Goal: Task Accomplishment & Management: Use online tool/utility

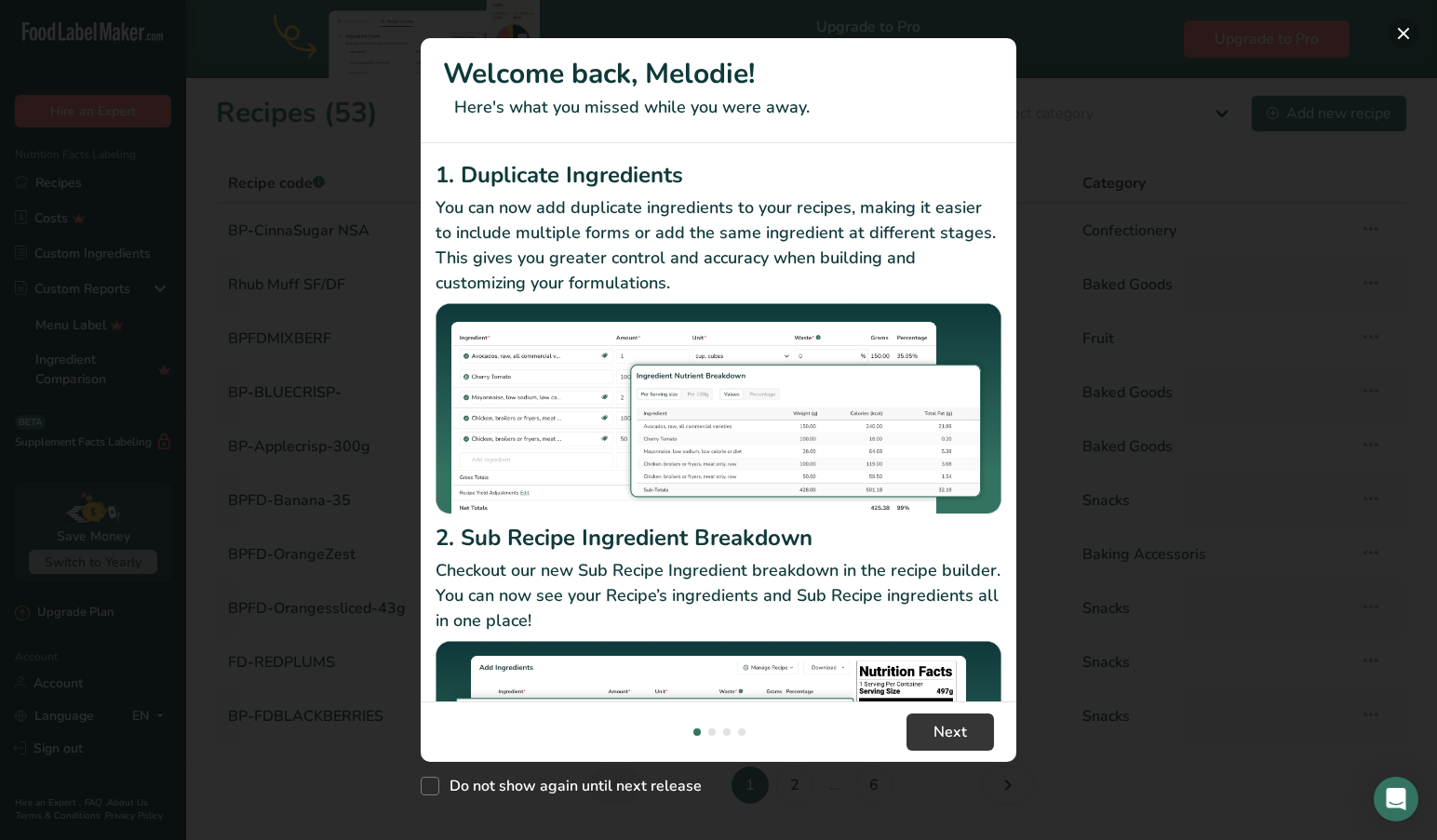
click at [1403, 31] on button "New Features" at bounding box center [1403, 34] width 30 height 30
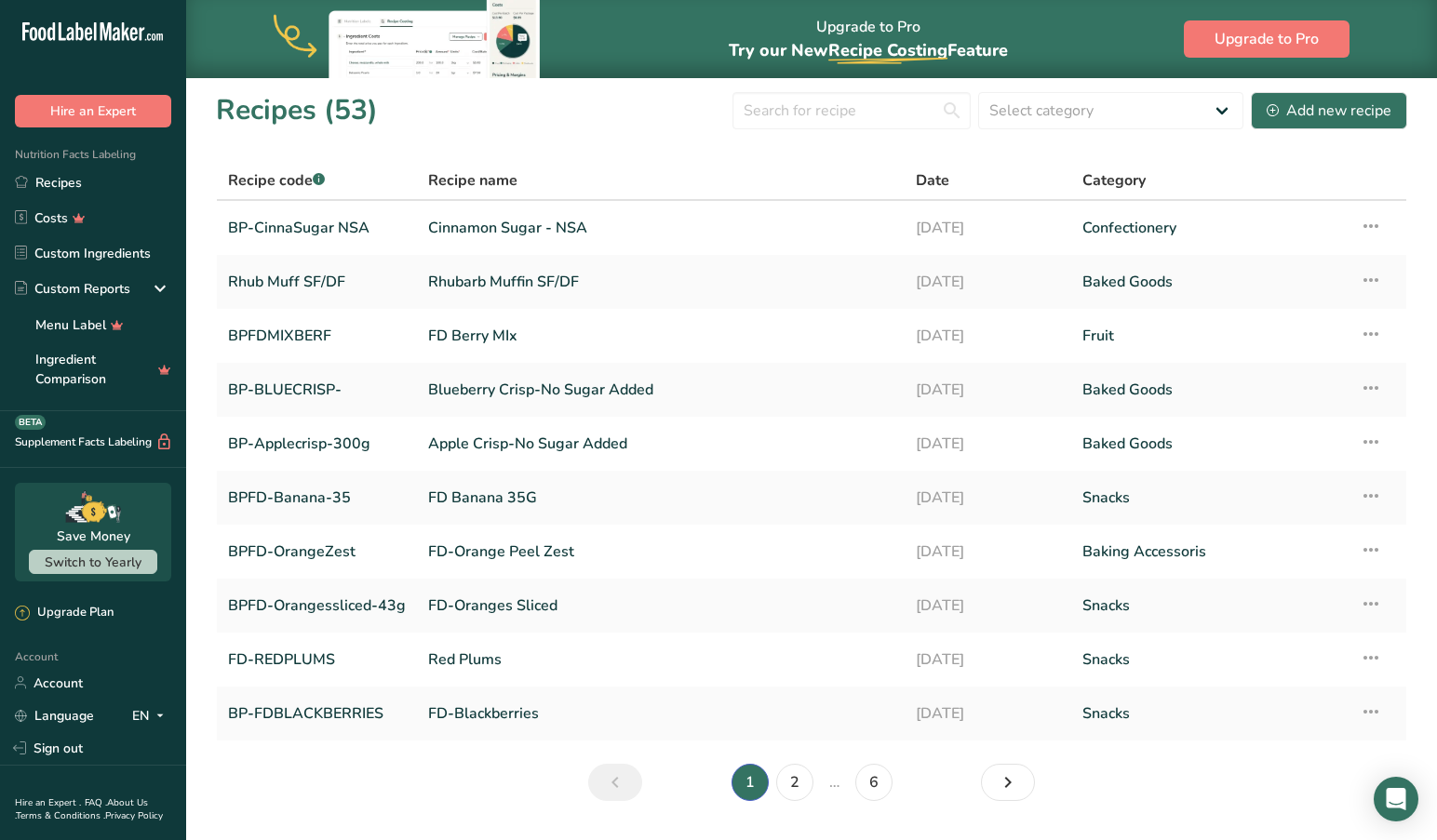
scroll to position [5, 1]
click at [879, 785] on link "6" at bounding box center [874, 780] width 38 height 38
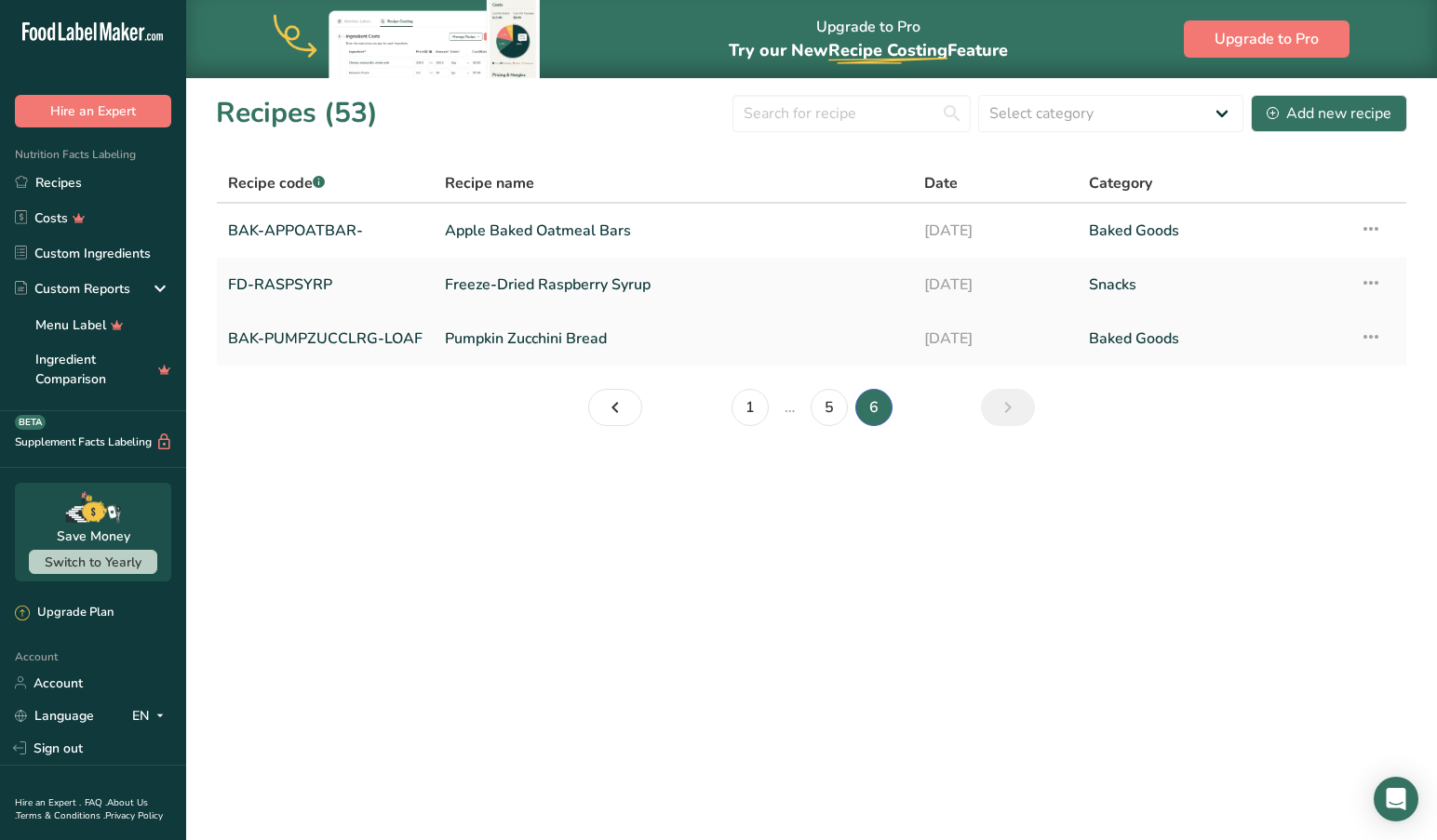
click at [504, 338] on link "Pumpkin Zucchini Bread" at bounding box center [673, 338] width 457 height 39
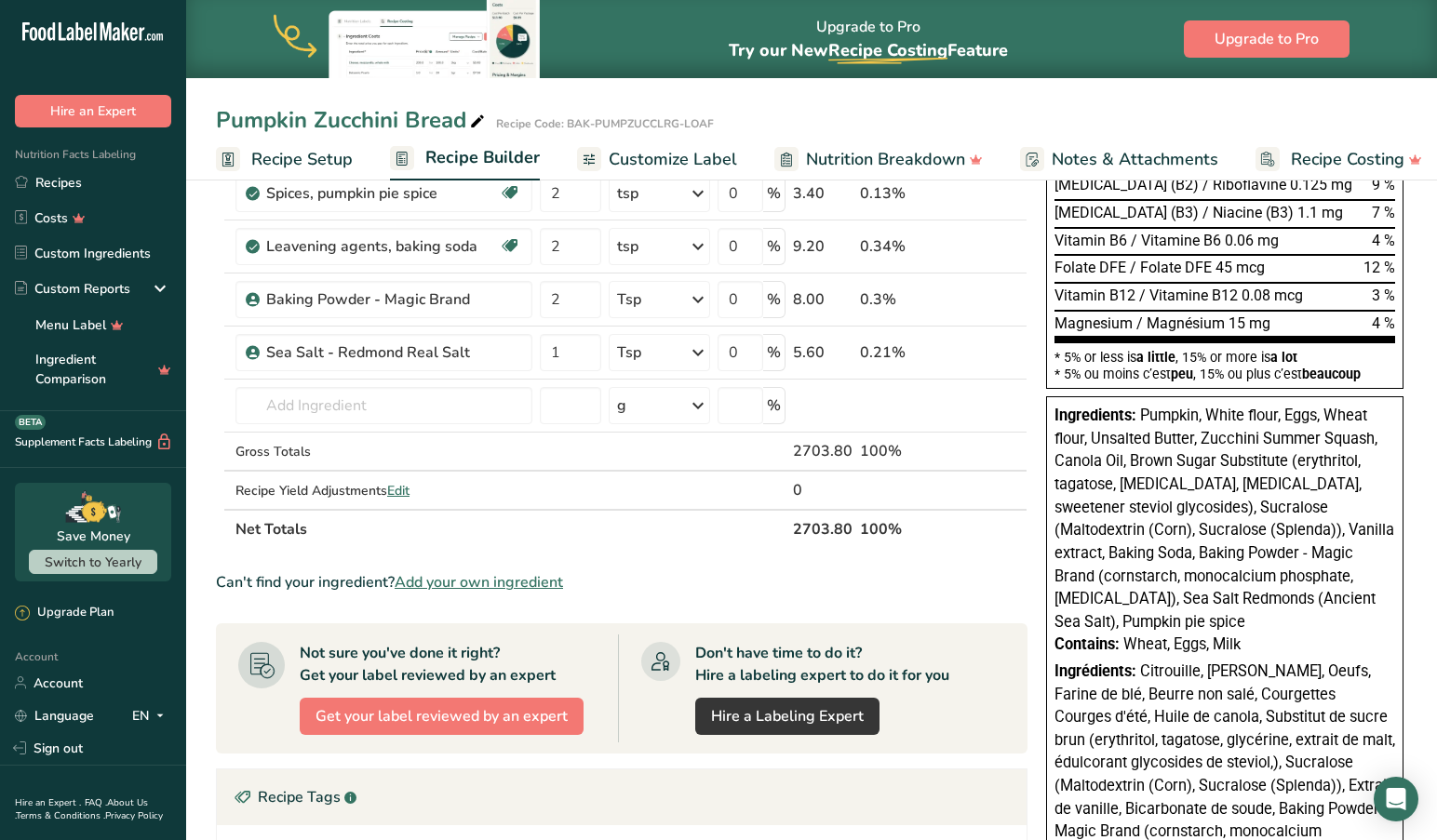
scroll to position [682, 0]
click at [495, 588] on span "Add your own ingredient" at bounding box center [479, 581] width 169 height 22
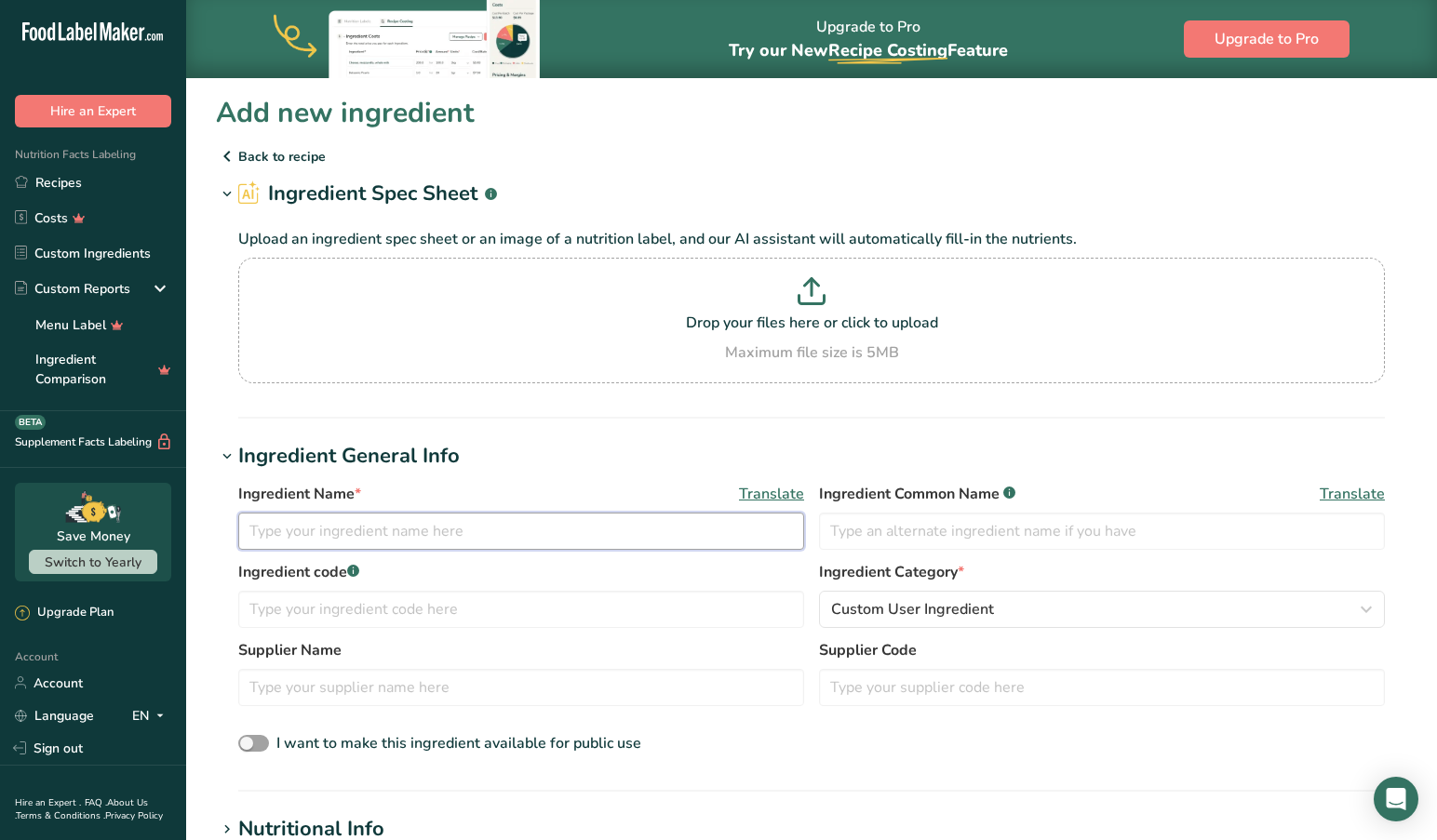
click at [256, 533] on input "text" at bounding box center [521, 532] width 566 height 38
type input "Becel Plant Based Butter"
click at [229, 156] on icon at bounding box center [227, 157] width 23 height 34
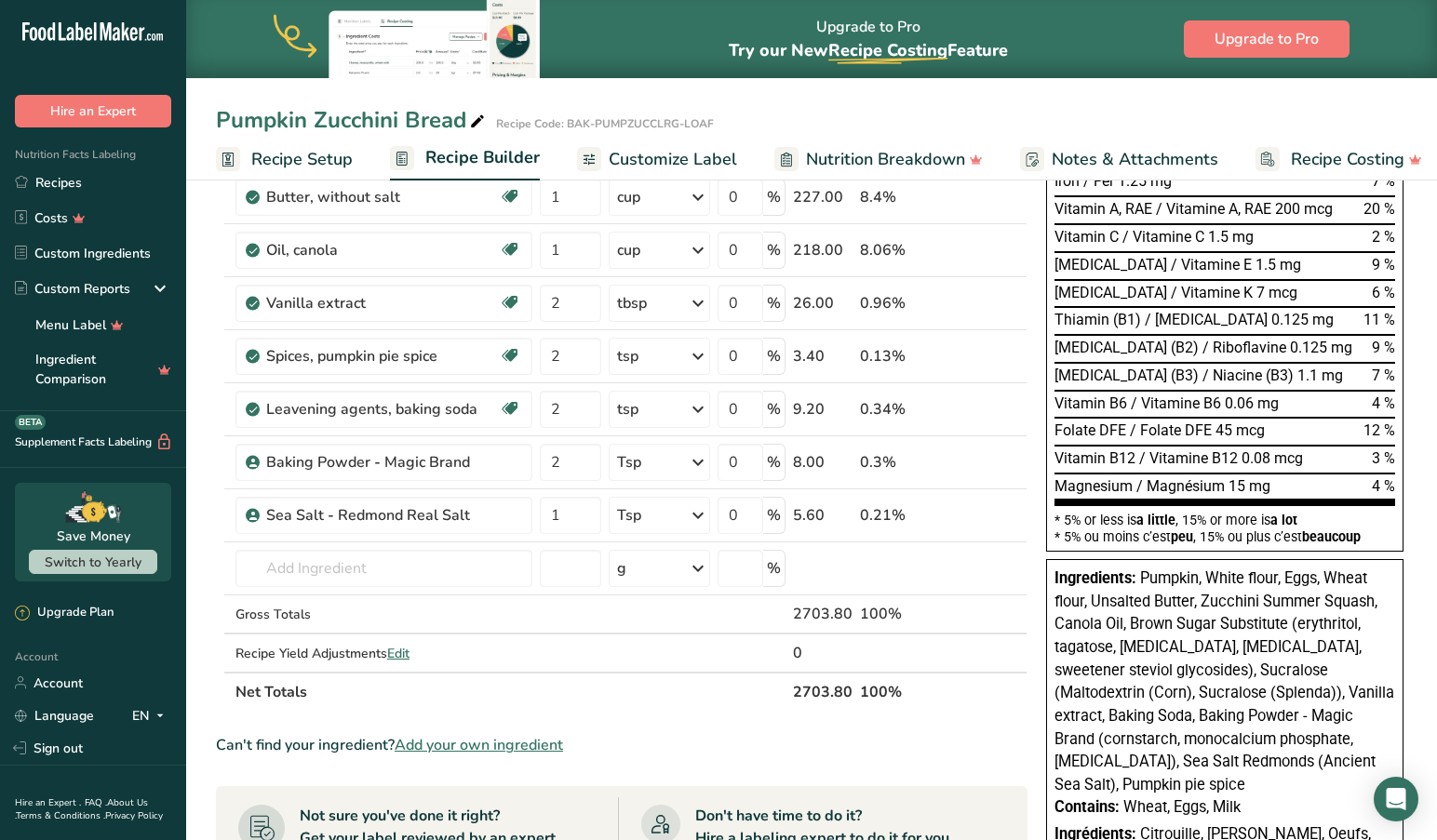
scroll to position [501, 0]
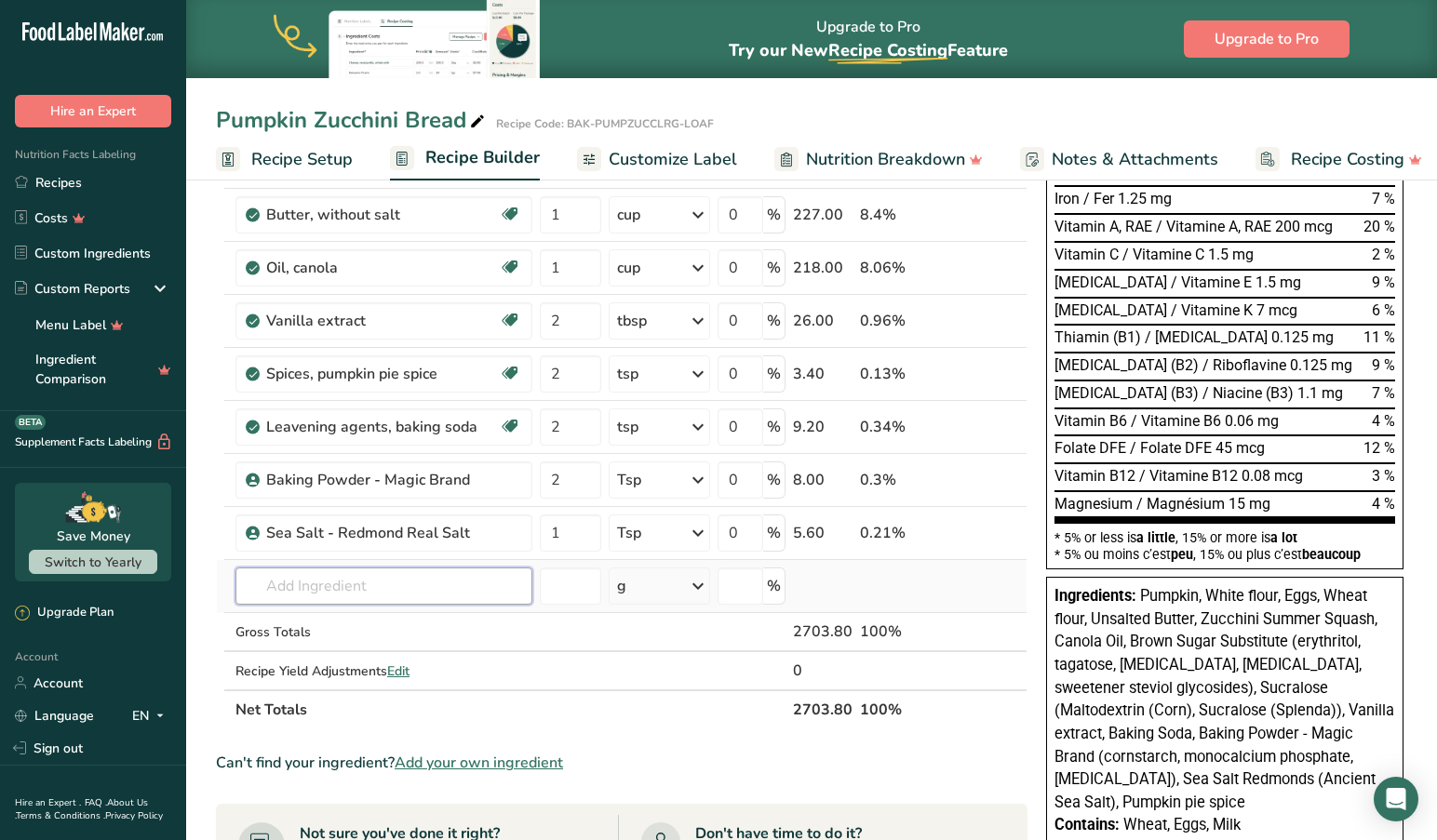
click at [366, 583] on input "text" at bounding box center [384, 586] width 296 height 38
type input "p"
type input "B"
click at [477, 763] on span "Add your own ingredient" at bounding box center [479, 762] width 169 height 22
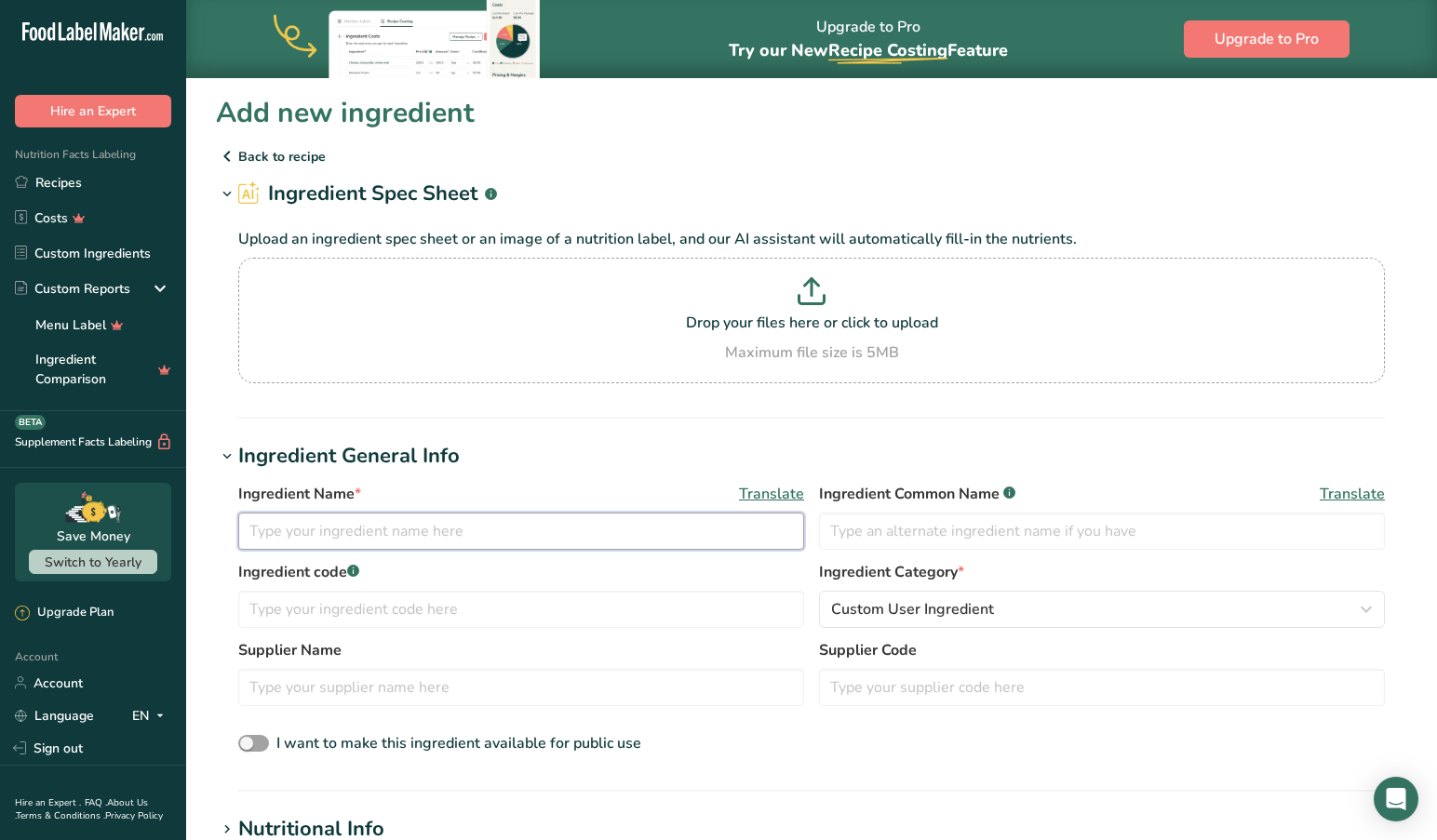
click at [301, 532] on input "text" at bounding box center [521, 532] width 566 height 38
type input "Becel Plant Based Vegan Butter"
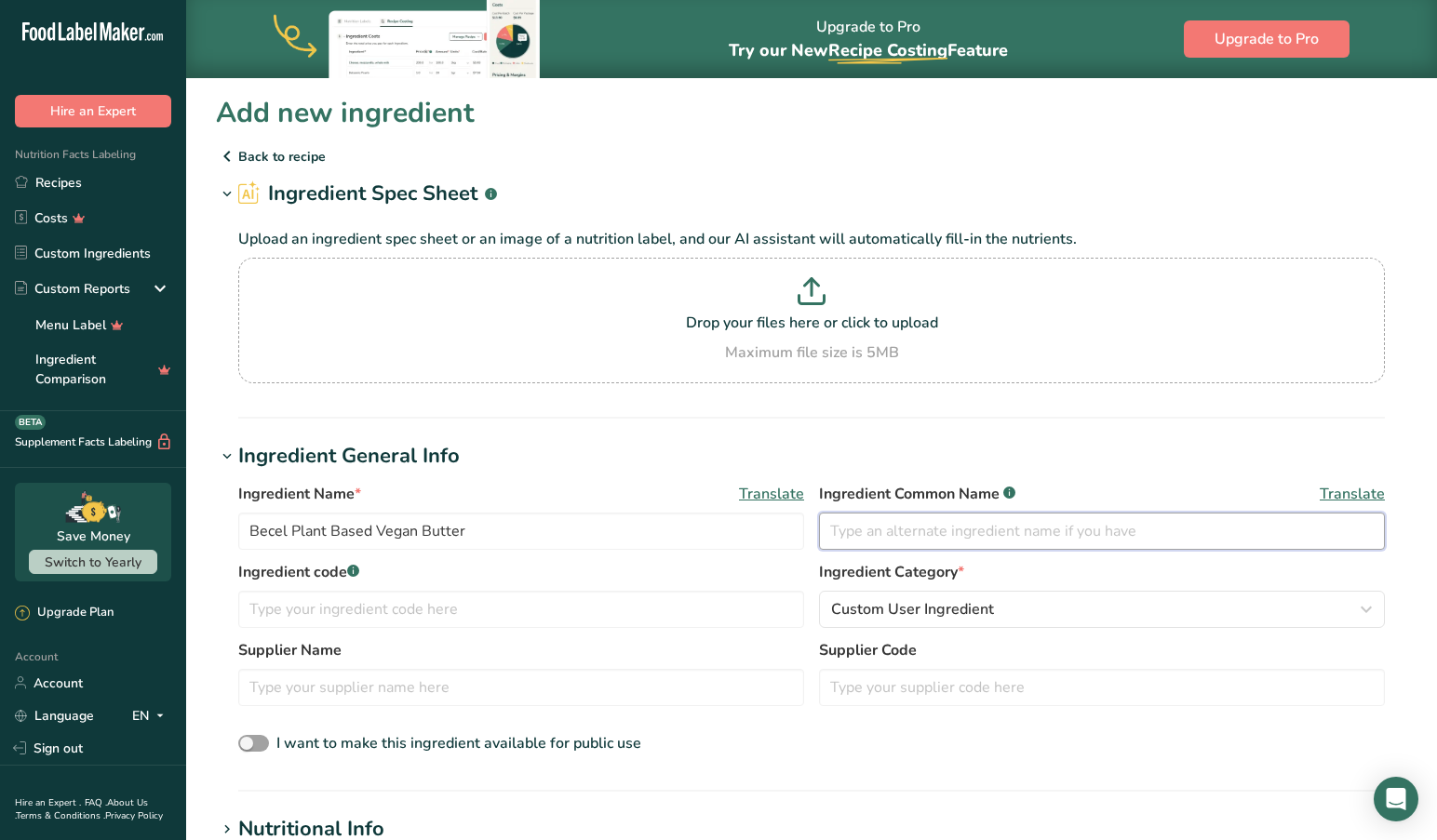
click at [833, 531] on input "text" at bounding box center [1101, 532] width 566 height 38
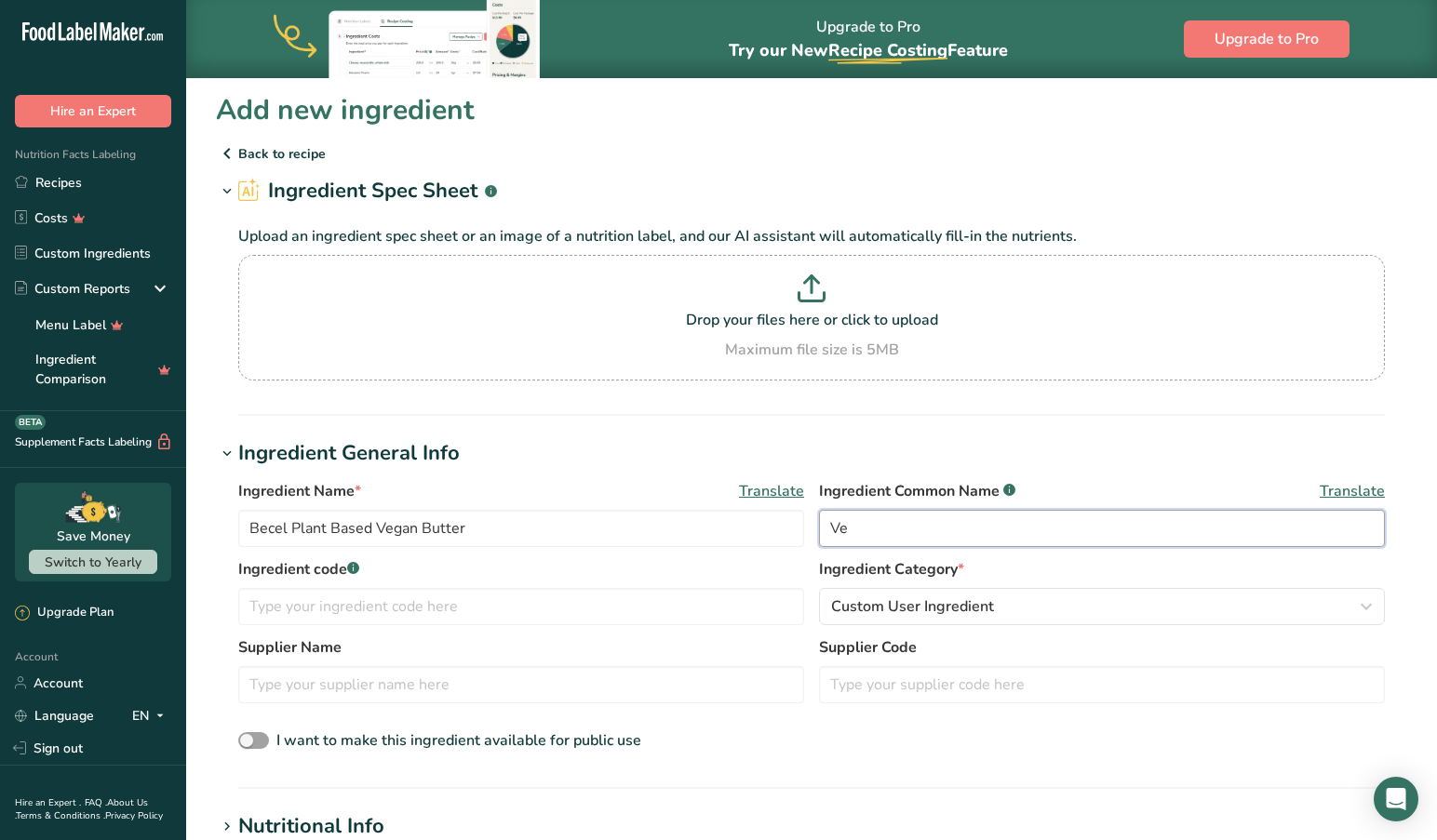
type input "V"
type input "B"
type input "p"
type input "Becel Plant Based Butter"
click at [993, 606] on div "Custom User Ingredient" at bounding box center [1096, 607] width 530 height 22
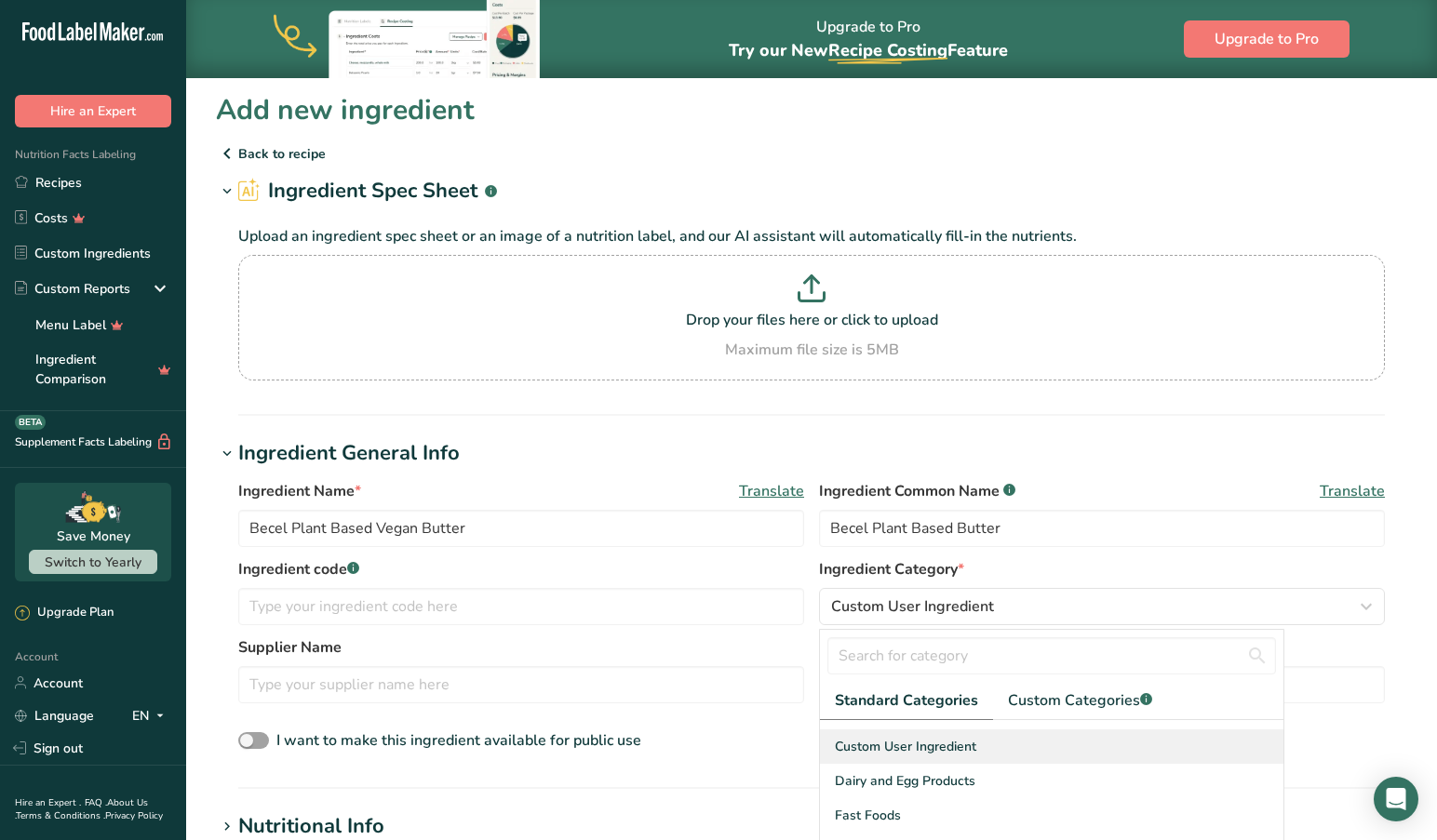
scroll to position [3, 1]
click at [945, 747] on span "Custom User Ingredient" at bounding box center [905, 750] width 142 height 20
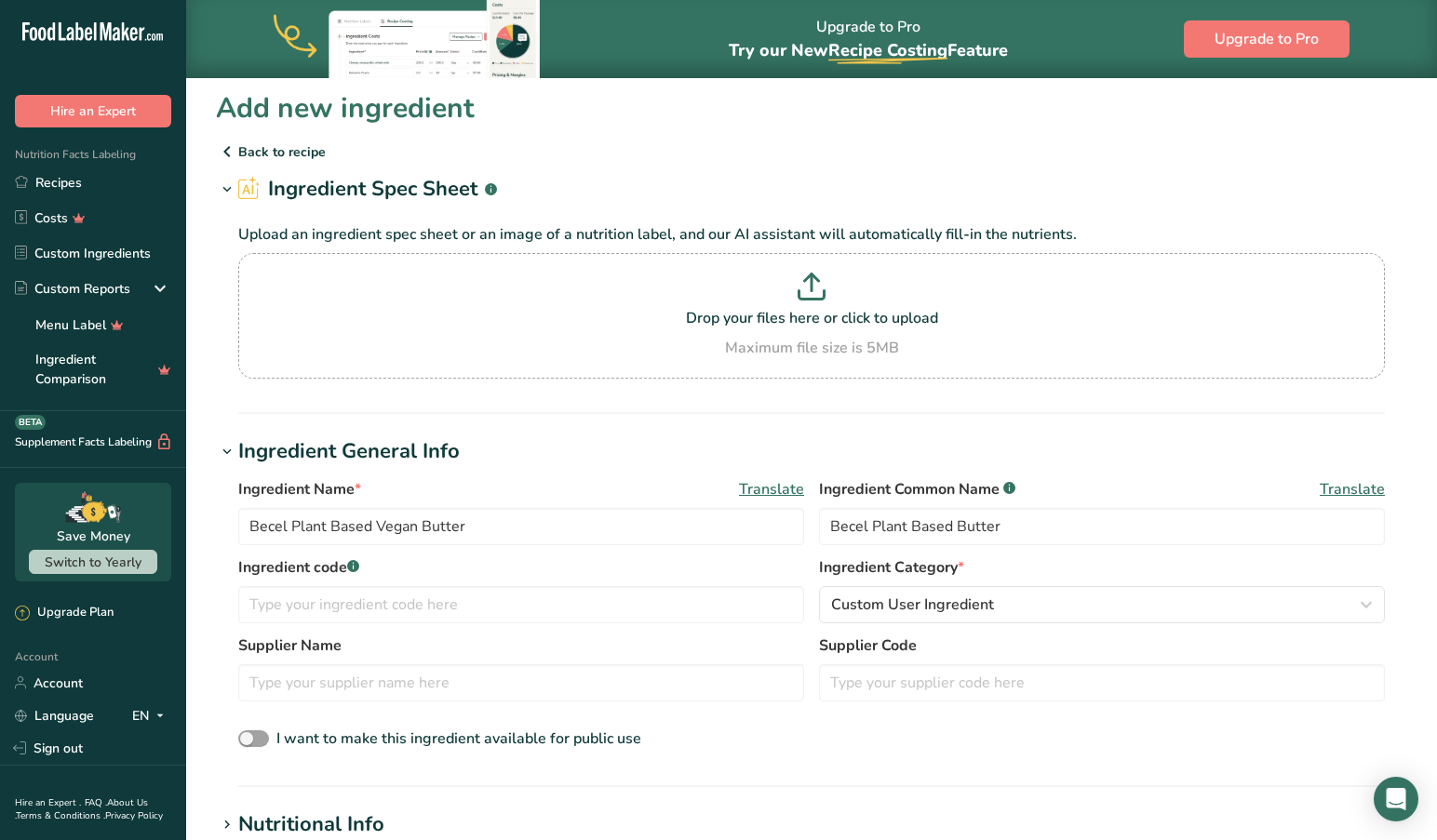
scroll to position [8, 0]
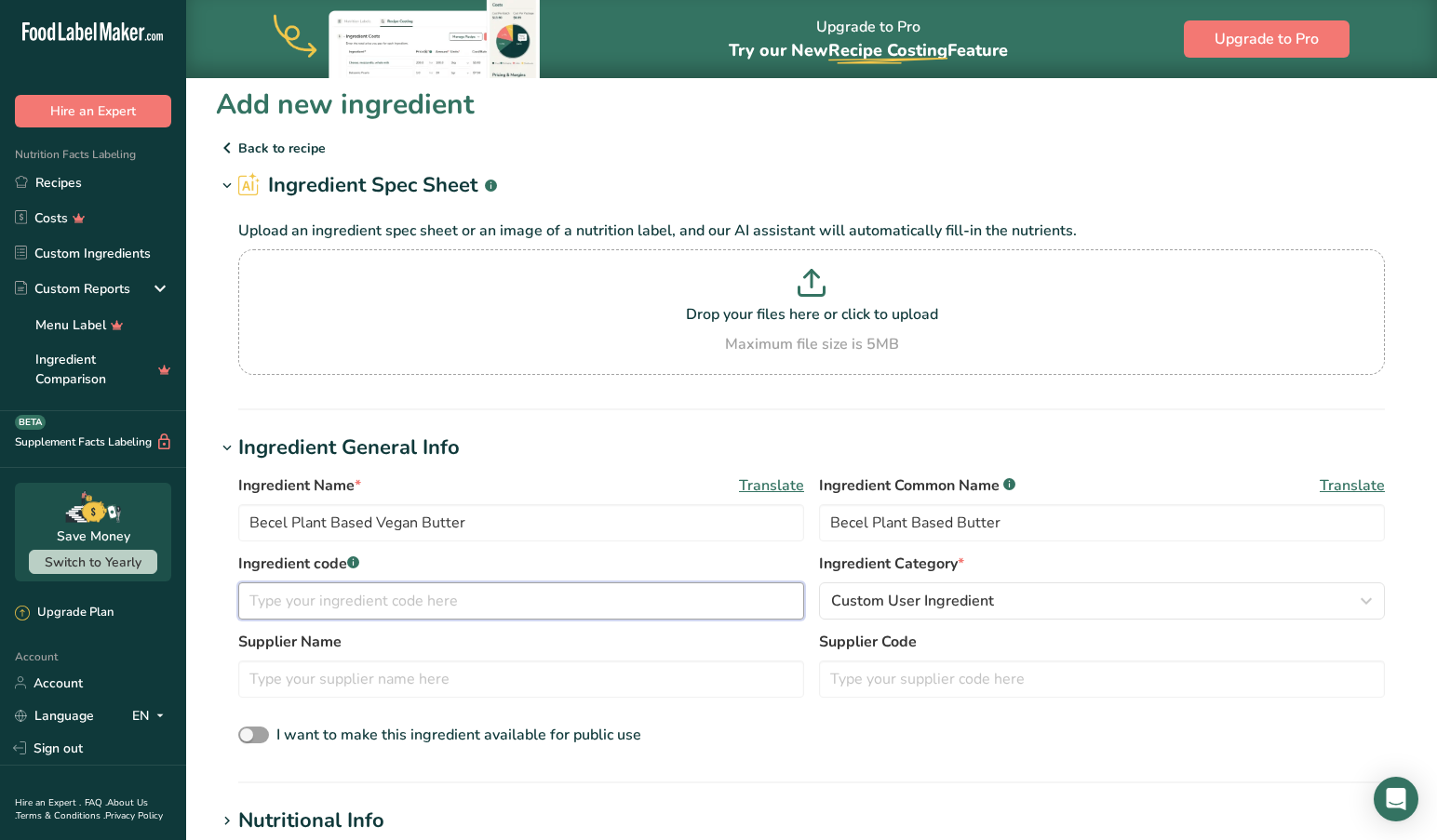
click at [337, 609] on input "text" at bounding box center [521, 601] width 566 height 38
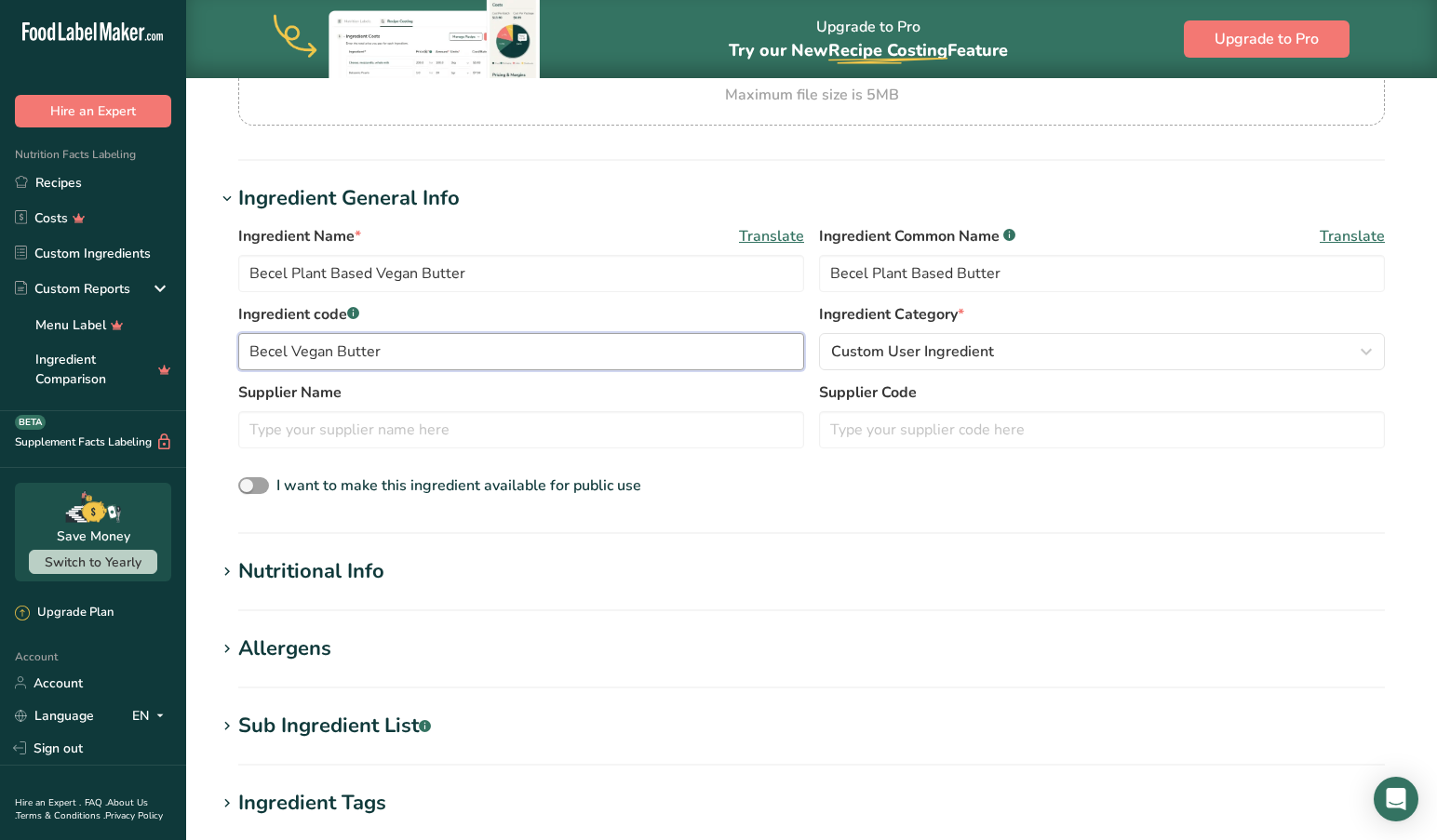
scroll to position [233, 0]
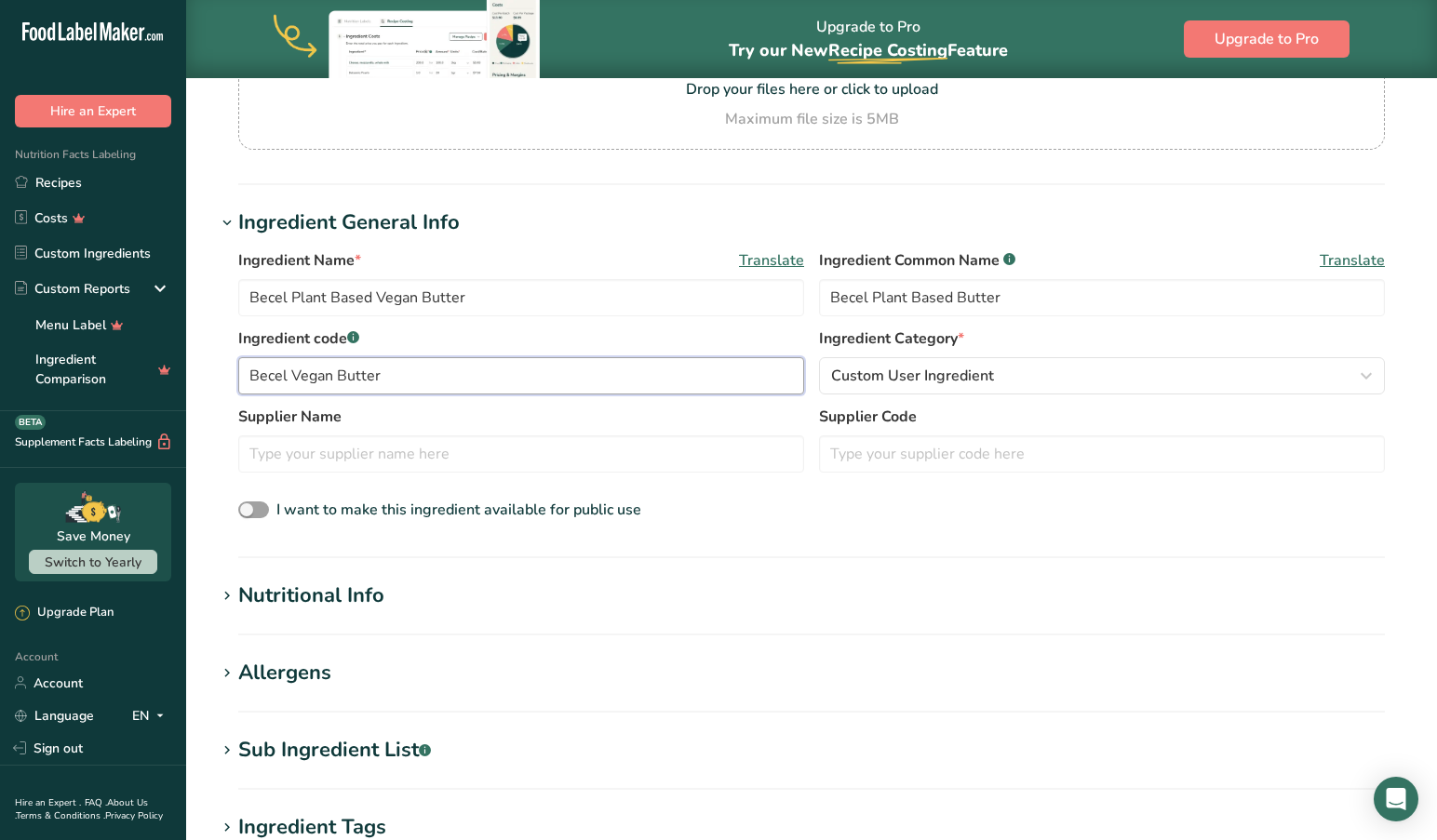
type input "Becel Vegan Butter"
click at [227, 592] on icon at bounding box center [227, 596] width 17 height 26
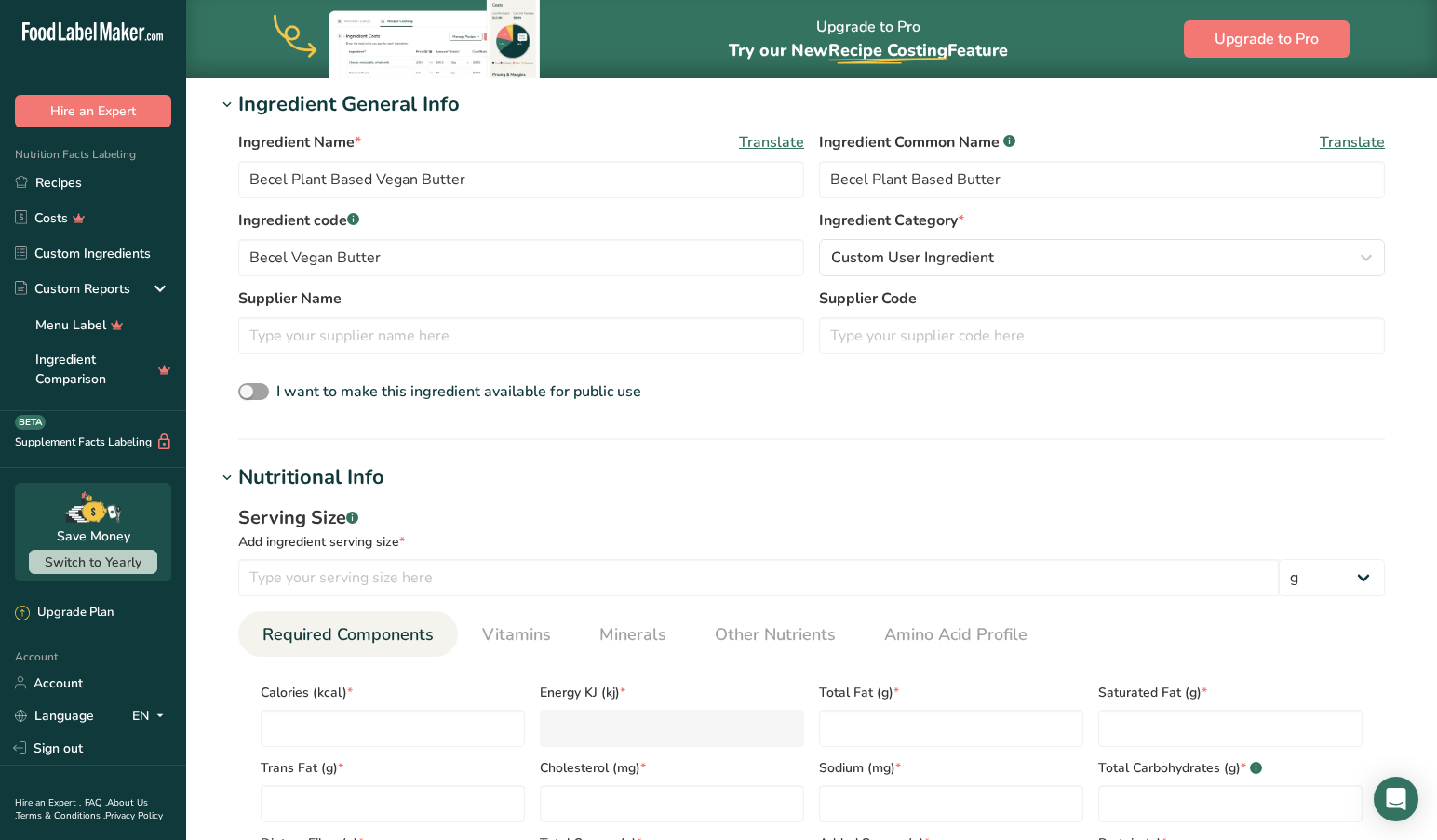
scroll to position [353, 0]
click at [348, 576] on input "number" at bounding box center [758, 576] width 1040 height 38
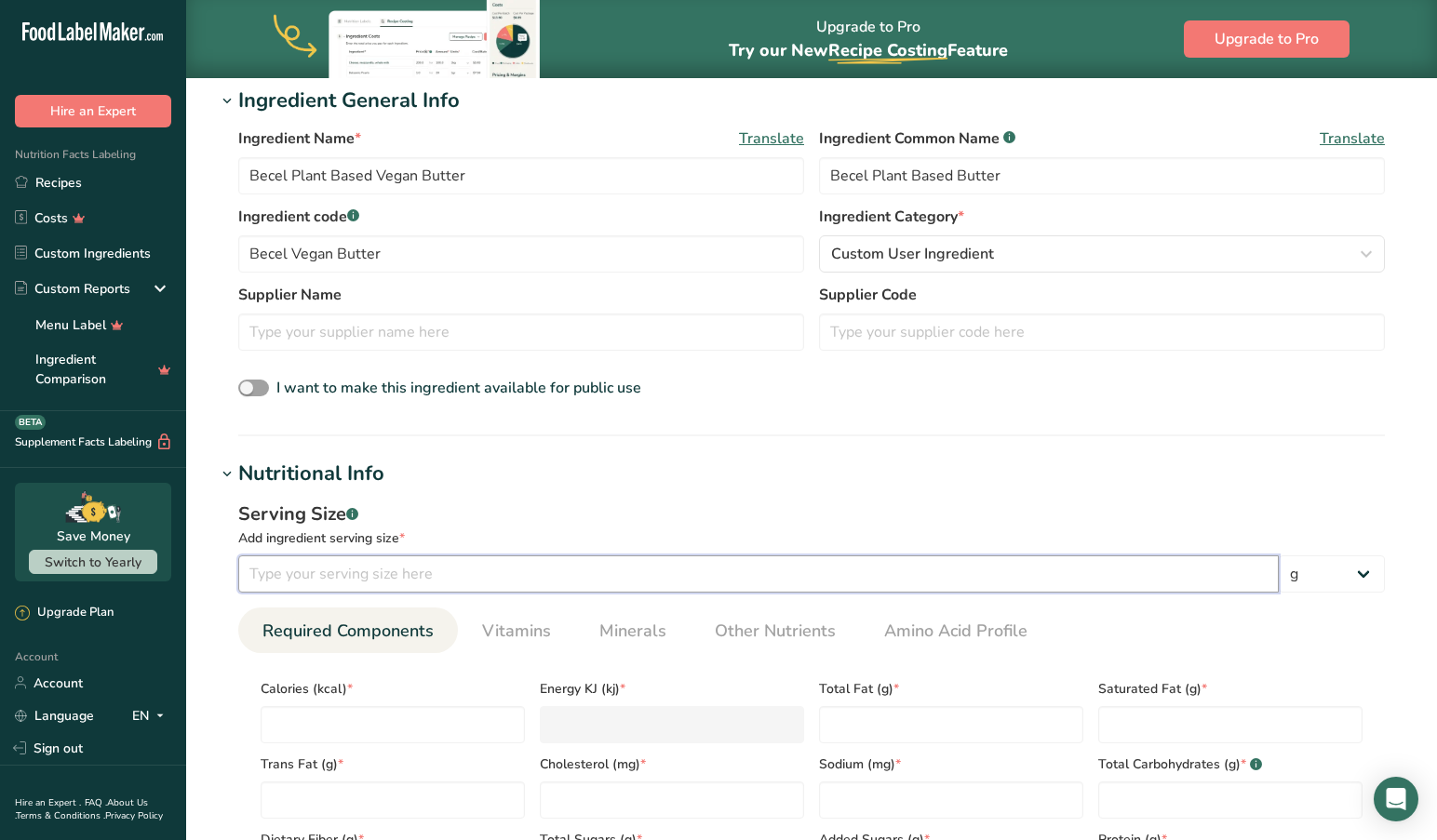
scroll to position [365, 0]
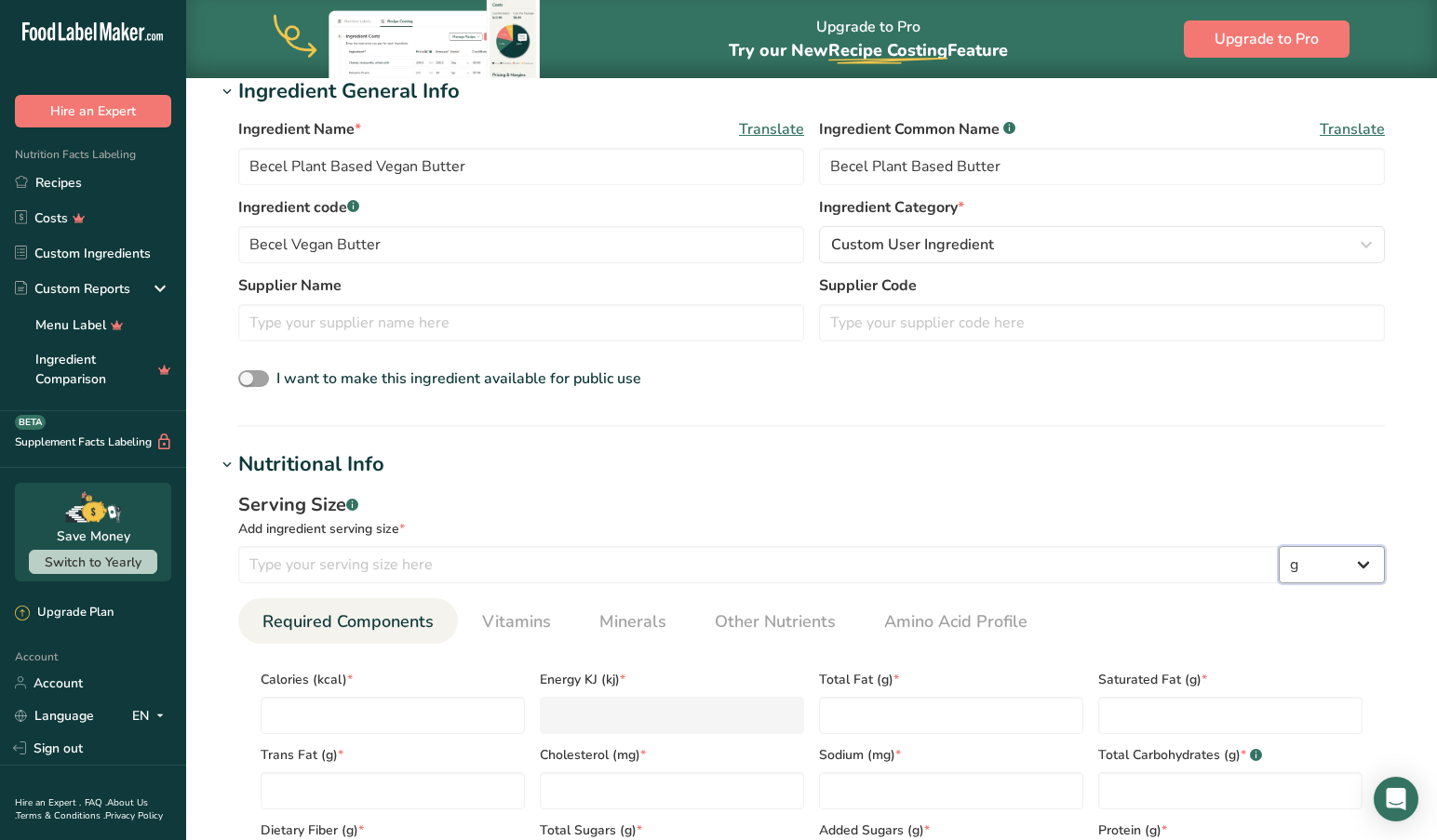
select select "20"
select select "22"
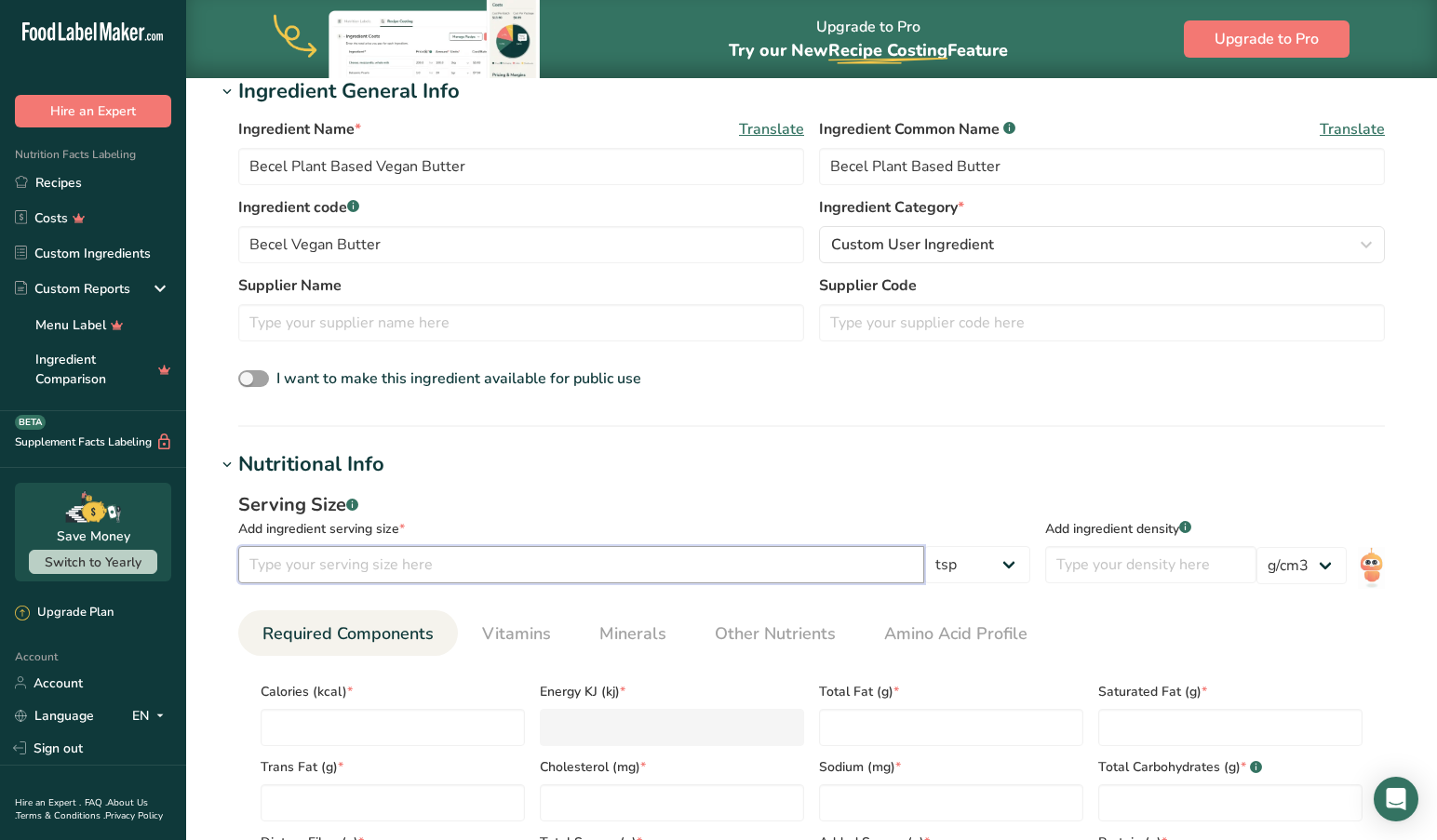
click at [513, 569] on input "number" at bounding box center [581, 564] width 686 height 38
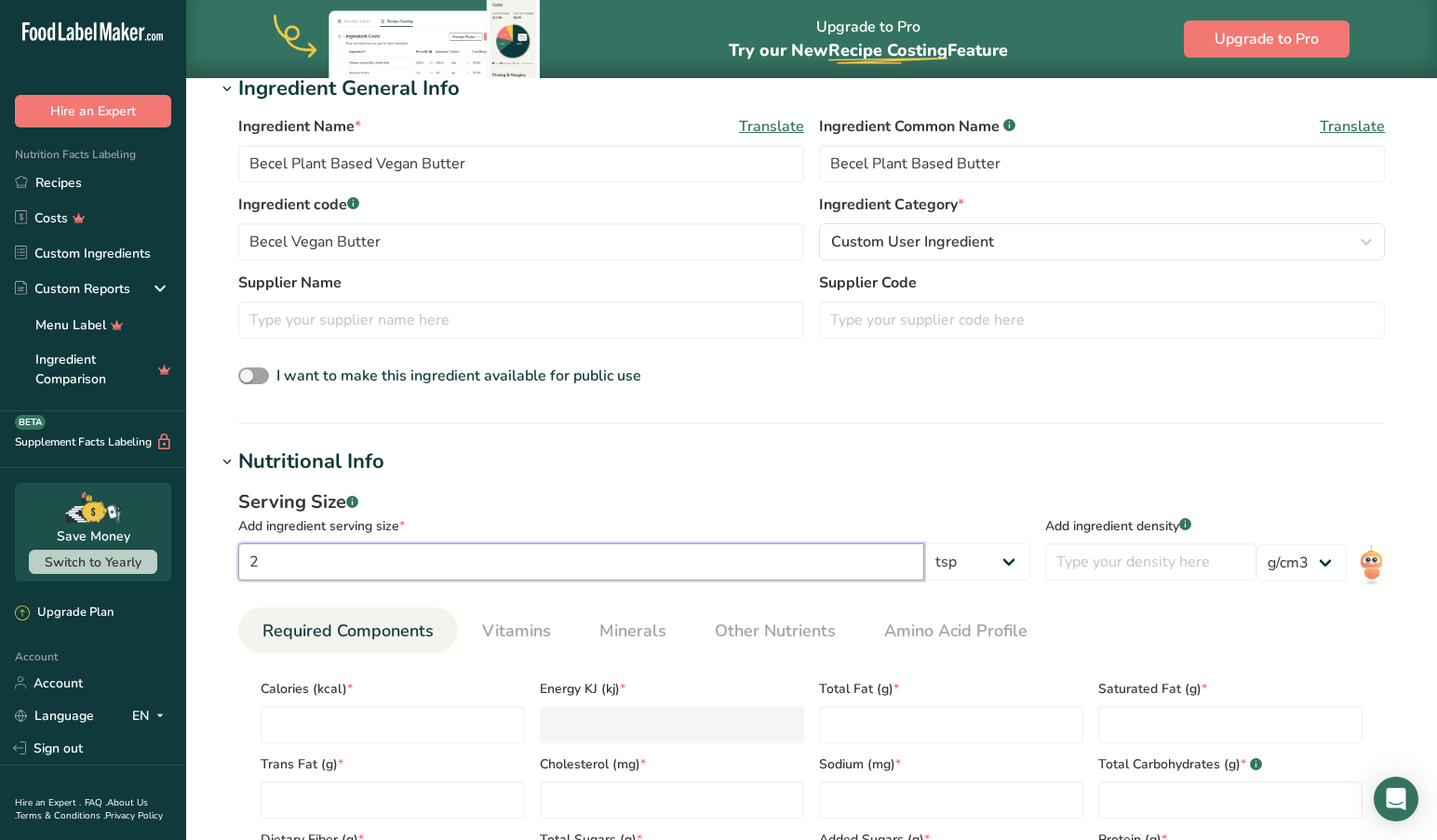
scroll to position [369, 0]
type input "2"
click at [367, 727] on input "number" at bounding box center [393, 723] width 265 height 38
type input "7"
type KJ "29.3"
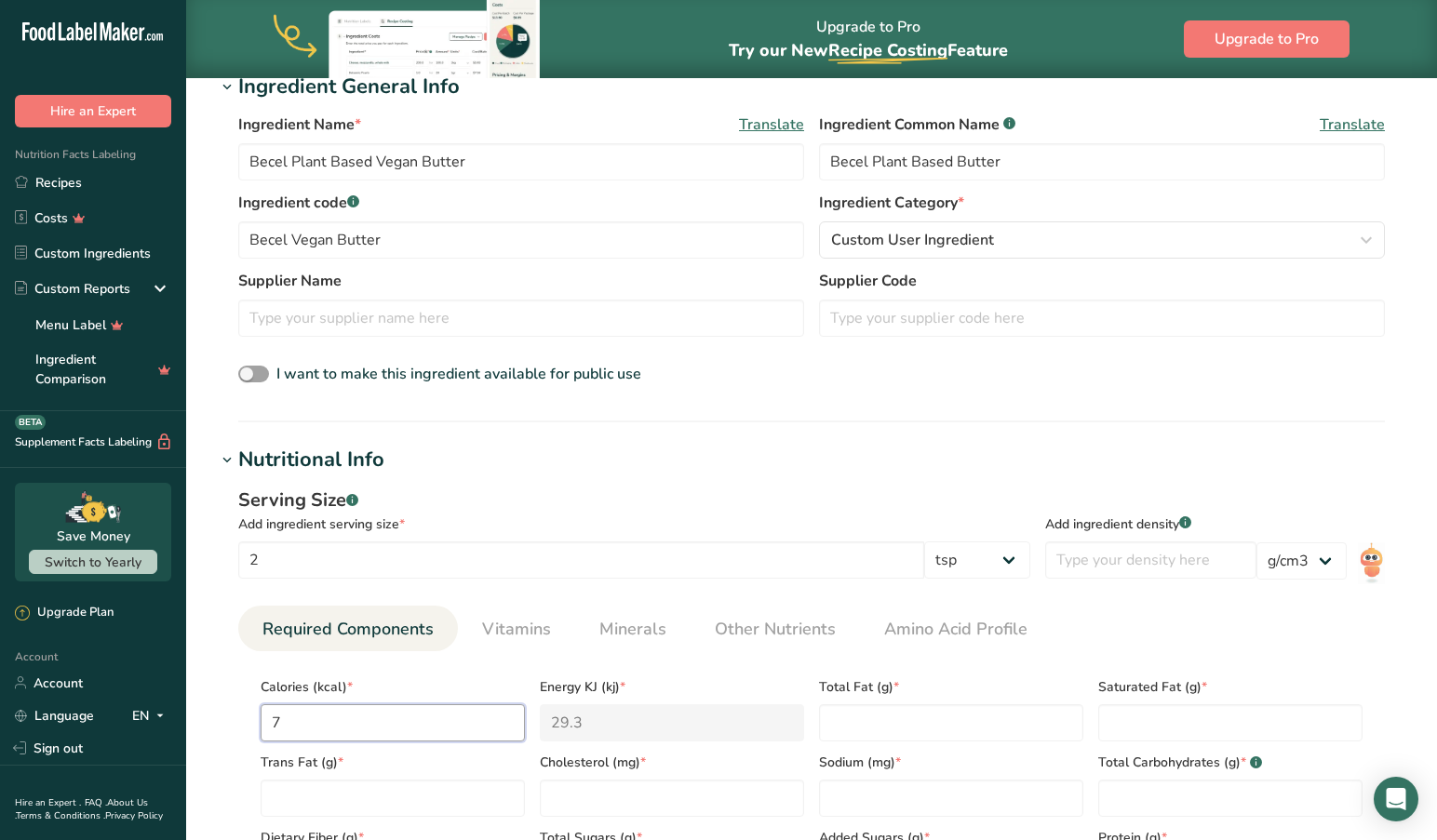
type input "70"
type KJ "292.9"
type input "70"
click at [895, 713] on Fat "number" at bounding box center [951, 723] width 265 height 38
type Fat "8"
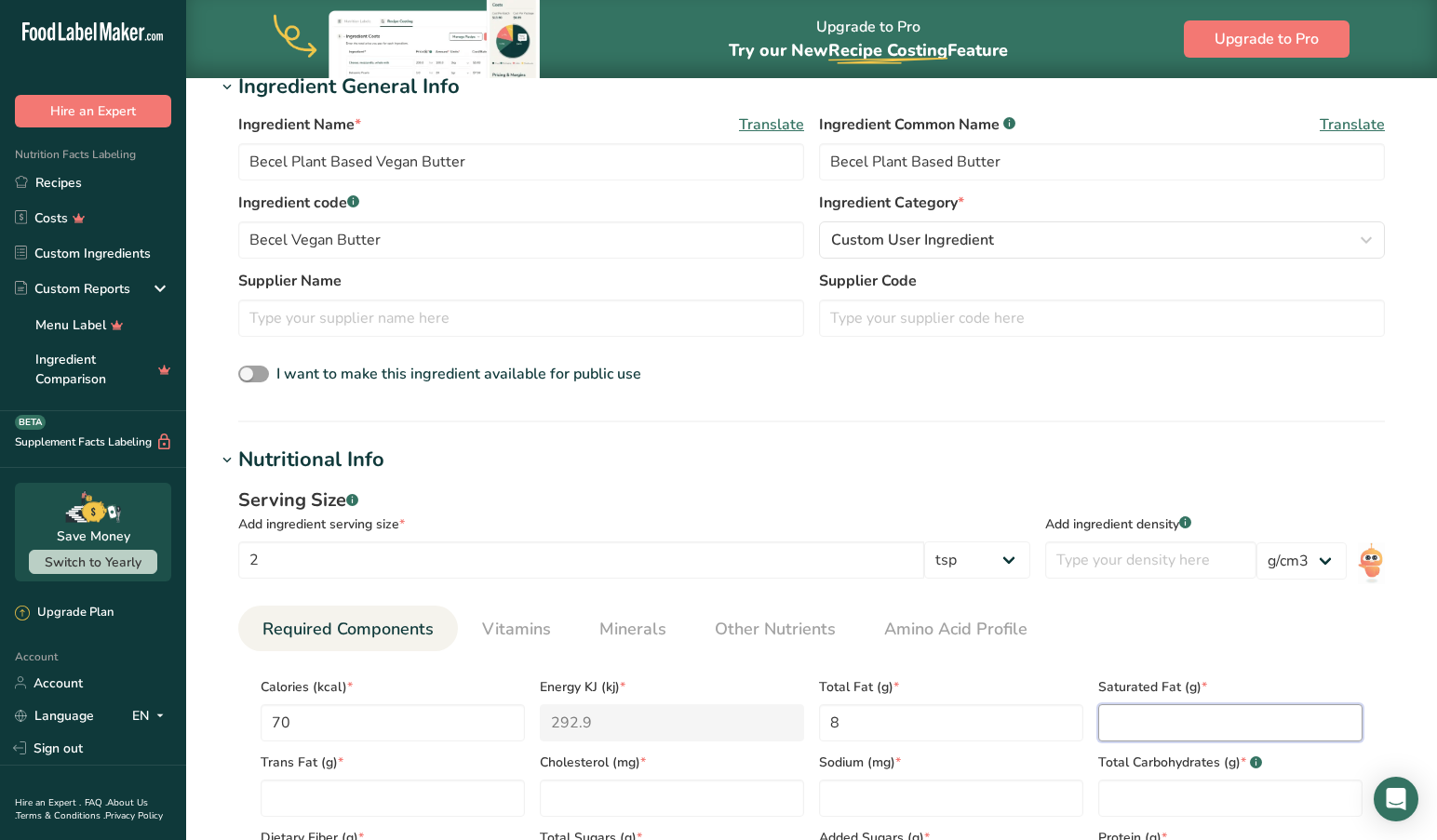
click at [1133, 714] on Fat "number" at bounding box center [1231, 723] width 265 height 38
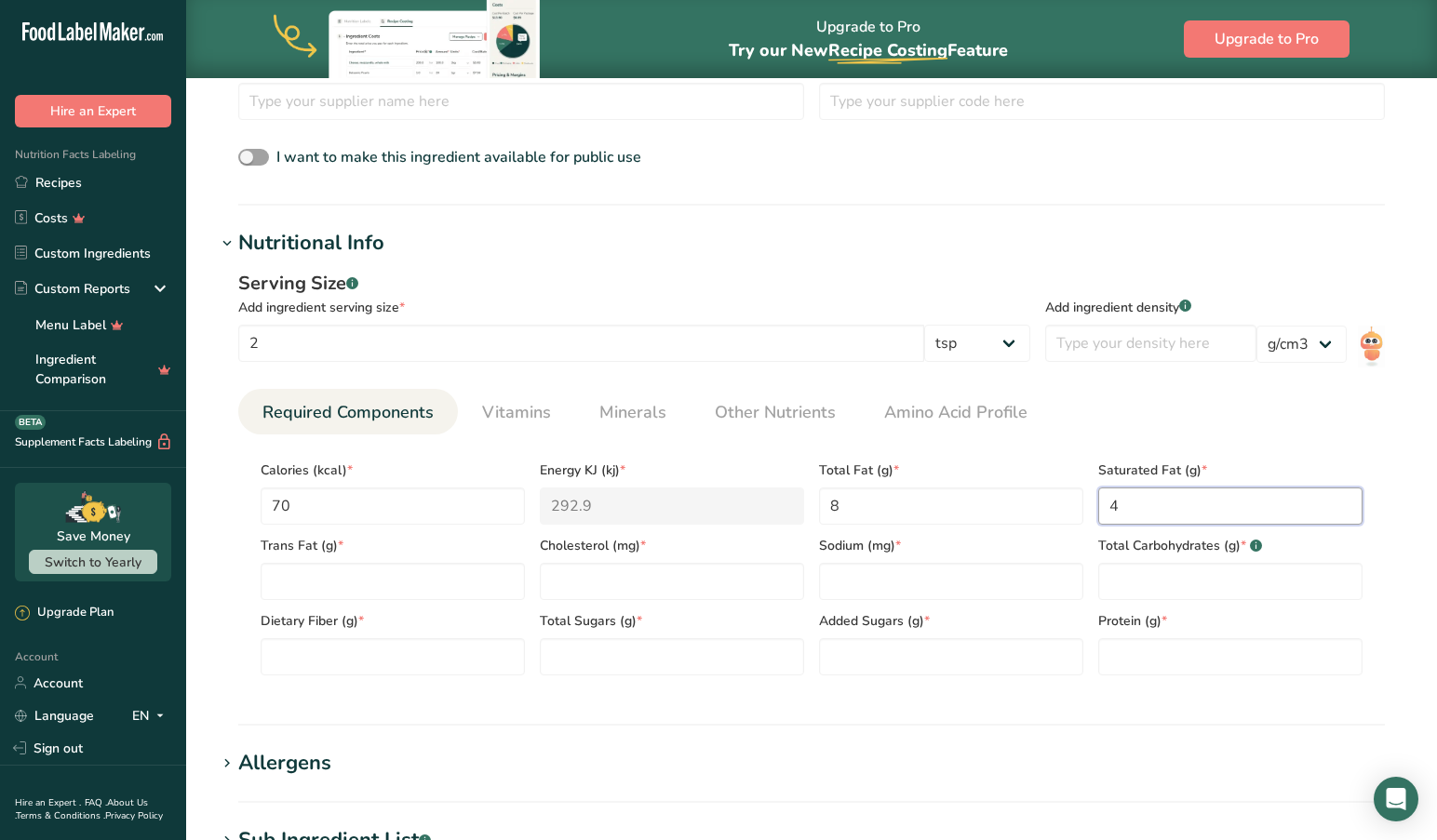
scroll to position [586, 0]
type Fat "4"
click at [332, 578] on Fat "number" at bounding box center [393, 581] width 265 height 38
type Fat "0.1"
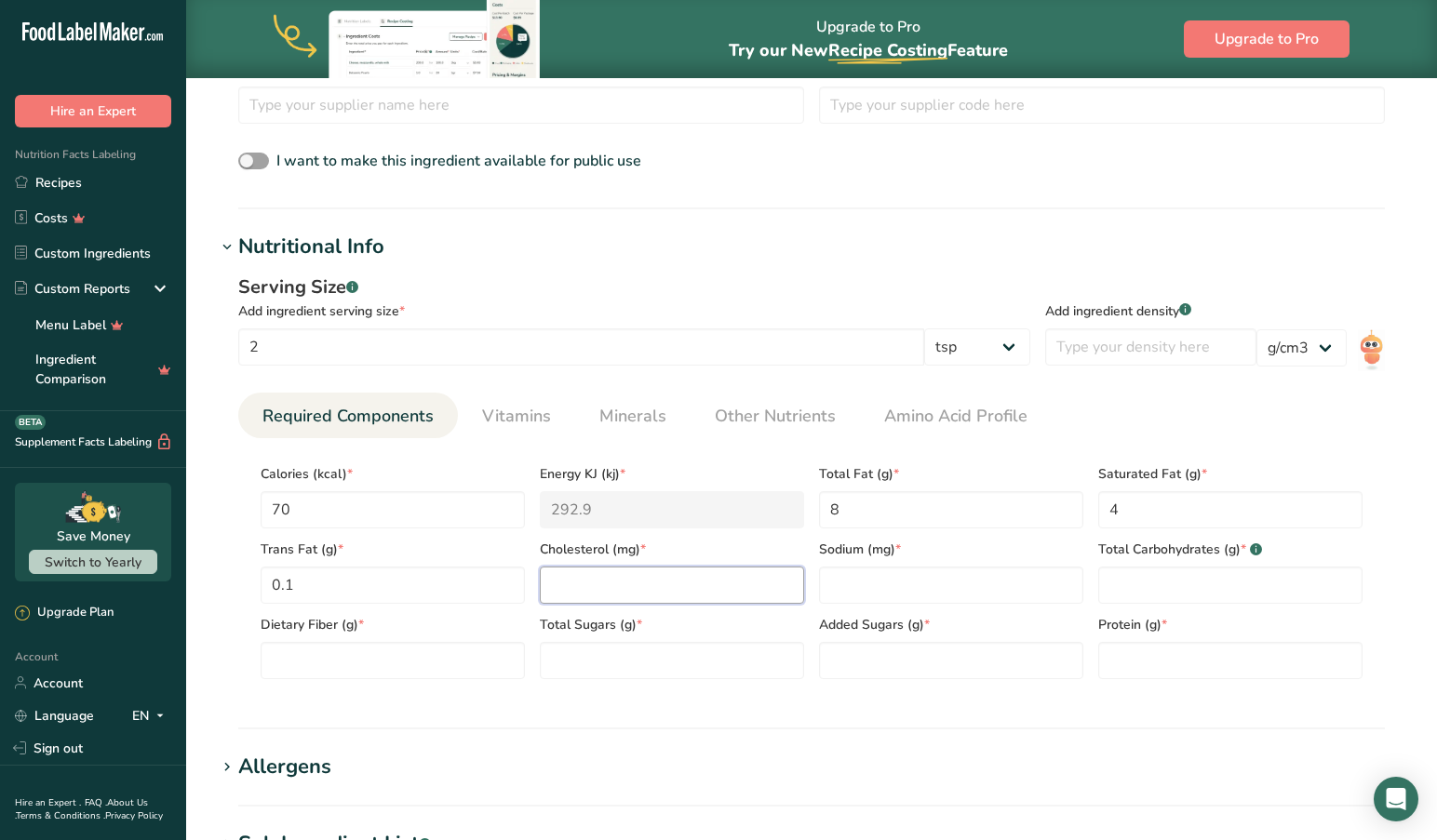
click at [636, 584] on input "number" at bounding box center [672, 585] width 265 height 38
type input "0"
click at [889, 584] on input "number" at bounding box center [951, 585] width 265 height 38
type input "0"
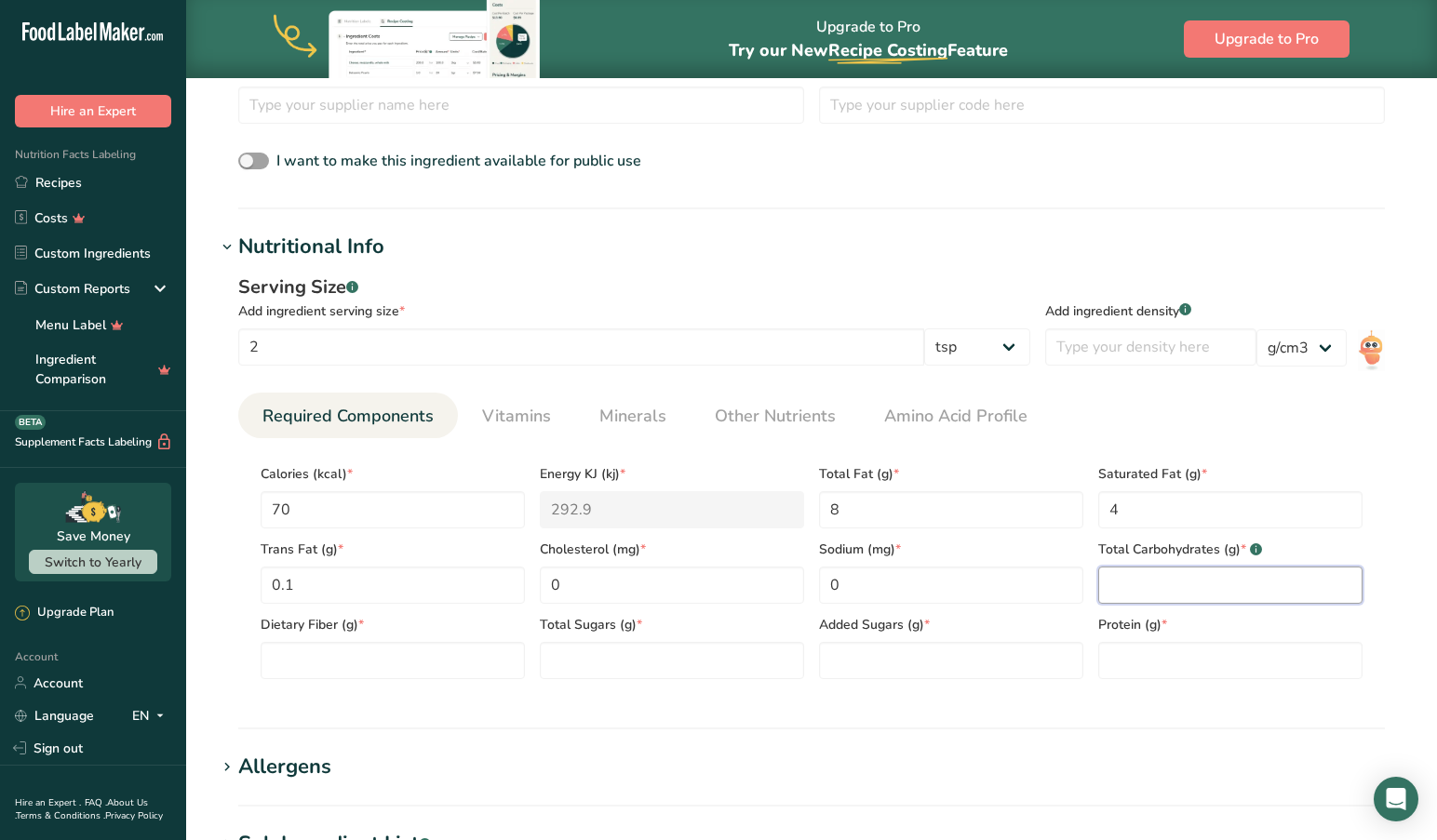
click at [1138, 590] on Carbohydrates "number" at bounding box center [1231, 585] width 265 height 38
type Carbohydrates "0"
click at [310, 659] on Fiber "number" at bounding box center [393, 660] width 265 height 38
type Fiber "0"
click at [598, 668] on Sugars "number" at bounding box center [672, 660] width 265 height 38
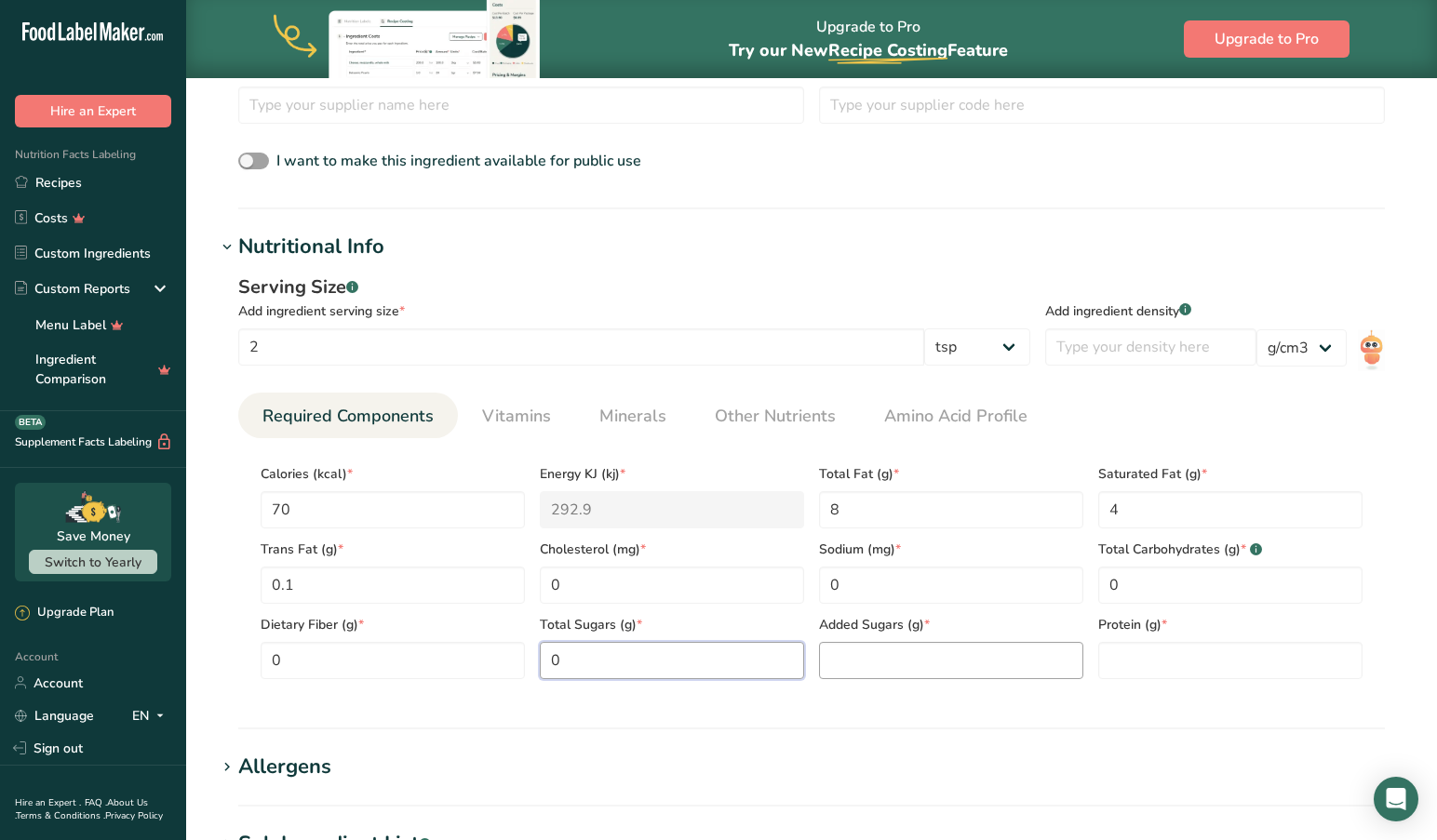
type Sugars "0"
click at [879, 665] on Sugars "number" at bounding box center [951, 660] width 265 height 38
type Sugars "0"
click at [1147, 655] on input "number" at bounding box center [1231, 660] width 265 height 38
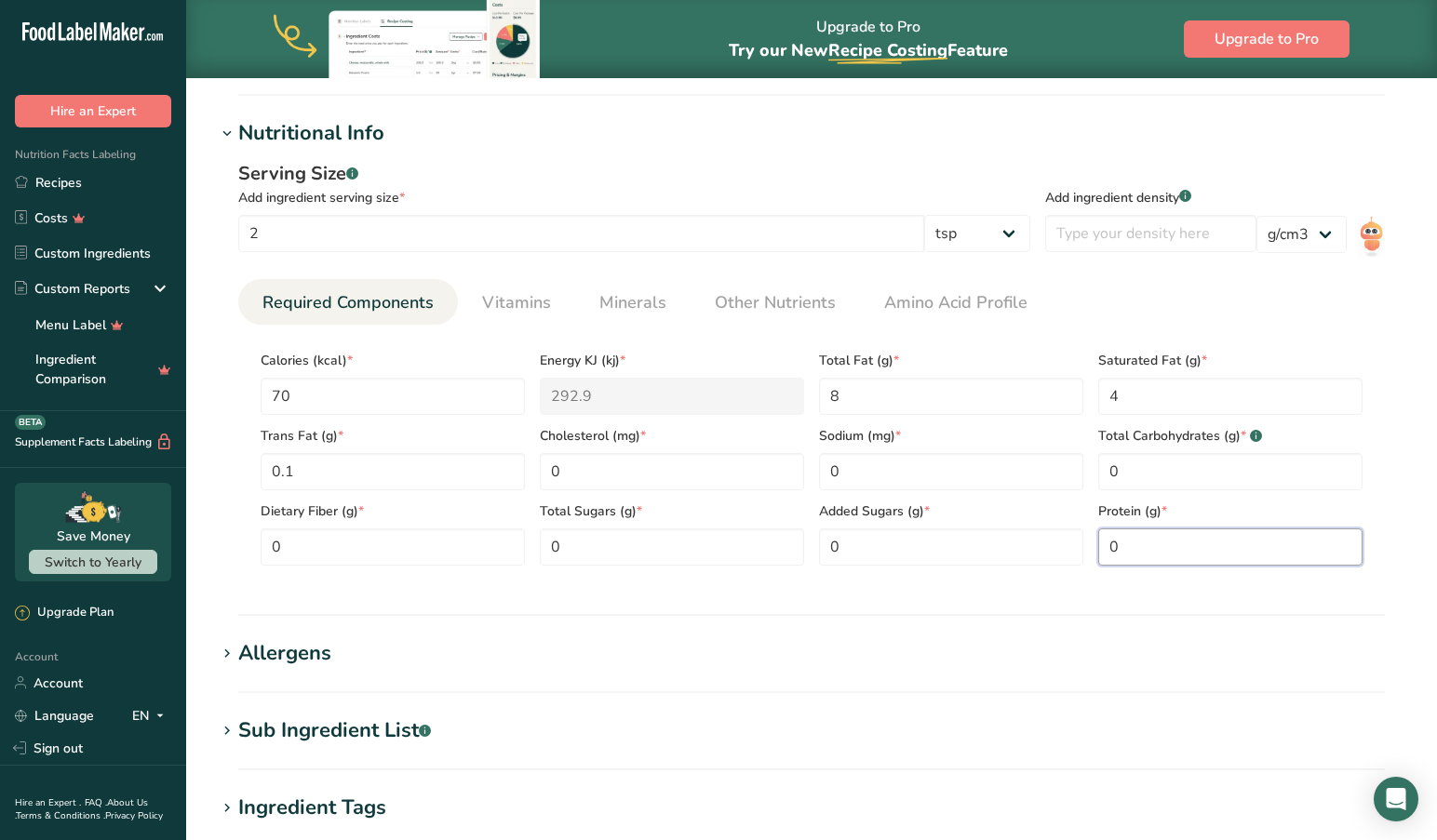
scroll to position [690, 0]
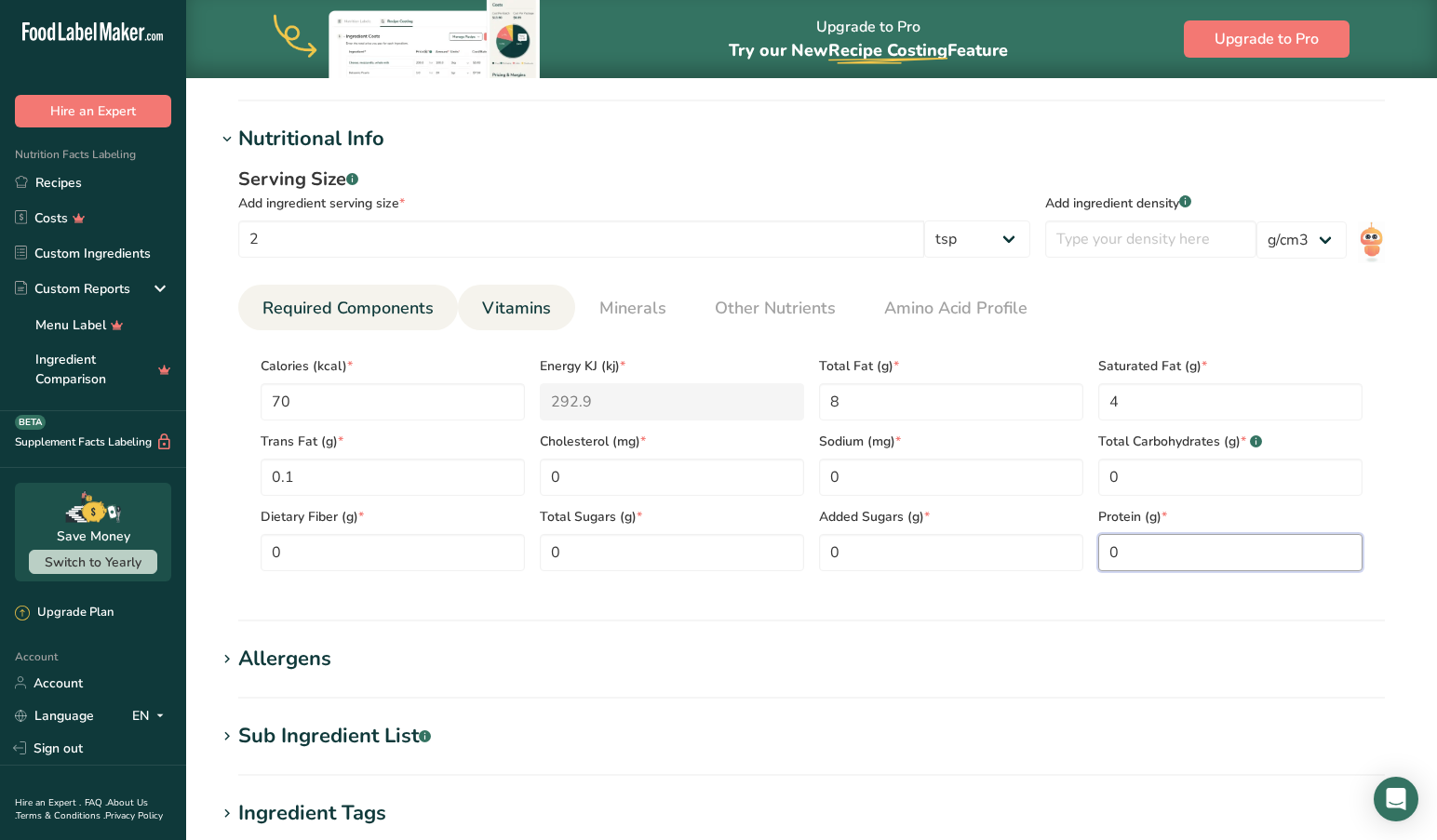
type input "0"
click at [521, 306] on span "Vitamins" at bounding box center [516, 308] width 68 height 25
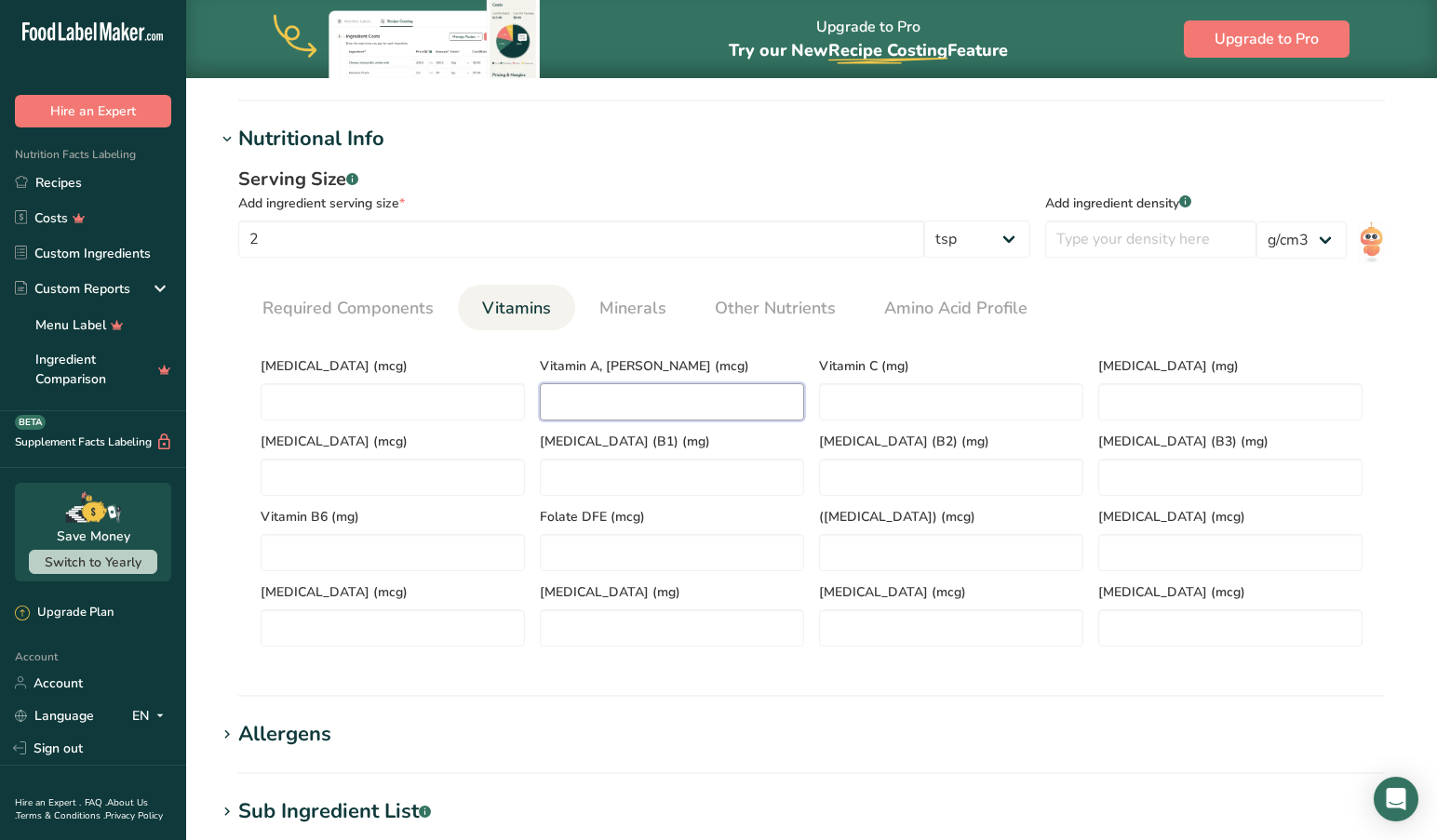
click at [632, 398] on RAE "number" at bounding box center [672, 402] width 265 height 38
type RAE "100"
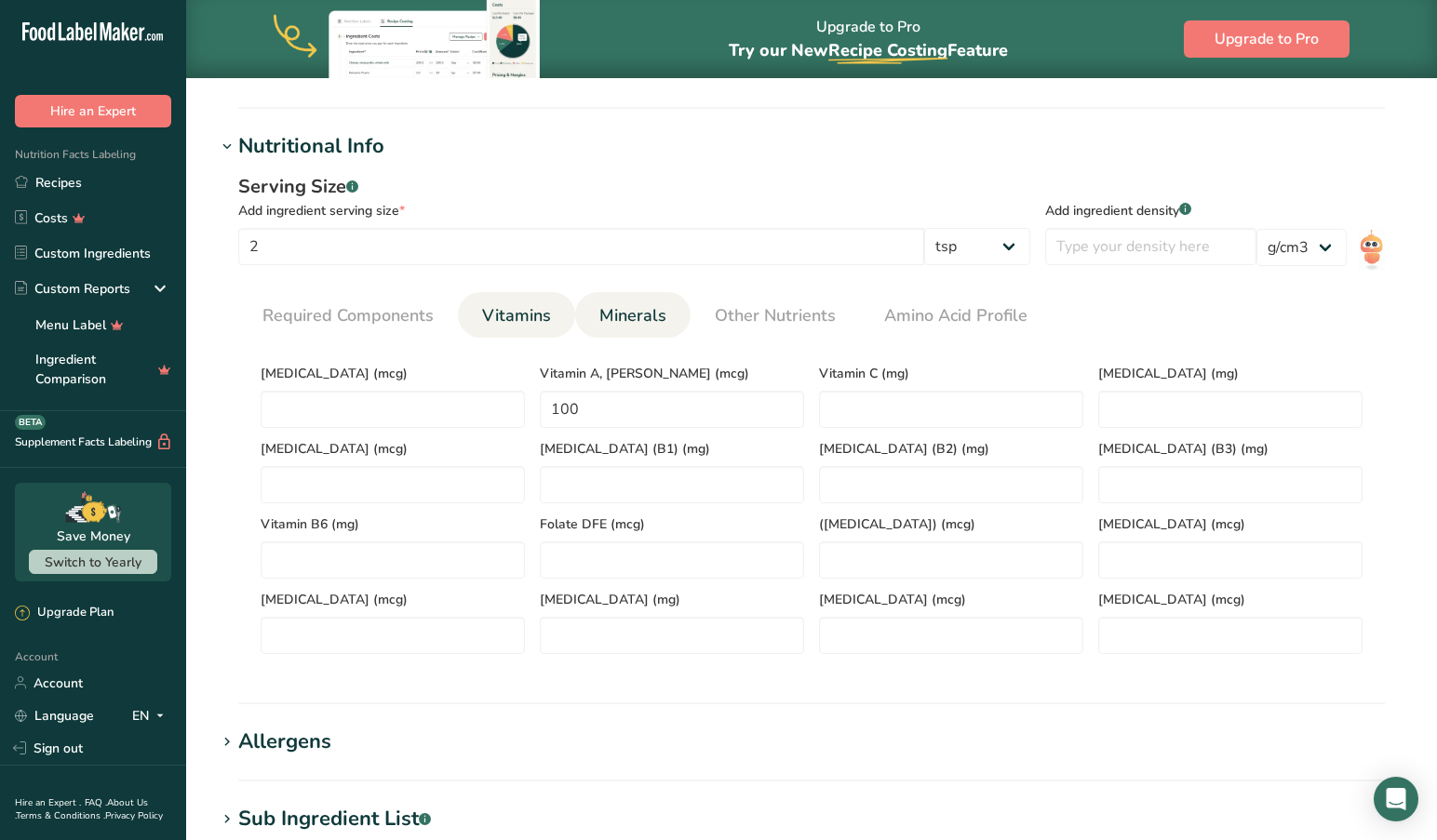
click at [628, 303] on span "Minerals" at bounding box center [632, 315] width 67 height 25
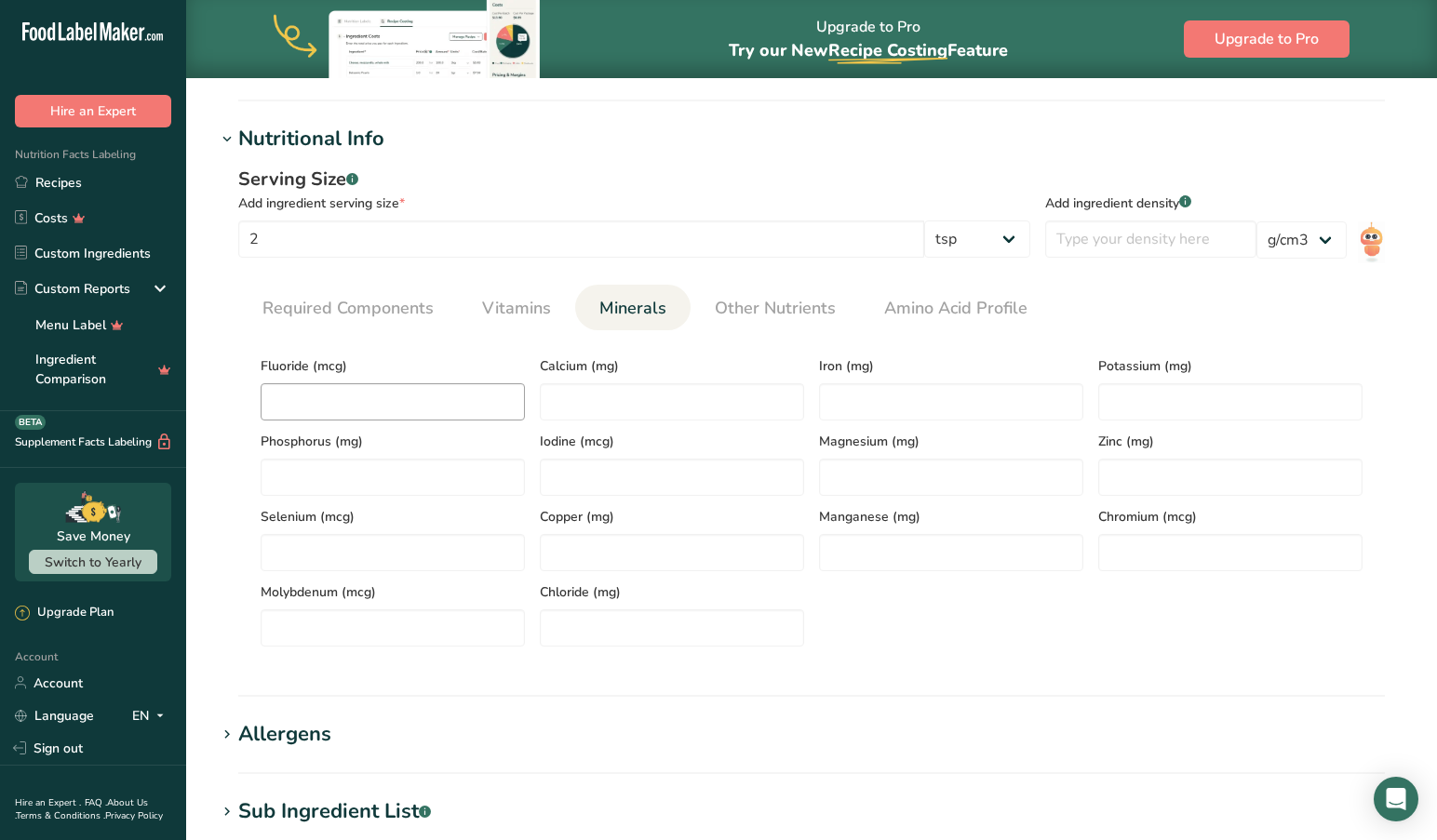
scroll to position [694, 0]
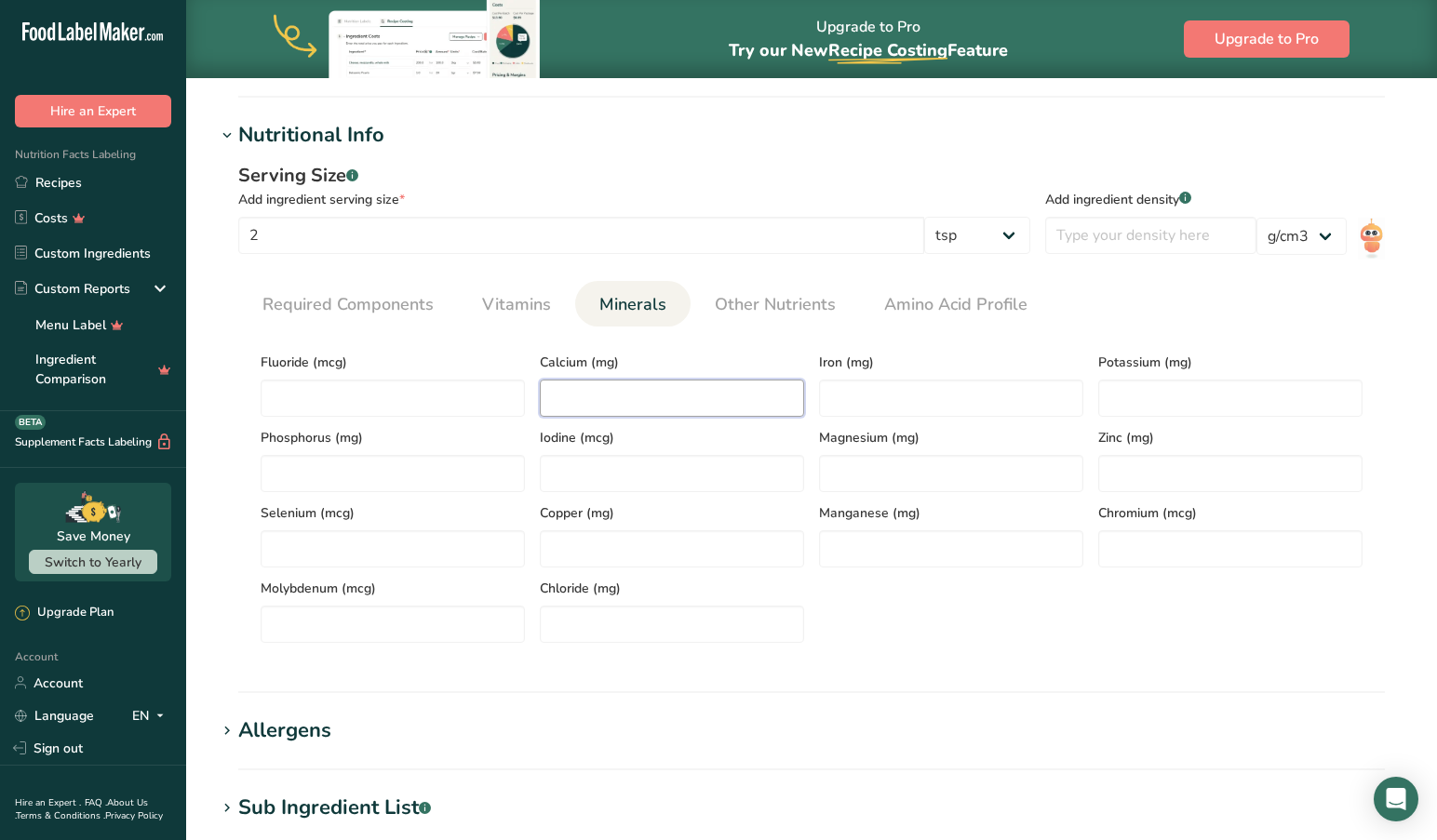
click at [636, 391] on input "number" at bounding box center [672, 398] width 265 height 38
type input "0"
click at [931, 399] on input "number" at bounding box center [951, 398] width 265 height 38
type input "0"
click at [1162, 383] on input "number" at bounding box center [1231, 398] width 265 height 38
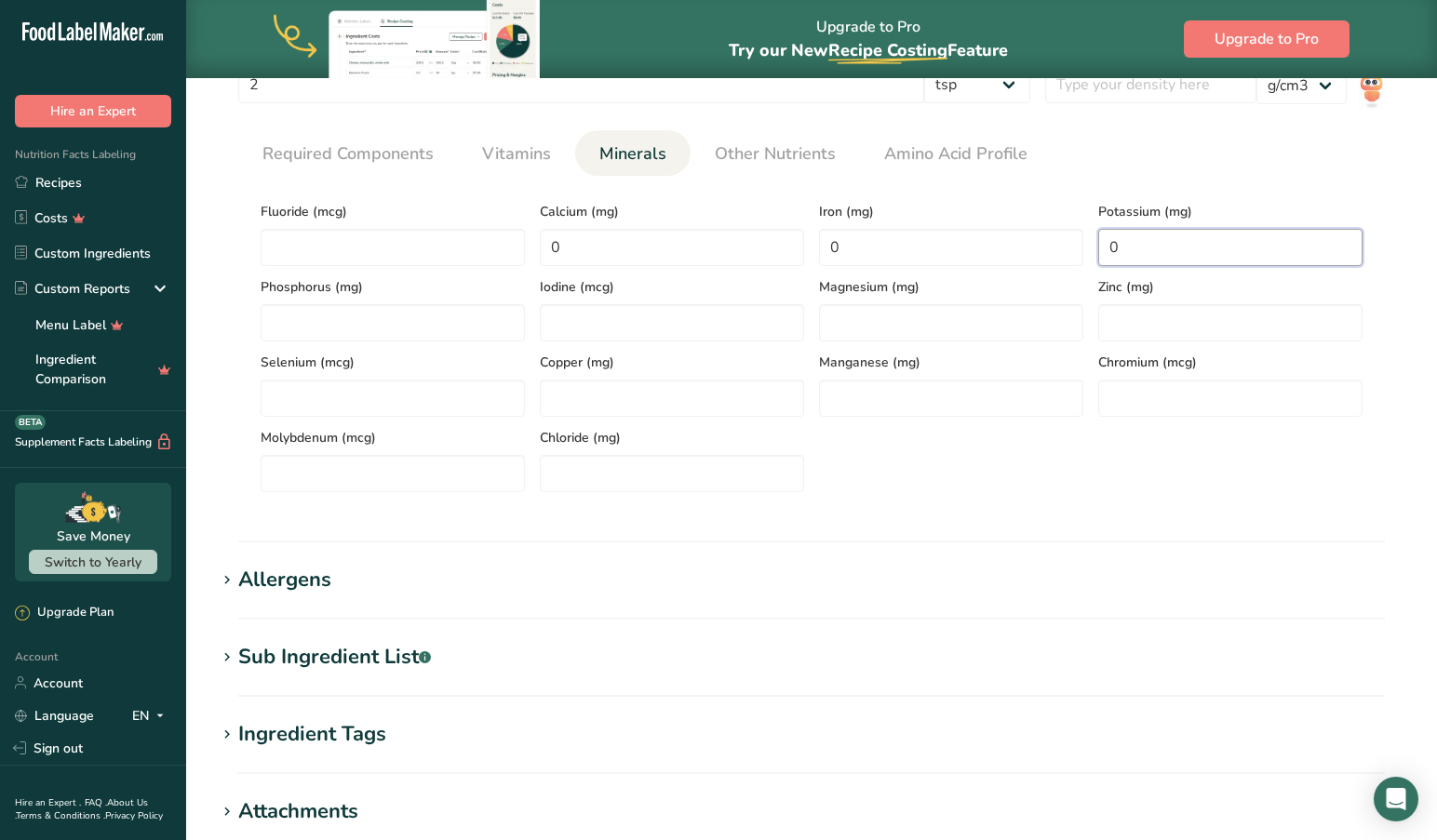
scroll to position [841, 0]
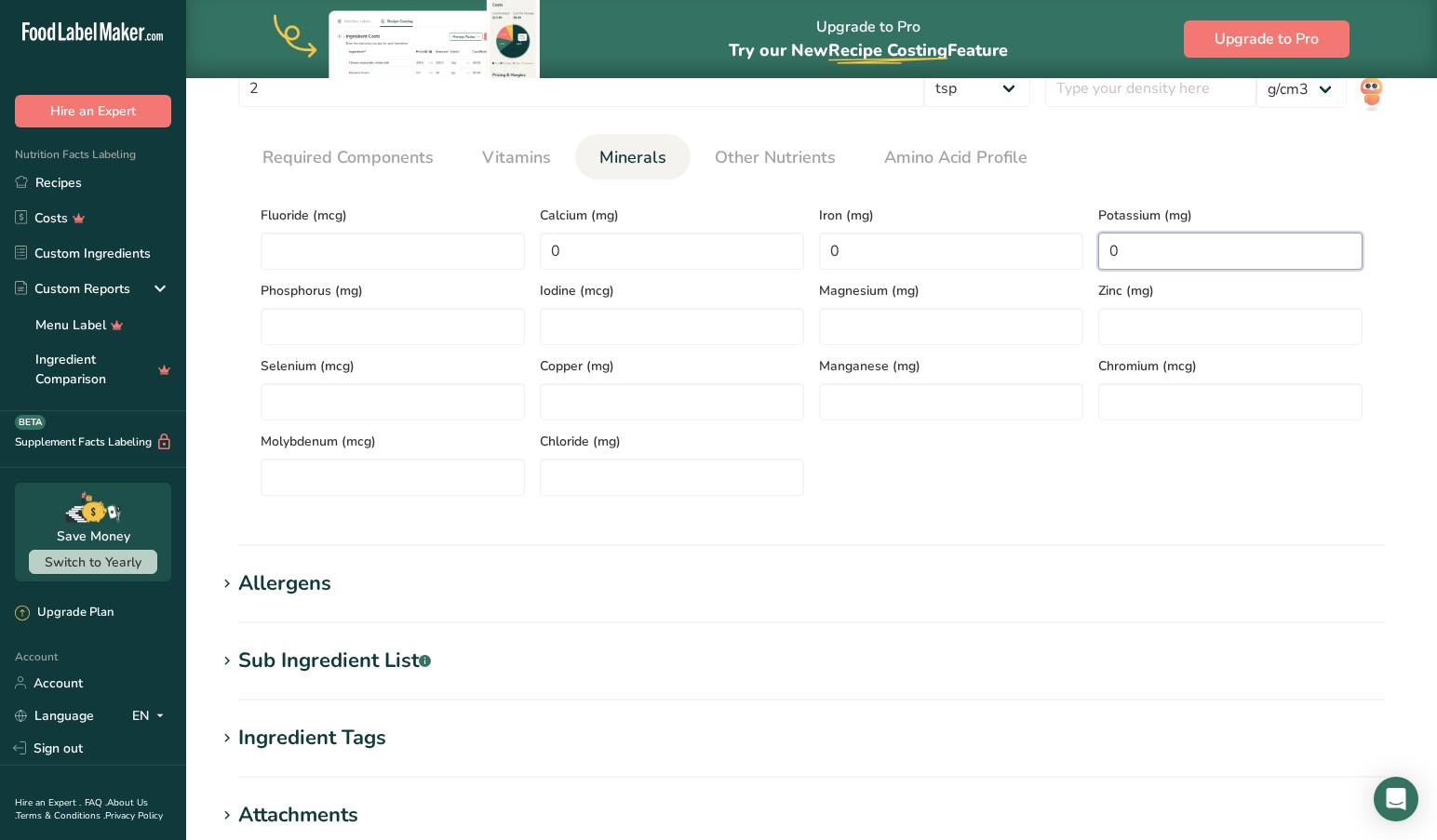
type input "0"
click at [226, 578] on icon at bounding box center [227, 584] width 17 height 26
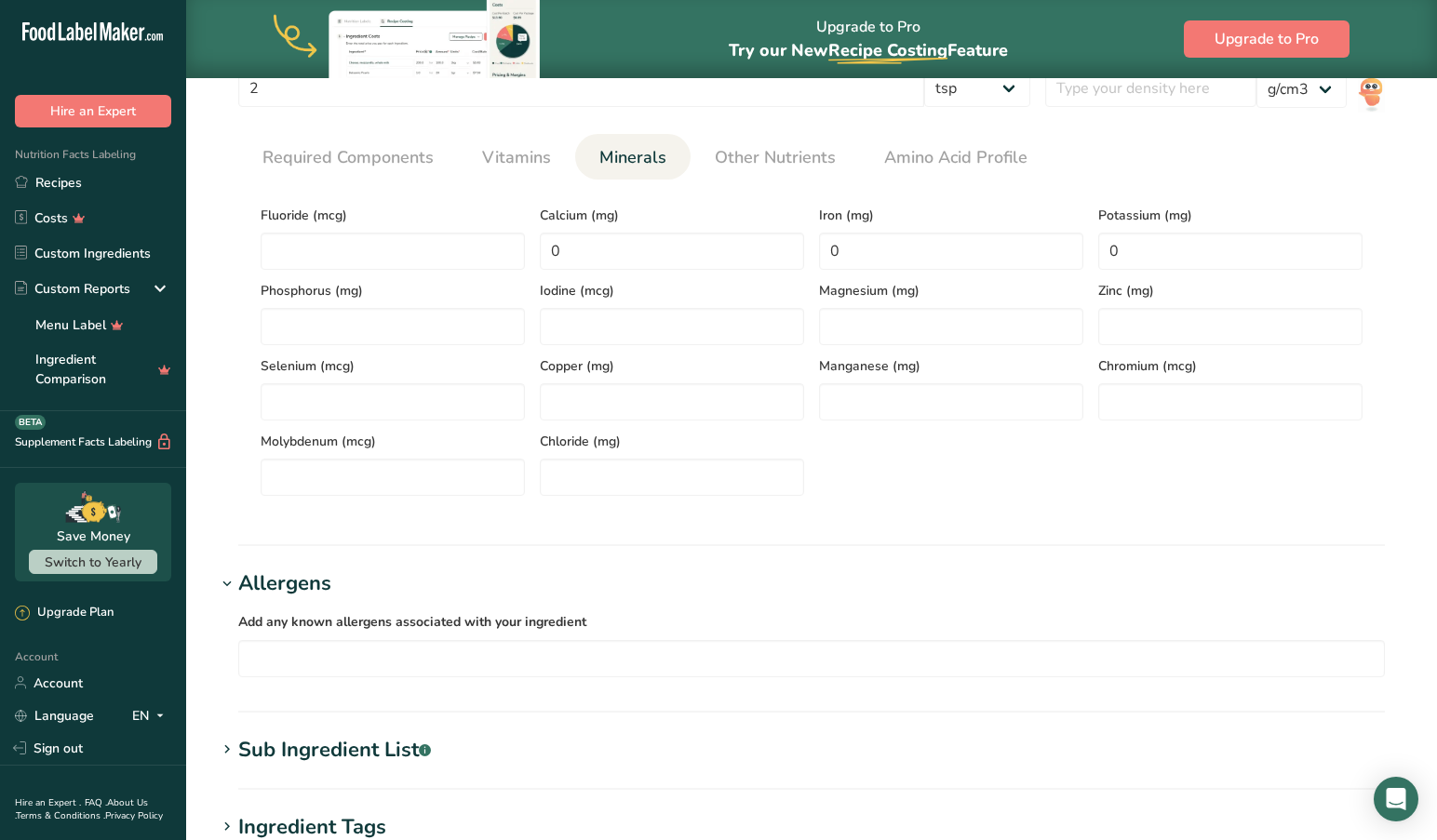
drag, startPoint x: 224, startPoint y: 578, endPoint x: 219, endPoint y: 587, distance: 10.3
click at [224, 578] on icon at bounding box center [227, 584] width 17 height 26
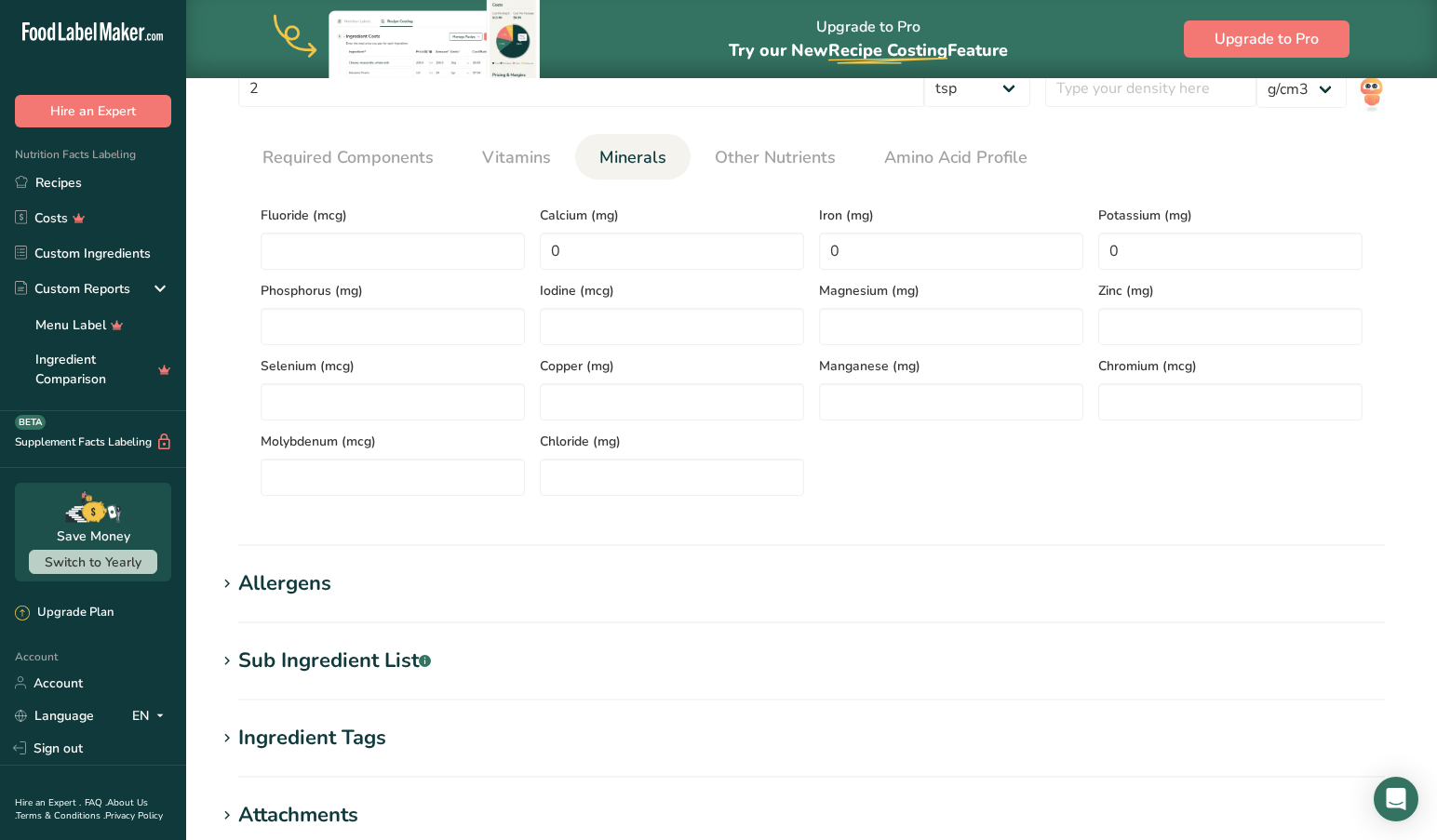
scroll to position [840, 1]
click at [229, 659] on icon at bounding box center [227, 662] width 17 height 26
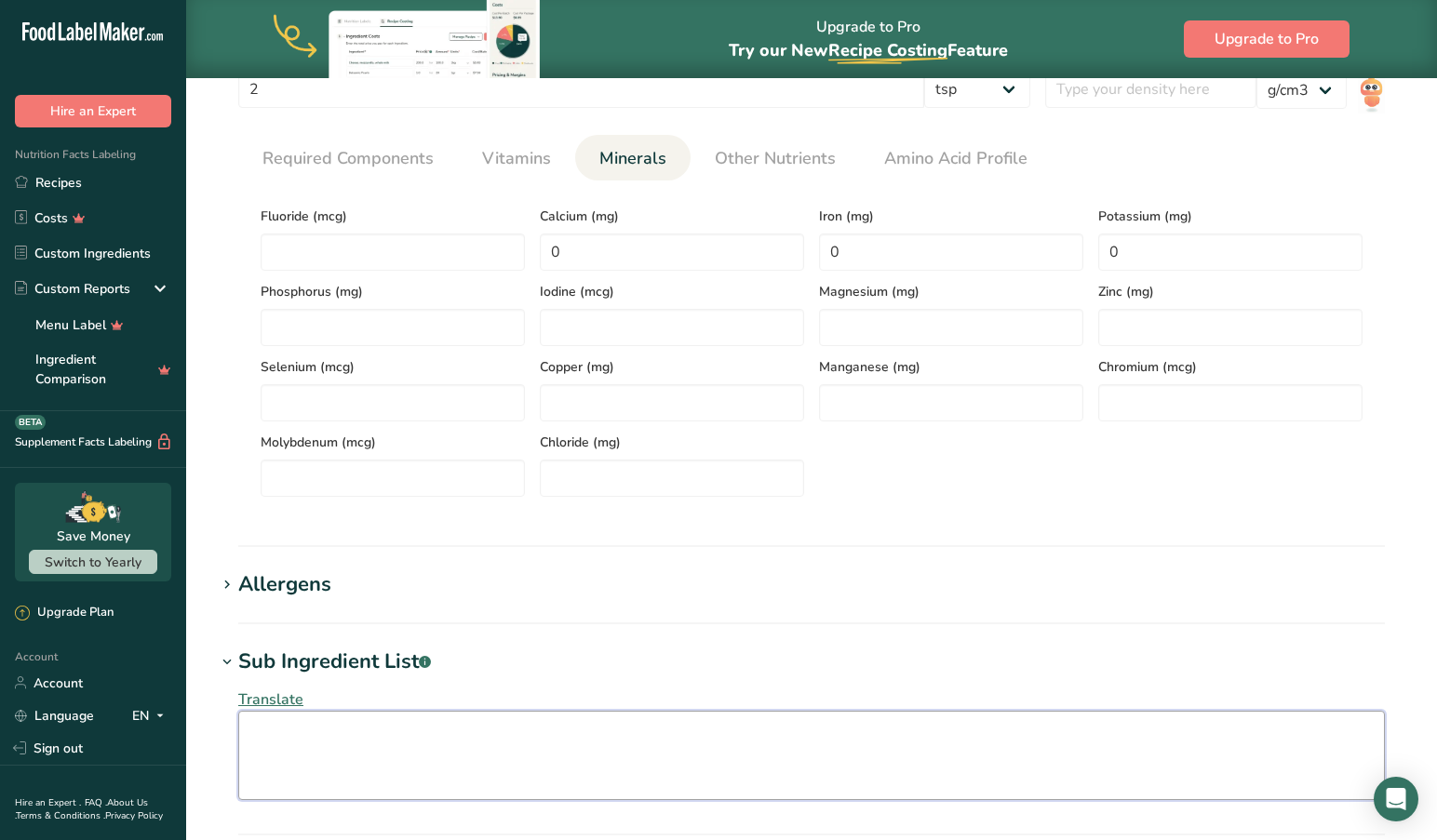
click at [319, 735] on textarea at bounding box center [811, 755] width 1146 height 89
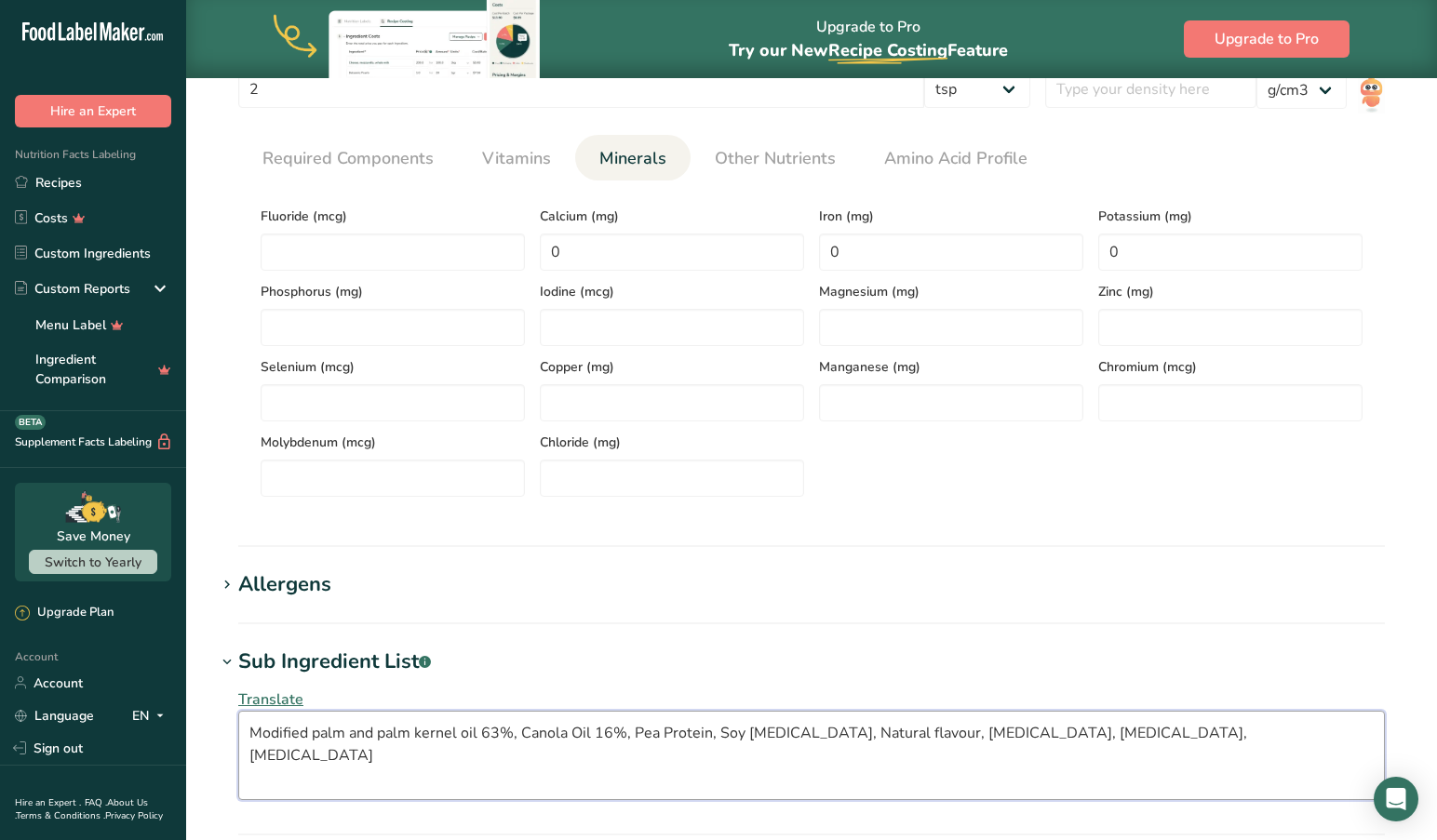
type textarea "Modified palm and palm kernel oil 63%, Canola Oil 16%, Pea Protein, Soy [MEDICA…"
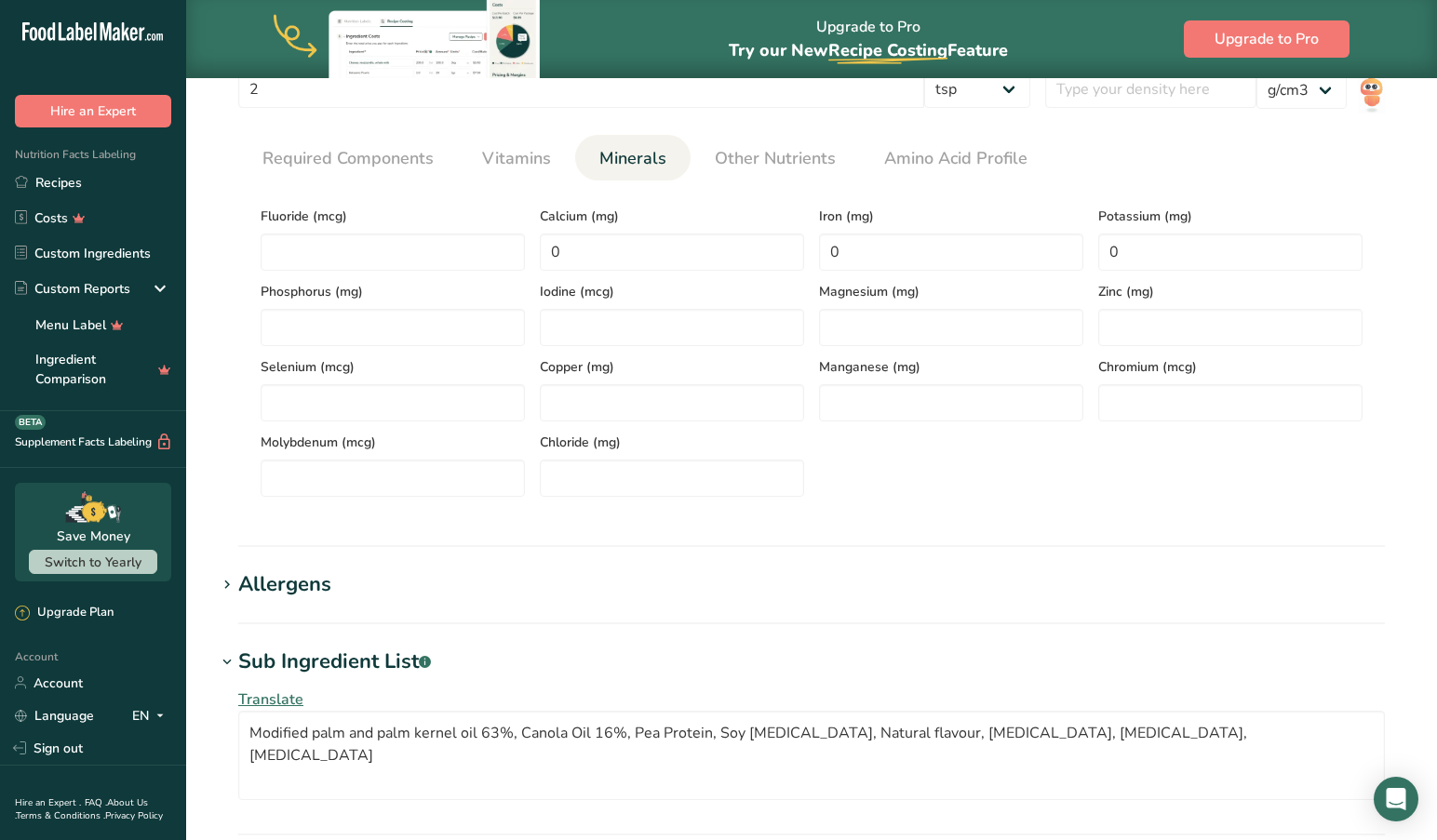
click at [272, 699] on span "Translate" at bounding box center [270, 699] width 65 height 21
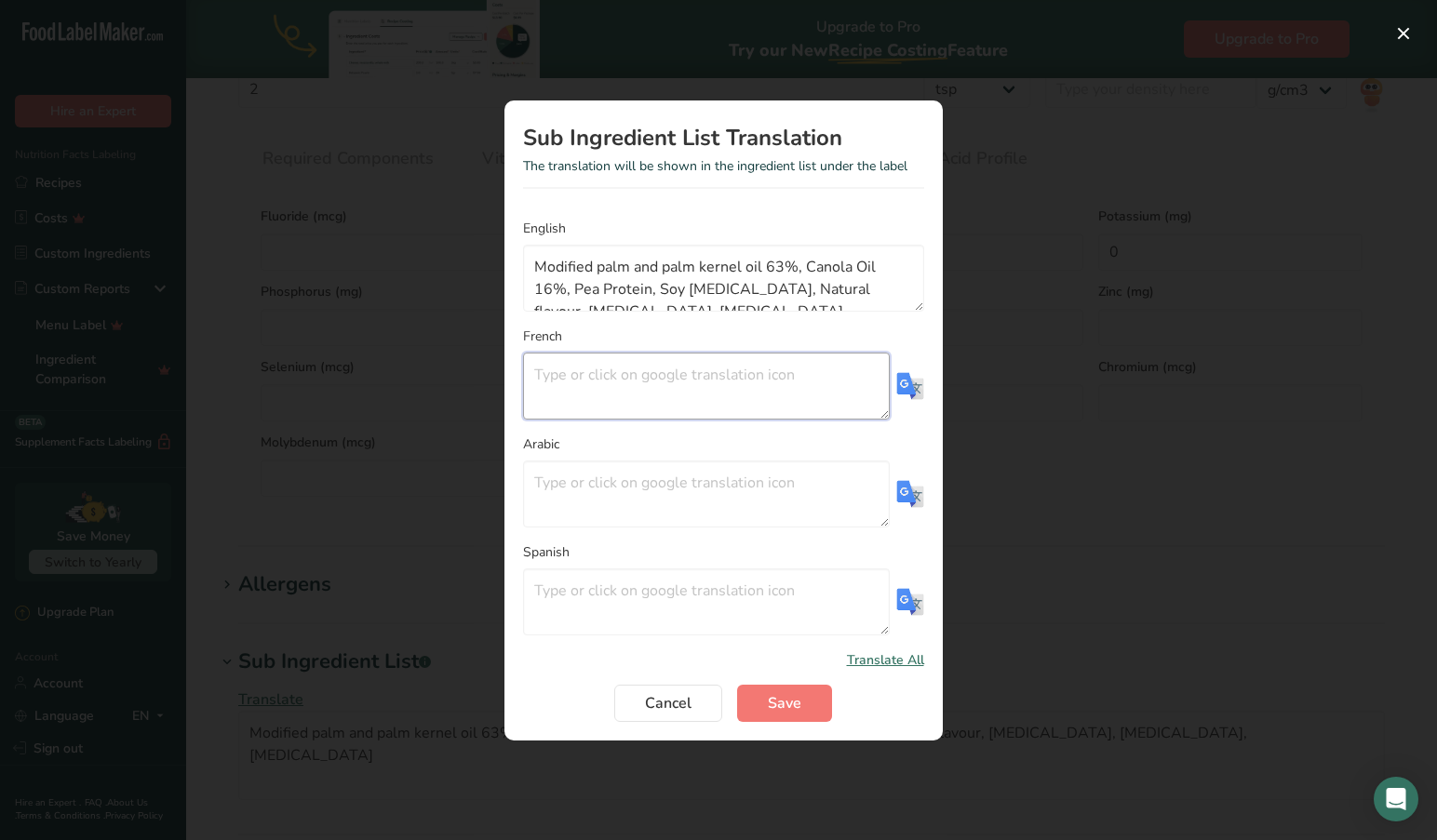
click at [568, 377] on textarea "Translation Modal" at bounding box center [705, 385] width 367 height 67
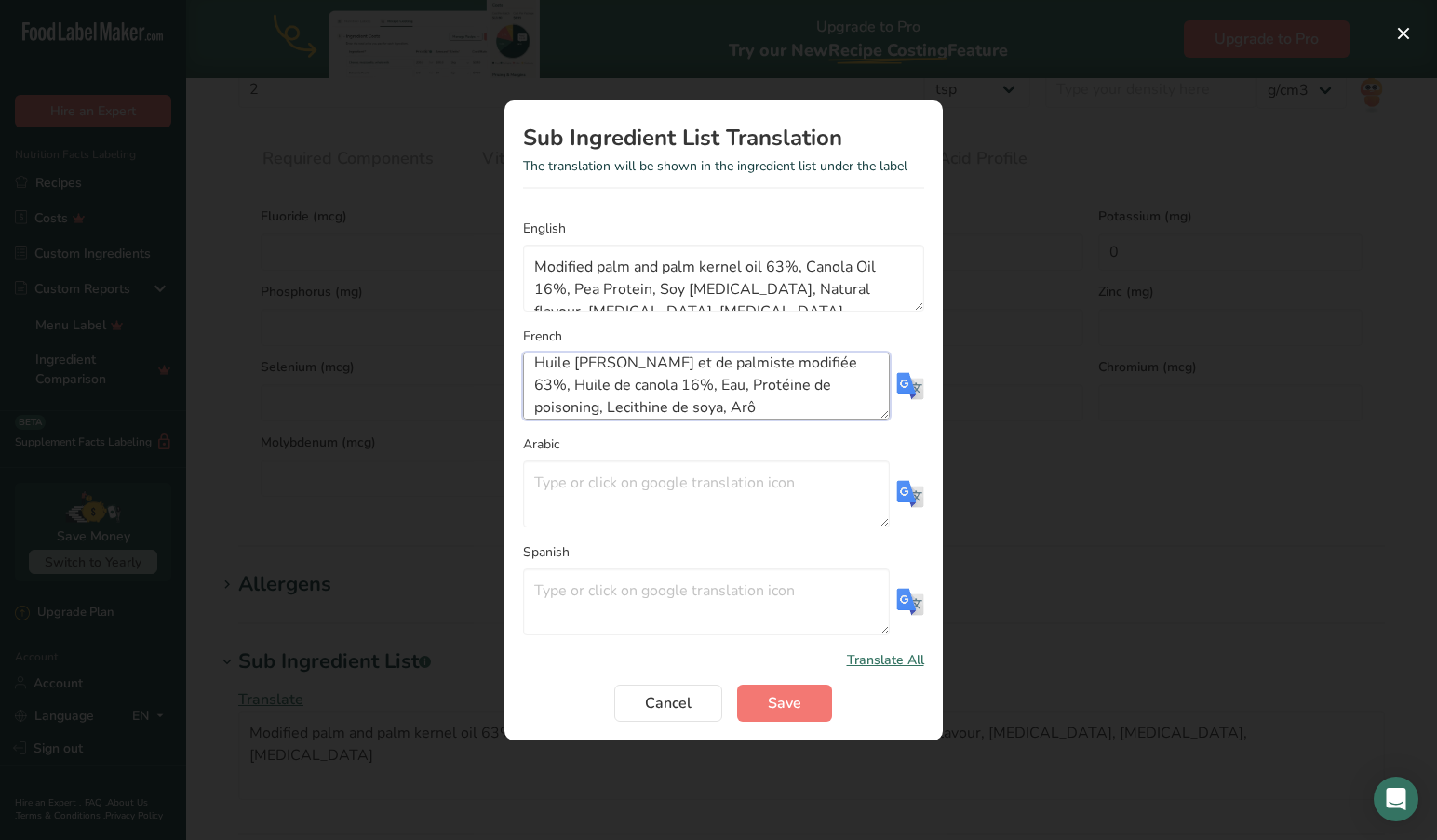
click at [712, 405] on textarea "Huile [PERSON_NAME] et de palmiste modifiée 63%, Huile de canola 16%, Eau, Prot…" at bounding box center [705, 385] width 367 height 67
type textarea "Huile [PERSON_NAME] et de palmiste modifiée 63%, Huile de canola 16%, Eau, Prot…"
click at [778, 696] on span "Save" at bounding box center [784, 703] width 34 height 22
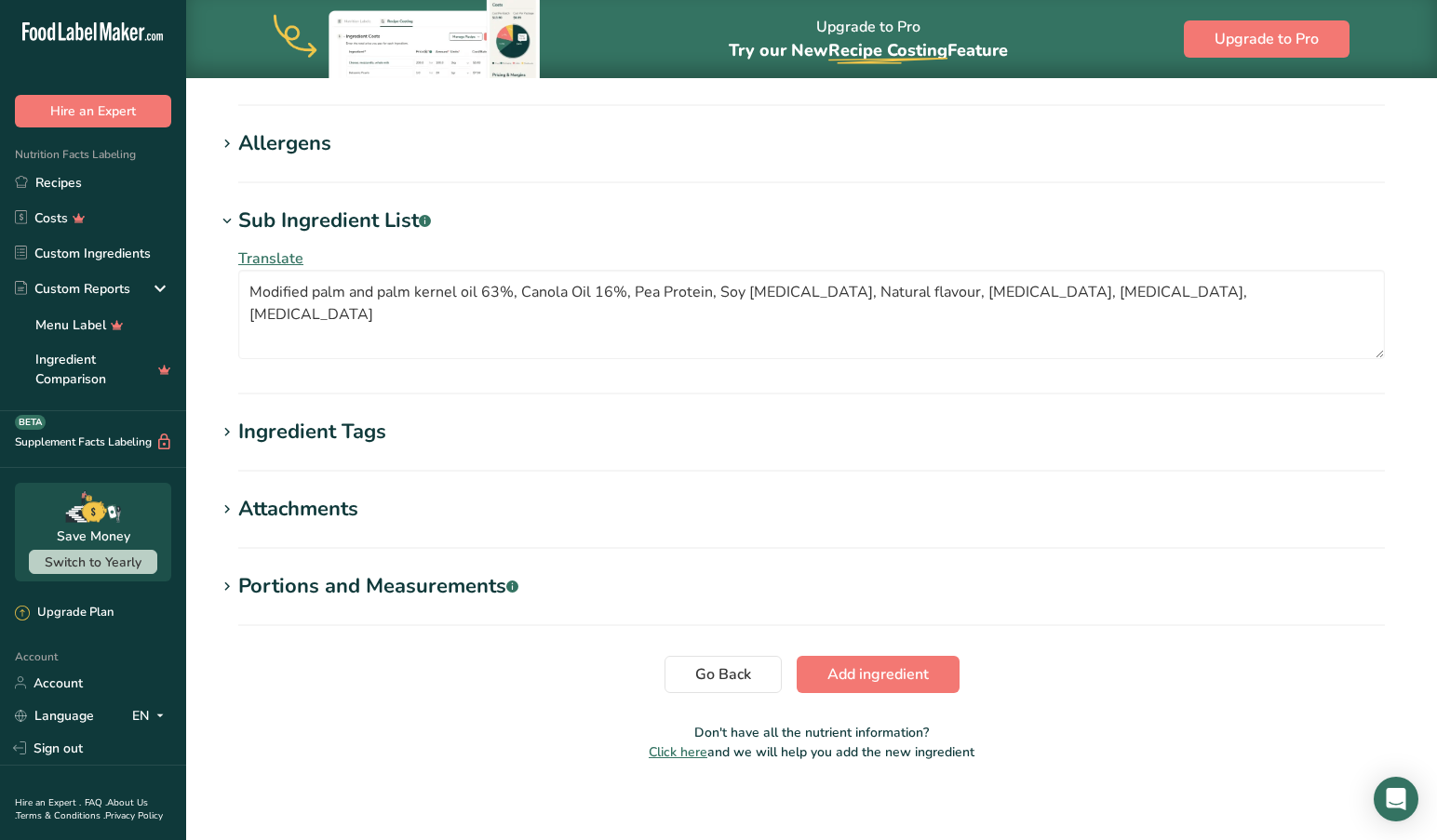
scroll to position [1282, 0]
click at [230, 581] on icon at bounding box center [227, 586] width 17 height 26
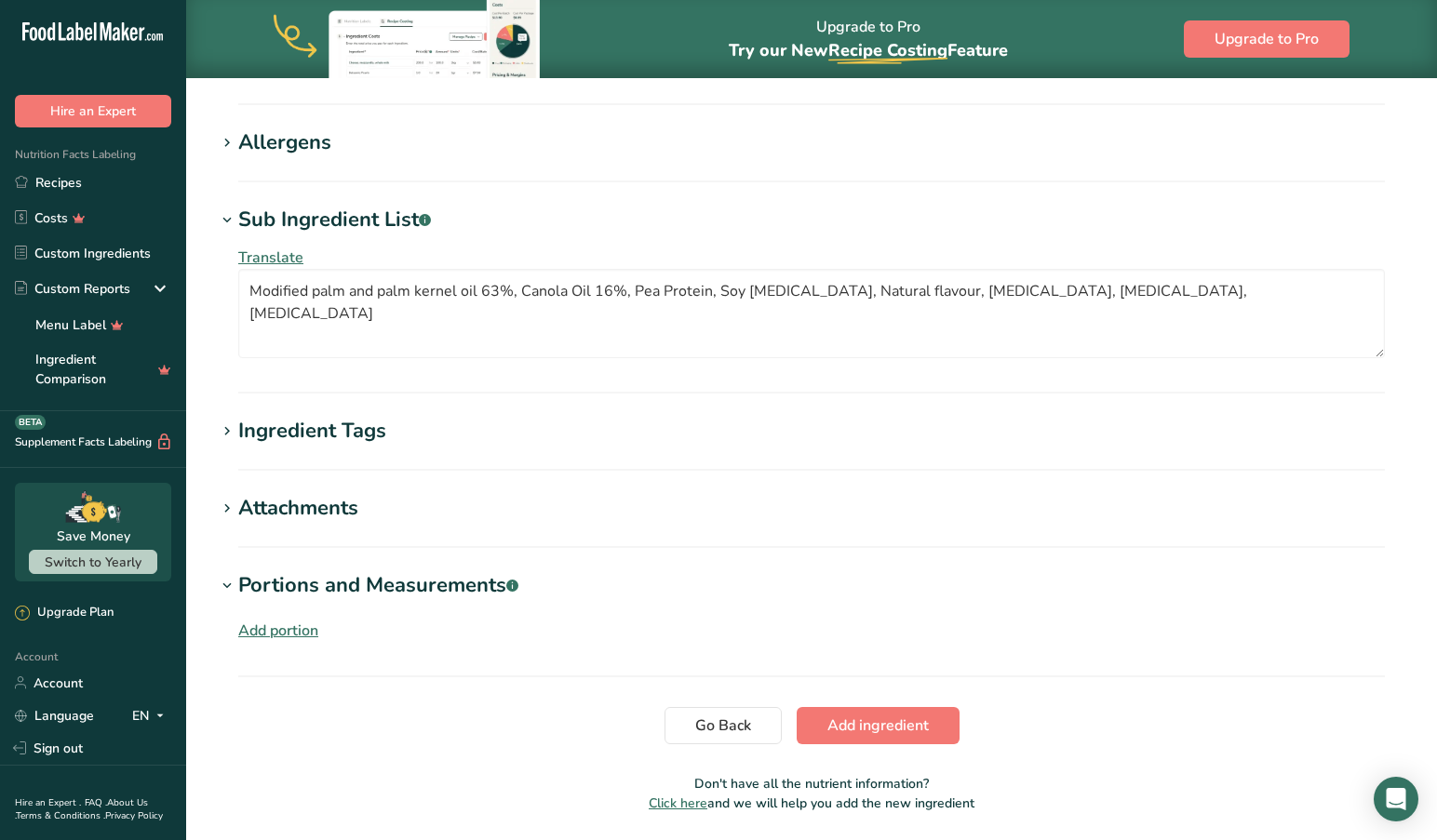
click at [272, 626] on div "Add portion" at bounding box center [278, 631] width 80 height 22
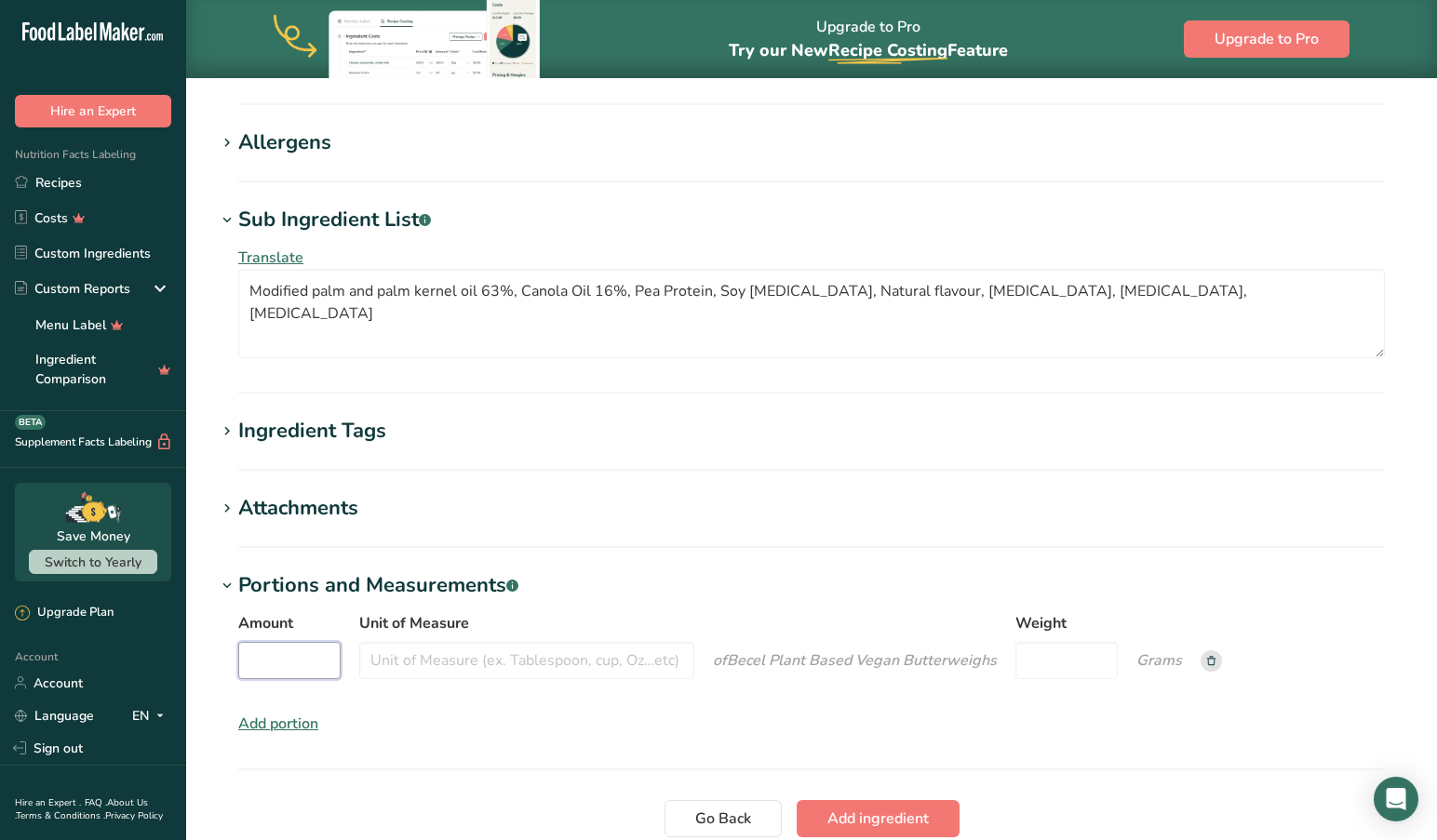
click at [279, 663] on input "Amount" at bounding box center [289, 660] width 102 height 38
type input "1"
click at [470, 667] on input "Unit of Measure" at bounding box center [526, 660] width 335 height 38
type input "cup"
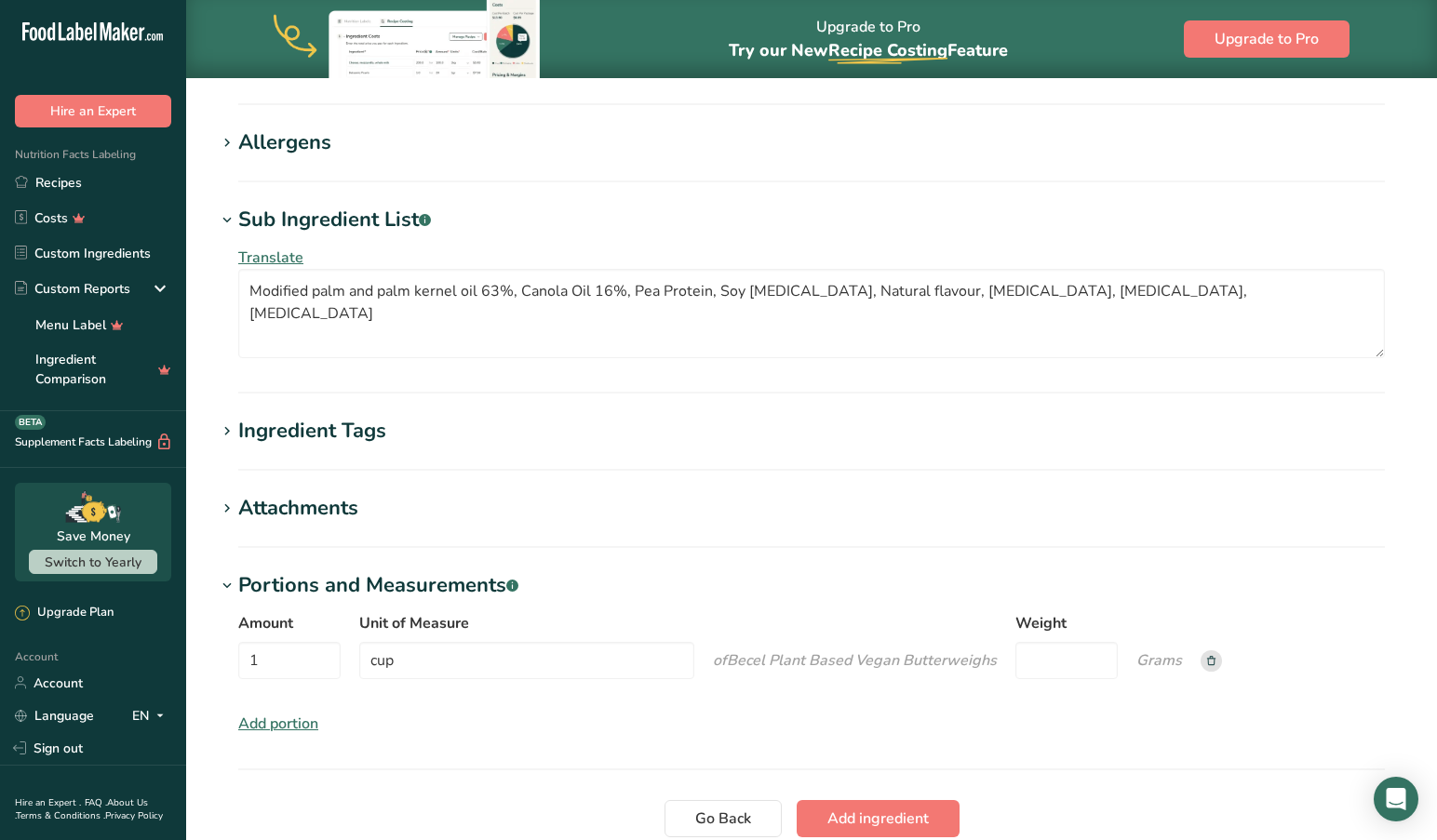
click at [822, 666] on span "Becel Plant Based Vegan Butter" at bounding box center [837, 660] width 219 height 21
click at [1063, 661] on input "Weight" at bounding box center [1066, 660] width 102 height 38
click at [282, 663] on input "1" at bounding box center [289, 660] width 102 height 38
type input "0.50"
click at [464, 664] on input "cup" at bounding box center [526, 660] width 335 height 38
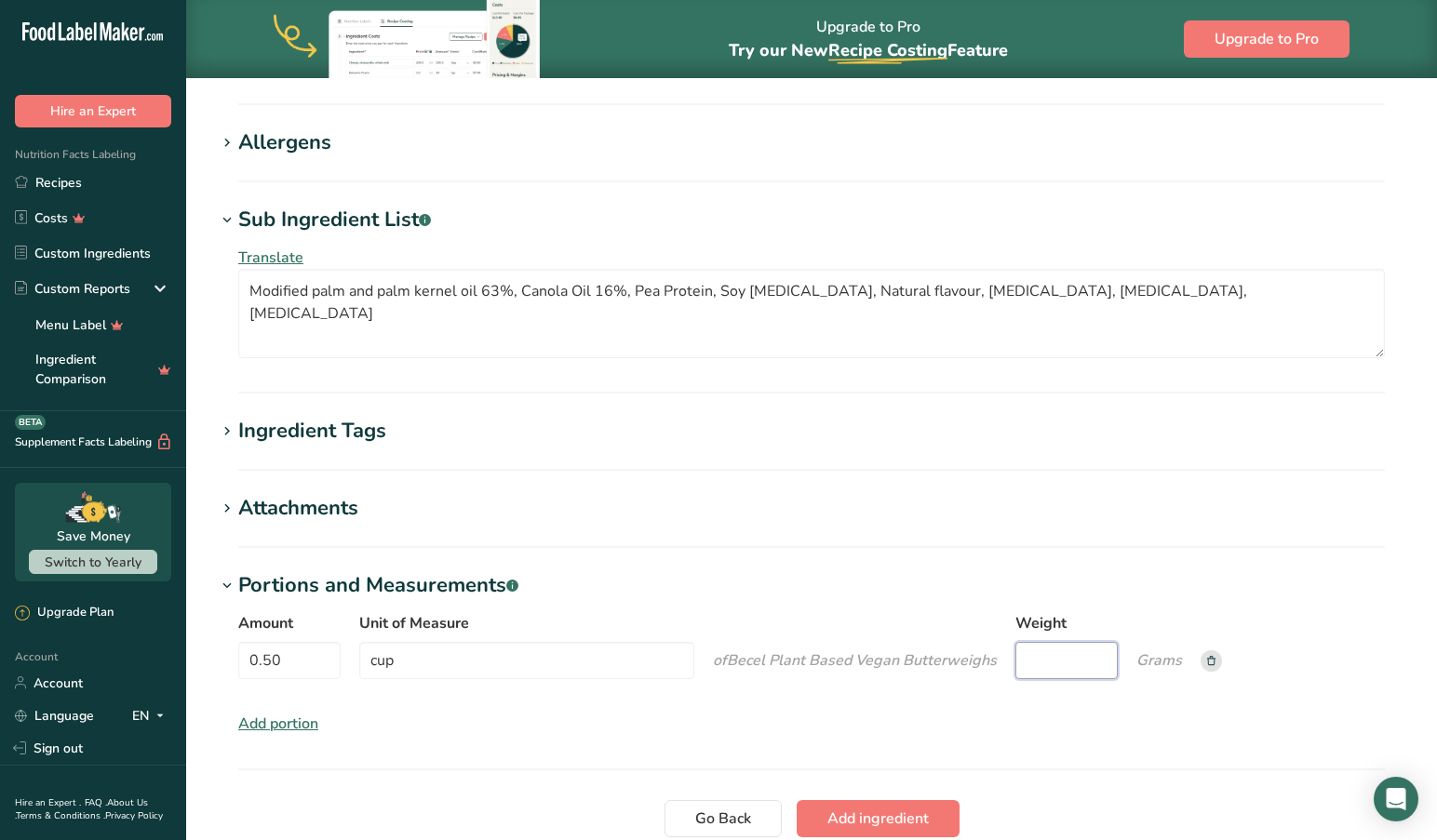
click at [1078, 663] on input "Weight" at bounding box center [1066, 660] width 102 height 38
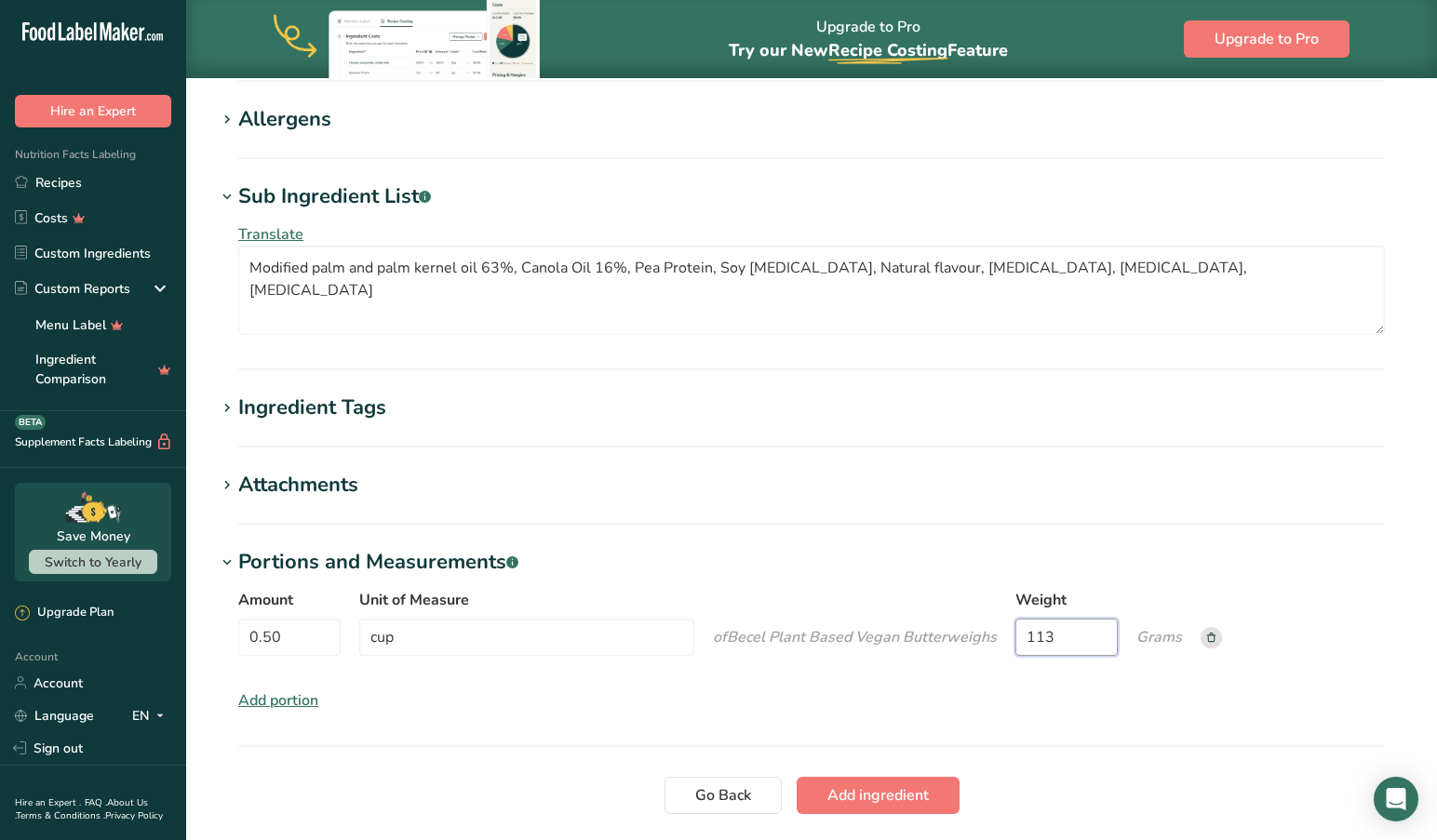
scroll to position [1305, 0]
type input "113"
drag, startPoint x: 926, startPoint y: 698, endPoint x: 810, endPoint y: 693, distance: 116.1
click at [926, 698] on div "Amount 0.50 Unit of Measure cup of Becel Plant Based Vegan Butter weigh s Weigh…" at bounding box center [811, 650] width 1191 height 145
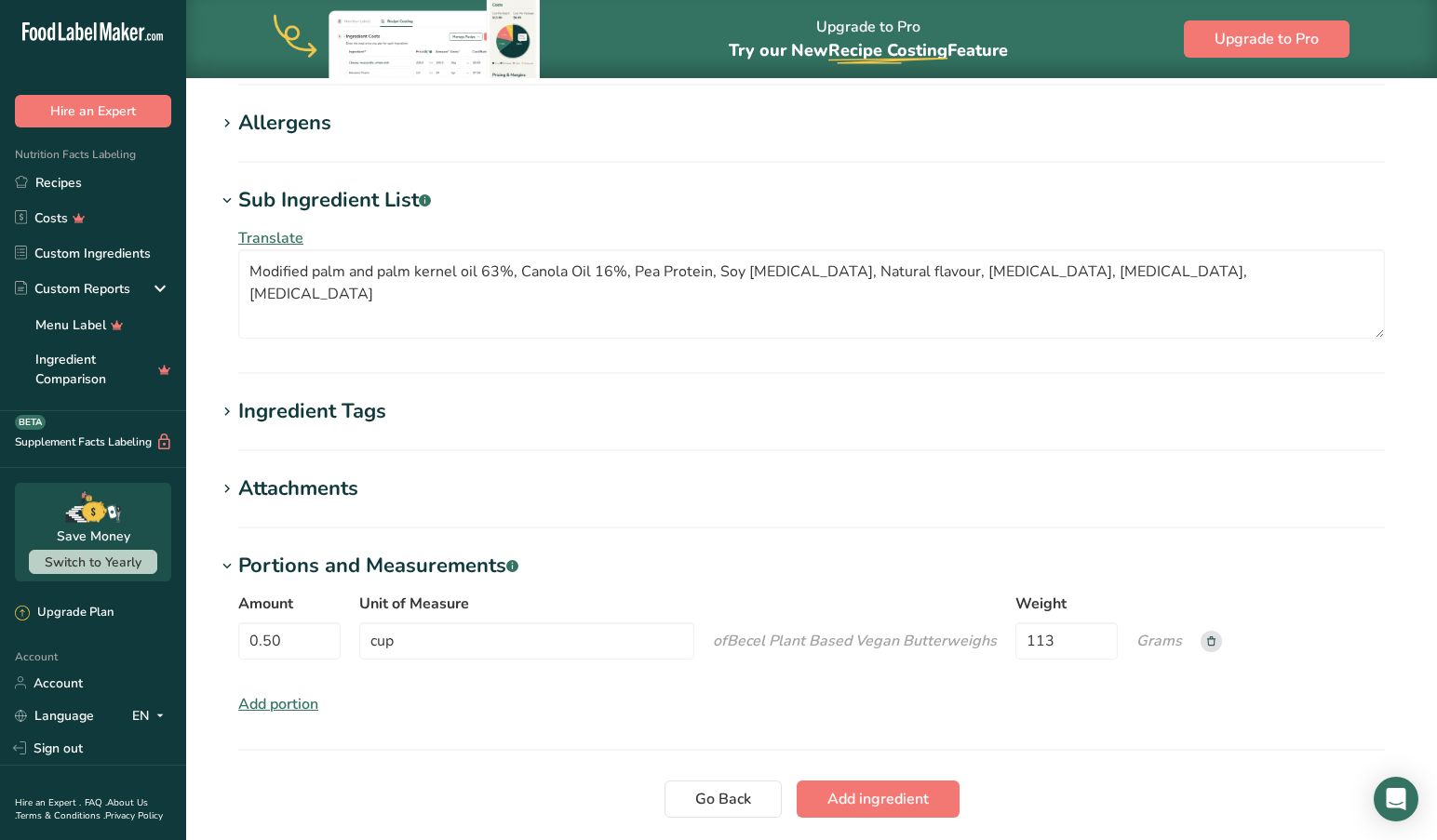
scroll to position [1299, 1]
click at [277, 699] on div "Add portion" at bounding box center [278, 706] width 80 height 22
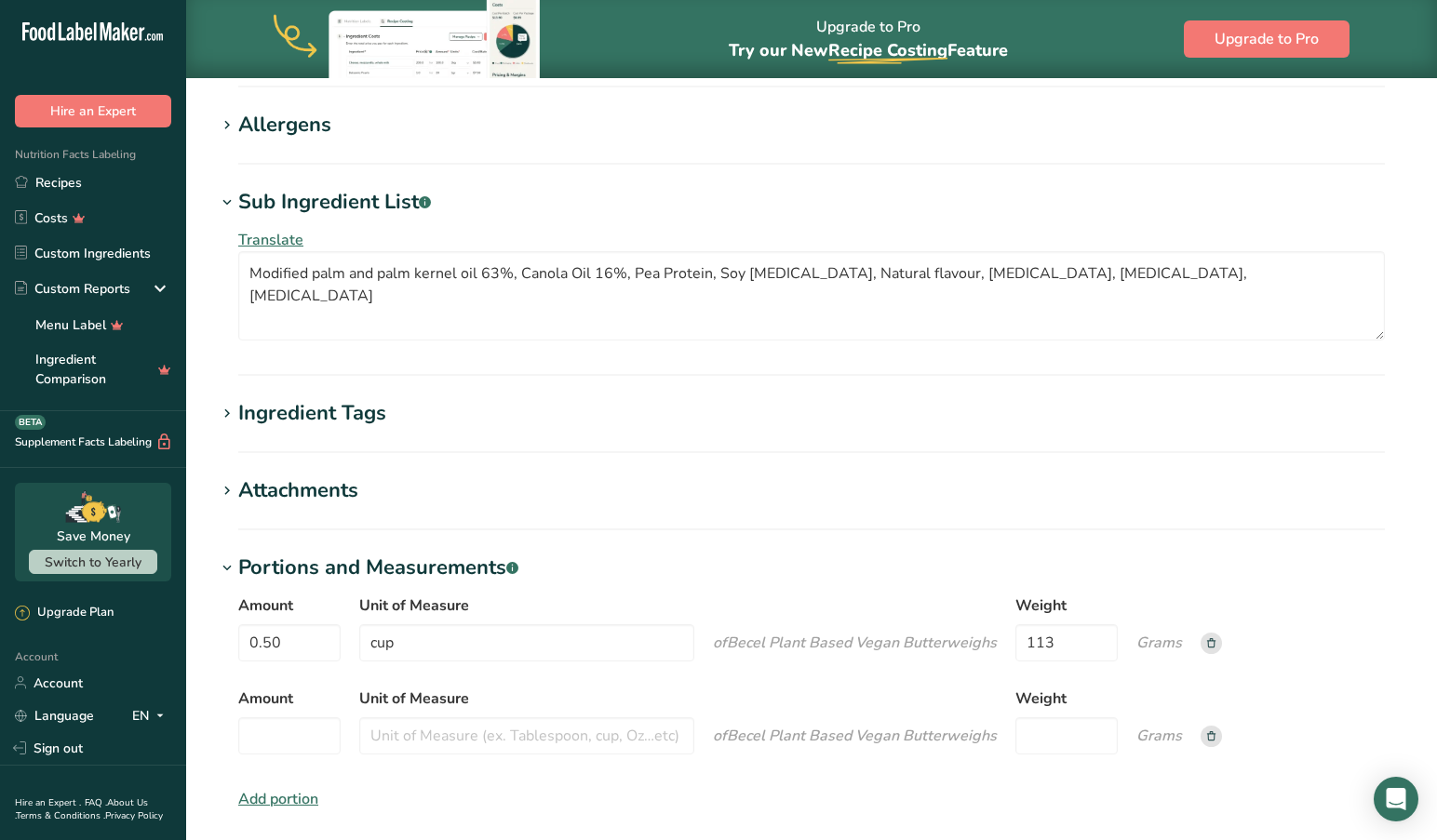
scroll to position [1299, 0]
click at [295, 731] on input "Amount" at bounding box center [289, 736] width 102 height 38
type input "1"
click at [413, 740] on input "Unit of Measure" at bounding box center [526, 736] width 335 height 38
type input "cup"
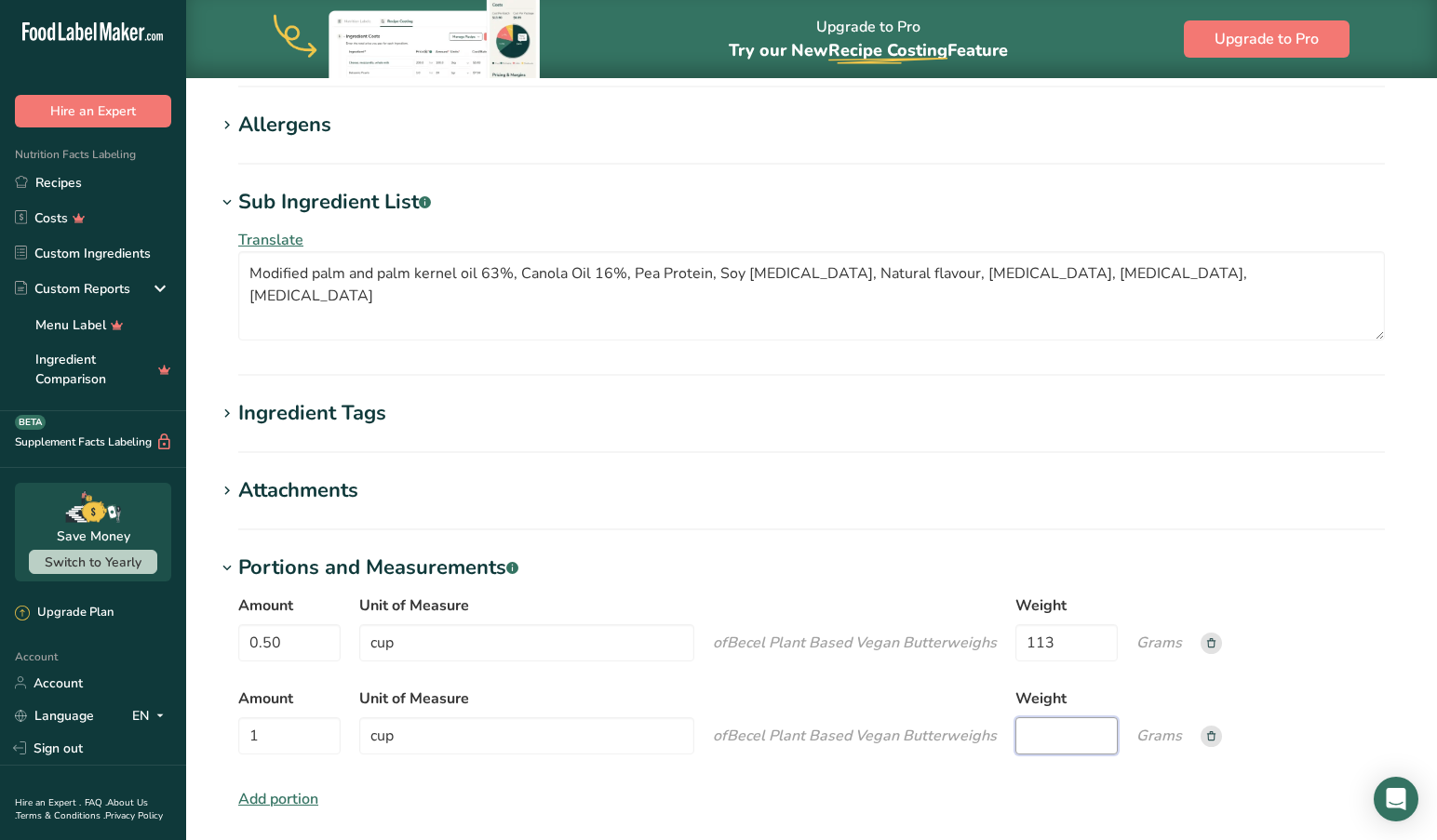
click at [1054, 742] on input "Weight" at bounding box center [1066, 736] width 102 height 38
type input "226"
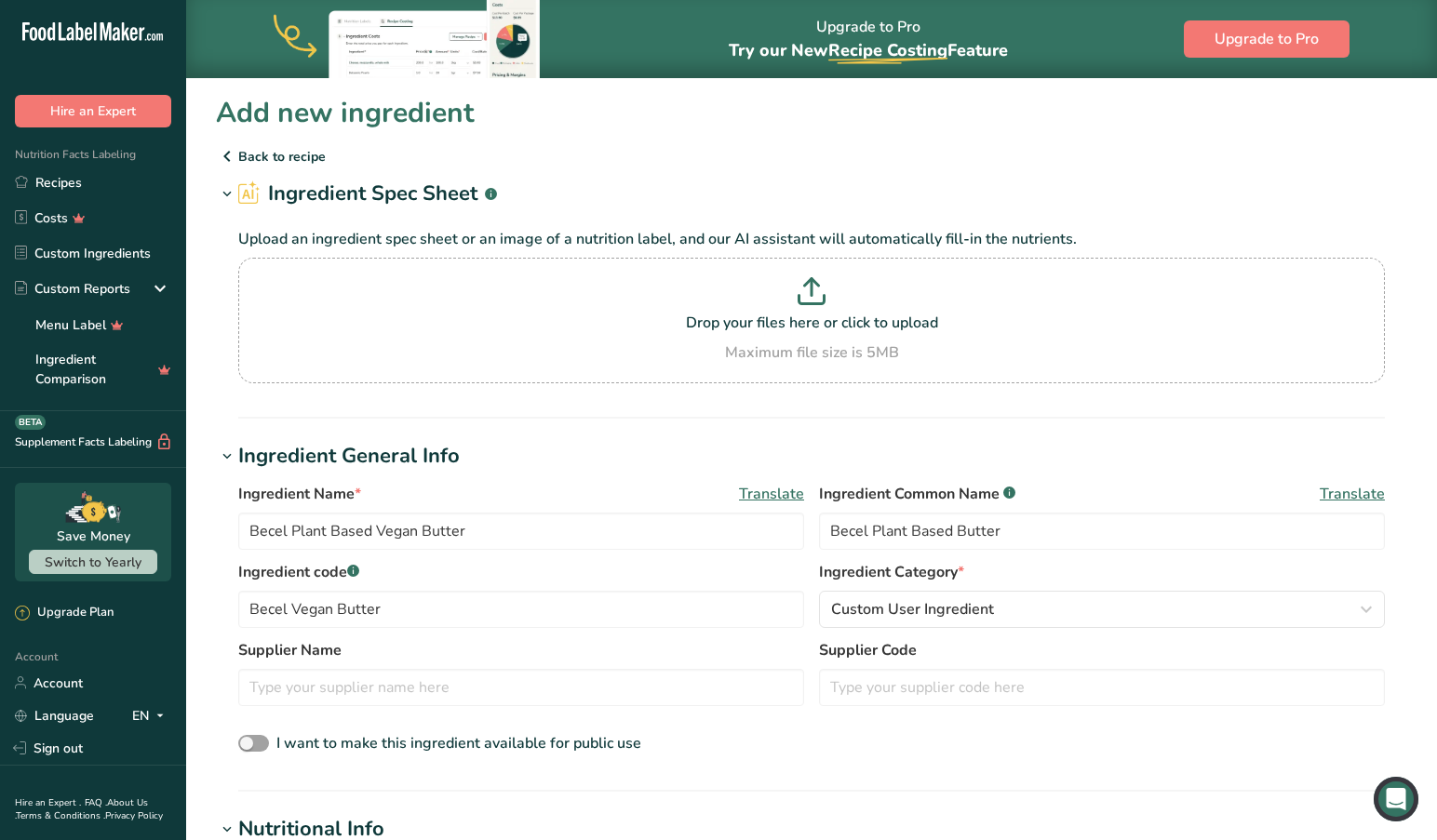
scroll to position [0, 0]
click at [543, 542] on input "Becel Plant Based Vegan Butter" at bounding box center [521, 532] width 566 height 38
drag, startPoint x: 475, startPoint y: 529, endPoint x: 480, endPoint y: 539, distance: 11.2
click at [476, 529] on input "Becel Plant Based Vegan Butter -Unsalted" at bounding box center [521, 532] width 566 height 38
type input "Becel Plant Based Vegan Butter - Unsalted"
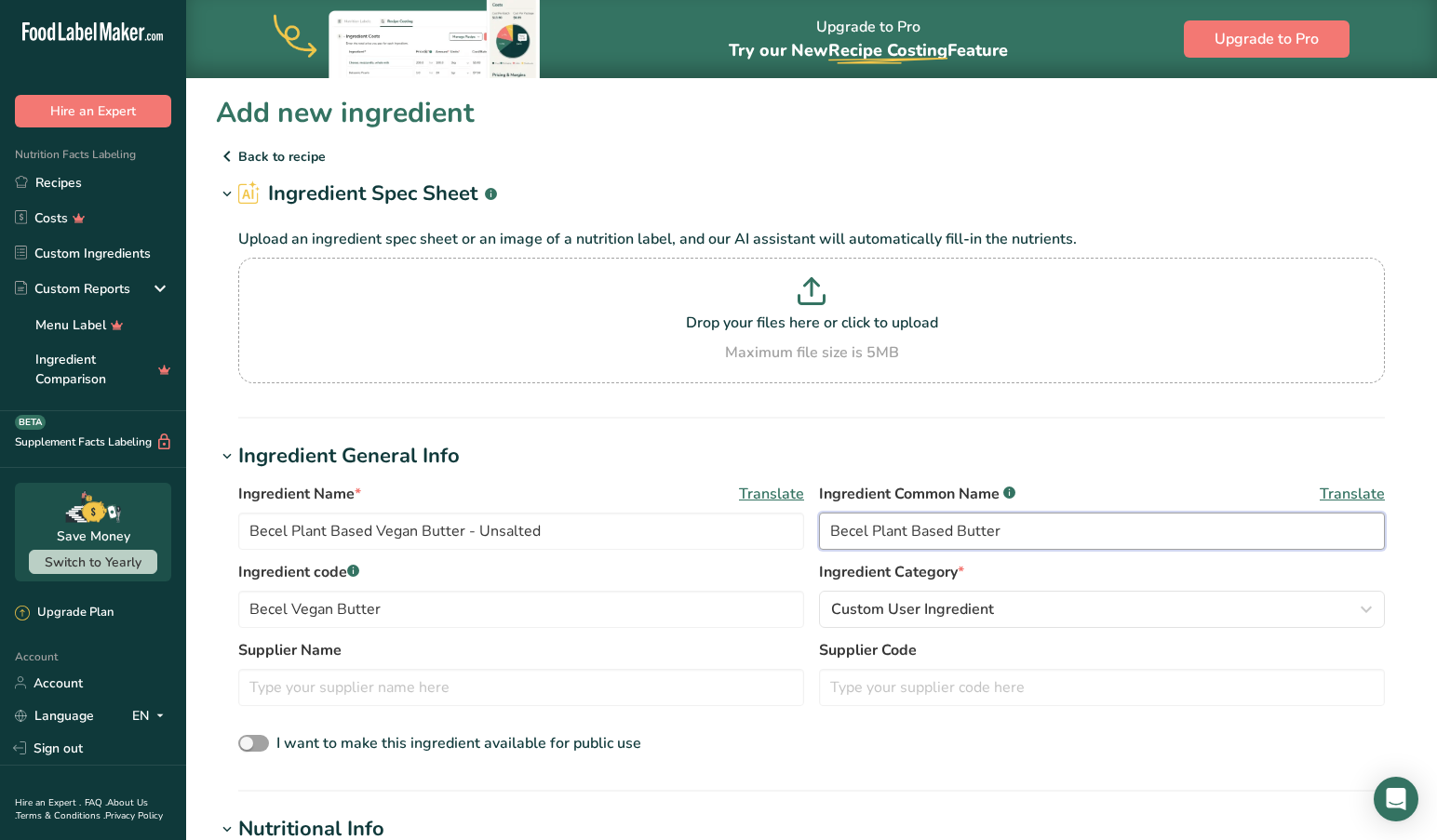
click at [1043, 532] on input "Becel Plant Based Butter" at bounding box center [1101, 532] width 566 height 38
type input "Becel Plant Based Butter - Unsalted"
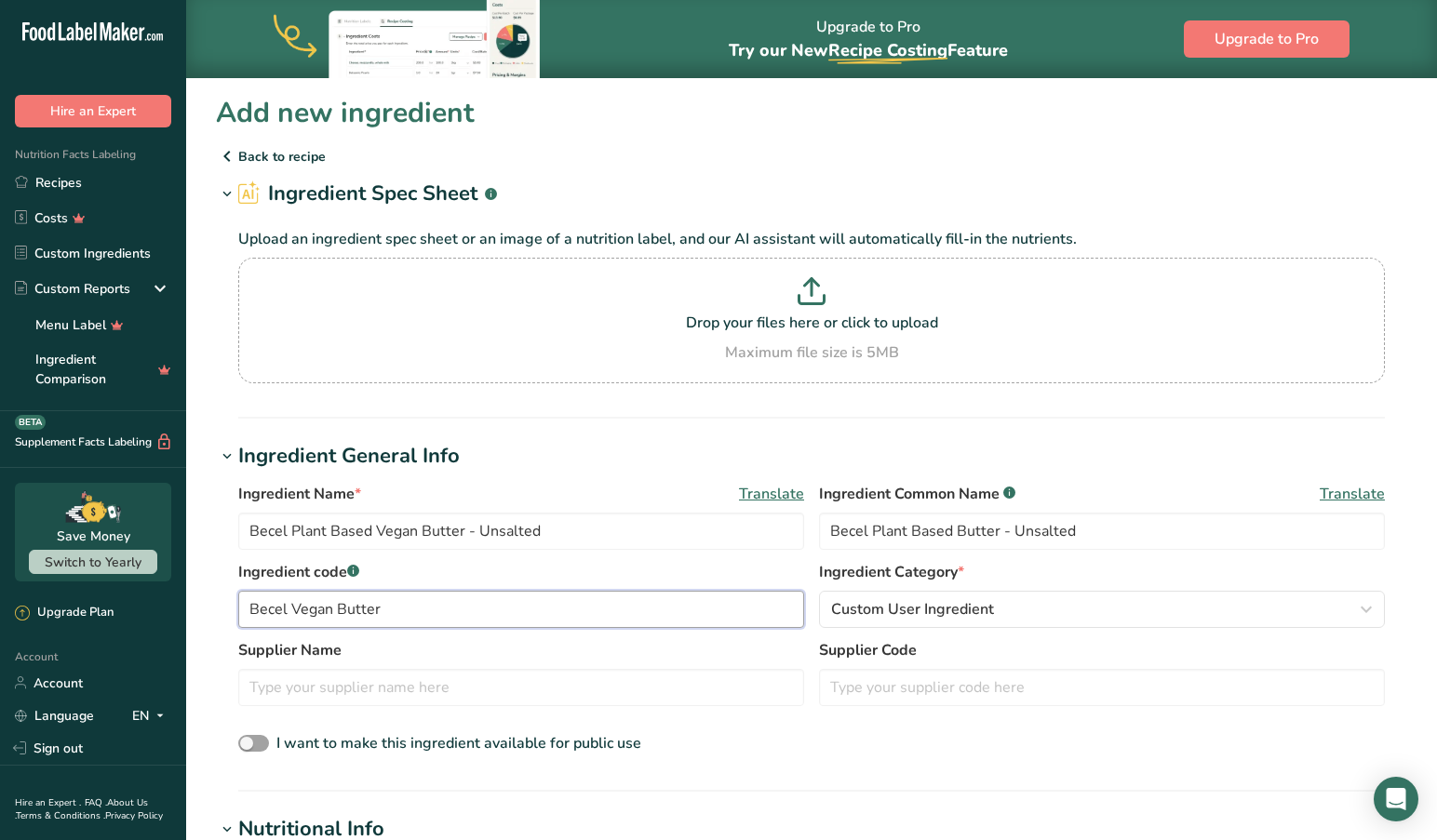
click at [452, 613] on input "Becel Vegan Butter" at bounding box center [521, 609] width 566 height 38
click at [291, 531] on input "Becel Plant Based Vegan Butter - Unsalted" at bounding box center [521, 532] width 566 height 38
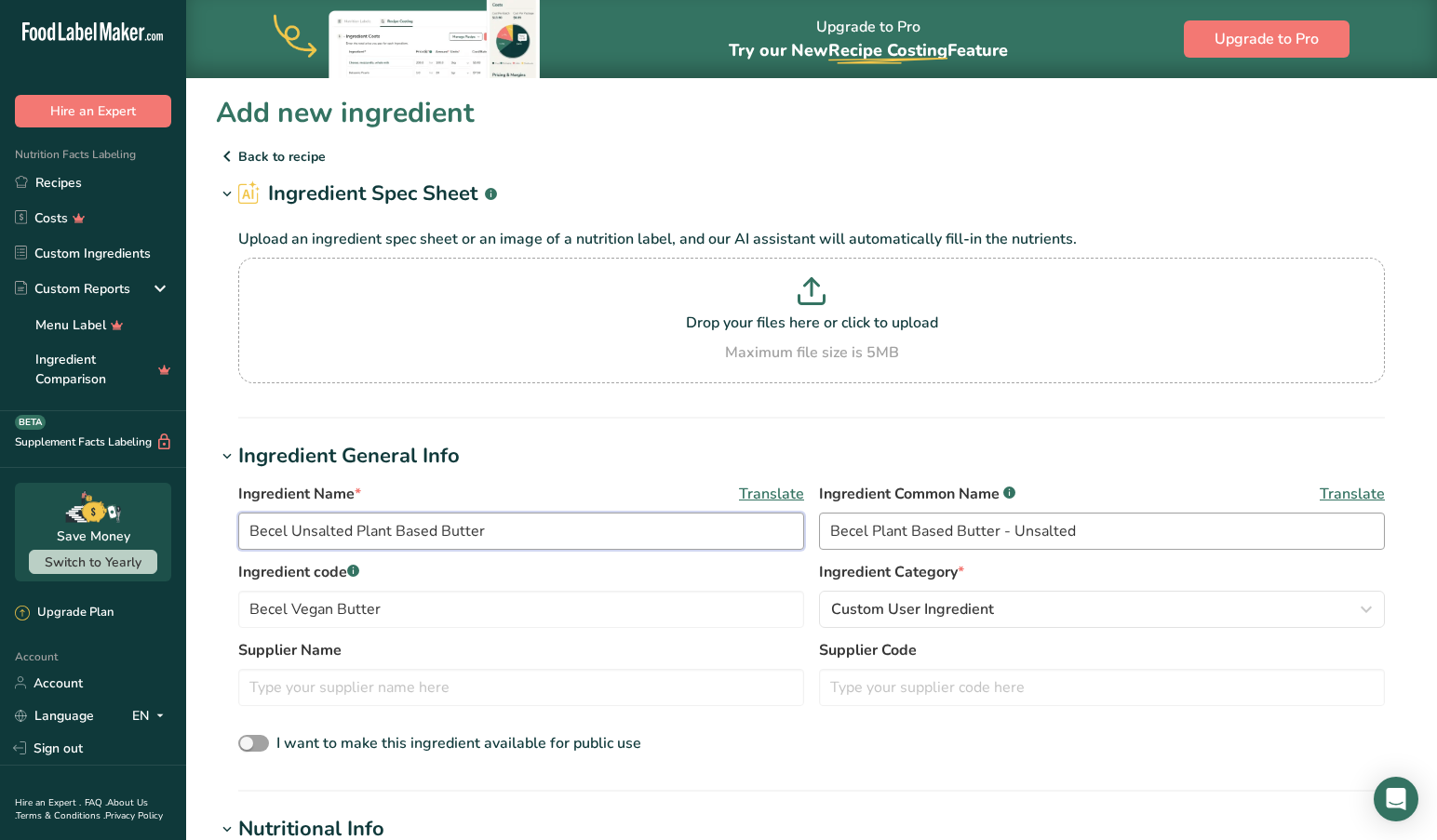
type input "Becel Unsalted Plant Based Butter"
click at [872, 531] on input "Becel Plant Based Butter - Unsalted" at bounding box center [1101, 532] width 566 height 38
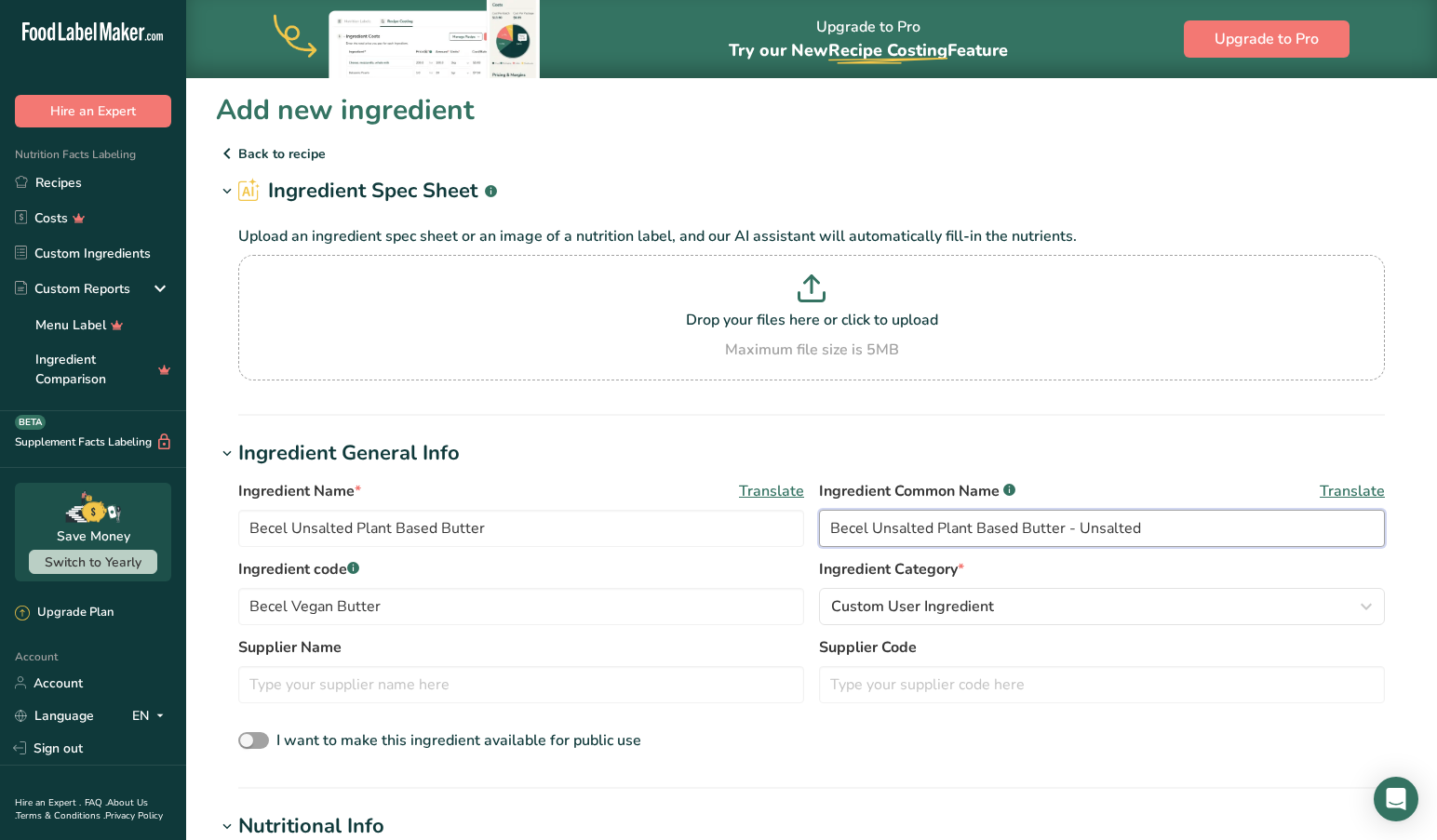
drag, startPoint x: 1153, startPoint y: 531, endPoint x: 1144, endPoint y: 536, distance: 10.3
click at [1153, 531] on input "Becel Unsalted Plant Based Butter - Unsalted" at bounding box center [1101, 529] width 566 height 38
type input "Becel Unsalted Plant Based Butter"
click at [688, 742] on div "I want to make this ingredient available for public use" at bounding box center [811, 742] width 1146 height 24
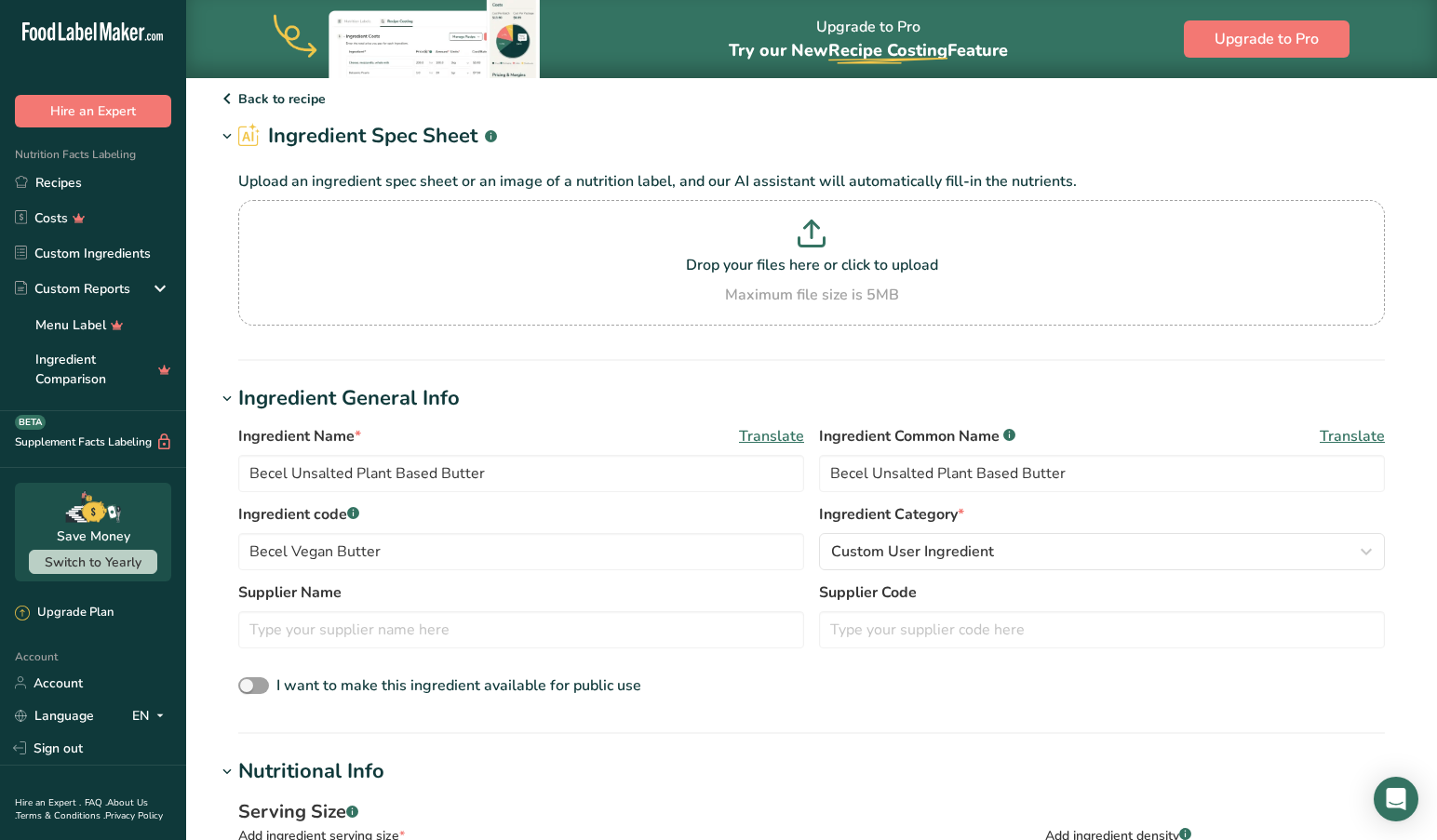
scroll to position [58, 0]
click at [764, 431] on span "Translate" at bounding box center [771, 437] width 65 height 22
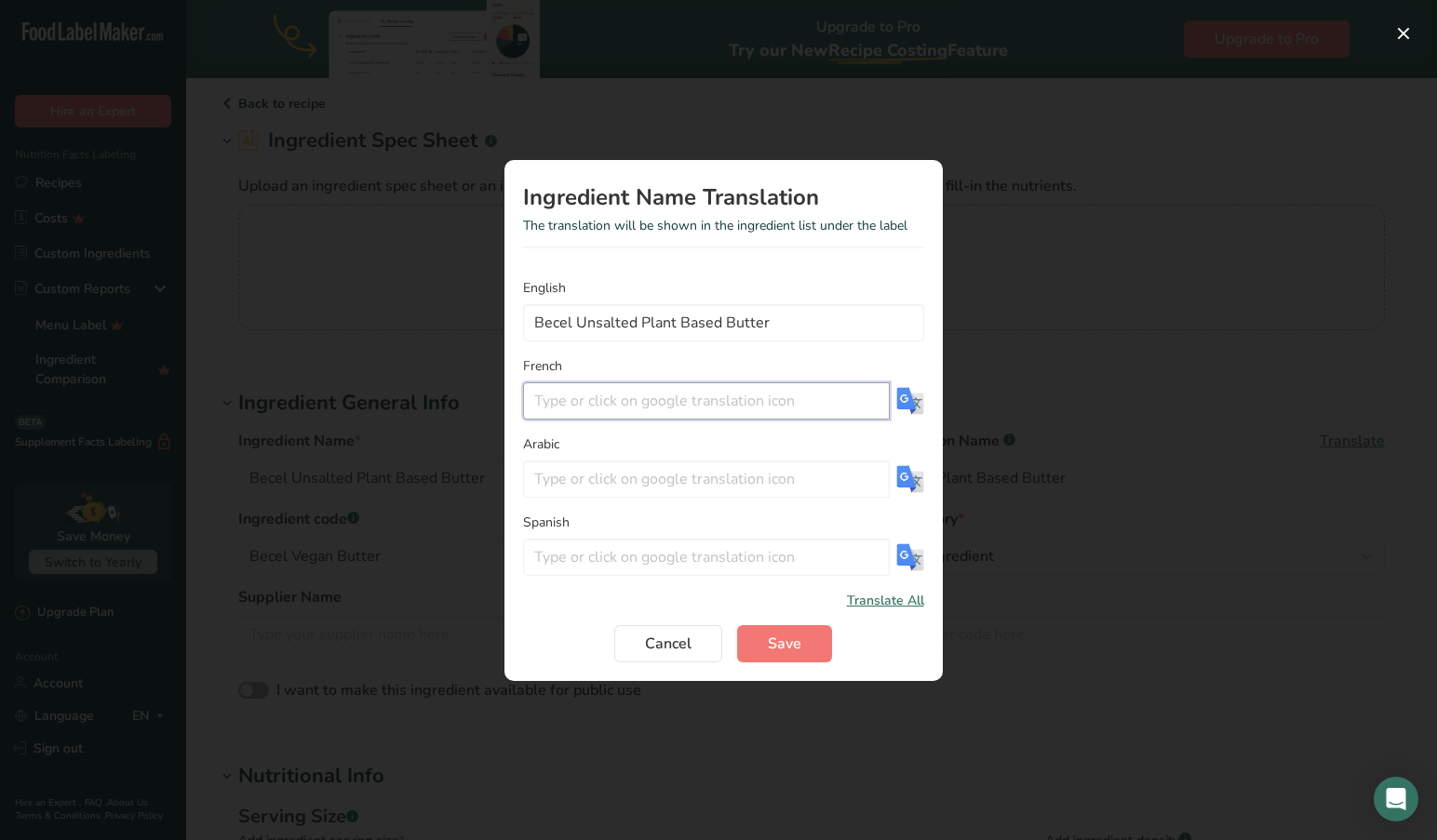
click at [578, 406] on input "Translation Modal" at bounding box center [705, 401] width 367 height 38
drag, startPoint x: 771, startPoint y: 633, endPoint x: 539, endPoint y: 392, distance: 334.5
click at [539, 392] on form "English Becel Unsalted Plant Based Butter French Becel Beurre Végétal Bâtonnets…" at bounding box center [723, 471] width 401 height 384
click at [570, 398] on input "Becel Beurre Végétal Bâtonnets Non Salé" at bounding box center [705, 401] width 367 height 38
drag, startPoint x: 835, startPoint y: 398, endPoint x: 521, endPoint y: 395, distance: 314.0
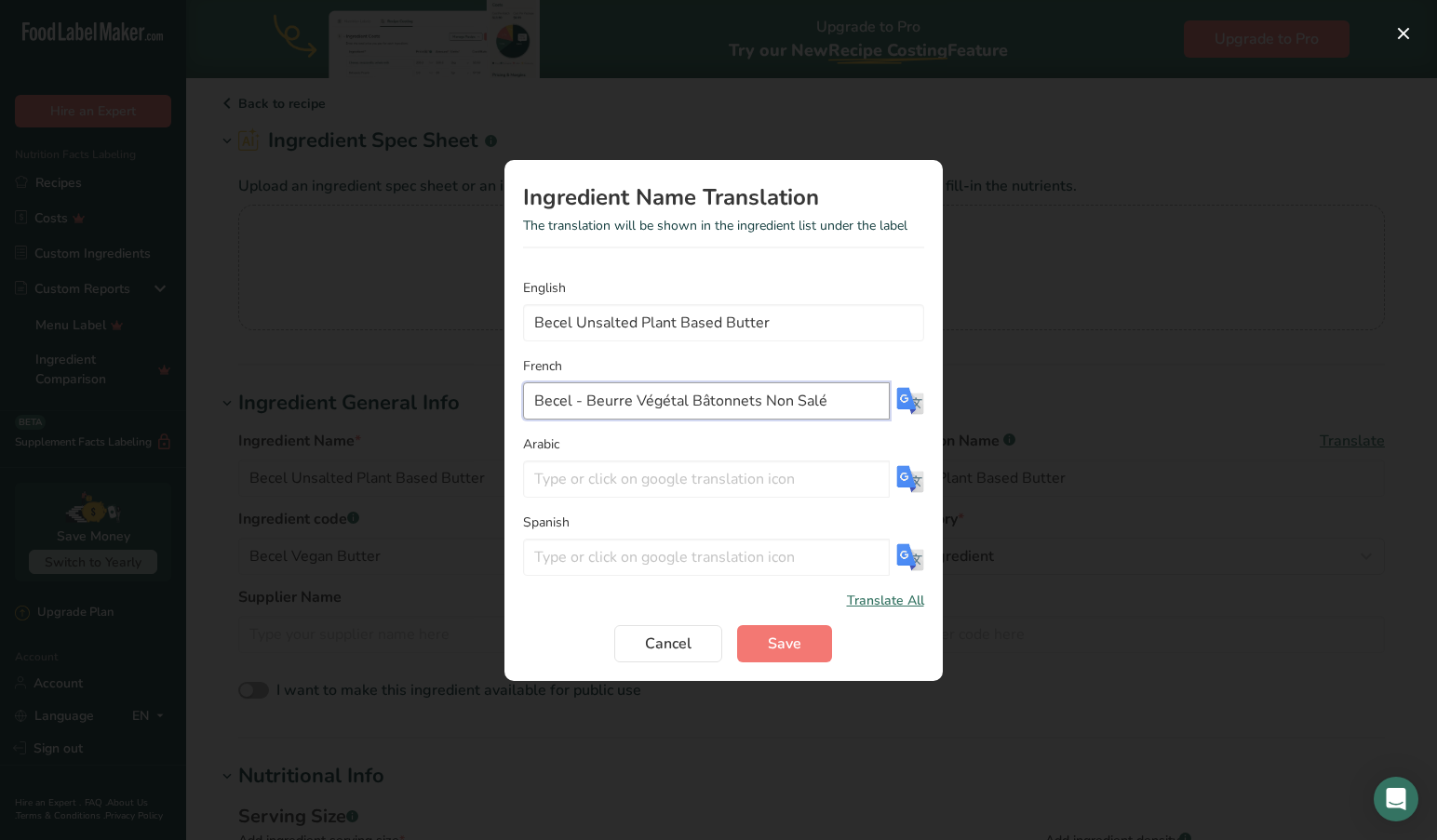
click at [520, 395] on section "Ingredient Name Translation The translation will be shown in the ingredient lis…" at bounding box center [723, 420] width 438 height 520
type input "Becel - Beurre Végétal Bâtonnets Non Salé"
click at [773, 638] on span "Save" at bounding box center [784, 644] width 34 height 22
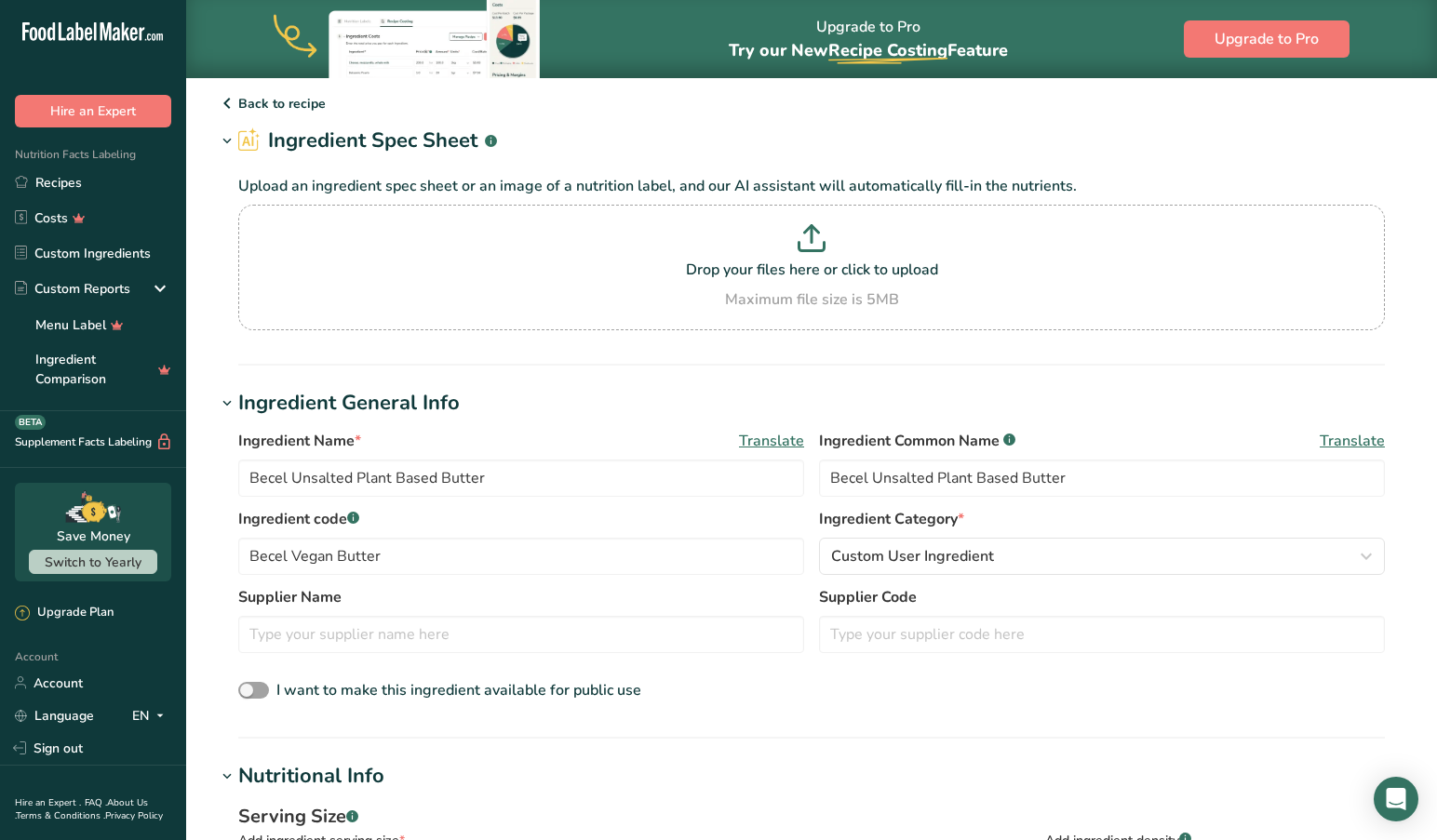
click at [1357, 438] on span "Translate" at bounding box center [1352, 441] width 65 height 22
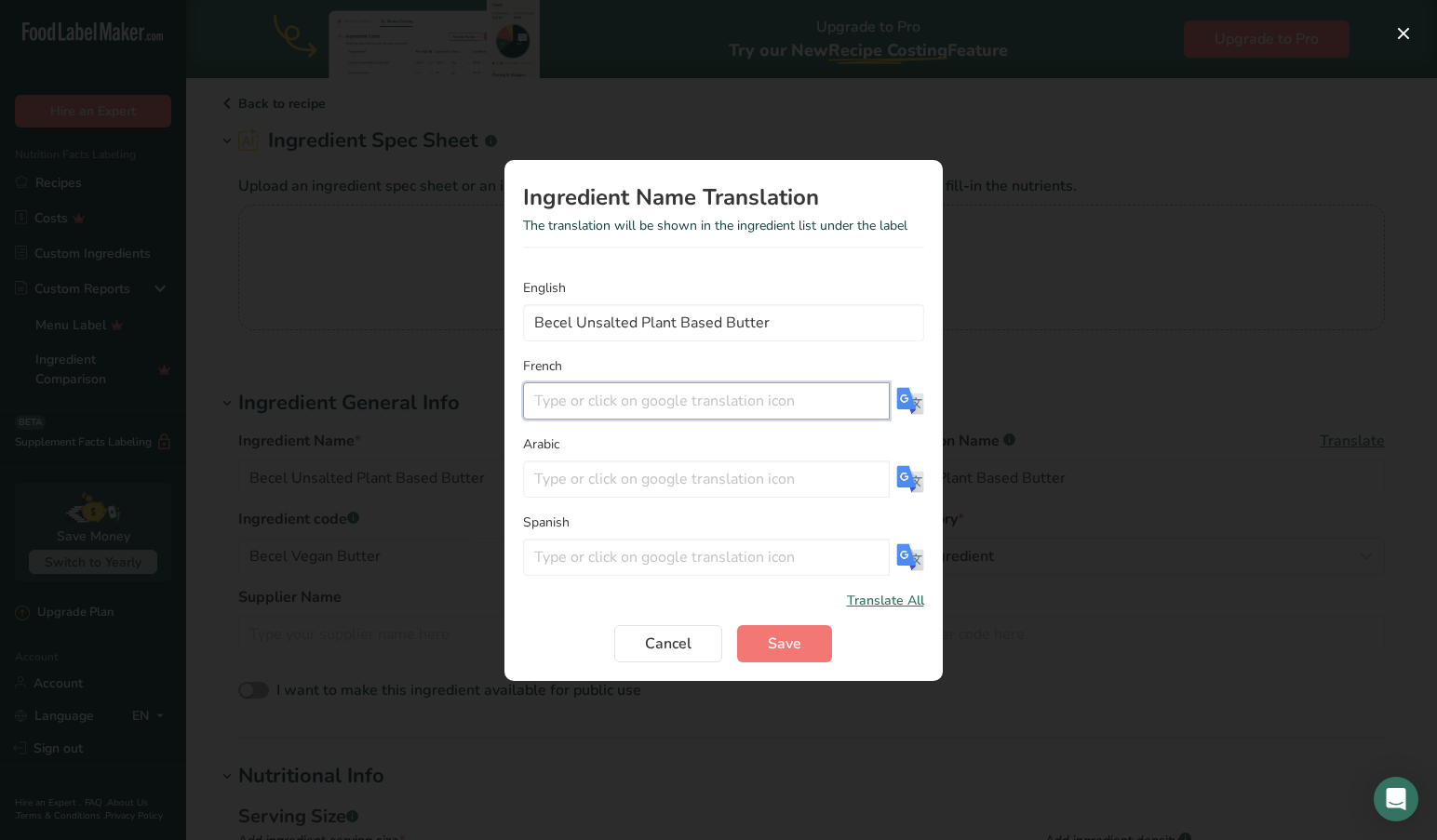
click at [536, 398] on input "Translation Modal" at bounding box center [705, 401] width 367 height 38
paste input "Becel - Beurre Végétal Bâtonnets Non Salé"
type input "Becel - Beurre Végétal Bâtonnets Non Salé"
click at [770, 639] on span "Save" at bounding box center [784, 644] width 34 height 22
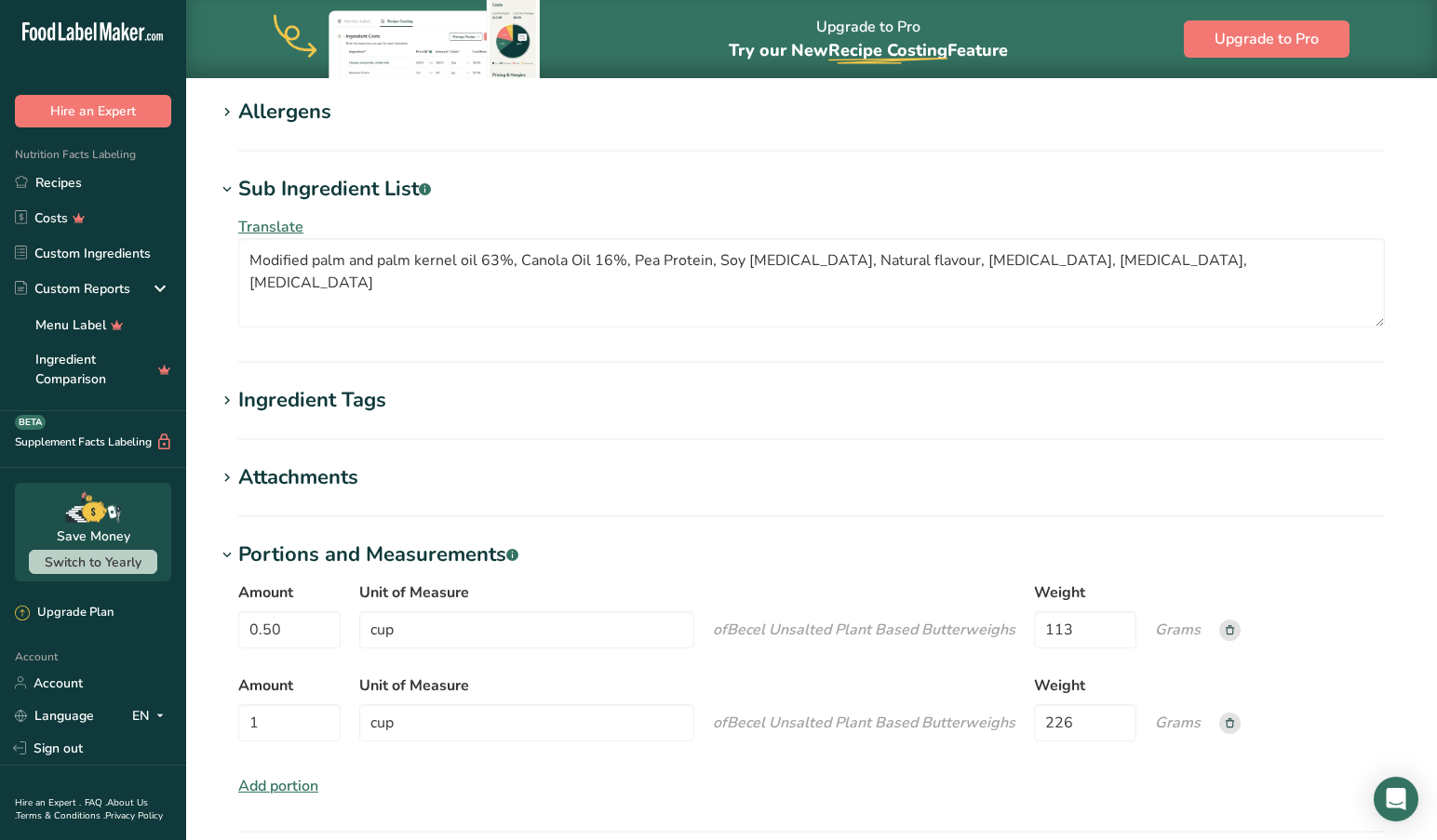
scroll to position [1318, 0]
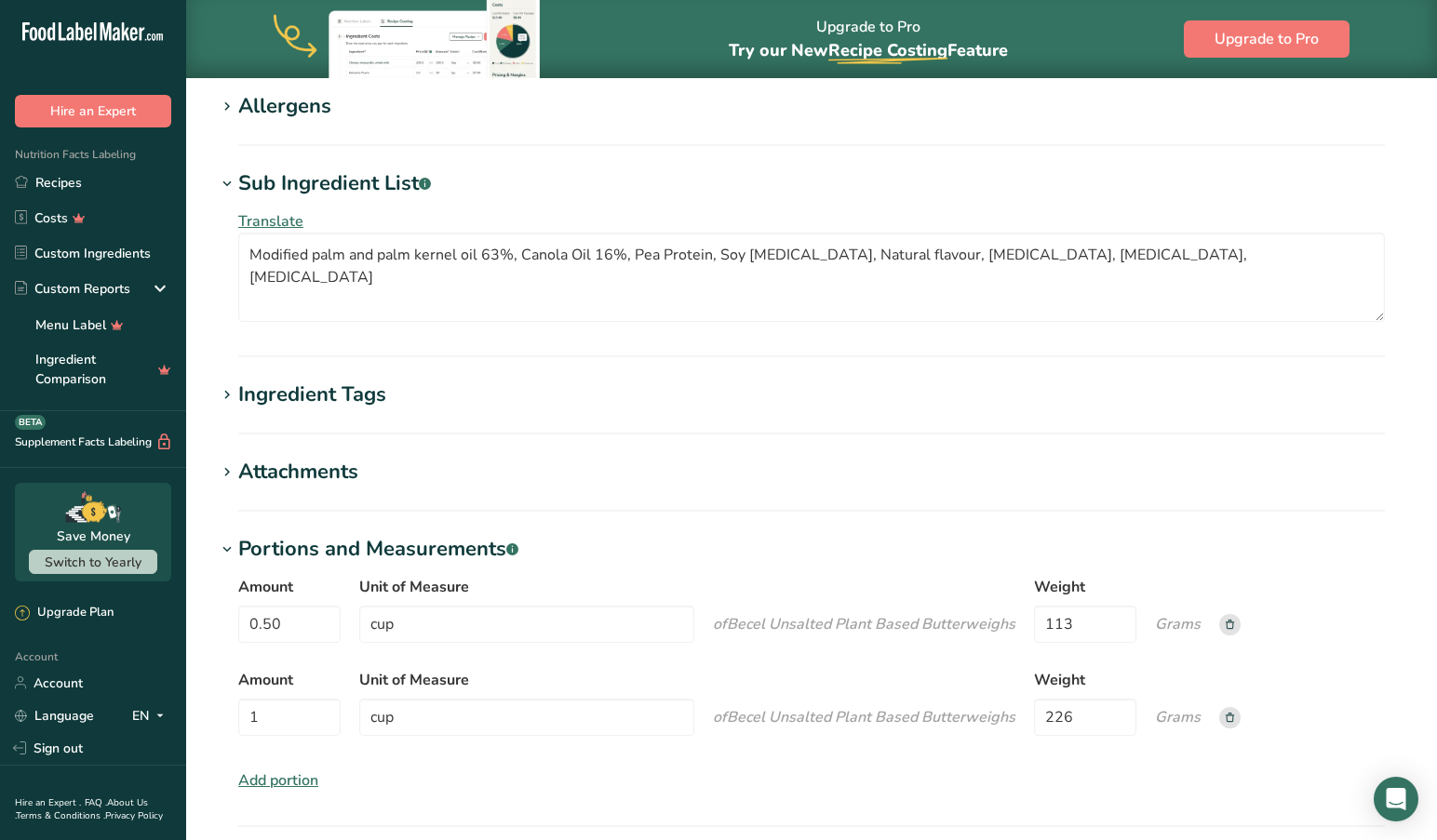
click at [223, 472] on icon at bounding box center [227, 472] width 17 height 26
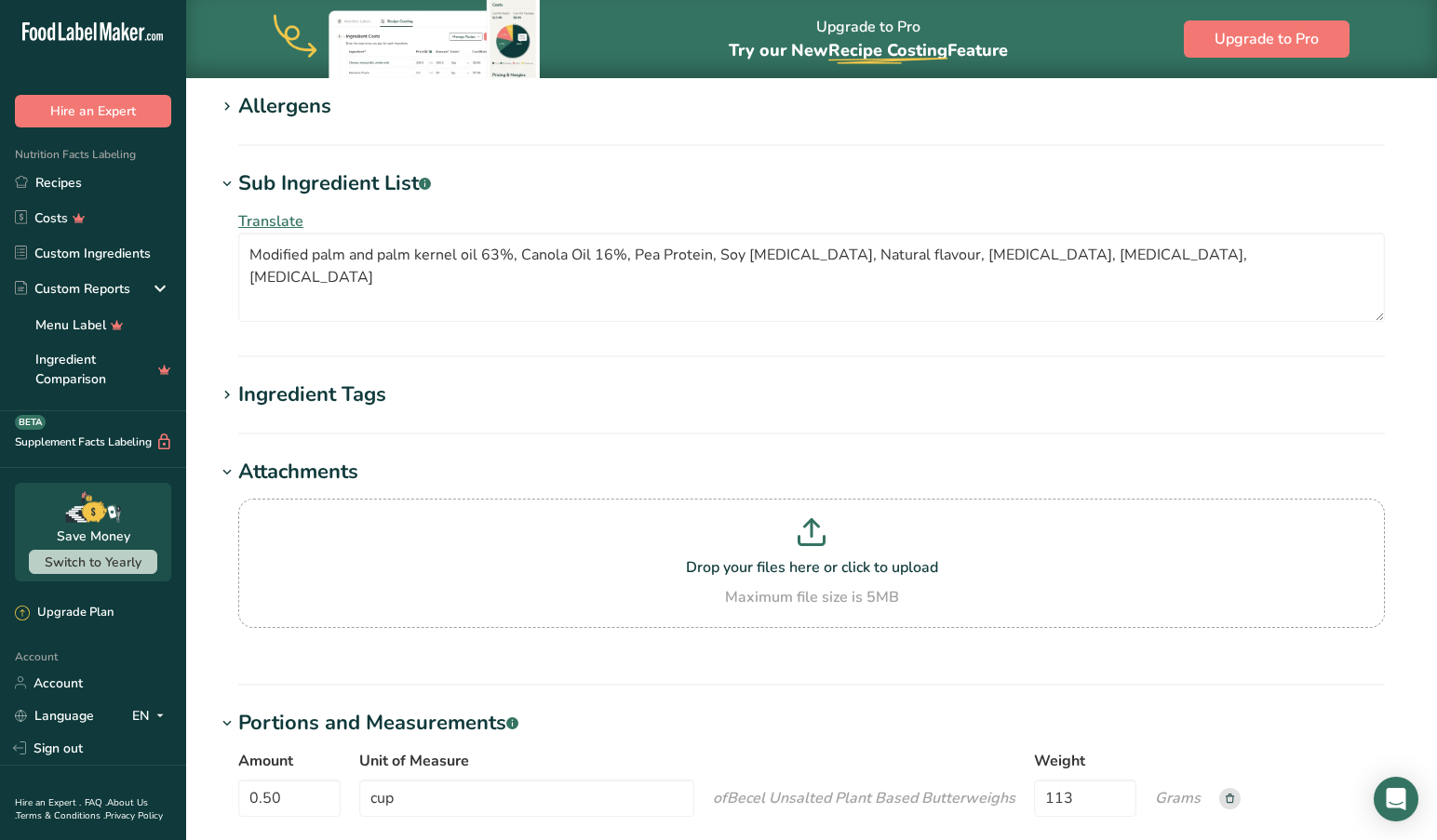
click at [223, 472] on icon at bounding box center [227, 472] width 17 height 26
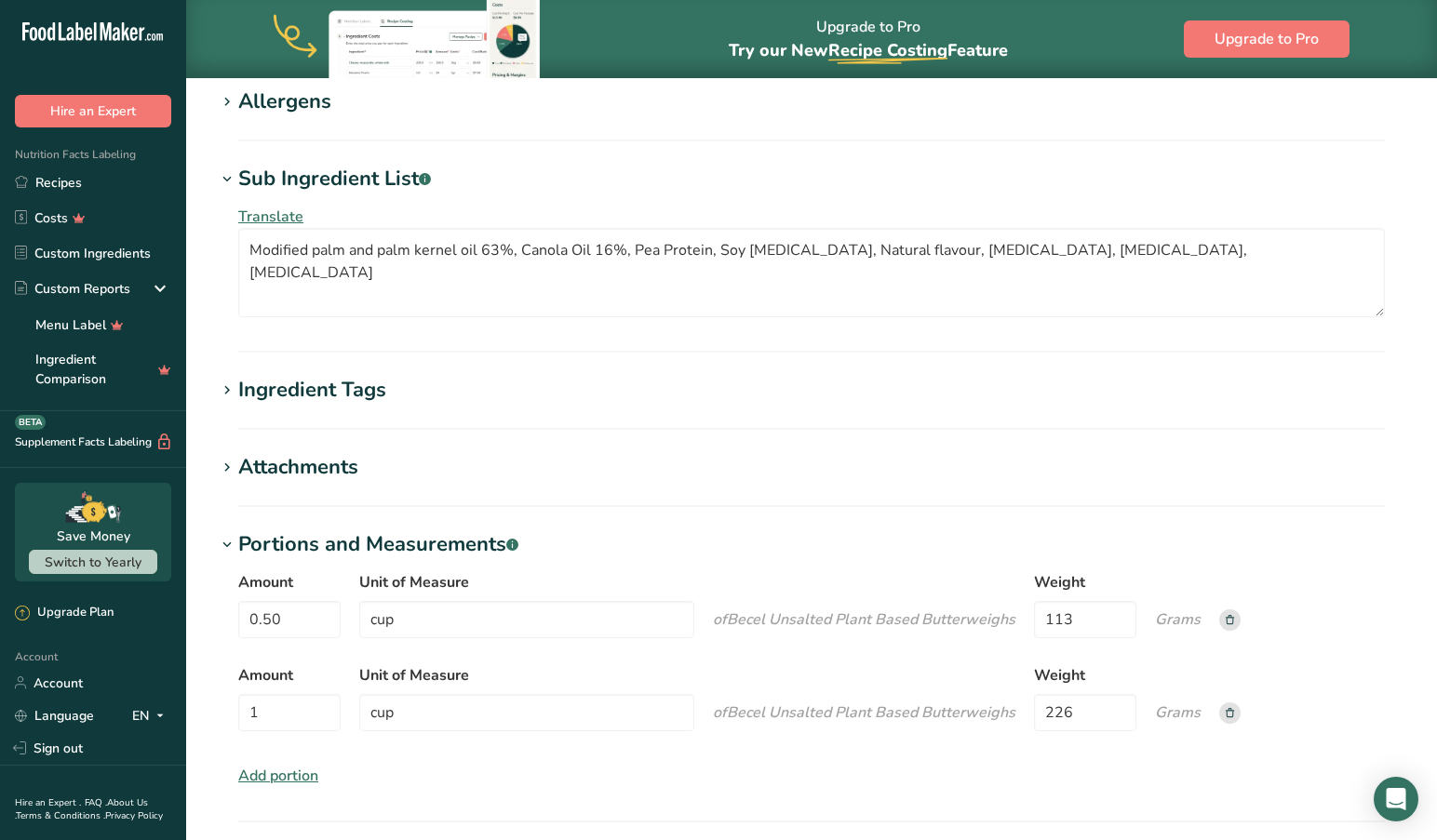
click at [225, 388] on icon at bounding box center [227, 391] width 17 height 26
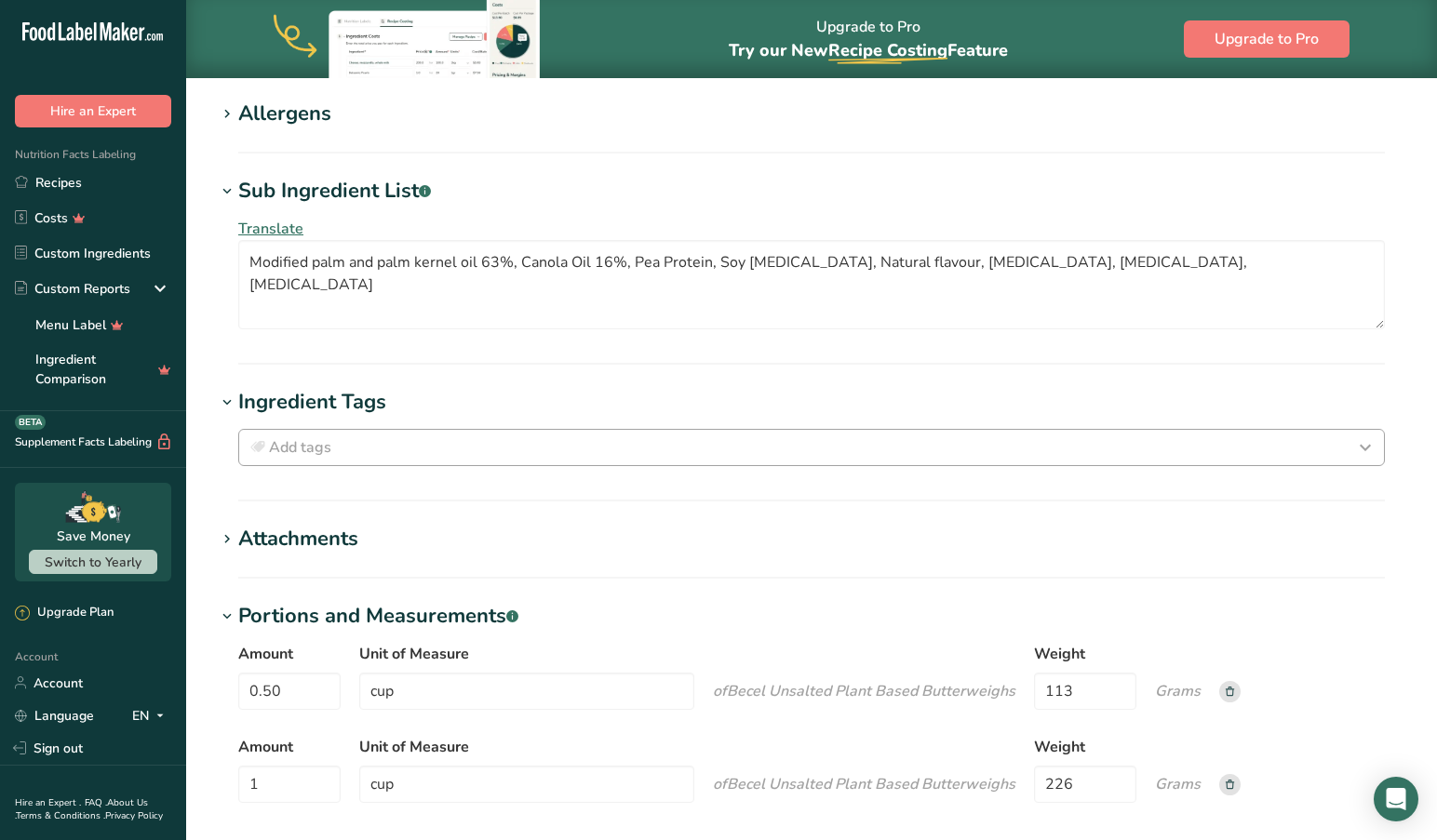
scroll to position [1311, 0]
click at [232, 402] on icon at bounding box center [227, 403] width 17 height 26
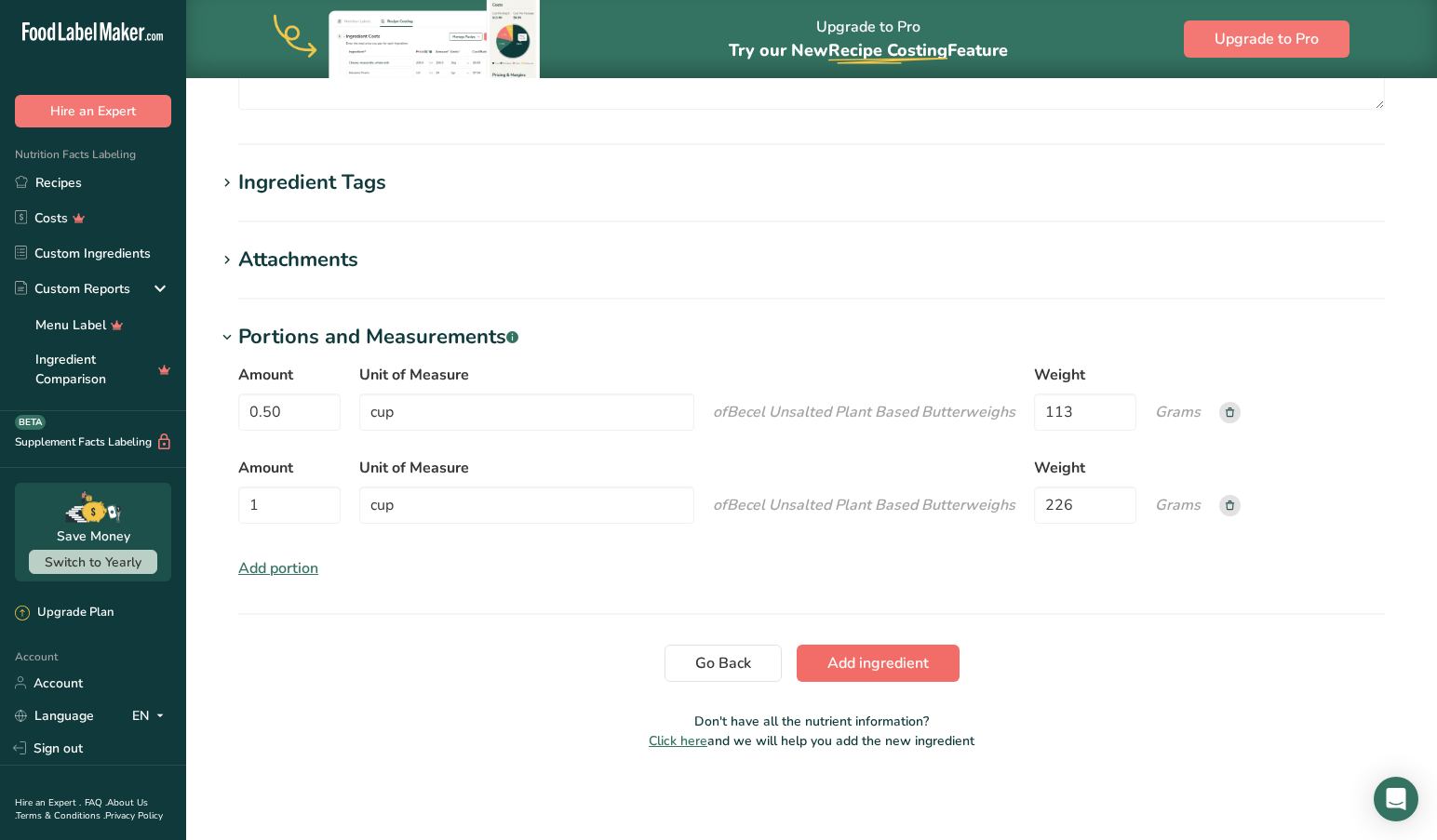
scroll to position [1530, 0]
click at [860, 664] on span "Add ingredient" at bounding box center [878, 663] width 101 height 22
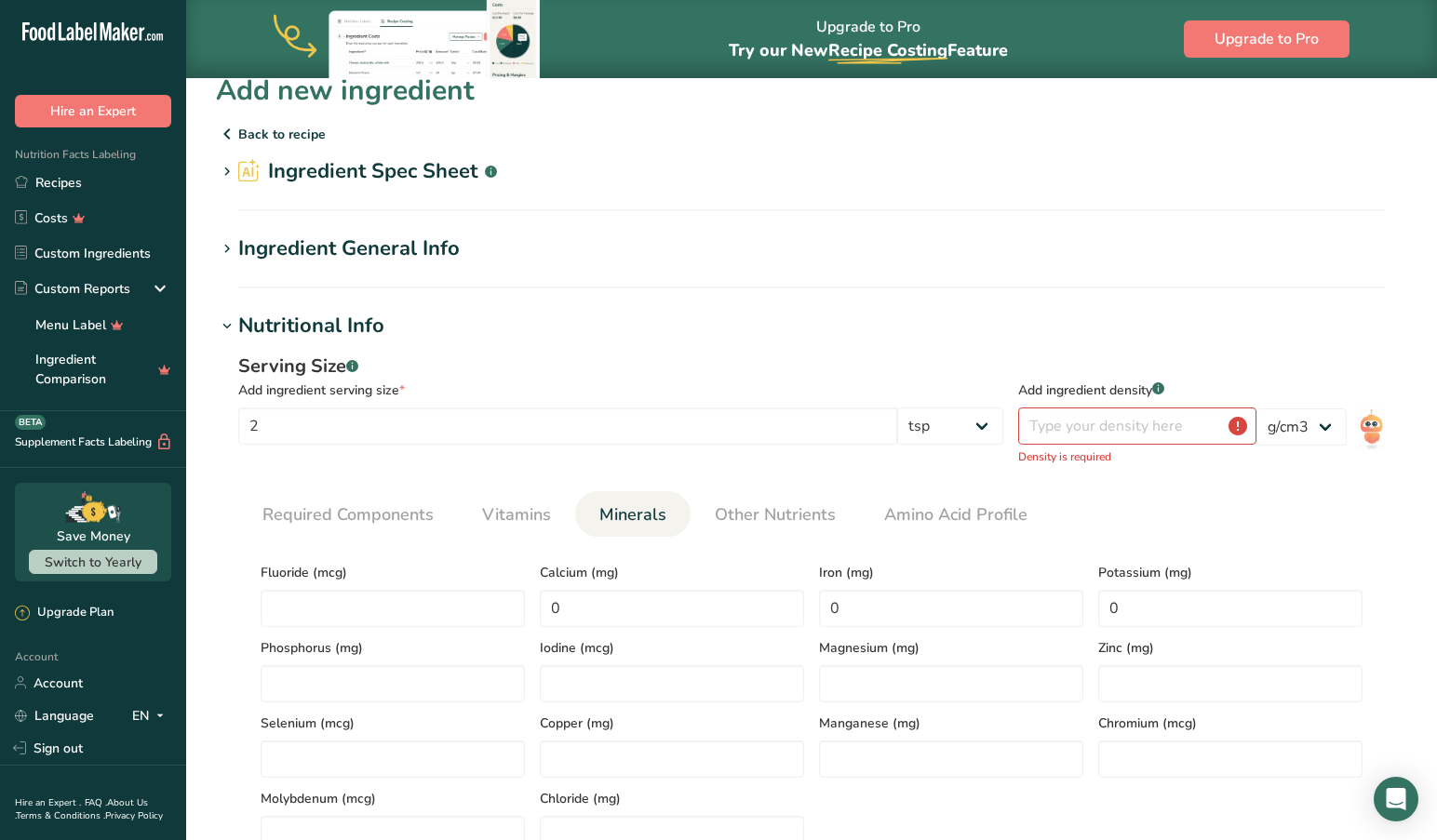
scroll to position [36, 0]
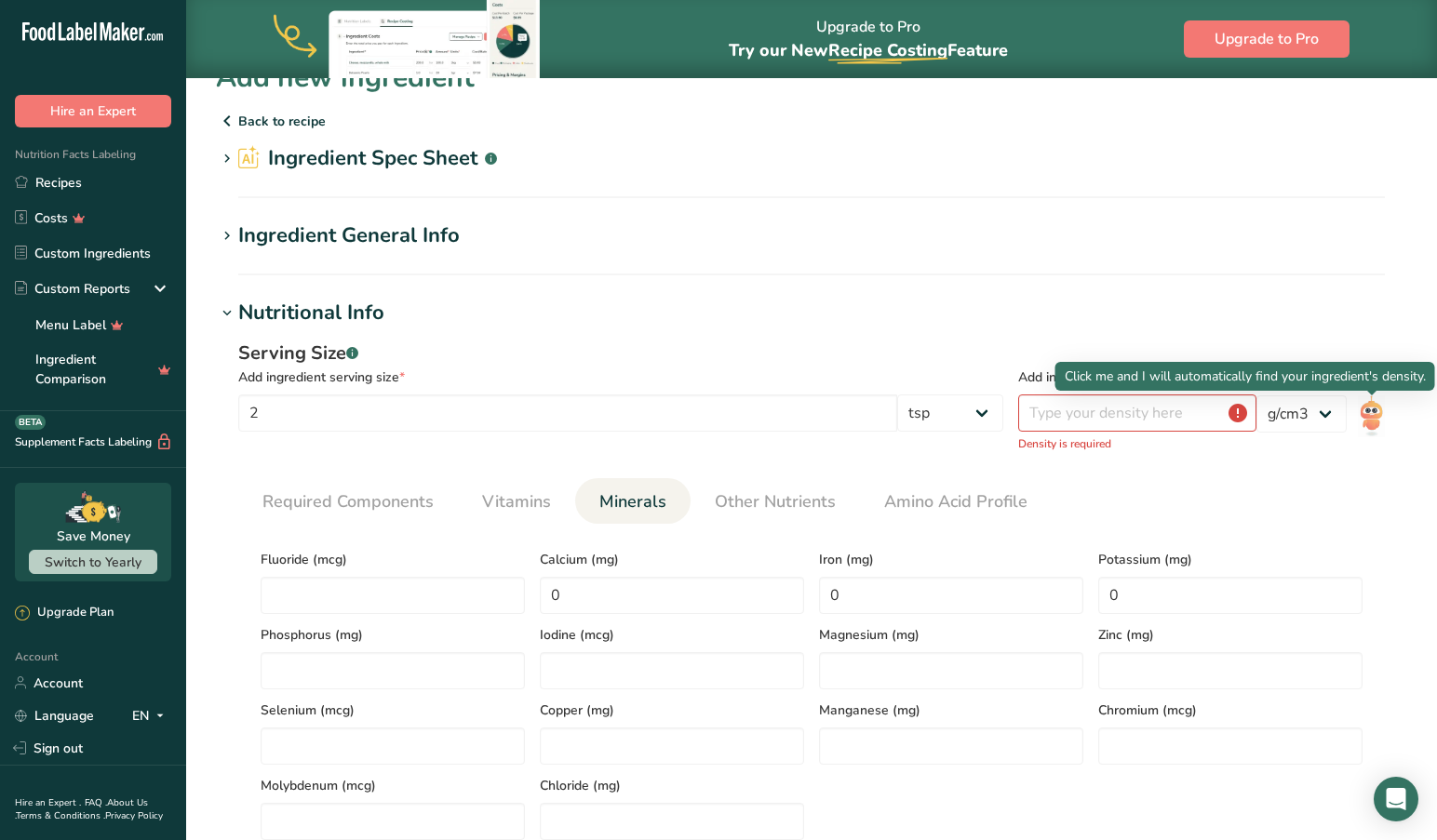
click at [1370, 412] on img at bounding box center [1370, 416] width 27 height 42
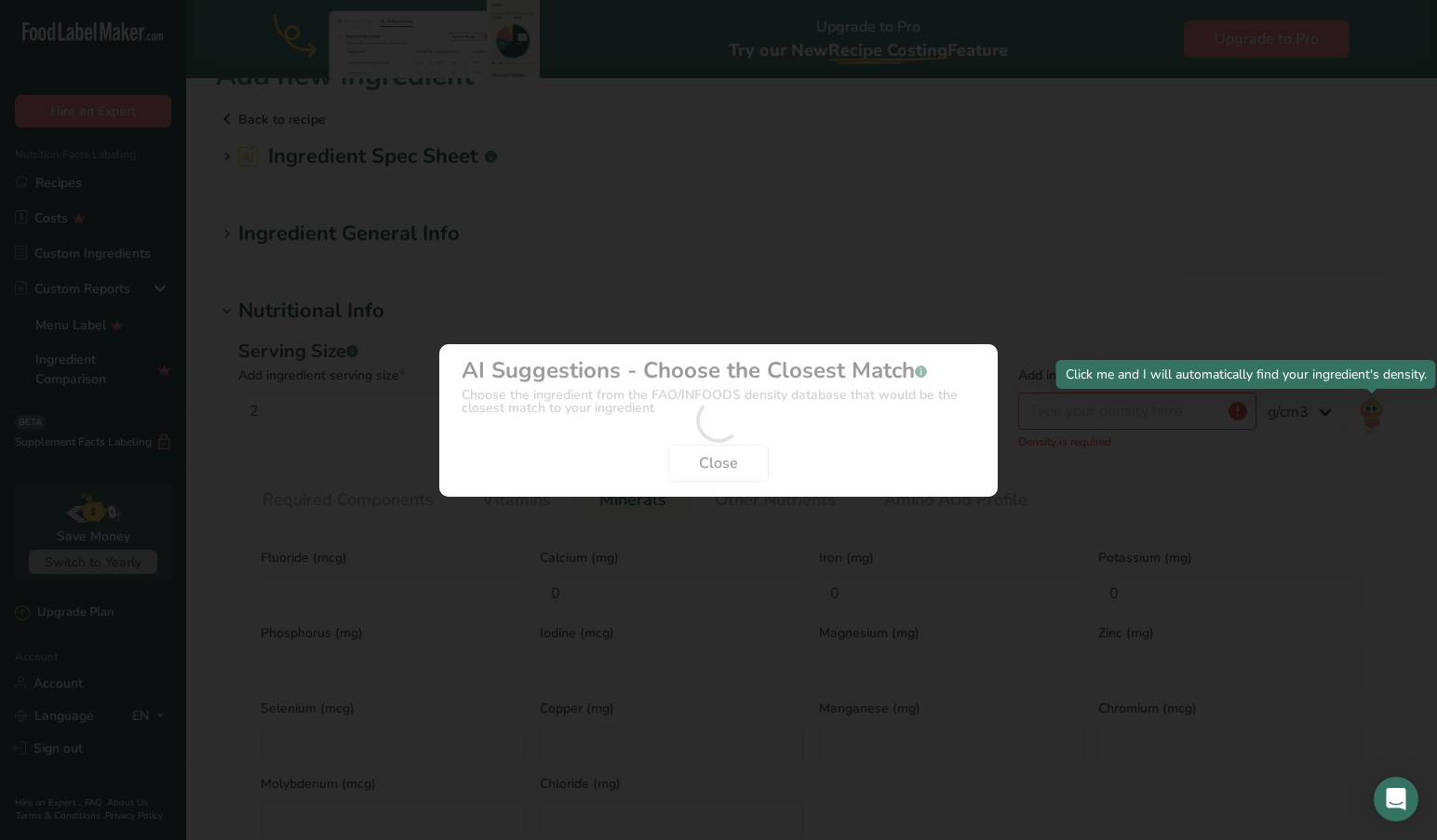
scroll to position [38, 0]
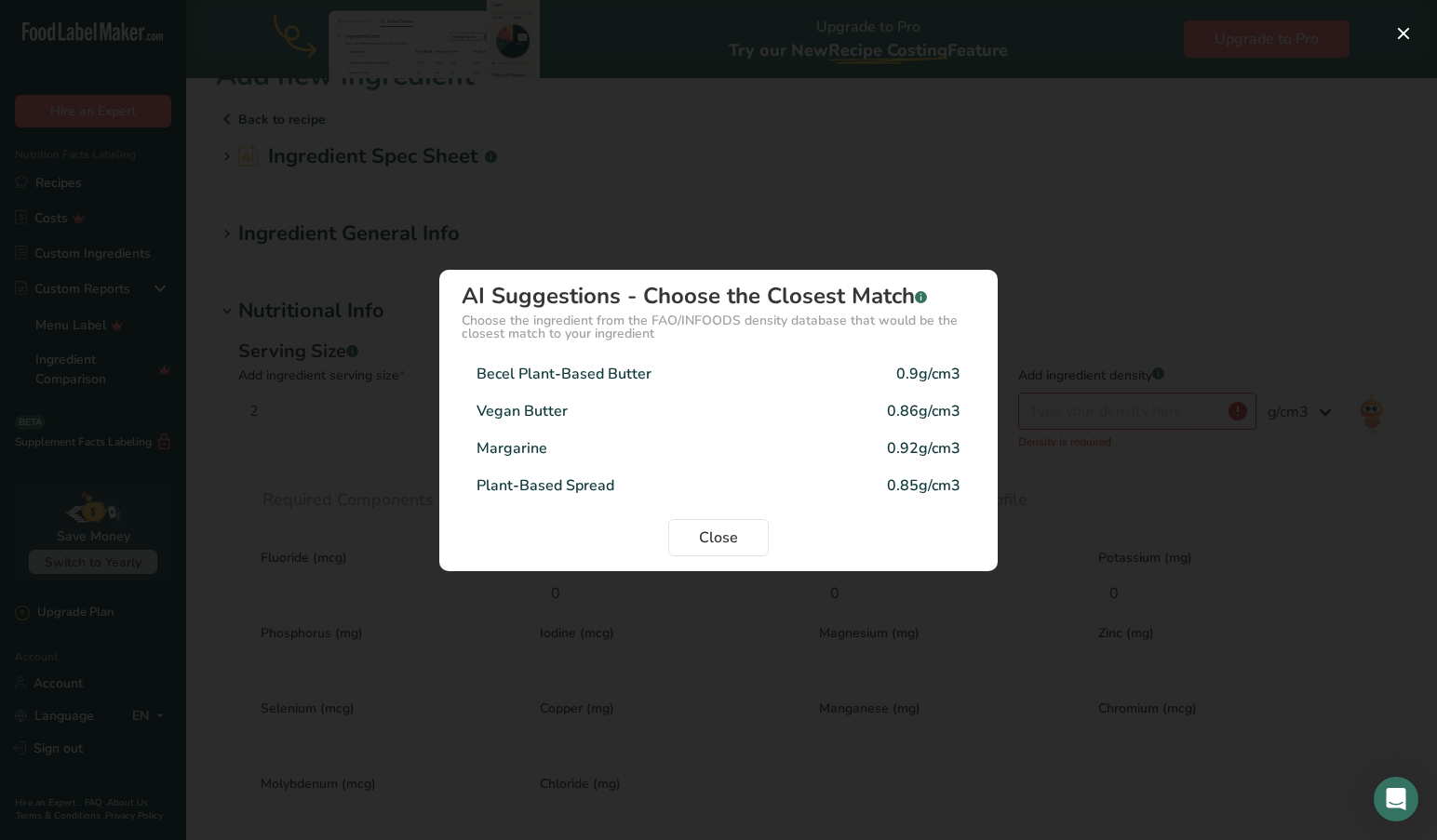
click at [930, 375] on div "0.9g/cm3" at bounding box center [928, 374] width 64 height 22
type input "0.9"
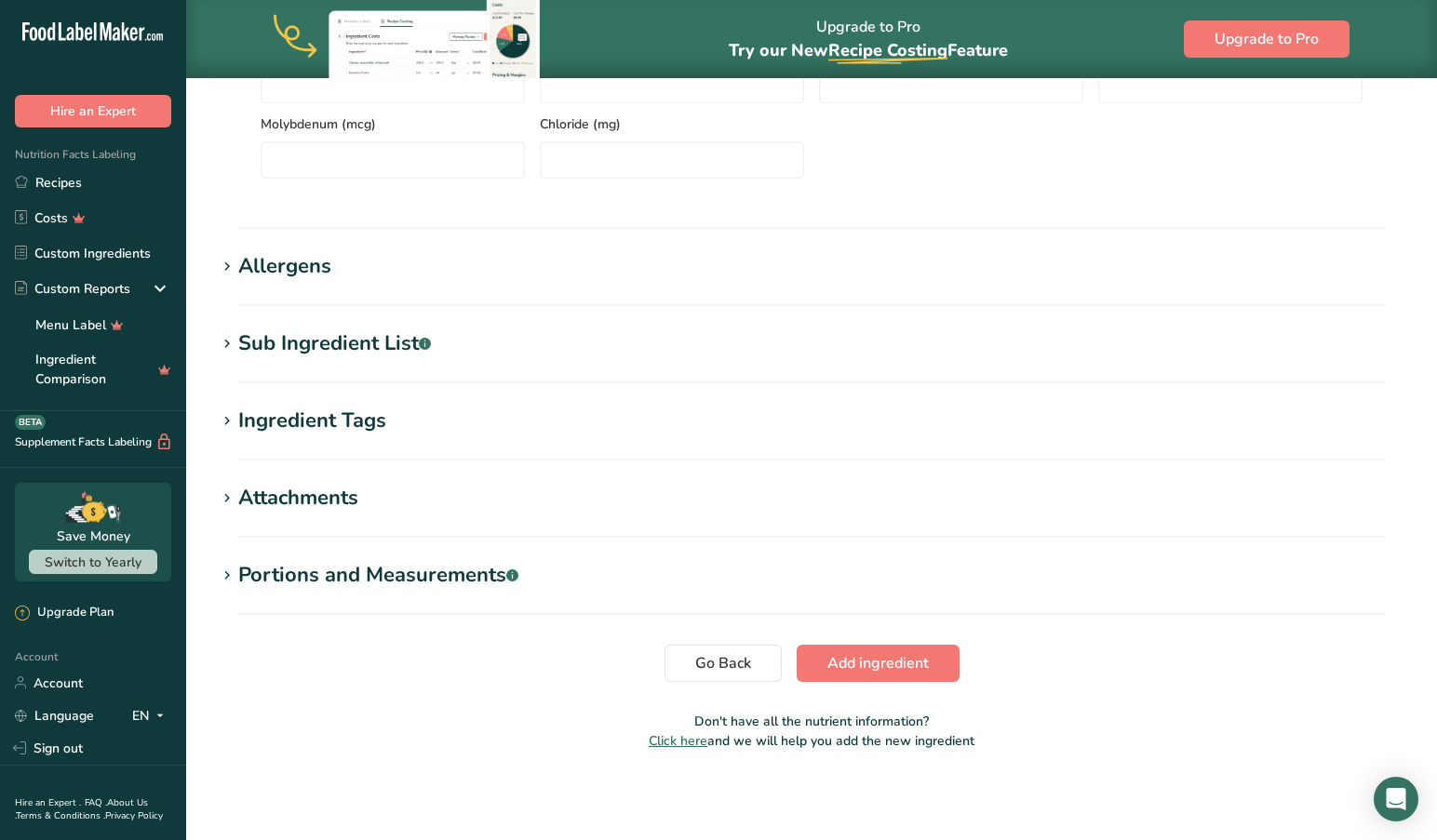
scroll to position [677, 0]
drag, startPoint x: 862, startPoint y: 665, endPoint x: 385, endPoint y: 538, distance: 493.6
click at [389, 544] on section "Add new ingredient Back to recipe Ingredient Spec Sheet .a-a{fill:#347362;}.b-a…" at bounding box center [810, 90] width 1250 height 1380
click at [222, 342] on icon at bounding box center [227, 344] width 17 height 26
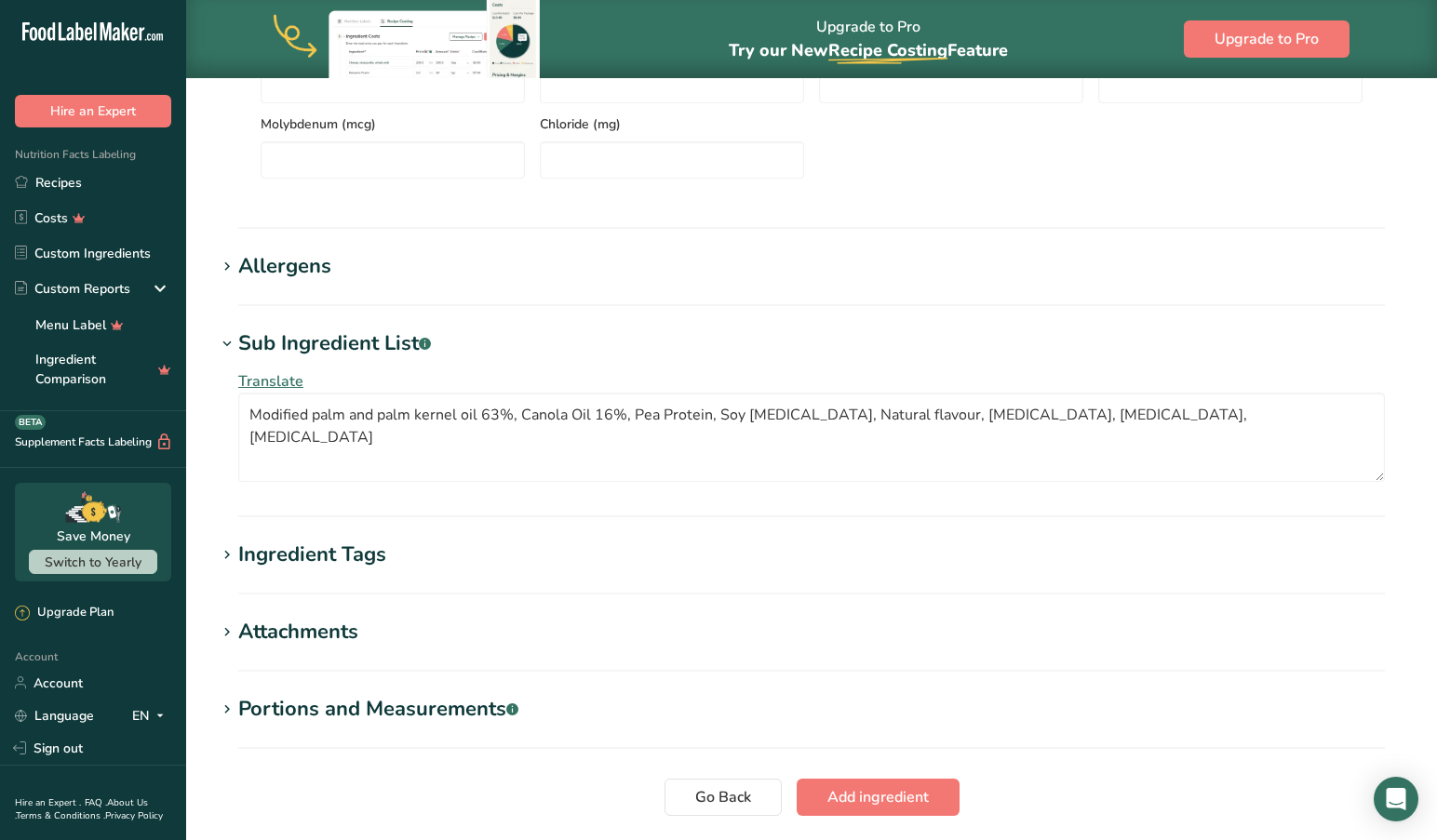
click at [868, 797] on span "Add ingredient" at bounding box center [878, 797] width 101 height 22
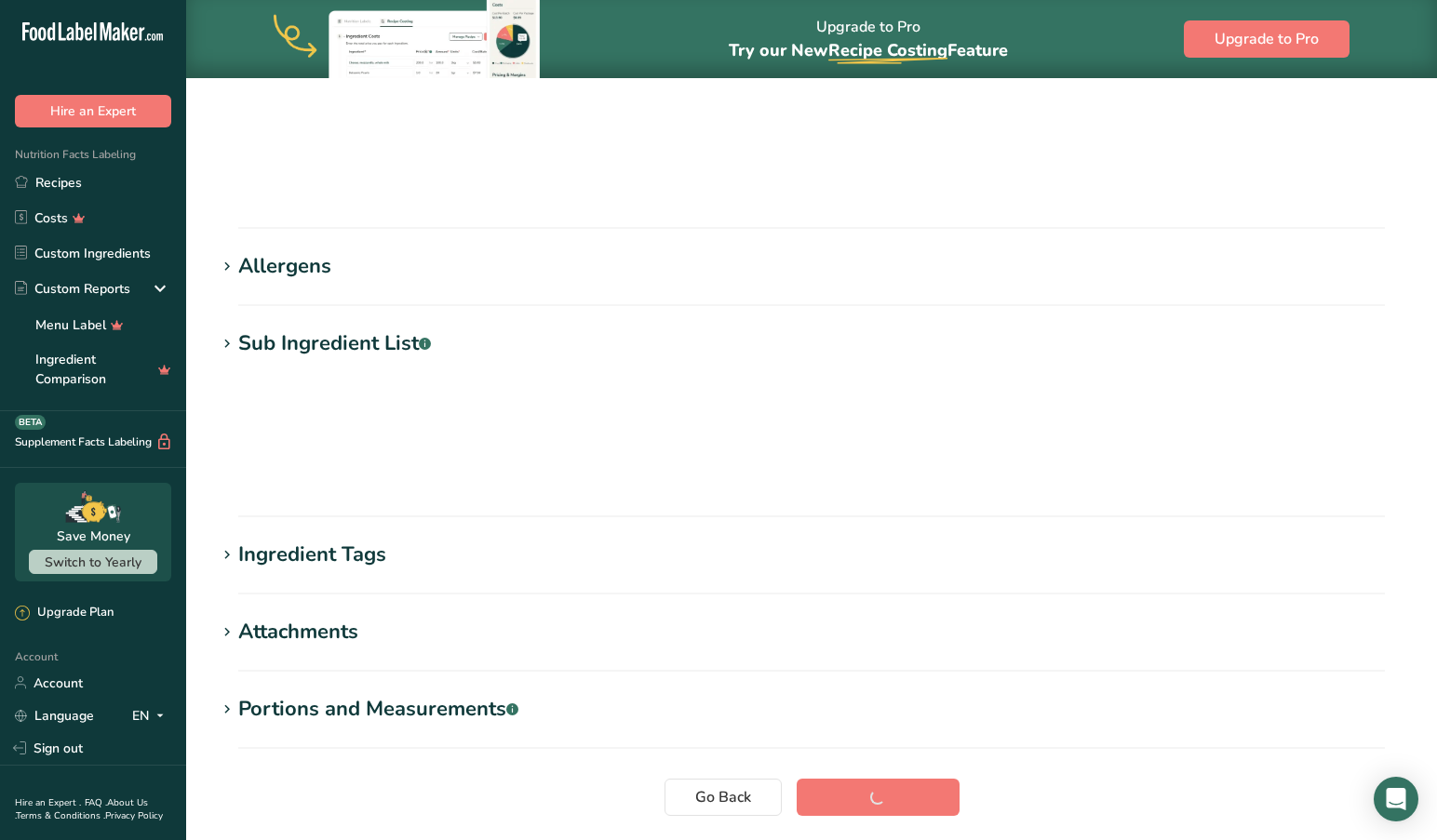
scroll to position [159, 0]
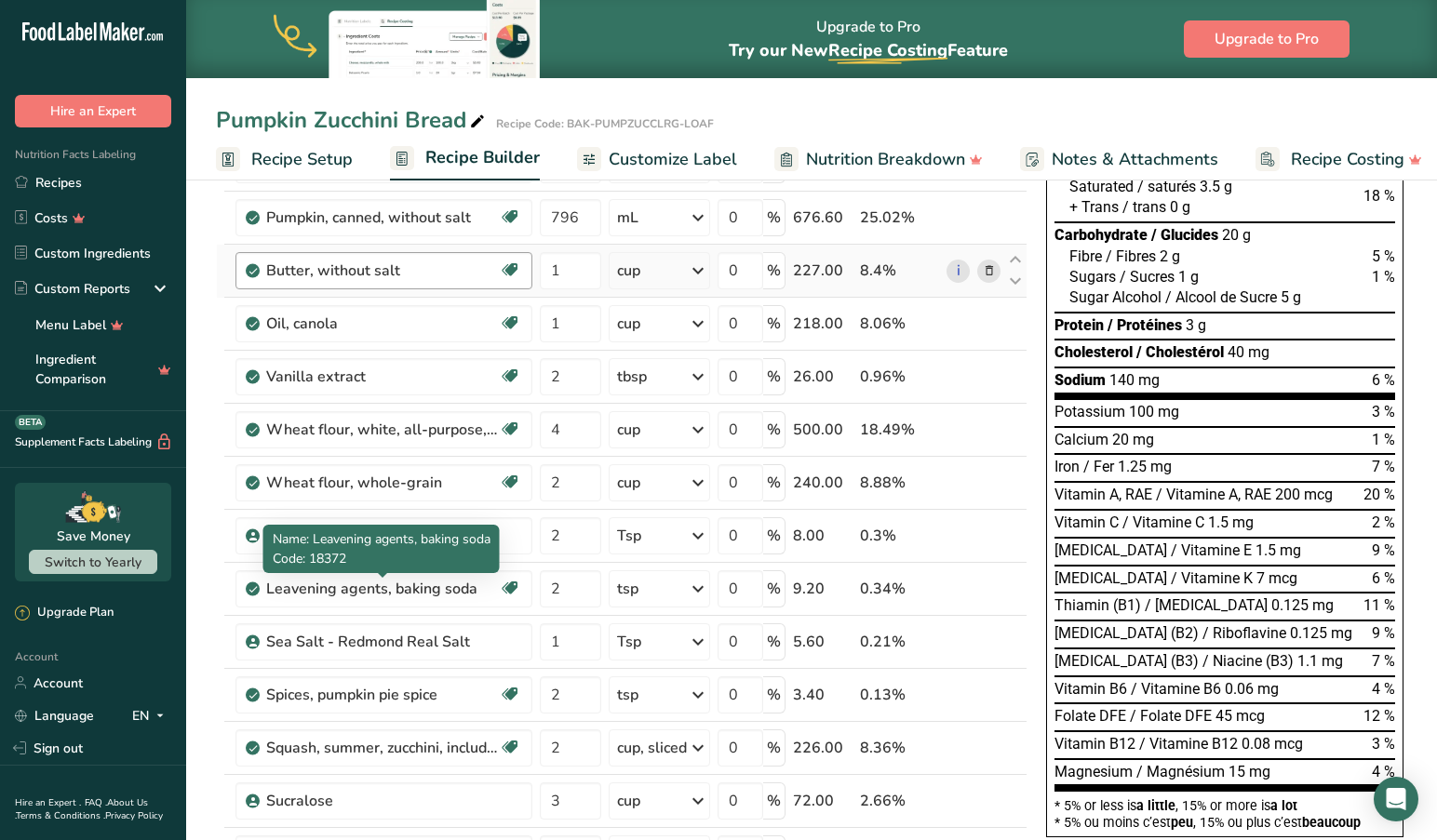
scroll to position [232, 0]
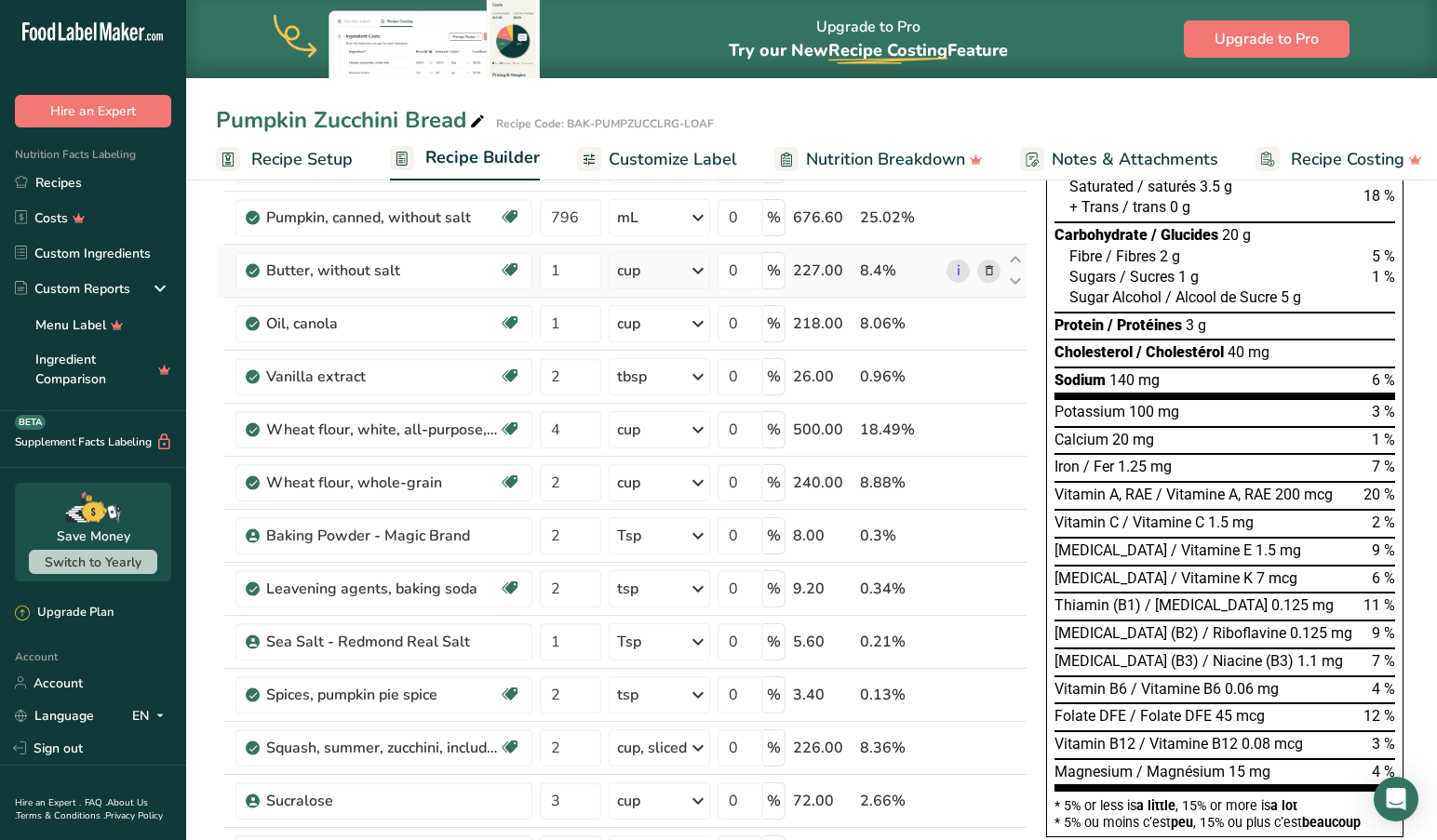
click at [983, 265] on icon at bounding box center [990, 271] width 13 height 20
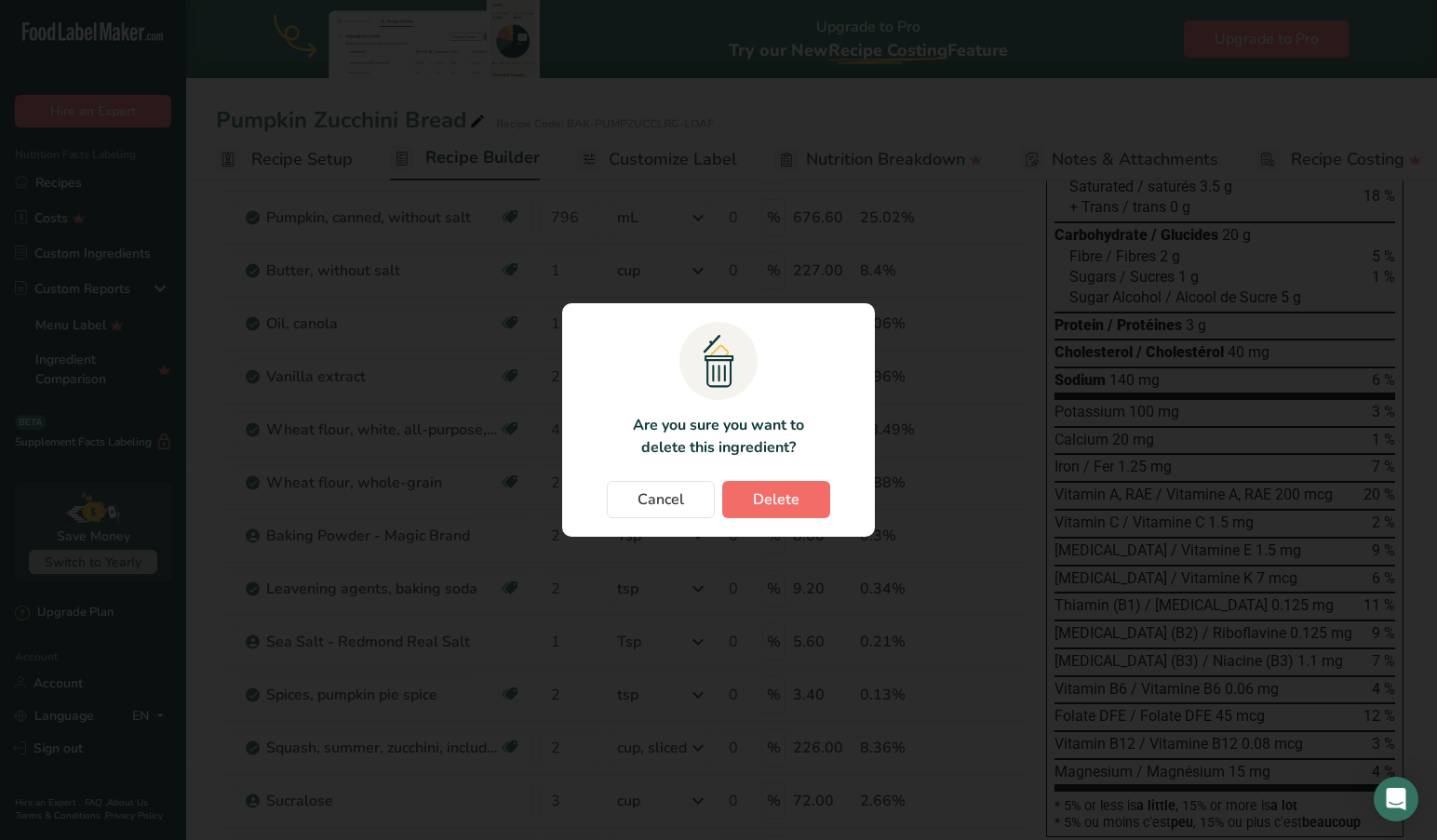
click at [764, 498] on span "Delete" at bounding box center [776, 500] width 47 height 22
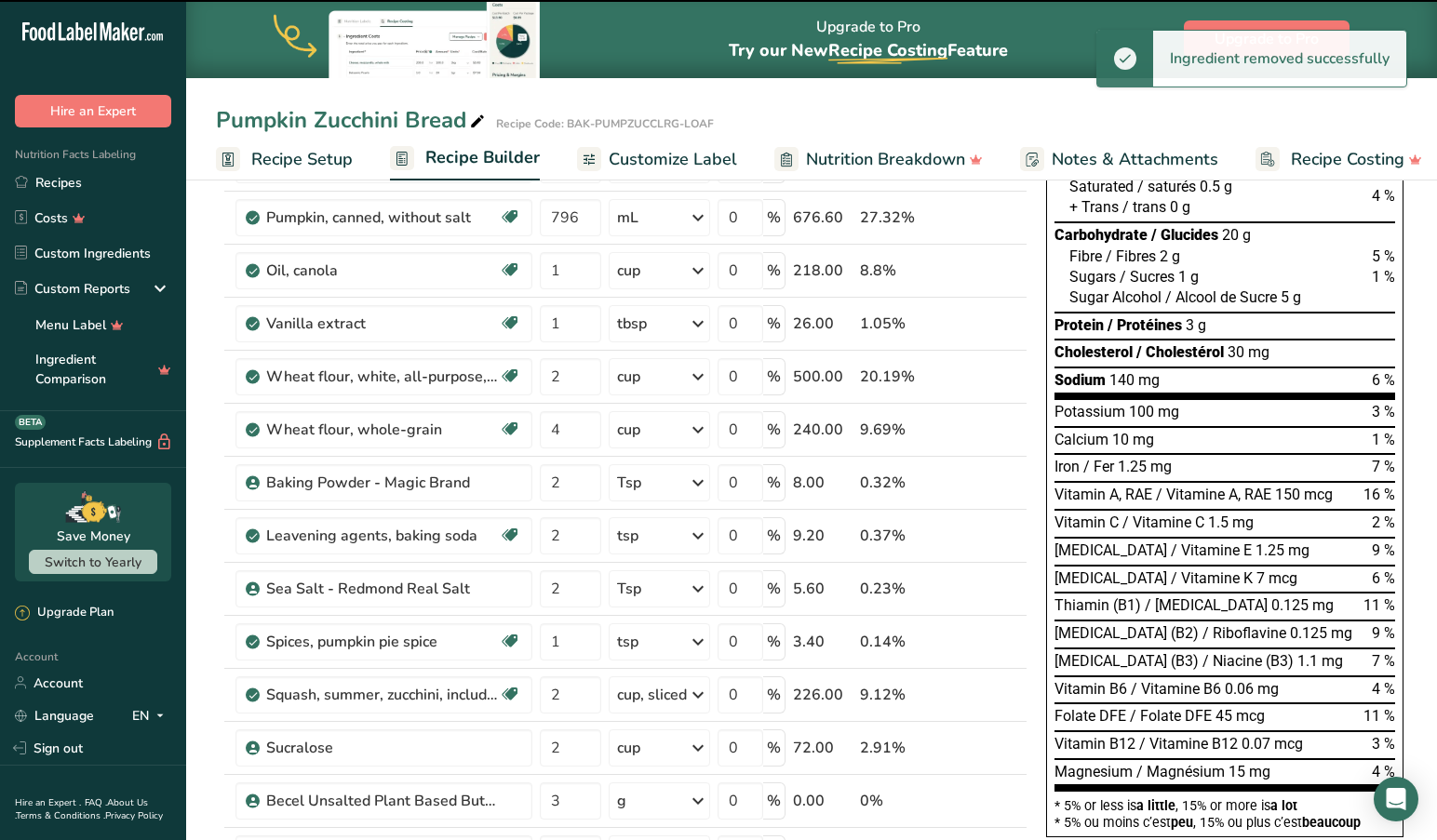
type input "2"
type input "4"
type input "2"
type input "1"
type input "2"
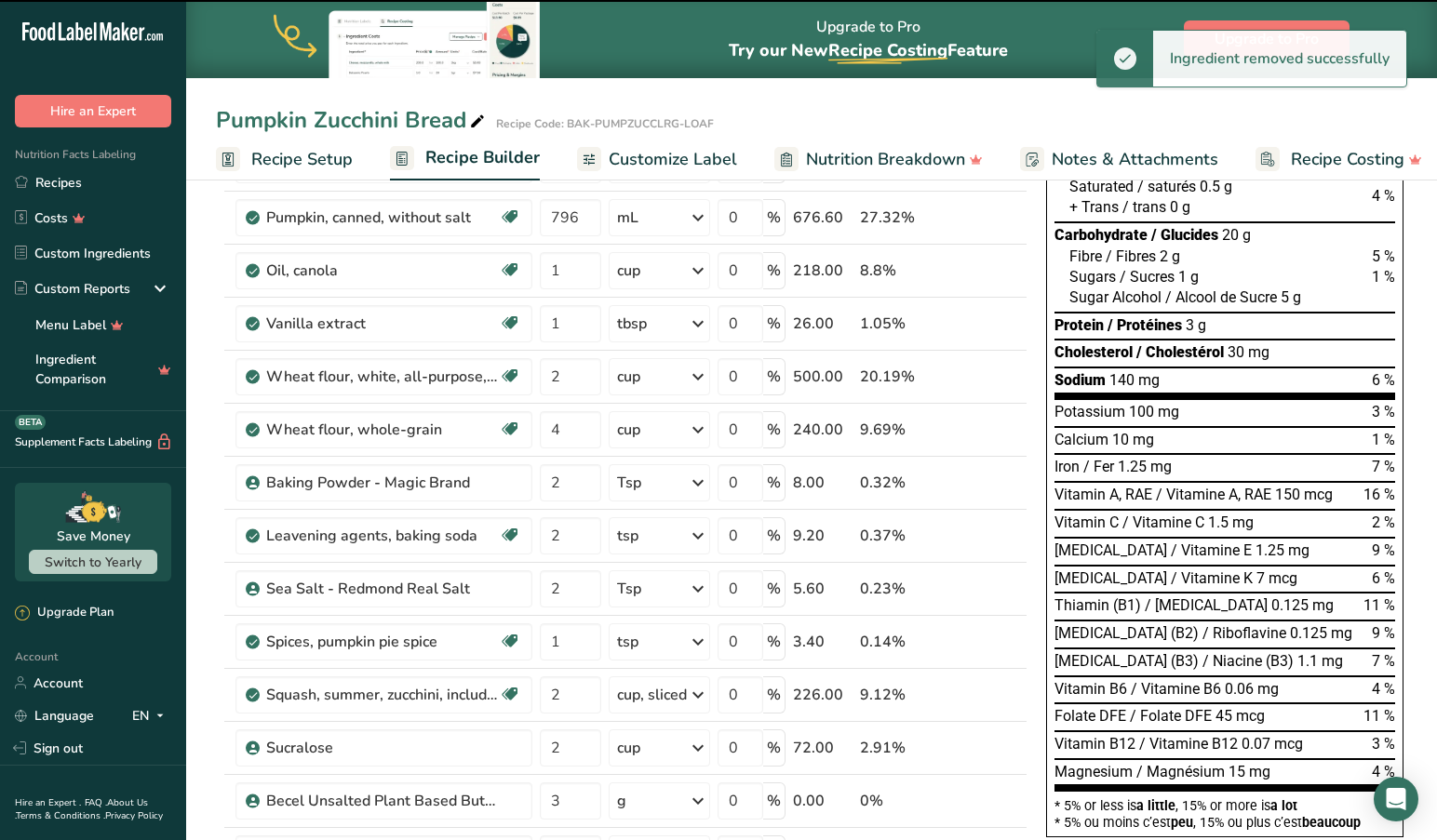
type input "3"
type input "0"
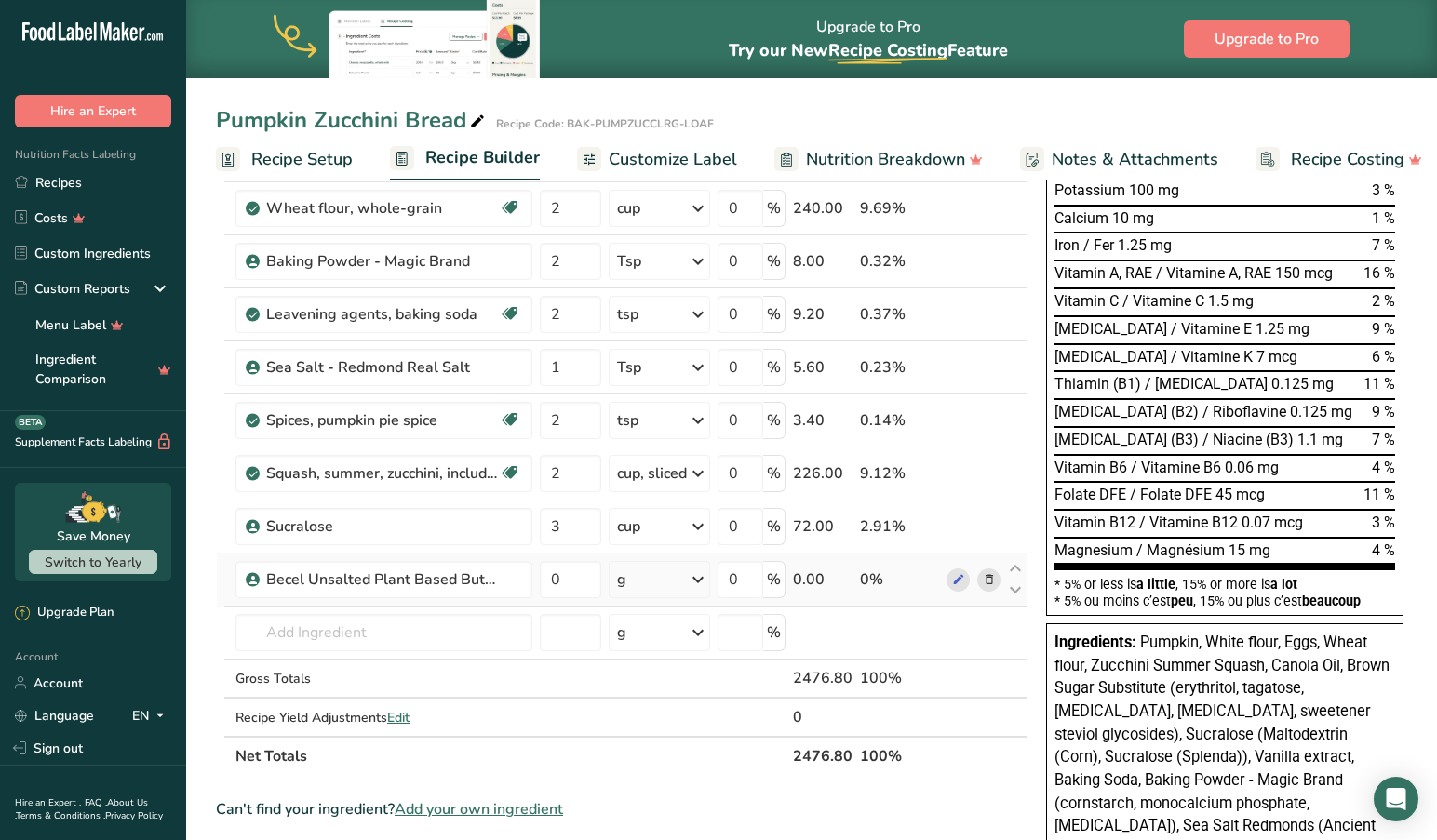
scroll to position [451, 1]
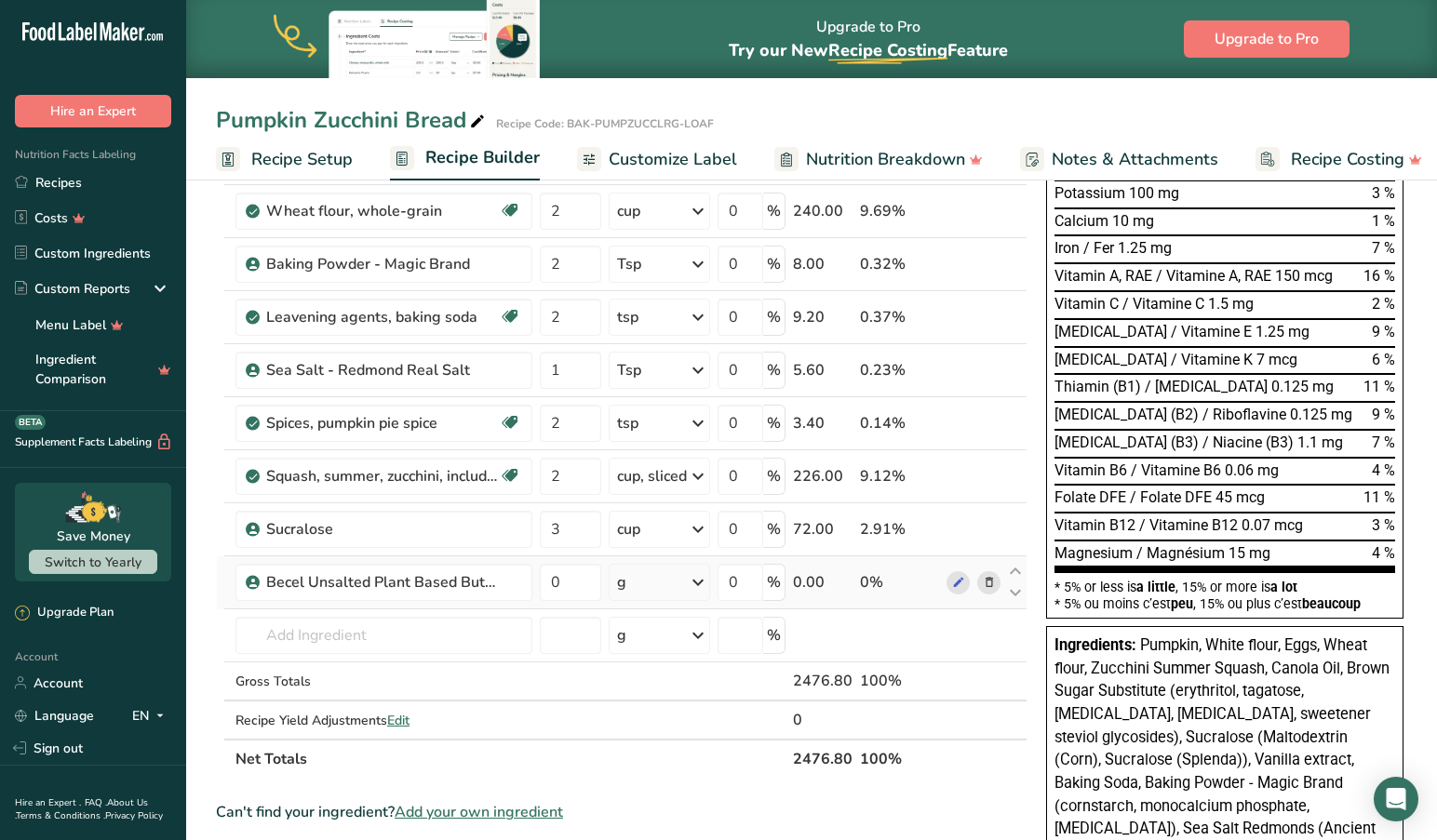
click at [698, 576] on icon at bounding box center [698, 582] width 23 height 34
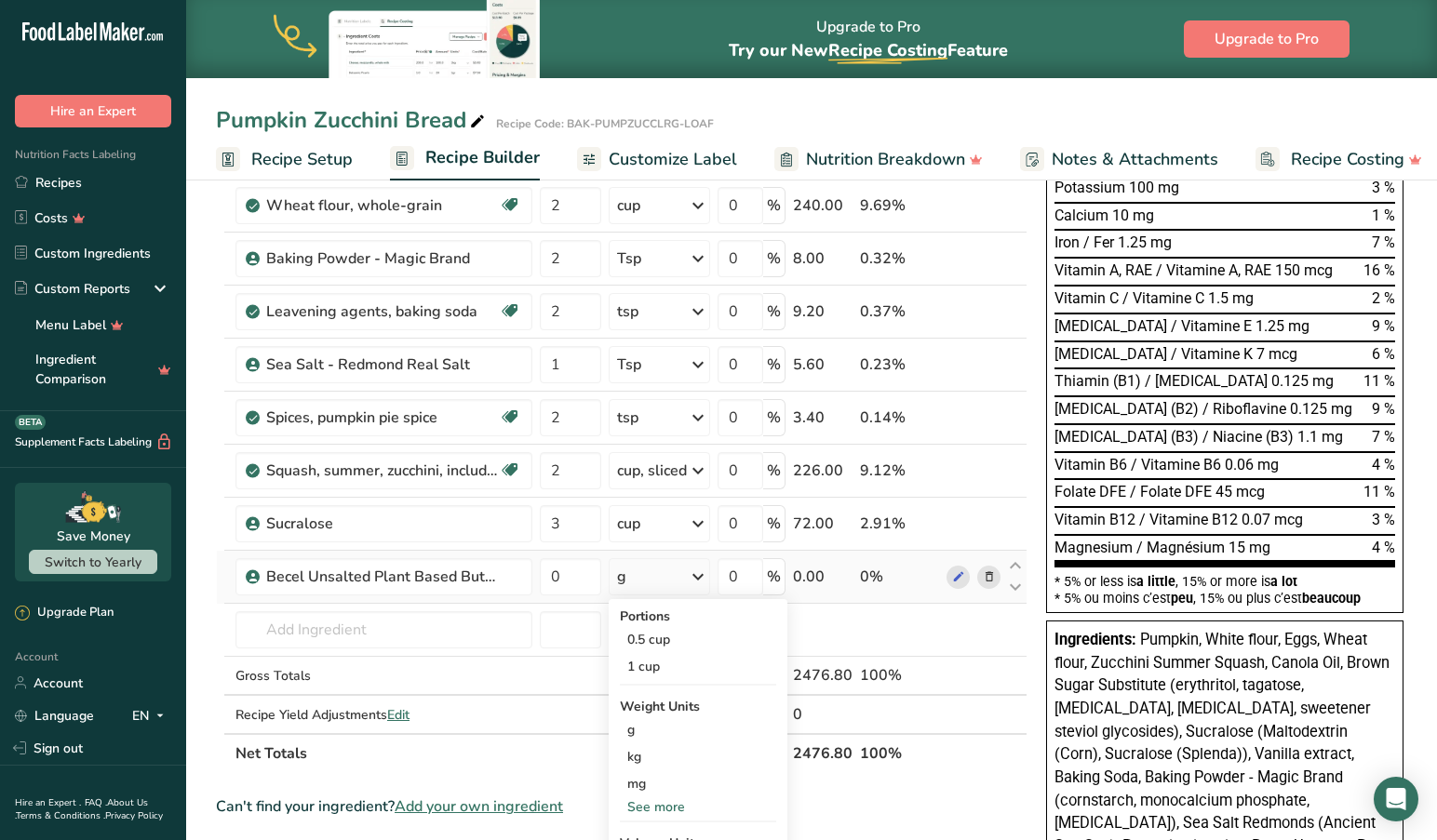
scroll to position [458, 1]
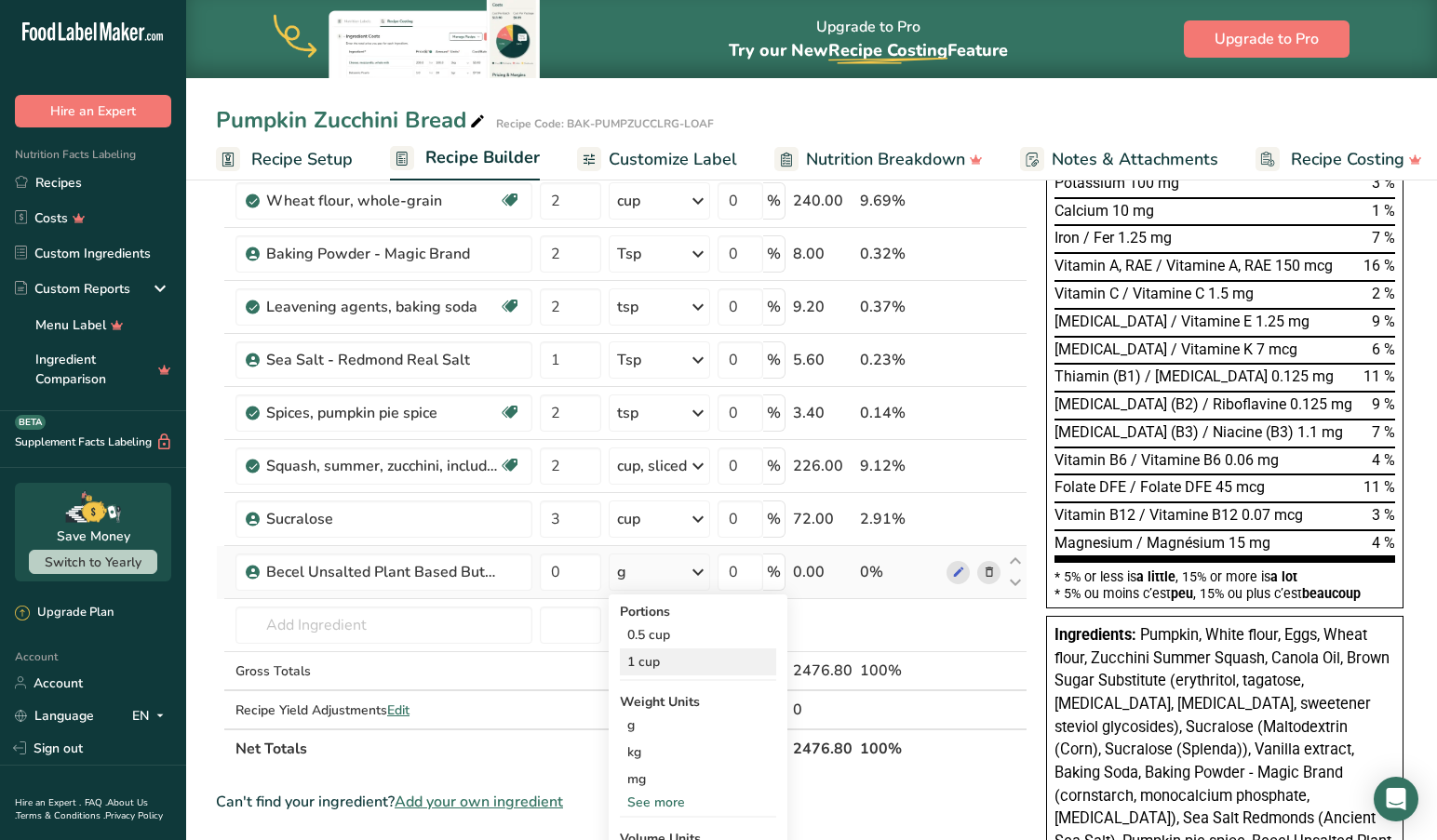
click at [647, 664] on div "1 cup" at bounding box center [698, 661] width 157 height 27
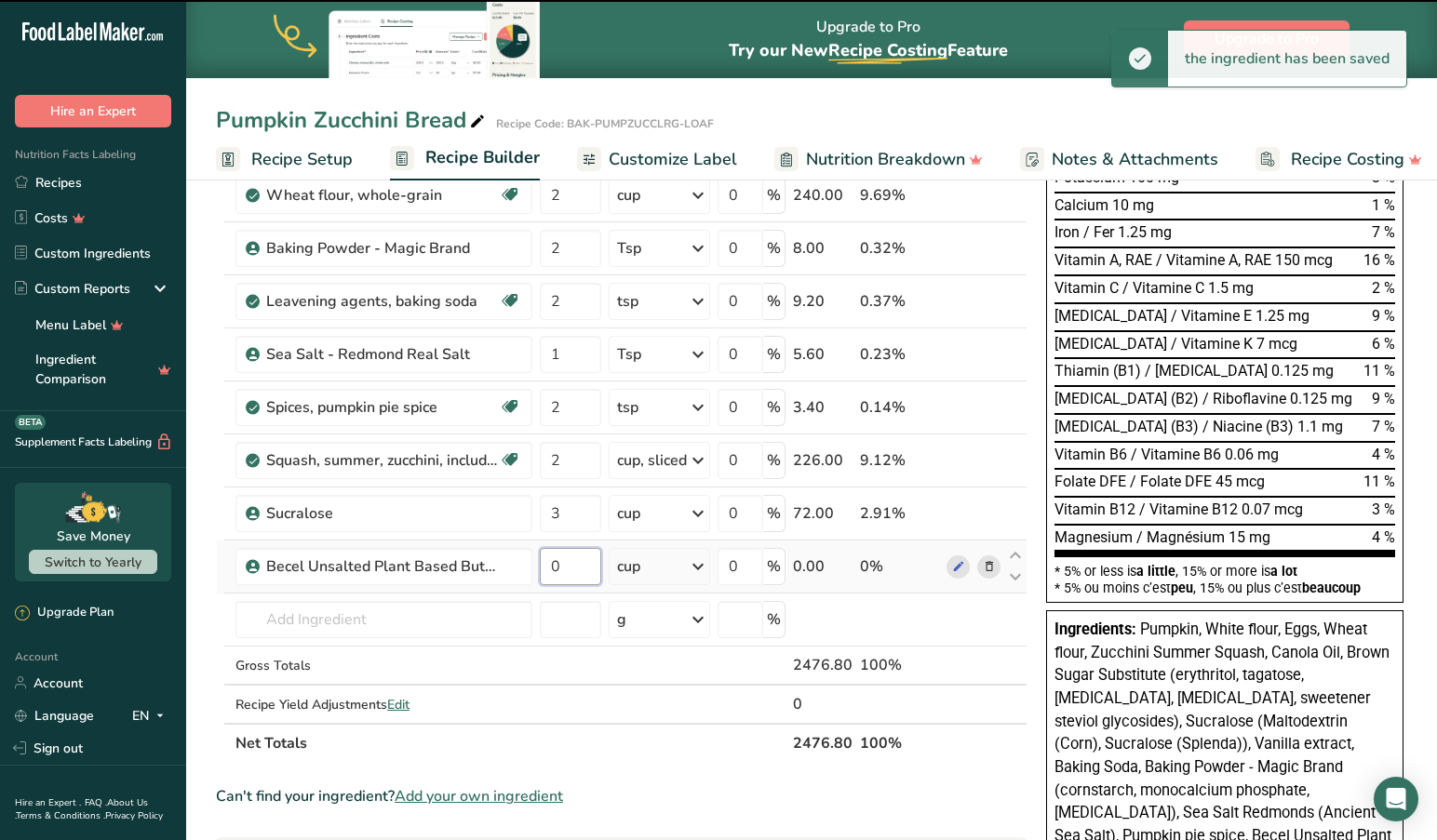
scroll to position [465, 0]
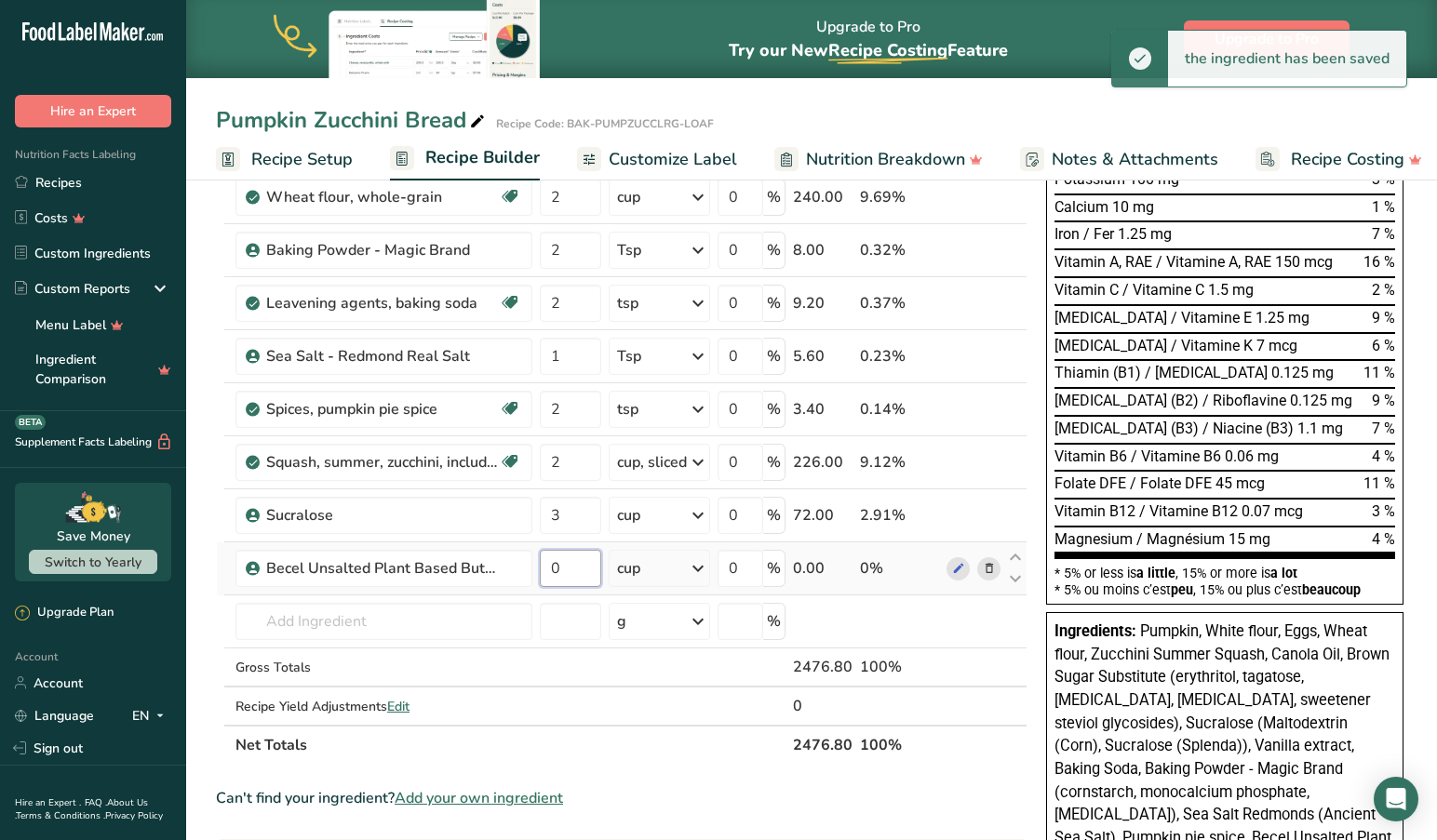
click at [572, 570] on input "0" at bounding box center [569, 568] width 61 height 38
type input "1"
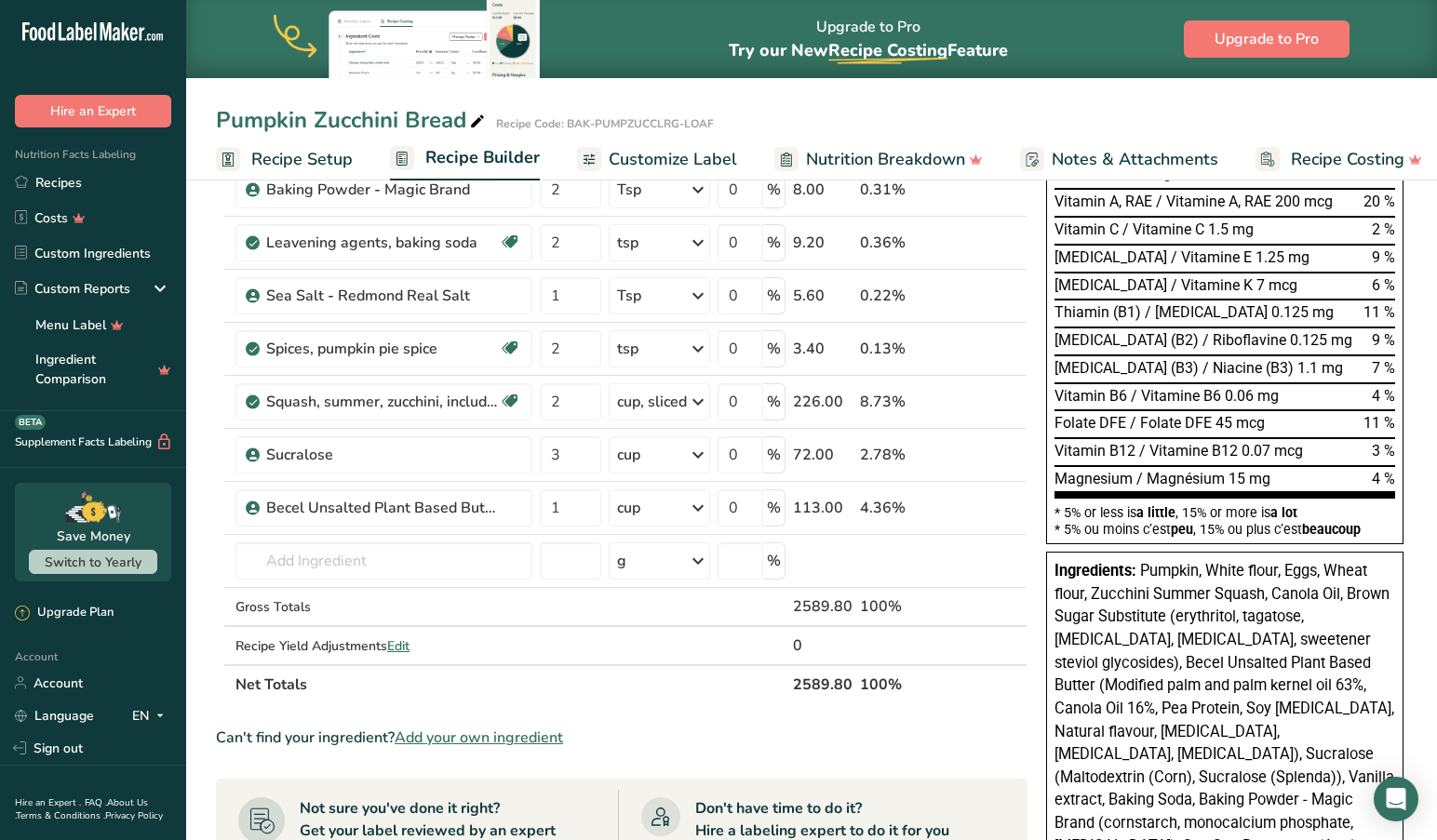
scroll to position [529, 0]
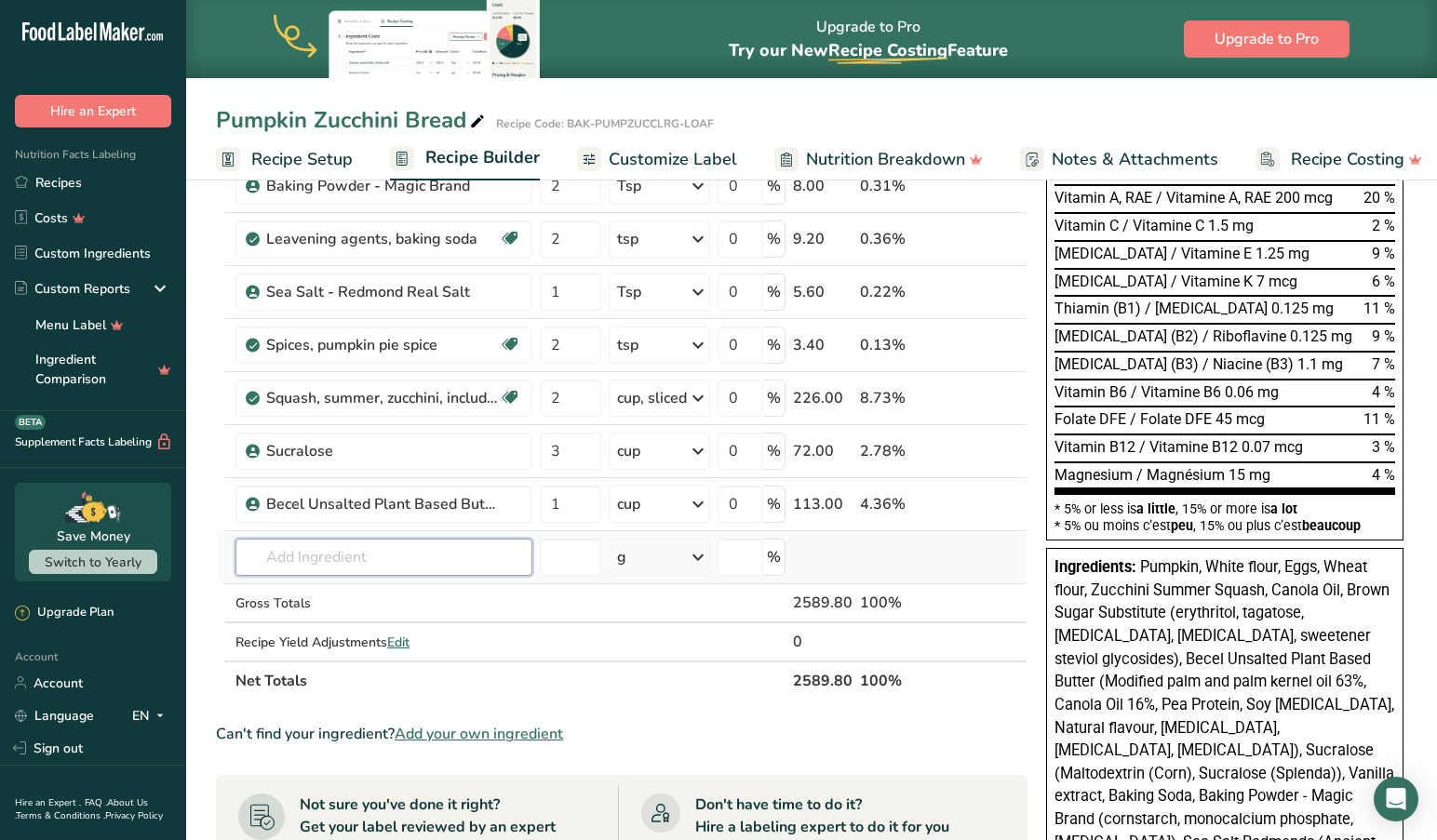
drag, startPoint x: 369, startPoint y: 553, endPoint x: 357, endPoint y: 562, distance: 15.0
click at [369, 553] on input "text" at bounding box center [384, 557] width 296 height 38
type input "Psy"
click at [312, 624] on p "Psyllium Husk" at bounding box center [300, 625] width 99 height 20
type input "Psyllium Husk"
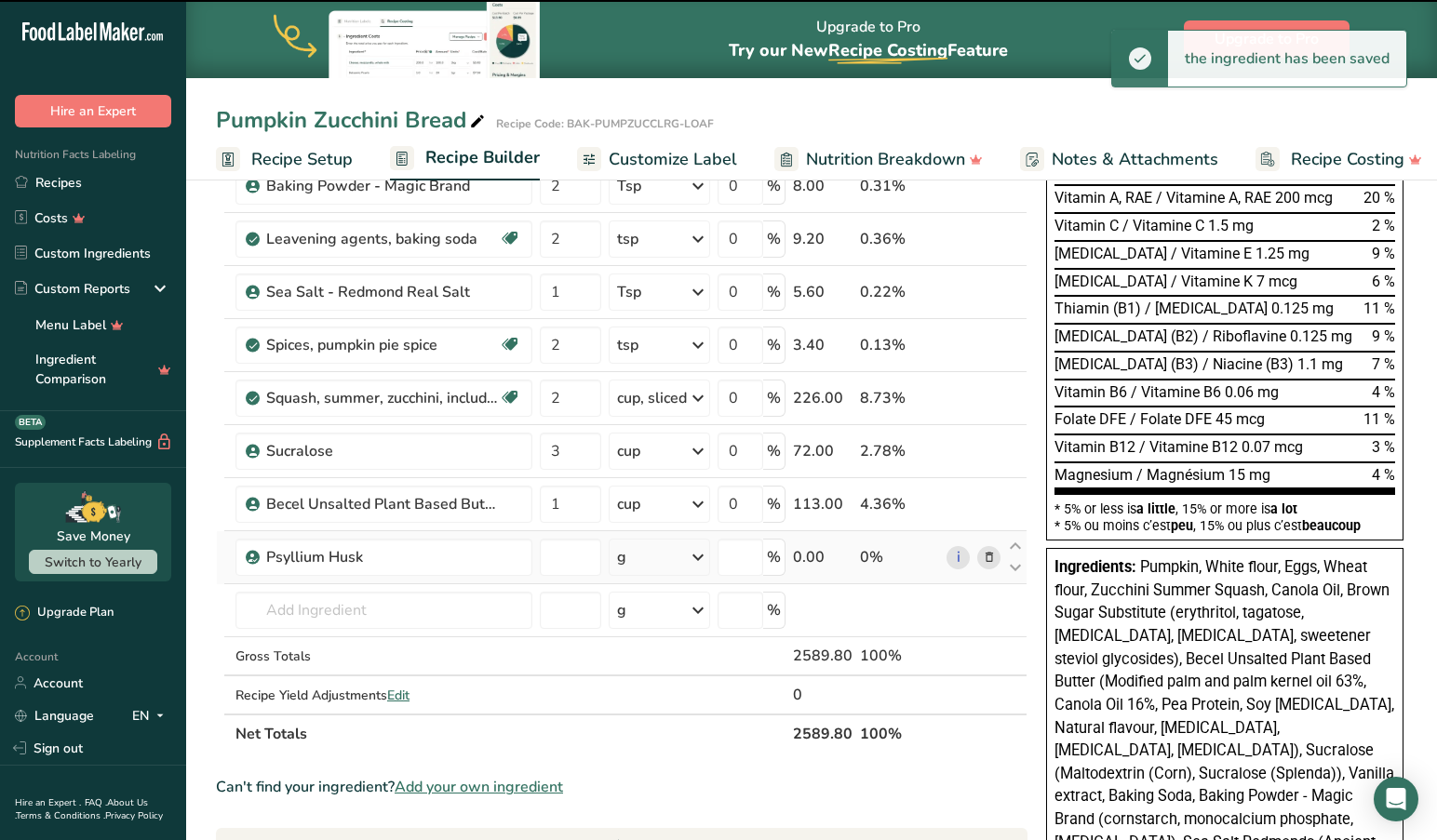
type input "0"
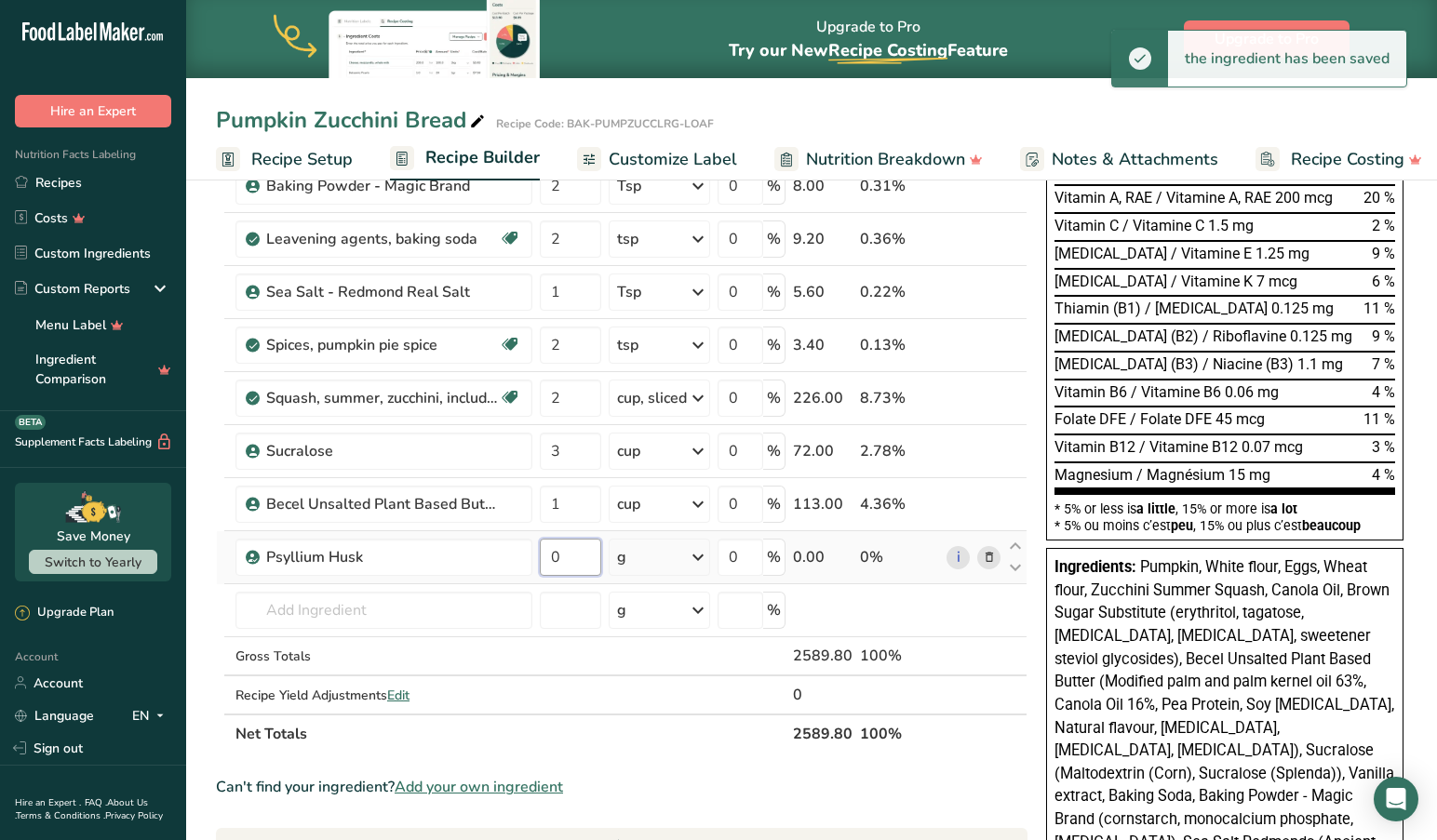
click at [565, 561] on input "0" at bounding box center [569, 557] width 61 height 38
drag, startPoint x: 575, startPoint y: 555, endPoint x: 533, endPoint y: 553, distance: 42.0
click at [533, 553] on tr "Psyllium Husk 0 g Weight Units g kg mg See more Volume Units l Volume units req…" at bounding box center [621, 557] width 809 height 53
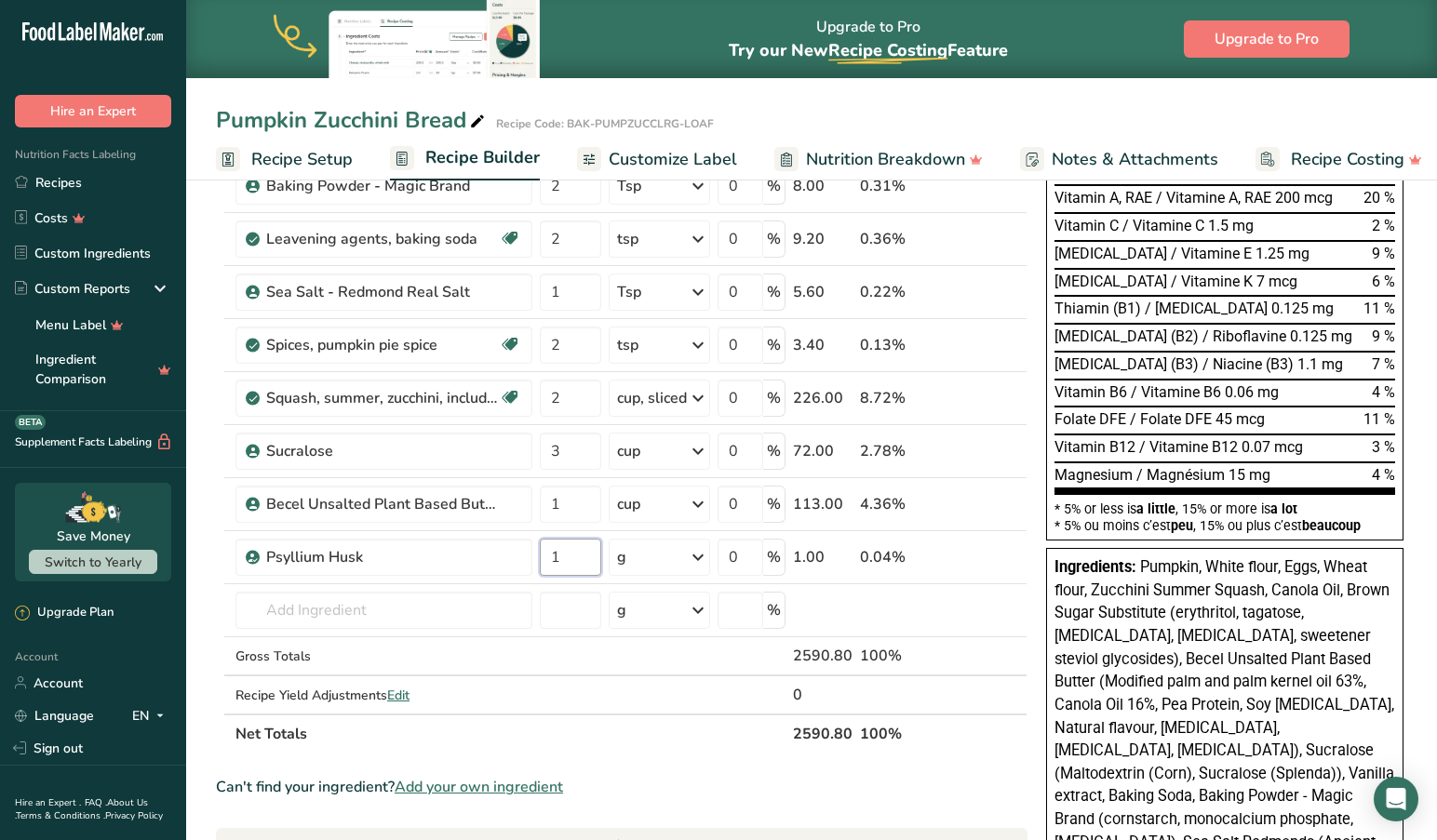
type input "1"
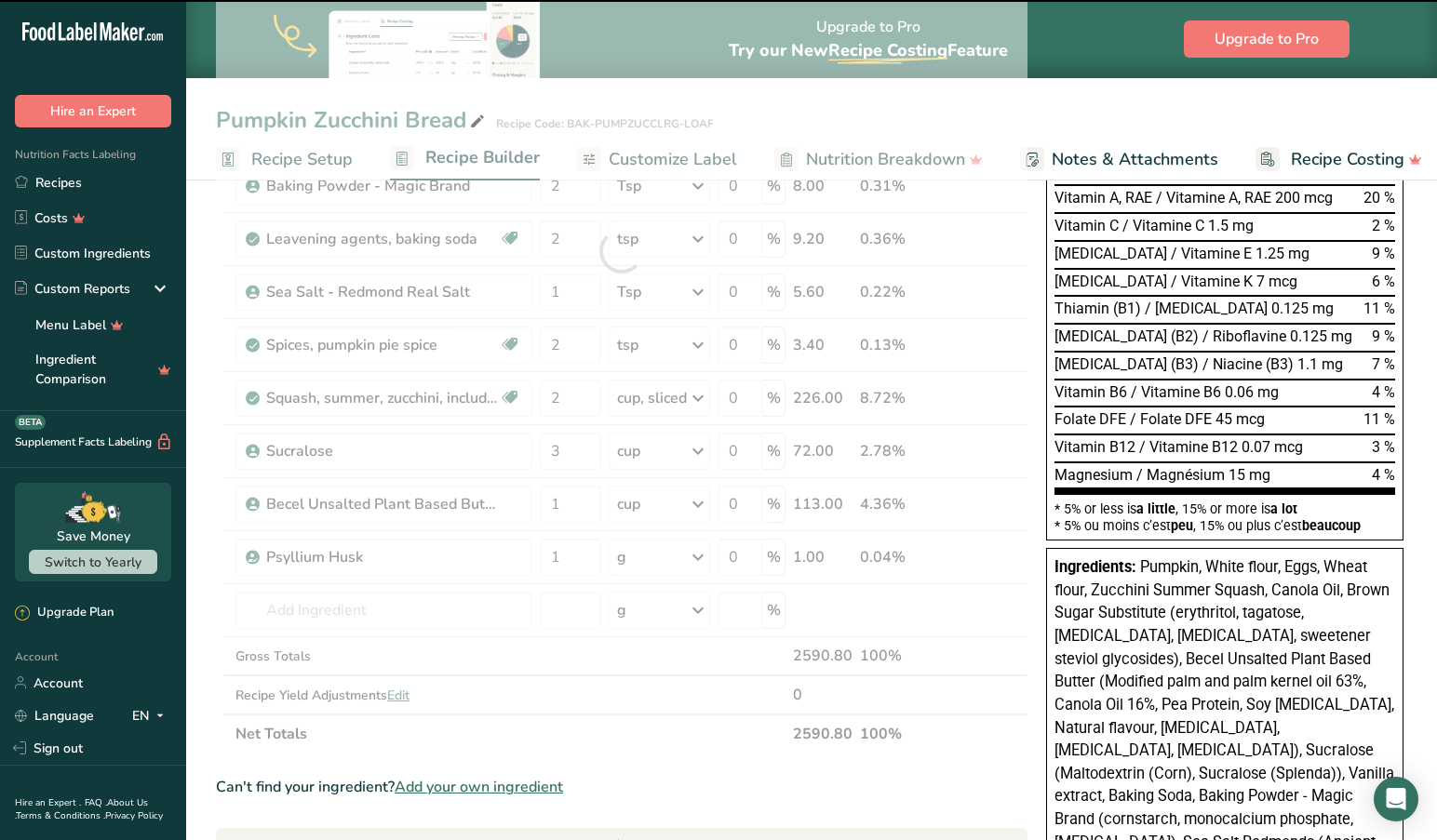
click at [702, 556] on div at bounding box center [621, 250] width 811 height 1004
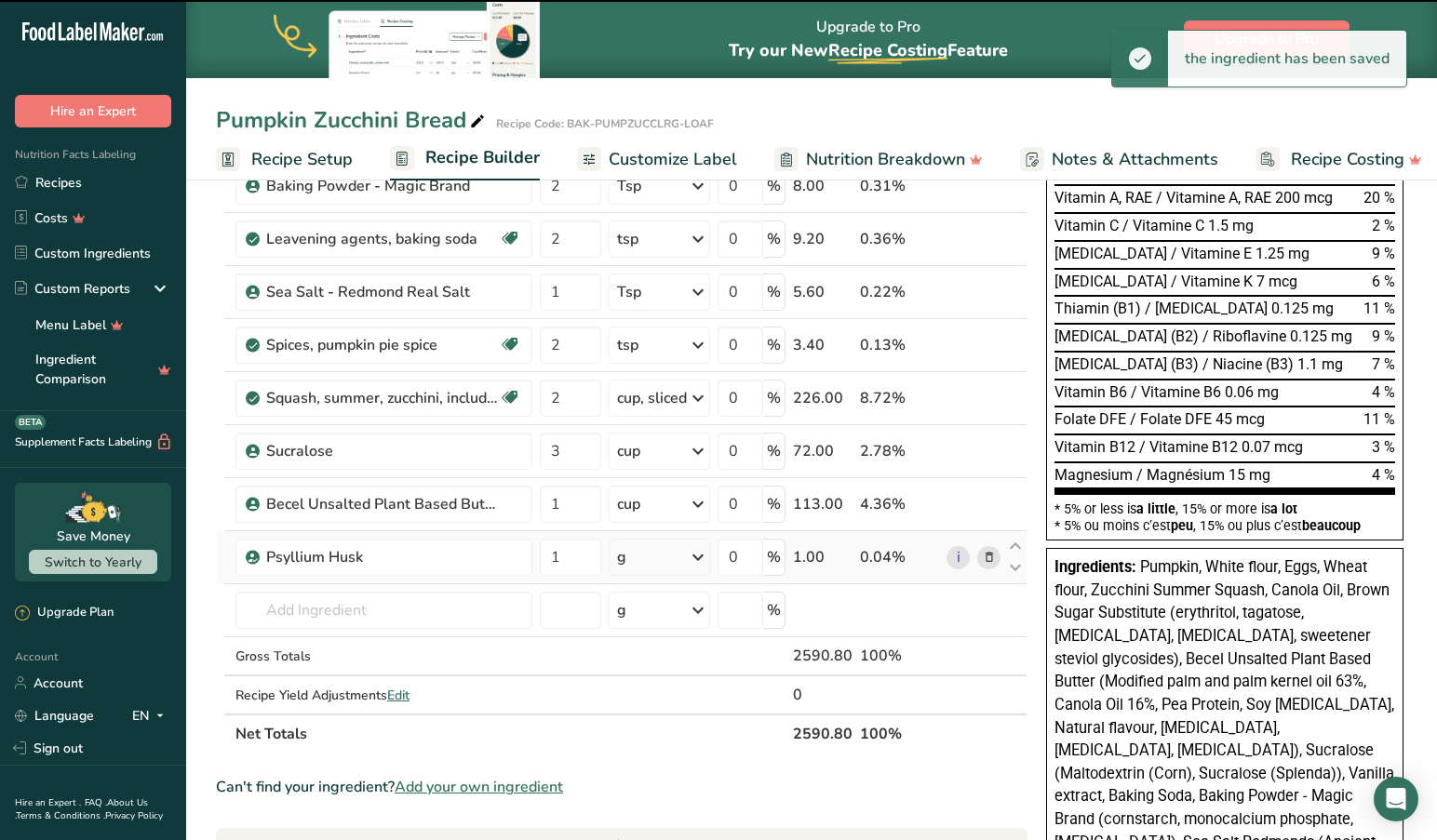
click at [698, 557] on icon at bounding box center [698, 557] width 23 height 34
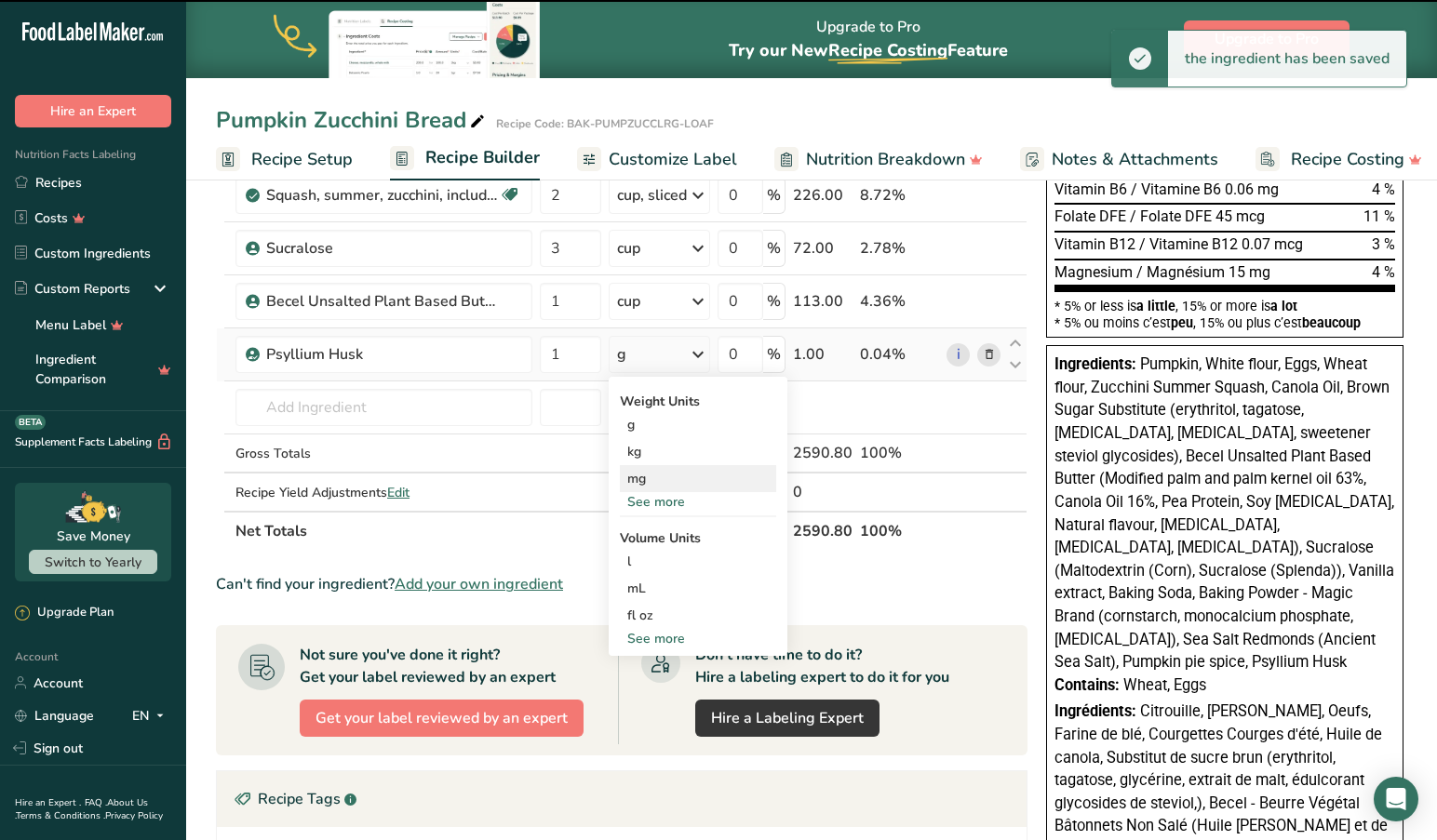
scroll to position [736, 0]
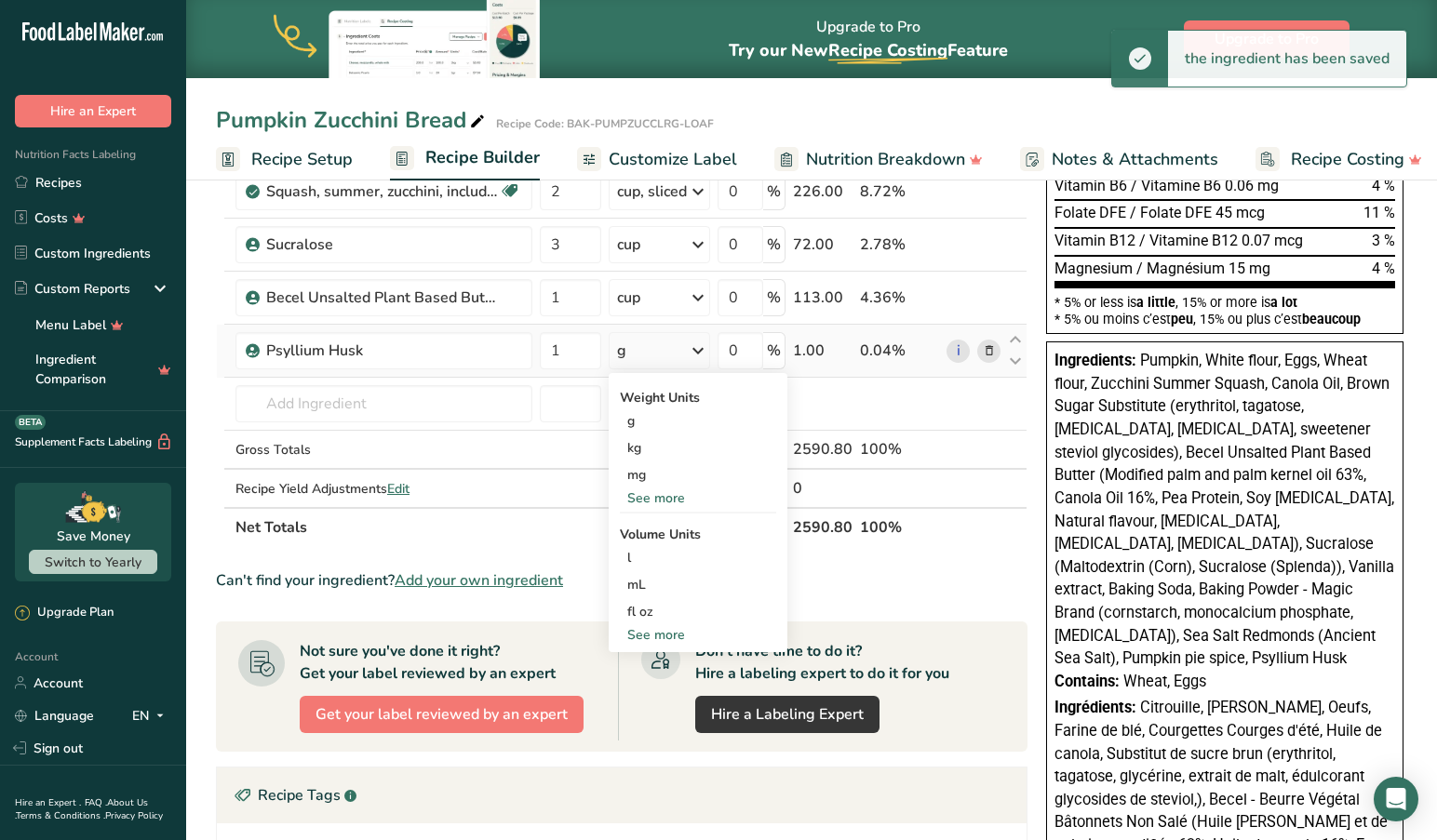
click at [658, 634] on div "See more" at bounding box center [698, 635] width 157 height 20
select select "22"
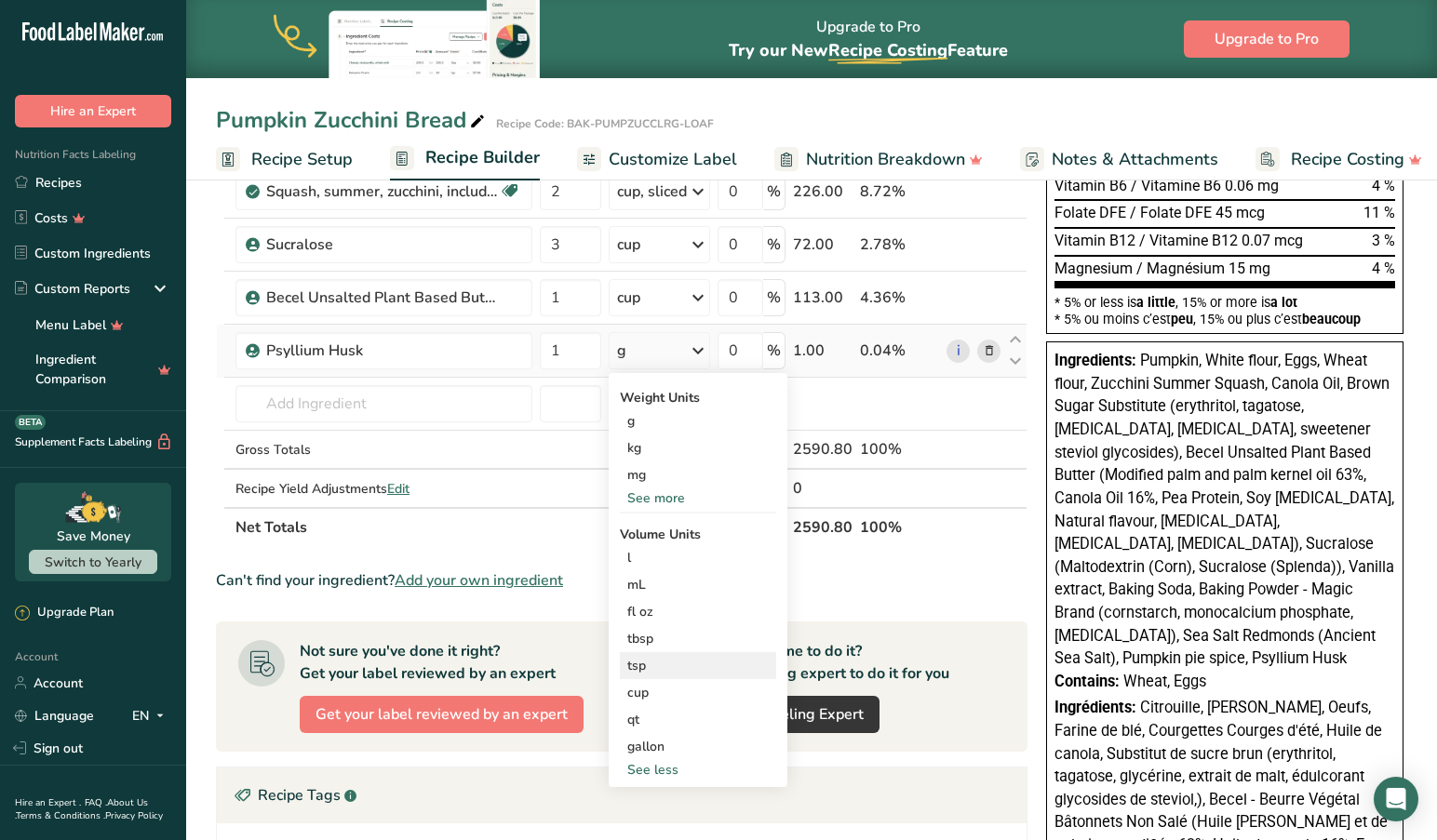
click at [649, 666] on div "tsp" at bounding box center [698, 665] width 142 height 20
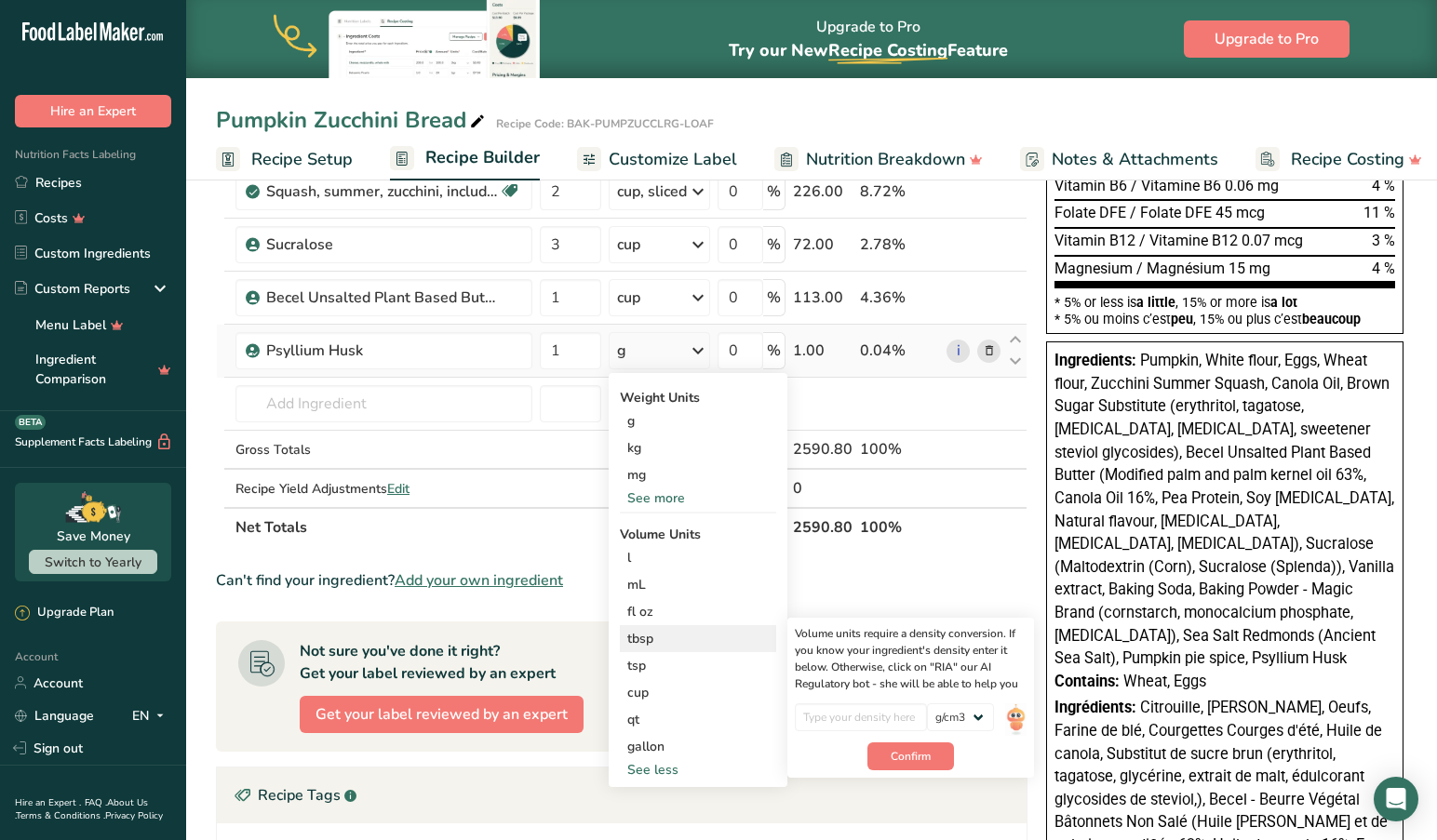
click at [645, 636] on div "tbsp" at bounding box center [698, 638] width 142 height 20
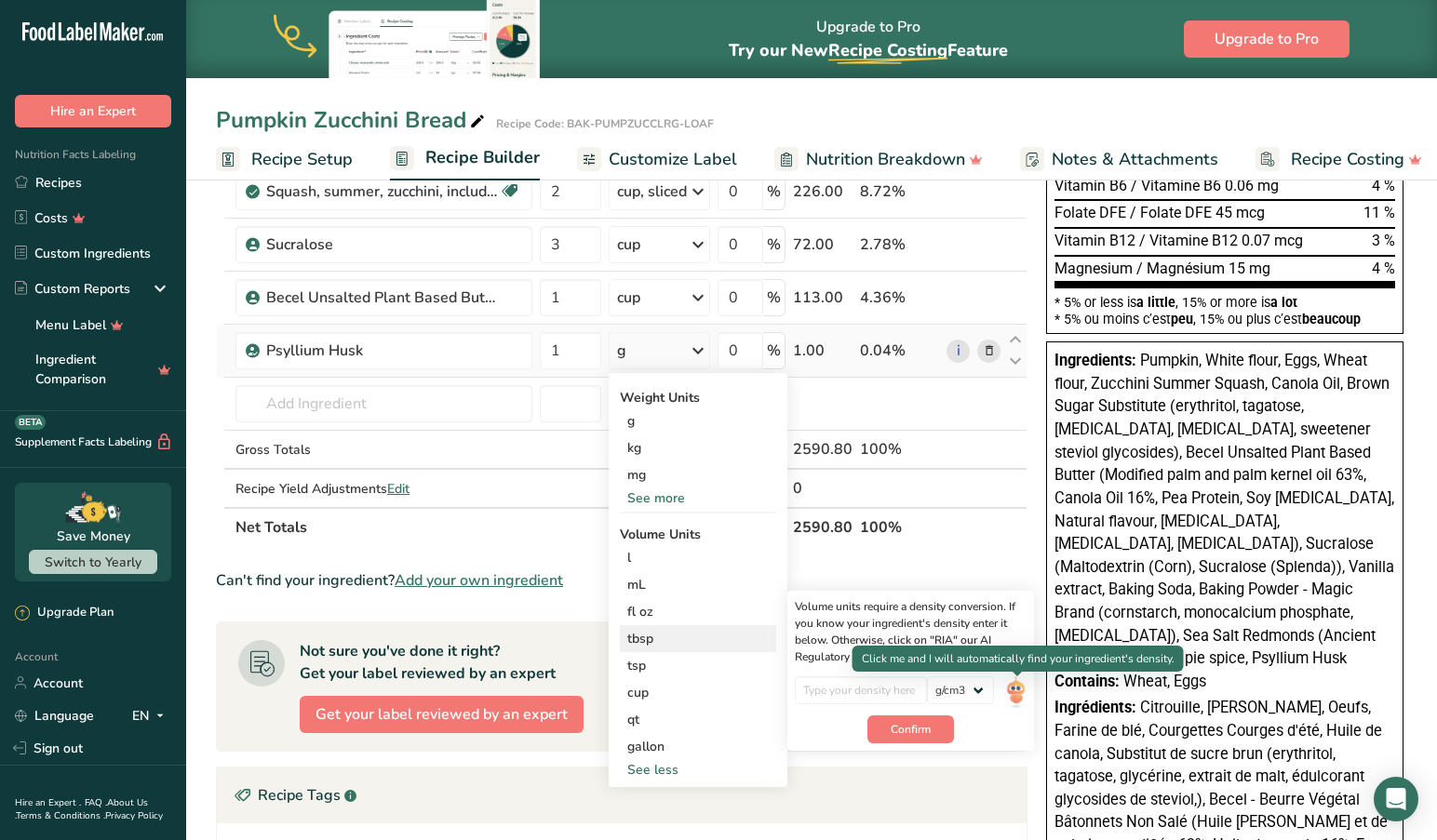
click at [1022, 683] on img at bounding box center [1015, 692] width 21 height 33
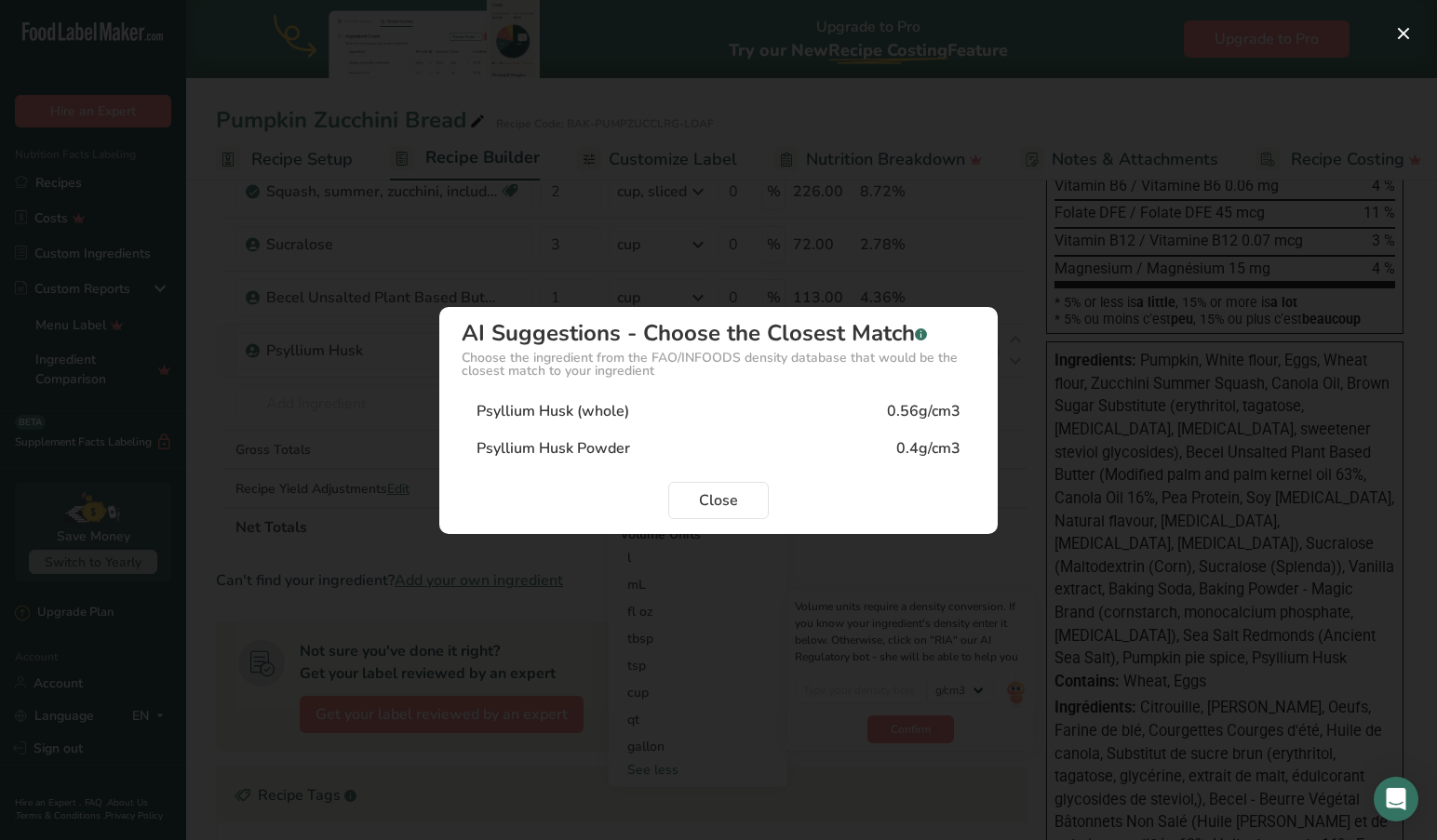
click at [936, 444] on div "0.4g/cm3" at bounding box center [928, 448] width 64 height 22
type input "0.4"
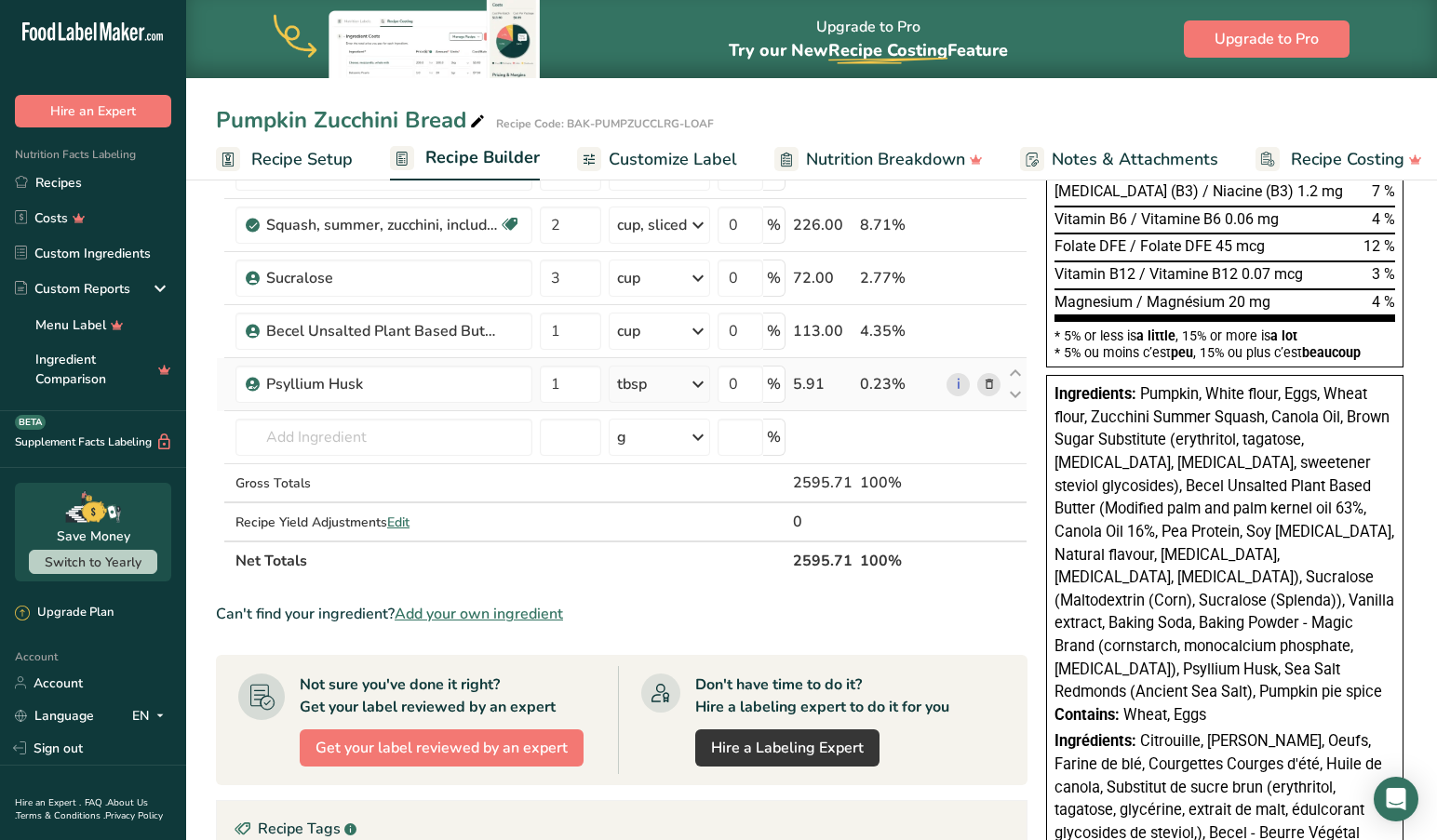
scroll to position [702, 0]
click at [87, 253] on link "Custom Ingredients" at bounding box center [93, 253] width 186 height 36
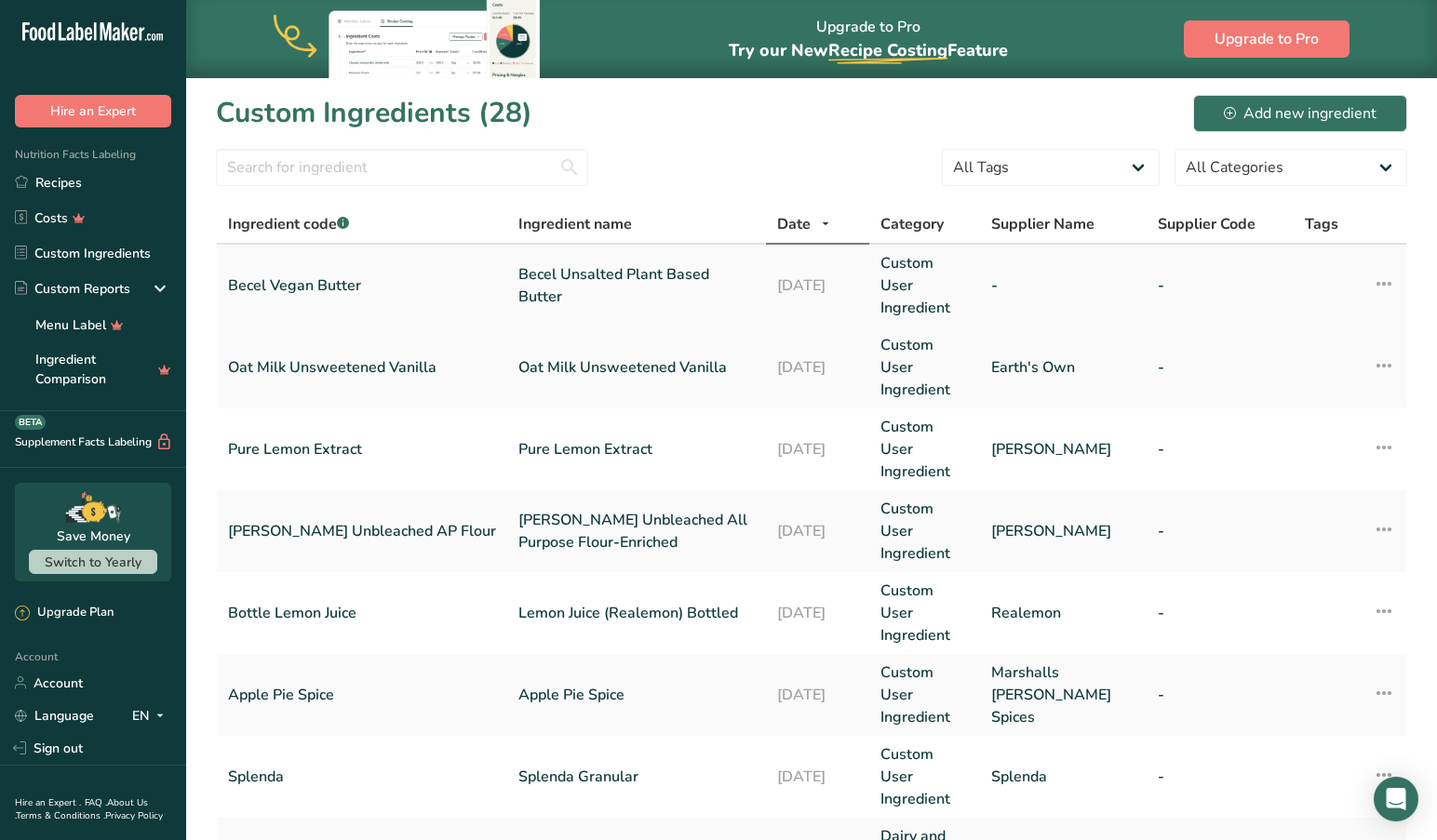
click at [519, 275] on link "Becel Unsalted Plant Based Butter" at bounding box center [637, 286] width 236 height 45
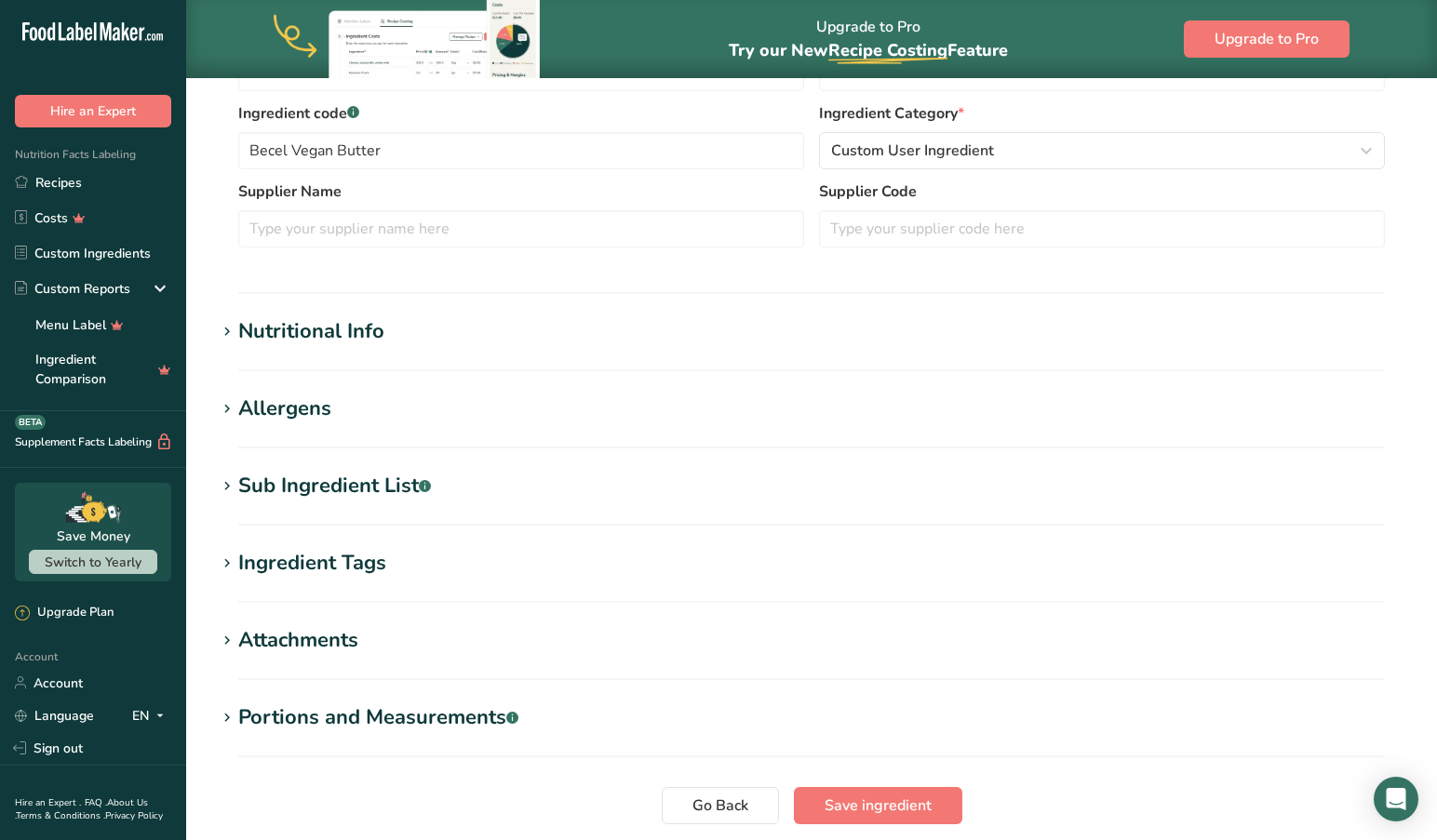
scroll to position [439, 0]
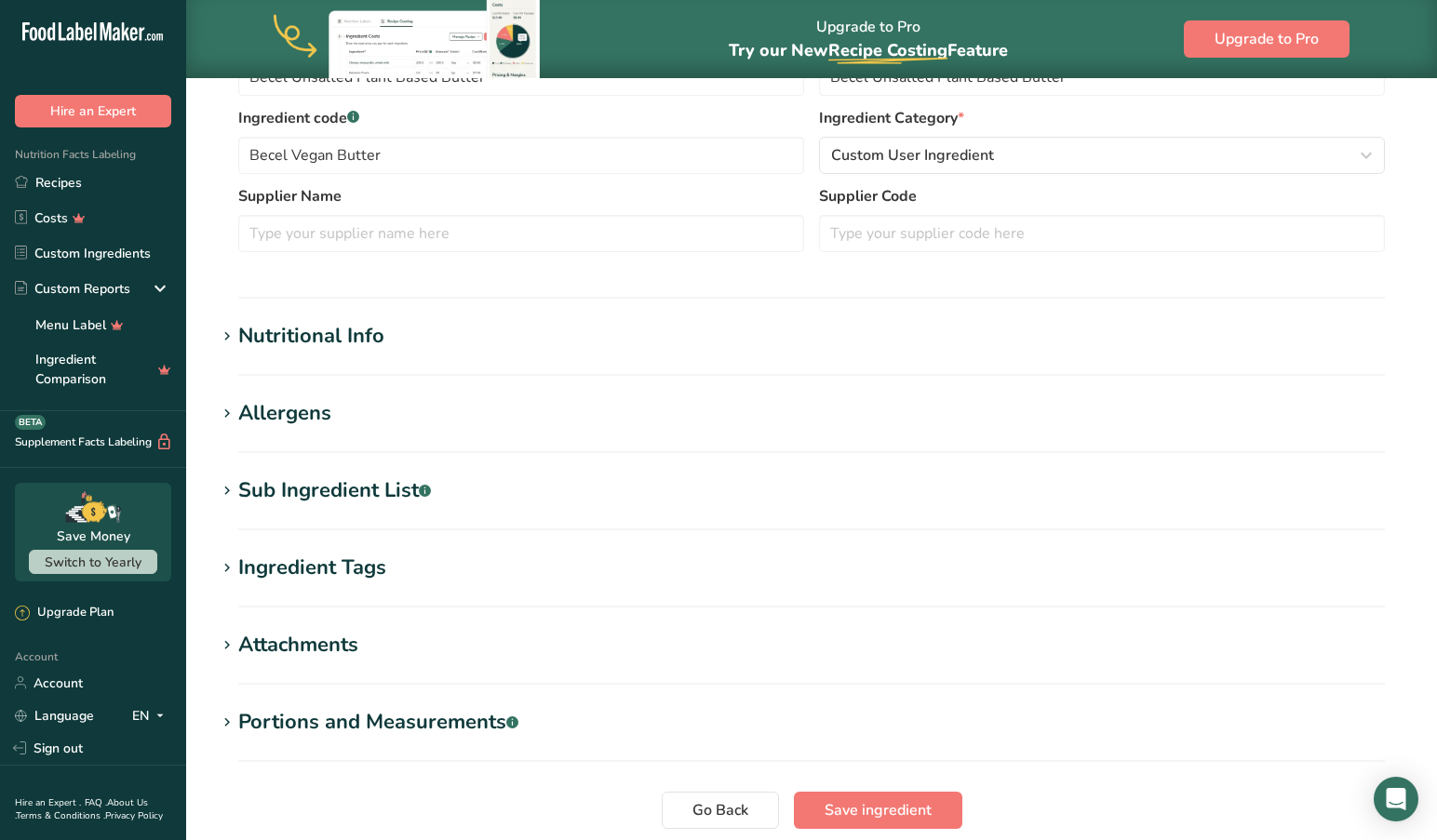
click at [223, 488] on icon at bounding box center [227, 491] width 17 height 26
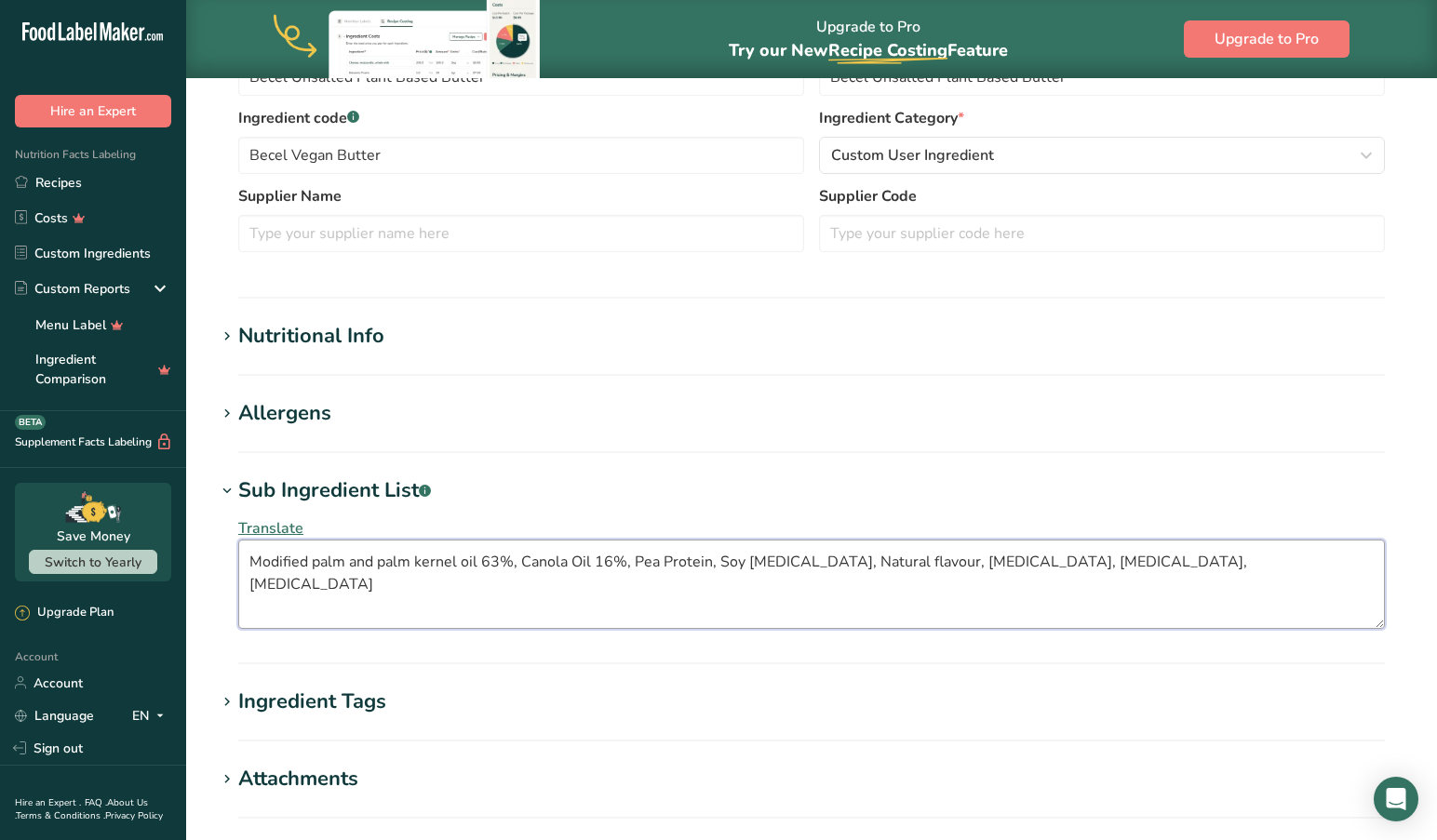
drag, startPoint x: 634, startPoint y: 560, endPoint x: 642, endPoint y: 565, distance: 9.4
click at [635, 561] on textarea "Modified palm and palm kernel oil 63%, Canola Oil 16%, Pea Protein, Soy [MEDICA…" at bounding box center [811, 583] width 1146 height 89
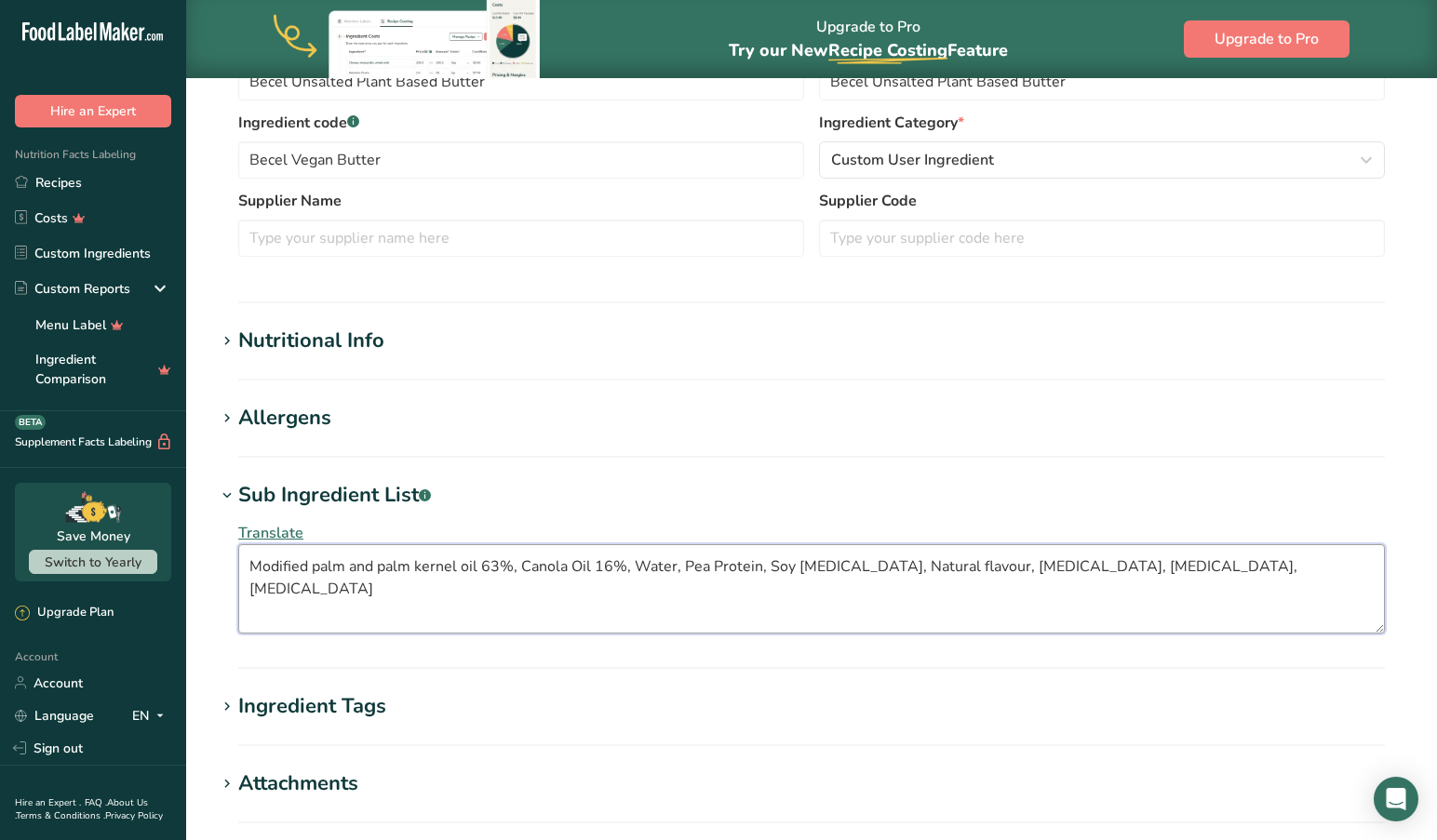
scroll to position [431, 1]
type textarea "Modified palm and palm kernel oil 63%, Canola Oil 16%, Water, Pea Protein, Soy …"
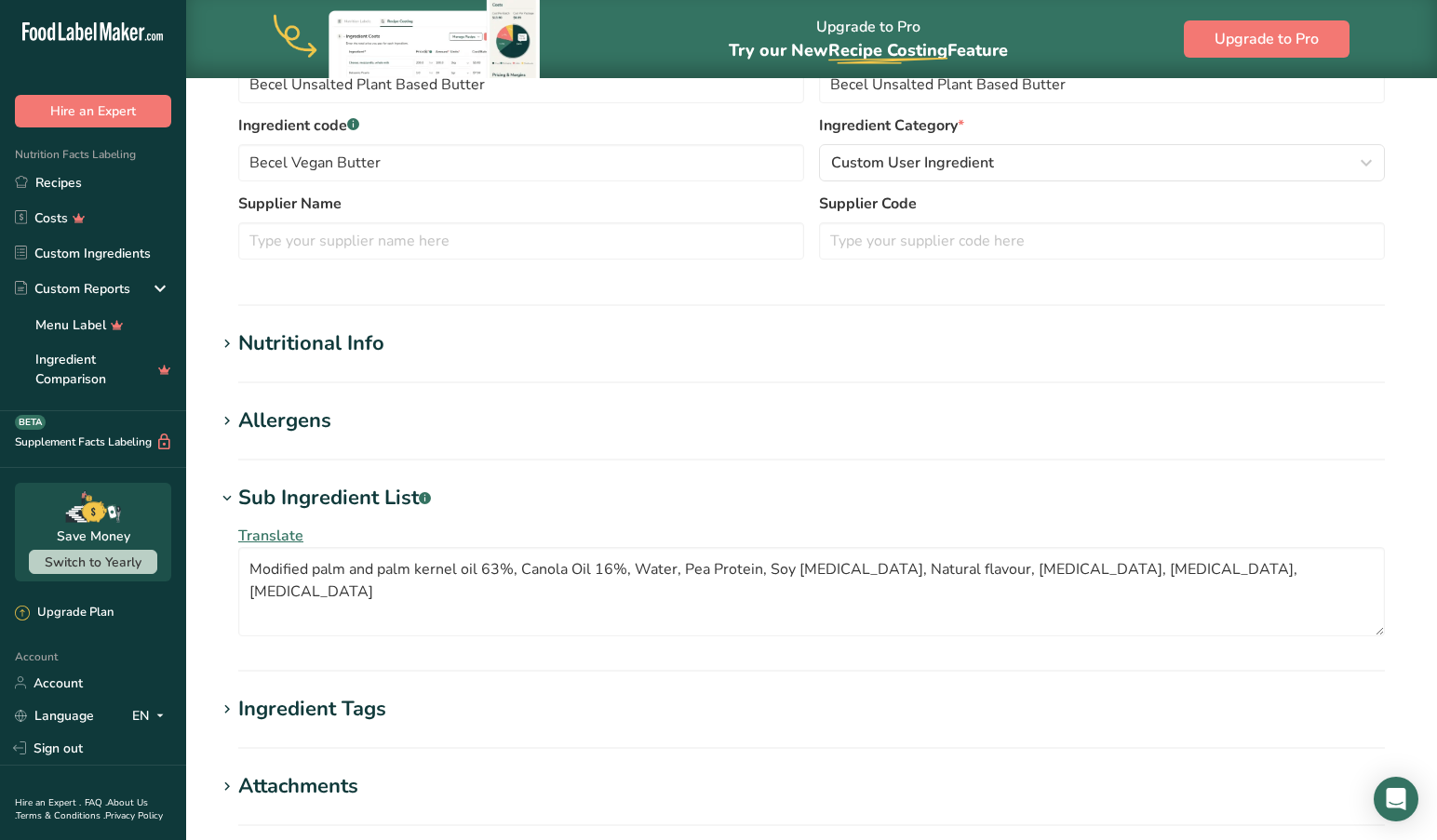
click at [271, 532] on span "Translate" at bounding box center [270, 535] width 65 height 21
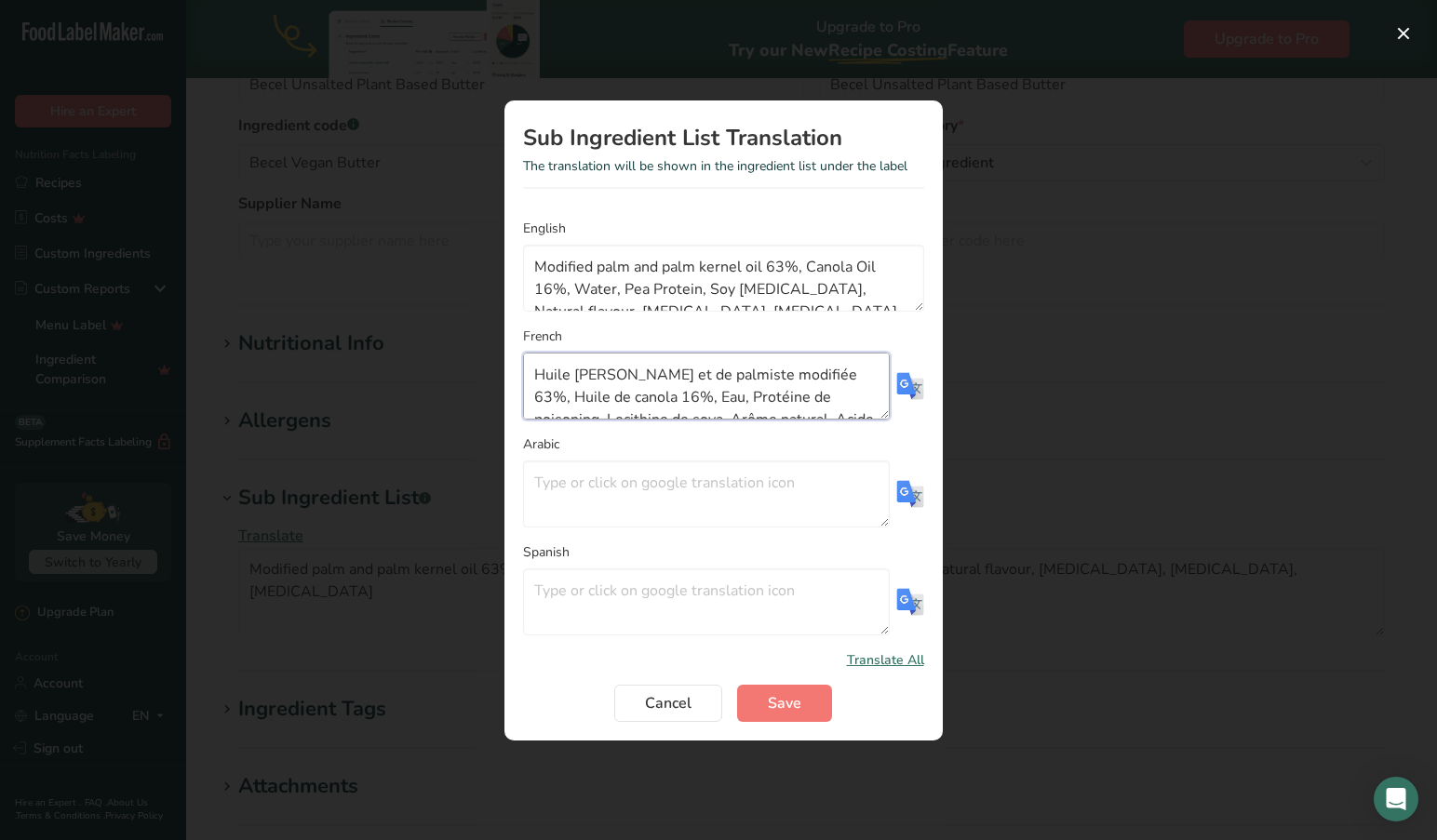
drag, startPoint x: 779, startPoint y: 396, endPoint x: 769, endPoint y: 430, distance: 35.4
click at [779, 396] on textarea "Huile [PERSON_NAME] et de palmiste modifiée 63%, Huile de canola 16%, Eau, Prot…" at bounding box center [705, 385] width 367 height 67
type textarea "Huile [PERSON_NAME] et de palmiste modifiée 63%, Huile de canola 16%, Eau, Prot…"
click at [775, 700] on span "Save" at bounding box center [784, 703] width 34 height 22
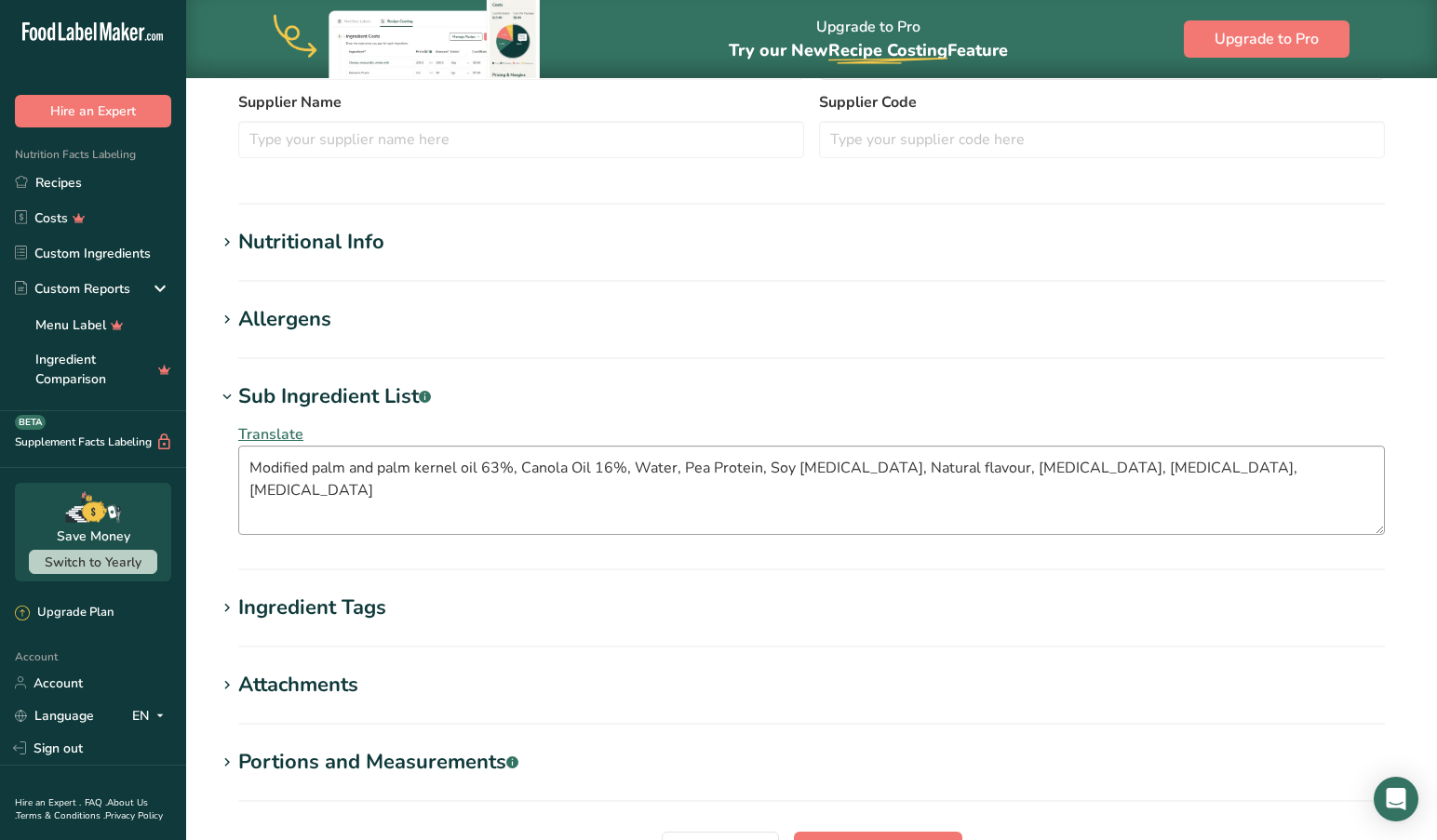
scroll to position [531, 0]
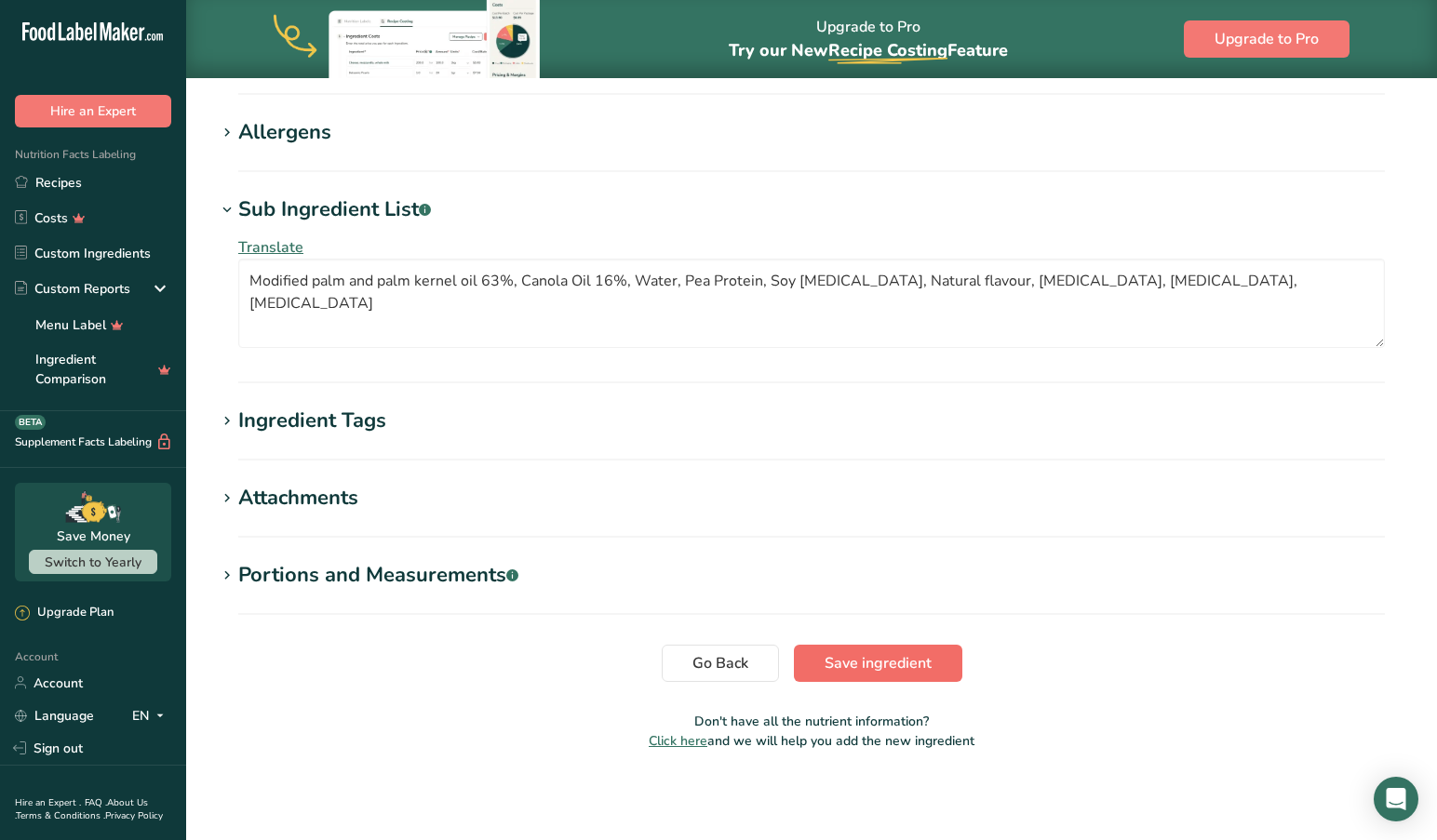
click at [837, 653] on span "Save ingredient" at bounding box center [878, 663] width 107 height 22
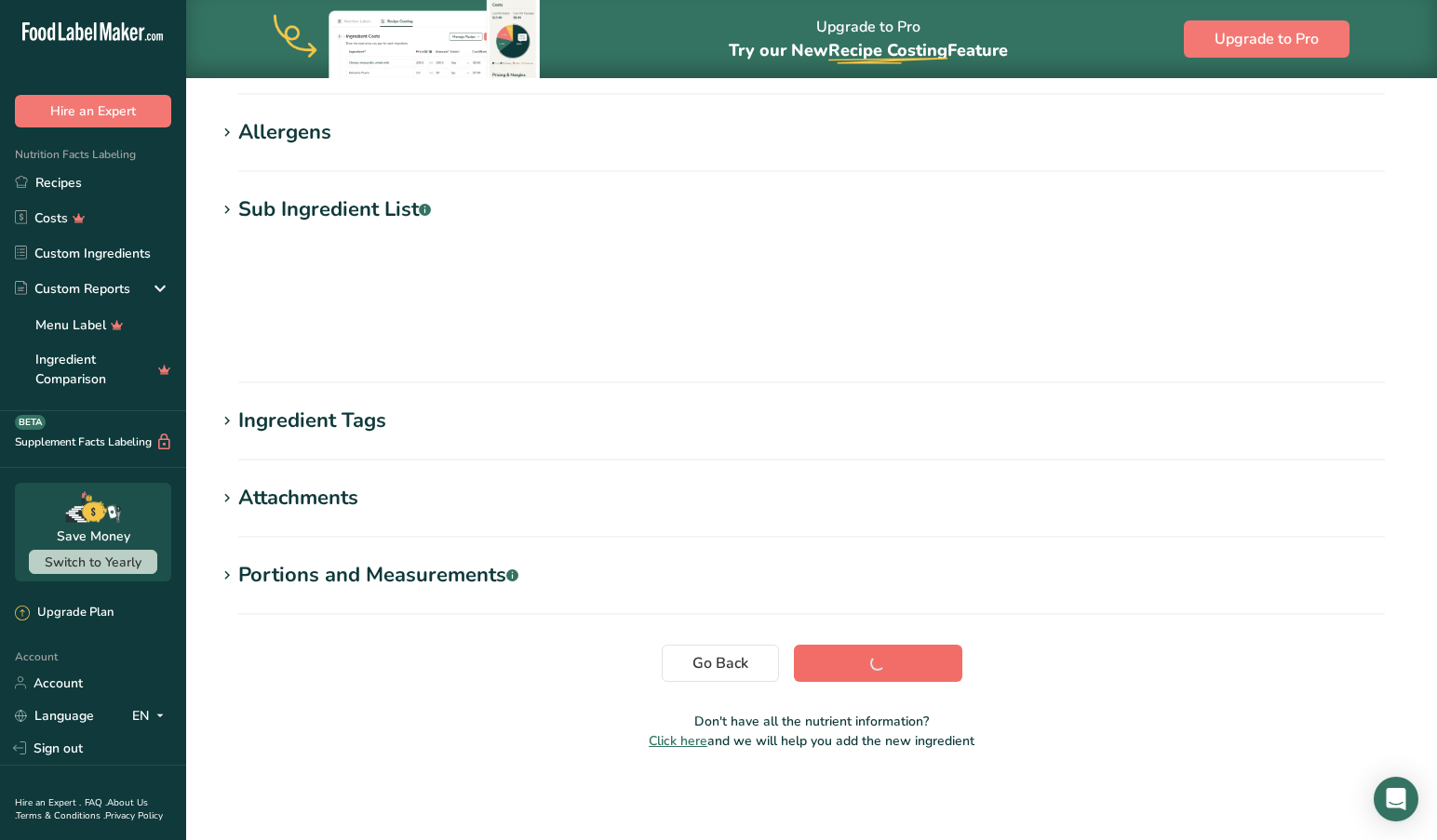
scroll to position [144, 0]
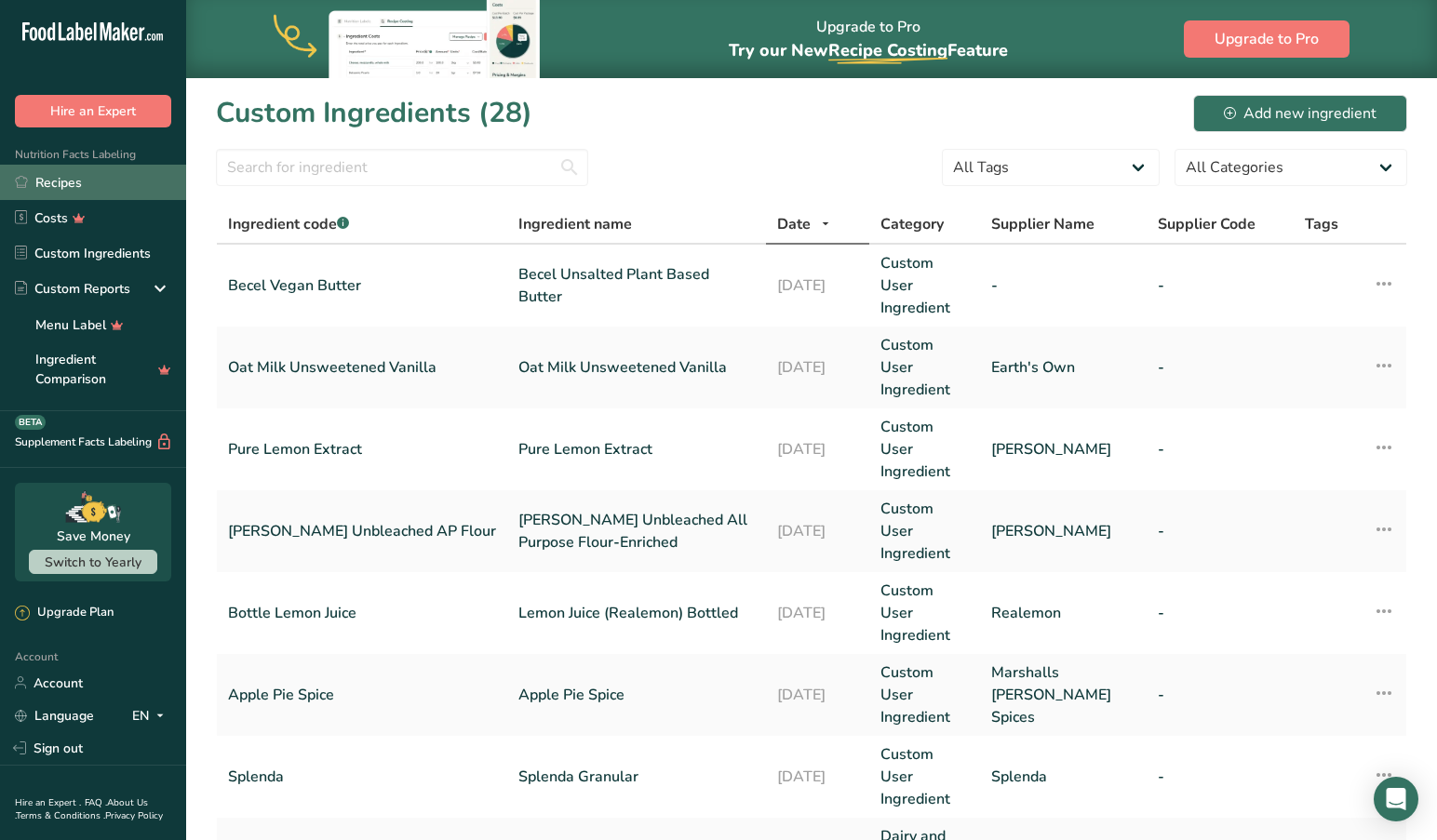
click at [56, 181] on link "Recipes" at bounding box center [93, 183] width 186 height 36
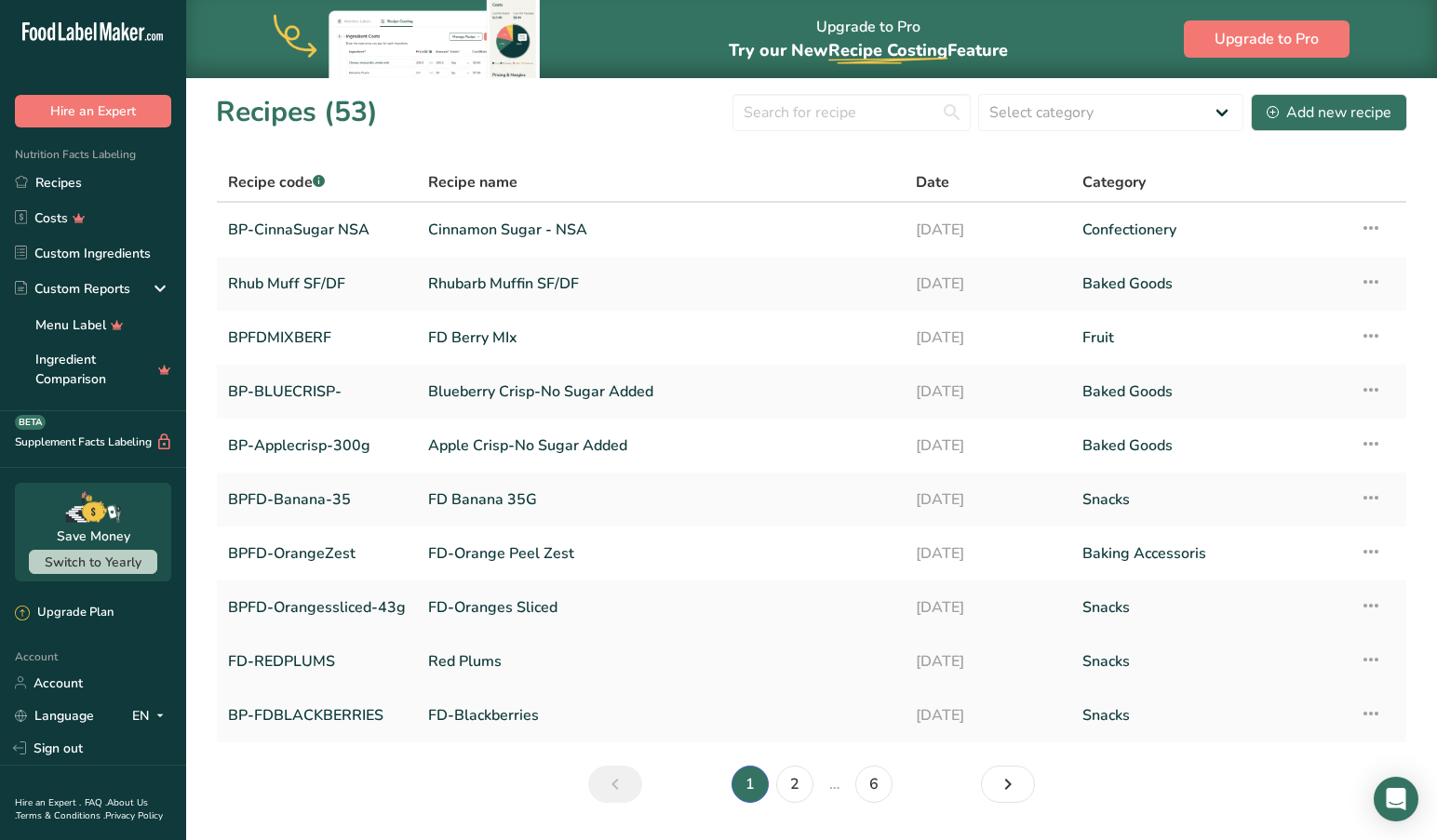
scroll to position [60, 0]
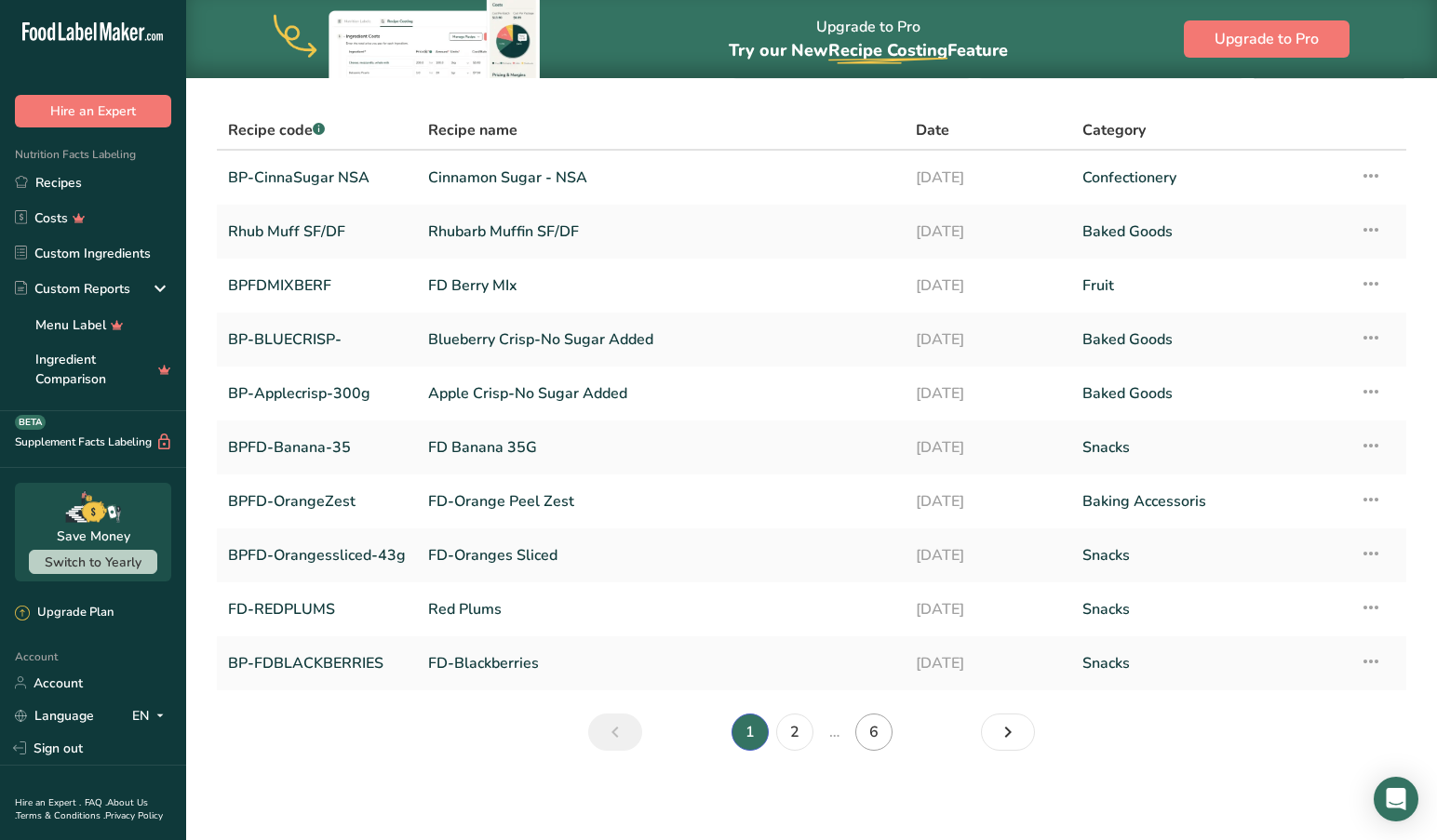
click at [874, 717] on link "6" at bounding box center [874, 732] width 38 height 38
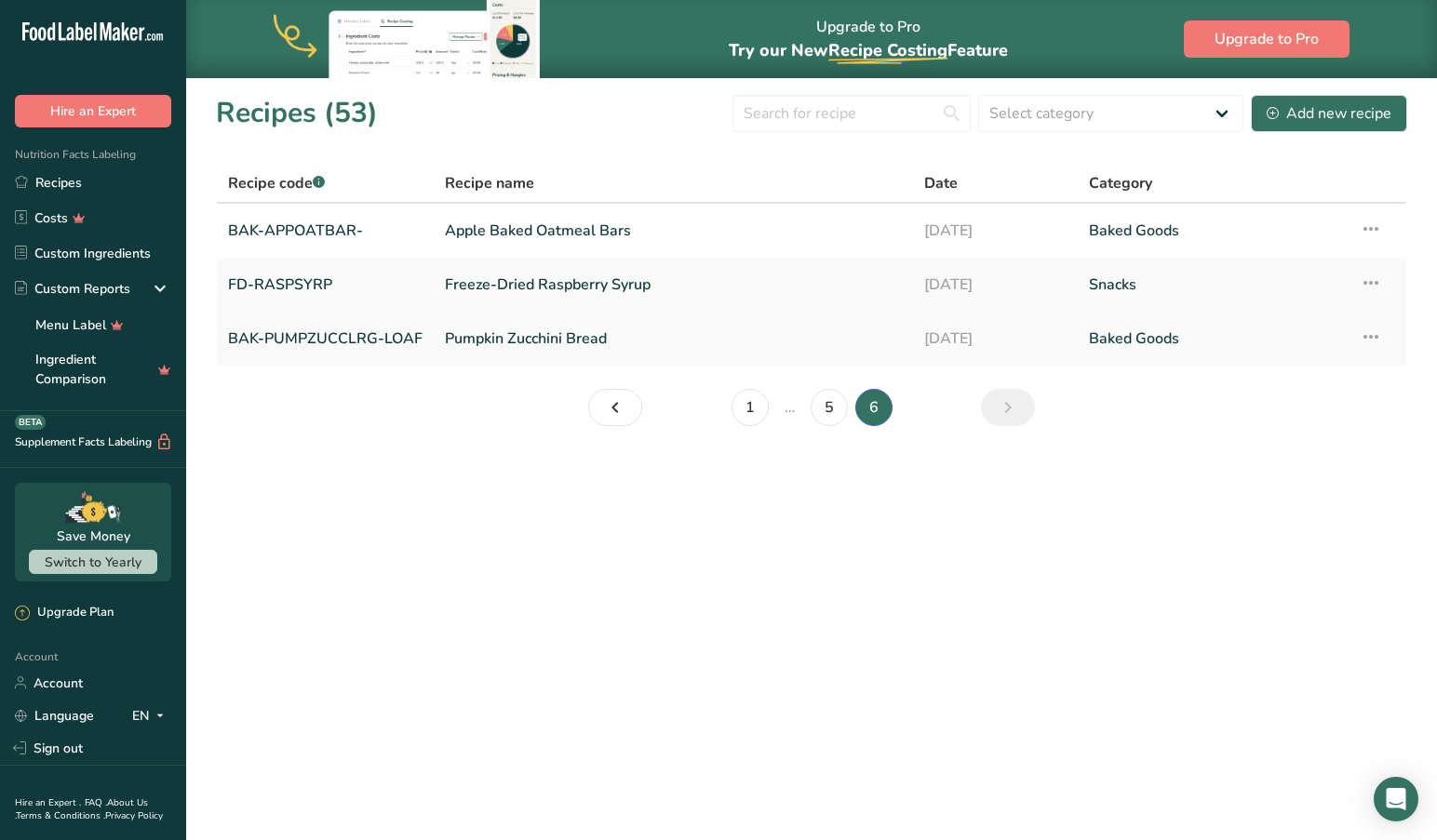
click at [489, 333] on link "Pumpkin Zucchini Bread" at bounding box center [673, 338] width 457 height 39
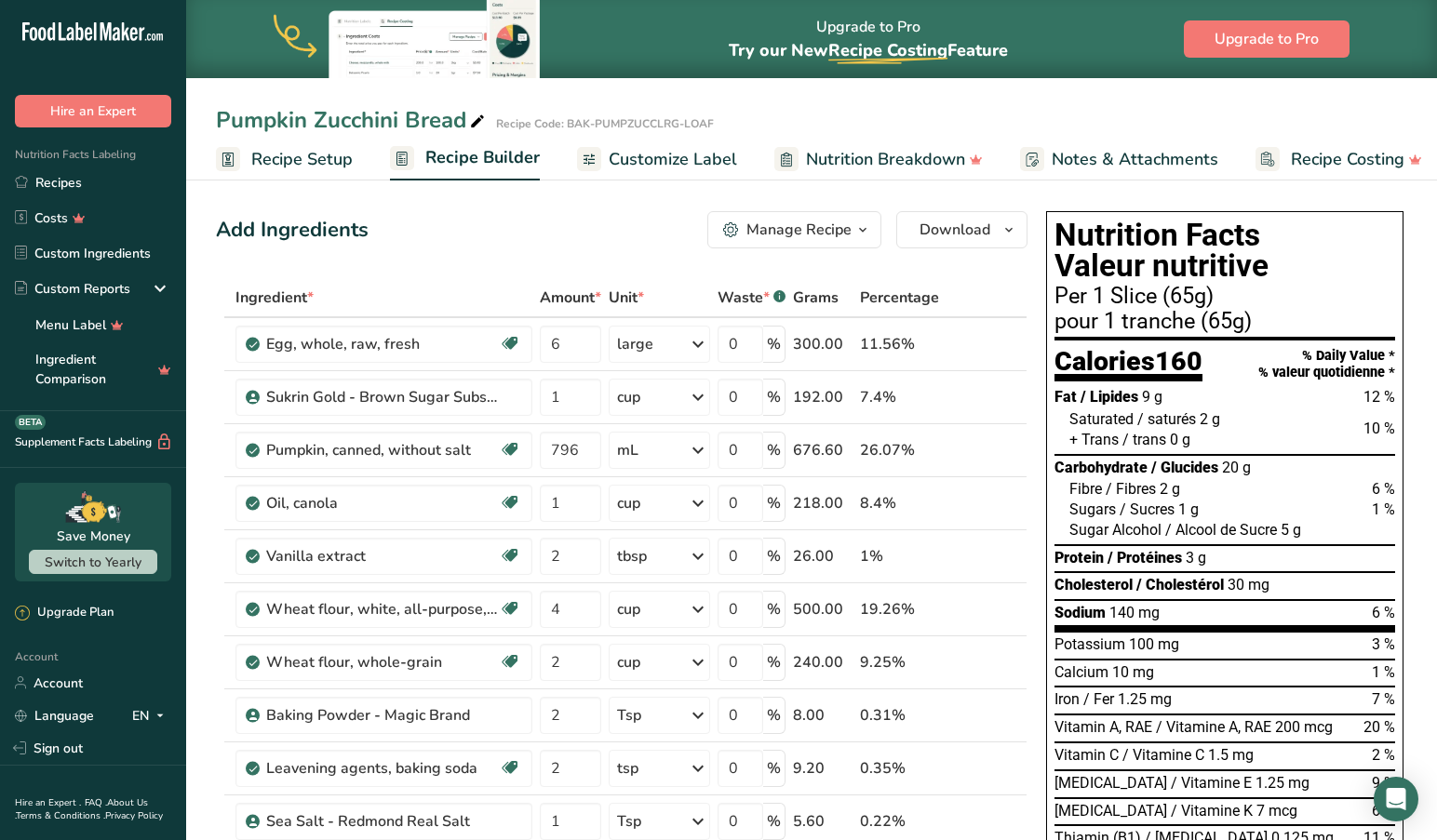
click at [325, 160] on span "Recipe Setup" at bounding box center [302, 159] width 101 height 25
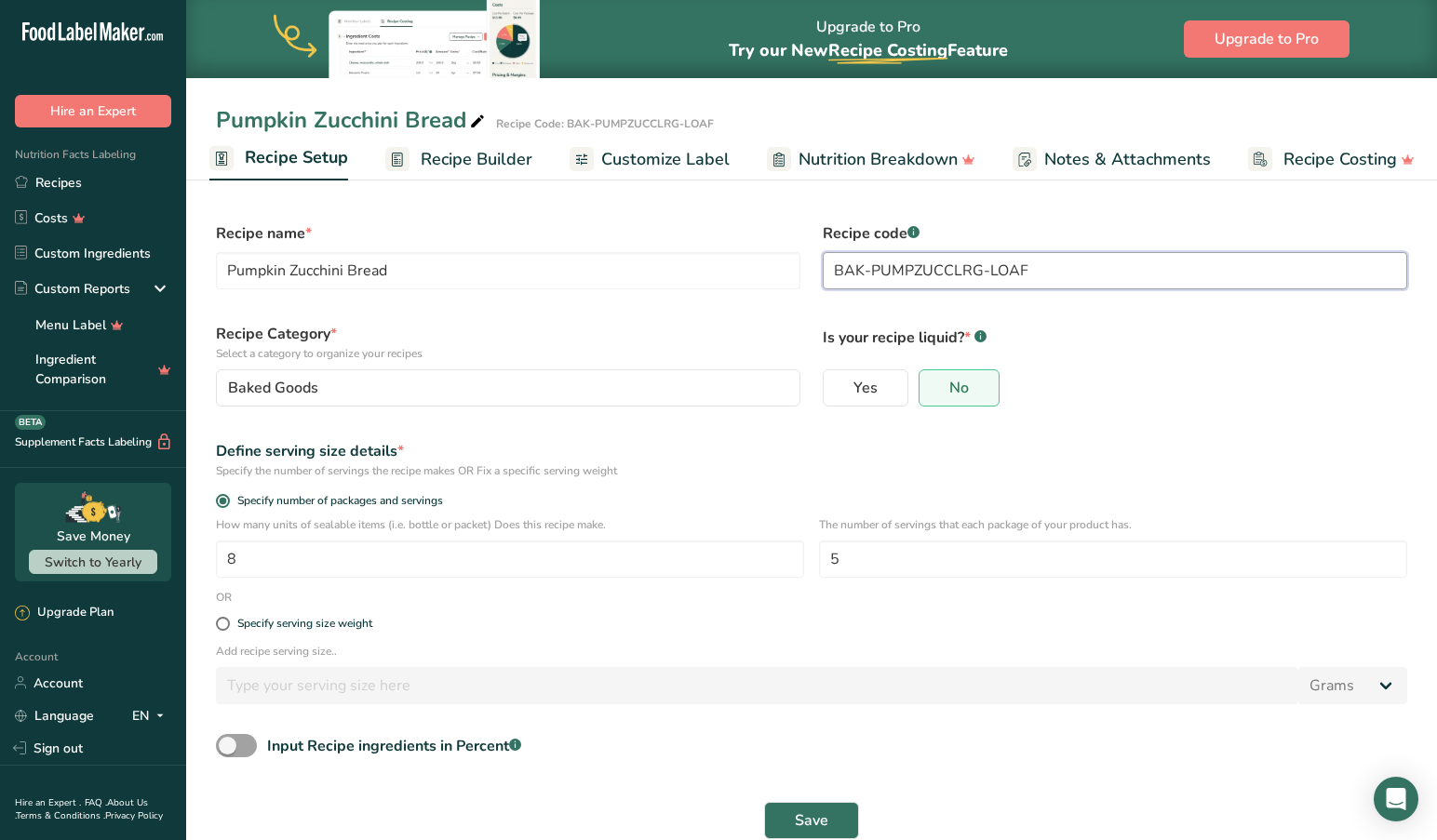
scroll to position [0, 1]
click at [987, 274] on input "BAK-PUMPZUCCLRG-LOAF" at bounding box center [1114, 271] width 584 height 38
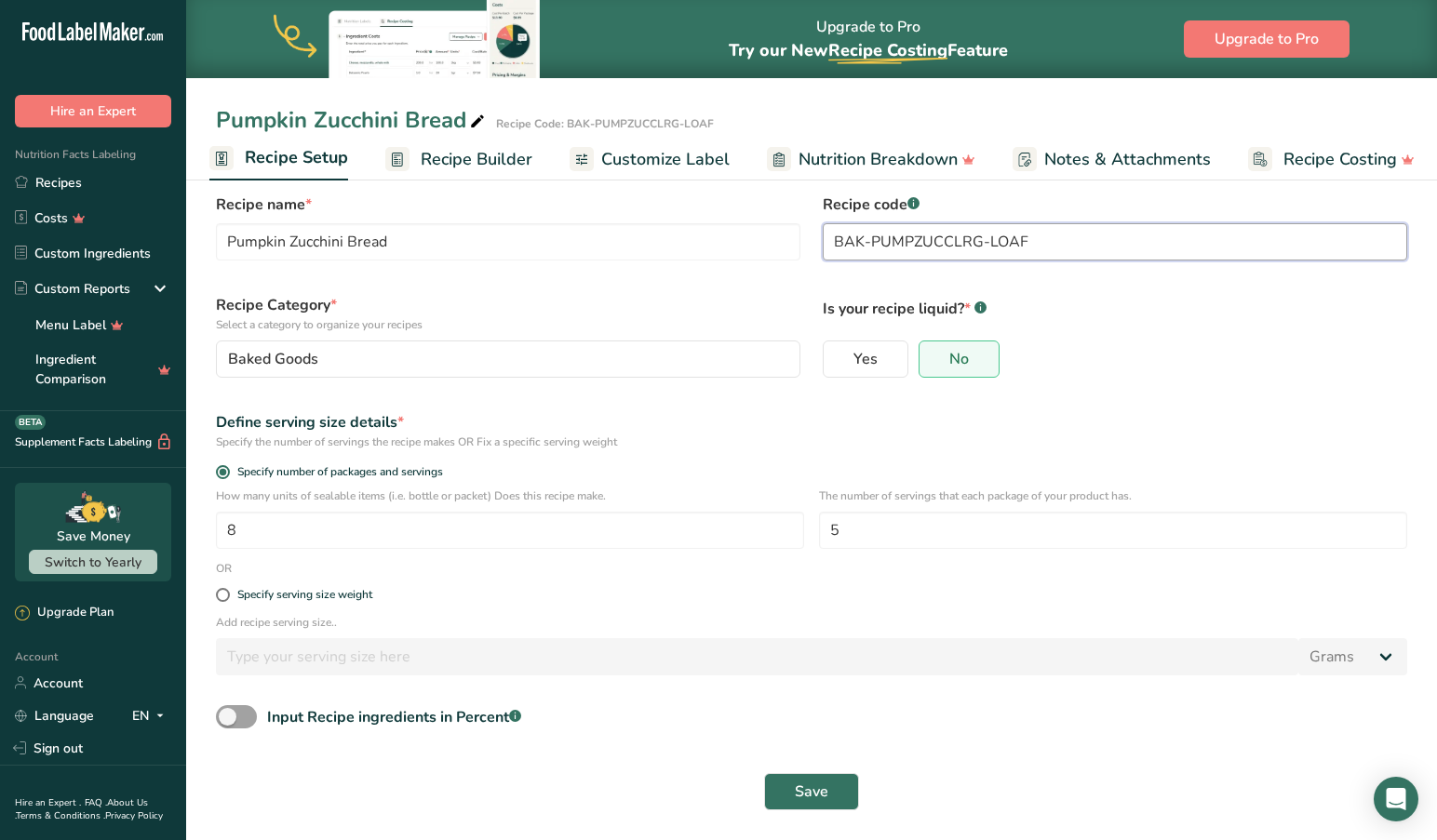
scroll to position [28, 0]
drag, startPoint x: 288, startPoint y: 540, endPoint x: 170, endPoint y: 527, distance: 118.7
click at [173, 527] on div ".a-20{fill:#fff;} Hire an Expert Nutrition Facts Labeling Recipes Costs Custom …" at bounding box center [718, 406] width 1437 height 868
type input "10"
type input "6"
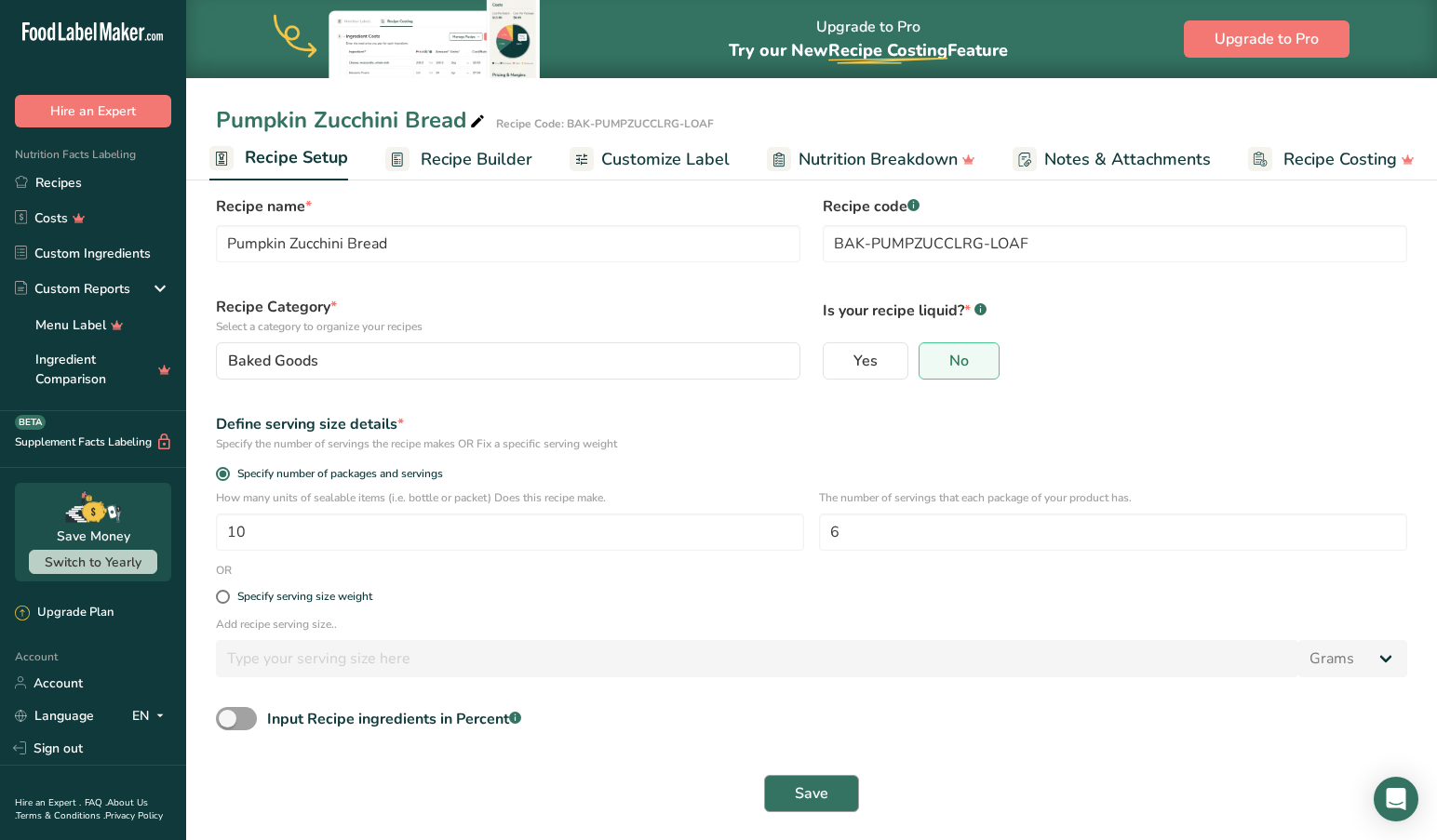
scroll to position [28, 1]
click at [811, 790] on span "Save" at bounding box center [811, 792] width 34 height 22
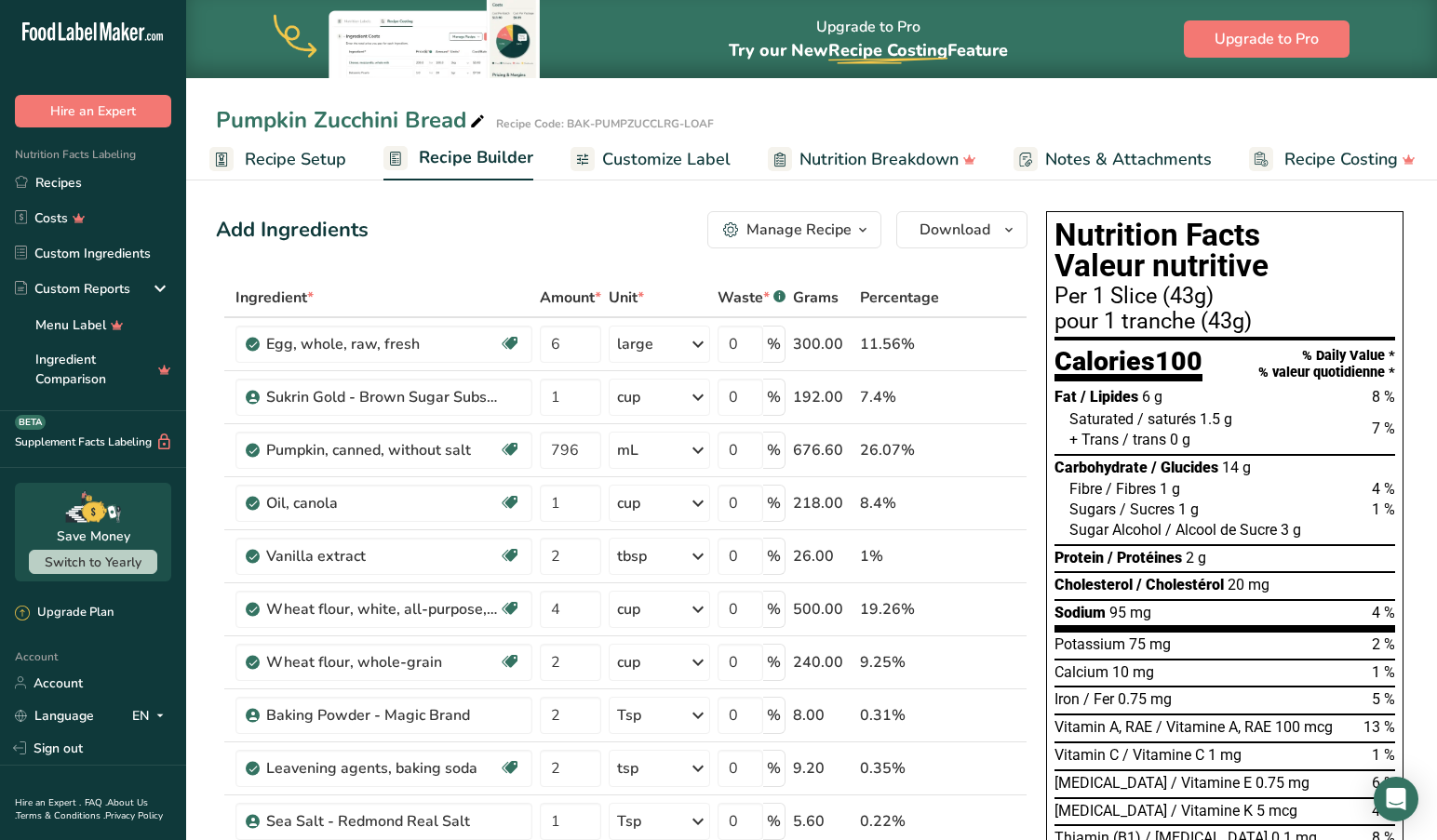
click at [656, 162] on span "Customize Label" at bounding box center [666, 159] width 129 height 25
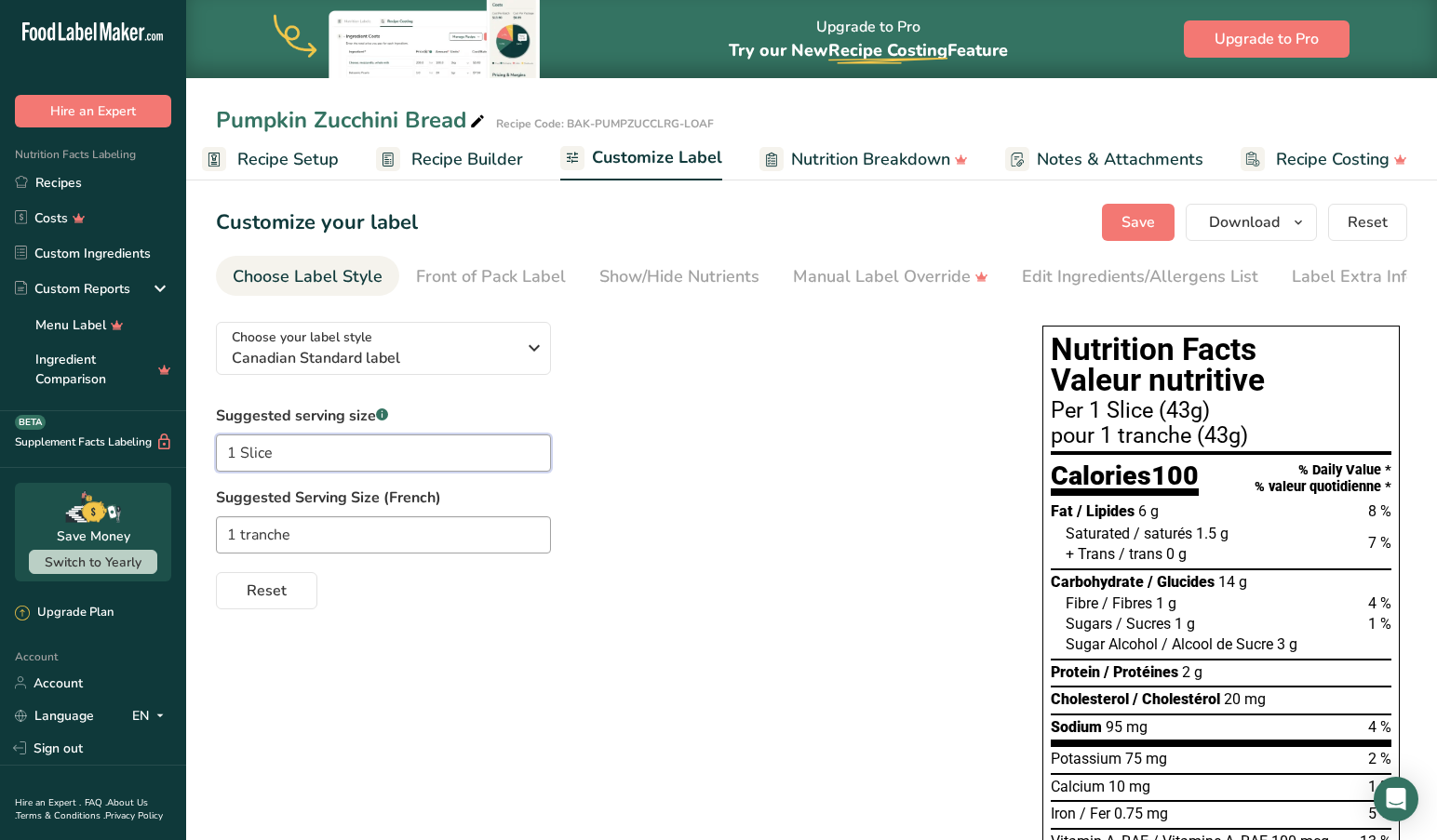
click at [308, 460] on input "1 Slice" at bounding box center [383, 453] width 335 height 38
type input "1 Slice"
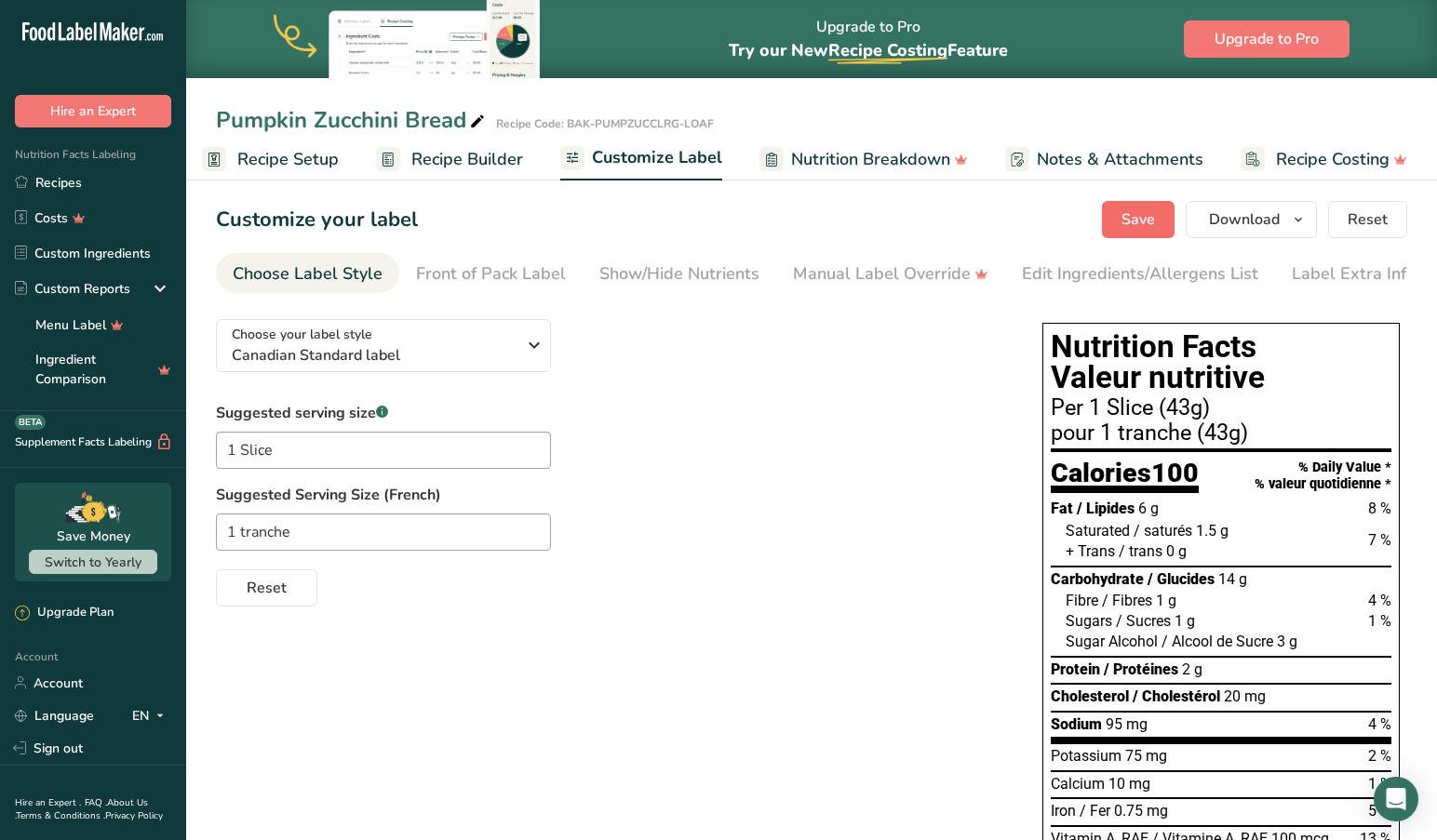
click at [1133, 218] on span "Save" at bounding box center [1138, 219] width 34 height 22
click at [297, 156] on span "Recipe Setup" at bounding box center [288, 159] width 101 height 25
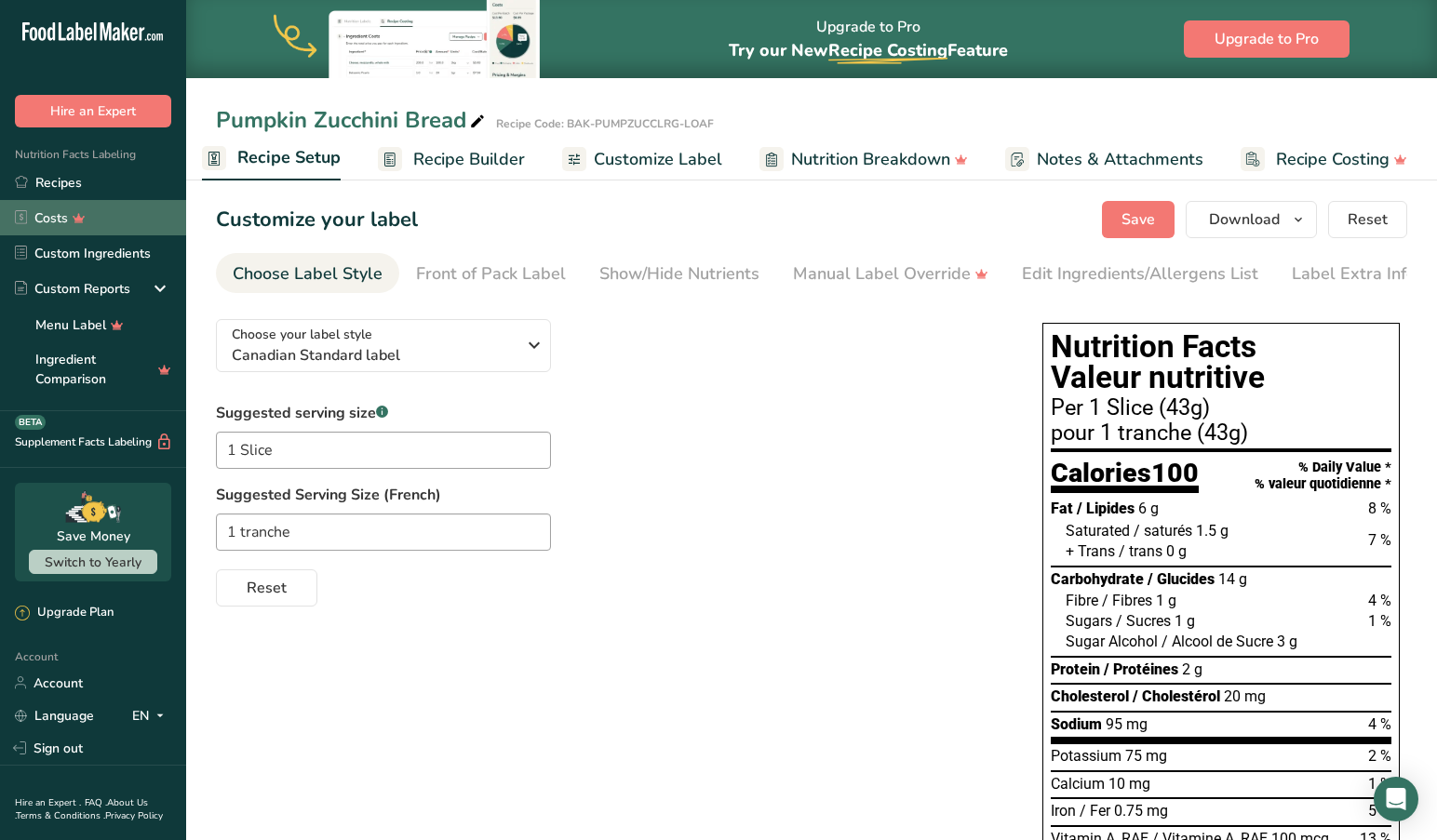
scroll to position [0, 7]
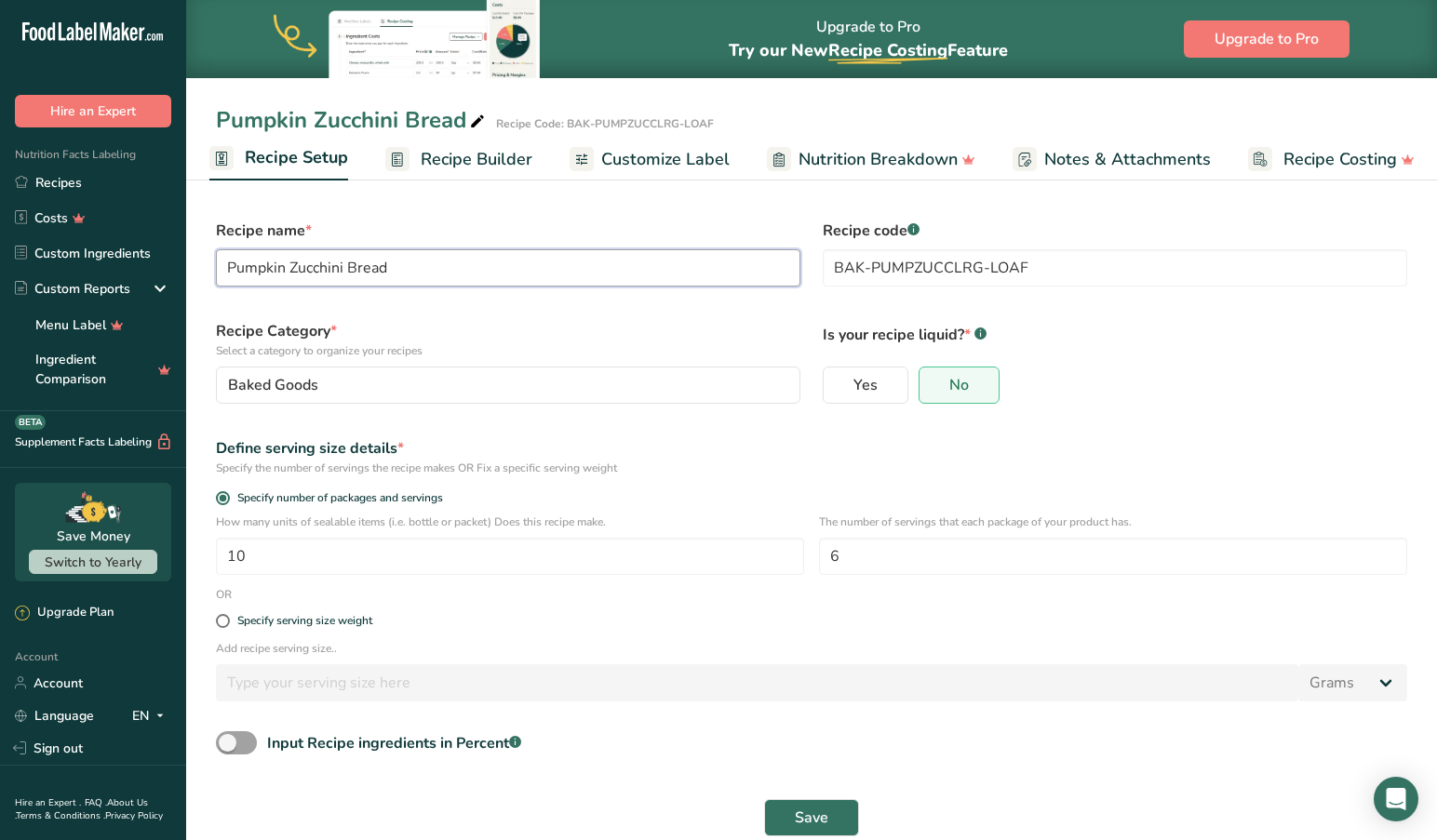
click at [447, 279] on input "Pumpkin Zucchini Bread" at bounding box center [507, 268] width 584 height 38
type input "Pumpkin Zucchini Bread"
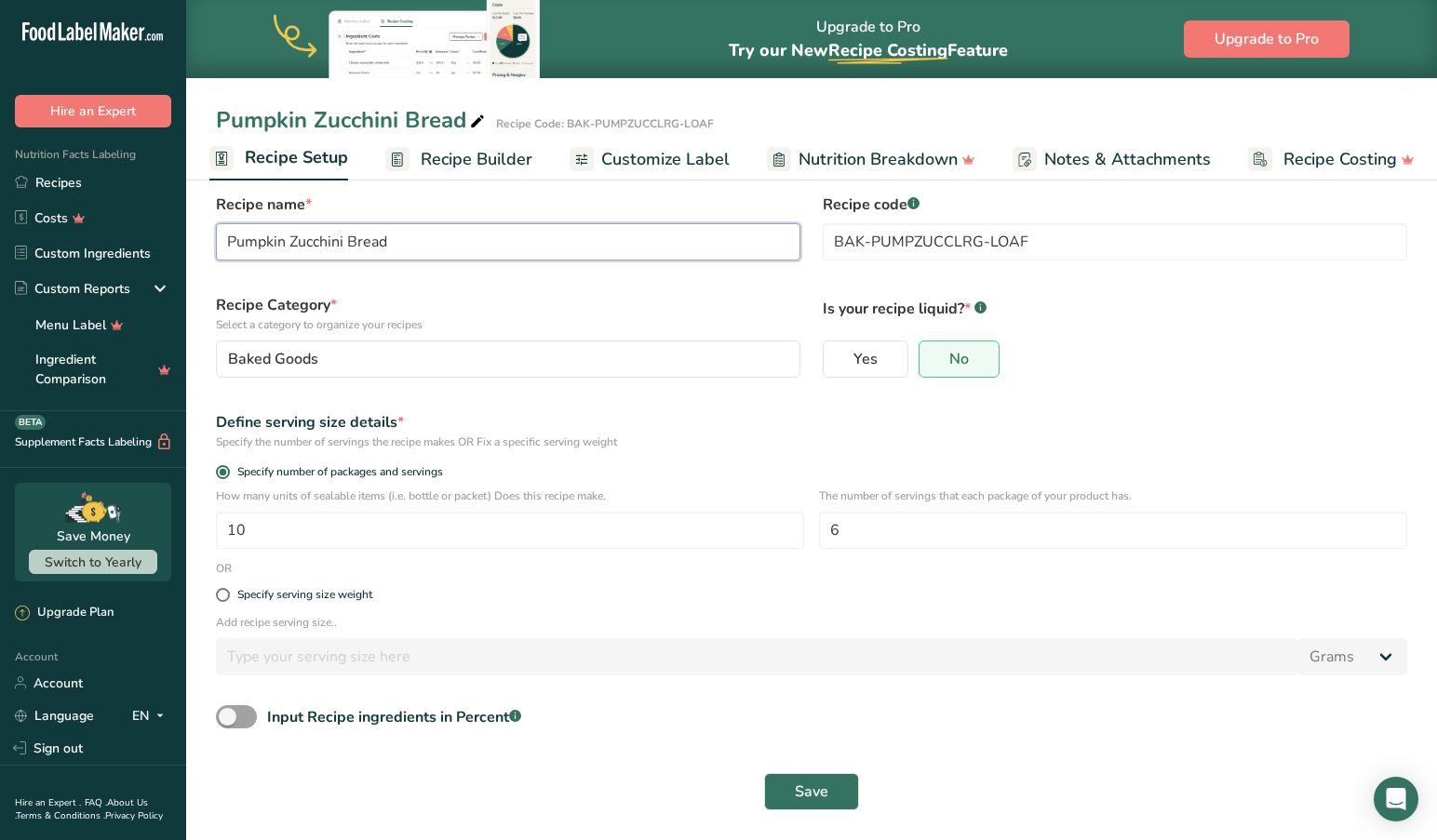
scroll to position [30, 0]
click at [800, 791] on span "Save" at bounding box center [811, 791] width 34 height 22
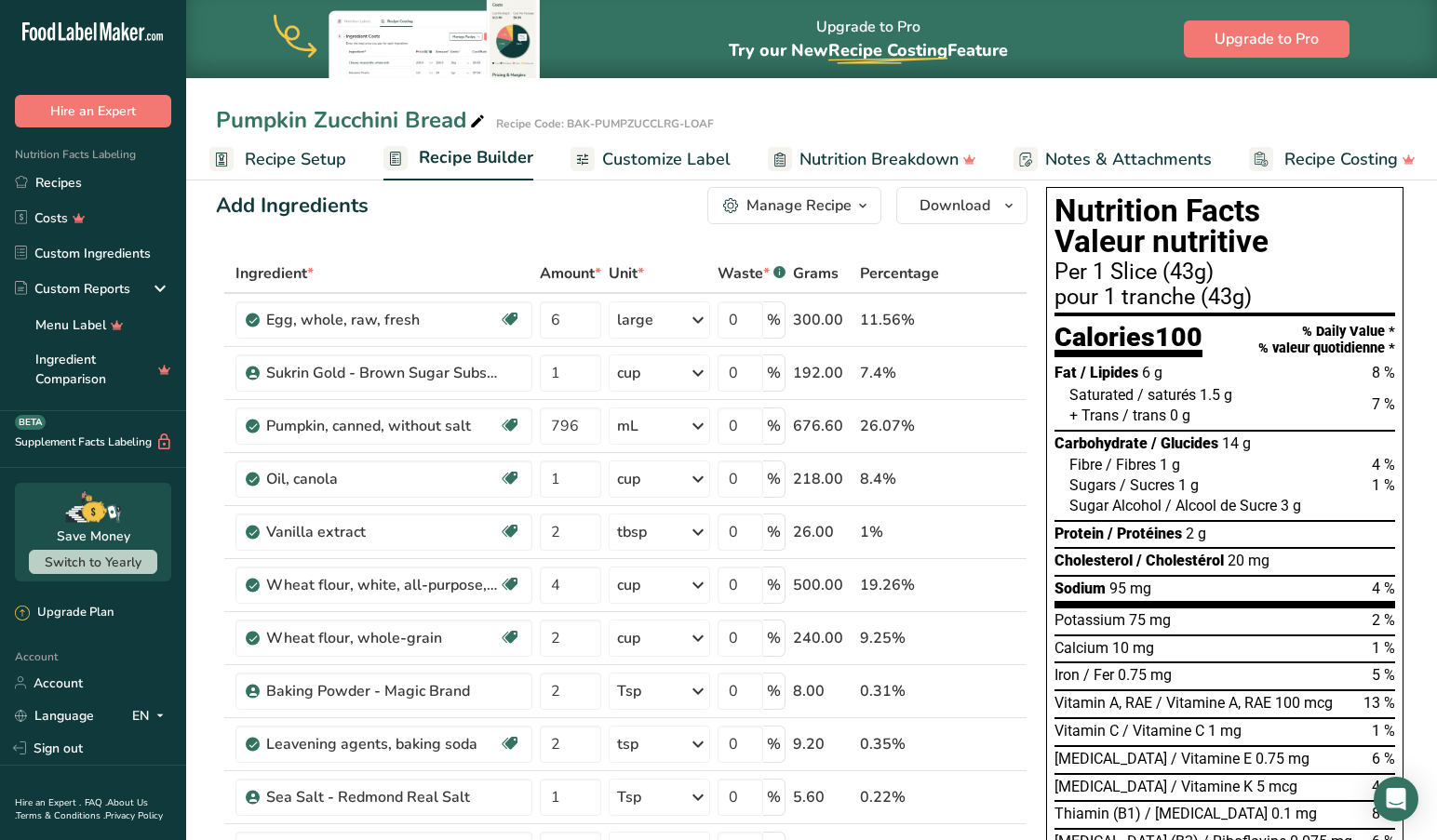
scroll to position [24, 0]
click at [630, 155] on span "Customize Label" at bounding box center [666, 159] width 129 height 25
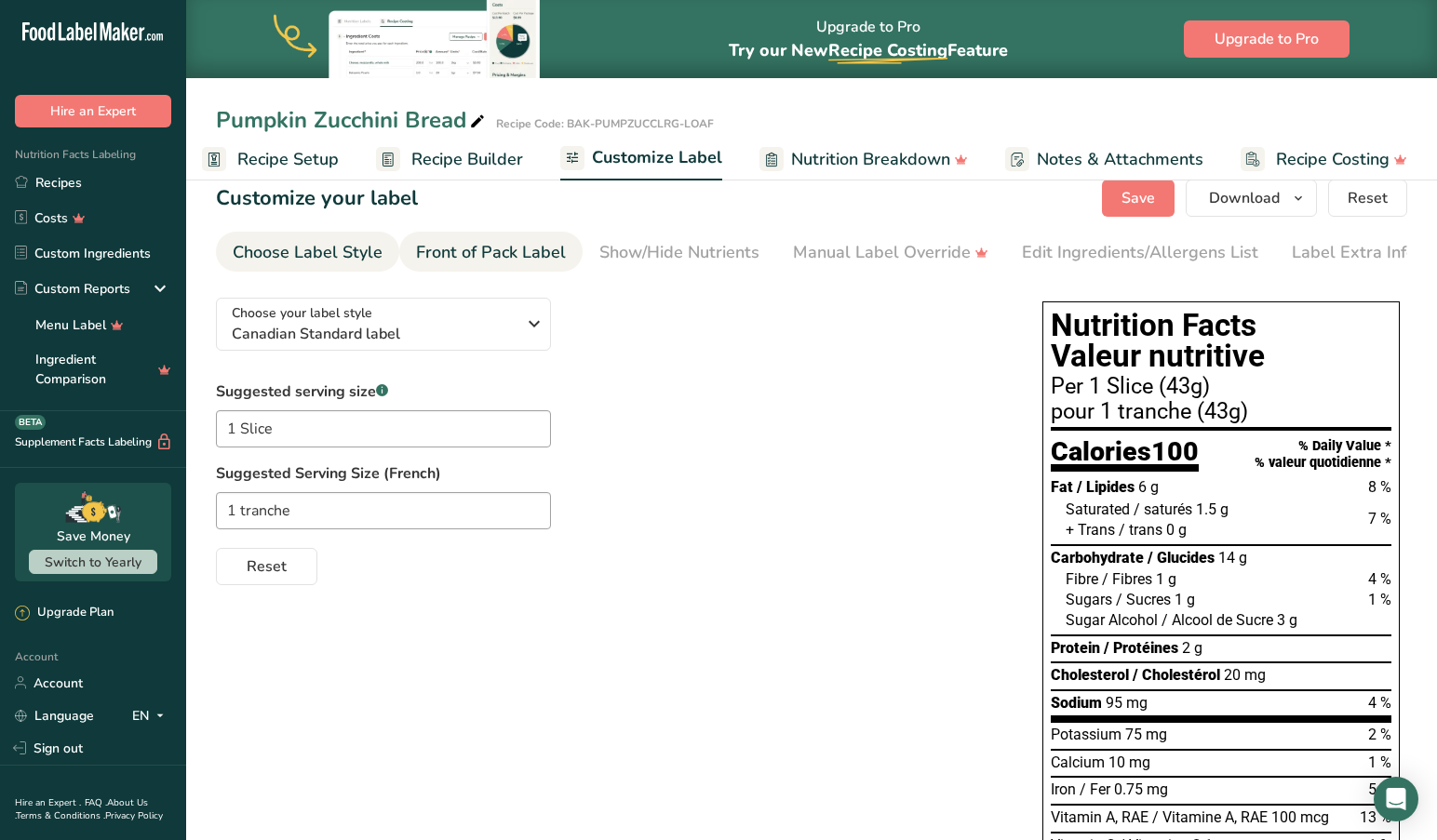
click at [523, 254] on div "Front of Pack Label" at bounding box center [491, 252] width 150 height 25
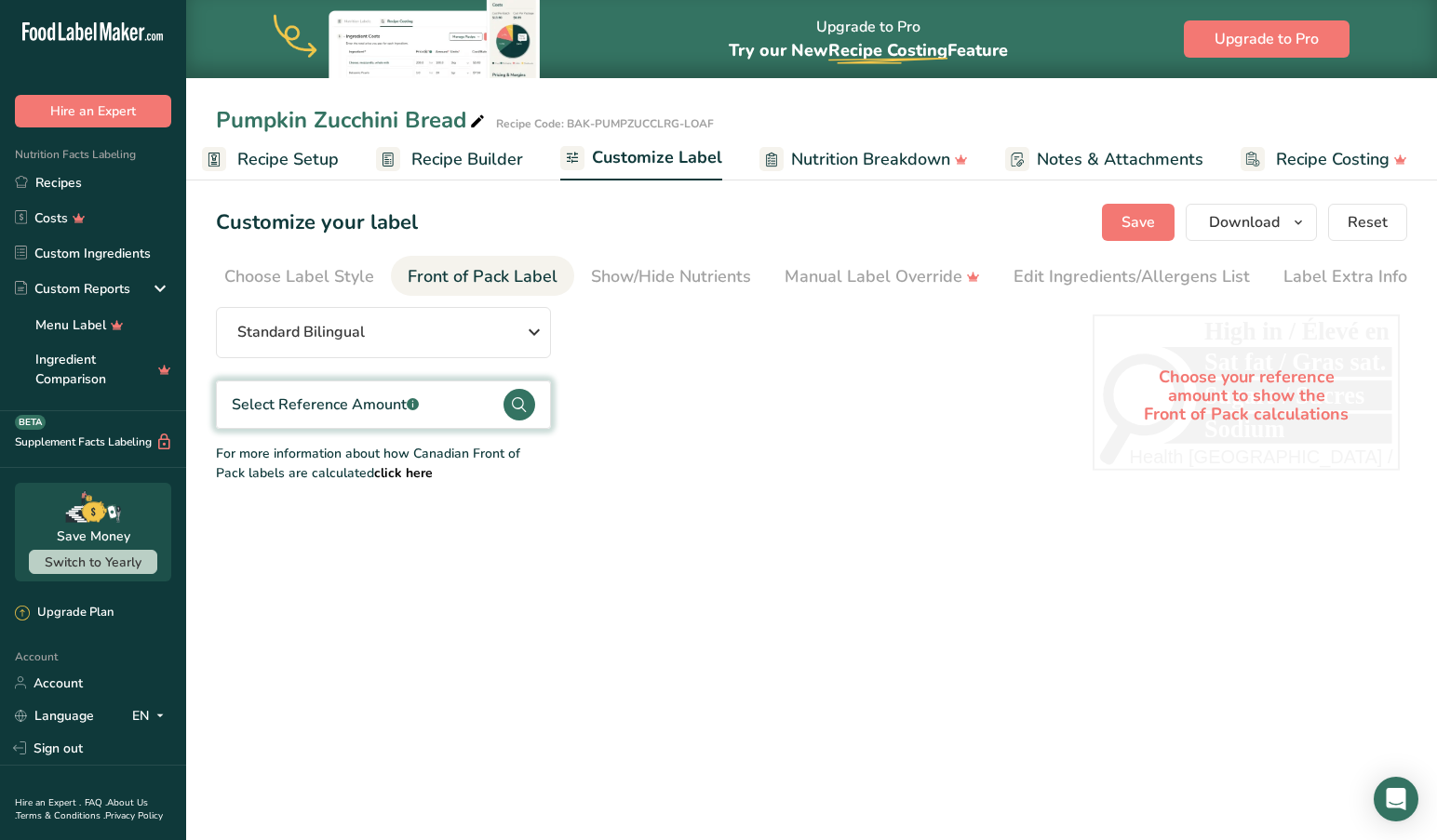
scroll to position [0, 0]
click at [682, 279] on div "Show/Hide Nutrients" at bounding box center [671, 277] width 160 height 25
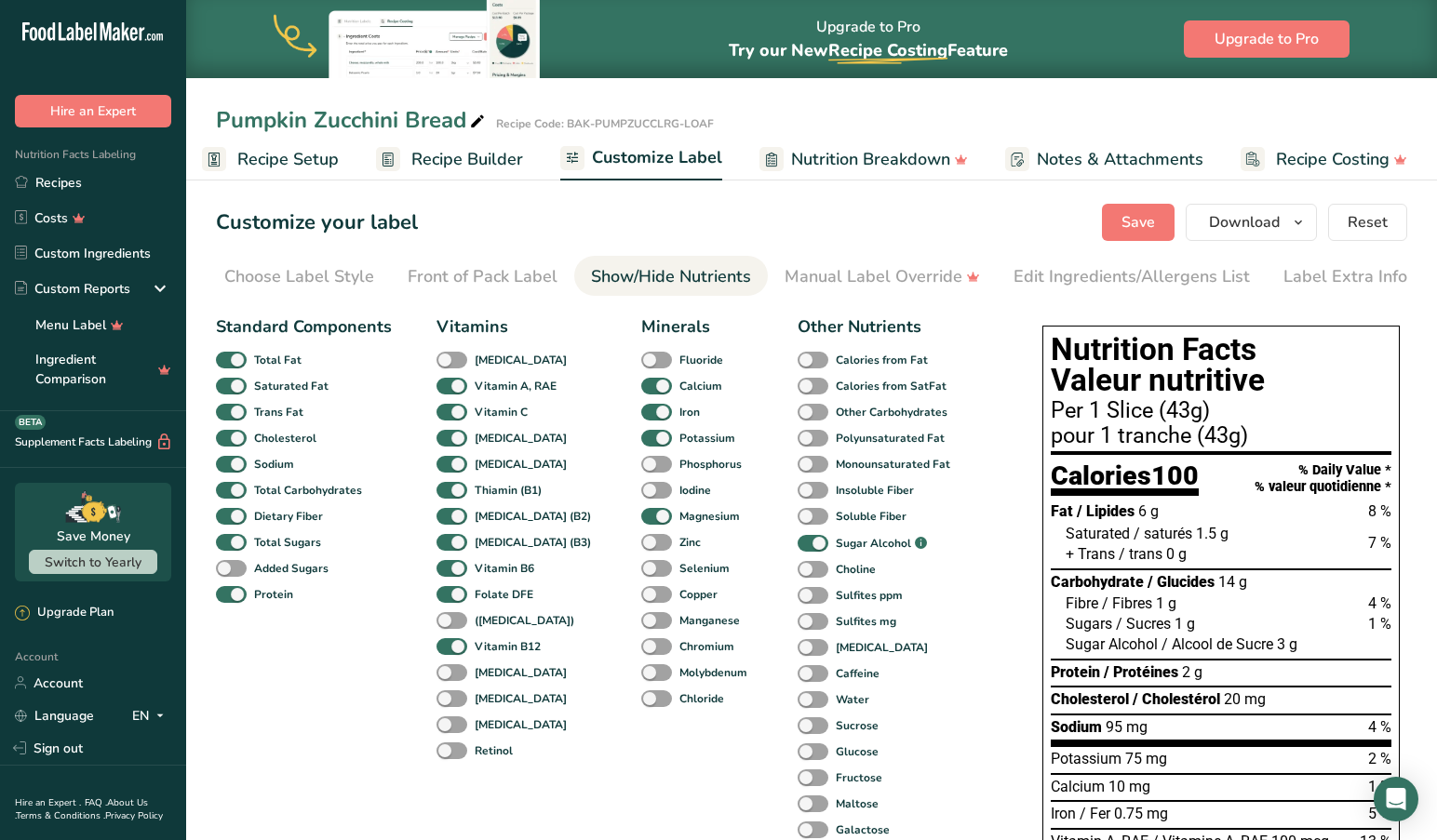
scroll to position [0, 11]
click at [863, 281] on div "Manual Label Override" at bounding box center [879, 277] width 195 height 25
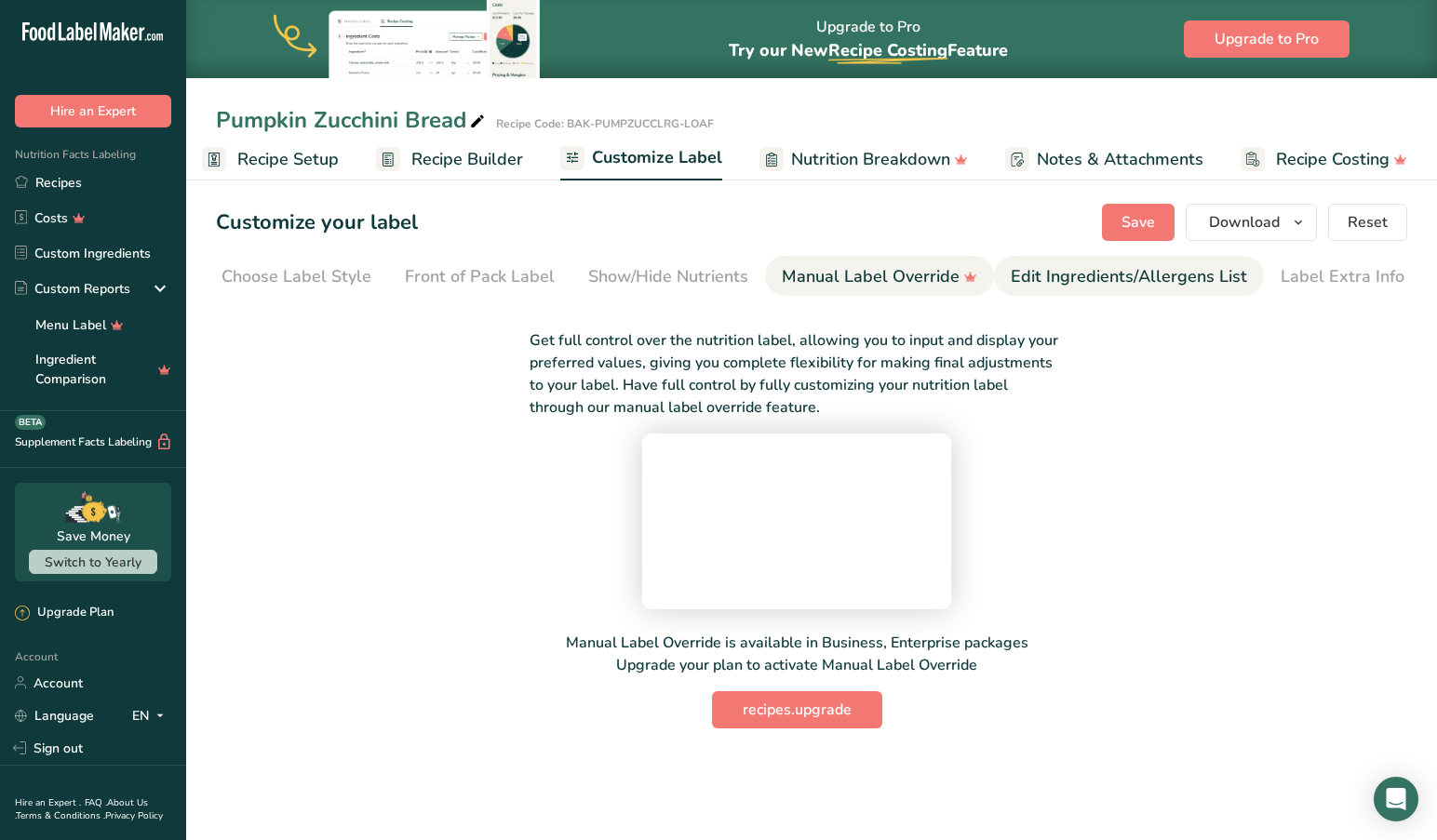
click at [1056, 275] on div "Edit Ingredients/Allergens List" at bounding box center [1128, 277] width 236 height 25
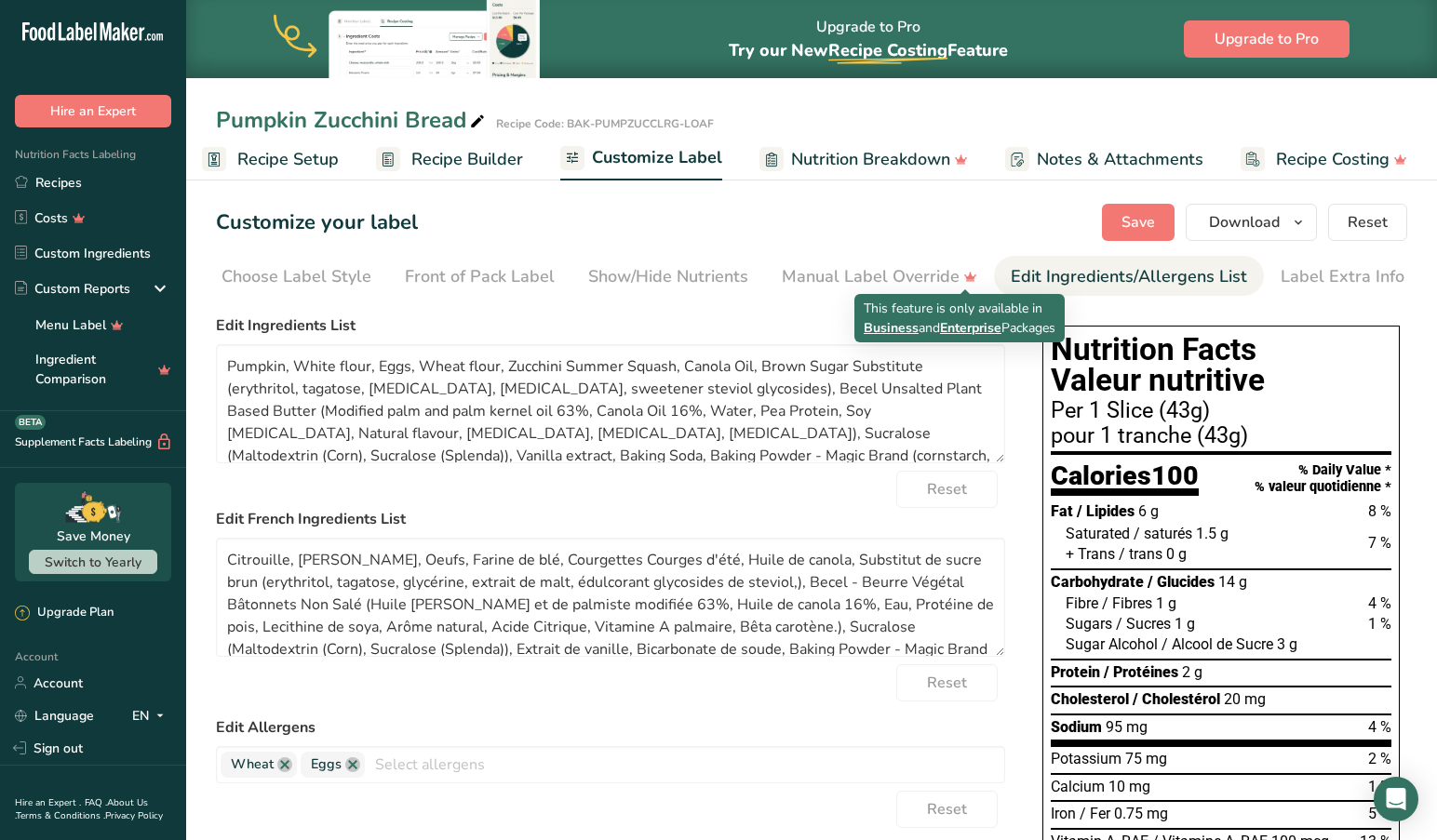
scroll to position [0, 0]
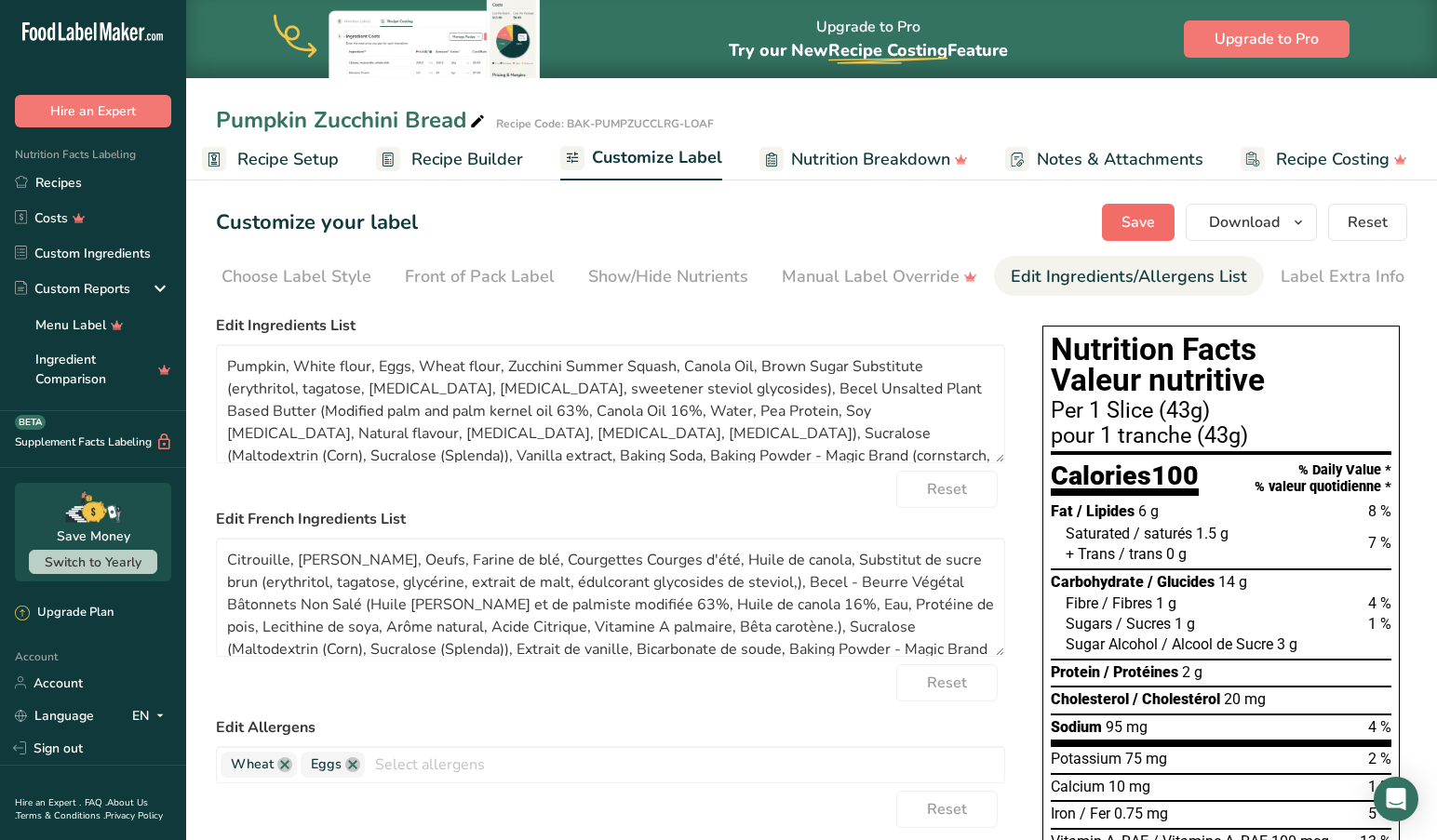
click at [1142, 218] on span "Save" at bounding box center [1138, 222] width 34 height 22
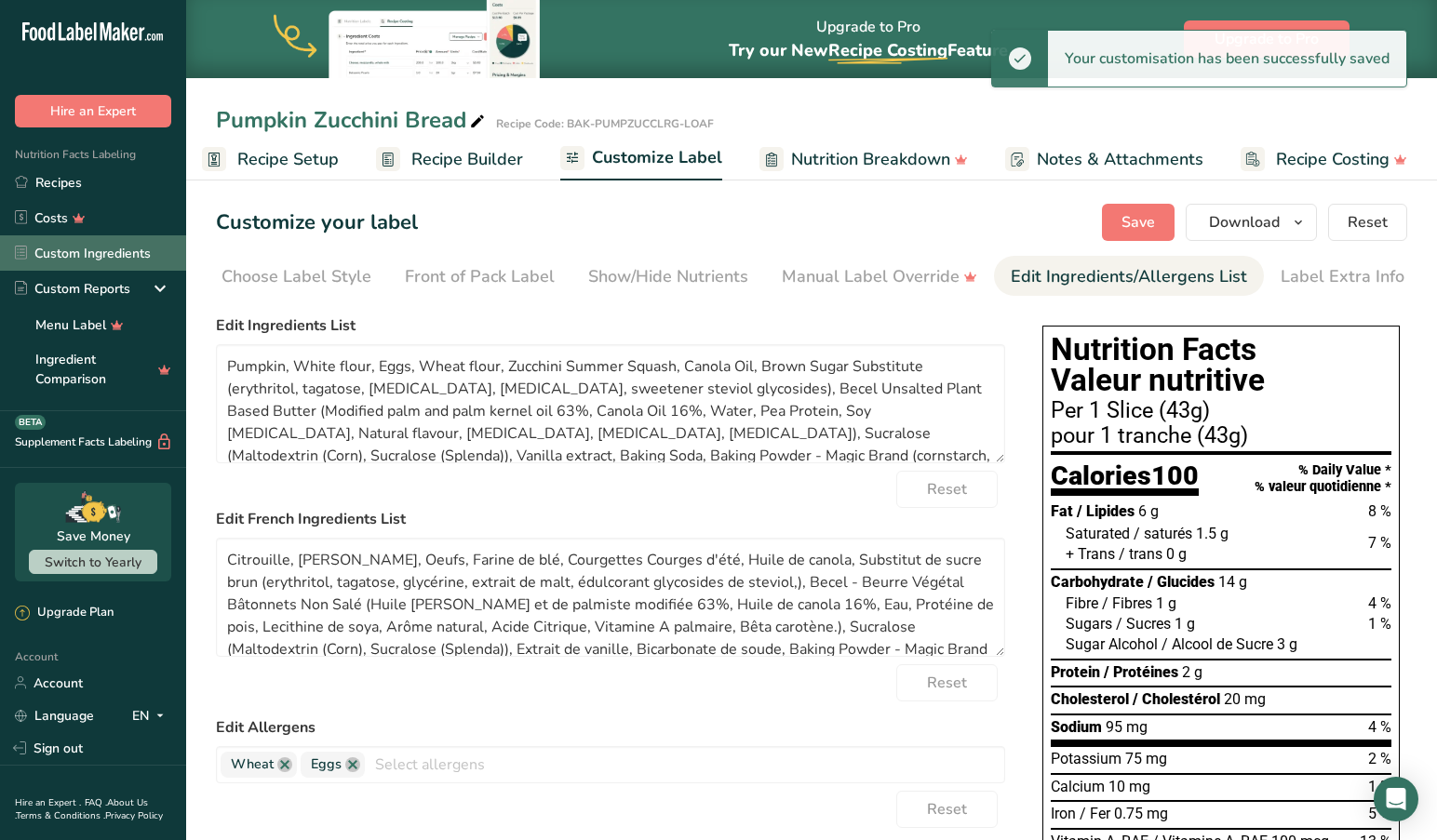
click at [85, 249] on link "Custom Ingredients" at bounding box center [93, 253] width 186 height 36
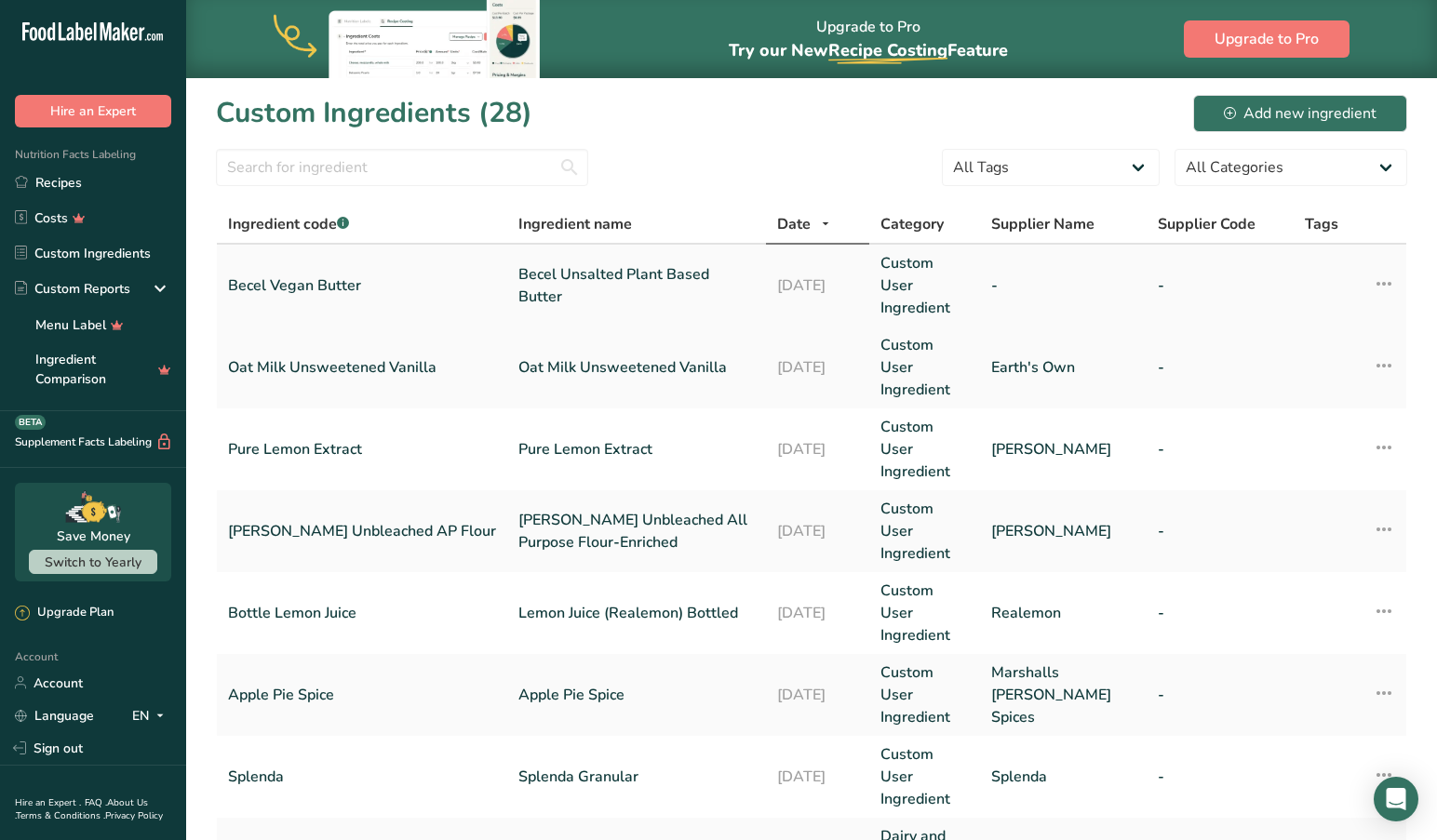
click at [340, 275] on link "Becel Vegan Butter" at bounding box center [362, 286] width 268 height 22
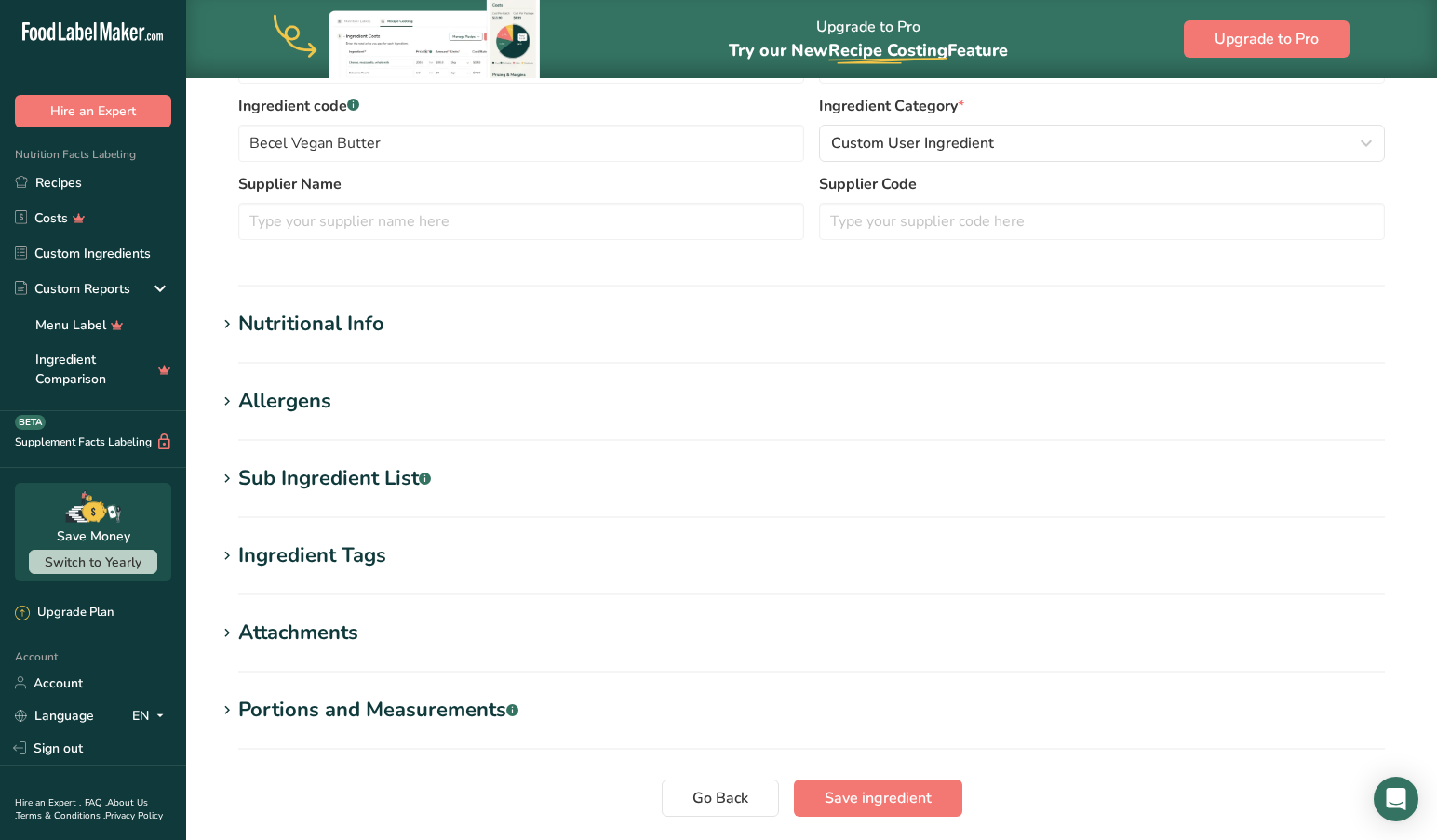
scroll to position [451, 0]
drag, startPoint x: 233, startPoint y: 478, endPoint x: 178, endPoint y: 563, distance: 101.2
click at [232, 478] on icon at bounding box center [227, 479] width 17 height 26
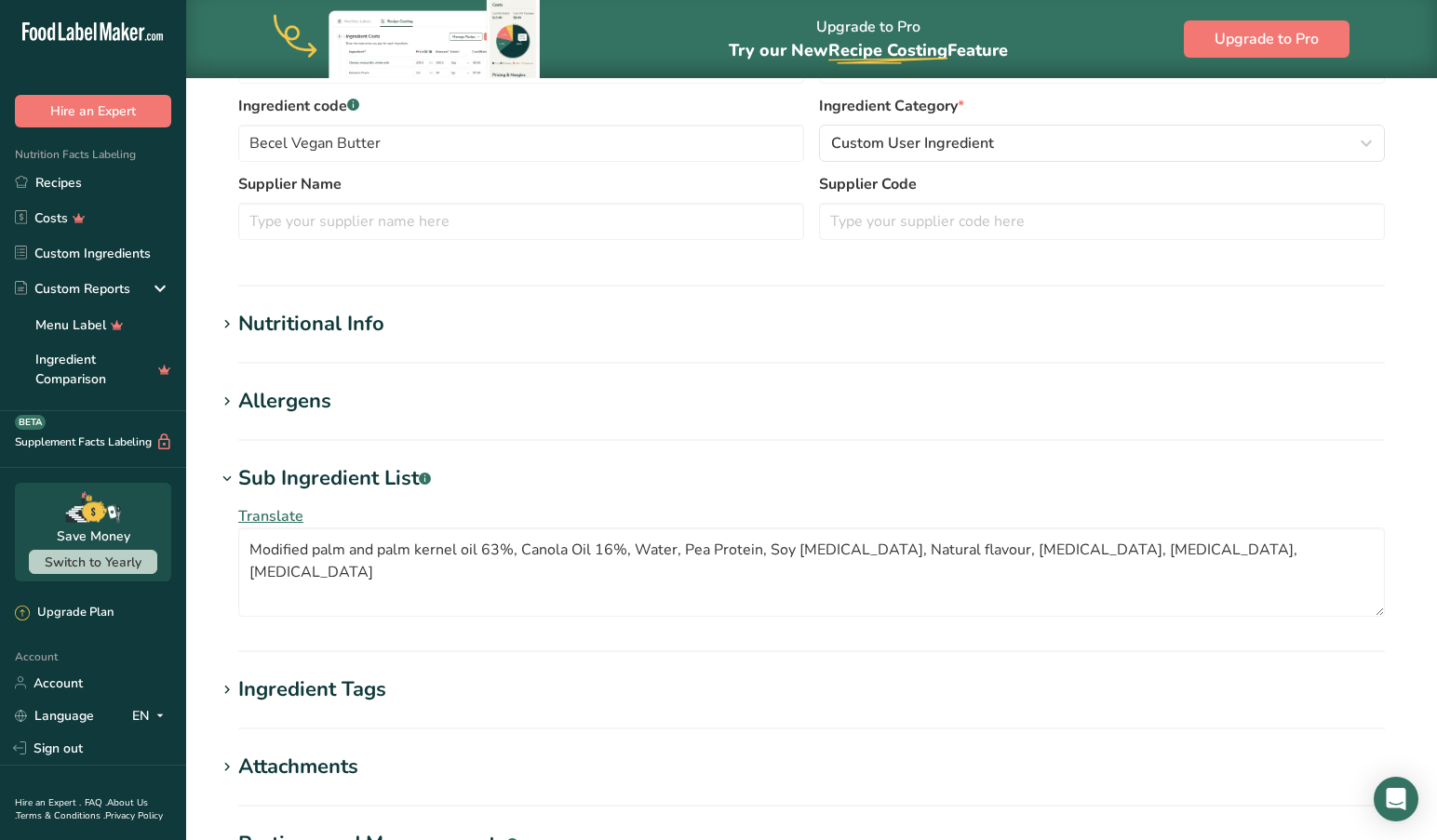
click at [271, 509] on span "Translate" at bounding box center [270, 517] width 65 height 21
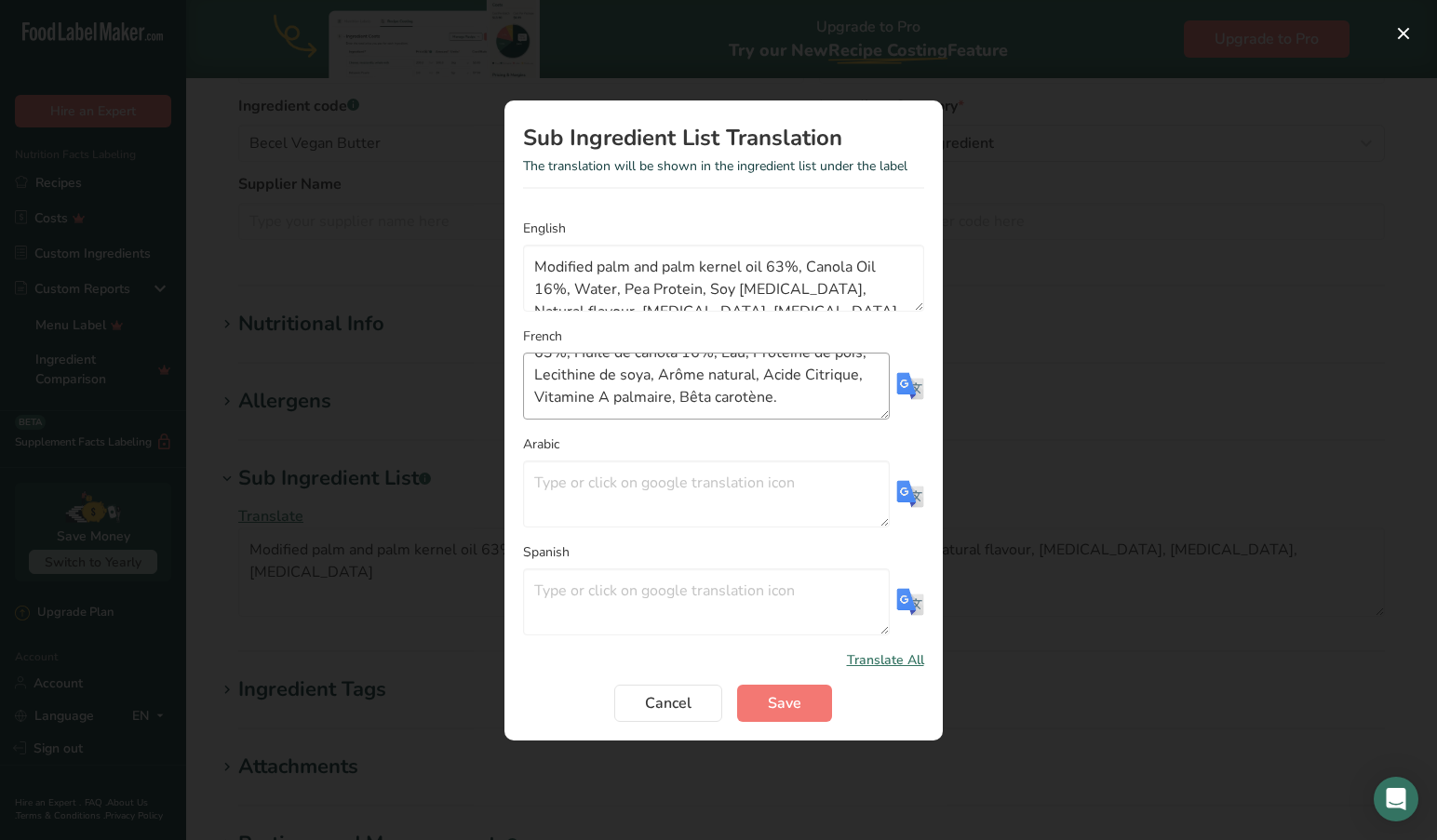
scroll to position [45, 0]
drag, startPoint x: 576, startPoint y: 397, endPoint x: 572, endPoint y: 414, distance: 17.5
click at [576, 397] on textarea "Huile [PERSON_NAME] et de palmiste modifiée 63%, Huile de canola 16%, Eau, Prot…" at bounding box center [705, 385] width 367 height 67
click at [760, 400] on textarea "Huile [PERSON_NAME] et de palmiste modifiée 63%, Huile de canola 16%, Eau, Prot…" at bounding box center [705, 385] width 367 height 67
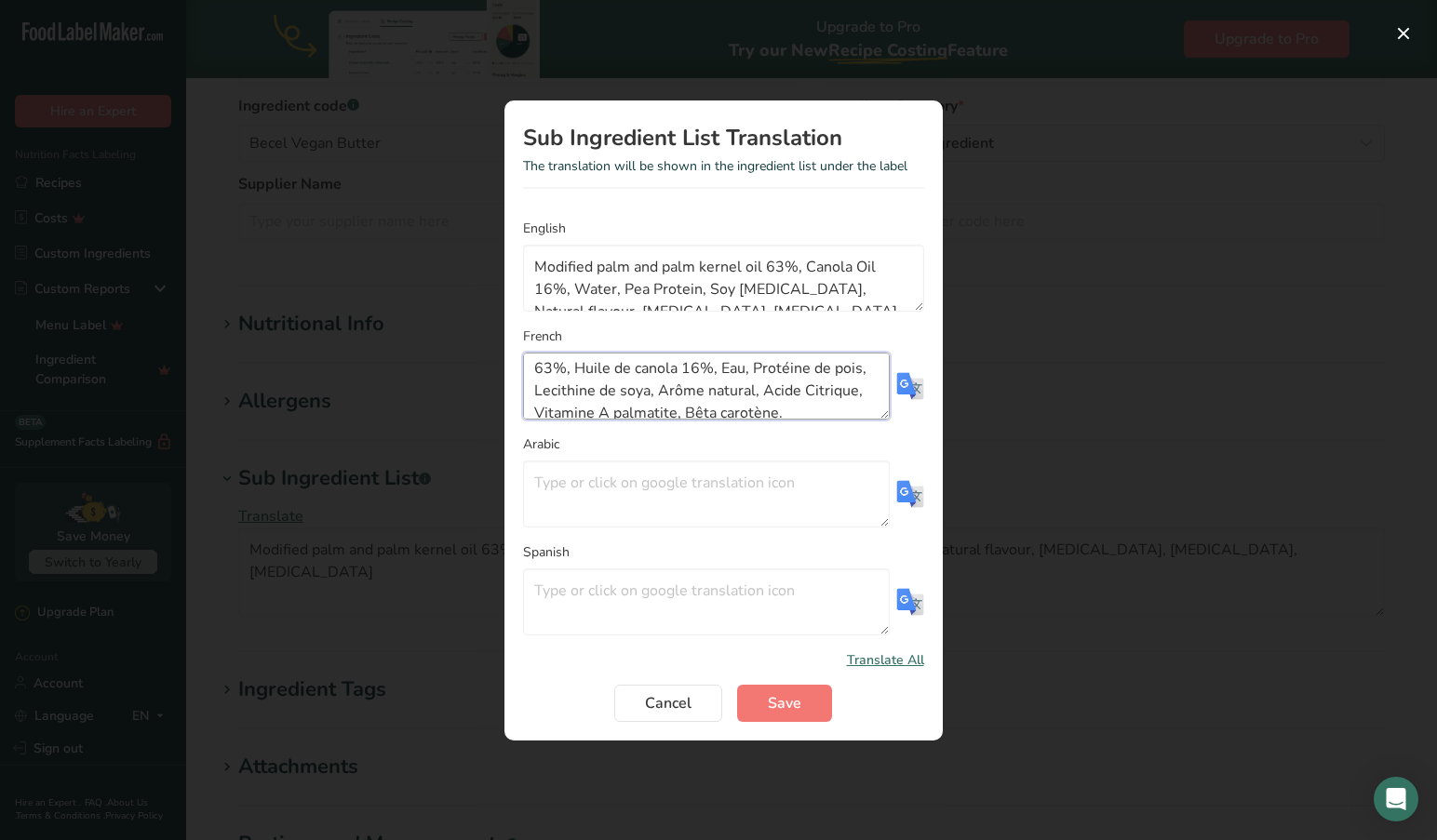
click at [659, 394] on textarea "Huile [PERSON_NAME] et de palmiste modifiée 63%, Huile de canola 16%, Eau, Prot…" at bounding box center [705, 385] width 367 height 67
type textarea "Huile [PERSON_NAME] et de palmiste modifiée 63%, Huile de canola 16%, Eau, Prot…"
click at [790, 693] on span "Save" at bounding box center [784, 703] width 34 height 22
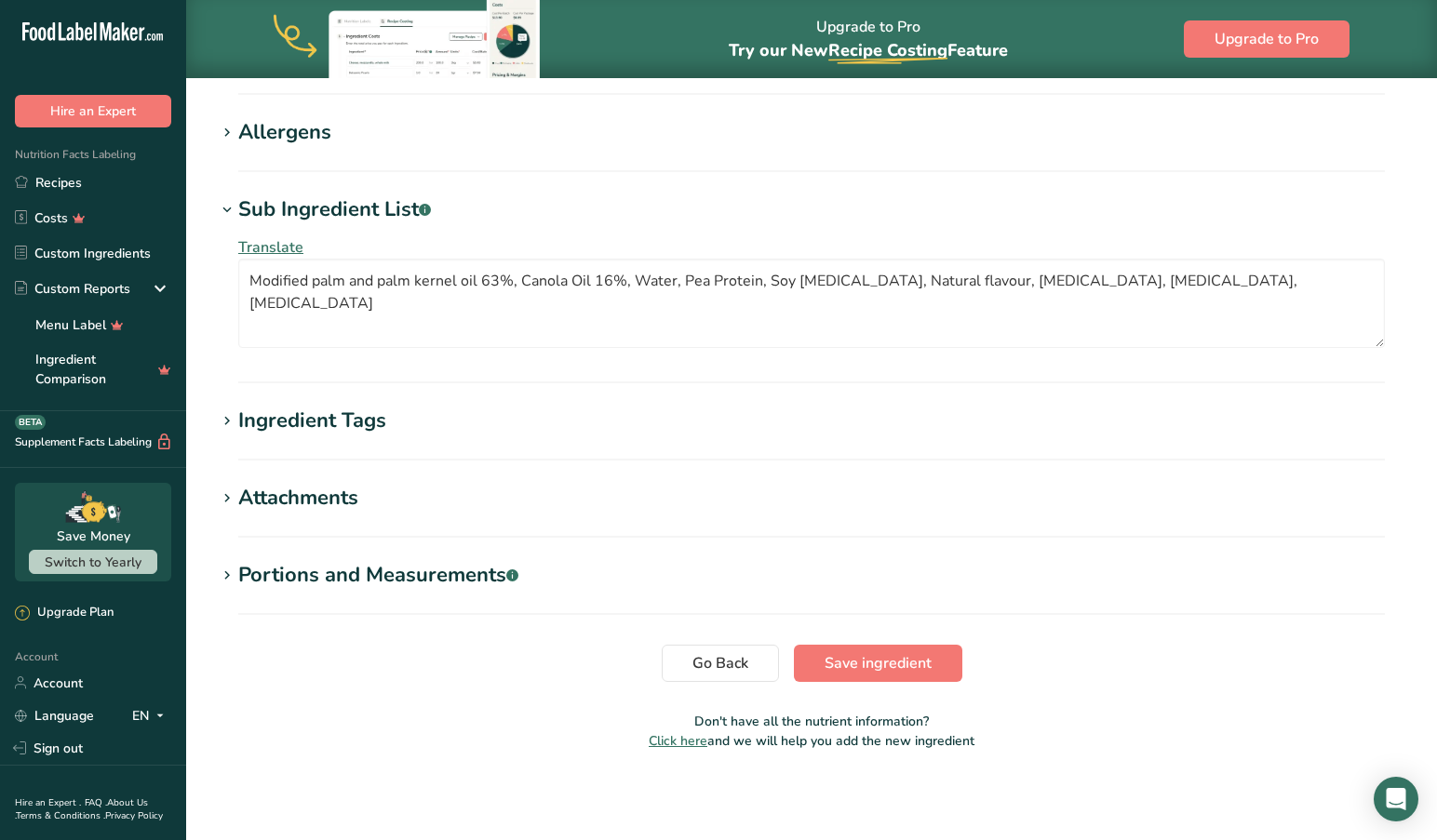
scroll to position [720, 0]
click at [879, 662] on span "Save ingredient" at bounding box center [878, 663] width 107 height 22
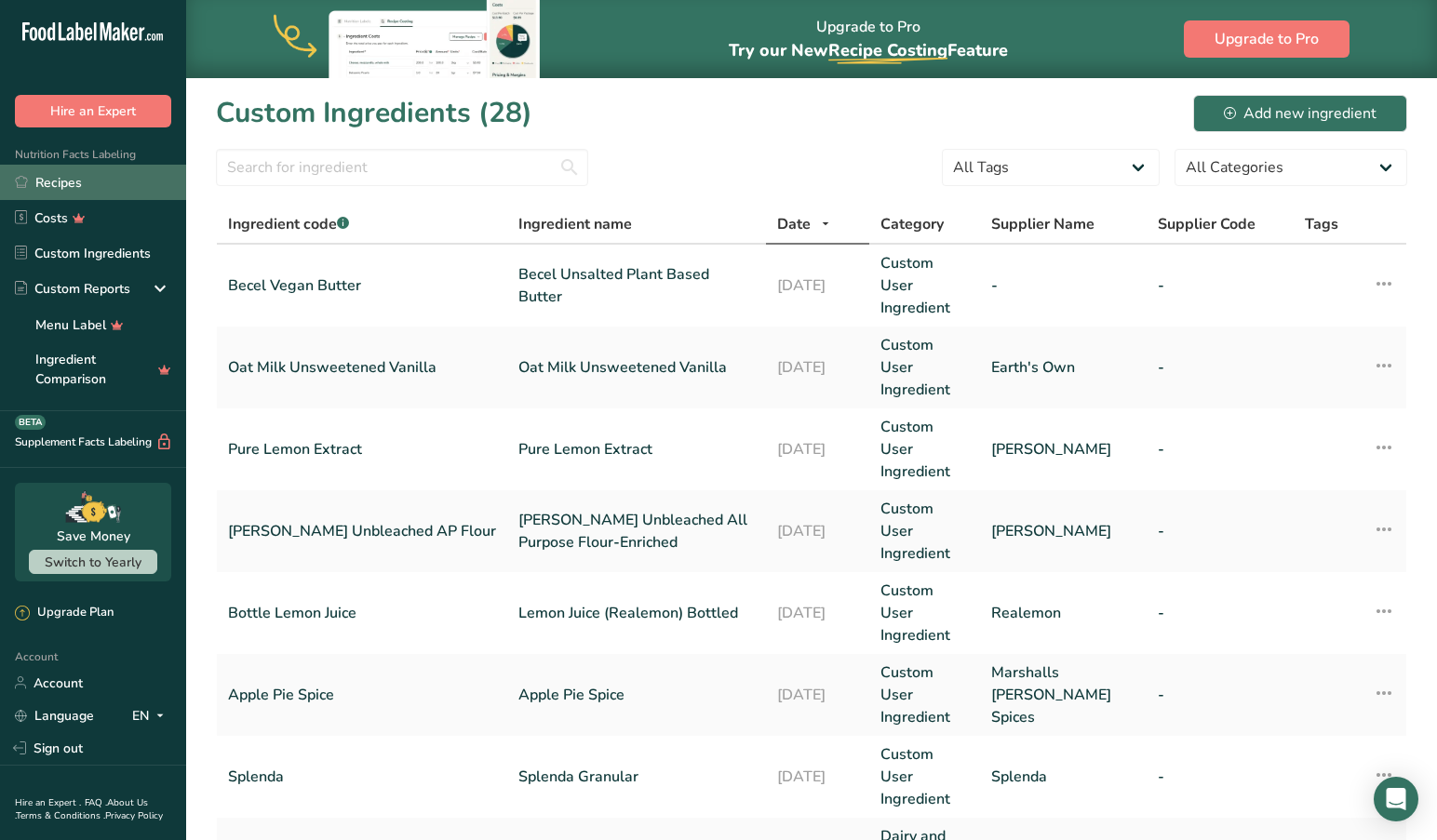
click at [53, 179] on link "Recipes" at bounding box center [93, 183] width 186 height 36
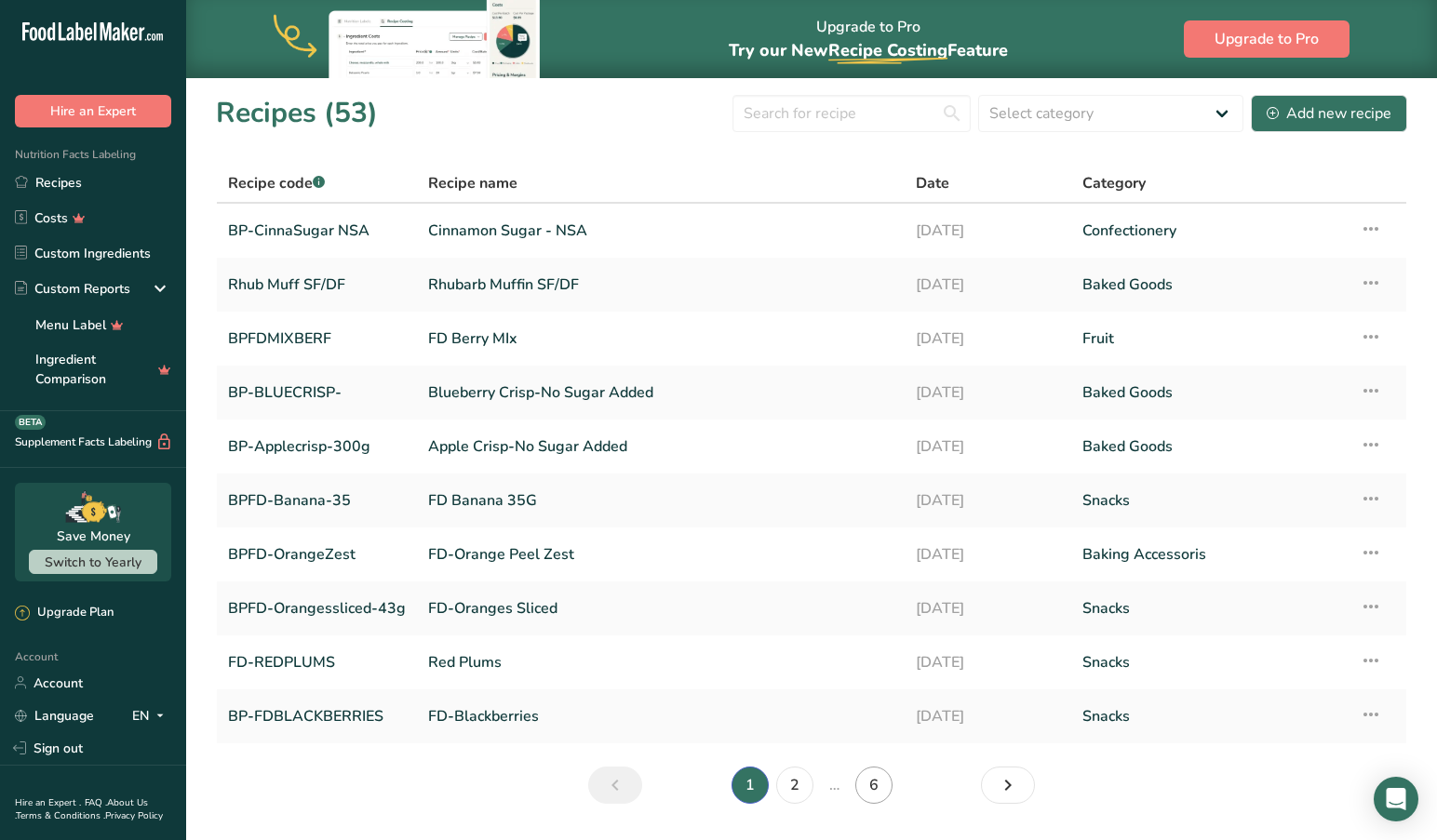
click at [874, 788] on link "6" at bounding box center [874, 785] width 38 height 38
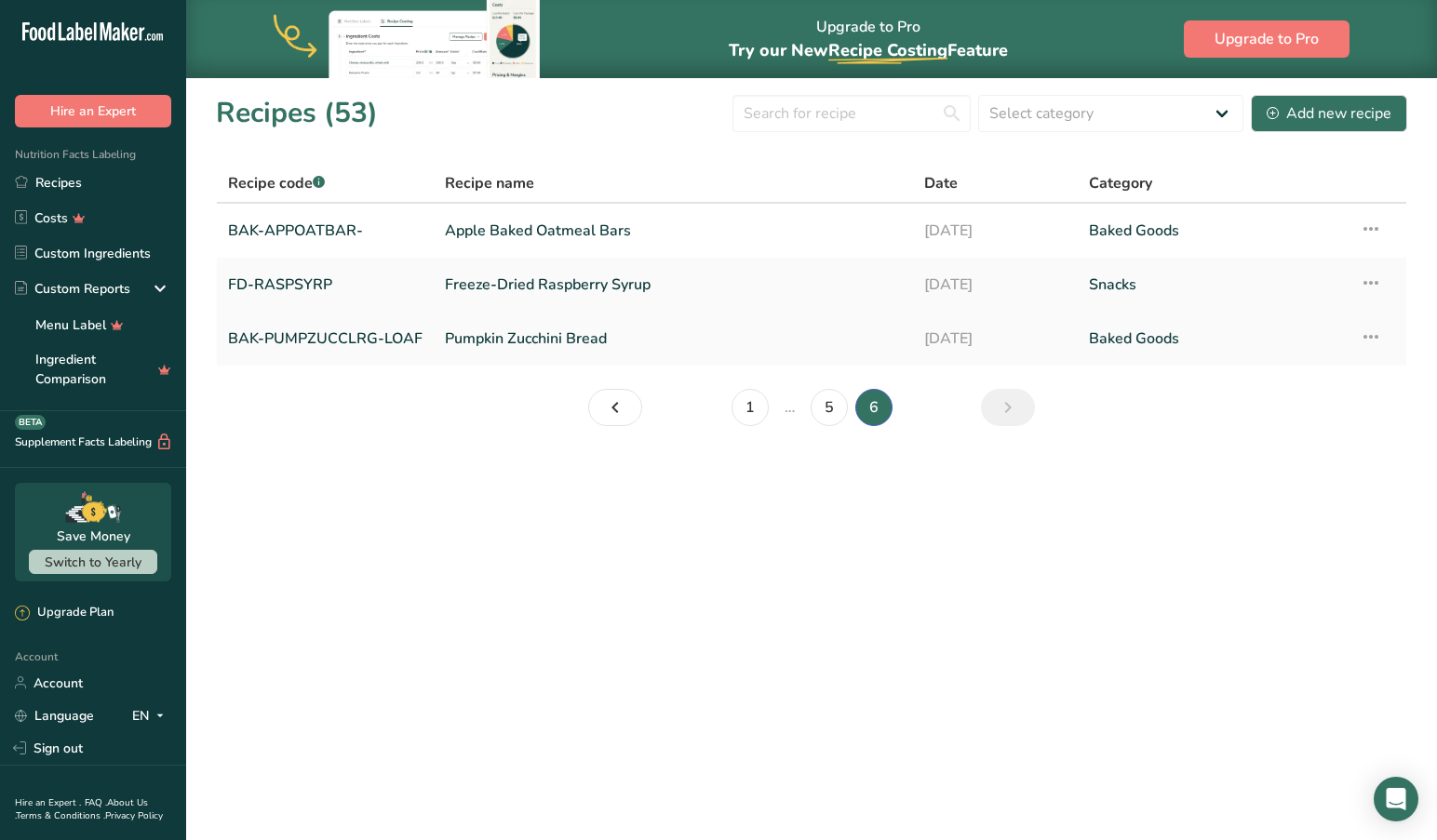
click at [493, 338] on link "Pumpkin Zucchini Bread" at bounding box center [673, 338] width 457 height 39
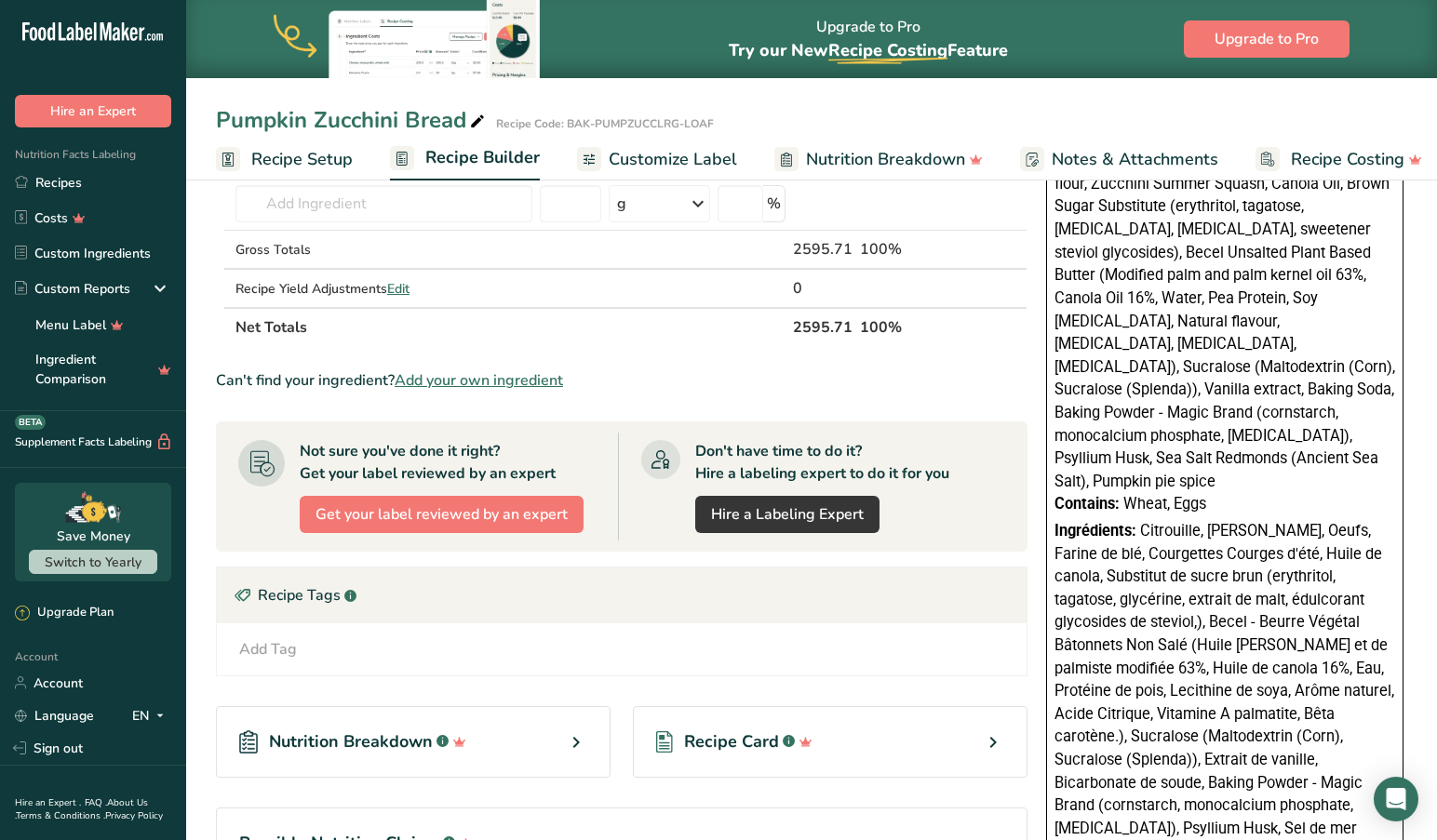
scroll to position [937, 0]
click at [124, 246] on link "Custom Ingredients" at bounding box center [93, 253] width 186 height 36
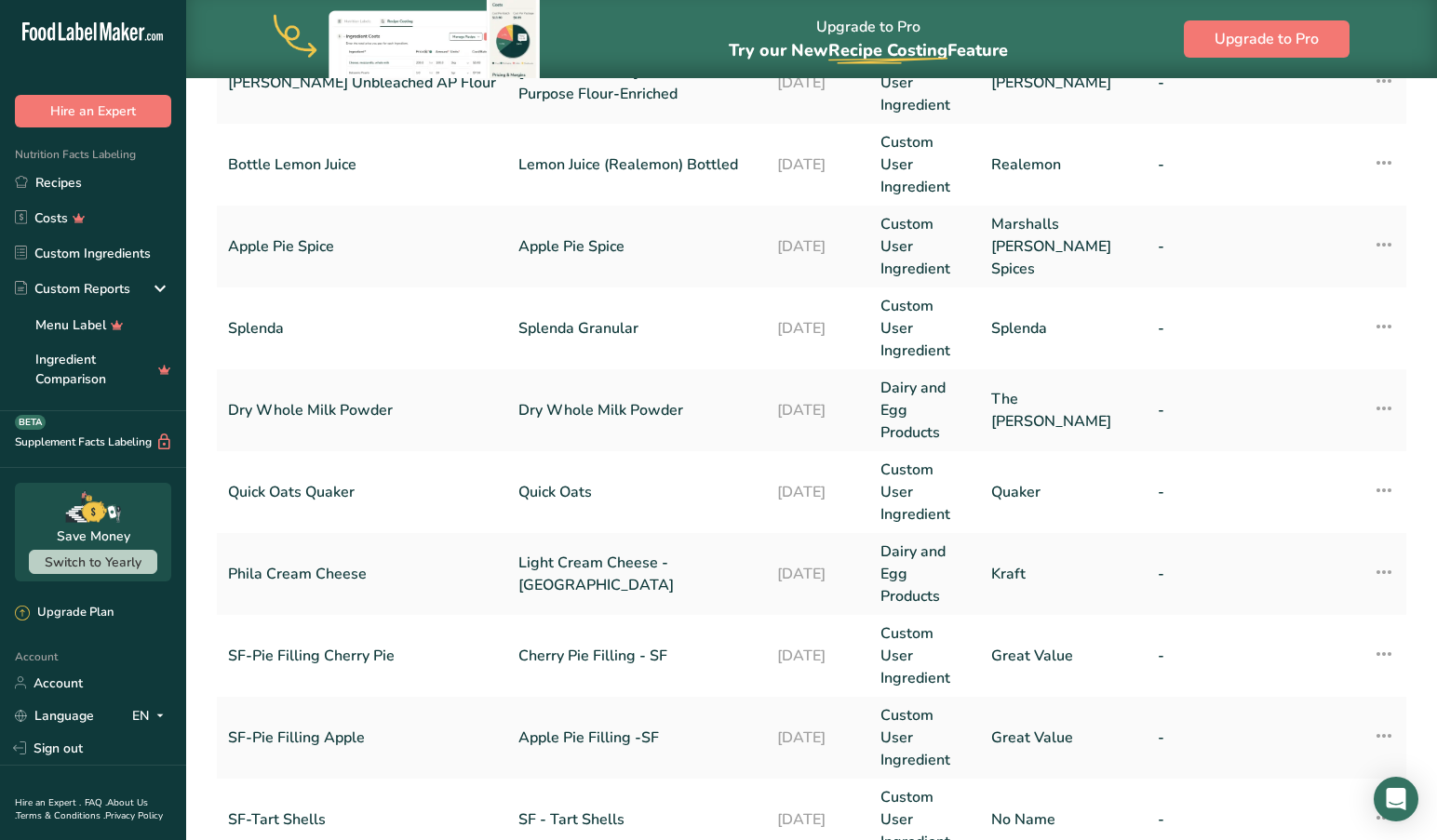
scroll to position [447, 0]
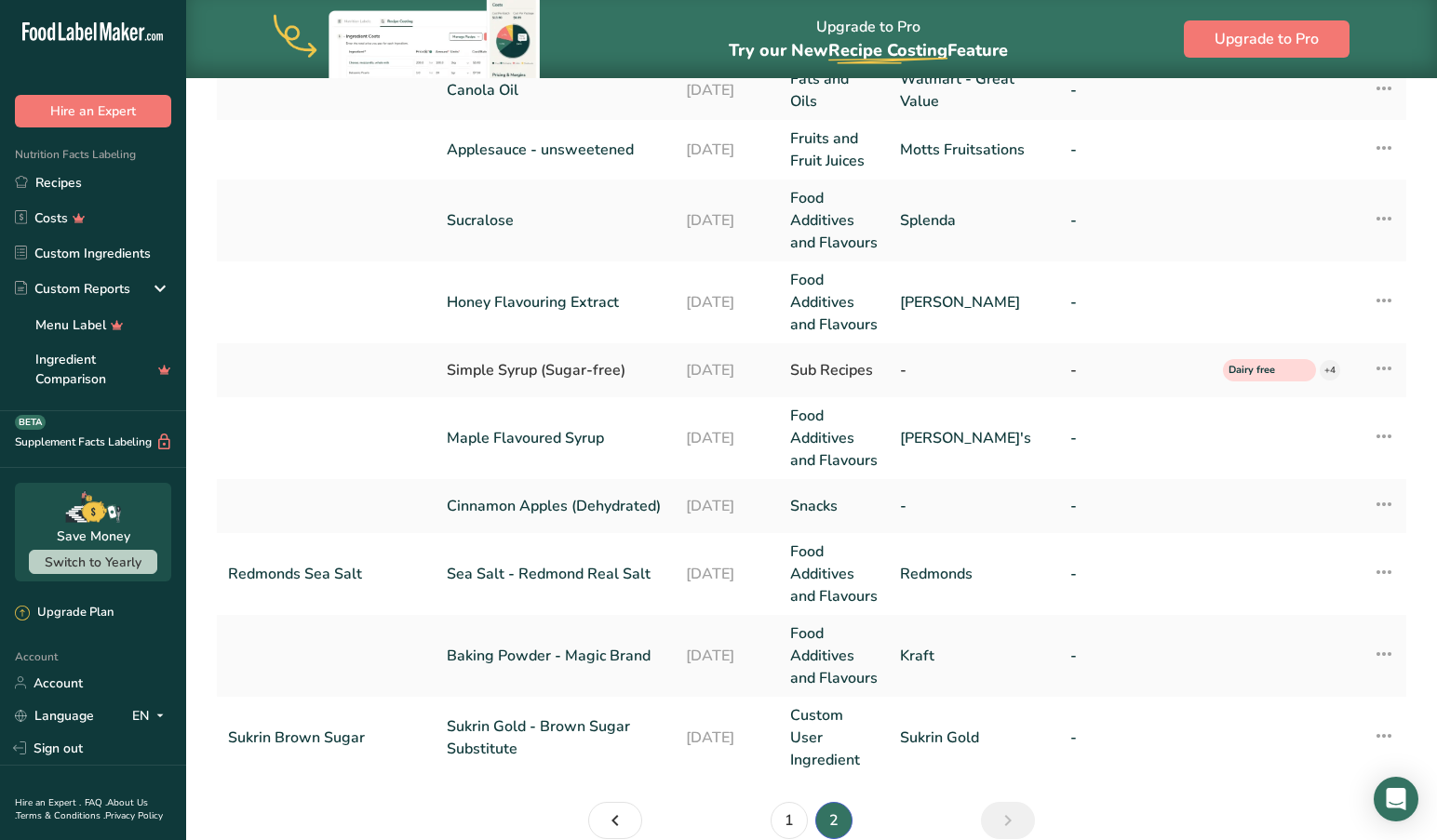
scroll to position [428, 0]
click at [787, 802] on link "1" at bounding box center [789, 821] width 38 height 38
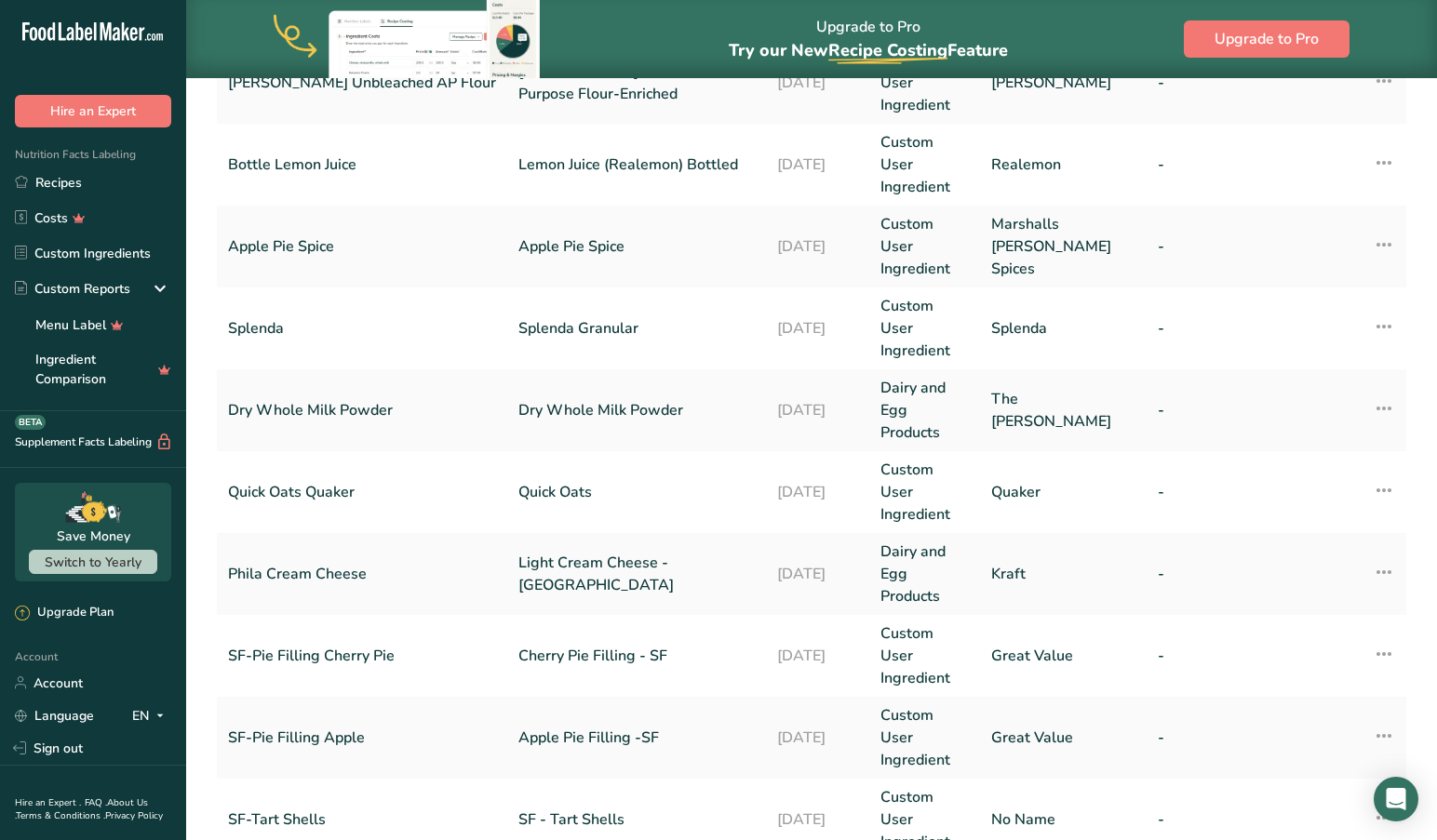
scroll to position [447, 0]
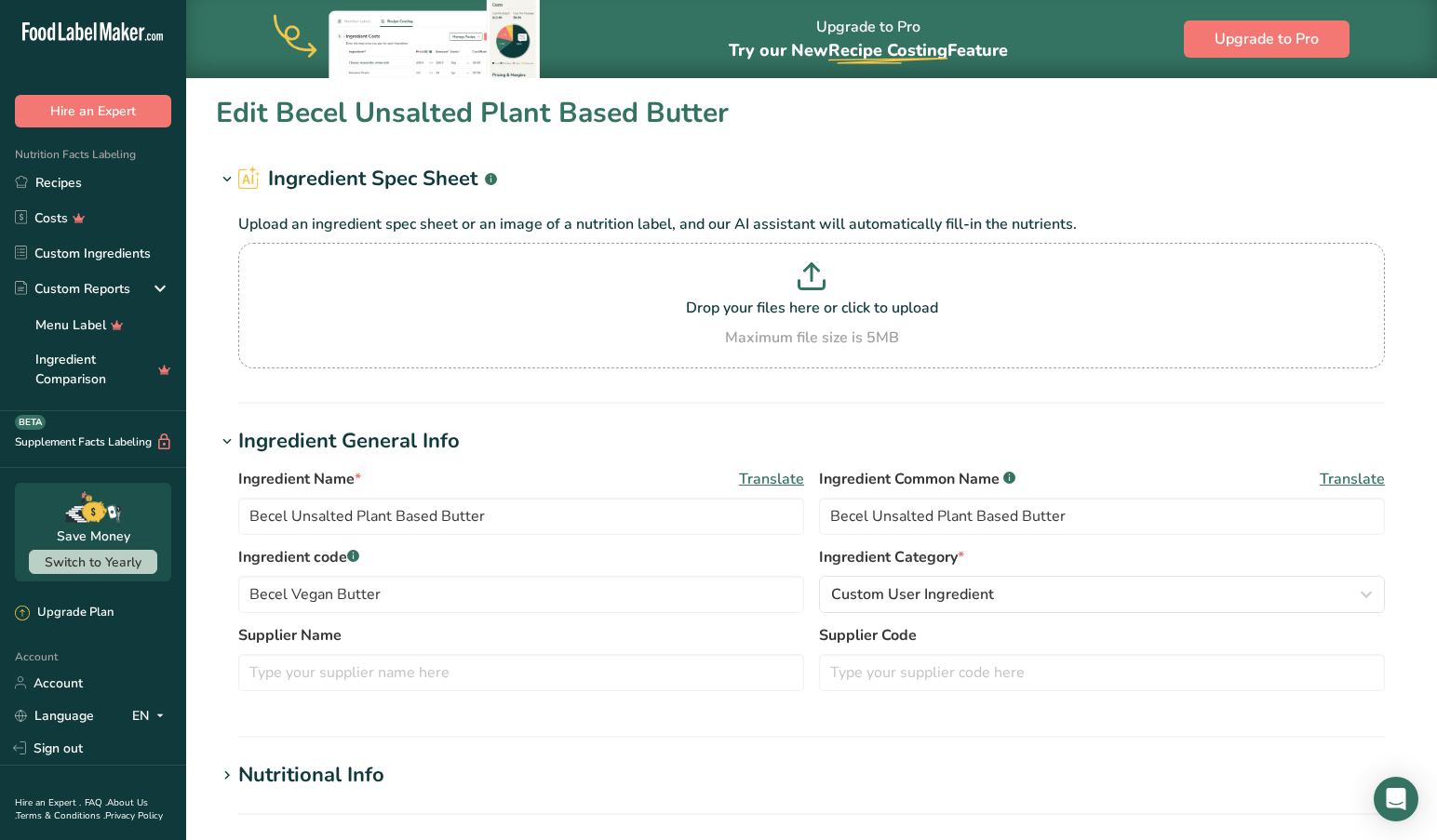
type input "Erythritol, Monk Fruit Extract"
type input "Krisda"
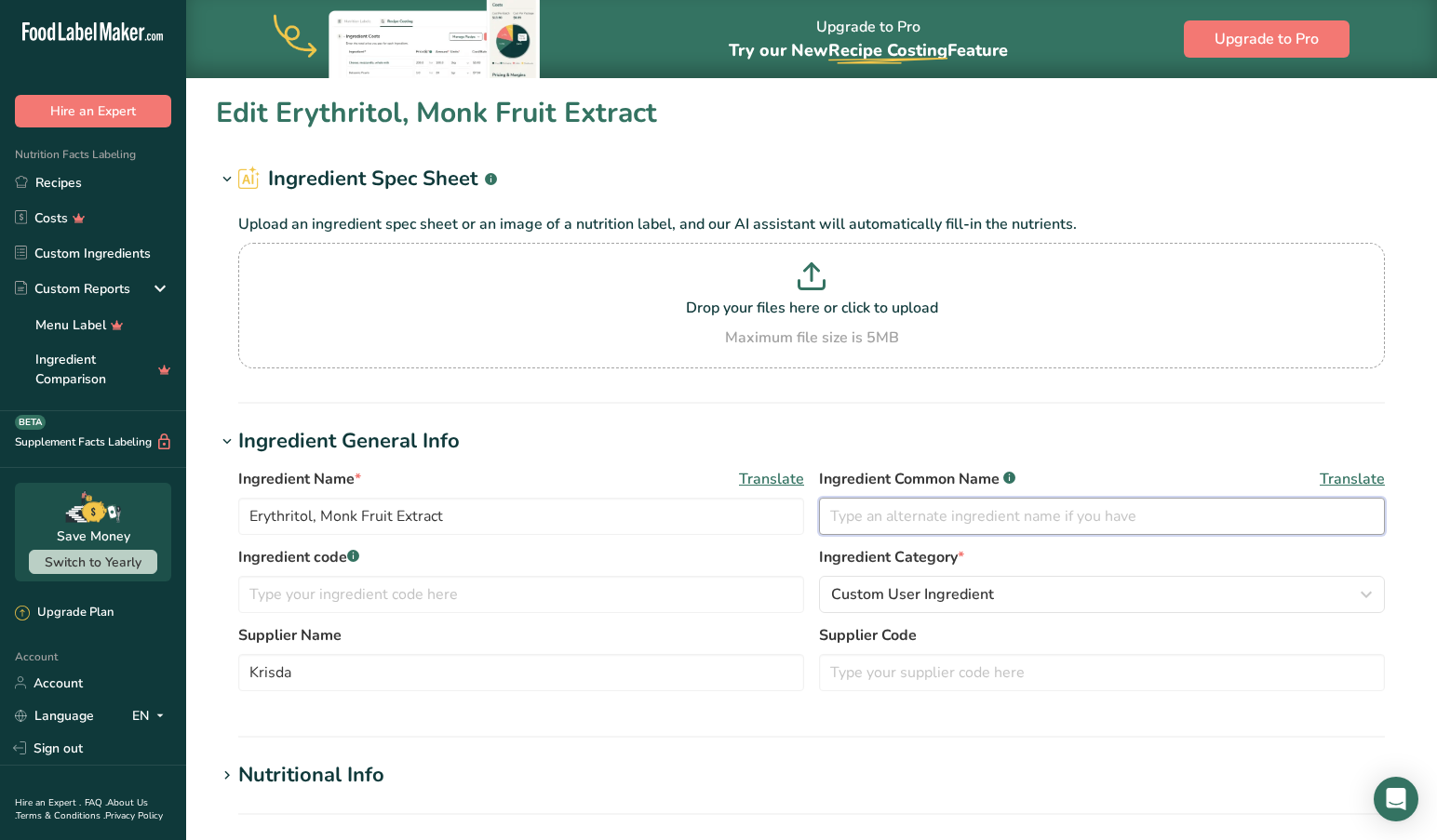
drag, startPoint x: 824, startPoint y: 515, endPoint x: 837, endPoint y: 573, distance: 59.4
click at [824, 515] on input "text" at bounding box center [1101, 517] width 566 height 38
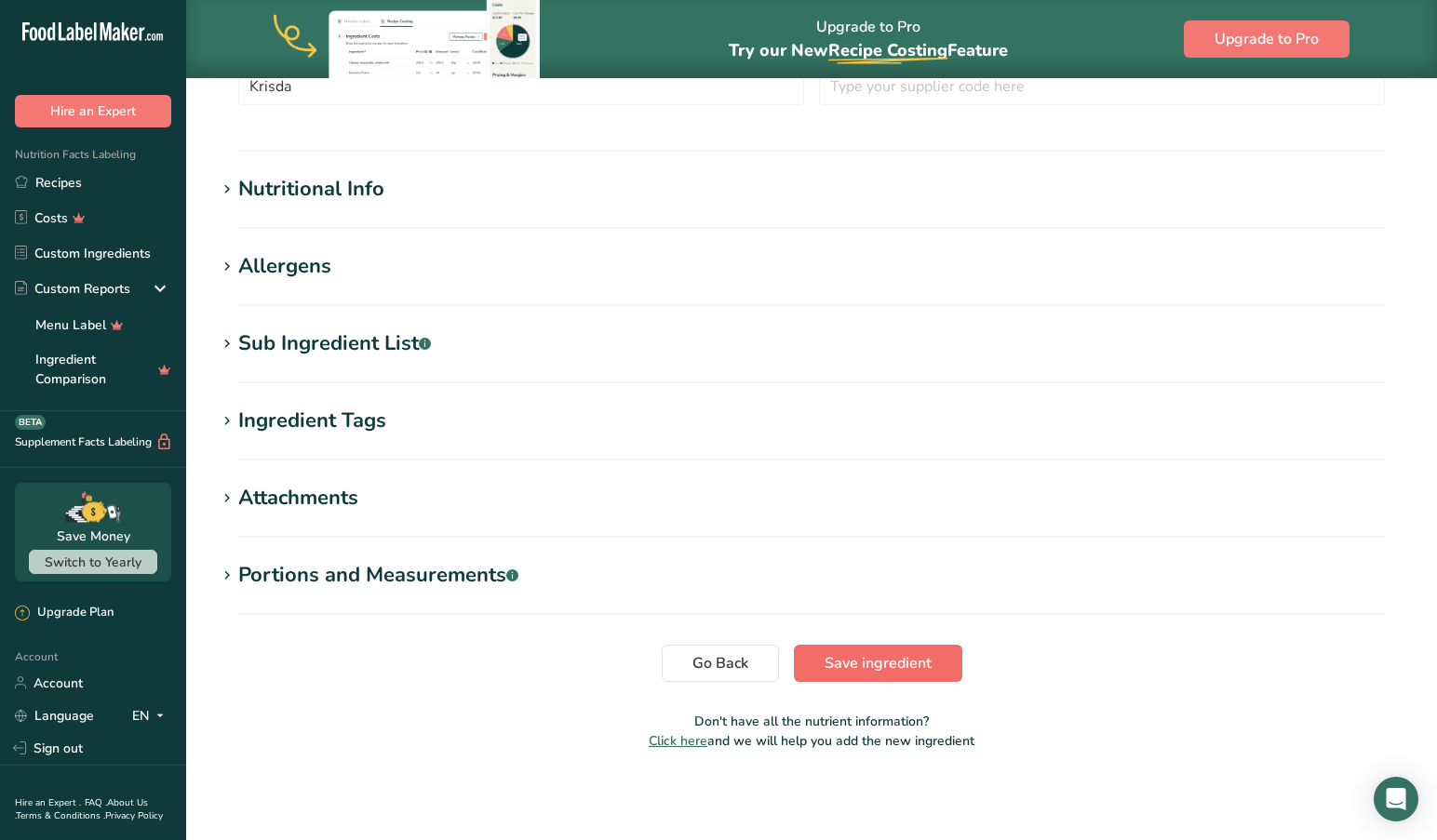
scroll to position [586, 0]
type input "[PERSON_NAME] Blend with Monk Fruit"
click at [847, 657] on span "Save ingredient" at bounding box center [878, 663] width 107 height 22
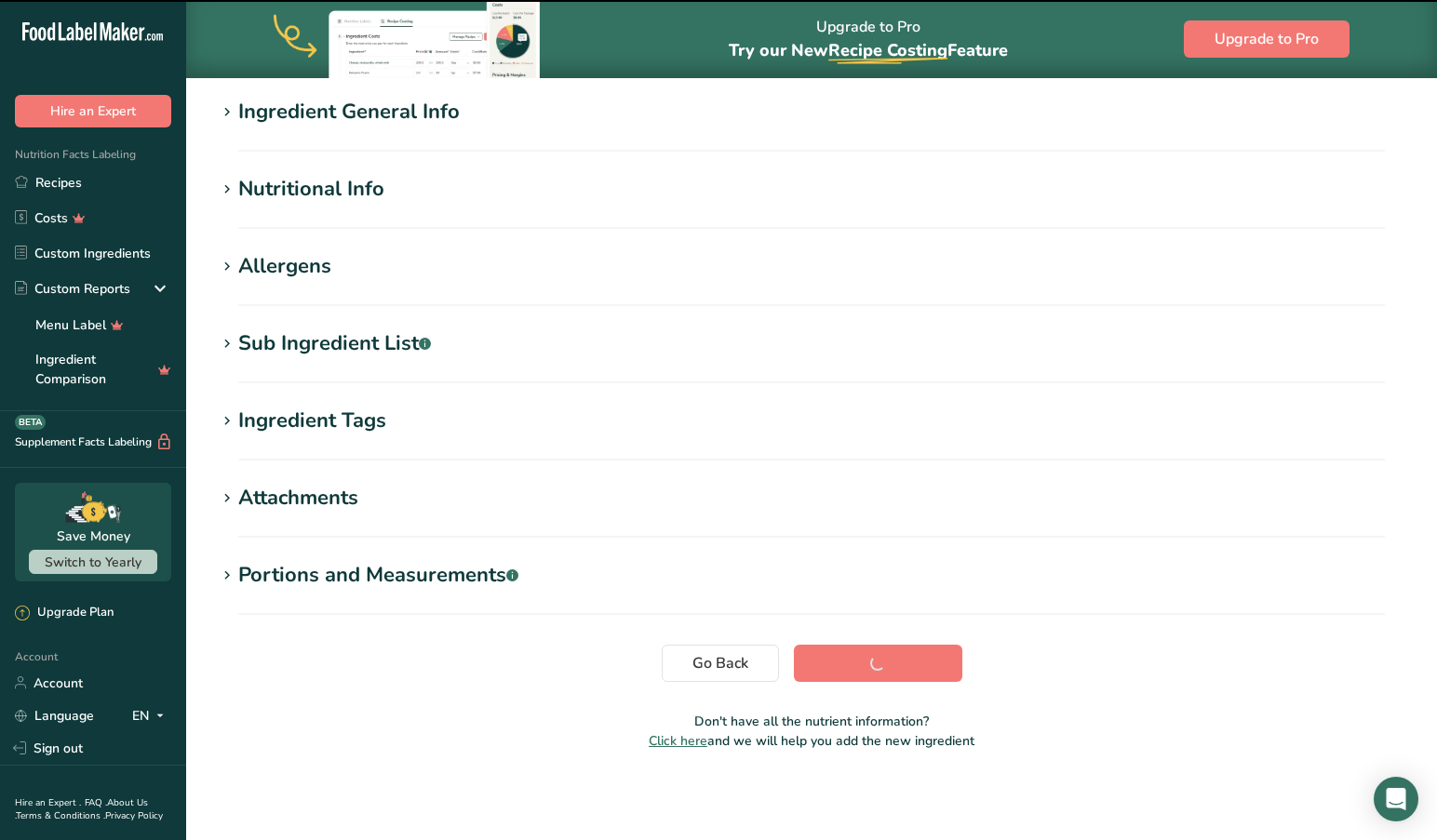
scroll to position [144, 0]
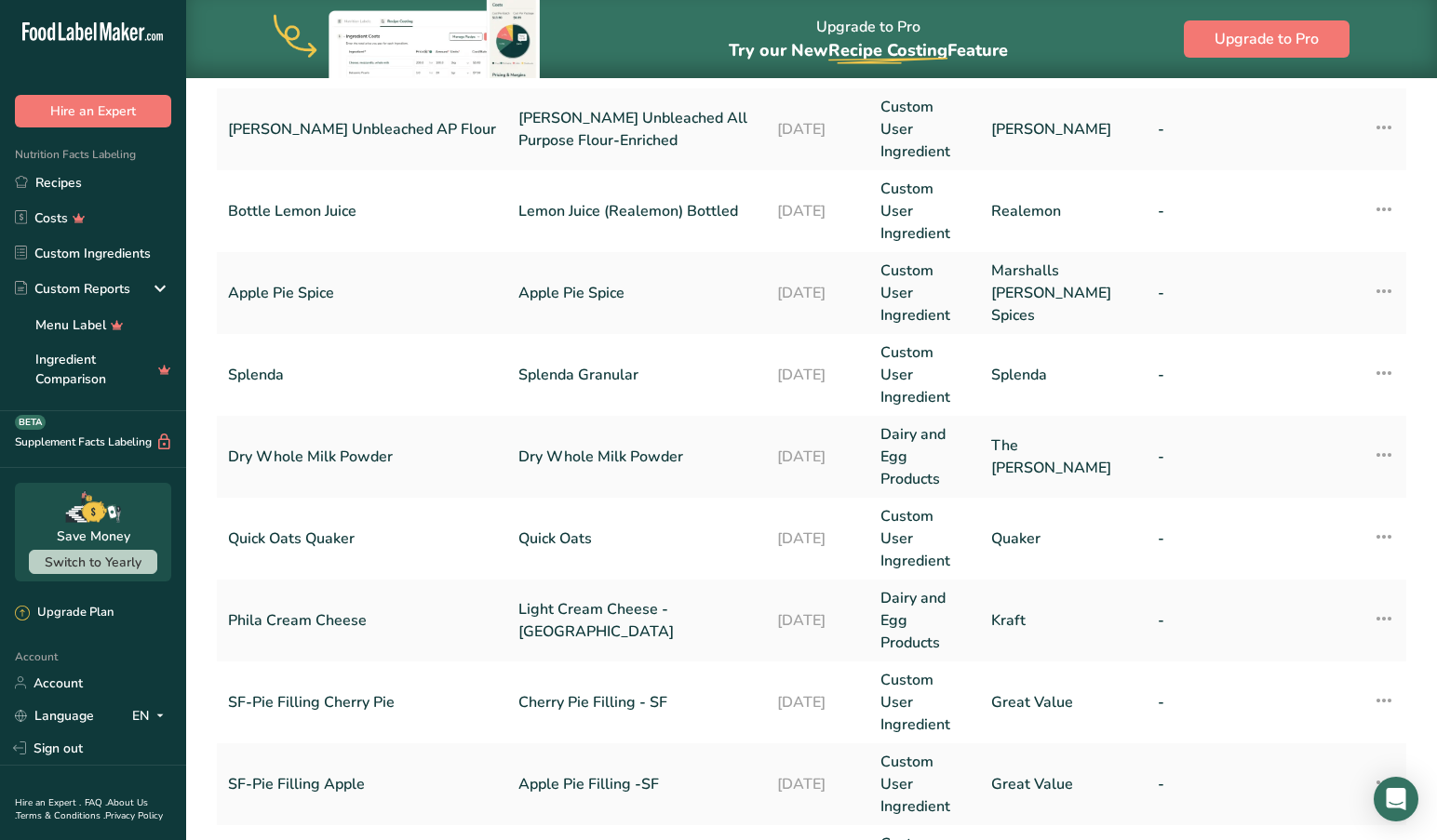
scroll to position [411, 0]
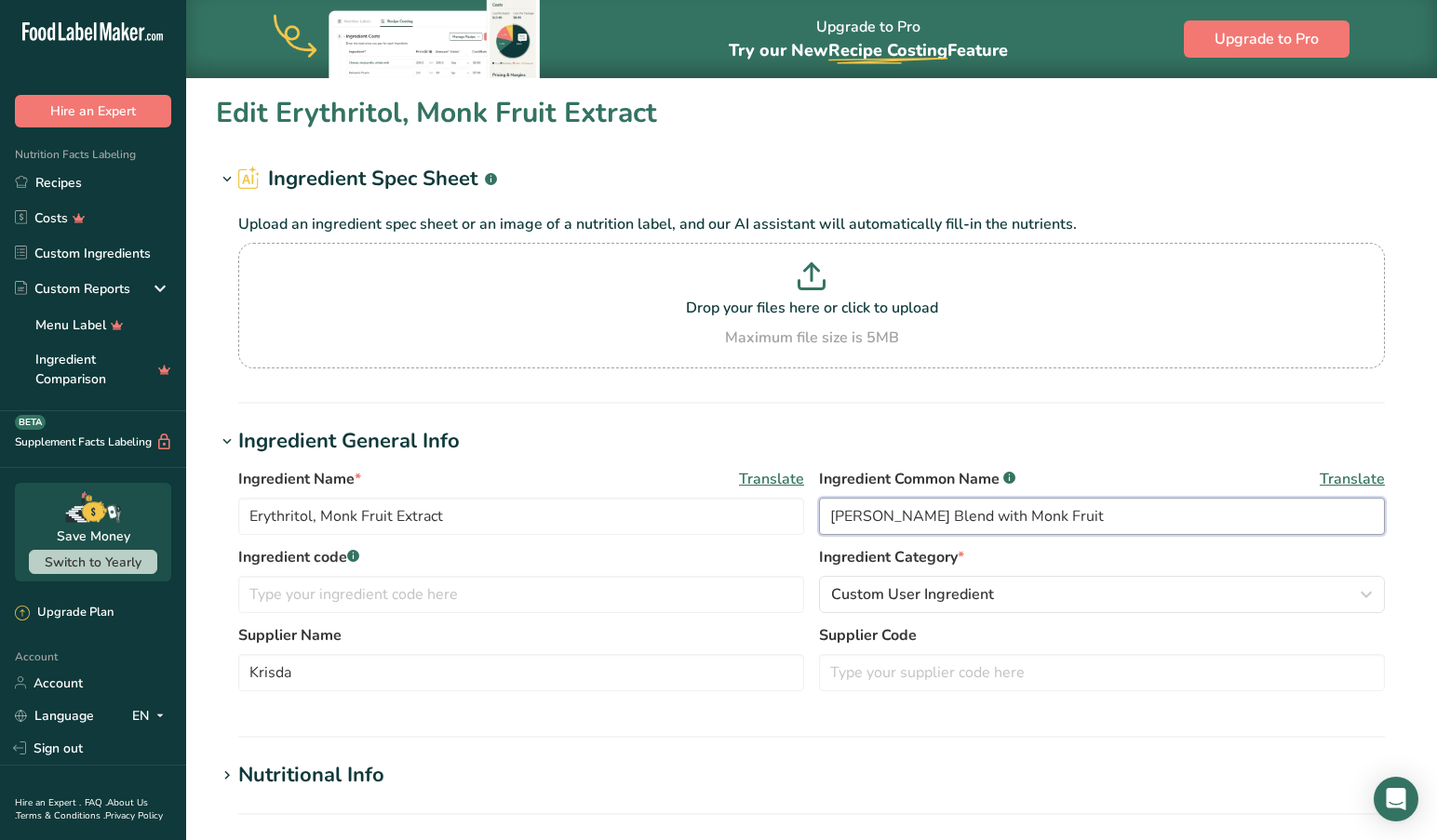
drag, startPoint x: 1126, startPoint y: 510, endPoint x: 824, endPoint y: 521, distance: 302.2
click at [824, 521] on input "[PERSON_NAME] Blend with Monk Fruit" at bounding box center [1101, 517] width 566 height 38
click at [889, 522] on input "[PERSON_NAME] Blend with Monk Fruit" at bounding box center [1101, 517] width 566 height 38
drag, startPoint x: 871, startPoint y: 519, endPoint x: 803, endPoint y: 519, distance: 68.0
click at [803, 519] on div "Ingredient Name * Translate Erythritol, Monk Fruit Extract Ingredient Common Na…" at bounding box center [811, 506] width 1146 height 78
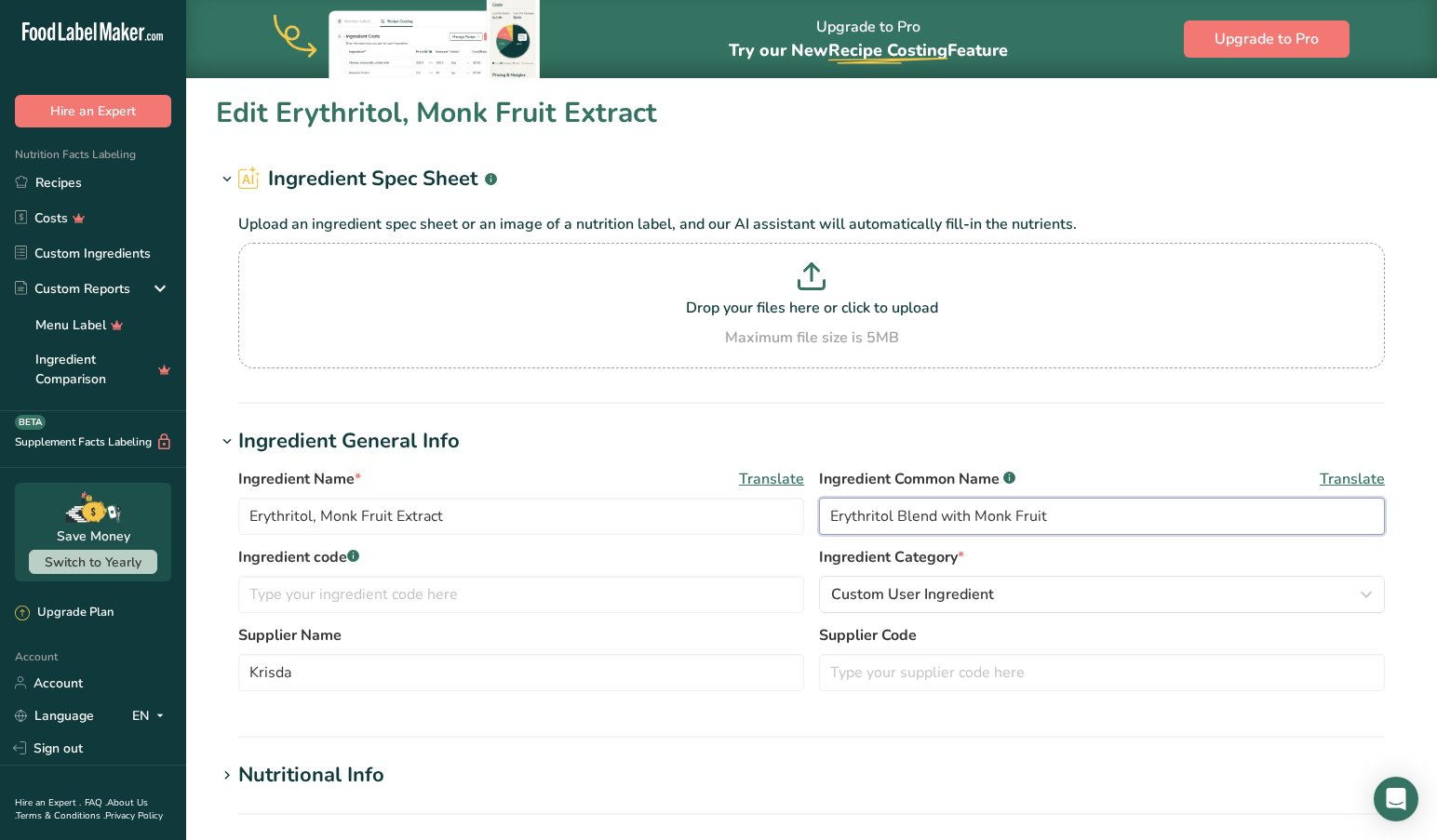
drag, startPoint x: 1088, startPoint y: 519, endPoint x: 819, endPoint y: 518, distance: 269.0
click at [820, 518] on input "Erythritol Blend with Monk Fruit" at bounding box center [1101, 517] width 566 height 38
type input "Erythritol Blend with Monk Fruit"
drag, startPoint x: 467, startPoint y: 519, endPoint x: 238, endPoint y: 516, distance: 229.0
click at [230, 518] on div "Ingredient Name * Translate Erythritol, Monk Fruit Extract Ingredient Common Na…" at bounding box center [811, 585] width 1191 height 257
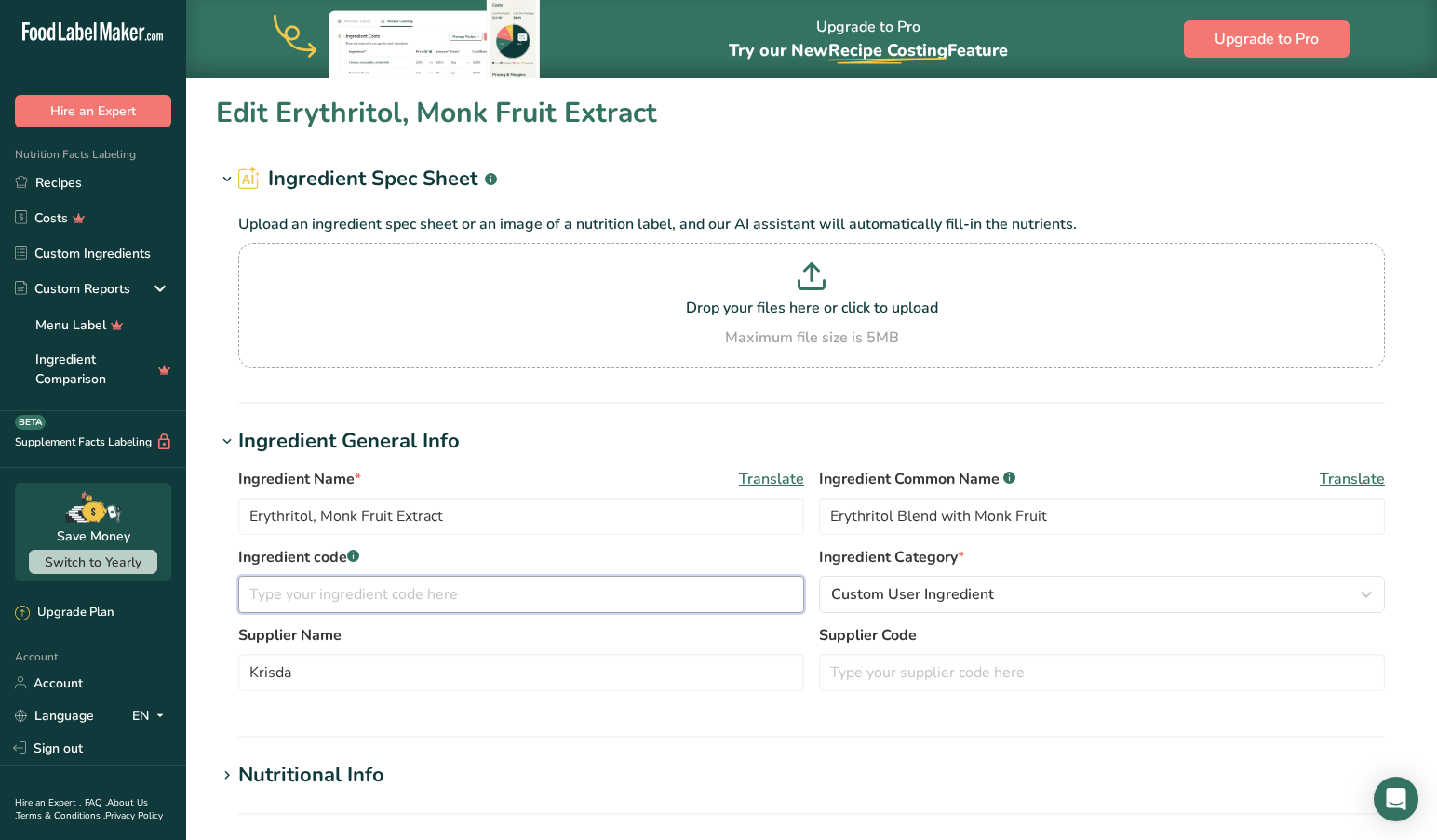
click at [278, 595] on input "text" at bounding box center [521, 594] width 566 height 38
paste input "Erythritol, Monk Fruit Extract"
click at [253, 597] on input "Erythritol, Monk Fruit Extract" at bounding box center [521, 594] width 566 height 38
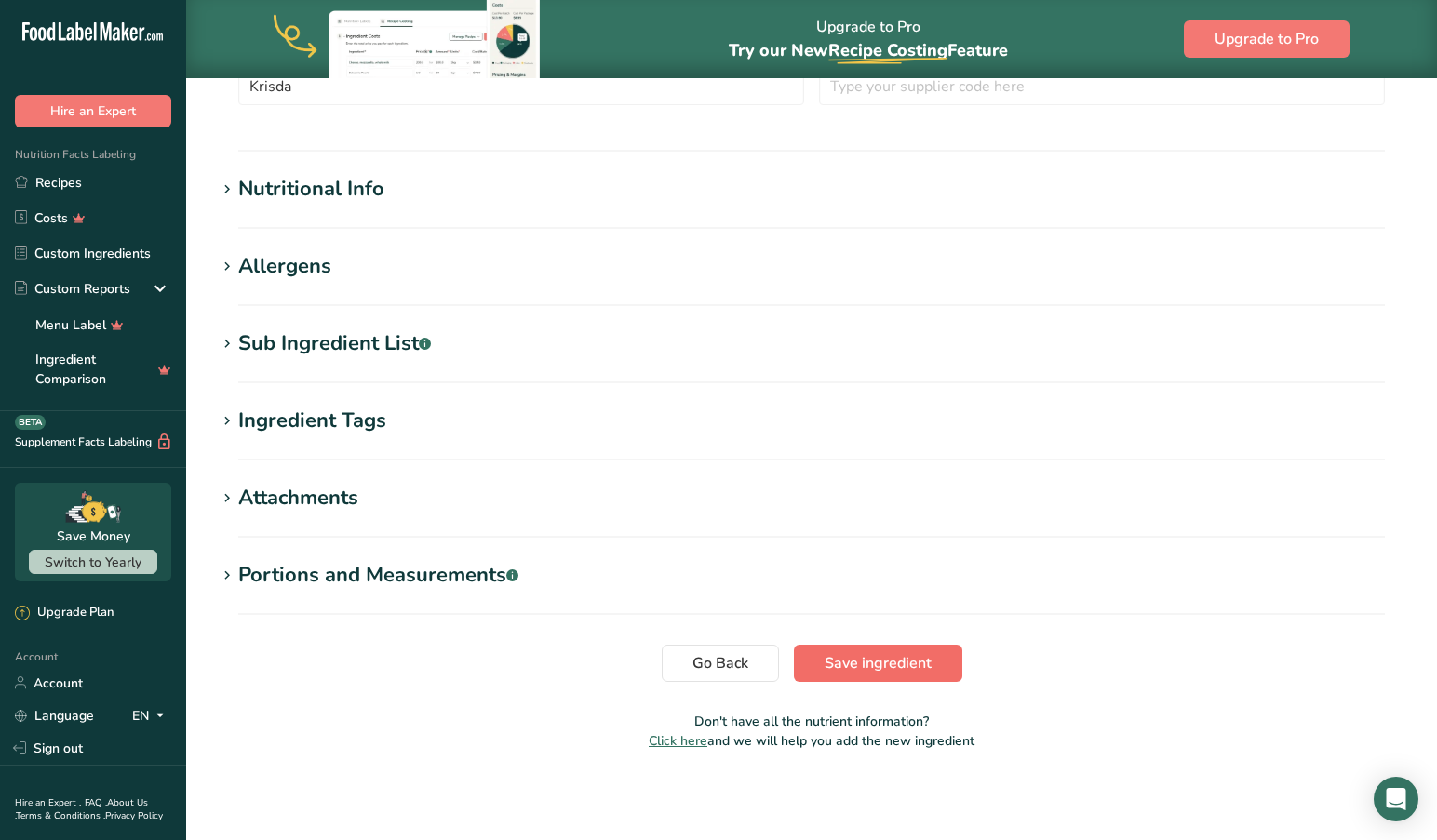
type input "[PERSON_NAME], Monk Fruit Extract"
click at [860, 652] on span "Save ingredient" at bounding box center [878, 663] width 107 height 22
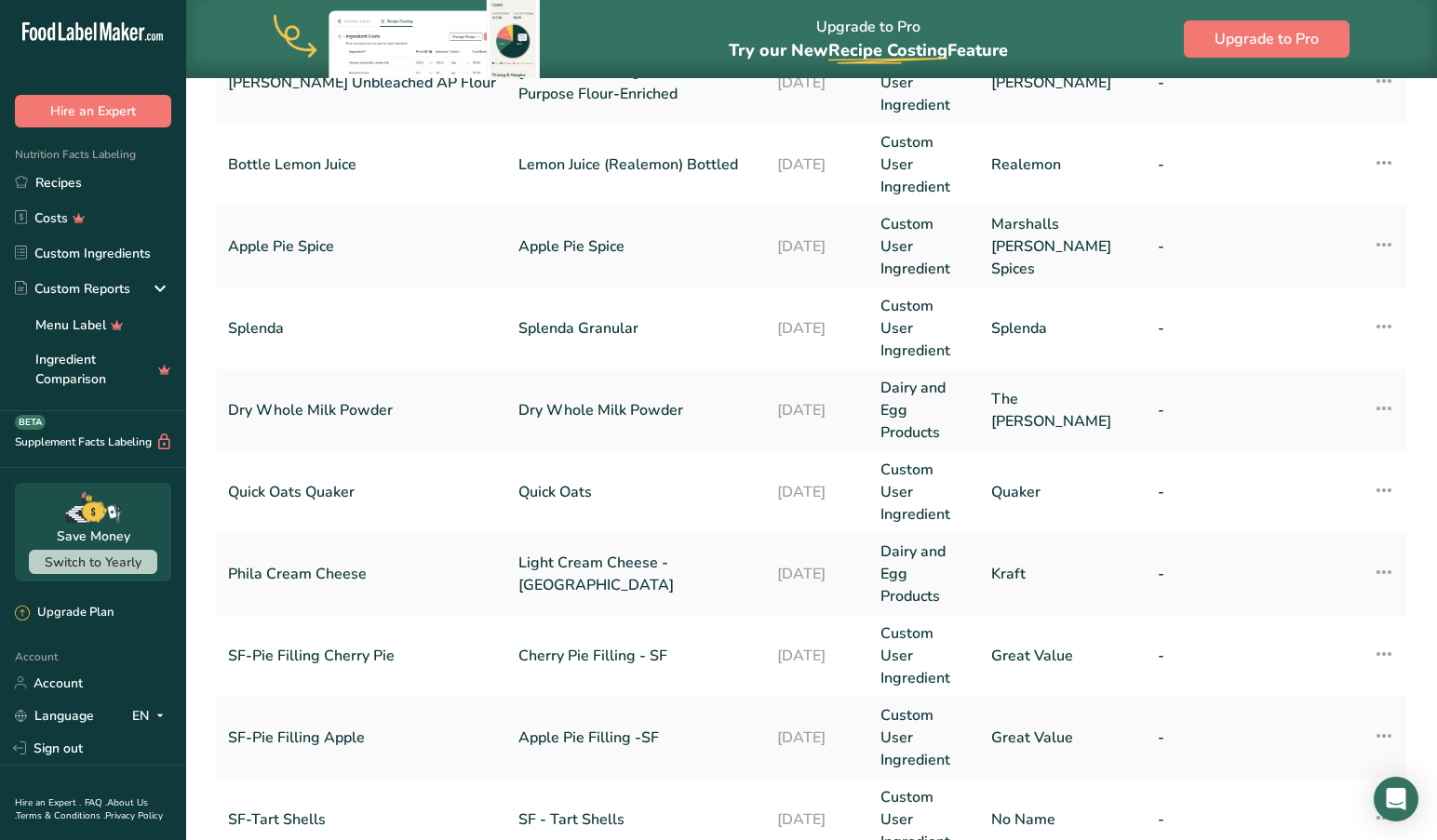
scroll to position [447, 0]
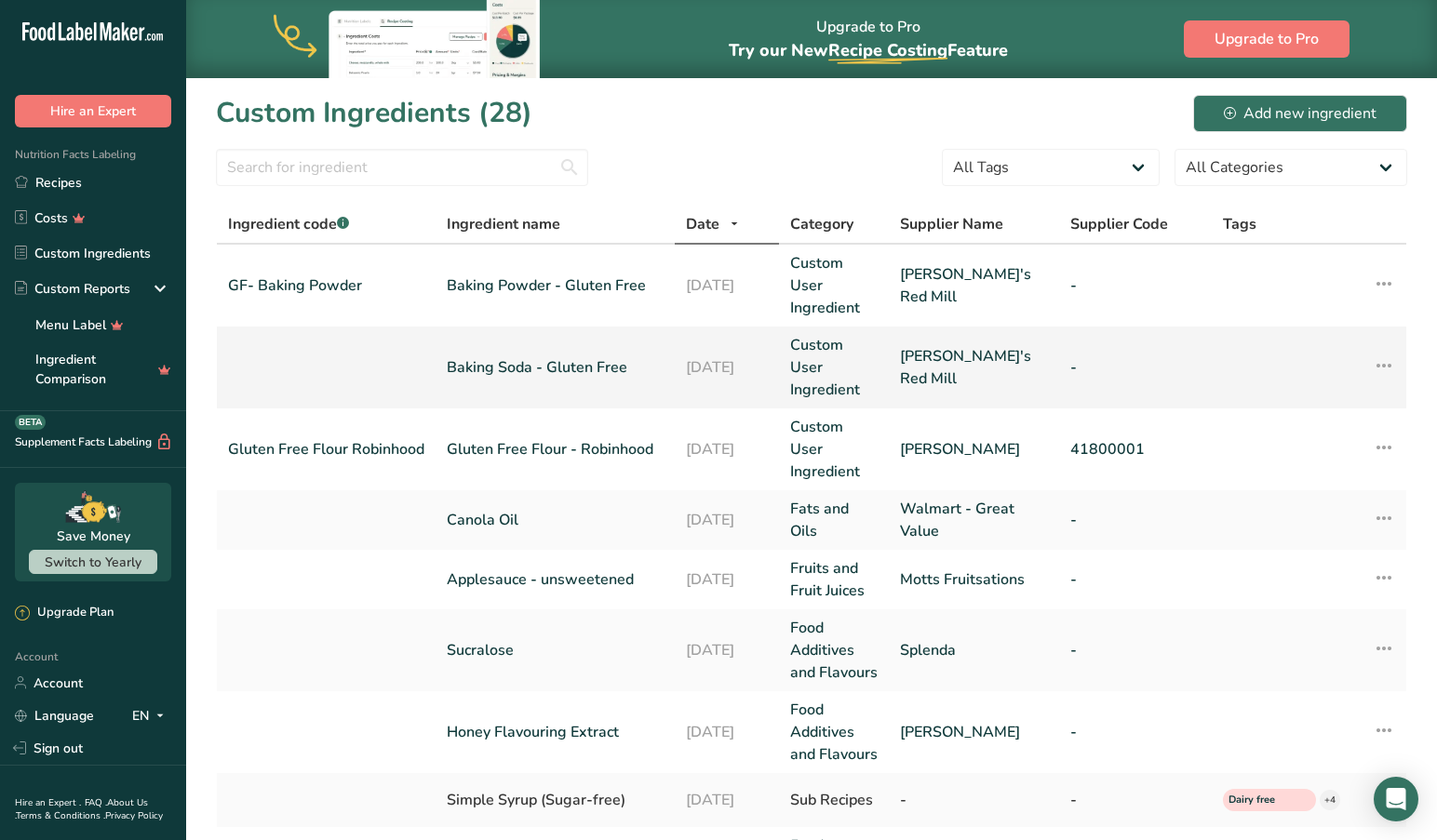
click at [485, 356] on link "Baking Soda - Gluten Free" at bounding box center [554, 368] width 217 height 22
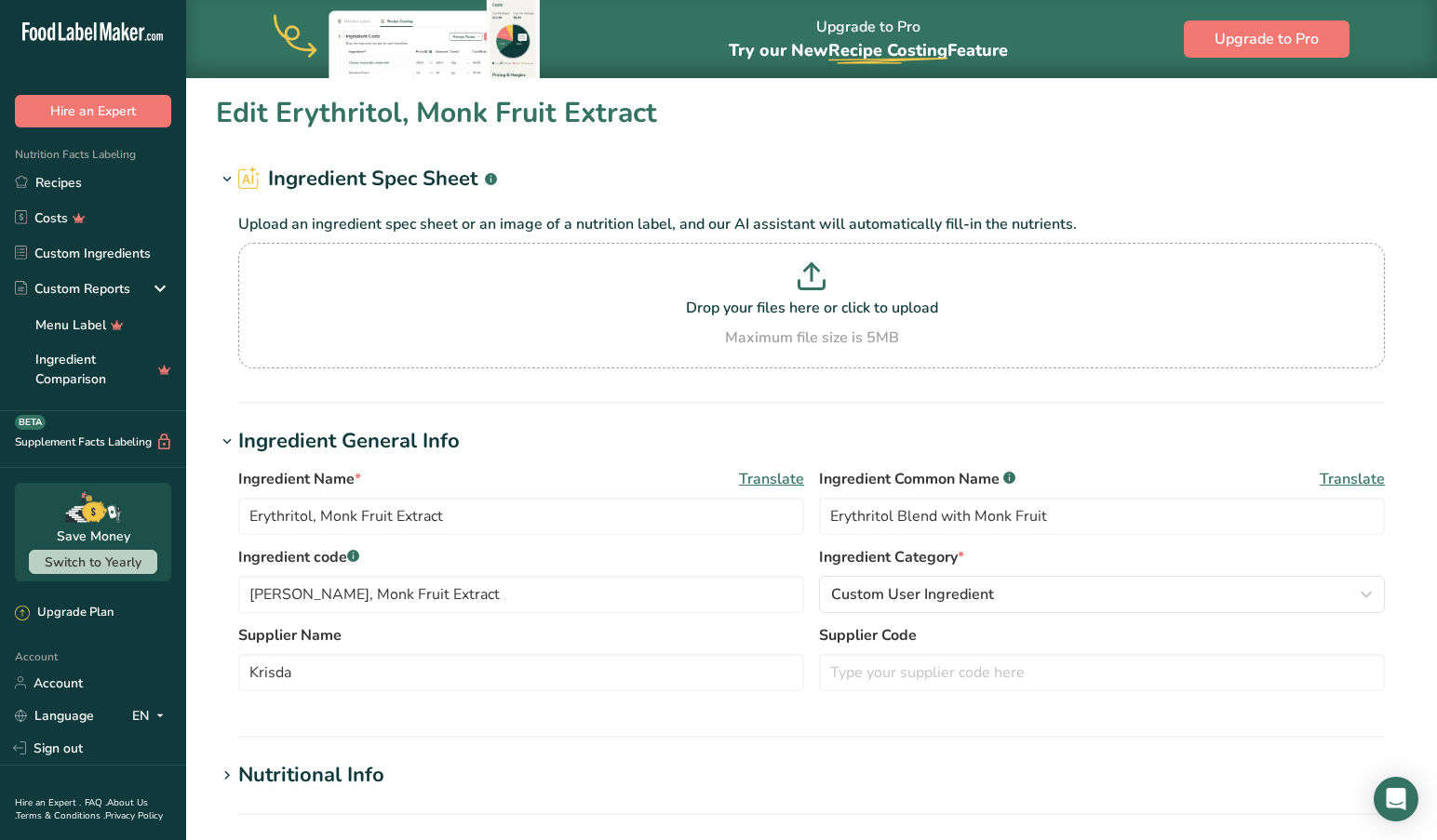
type input "Baking Soda - Gluten Free"
type input "[MEDICAL_DATA]"
type input "[PERSON_NAME]'s Red Mill"
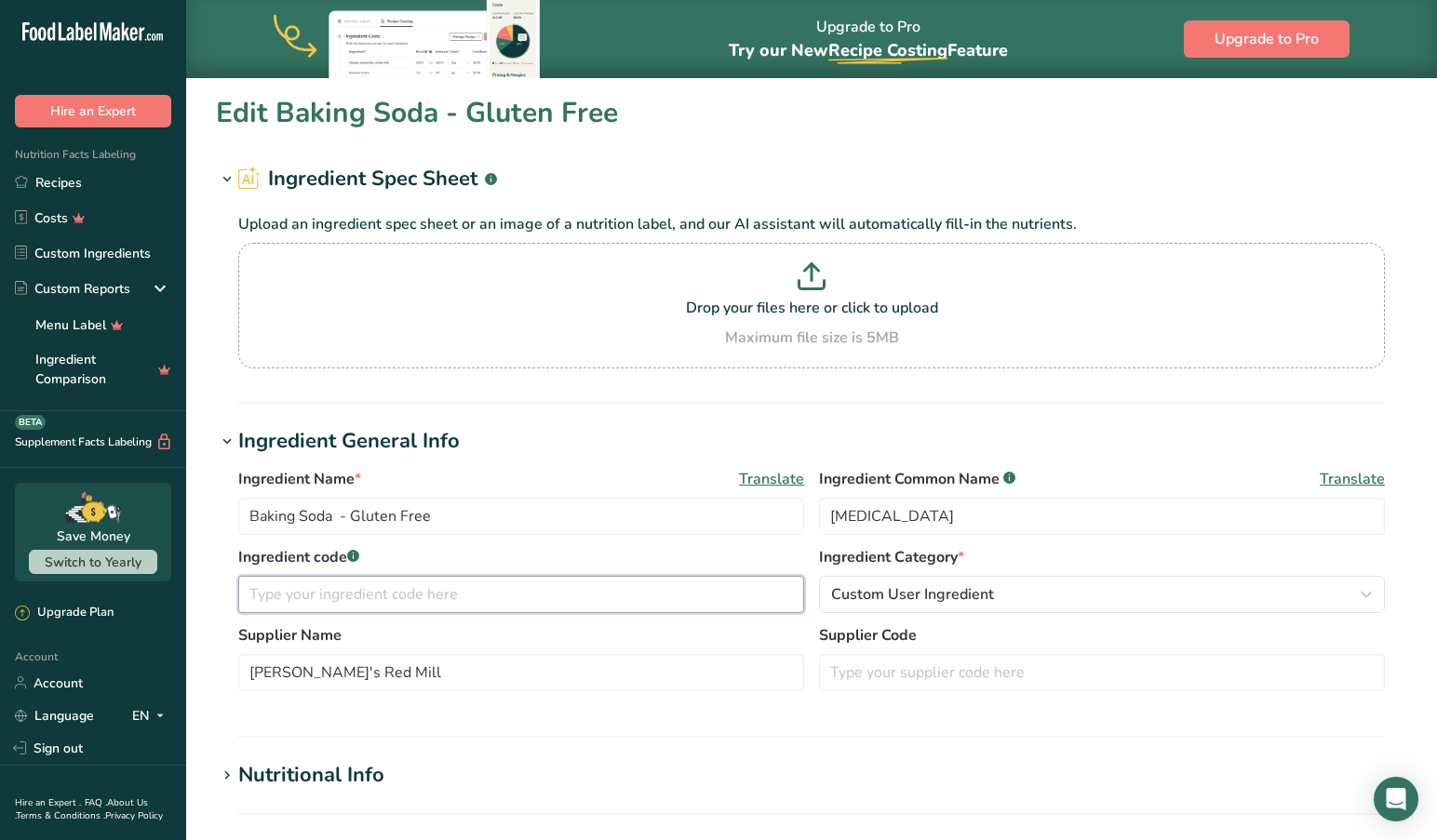
drag, startPoint x: 358, startPoint y: 588, endPoint x: 227, endPoint y: 604, distance: 132.0
click at [358, 588] on input "text" at bounding box center [521, 594] width 566 height 38
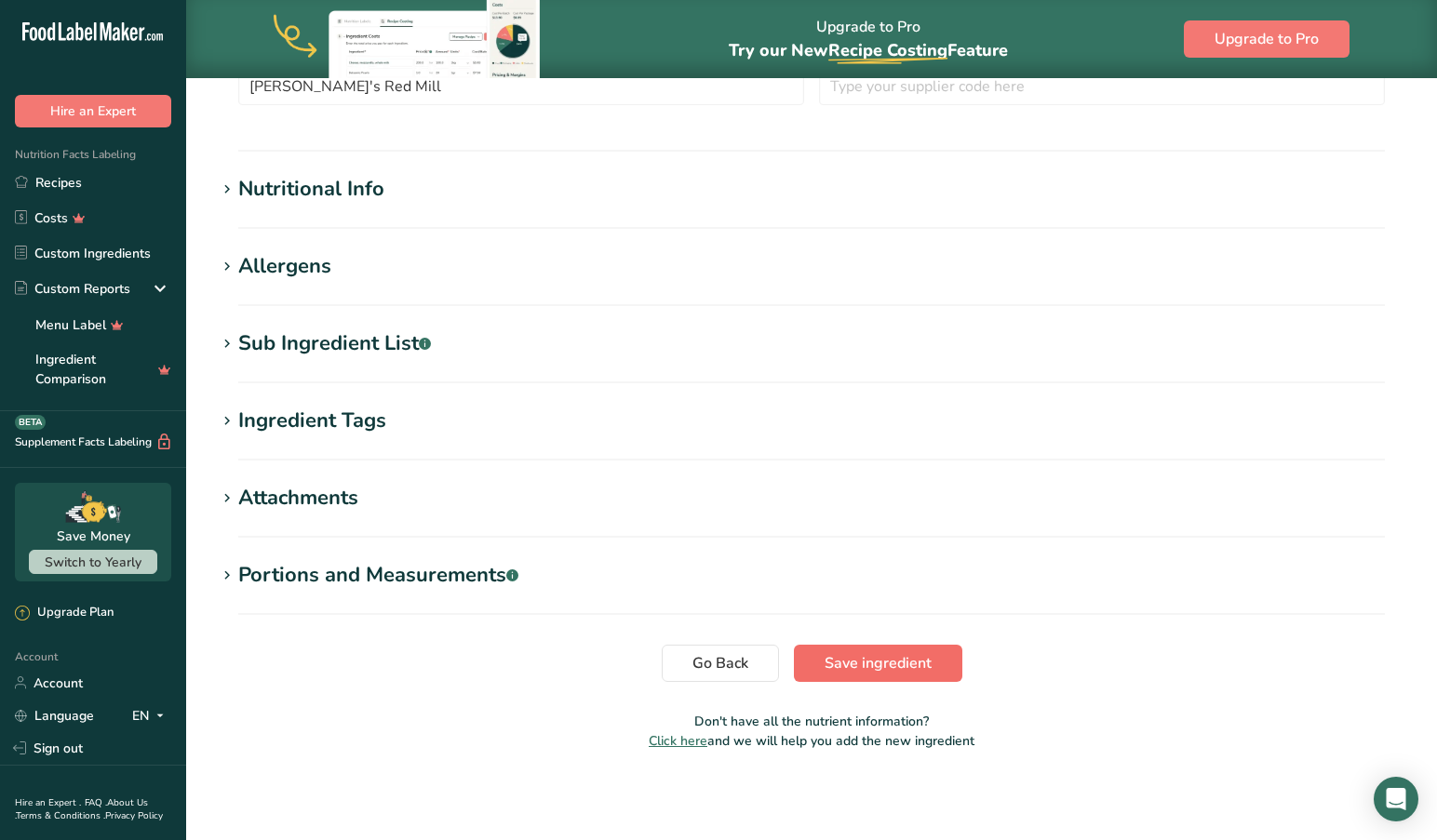
type input "GF Baking Soda"
click at [856, 652] on span "Save ingredient" at bounding box center [878, 663] width 107 height 22
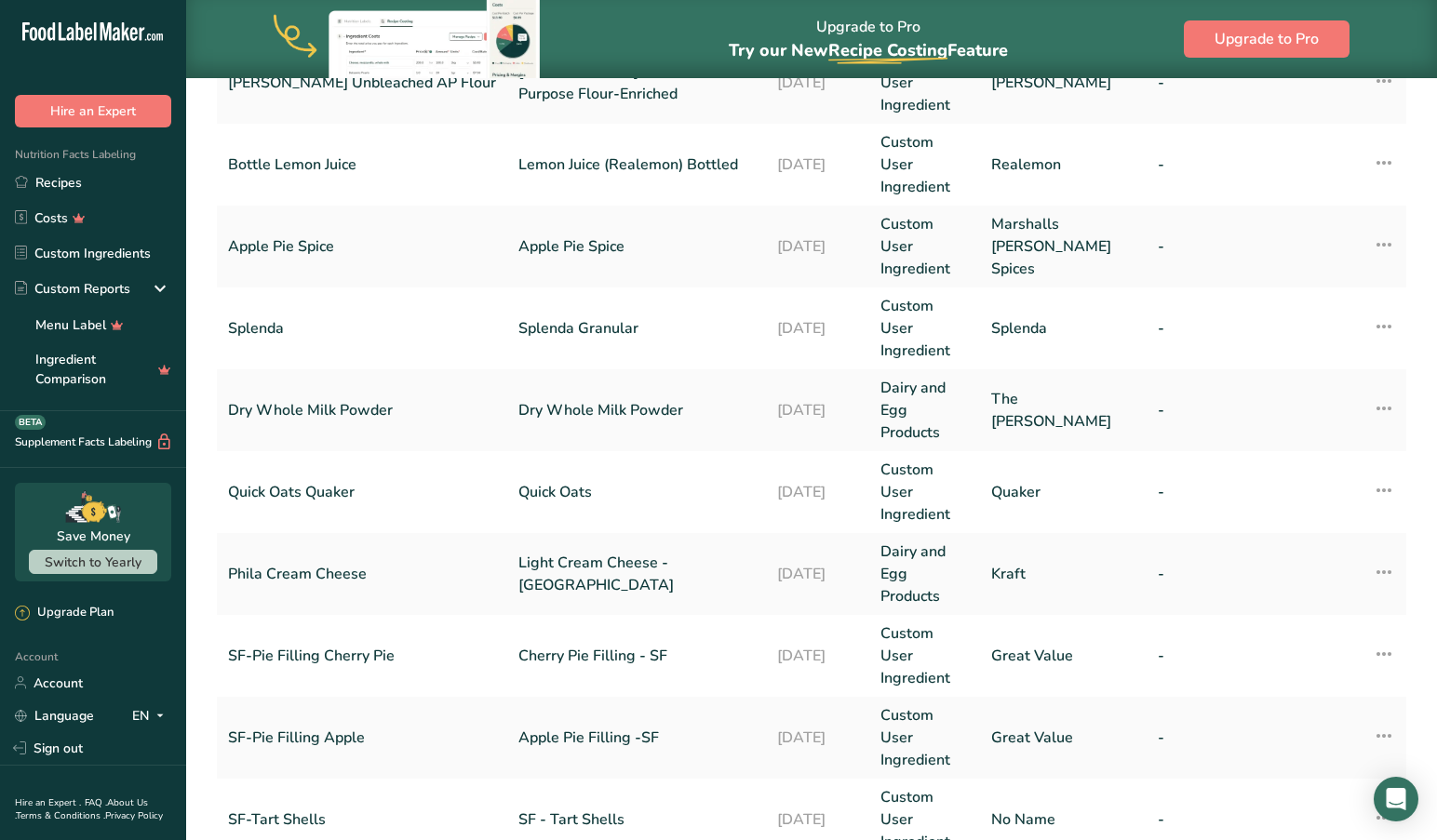
scroll to position [447, 0]
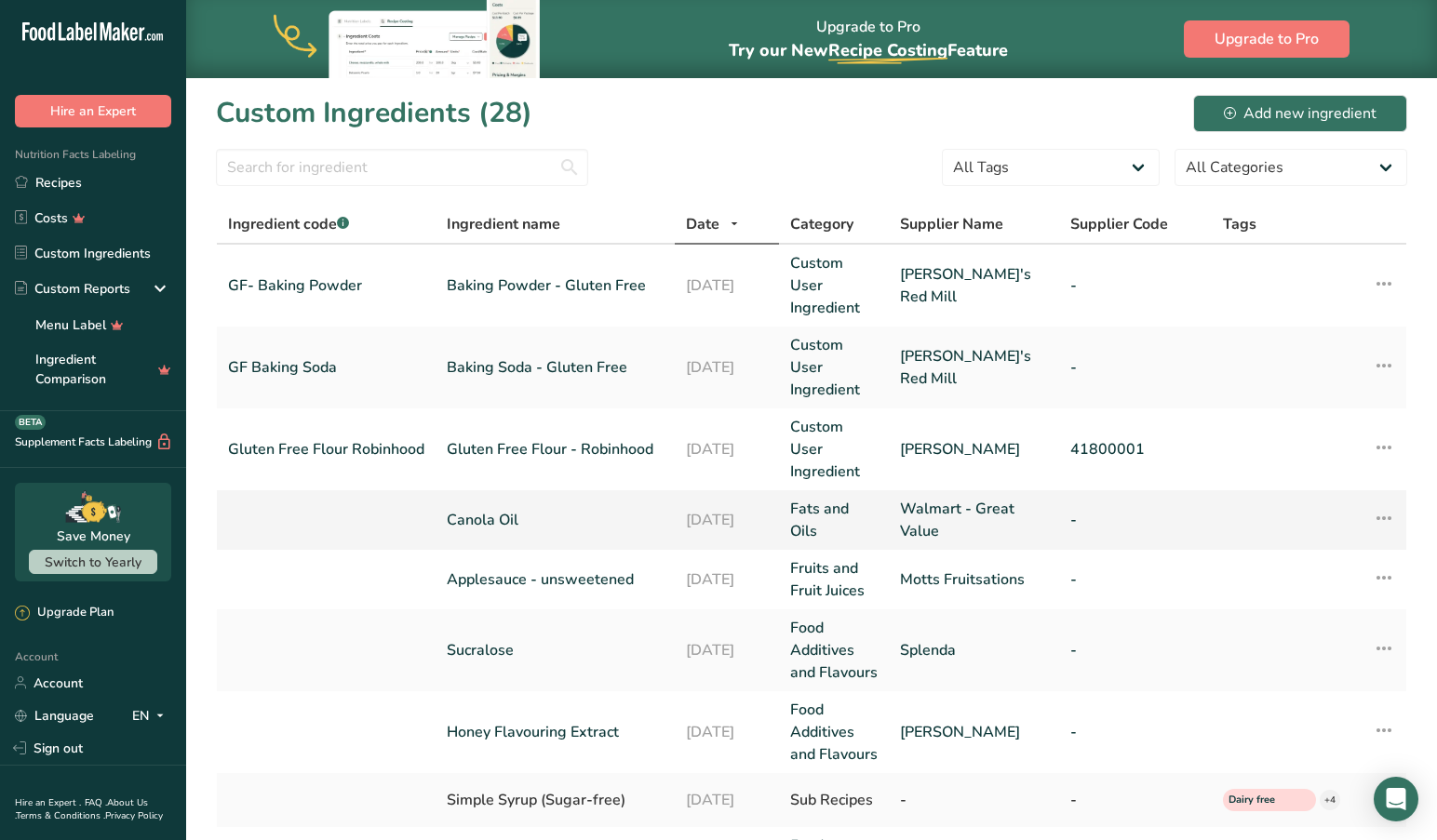
click at [480, 509] on link "Canola Oil" at bounding box center [554, 520] width 217 height 22
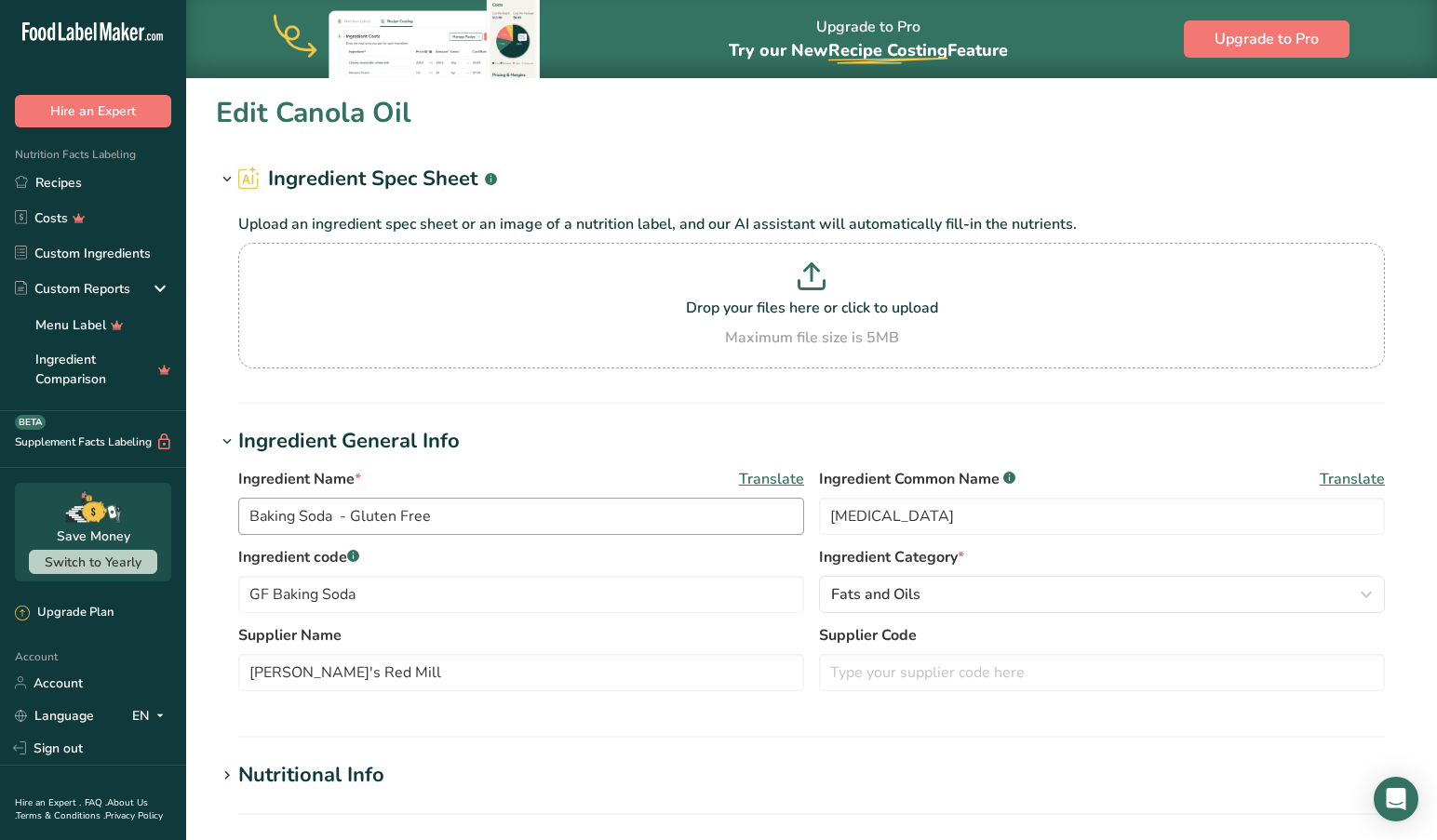
type input "Canola Oil"
type input "Walmart - Great Value"
click at [297, 594] on input "text" at bounding box center [521, 594] width 566 height 38
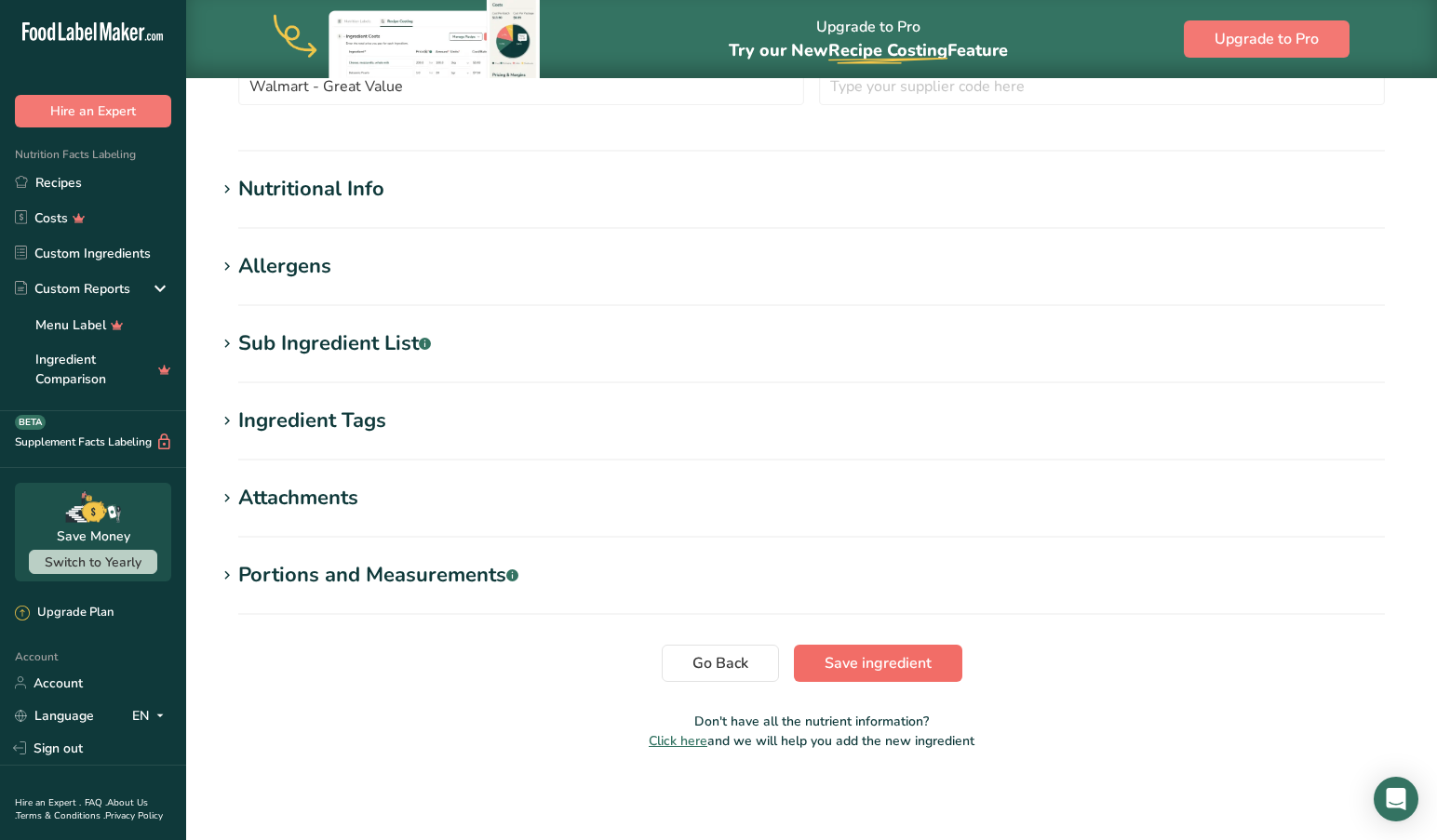
type input "Canola Oil"
click at [881, 658] on span "Save ingredient" at bounding box center [878, 663] width 107 height 22
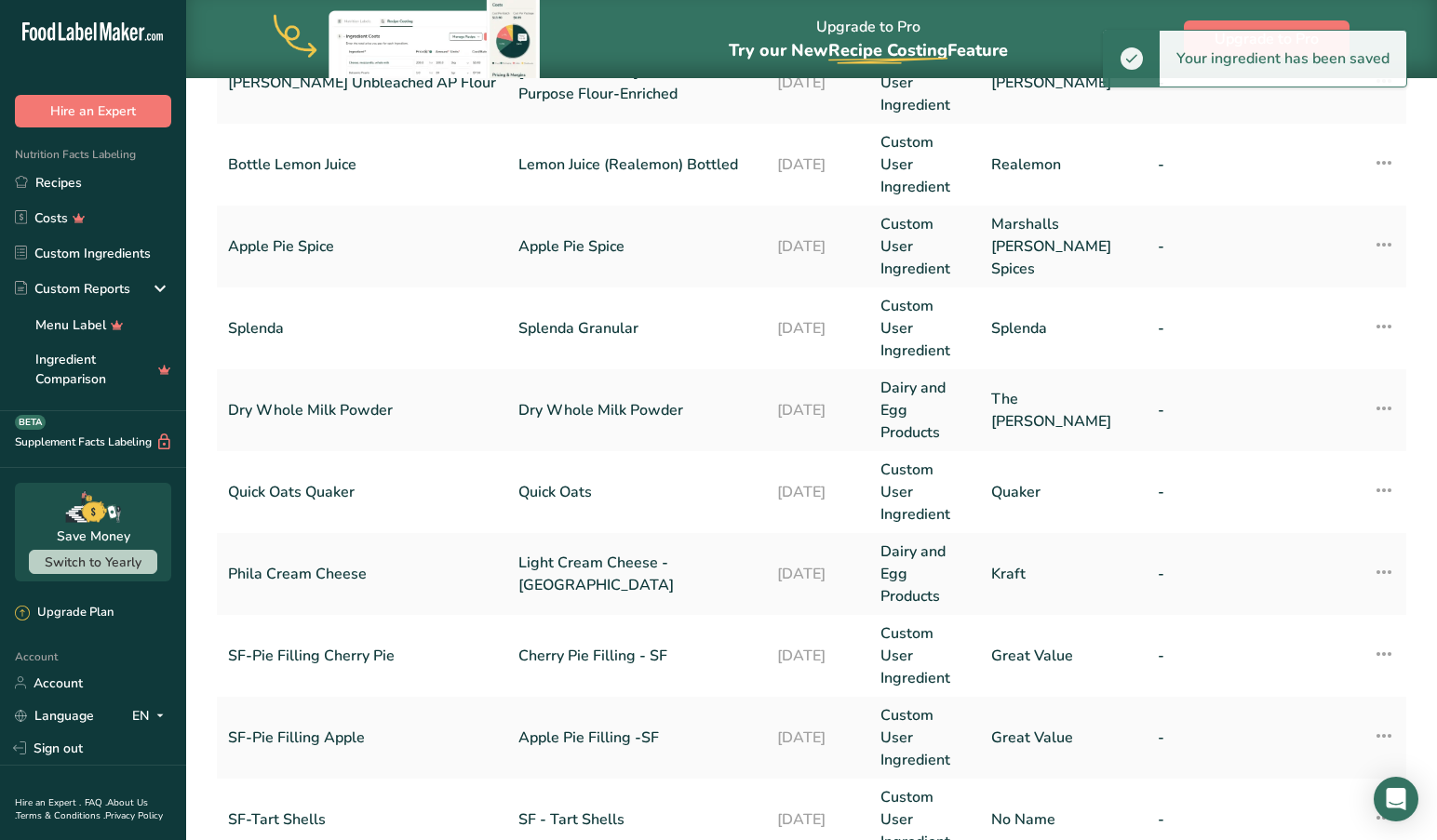
scroll to position [447, 0]
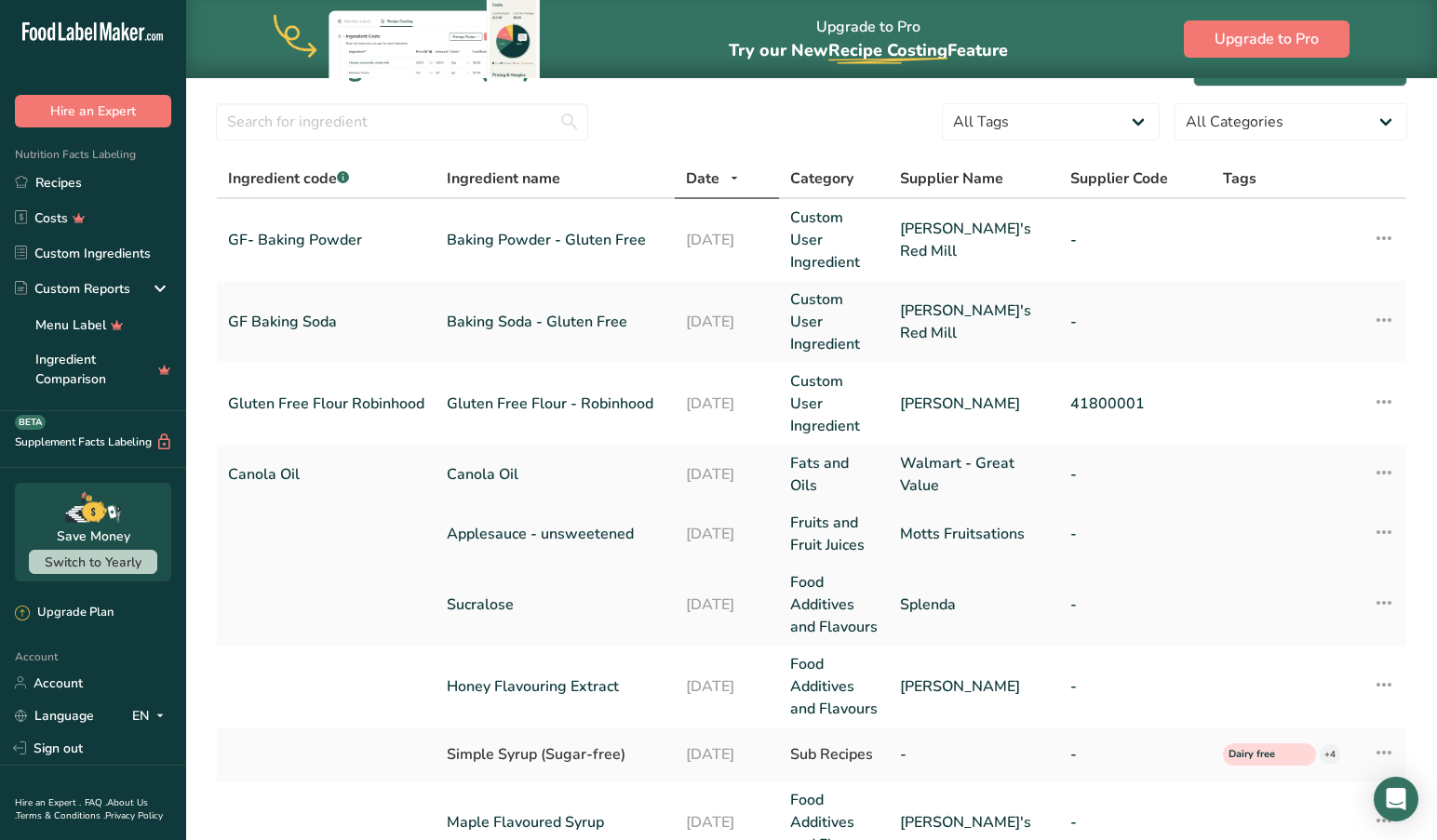
scroll to position [49, 0]
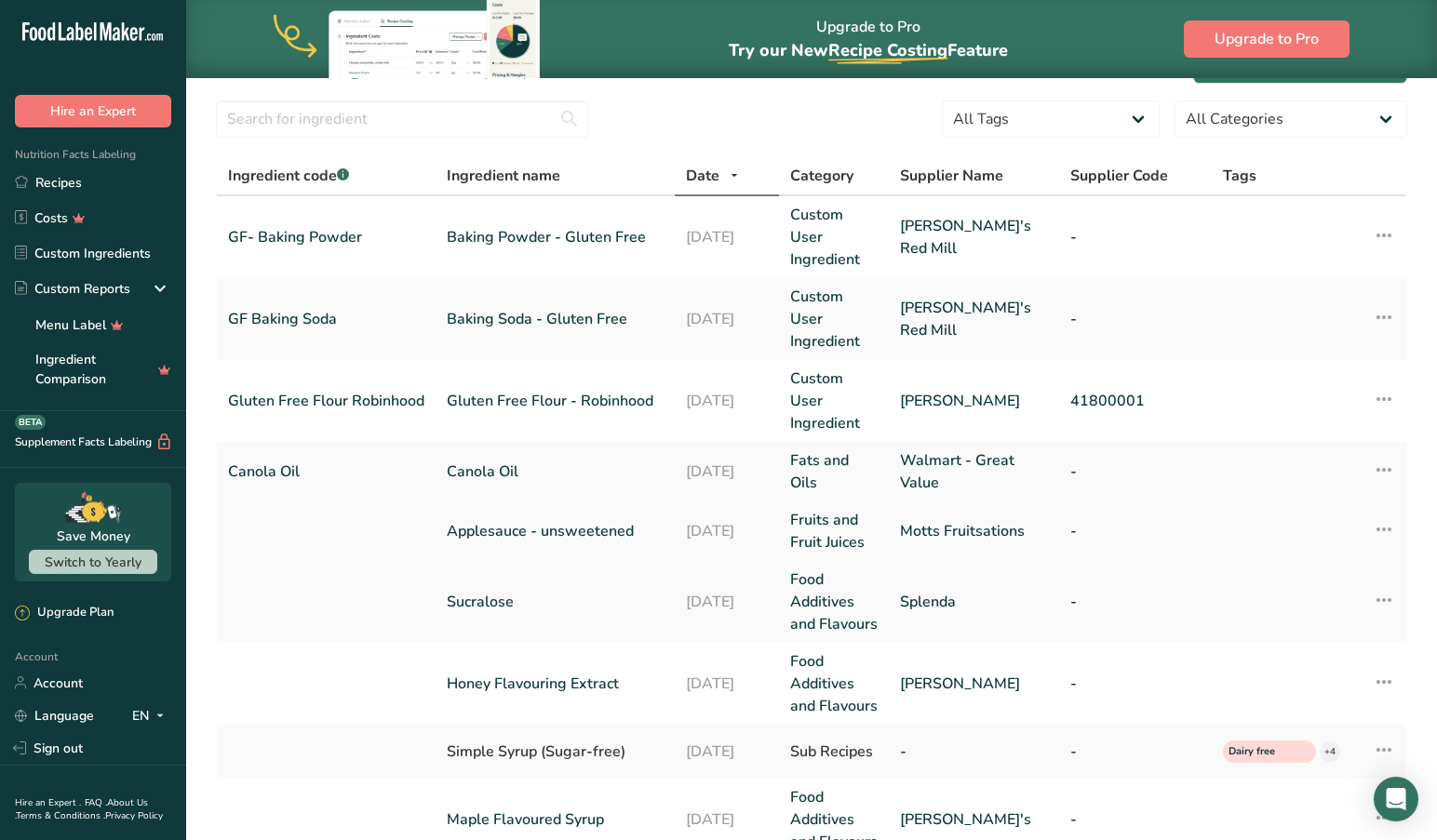
click at [500, 520] on link "Applesauce - unsweetened" at bounding box center [554, 532] width 217 height 22
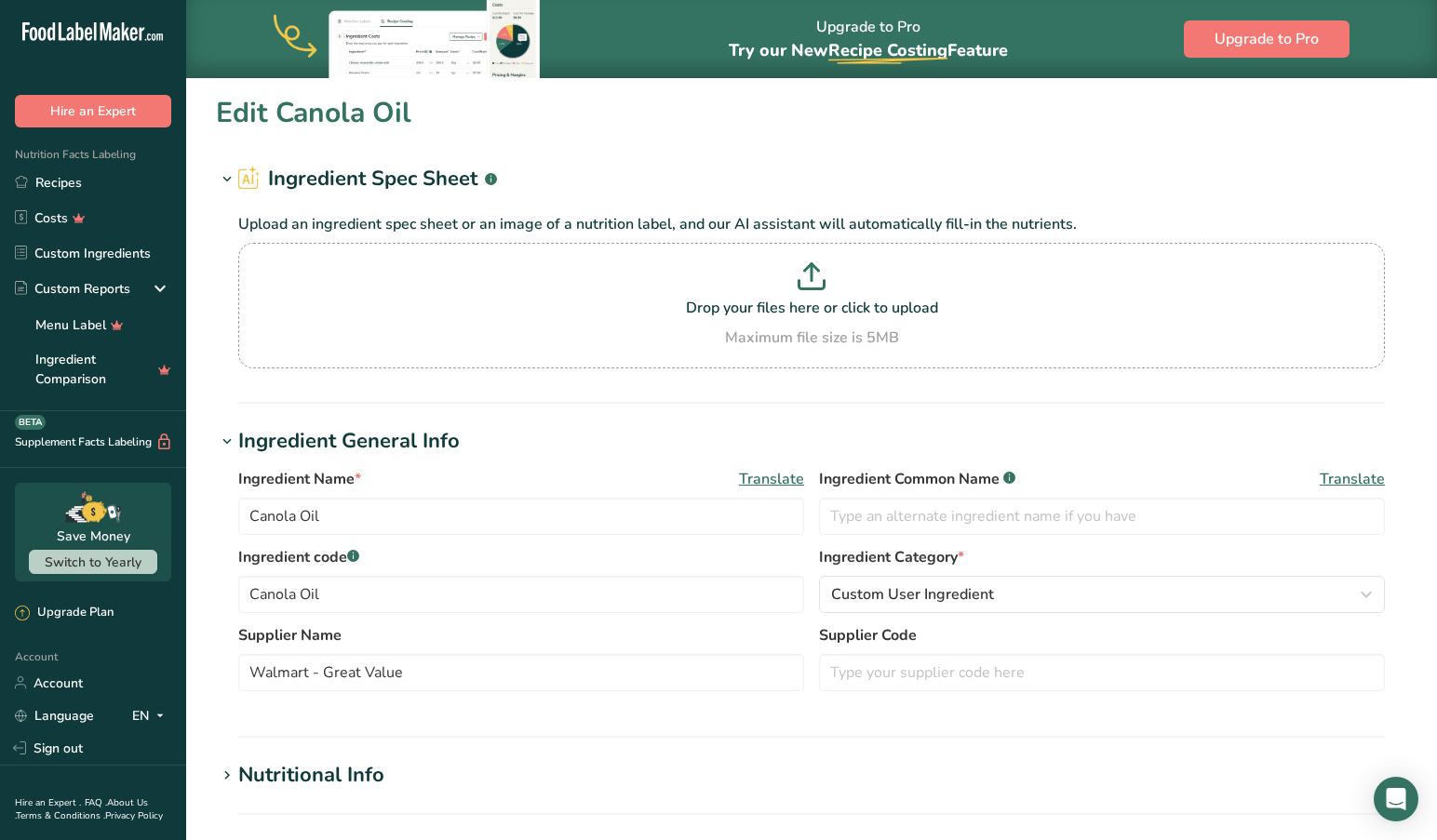
type input "Applesauce - unsweetened"
type input "Motts Fruitsations"
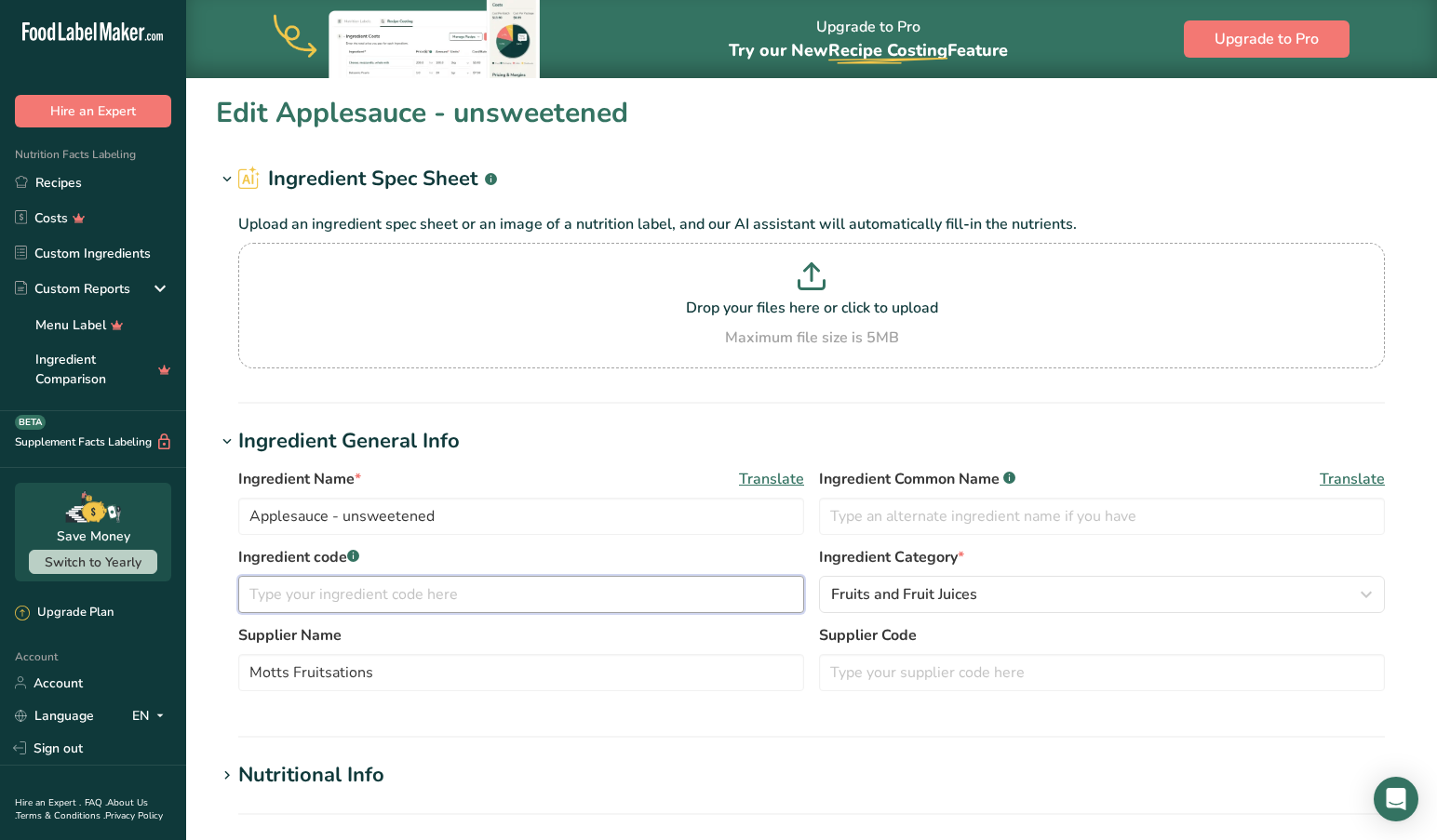
drag, startPoint x: 332, startPoint y: 590, endPoint x: 262, endPoint y: 608, distance: 72.3
click at [332, 590] on input "text" at bounding box center [521, 594] width 566 height 38
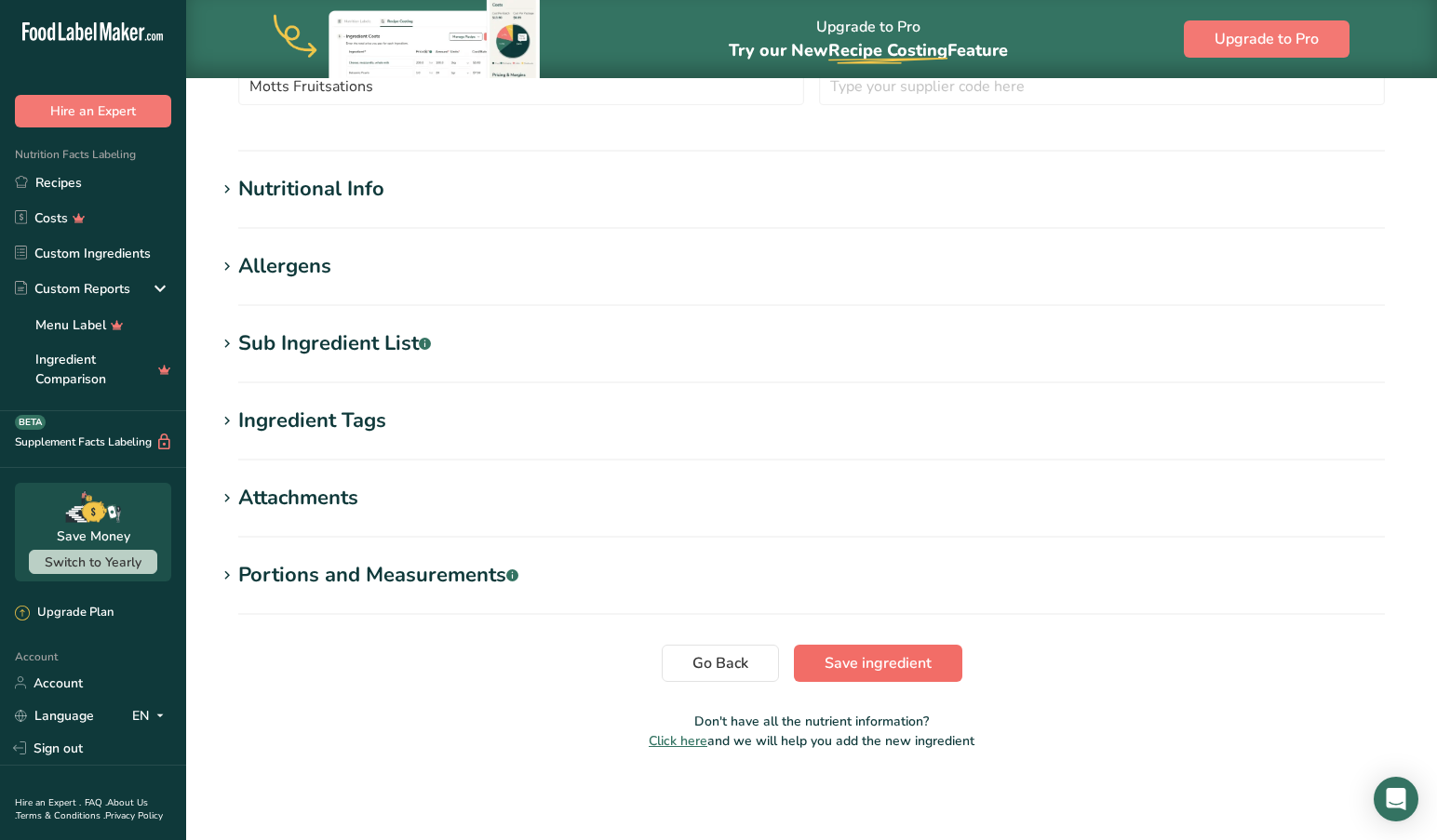
type input "Unsweet Applesauce"
click at [877, 659] on span "Save ingredient" at bounding box center [878, 663] width 107 height 22
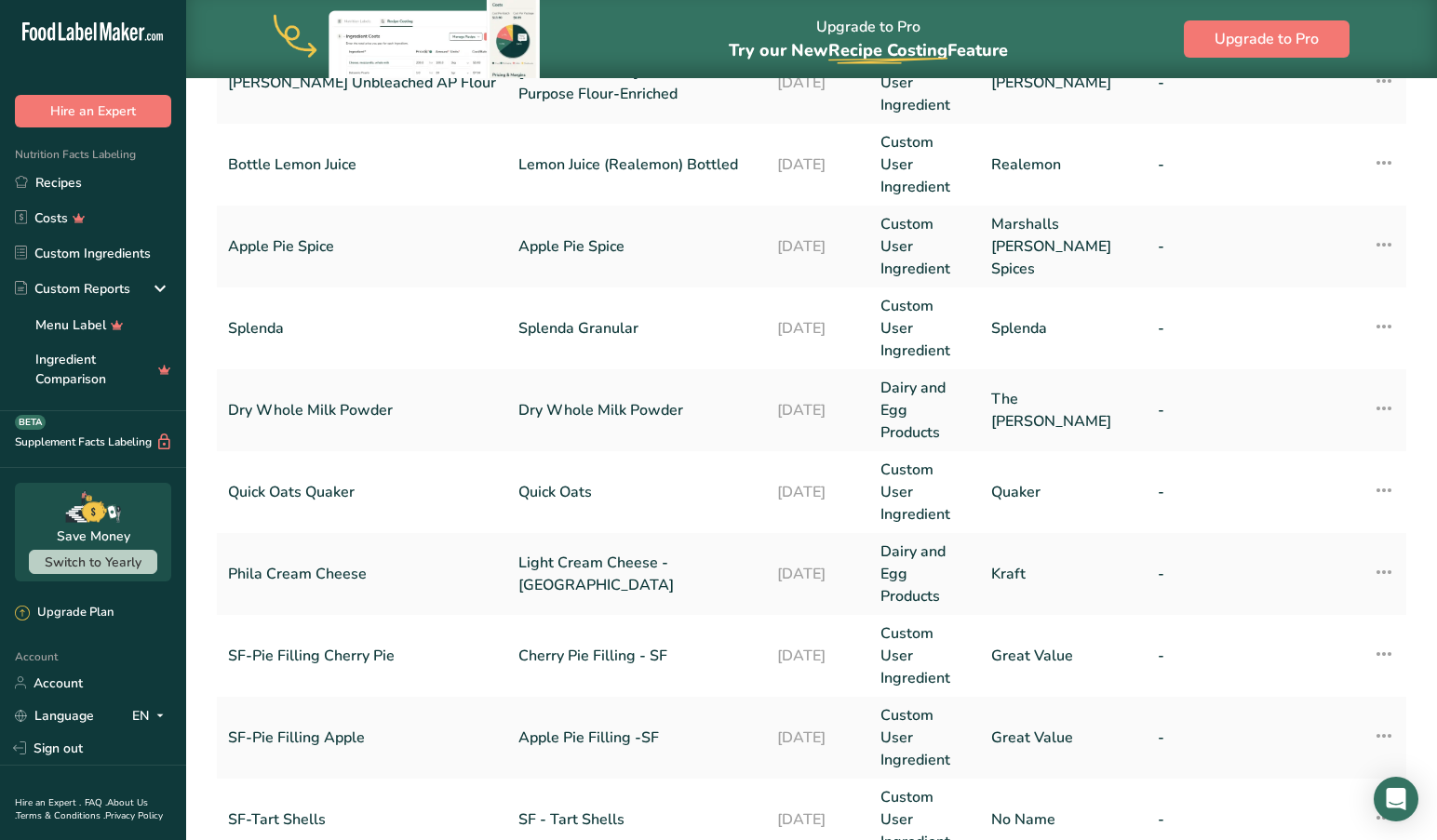
scroll to position [447, 0]
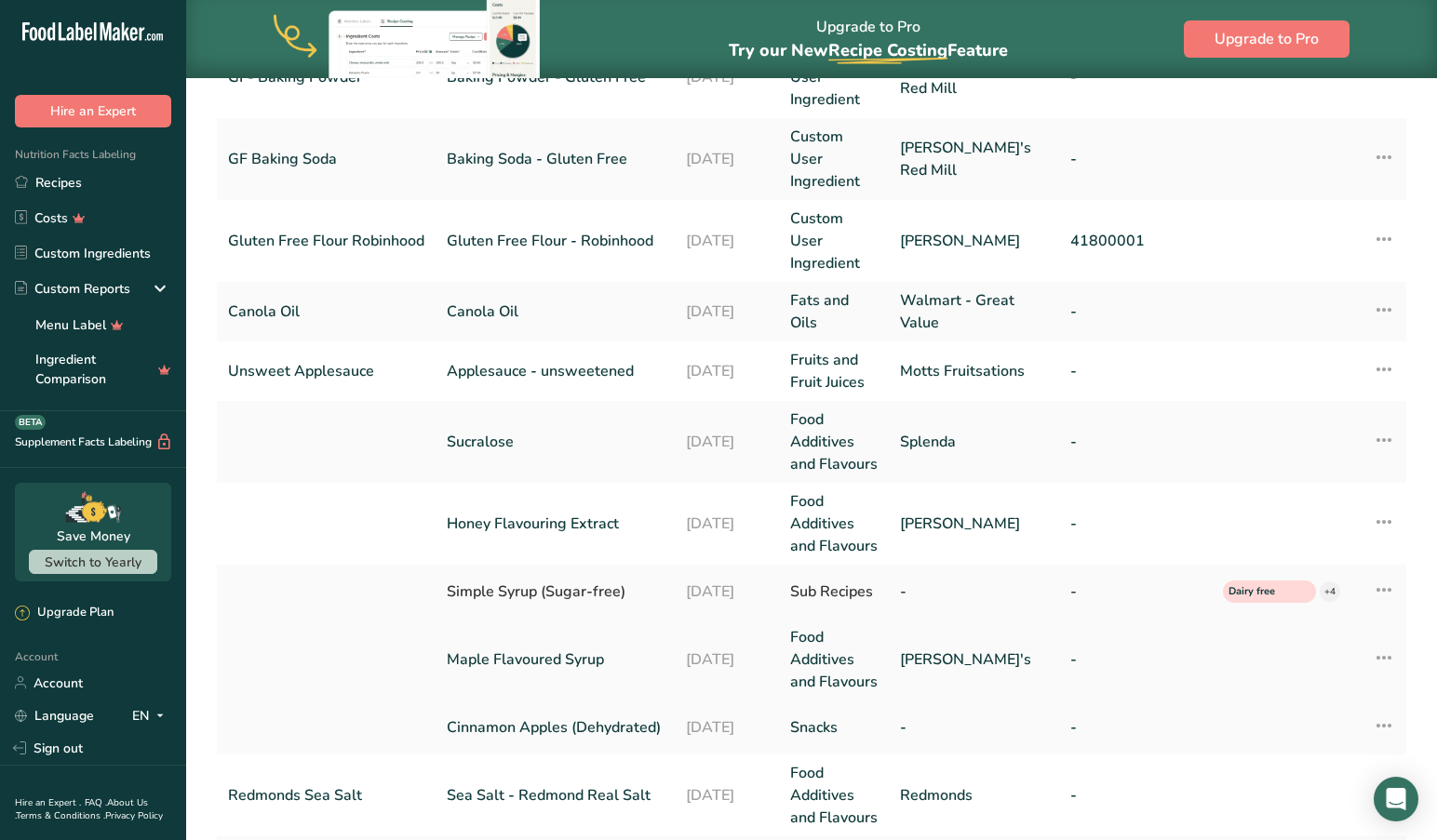
scroll to position [203, 0]
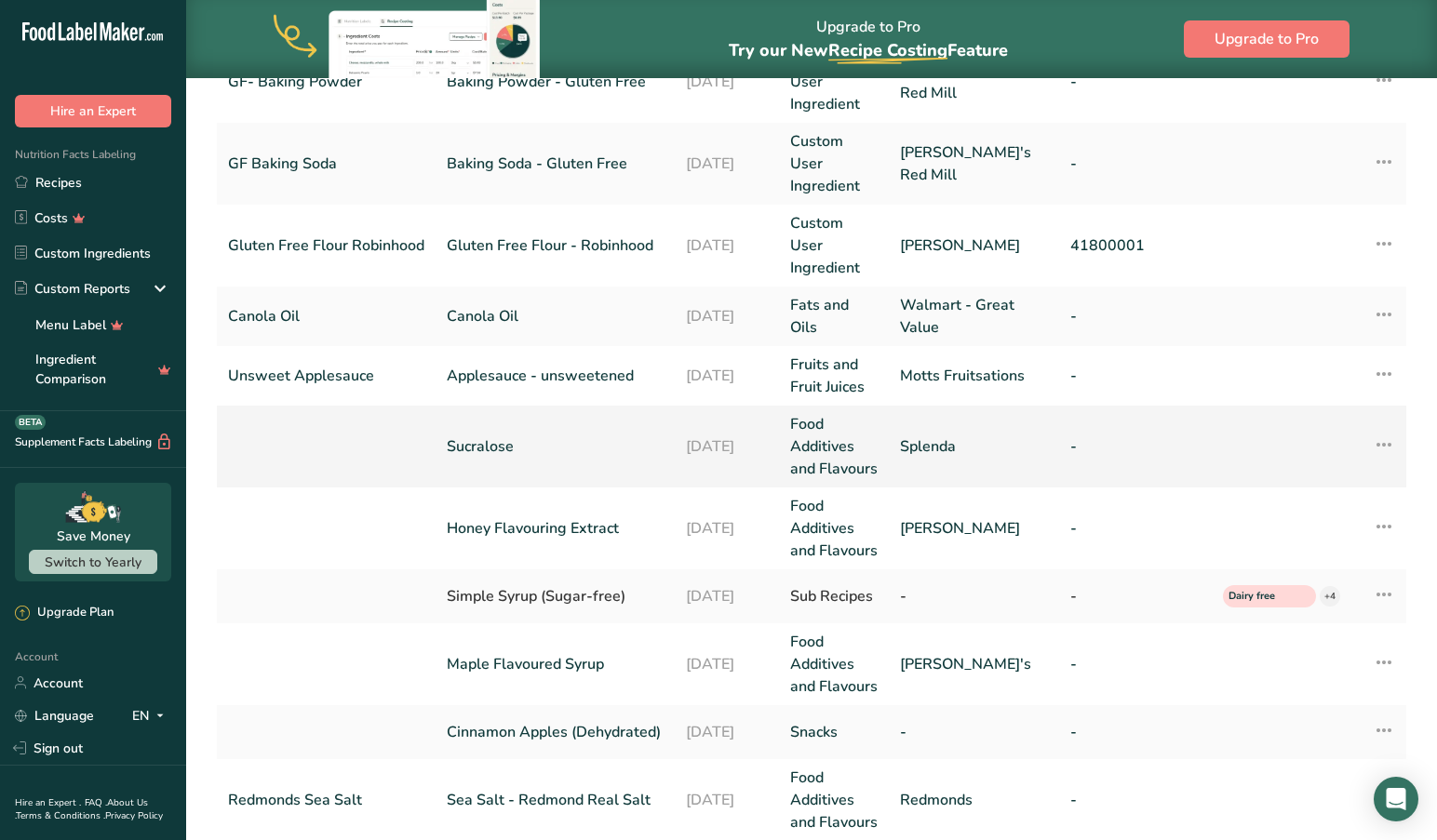
click at [455, 435] on link "Sucralose" at bounding box center [554, 446] width 217 height 22
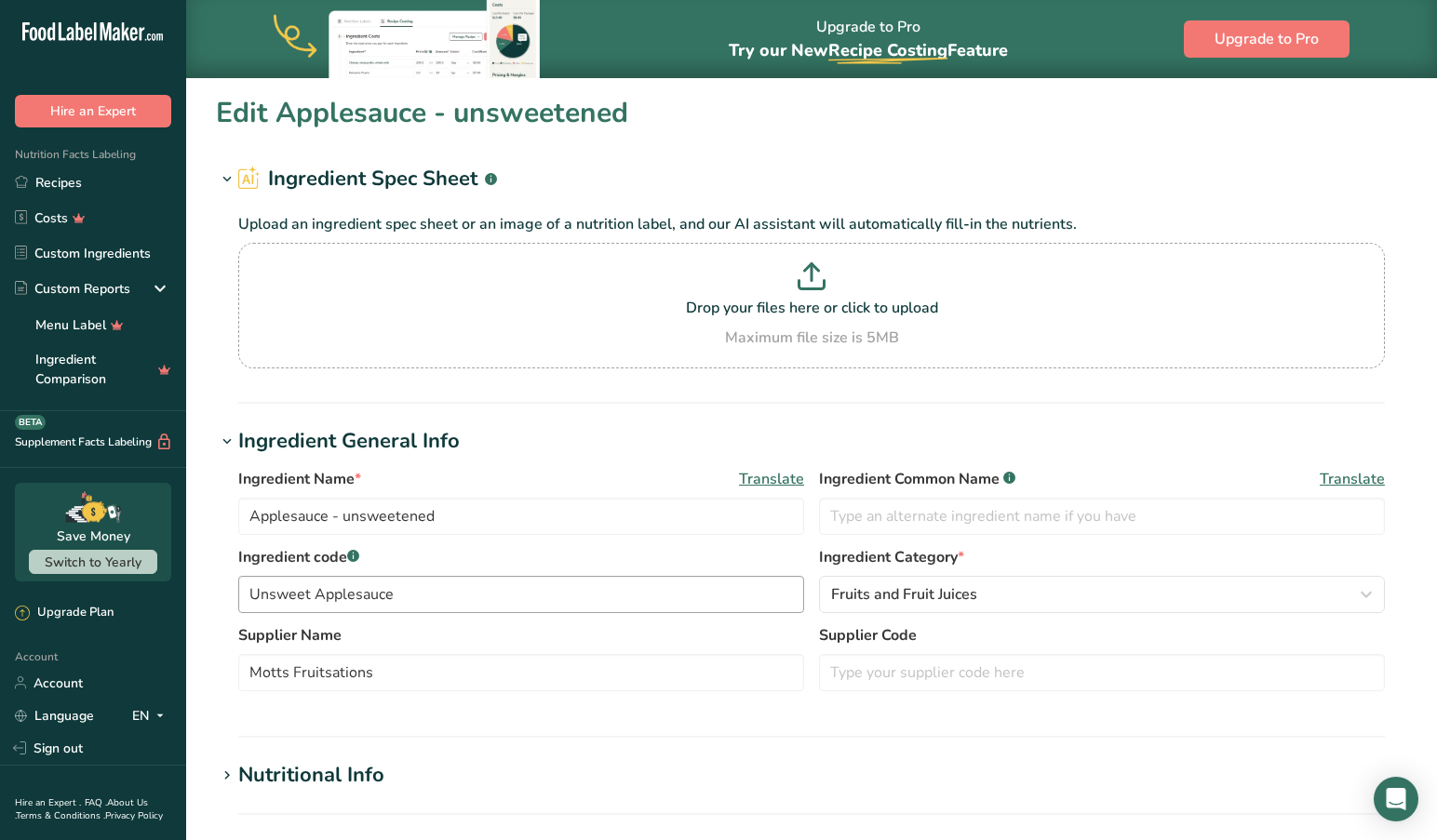
type input "Sucralose"
type input "Splenda"
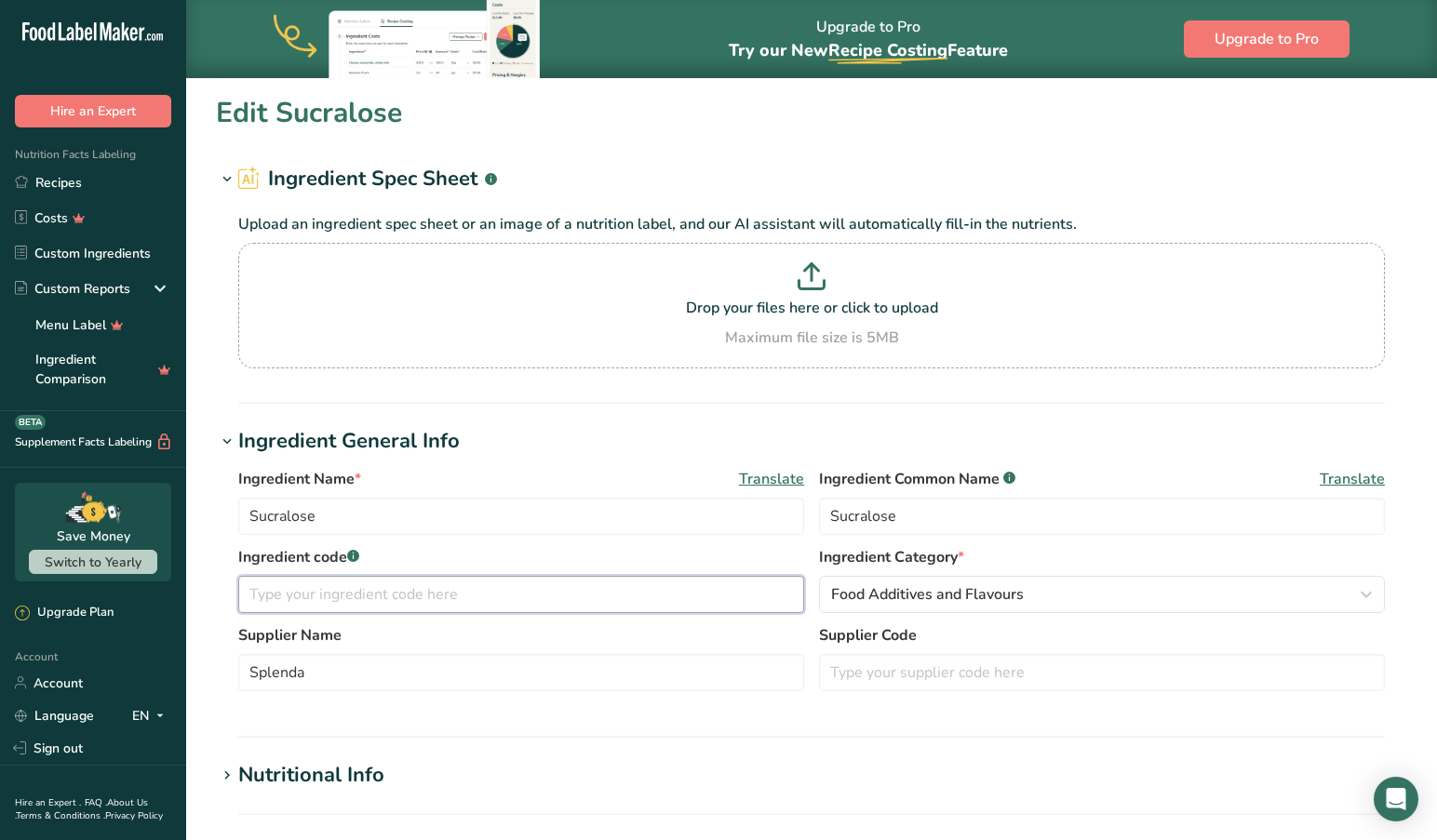
click at [323, 592] on input "text" at bounding box center [521, 594] width 566 height 38
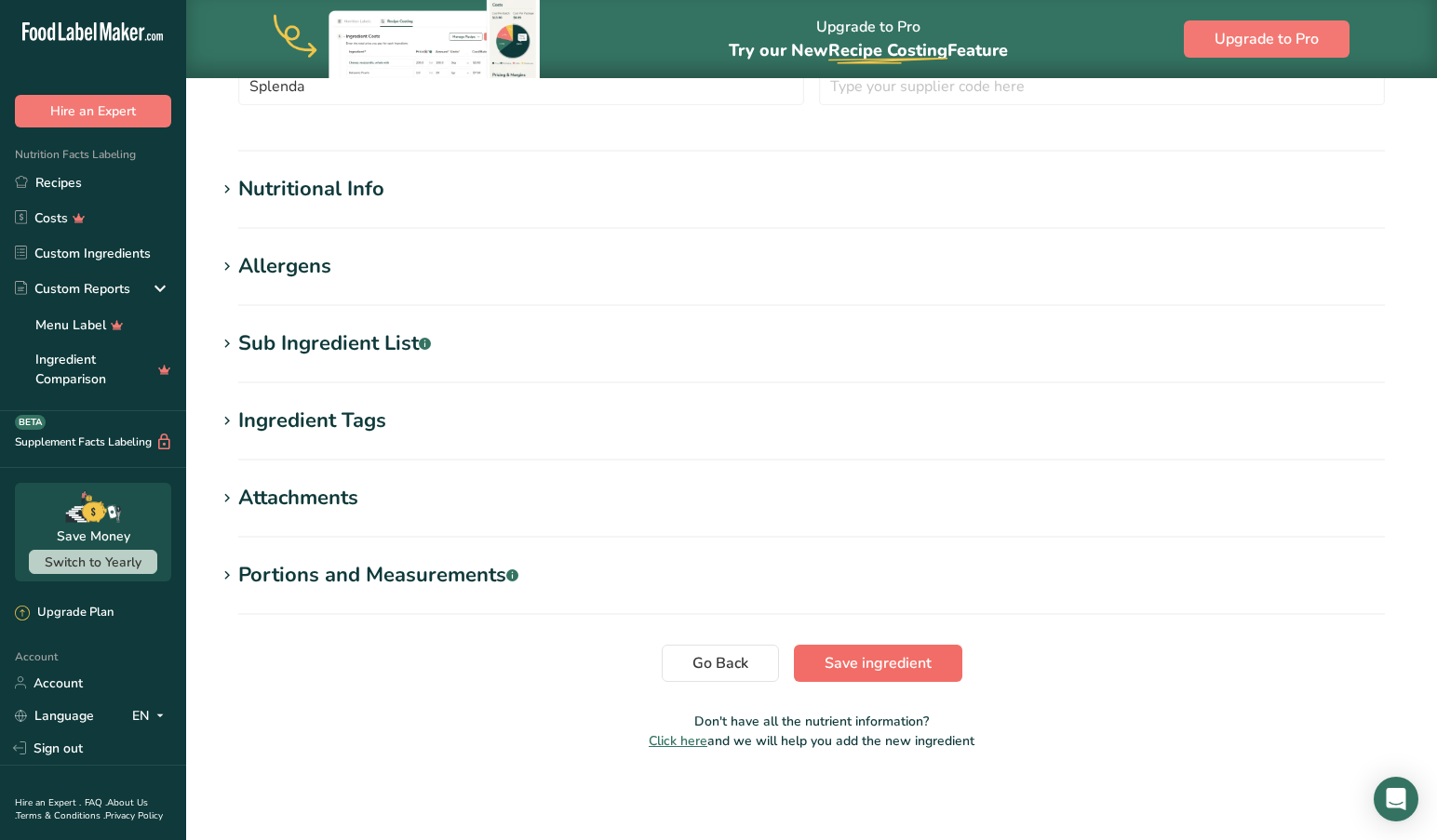
type input "Splenda"
click at [870, 659] on span "Save ingredient" at bounding box center [878, 663] width 107 height 22
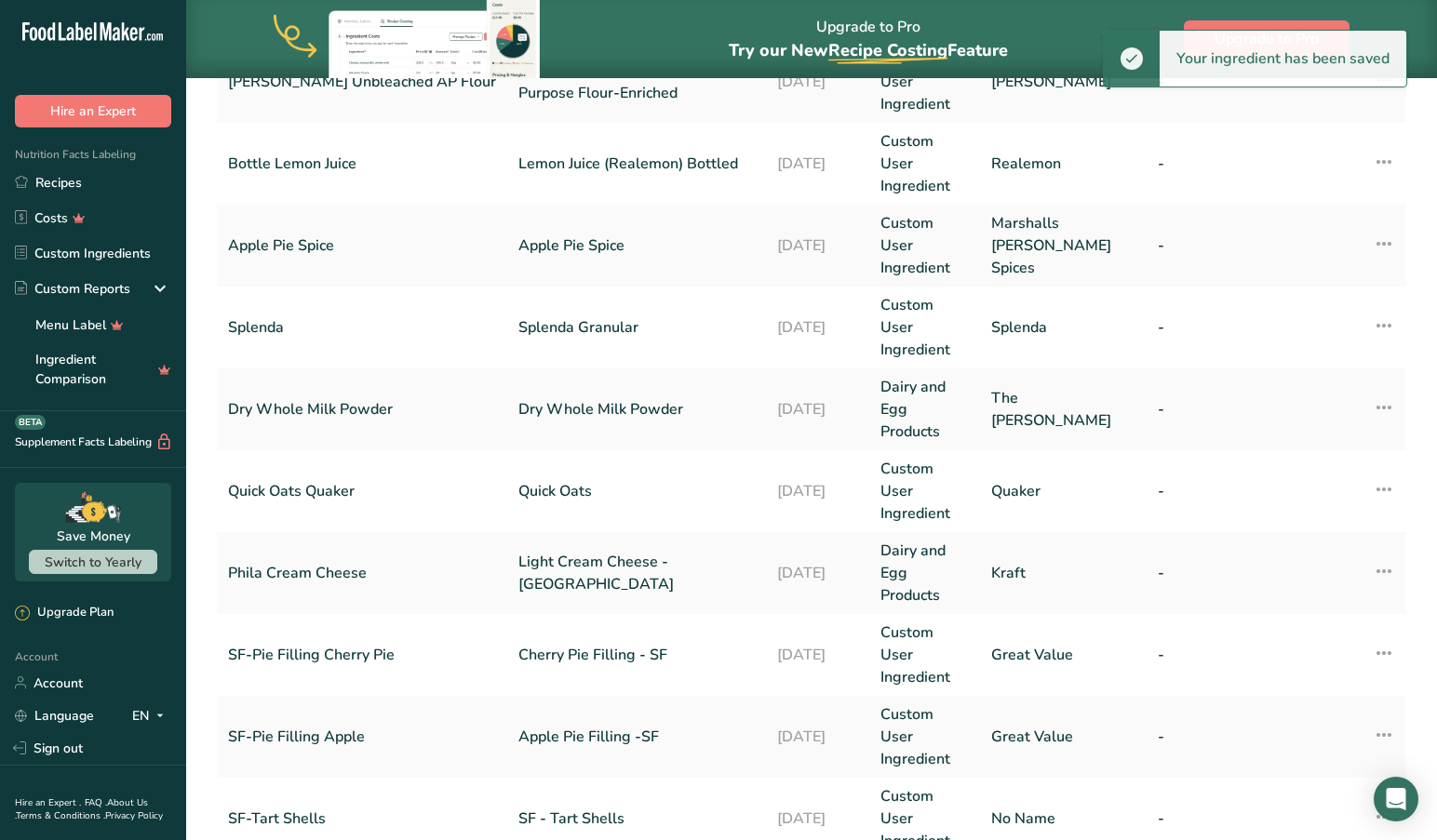
scroll to position [447, 0]
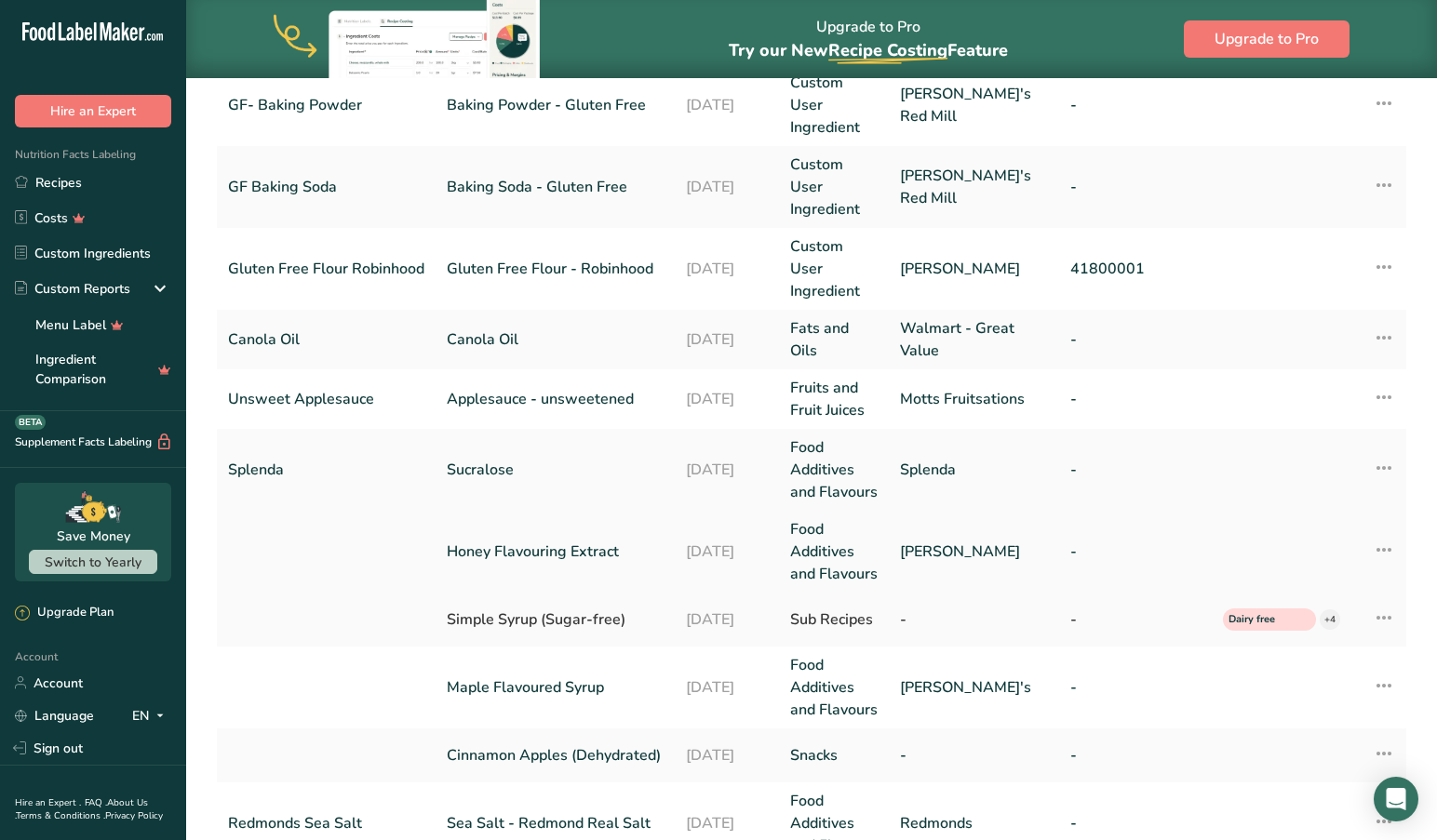
scroll to position [180, 1]
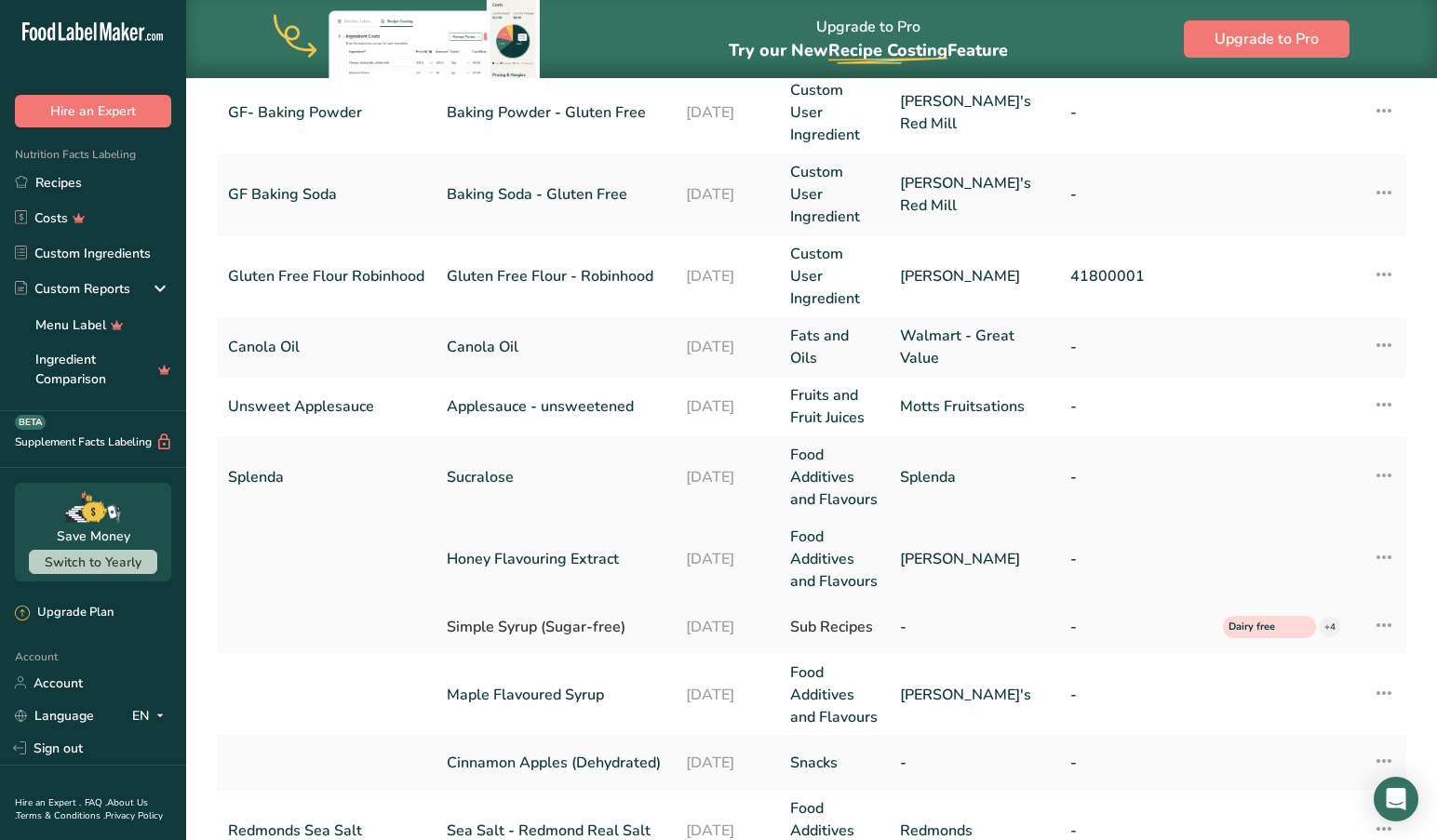
click at [481, 548] on link "Honey Flavouring Extract" at bounding box center [554, 559] width 217 height 22
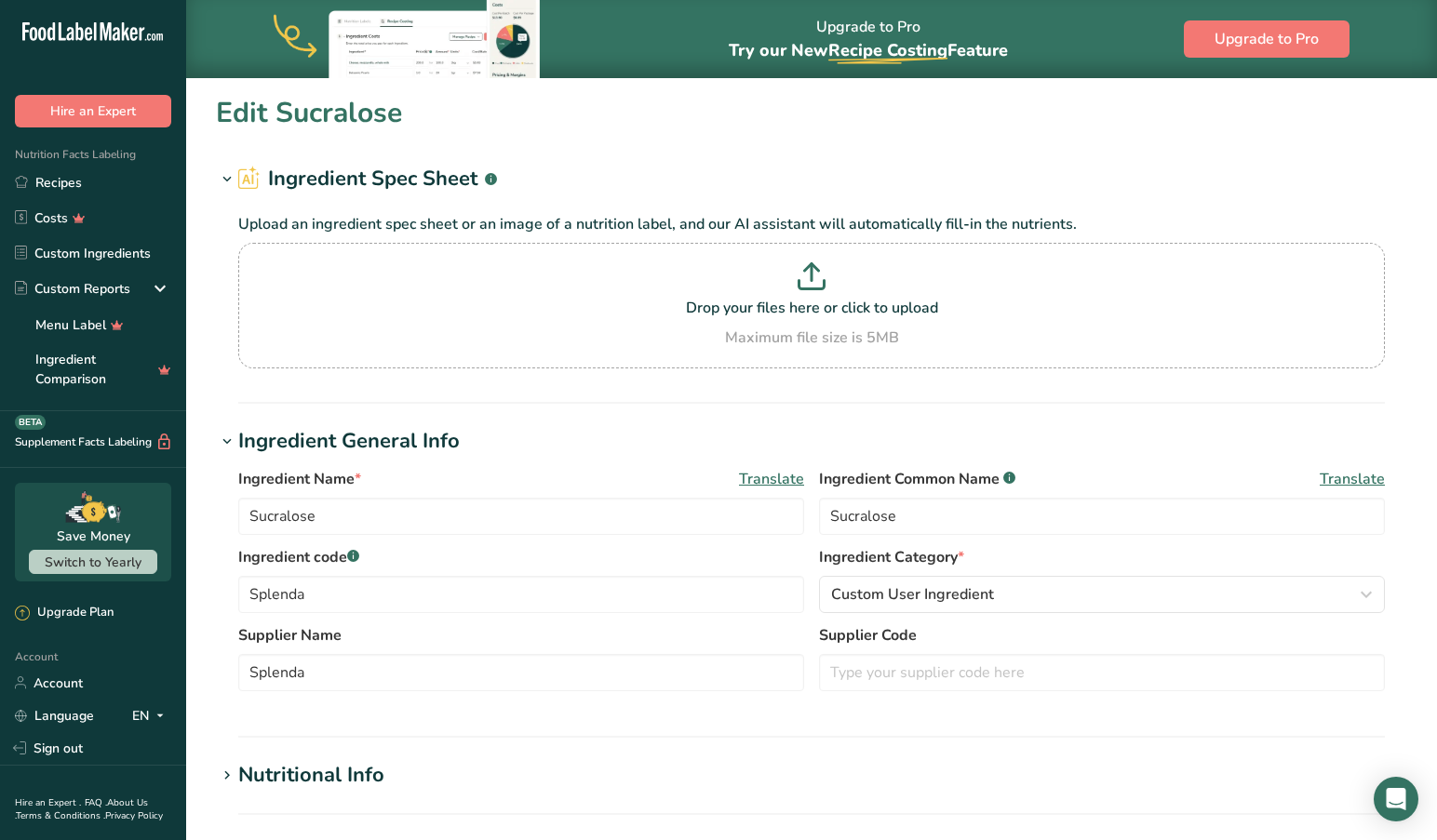
type input "Honey Flavouring Extract"
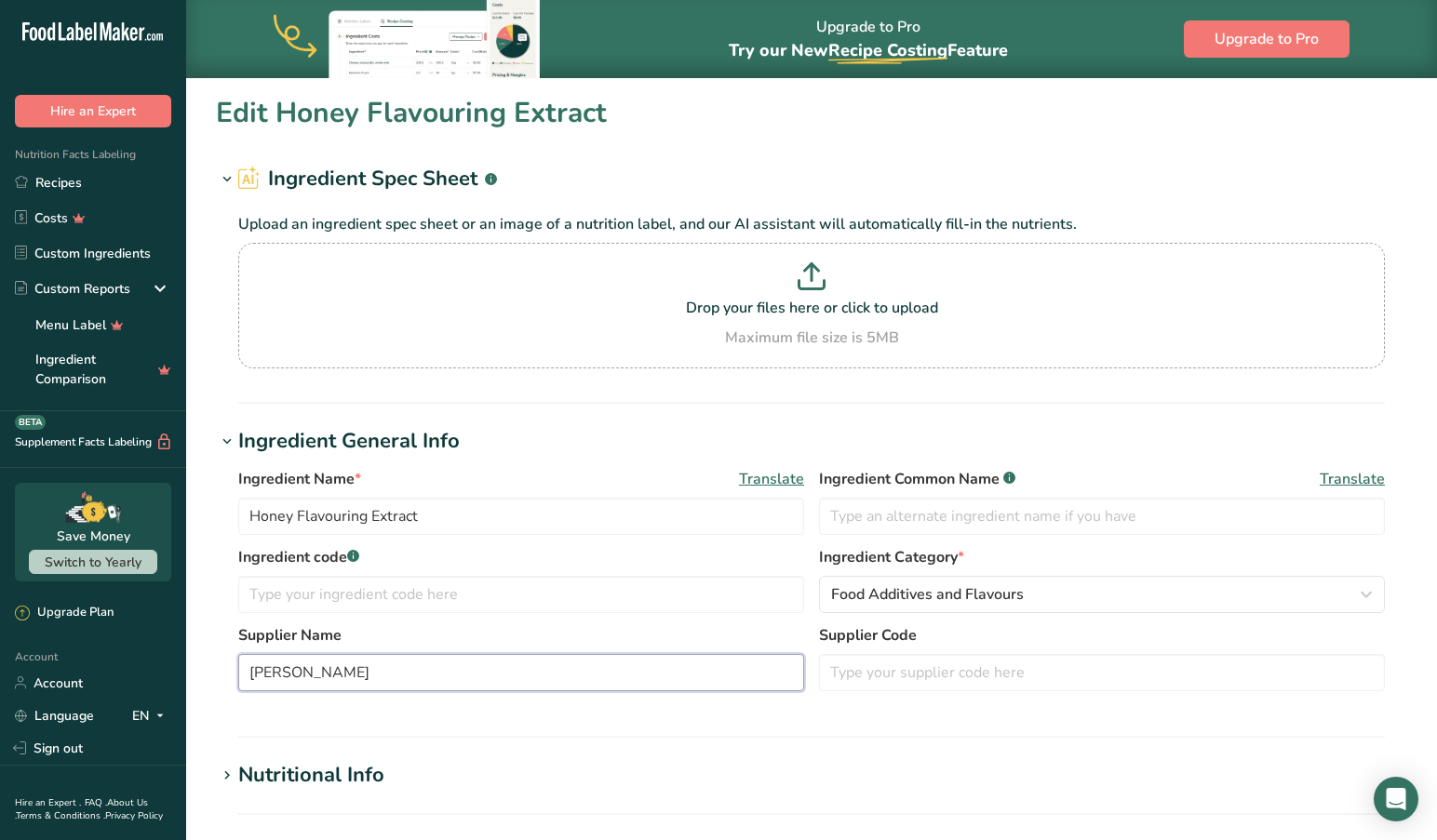
drag, startPoint x: 361, startPoint y: 676, endPoint x: 188, endPoint y: 659, distance: 173.8
click at [188, 659] on section "Edit Honey Flavouring Extract Ingredient Spec Sheet .a-a{fill:#347362;}.b-a{fil…" at bounding box center [810, 721] width 1250 height 1289
type input "Olivation"
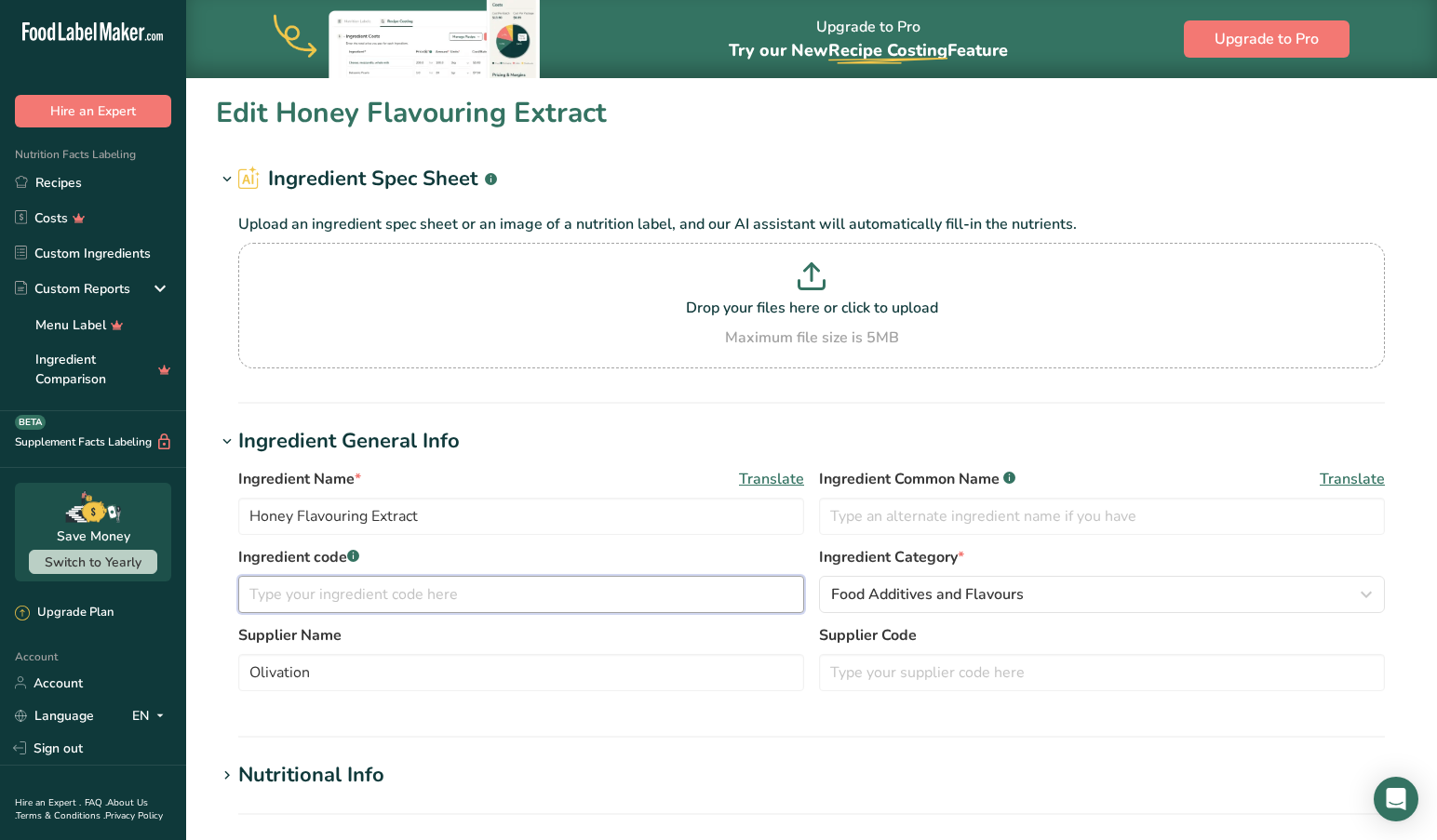
click at [271, 603] on input "text" at bounding box center [521, 594] width 566 height 38
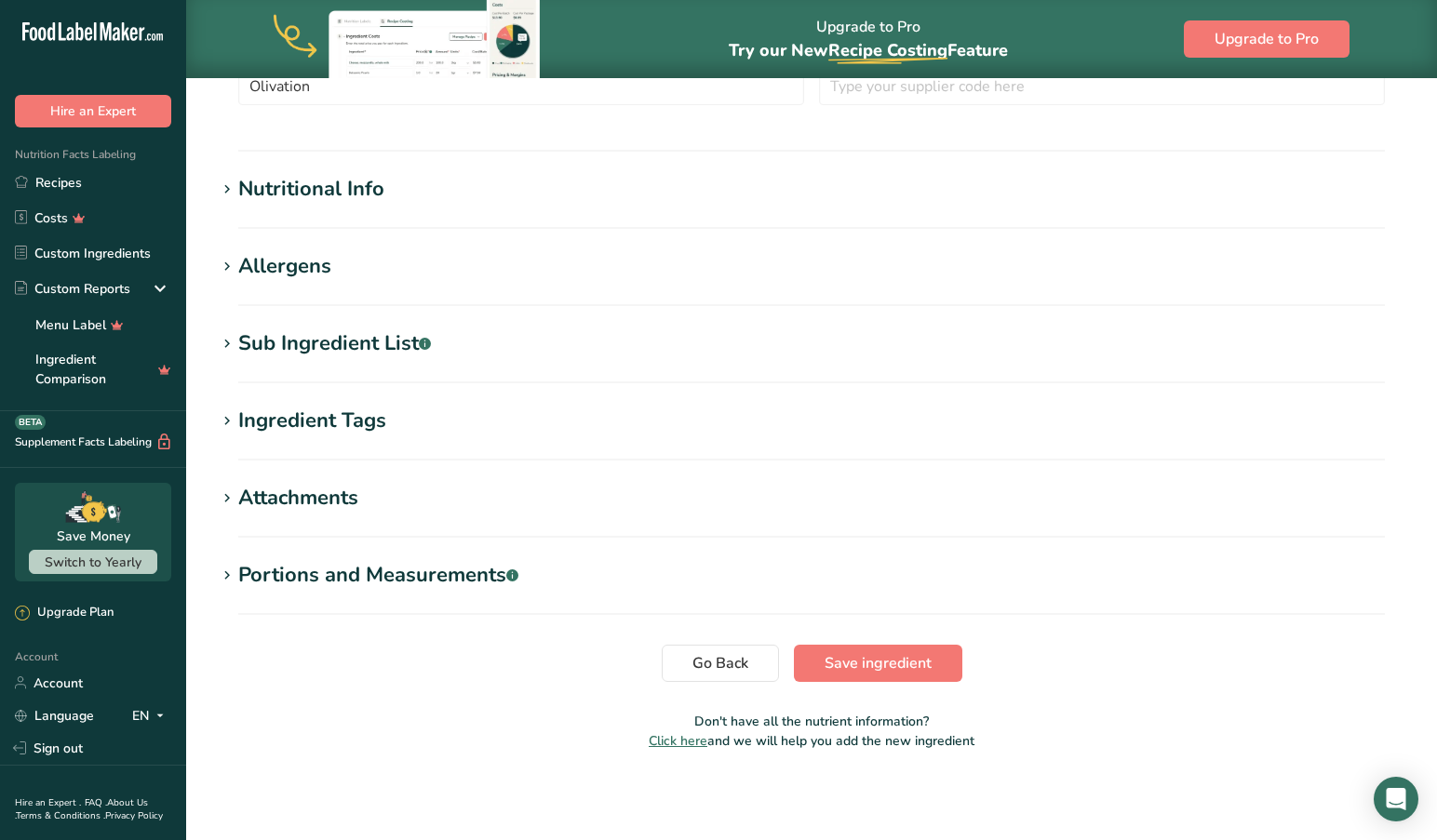
scroll to position [586, 0]
type input "Honey Flavouring"
click at [222, 416] on icon at bounding box center [227, 421] width 17 height 26
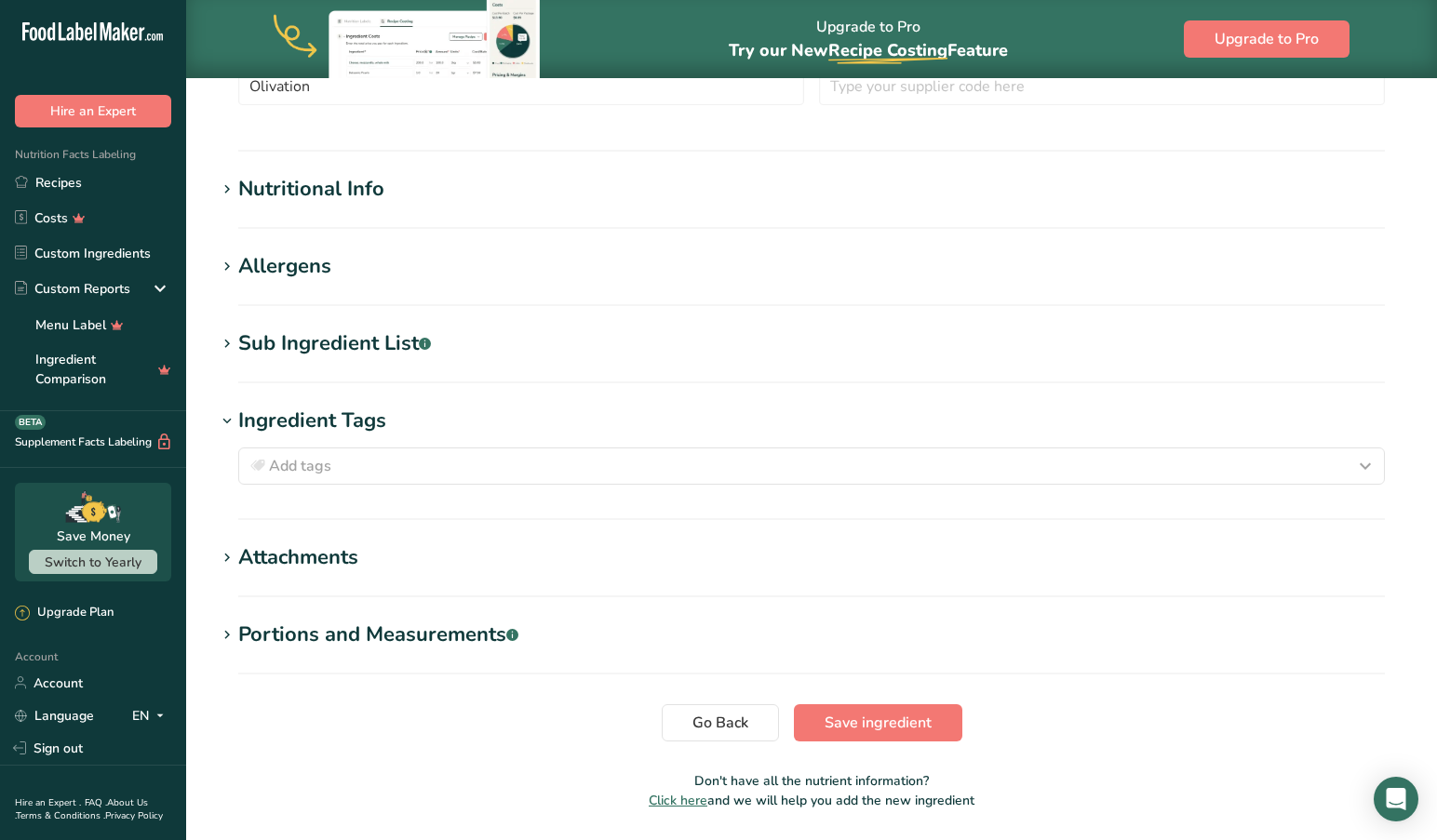
click at [224, 416] on icon at bounding box center [227, 421] width 17 height 26
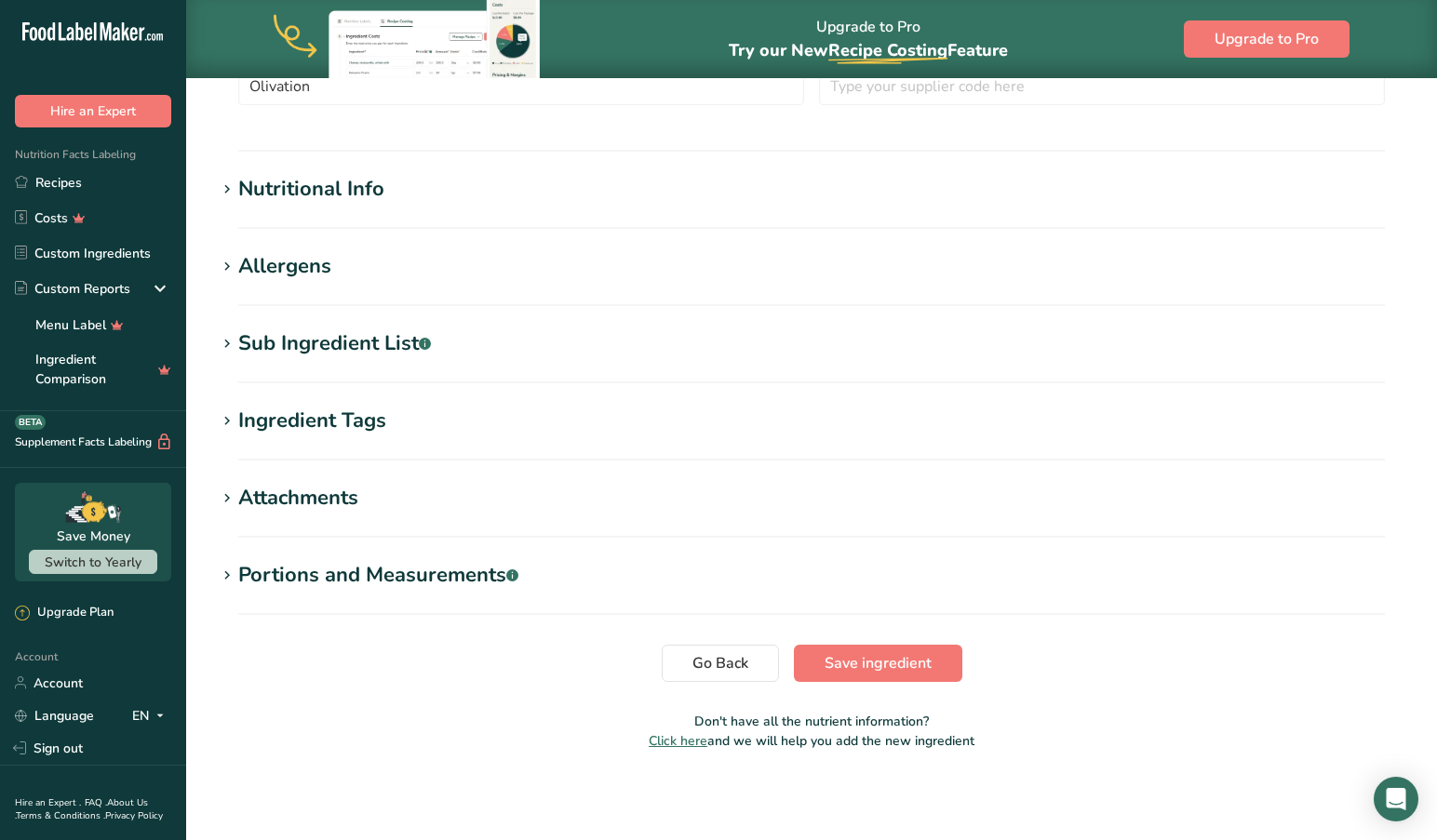
click at [226, 341] on icon at bounding box center [227, 344] width 17 height 26
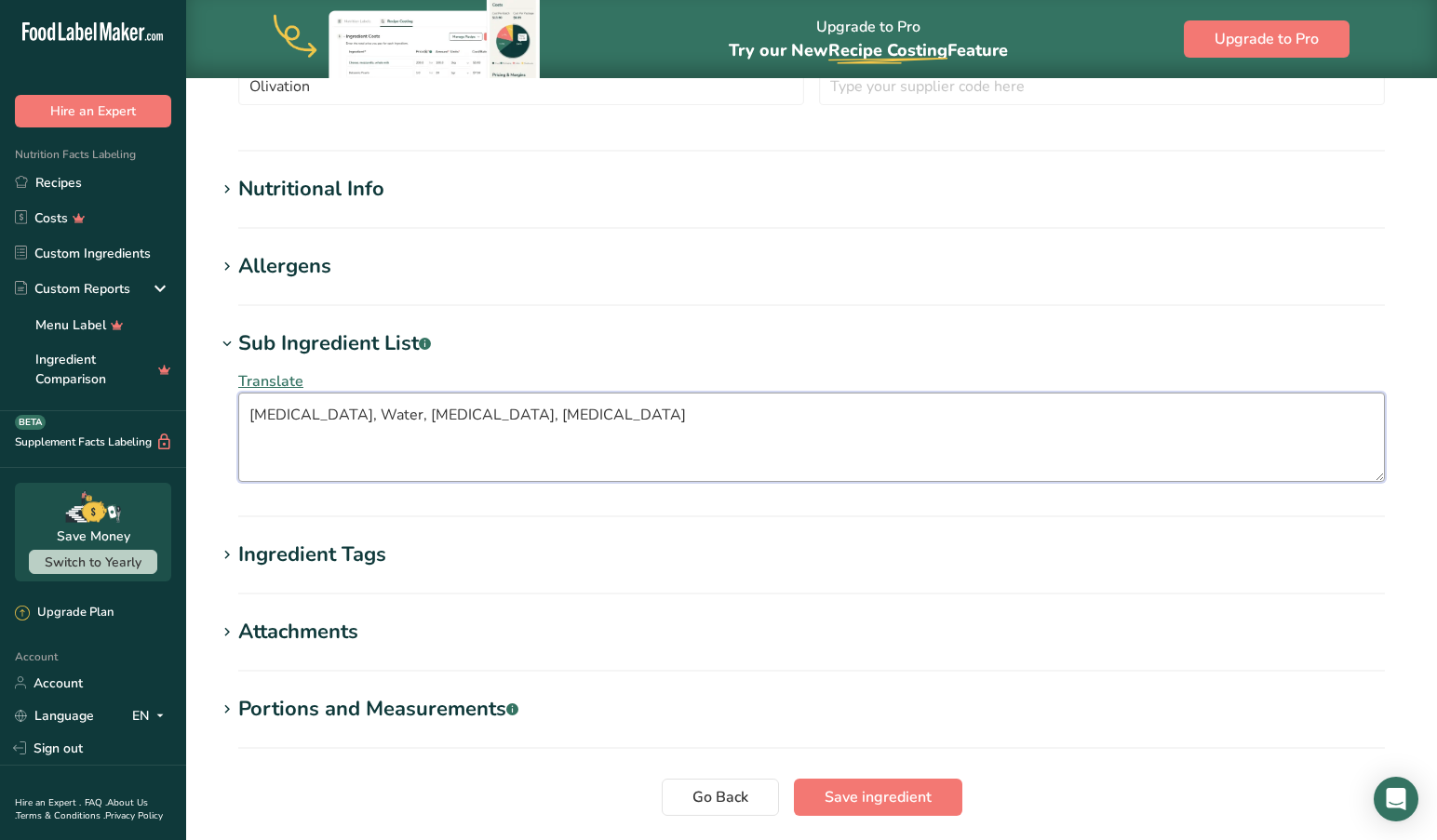
drag, startPoint x: 368, startPoint y: 412, endPoint x: 238, endPoint y: 405, distance: 130.2
click at [238, 405] on textarea "[MEDICAL_DATA], Water, [MEDICAL_DATA], [MEDICAL_DATA]" at bounding box center [811, 437] width 1146 height 89
drag, startPoint x: 280, startPoint y: 410, endPoint x: 199, endPoint y: 404, distance: 81.2
click at [199, 404] on section "Edit Honey Flavouring Extract Ingredient Spec Sheet .a-a{fill:#347362;}.b-a{fil…" at bounding box center [810, 202] width 1250 height 1423
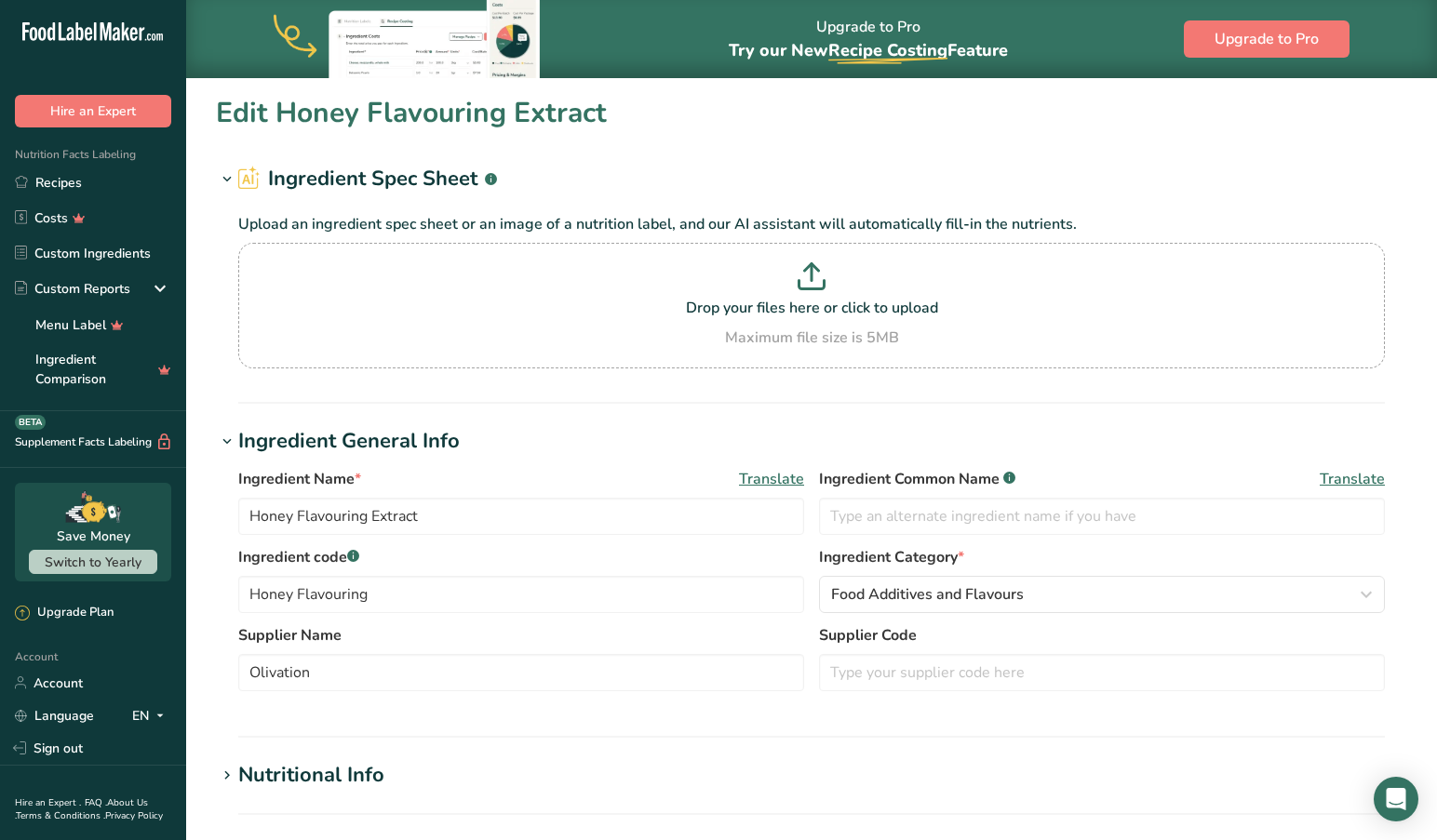
scroll to position [0, 0]
type textarea "Alcohol, [MEDICAL_DATA], Natural Flavours"
click at [830, 516] on input "text" at bounding box center [1101, 517] width 566 height 38
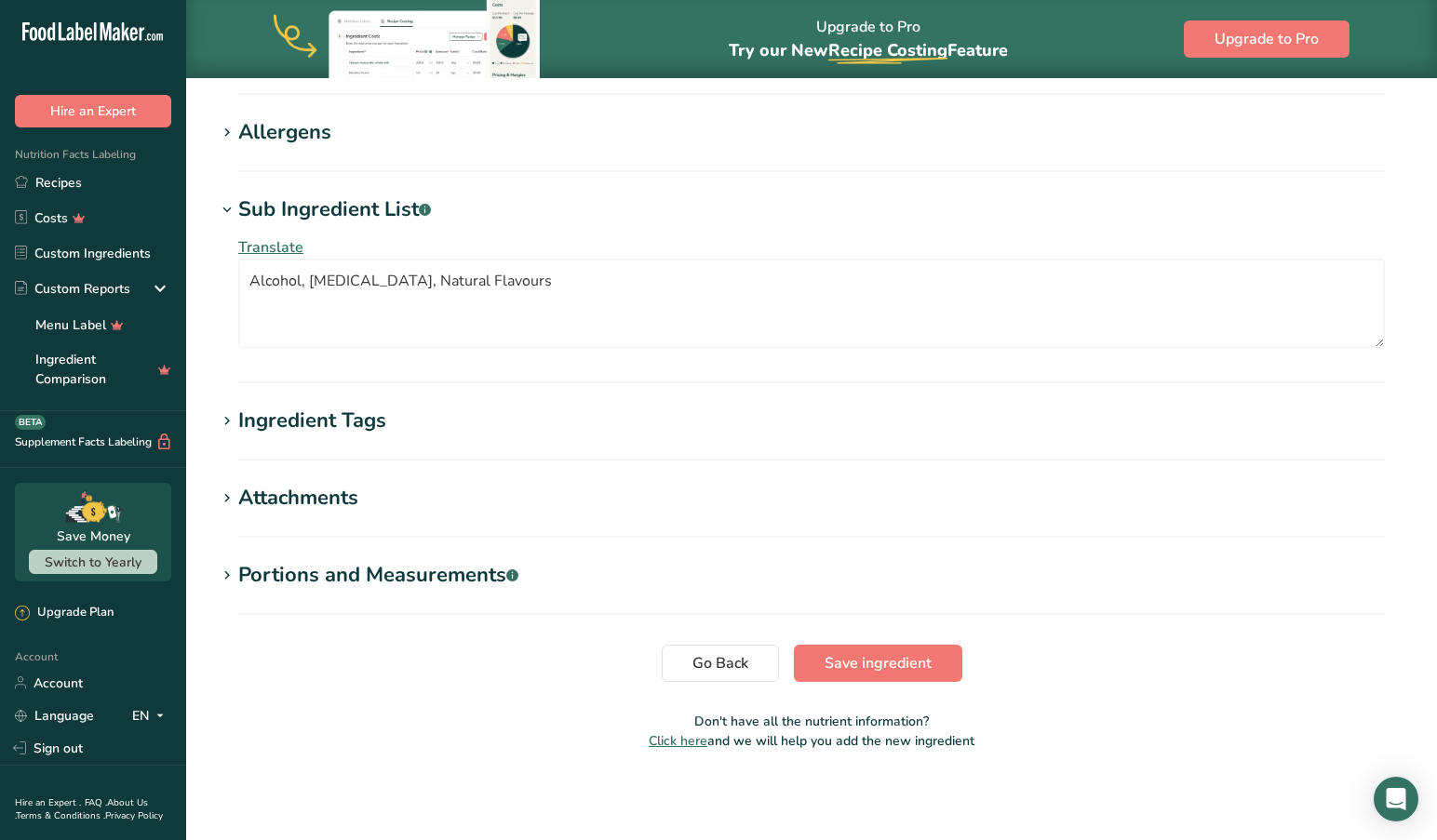
scroll to position [720, 0]
type input "Honey Flavouring"
click at [860, 657] on span "Save ingredient" at bounding box center [878, 663] width 107 height 22
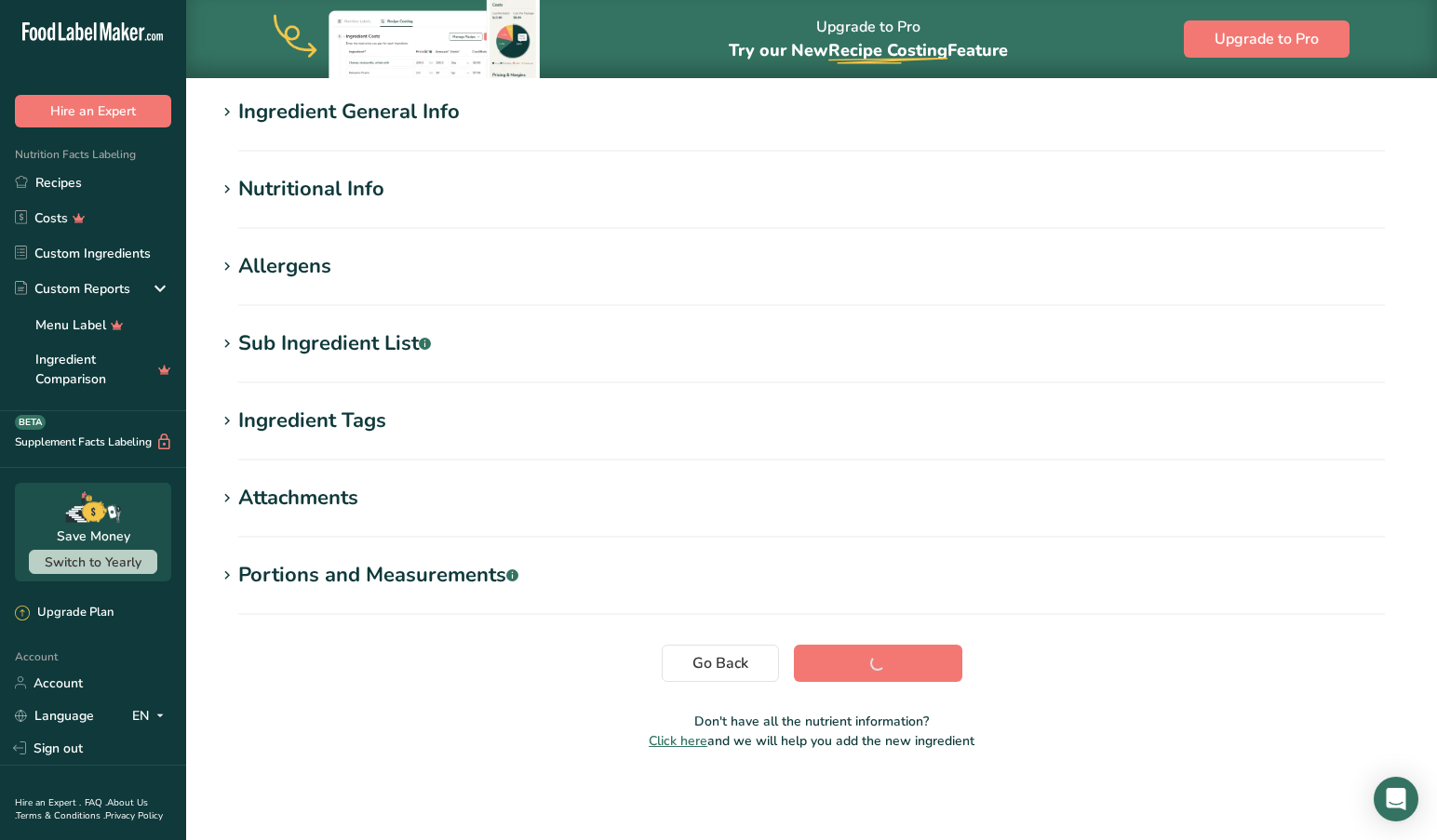
scroll to position [144, 0]
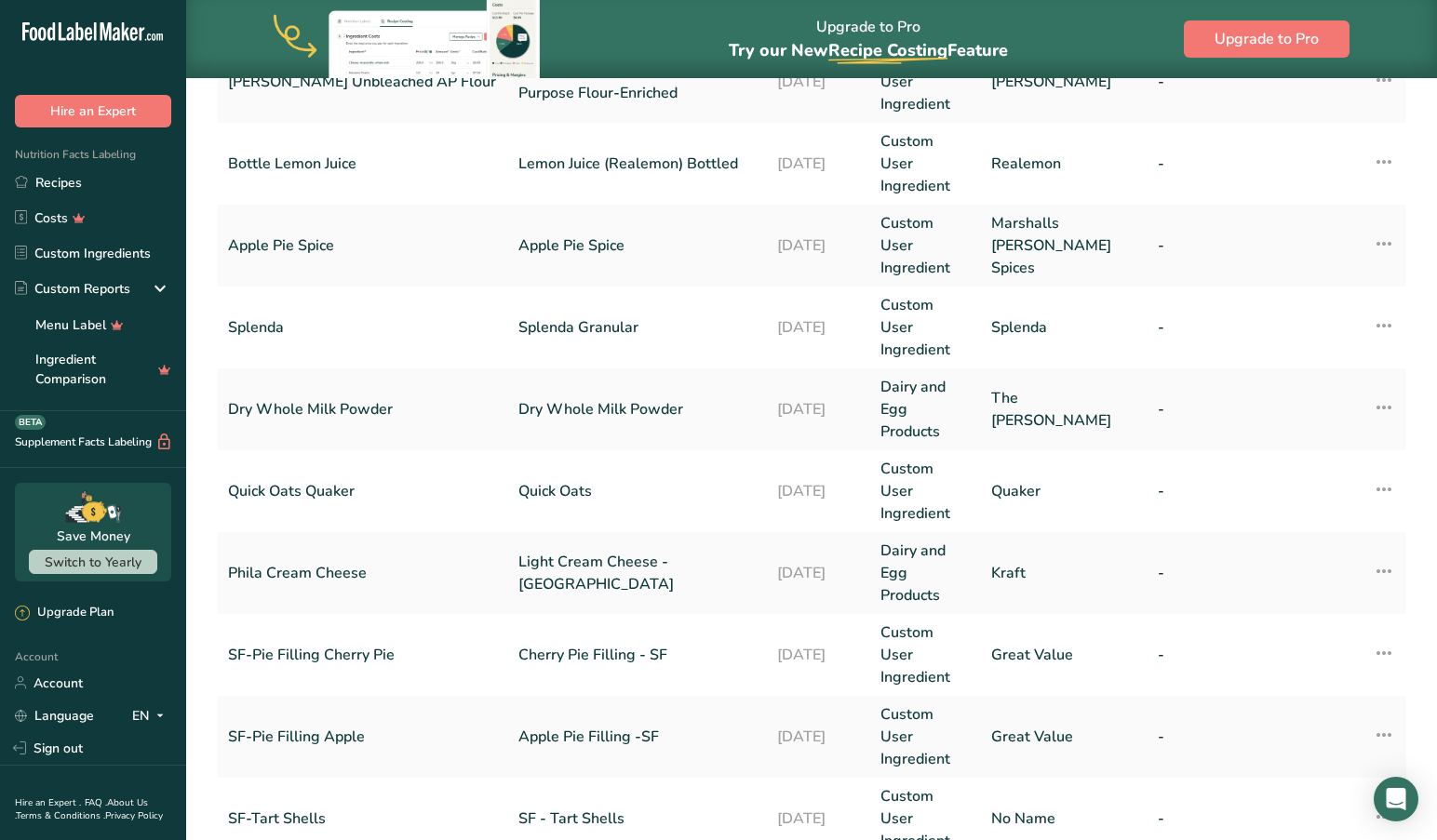
scroll to position [447, 0]
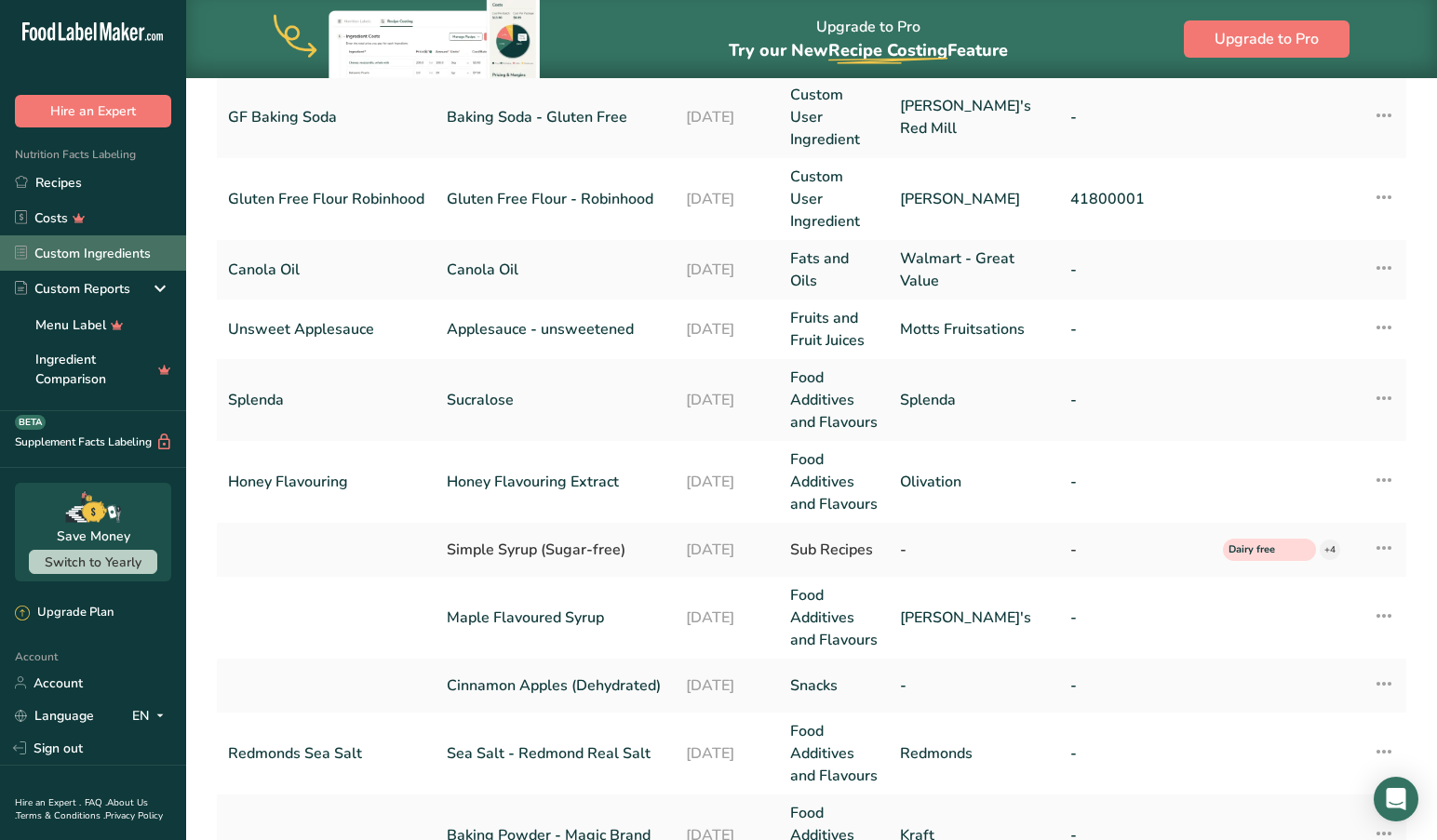
scroll to position [248, 0]
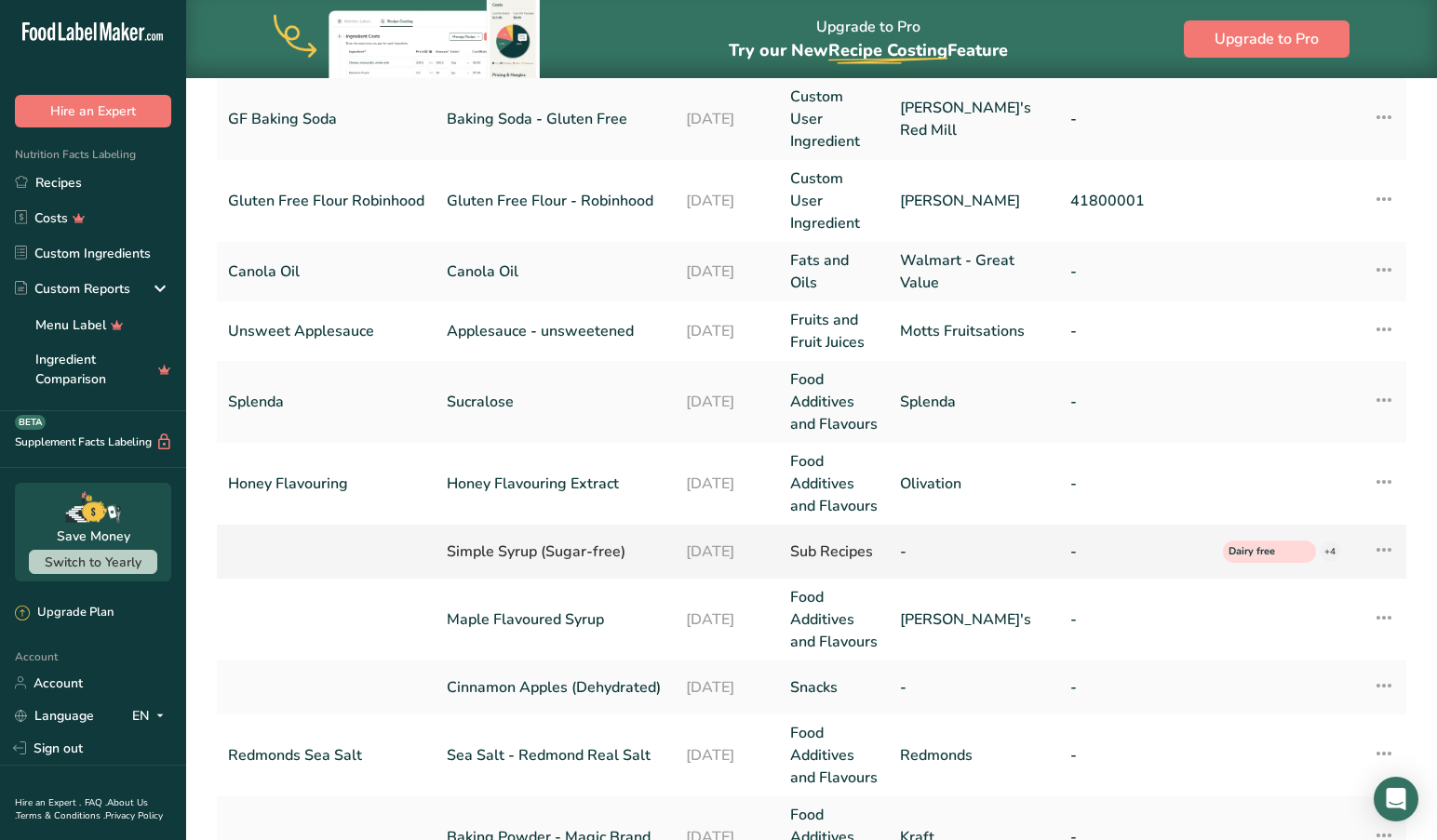
click at [1381, 532] on icon at bounding box center [1384, 549] width 23 height 34
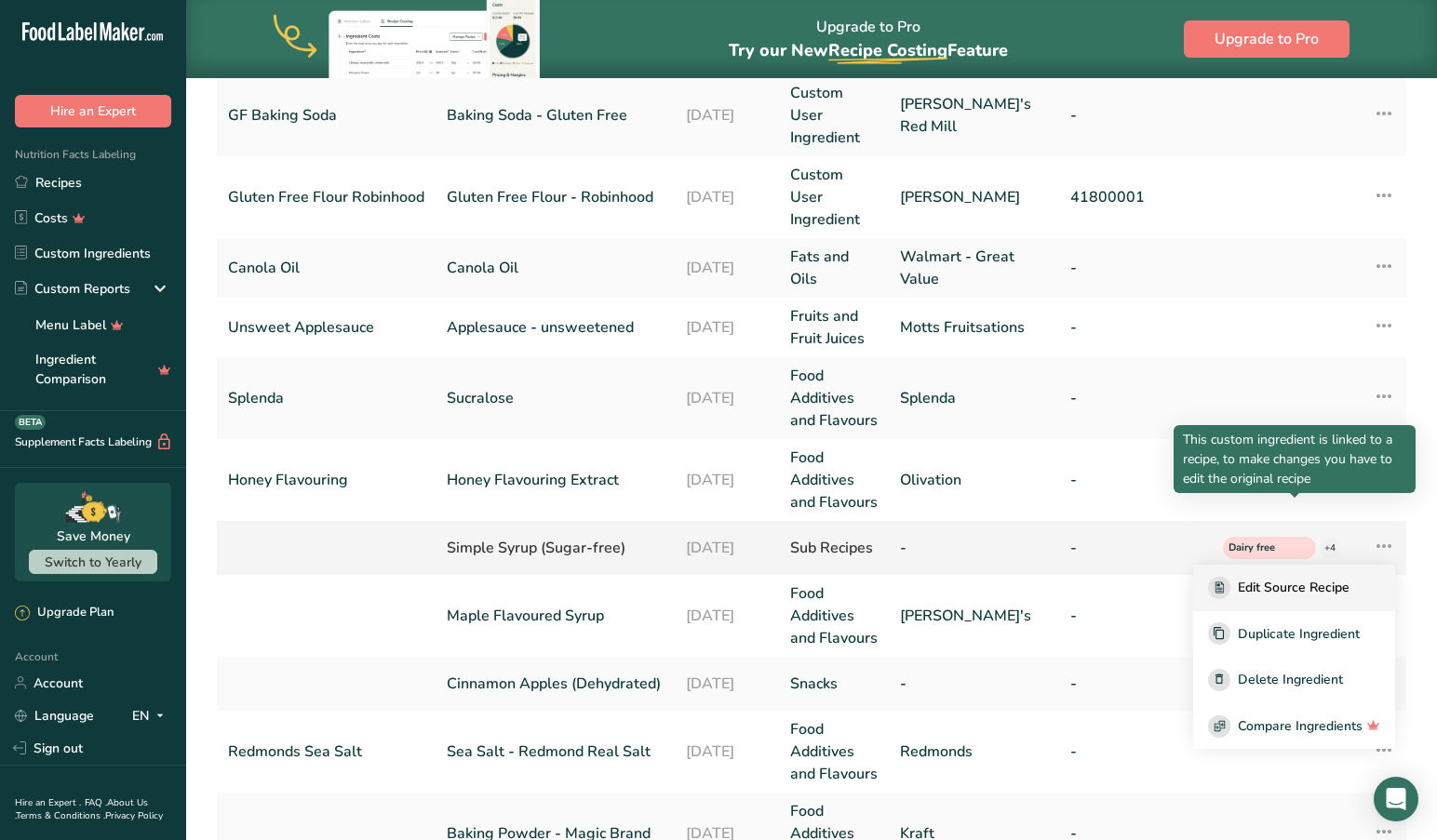
click at [1278, 578] on span "Edit Source Recipe" at bounding box center [1293, 587] width 112 height 20
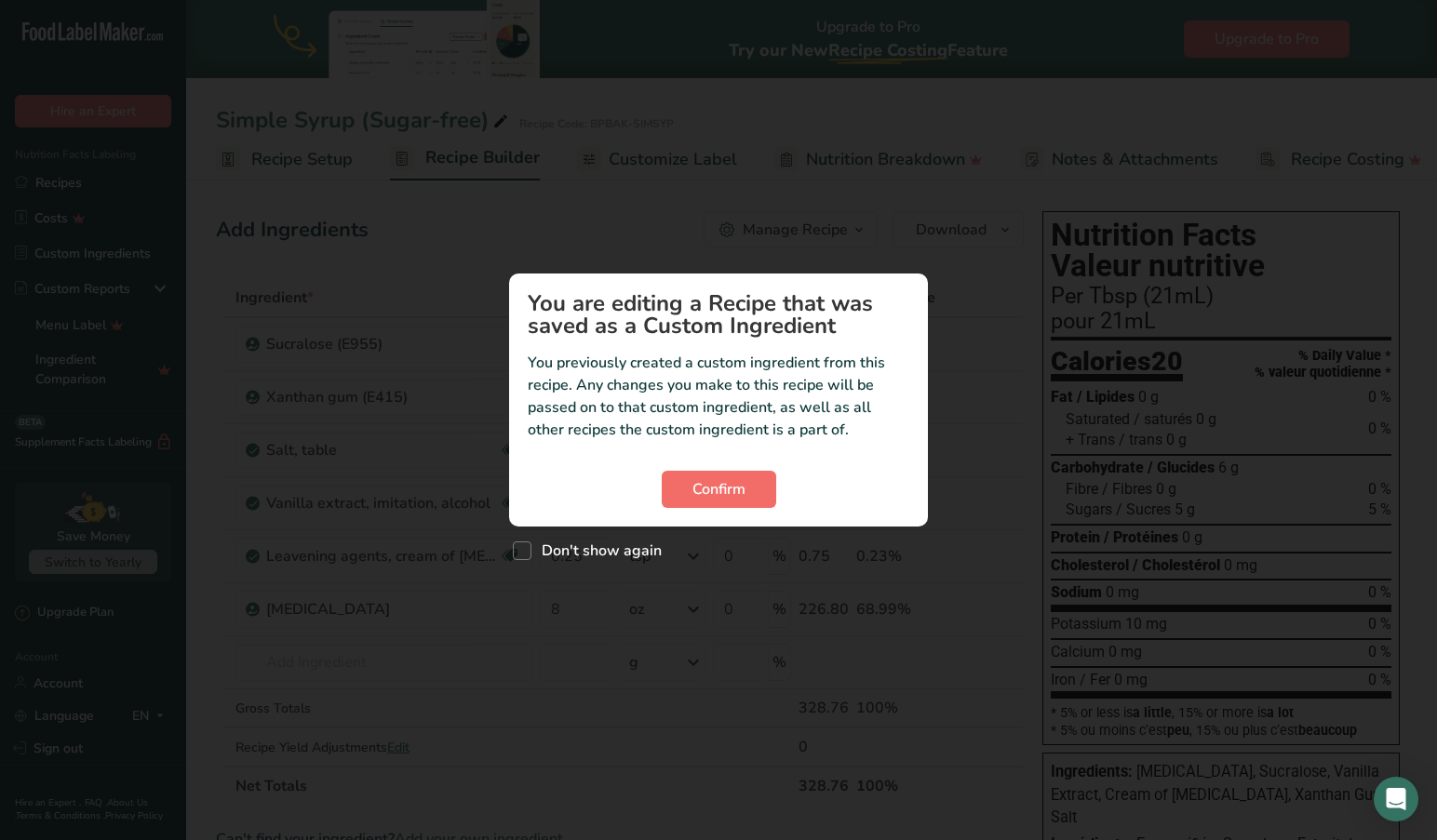
click at [728, 487] on span "Confirm" at bounding box center [718, 489] width 53 height 22
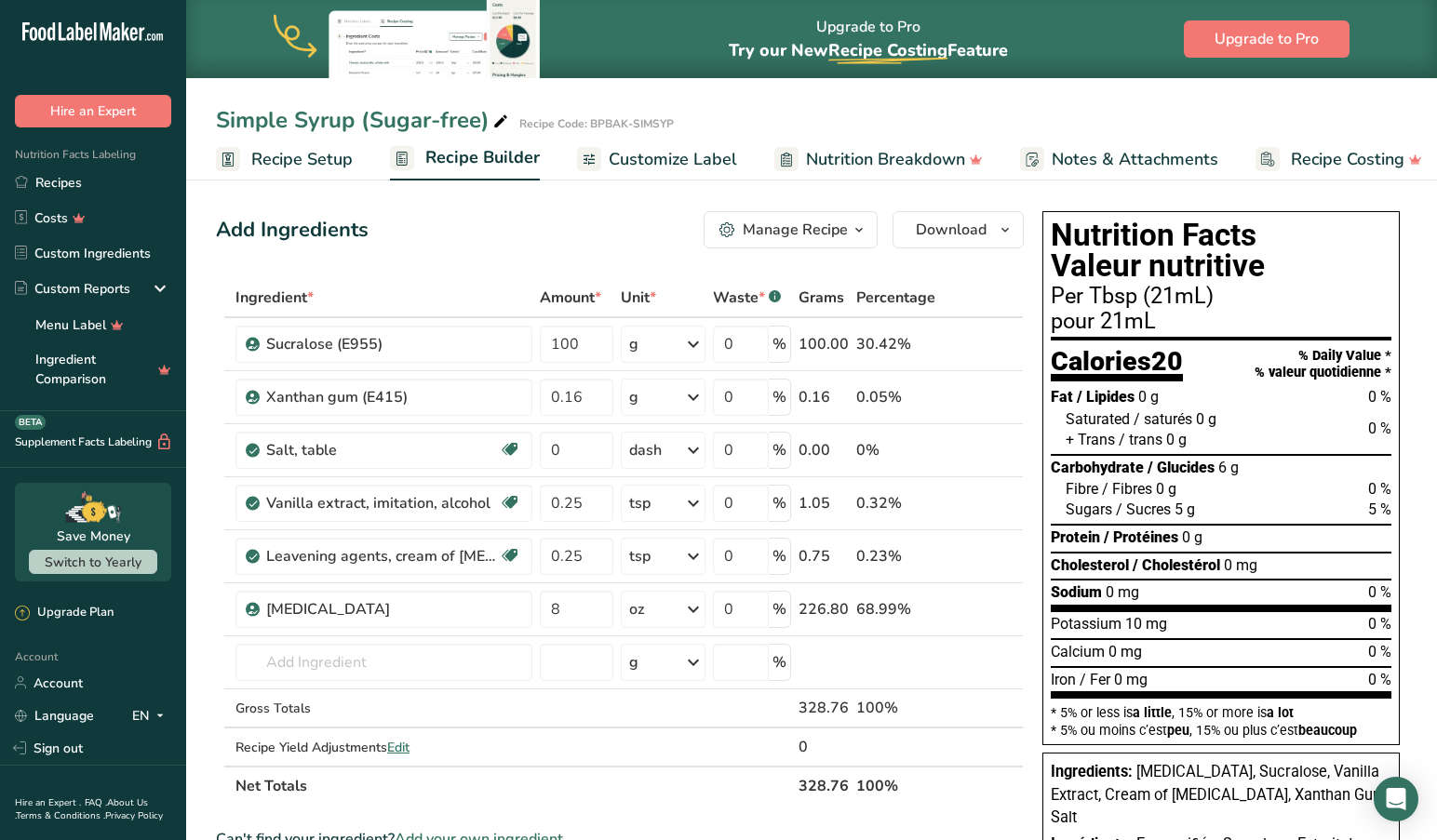
click at [286, 148] on span "Recipe Setup" at bounding box center [302, 159] width 101 height 25
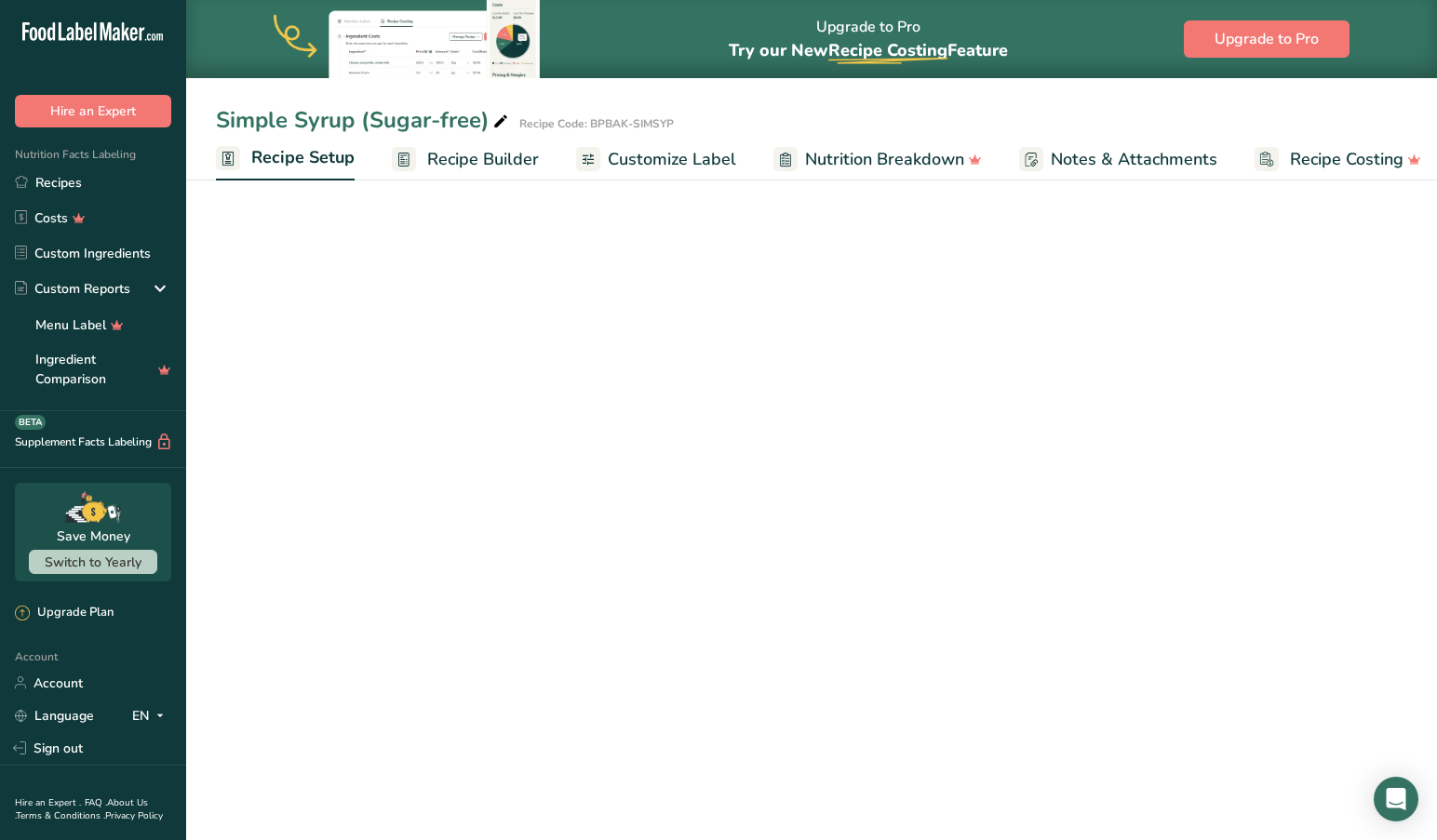
scroll to position [17, 0]
select select "22"
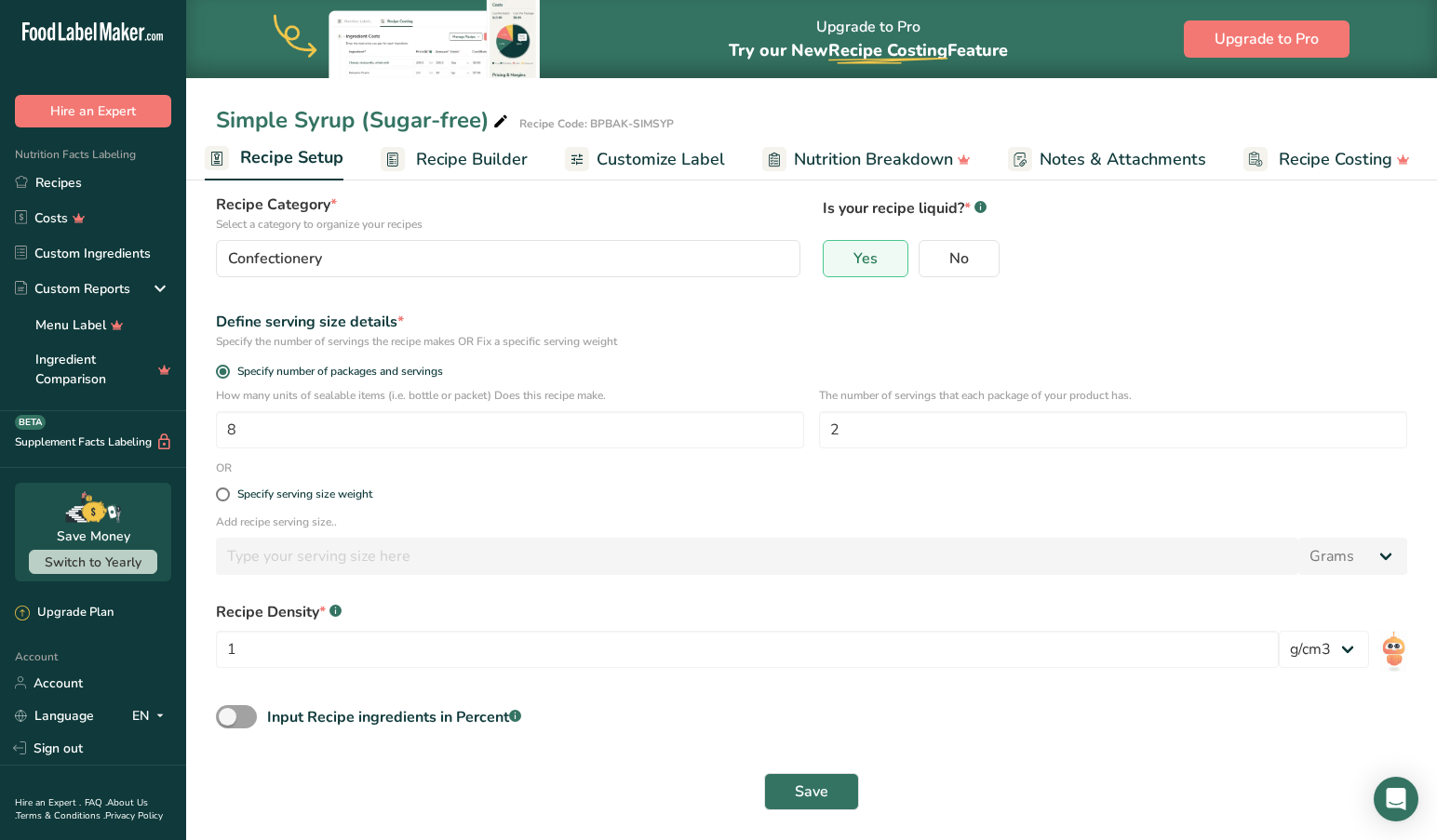
scroll to position [0, 0]
click at [815, 791] on span "Save" at bounding box center [811, 792] width 34 height 22
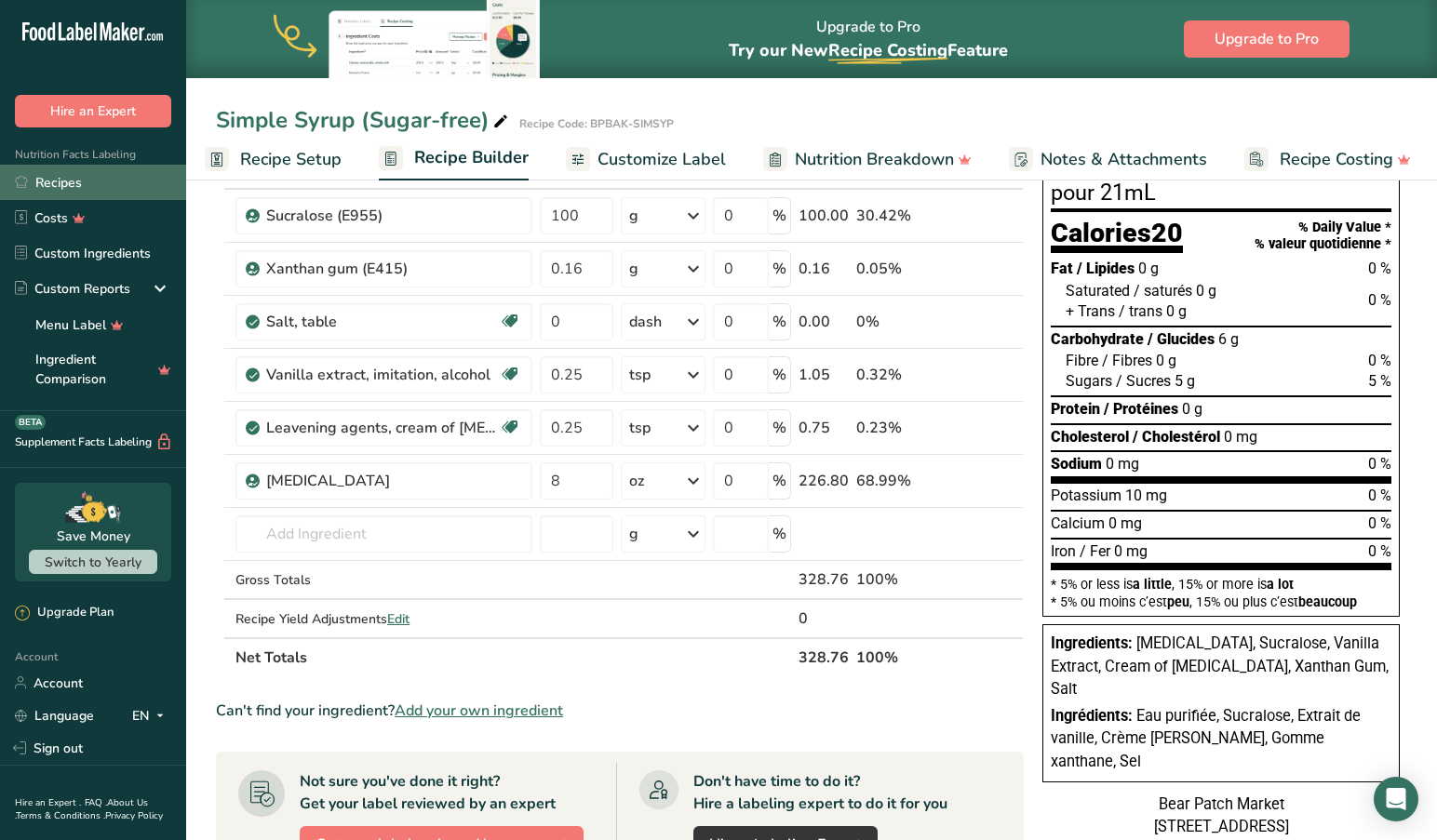
click at [59, 183] on link "Recipes" at bounding box center [93, 183] width 186 height 36
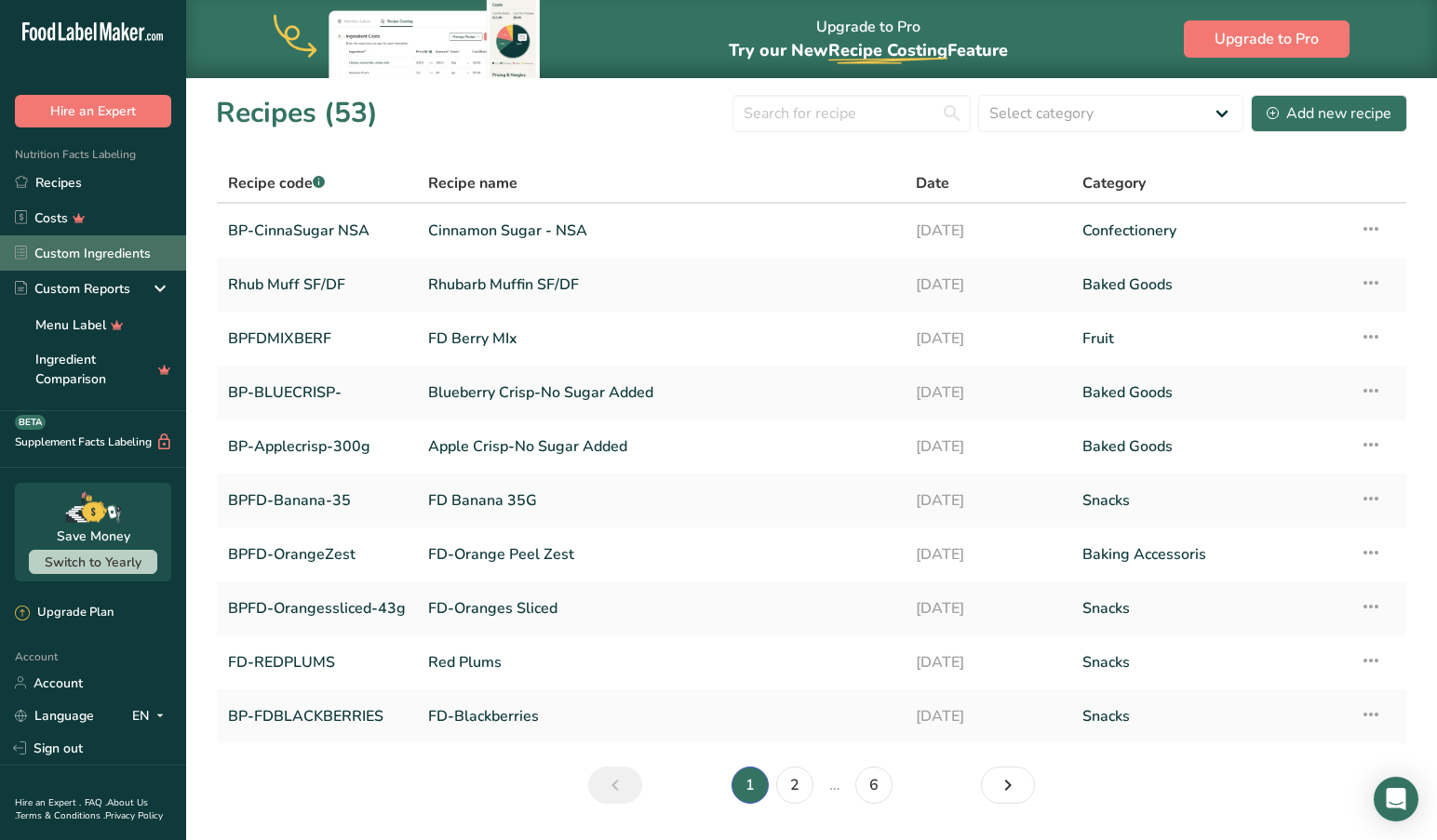
click at [95, 251] on link "Custom Ingredients" at bounding box center [93, 253] width 186 height 36
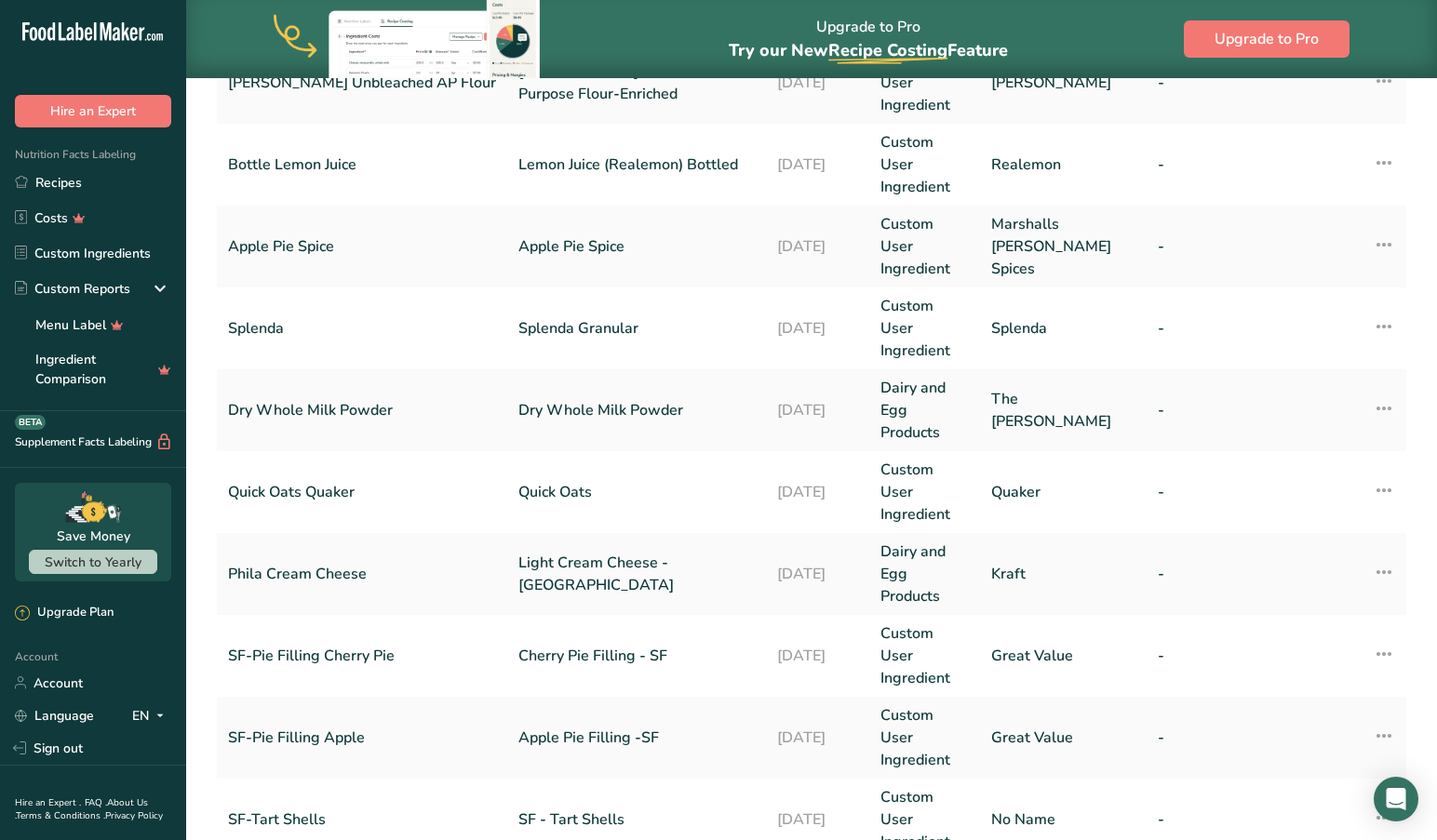
scroll to position [447, 0]
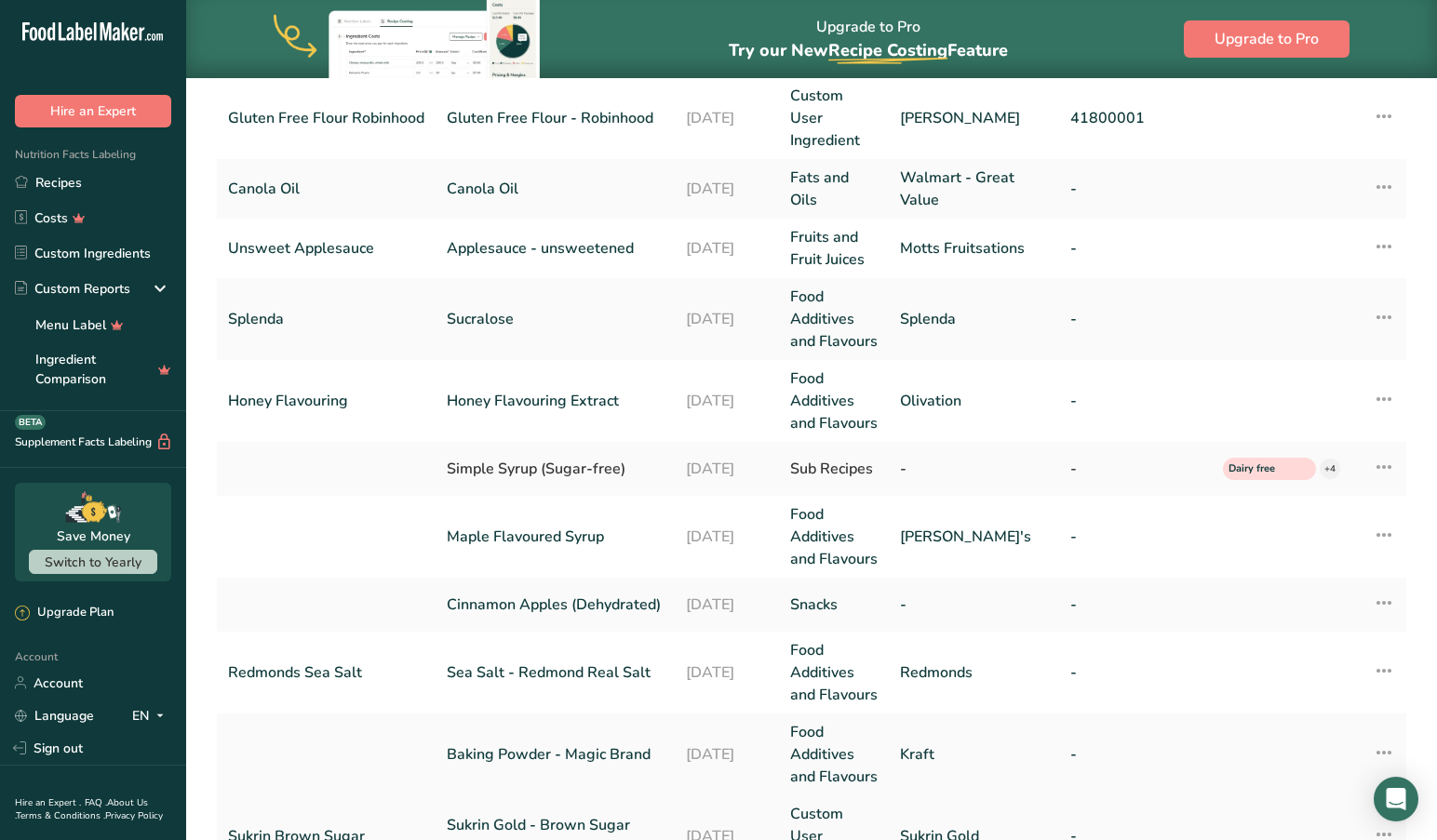
scroll to position [328, 0]
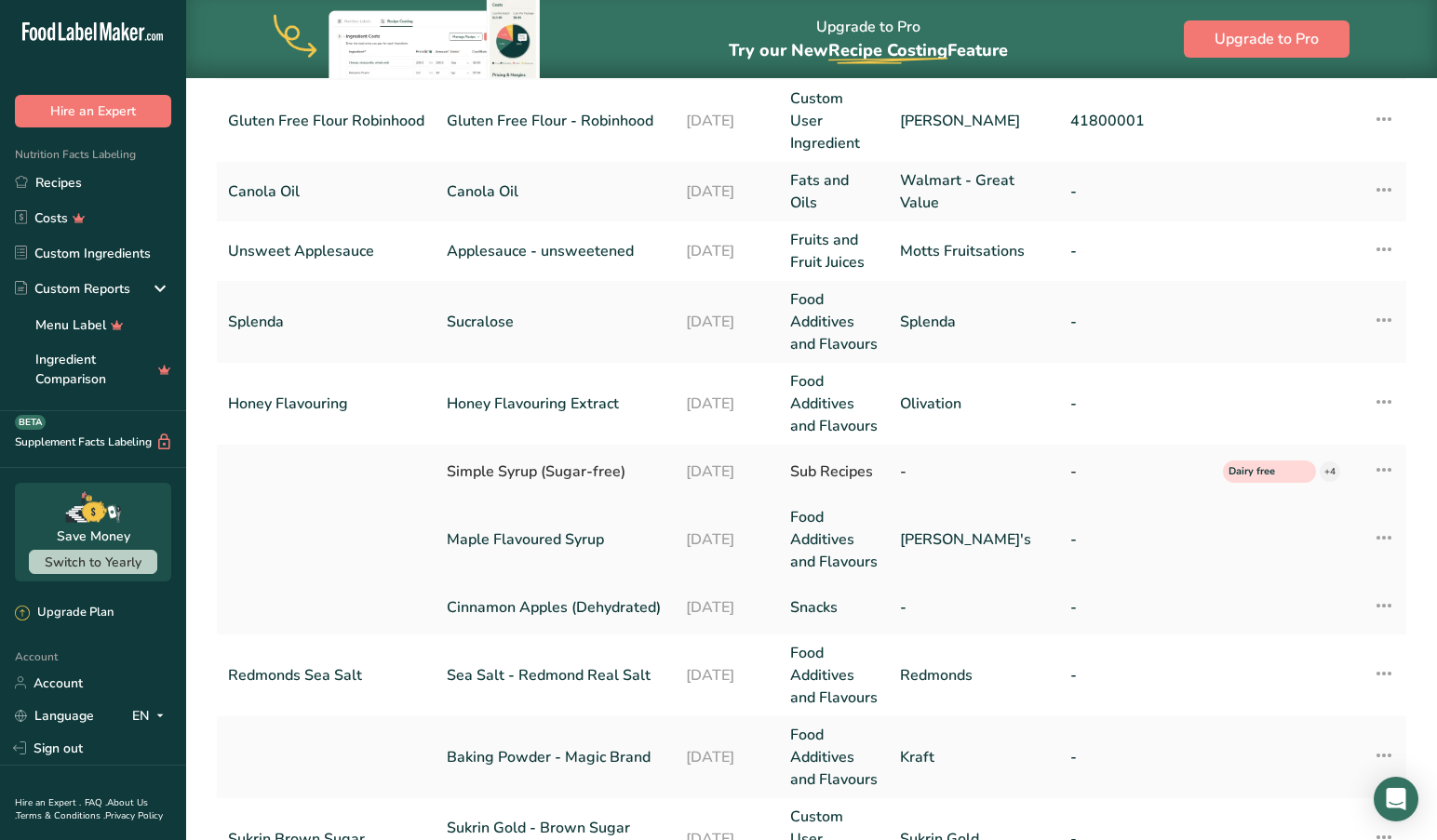
click at [503, 528] on link "Maple Flavoured Syrup" at bounding box center [554, 539] width 217 height 22
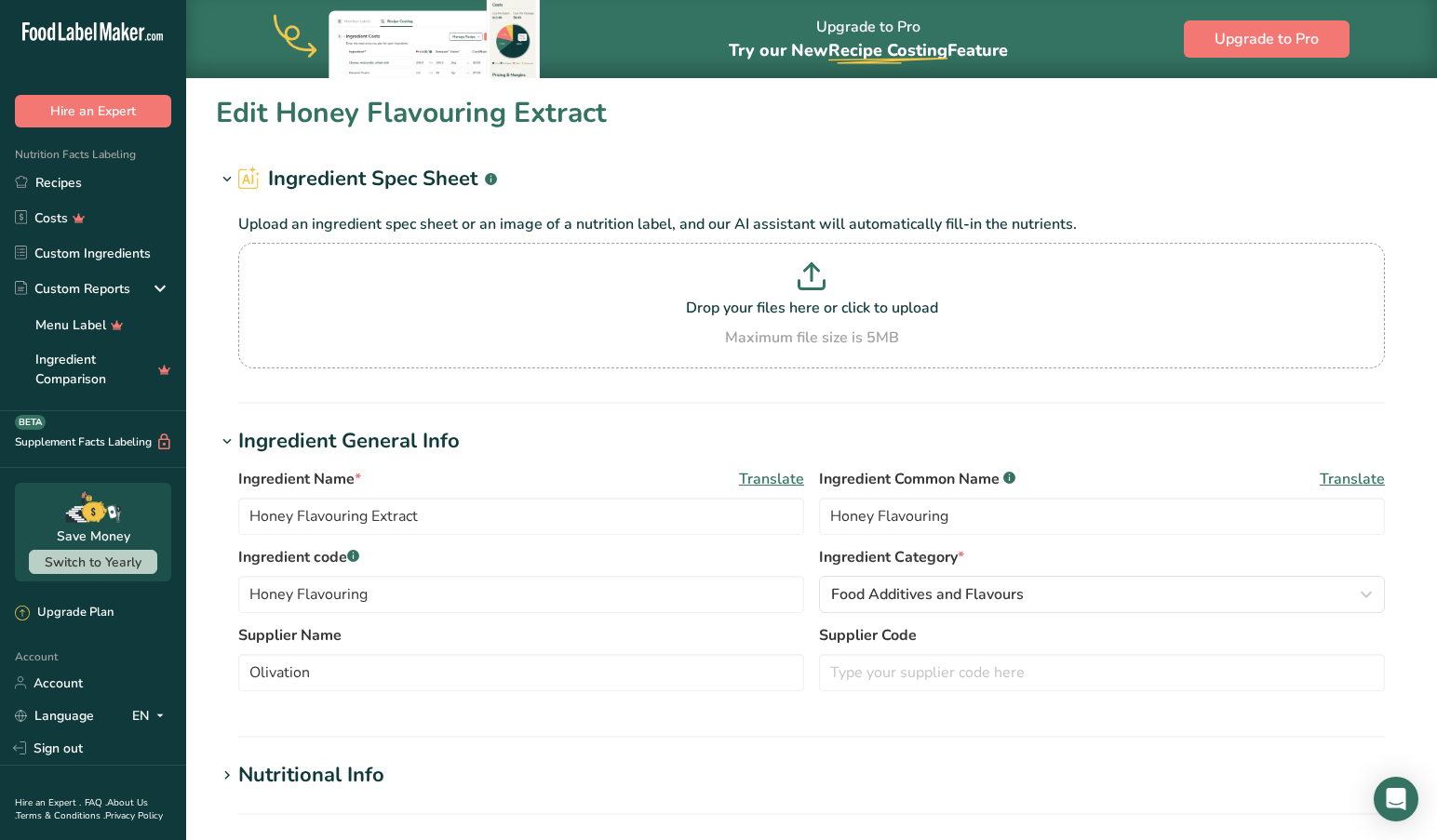
type input "Maple Flavoured Syrup"
type input "[PERSON_NAME]'s"
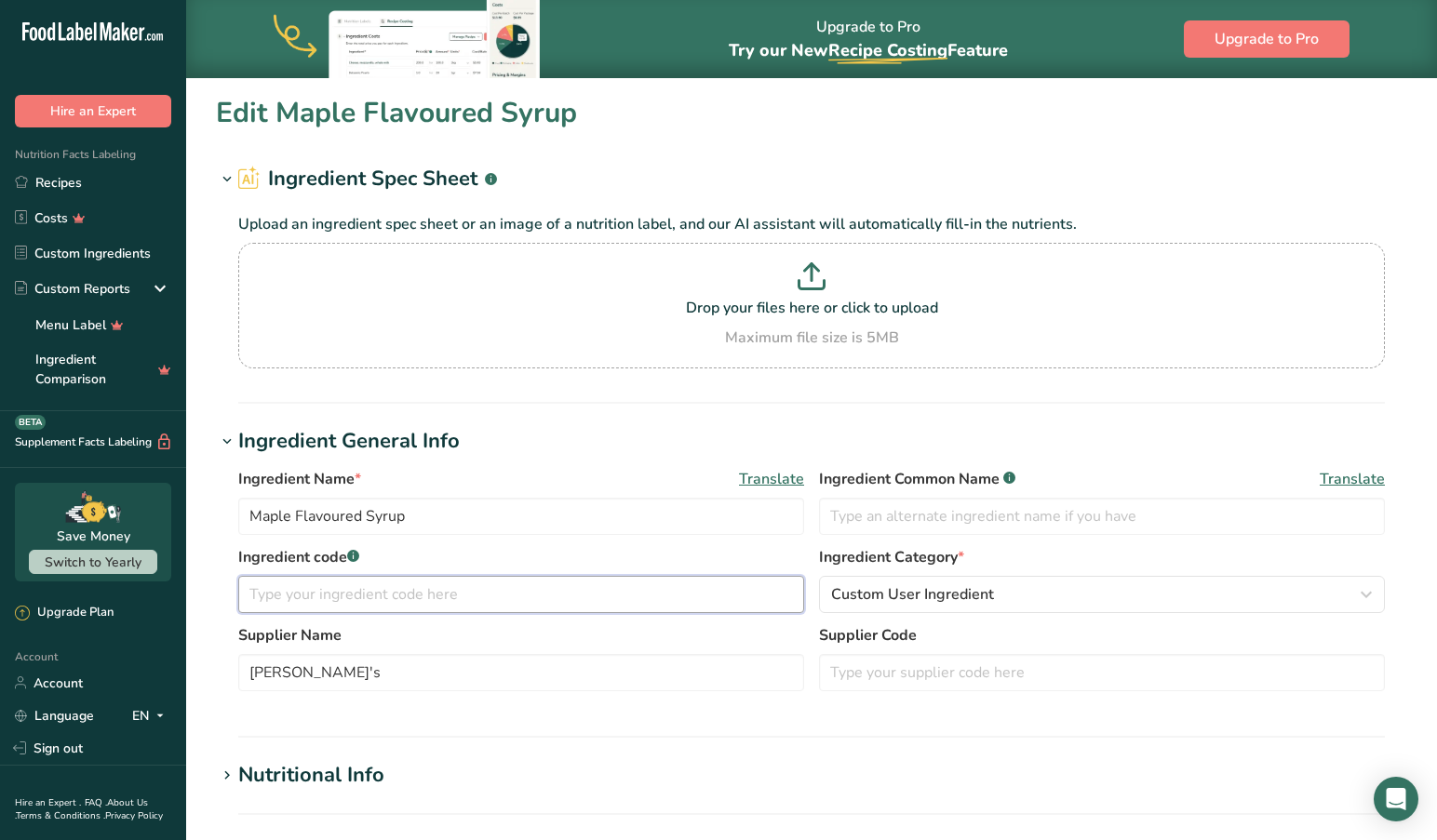
click at [427, 588] on input "text" at bounding box center [521, 594] width 566 height 38
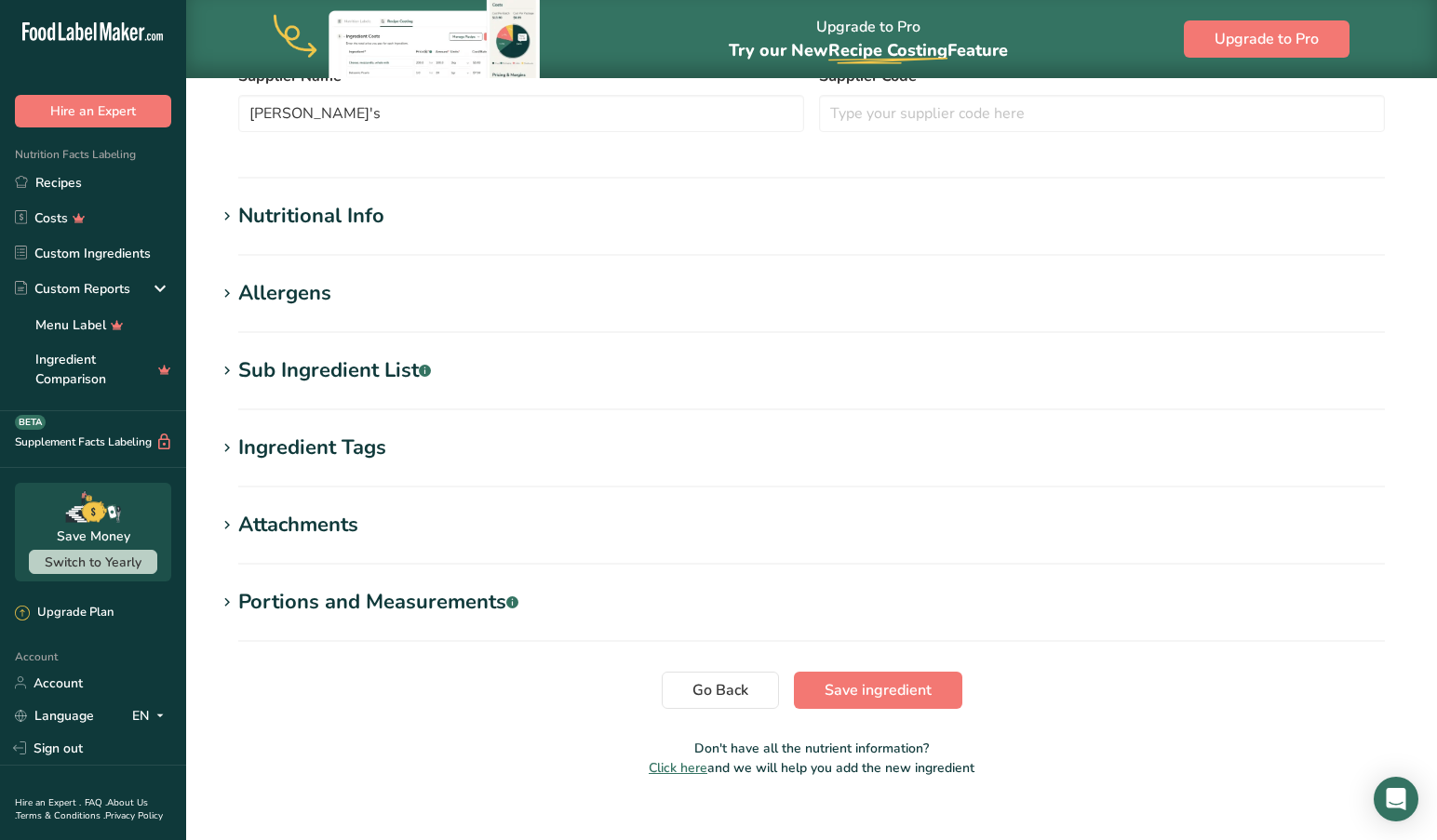
scroll to position [586, 0]
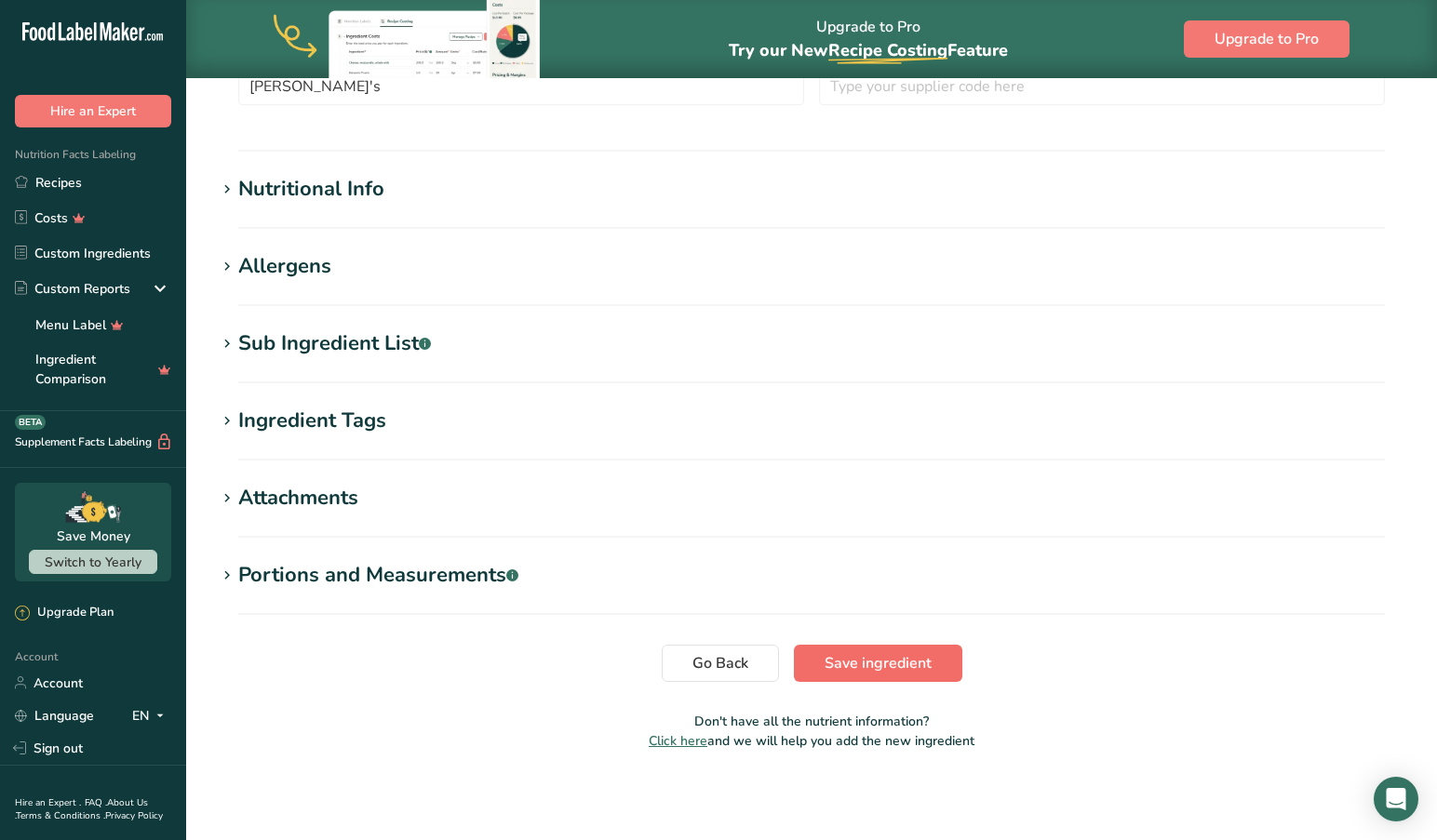
type input "Maple Flavoured Syrup"
drag, startPoint x: 859, startPoint y: 654, endPoint x: 252, endPoint y: 468, distance: 634.9
click at [247, 649] on section "Go Back Save ingredient" at bounding box center [811, 663] width 1191 height 38
click at [225, 340] on icon at bounding box center [227, 344] width 17 height 26
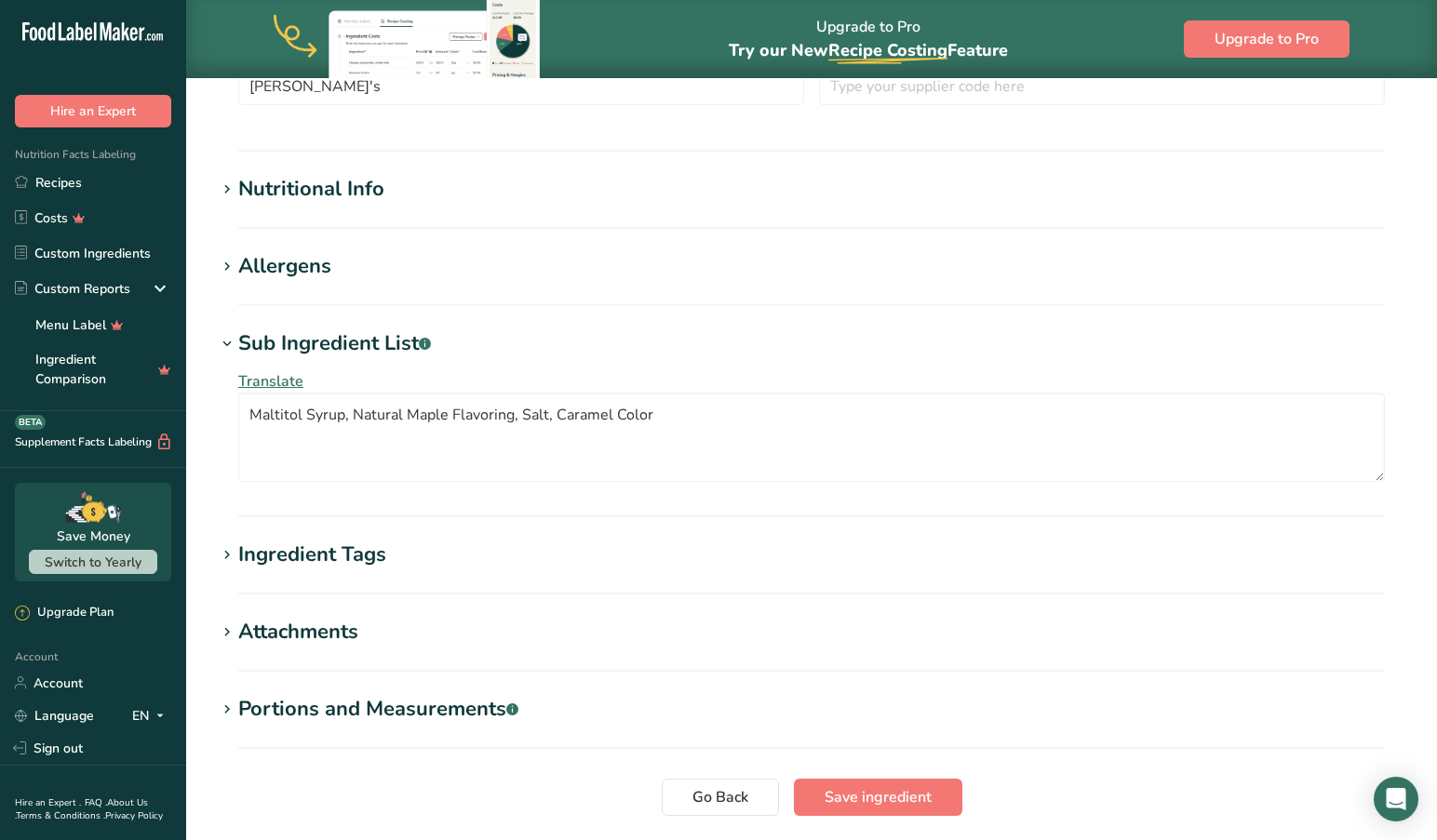
click at [263, 378] on span "Translate" at bounding box center [270, 382] width 65 height 21
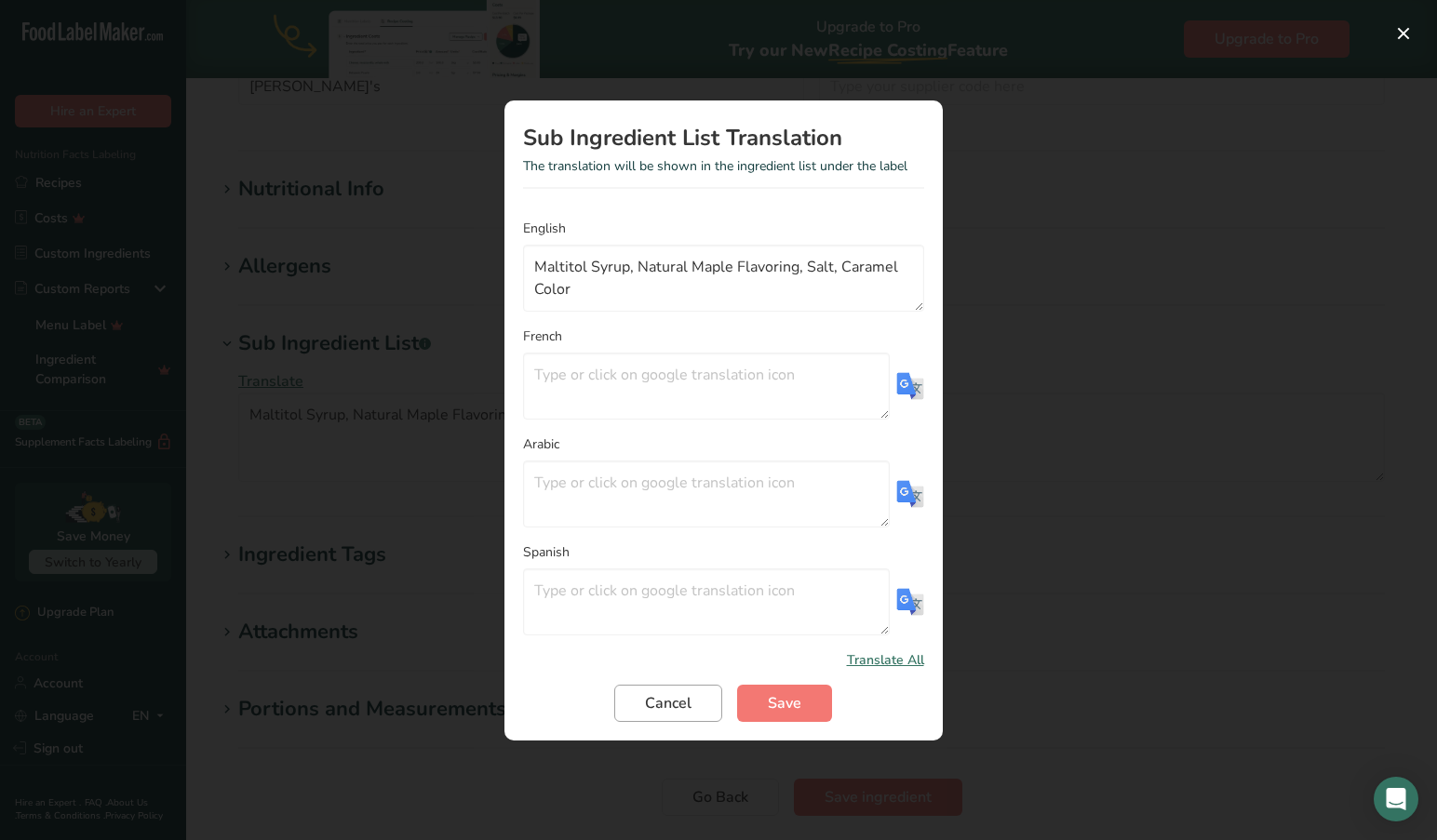
click at [668, 705] on span "Cancel" at bounding box center [668, 703] width 47 height 22
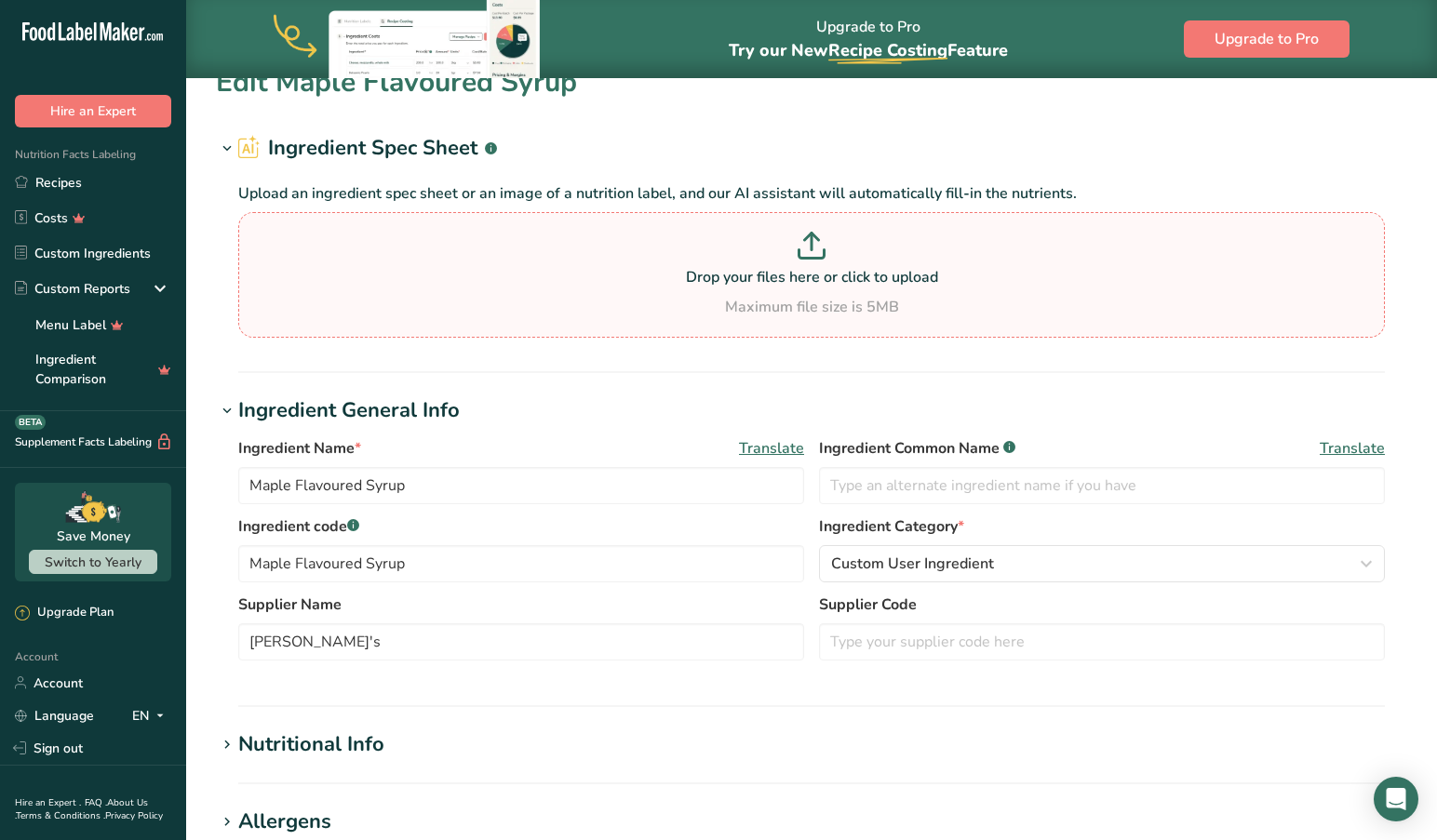
scroll to position [0, 0]
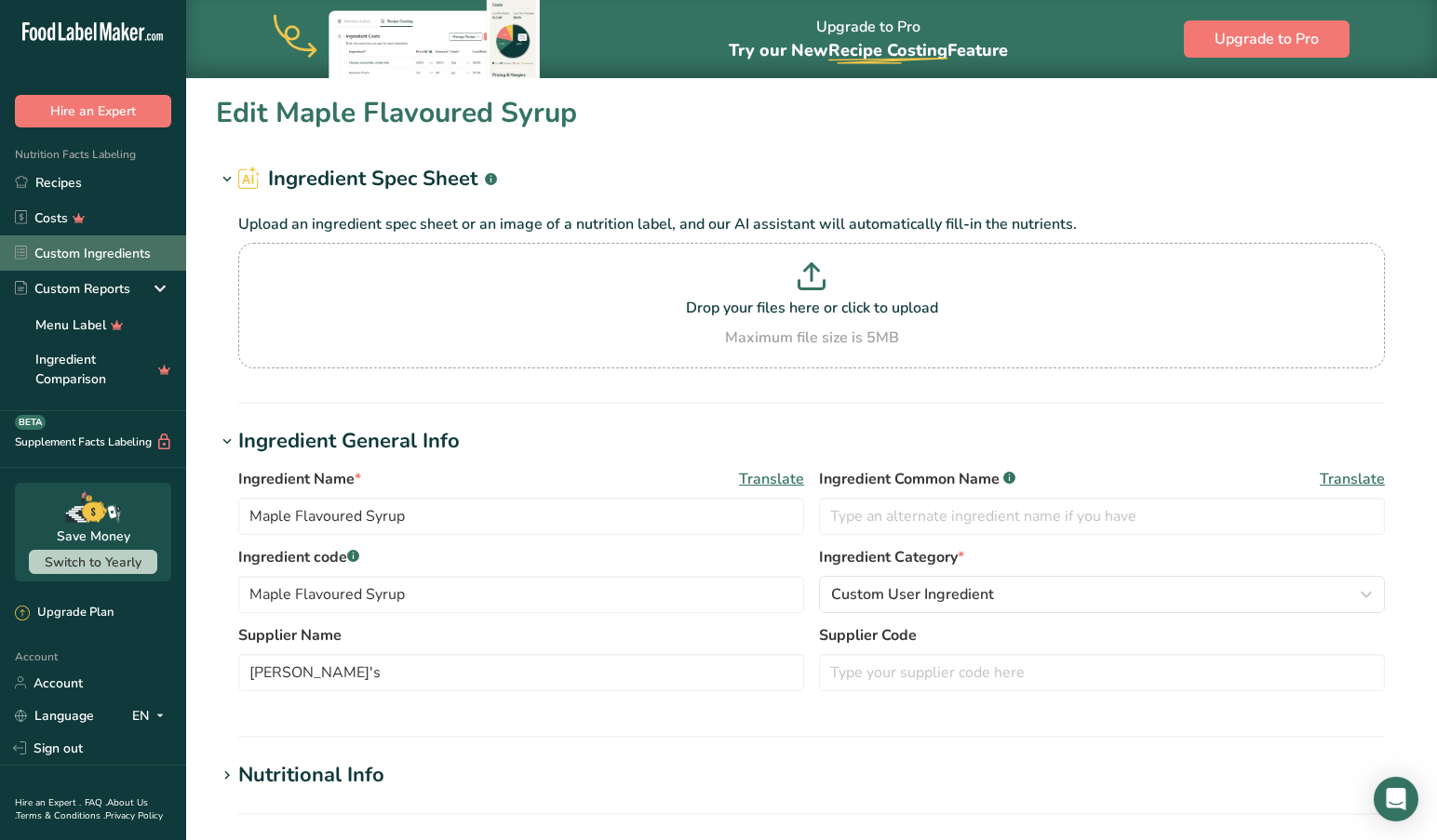
click at [105, 248] on link "Custom Ingredients" at bounding box center [93, 253] width 186 height 36
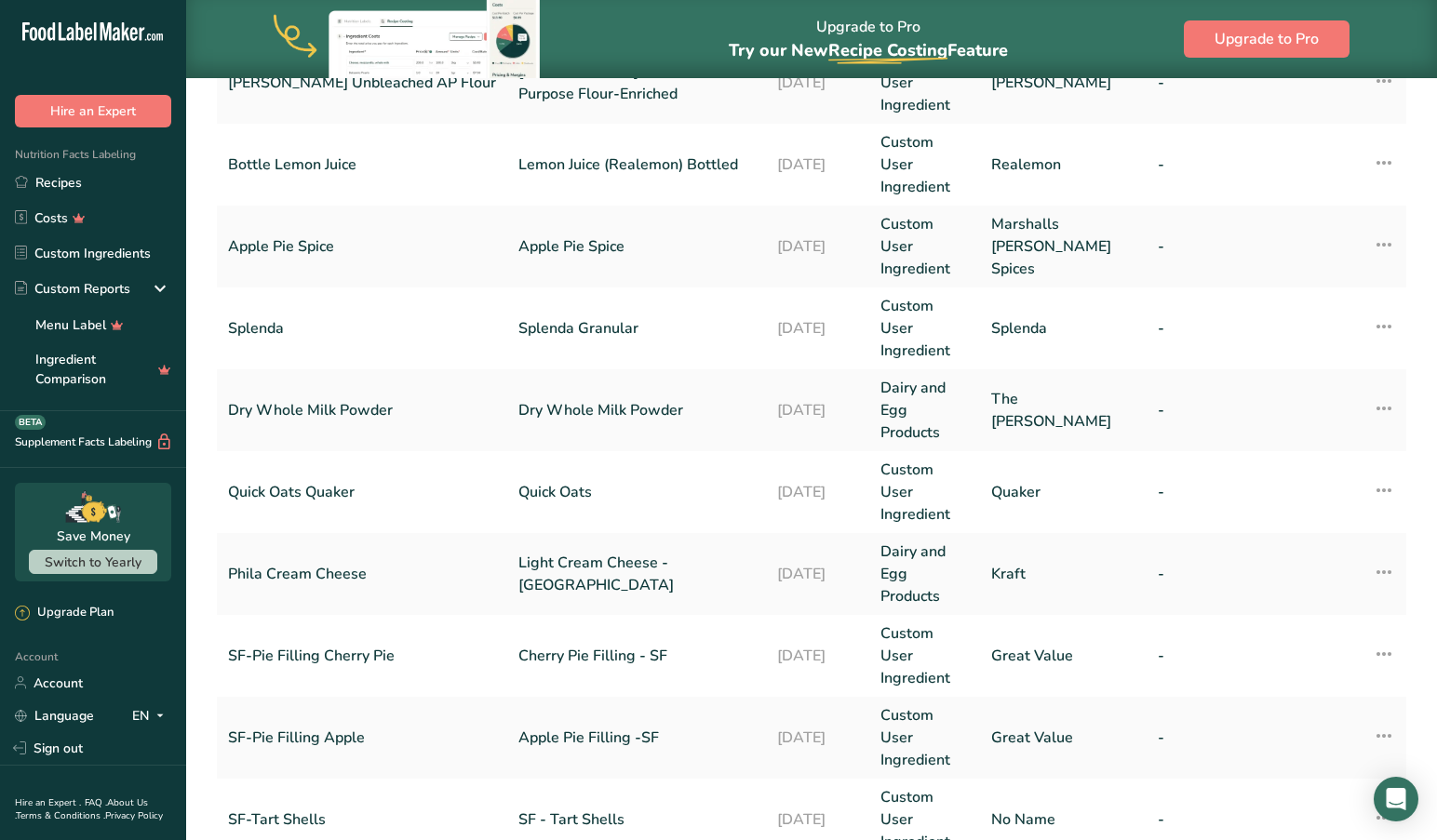
scroll to position [447, 0]
drag, startPoint x: 828, startPoint y: 727, endPoint x: 815, endPoint y: 729, distance: 13.2
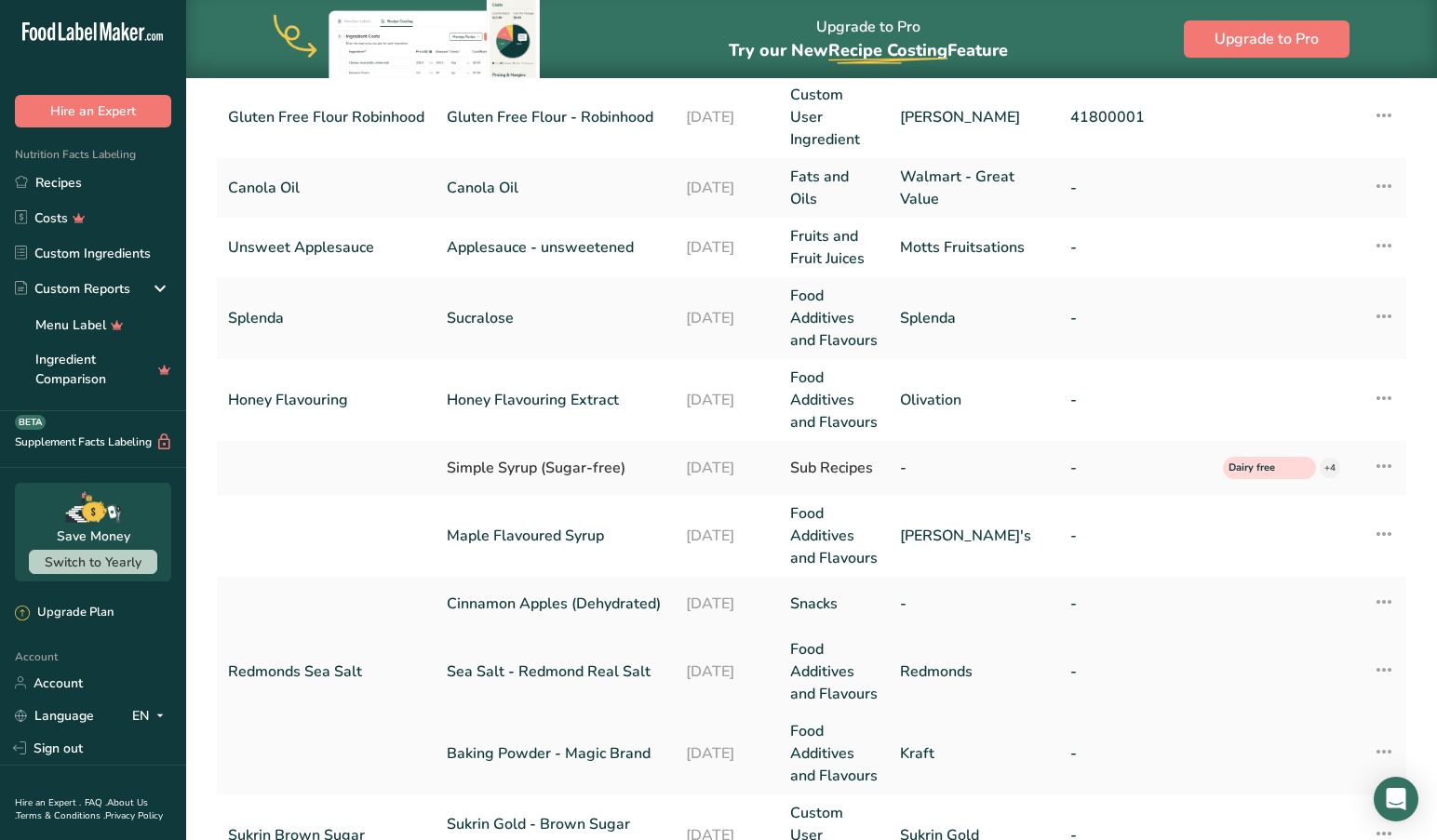
scroll to position [327, 0]
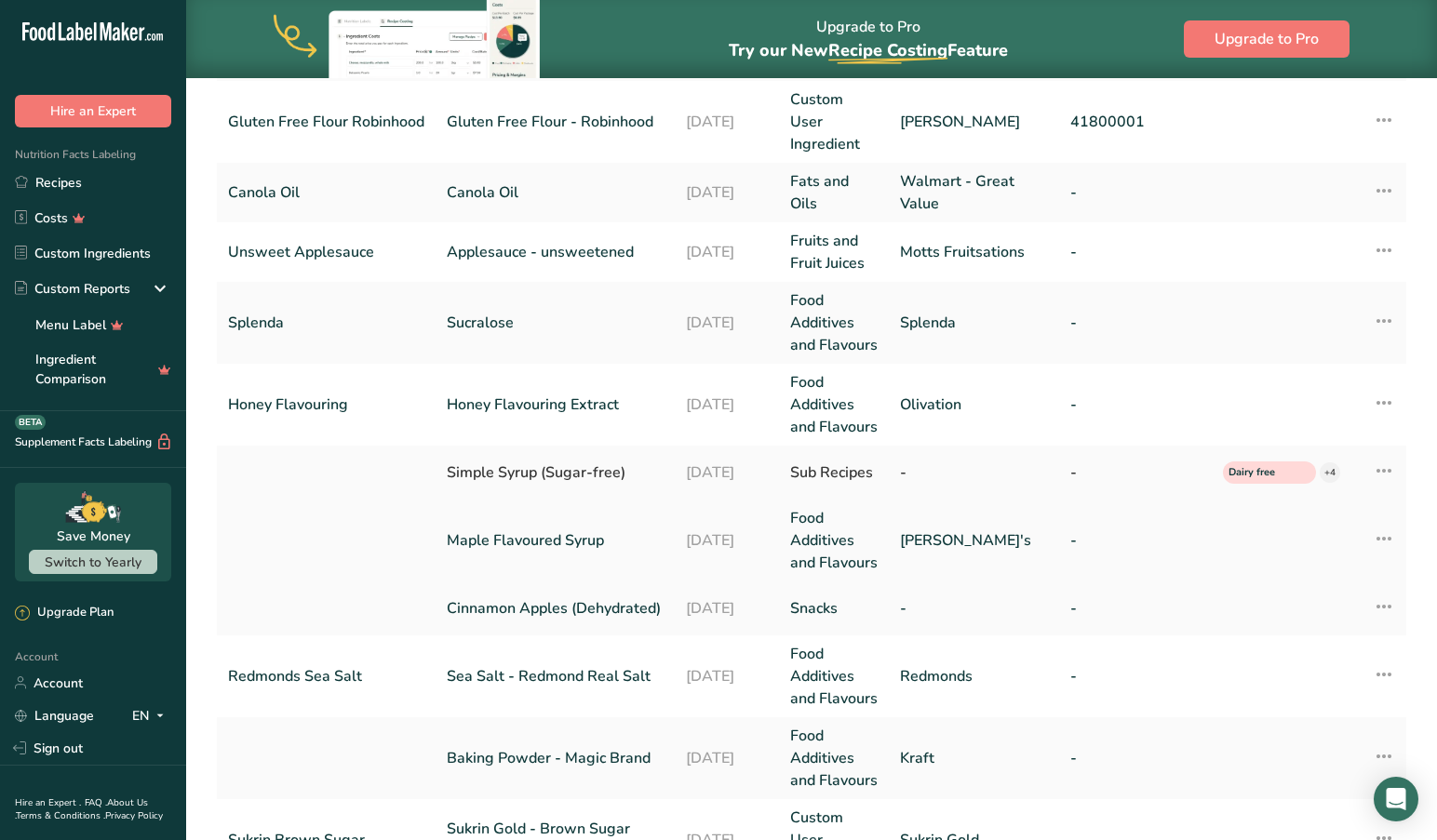
click at [1384, 521] on icon at bounding box center [1384, 538] width 23 height 34
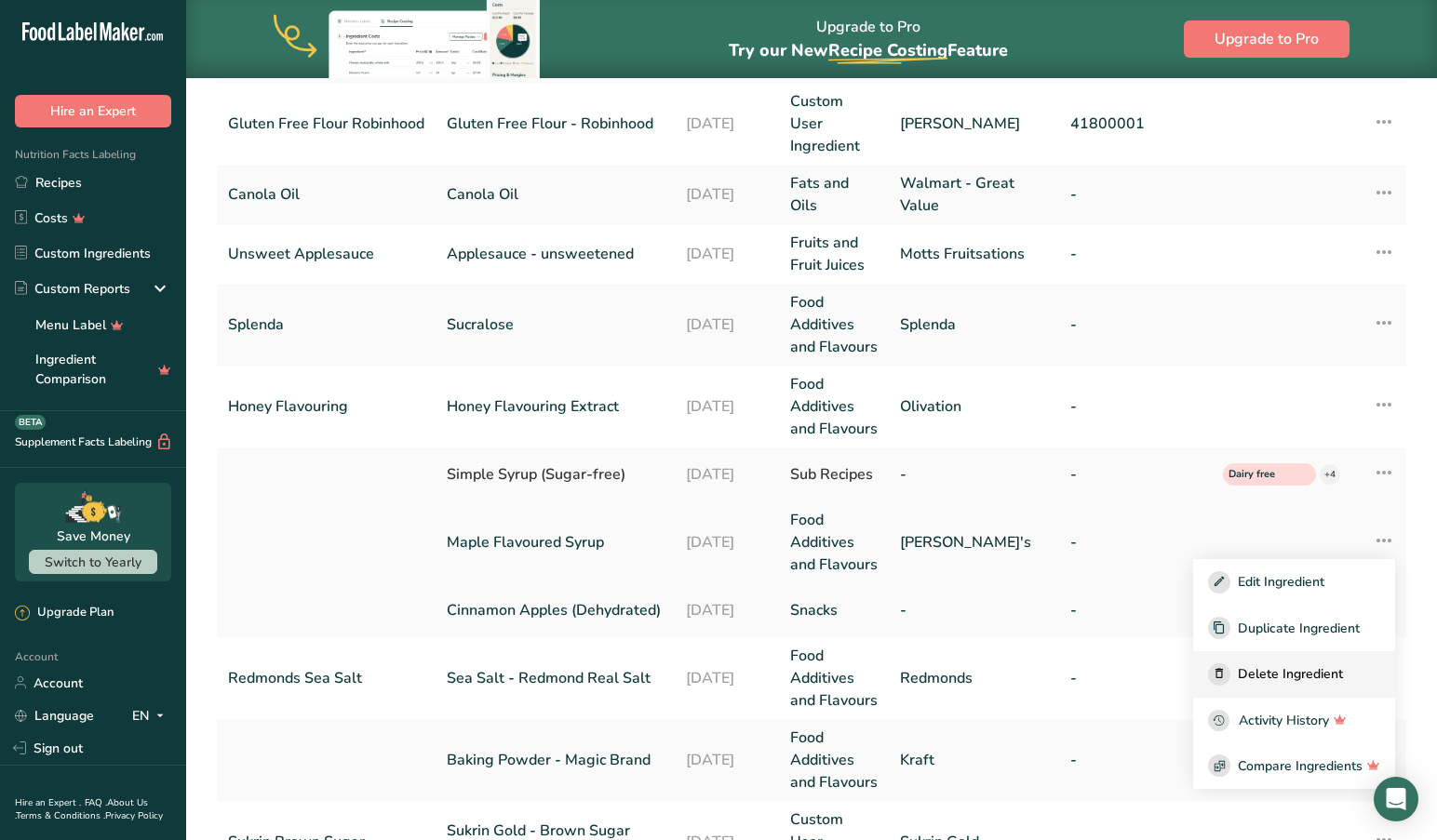
scroll to position [323, 1]
click at [1307, 666] on span "Delete Ingredient" at bounding box center [1290, 675] width 105 height 20
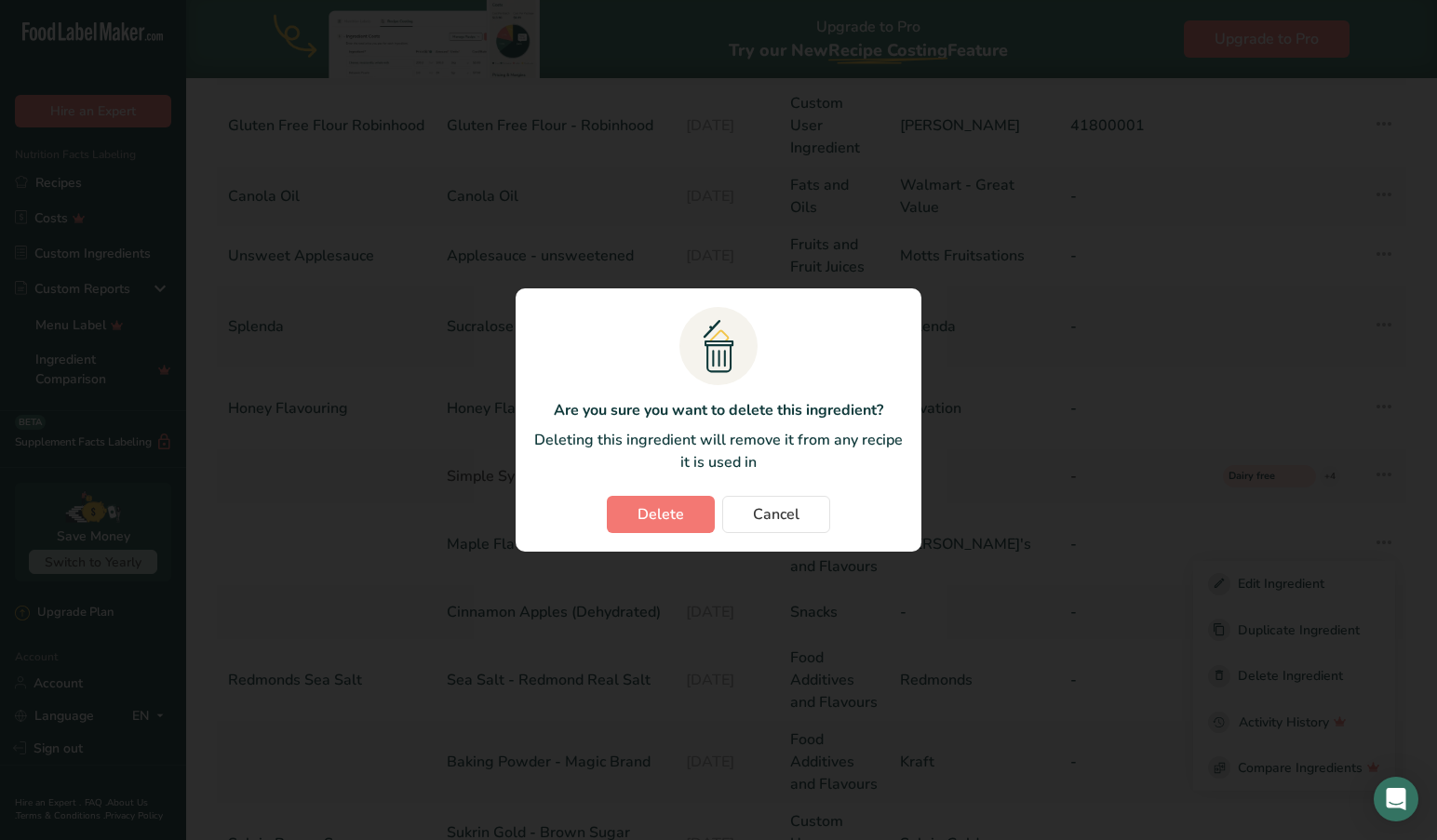
click at [662, 512] on span "Delete" at bounding box center [660, 515] width 47 height 22
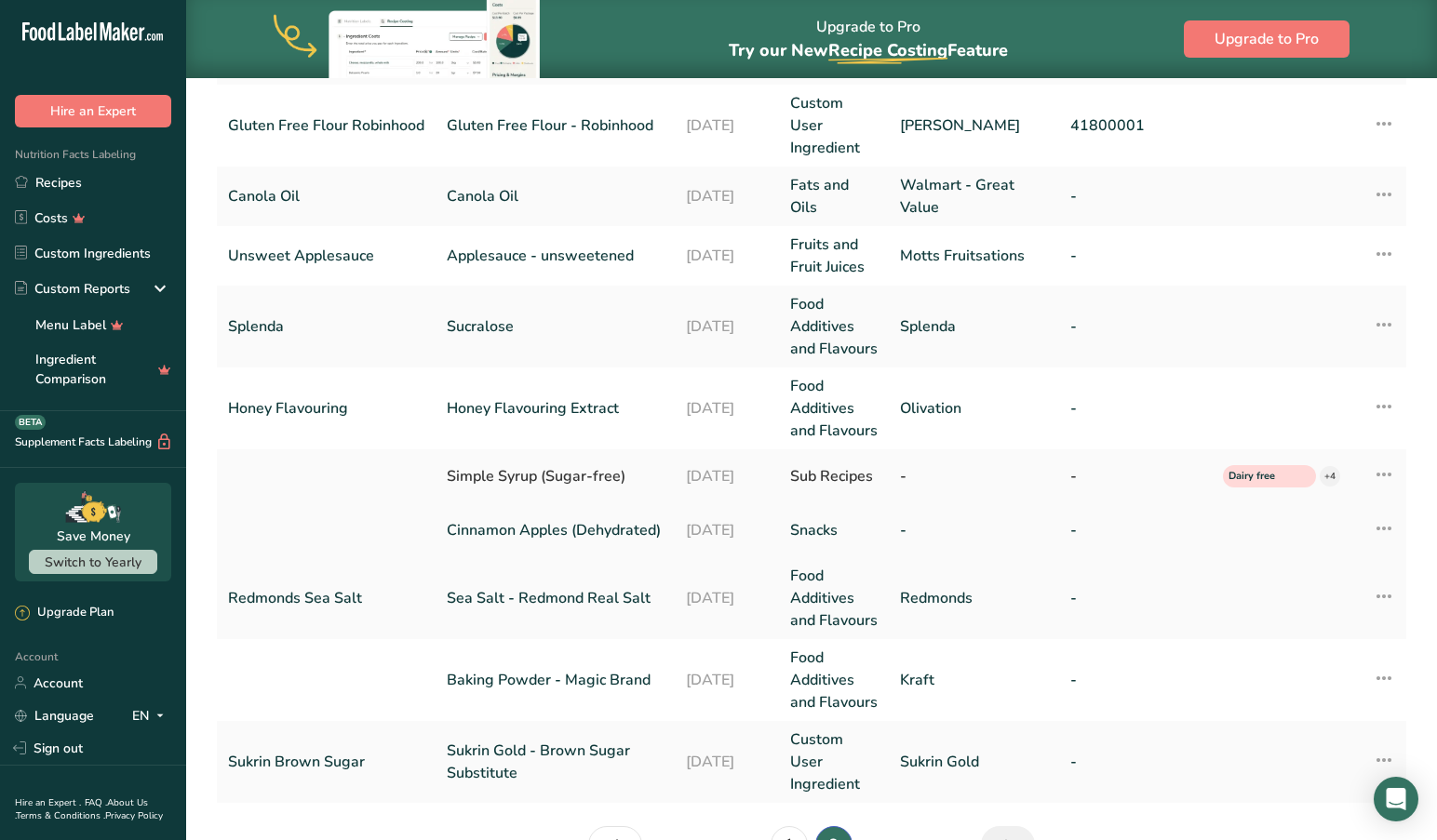
click at [1386, 512] on icon at bounding box center [1384, 529] width 23 height 34
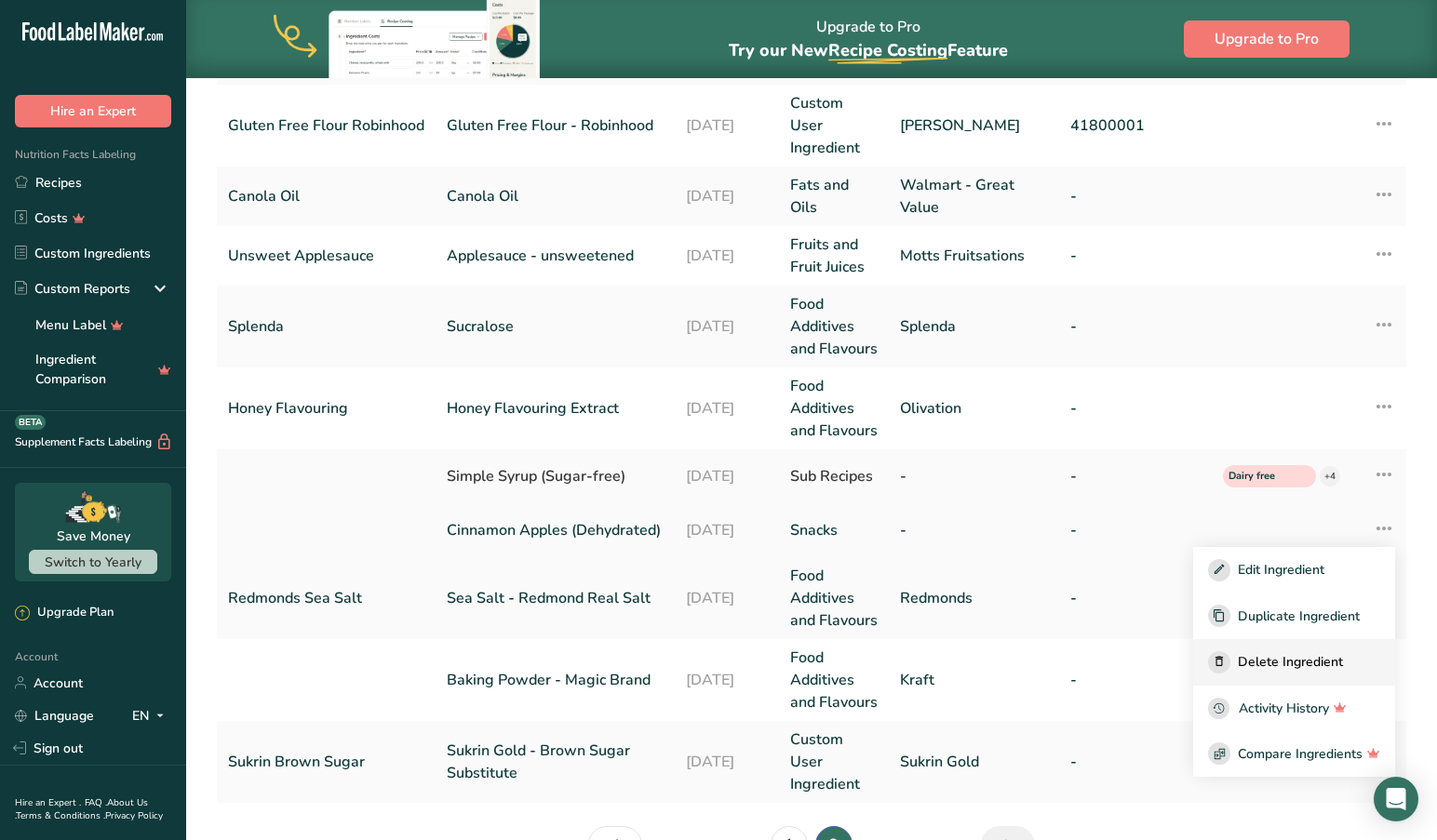
click at [1292, 652] on span "Delete Ingredient" at bounding box center [1290, 661] width 105 height 20
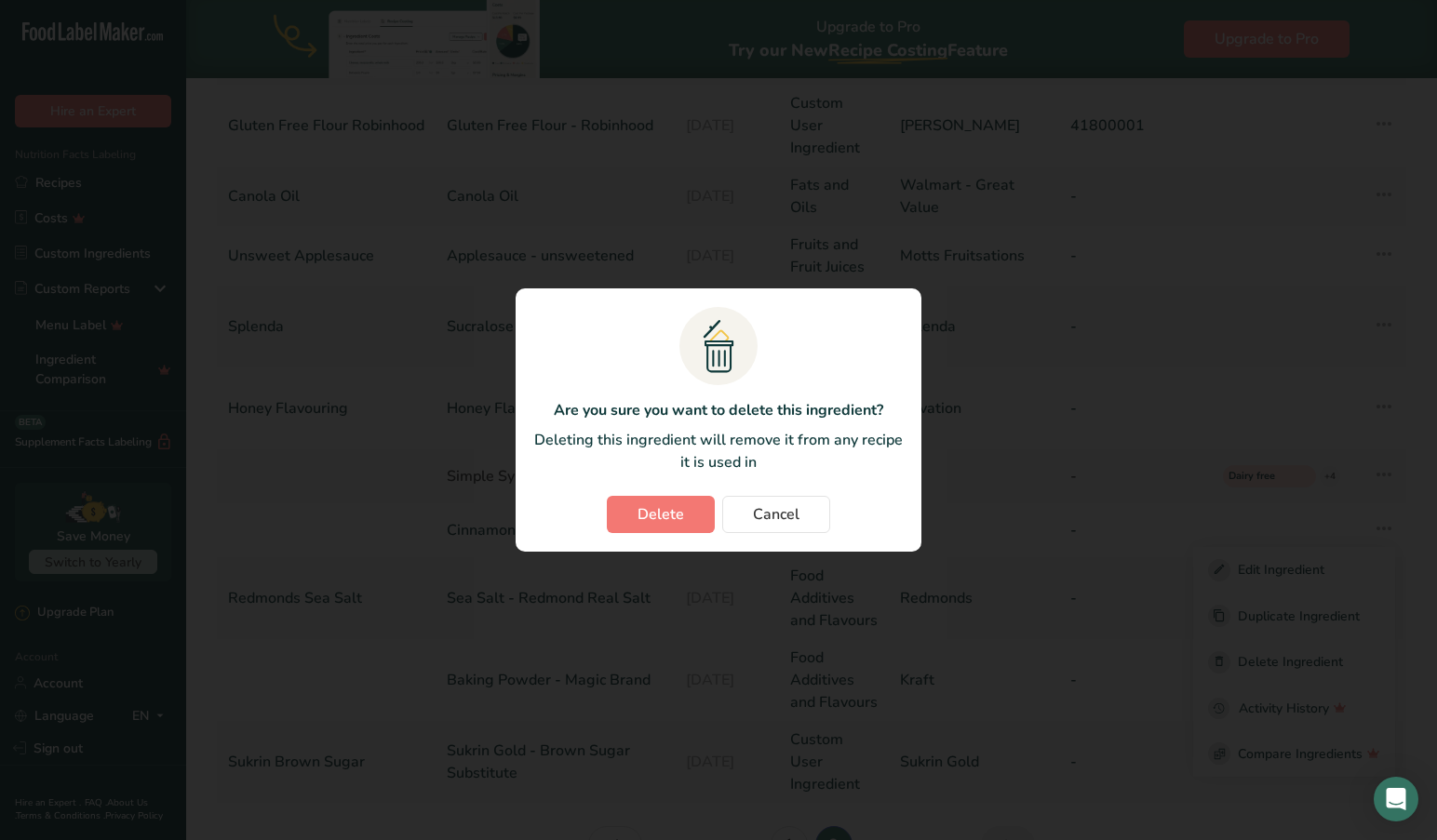
drag, startPoint x: 648, startPoint y: 511, endPoint x: 554, endPoint y: 524, distance: 94.9
click at [648, 512] on span "Delete" at bounding box center [660, 515] width 47 height 22
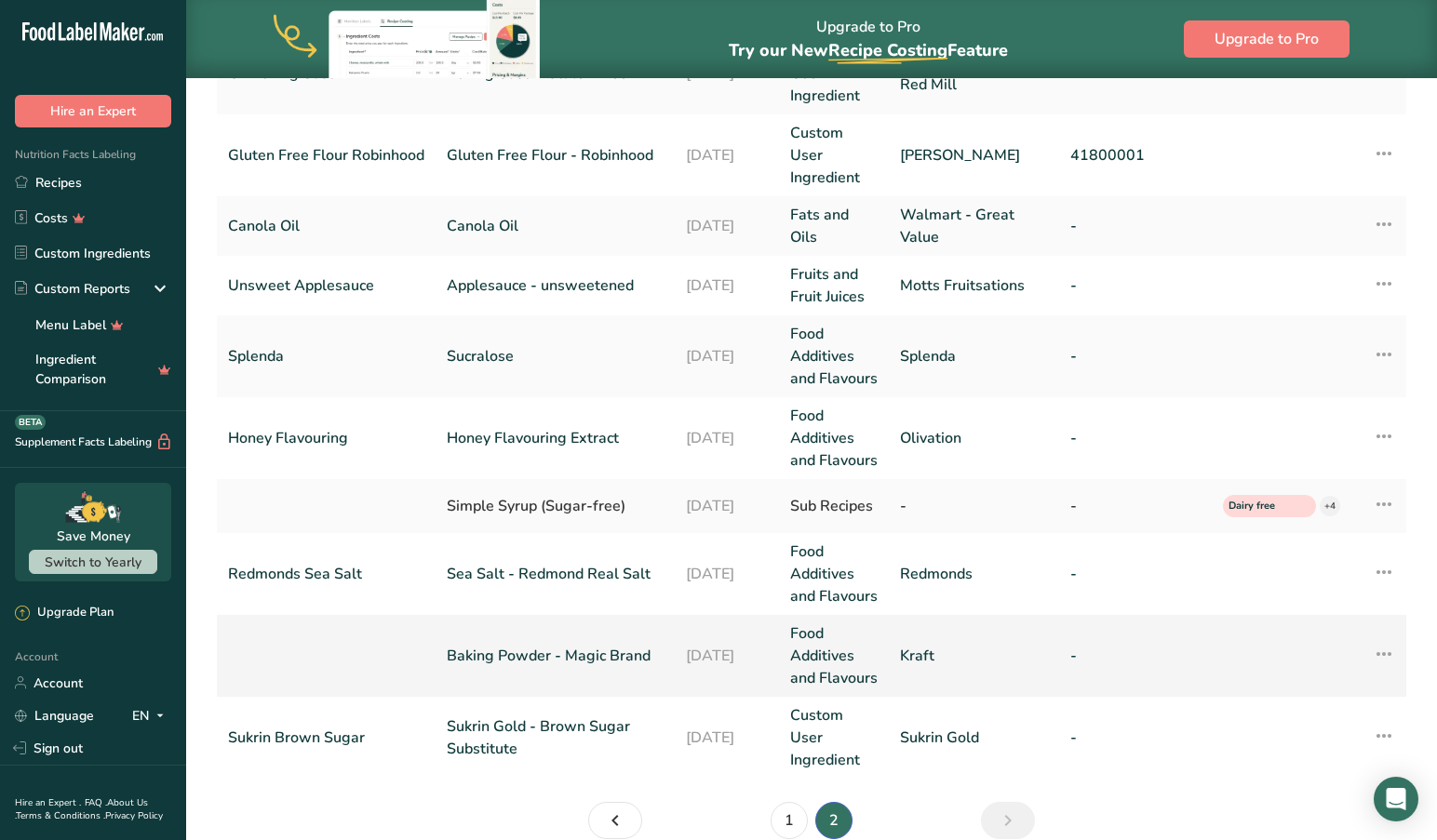
scroll to position [292, 0]
click at [492, 645] on link "Baking Powder - Magic Brand" at bounding box center [554, 656] width 217 height 22
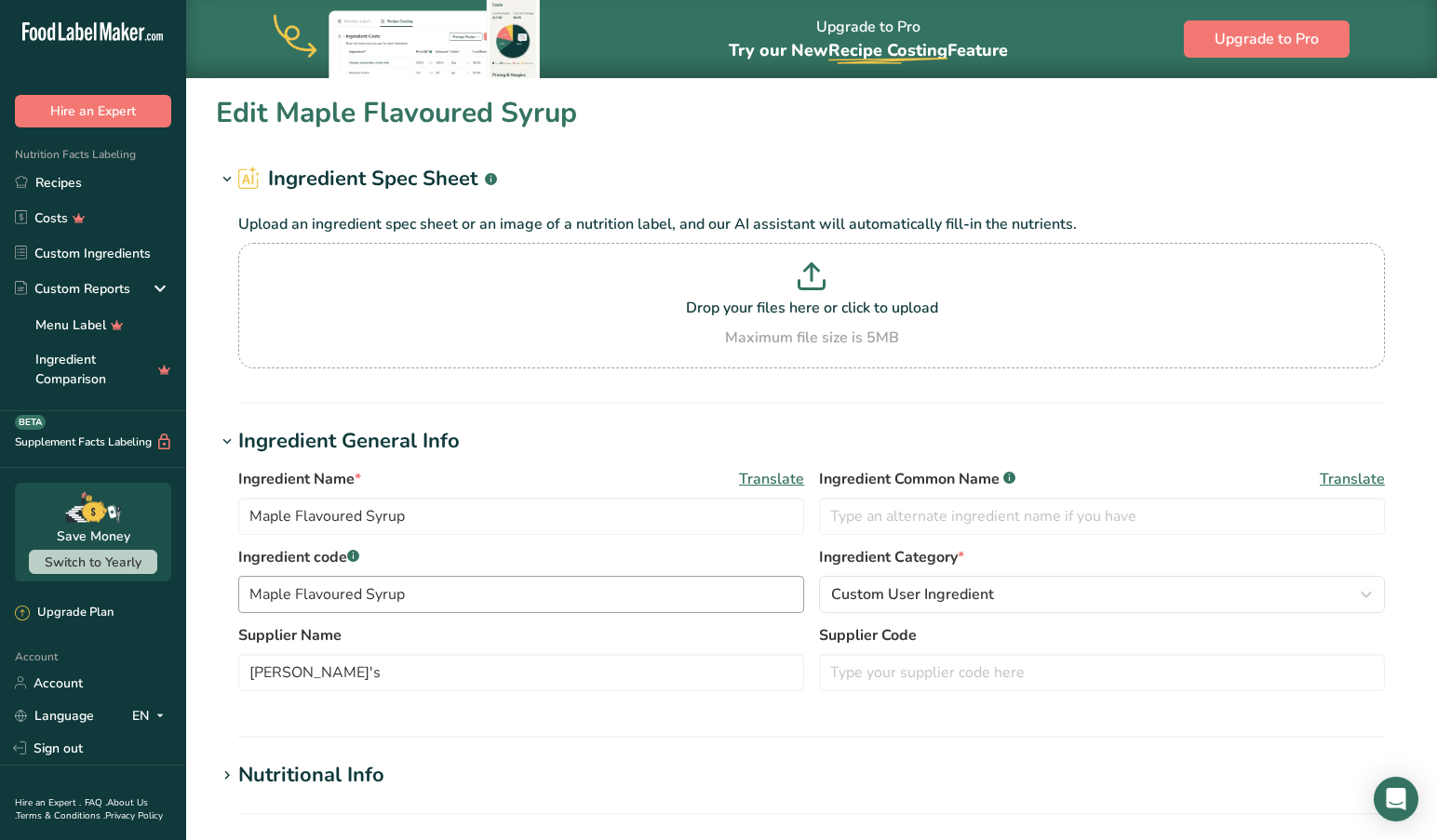
type input "Baking Powder - Magic Brand"
type input "Kraft"
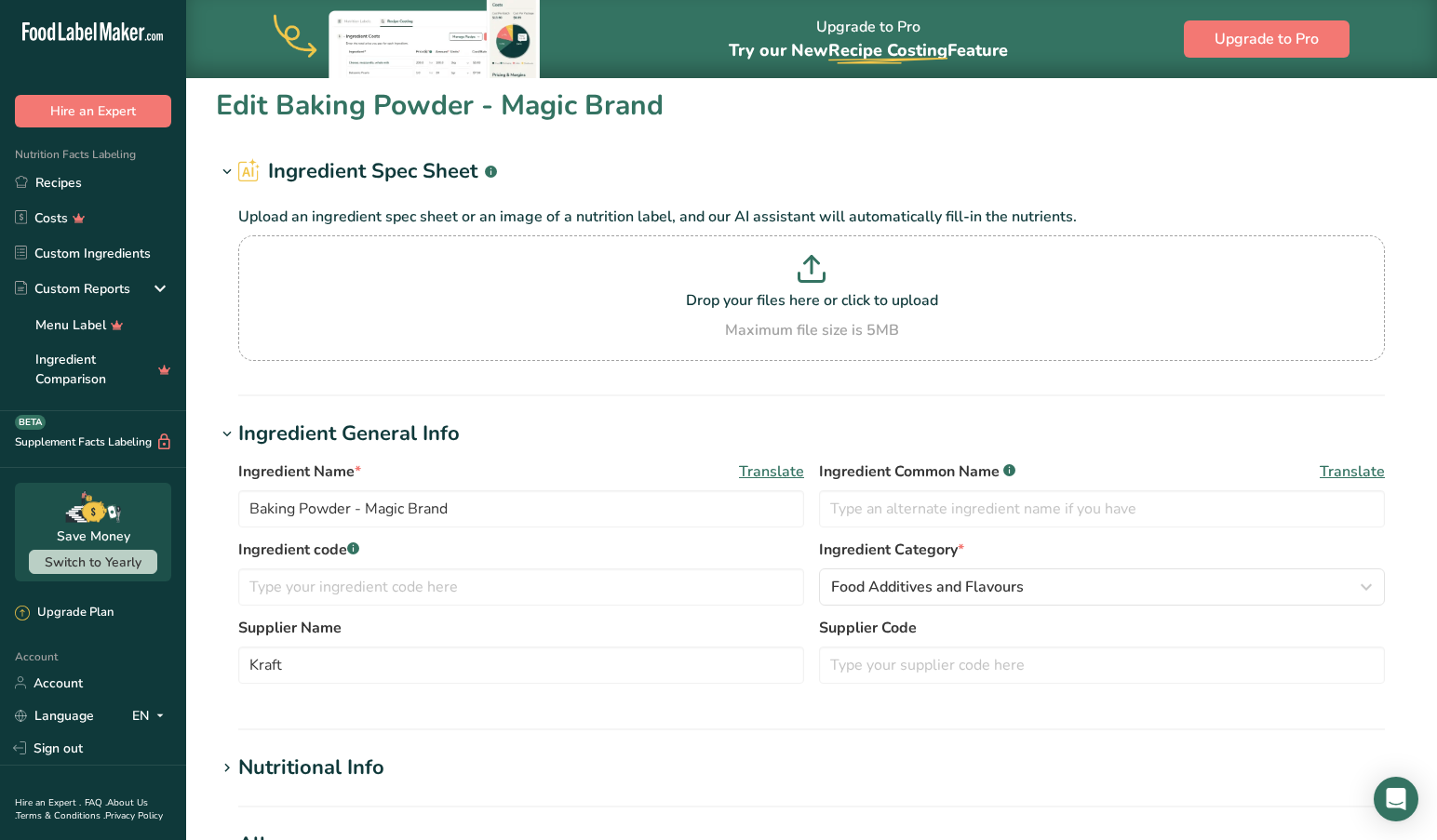
scroll to position [7, 0]
click at [294, 583] on input "text" at bounding box center [521, 588] width 566 height 38
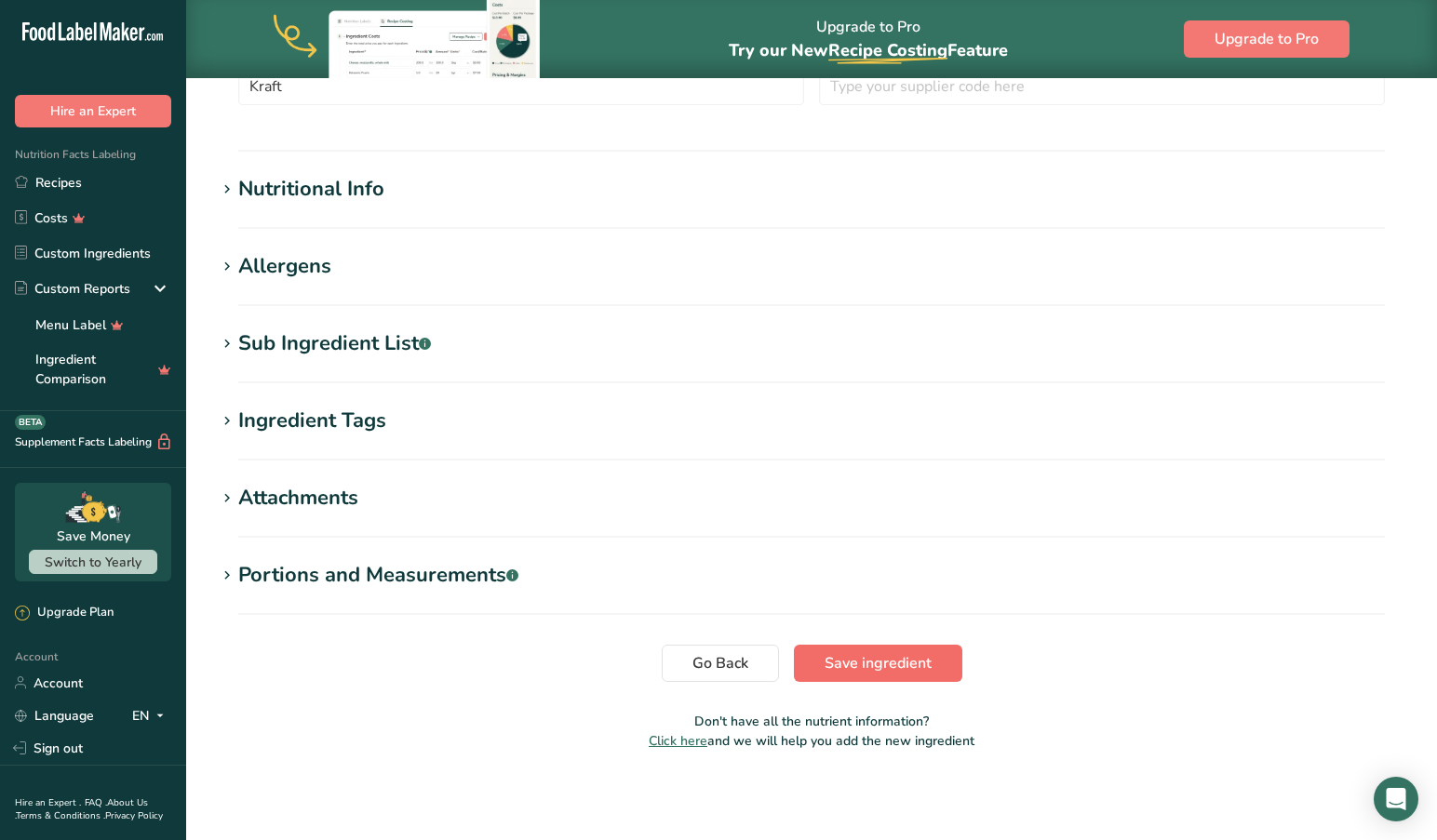
type input "Baking Powder - Magic Brand"
click at [879, 658] on span "Save ingredient" at bounding box center [878, 663] width 107 height 22
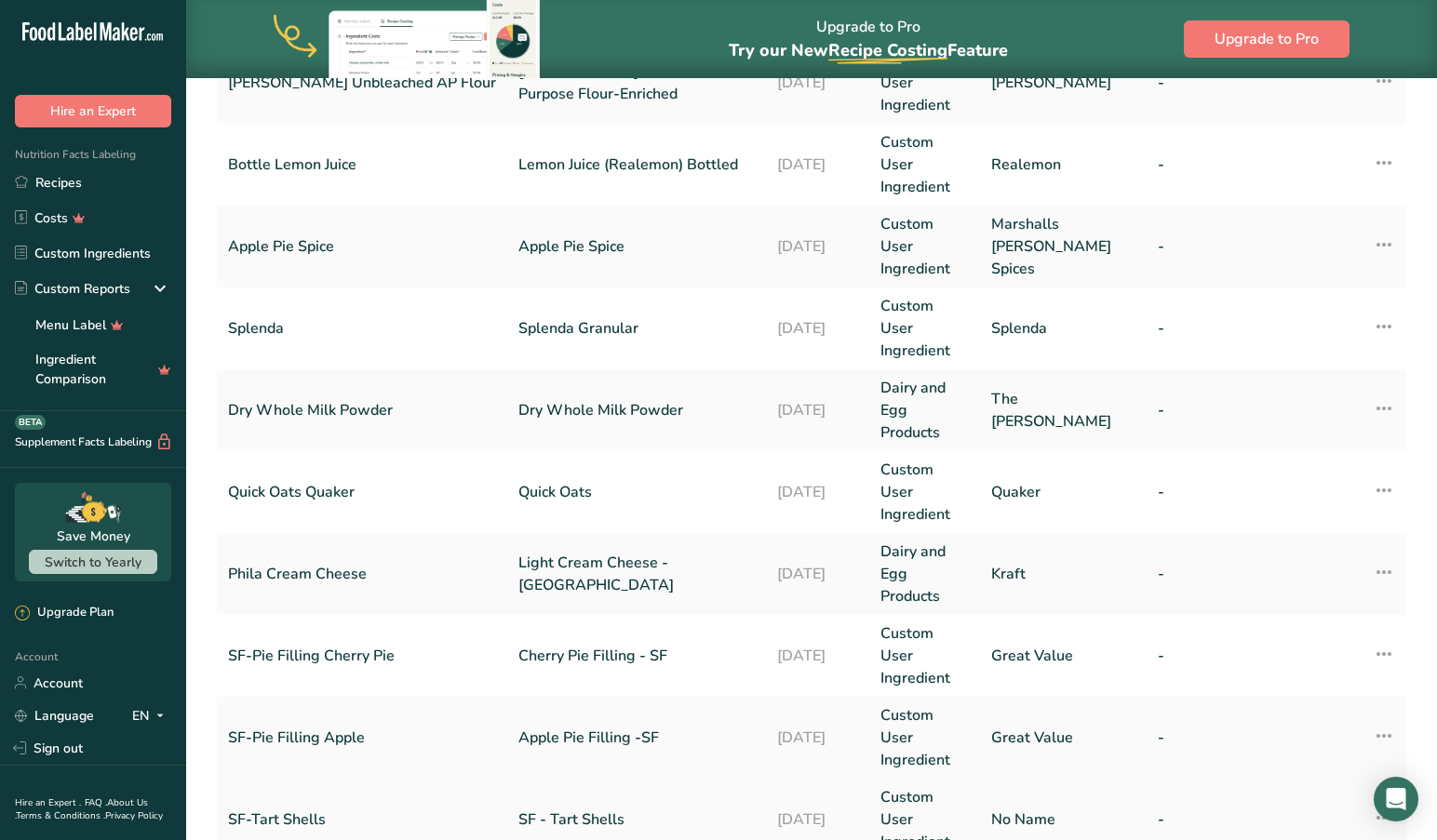
scroll to position [447, 0]
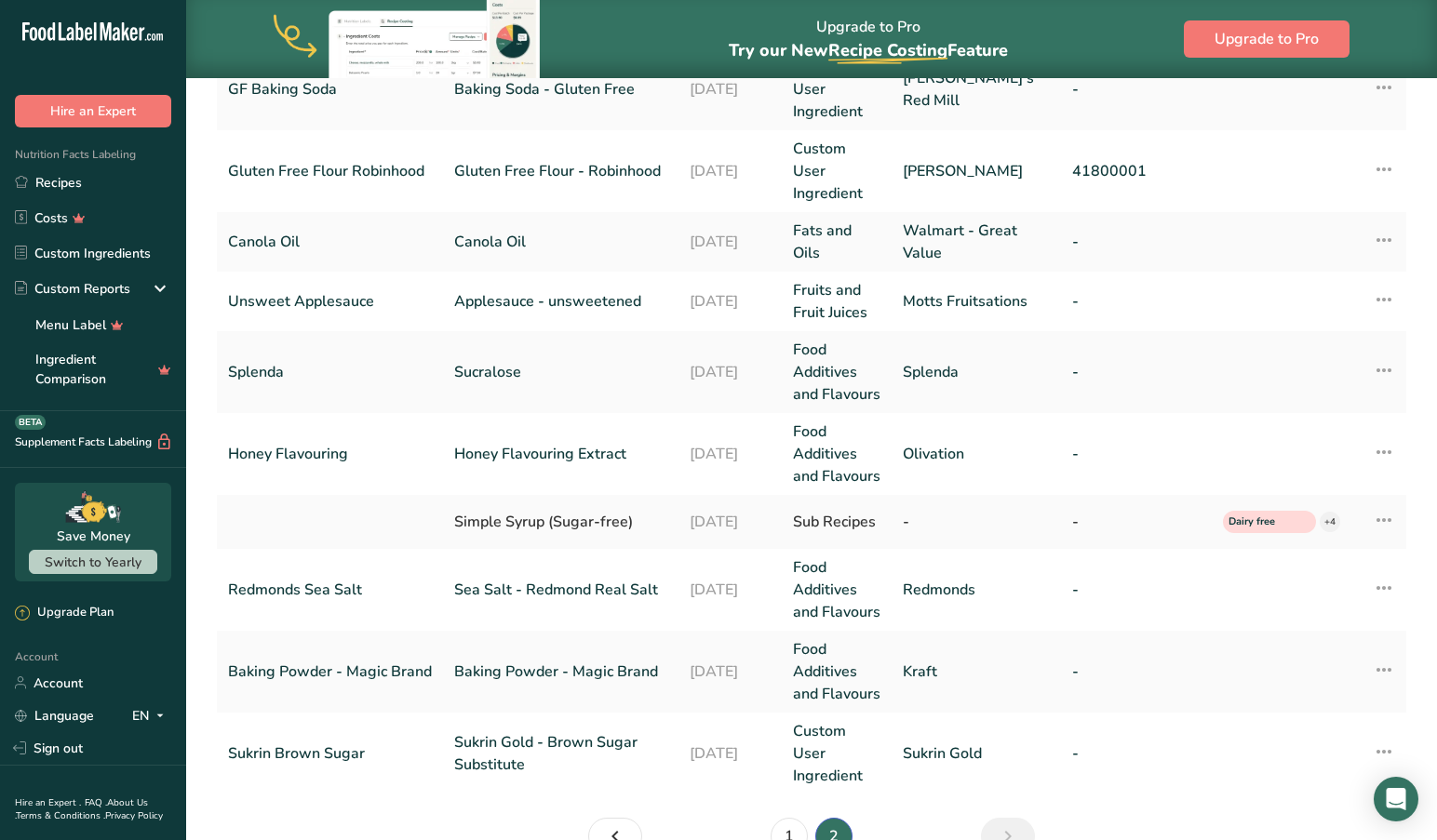
scroll to position [278, 0]
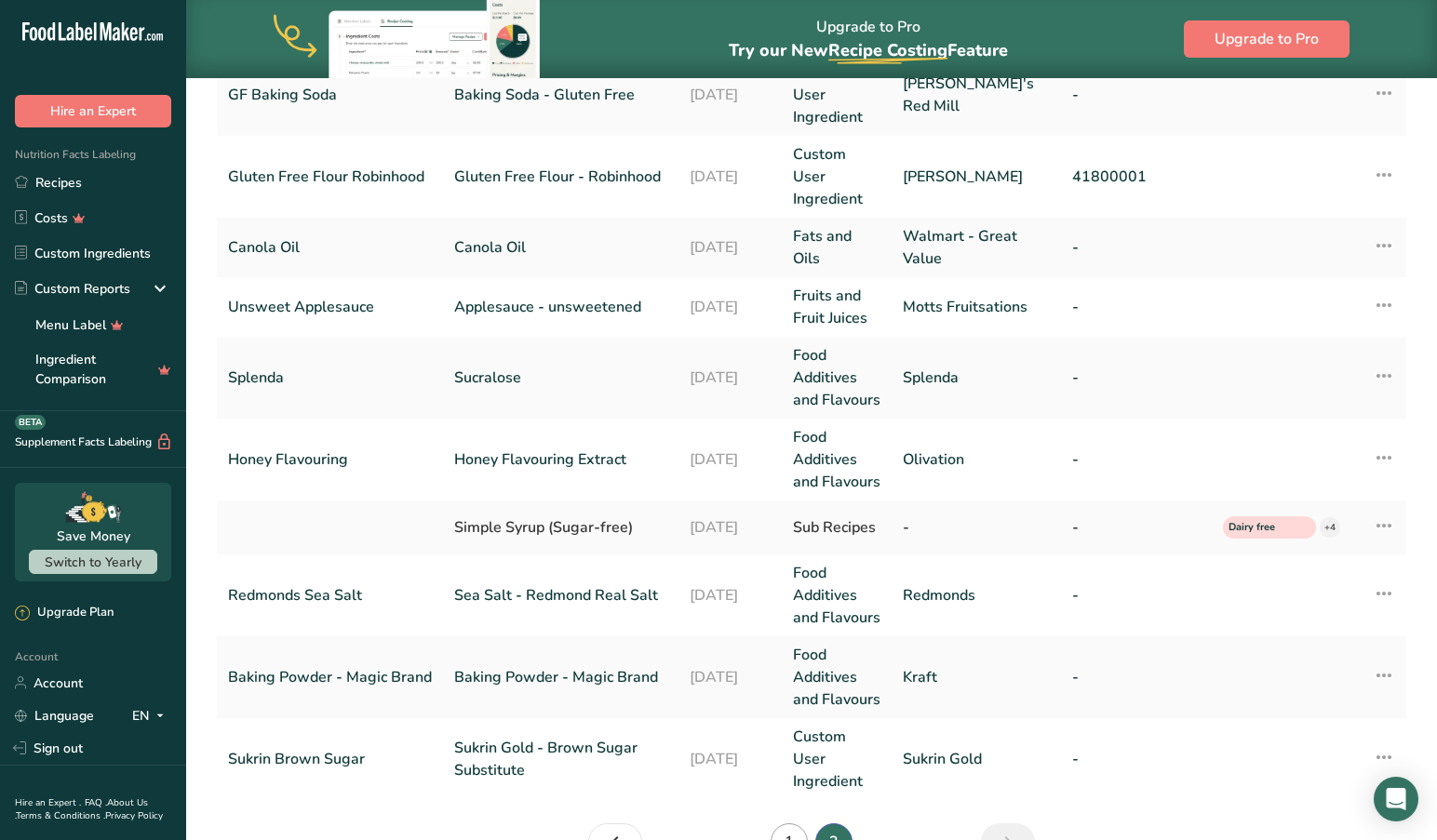
click at [789, 823] on link "1" at bounding box center [789, 842] width 38 height 38
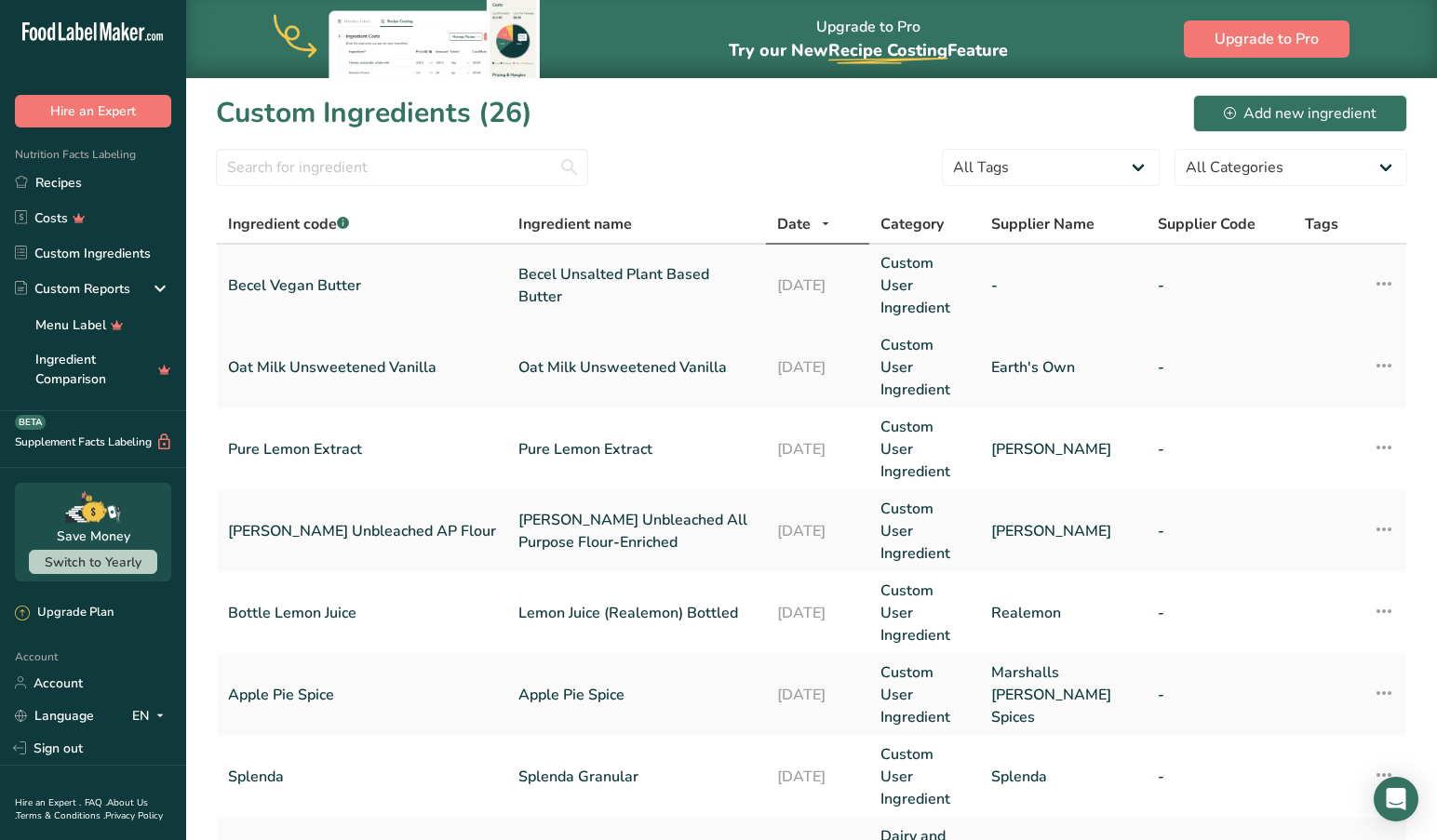
click at [393, 279] on link "Becel Vegan Butter" at bounding box center [362, 286] width 268 height 22
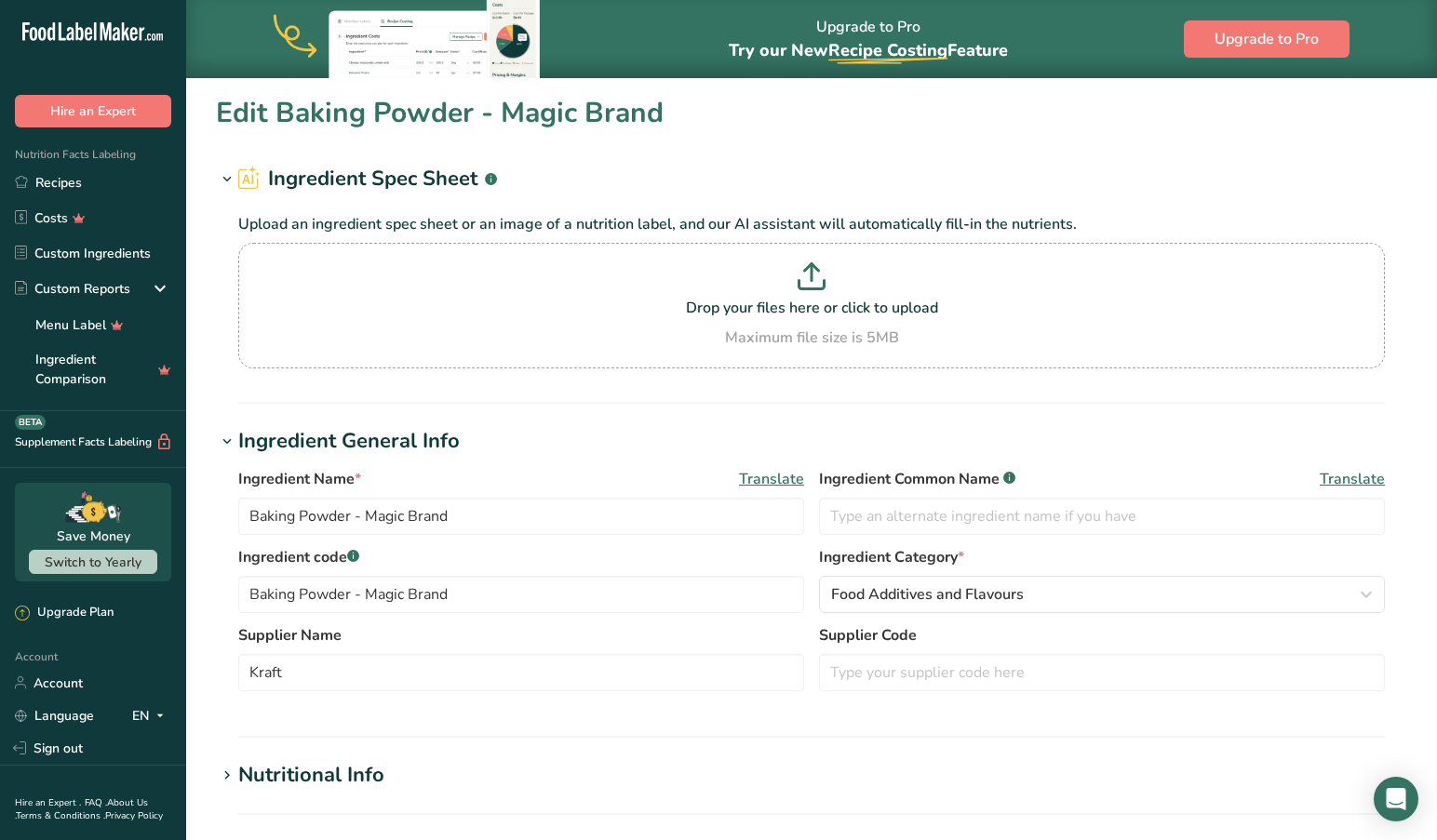
type input "Becel Unsalted Plant Based Butter"
type input "Becel Vegan Butter"
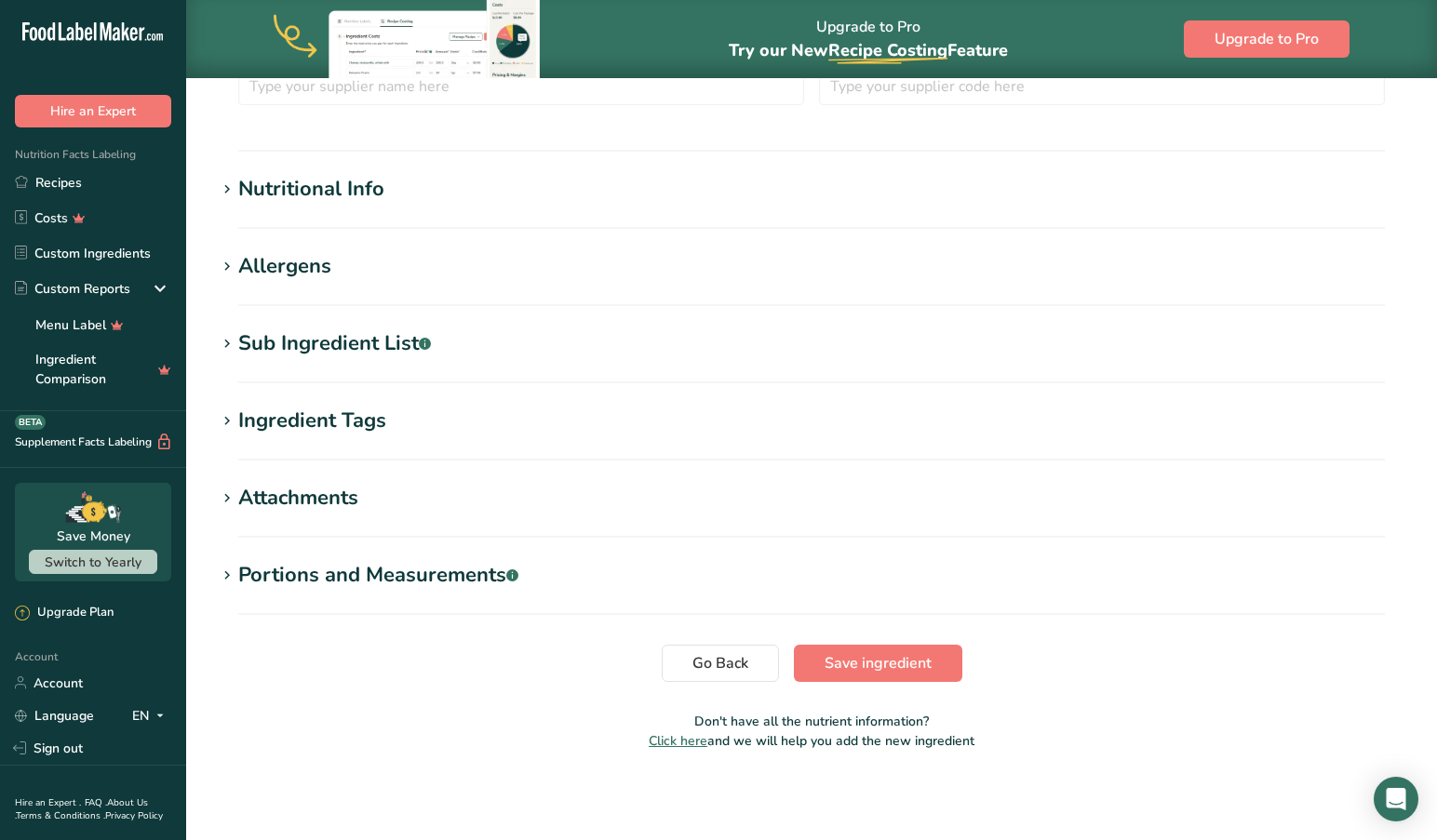
scroll to position [540, 0]
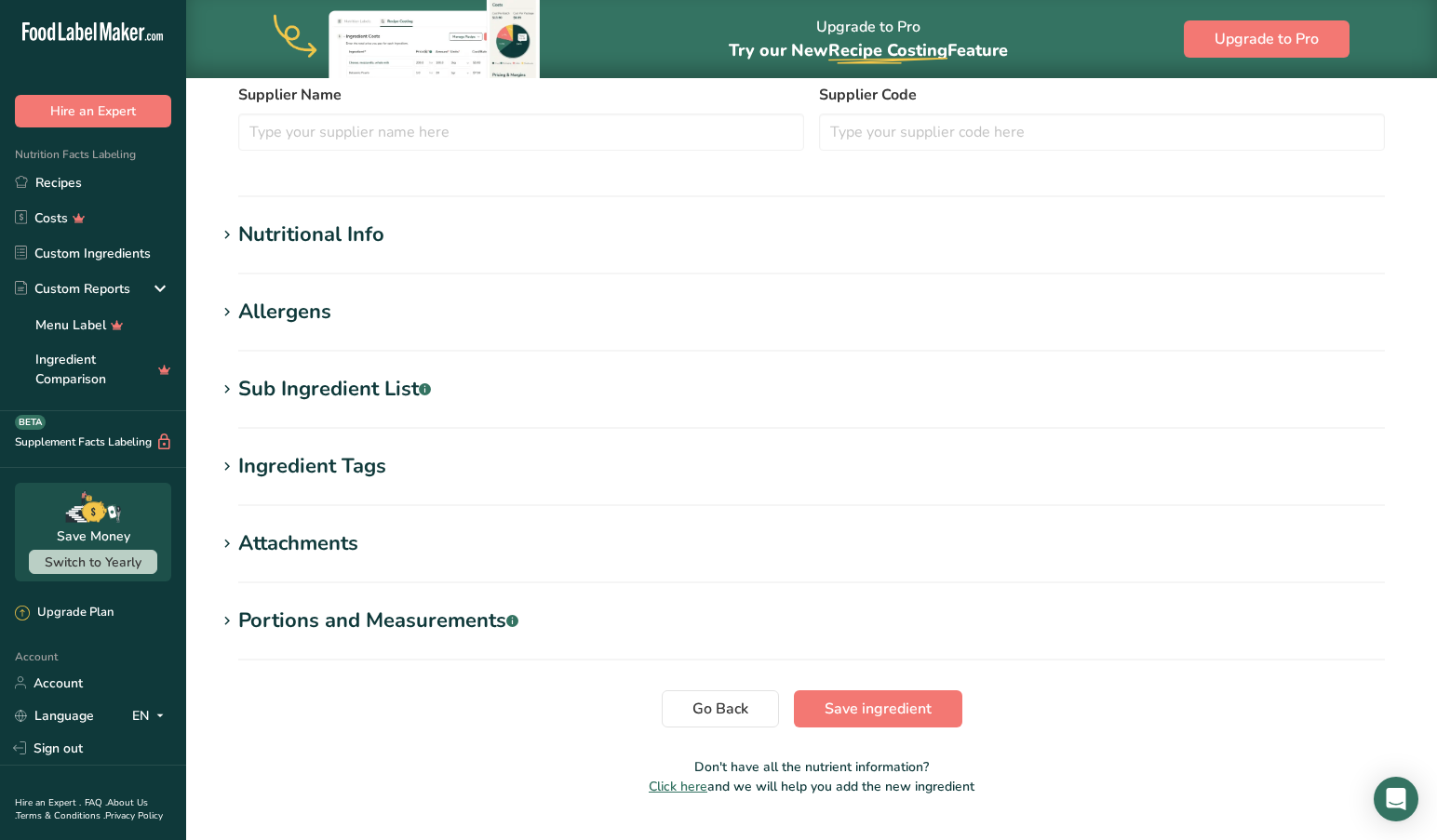
click at [226, 540] on icon at bounding box center [227, 544] width 17 height 26
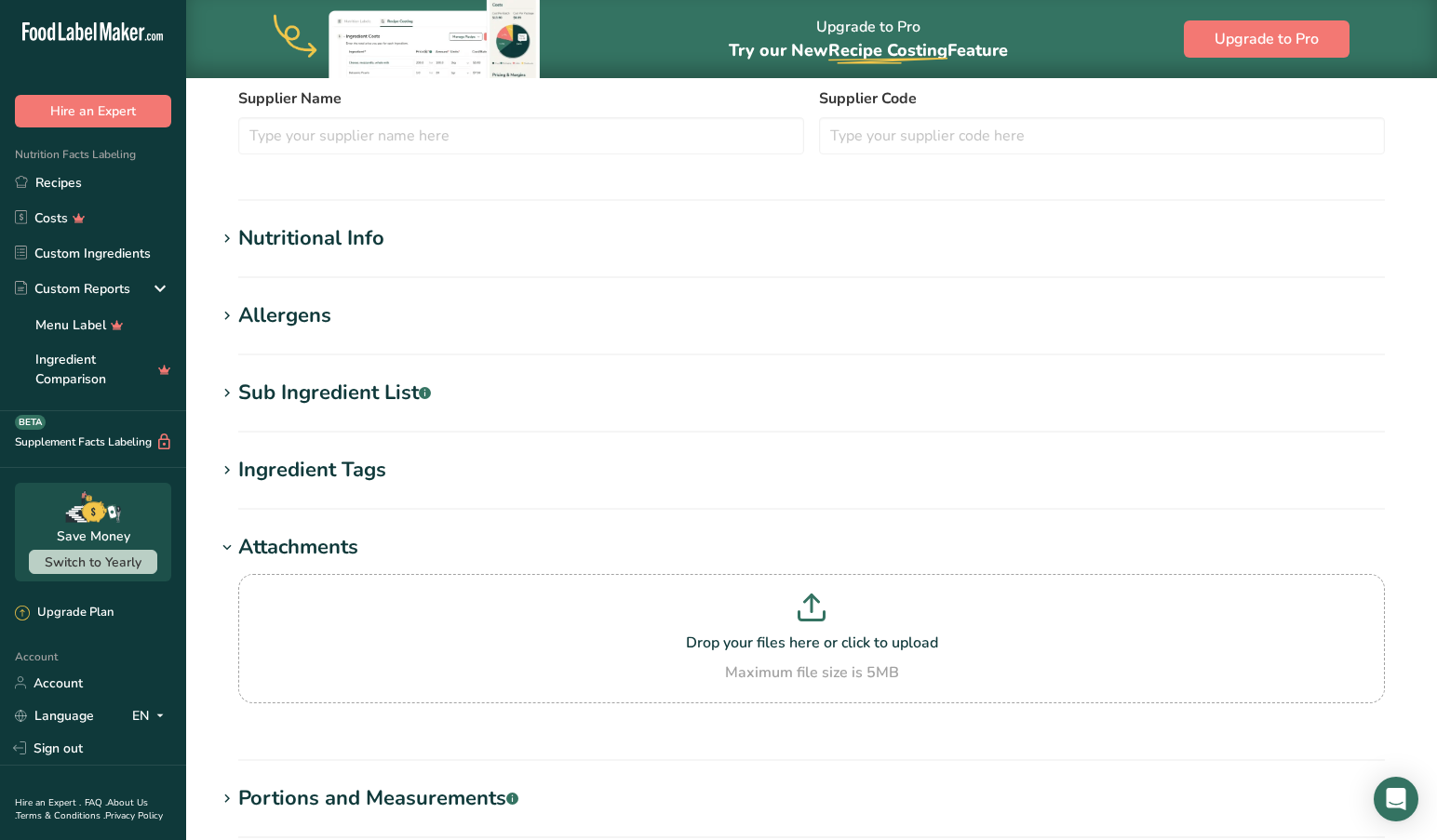
click at [223, 539] on icon at bounding box center [227, 548] width 17 height 26
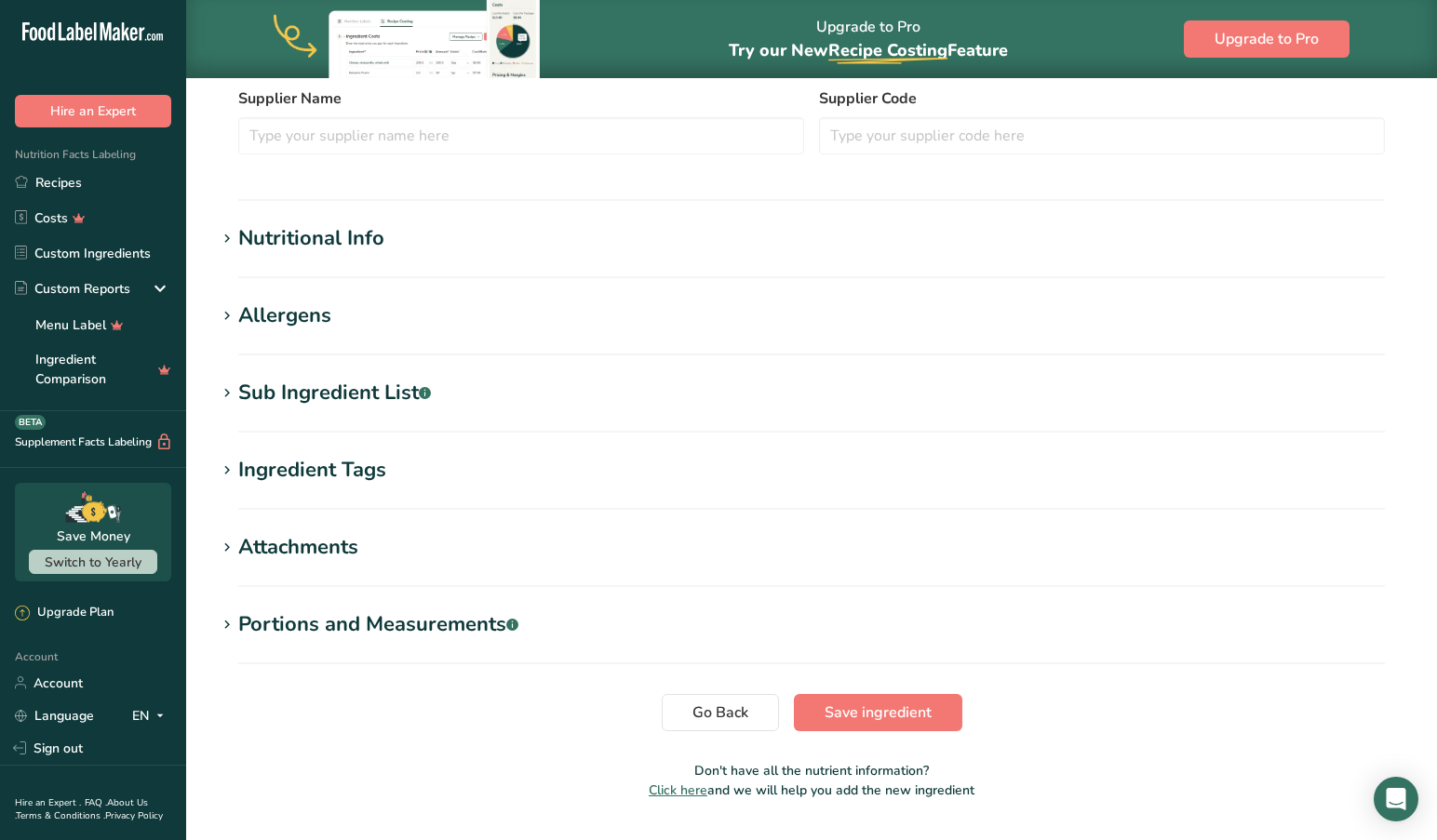
click at [229, 468] on icon at bounding box center [227, 471] width 17 height 26
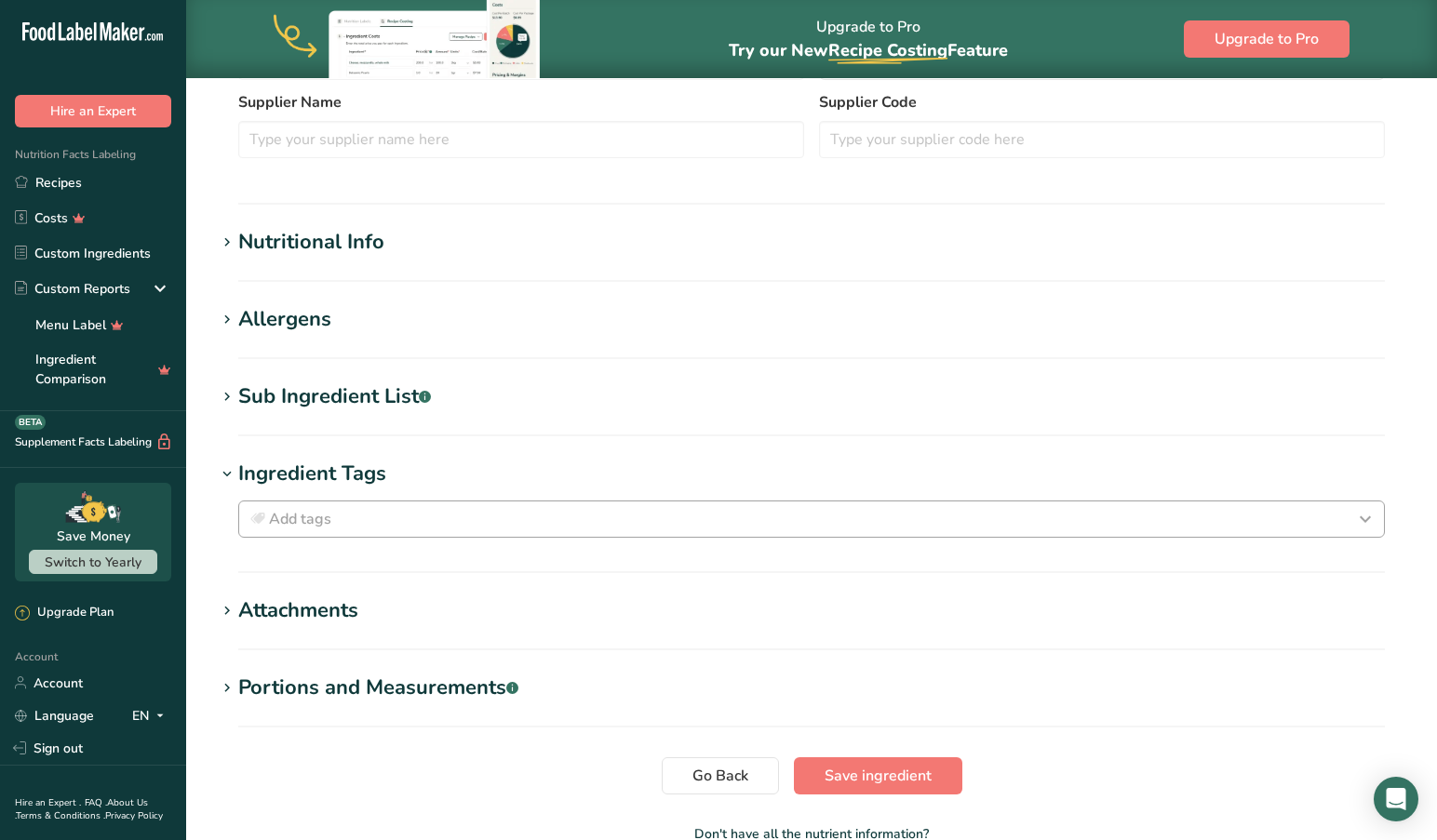
click at [352, 518] on div "Add tags" at bounding box center [811, 519] width 1129 height 22
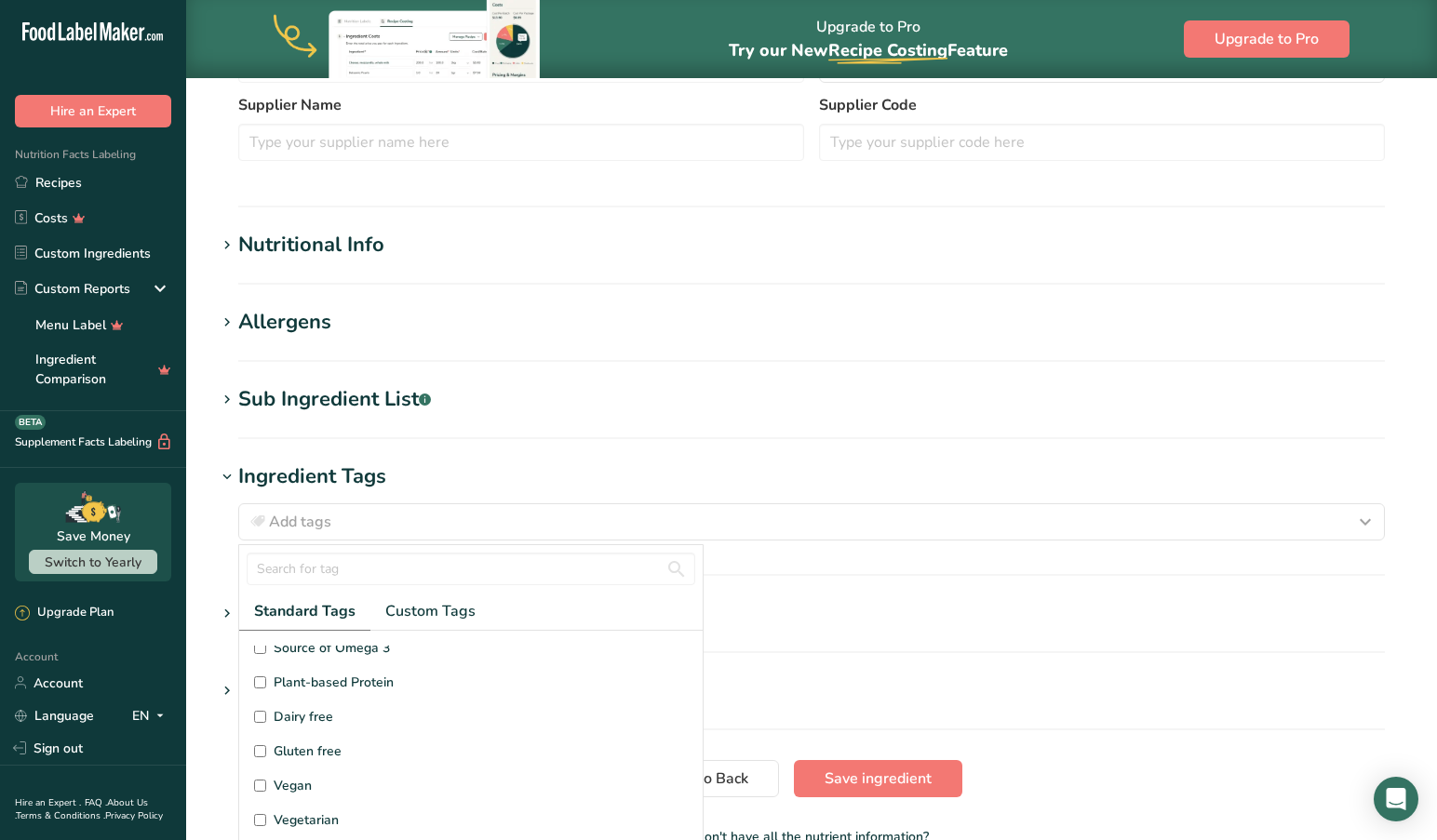
scroll to position [74, 0]
click at [258, 683] on input "Plant-based Protein" at bounding box center [260, 683] width 12 height 12
checkbox input "true"
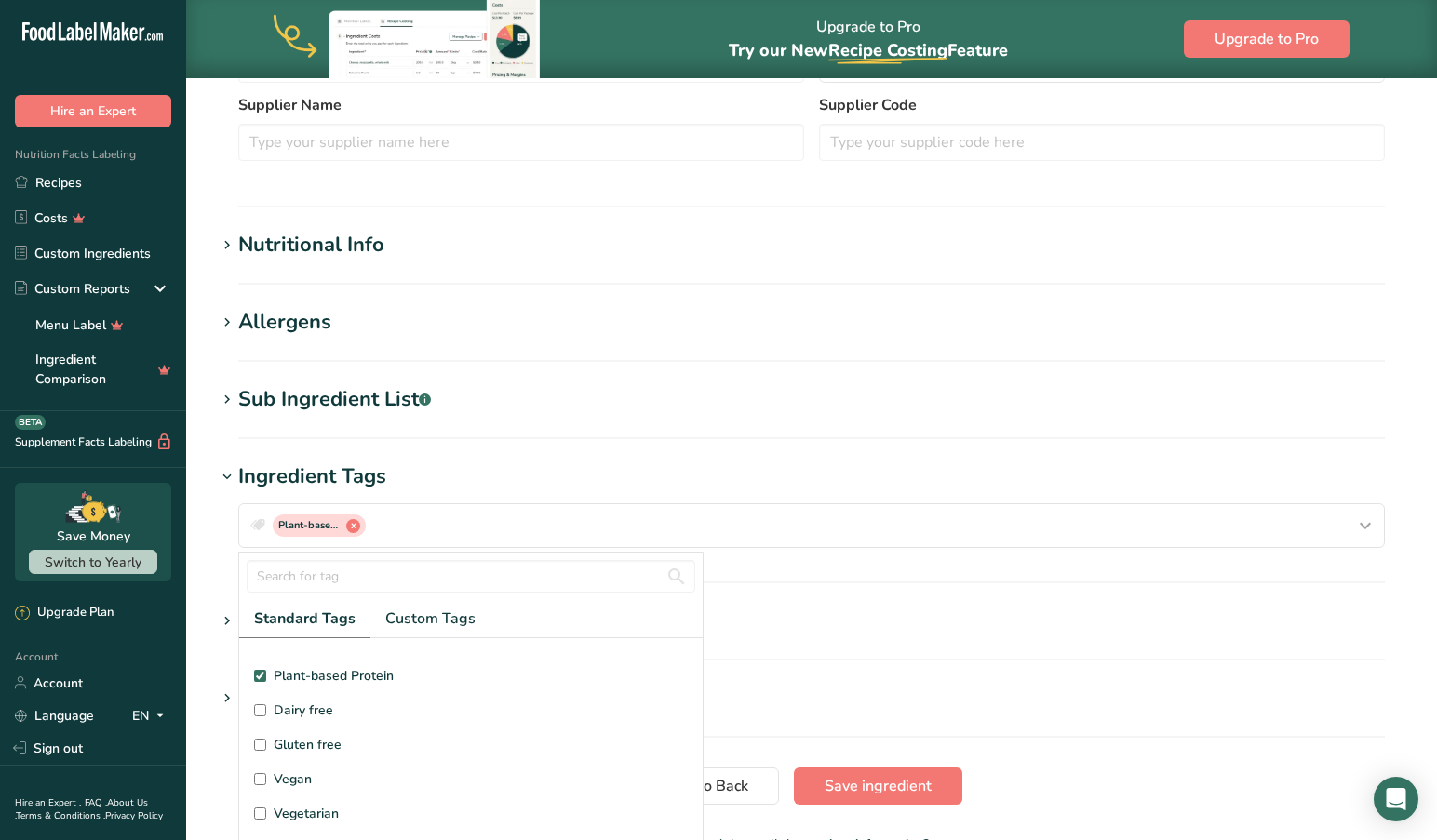
click at [258, 713] on input "Dairy free" at bounding box center [260, 710] width 12 height 12
checkbox input "true"
drag, startPoint x: 258, startPoint y: 775, endPoint x: 258, endPoint y: 791, distance: 16.0
click at [258, 775] on input "Vegan" at bounding box center [260, 776] width 12 height 12
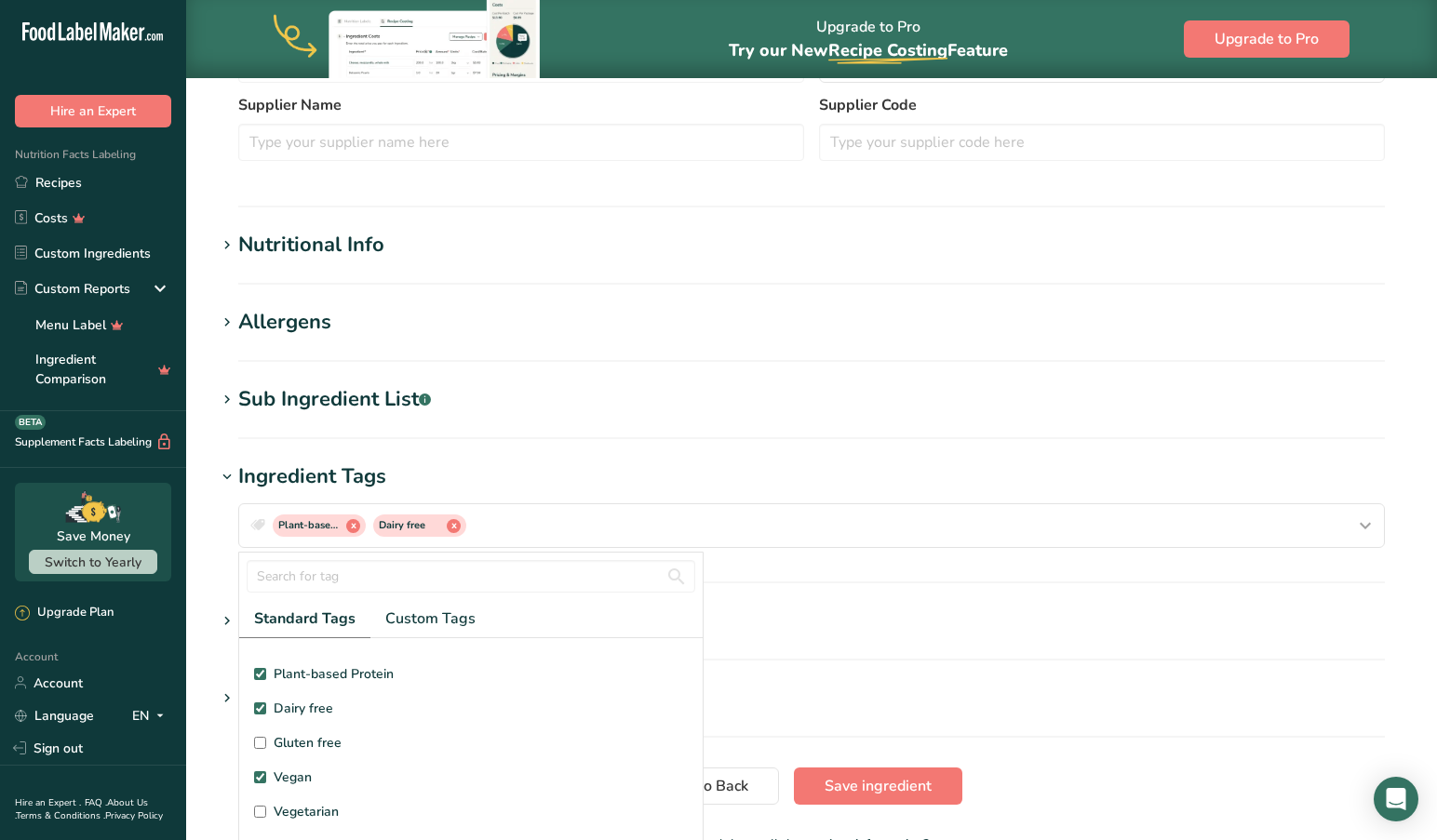
checkbox input "true"
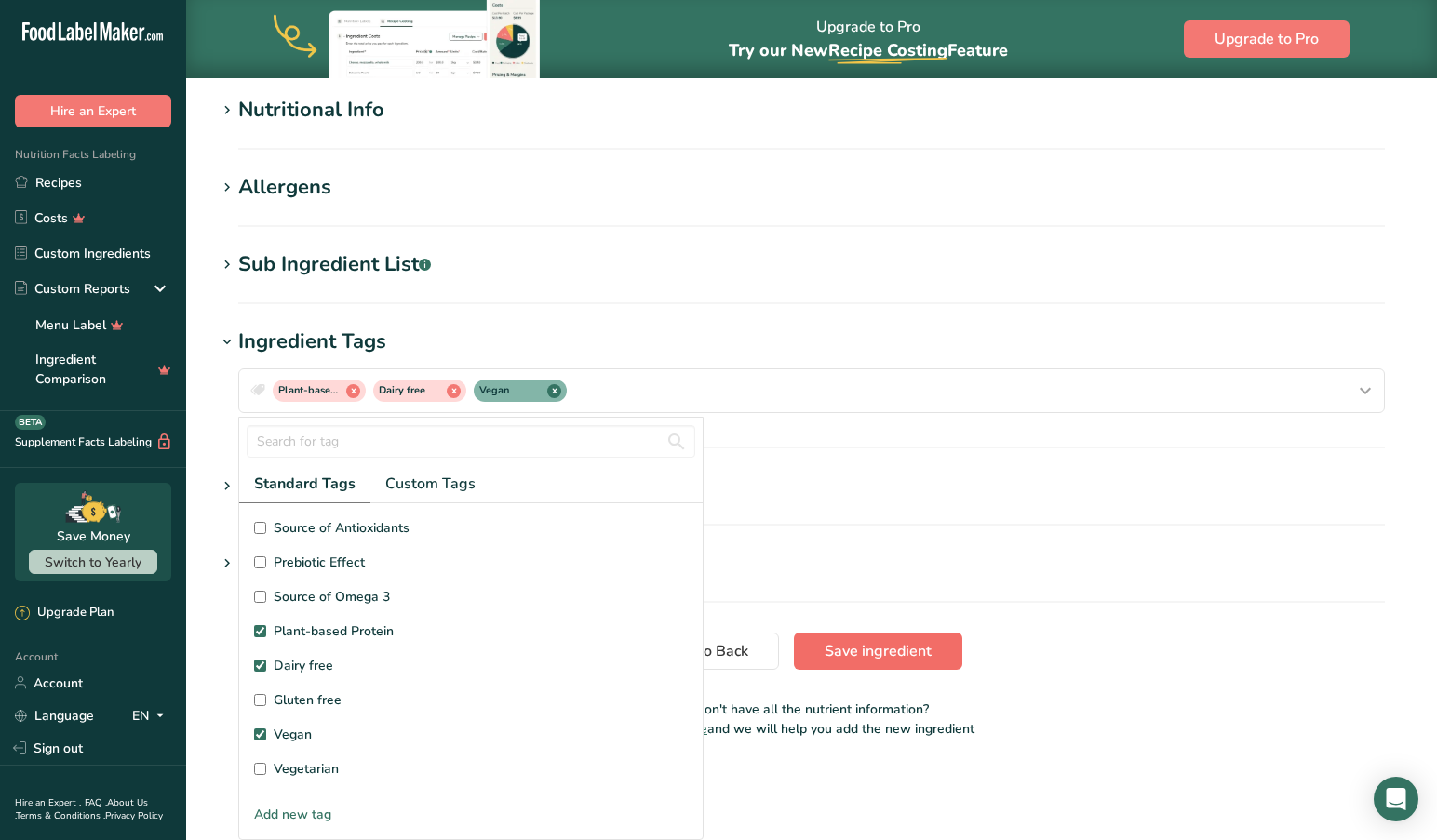
scroll to position [8, 0]
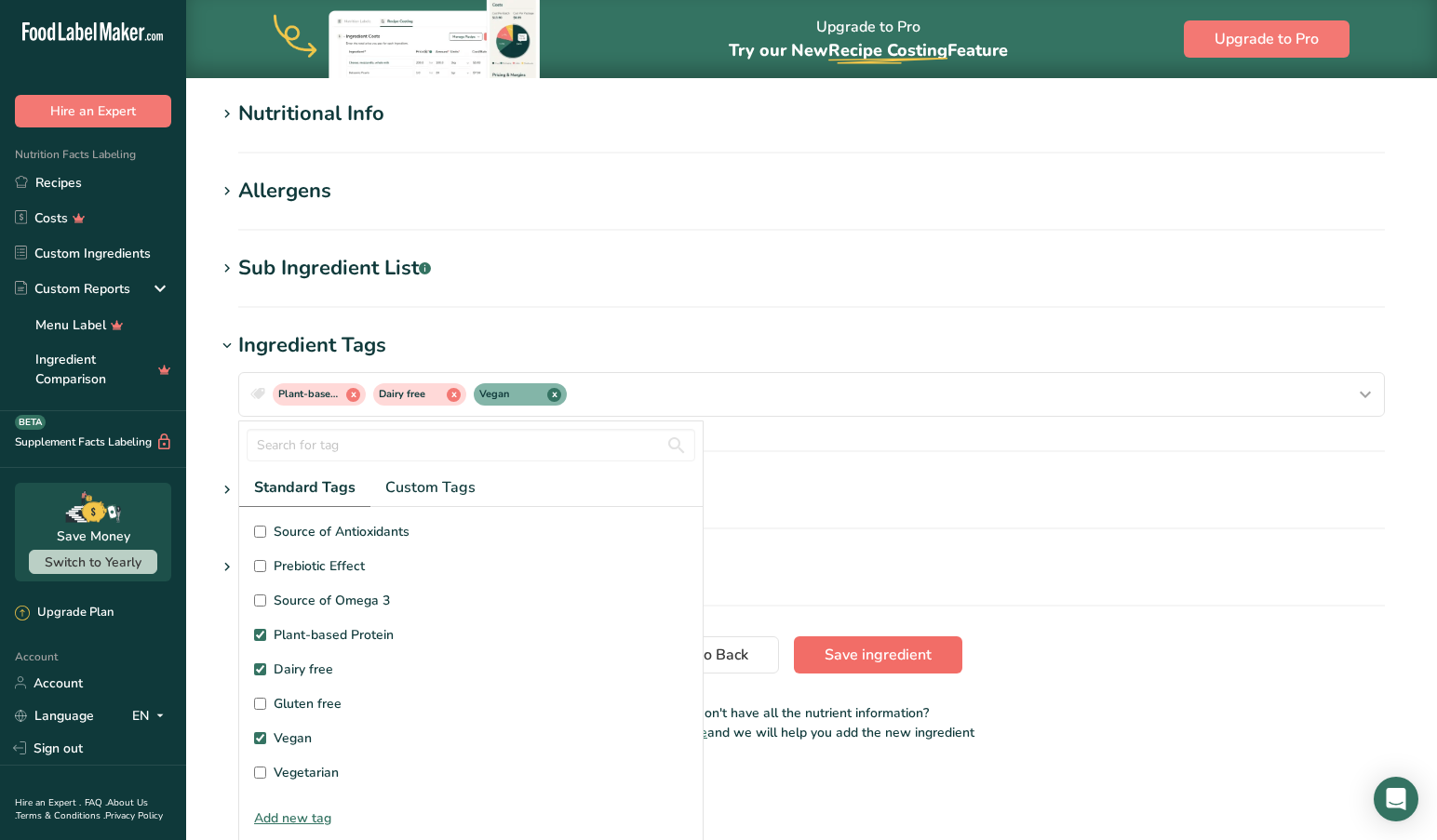
click at [855, 648] on span "Save ingredient" at bounding box center [878, 654] width 107 height 22
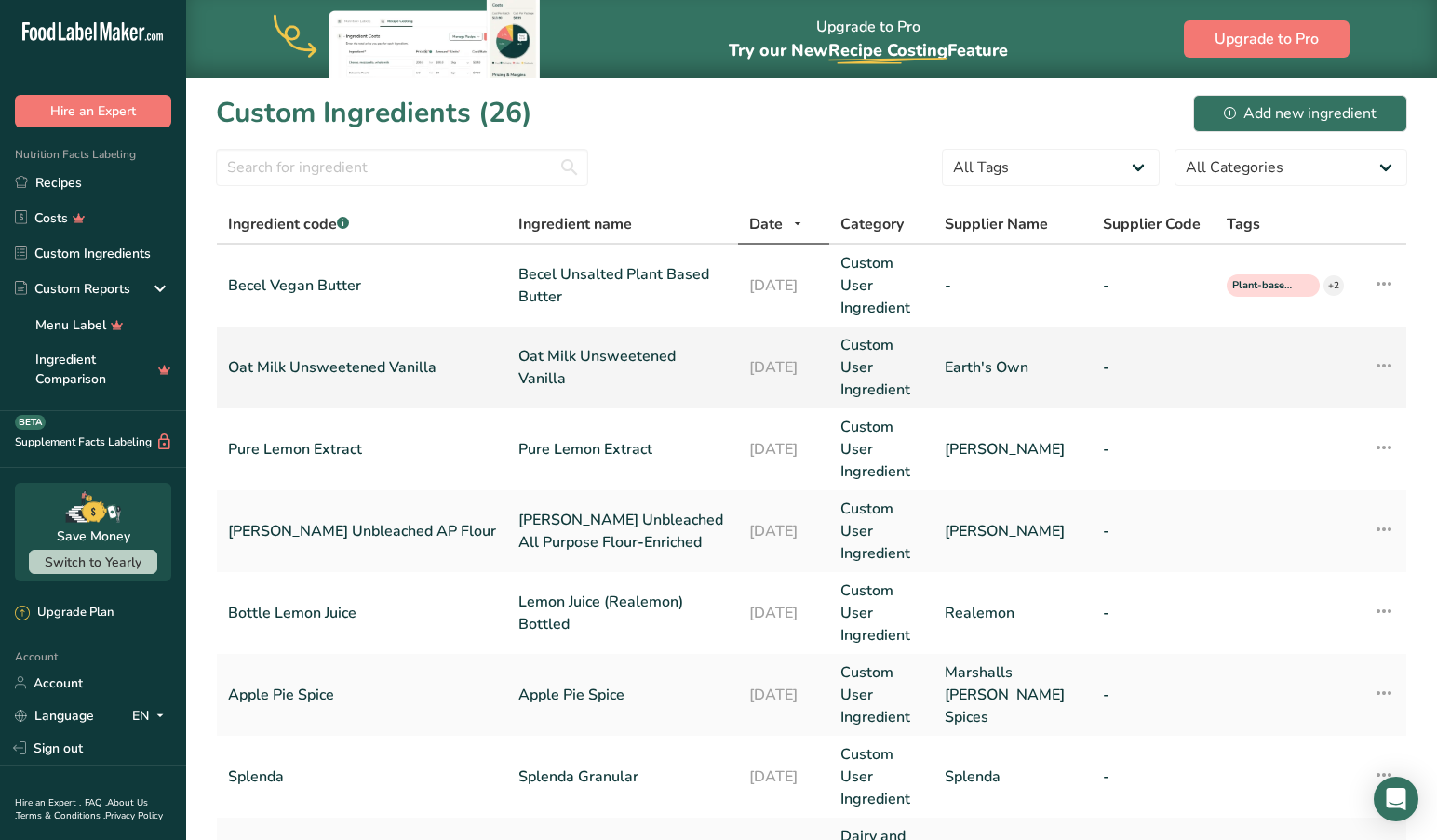
click at [617, 388] on link "Oat Milk Unsweetened Vanilla" at bounding box center [623, 368] width 208 height 45
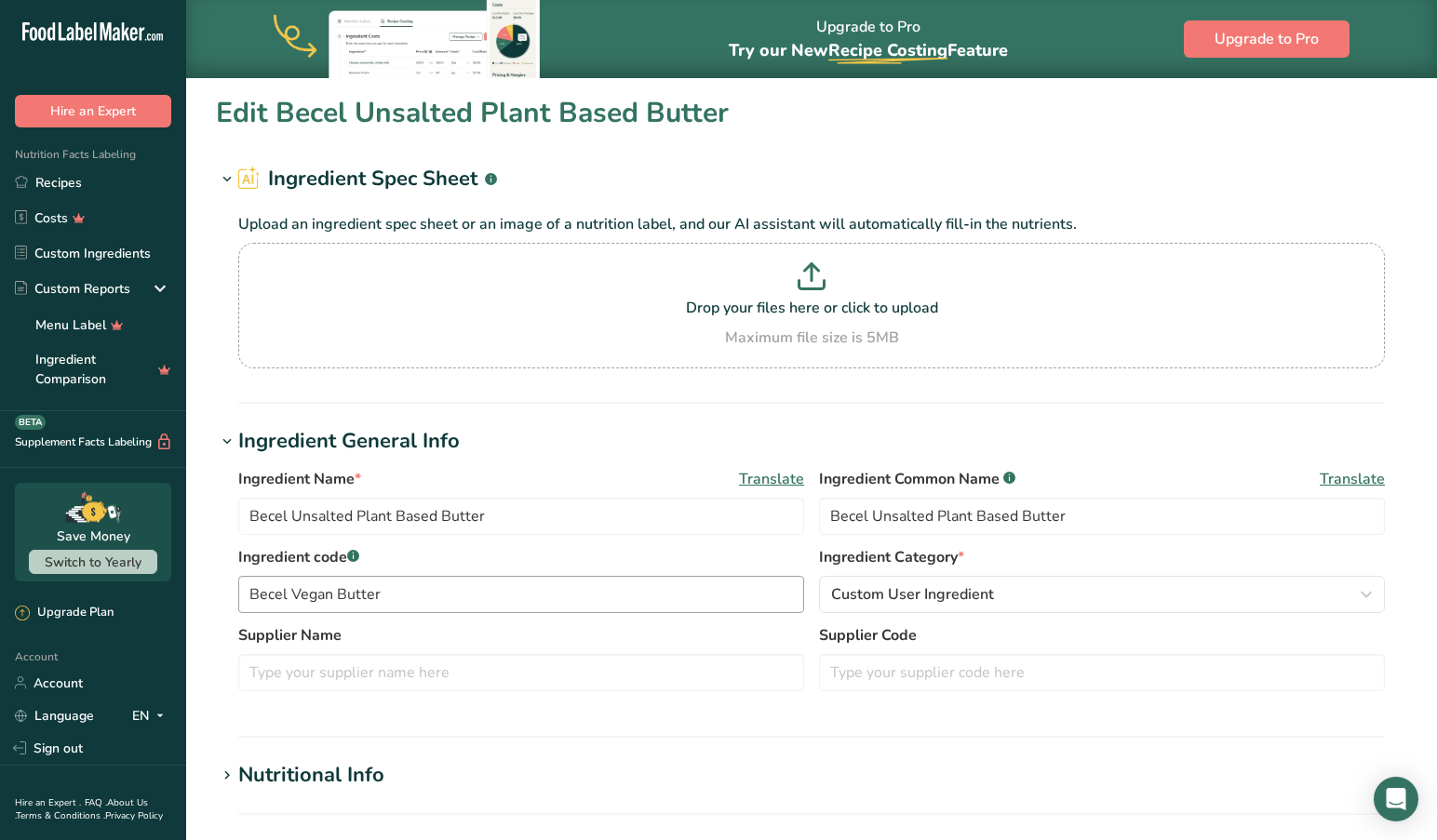
type input "Oat Milk Unsweetened Vanilla"
type input "Oat Milk"
type input "Oat Milk Unsweetened Vanilla"
type input "Earth's Own"
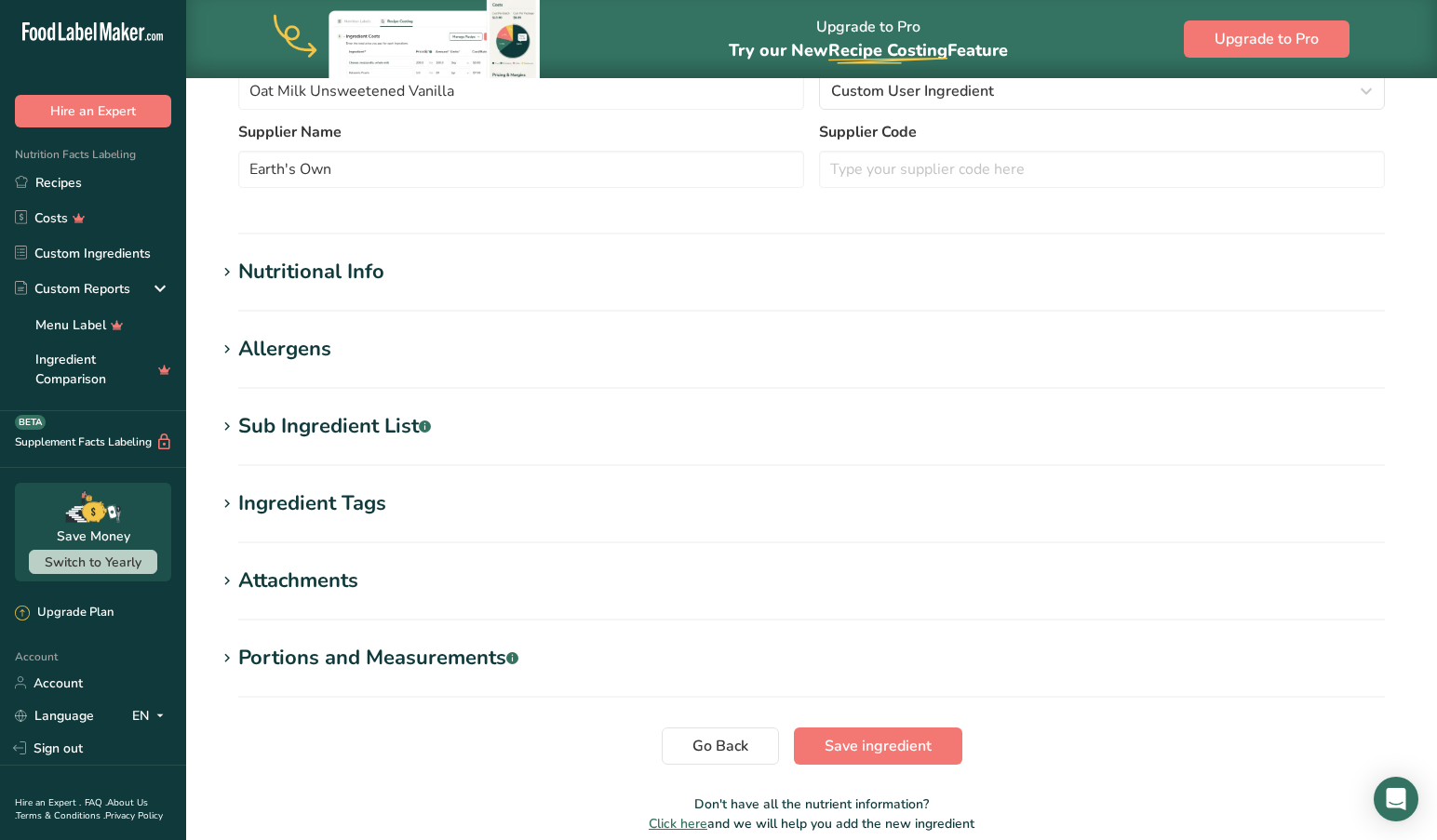
scroll to position [514, 0]
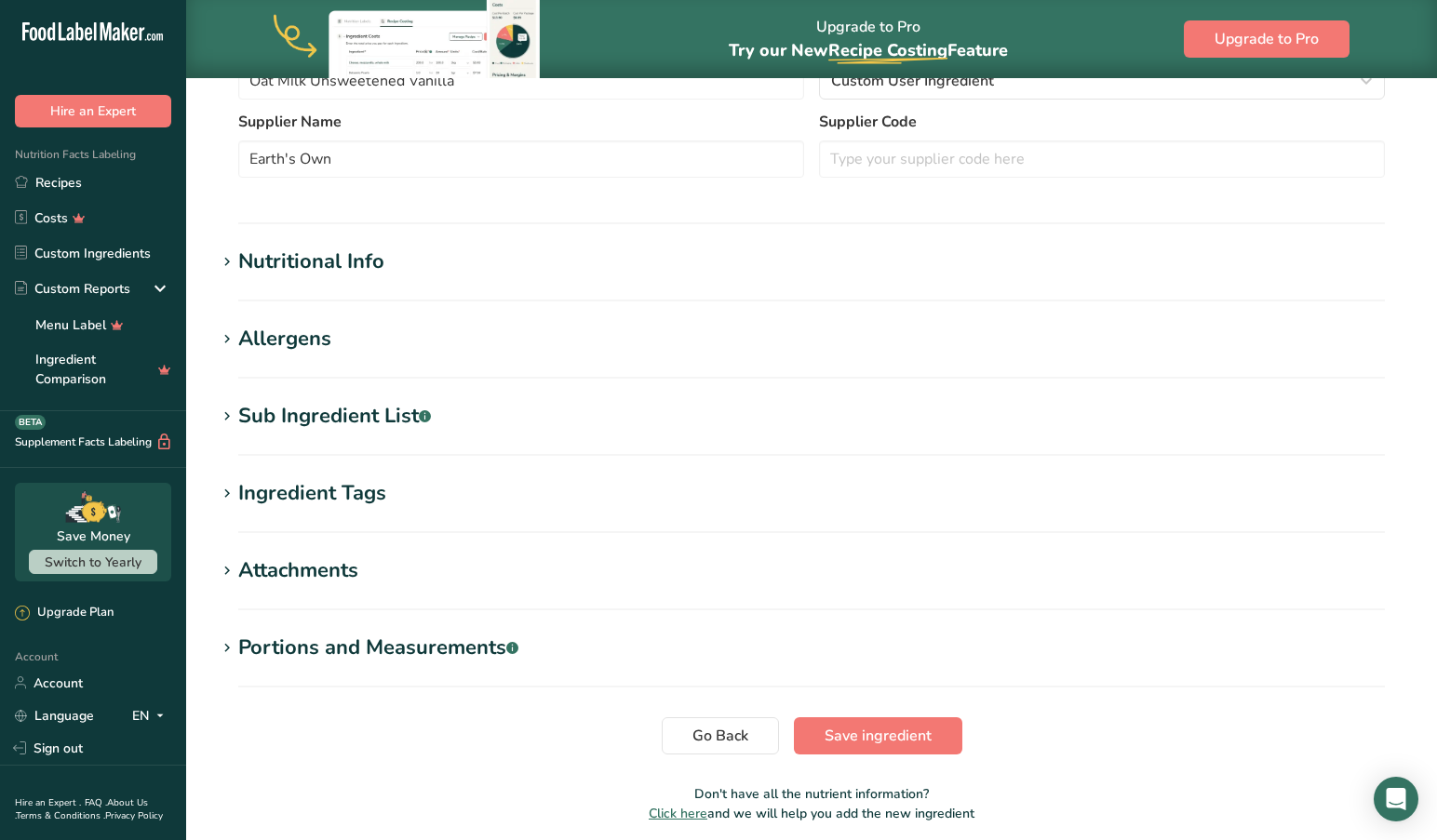
click at [225, 490] on icon at bounding box center [227, 494] width 17 height 26
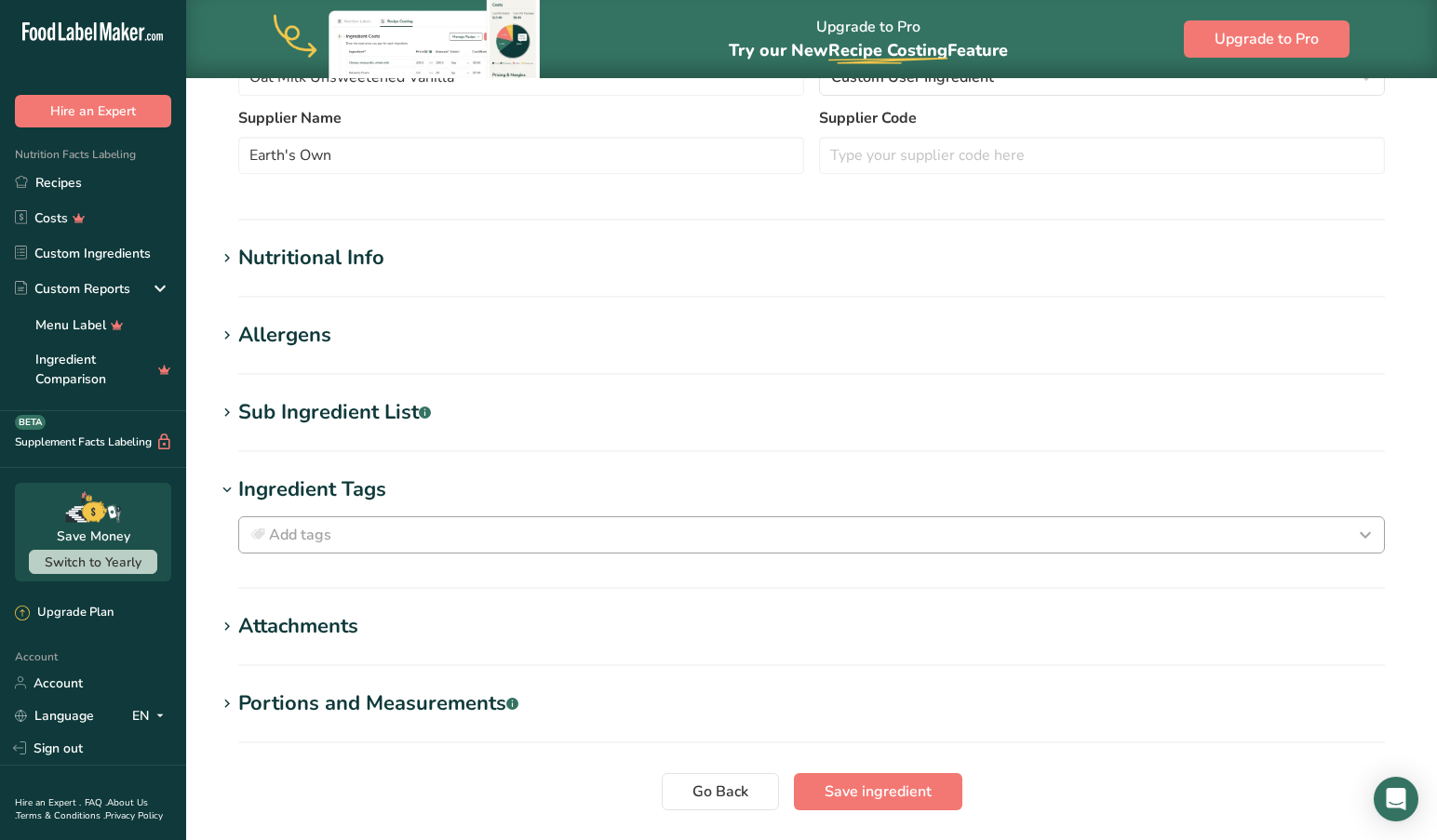
click at [362, 535] on div "Add tags" at bounding box center [811, 534] width 1129 height 22
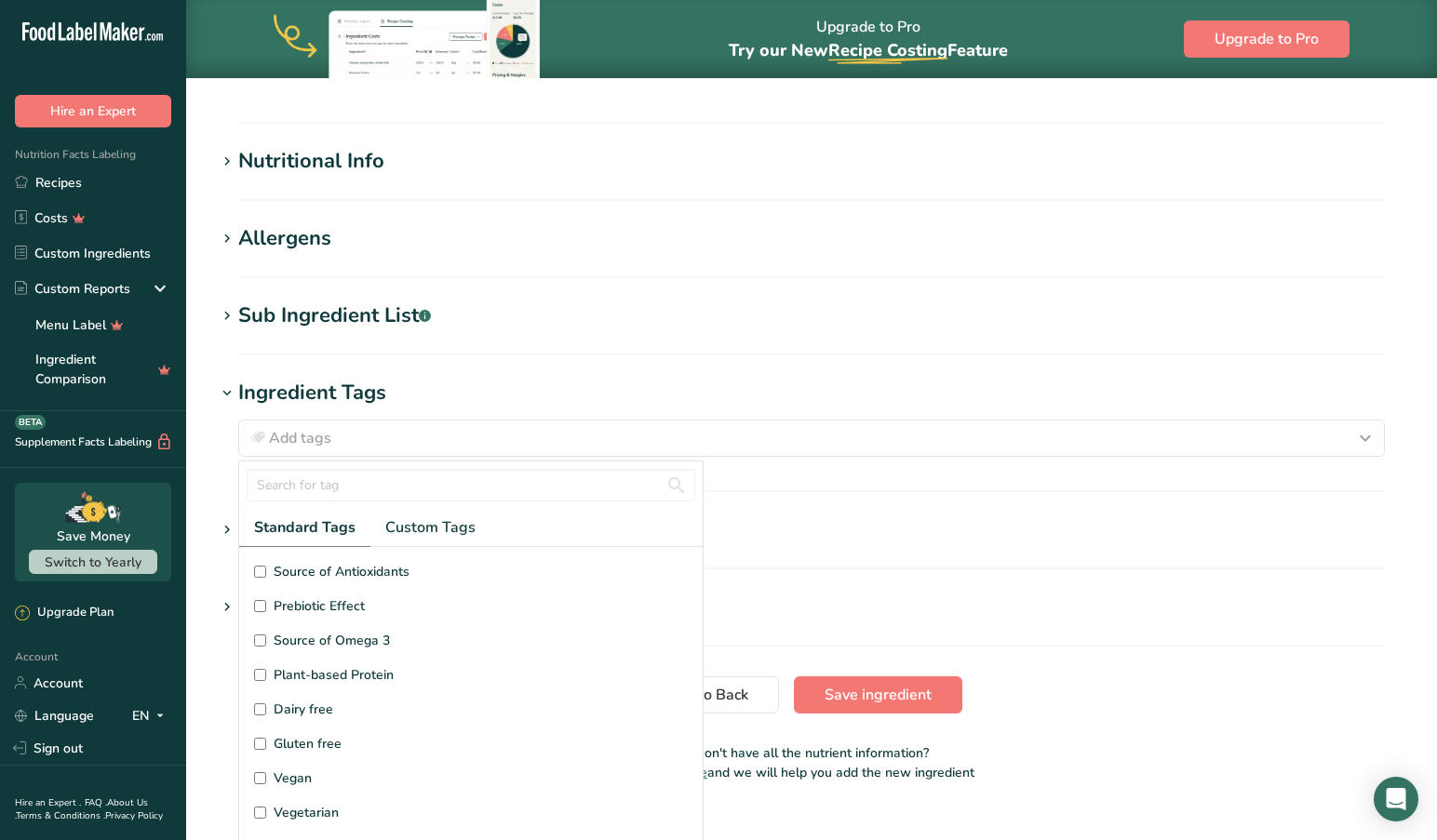
scroll to position [611, 0]
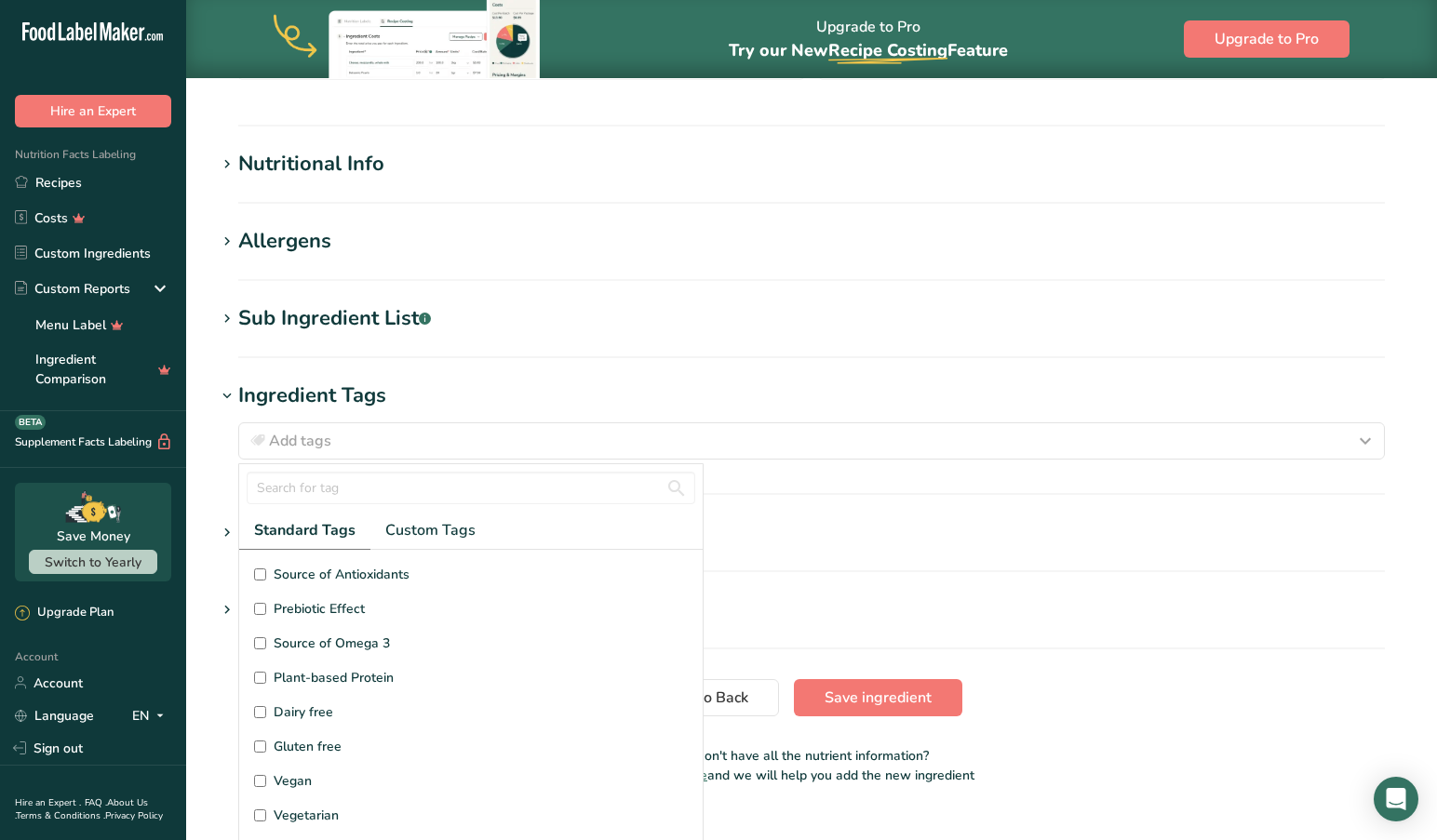
click at [259, 781] on input "Vegan" at bounding box center [260, 780] width 12 height 12
checkbox input "true"
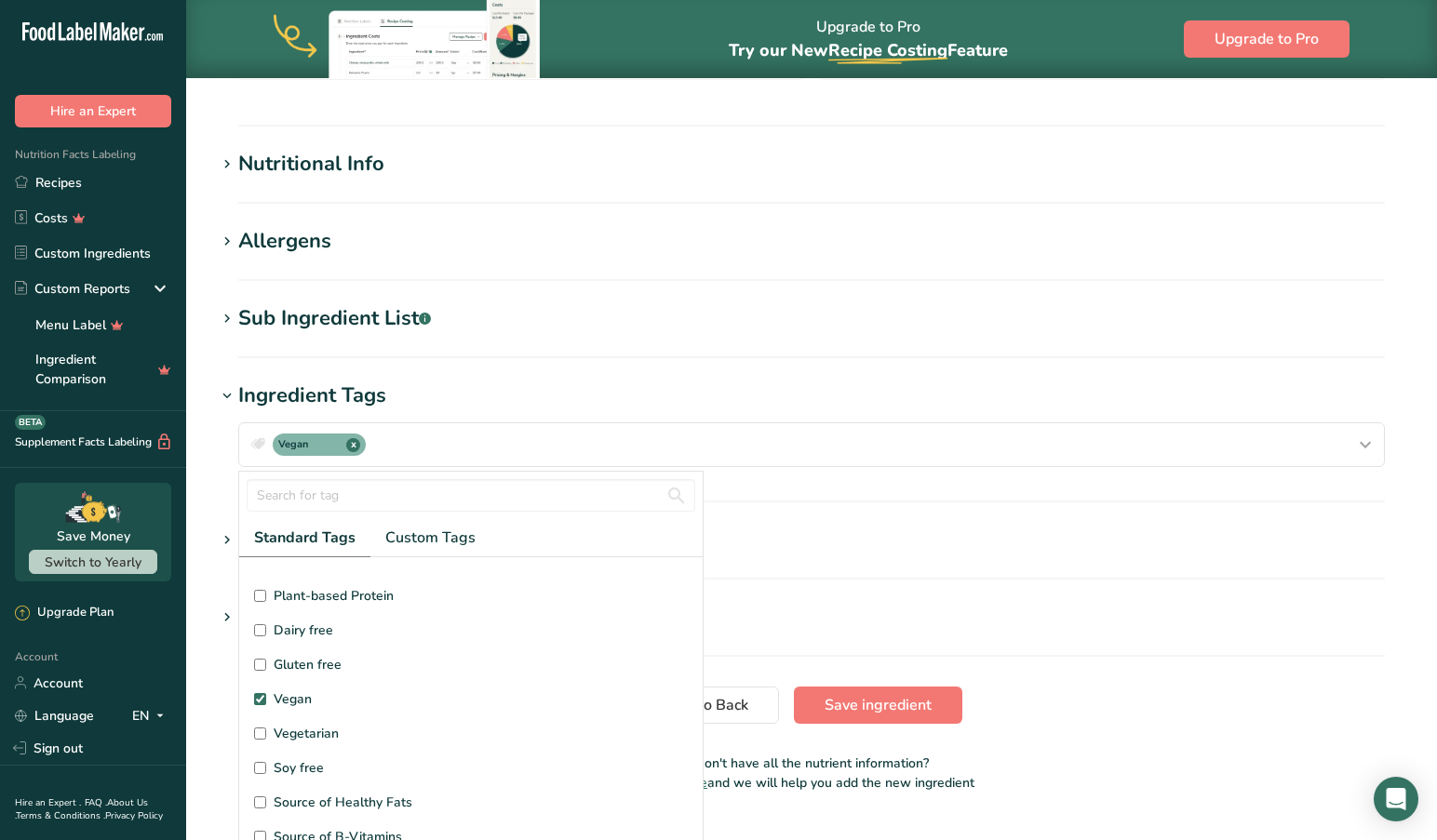
scroll to position [91, 0]
click at [260, 663] on input "Gluten free" at bounding box center [260, 662] width 12 height 12
checkbox input "true"
click at [256, 767] on input "Soy free" at bounding box center [260, 763] width 12 height 12
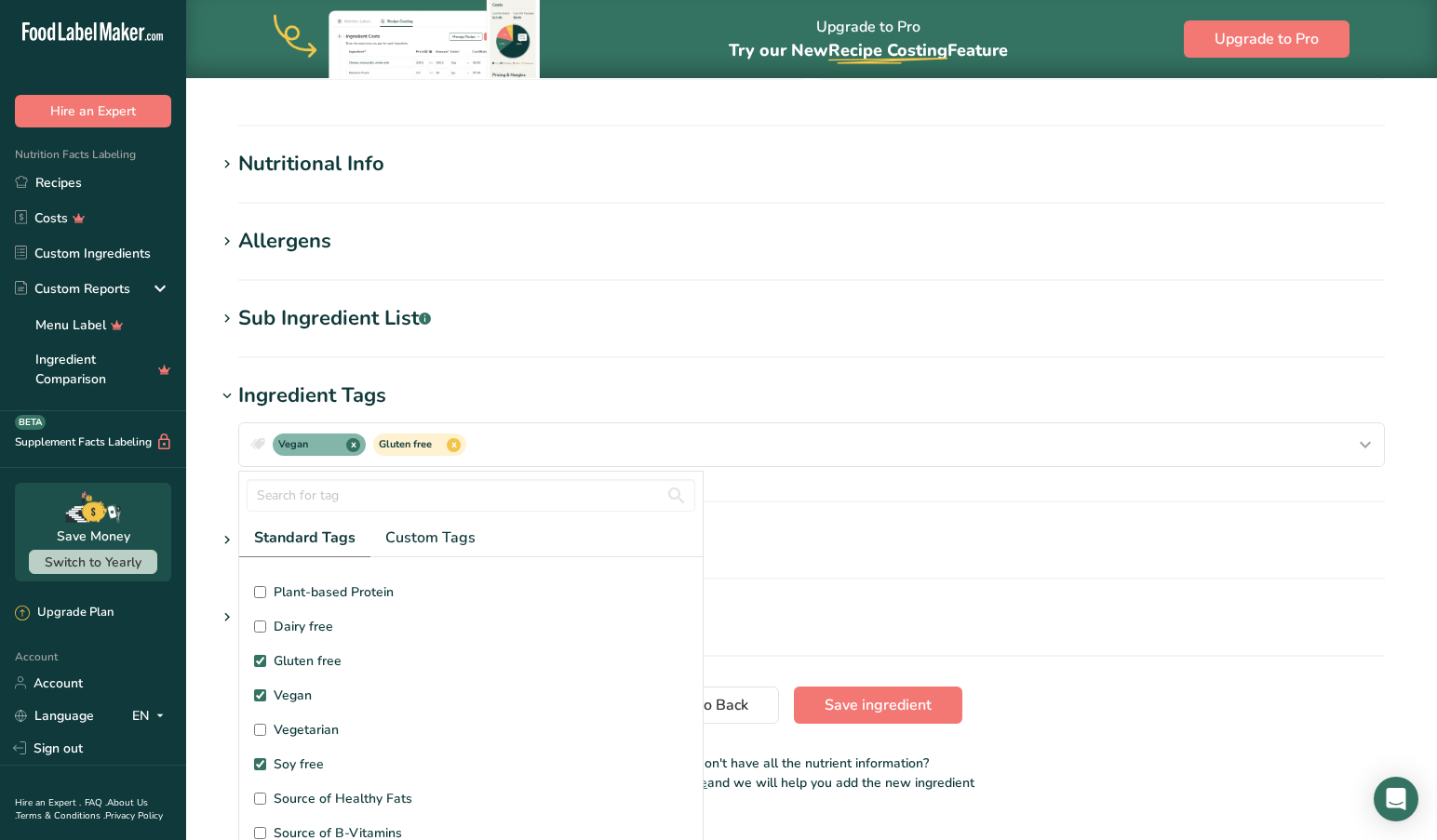
checkbox input "true"
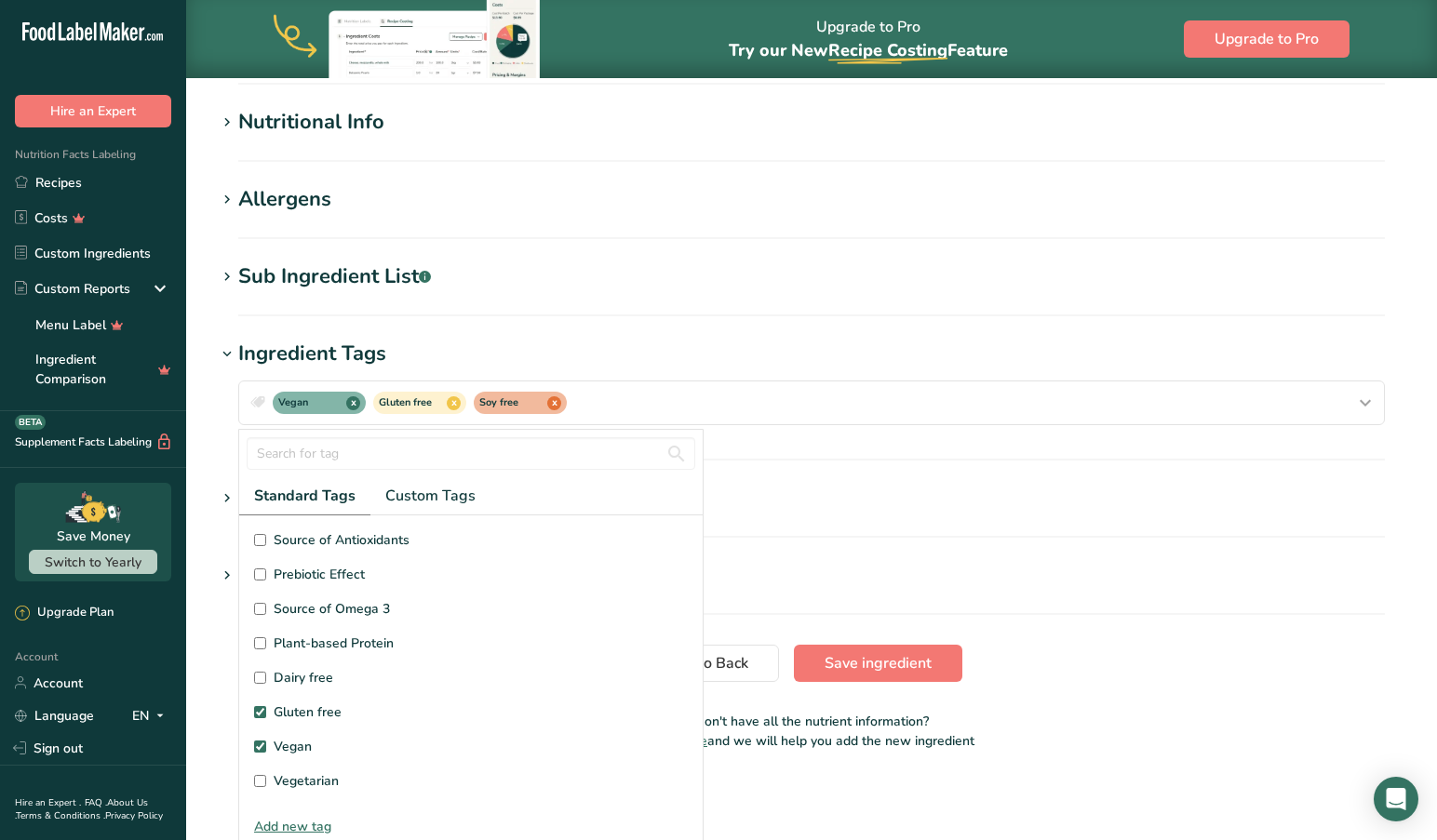
scroll to position [0, 0]
click at [1094, 698] on section "Edit Oat Milk Unsweetened Vanilla Ingredient Spec Sheet .a-a{fill:#347362;}.b-a…" at bounding box center [810, 102] width 1250 height 1356
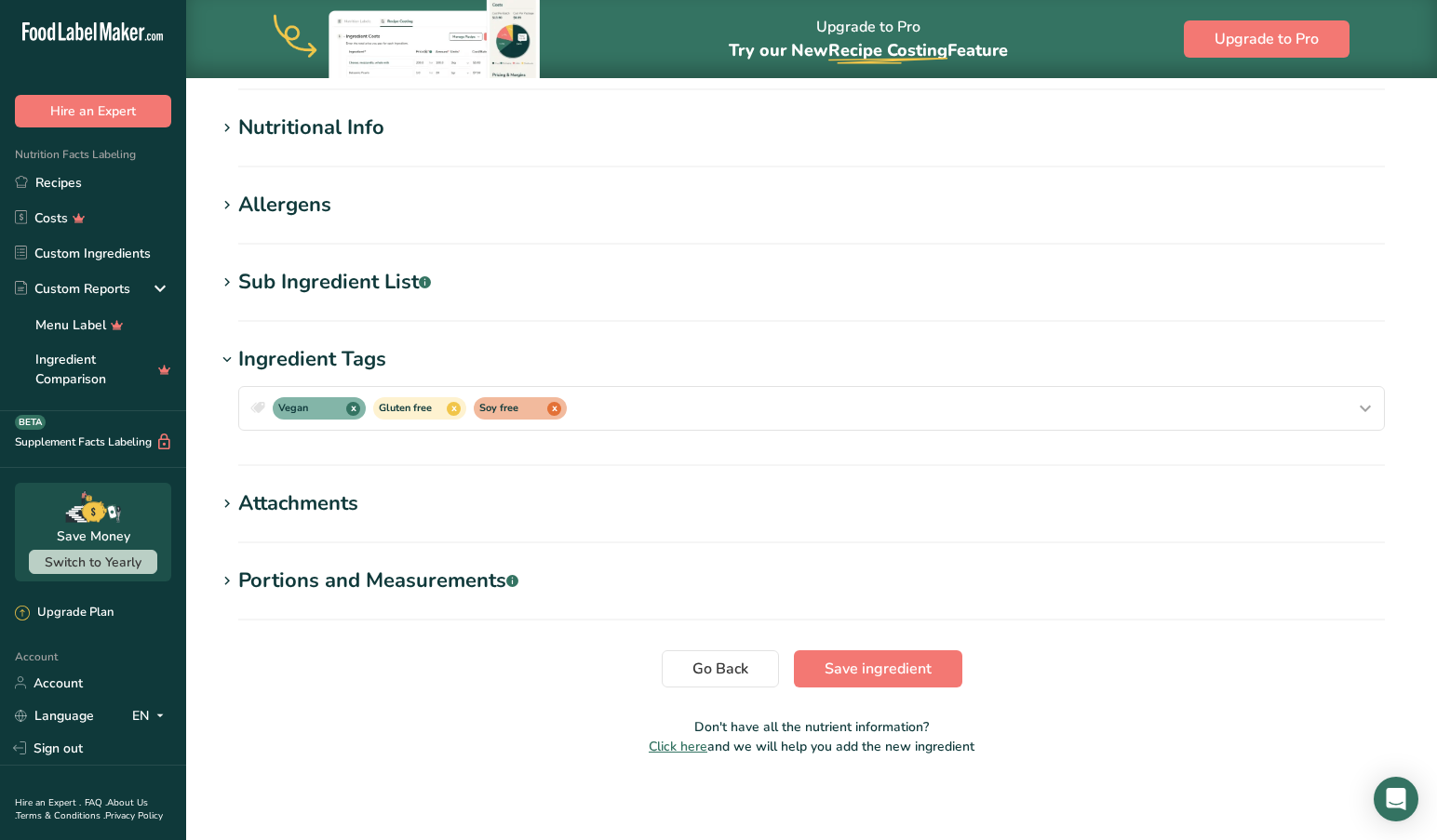
scroll to position [647, 0]
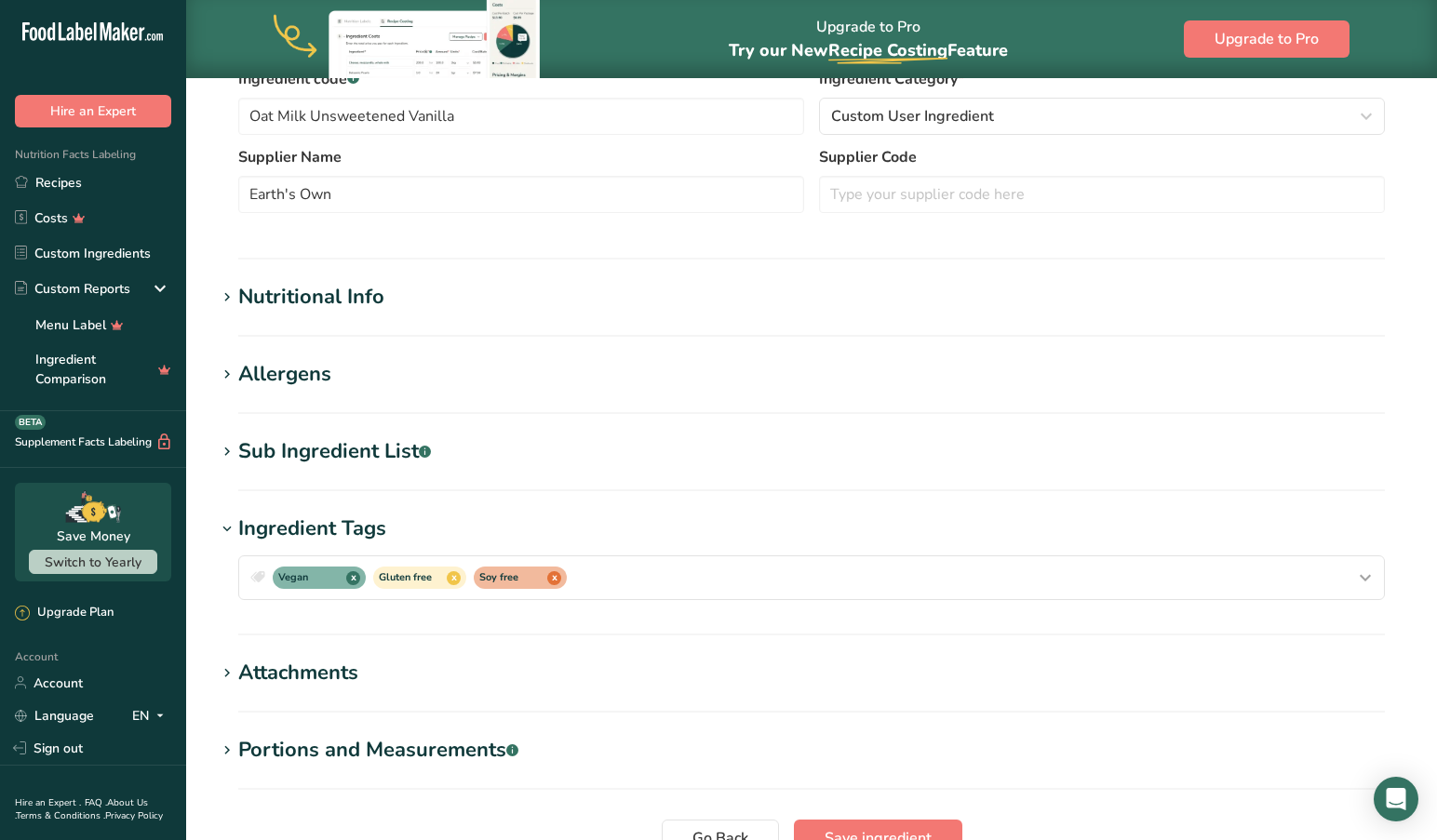
click at [330, 526] on div "Ingredient Tags" at bounding box center [312, 529] width 148 height 31
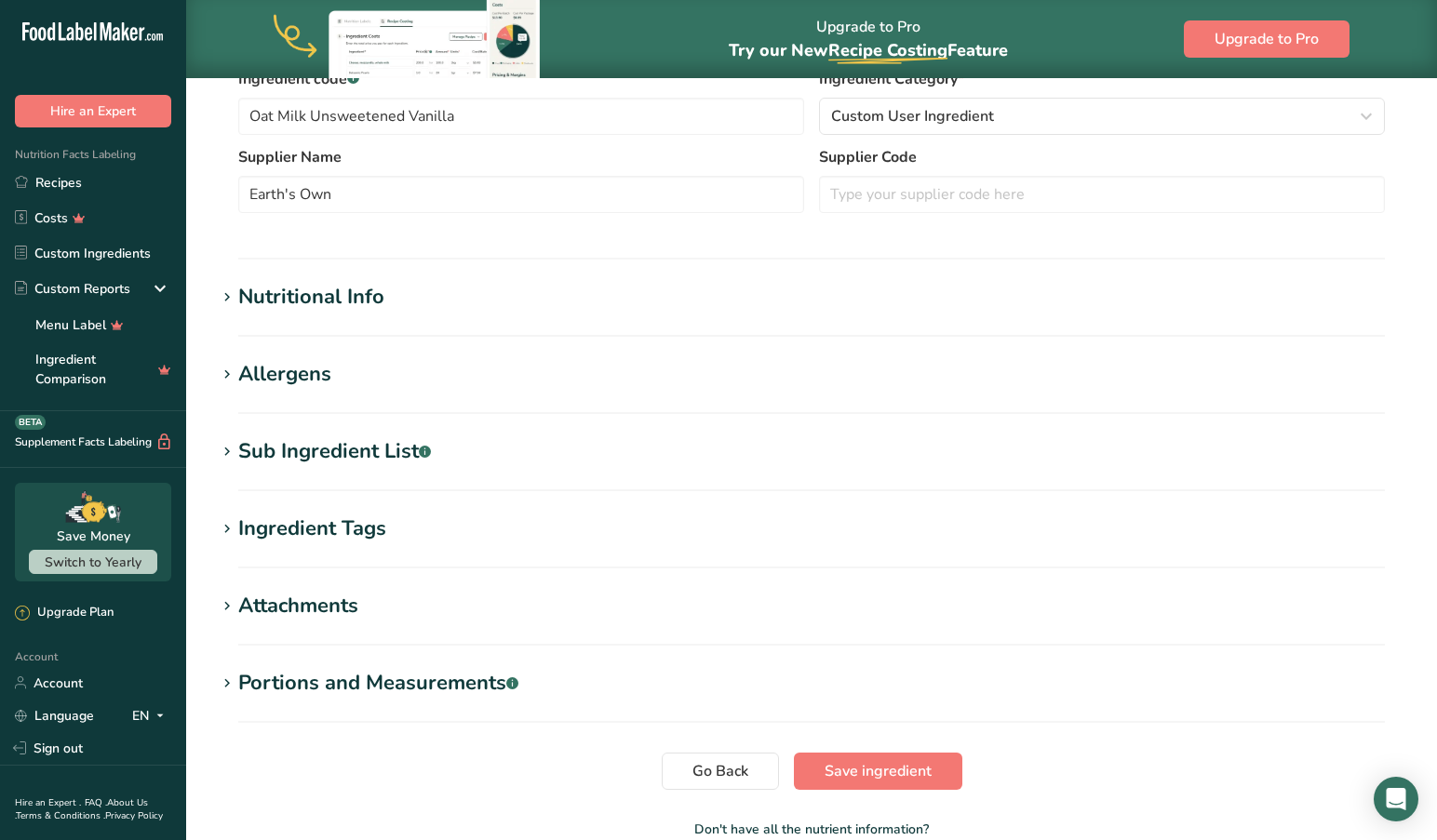
click at [230, 524] on icon at bounding box center [227, 530] width 17 height 26
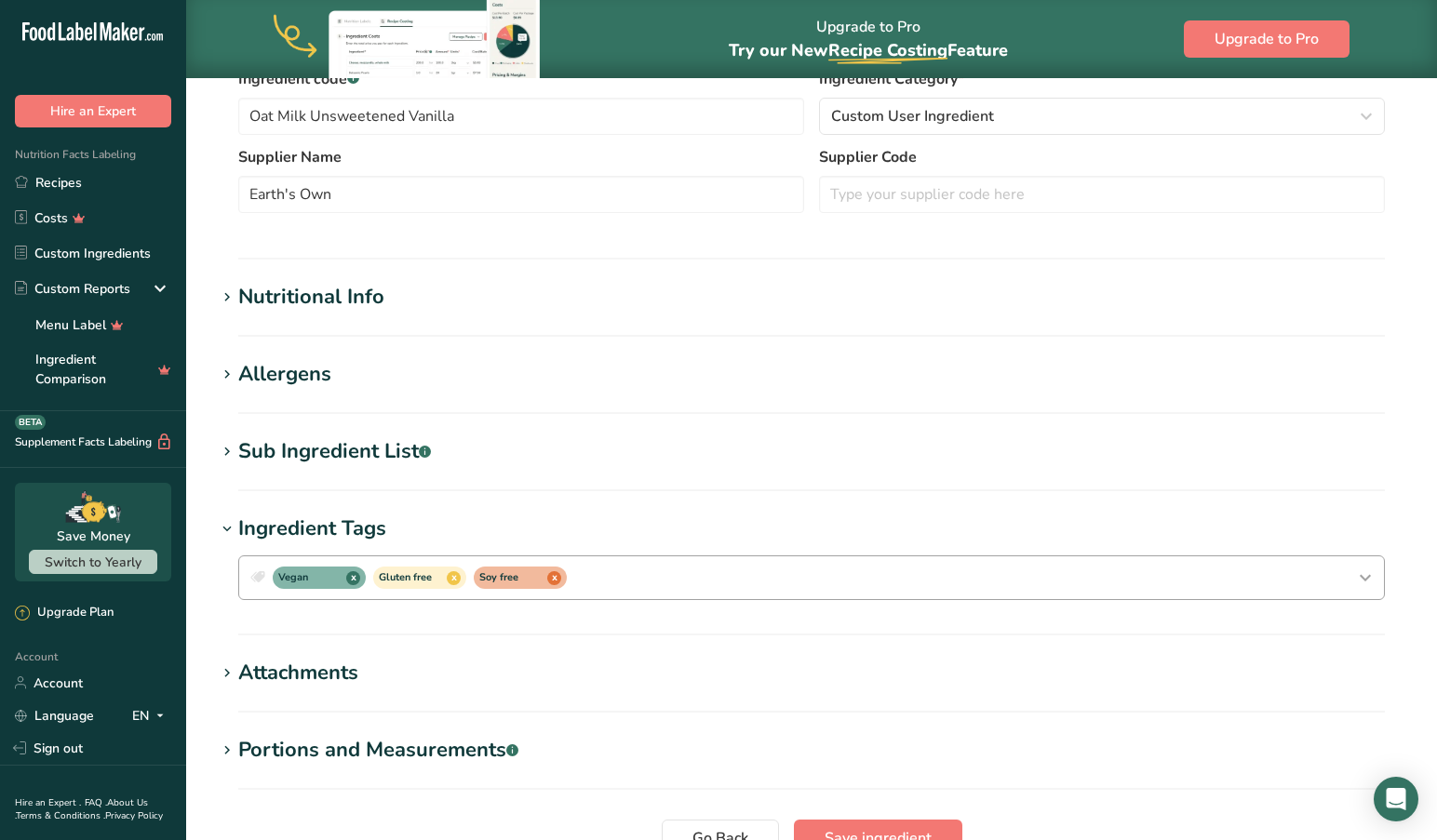
click at [642, 579] on div "Vegan x Gluten free x Soy free x" at bounding box center [811, 578] width 1129 height 30
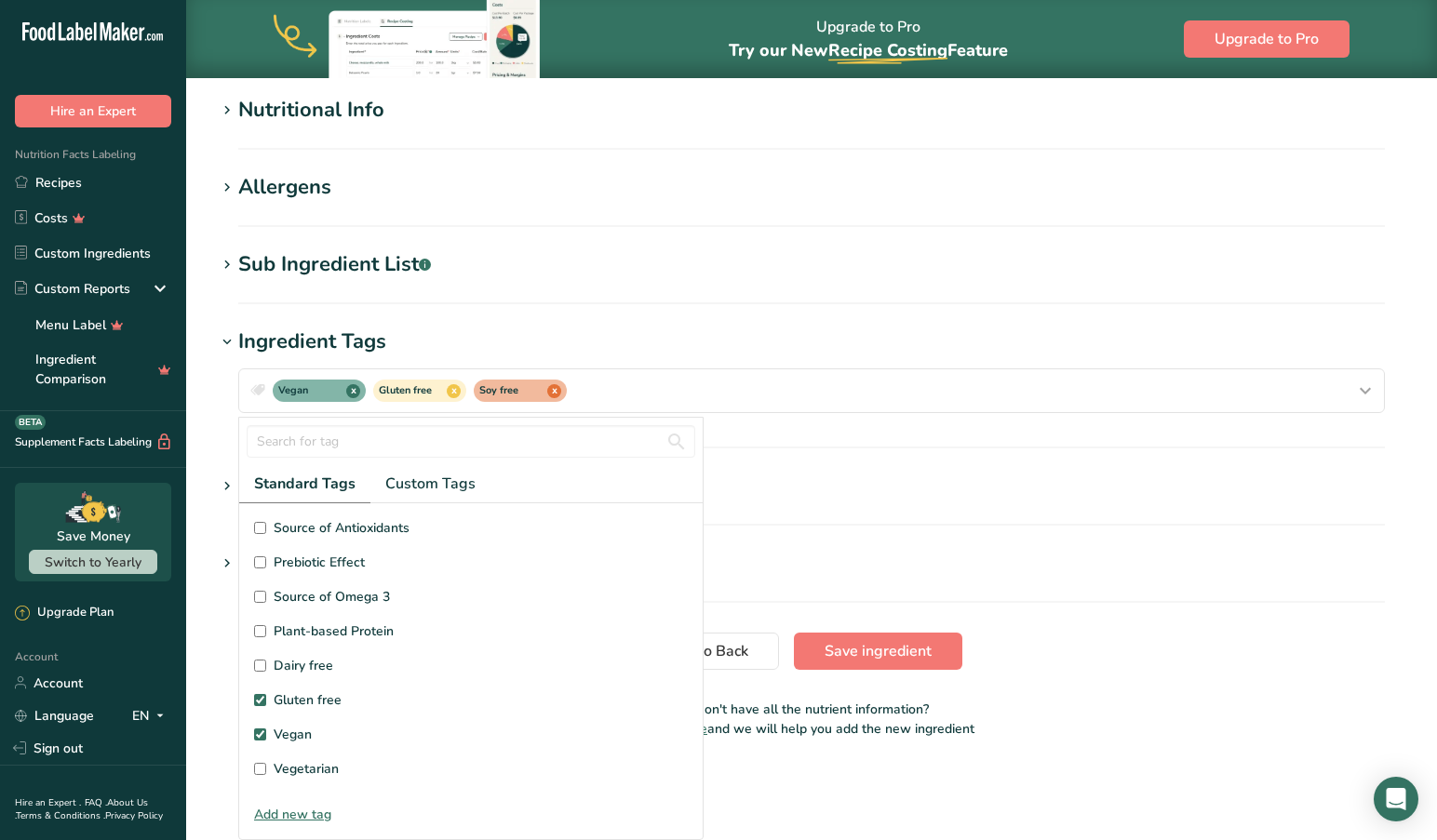
scroll to position [0, 0]
click at [892, 647] on span "Save ingredient" at bounding box center [878, 651] width 107 height 22
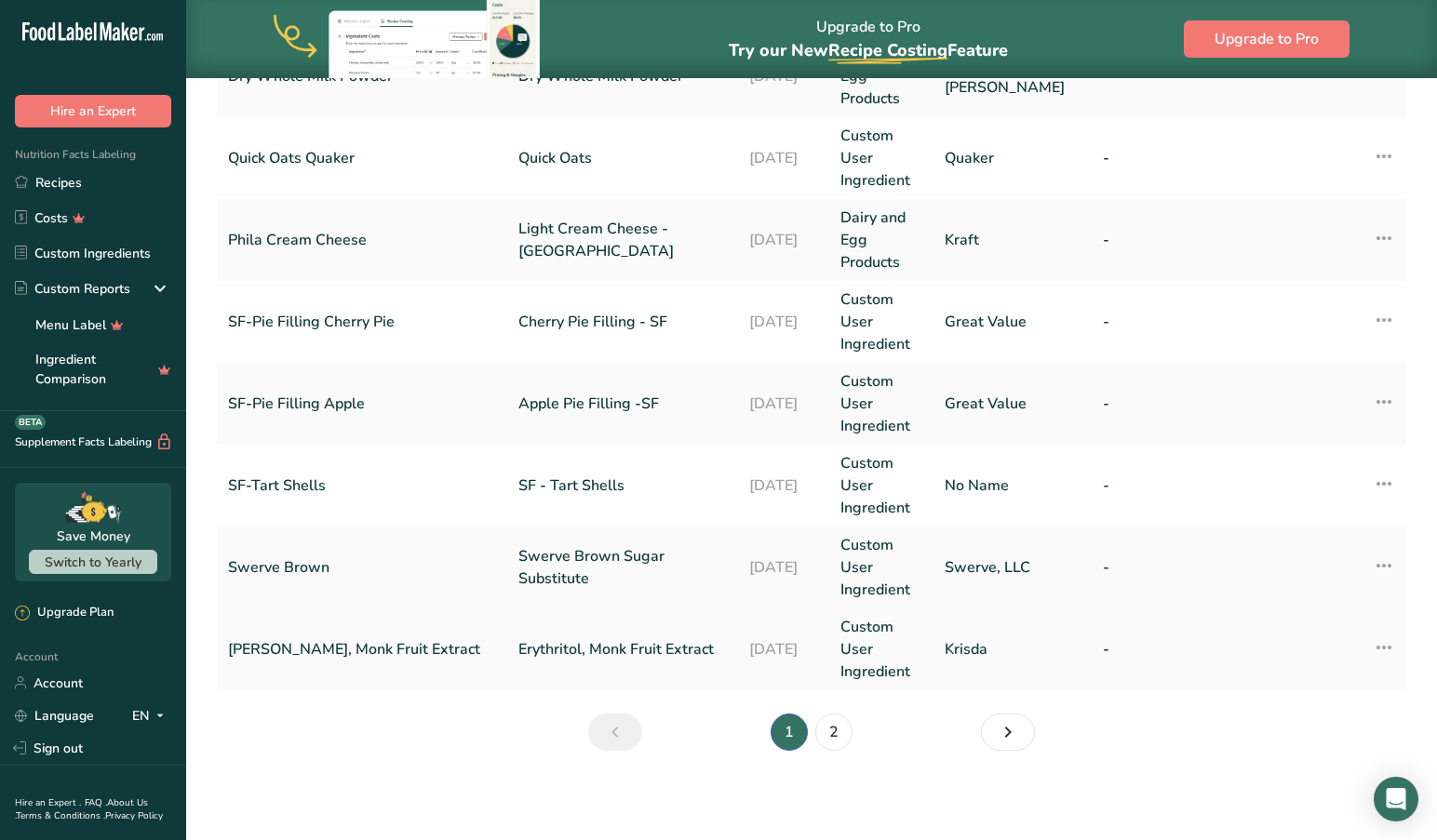
scroll to position [782, 0]
click at [827, 731] on link "2" at bounding box center [834, 732] width 38 height 38
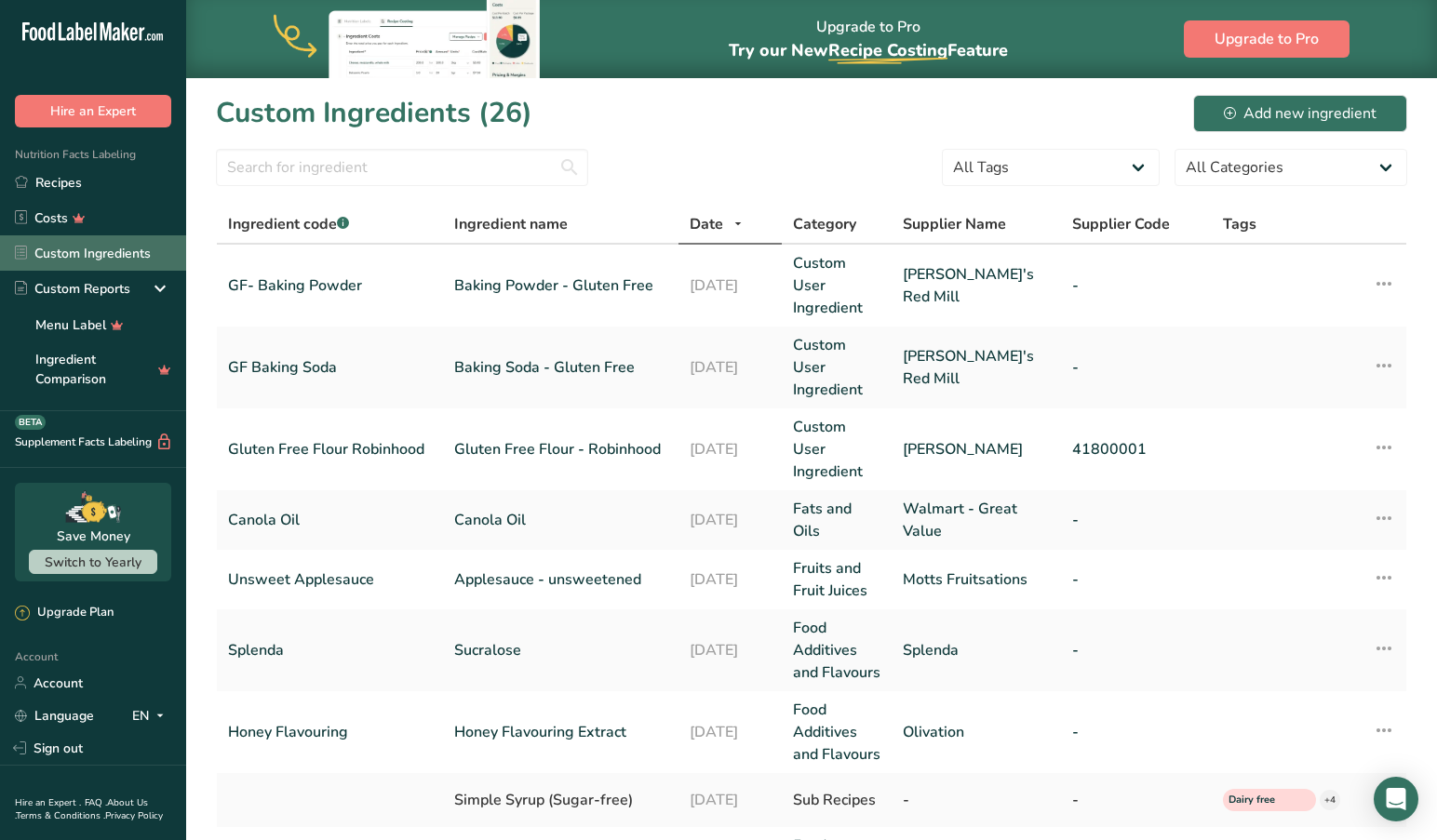
click at [113, 256] on link "Custom Ingredients" at bounding box center [93, 253] width 186 height 36
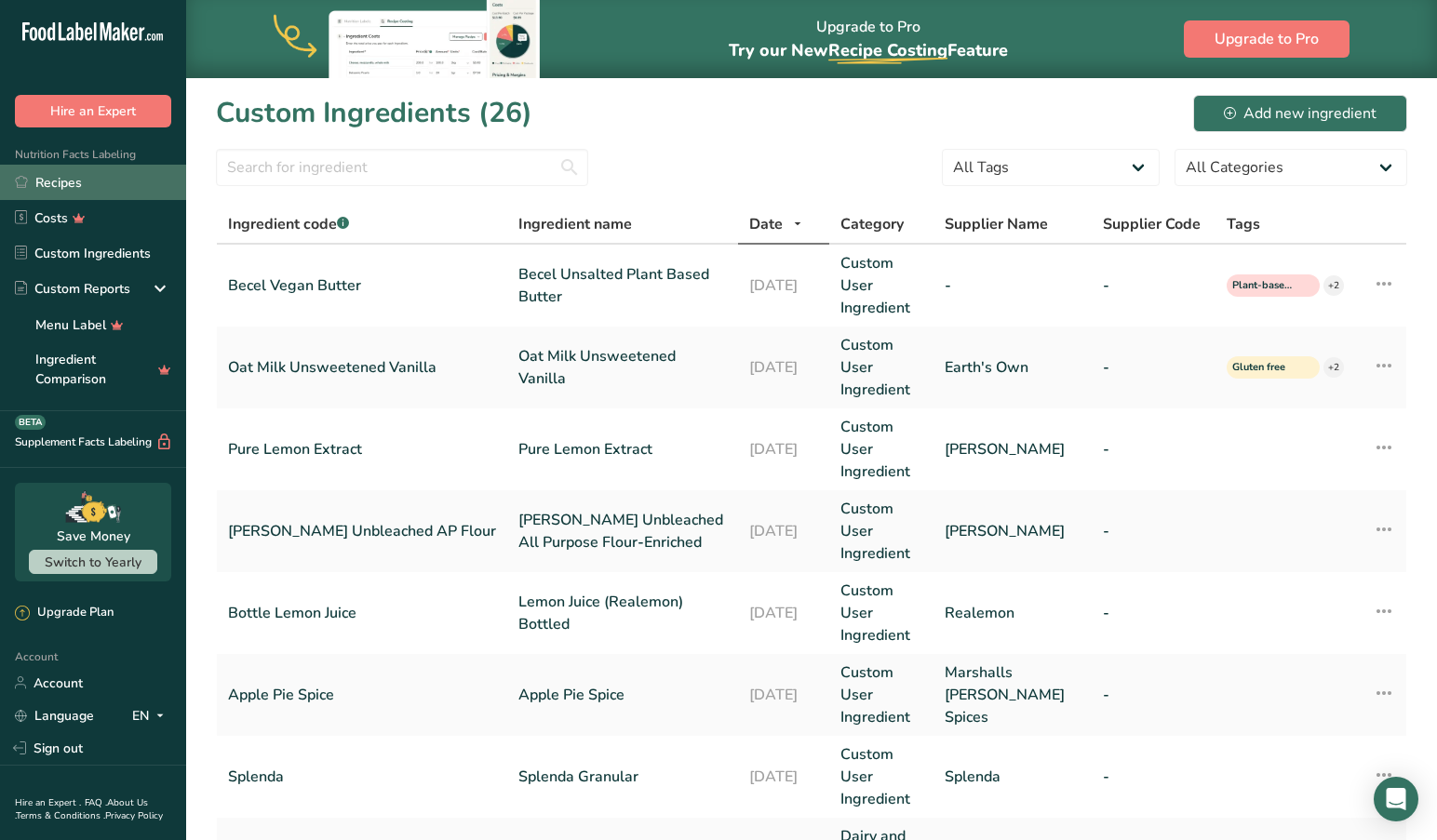
click at [59, 179] on link "Recipes" at bounding box center [93, 183] width 186 height 36
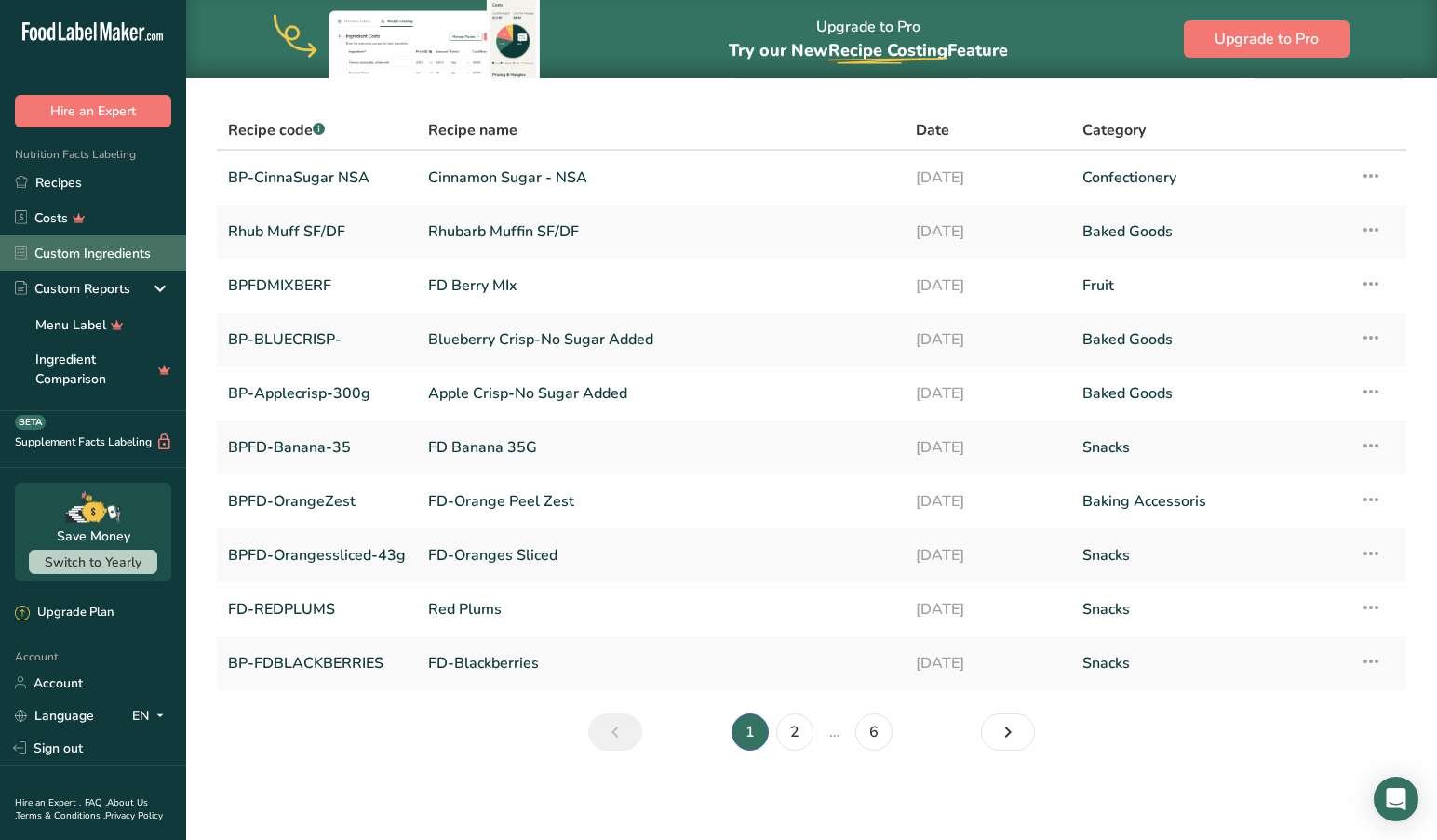
scroll to position [53, 0]
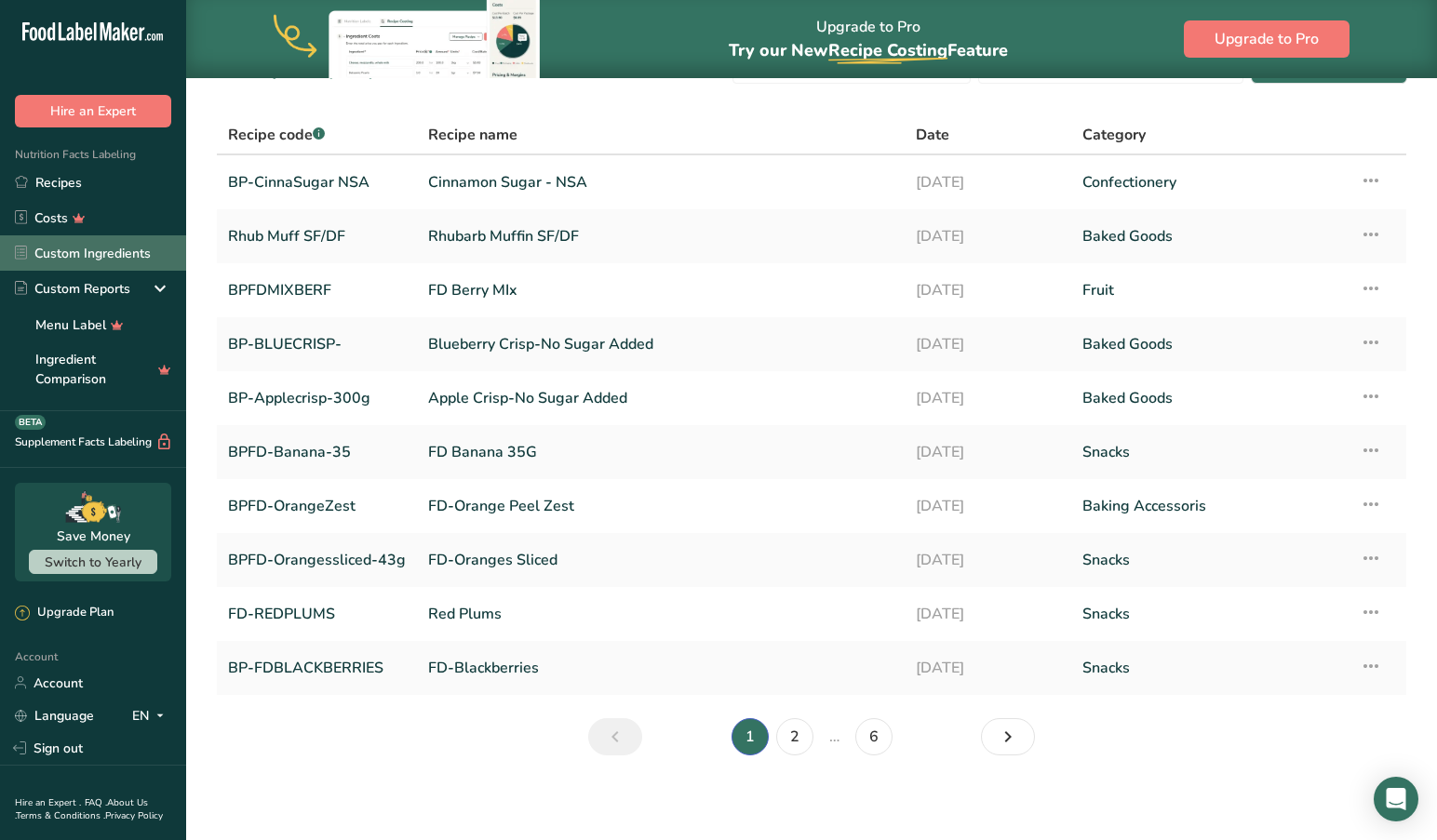
click at [124, 258] on link "Custom Ingredients" at bounding box center [93, 253] width 186 height 36
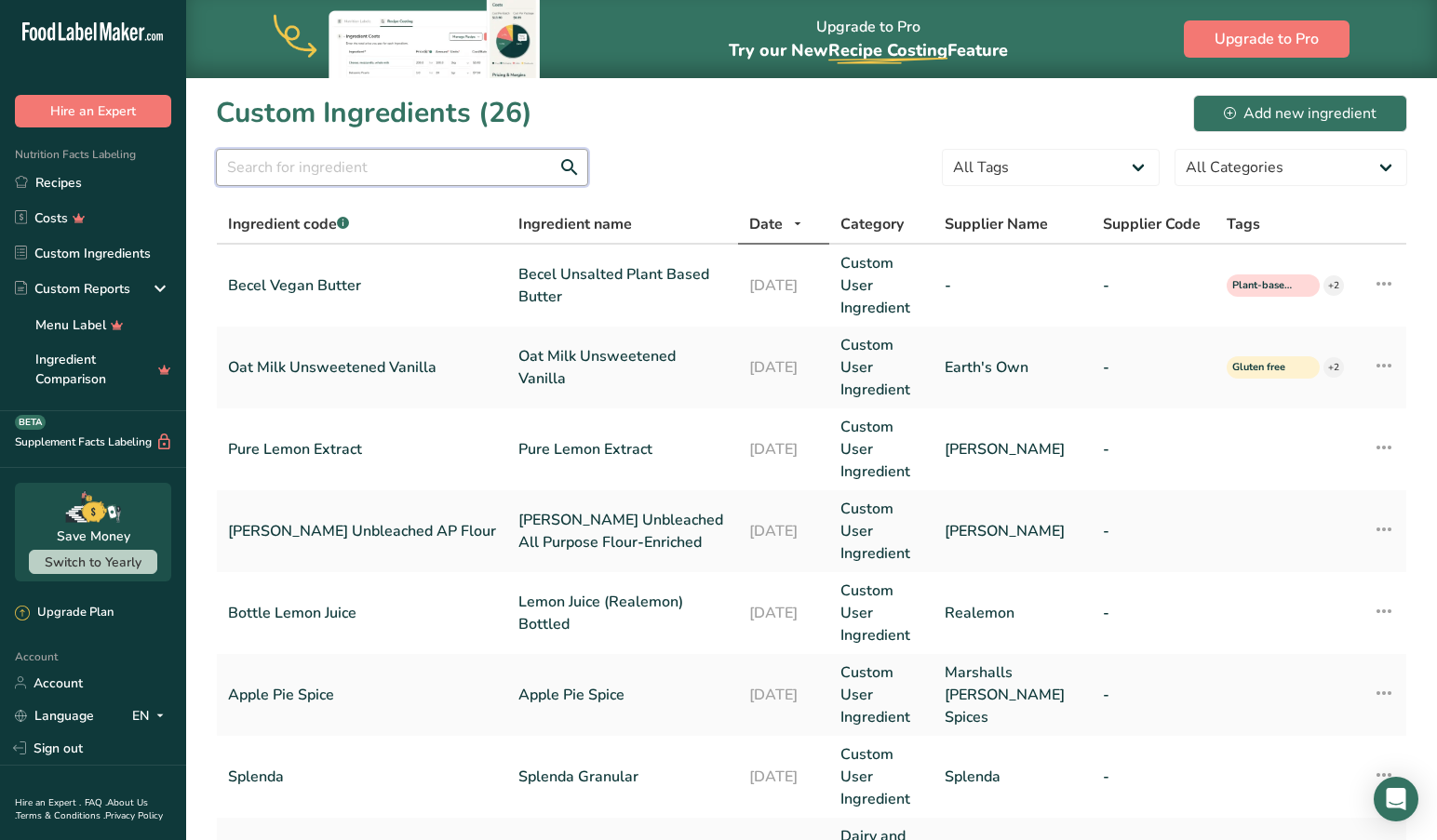
click at [417, 172] on input "text" at bounding box center [401, 168] width 372 height 38
type input "[PERSON_NAME]"
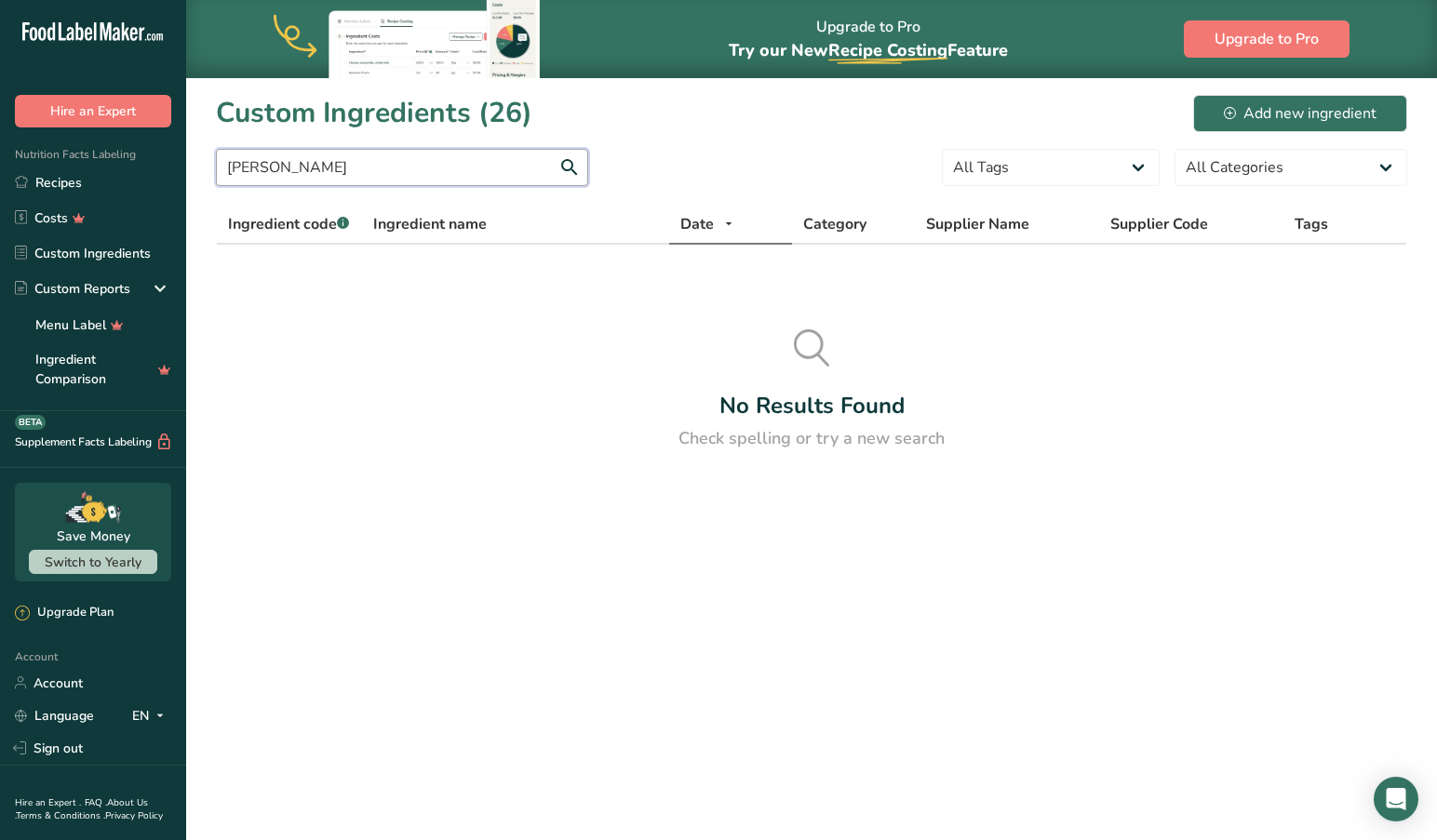
drag, startPoint x: 310, startPoint y: 172, endPoint x: 186, endPoint y: 164, distance: 124.3
click at [186, 164] on section "Custom Ingredients (26) Add new ingredient [PERSON_NAME] All Tags Source of Ant…" at bounding box center [810, 278] width 1250 height 404
type input "S"
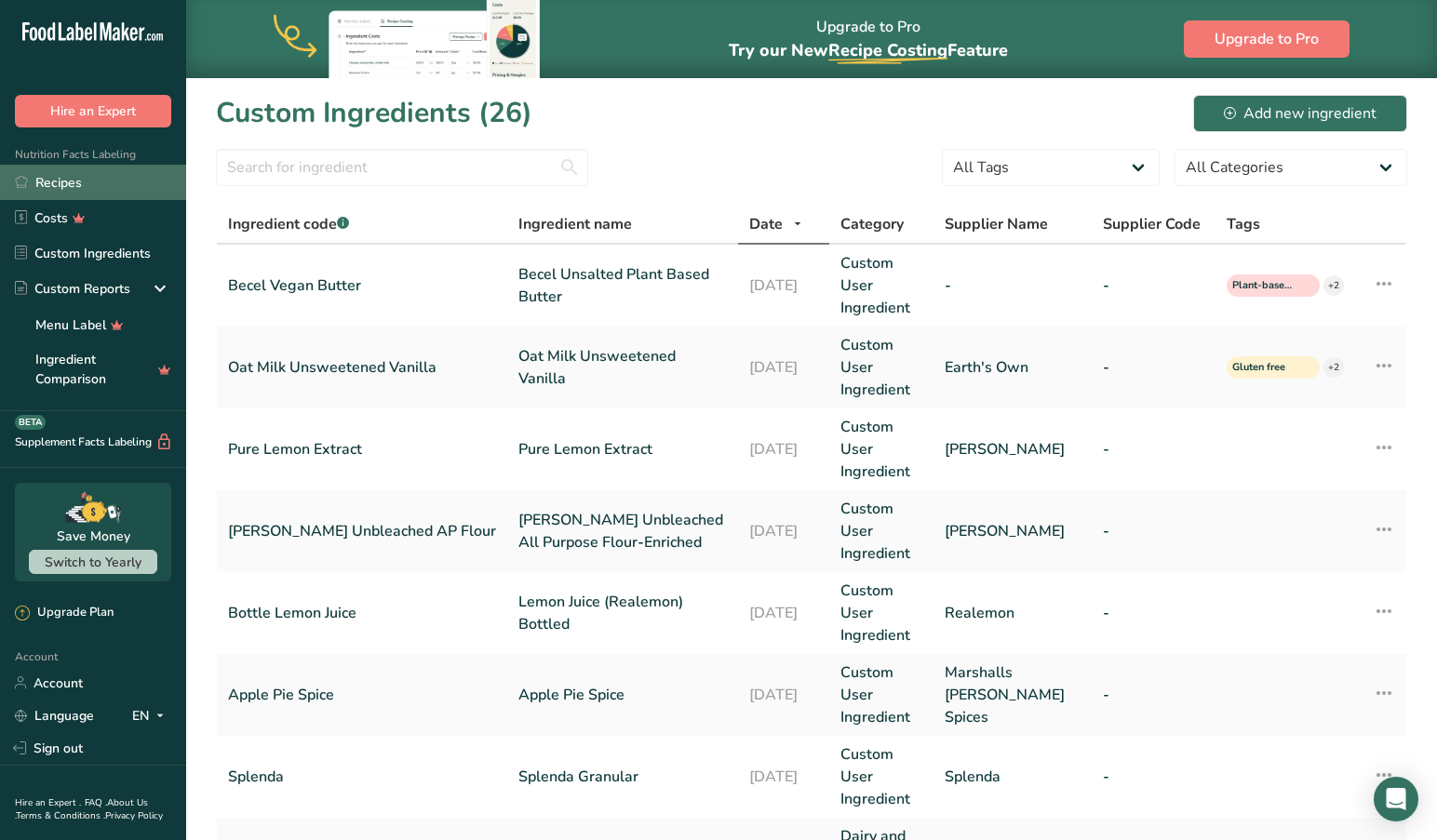
click at [65, 181] on link "Recipes" at bounding box center [93, 183] width 186 height 36
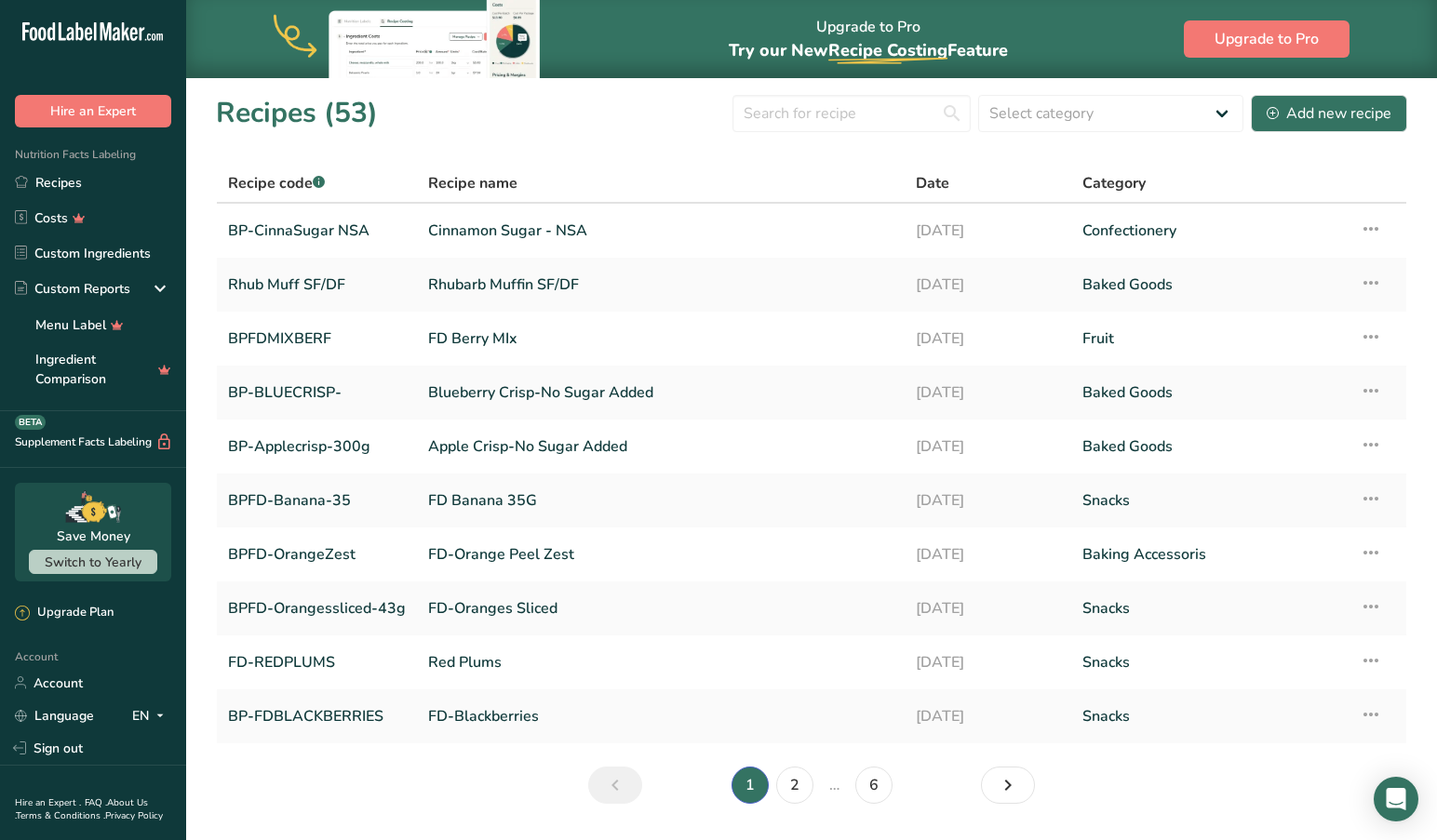
drag, startPoint x: 1288, startPoint y: 112, endPoint x: 1249, endPoint y: 139, distance: 47.4
click at [1288, 112] on div "Add new recipe" at bounding box center [1328, 113] width 125 height 22
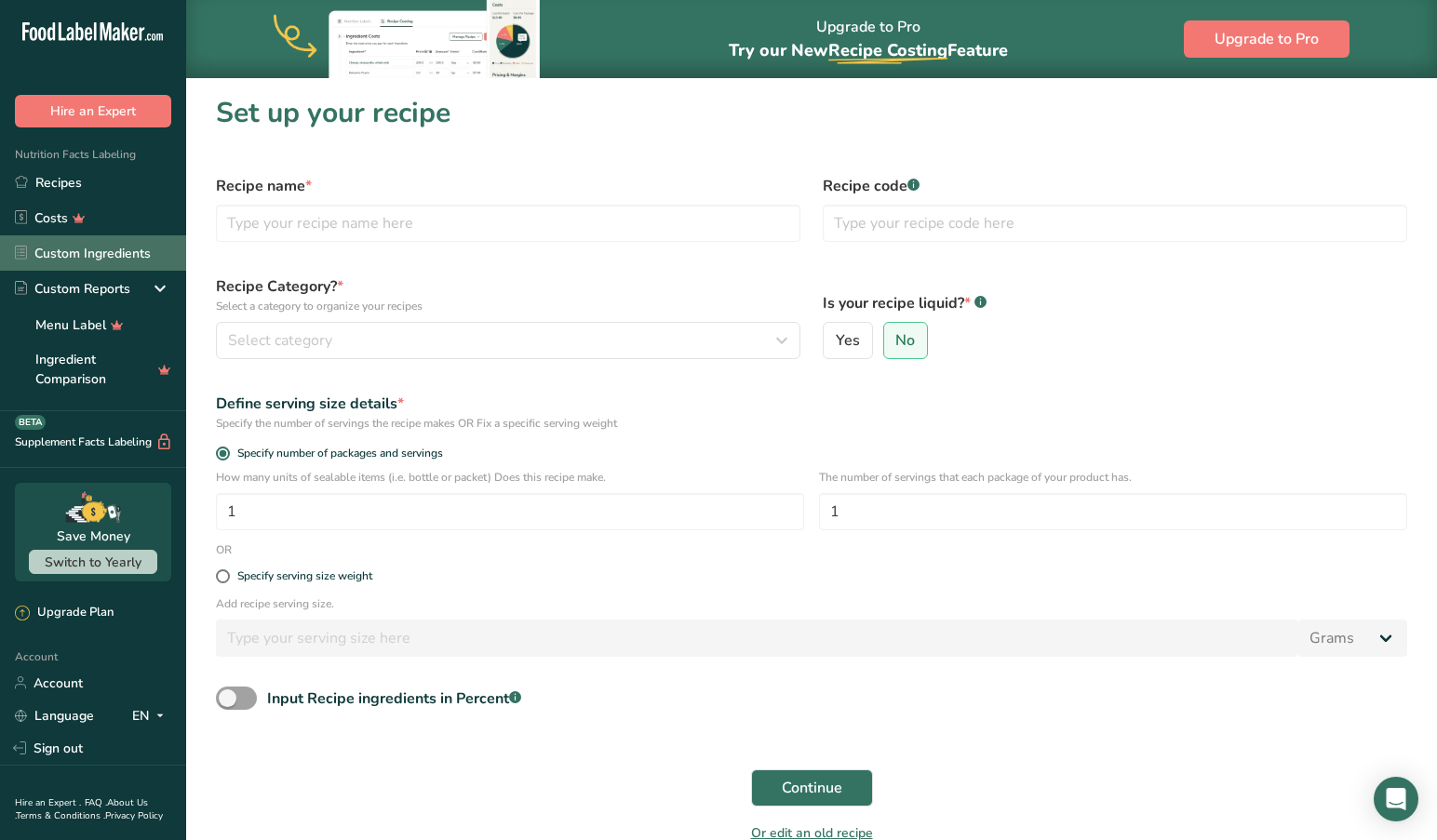
click at [113, 248] on link "Custom Ingredients" at bounding box center [93, 253] width 186 height 36
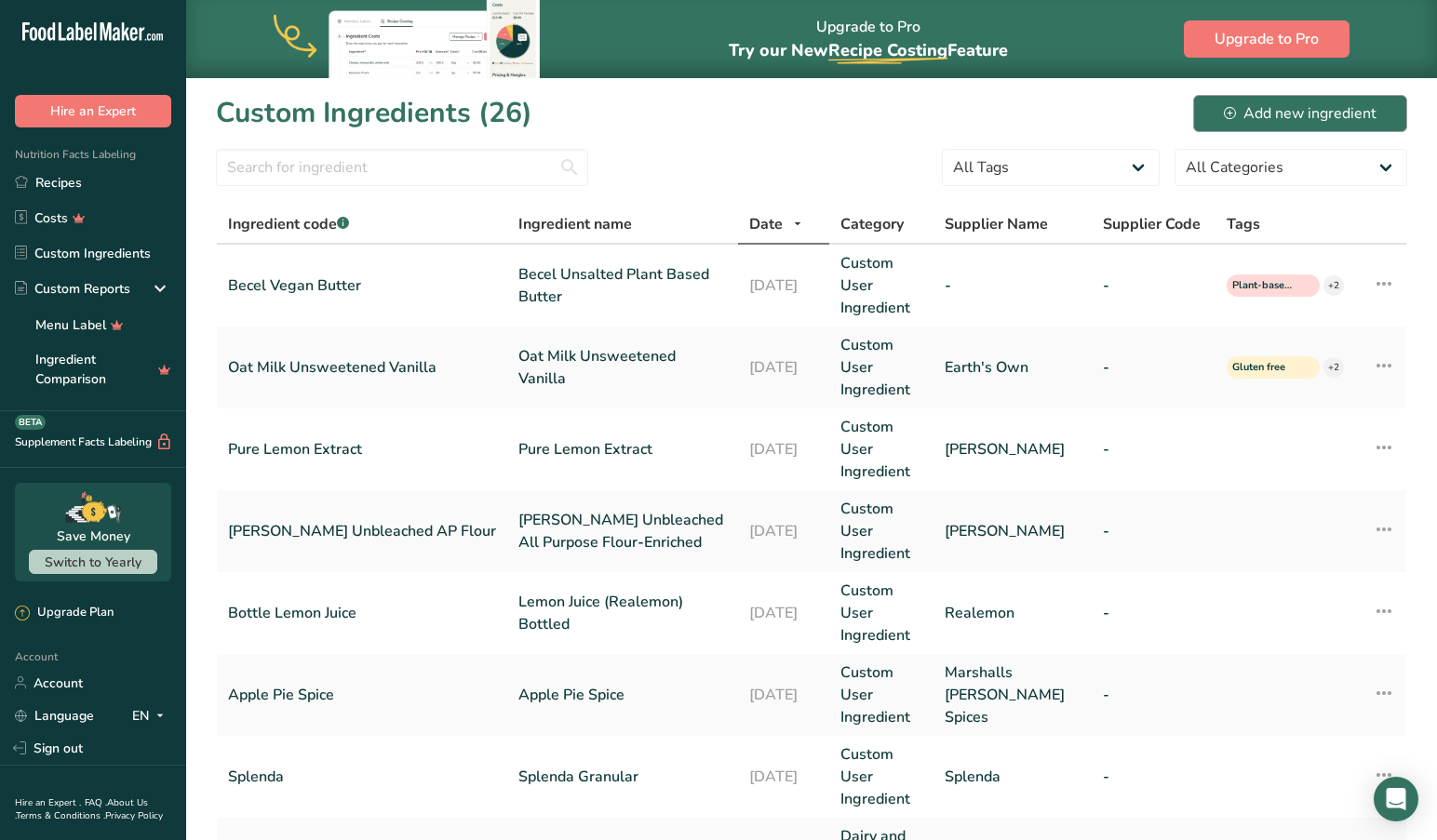
click at [1300, 116] on div "Add new ingredient" at bounding box center [1299, 113] width 153 height 22
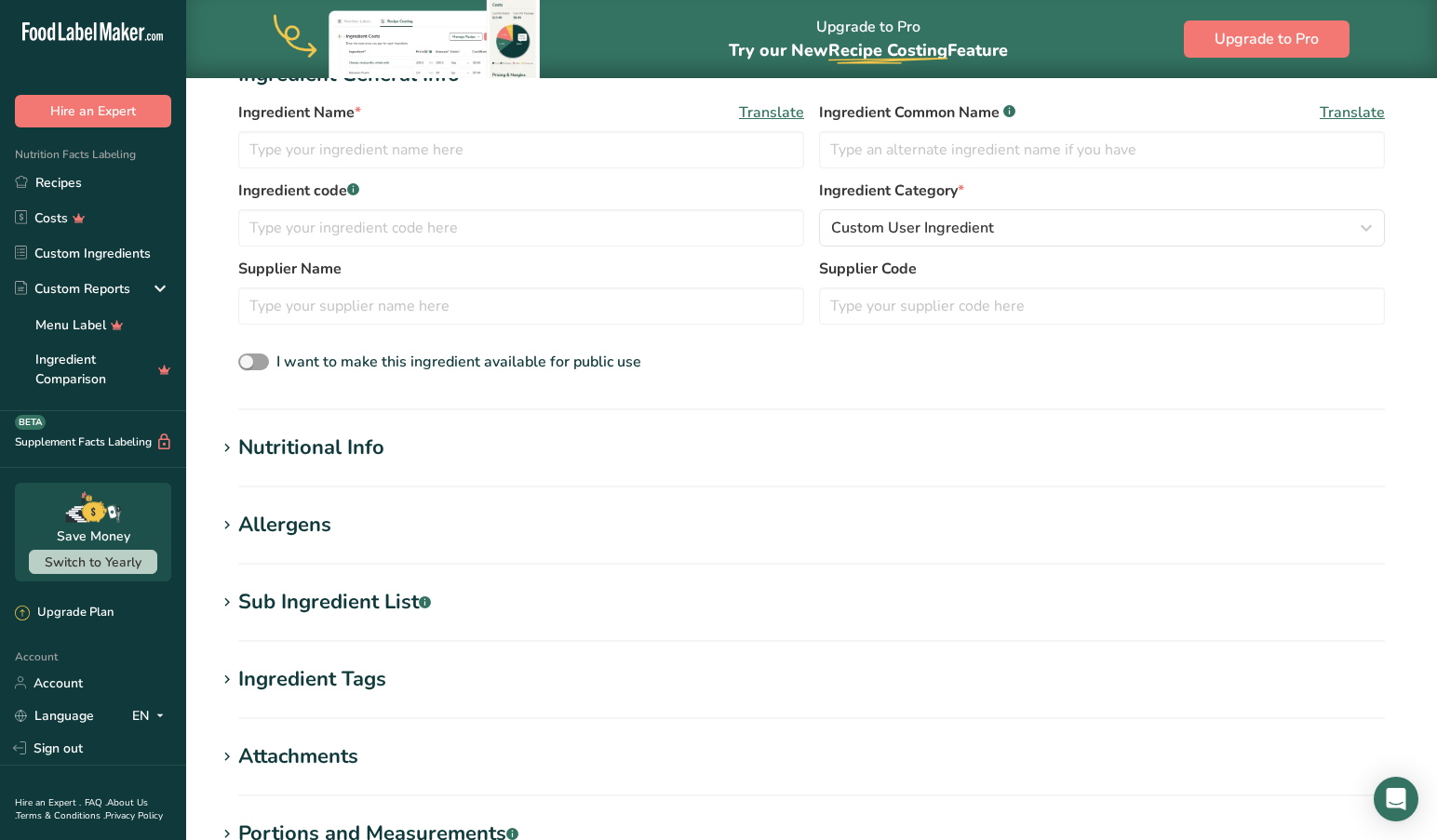
scroll to position [277, 0]
click at [227, 446] on icon at bounding box center [227, 448] width 17 height 26
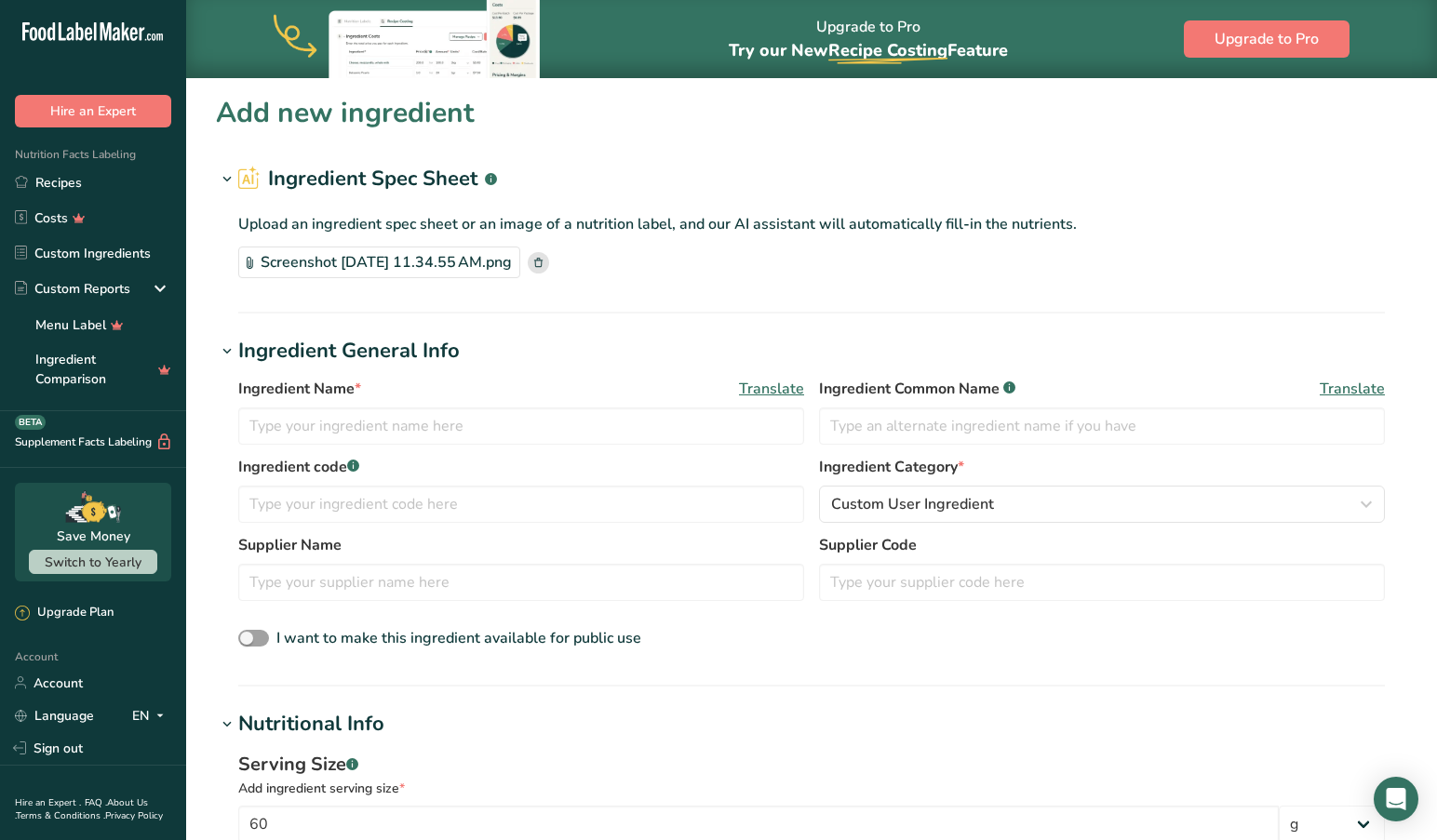
scroll to position [0, 0]
click at [542, 264] on icon at bounding box center [537, 262] width 8 height 9
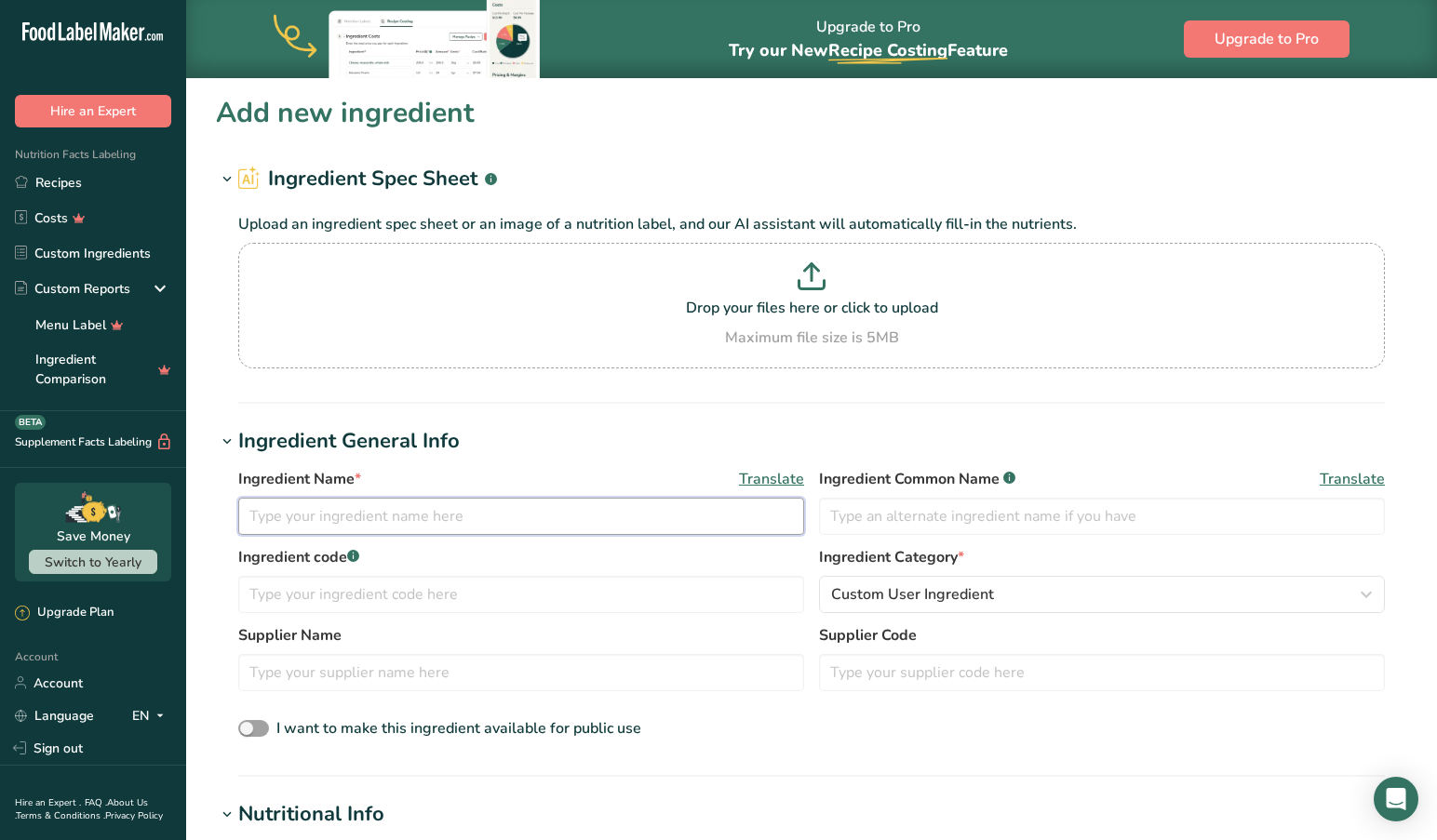
click at [428, 518] on input "text" at bounding box center [521, 517] width 566 height 38
click at [498, 517] on input "[PERSON_NAME] Maple Syrup" at bounding box center [521, 517] width 566 height 38
type input "[PERSON_NAME] Maple Syrup - Sugar Free"
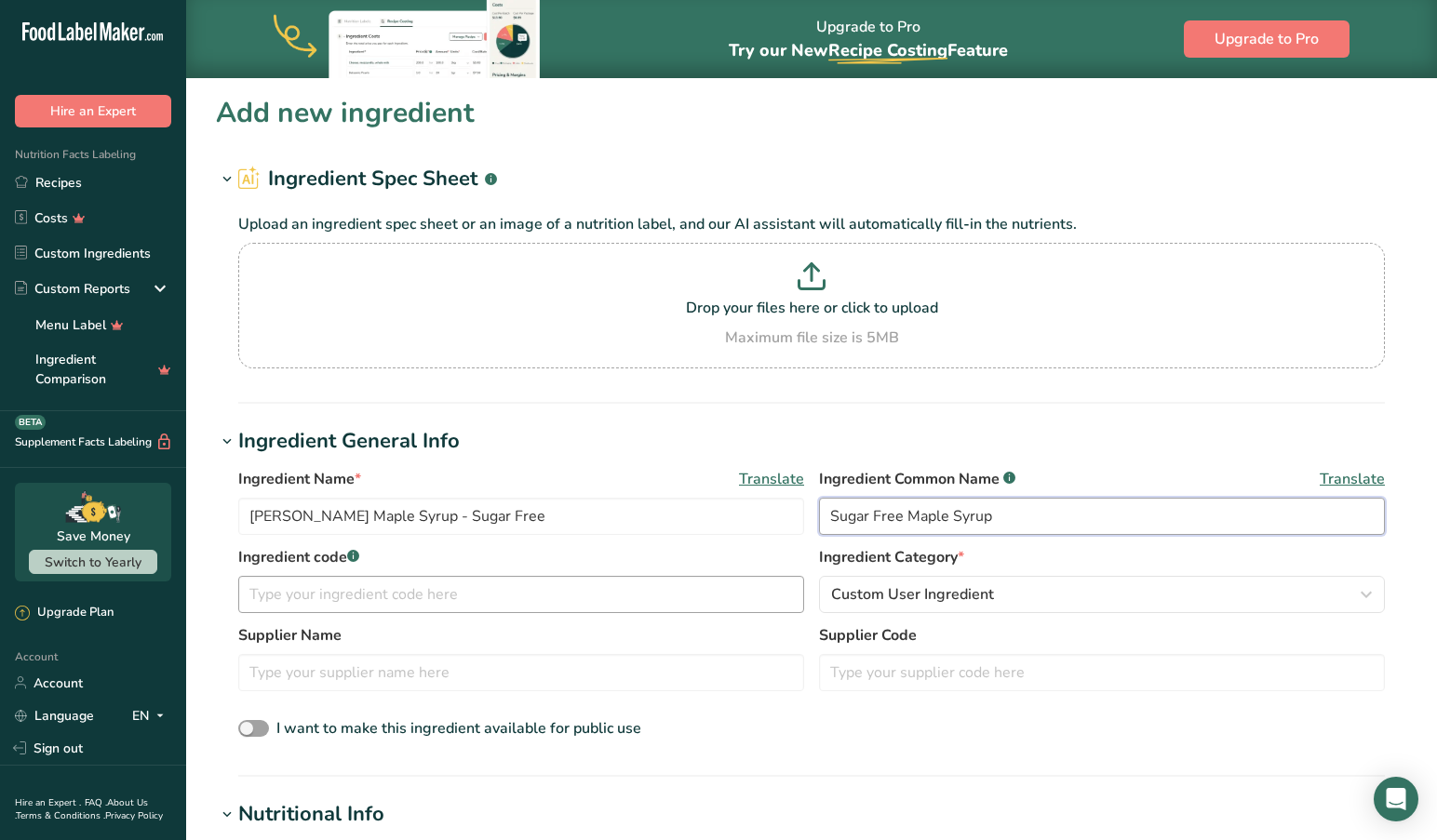
type input "Sugar Free Maple Syrup"
click at [497, 597] on input "text" at bounding box center [521, 594] width 566 height 38
type input "S"
type input "Maple Syrup - Sugar Free"
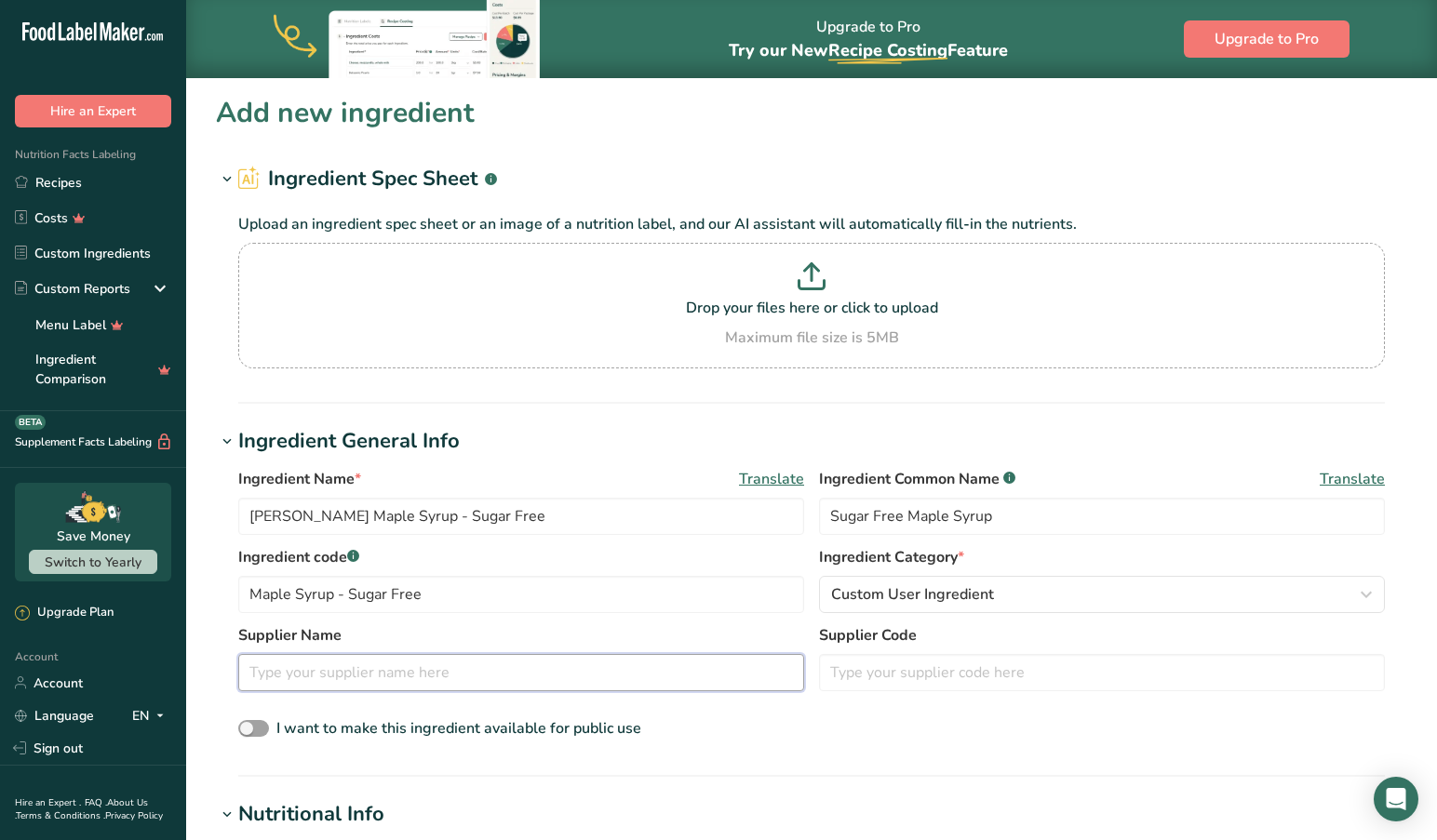
click at [451, 673] on input "text" at bounding box center [521, 672] width 566 height 38
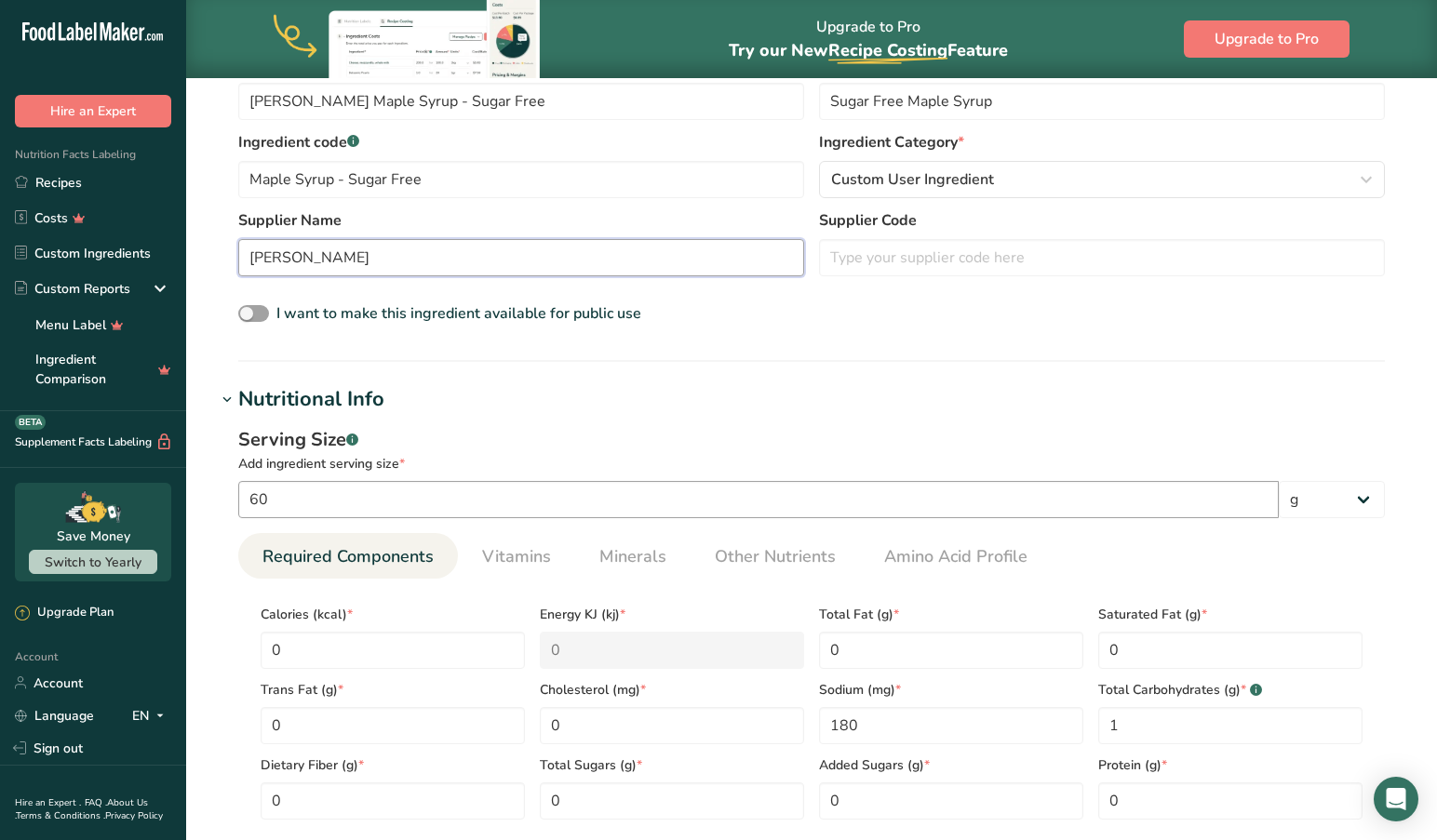
scroll to position [416, 0]
type input "[PERSON_NAME]"
drag, startPoint x: 325, startPoint y: 502, endPoint x: 157, endPoint y: 495, distance: 168.1
click at [158, 495] on div ".a-20{fill:#fff;} Hire an Expert Nutrition Facts Labeling Recipes Costs Custom …" at bounding box center [718, 532] width 1437 height 1896
select select "21"
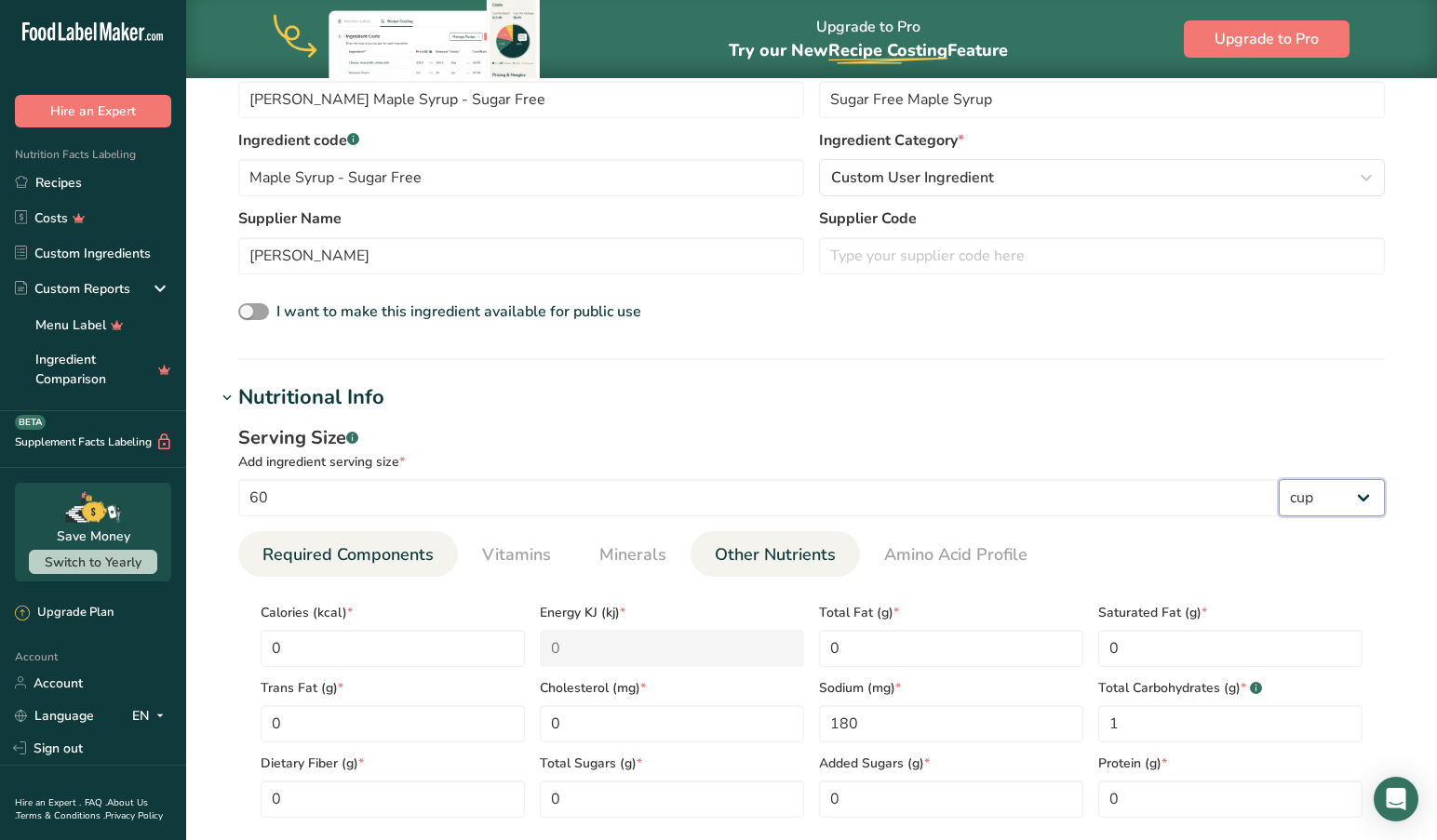
select select "22"
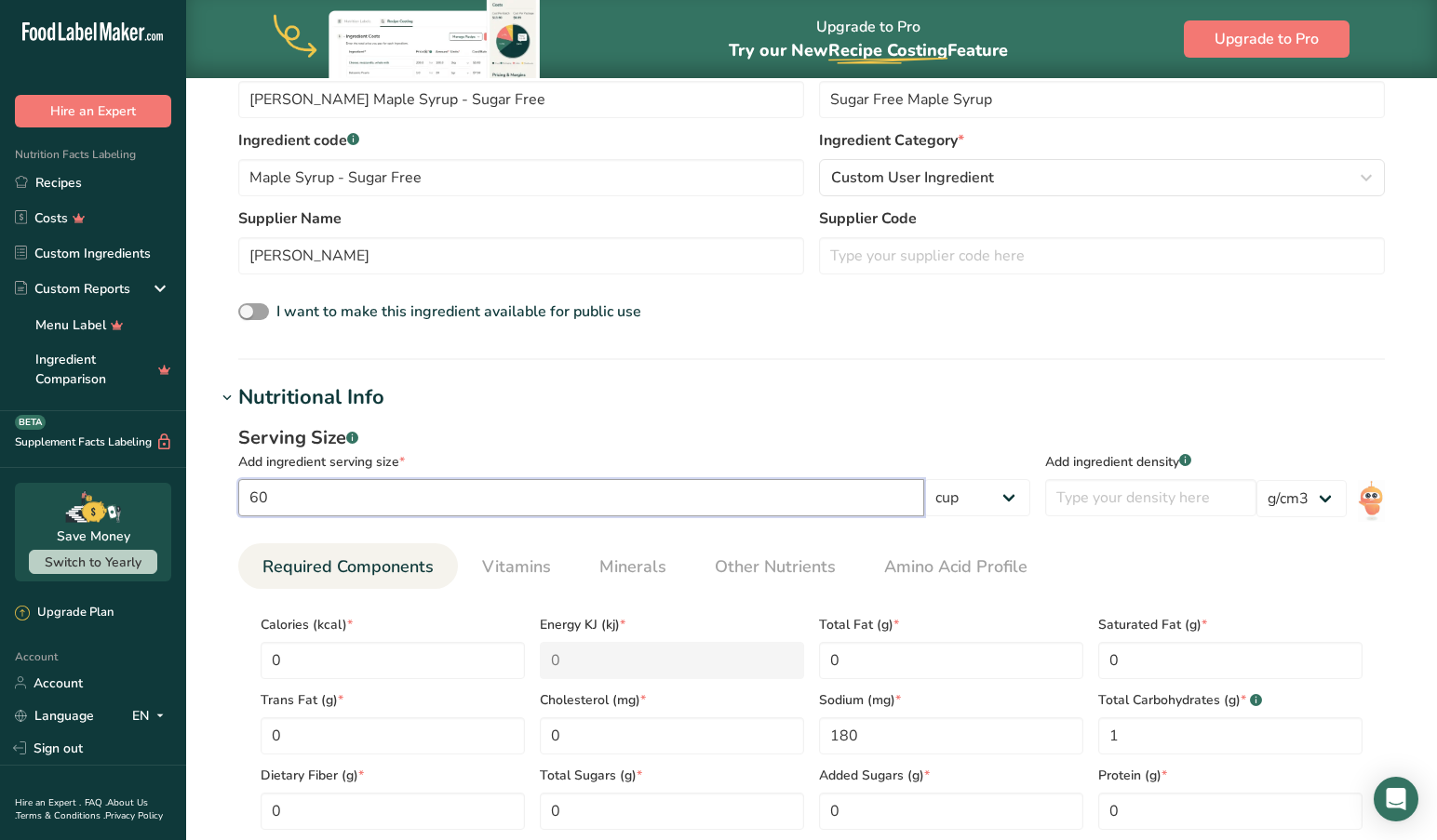
drag, startPoint x: 302, startPoint y: 503, endPoint x: 165, endPoint y: 496, distance: 137.2
click at [165, 496] on div ".a-20{fill:#fff;} Hire an Expert Nutrition Facts Labeling Recipes Costs Custom …" at bounding box center [718, 537] width 1437 height 1907
drag, startPoint x: 356, startPoint y: 510, endPoint x: 224, endPoint y: 501, distance: 132.3
click at [224, 501] on div "Serving Size .a-a{fill:#347362;}.b-a{fill:#fff;} Add ingredient serving size * …" at bounding box center [811, 634] width 1191 height 442
type input "1"
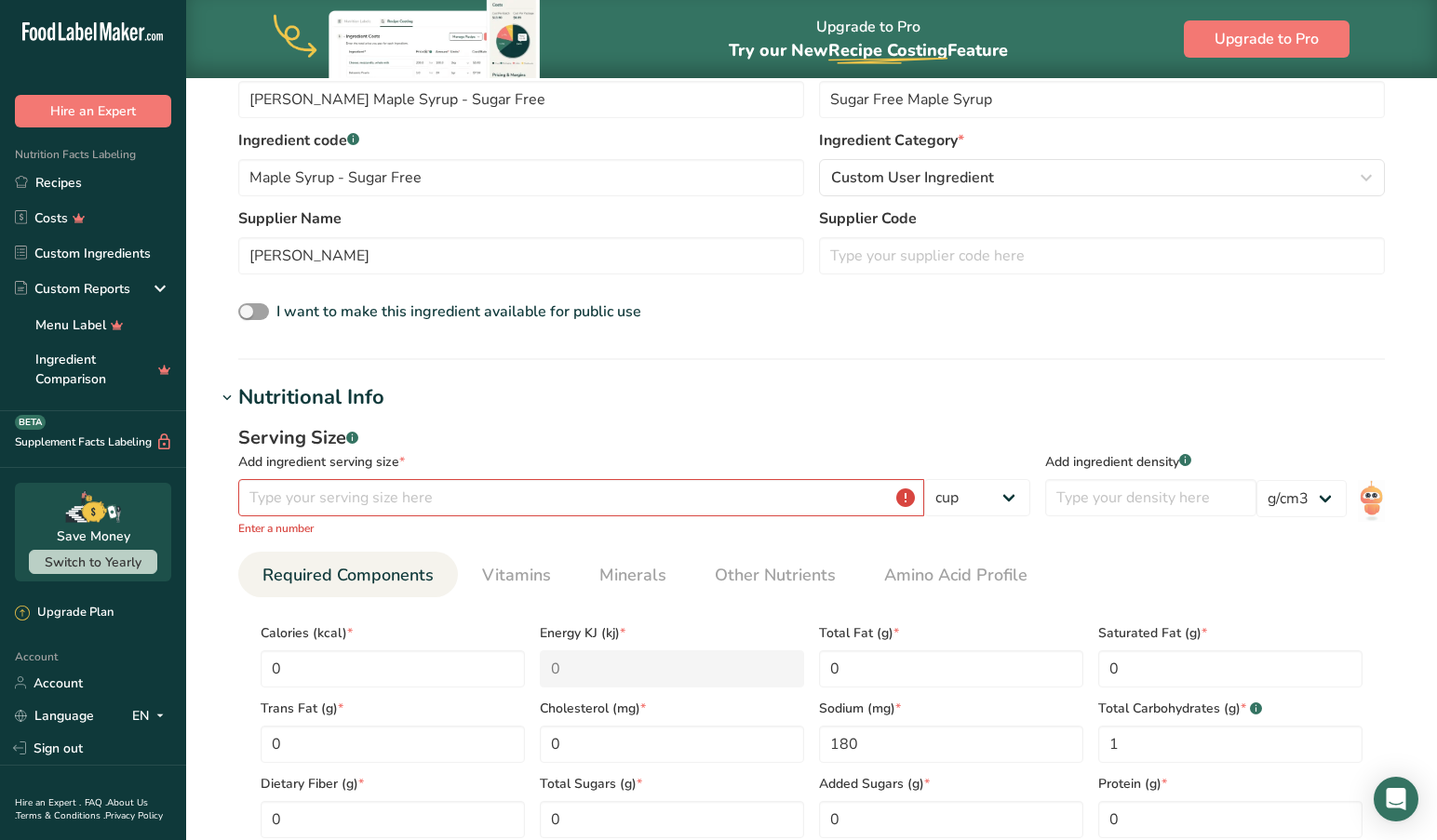
click at [786, 548] on div "Serving Size .a-a{fill:#347362;}.b-a{fill:#fff;} Add ingredient serving size * …" at bounding box center [811, 638] width 1191 height 451
click at [393, 502] on input "number" at bounding box center [581, 498] width 686 height 38
type input "1"
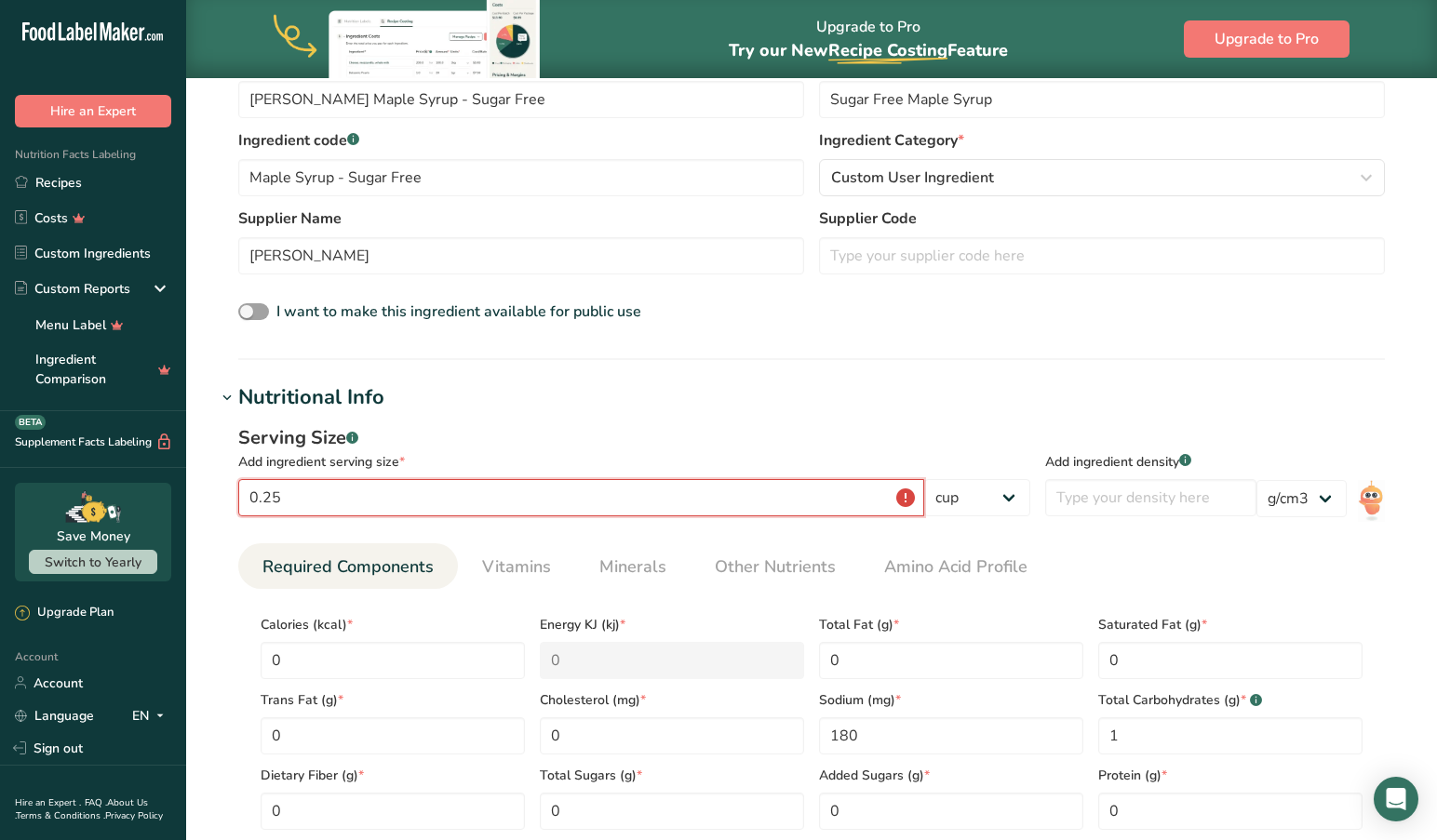
type input "0.25"
click at [1085, 524] on div "Add ingredient density .a-a{fill:#347362;}.b-a{fill:#fff;} lb/ft3 g/cm3" at bounding box center [1215, 475] width 340 height 104
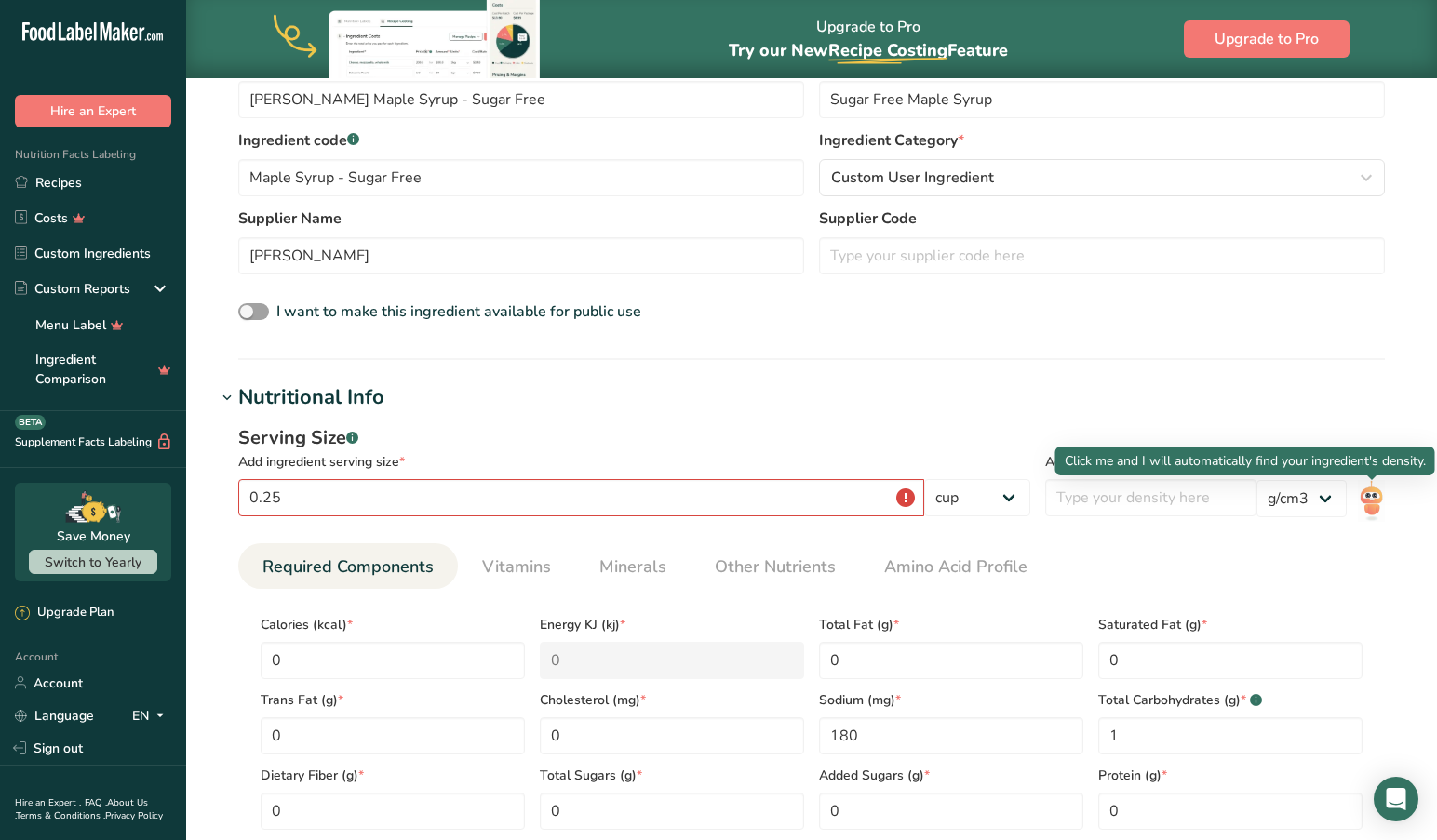
click at [1369, 500] on img at bounding box center [1370, 501] width 27 height 42
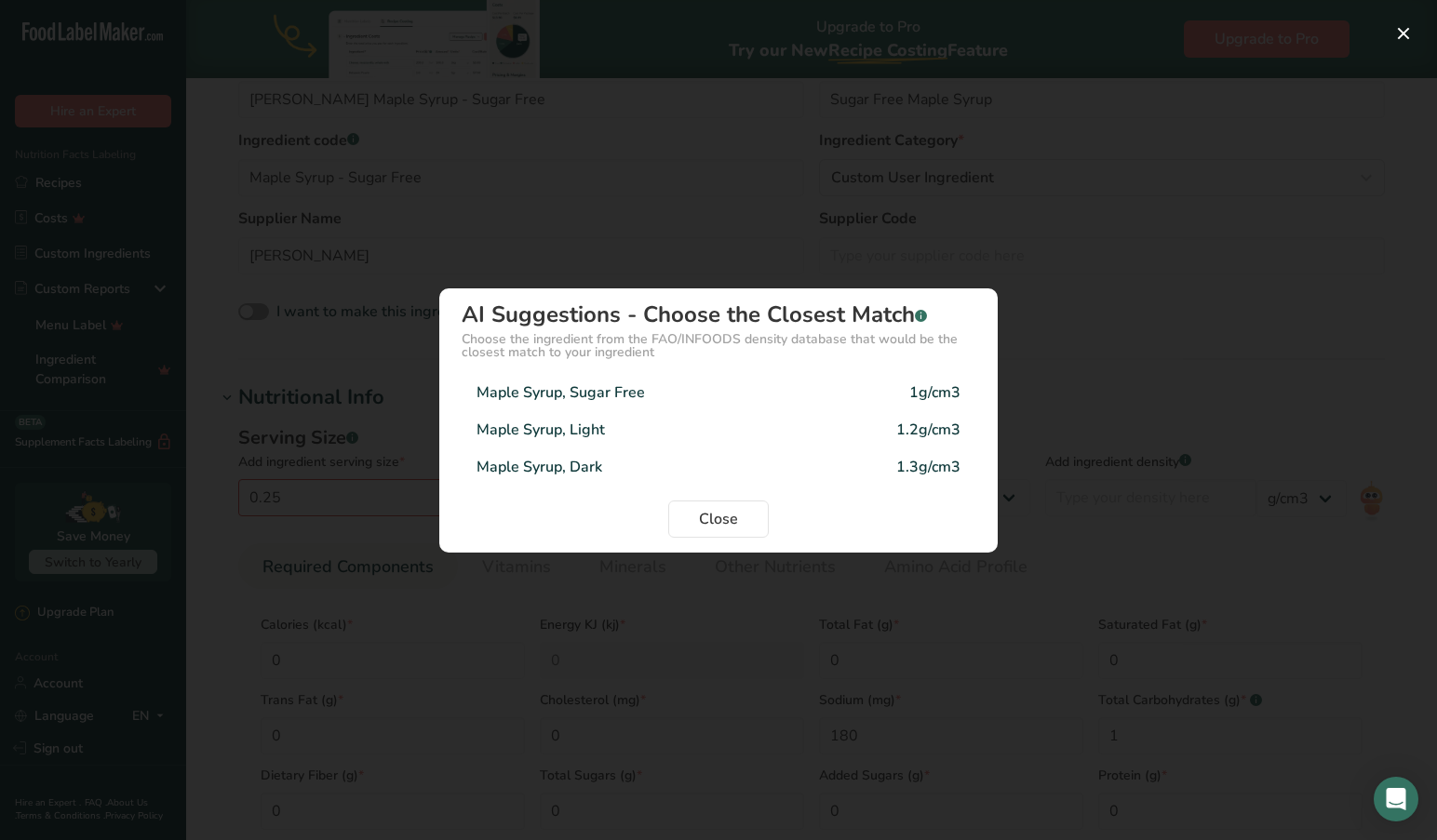
click at [930, 396] on div "1g/cm3" at bounding box center [934, 393] width 52 height 22
type input "1"
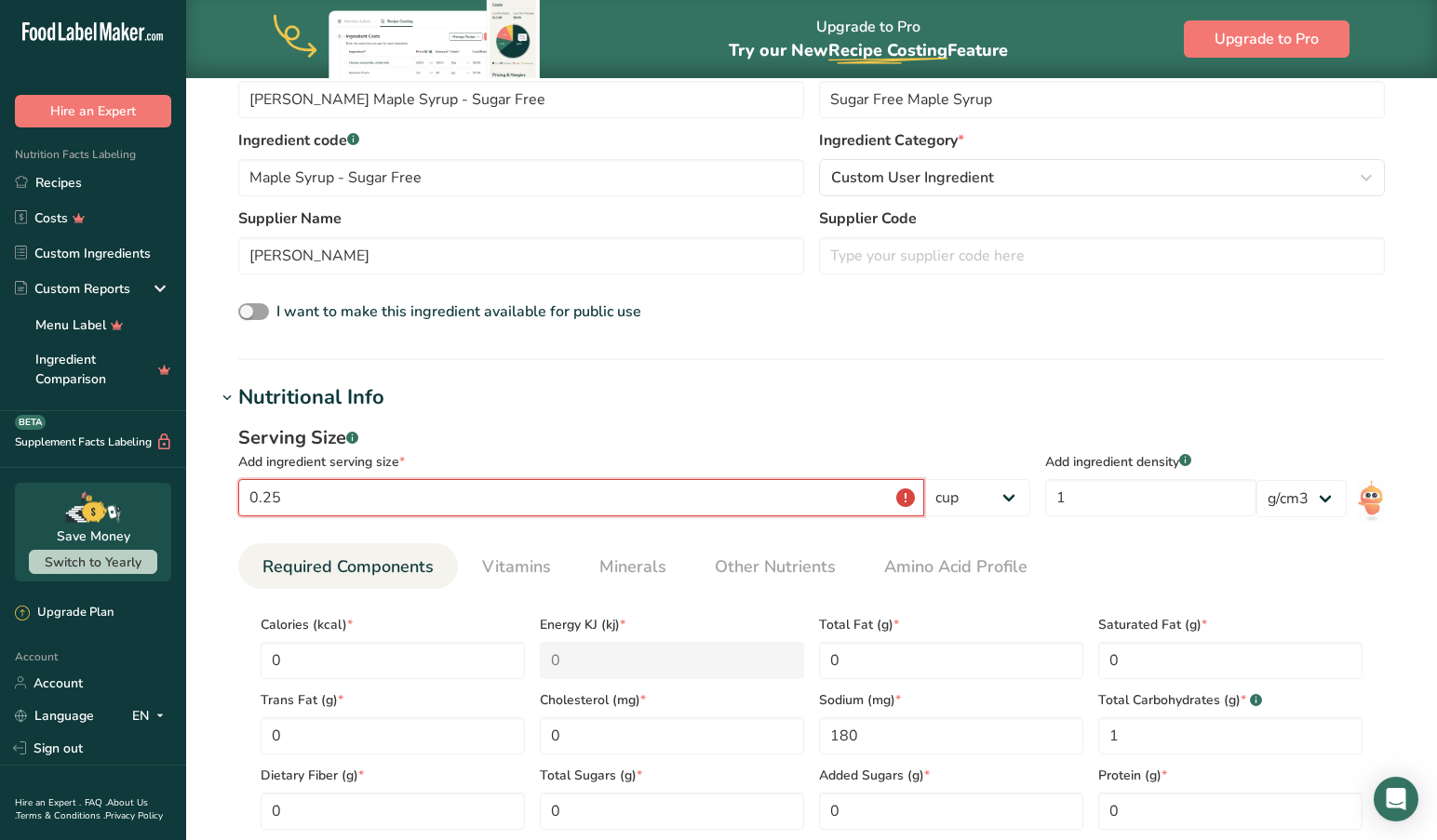
click at [907, 495] on input "0.25" at bounding box center [581, 498] width 686 height 38
click at [900, 522] on div "Serving Size .a-a{fill:#347362;}.b-a{fill:#fff;} Add ingredient serving size * …" at bounding box center [634, 475] width 792 height 104
click at [308, 497] on input "0.25" at bounding box center [581, 498] width 686 height 38
type input "0"
click at [486, 464] on div "Add ingredient serving size *" at bounding box center [634, 461] width 792 height 20
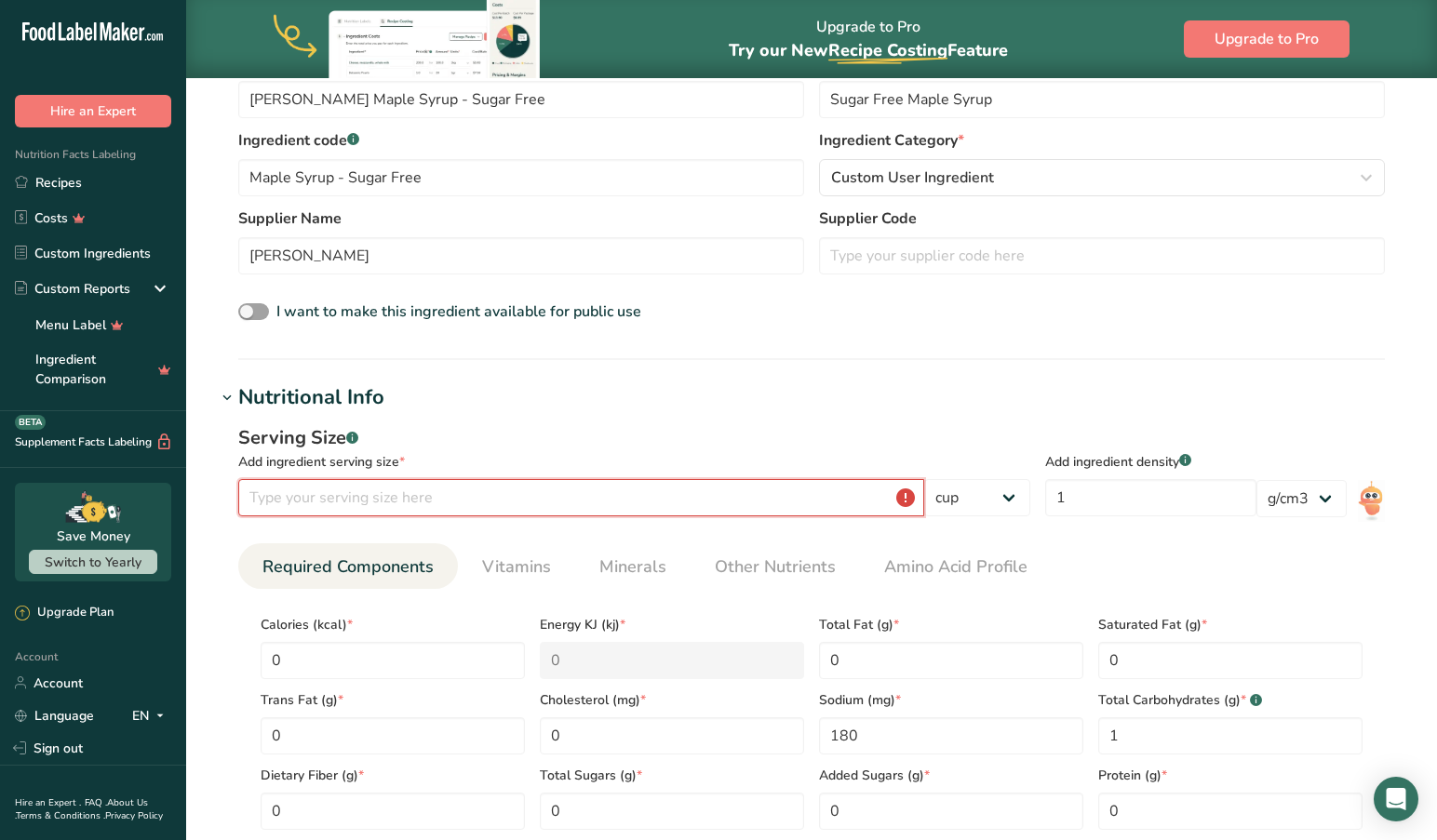
click at [390, 503] on input "number" at bounding box center [581, 498] width 686 height 38
type input "0.25"
click at [658, 633] on span "Energy KJ (kj) *" at bounding box center [672, 624] width 265 height 20
click at [400, 654] on input "0" at bounding box center [393, 660] width 265 height 38
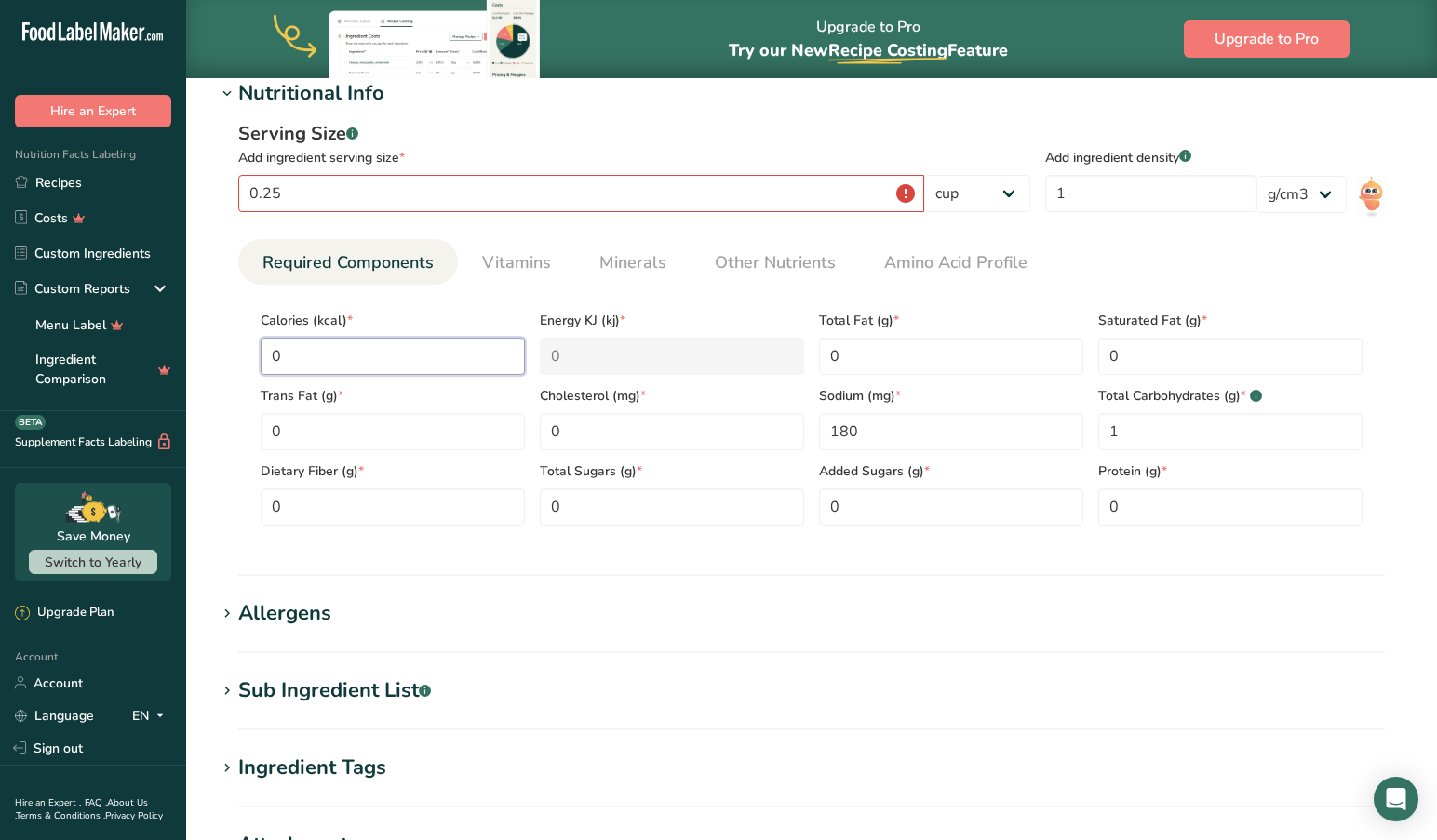
scroll to position [722, 0]
click at [228, 682] on icon at bounding box center [227, 690] width 17 height 26
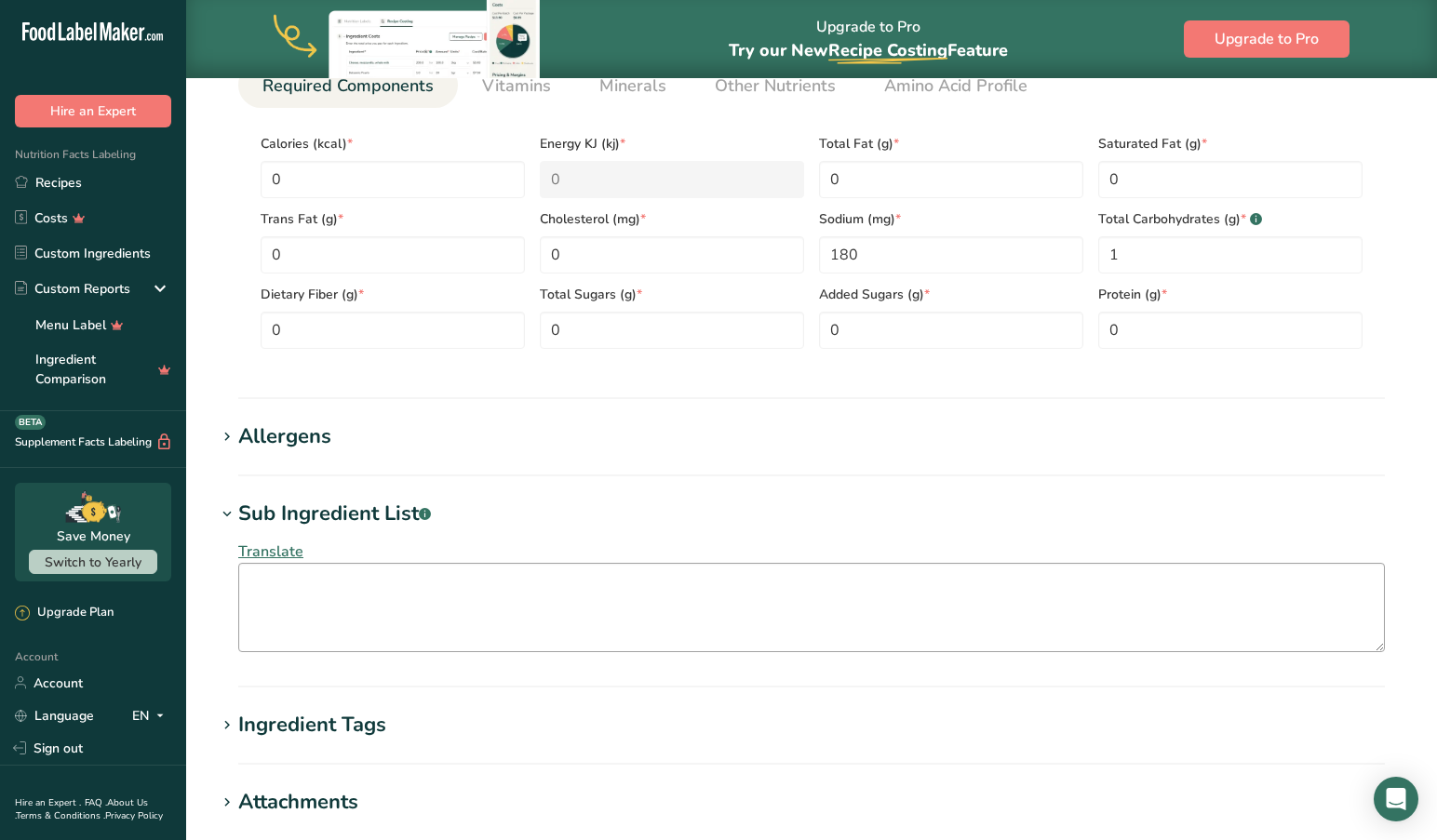
scroll to position [898, 0]
click at [278, 592] on textarea at bounding box center [811, 606] width 1146 height 89
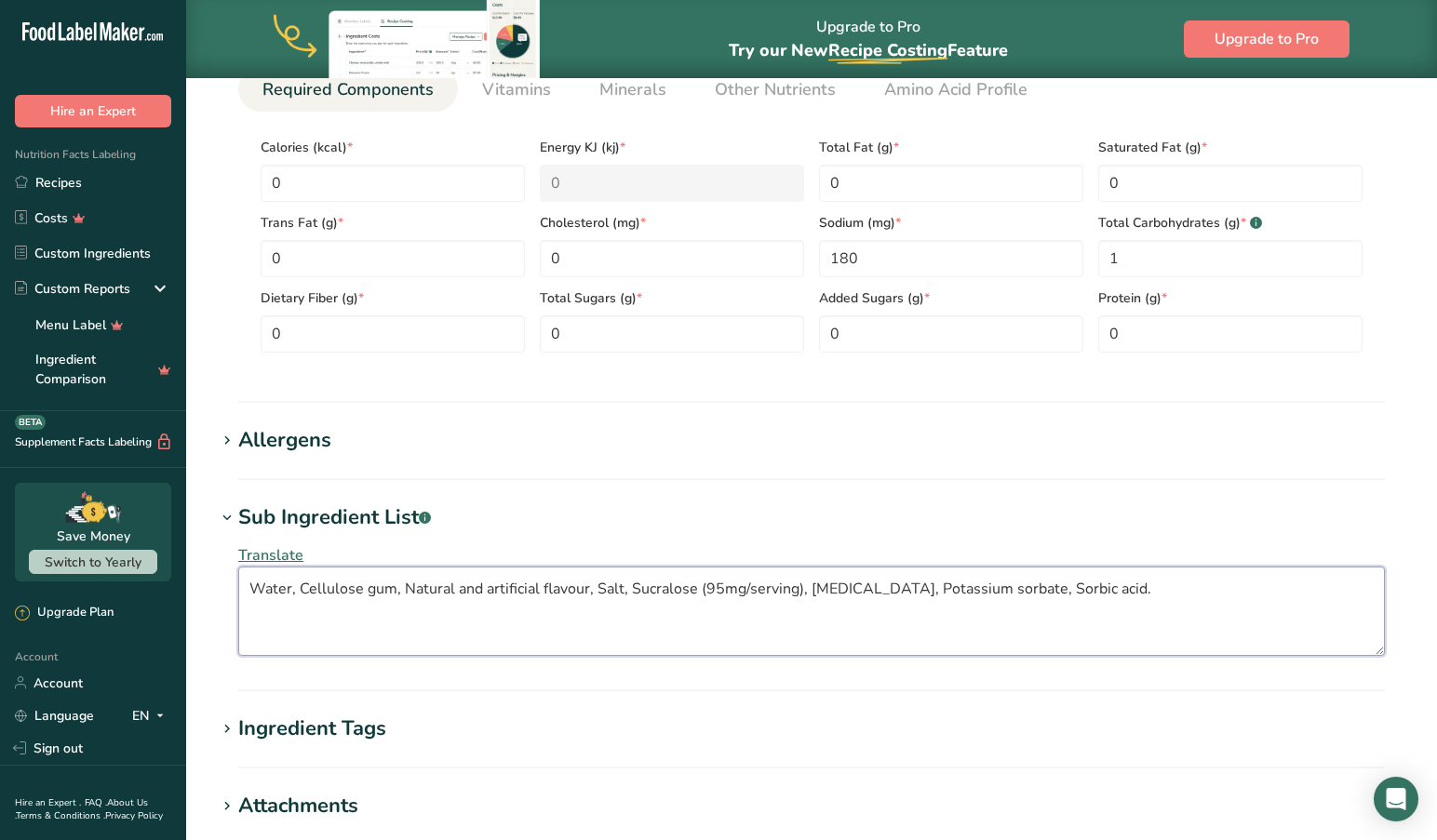
scroll to position [885, 0]
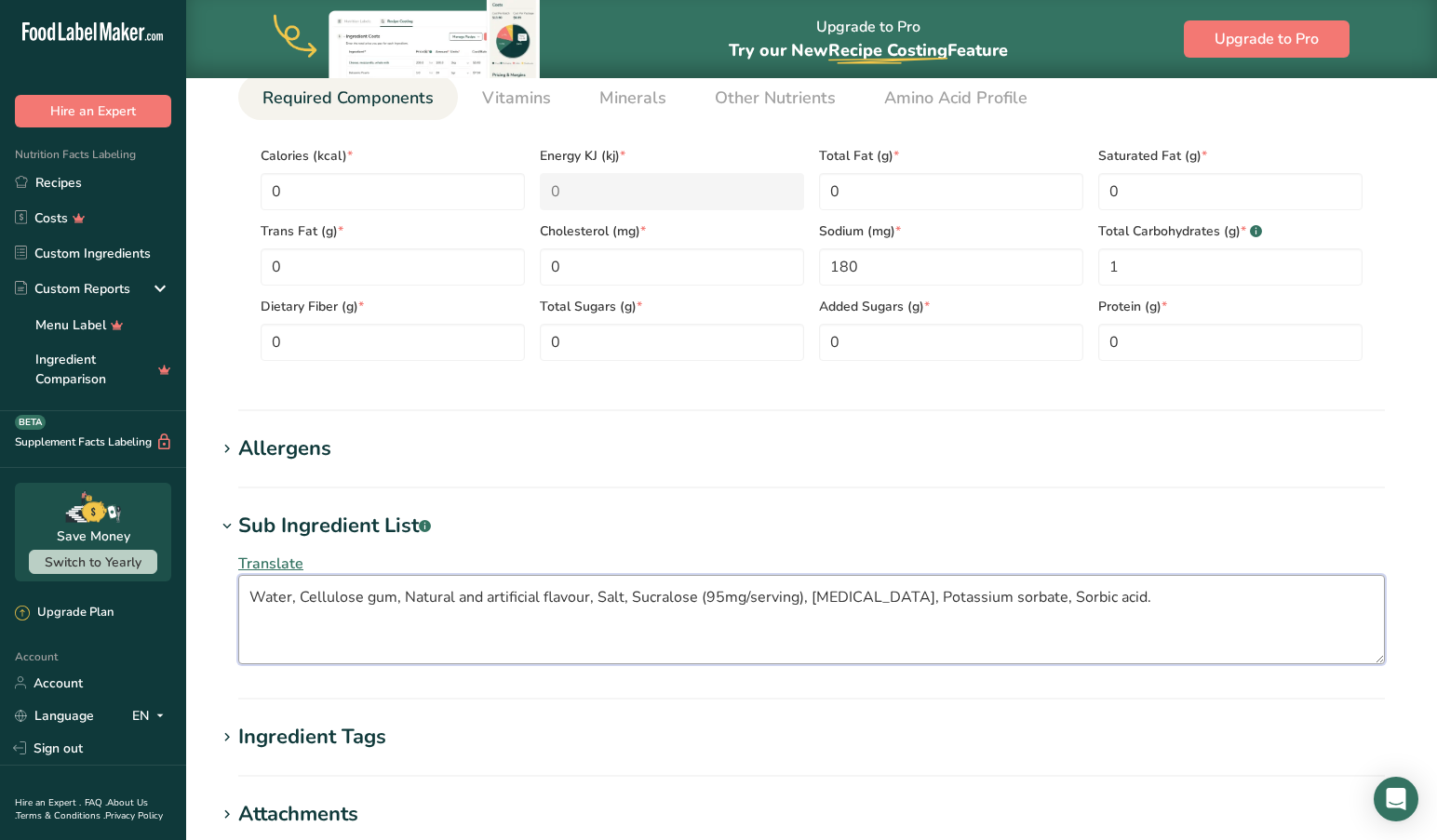
type textarea "Water, Cellulose gum, Natural and artificial flavour, Salt, Sucralose (95mg/ser…"
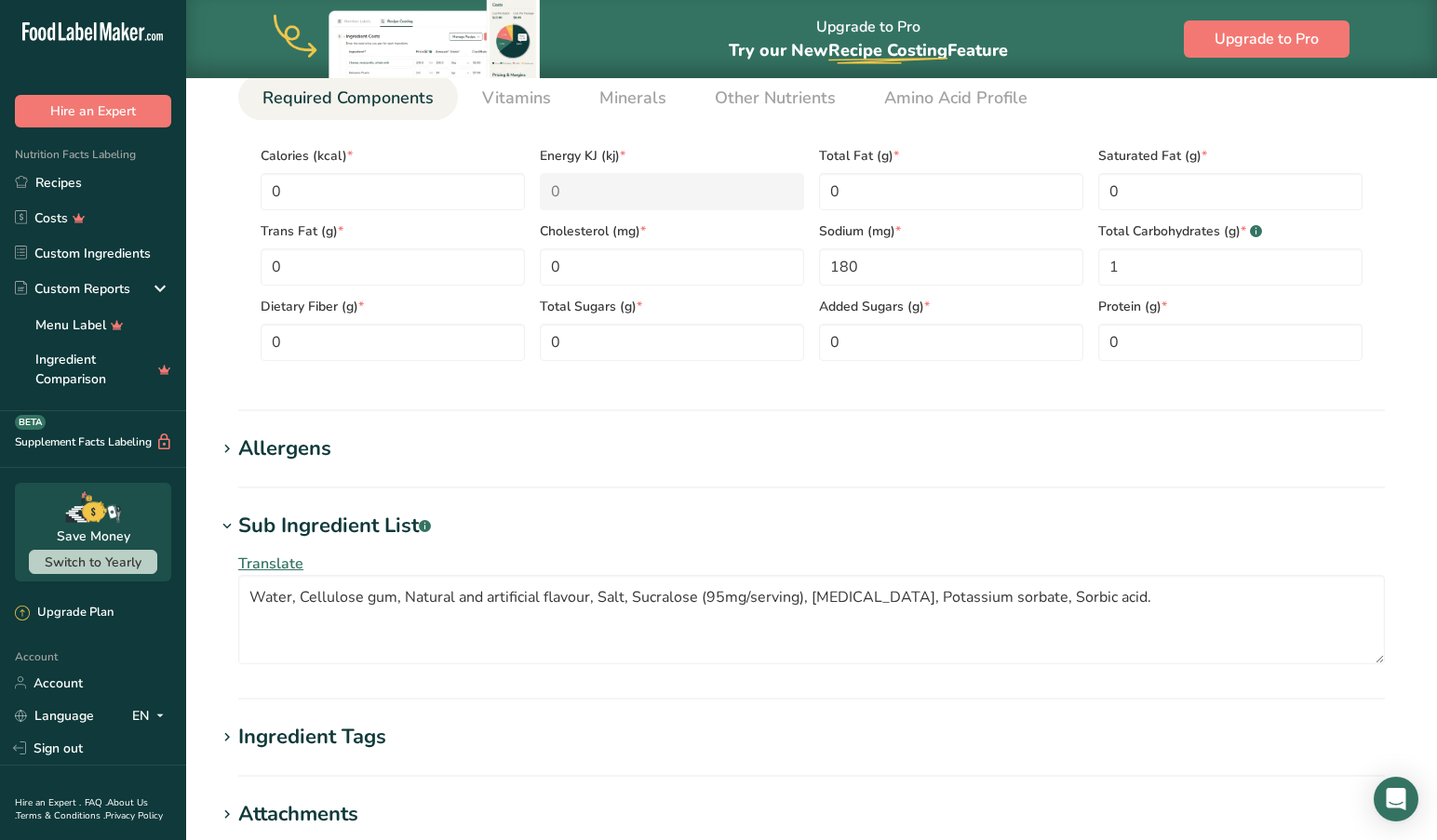
click at [279, 558] on span "Translate" at bounding box center [270, 563] width 65 height 21
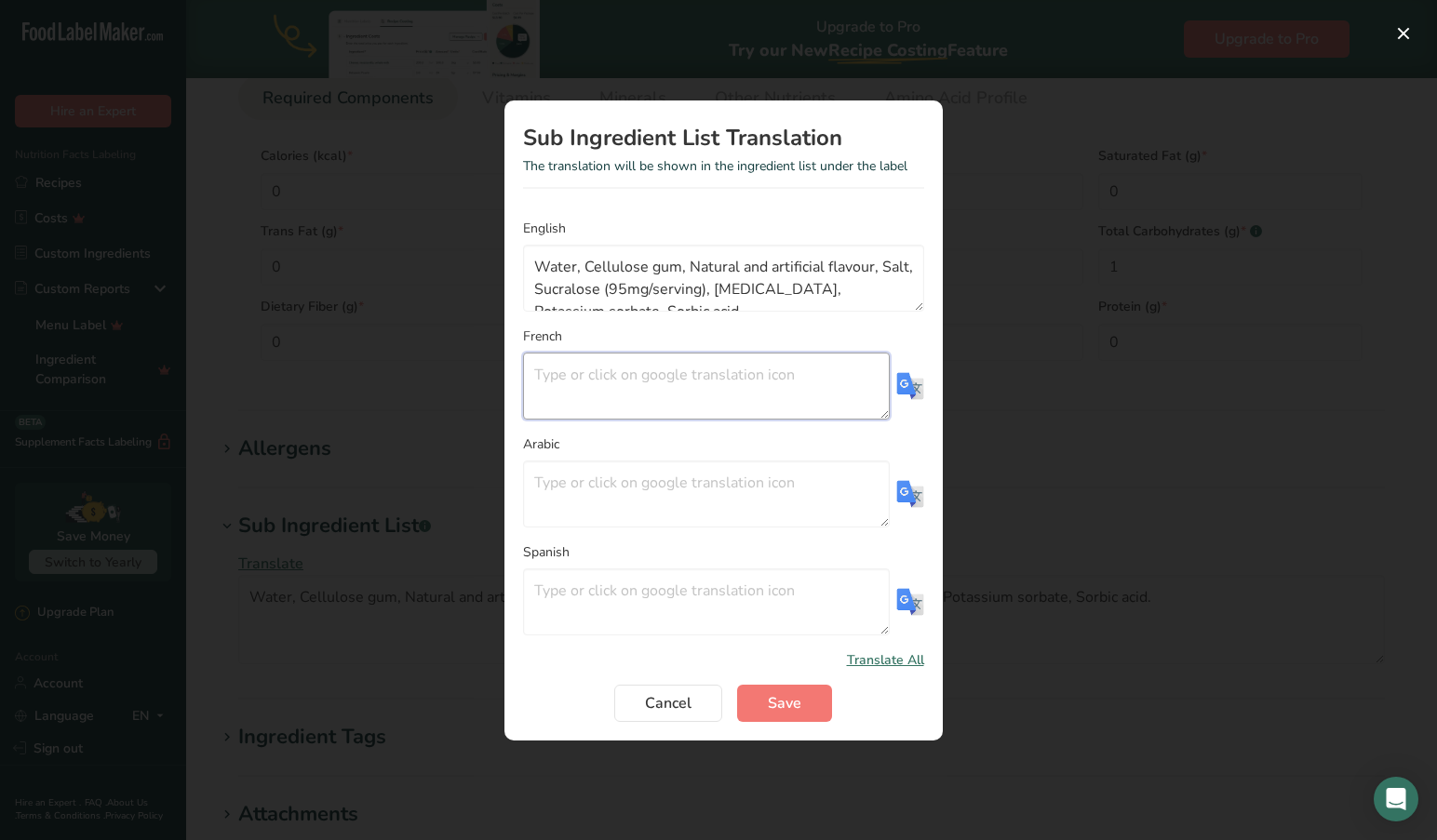
click at [617, 375] on textarea "Translation Modal" at bounding box center [705, 385] width 367 height 67
drag, startPoint x: 569, startPoint y: 370, endPoint x: 575, endPoint y: 398, distance: 28.6
click at [571, 373] on textarea "Eau, Comme" at bounding box center [705, 385] width 367 height 67
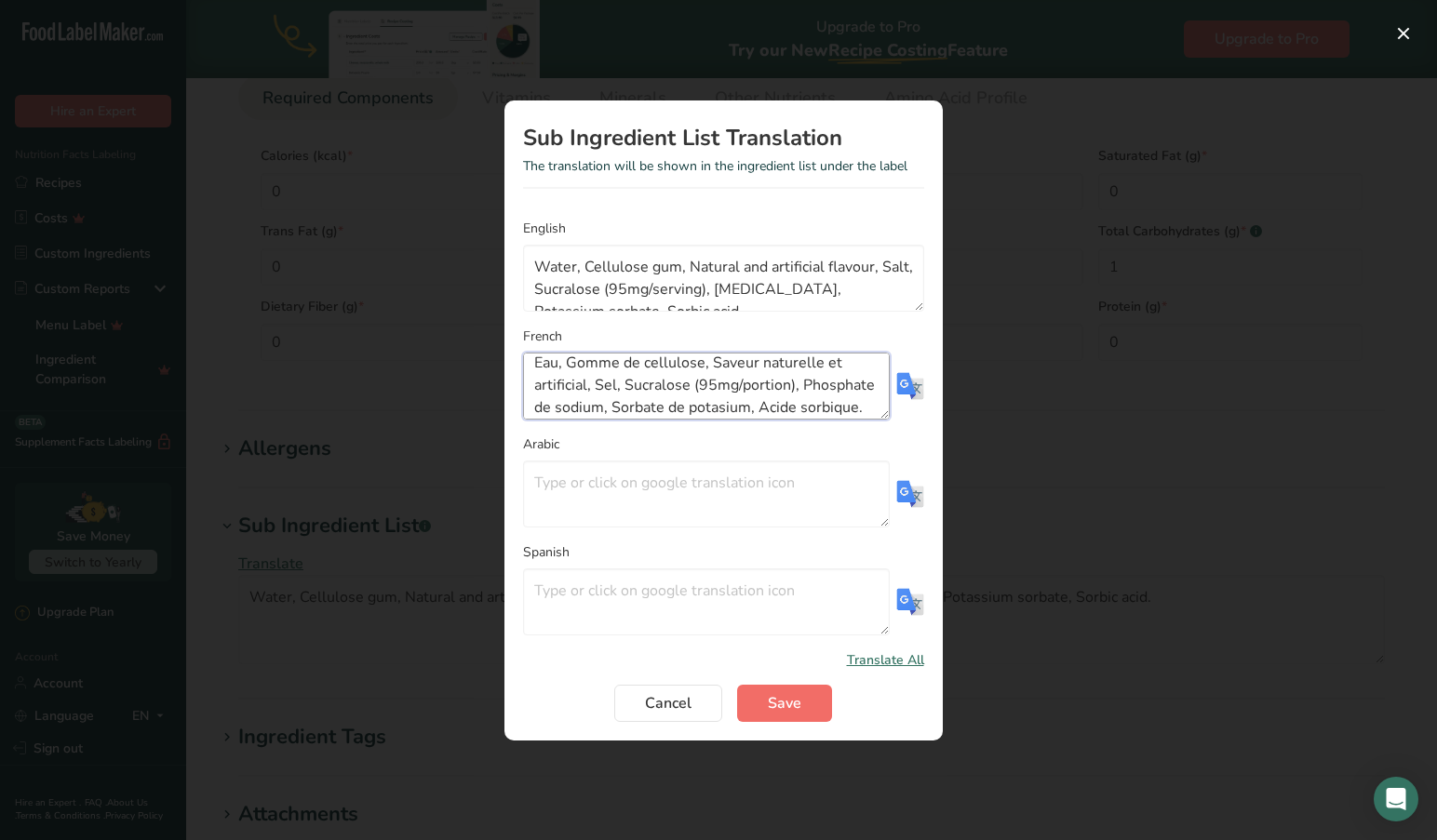
type textarea "Eau, Gomme de cellulose, Saveur naturelle et artificial, Sel, Sucralose (95mg/p…"
drag, startPoint x: 797, startPoint y: 698, endPoint x: 753, endPoint y: 705, distance: 44.6
click at [797, 698] on span "Save" at bounding box center [784, 703] width 34 height 22
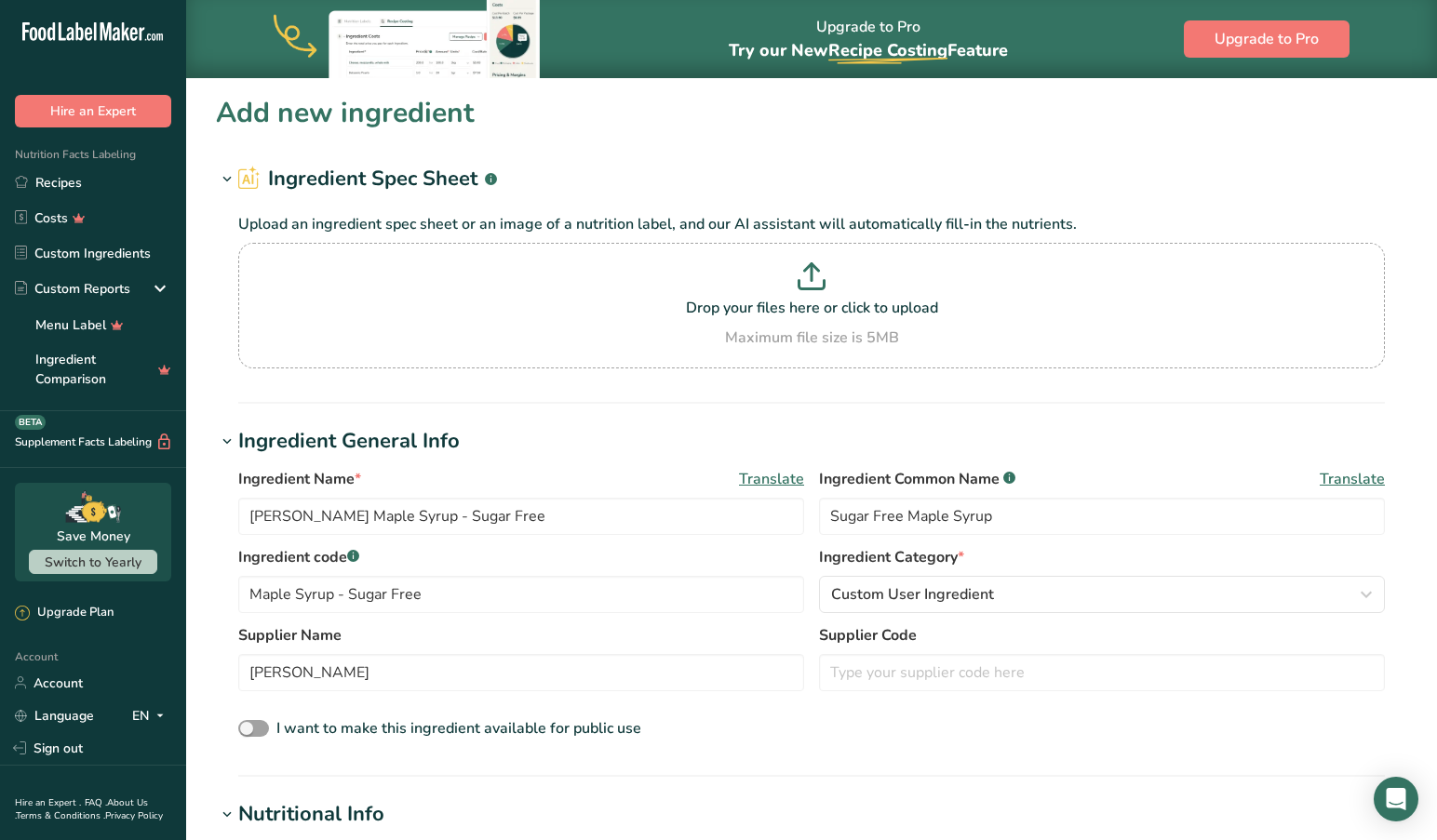
scroll to position [0, 0]
click at [1354, 481] on span "Translate" at bounding box center [1352, 479] width 65 height 22
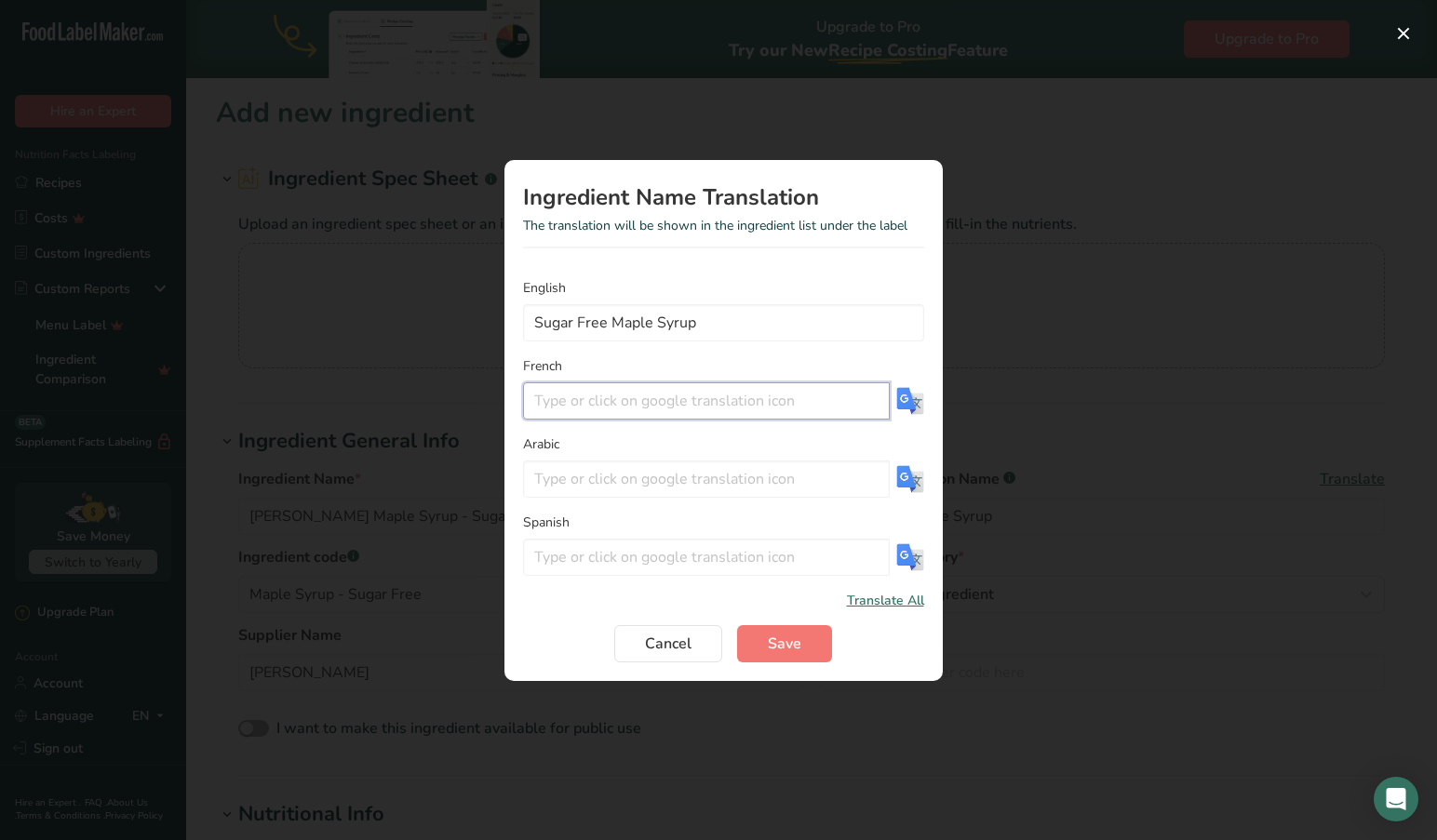
click at [600, 404] on input "Translation Modal" at bounding box center [705, 401] width 367 height 38
type input "Sirop Sans Sucre Érable"
click at [780, 639] on span "Save" at bounding box center [784, 644] width 34 height 22
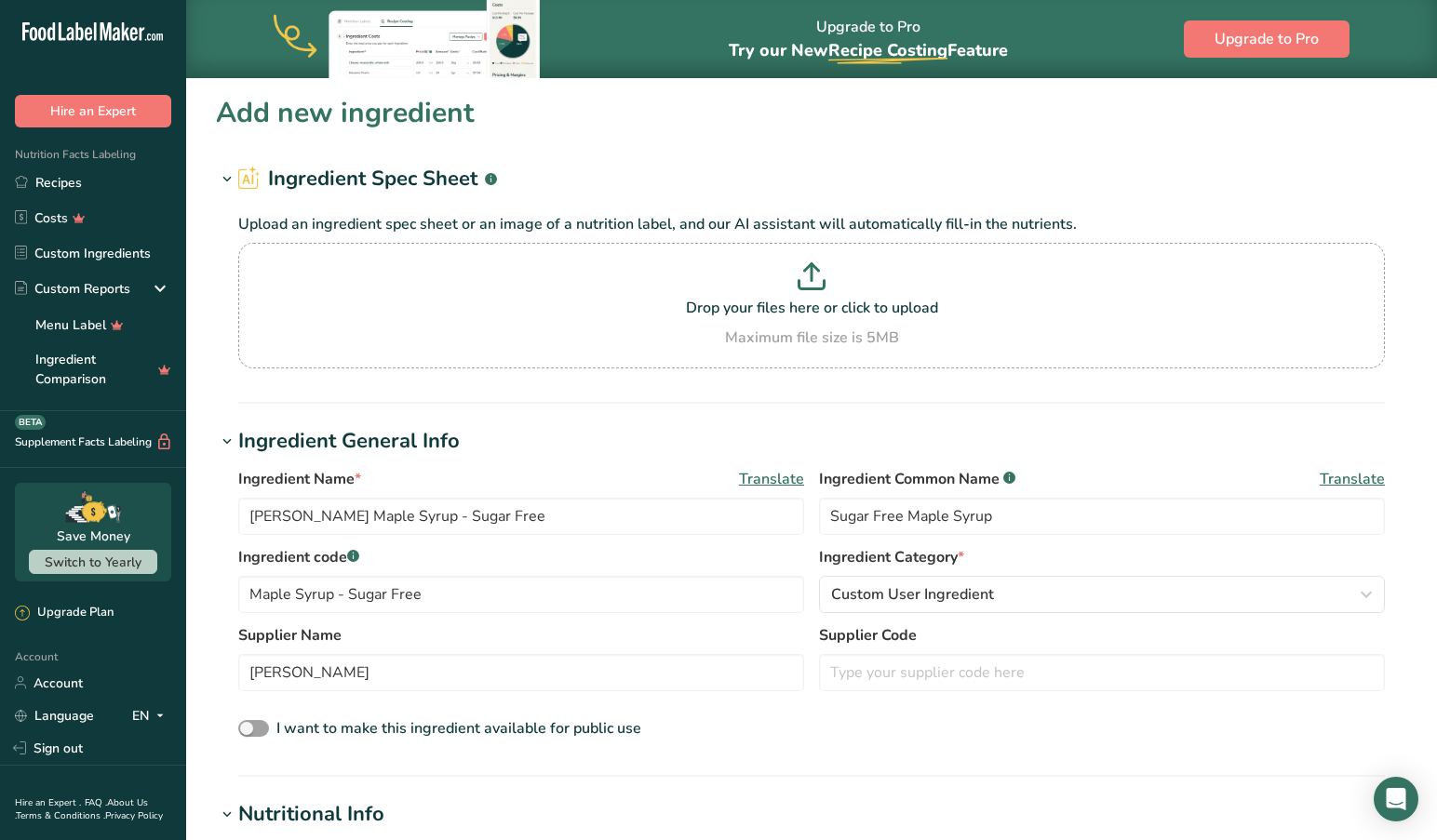
scroll to position [-2, 0]
click at [766, 477] on span "Translate" at bounding box center [771, 479] width 65 height 22
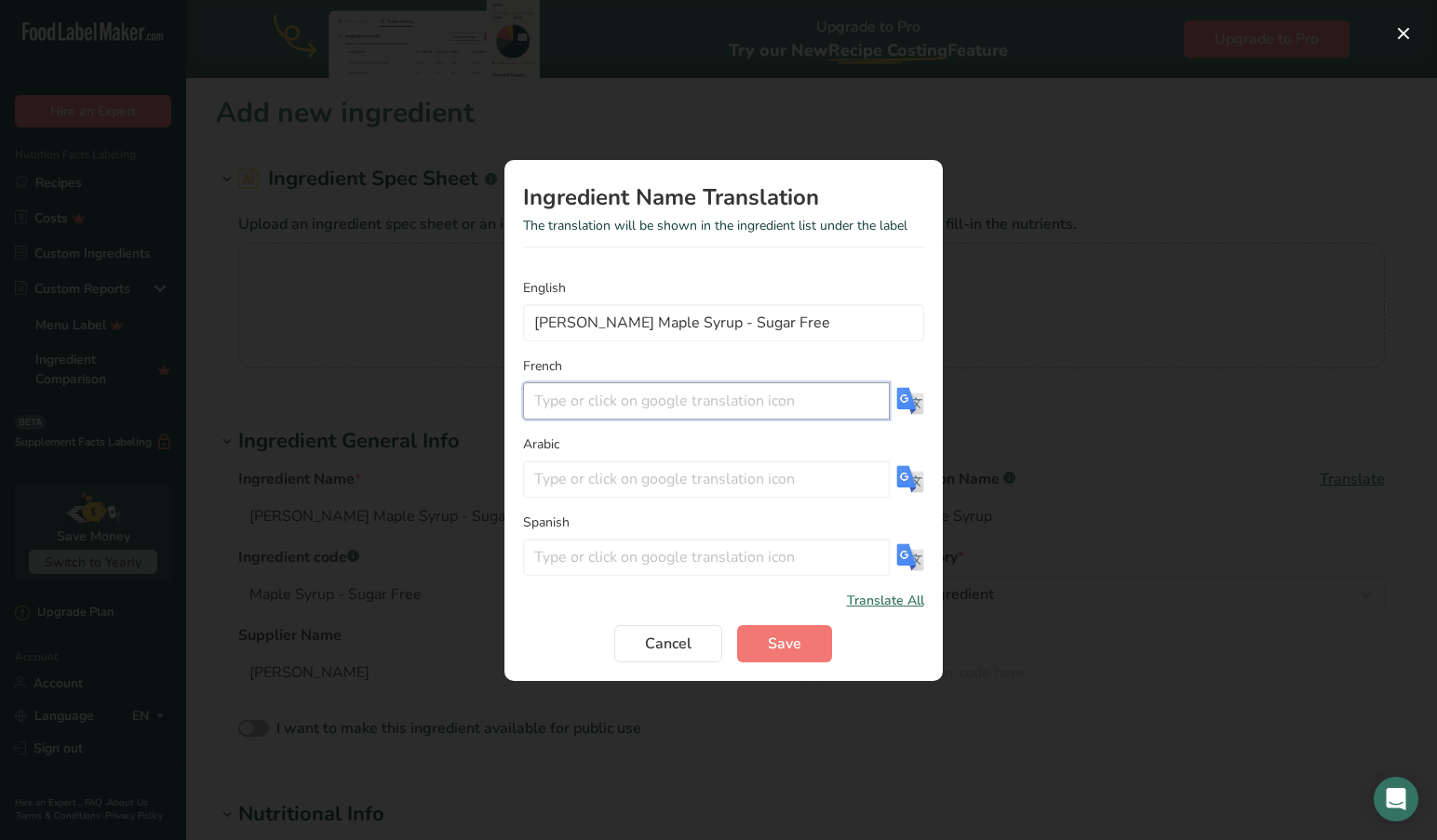
click at [532, 404] on input "Translation Modal" at bounding box center [705, 401] width 367 height 38
type input "[PERSON_NAME] Sans Sucre Érable"
click at [763, 634] on button "Save" at bounding box center [784, 644] width 95 height 38
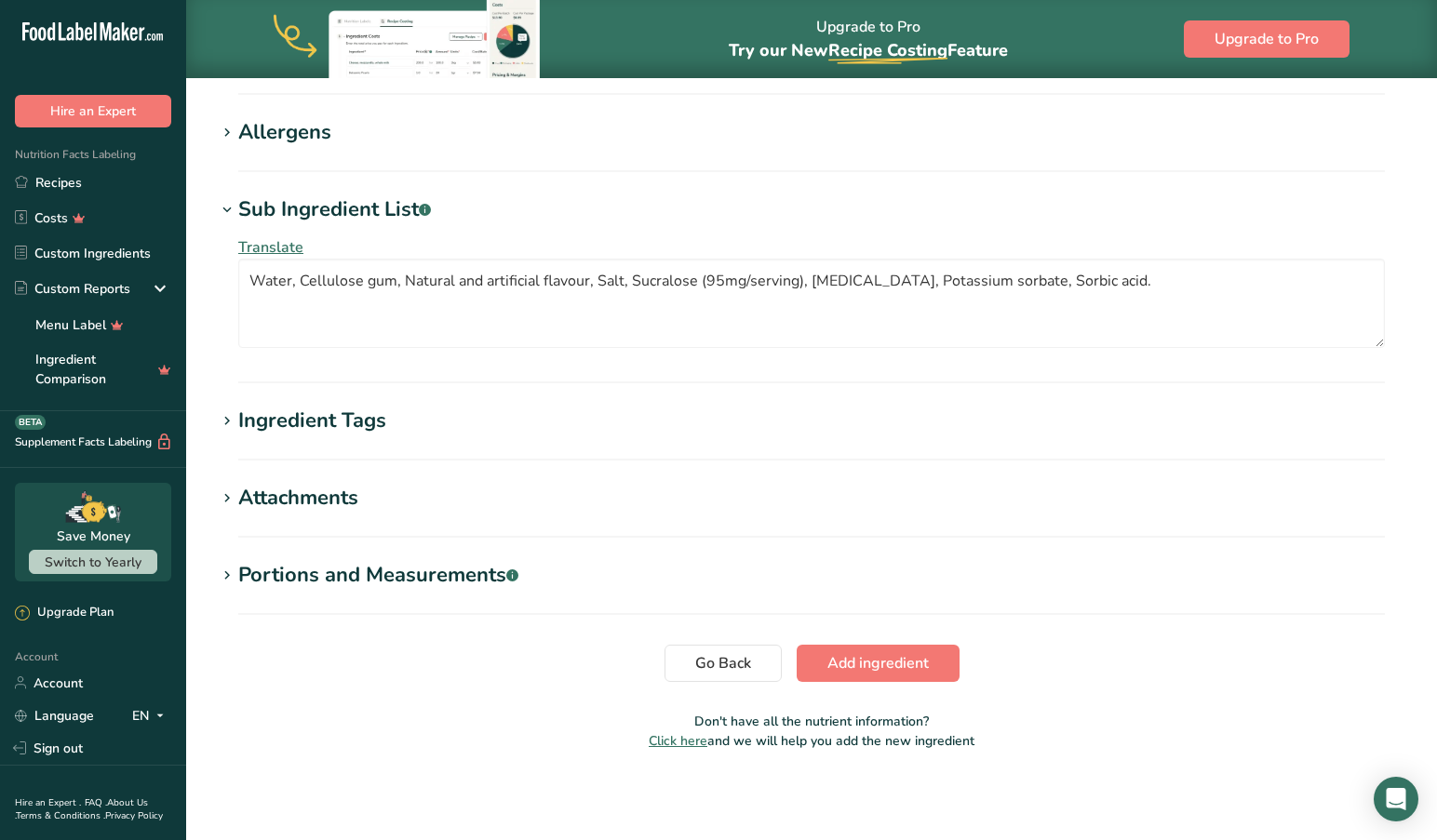
scroll to position [1202, 0]
click at [226, 571] on icon at bounding box center [227, 576] width 17 height 26
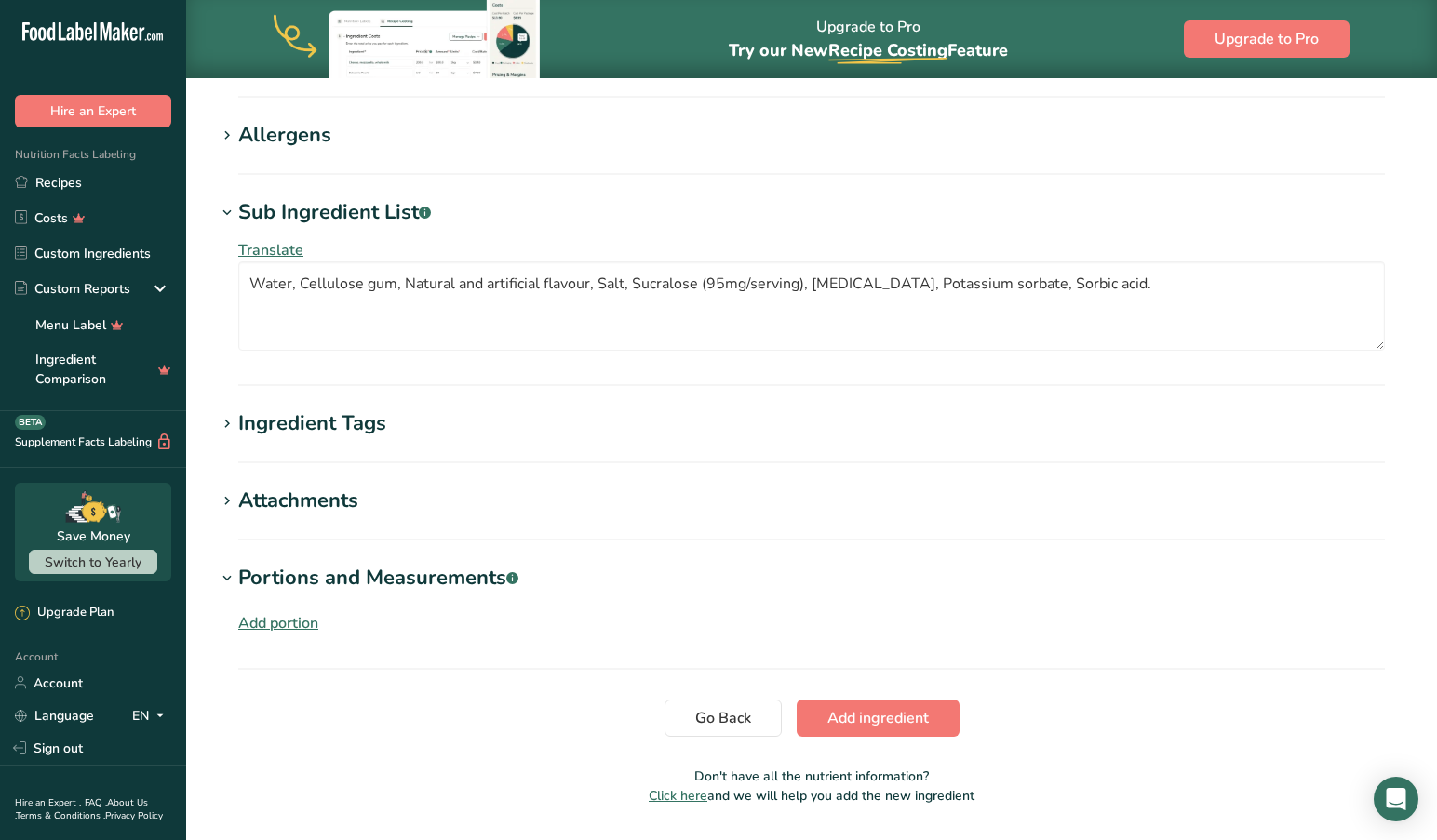
click at [286, 620] on div "Add portion" at bounding box center [278, 623] width 80 height 22
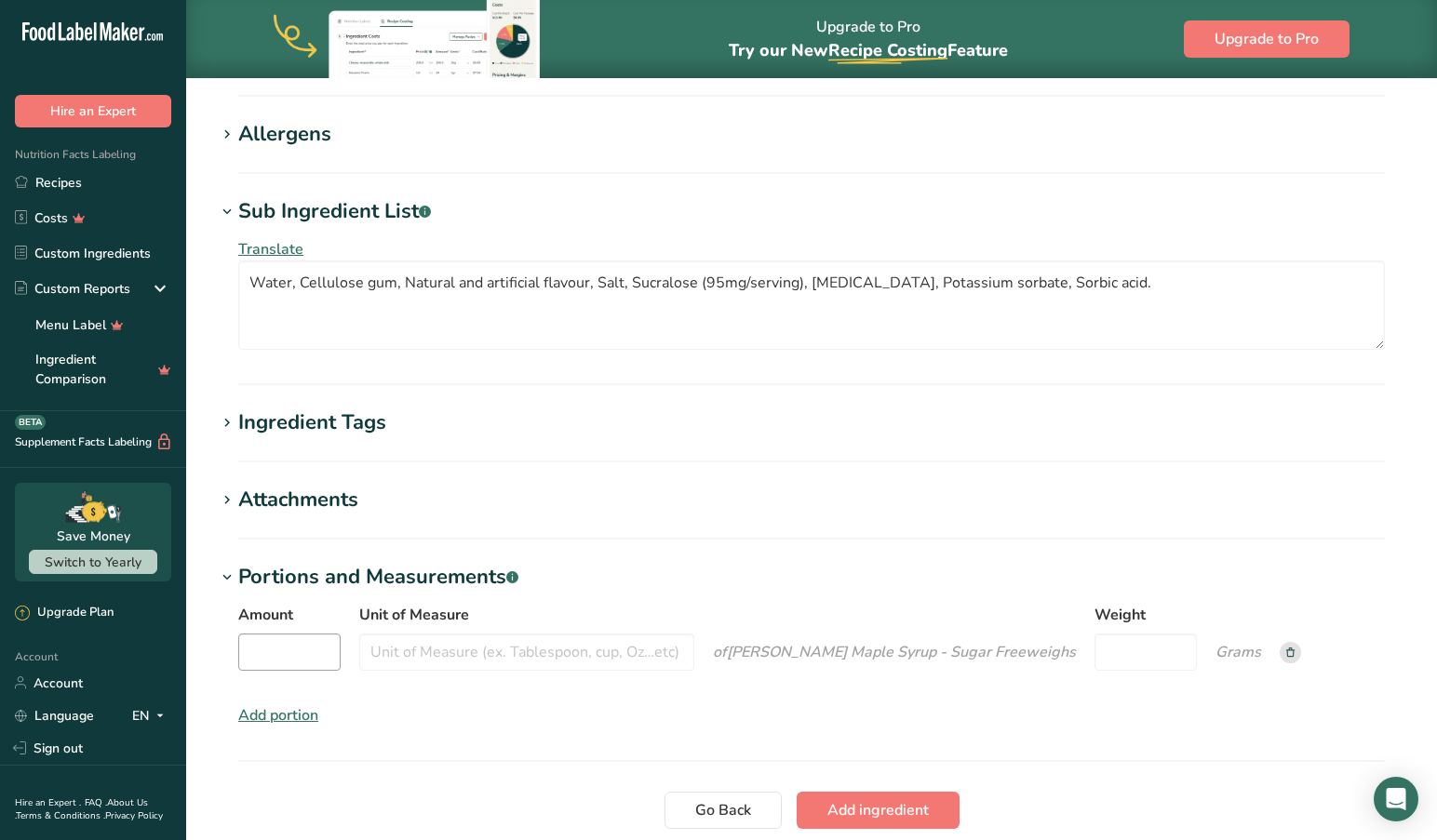
scroll to position [1196, 1]
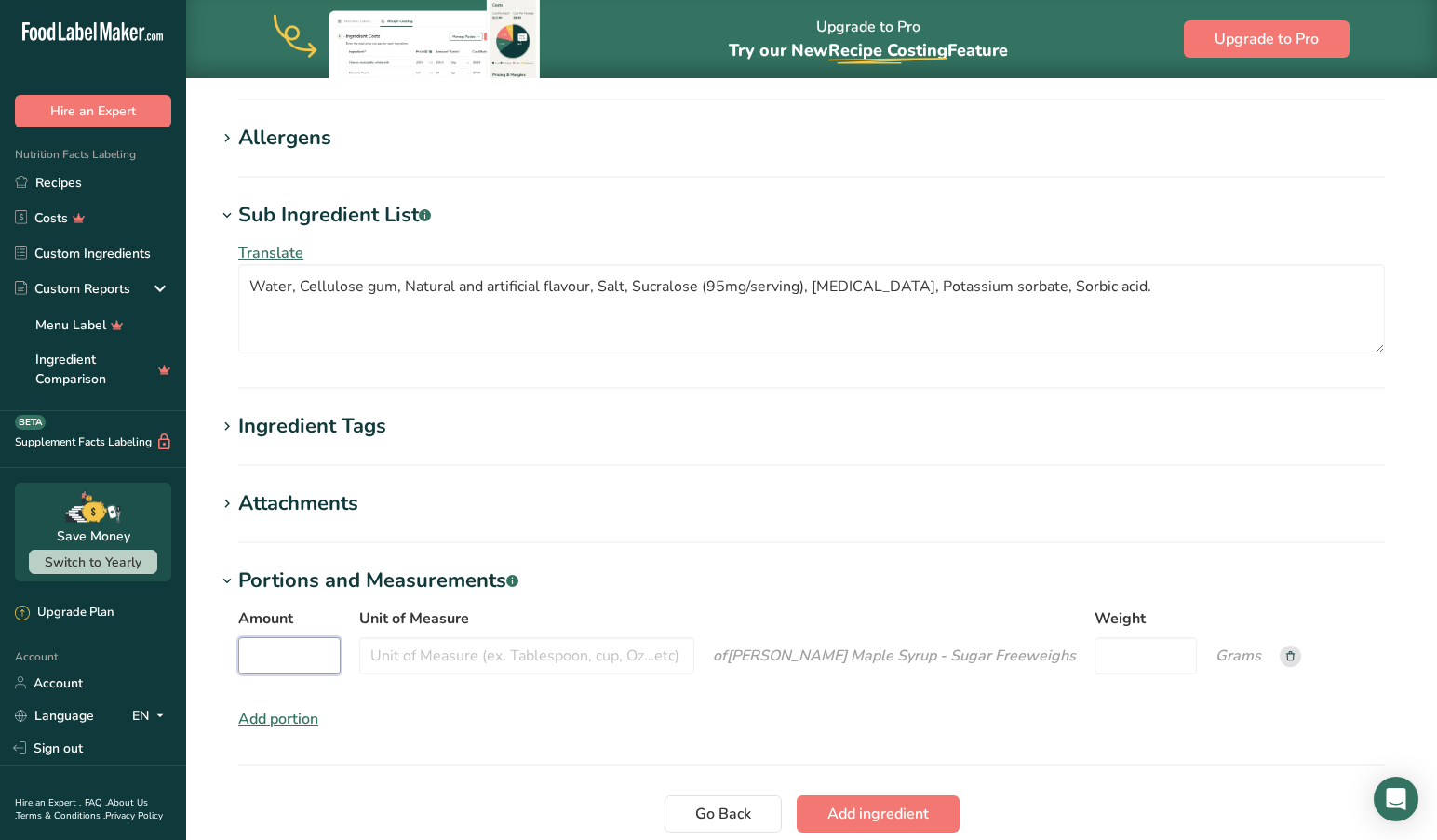
click at [277, 659] on input "Amount" at bounding box center [289, 655] width 102 height 38
type input "0.25"
type input "cup"
type input "60"
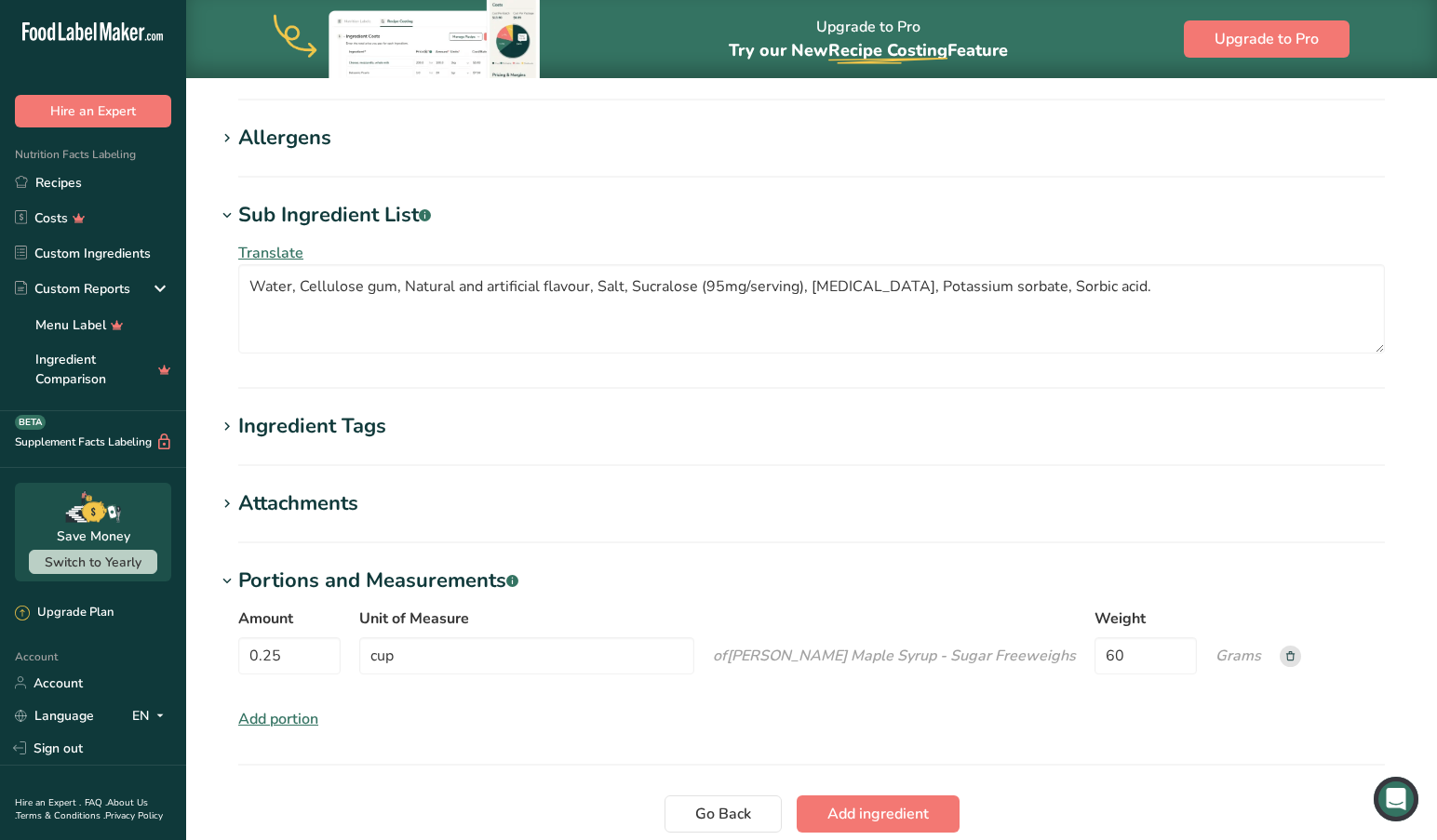
scroll to position [1196, 1]
click at [1103, 658] on div "Amount 0.25 Unit of Measure cup of [PERSON_NAME] Maple Syrup - Sugar Free weigh…" at bounding box center [811, 646] width 1146 height 78
click at [1279, 654] on rect at bounding box center [1290, 655] width 22 height 22
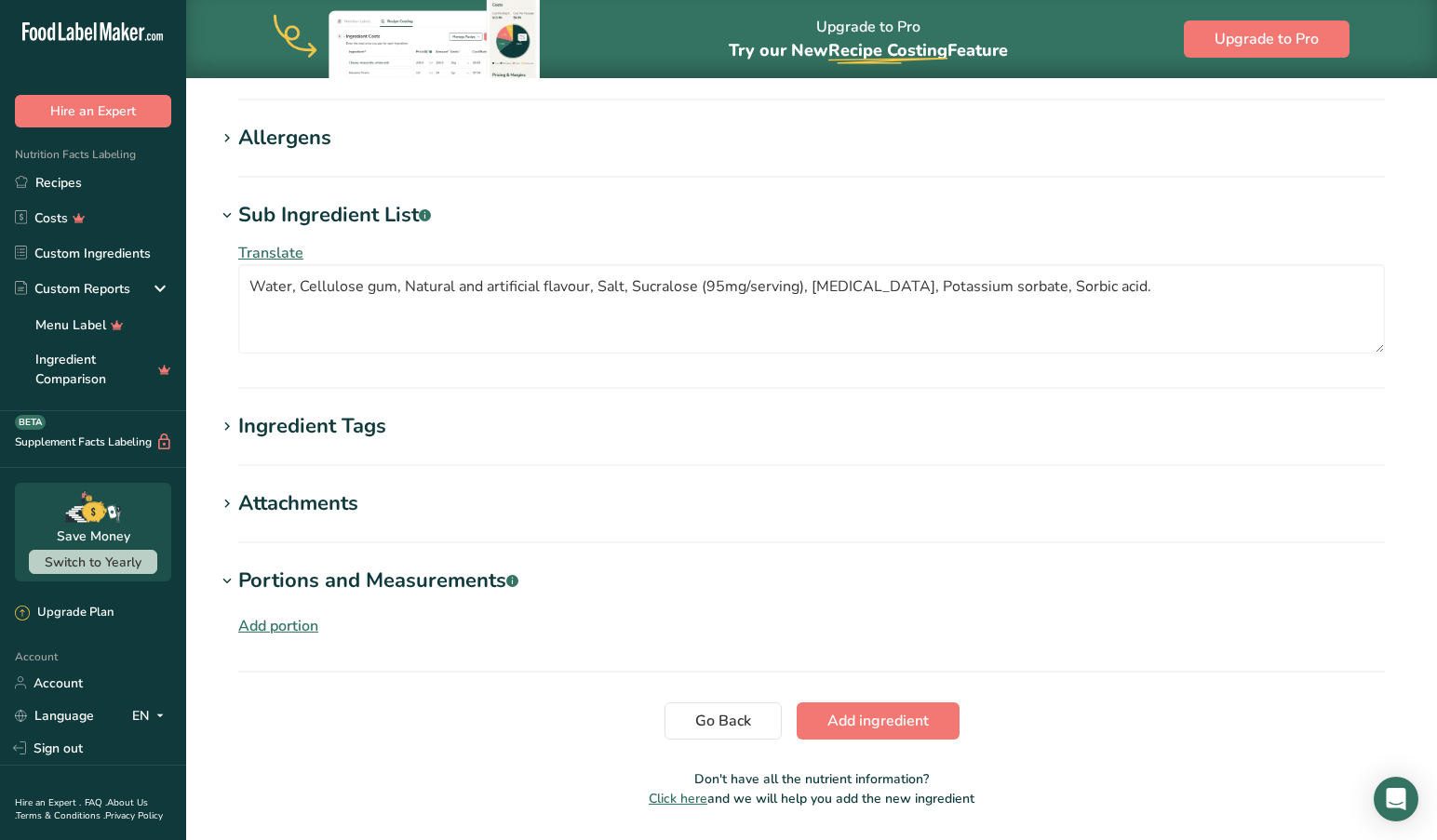
click at [288, 622] on div "Add portion" at bounding box center [278, 626] width 80 height 22
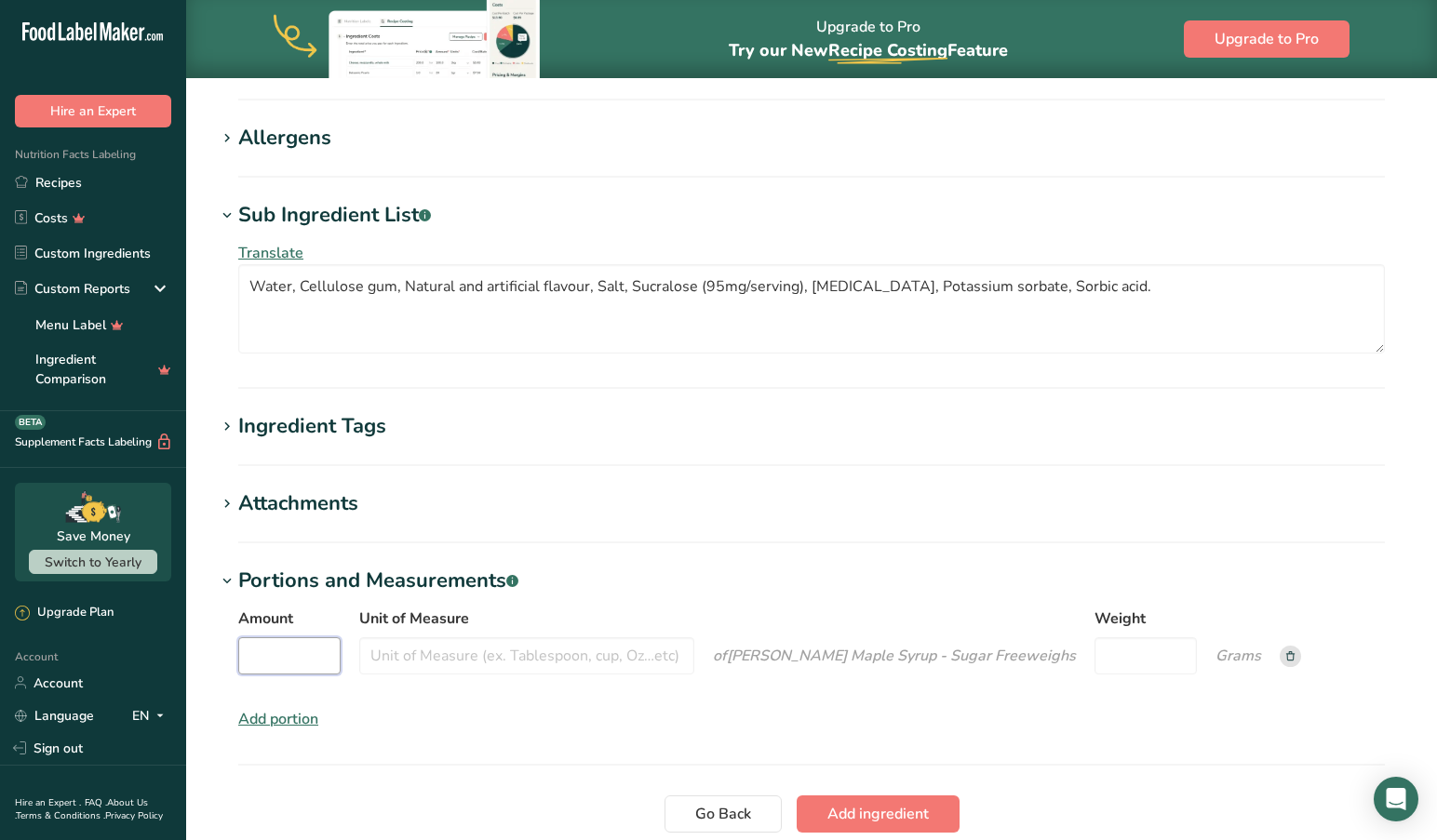
click at [269, 658] on input "Amount" at bounding box center [289, 655] width 102 height 38
type input "0.25"
type input "cup"
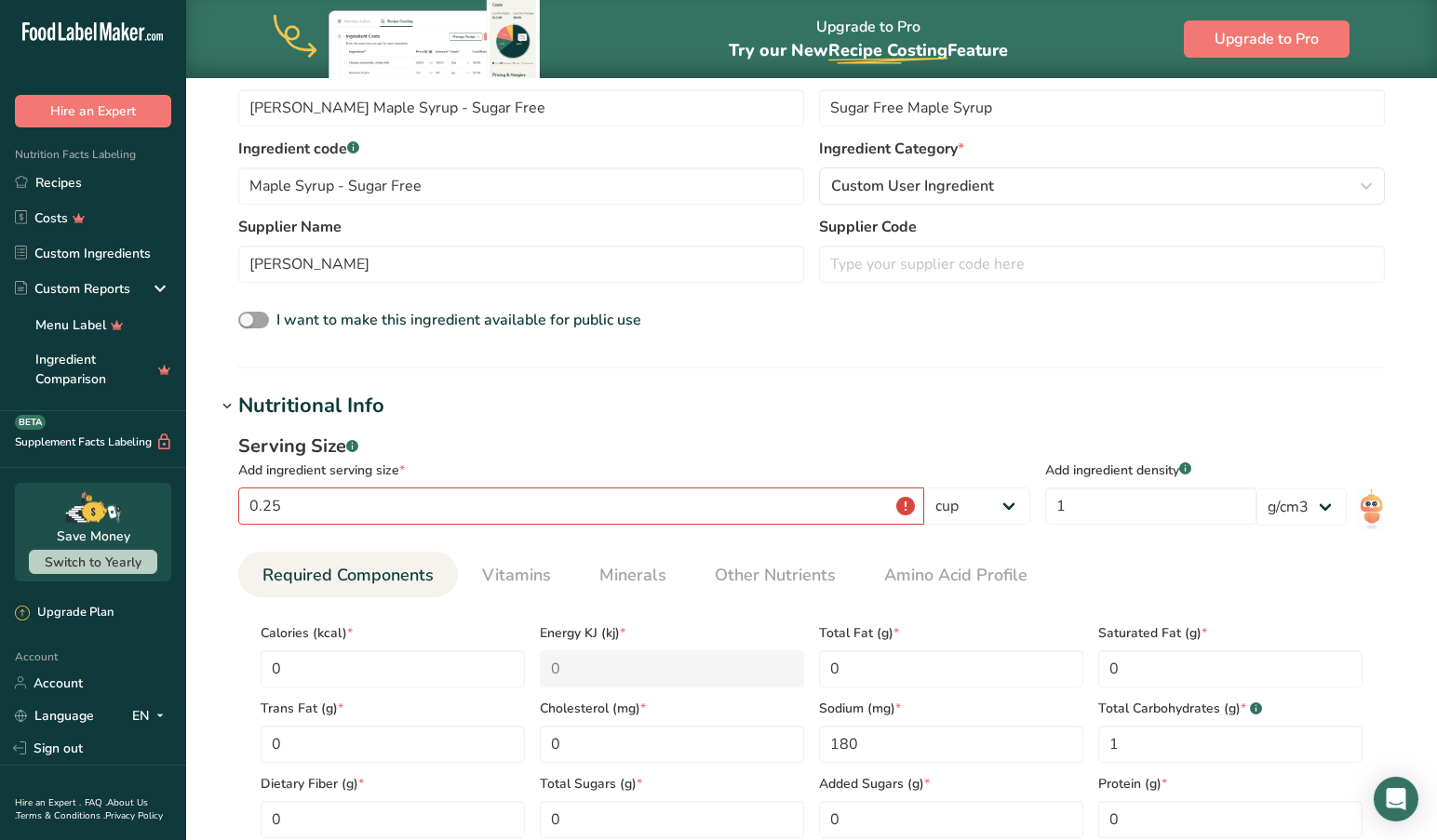
scroll to position [410, 0]
click at [908, 501] on input "0.25" at bounding box center [581, 504] width 686 height 38
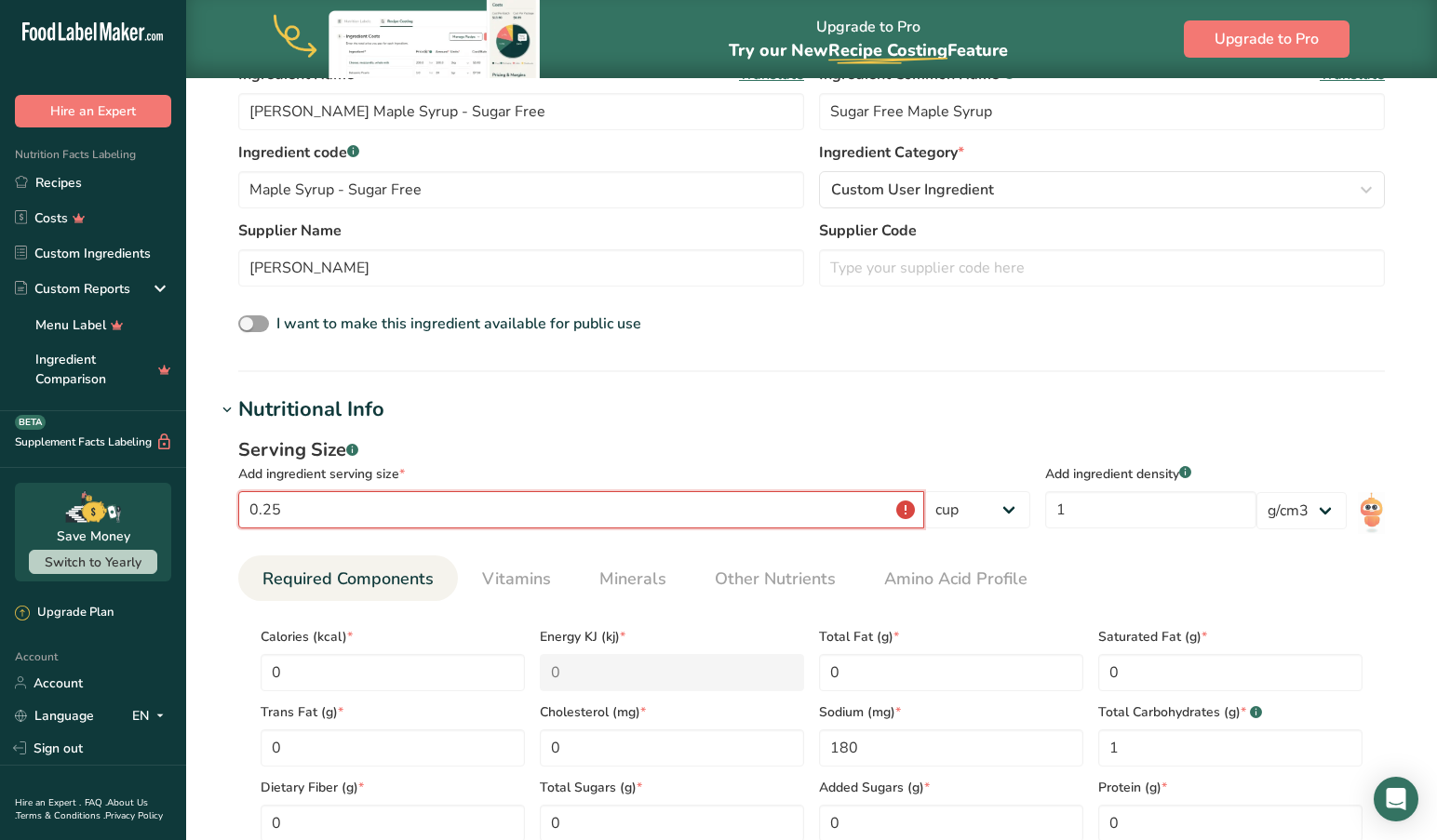
scroll to position [405, 0]
type input "0"
select select "17"
click at [454, 512] on input "number" at bounding box center [581, 510] width 686 height 38
type input "60"
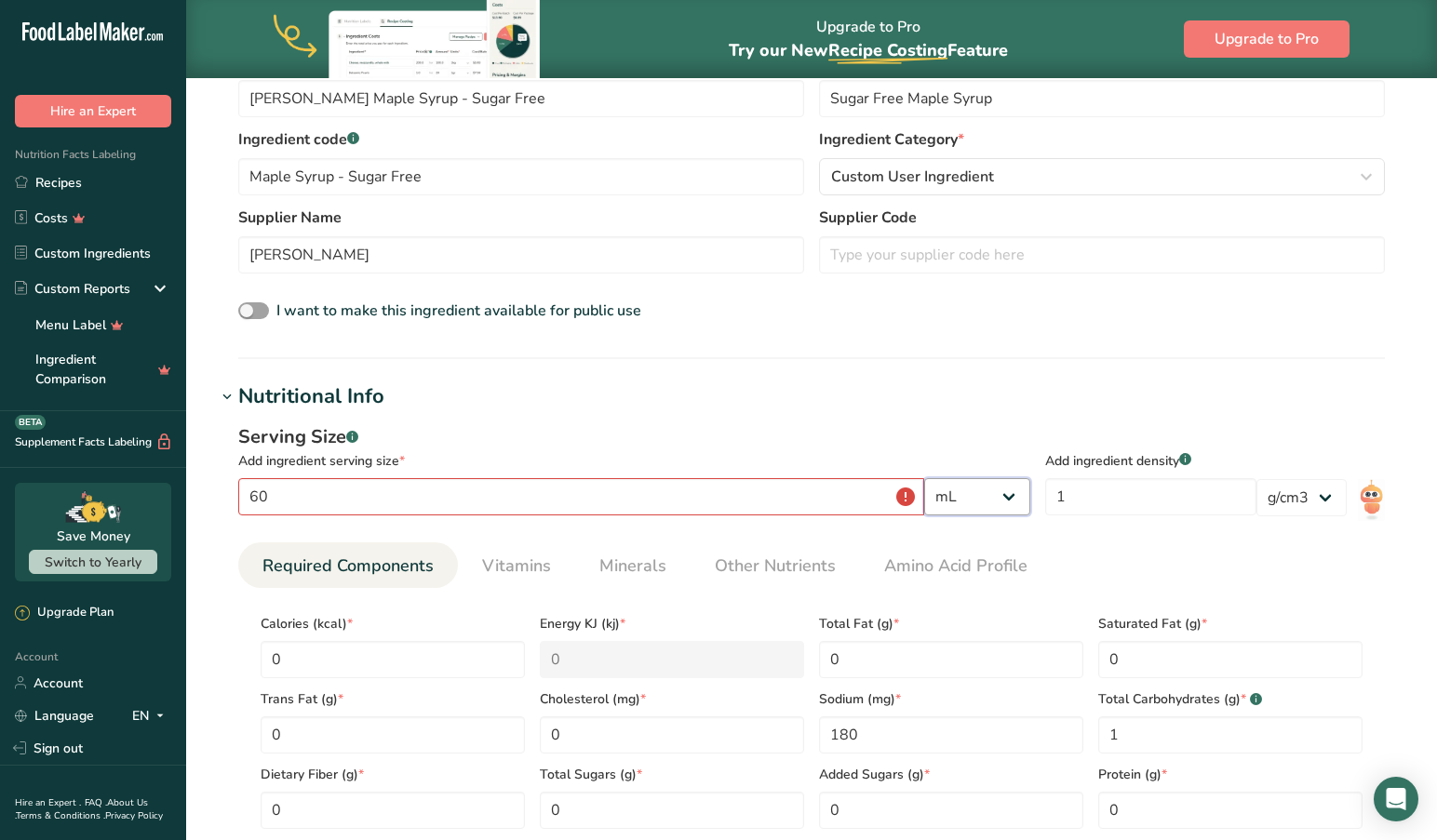
scroll to position [417, 0]
click at [1039, 583] on ul "Required Components Vitamins Minerals Other Nutrients Amino Acid Profile" at bounding box center [811, 564] width 1146 height 46
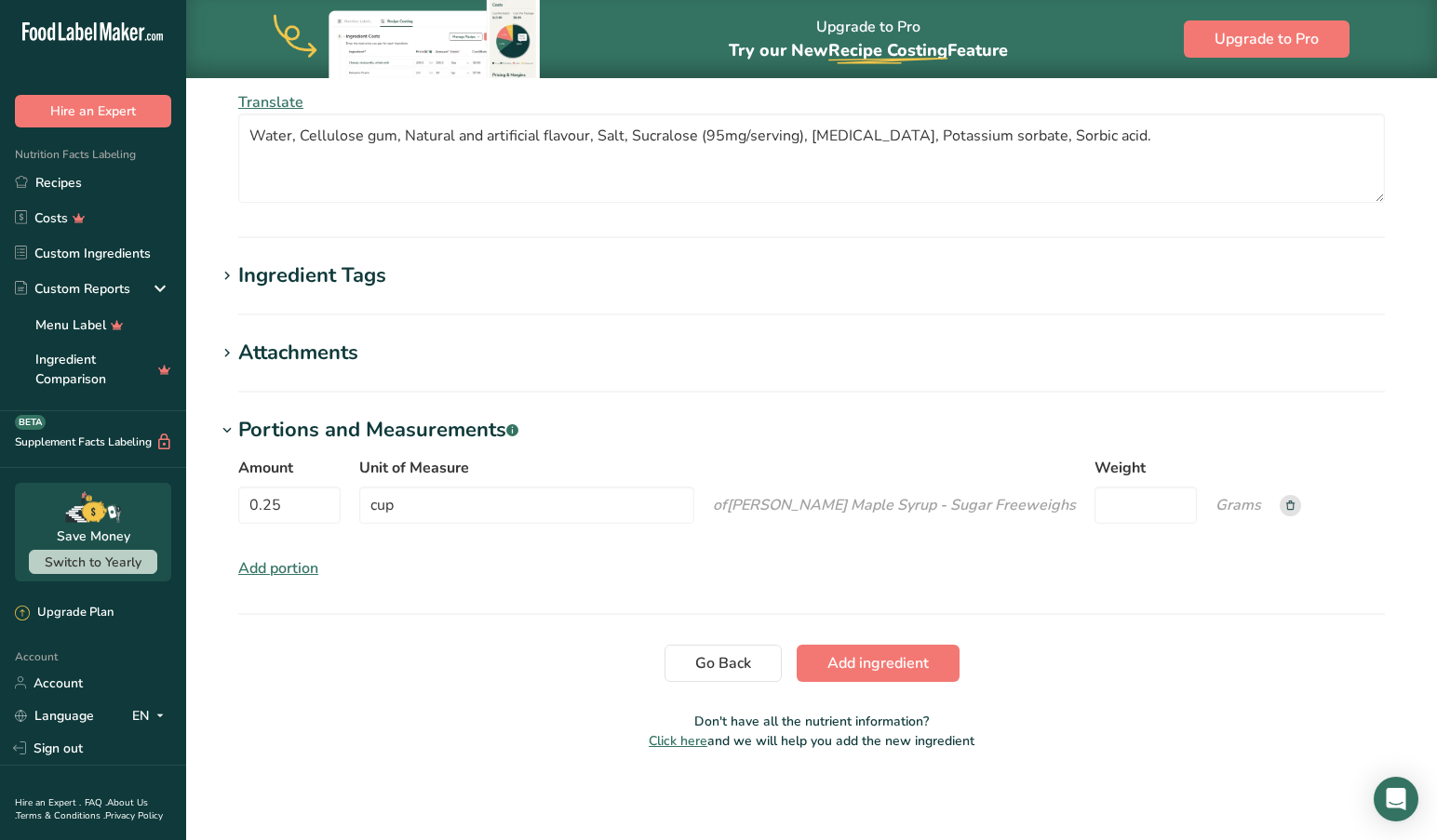
scroll to position [1346, 0]
click at [1095, 502] on input "Weight" at bounding box center [1145, 505] width 102 height 38
click at [1215, 505] on icon "Grams" at bounding box center [1237, 505] width 46 height 21
click at [1095, 504] on input "Weight" at bounding box center [1145, 505] width 102 height 38
type input "60"
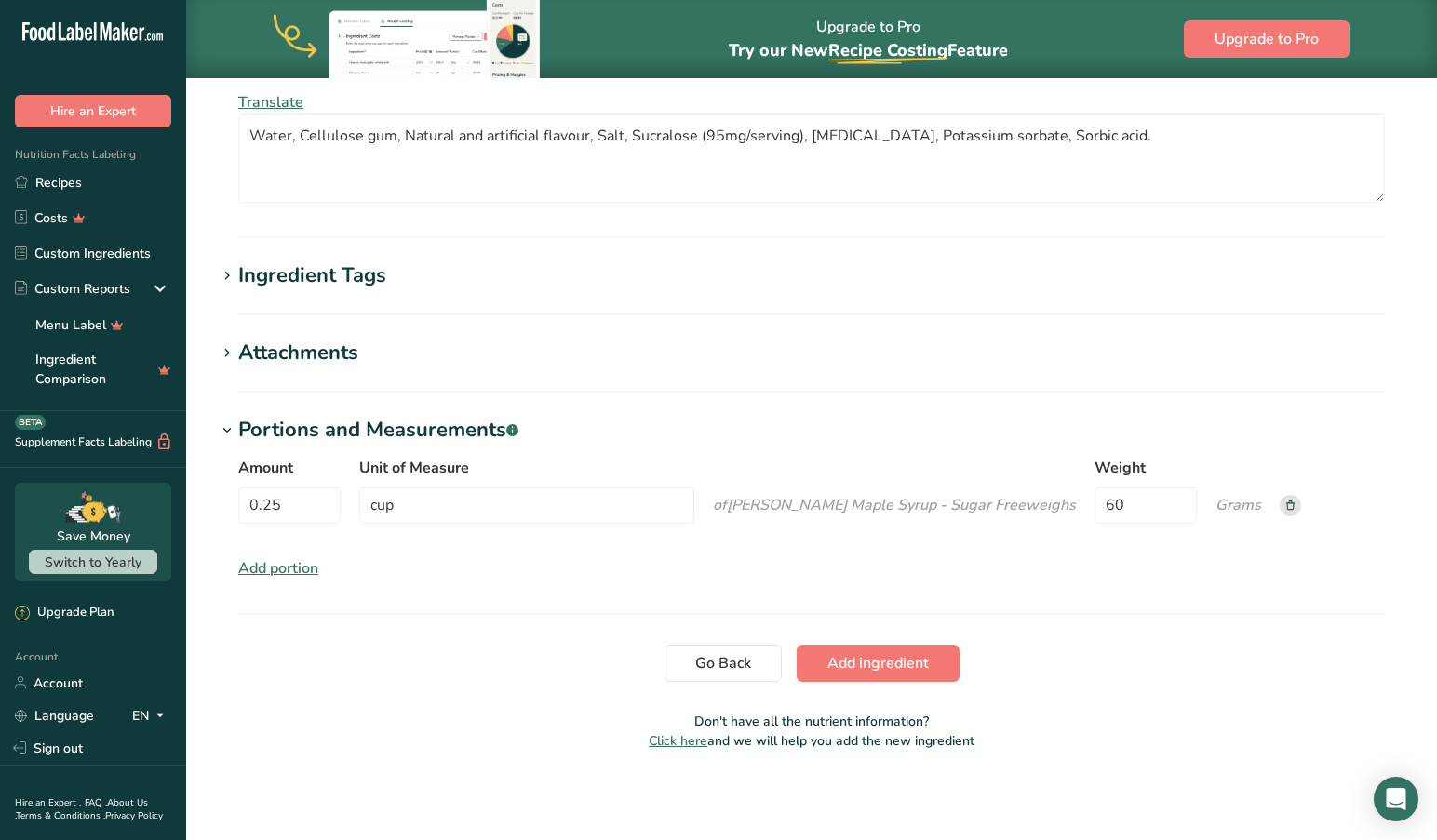
click at [1160, 557] on div "Amount 0.25 Unit of Measure cup of [PERSON_NAME] Maple Syrup - Sugar Free weigh…" at bounding box center [811, 518] width 1191 height 145
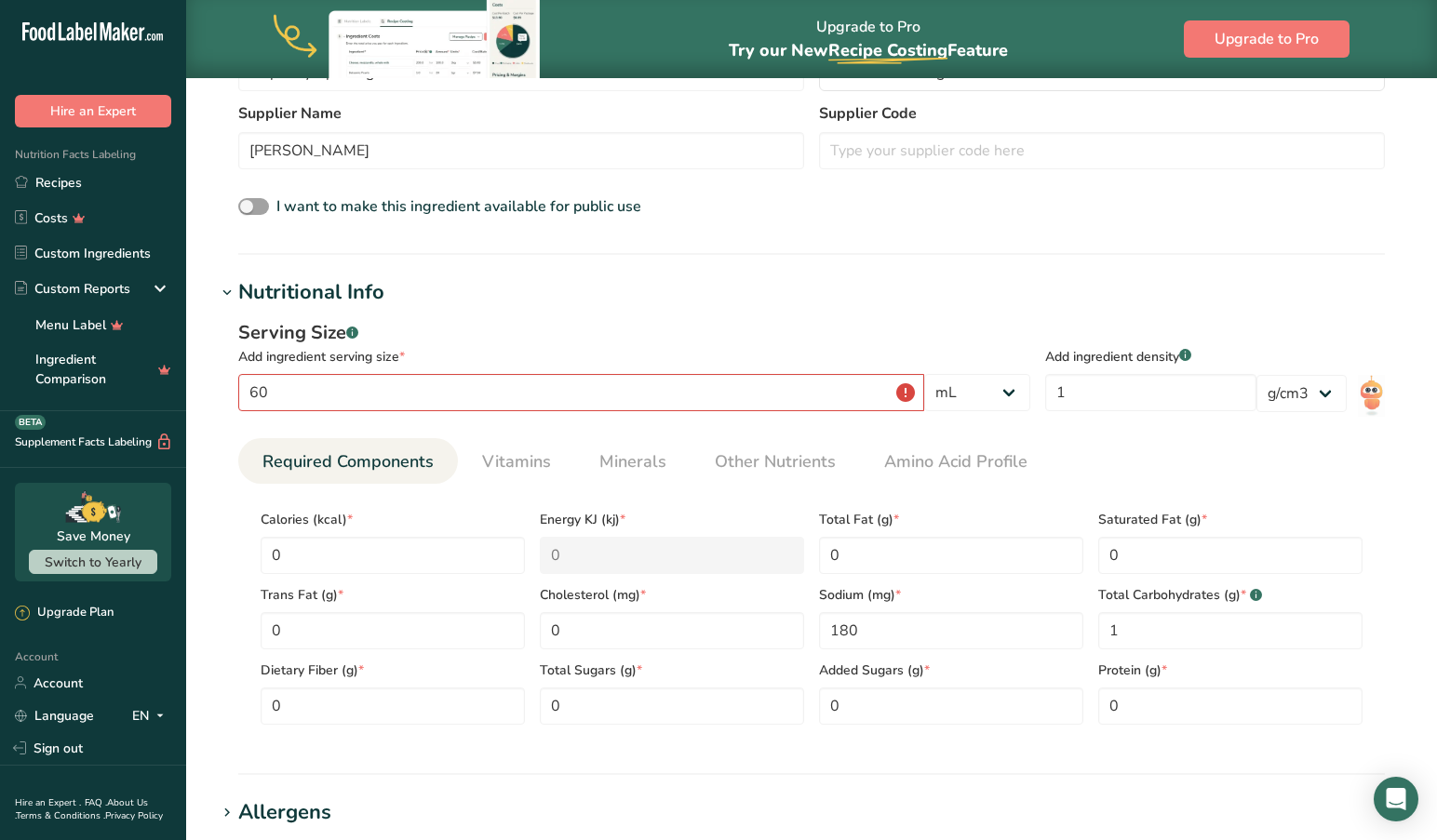
scroll to position [522, 0]
click at [1106, 447] on ul "Required Components Vitamins Minerals Other Nutrients Amino Acid Profile" at bounding box center [811, 459] width 1146 height 46
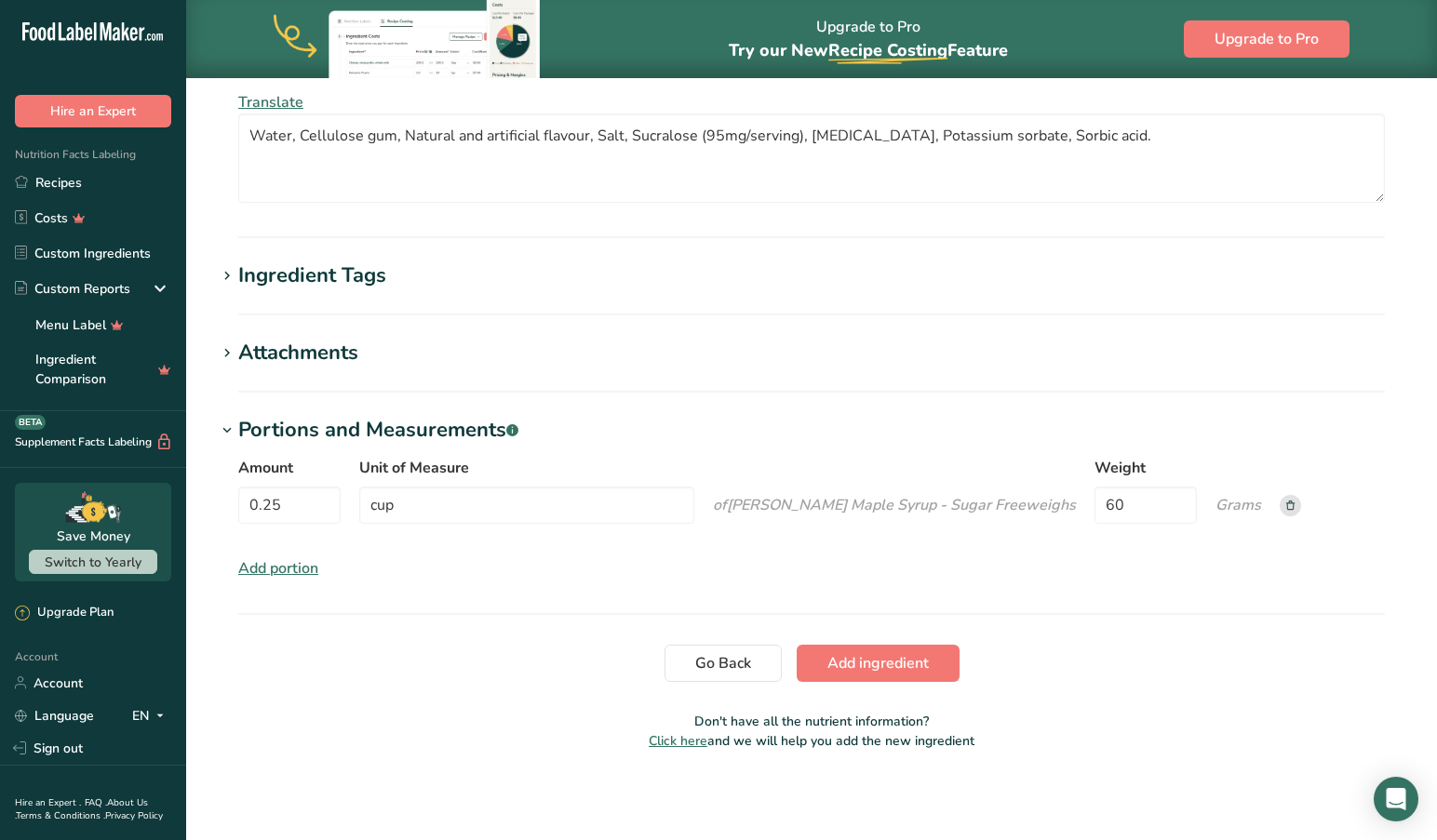
scroll to position [1346, 0]
click at [1279, 505] on rect at bounding box center [1290, 505] width 22 height 22
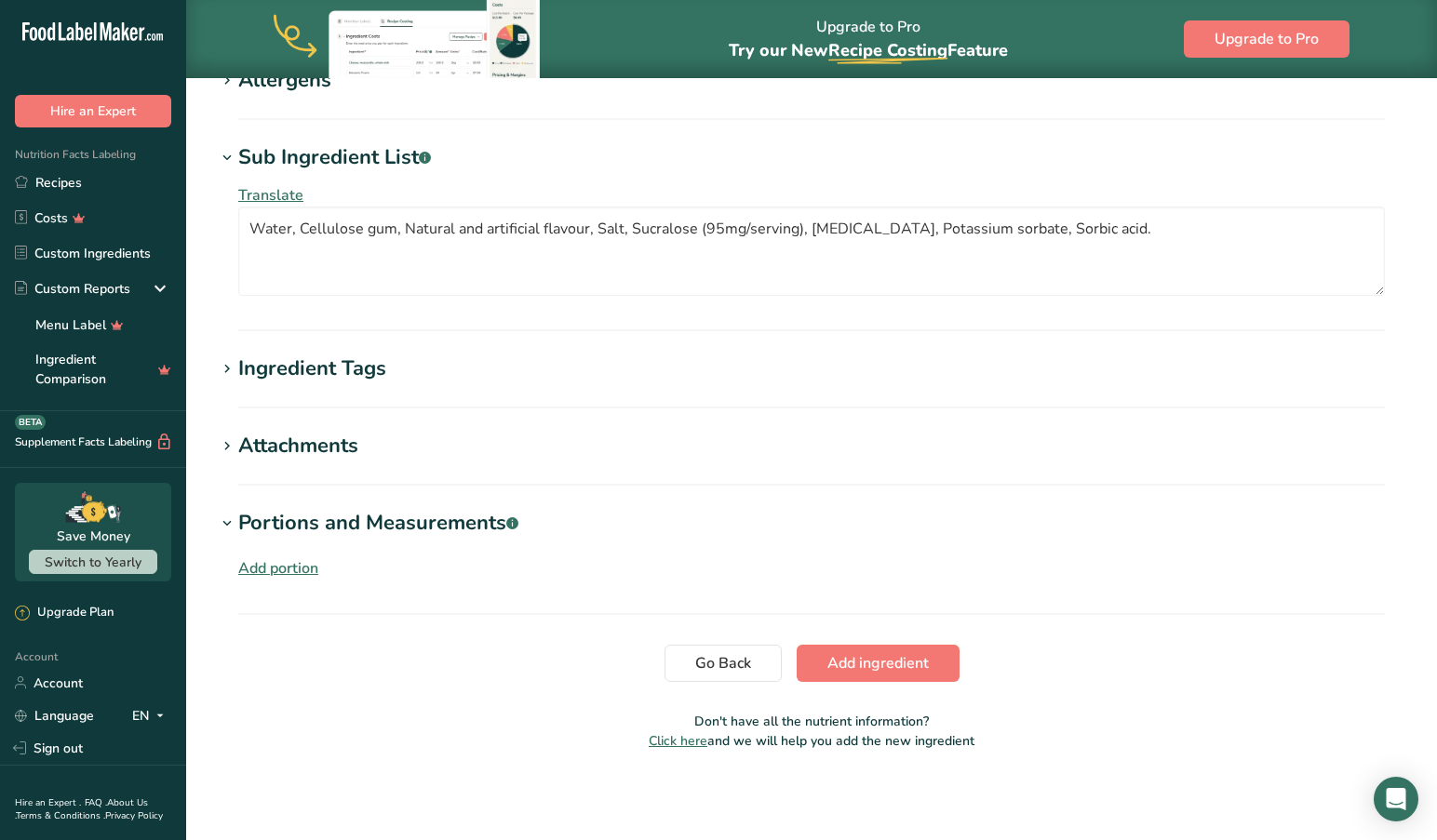
scroll to position [1253, 0]
click at [864, 663] on span "Add ingredient" at bounding box center [878, 663] width 101 height 22
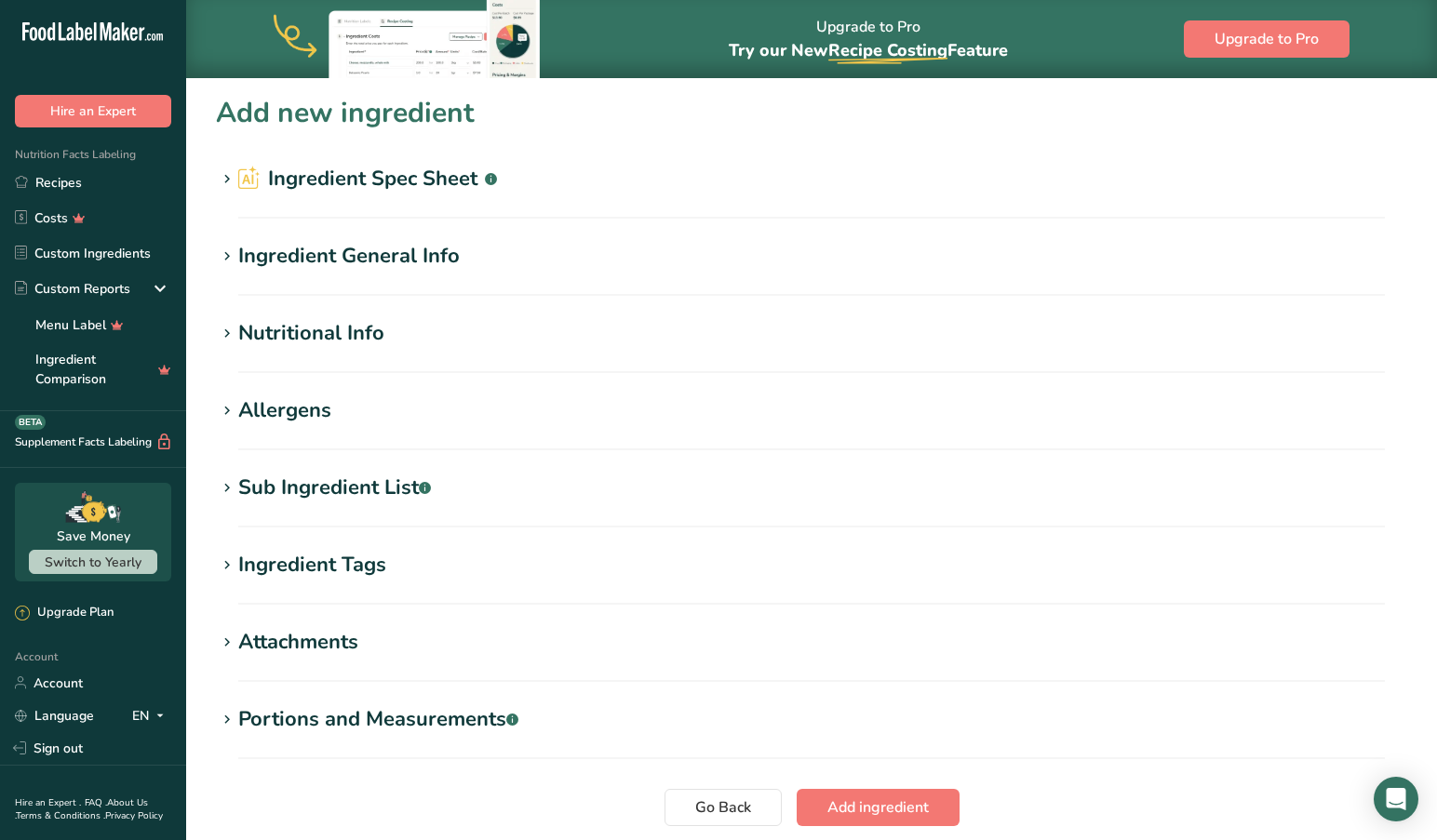
scroll to position [0, 0]
click at [100, 249] on link "Custom Ingredients" at bounding box center [93, 253] width 186 height 36
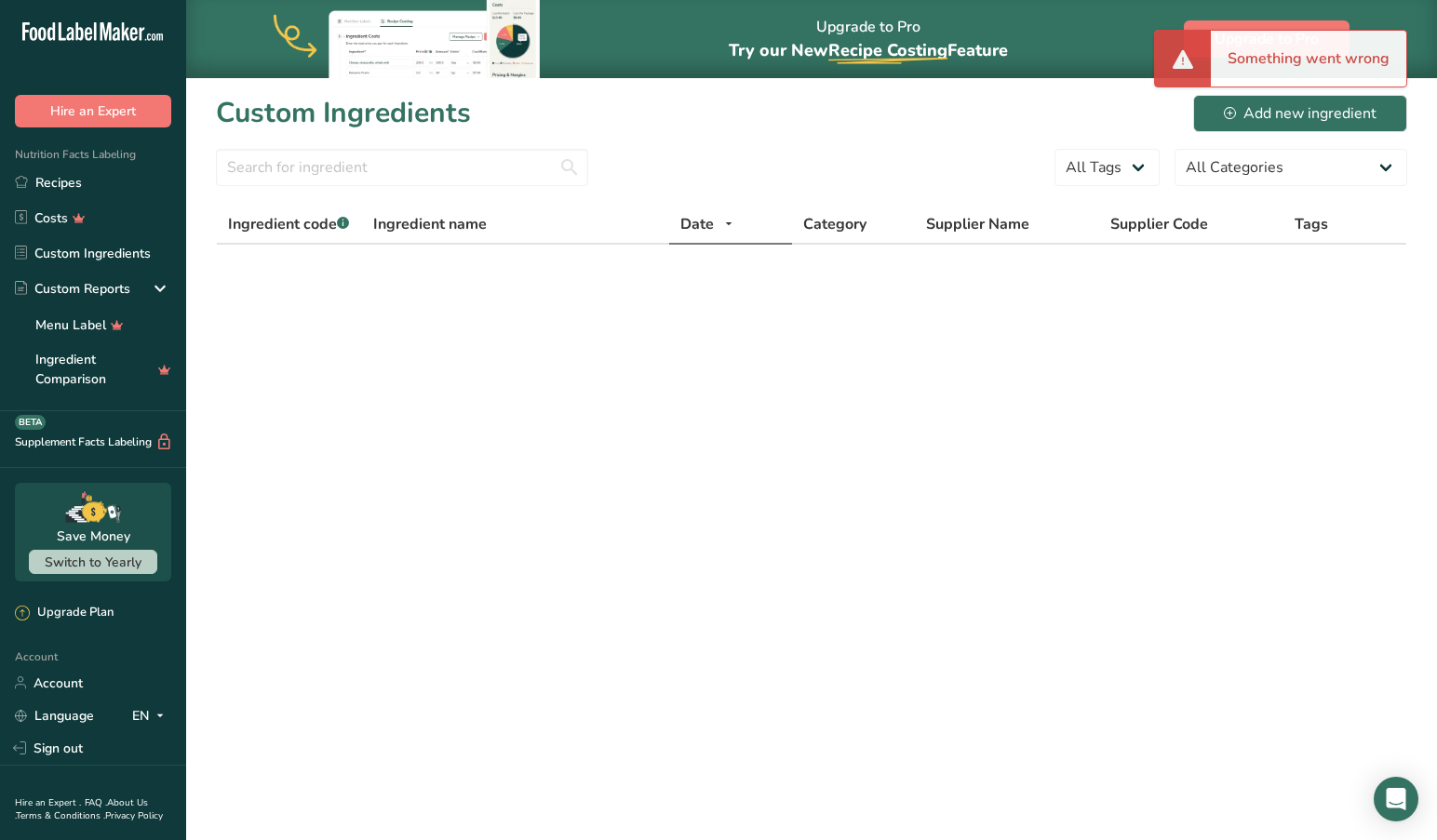
click at [954, 128] on div "Custom Ingredients Add new ingredient" at bounding box center [811, 112] width 1191 height 42
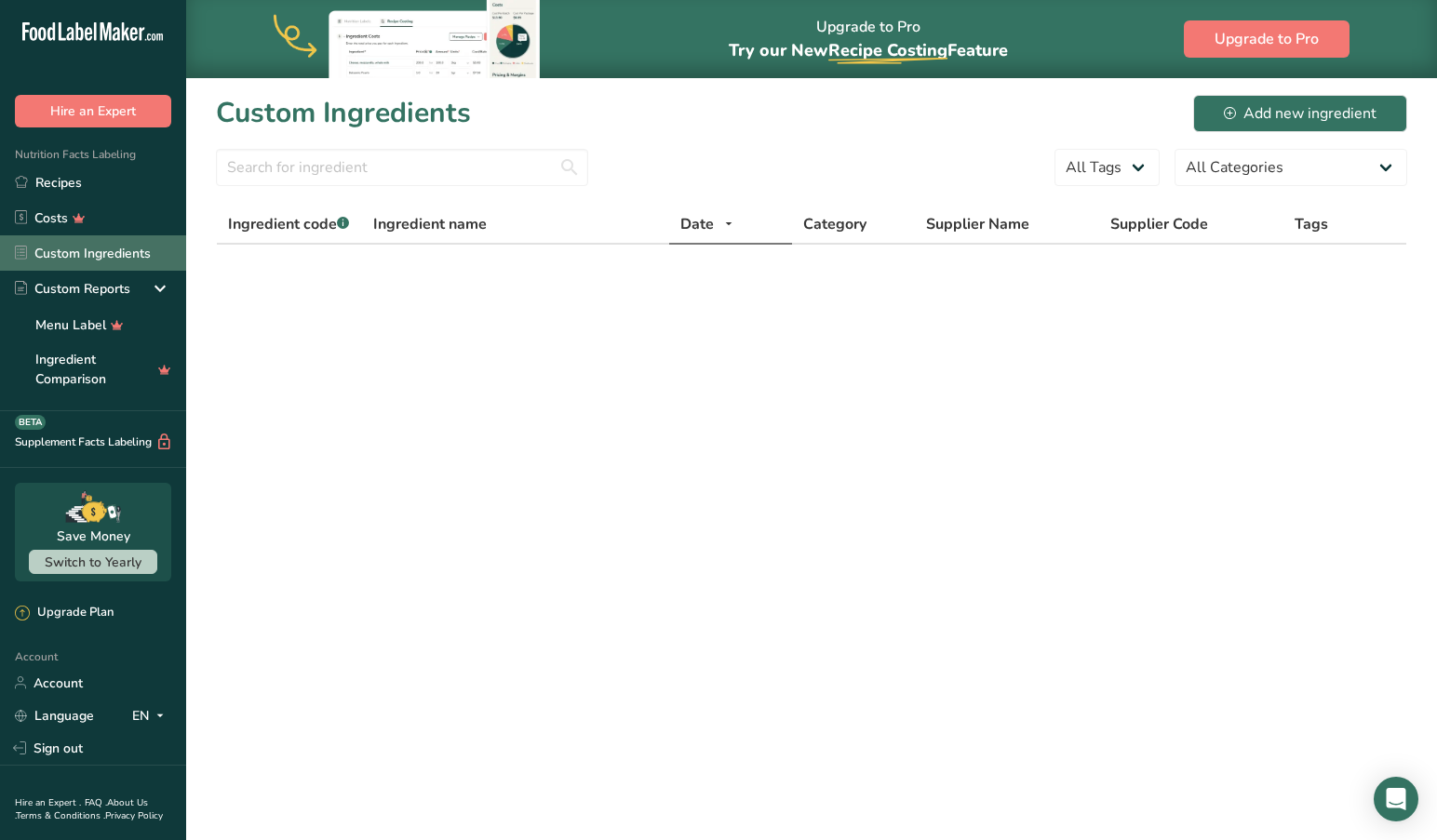
click at [59, 249] on link "Custom Ingredients" at bounding box center [93, 253] width 186 height 36
click at [82, 254] on link "Custom Ingredients" at bounding box center [93, 253] width 186 height 36
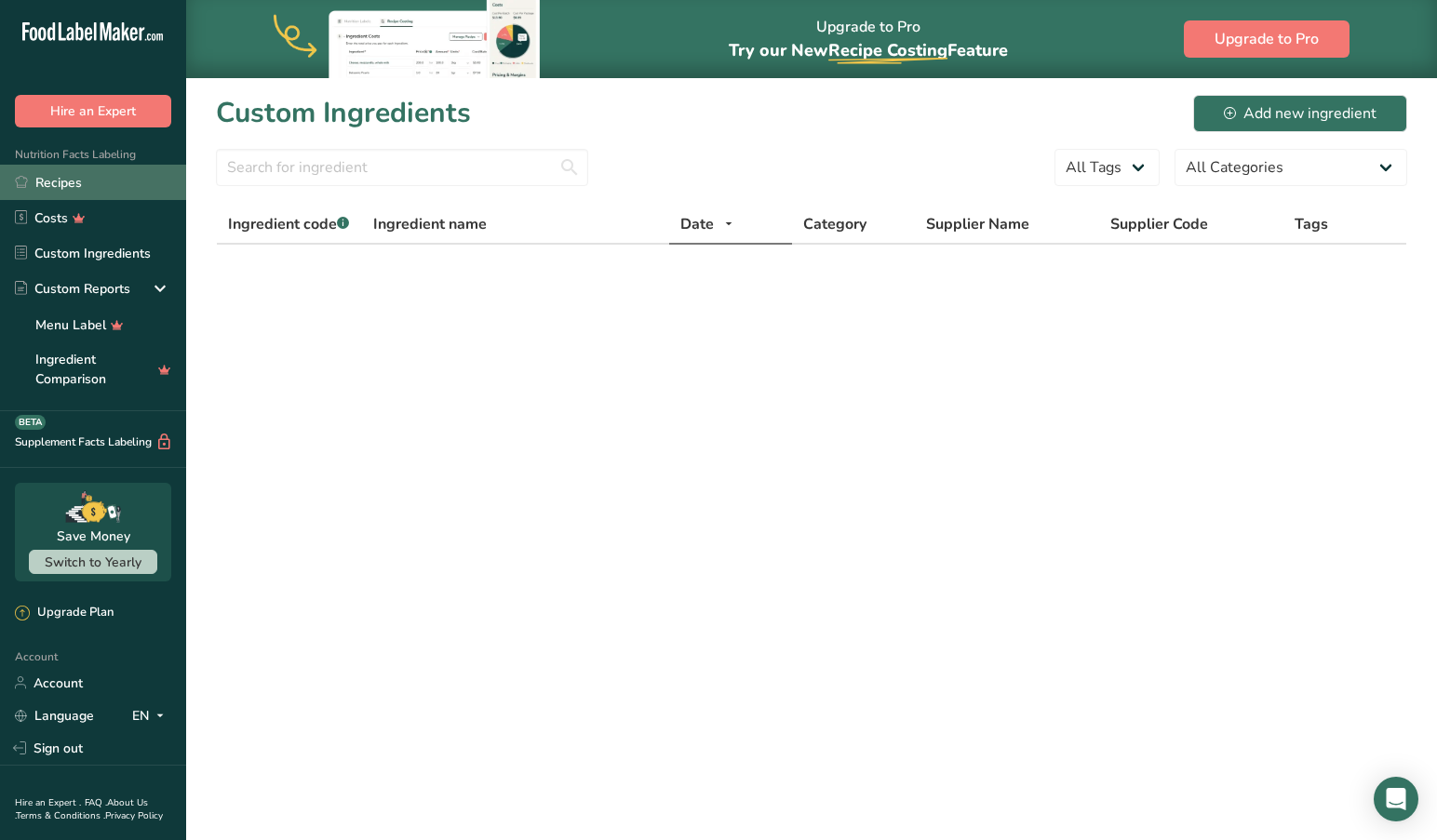
click at [61, 182] on link "Recipes" at bounding box center [93, 183] width 186 height 36
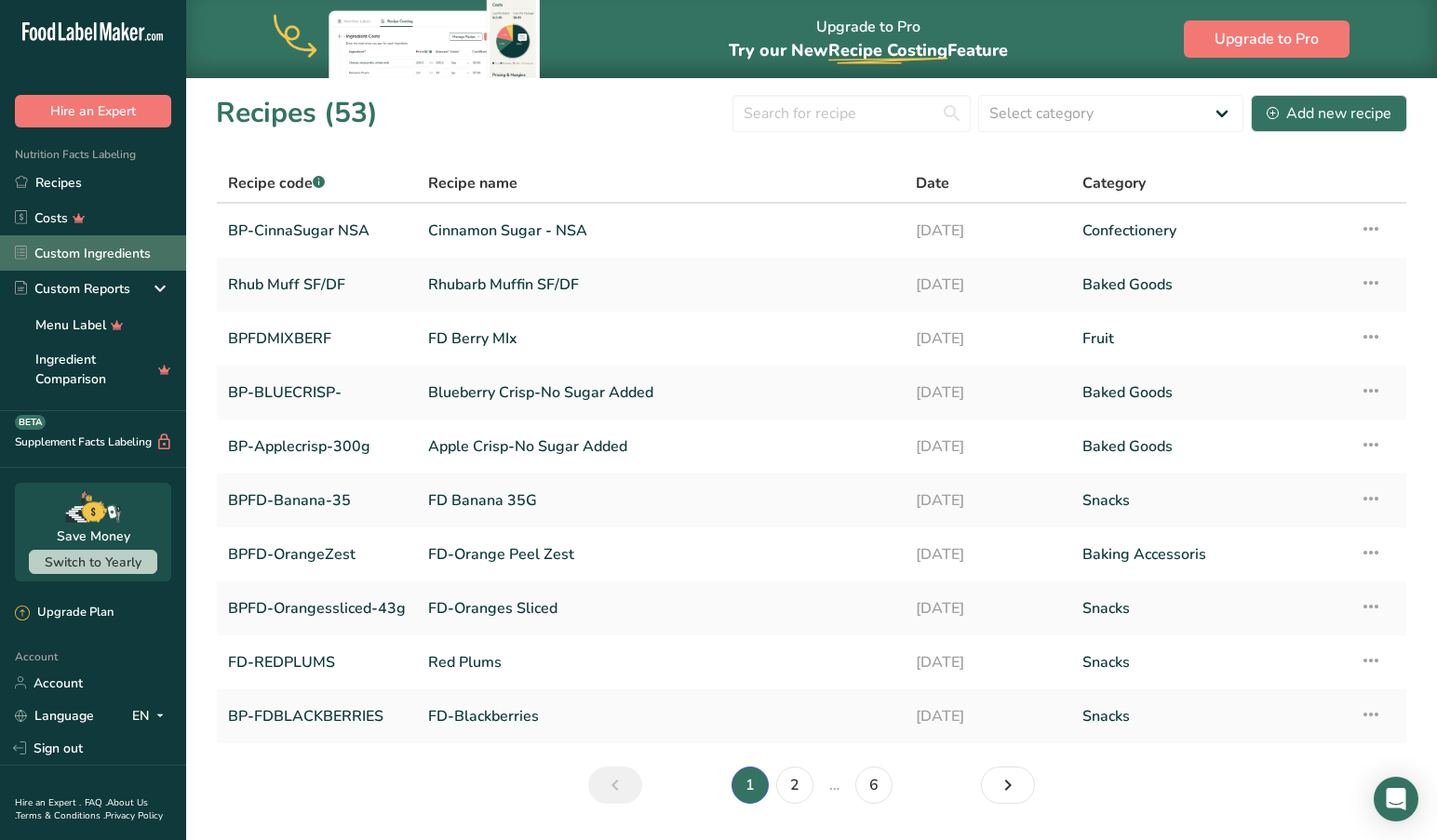
click at [102, 250] on link "Custom Ingredients" at bounding box center [93, 253] width 186 height 36
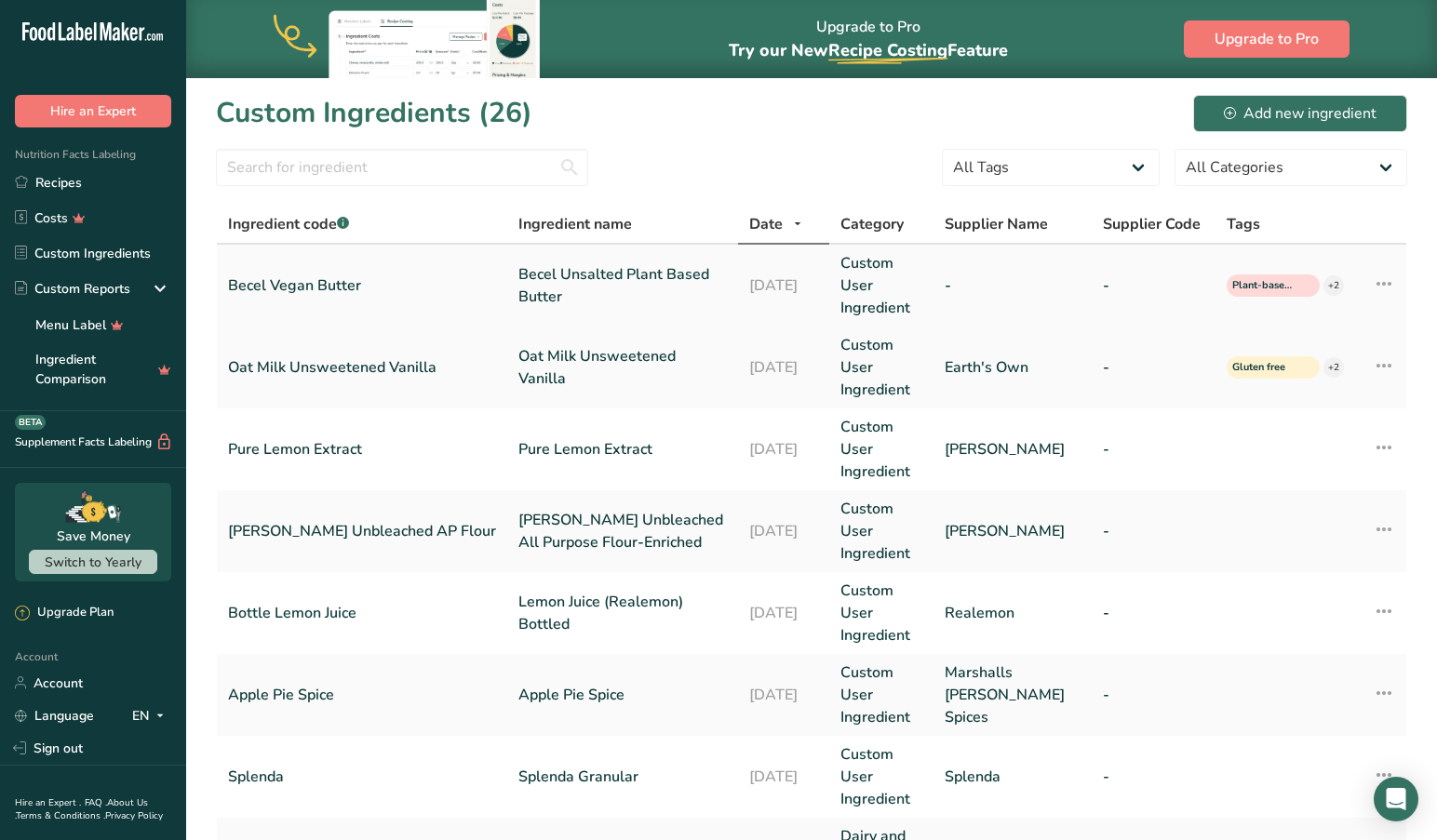
click at [309, 286] on link "Becel Vegan Butter" at bounding box center [362, 286] width 268 height 22
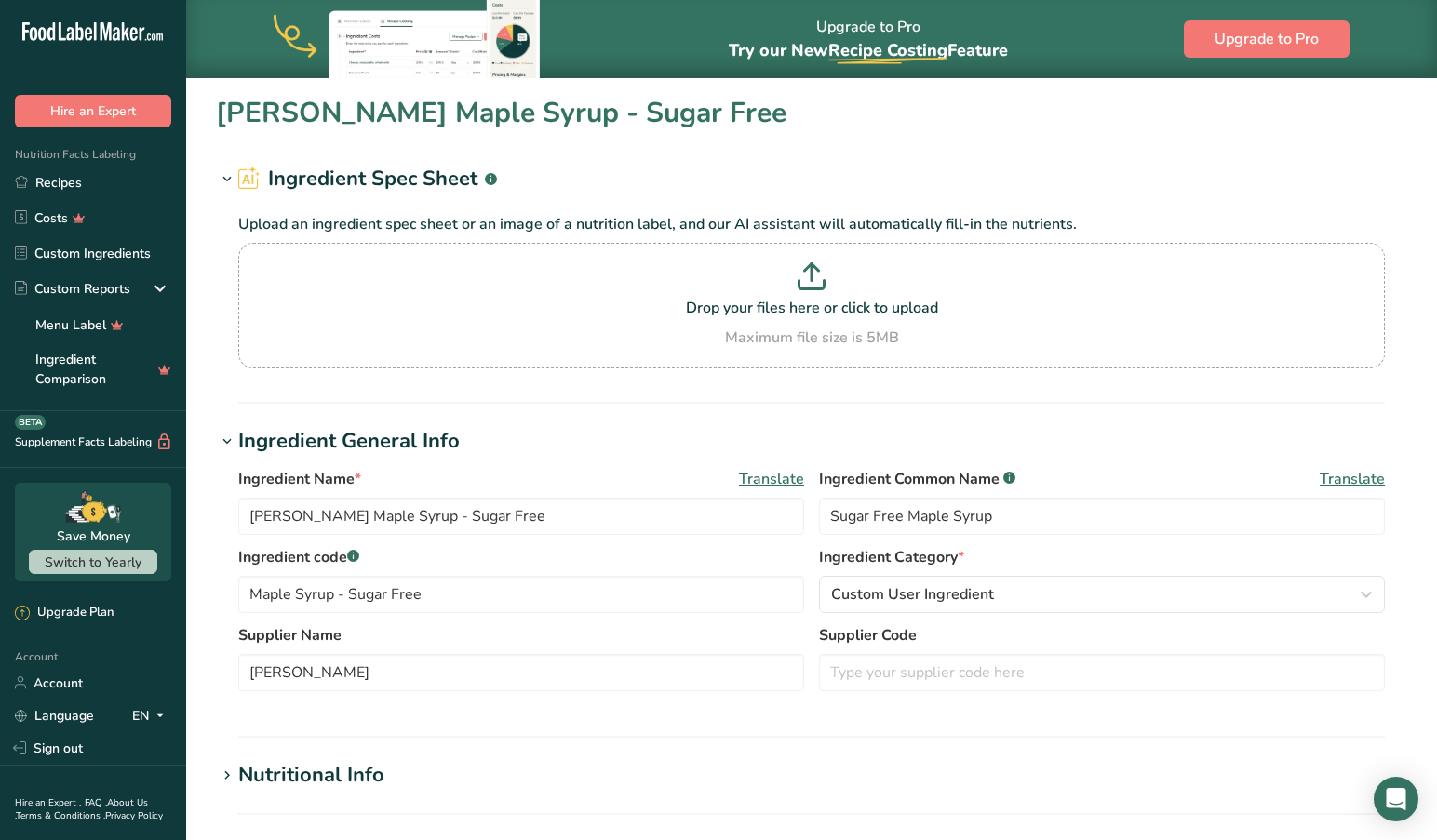
type input "Becel Unsalted Plant Based Butter"
type input "Becel Vegan Butter"
click at [227, 178] on icon at bounding box center [227, 180] width 17 height 26
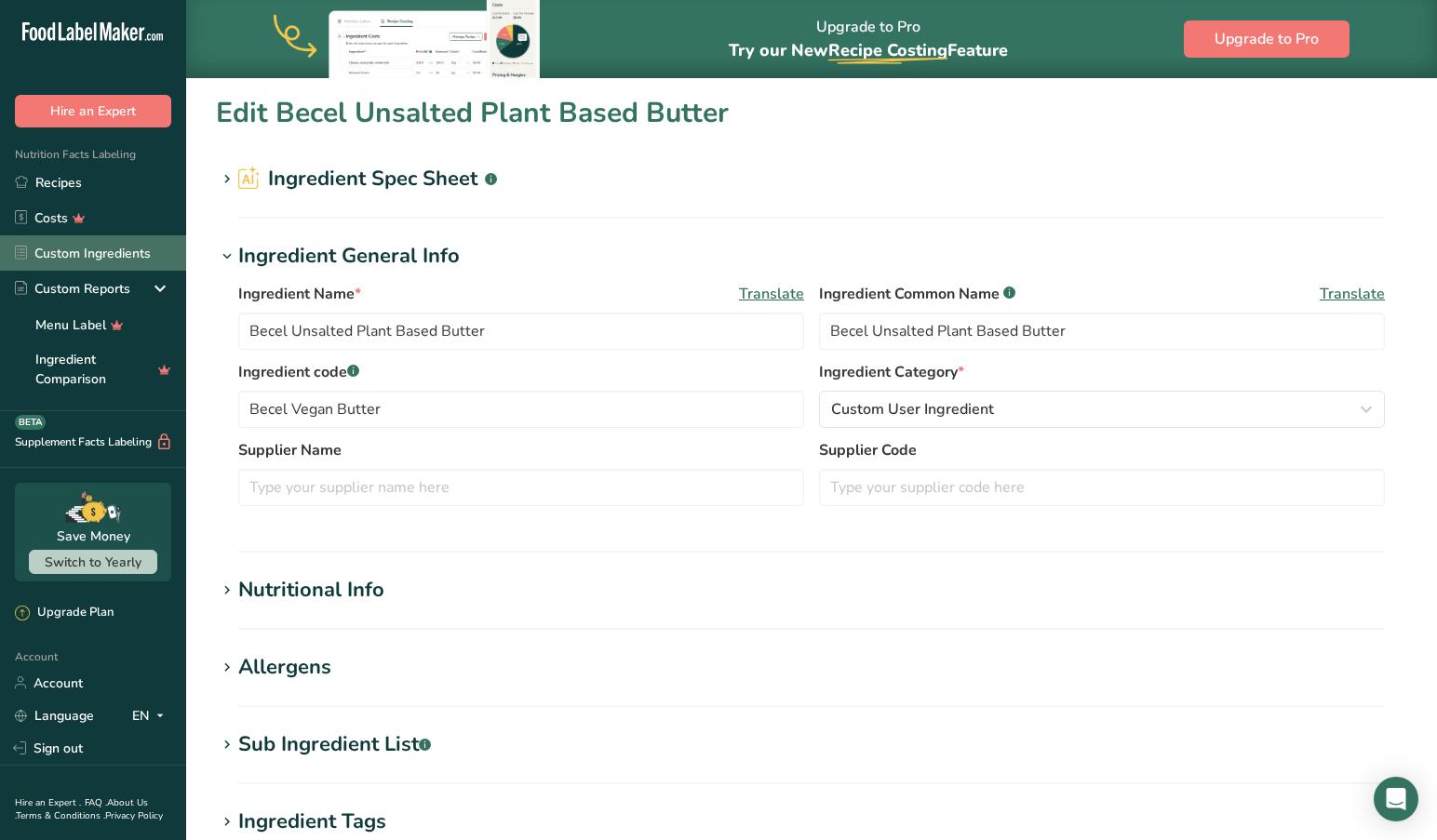
click at [108, 248] on link "Custom Ingredients" at bounding box center [93, 253] width 186 height 36
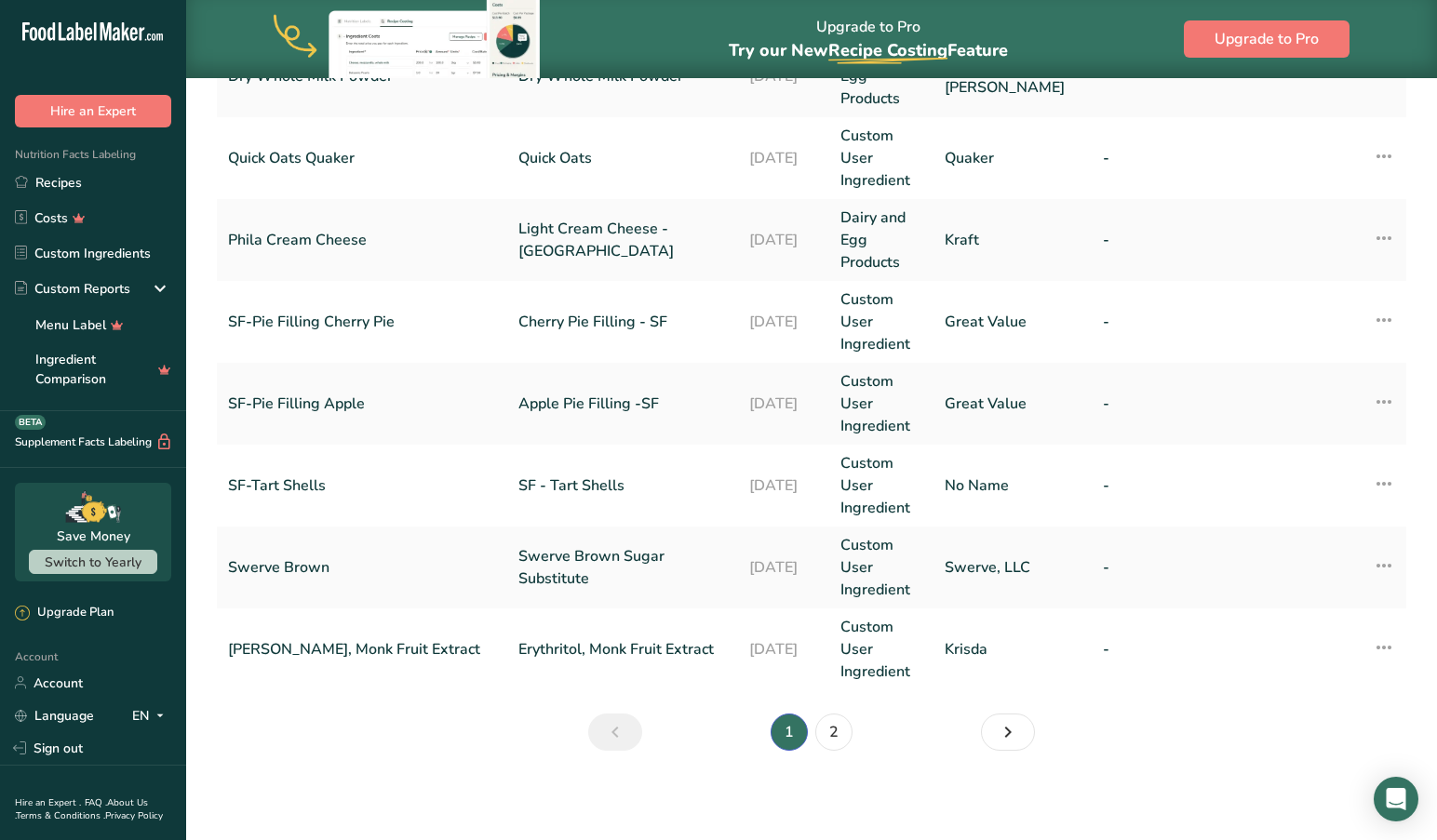
scroll to position [782, 0]
drag, startPoint x: 835, startPoint y: 728, endPoint x: 773, endPoint y: 736, distance: 62.5
click at [835, 728] on link "2" at bounding box center [834, 732] width 38 height 38
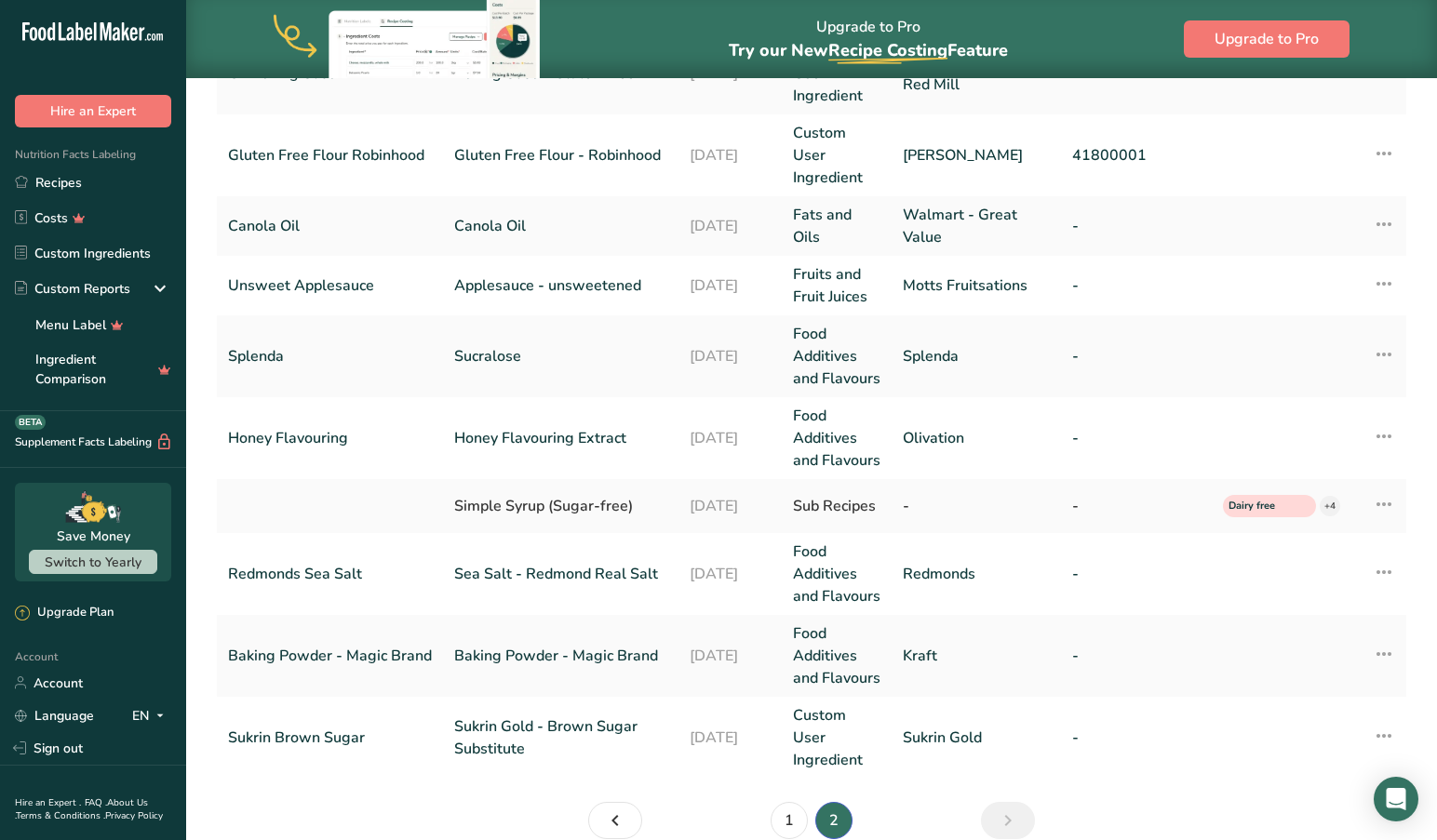
scroll to position [292, 0]
click at [788, 802] on link "1" at bounding box center [789, 821] width 38 height 38
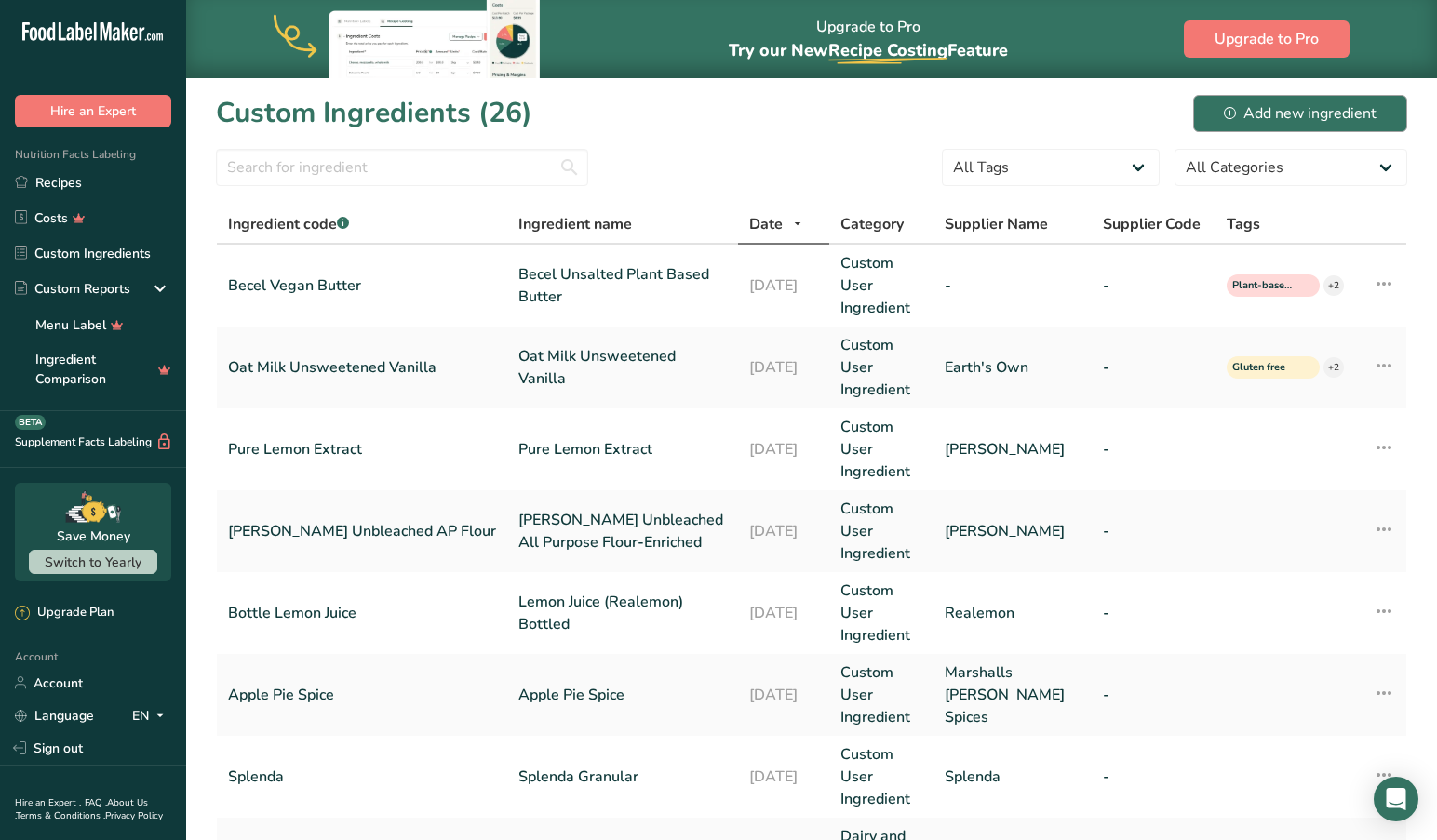
click at [1269, 112] on div "Add new ingredient" at bounding box center [1299, 113] width 153 height 22
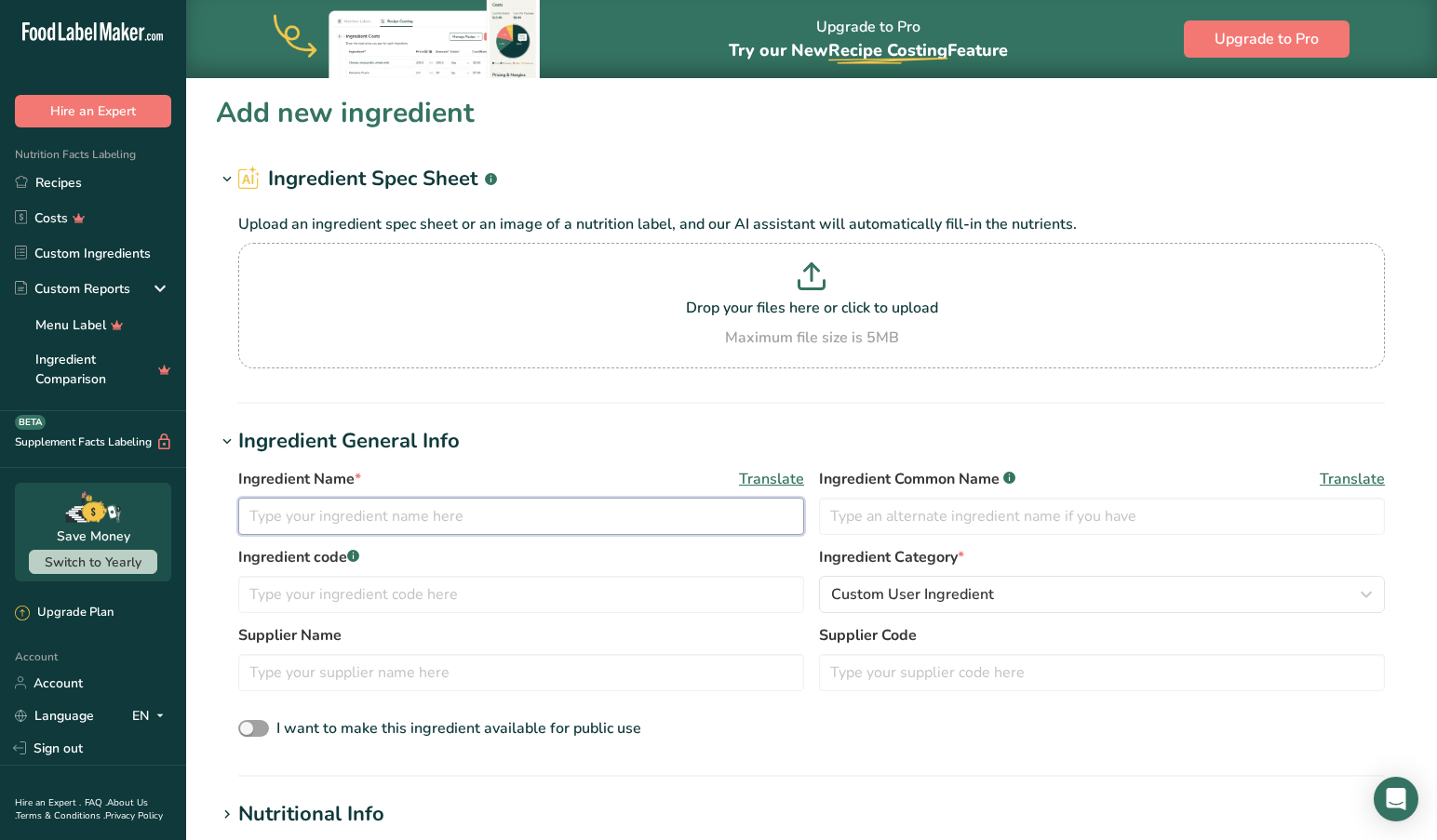
click at [302, 512] on input "text" at bounding box center [521, 517] width 566 height 38
click at [395, 519] on input "text" at bounding box center [521, 517] width 566 height 38
type input "[PERSON_NAME] Sugar Free Maple Syrp"
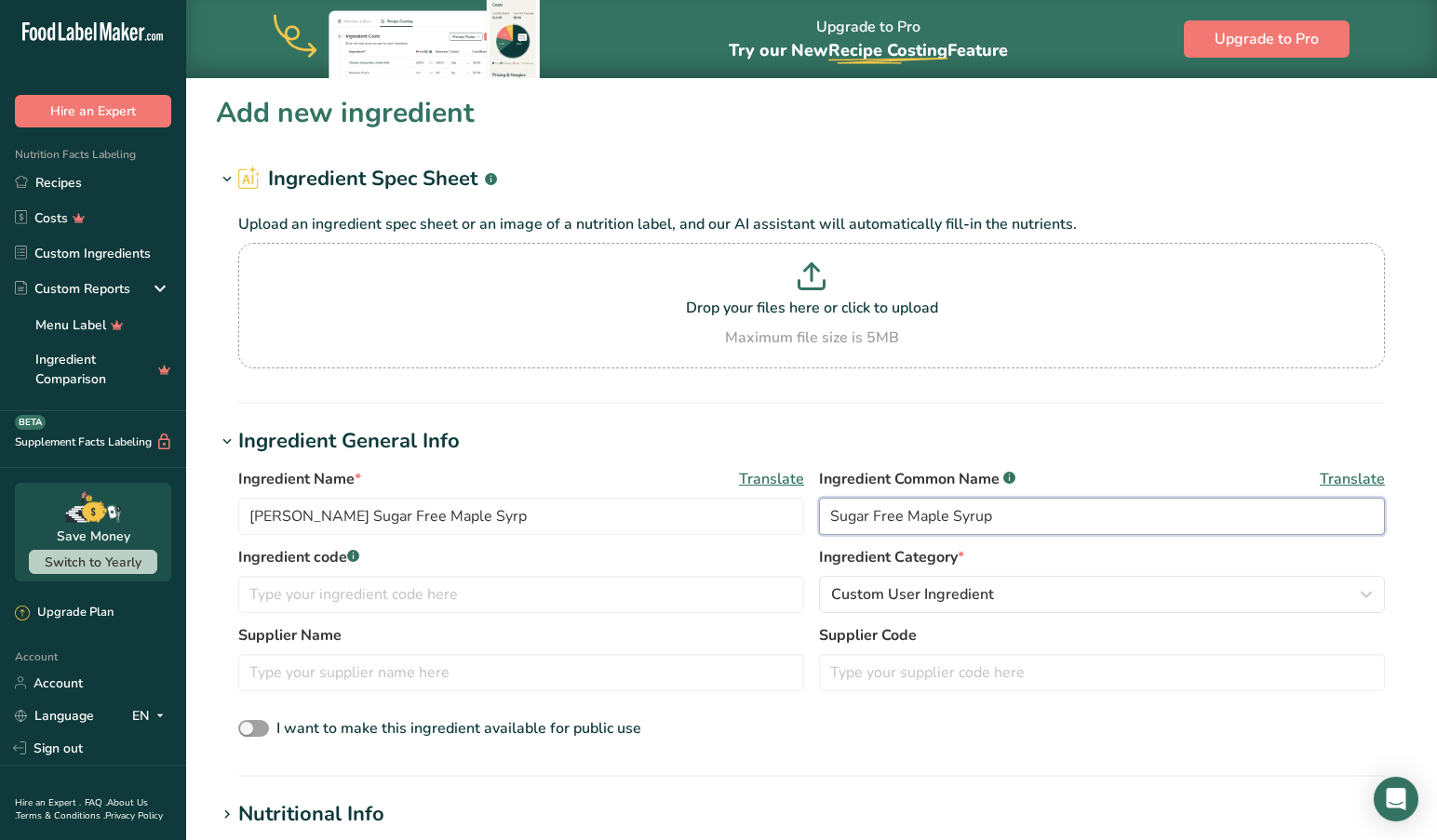
type input "Sugar Free Maple Syrup"
click at [770, 480] on span "Translate" at bounding box center [771, 479] width 65 height 22
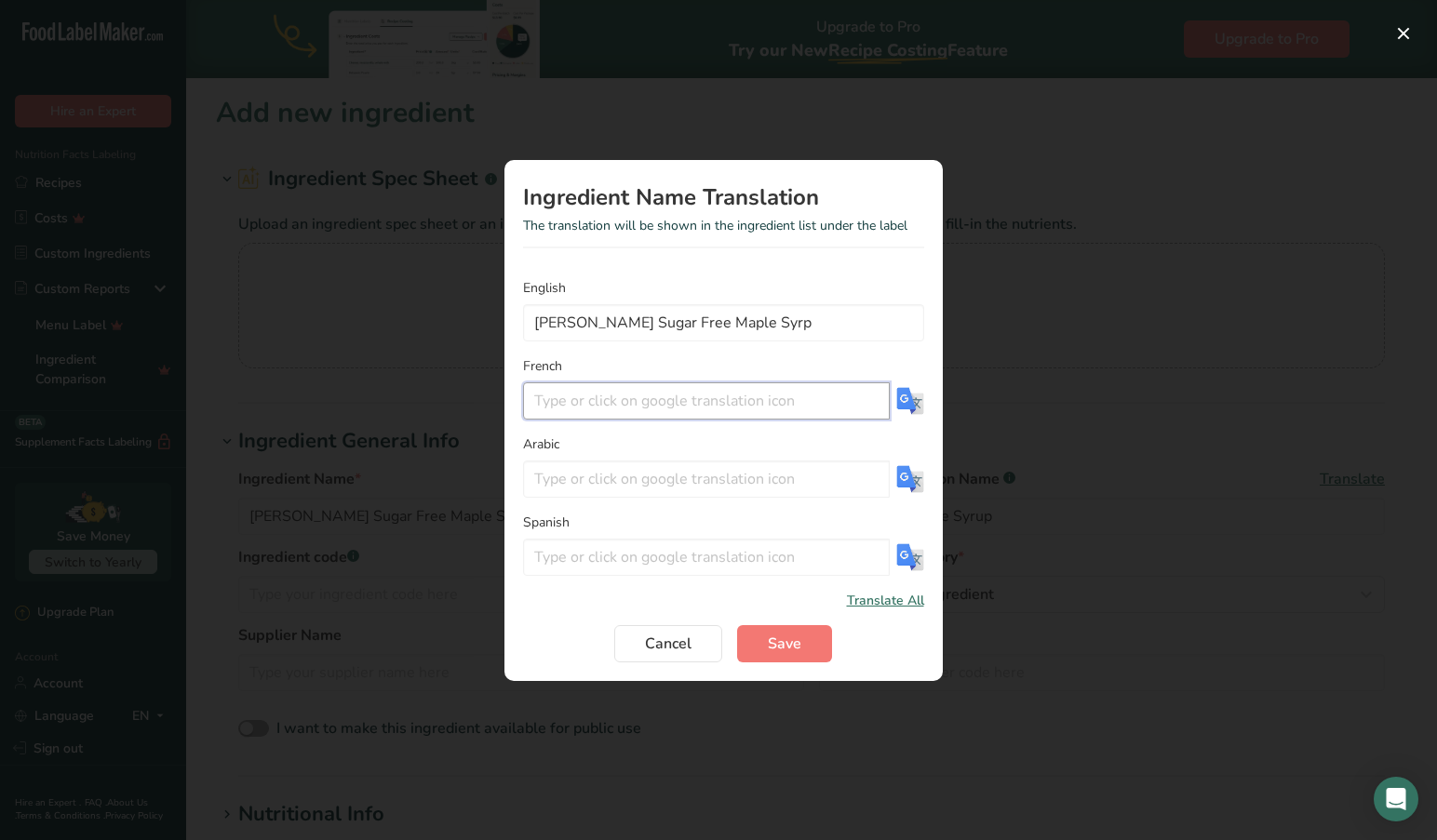
click at [534, 401] on input "Translation Modal" at bounding box center [705, 401] width 367 height 38
drag, startPoint x: 748, startPoint y: 401, endPoint x: 506, endPoint y: 398, distance: 242.0
click at [506, 398] on section "Ingredient Name Translation The translation will be shown in the ingredient lis…" at bounding box center [723, 420] width 438 height 520
type input "[PERSON_NAME] San Sucre Érable"
click at [793, 648] on span "Save" at bounding box center [784, 644] width 34 height 22
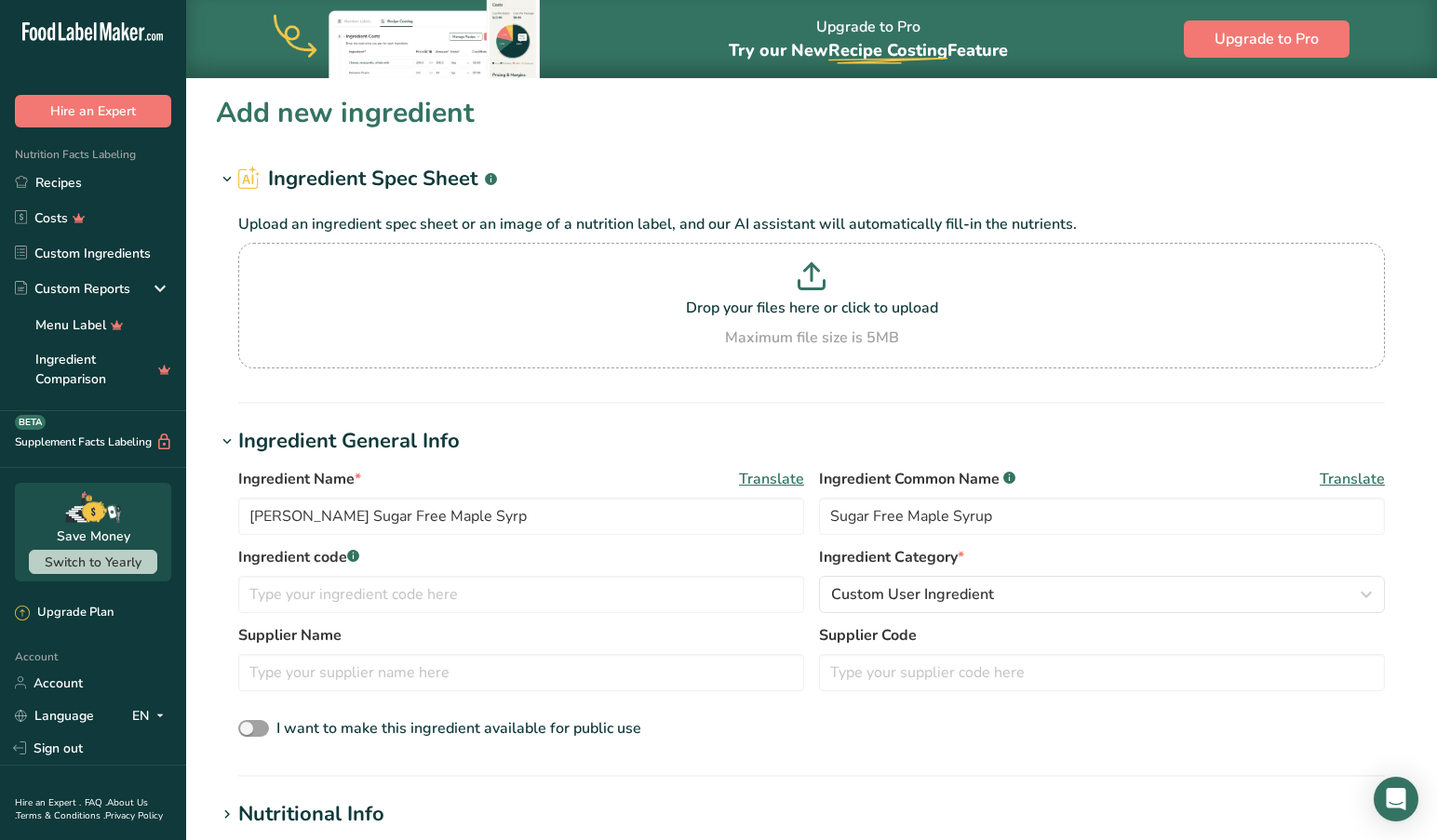
click at [1356, 473] on span "Translate" at bounding box center [1352, 479] width 65 height 22
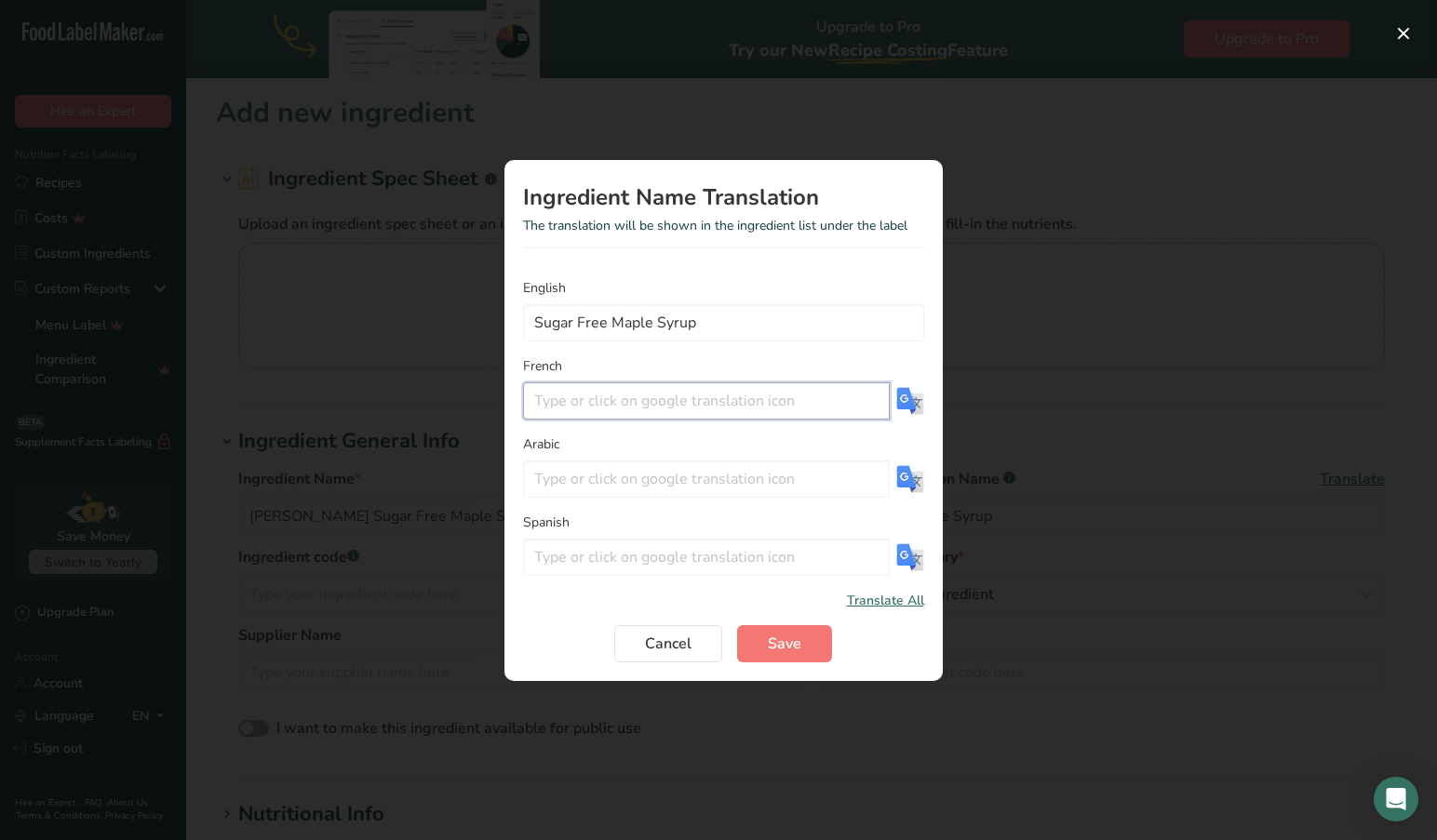
click at [575, 403] on input "Translation Modal" at bounding box center [705, 401] width 367 height 38
paste input "[PERSON_NAME] San Sucre Érable"
type input "[PERSON_NAME] San Sucre Érable"
click at [773, 644] on span "Save" at bounding box center [784, 644] width 34 height 22
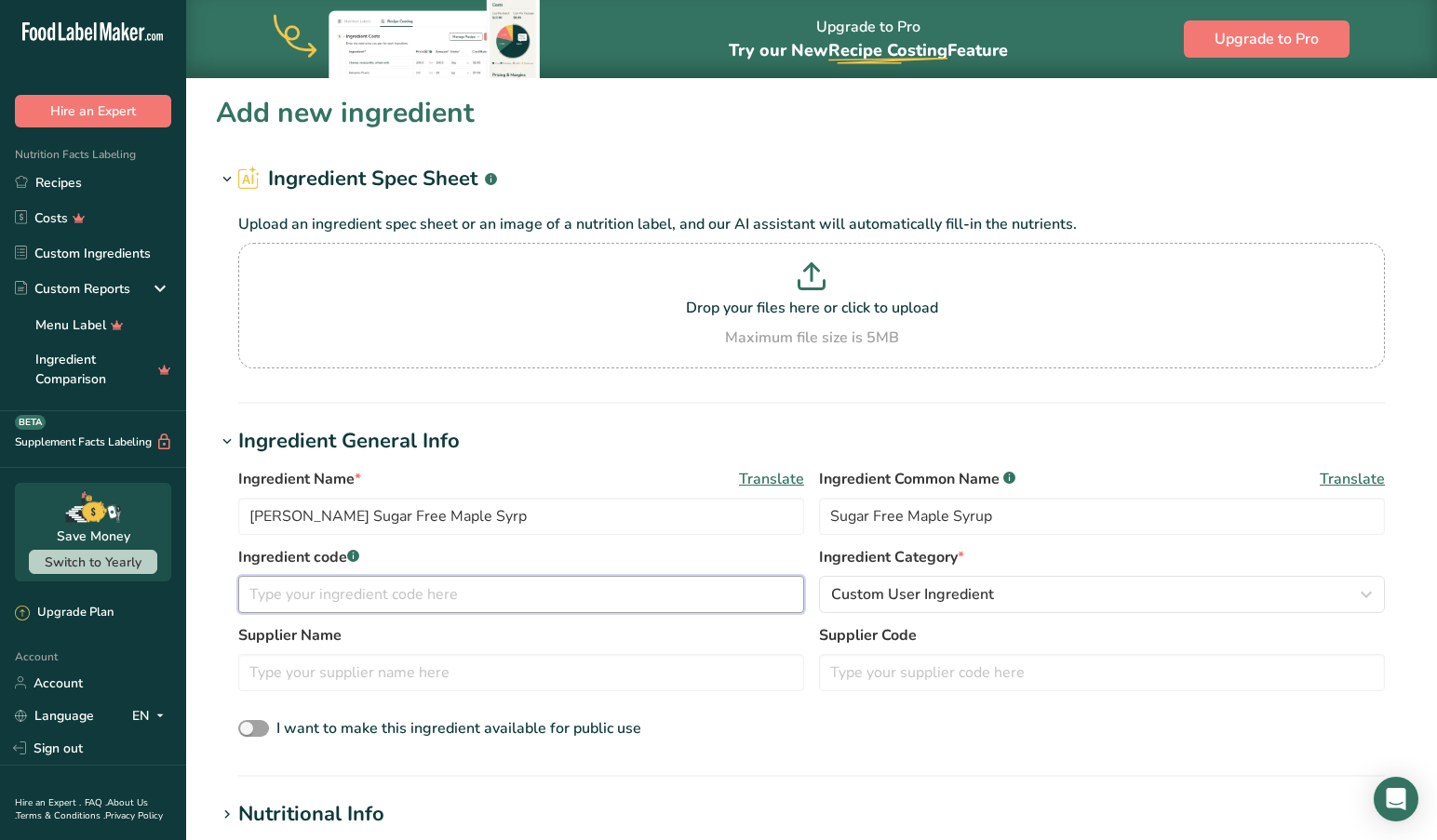
click at [453, 597] on input "text" at bounding box center [521, 594] width 566 height 38
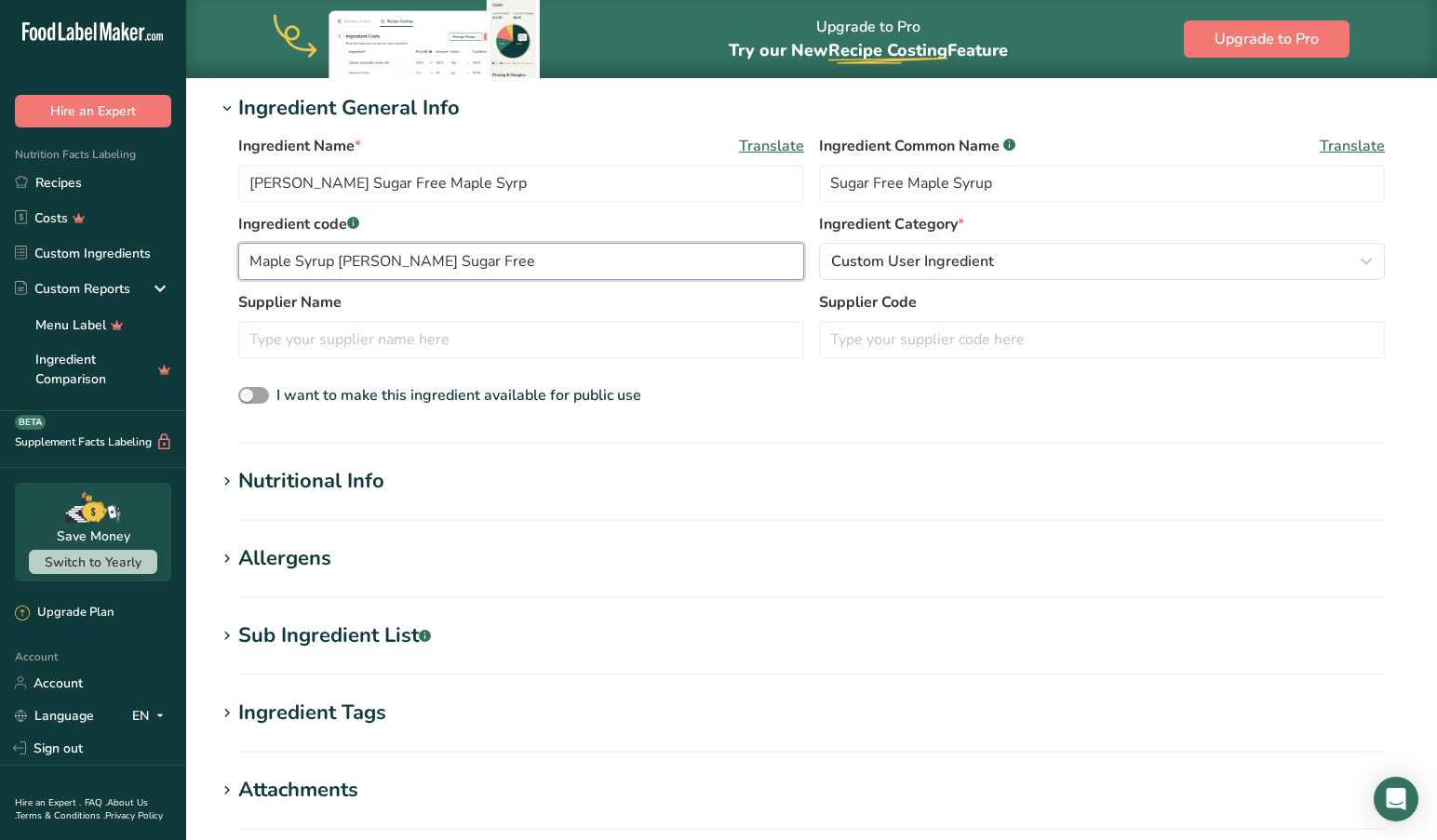
scroll to position [336, 0]
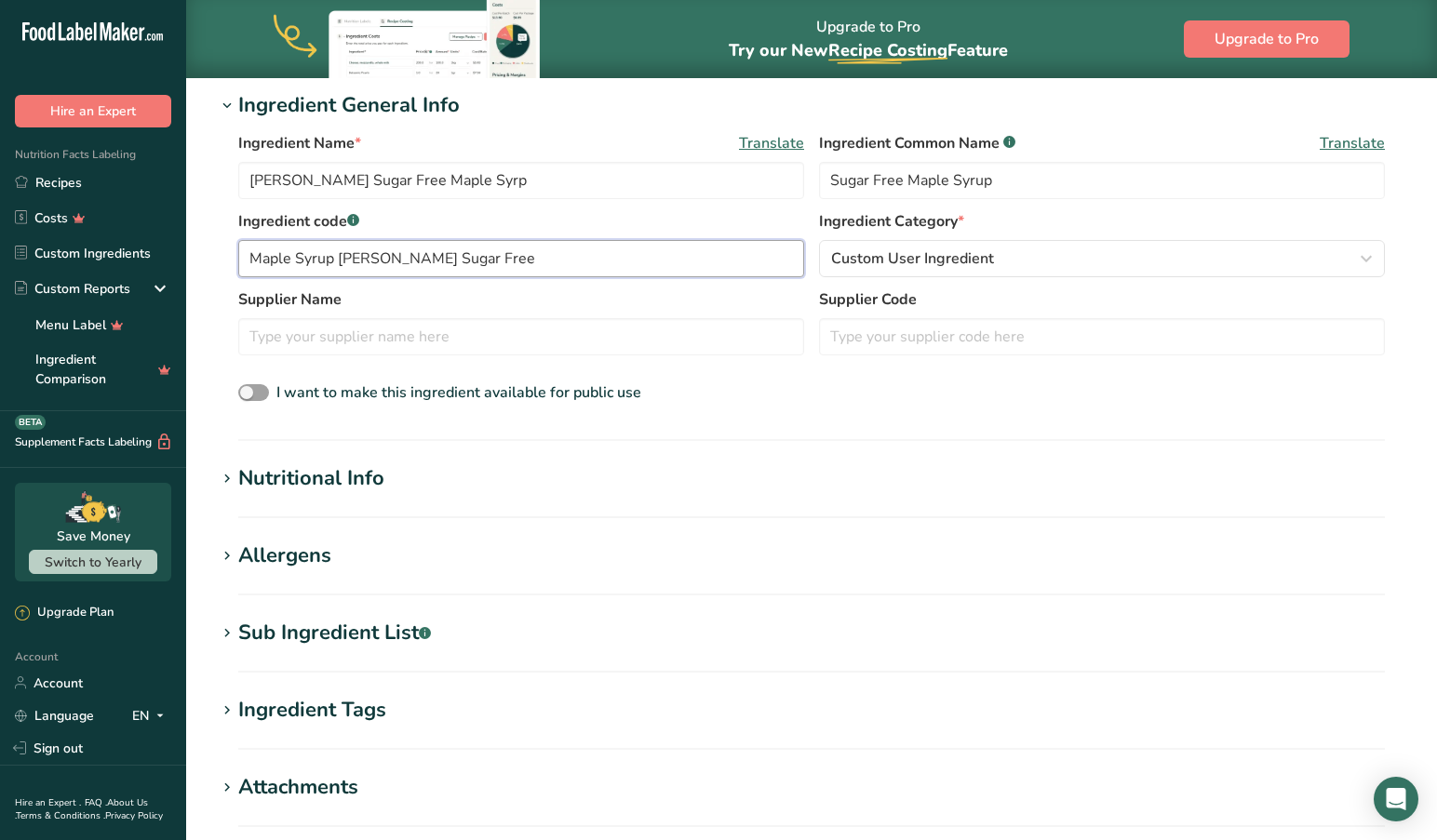
type input "Maple Syrup [PERSON_NAME] Sugar Free"
click at [227, 475] on icon at bounding box center [227, 479] width 17 height 26
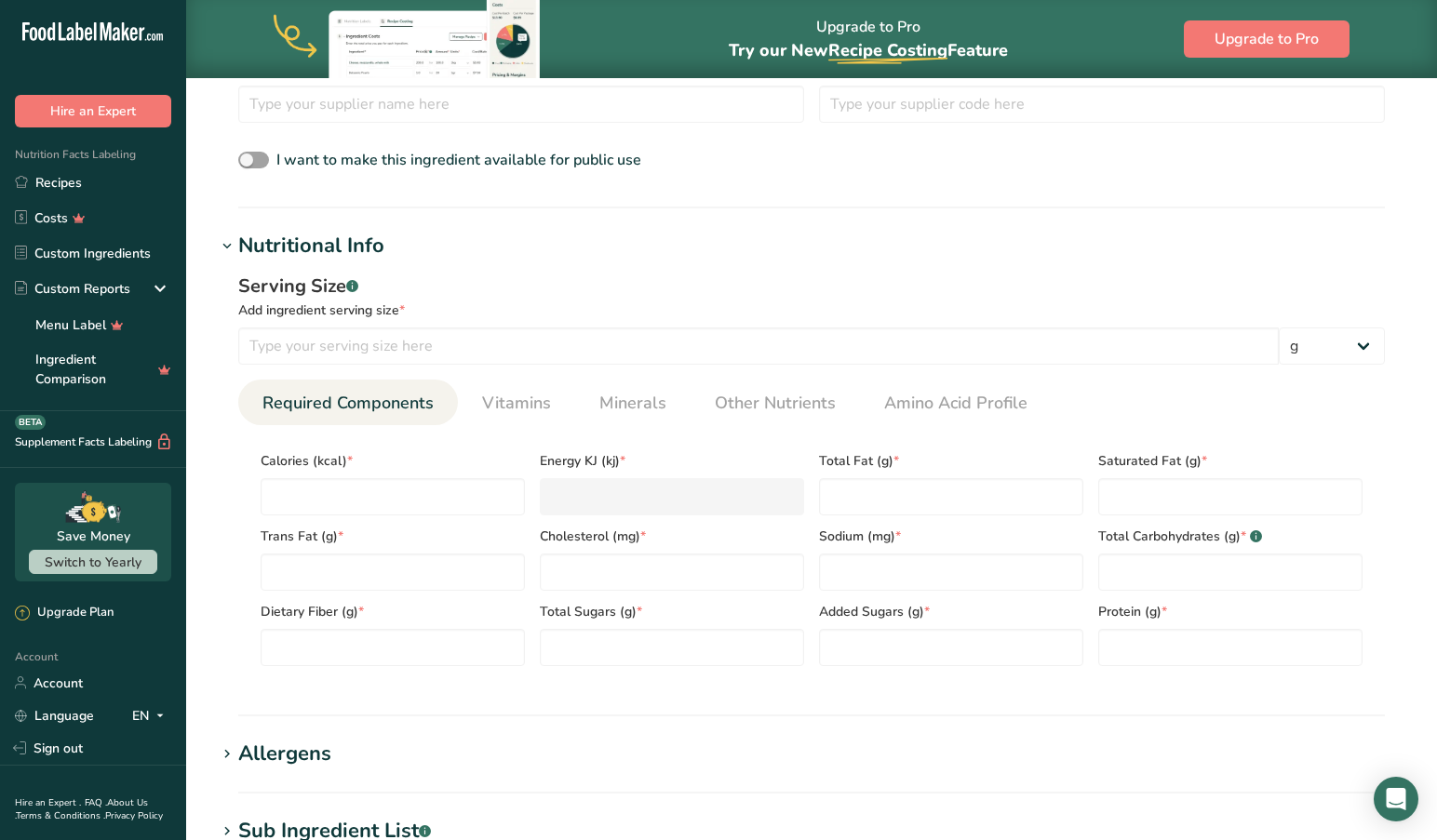
scroll to position [568, 0]
click at [453, 495] on input "number" at bounding box center [393, 497] width 265 height 38
type input "0"
type KJ "0"
type input "0"
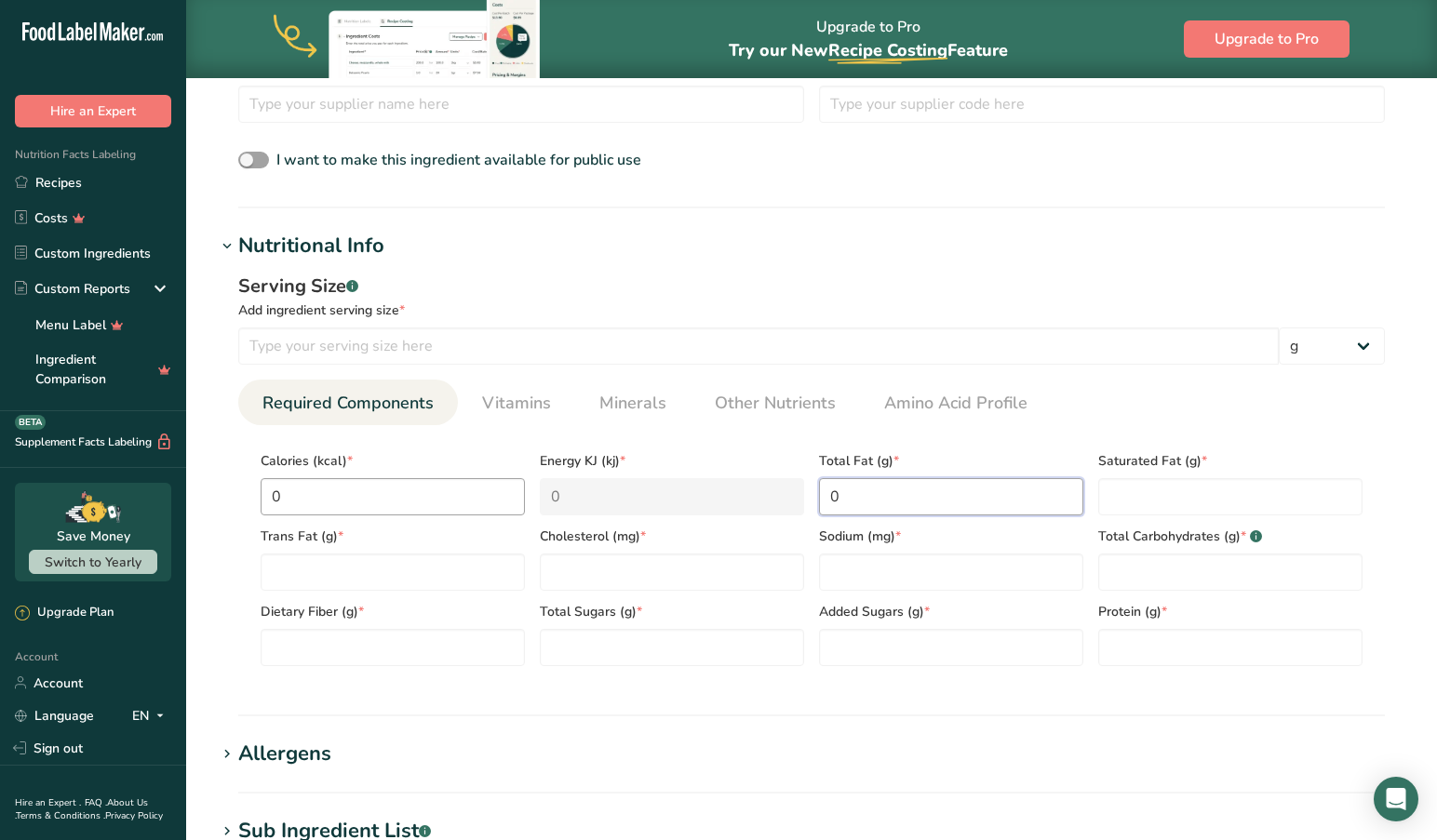
type Fat "0"
type input "0"
type input "180"
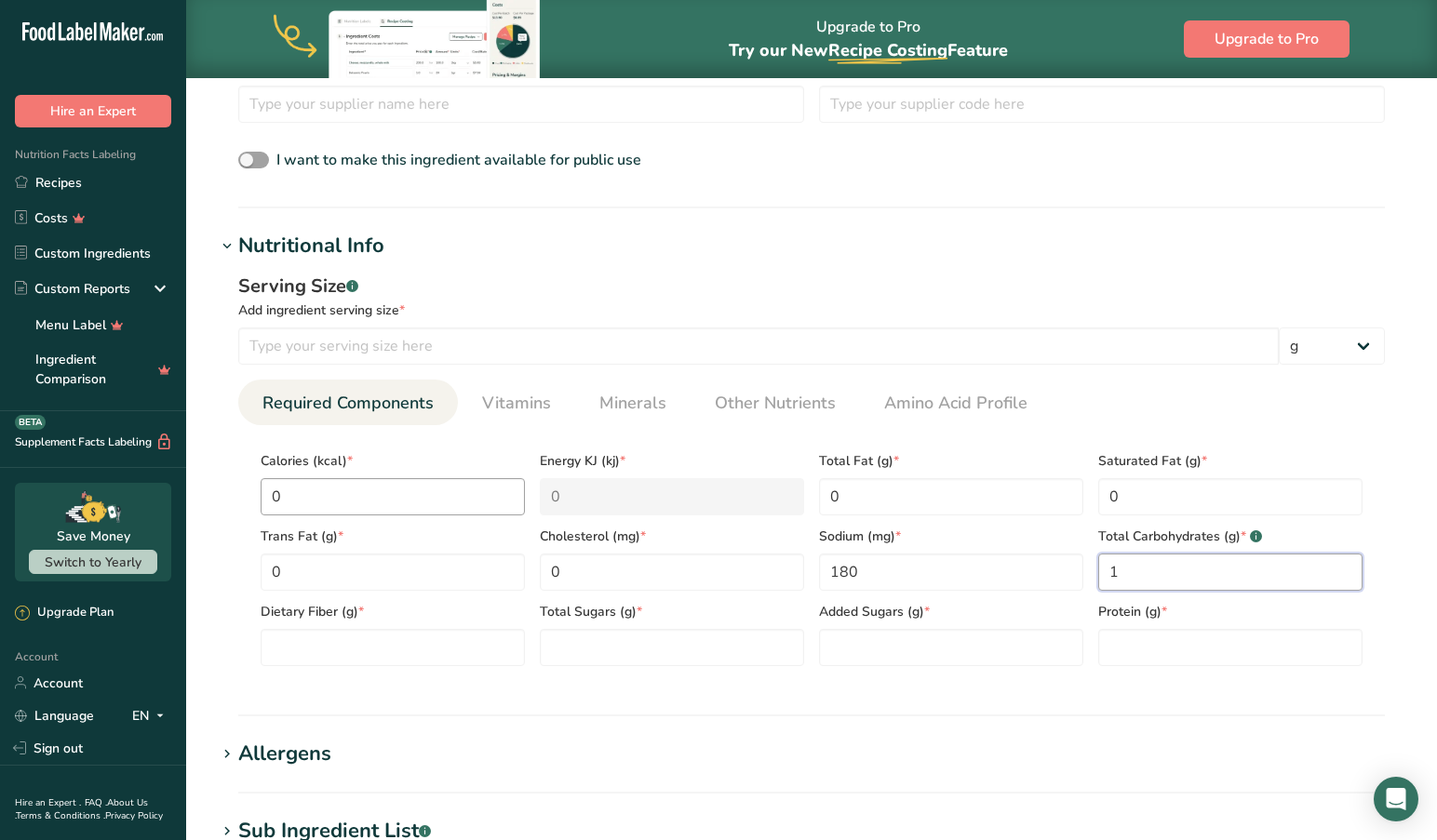
type Carbohydrates "1"
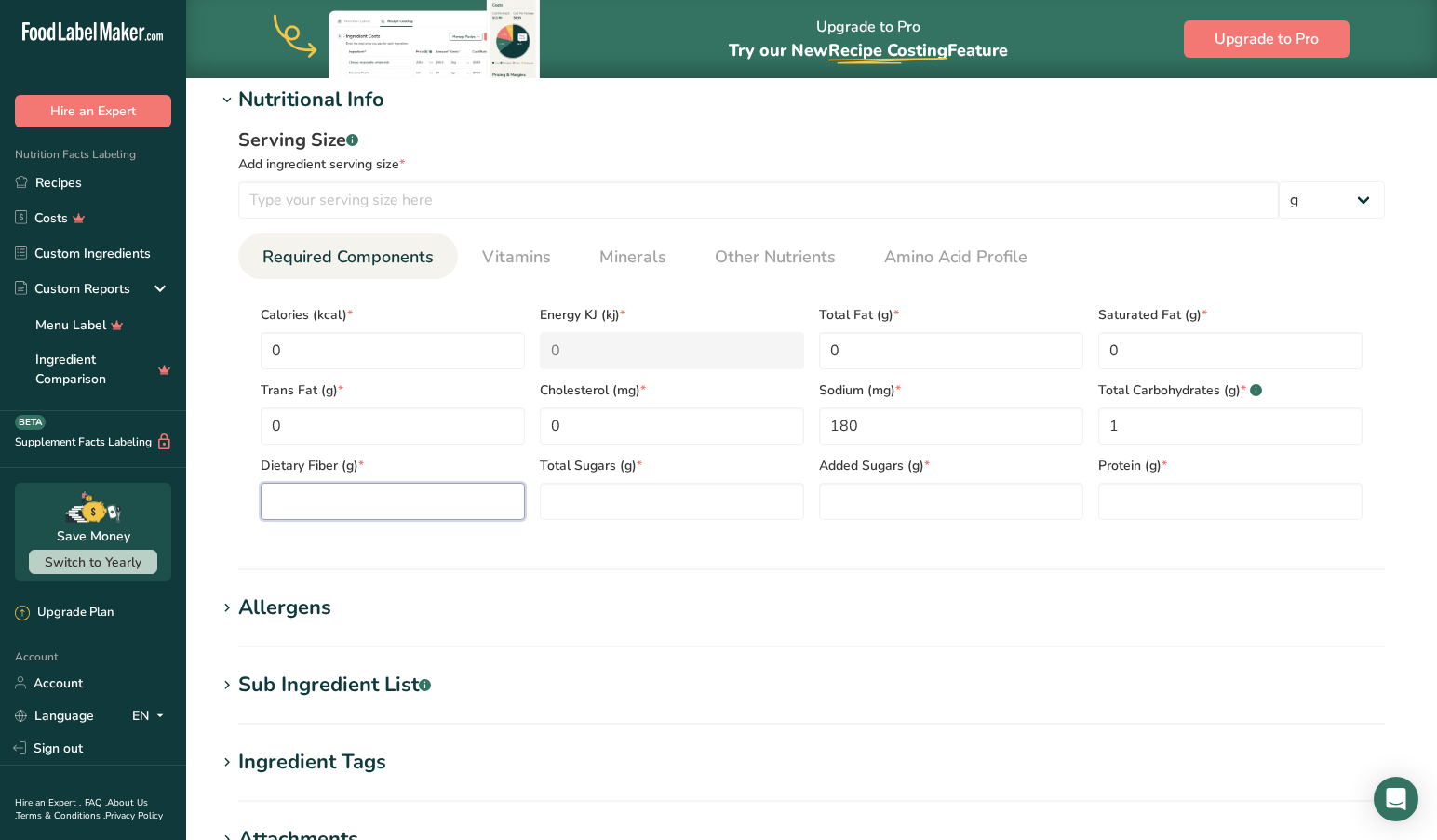
scroll to position [715, 0]
type Fiber "0"
click at [519, 255] on span "Vitamins" at bounding box center [516, 256] width 68 height 25
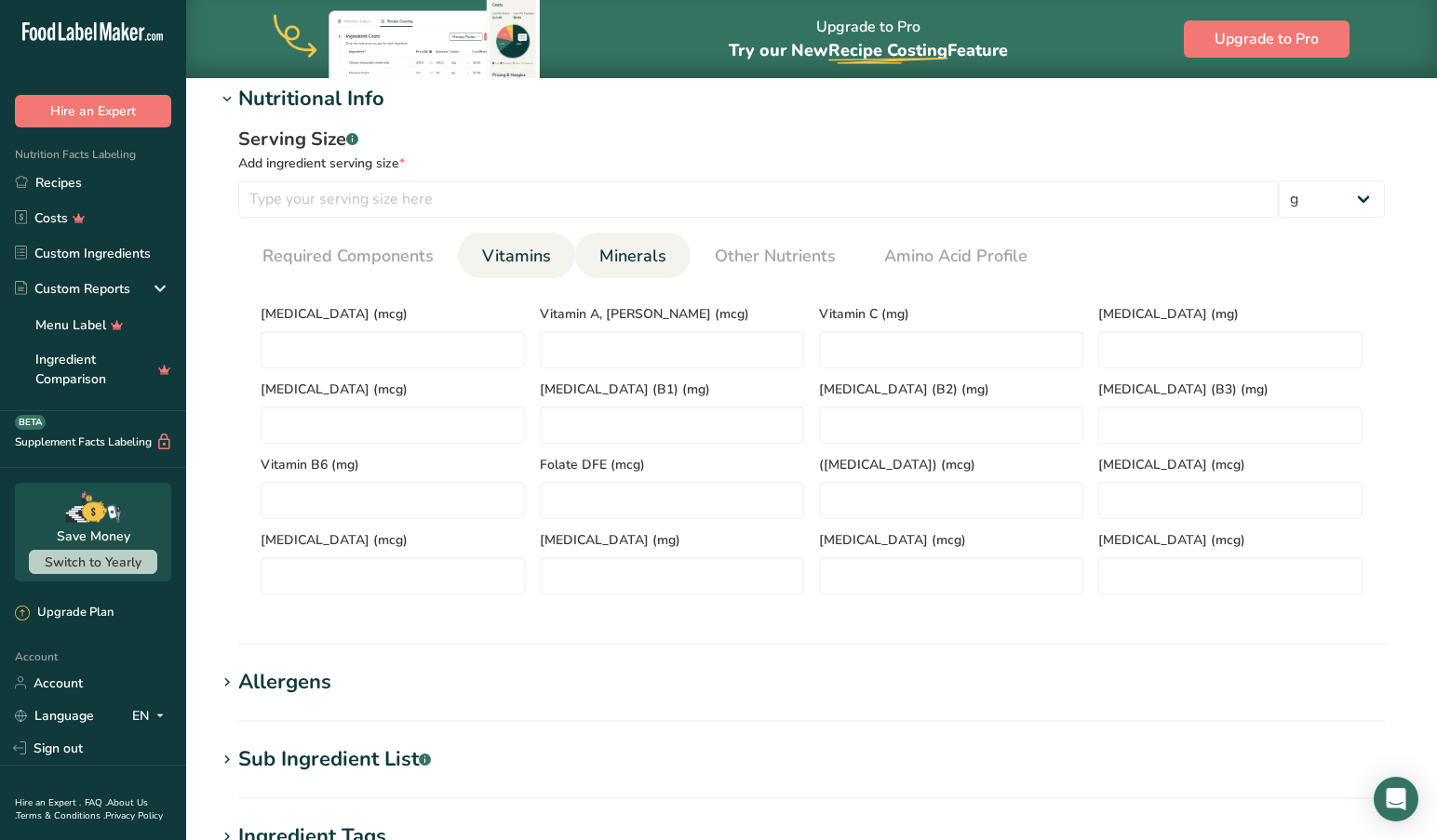
click at [636, 254] on span "Minerals" at bounding box center [632, 256] width 67 height 25
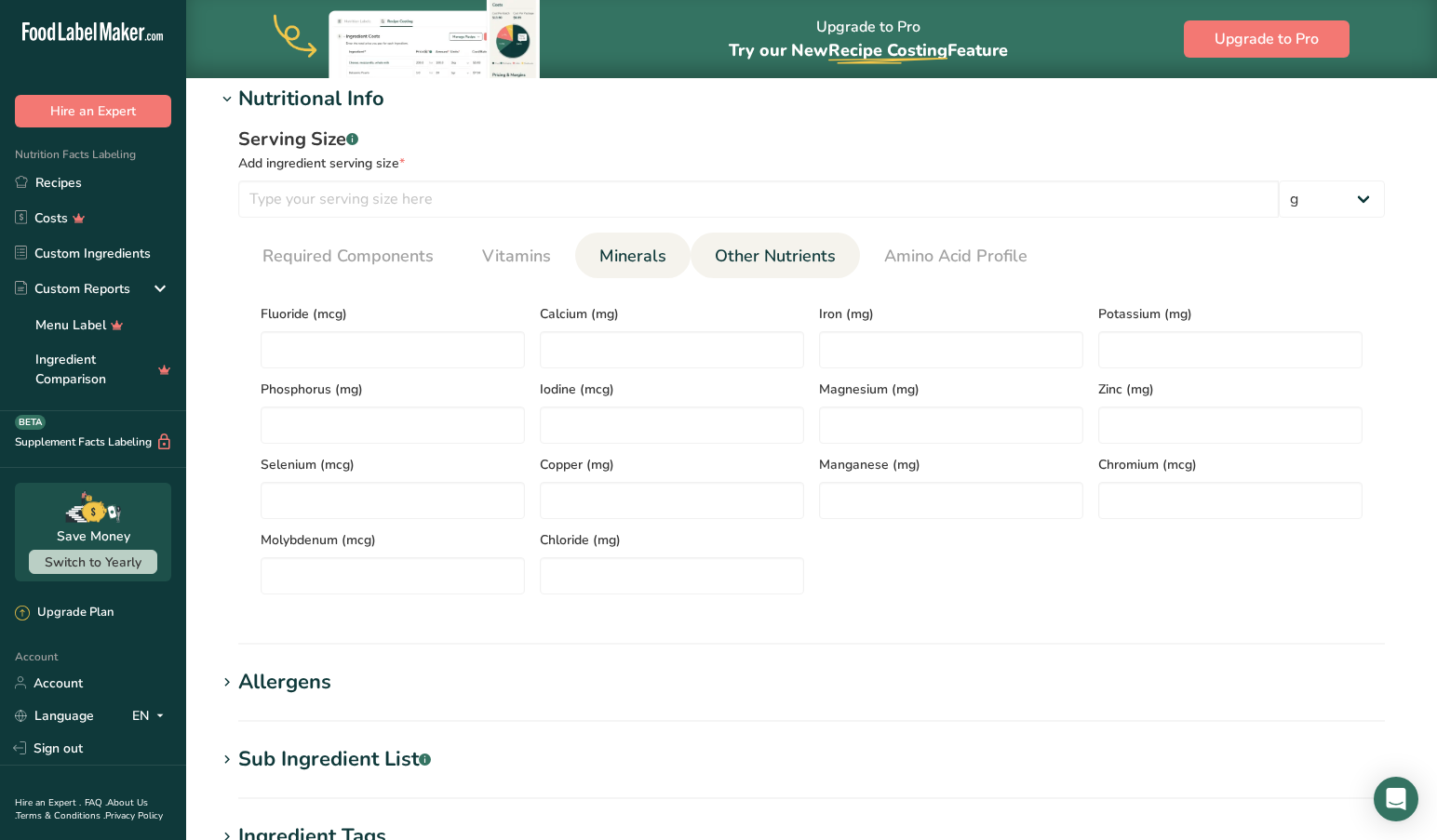
click at [732, 254] on span "Other Nutrients" at bounding box center [775, 256] width 121 height 25
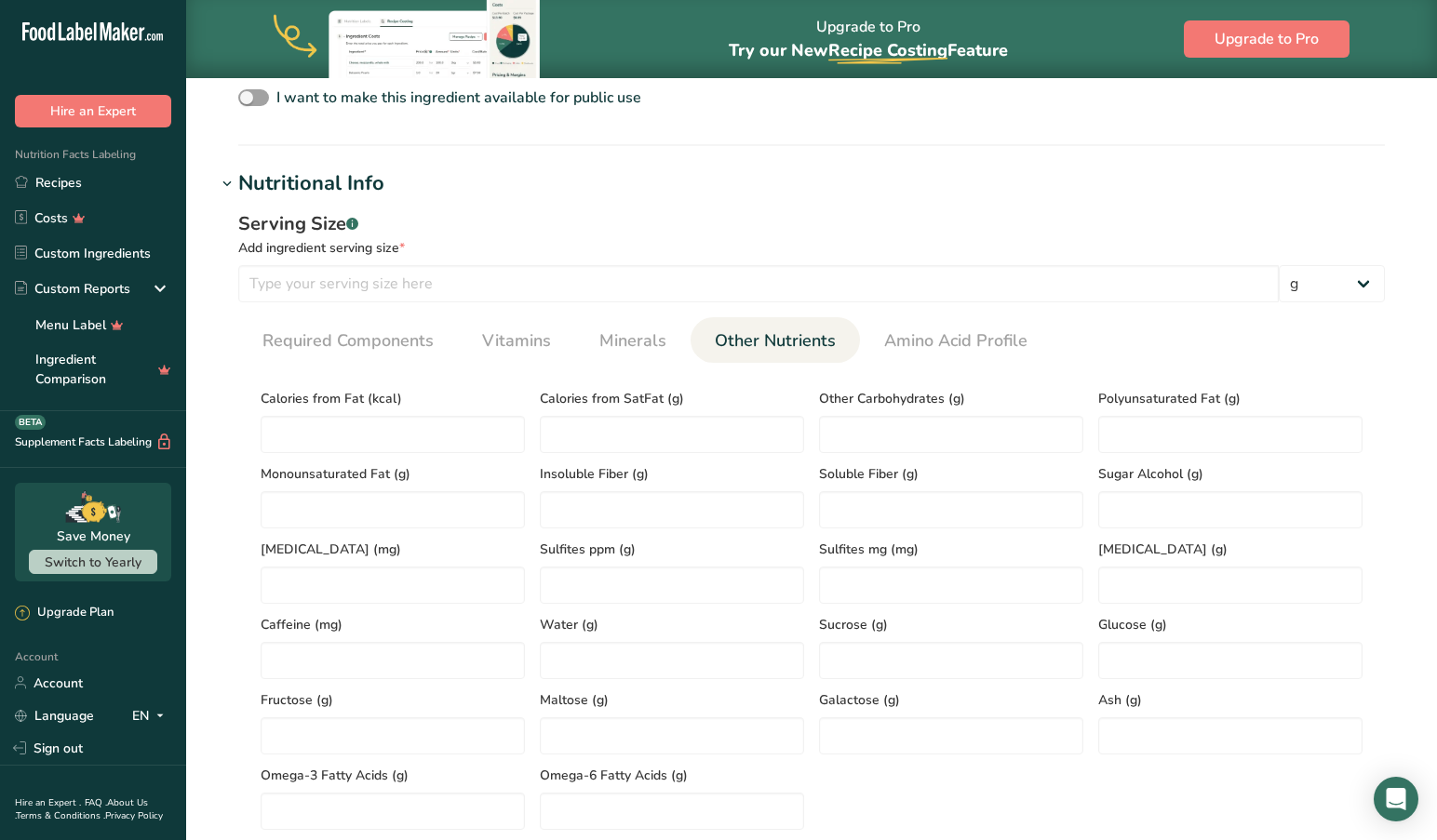
scroll to position [656, 0]
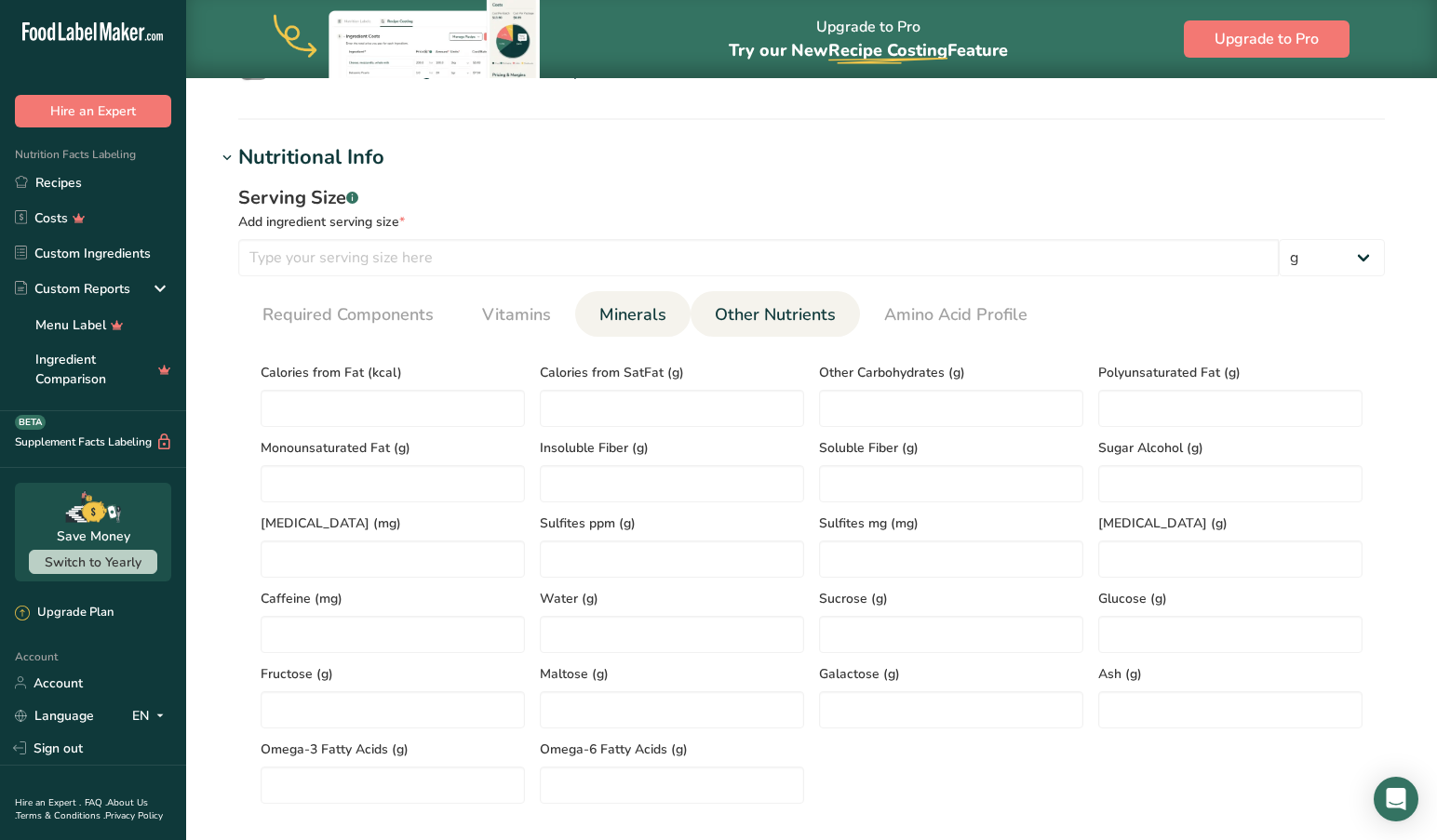
click at [628, 317] on span "Minerals" at bounding box center [632, 314] width 67 height 25
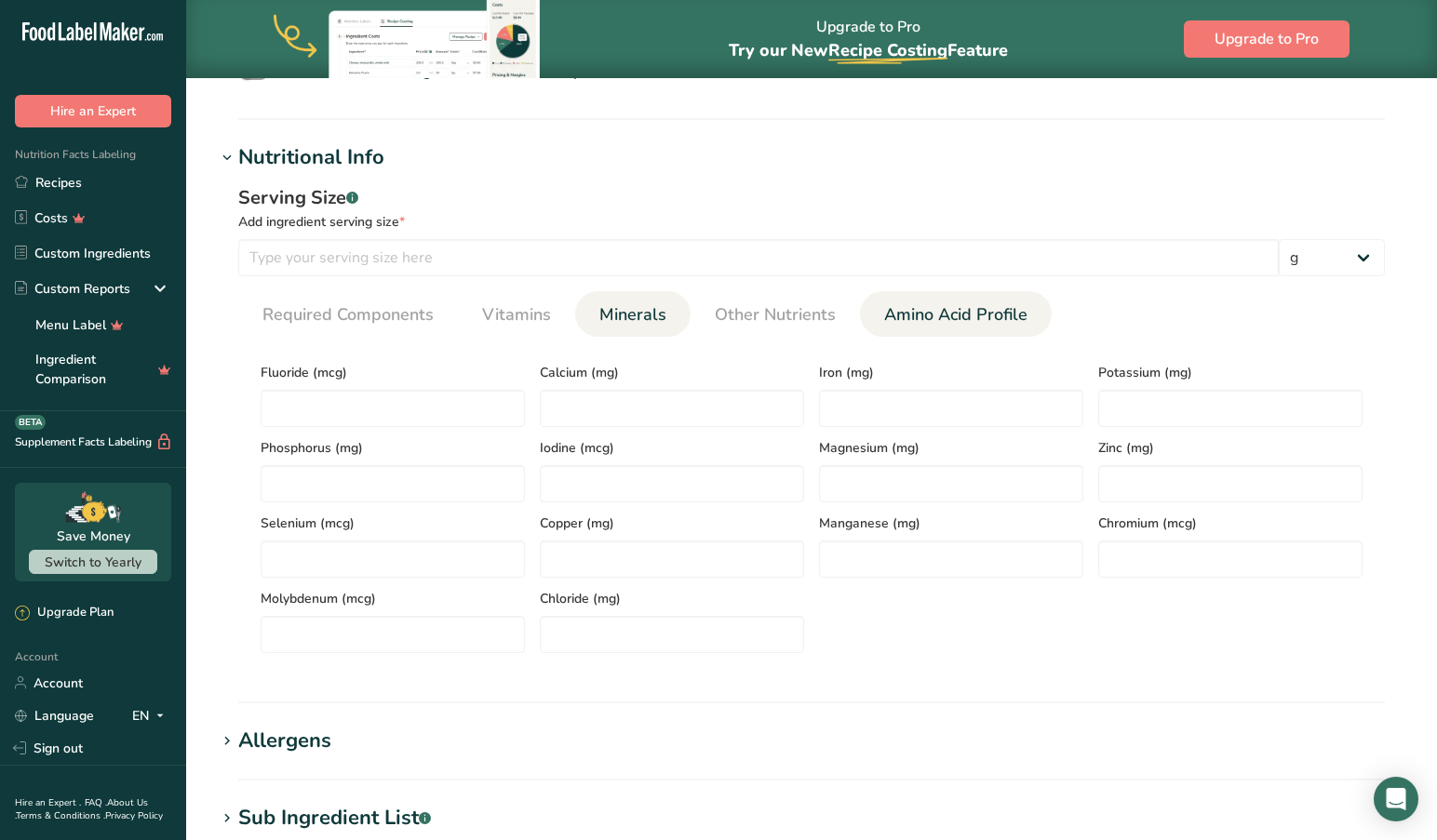
click at [887, 310] on span "Amino Acid Profile" at bounding box center [955, 314] width 144 height 25
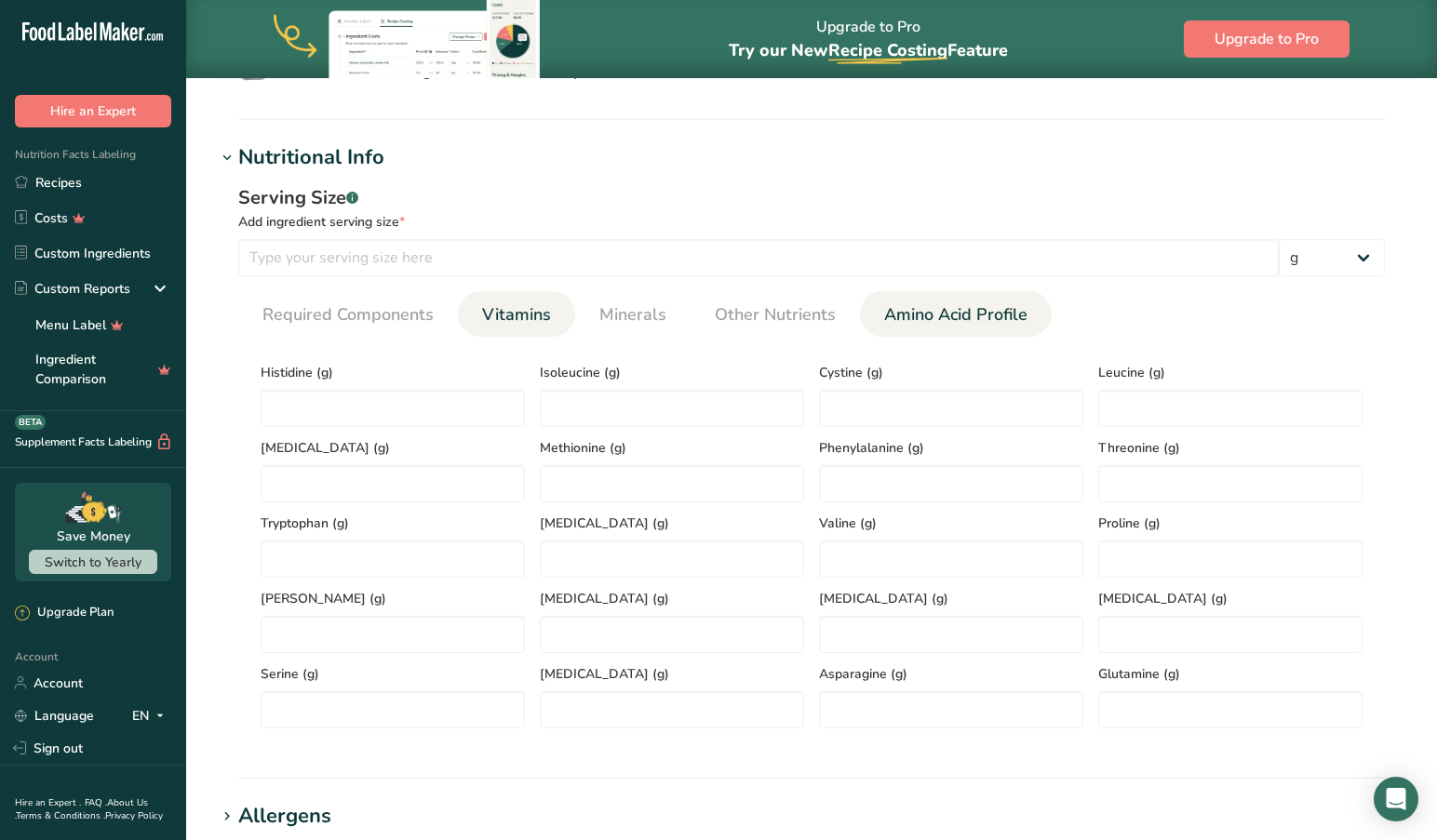
click at [489, 319] on span "Vitamins" at bounding box center [516, 314] width 68 height 25
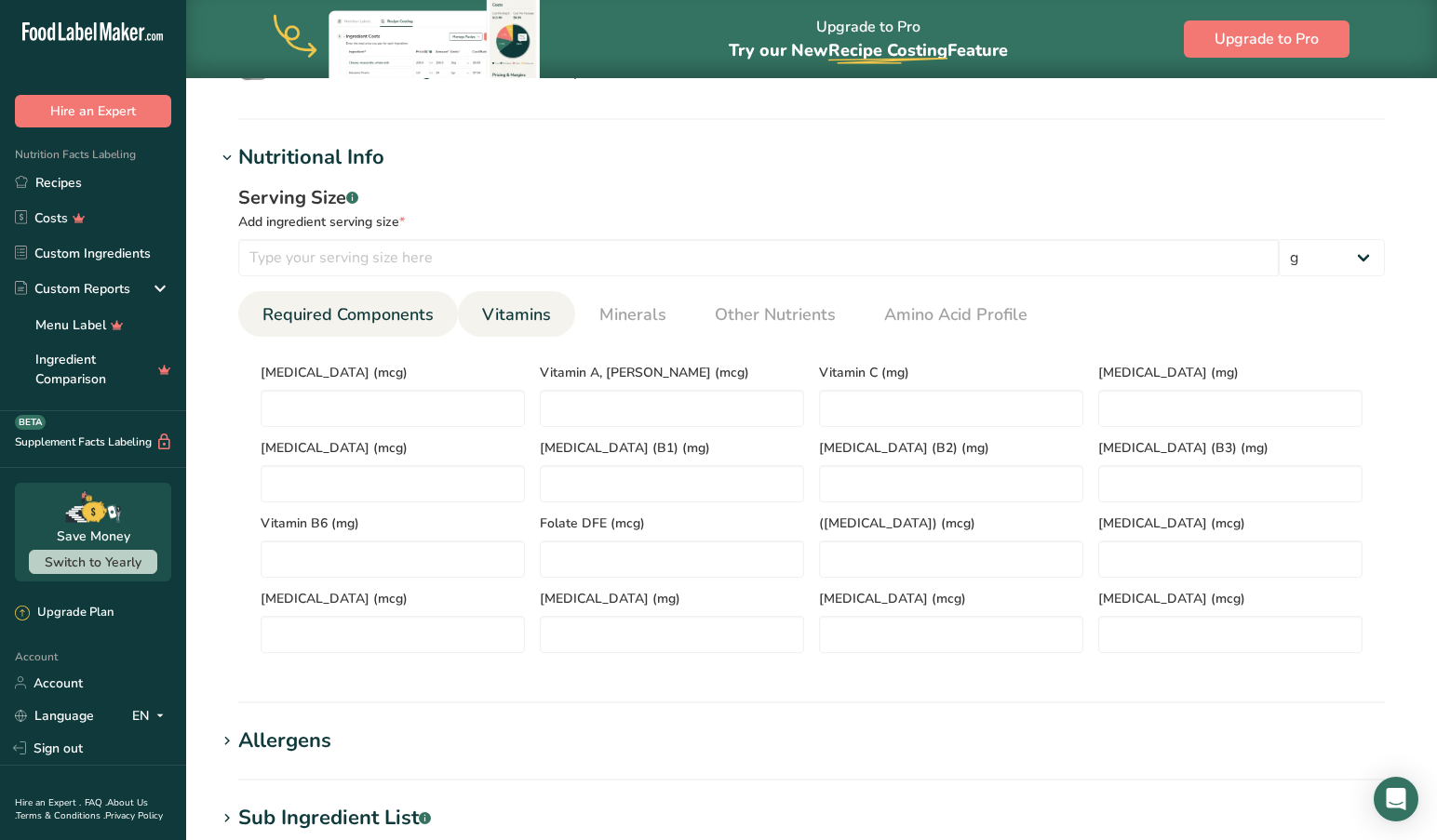
click at [357, 322] on span "Required Components" at bounding box center [348, 314] width 172 height 25
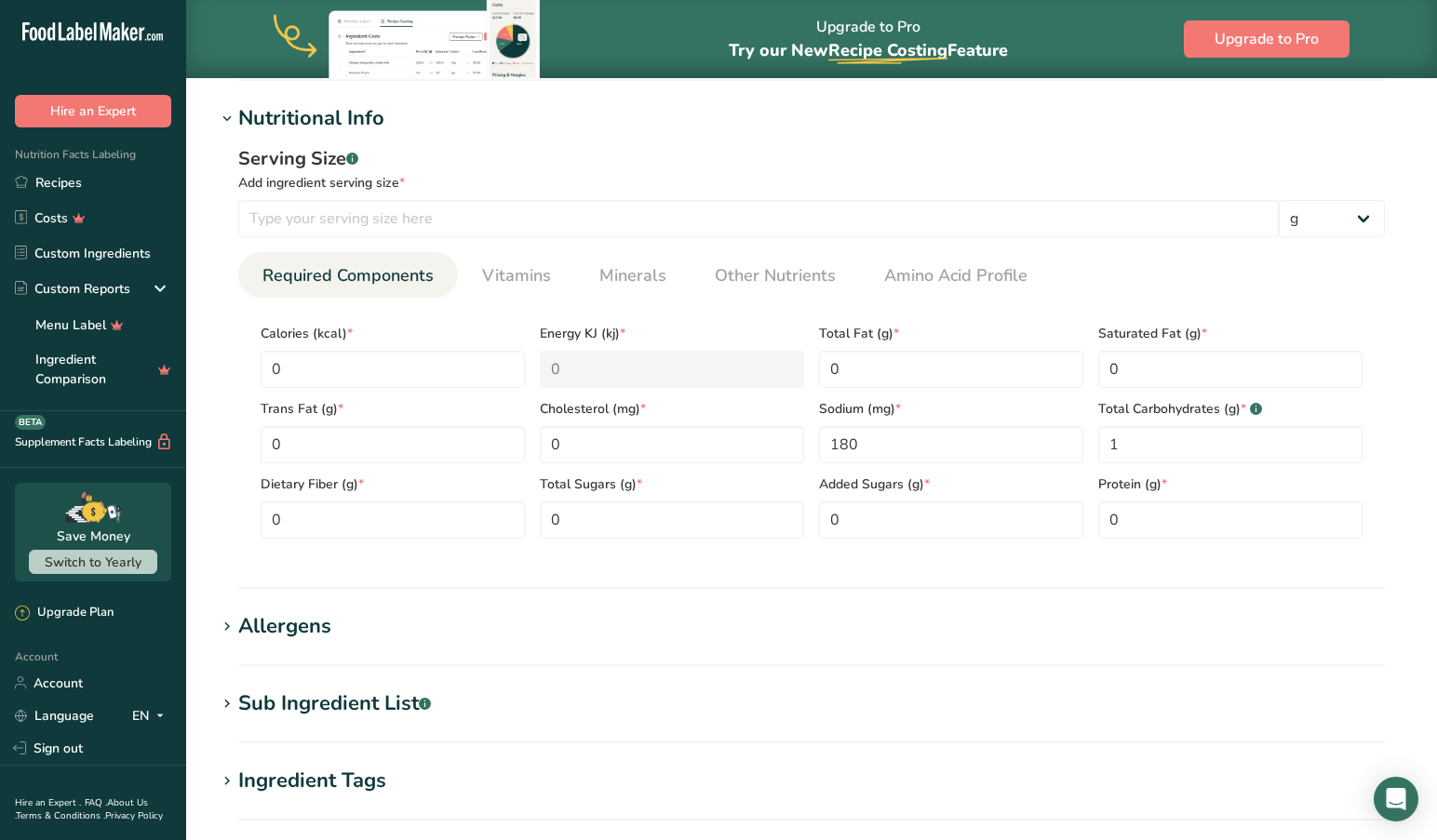
scroll to position [693, 0]
click at [924, 484] on span "*" at bounding box center [927, 486] width 6 height 20
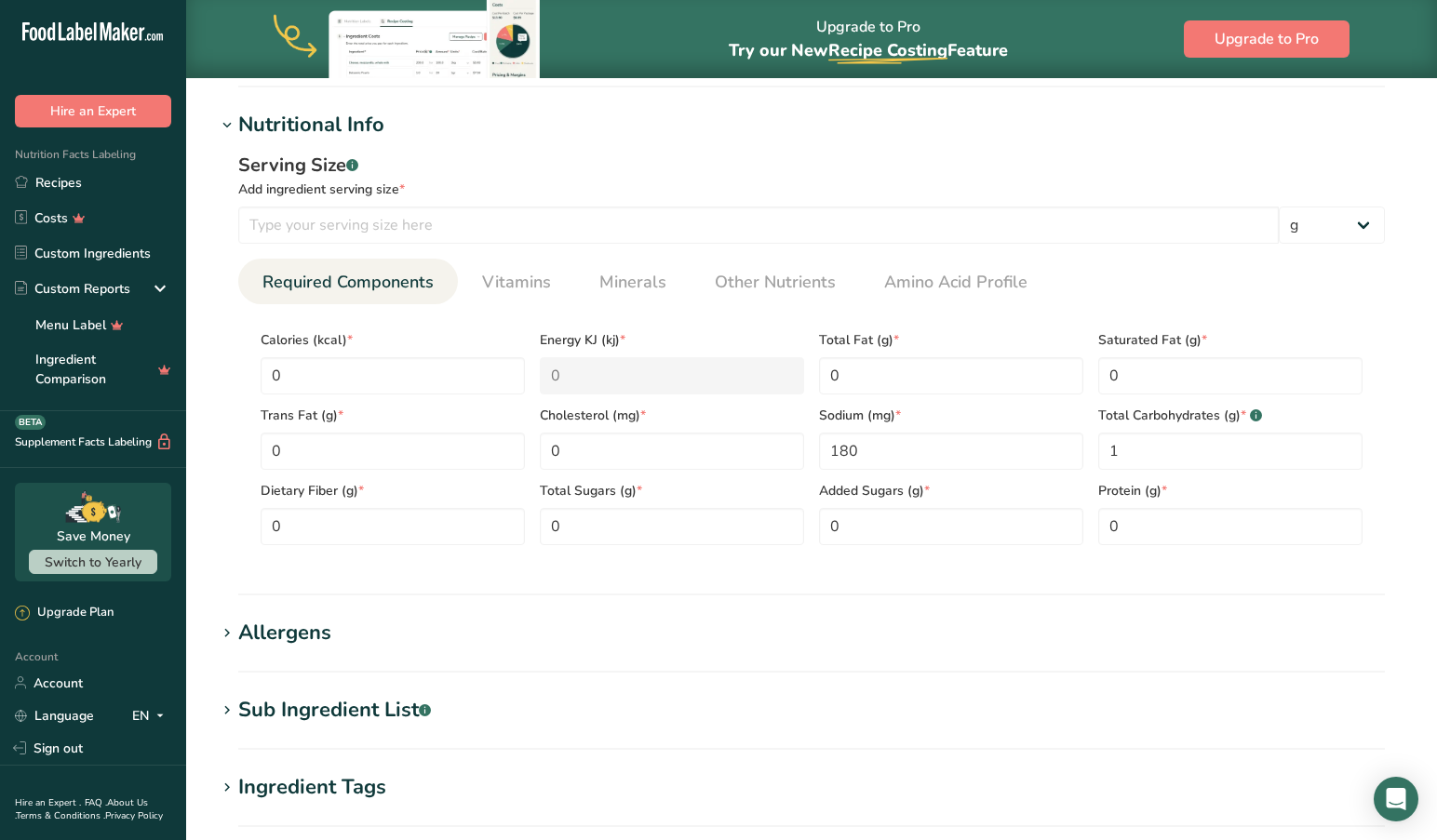
scroll to position [687, 0]
click at [925, 488] on span "*" at bounding box center [927, 492] width 6 height 20
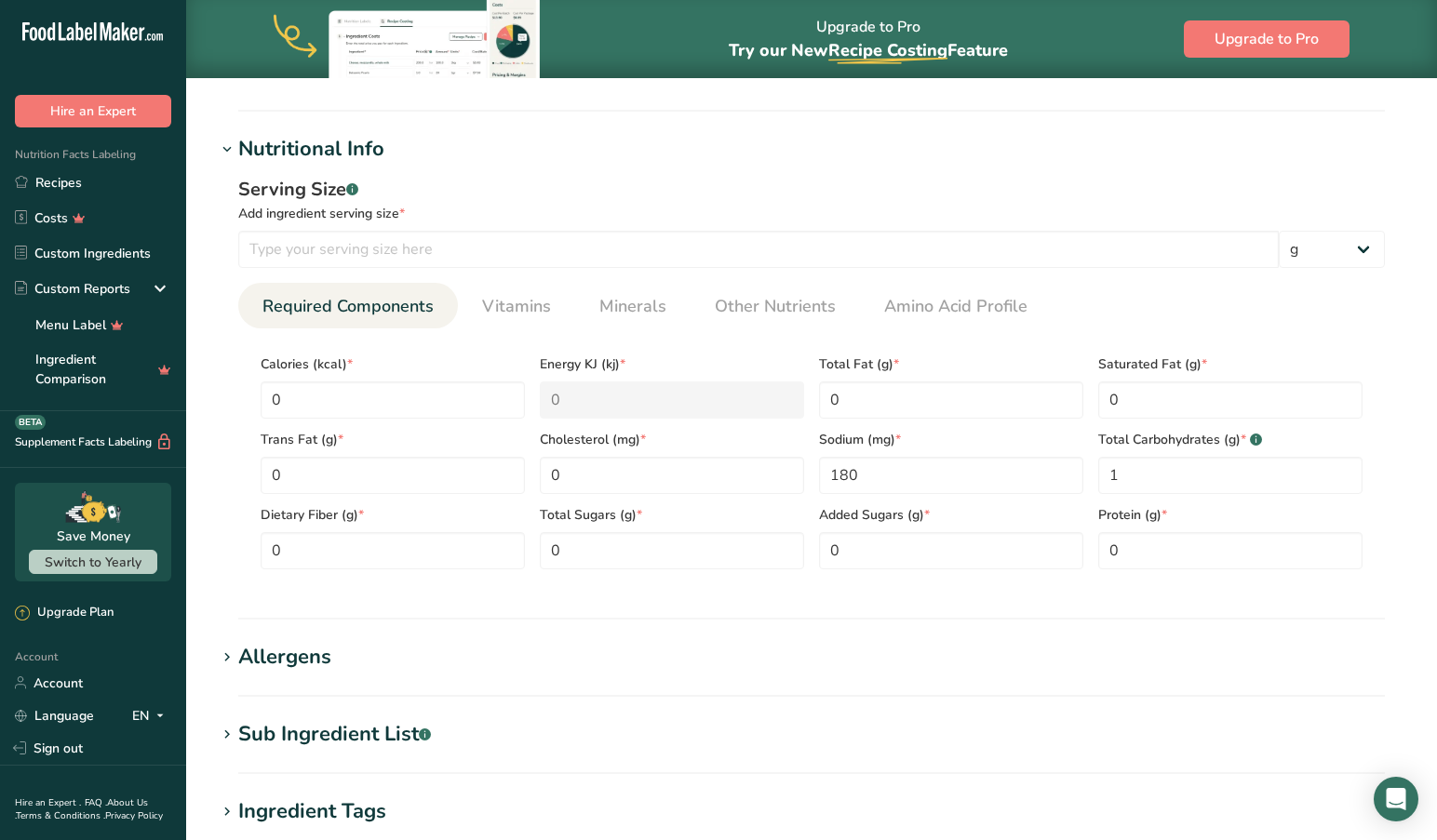
scroll to position [666, 0]
click at [529, 307] on span "Vitamins" at bounding box center [516, 305] width 68 height 25
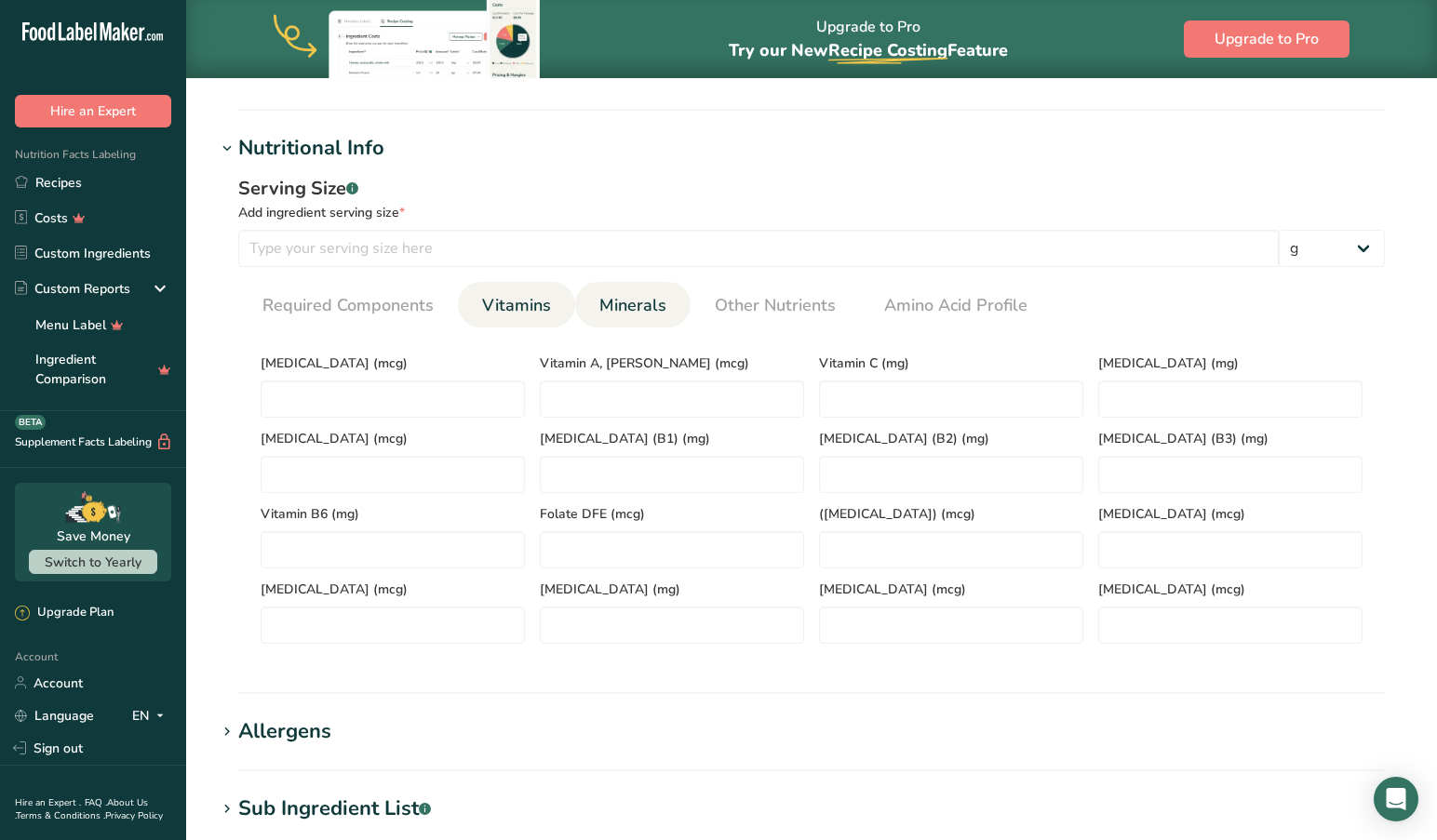
click at [623, 309] on span "Minerals" at bounding box center [632, 305] width 67 height 25
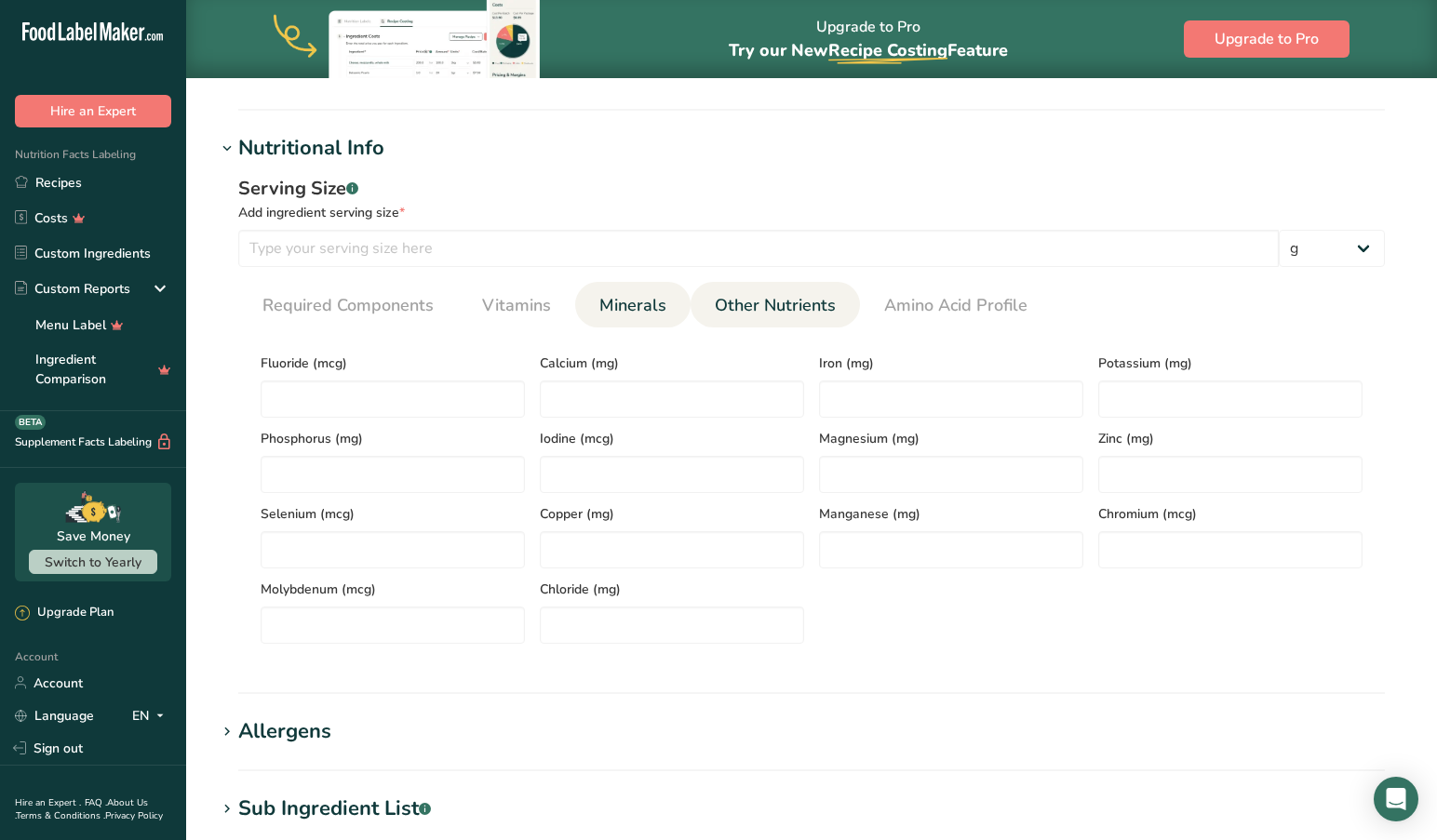
click at [762, 314] on span "Other Nutrients" at bounding box center [775, 305] width 121 height 25
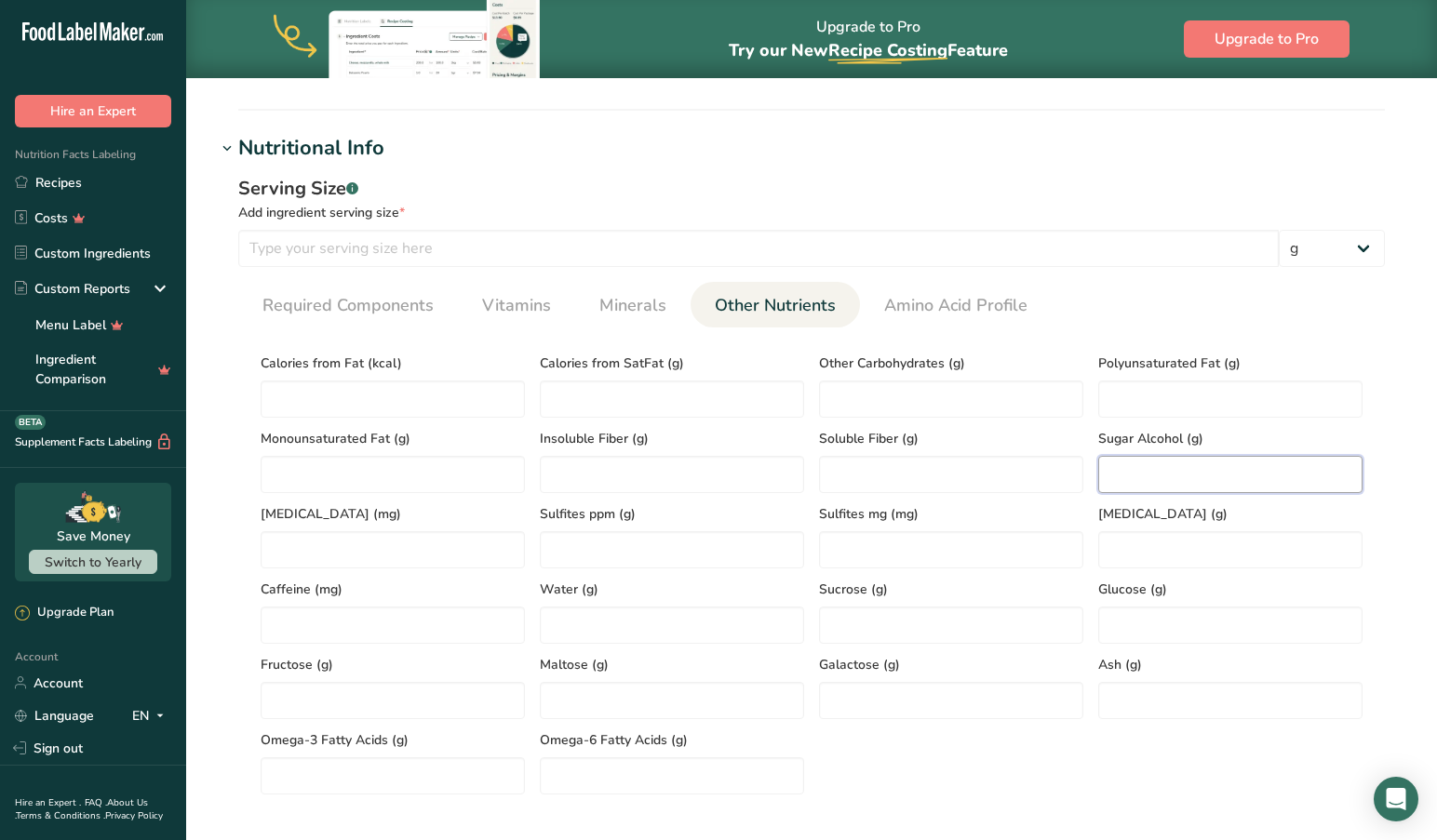
click at [1127, 476] on Alcohol "number" at bounding box center [1231, 474] width 265 height 38
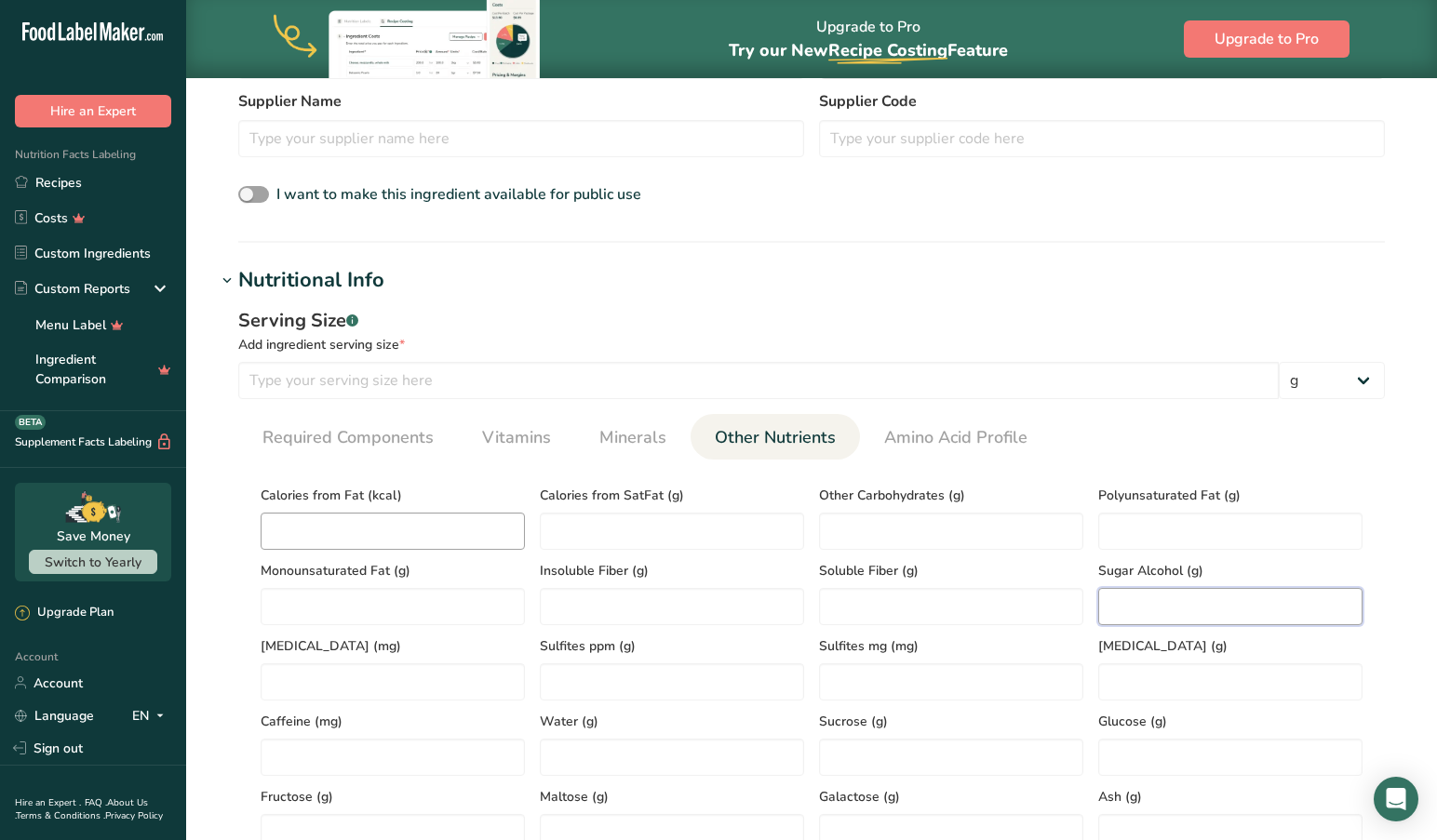
scroll to position [515, 0]
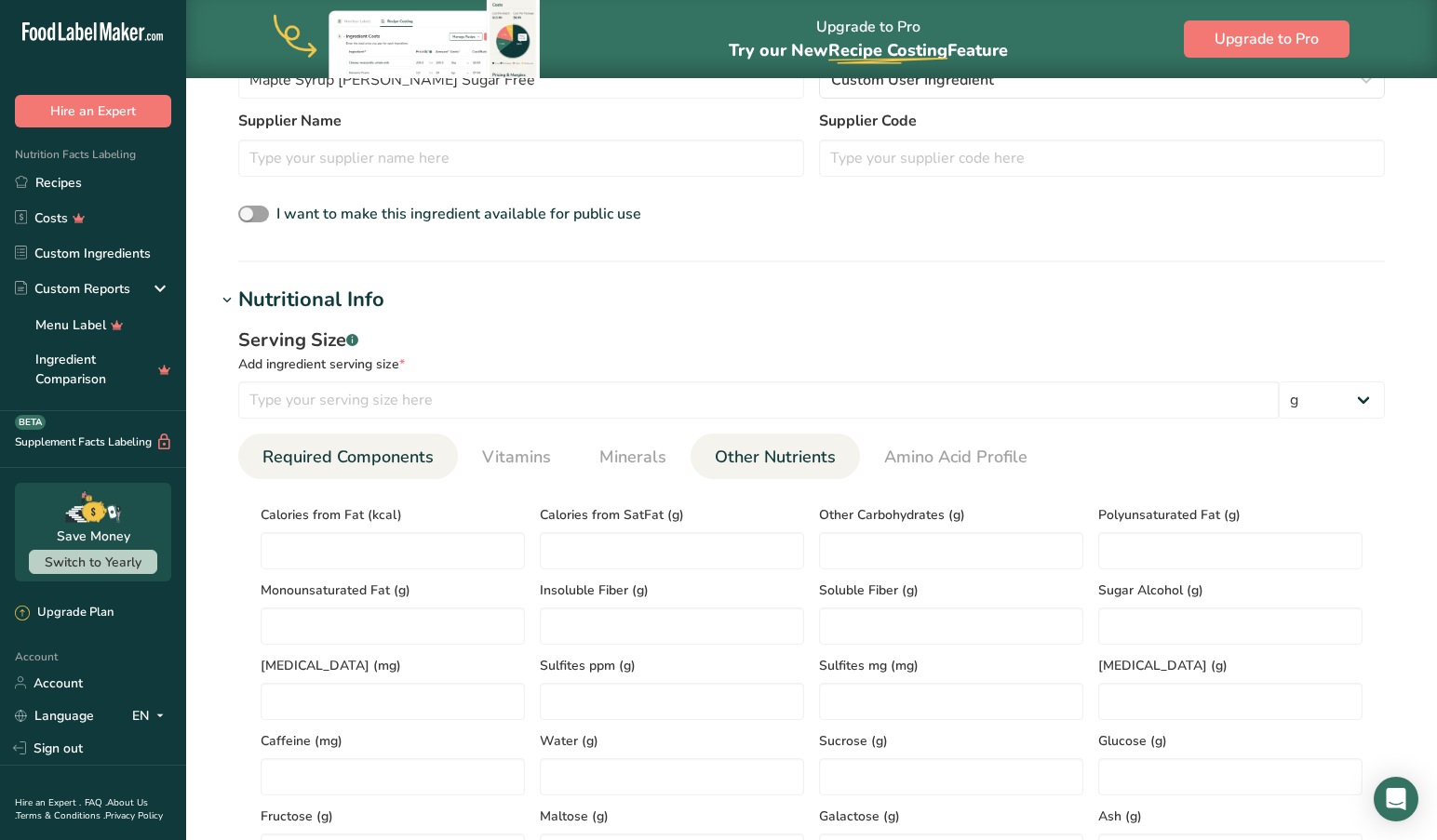
drag, startPoint x: 366, startPoint y: 446, endPoint x: 345, endPoint y: 463, distance: 27.0
click at [365, 447] on span "Required Components" at bounding box center [348, 457] width 172 height 25
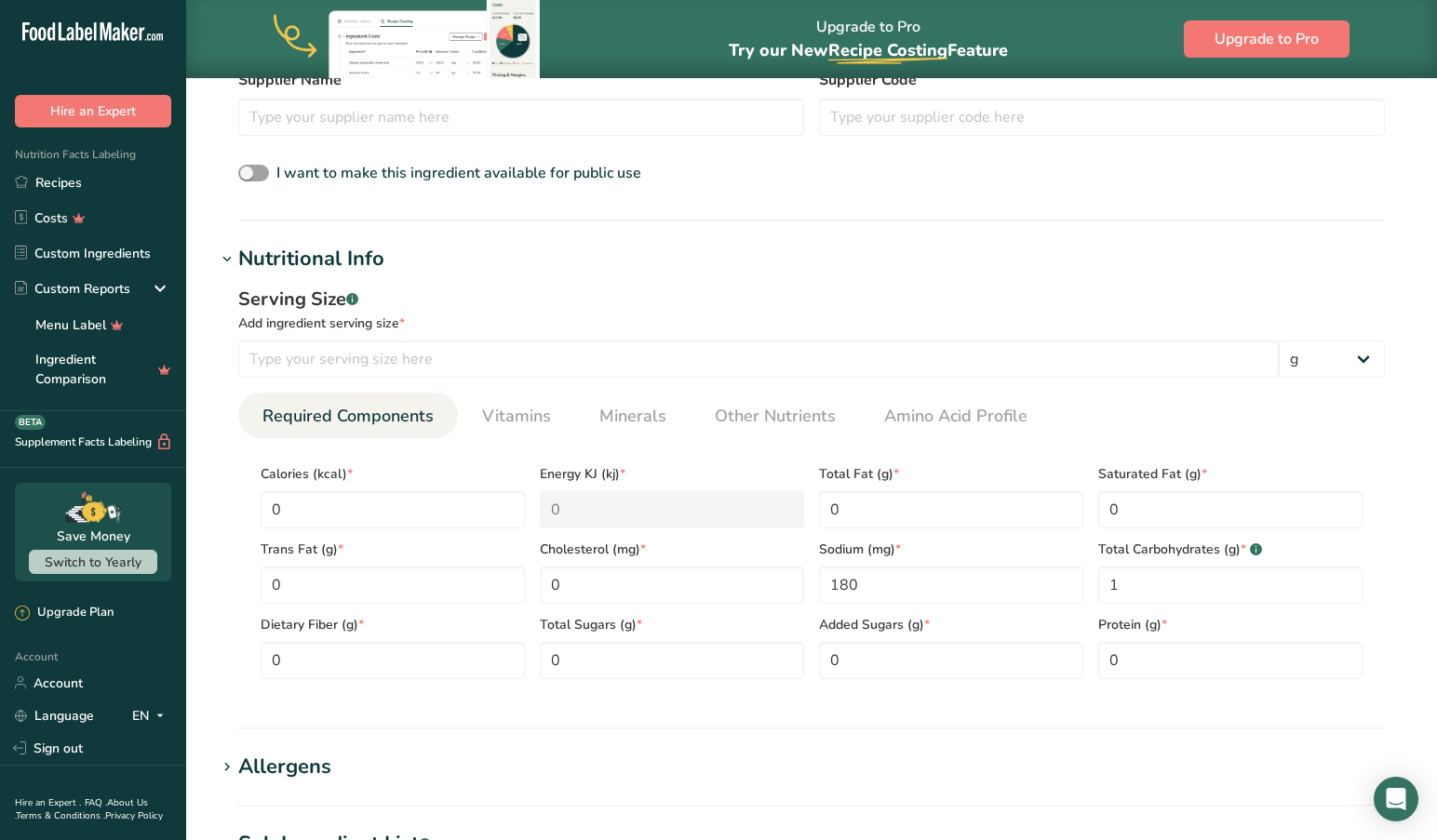
scroll to position [541, 0]
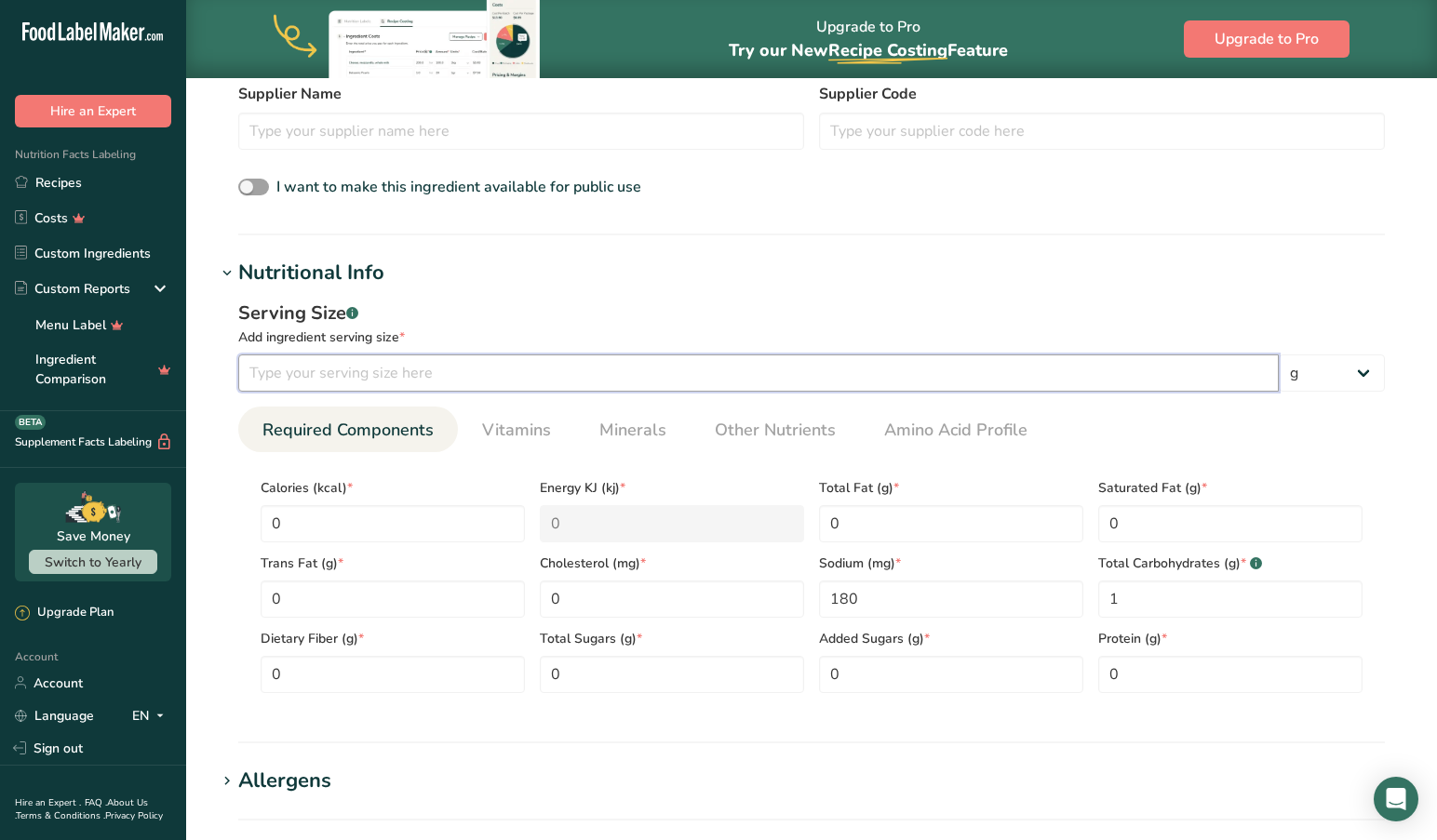
click at [463, 385] on input "number" at bounding box center [758, 373] width 1040 height 38
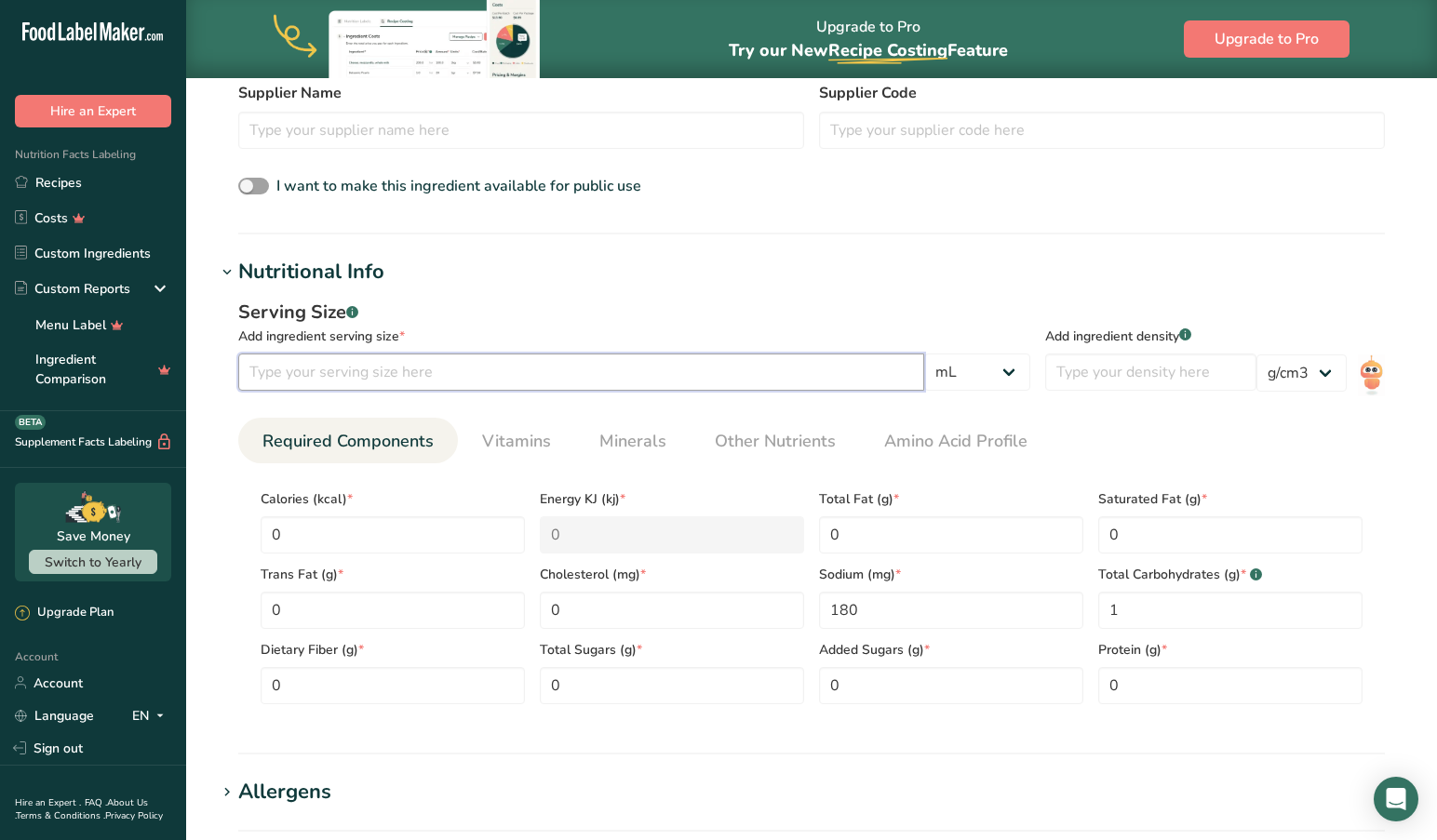
click at [461, 377] on input "number" at bounding box center [581, 372] width 686 height 38
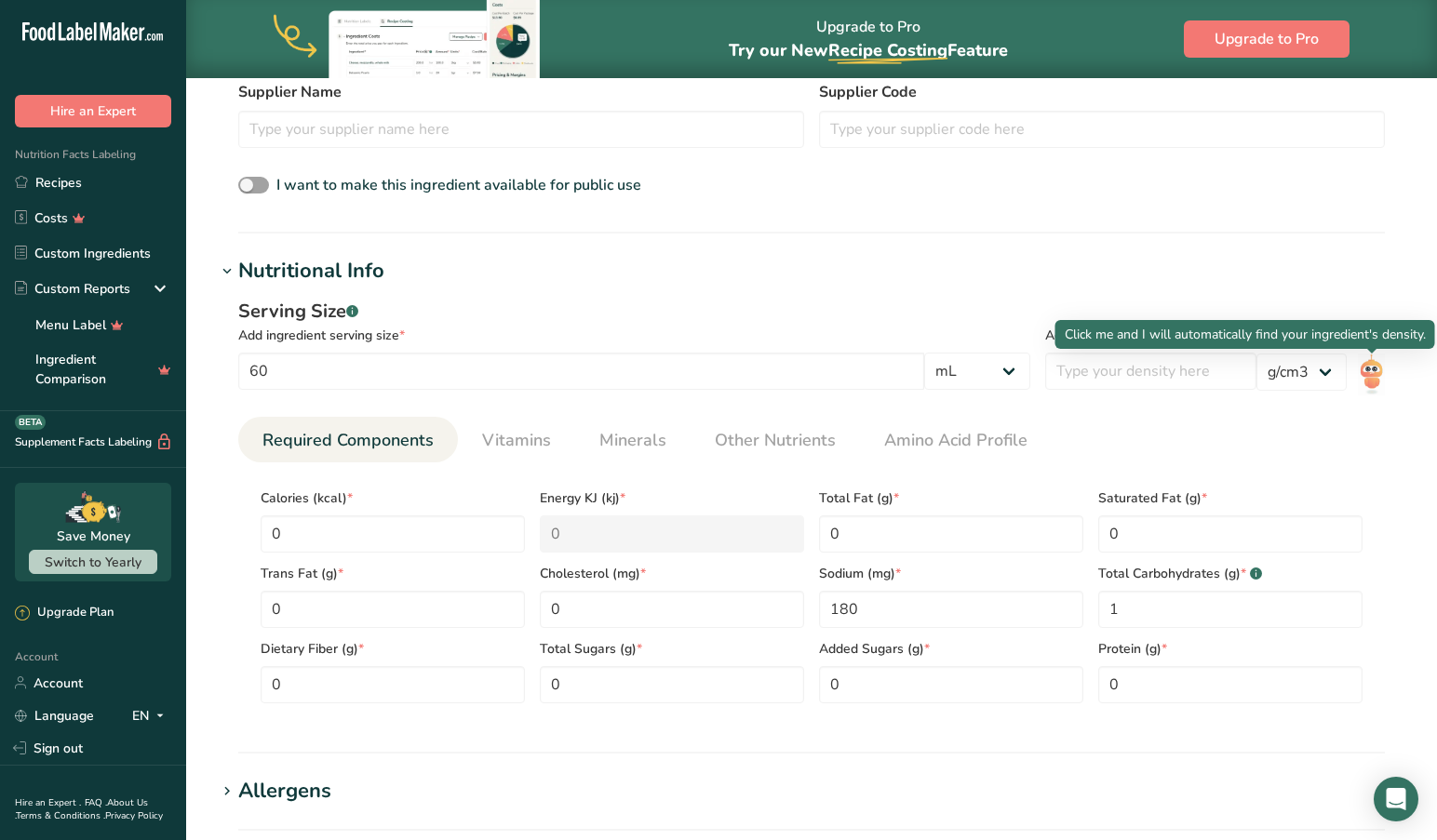
click at [1376, 376] on img at bounding box center [1370, 374] width 27 height 42
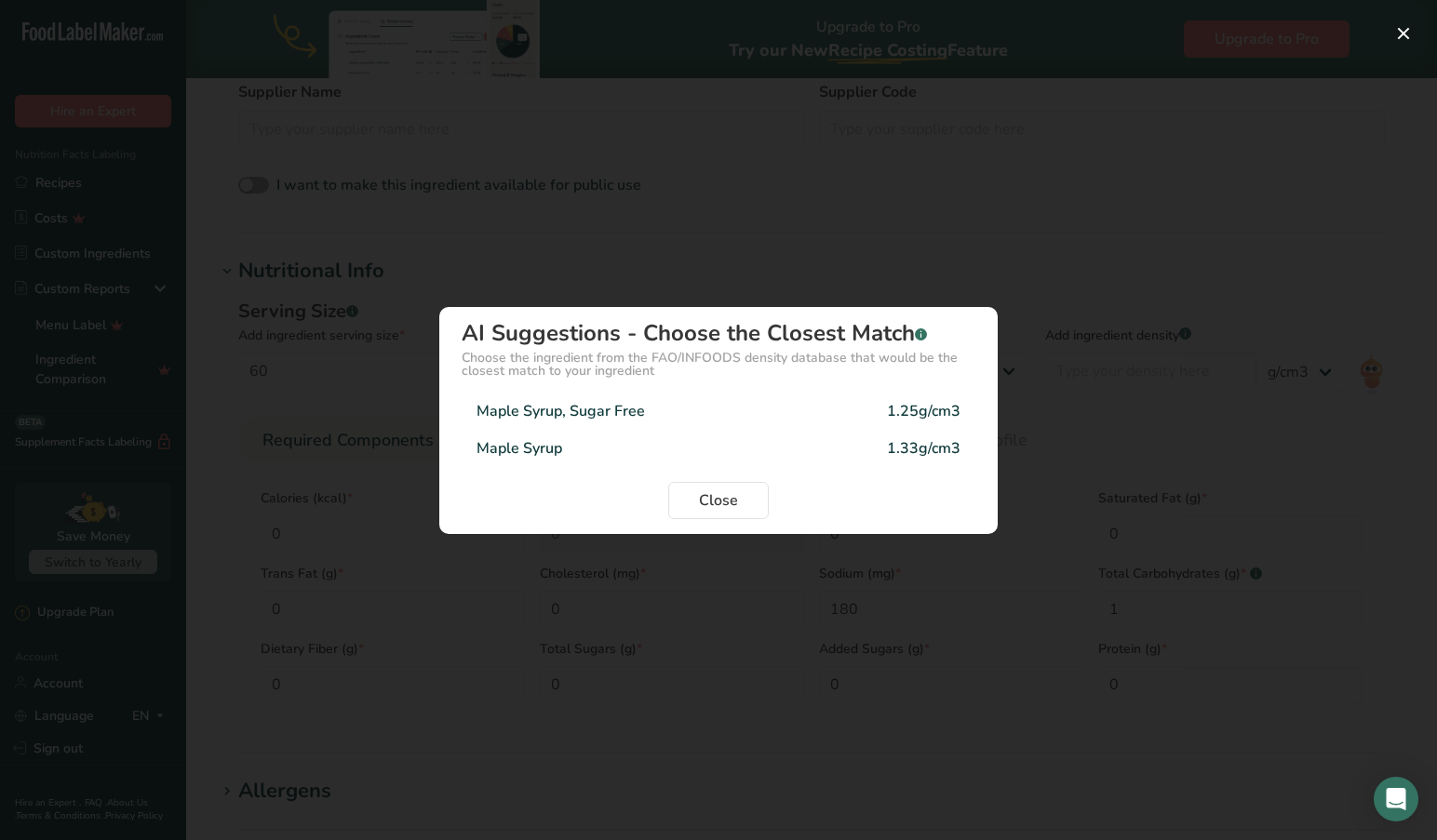
click at [623, 410] on div "Maple Syrup, Sugar Free" at bounding box center [561, 412] width 169 height 22
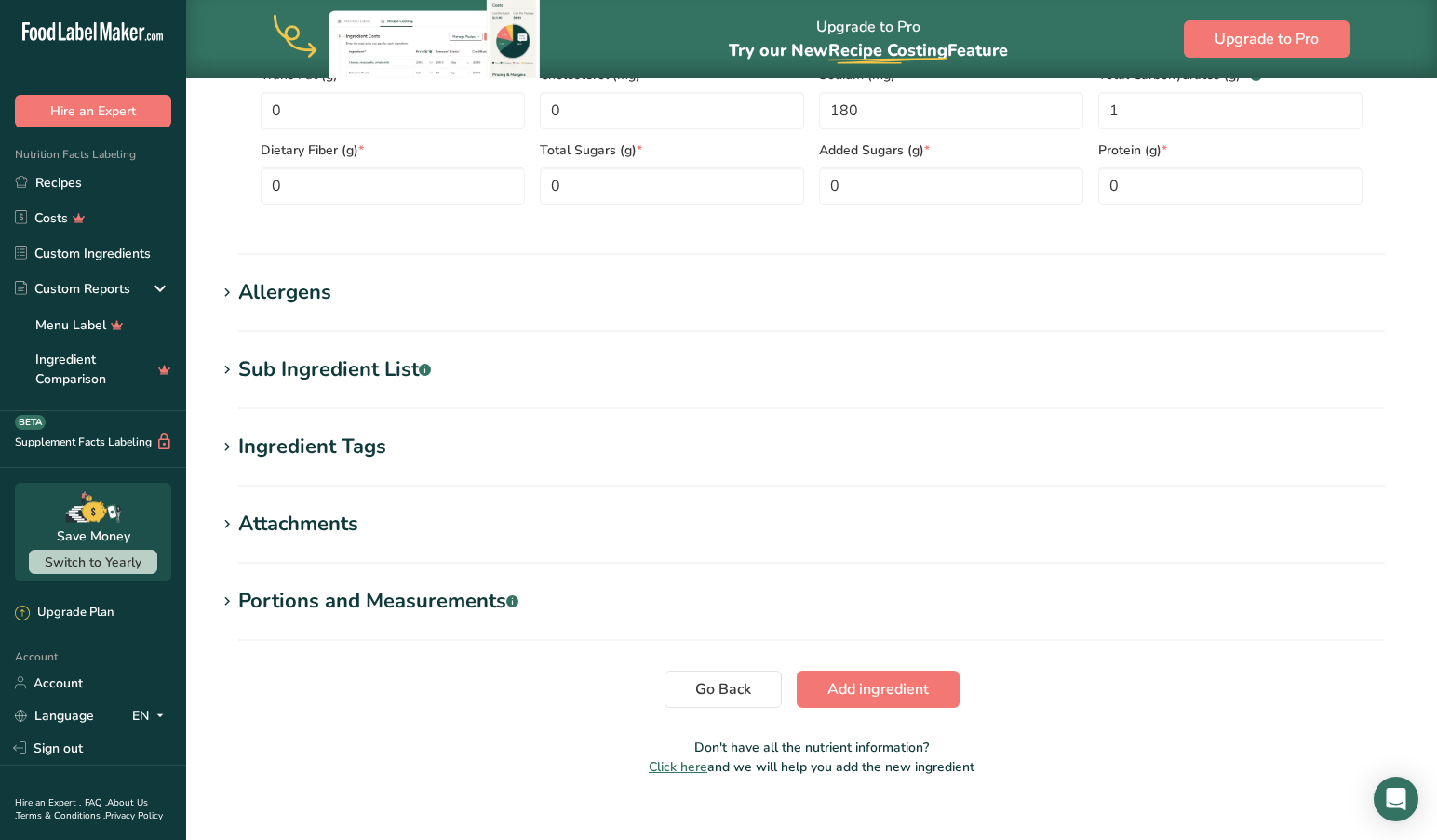
scroll to position [1050, 0]
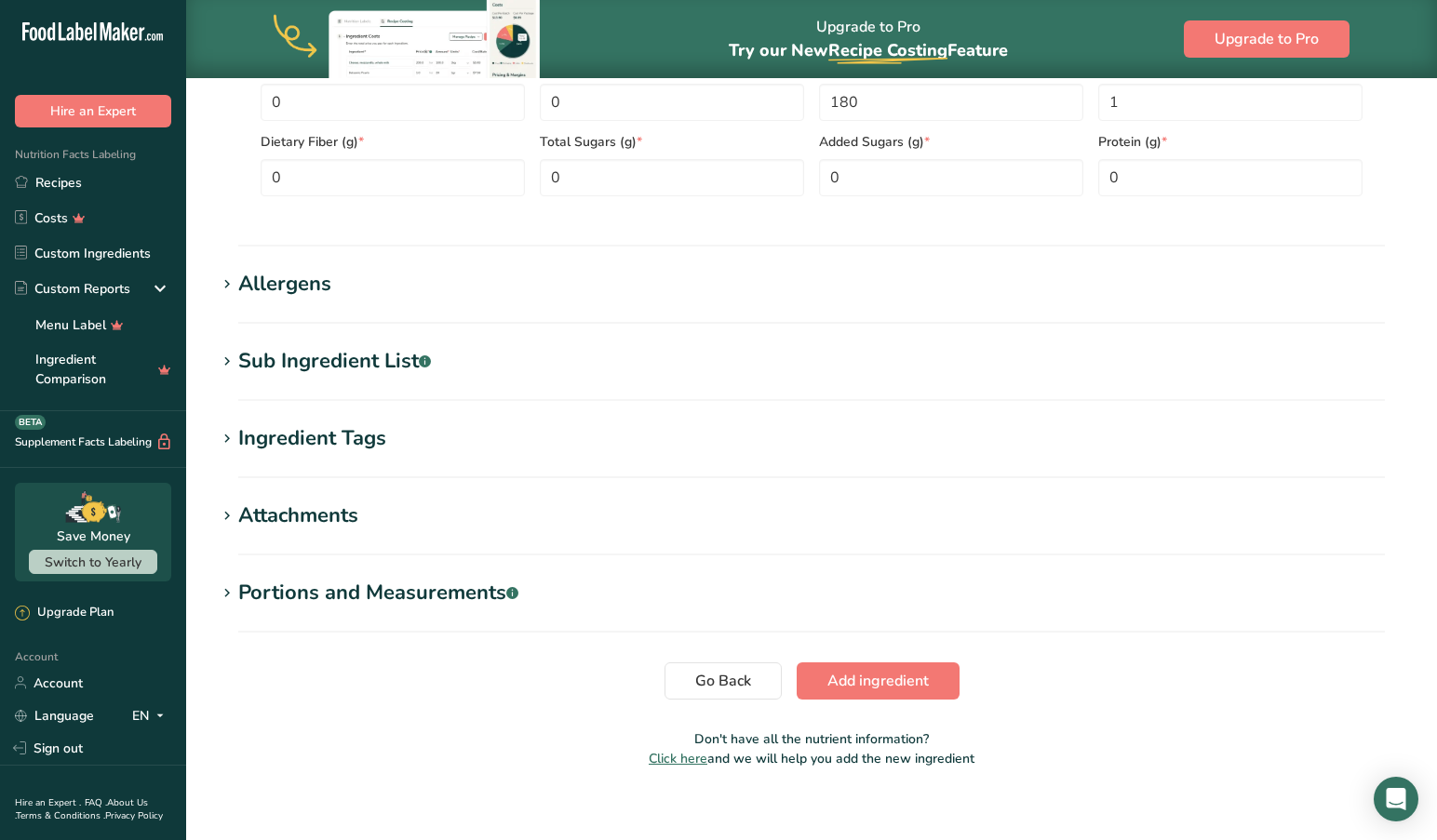
drag, startPoint x: 231, startPoint y: 359, endPoint x: 211, endPoint y: 367, distance: 21.5
click at [231, 359] on icon at bounding box center [227, 362] width 17 height 26
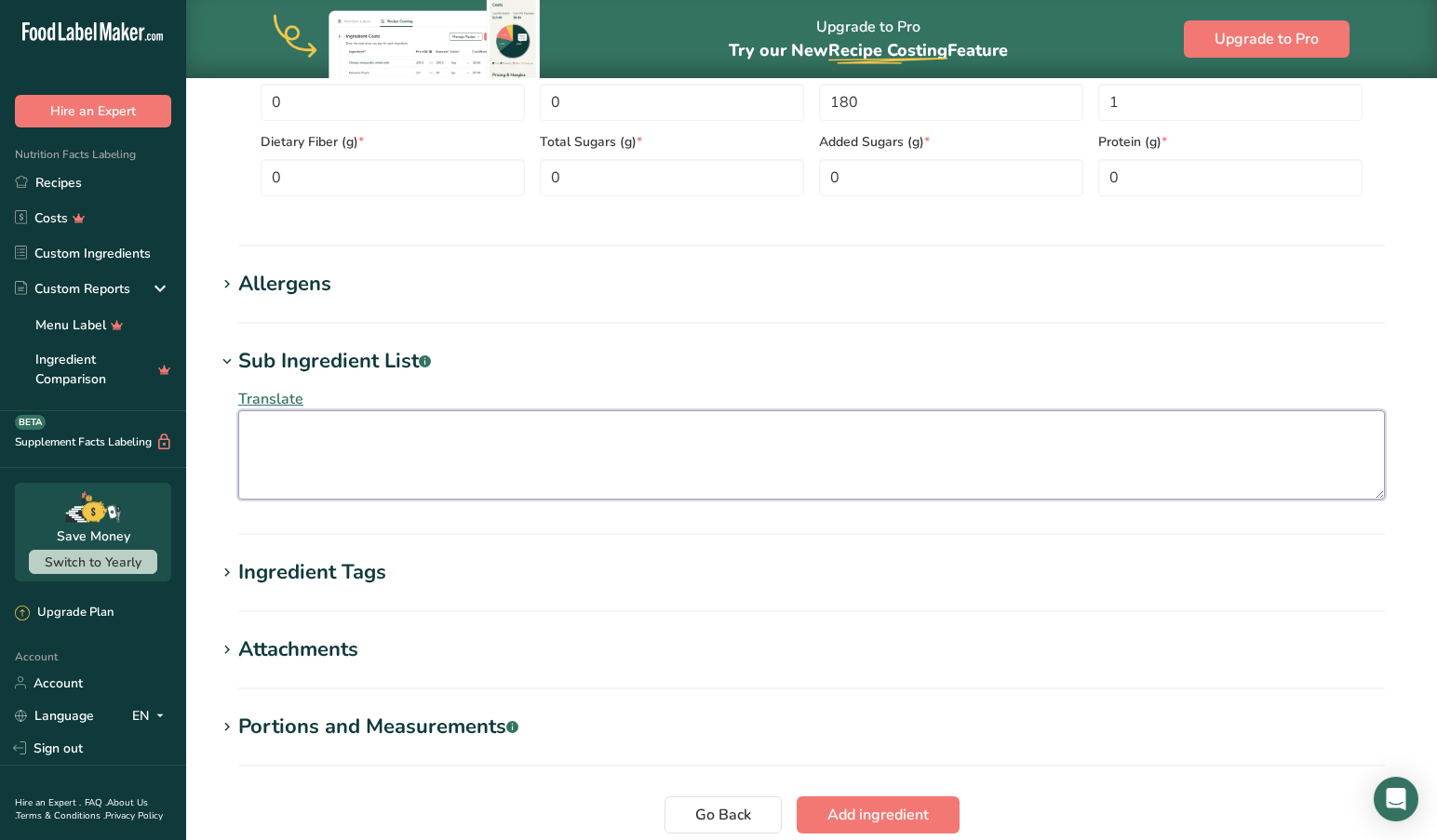
click at [308, 438] on textarea at bounding box center [811, 454] width 1146 height 89
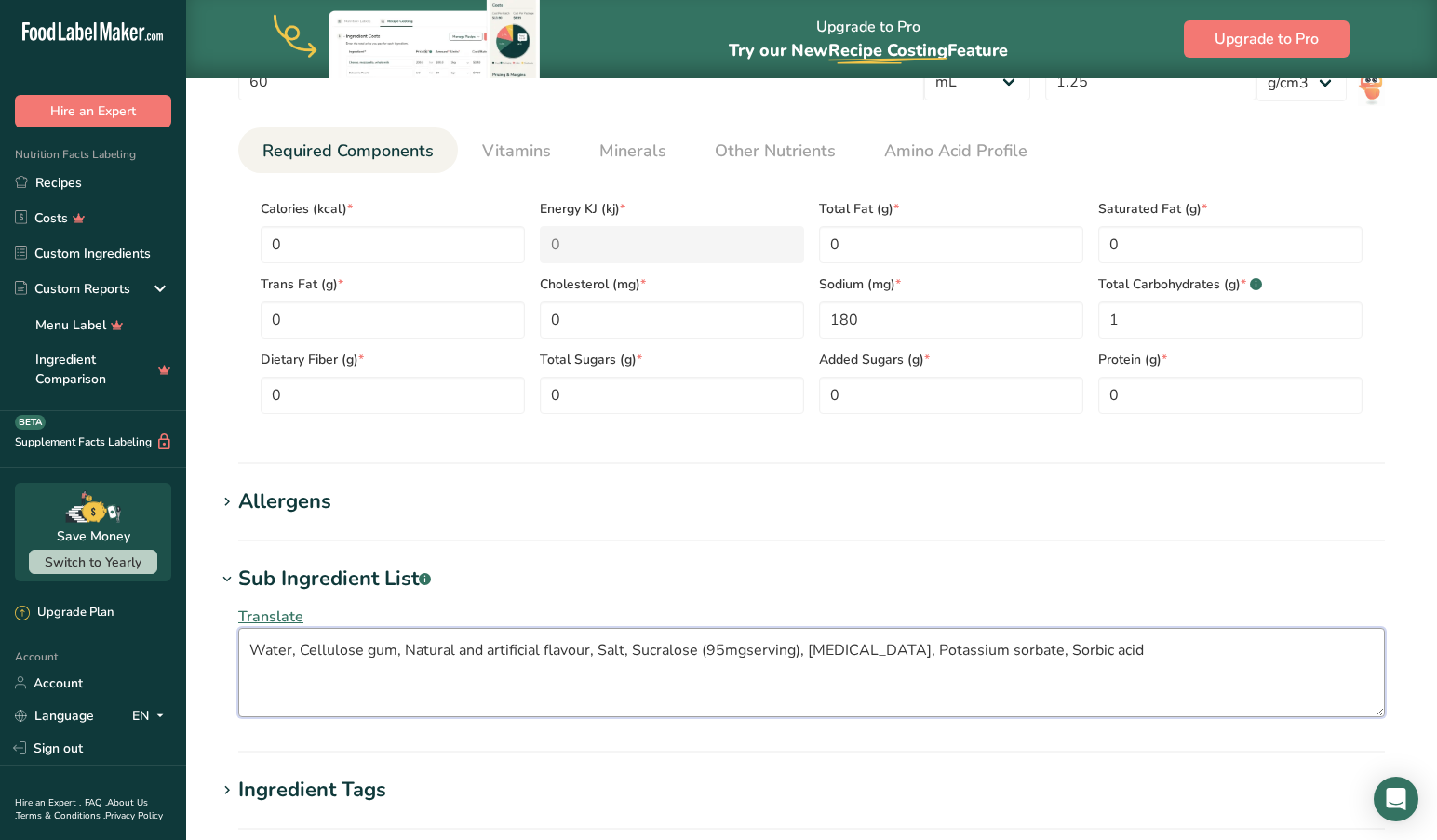
scroll to position [838, 0]
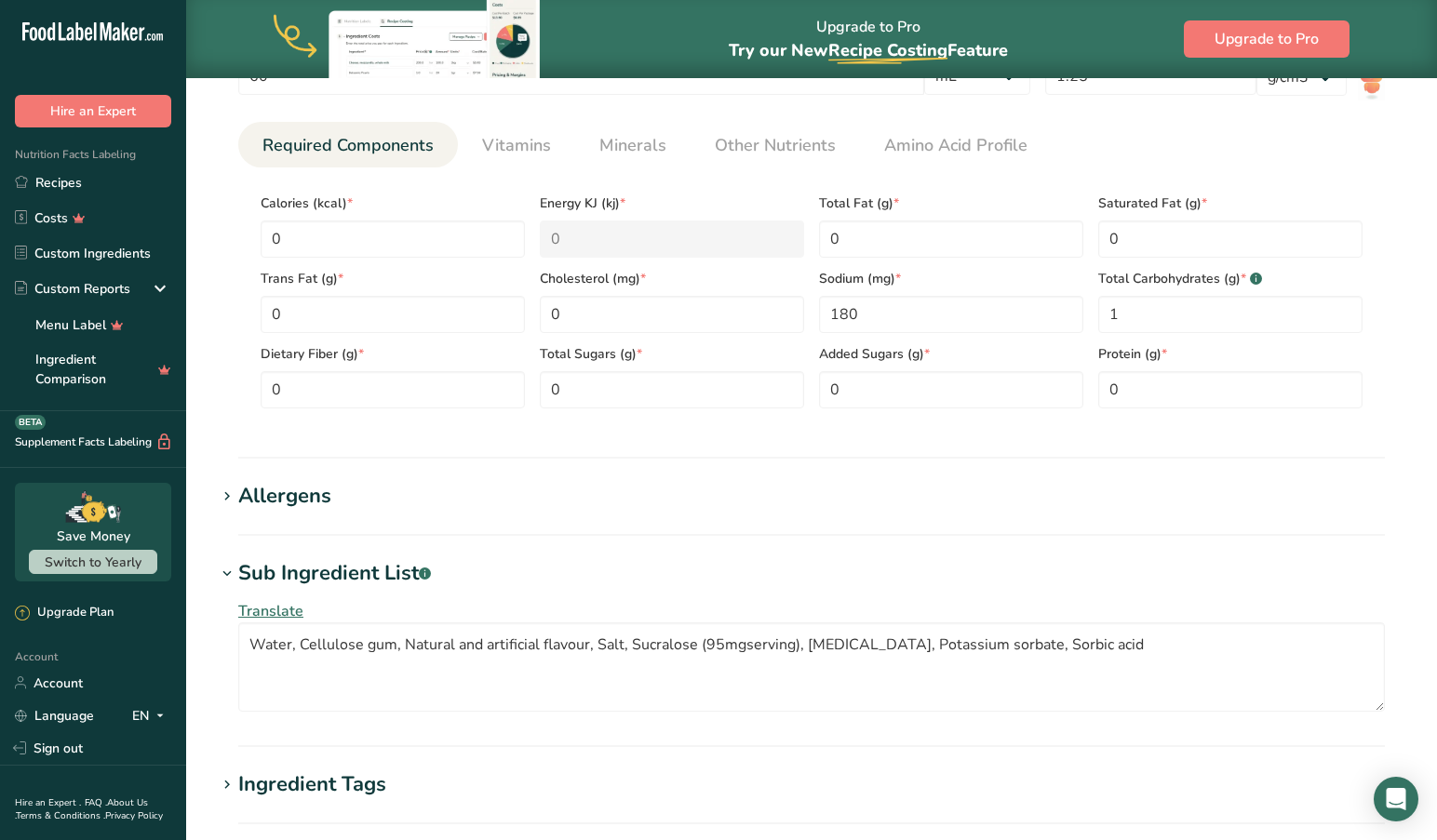
click at [281, 605] on span "Translate" at bounding box center [270, 611] width 65 height 21
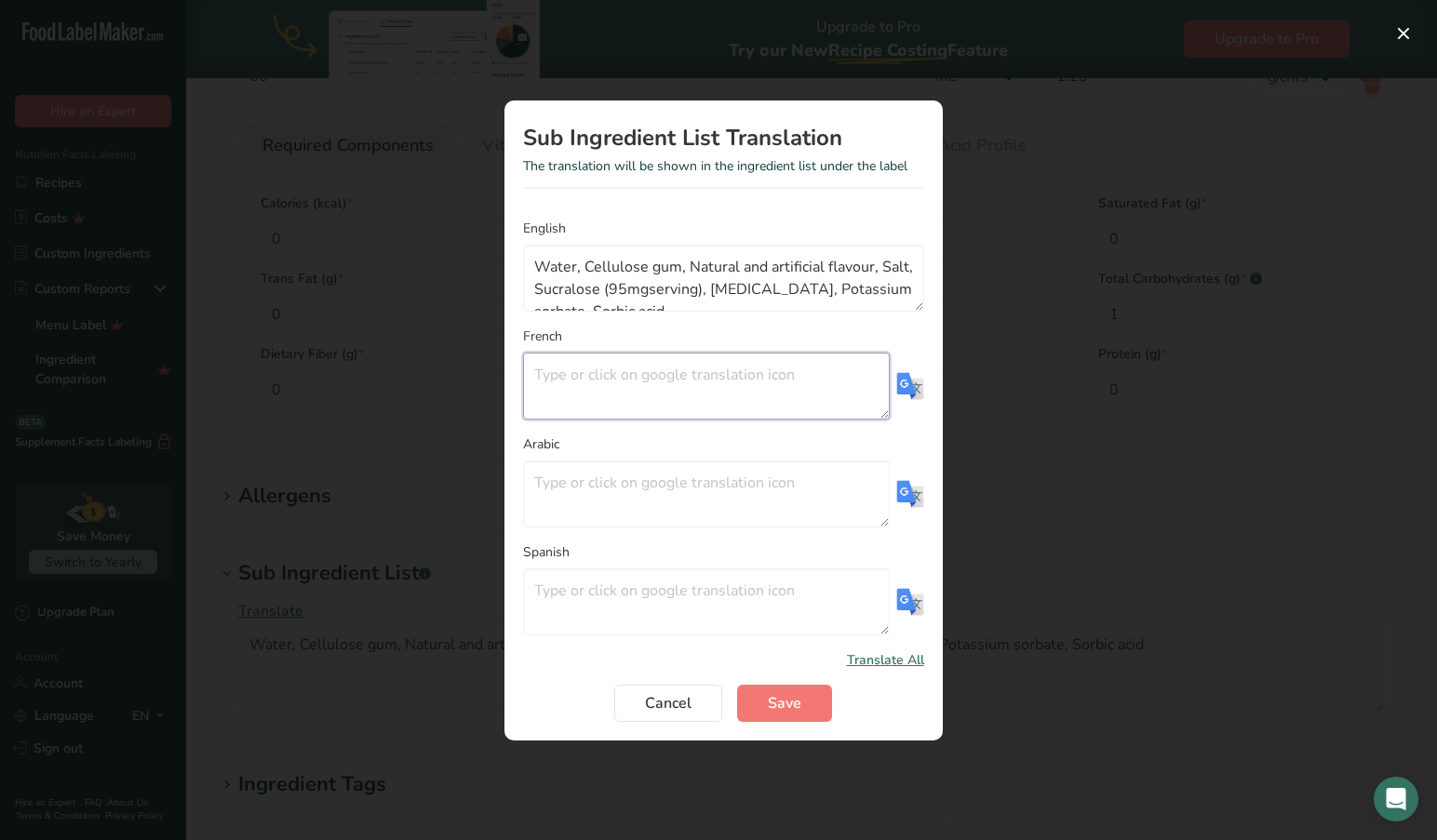
click at [558, 373] on textarea "Translation Modal" at bounding box center [705, 385] width 367 height 67
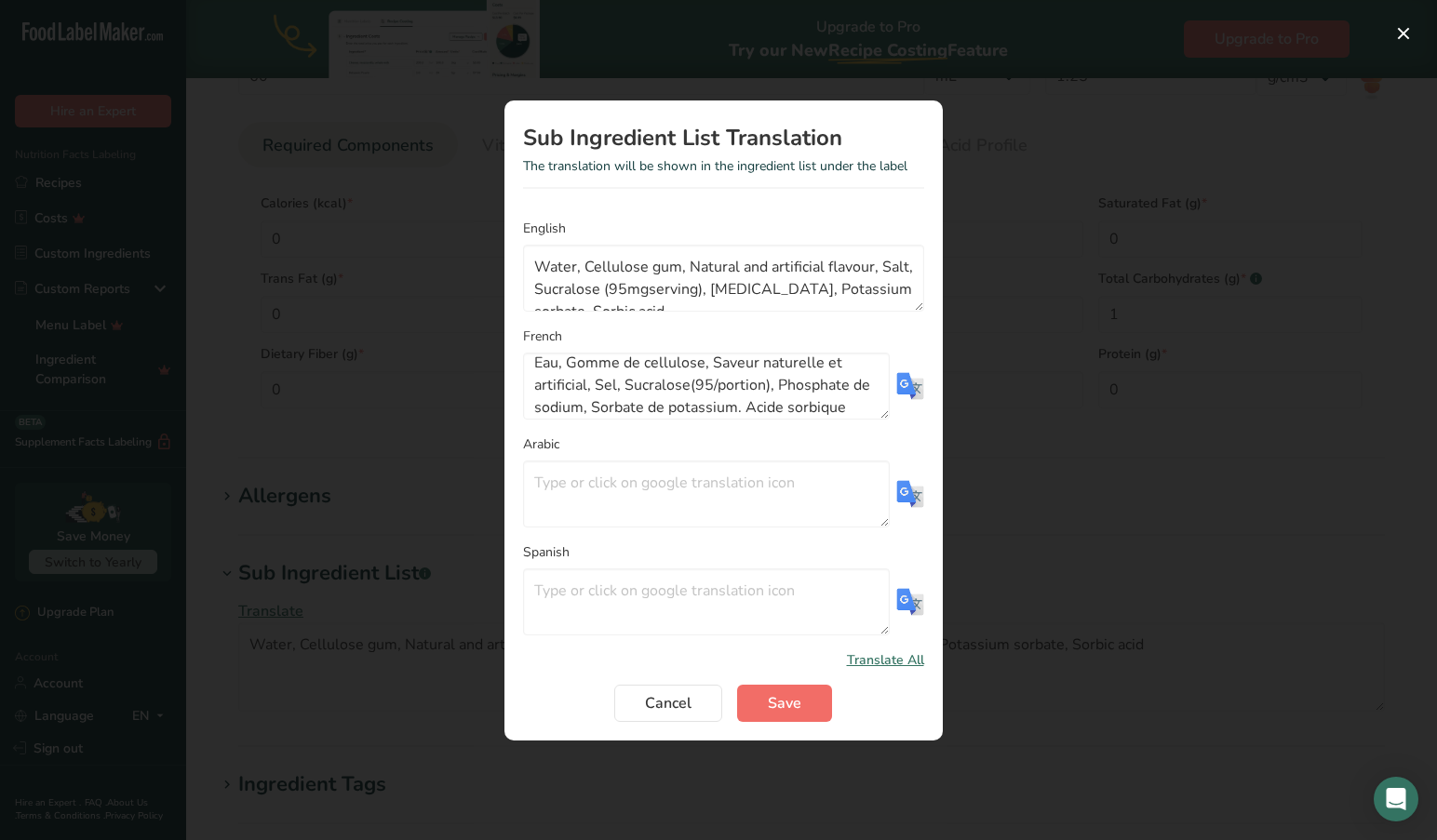
click at [781, 705] on span "Save" at bounding box center [784, 703] width 34 height 22
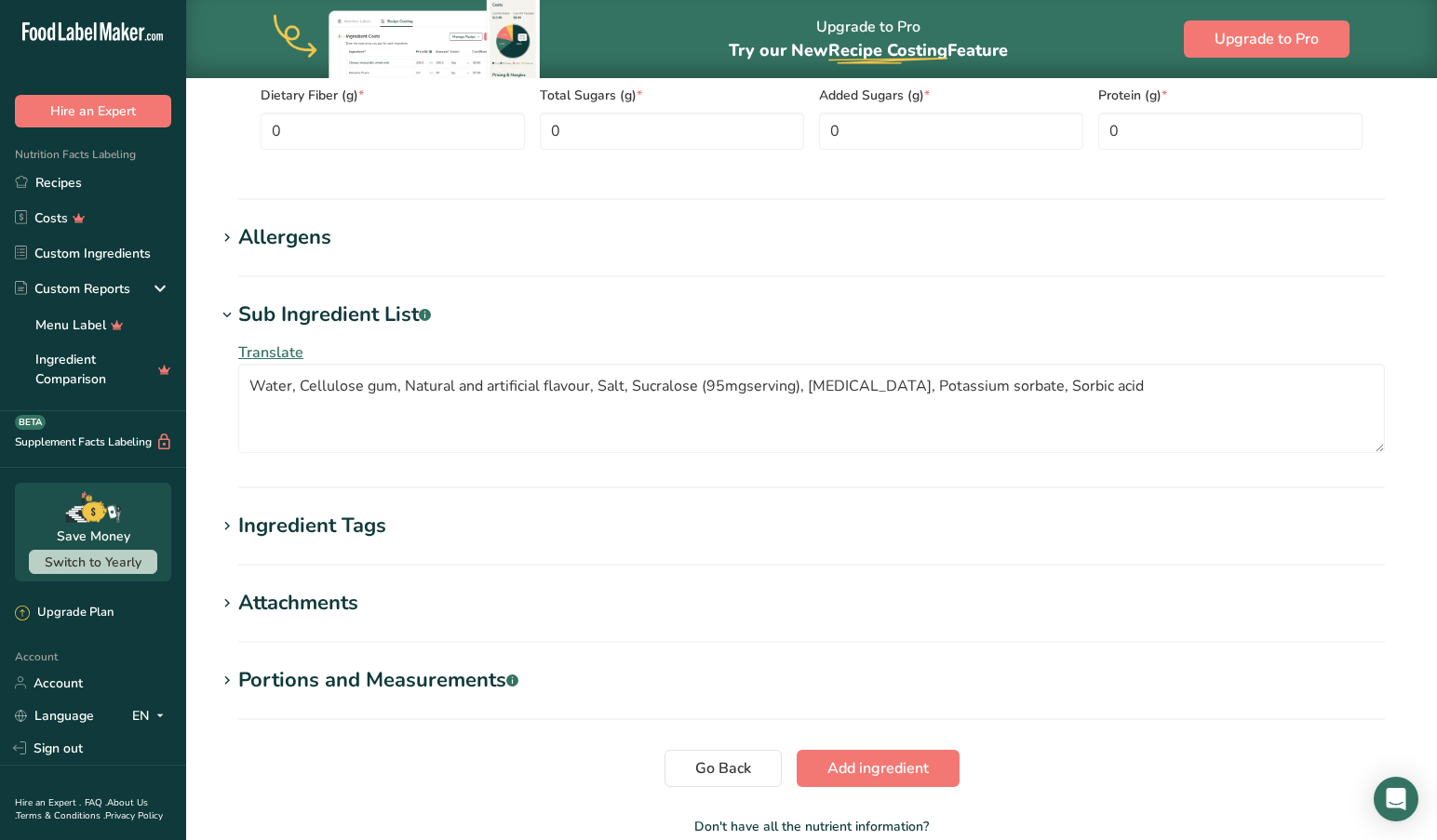
scroll to position [1101, 0]
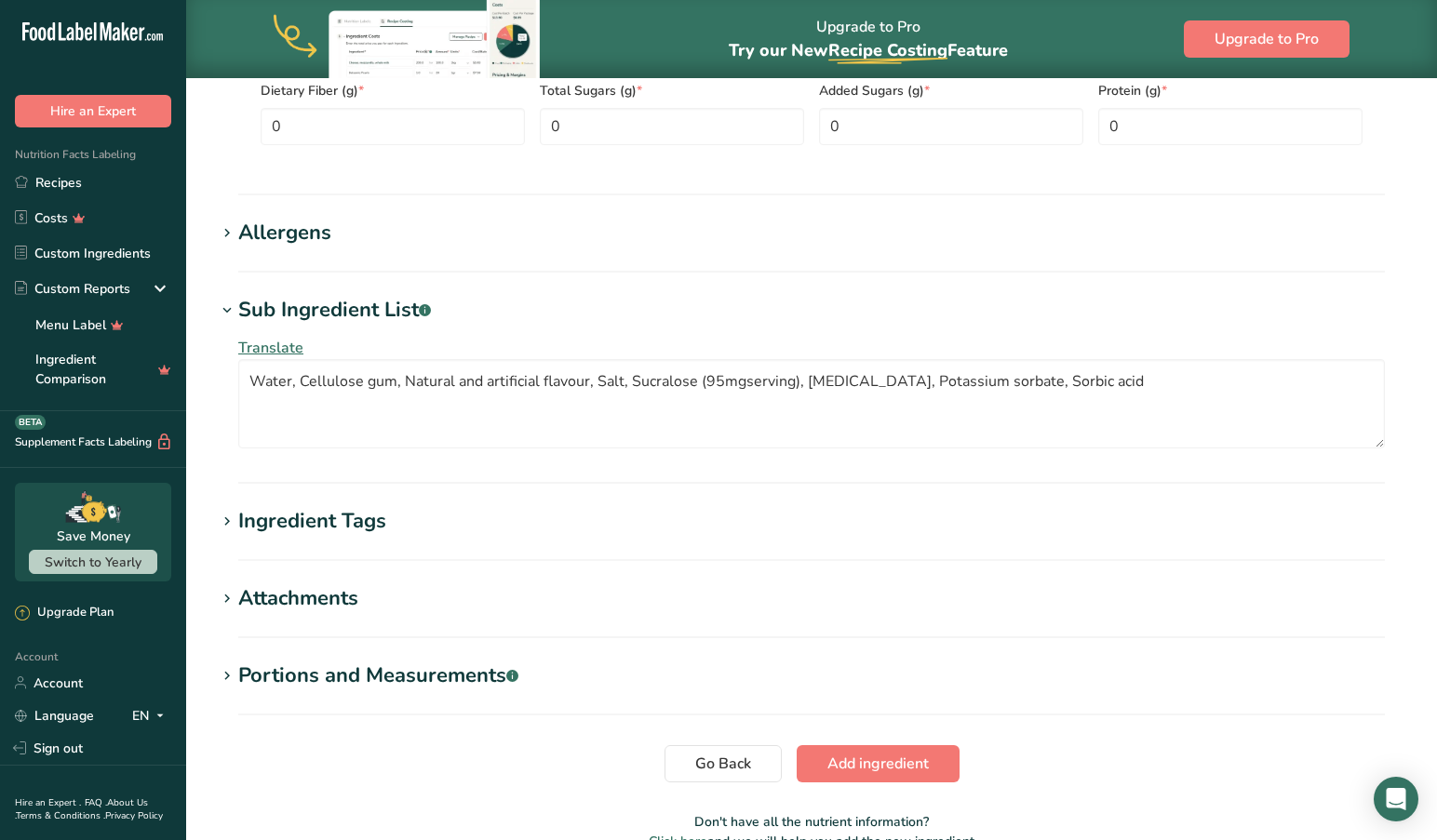
click at [376, 526] on div "Ingredient Tags" at bounding box center [312, 521] width 148 height 31
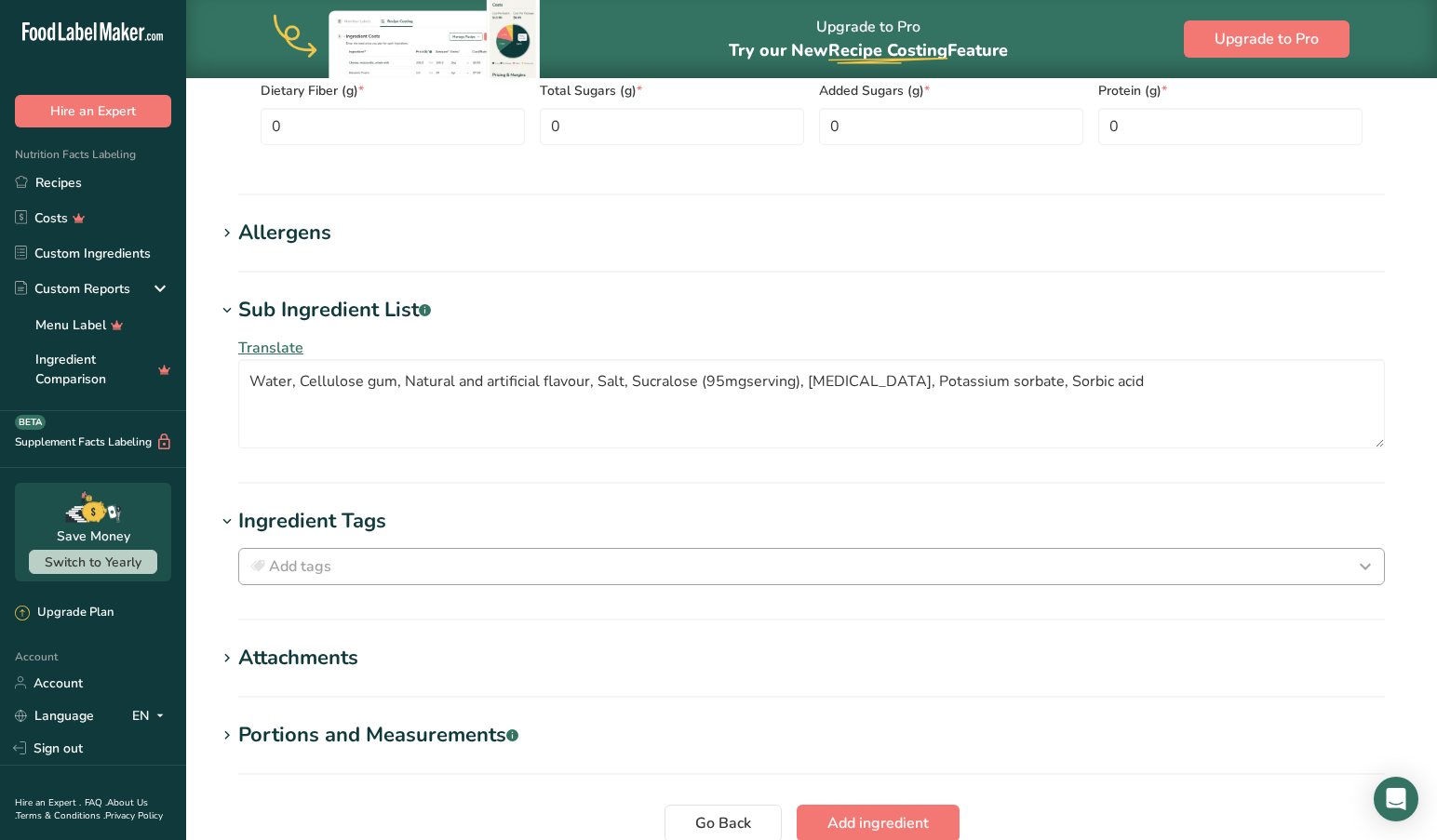
click at [353, 560] on div "Add tags" at bounding box center [811, 566] width 1129 height 22
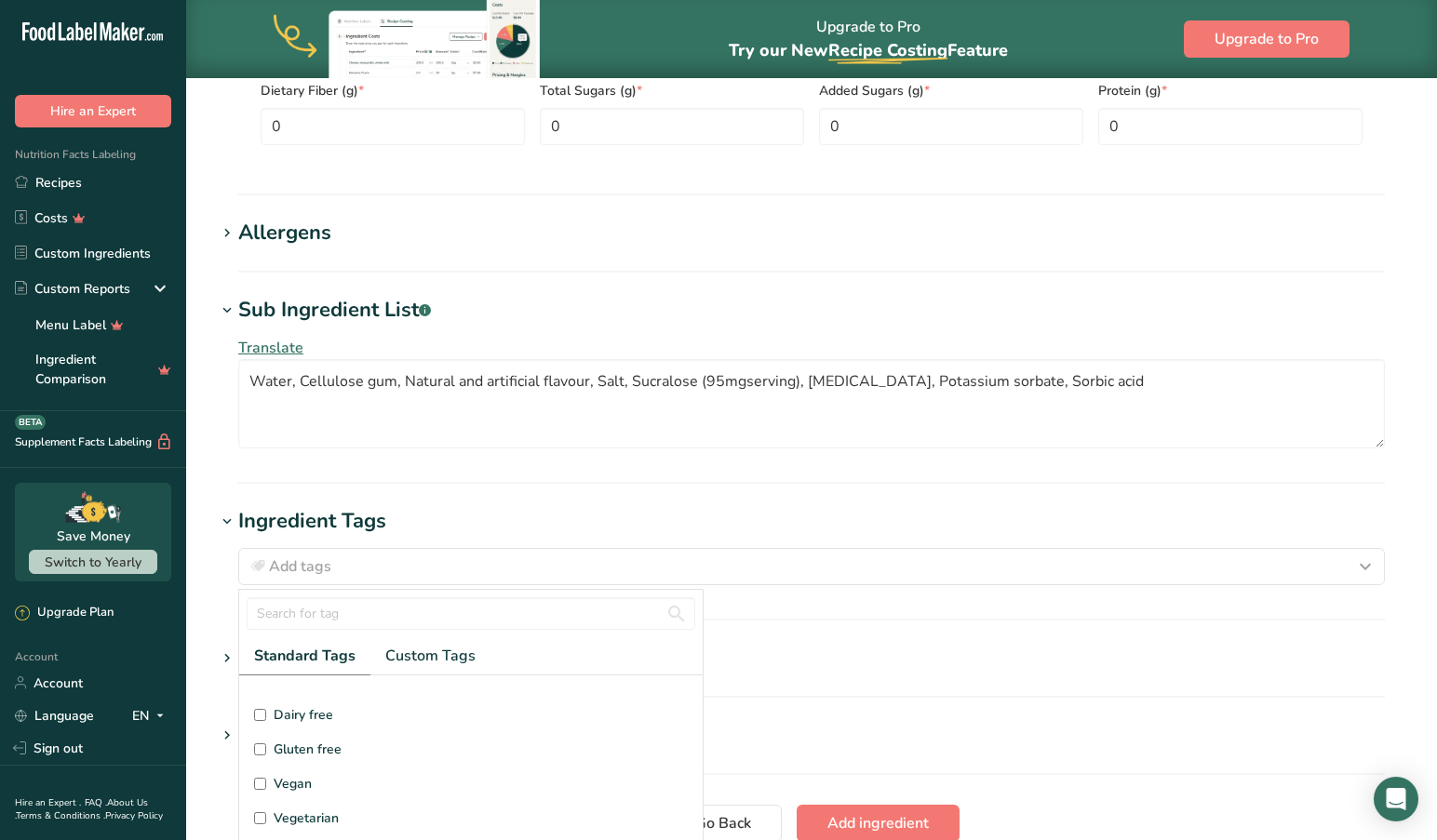
scroll to position [123, 0]
click at [257, 750] on input "Gluten free" at bounding box center [260, 749] width 12 height 12
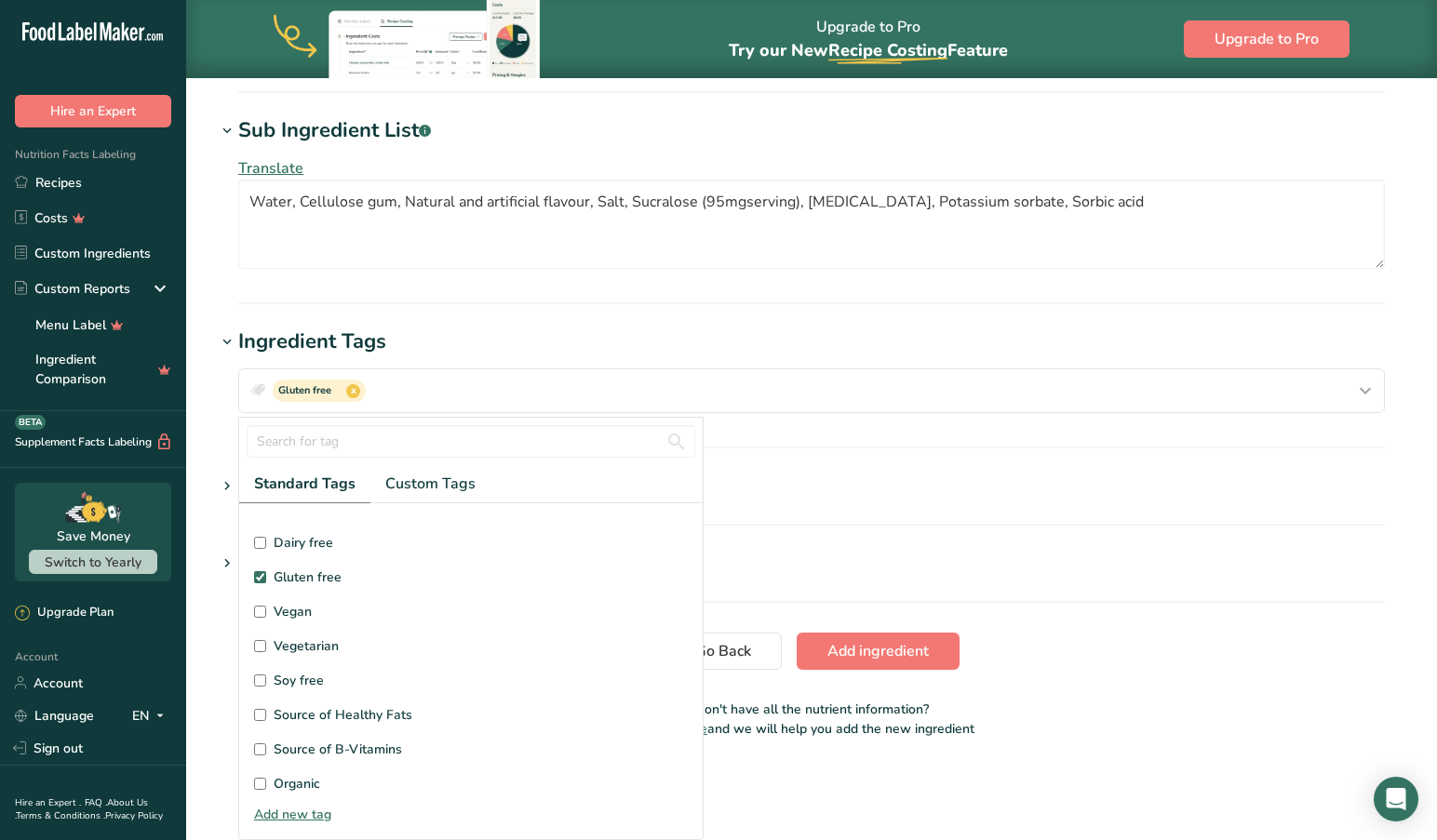
scroll to position [1268, 0]
click at [860, 646] on span "Add ingredient" at bounding box center [878, 651] width 101 height 22
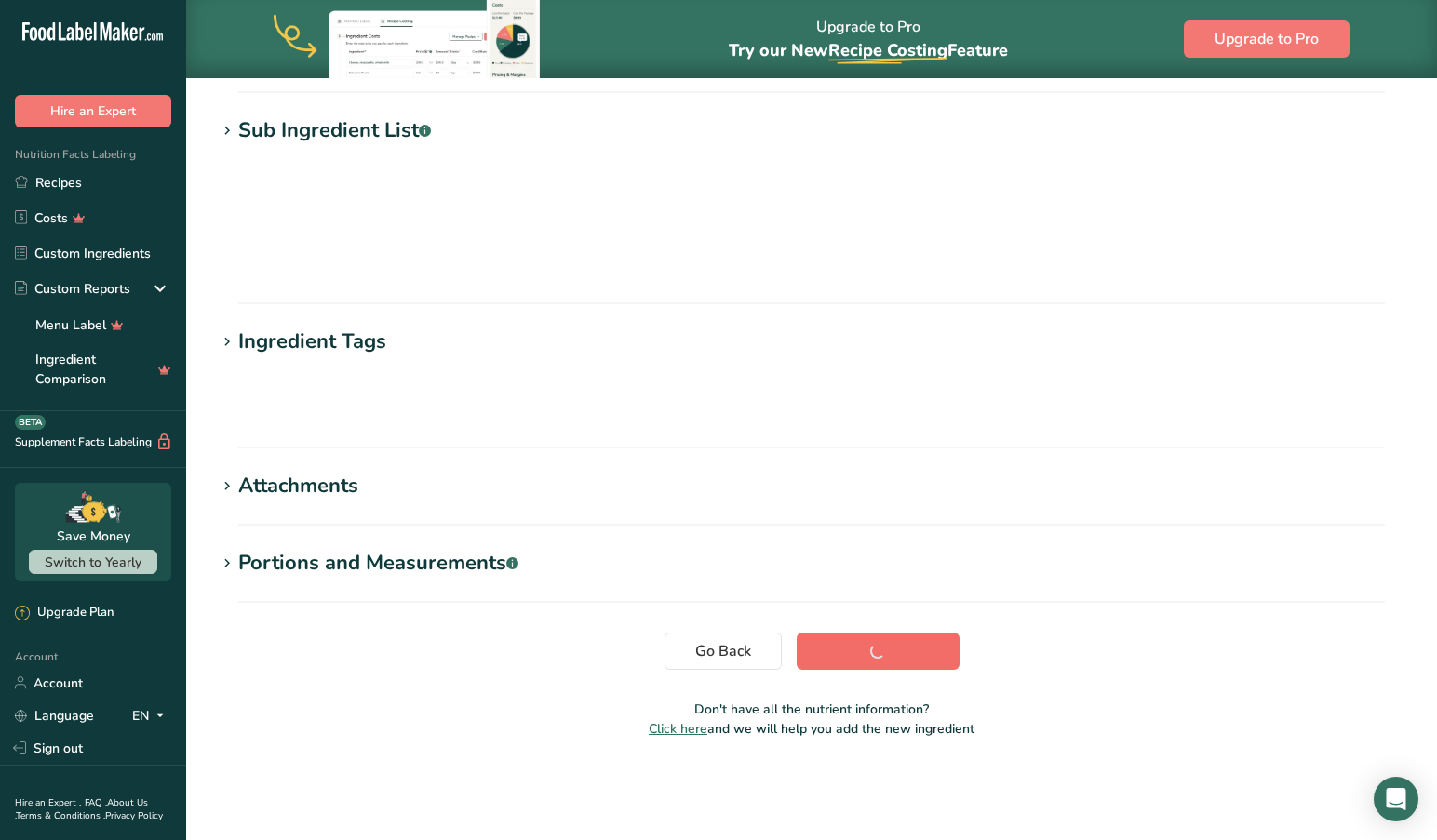
scroll to position [0, 0]
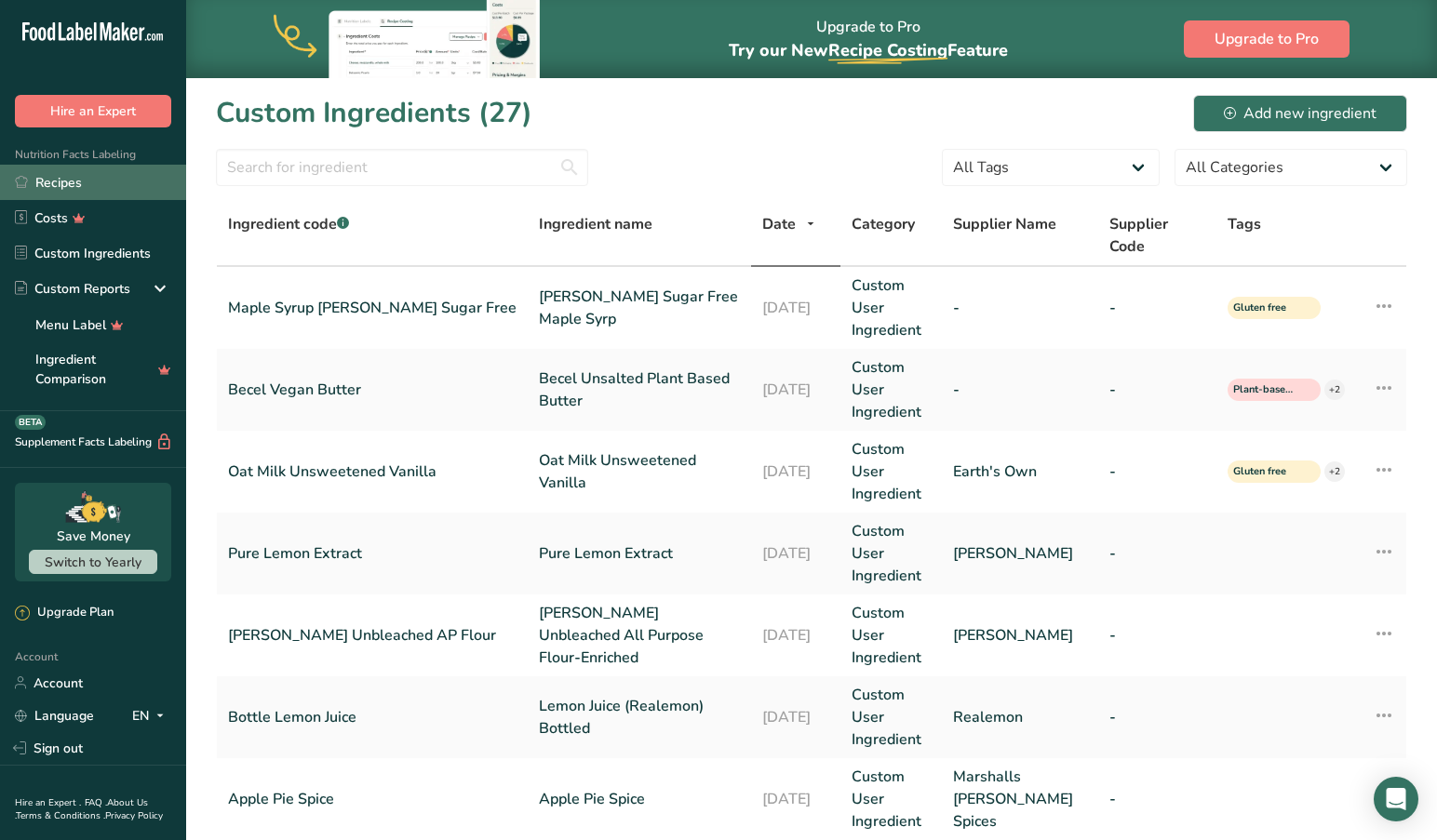
click at [57, 183] on link "Recipes" at bounding box center [93, 183] width 186 height 36
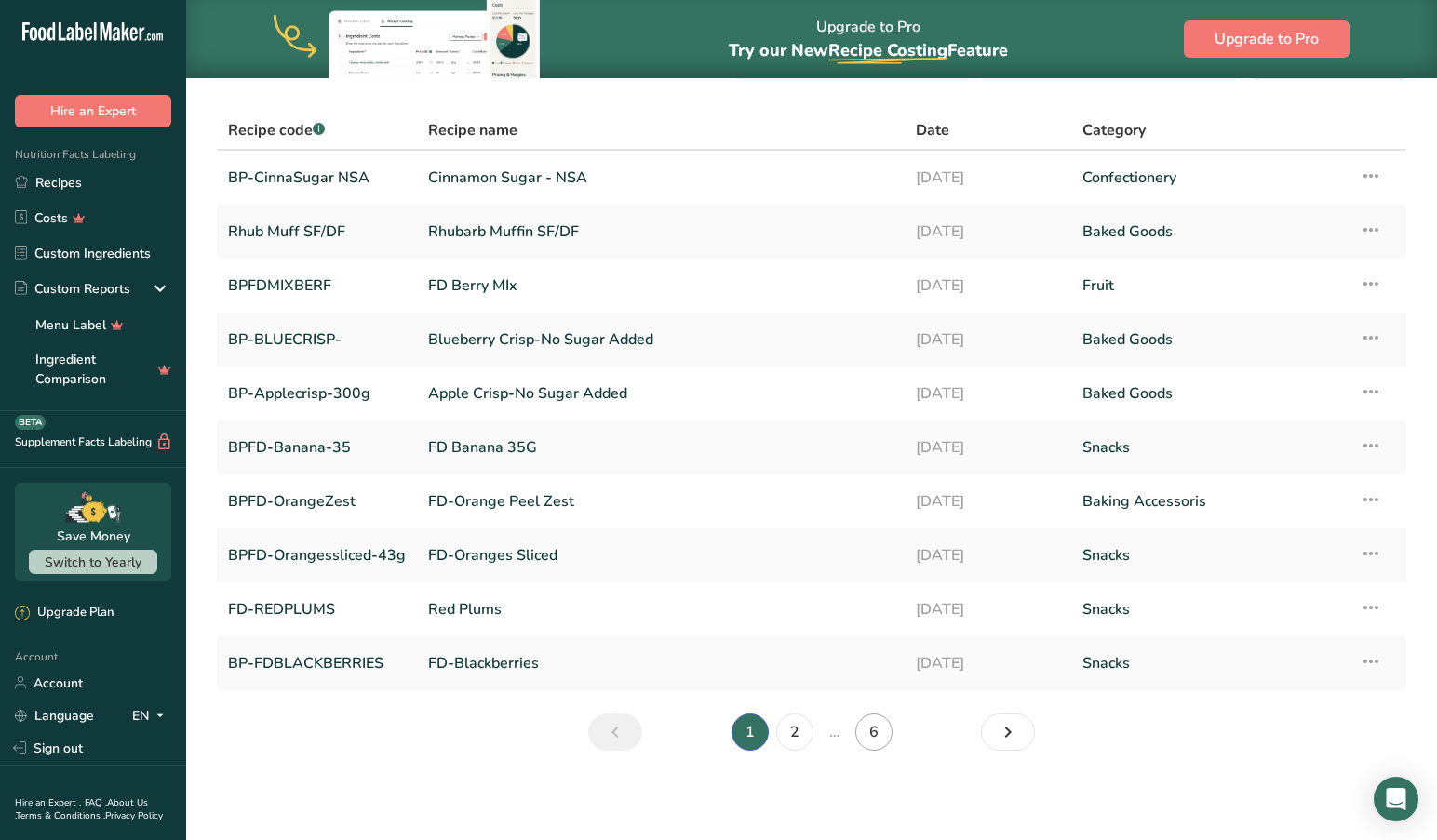
scroll to position [53, 0]
click at [868, 729] on link "6" at bounding box center [874, 732] width 38 height 38
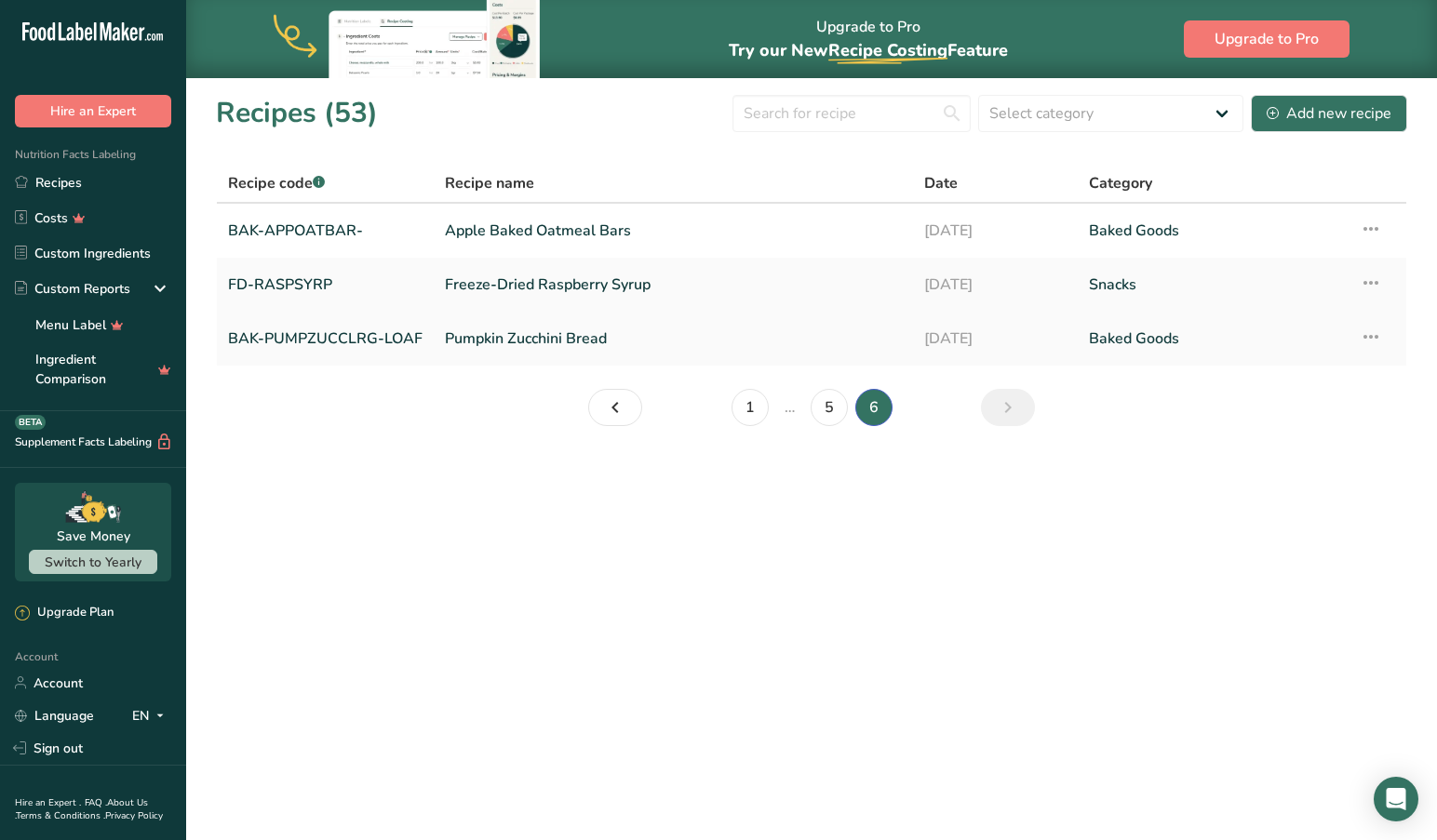
click at [508, 337] on link "Pumpkin Zucchini Bread" at bounding box center [673, 338] width 457 height 39
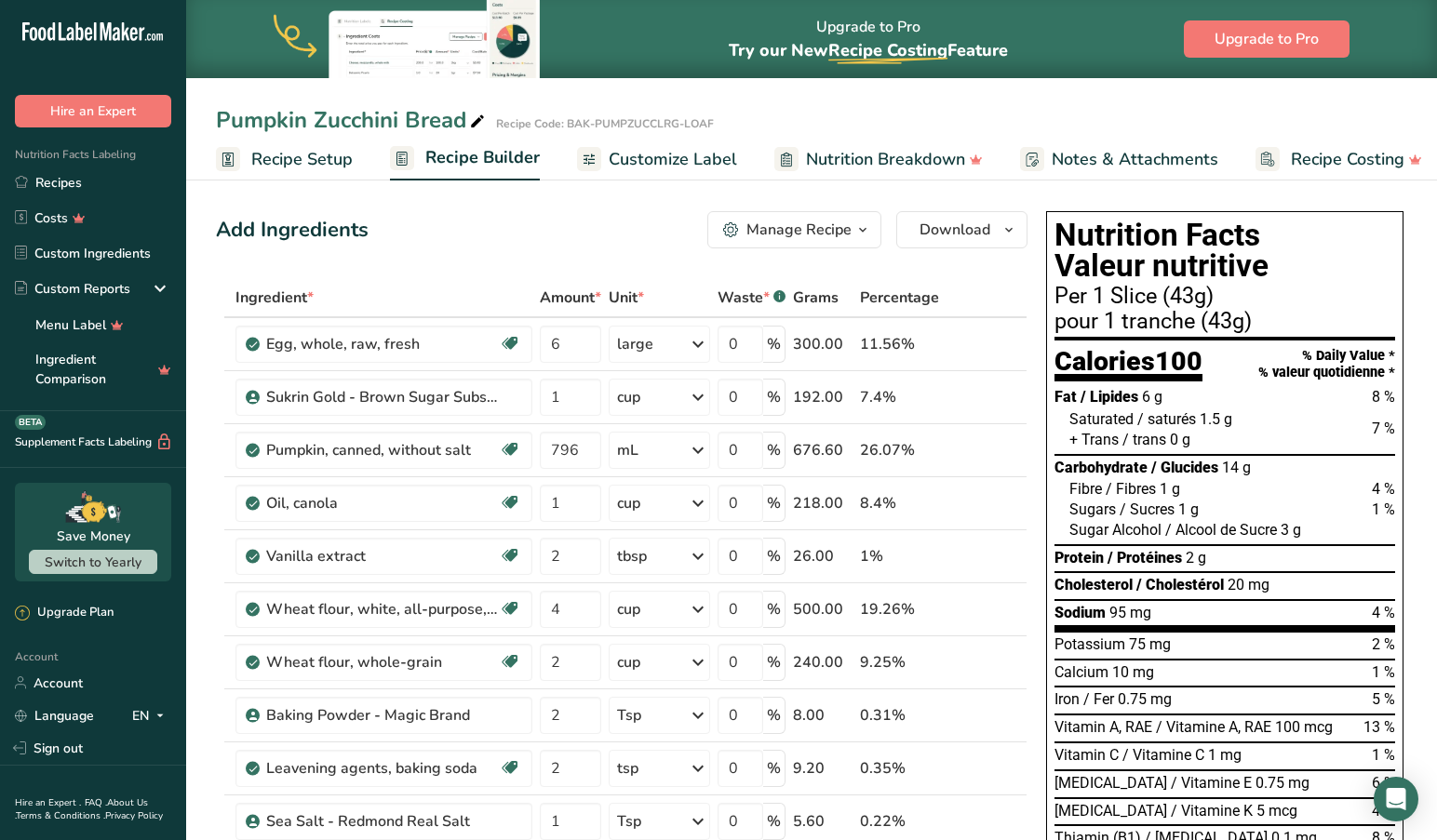
click at [659, 156] on span "Customize Label" at bounding box center [673, 159] width 129 height 25
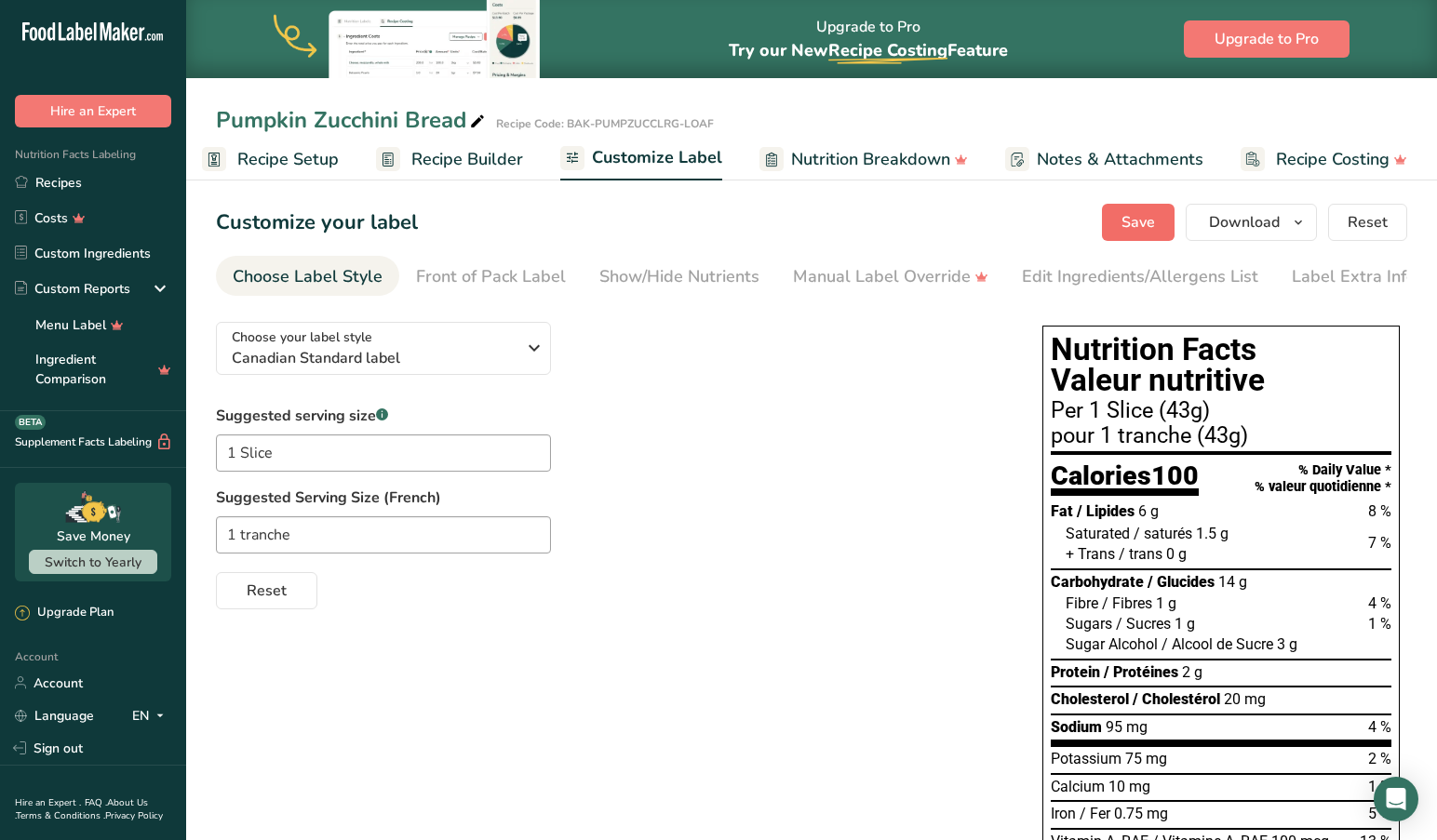
click at [1127, 218] on span "Save" at bounding box center [1138, 222] width 34 height 22
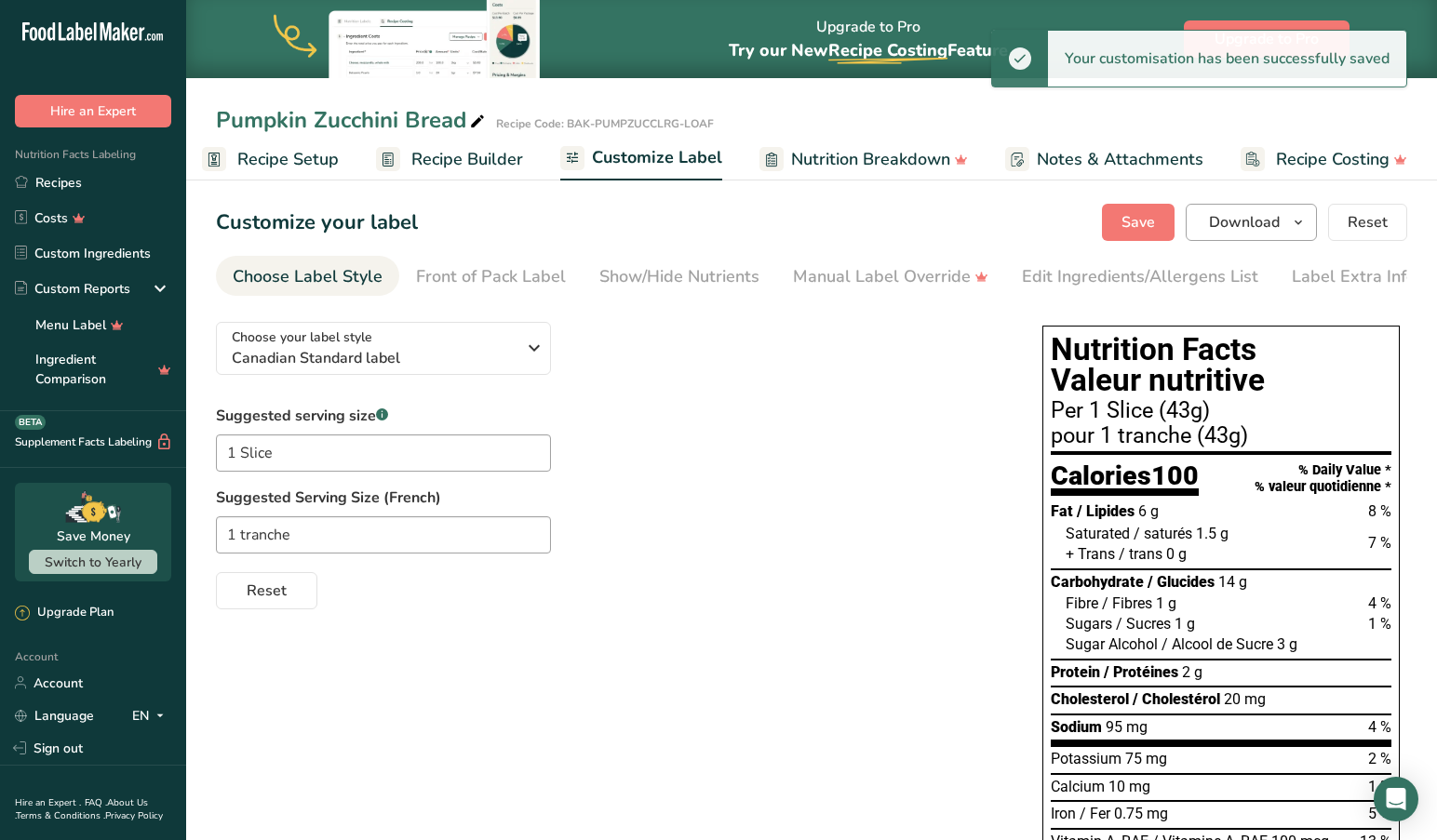
click at [1302, 219] on icon "button" at bounding box center [1298, 222] width 15 height 23
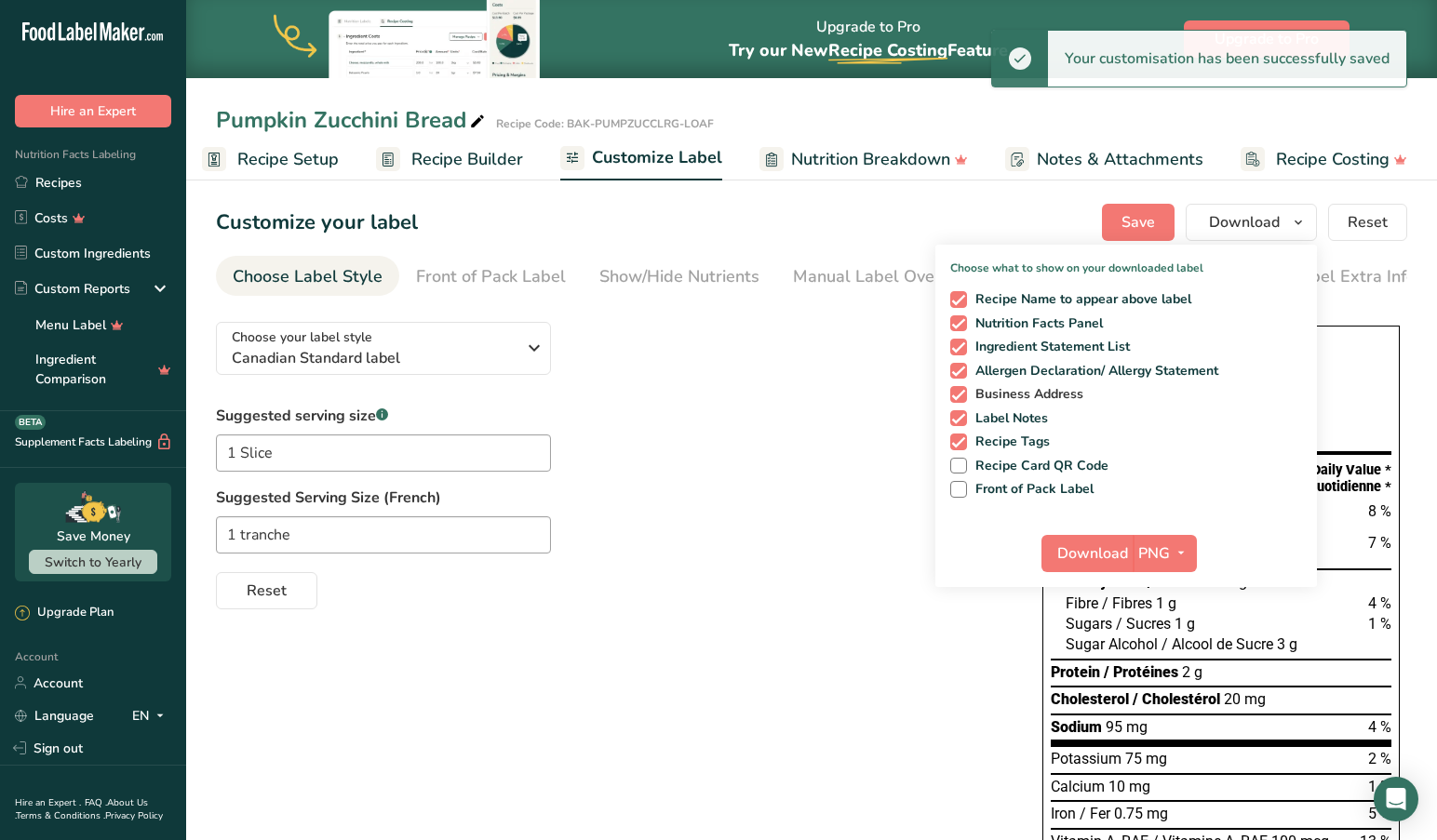
click at [957, 392] on span at bounding box center [959, 395] width 17 height 17
click at [957, 392] on input "Business Address" at bounding box center [956, 394] width 12 height 12
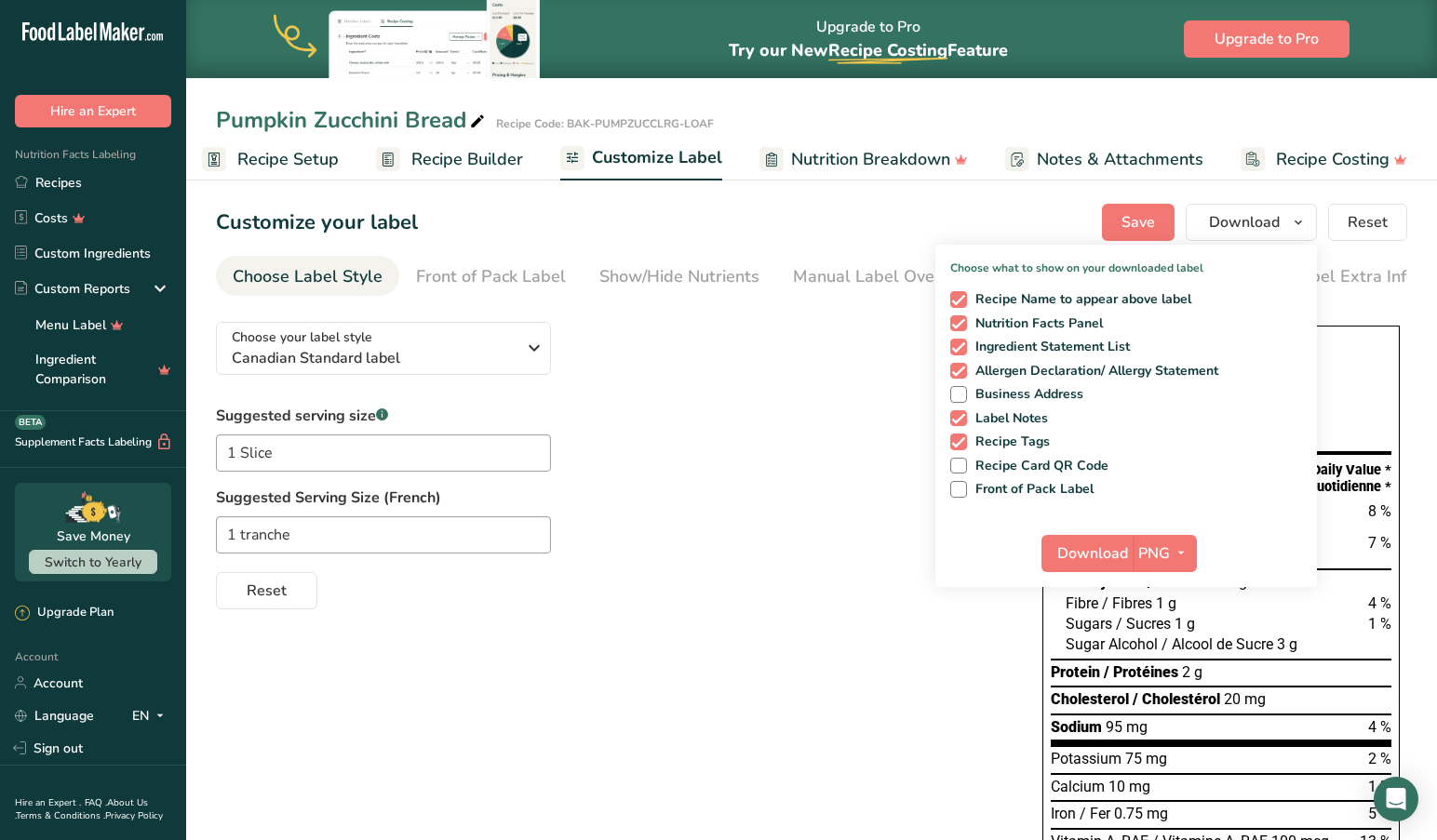
drag, startPoint x: 1098, startPoint y: 548, endPoint x: 896, endPoint y: 429, distance: 234.4
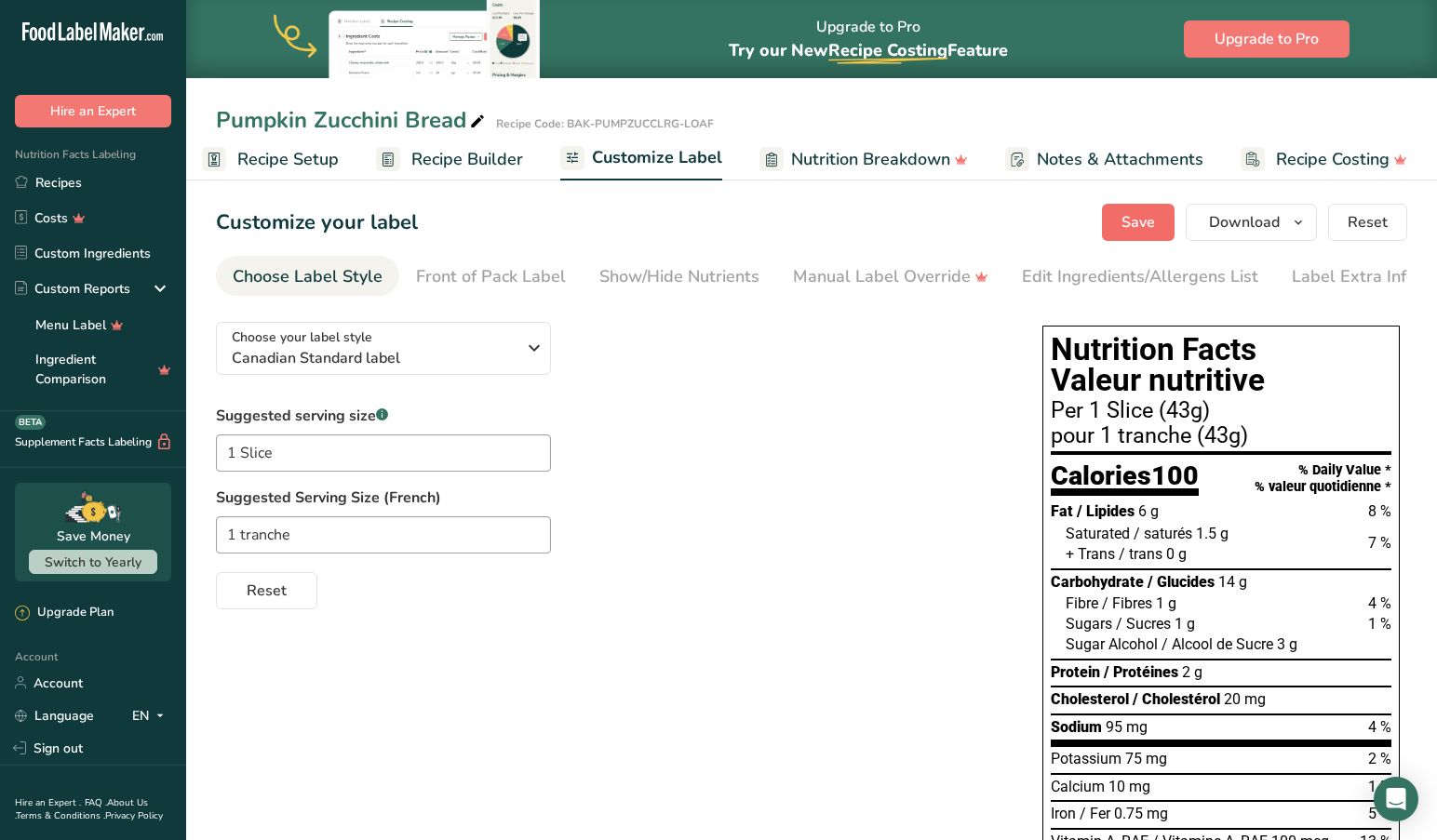
click at [1120, 222] on button "Save" at bounding box center [1137, 222] width 72 height 38
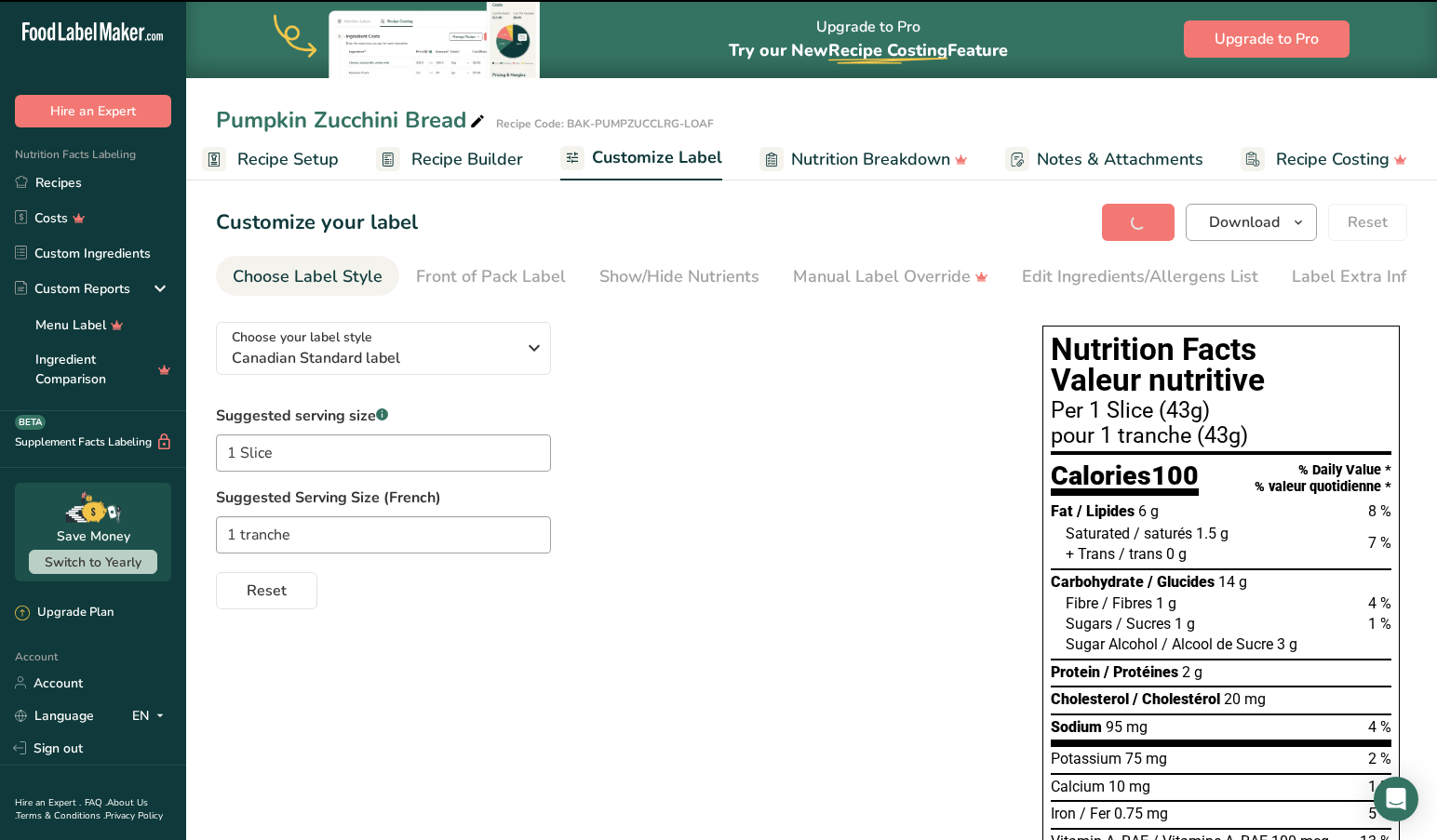
click at [1305, 217] on icon "button" at bounding box center [1298, 222] width 15 height 23
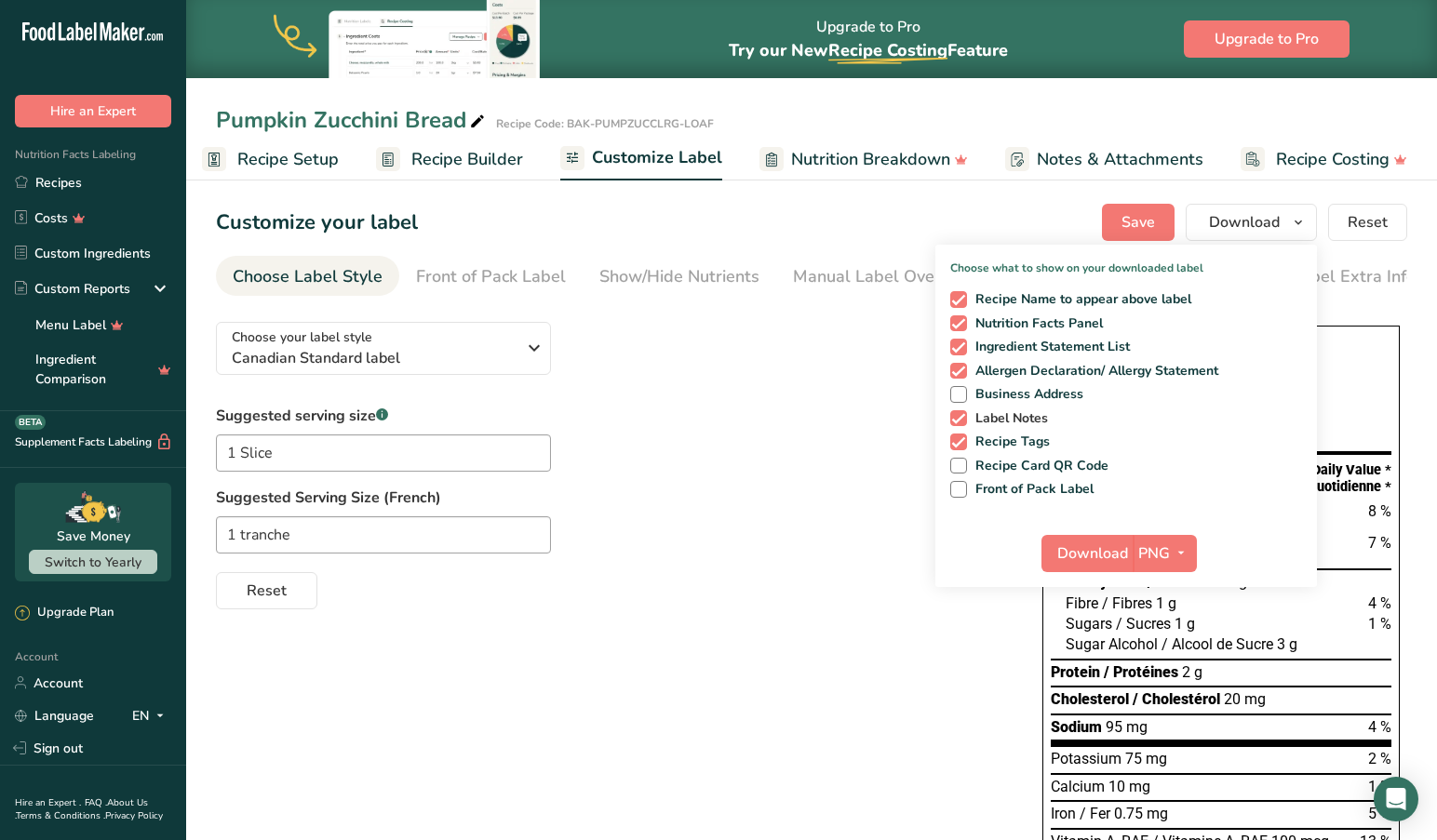
click at [960, 416] on span at bounding box center [959, 418] width 17 height 17
click at [960, 416] on input "Label Notes" at bounding box center [956, 417] width 12 height 12
click at [815, 508] on label "Suggested Serving Size (French)" at bounding box center [610, 498] width 789 height 22
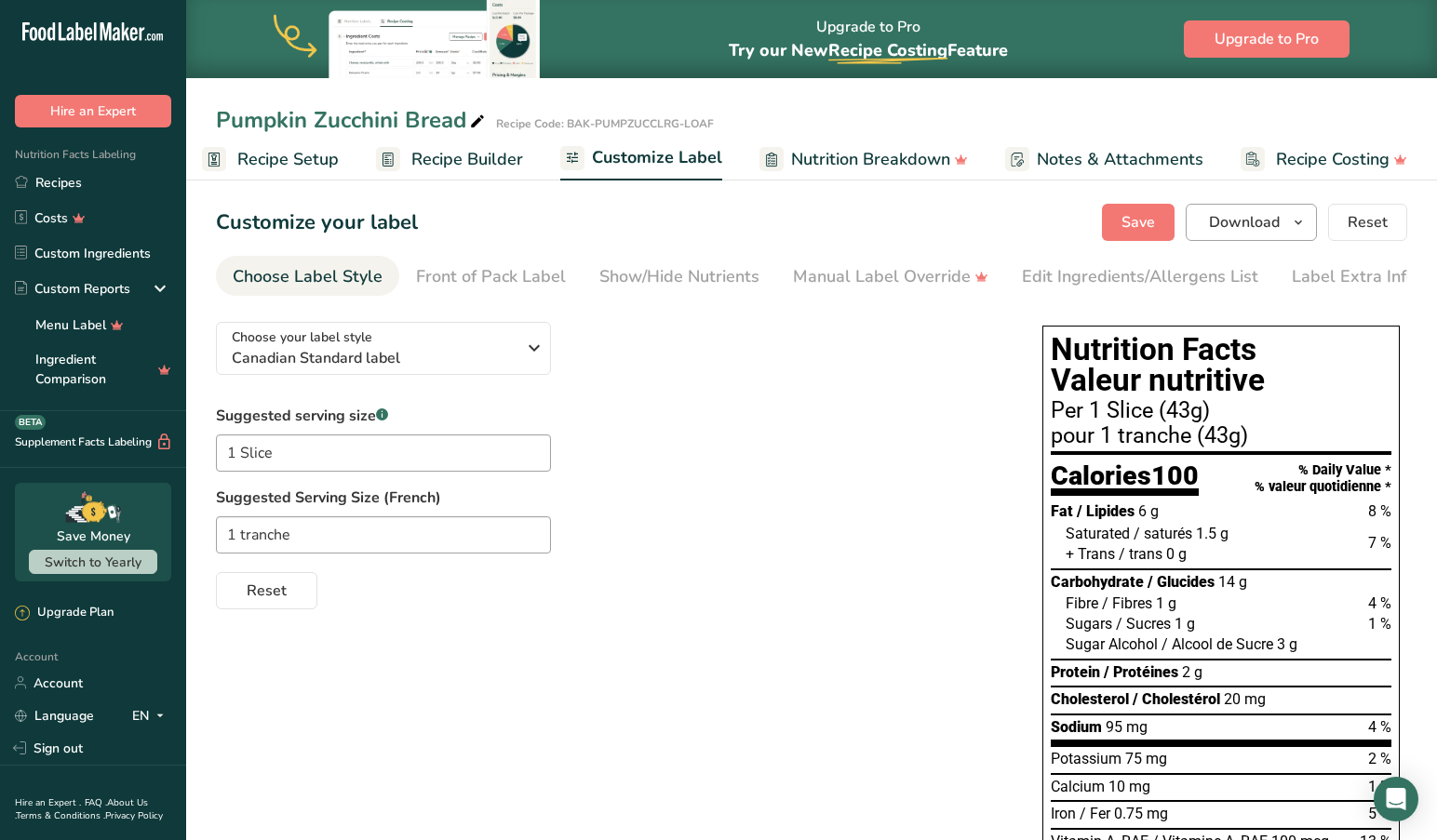
click at [1281, 216] on button "Download" at bounding box center [1251, 222] width 131 height 38
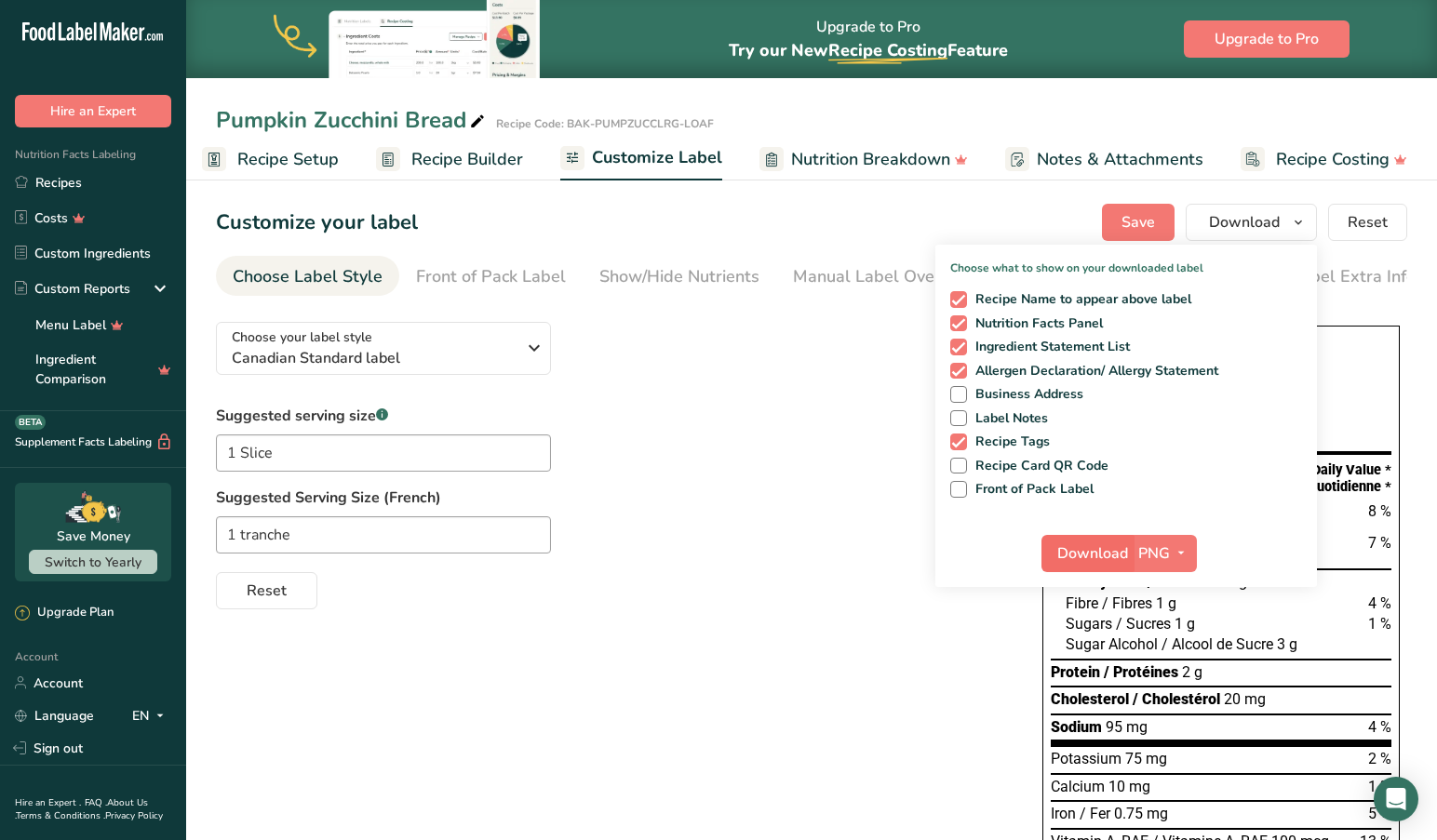
click at [1111, 557] on span "Download" at bounding box center [1092, 553] width 70 height 22
click at [878, 583] on div "Reset" at bounding box center [610, 587] width 789 height 45
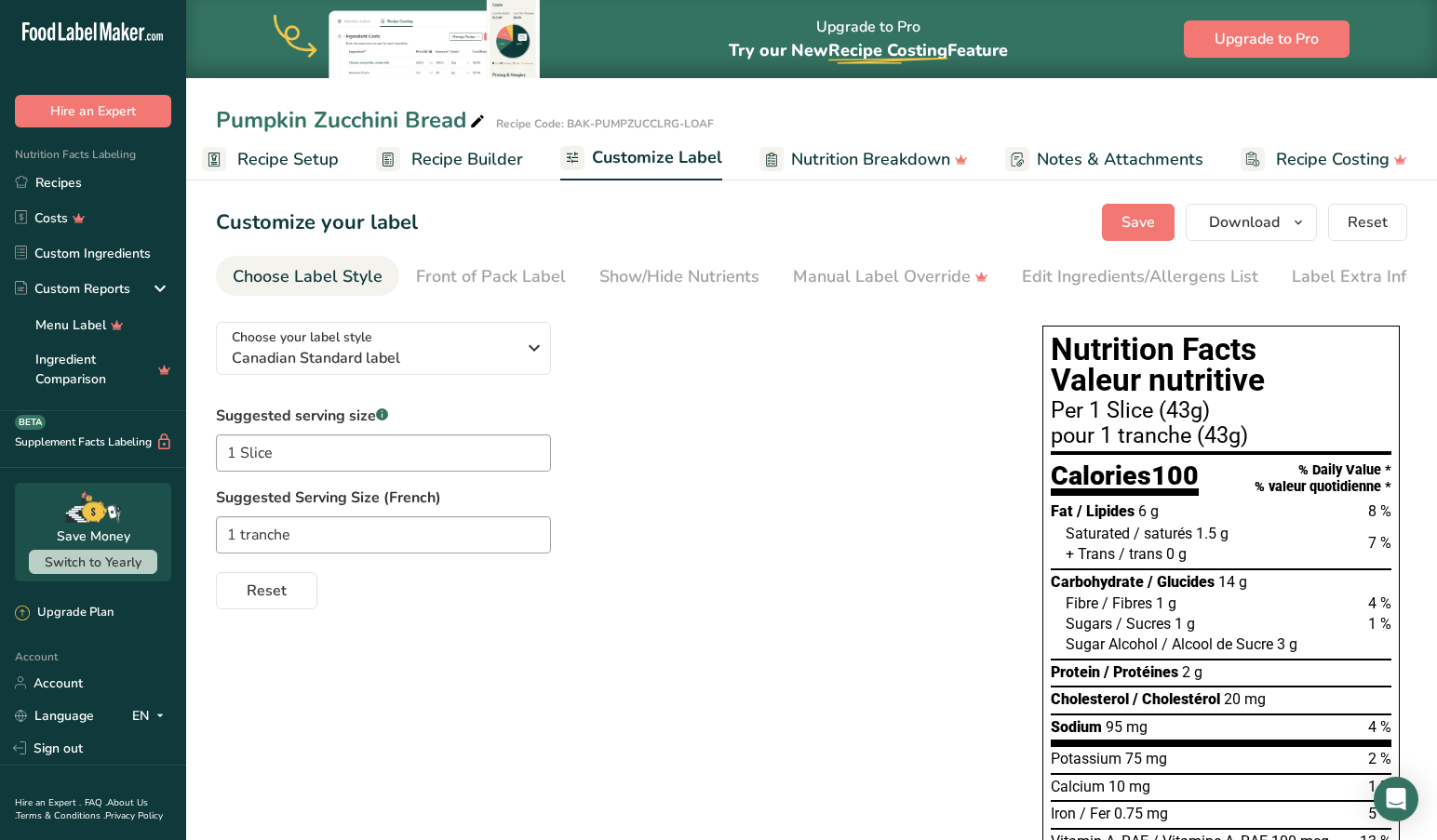
click at [278, 159] on span "Recipe Setup" at bounding box center [288, 159] width 101 height 25
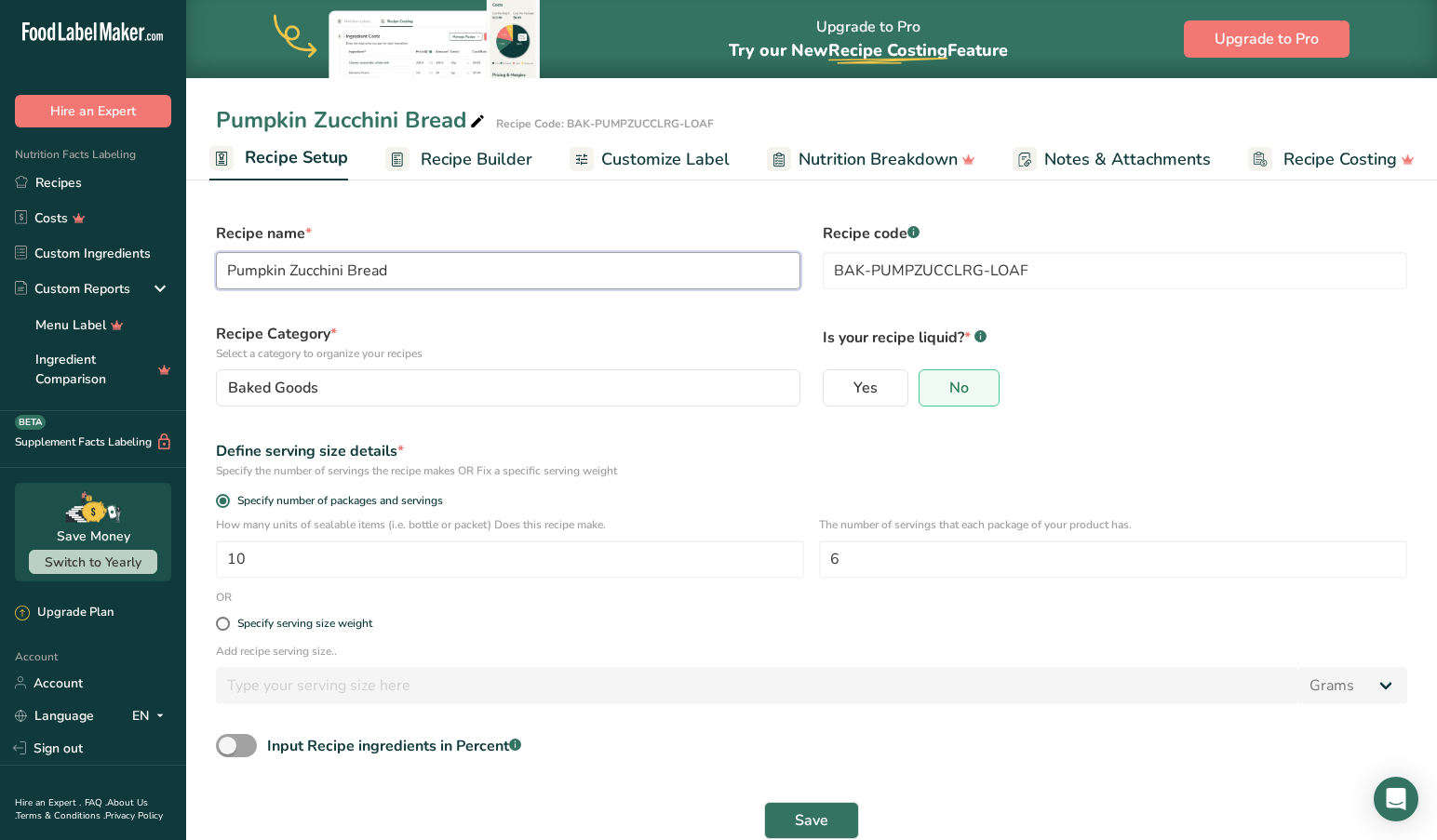
drag, startPoint x: 438, startPoint y: 262, endPoint x: 437, endPoint y: 272, distance: 10.0
click at [438, 262] on input "Pumpkin Zucchini Bread" at bounding box center [507, 271] width 584 height 38
click at [774, 483] on div "Define serving size details * Specify the number of servings the recipe makes O…" at bounding box center [811, 458] width 1214 height 61
drag, startPoint x: 386, startPoint y: 268, endPoint x: 380, endPoint y: 286, distance: 19.0
click at [386, 269] on input "Pumpkin Zucchini Bread Sugar Free, Dairy Free" at bounding box center [507, 271] width 584 height 38
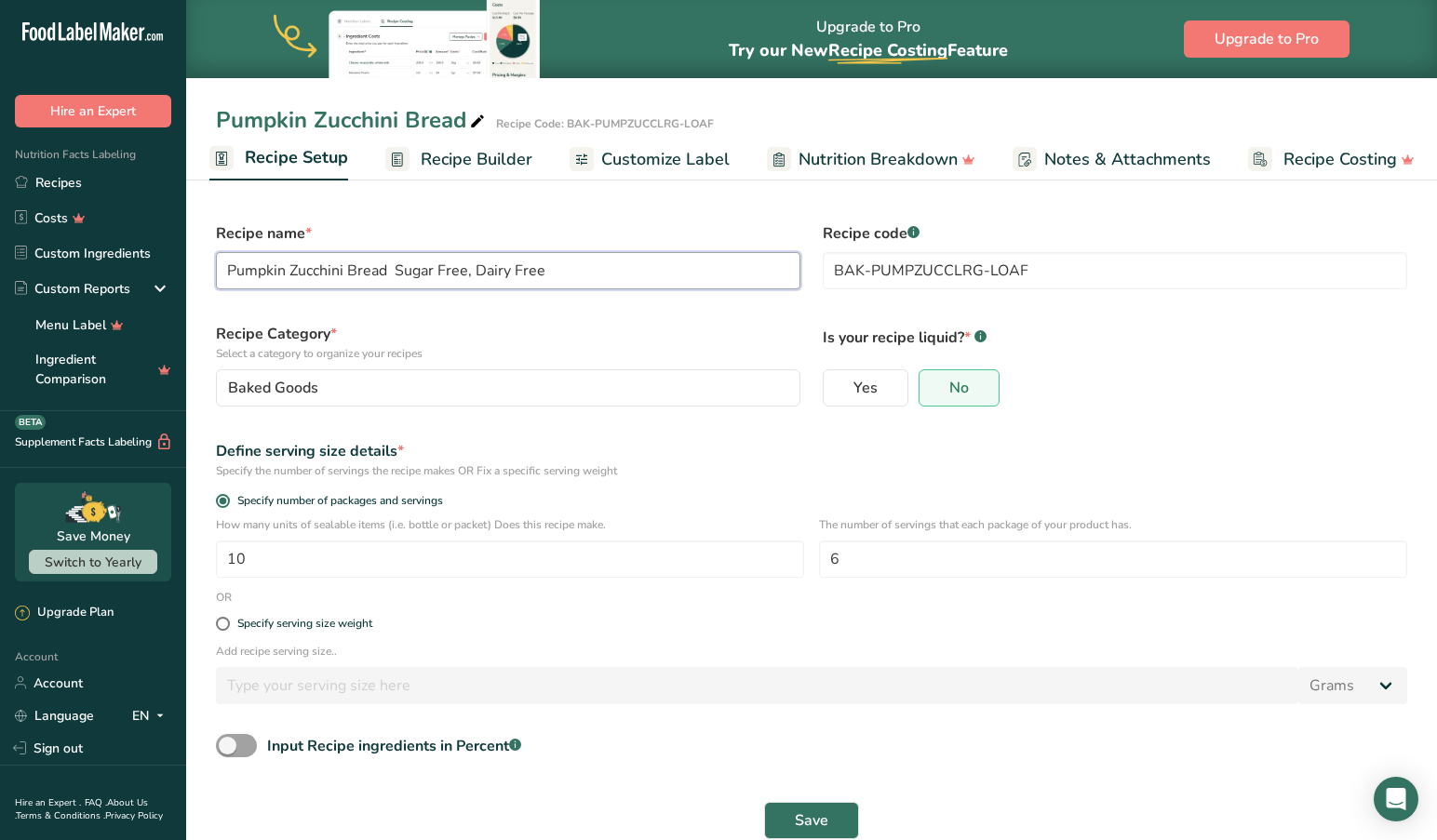
scroll to position [2, 0]
click at [811, 818] on button "Save" at bounding box center [810, 818] width 95 height 38
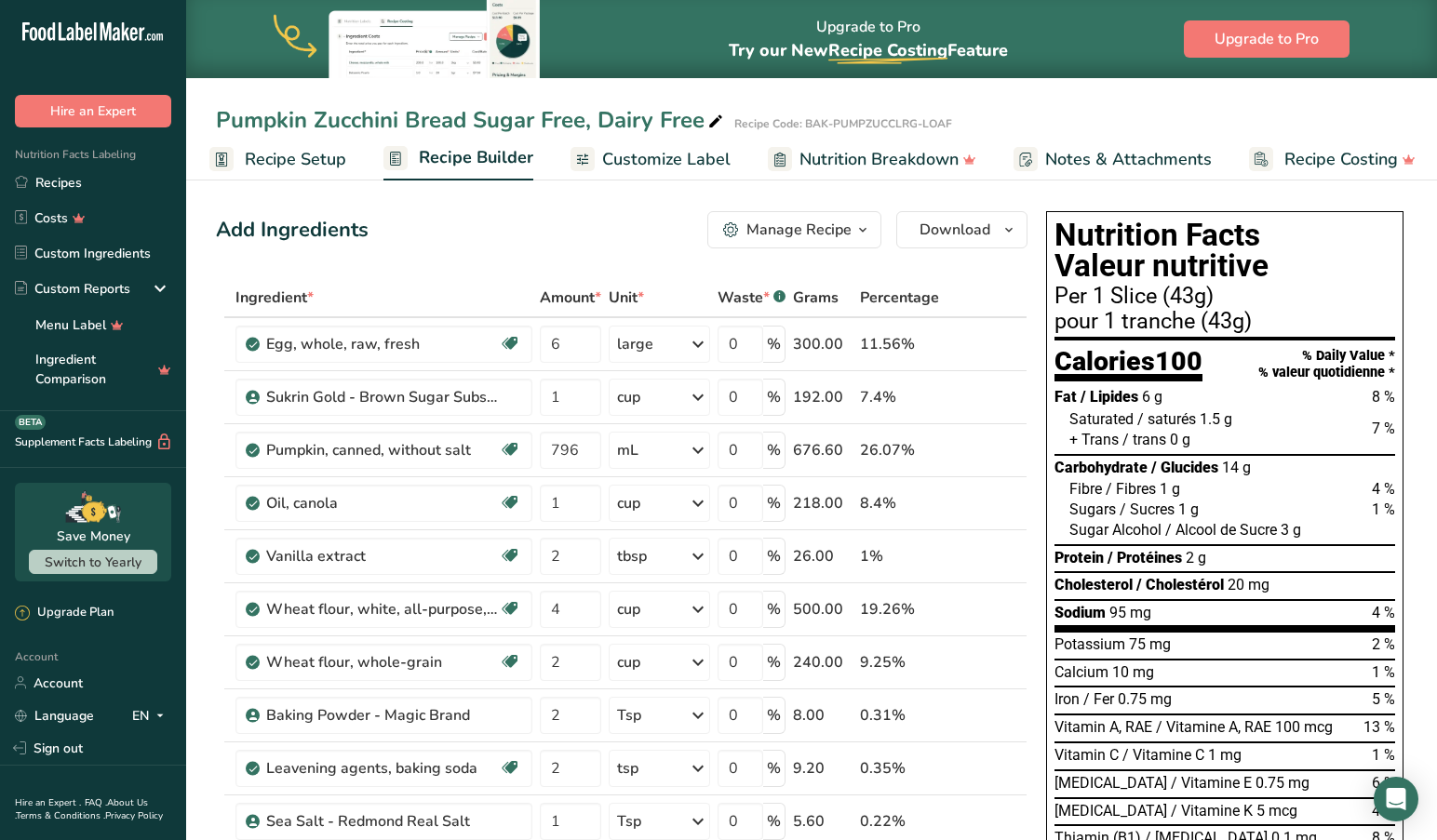
click at [628, 154] on span "Customize Label" at bounding box center [666, 159] width 129 height 25
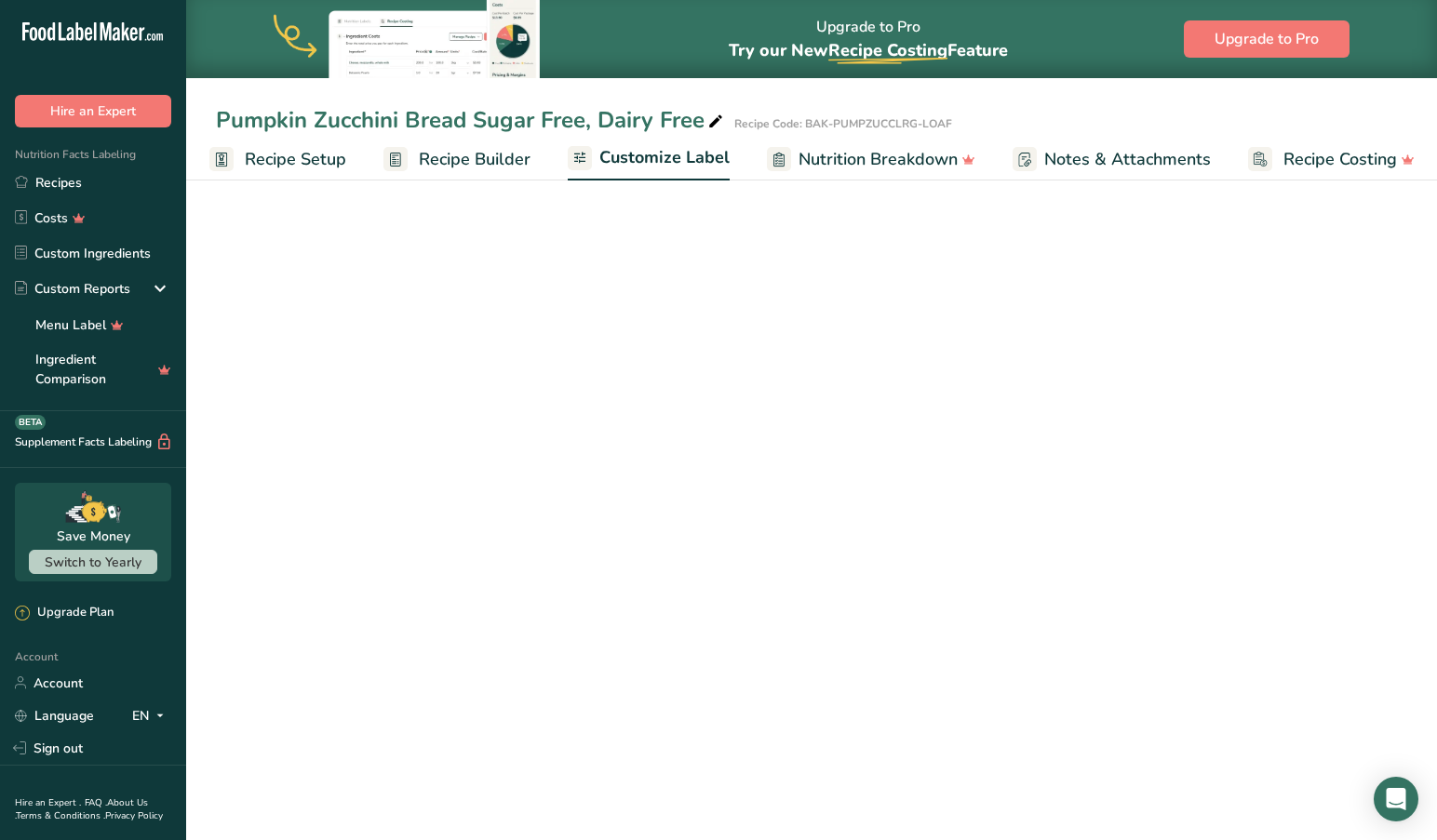
scroll to position [0, 14]
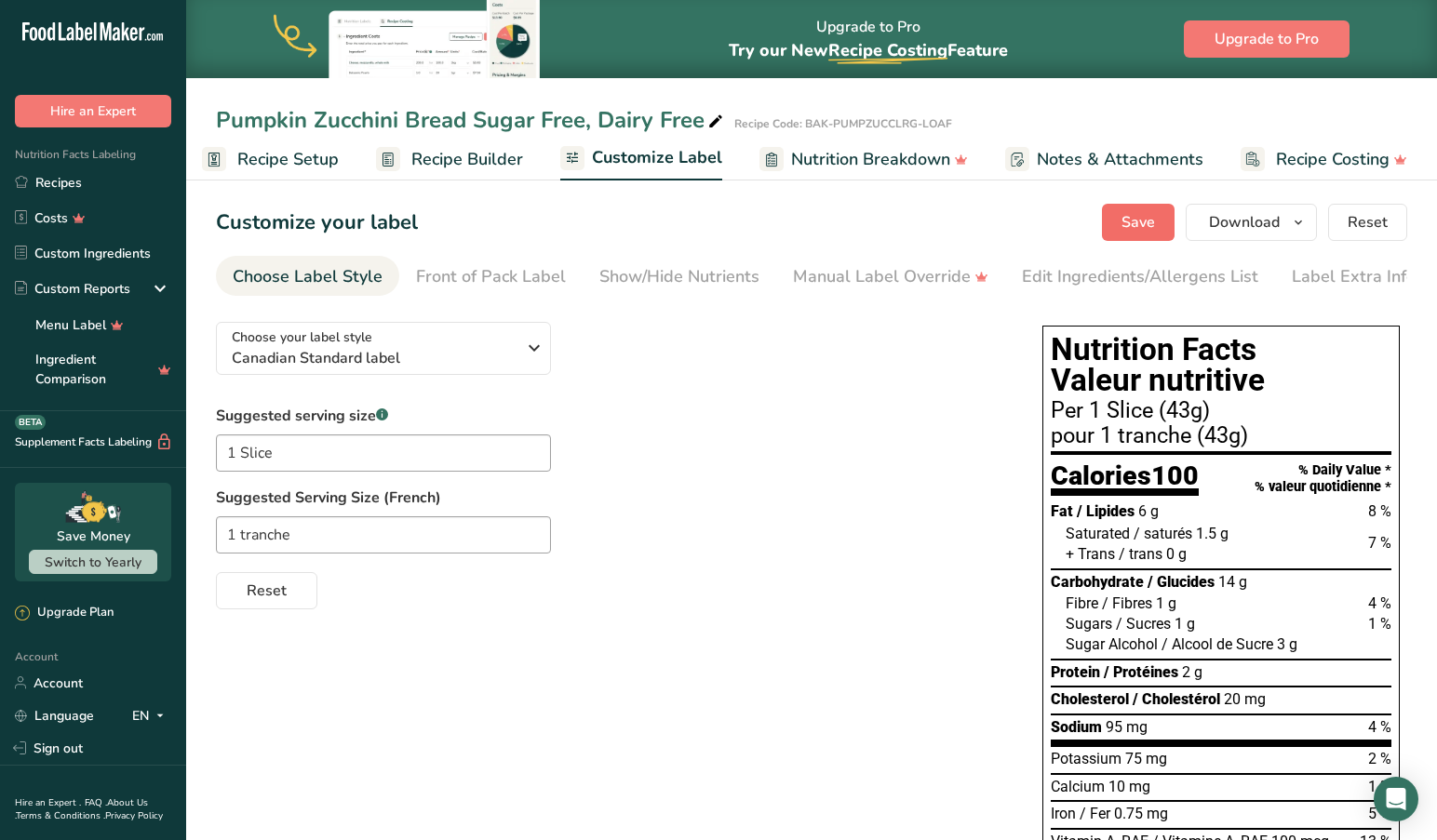
click at [1136, 220] on span "Save" at bounding box center [1138, 222] width 34 height 22
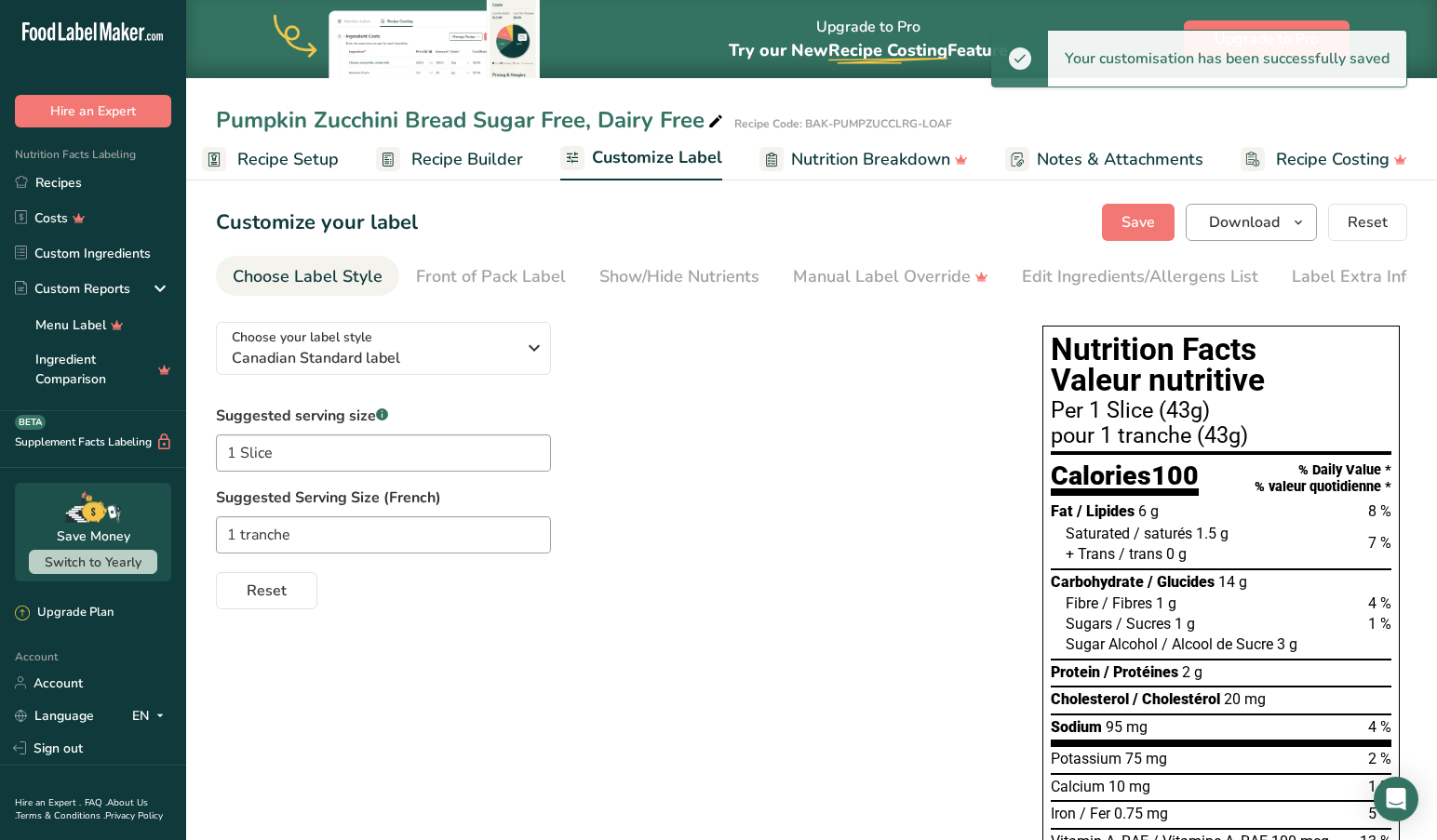
click at [1304, 221] on icon "button" at bounding box center [1298, 222] width 15 height 23
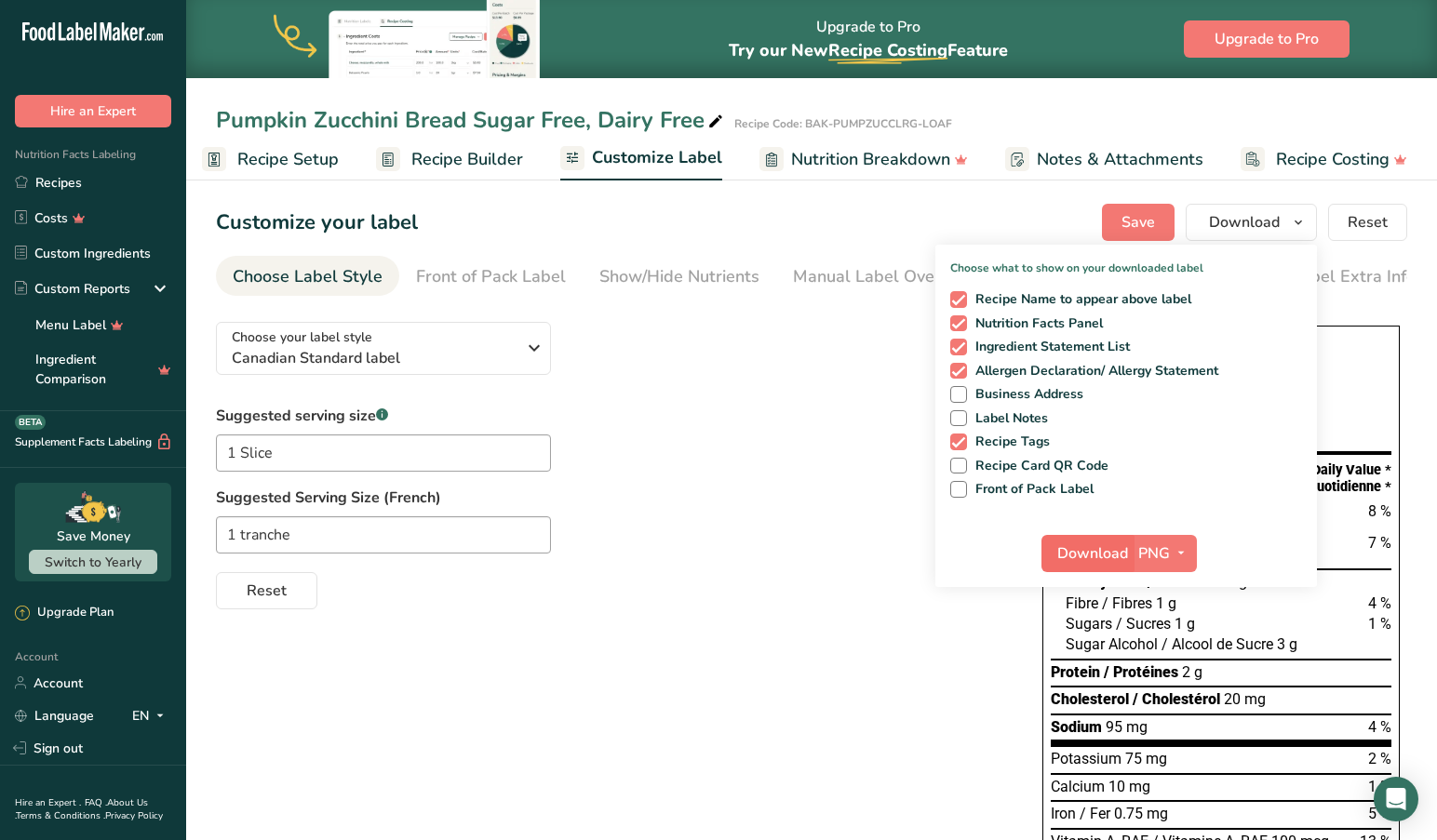
click at [1101, 548] on span "Download" at bounding box center [1092, 553] width 70 height 22
click at [270, 163] on span "Recipe Setup" at bounding box center [288, 159] width 101 height 25
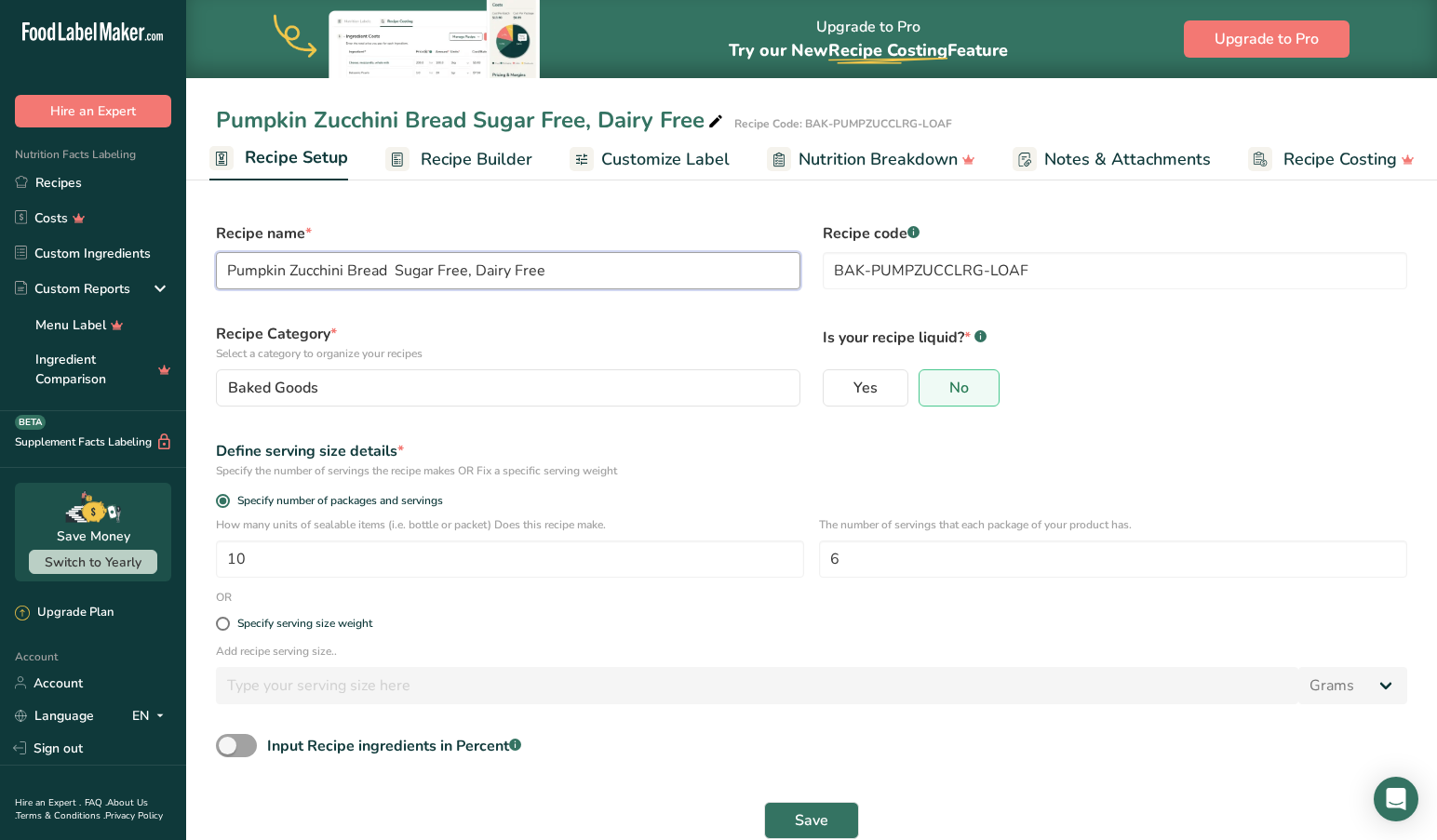
click at [394, 270] on input "Pumpkin Zucchini Bread Sugar Free, Dairy Free" at bounding box center [507, 271] width 584 height 38
type input "Pumpkin Zucchini Bread Sugar Free, Dairy Free"
click at [811, 815] on span "Save" at bounding box center [811, 820] width 34 height 22
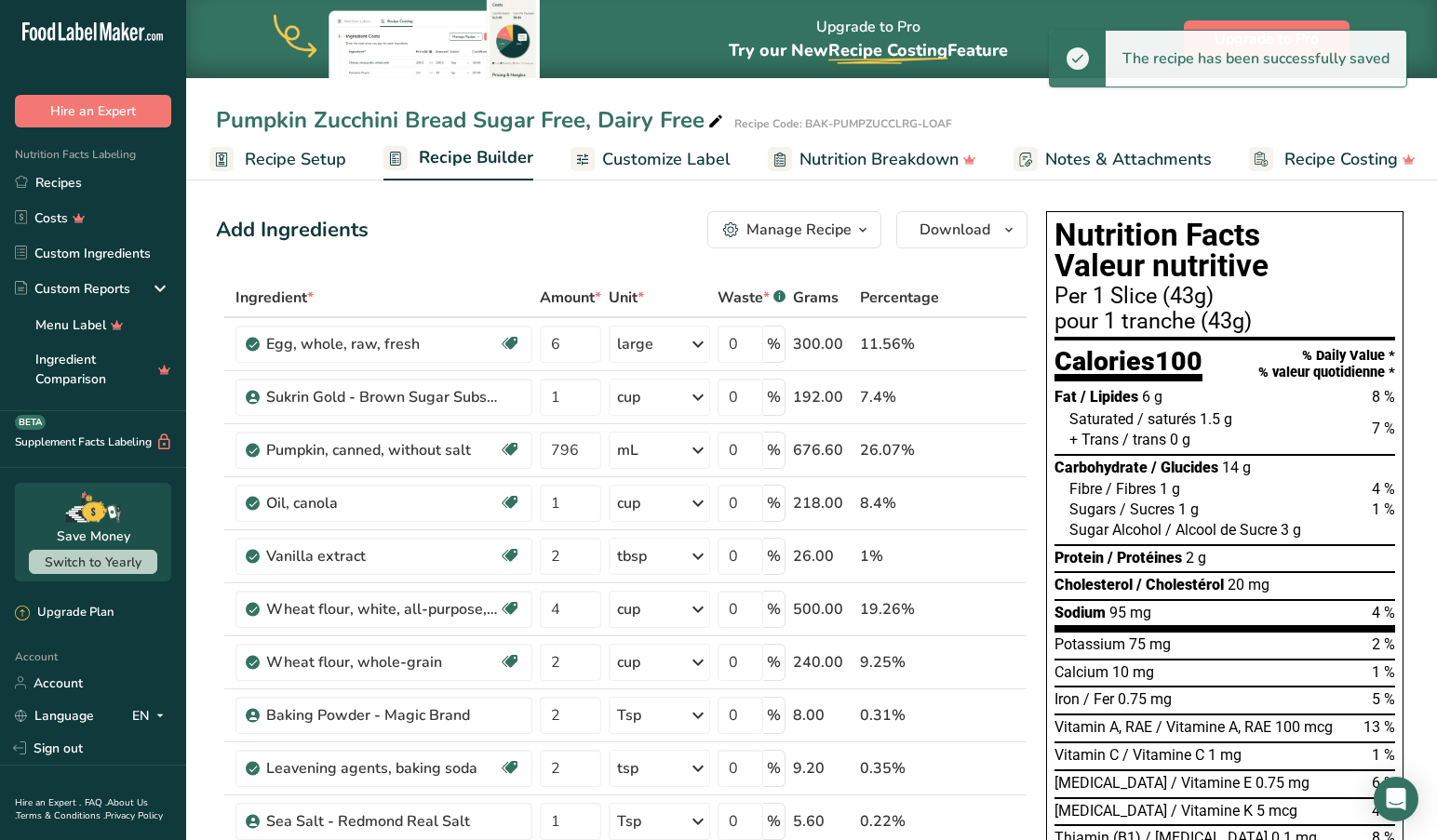
click at [651, 156] on span "Customize Label" at bounding box center [666, 159] width 129 height 25
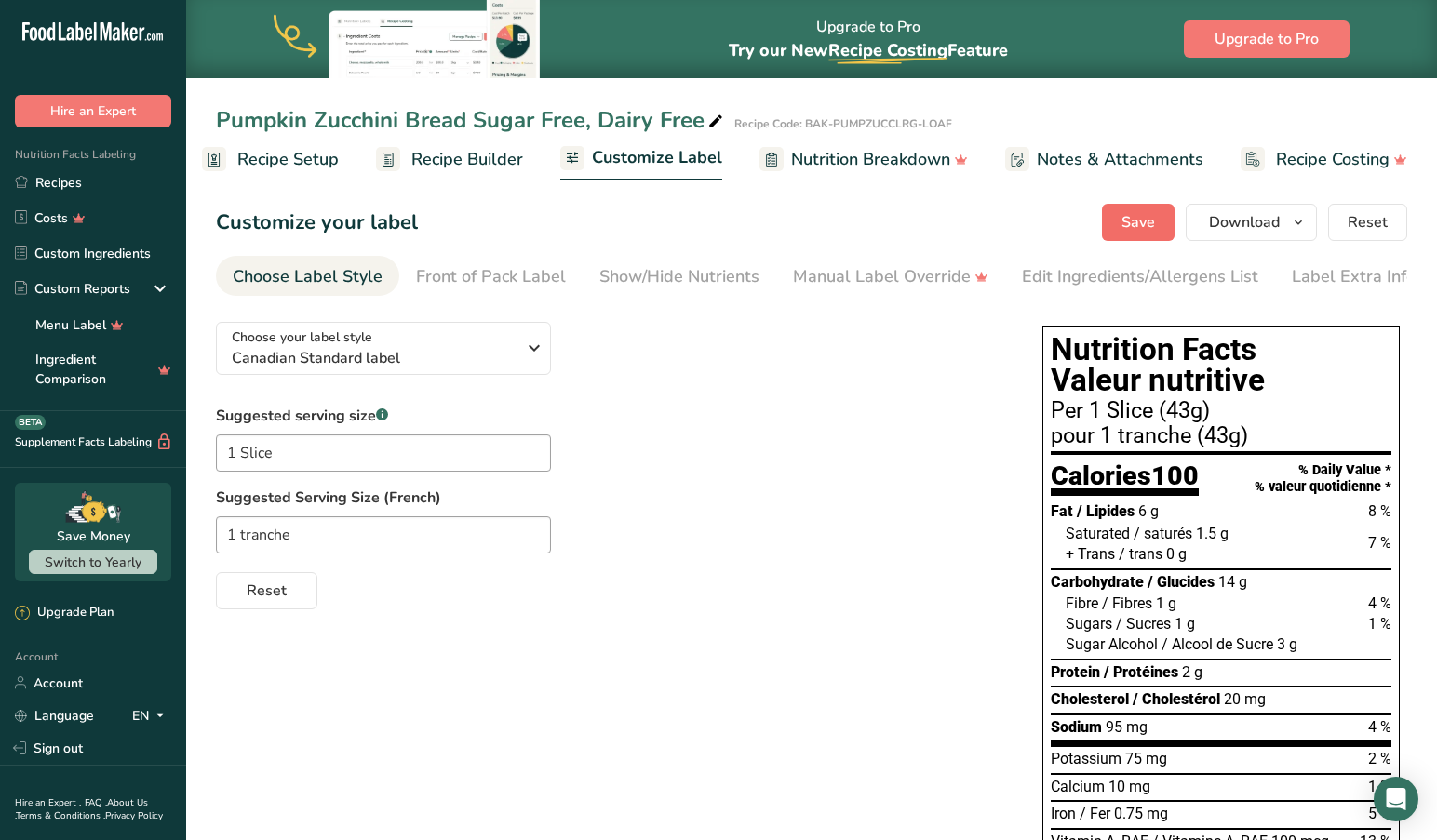
click at [1137, 220] on span "Save" at bounding box center [1138, 222] width 34 height 22
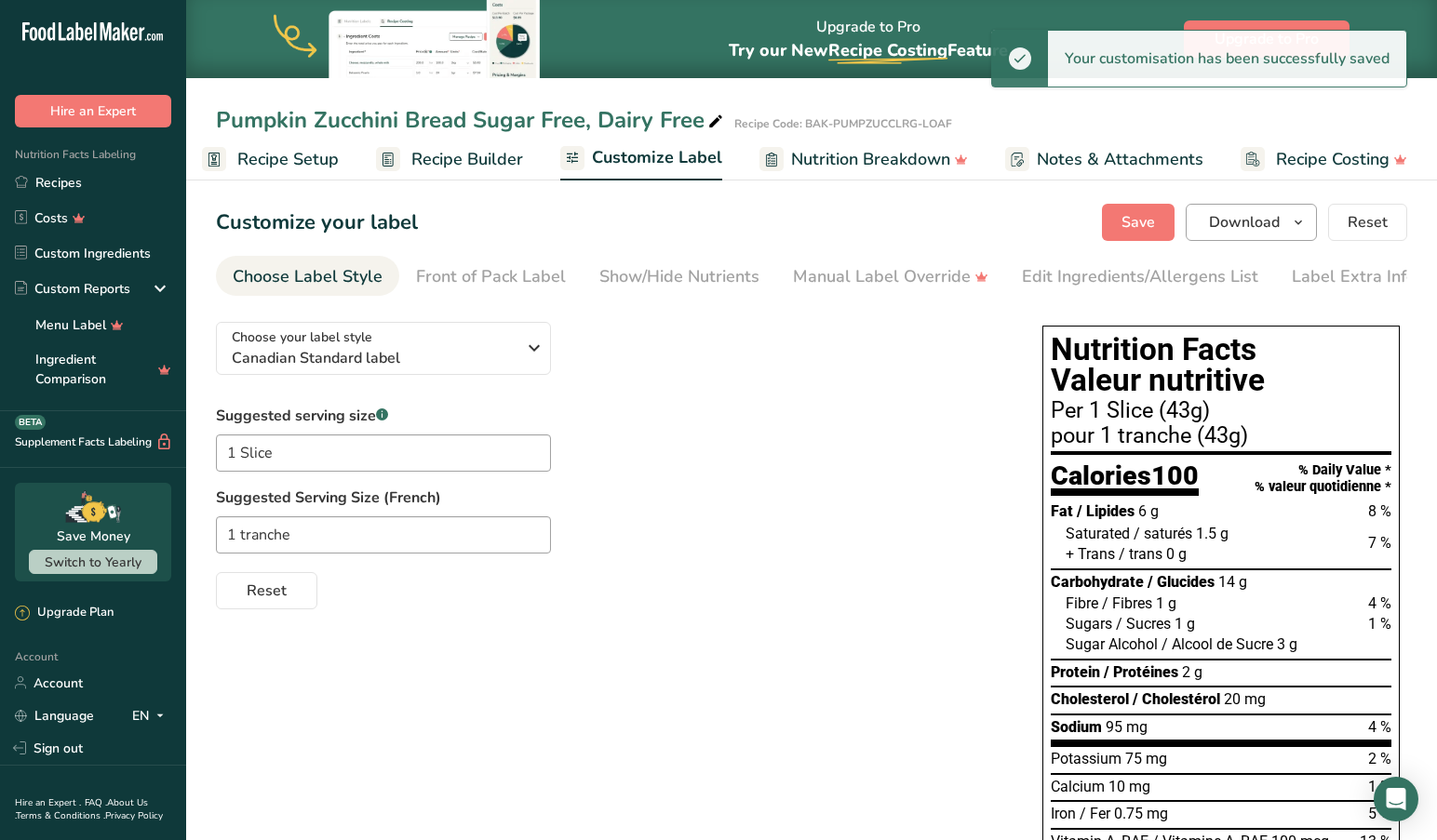
click at [1294, 218] on icon "button" at bounding box center [1298, 222] width 15 height 23
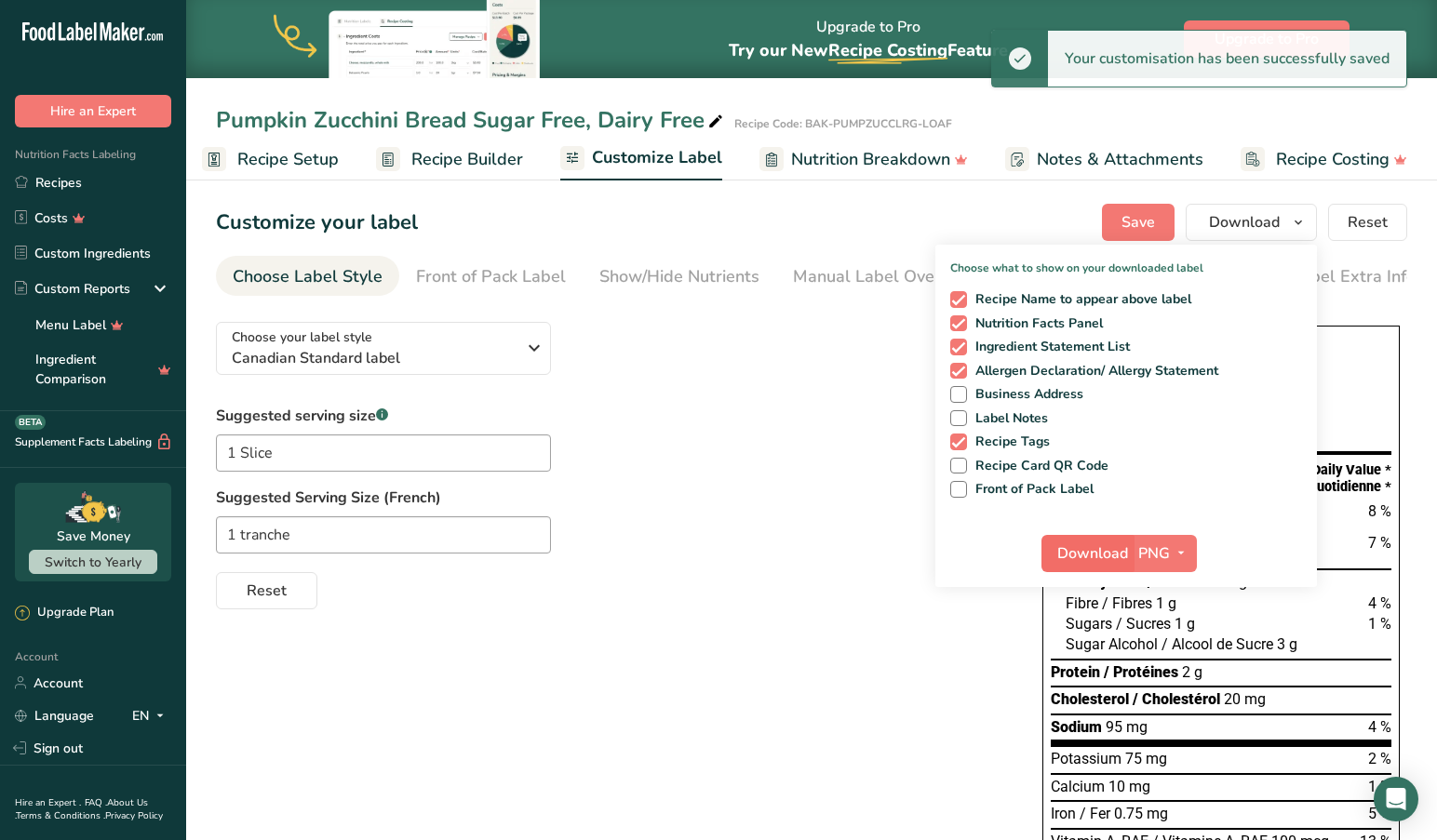
click at [1117, 556] on span "Download" at bounding box center [1092, 553] width 70 height 22
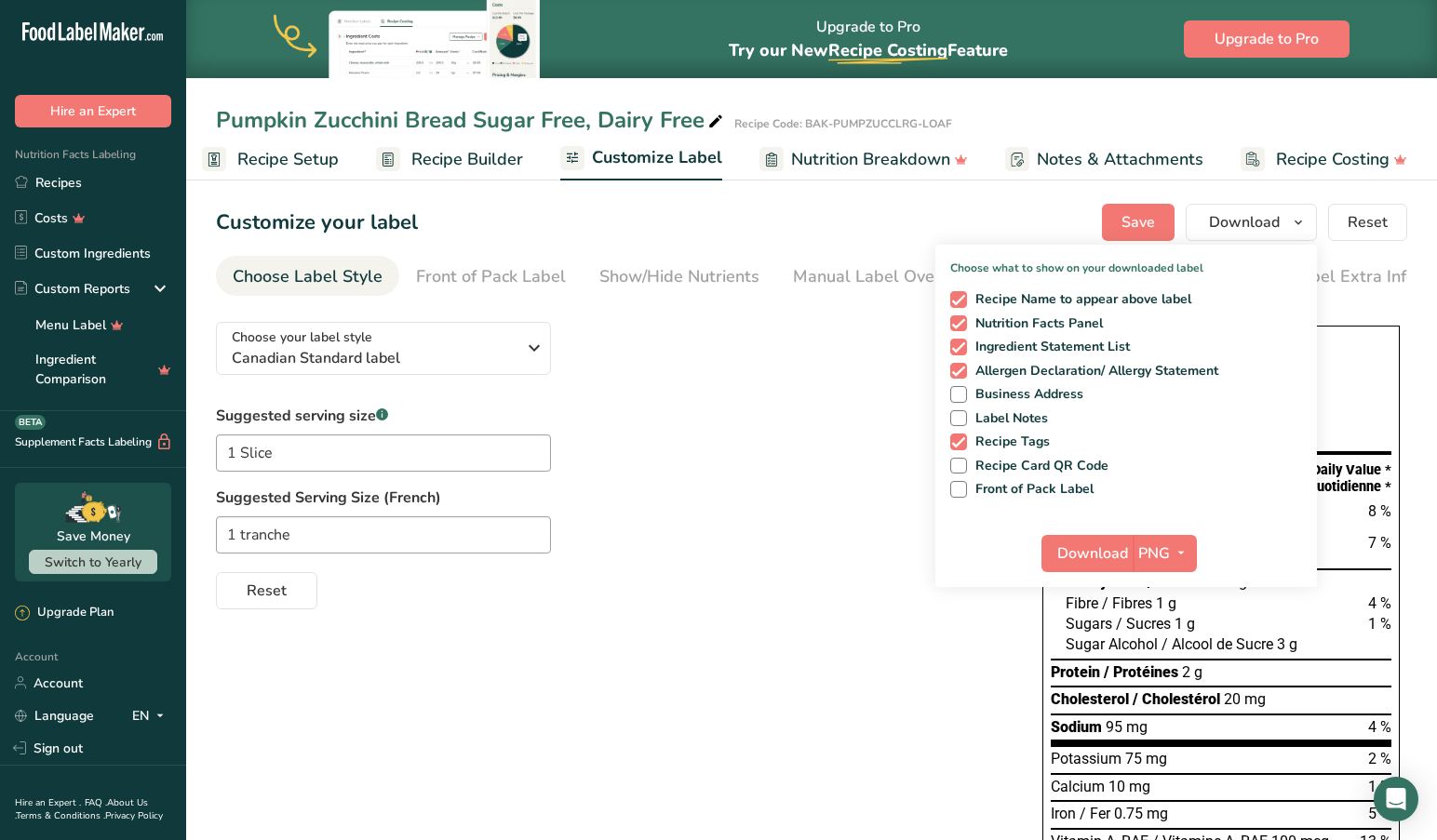
click at [269, 158] on span "Recipe Setup" at bounding box center [288, 159] width 101 height 25
click at [269, 158] on span "Recipe Setup" at bounding box center [289, 158] width 103 height 25
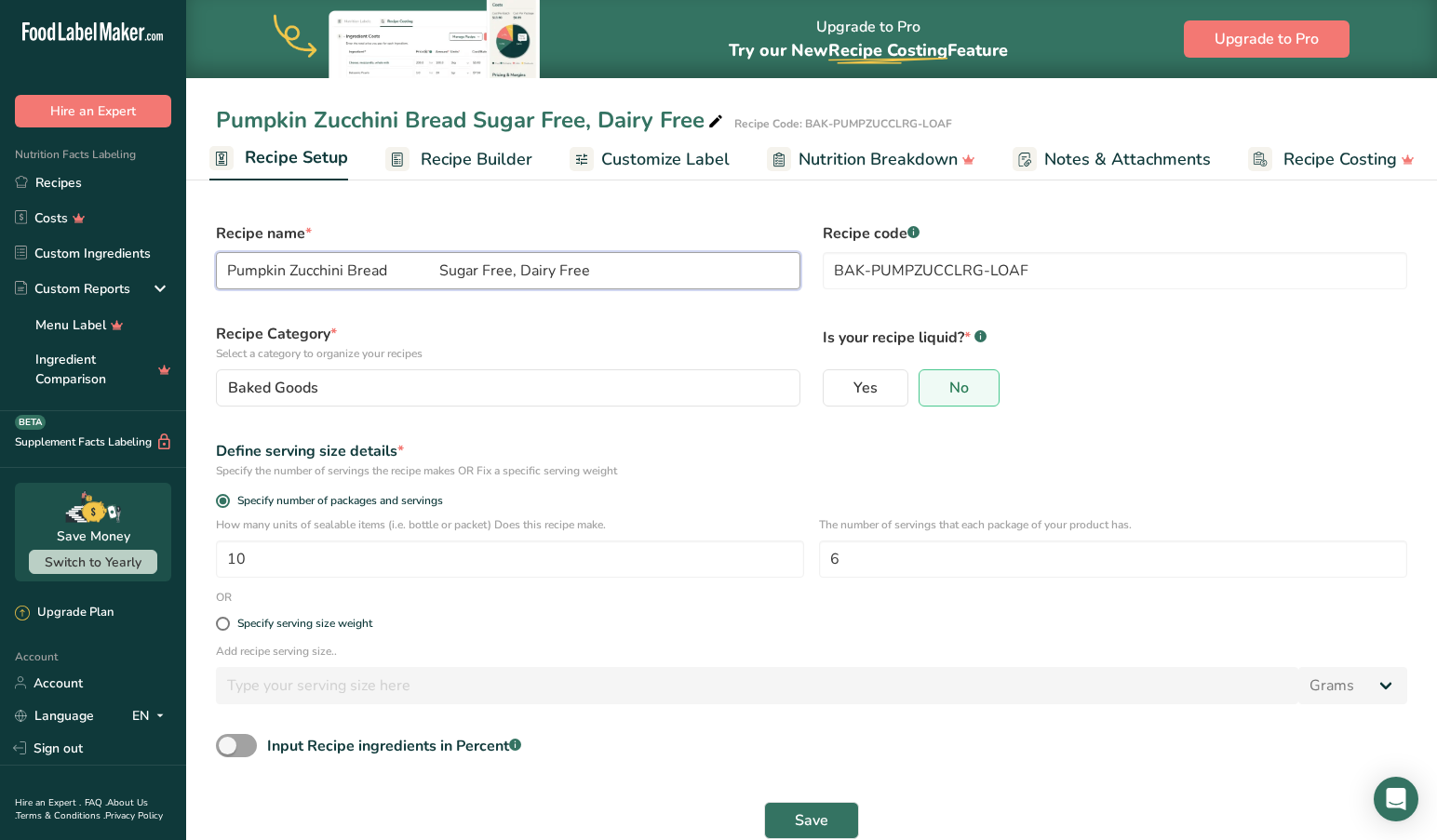
click at [389, 273] on input "Pumpkin Zucchini Bread Sugar Free, Dairy Free" at bounding box center [507, 271] width 584 height 38
click at [811, 819] on button "Save" at bounding box center [810, 820] width 95 height 38
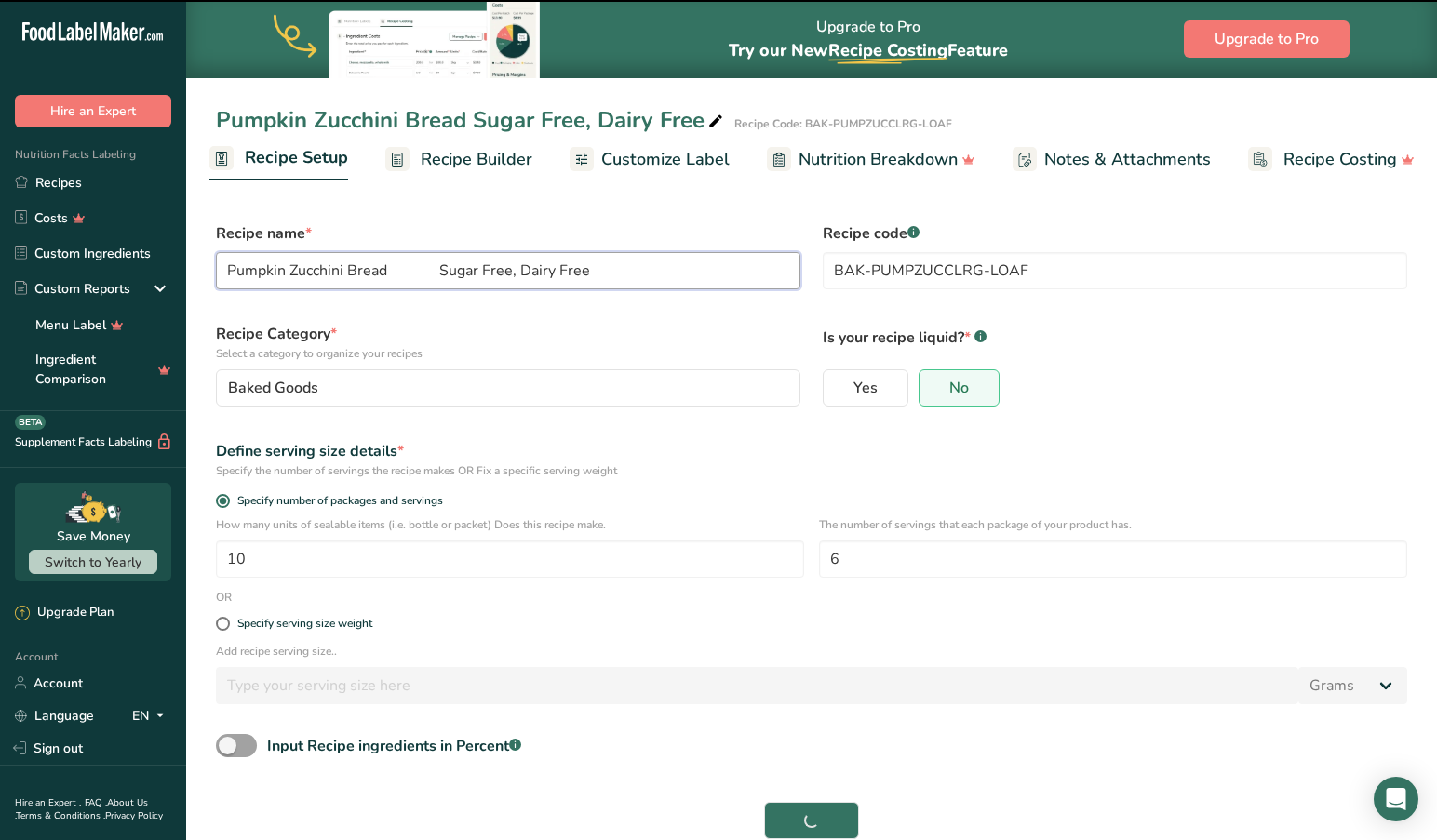
click at [811, 819] on button "Save" at bounding box center [810, 820] width 95 height 38
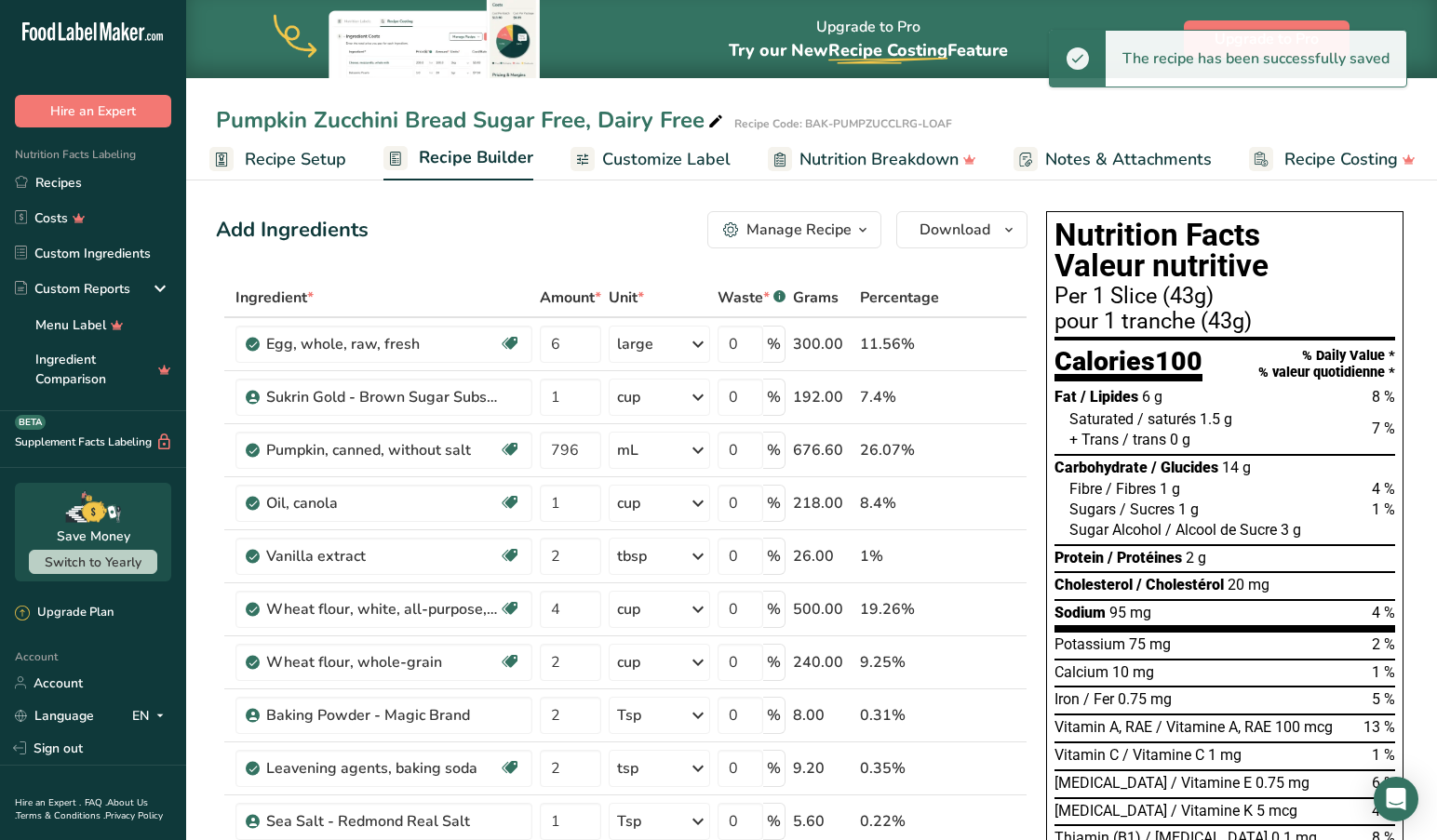
click at [281, 164] on span "Recipe Setup" at bounding box center [295, 159] width 101 height 25
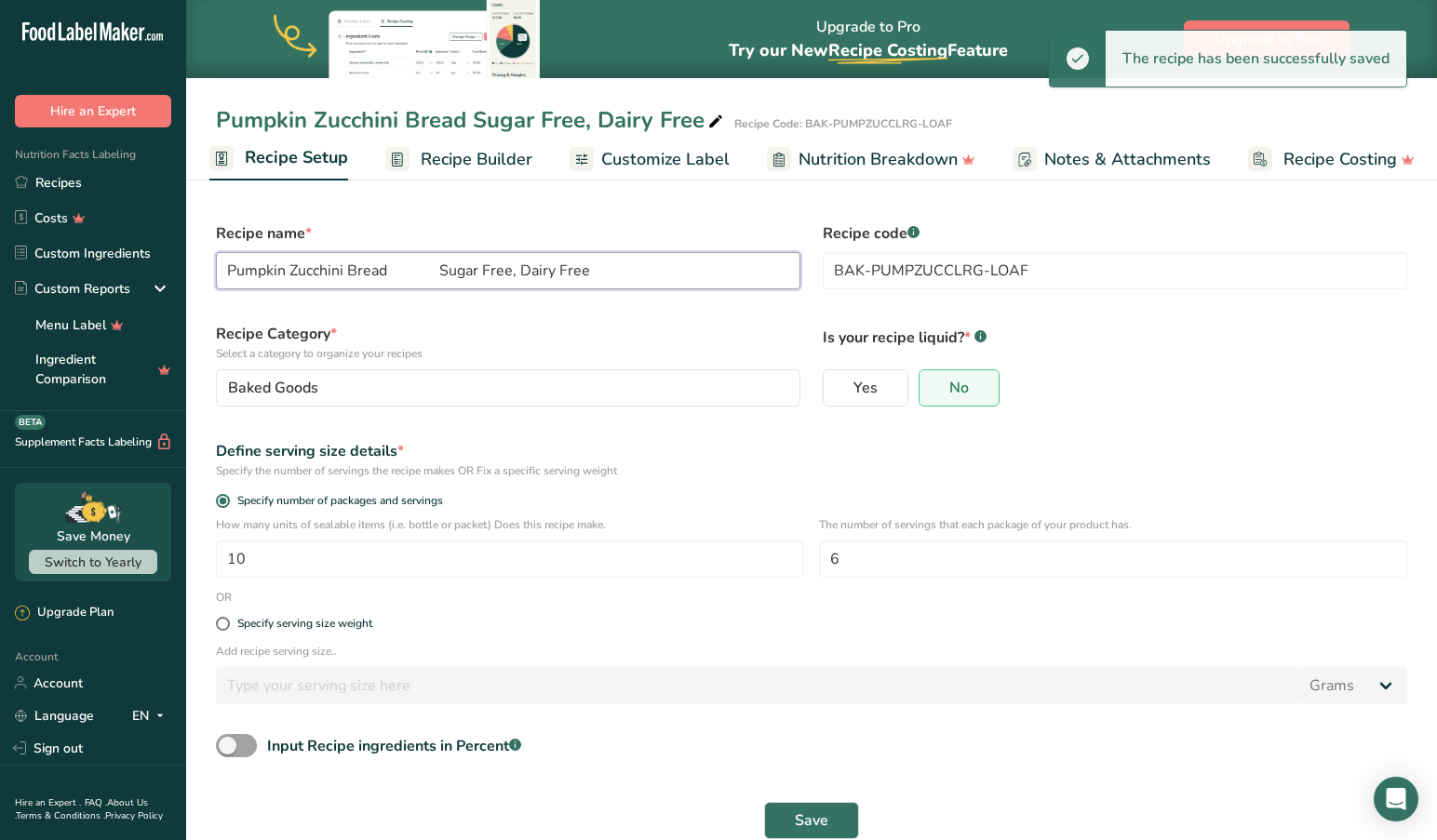
click at [395, 272] on input "Pumpkin Zucchini Bread Sugar Free, Dairy Free" at bounding box center [507, 271] width 584 height 38
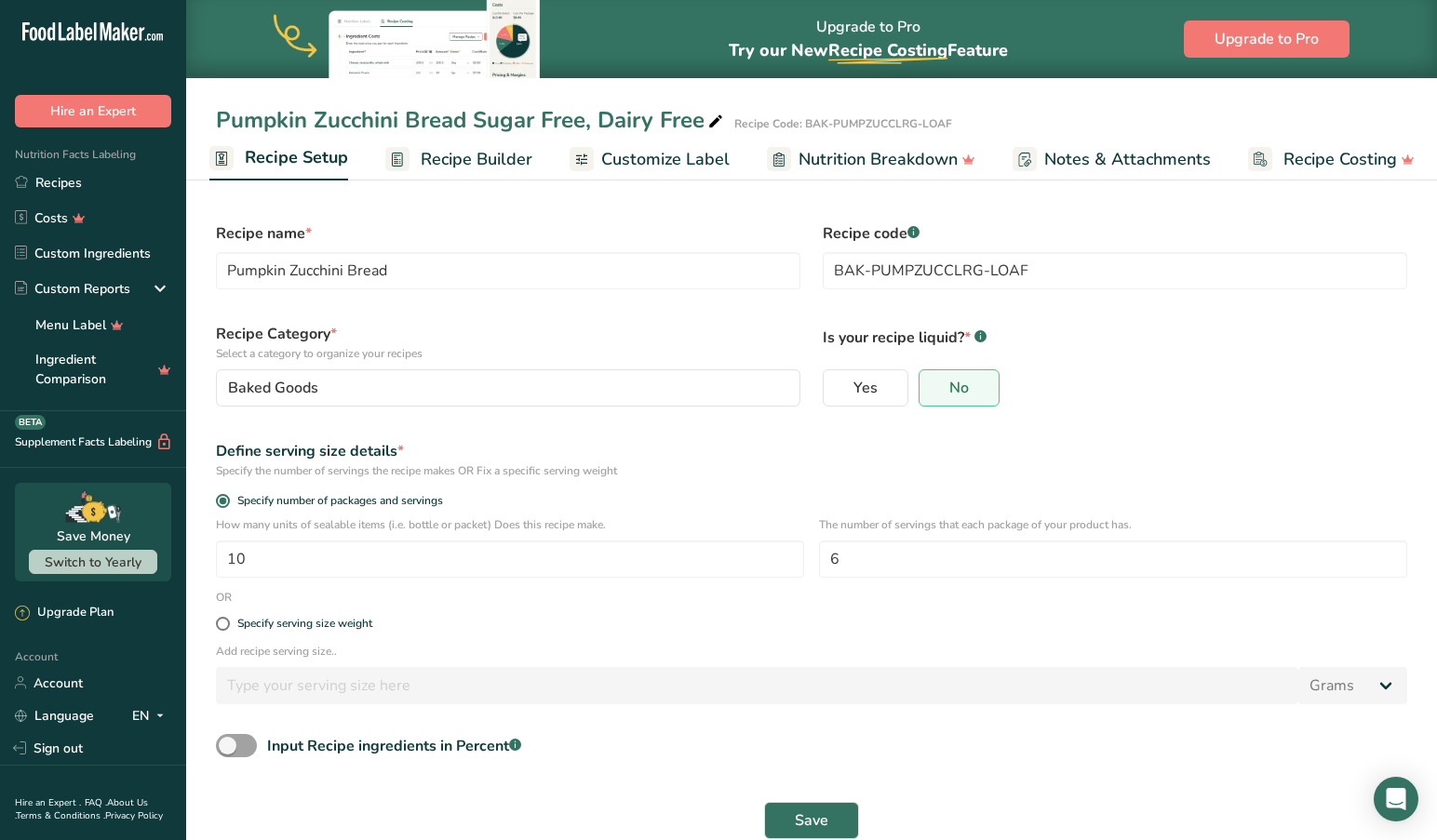
click at [797, 819] on span "Save" at bounding box center [811, 820] width 34 height 22
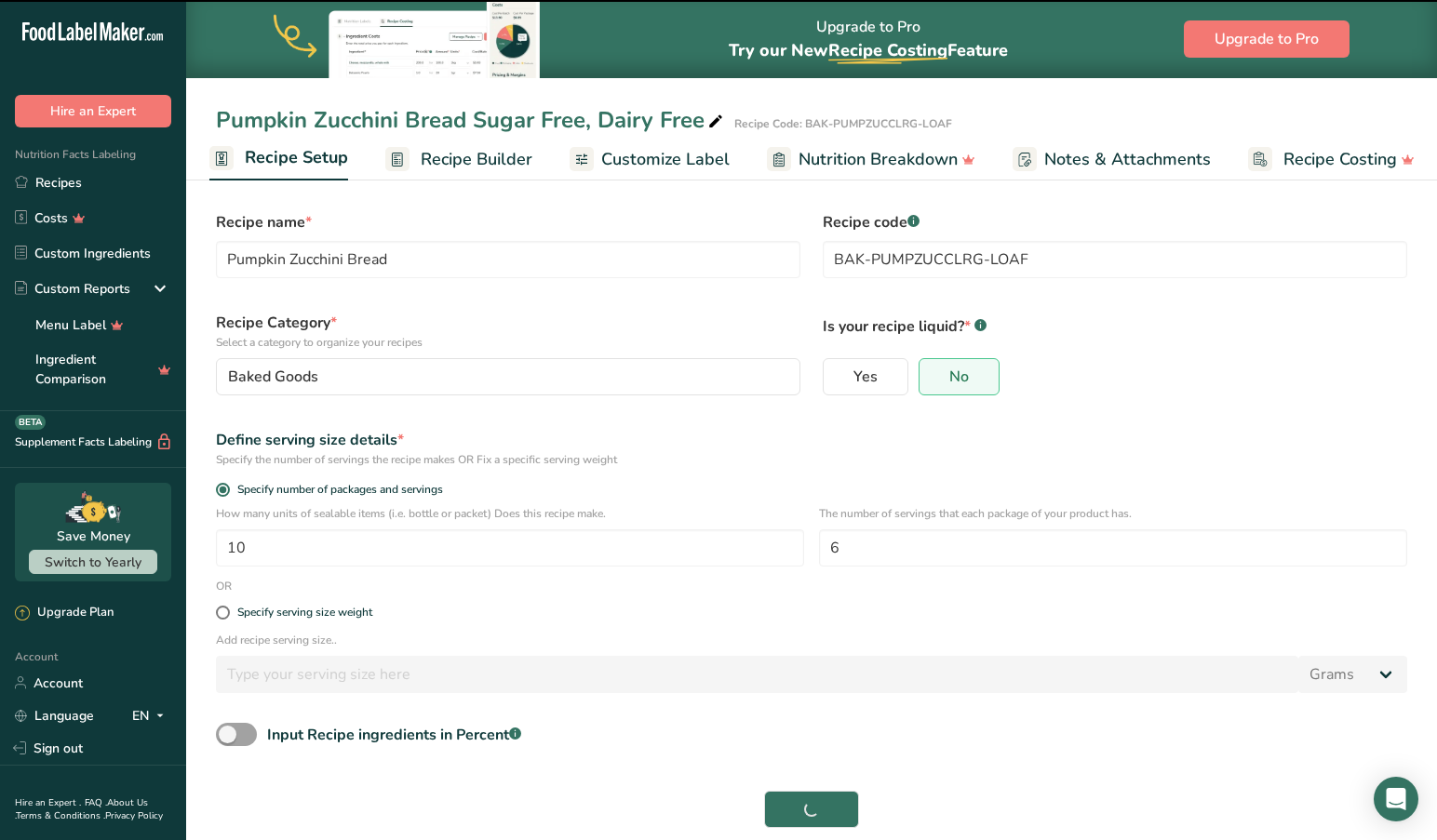
type input "Pumpkin Zucchini Bread"
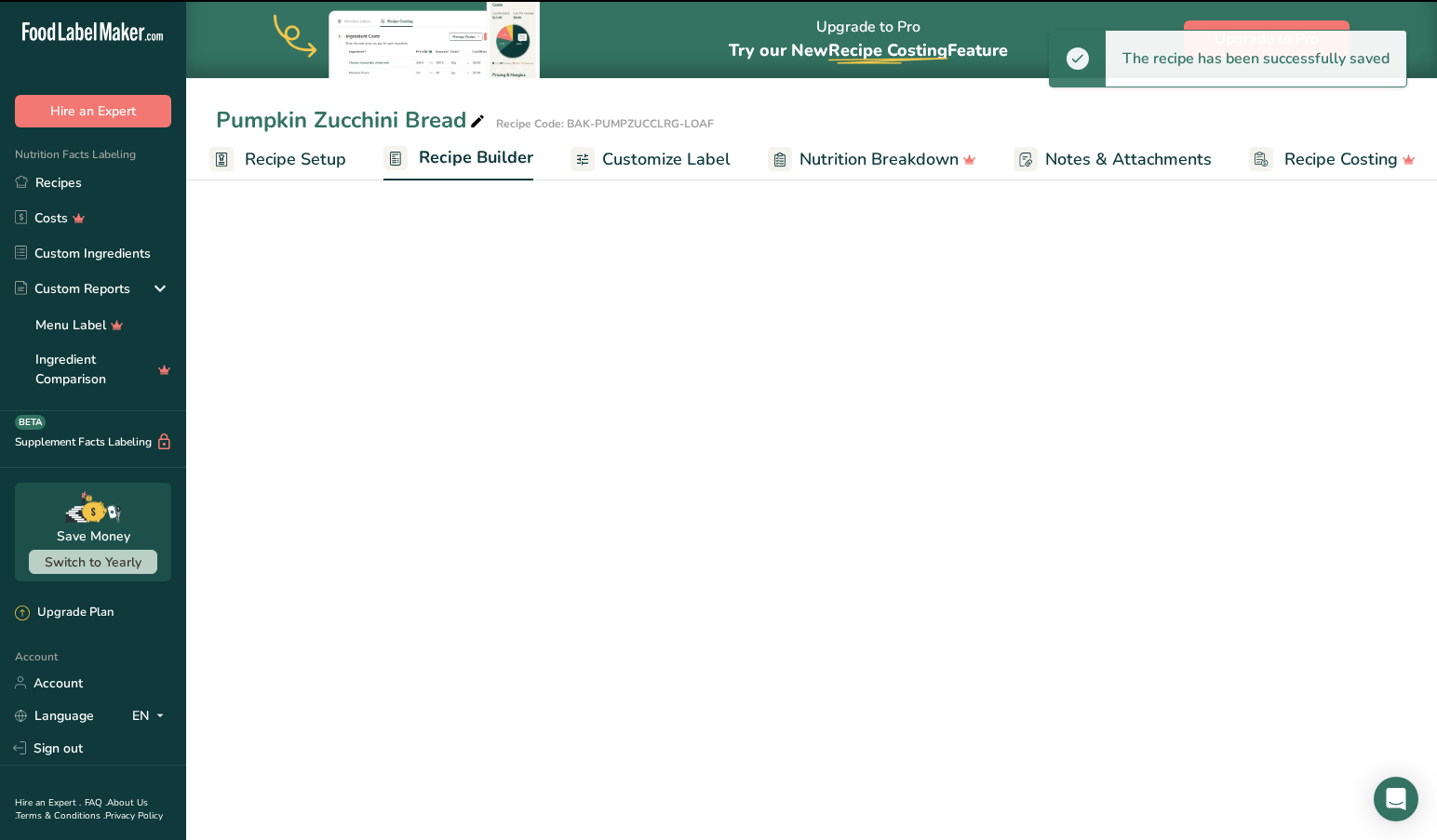
scroll to position [13, 0]
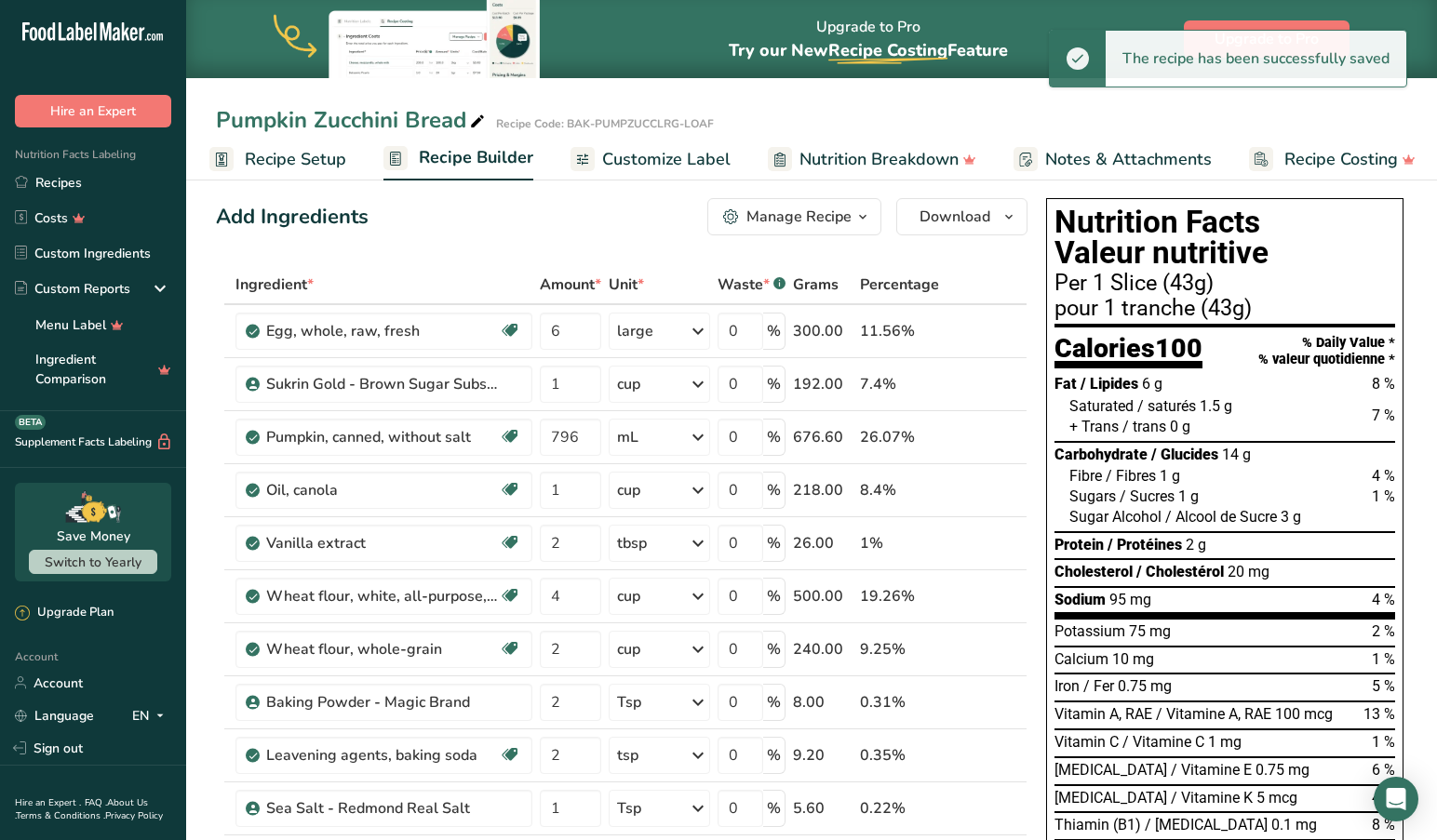
click at [670, 160] on span "Customize Label" at bounding box center [666, 159] width 129 height 25
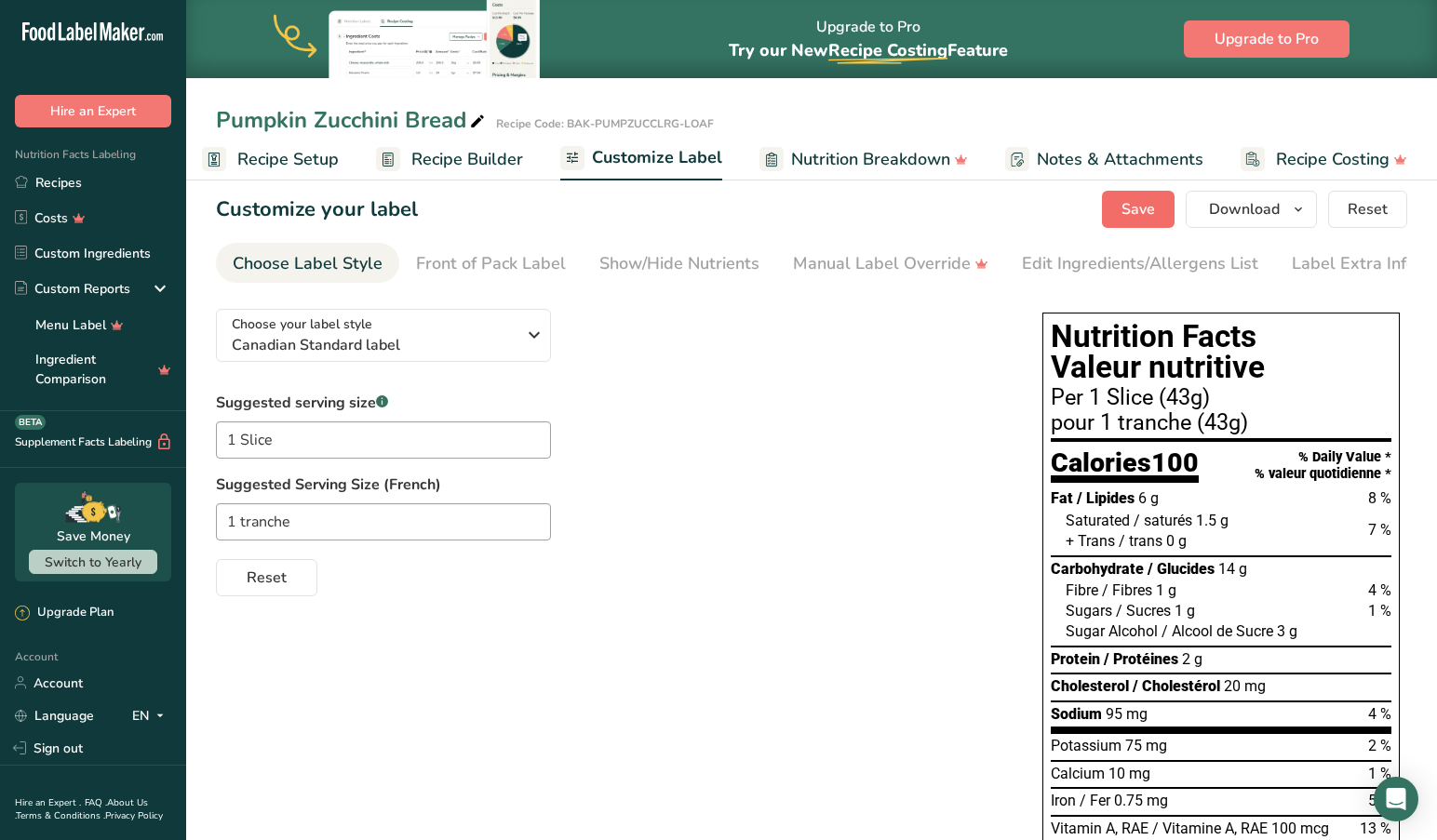
click at [1150, 216] on span "Save" at bounding box center [1138, 209] width 34 height 22
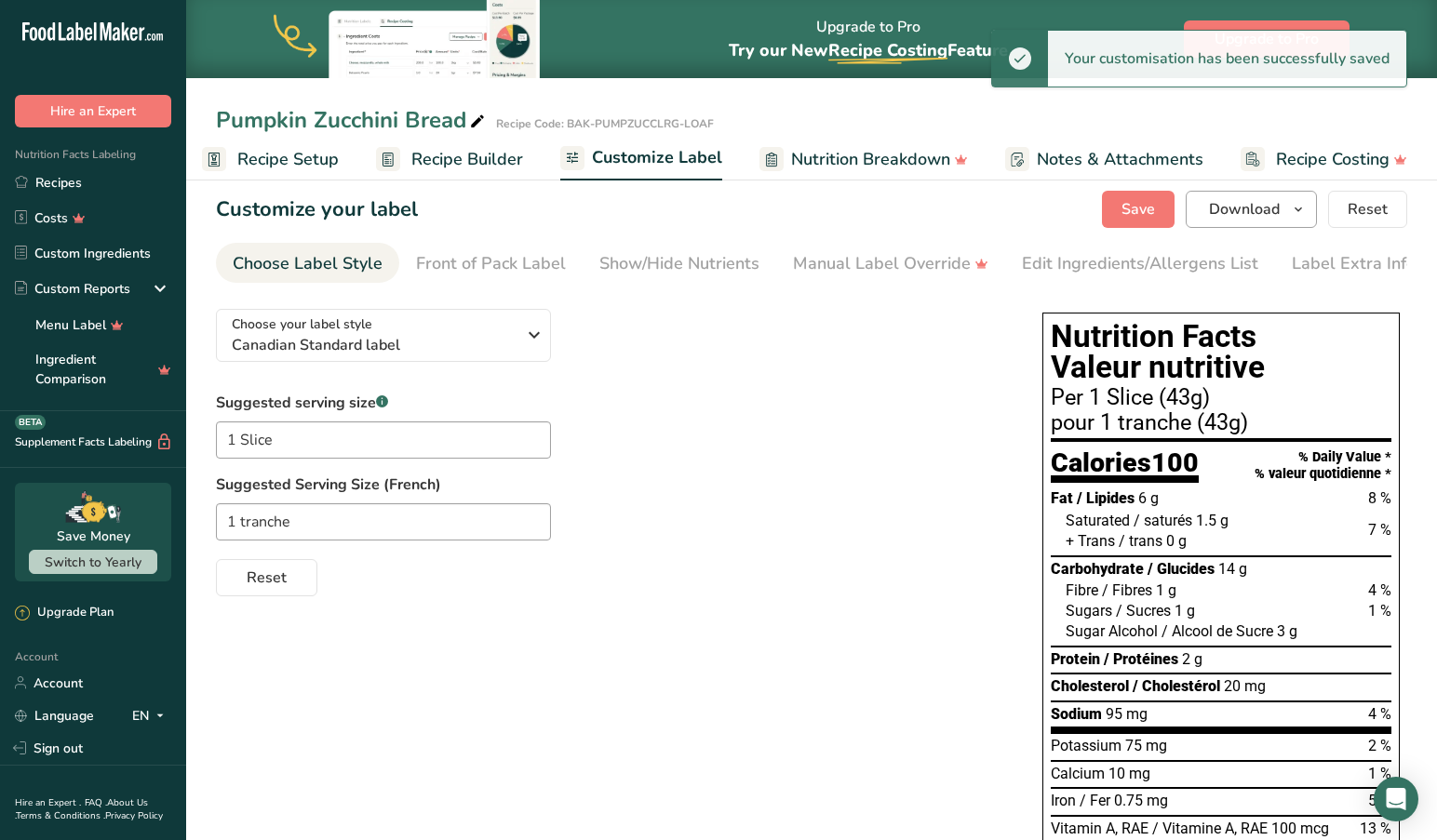
click at [1293, 204] on icon "button" at bounding box center [1298, 209] width 15 height 23
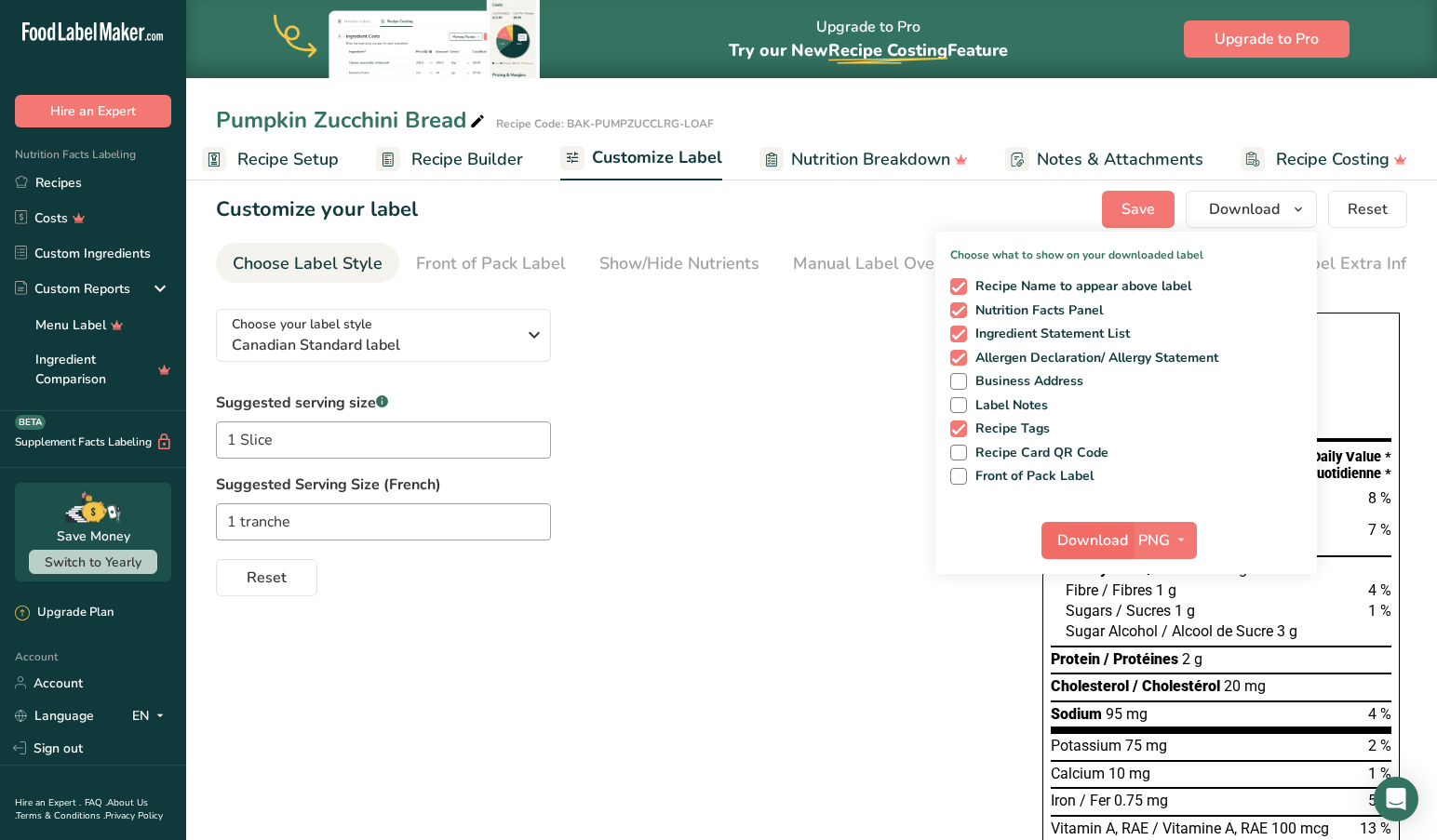
click at [1107, 536] on span "Download" at bounding box center [1092, 540] width 70 height 22
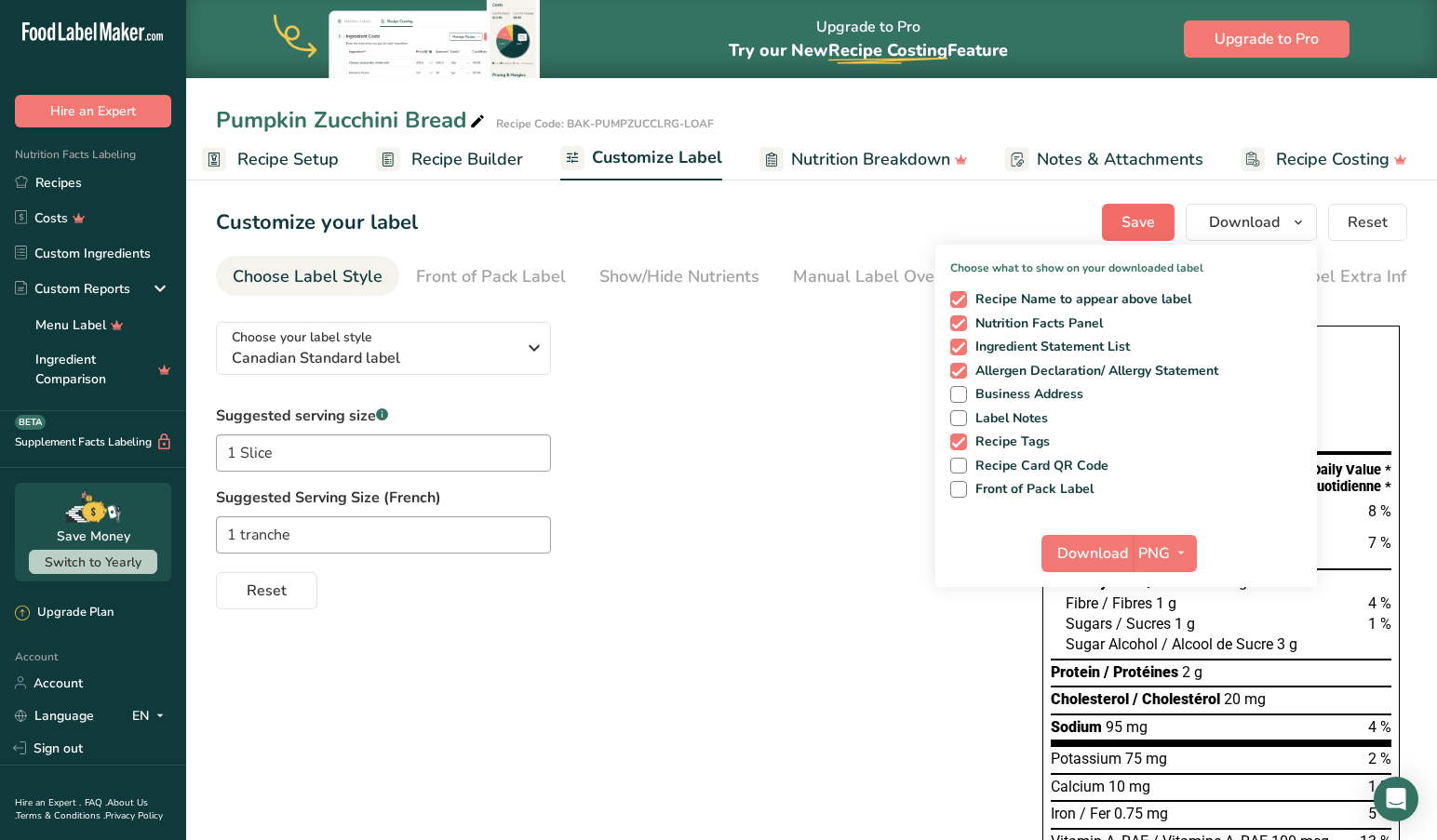
click at [1136, 220] on span "Save" at bounding box center [1138, 222] width 34 height 22
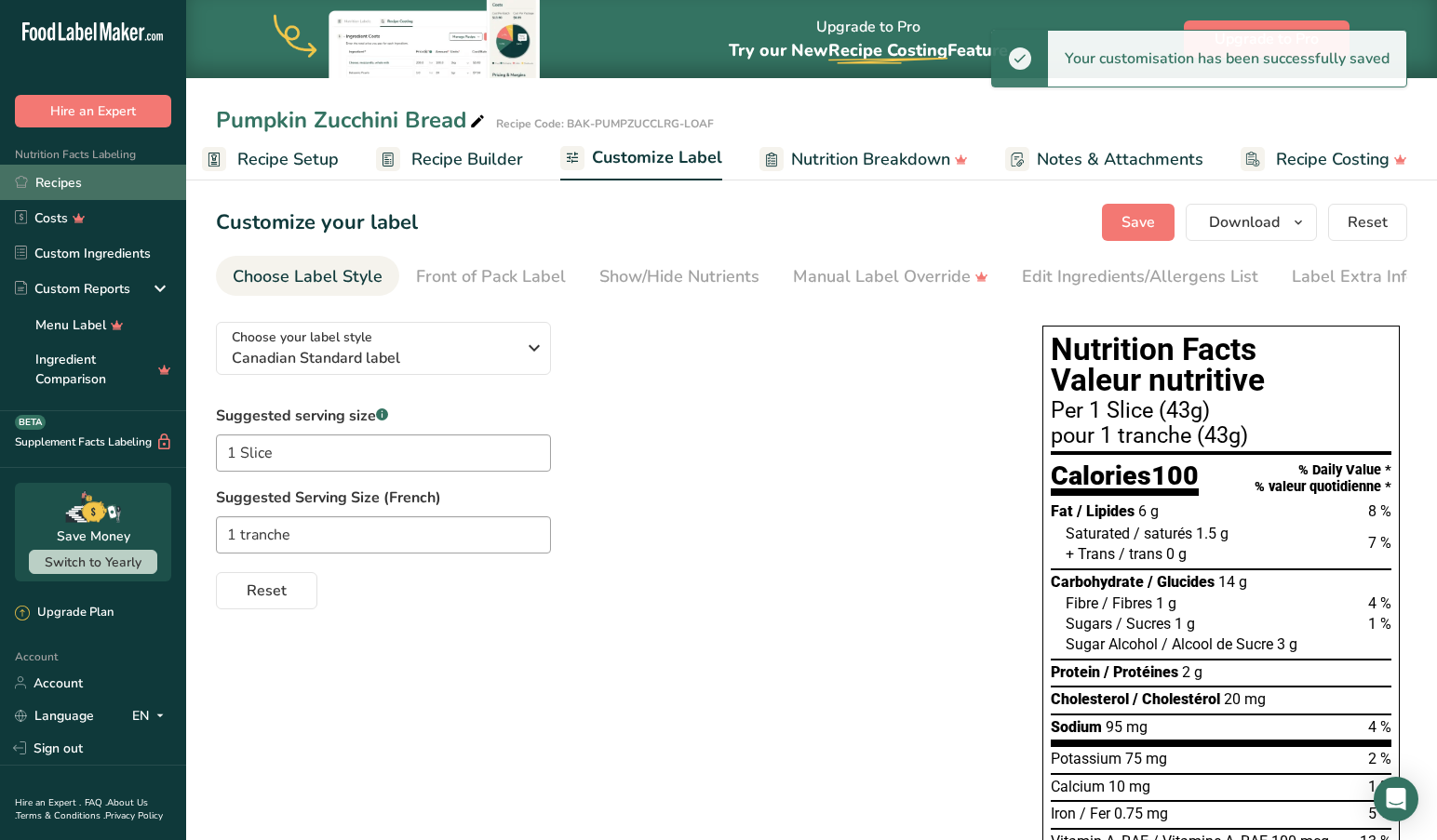
click at [60, 178] on link "Recipes" at bounding box center [93, 183] width 186 height 36
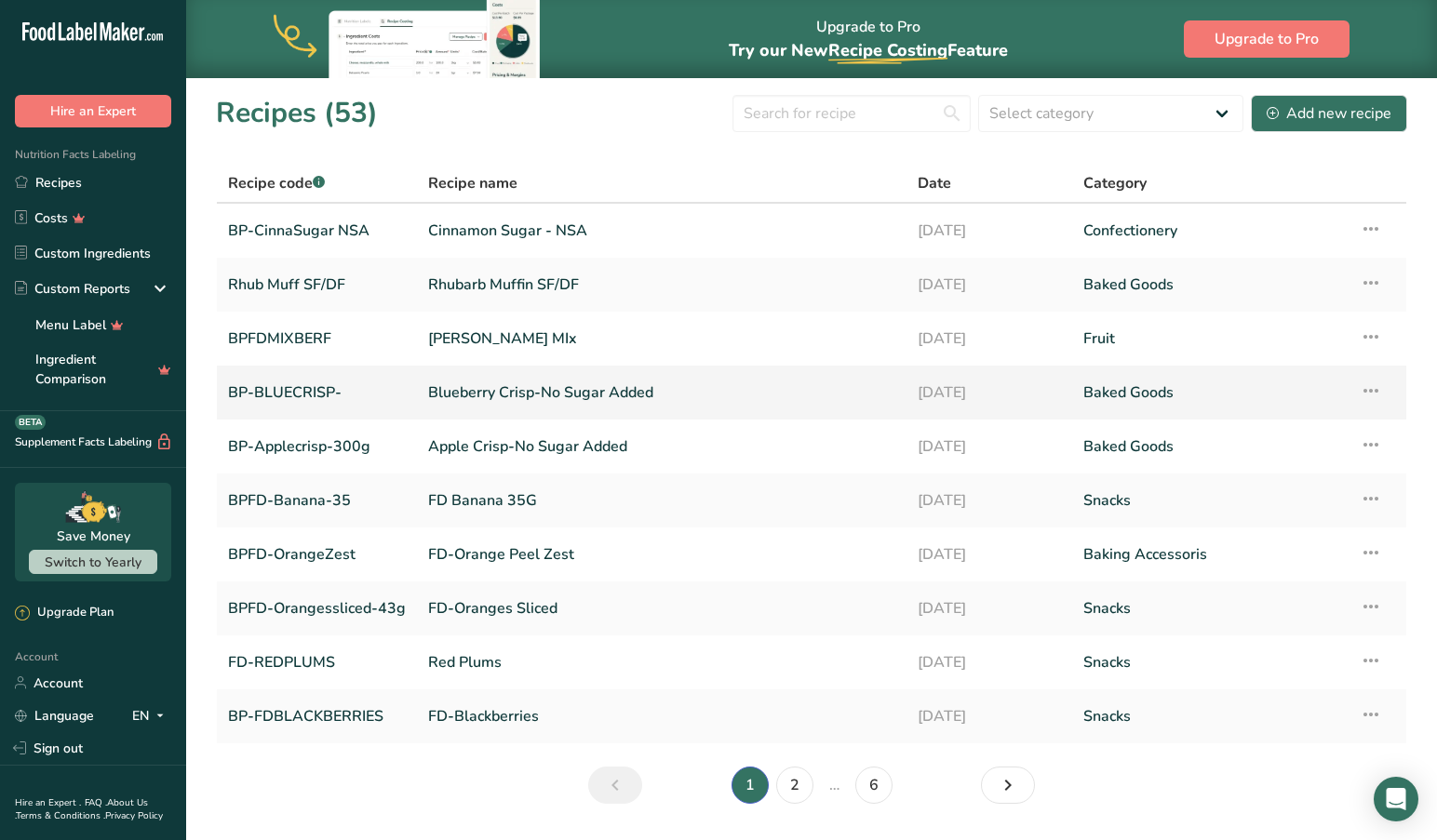
click at [466, 397] on link "Blueberry Crisp-No Sugar Added" at bounding box center [661, 393] width 467 height 39
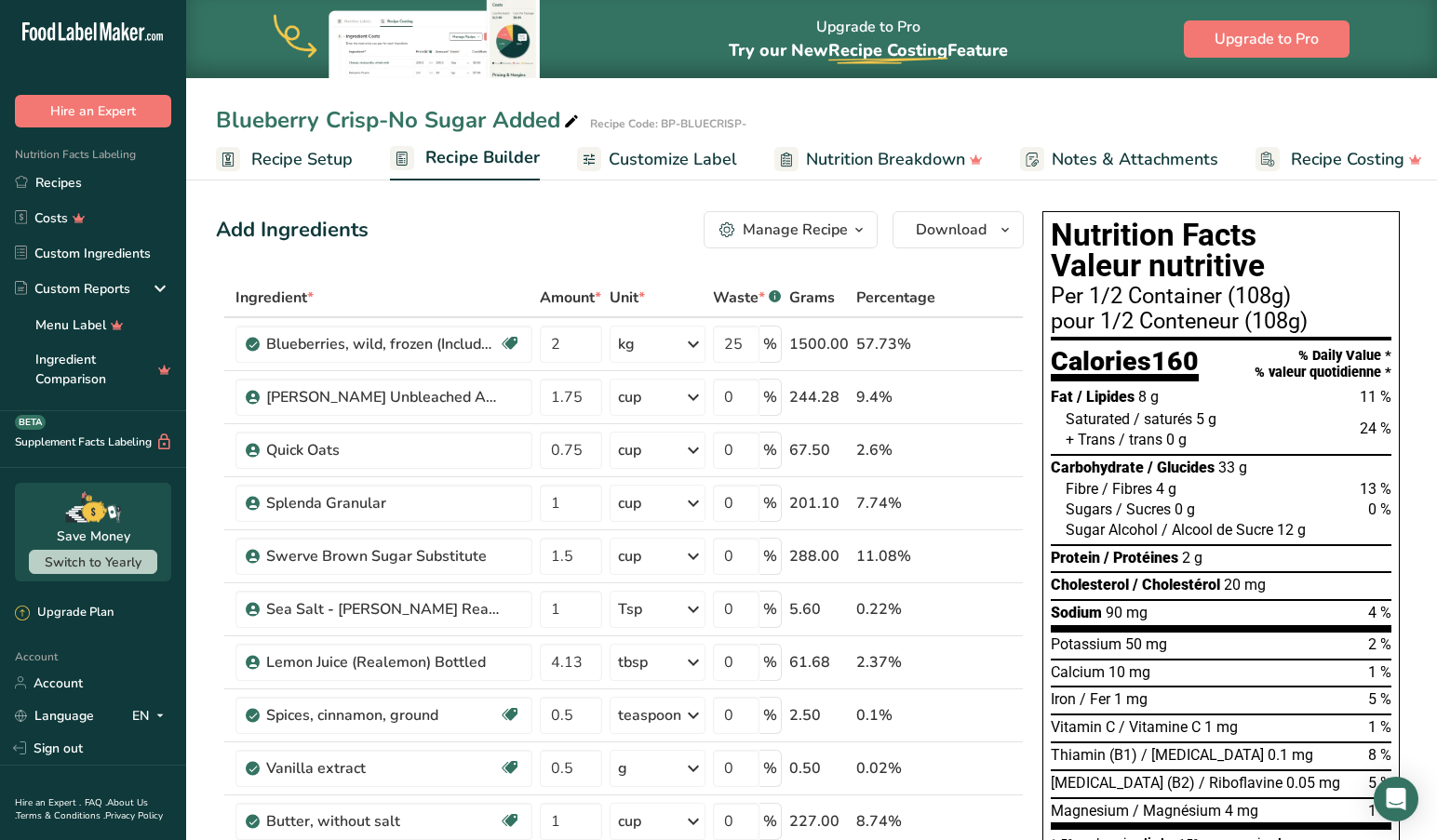
click at [323, 161] on span "Recipe Setup" at bounding box center [302, 159] width 101 height 25
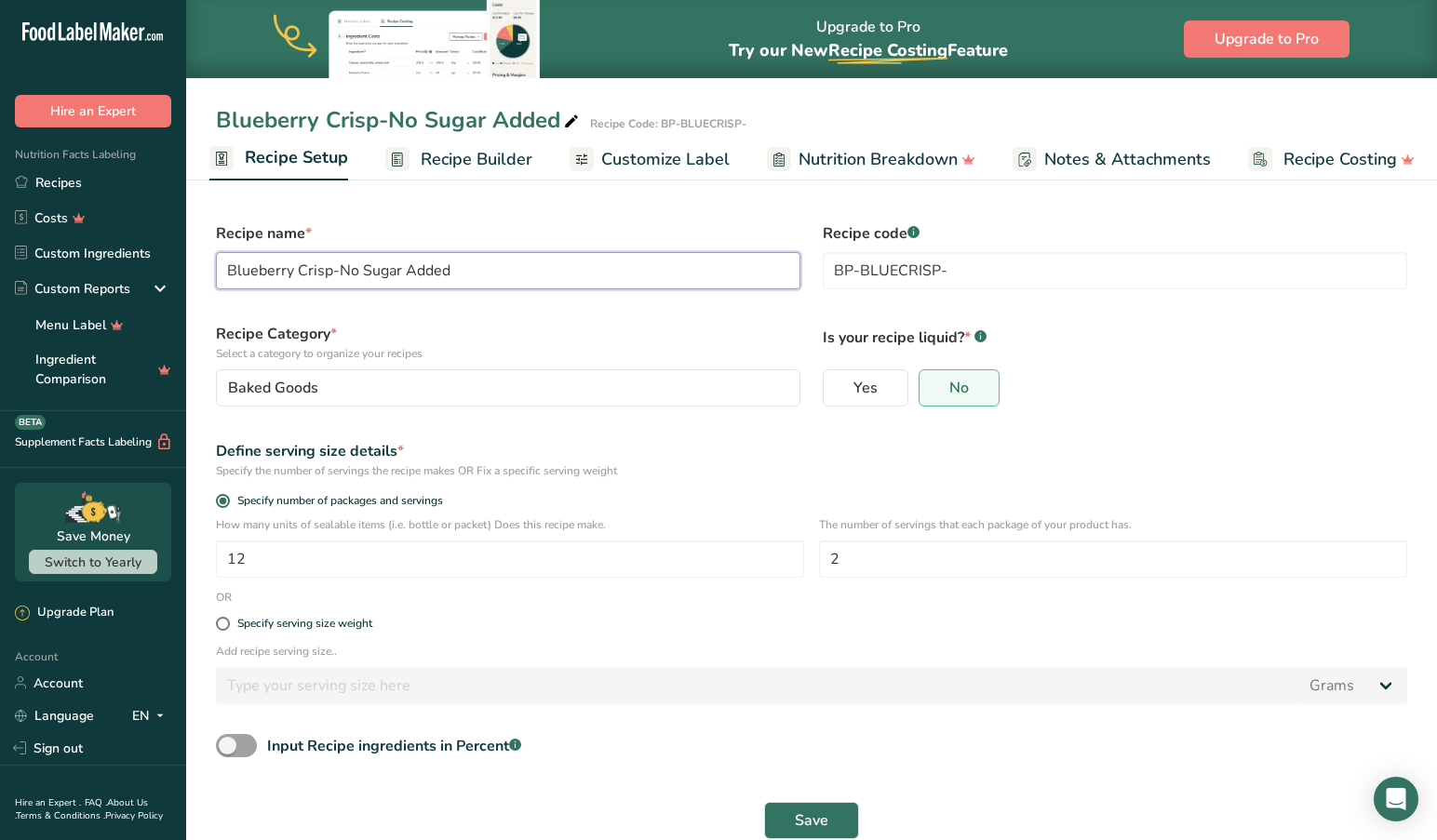
click at [499, 287] on input "Blueberry Crisp-No Sugar Added" at bounding box center [507, 271] width 584 height 38
type input "Blueberry Crisp"
drag, startPoint x: 817, startPoint y: 810, endPoint x: 1080, endPoint y: 322, distance: 554.4
click at [1112, 354] on form "Recipe name * Blueberry Crisp Recipe code .a-a{fill:#347362;}.b-a{fill:#fff;} B…" at bounding box center [811, 528] width 1214 height 638
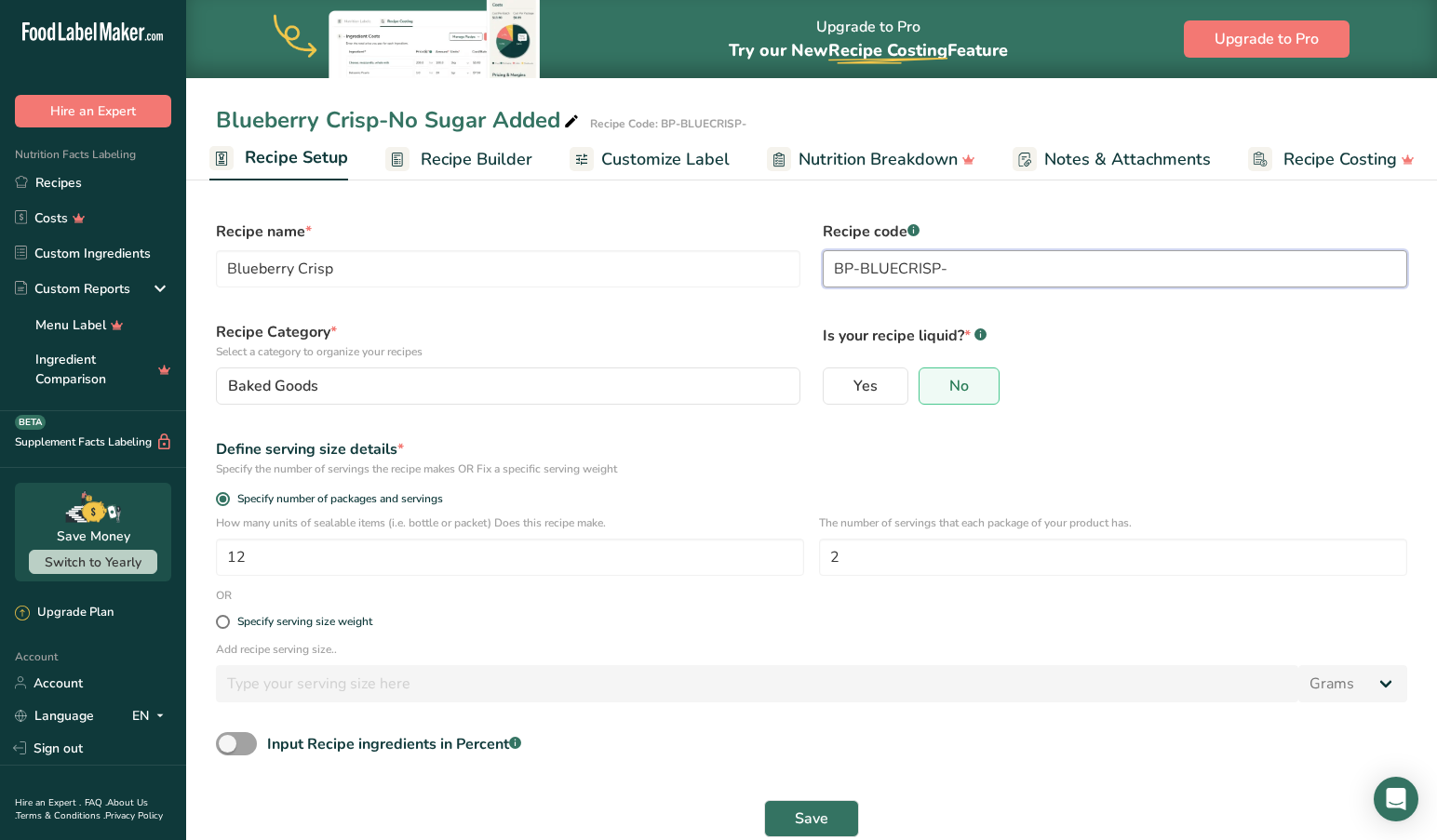
click at [962, 272] on input "BP-BLUECRISP-" at bounding box center [1114, 269] width 584 height 38
type input "BP-BLUECRISP-255G"
click at [797, 807] on span "Save" at bounding box center [811, 818] width 34 height 22
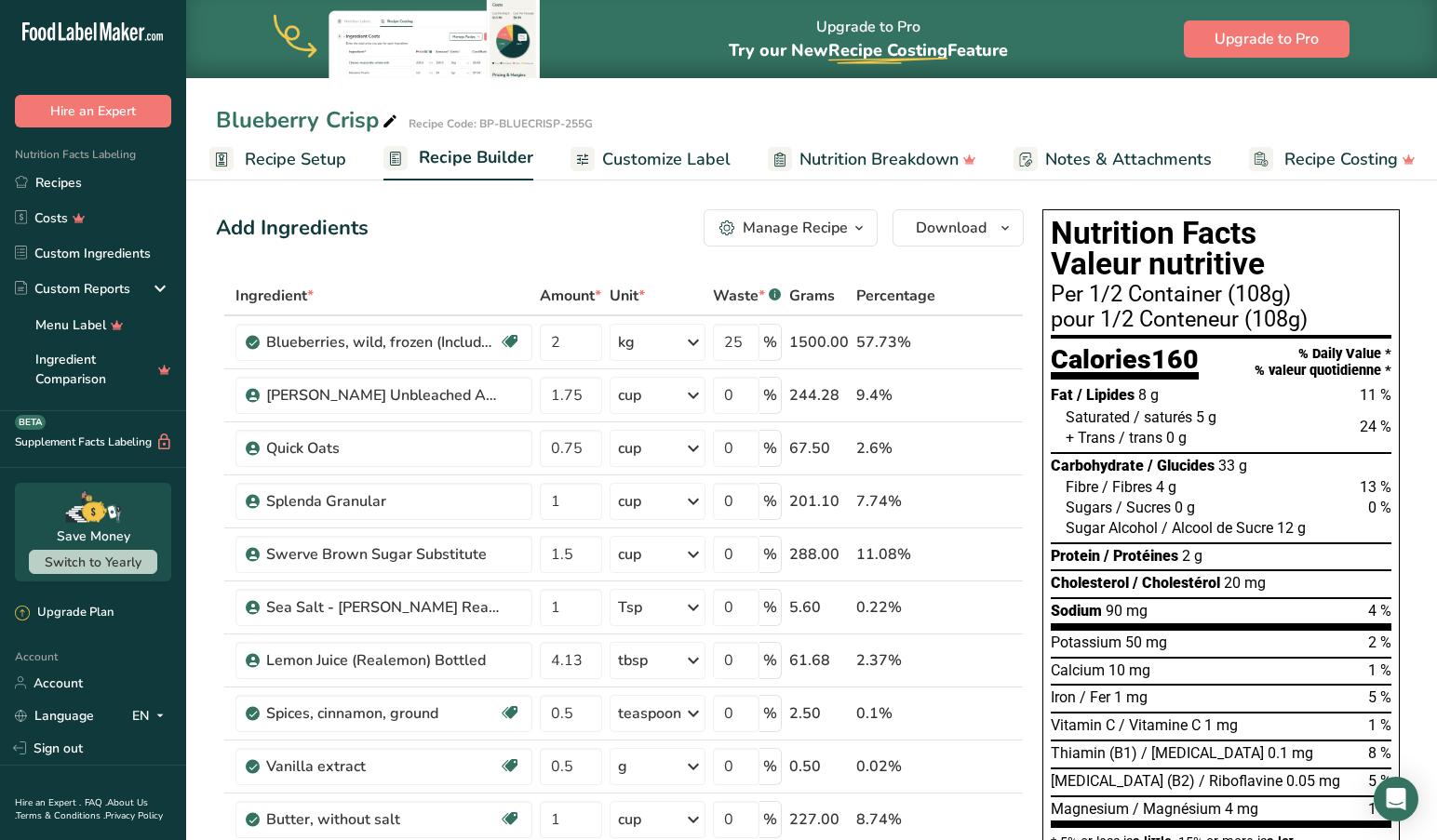
click at [295, 158] on span "Recipe Setup" at bounding box center [295, 159] width 101 height 25
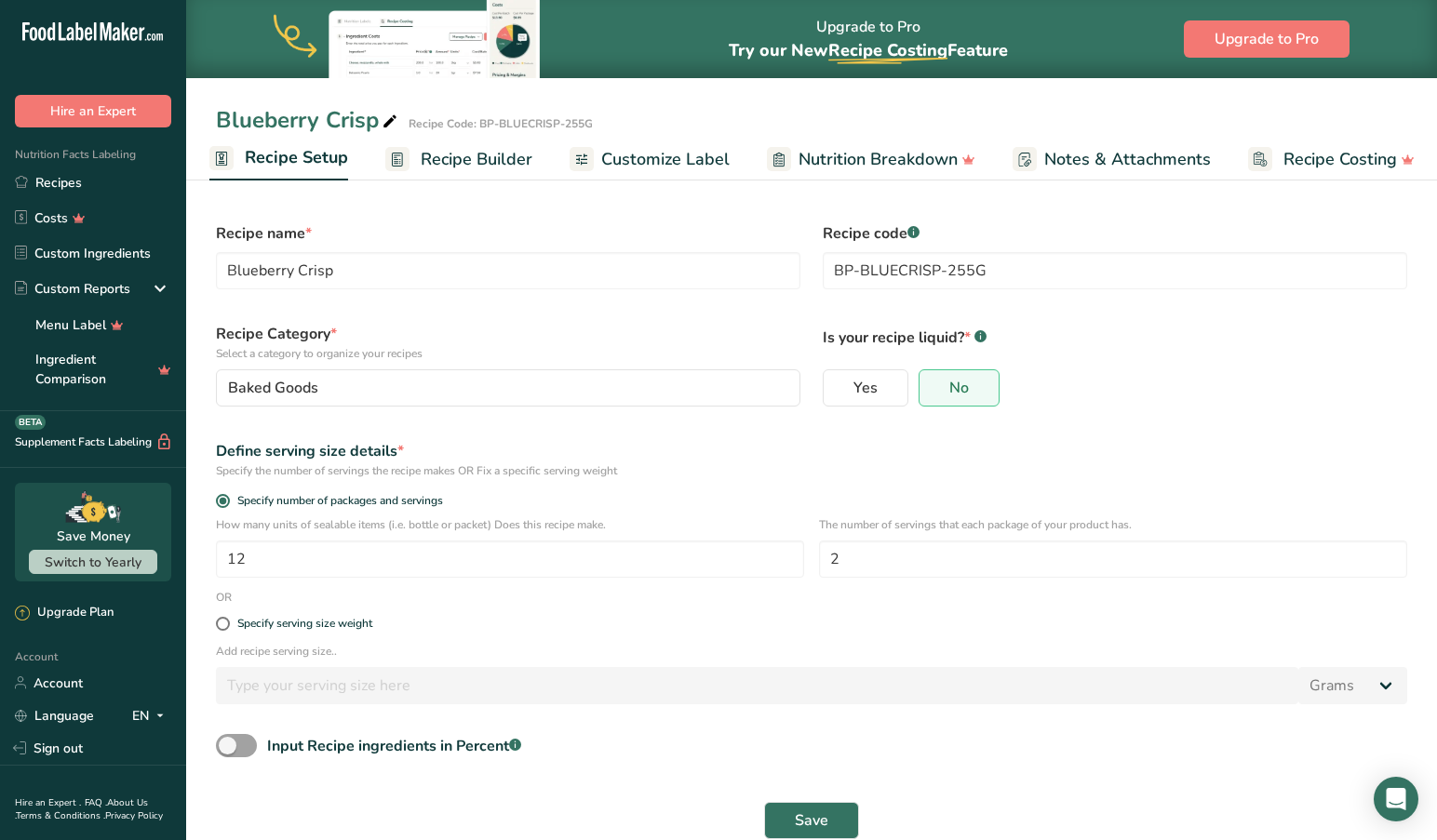
click at [490, 157] on span "Recipe Builder" at bounding box center [476, 159] width 112 height 25
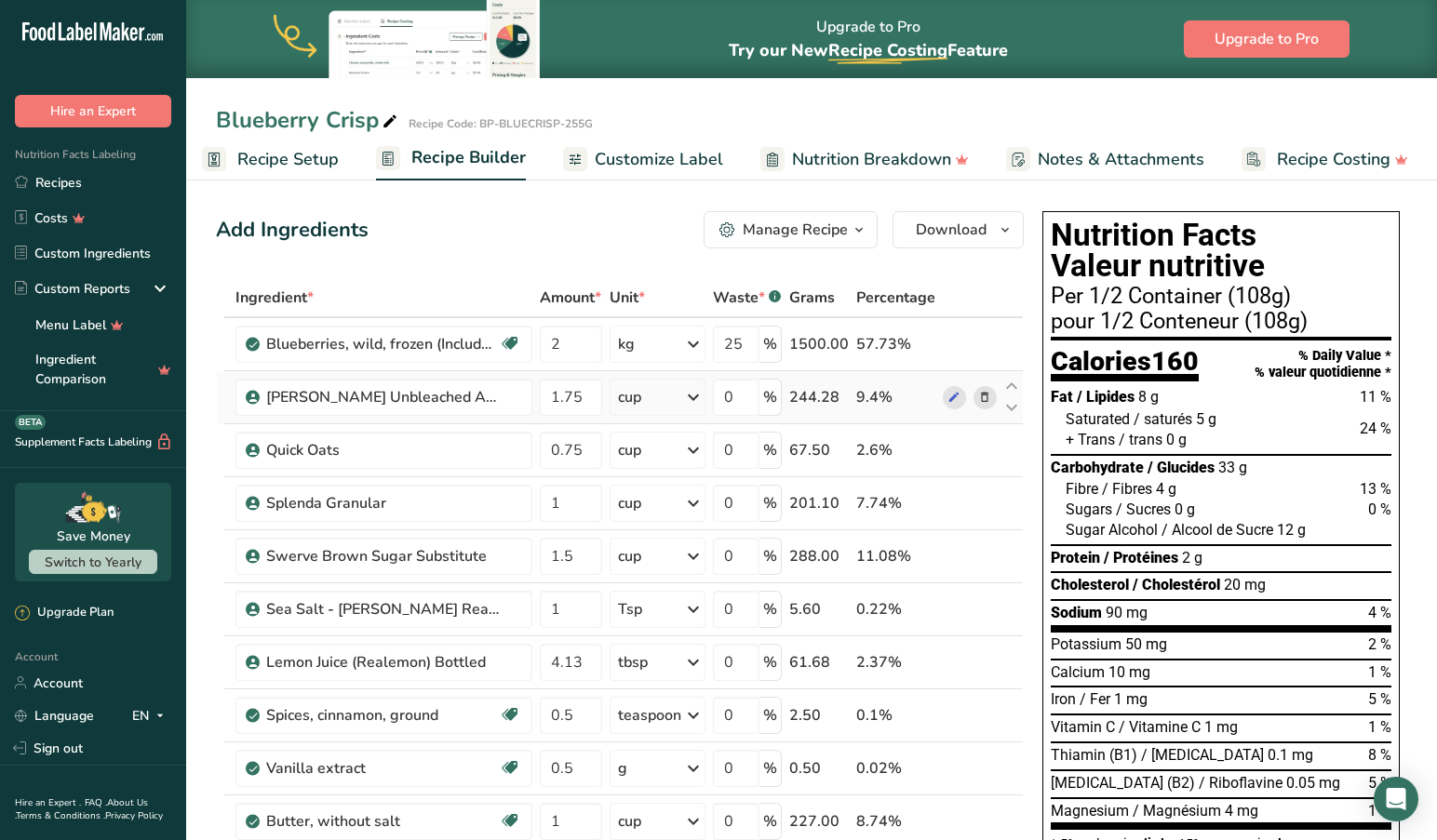
click at [702, 398] on icon at bounding box center [693, 398] width 23 height 34
click at [667, 679] on div "See more" at bounding box center [699, 681] width 157 height 20
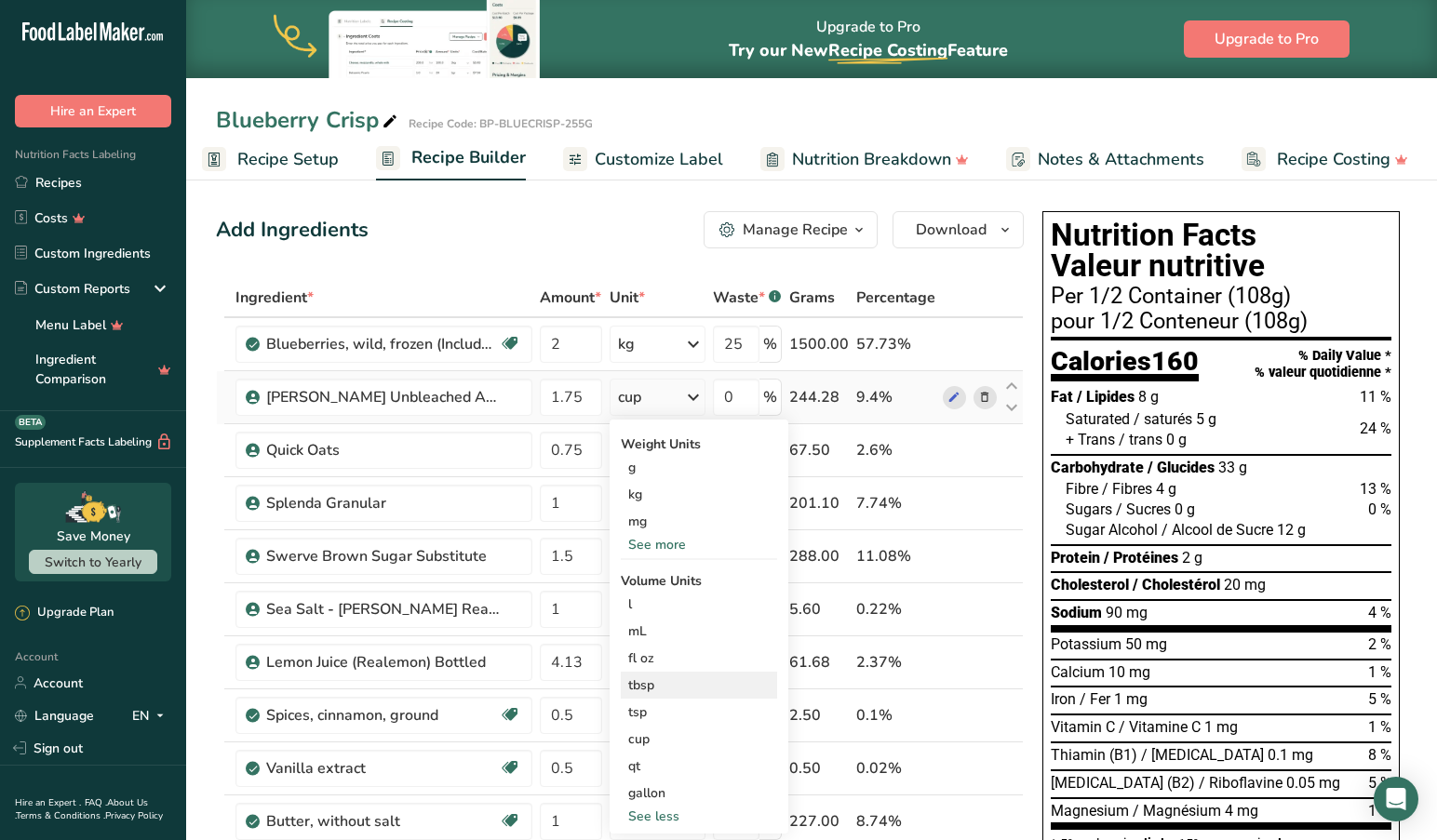
click at [659, 681] on div "tbsp" at bounding box center [699, 684] width 142 height 20
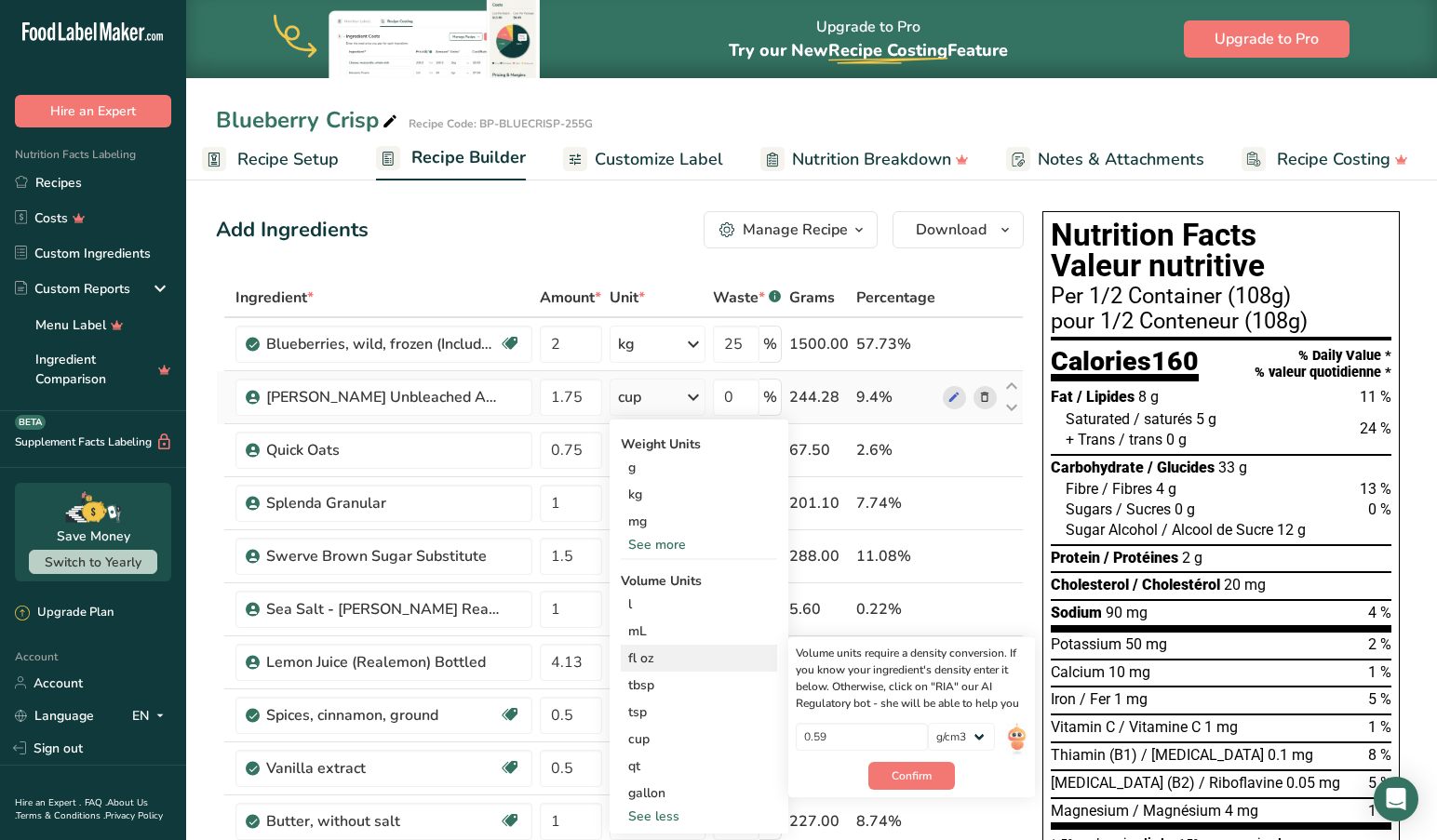
drag, startPoint x: 652, startPoint y: 684, endPoint x: 645, endPoint y: 652, distance: 32.8
click at [652, 684] on div "tbsp" at bounding box center [699, 684] width 142 height 20
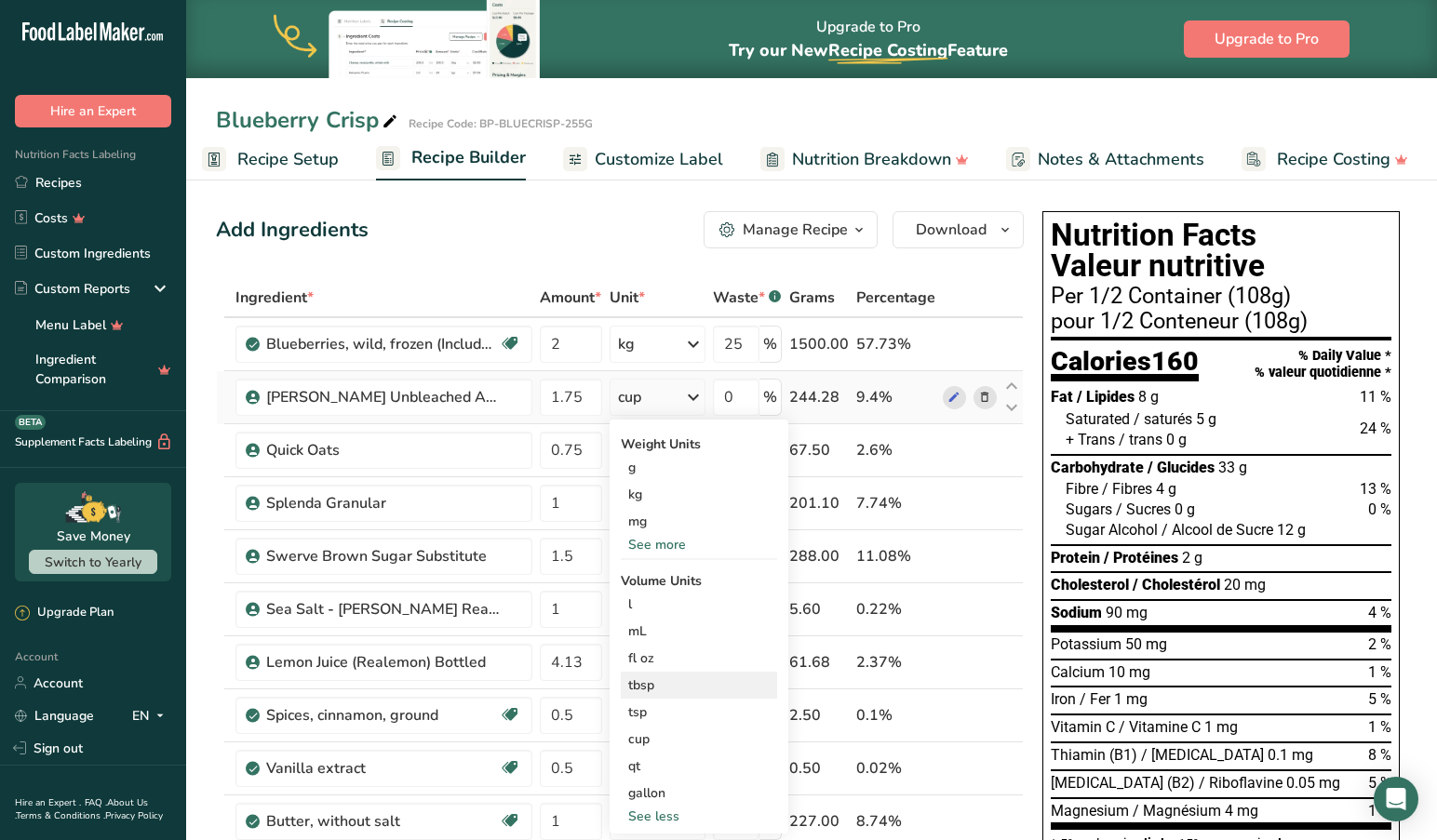
click at [658, 681] on div "tbsp" at bounding box center [699, 684] width 142 height 20
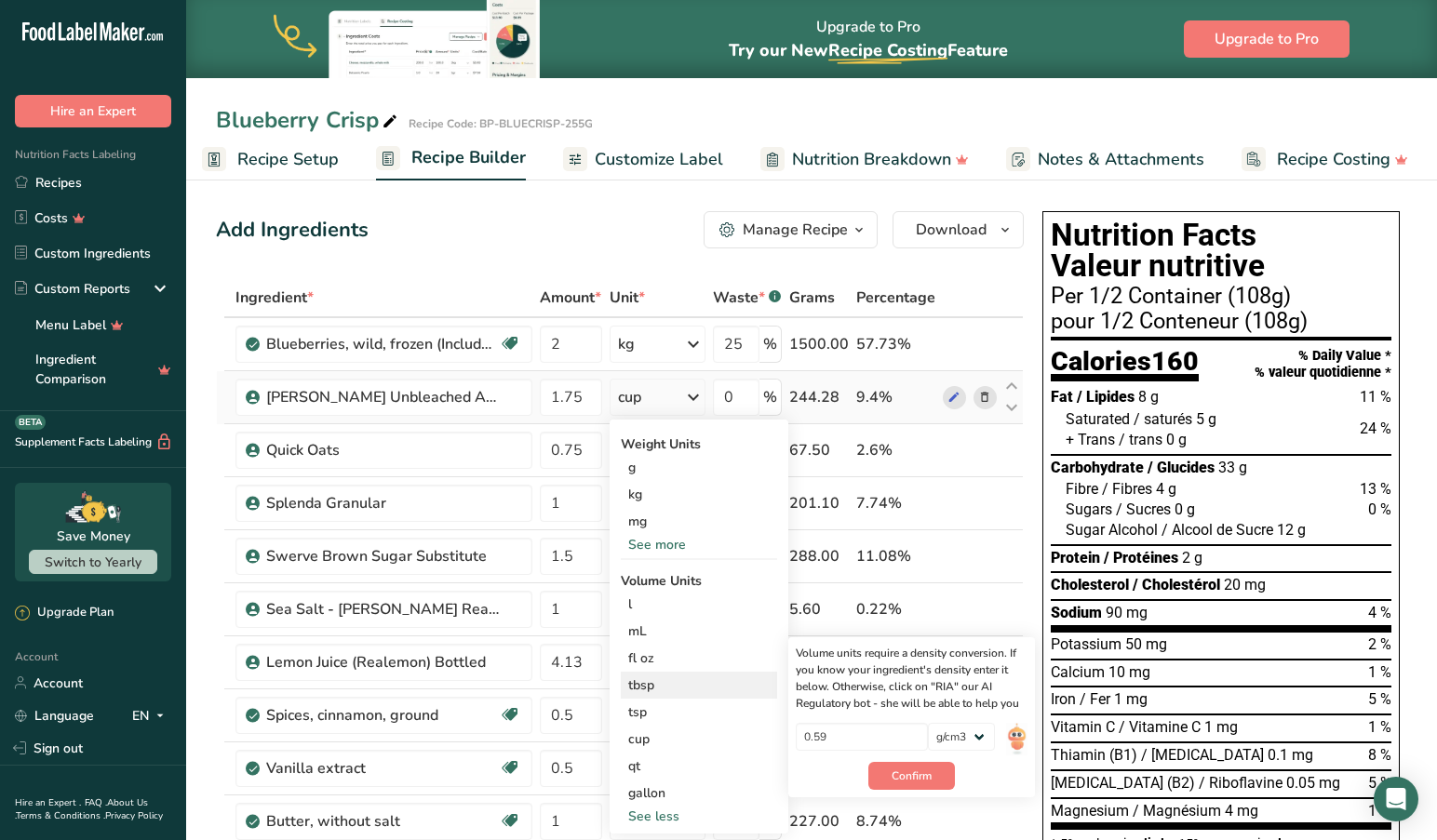
drag, startPoint x: 915, startPoint y: 769, endPoint x: 1004, endPoint y: 740, distance: 93.6
click at [1004, 740] on div "Volume units require a density conversion. If you know your ingredient's densit…" at bounding box center [911, 716] width 247 height 160
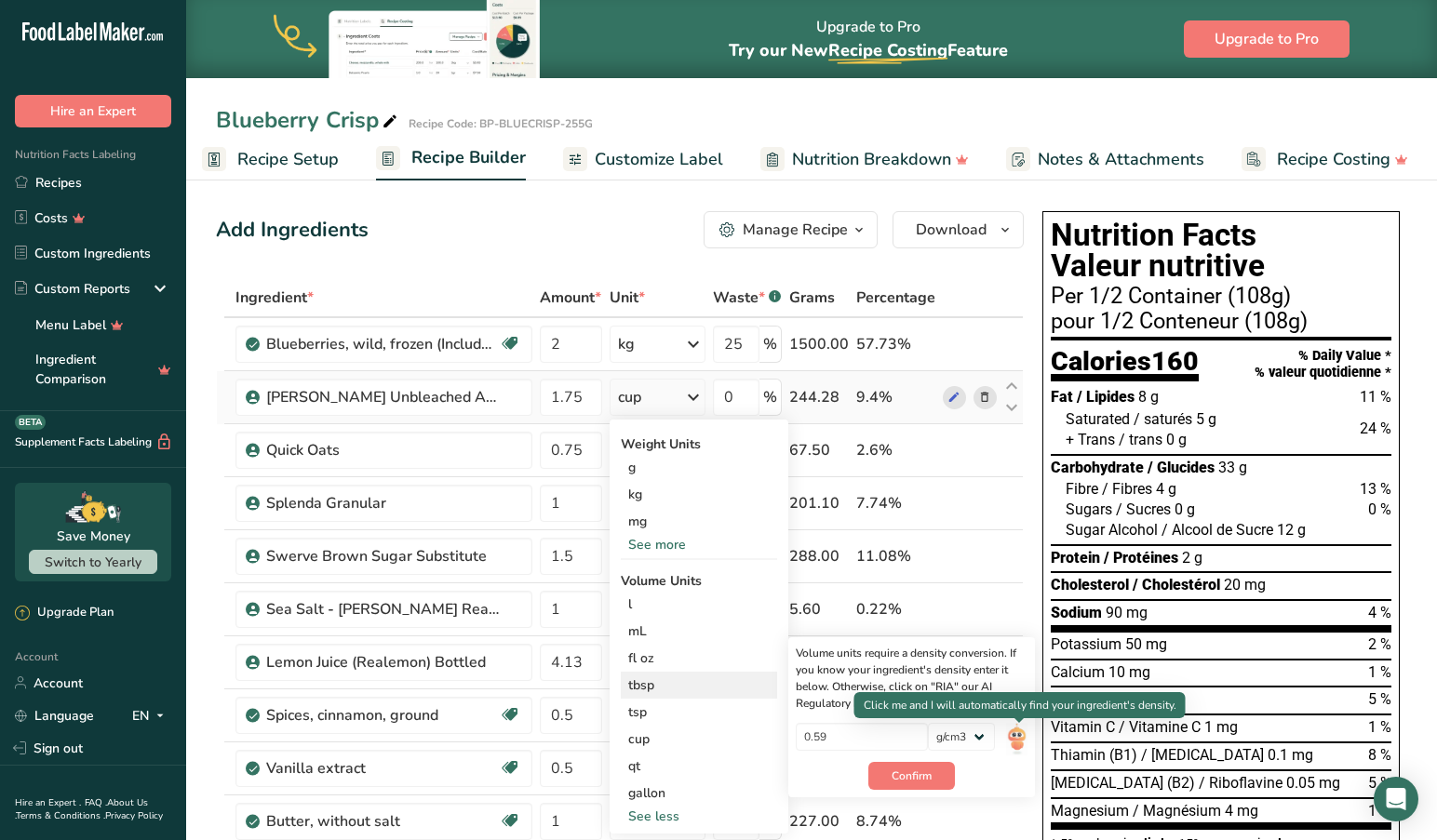
click at [1019, 739] on img at bounding box center [1016, 739] width 21 height 33
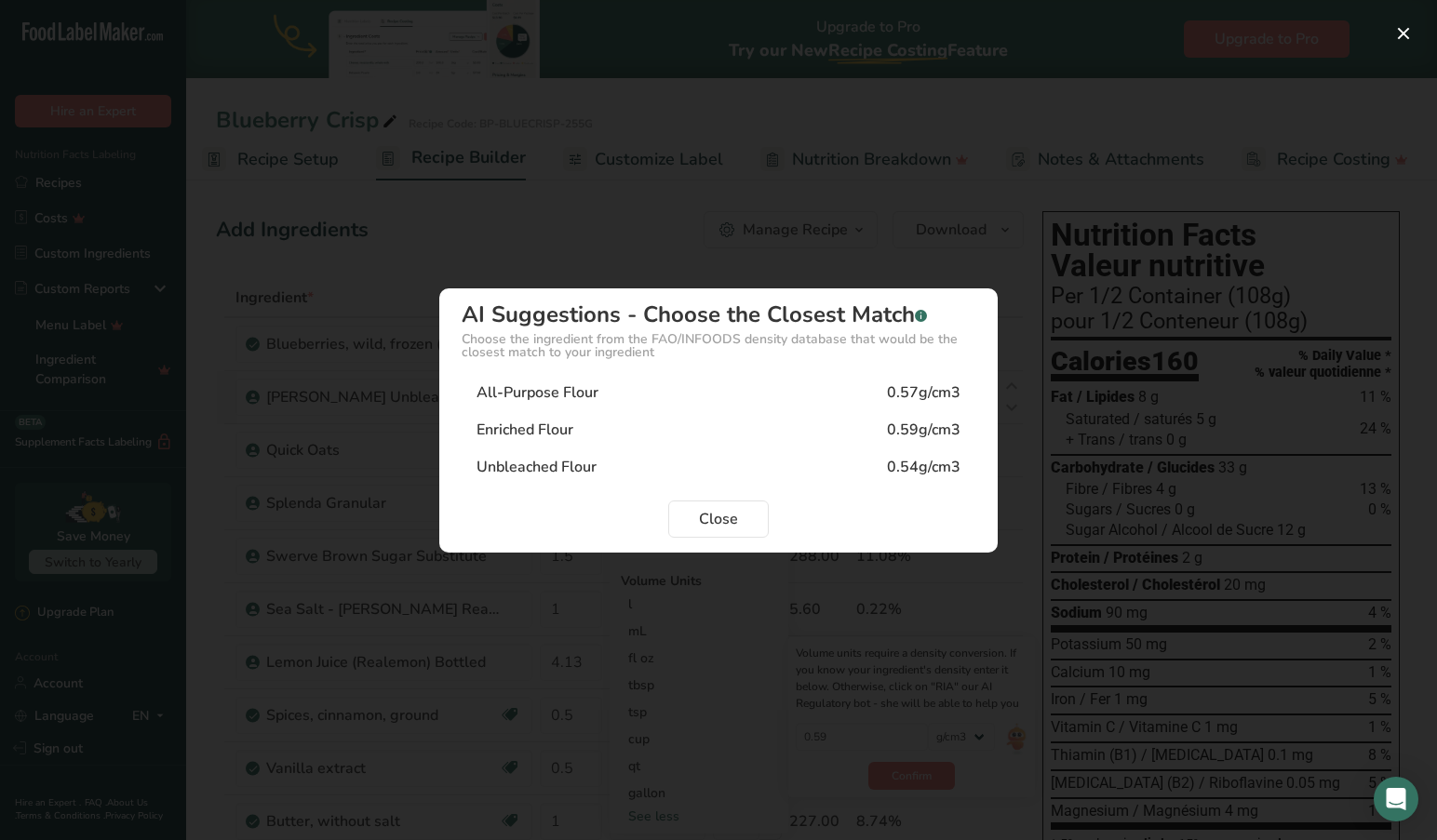
click at [567, 467] on div "Unbleached Flour" at bounding box center [537, 467] width 120 height 22
type input "0.54"
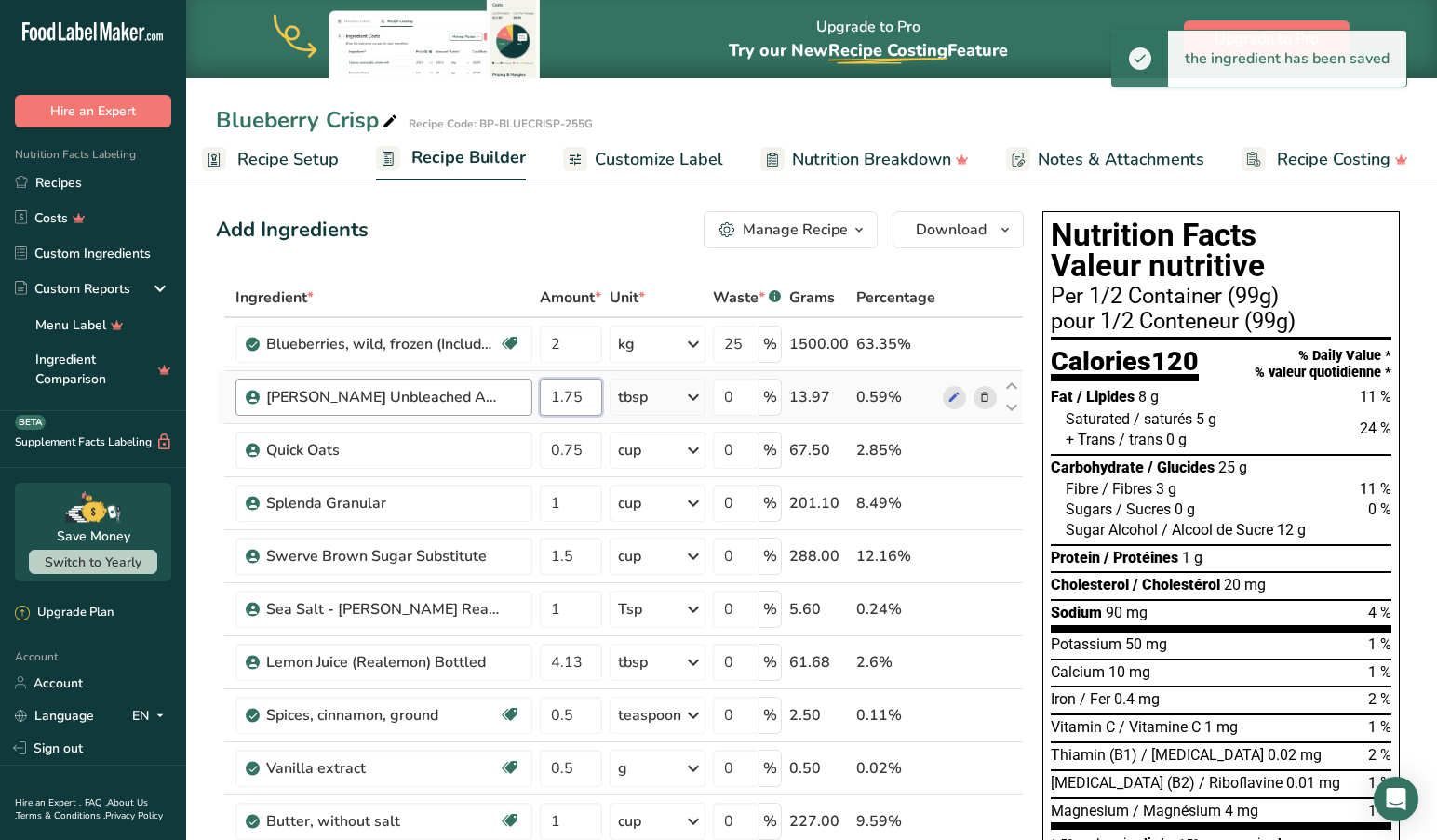
drag, startPoint x: 597, startPoint y: 393, endPoint x: 504, endPoint y: 388, distance: 93.1
click at [504, 388] on tr "Robin Hood Unbleached All Purpose Flour-Enriched 1.75 tbsp Weight Units g kg mg…" at bounding box center [619, 398] width 806 height 53
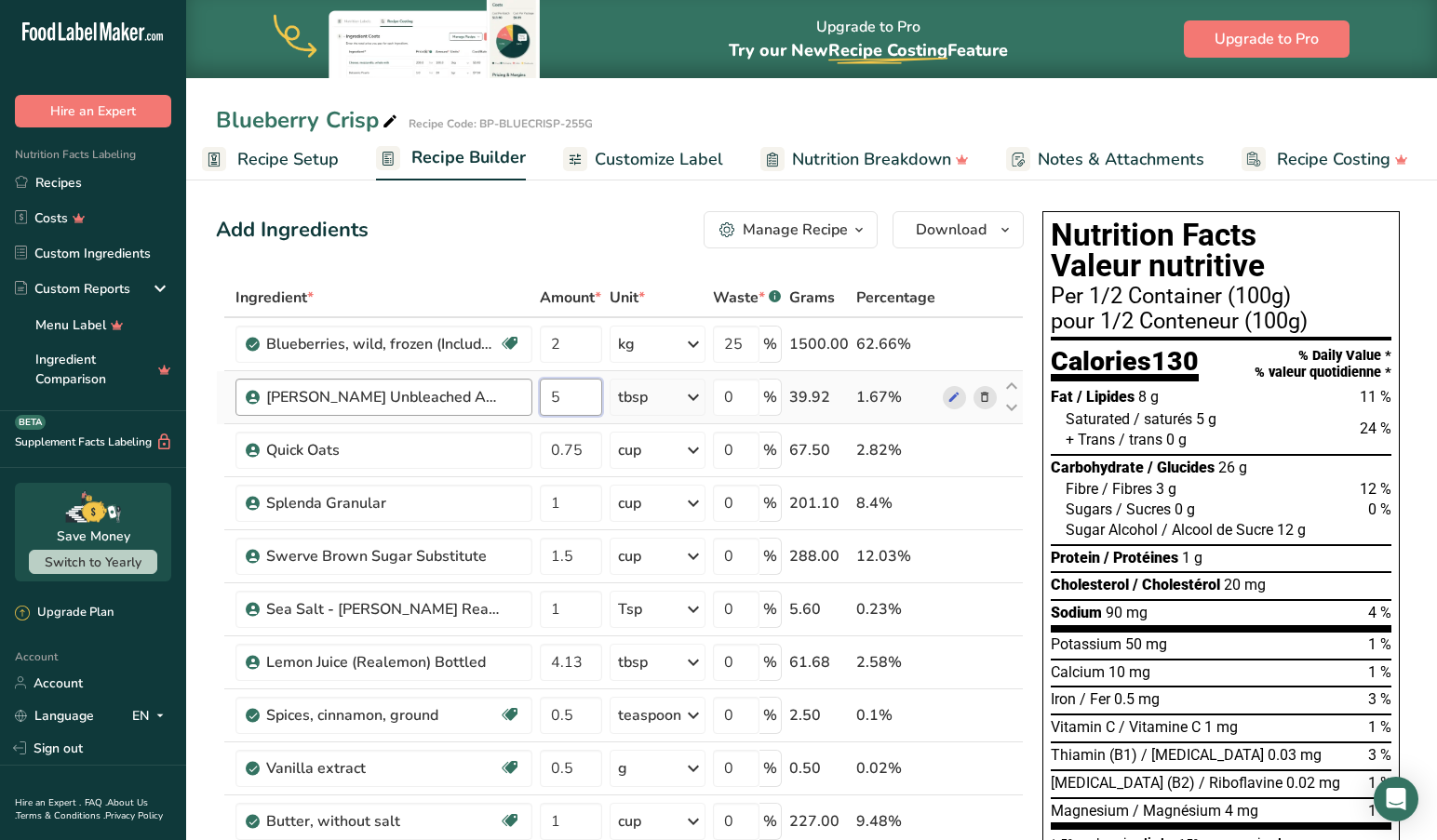
drag, startPoint x: 580, startPoint y: 401, endPoint x: 522, endPoint y: 394, distance: 58.4
click at [522, 394] on tr "Robin Hood Unbleached All Purpose Flour-Enriched 5 tbsp Weight Units g kg mg Se…" at bounding box center [619, 398] width 806 height 53
type input "1.31"
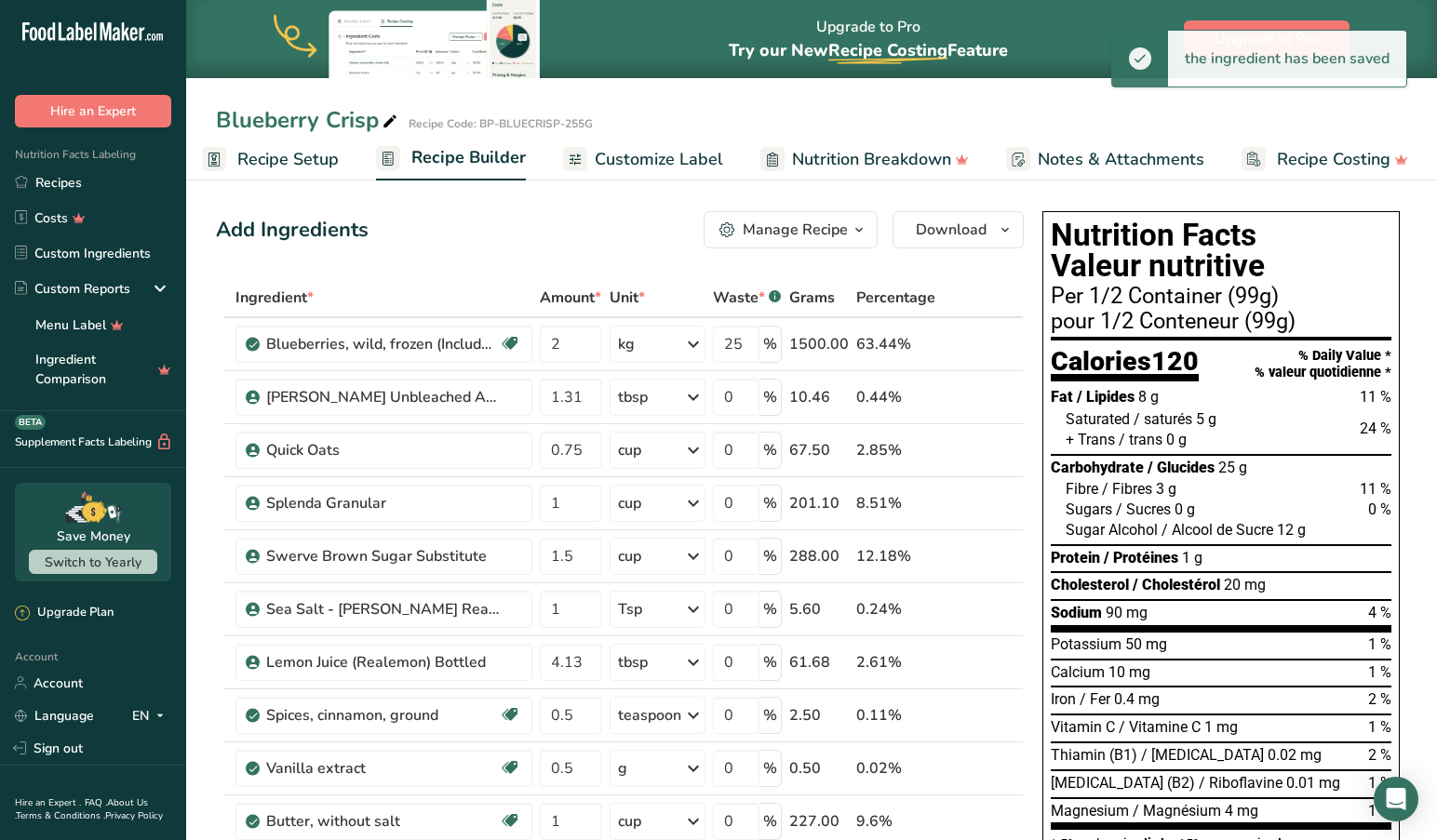
click at [696, 398] on icon at bounding box center [693, 398] width 23 height 34
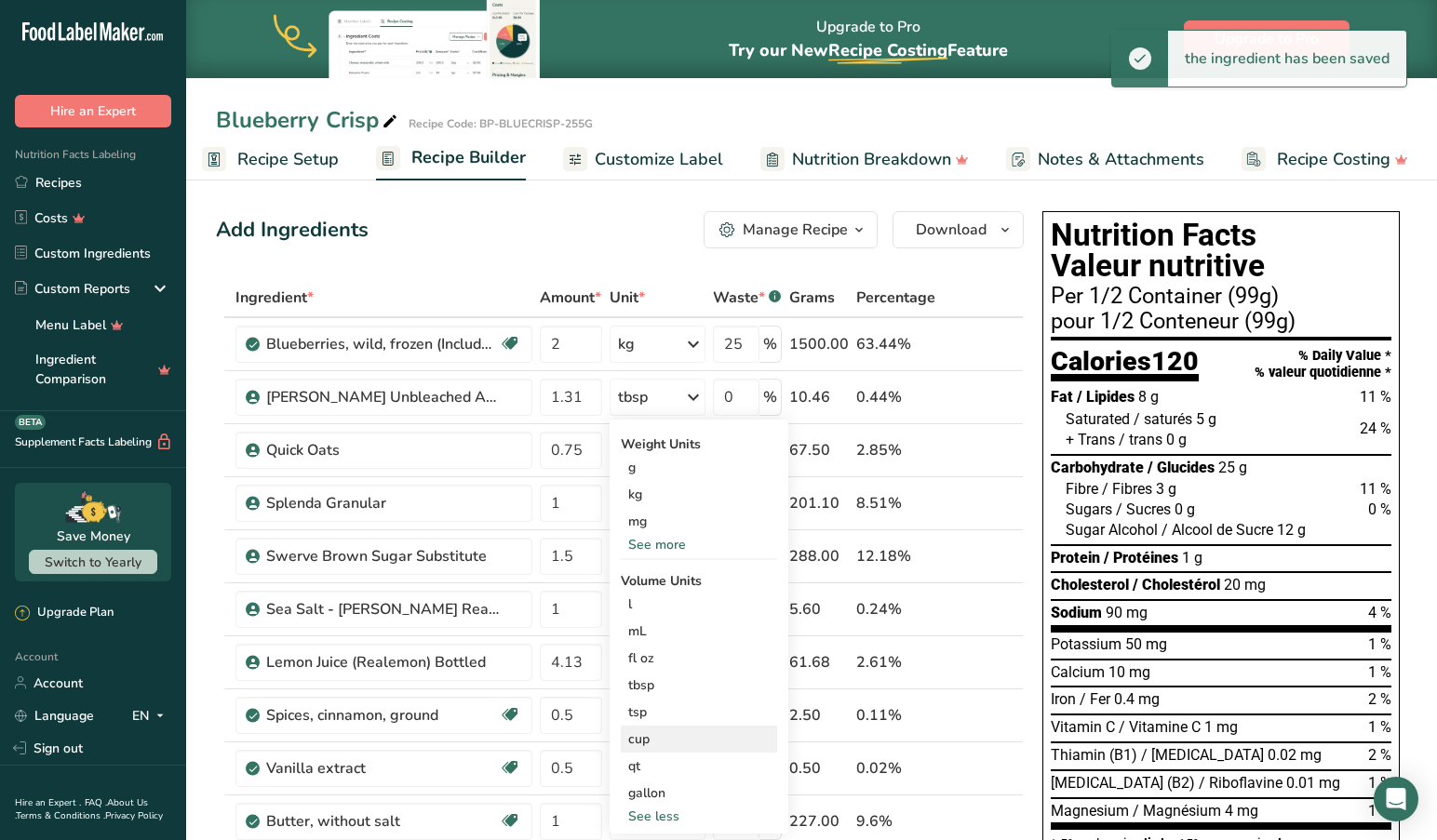
click at [655, 742] on div "cup" at bounding box center [699, 739] width 142 height 20
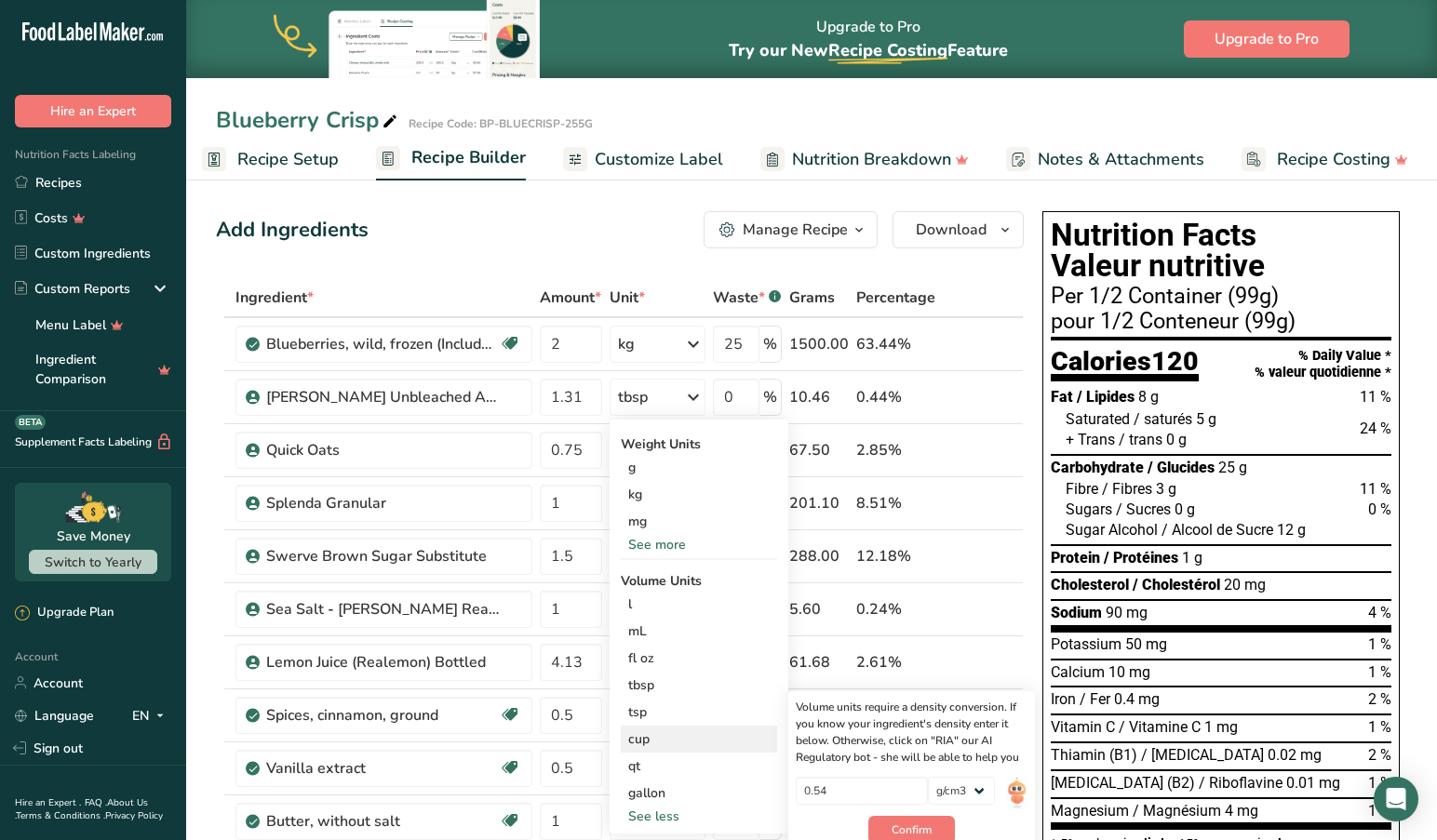
click at [659, 736] on div "cup" at bounding box center [699, 739] width 142 height 20
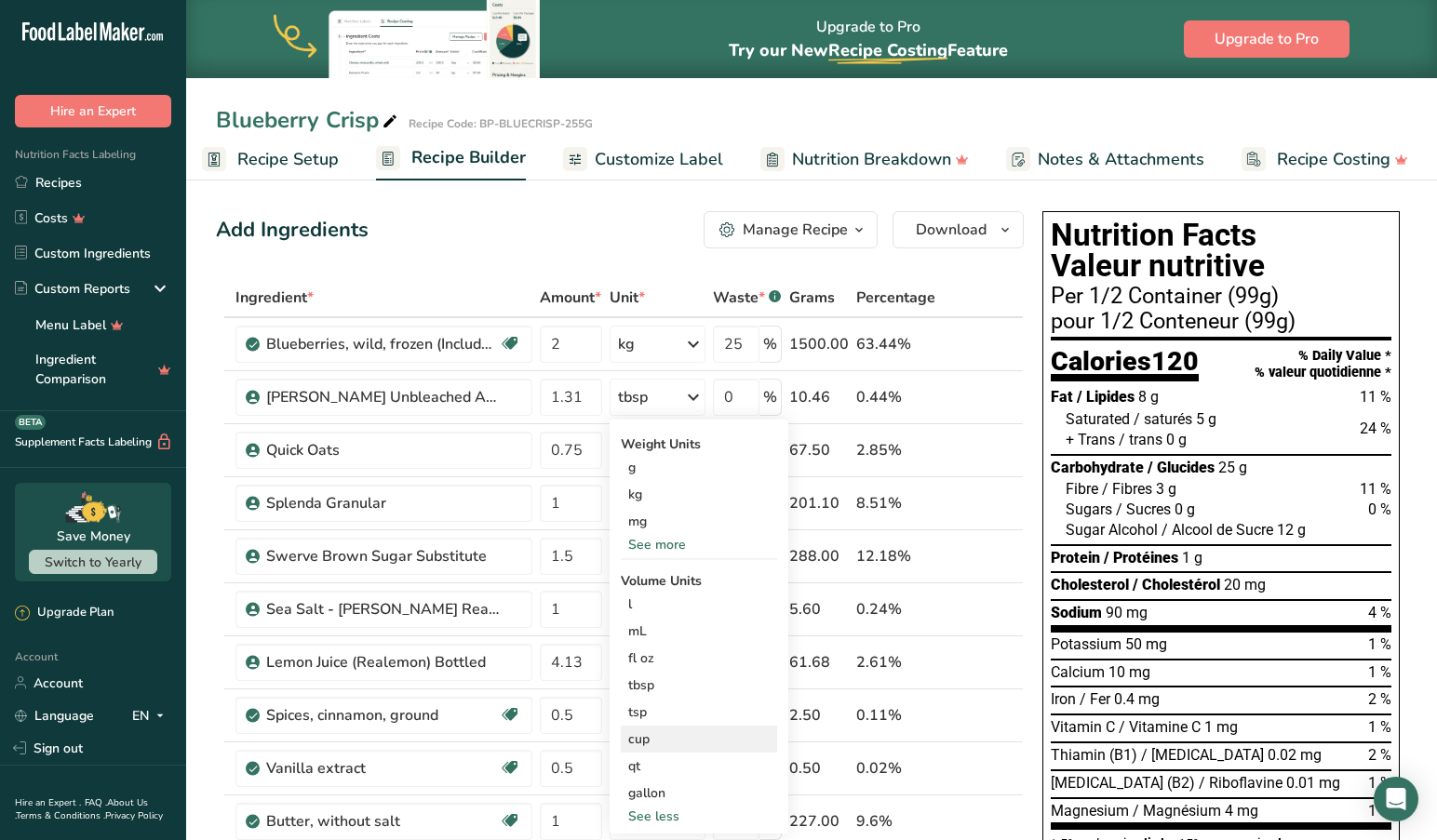
click at [664, 740] on div "cup" at bounding box center [699, 739] width 142 height 20
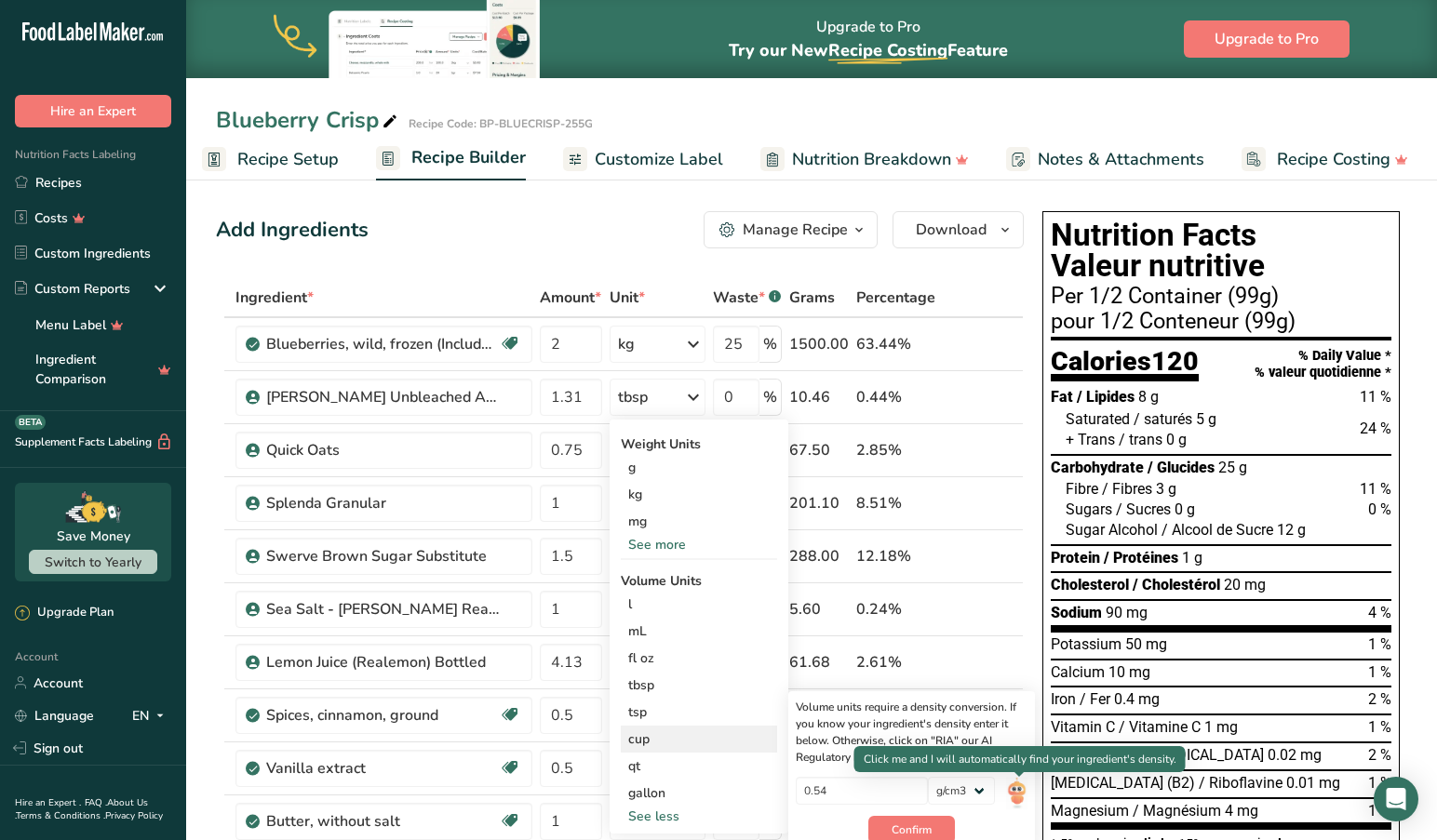
drag, startPoint x: 917, startPoint y: 827, endPoint x: 1014, endPoint y: 795, distance: 102.1
click at [1015, 805] on div "Volume units require a density conversion. If you know your ingredient's densit…" at bounding box center [911, 771] width 247 height 160
click at [1019, 788] on img at bounding box center [1016, 792] width 21 height 33
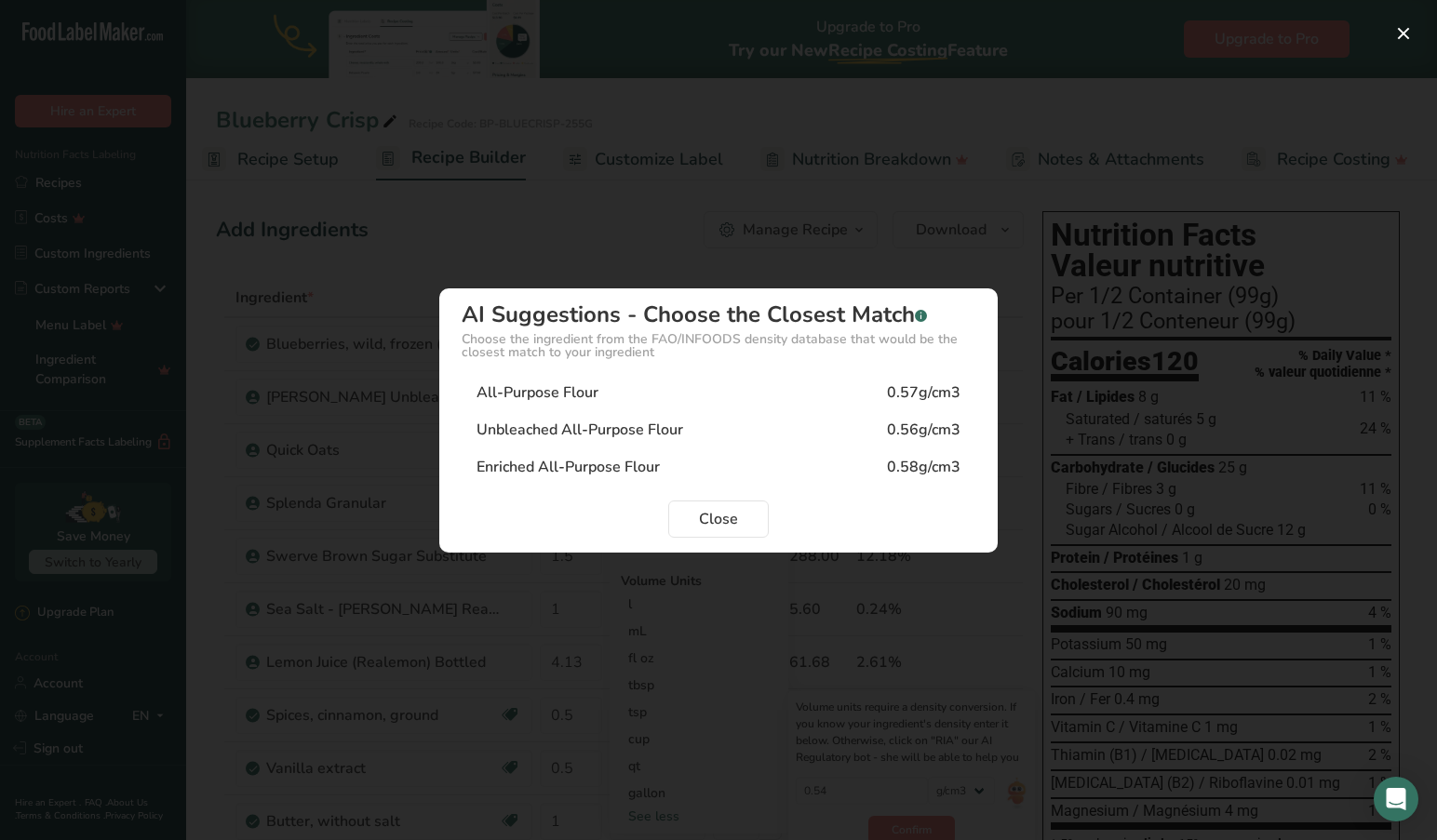
click at [576, 421] on div "Unbleached All-Purpose Flour" at bounding box center [580, 429] width 206 height 22
type input "0.56"
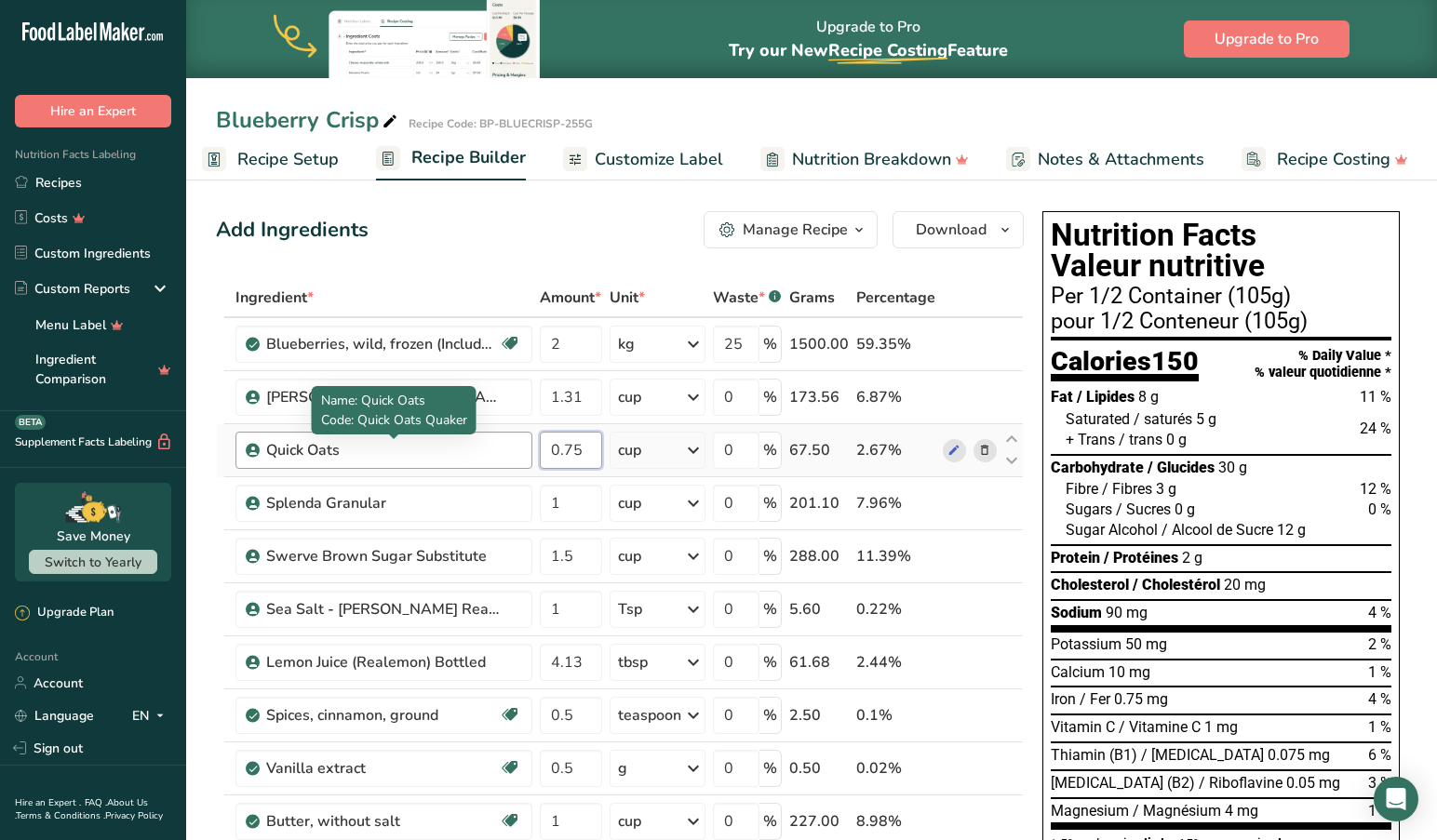
drag, startPoint x: 584, startPoint y: 451, endPoint x: 467, endPoint y: 441, distance: 117.4
click at [467, 441] on tr "Quick Oats 0.75 cup Portions 0.33 cup 1 cup Weight Units g kg mg See more Volum…" at bounding box center [619, 450] width 806 height 53
type input "2"
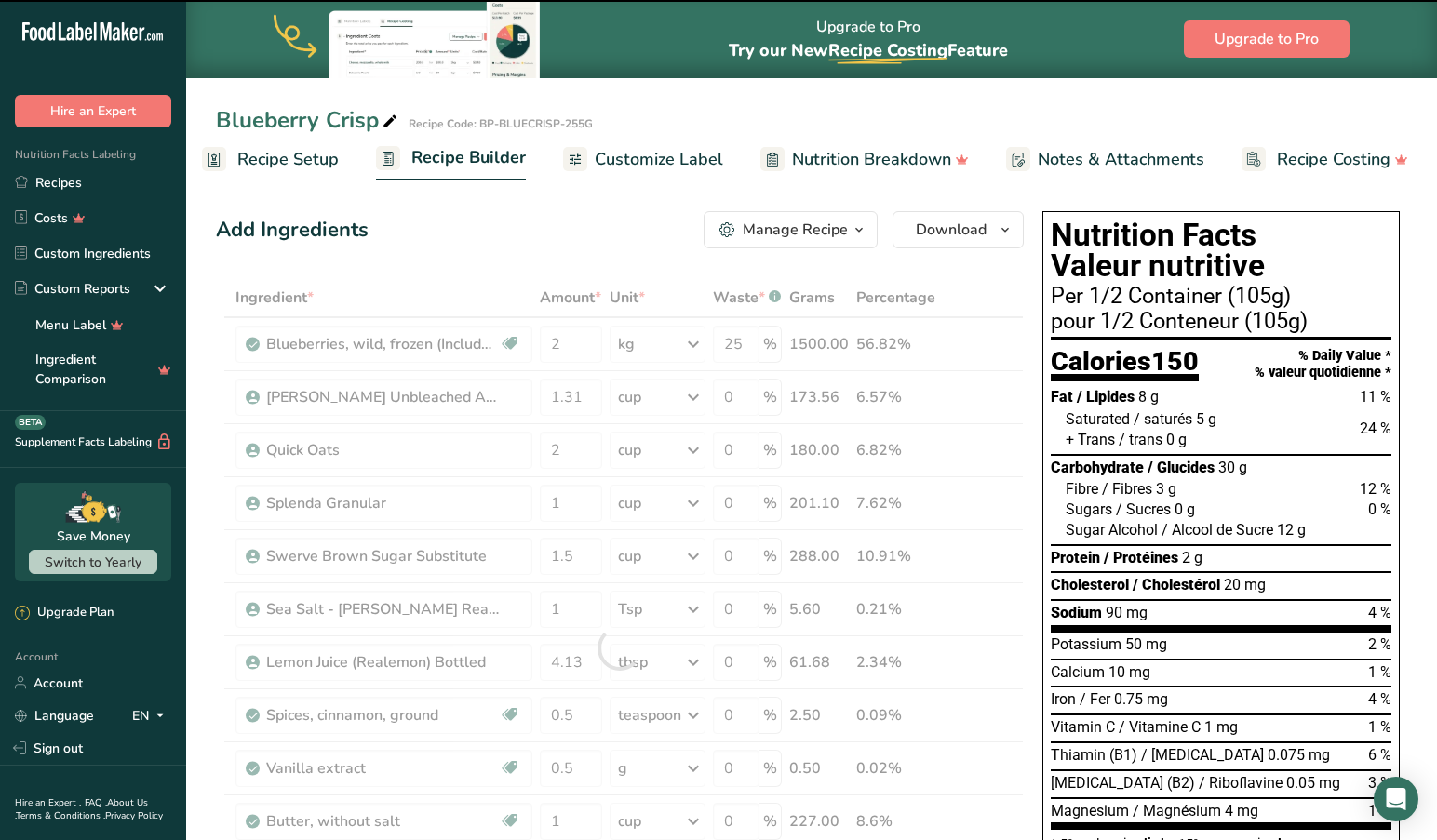
scroll to position [0, 0]
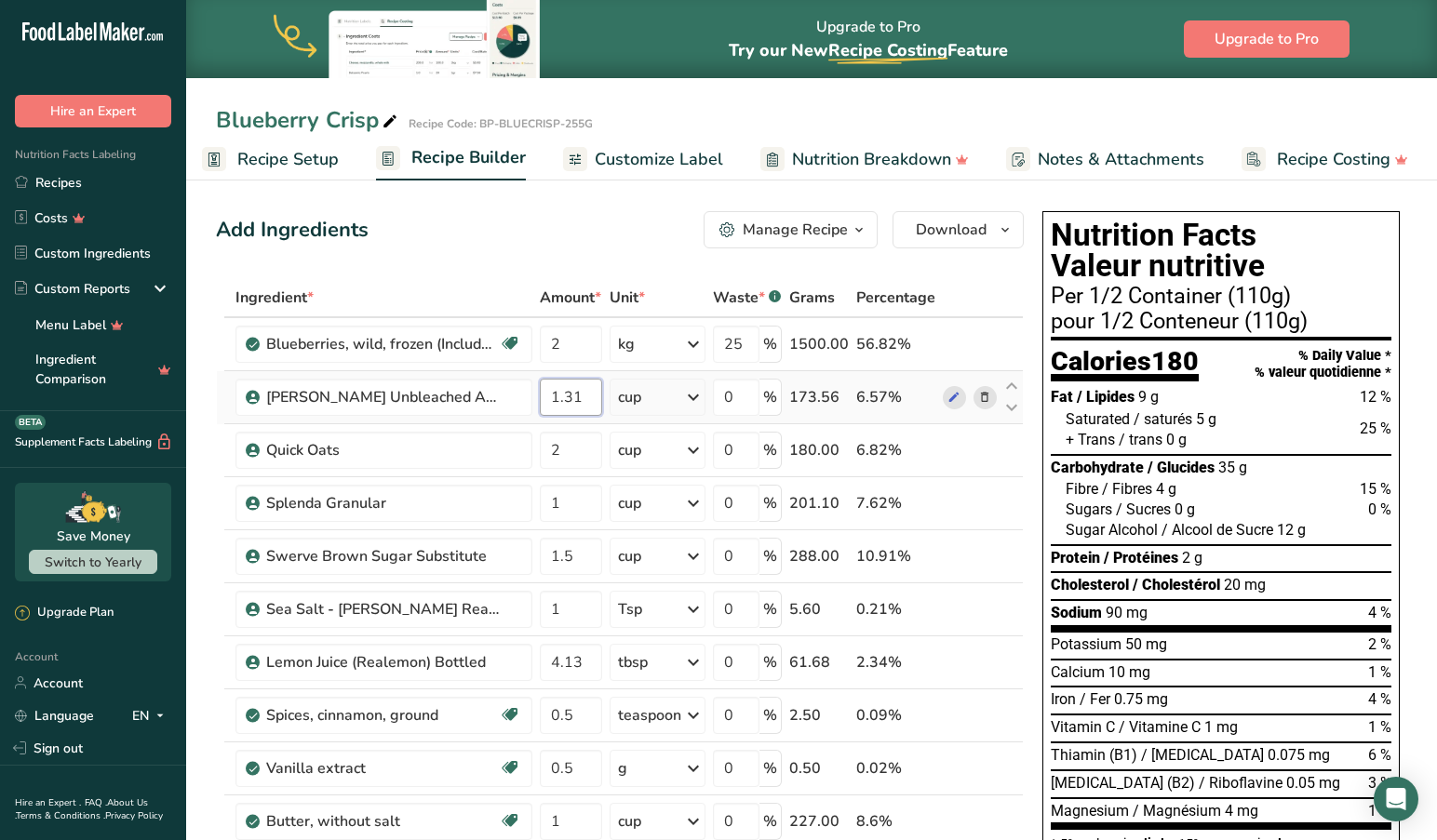
click at [552, 398] on input "1.31" at bounding box center [570, 398] width 62 height 38
type input "2.31"
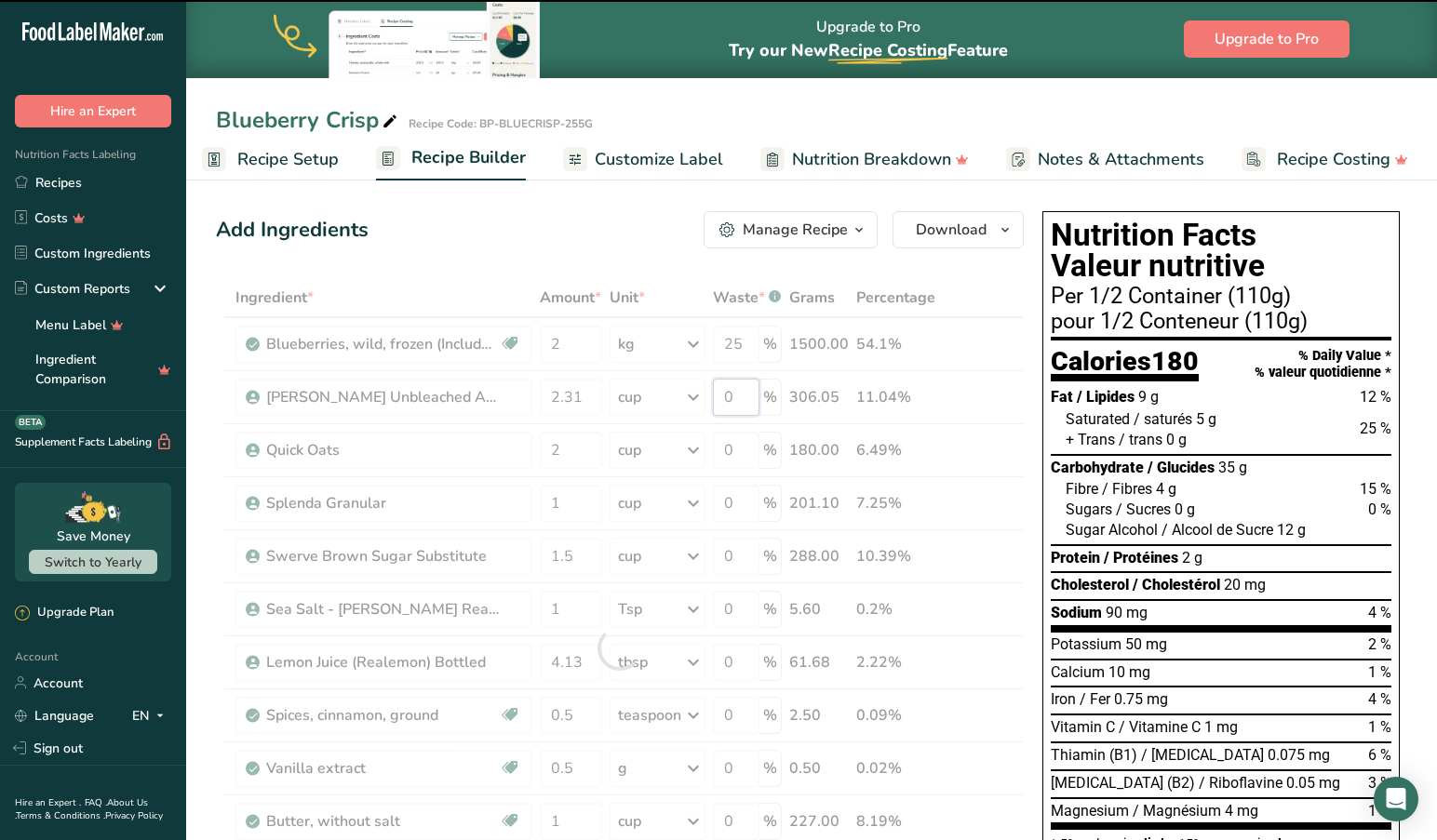
drag, startPoint x: 756, startPoint y: 398, endPoint x: 706, endPoint y: 392, distance: 50.4
click at [706, 392] on div "Ingredient * Amount * Unit * Waste * .a-a{fill:#347362;}.b-a{fill:#fff;} Grams …" at bounding box center [619, 648] width 808 height 740
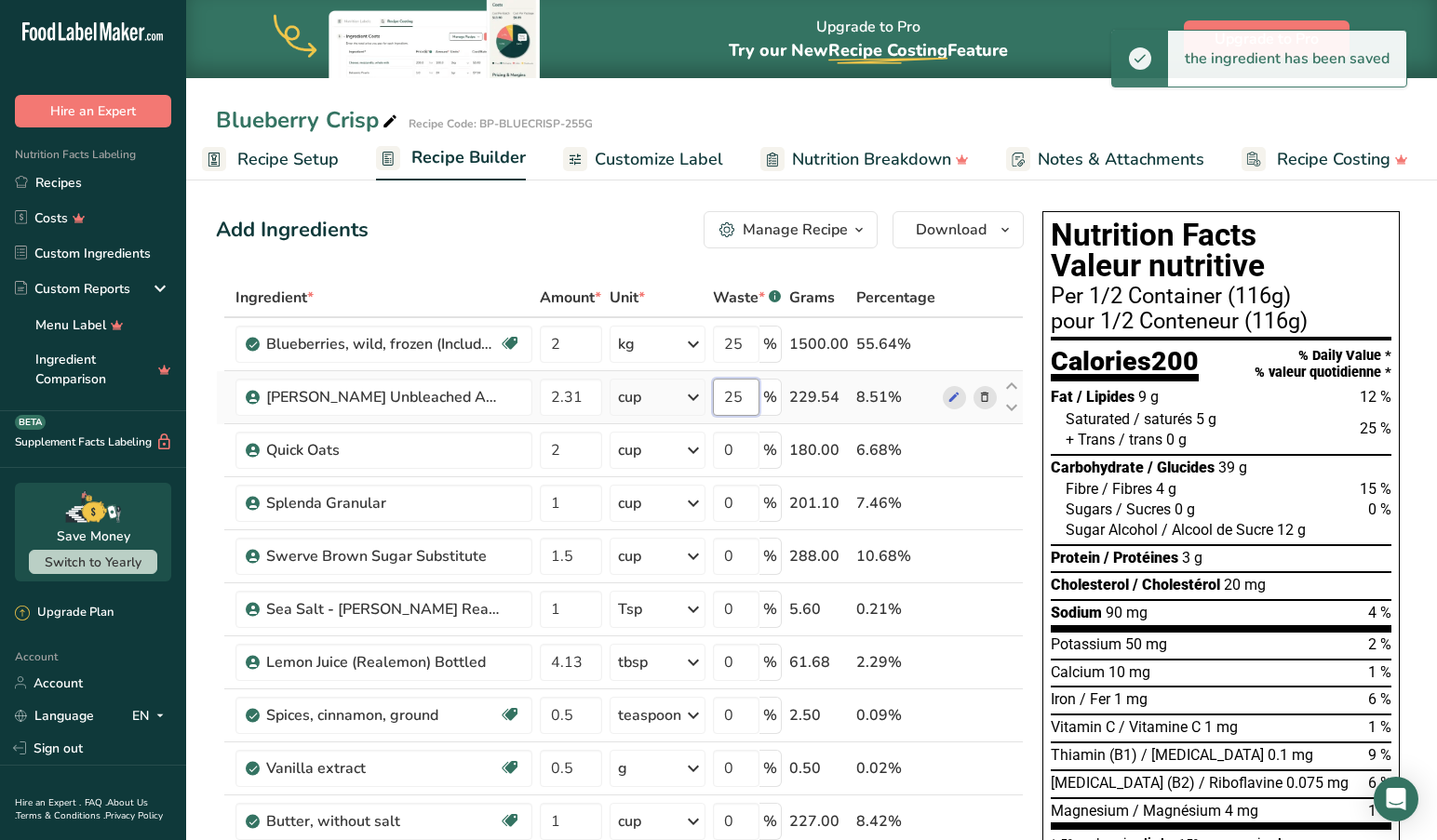
type input "25"
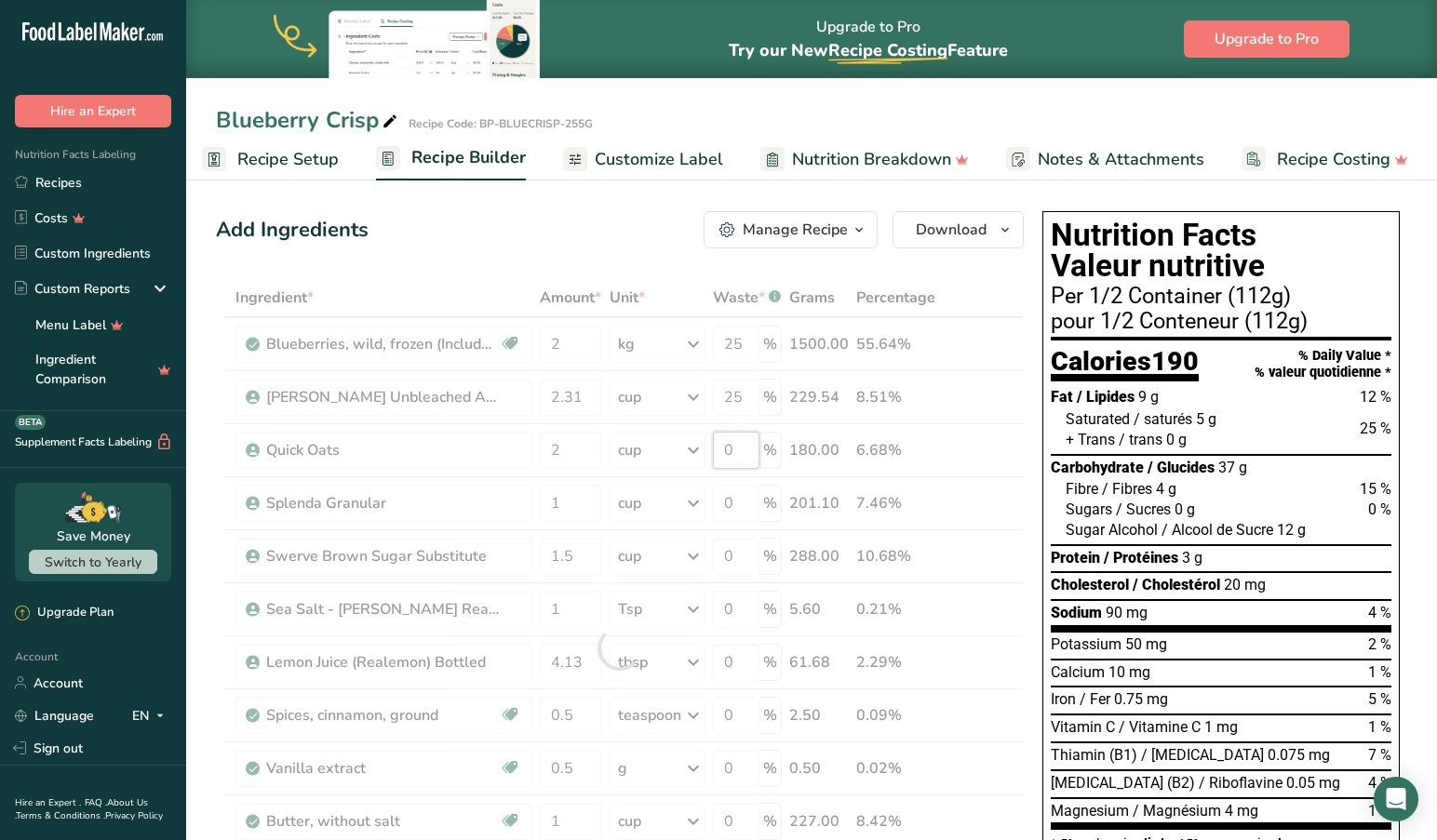
drag, startPoint x: 745, startPoint y: 453, endPoint x: 700, endPoint y: 446, distance: 45.5
click at [700, 446] on div "Ingredient * Amount * Unit * Waste * .a-a{fill:#347362;}.b-a{fill:#fff;} Grams …" at bounding box center [619, 648] width 808 height 740
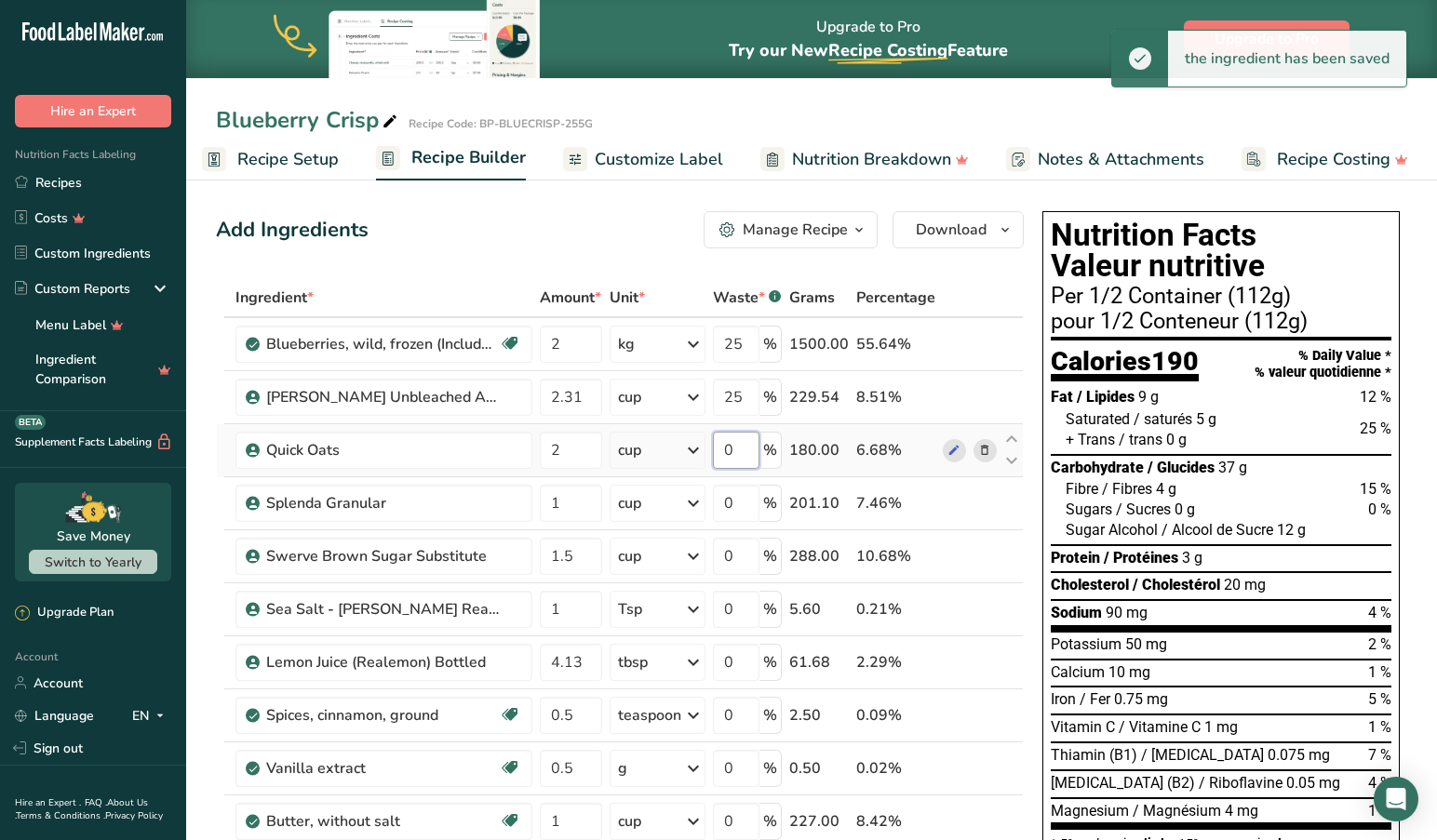
click at [745, 448] on div "Ingredient * Amount * Unit * Waste * .a-a{fill:#347362;}.b-a{fill:#fff;} Grams …" at bounding box center [619, 648] width 808 height 740
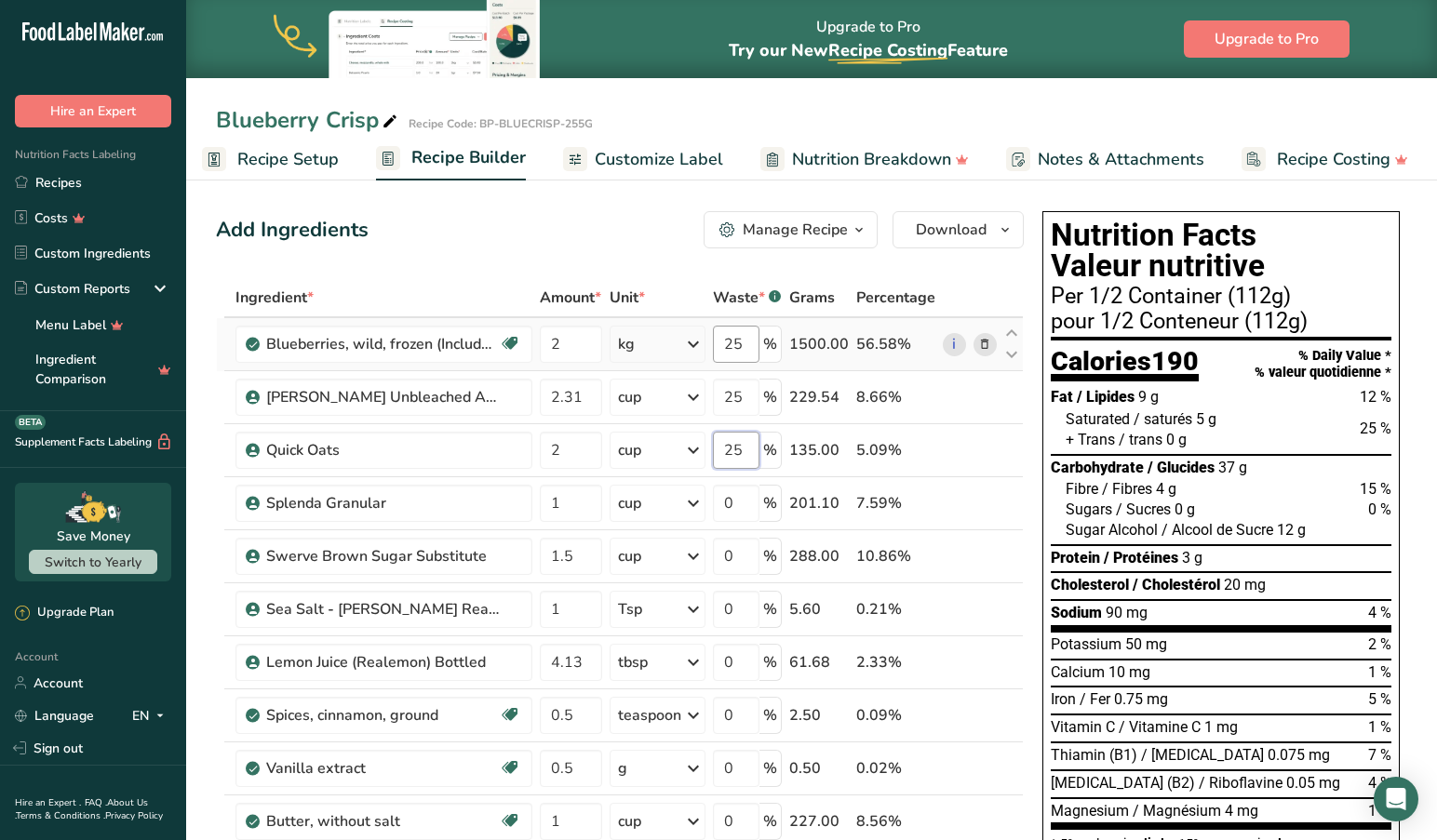
type input "25"
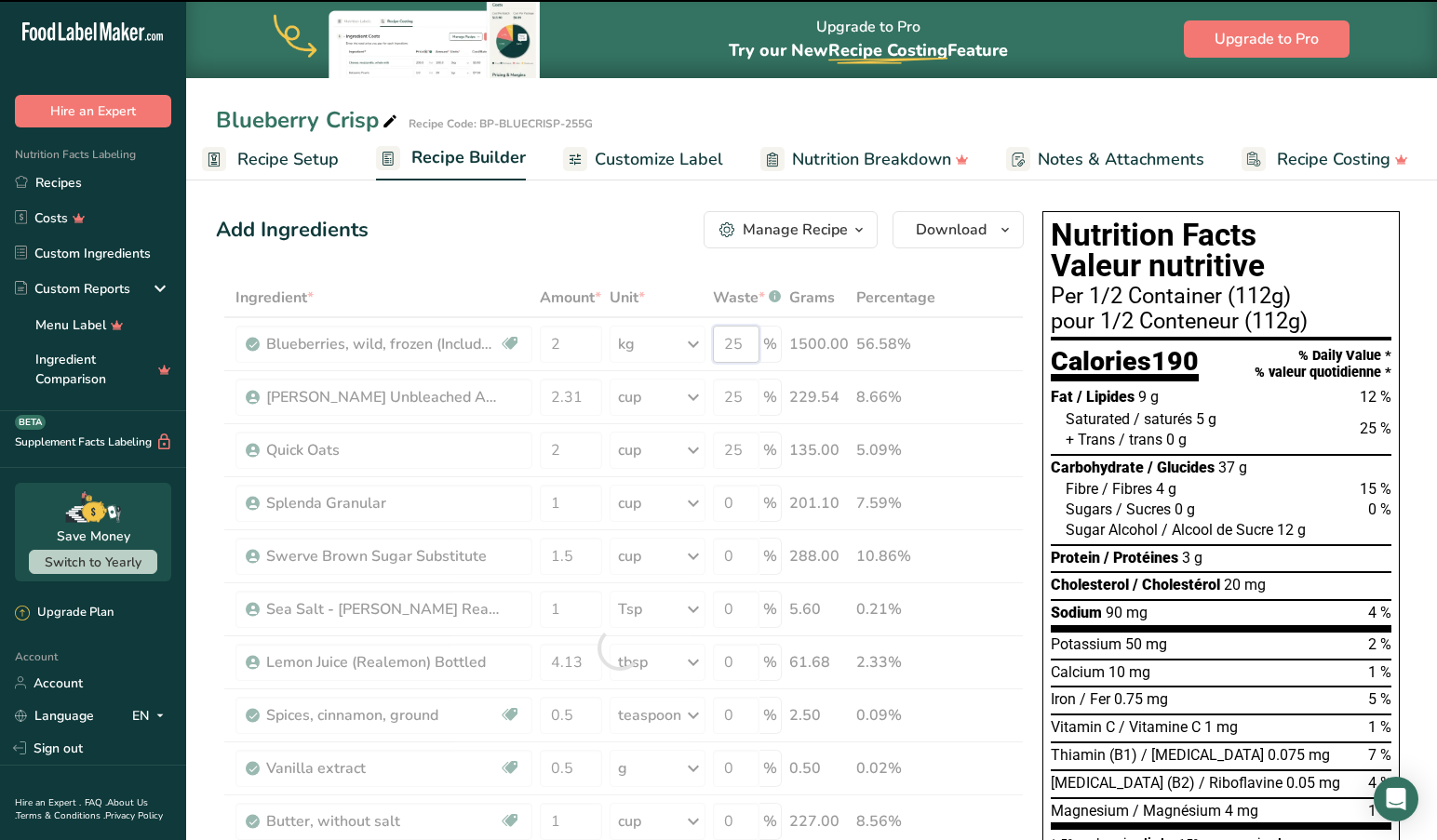
drag, startPoint x: 756, startPoint y: 344, endPoint x: 713, endPoint y: 341, distance: 43.1
click at [714, 341] on div "Ingredient * Amount * Unit * Waste * .a-a{fill:#347362;}.b-a{fill:#fff;} Grams …" at bounding box center [619, 648] width 808 height 740
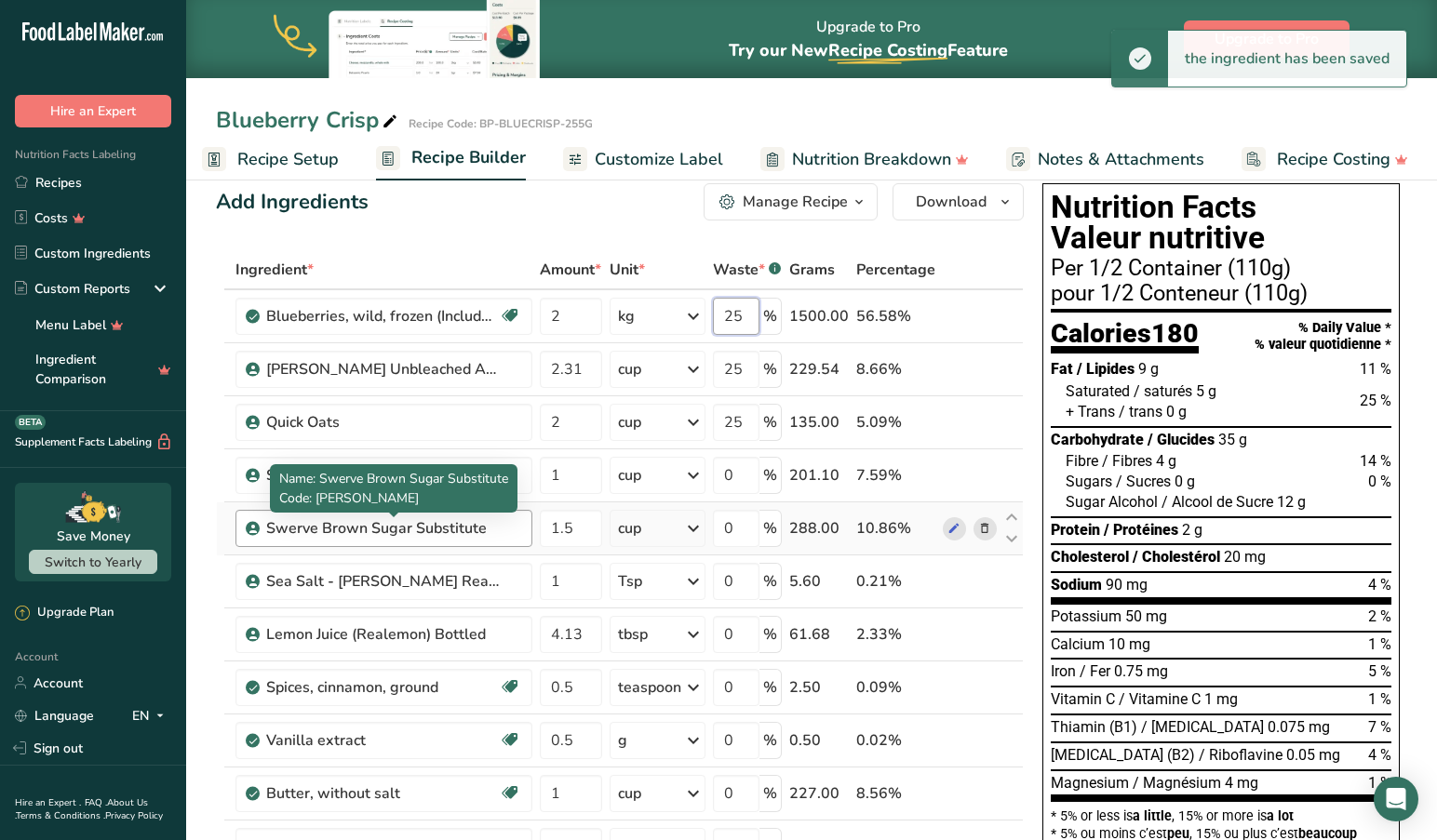
scroll to position [27, 0]
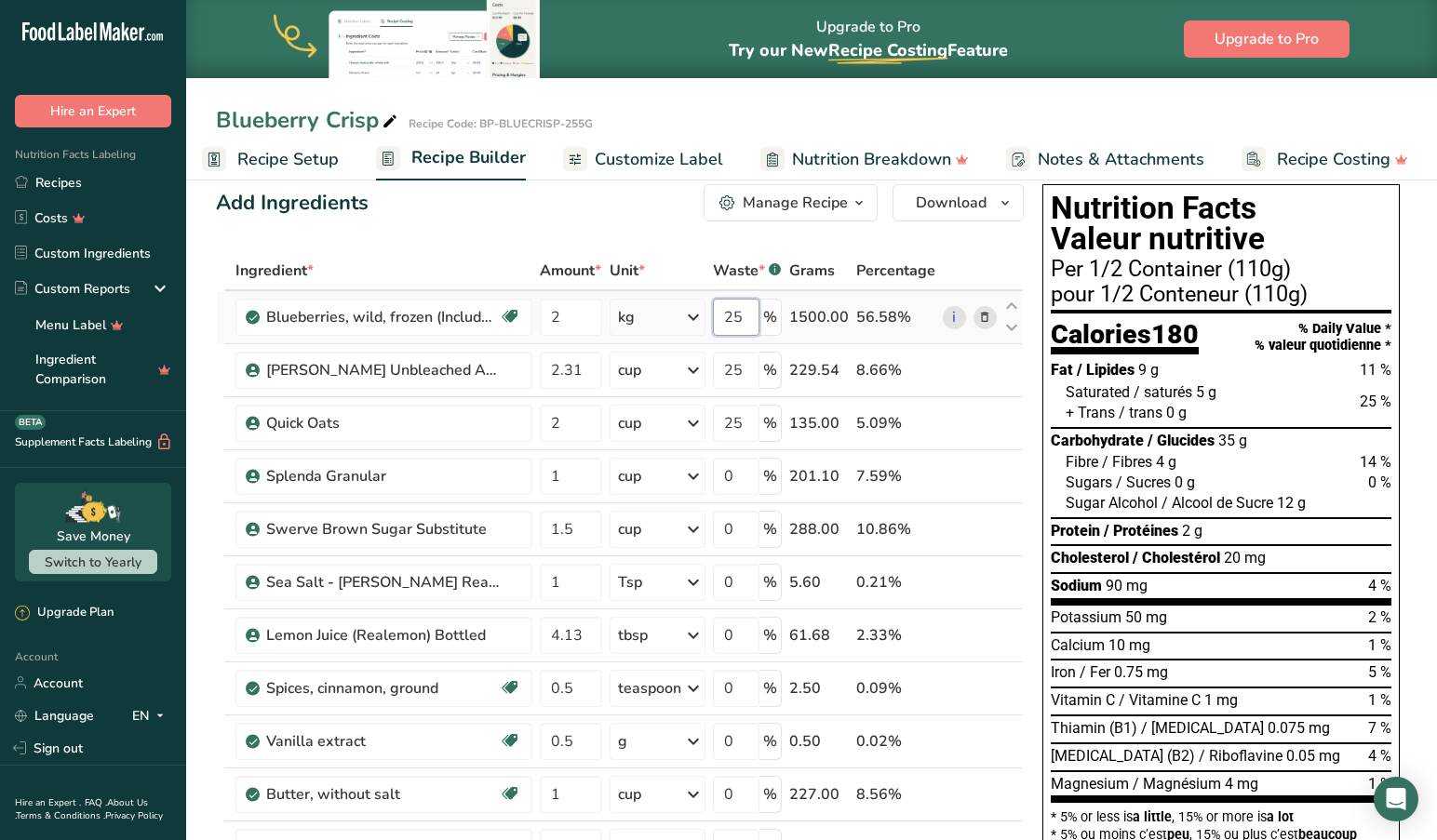
drag, startPoint x: 675, startPoint y: 319, endPoint x: 665, endPoint y: 318, distance: 10.0
click at [665, 318] on tr "Blueberries, wild, frozen (Includes foods for USDA's Food Distribution Program)…" at bounding box center [619, 317] width 806 height 53
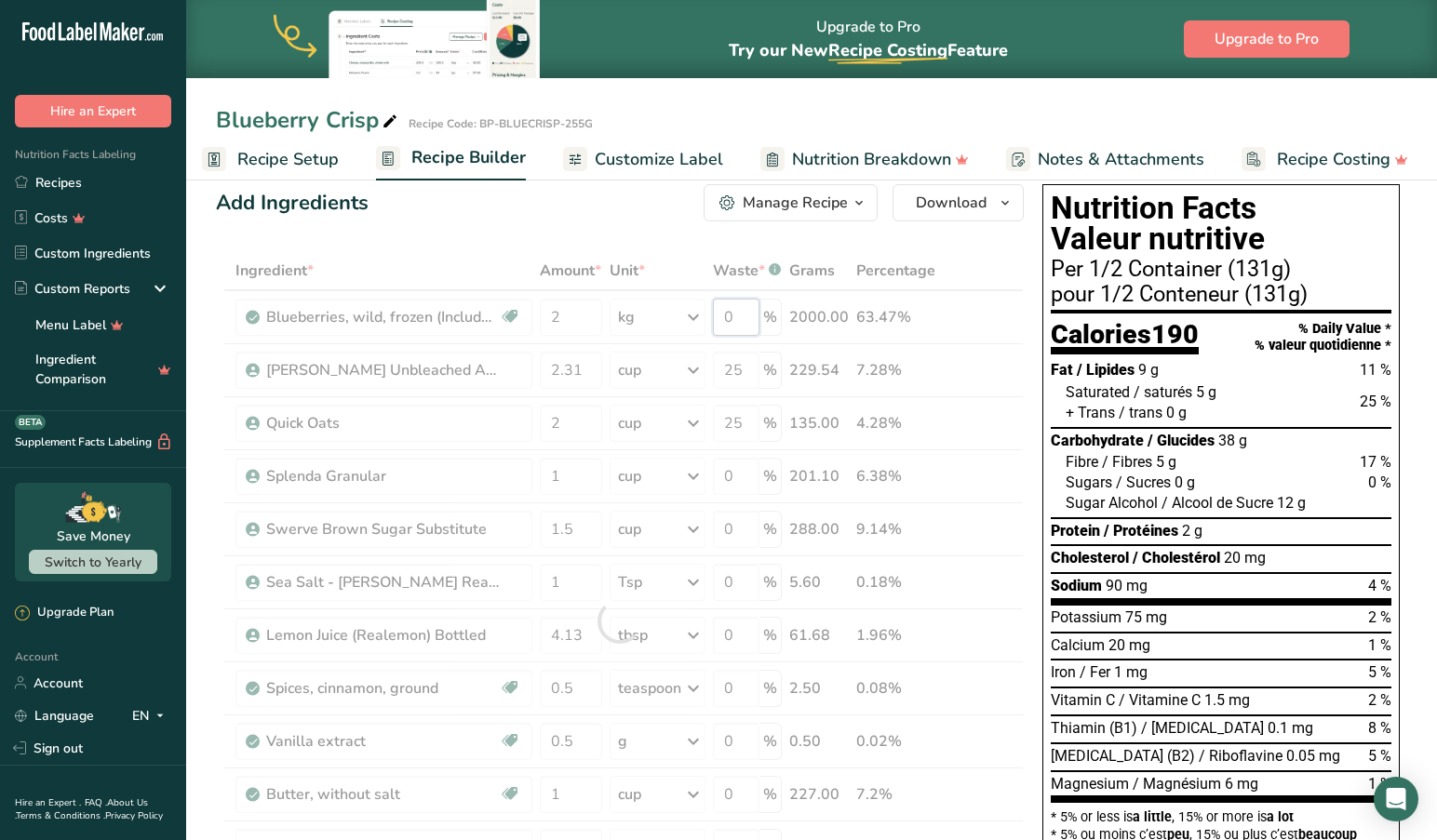
drag, startPoint x: 757, startPoint y: 315, endPoint x: 677, endPoint y: 310, distance: 80.2
click at [677, 310] on div "Ingredient * Amount * Unit * Waste * .a-a{fill:#347362;}.b-a{fill:#fff;} Grams …" at bounding box center [619, 621] width 808 height 740
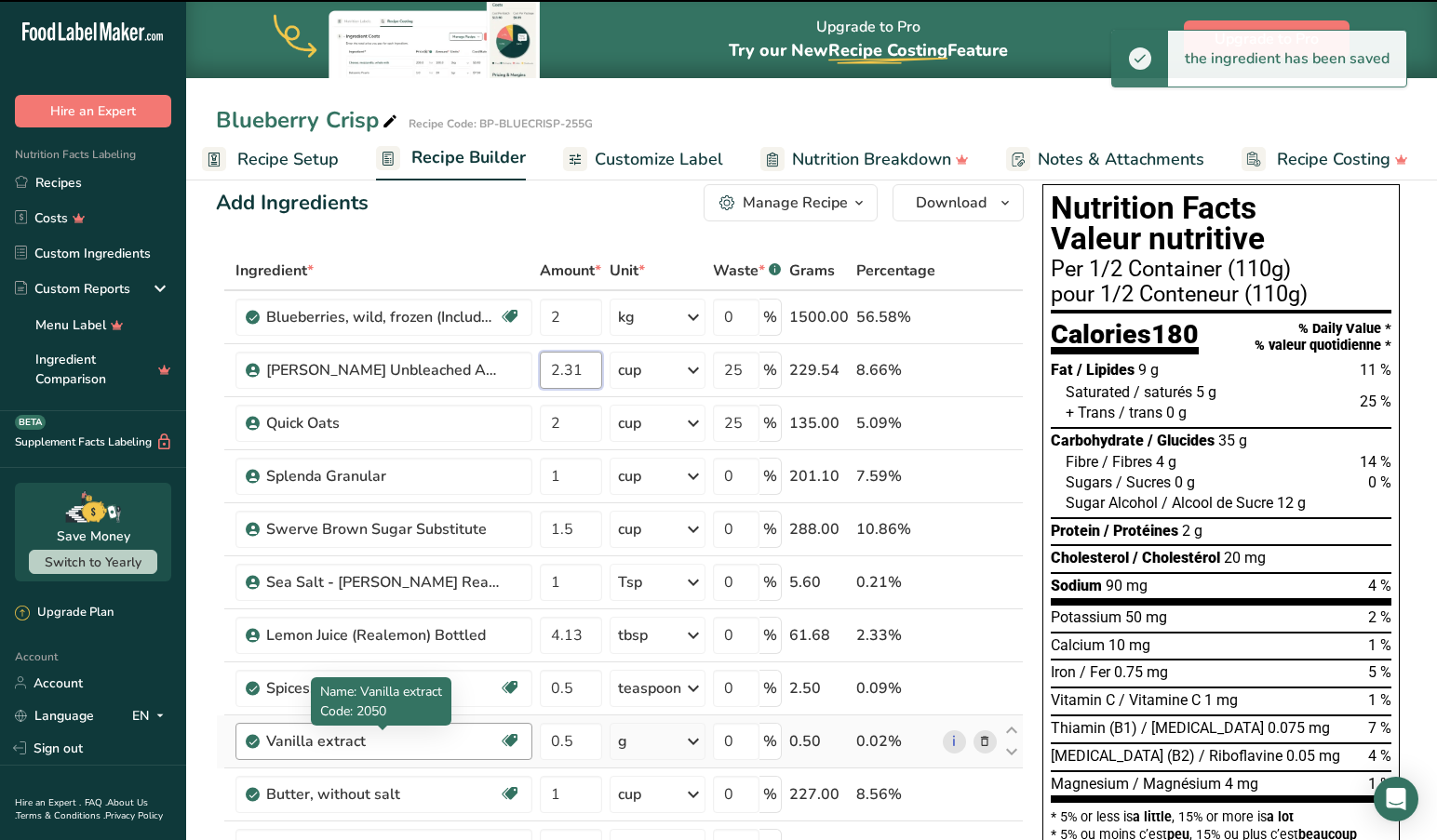
type input "25"
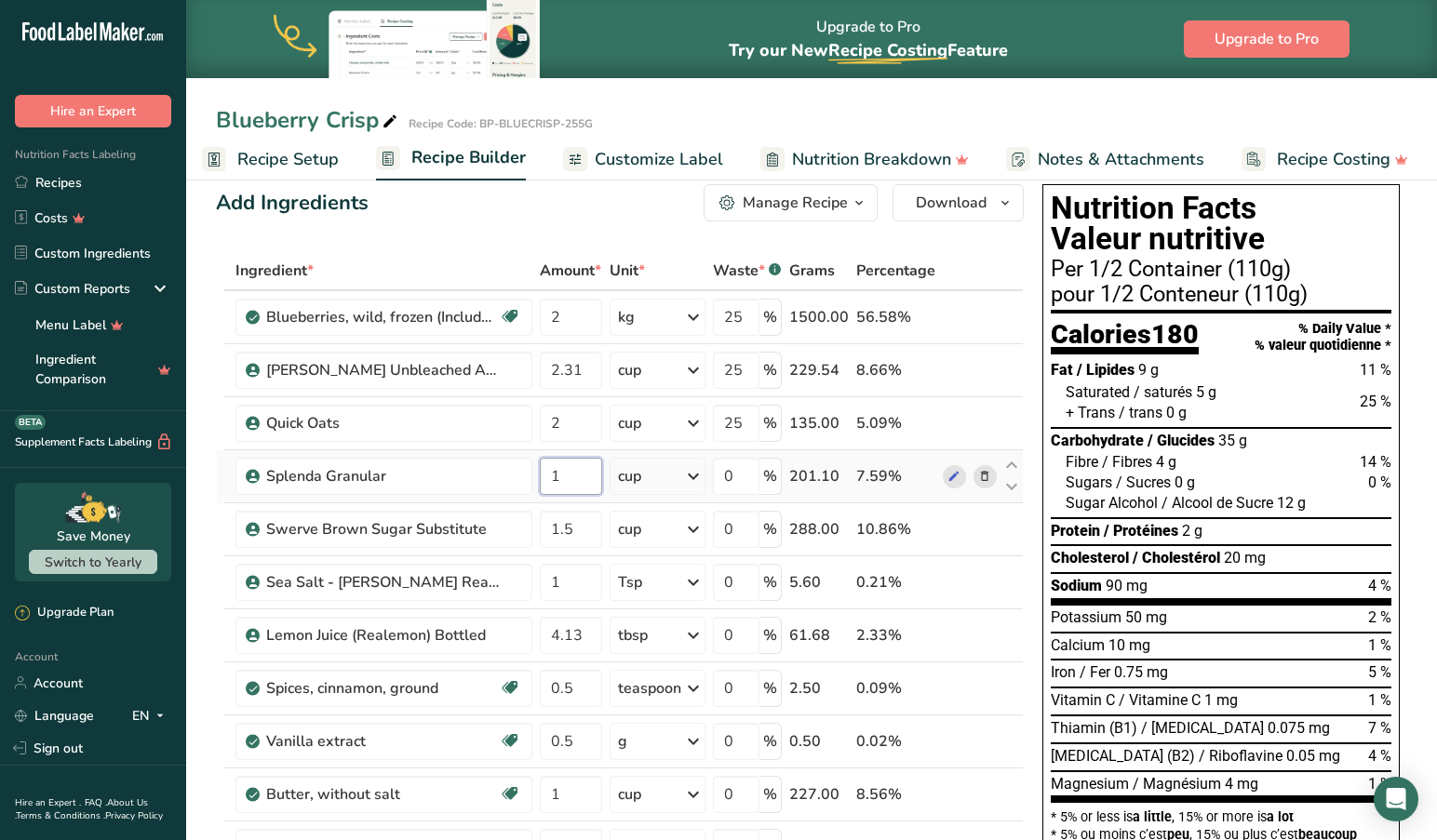
click at [559, 479] on div "Ingredient * Amount * Unit * Waste * .a-a{fill:#347362;}.b-a{fill:#fff;} Grams …" at bounding box center [619, 621] width 808 height 740
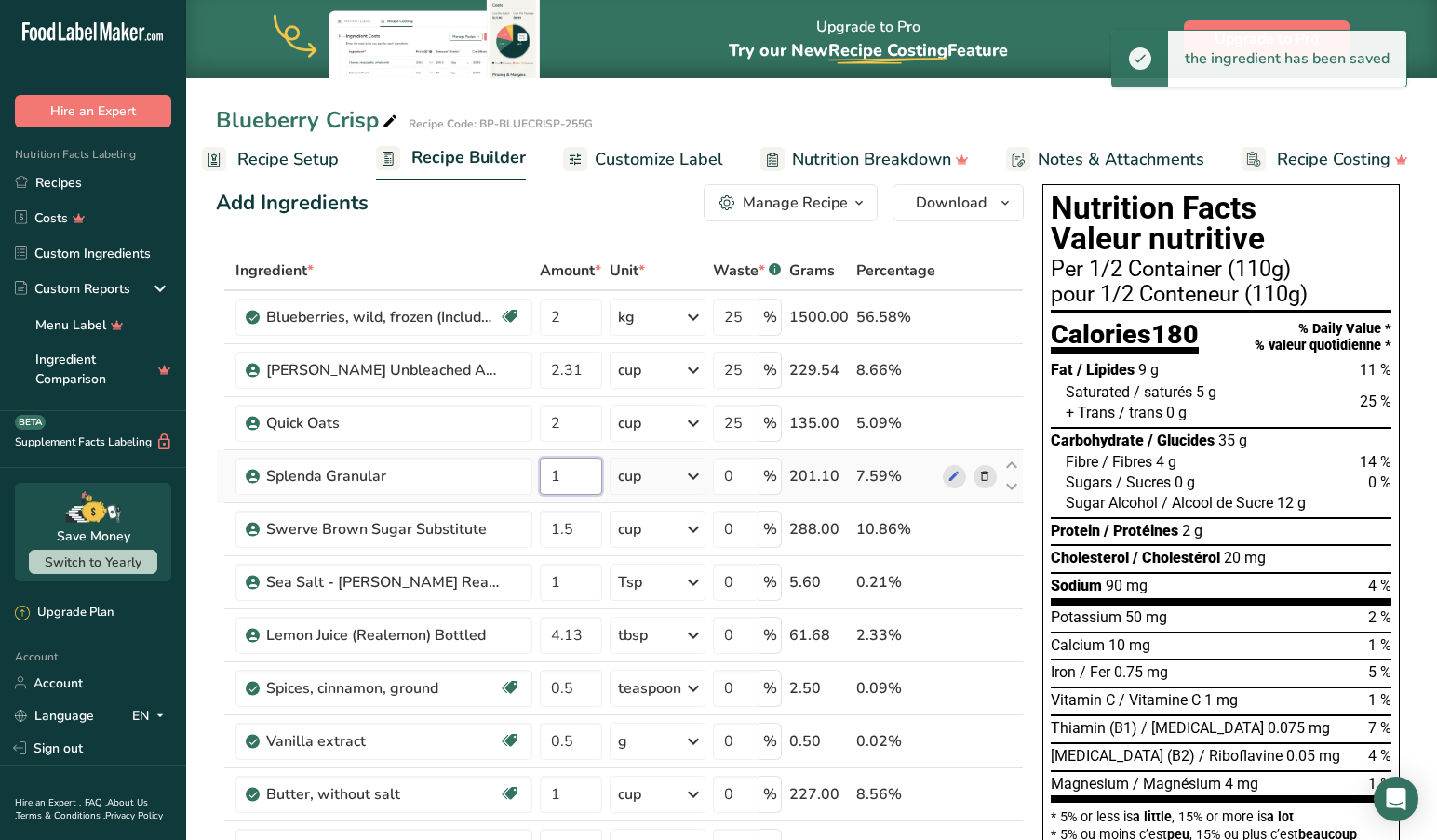
click at [567, 478] on input "1" at bounding box center [570, 476] width 62 height 38
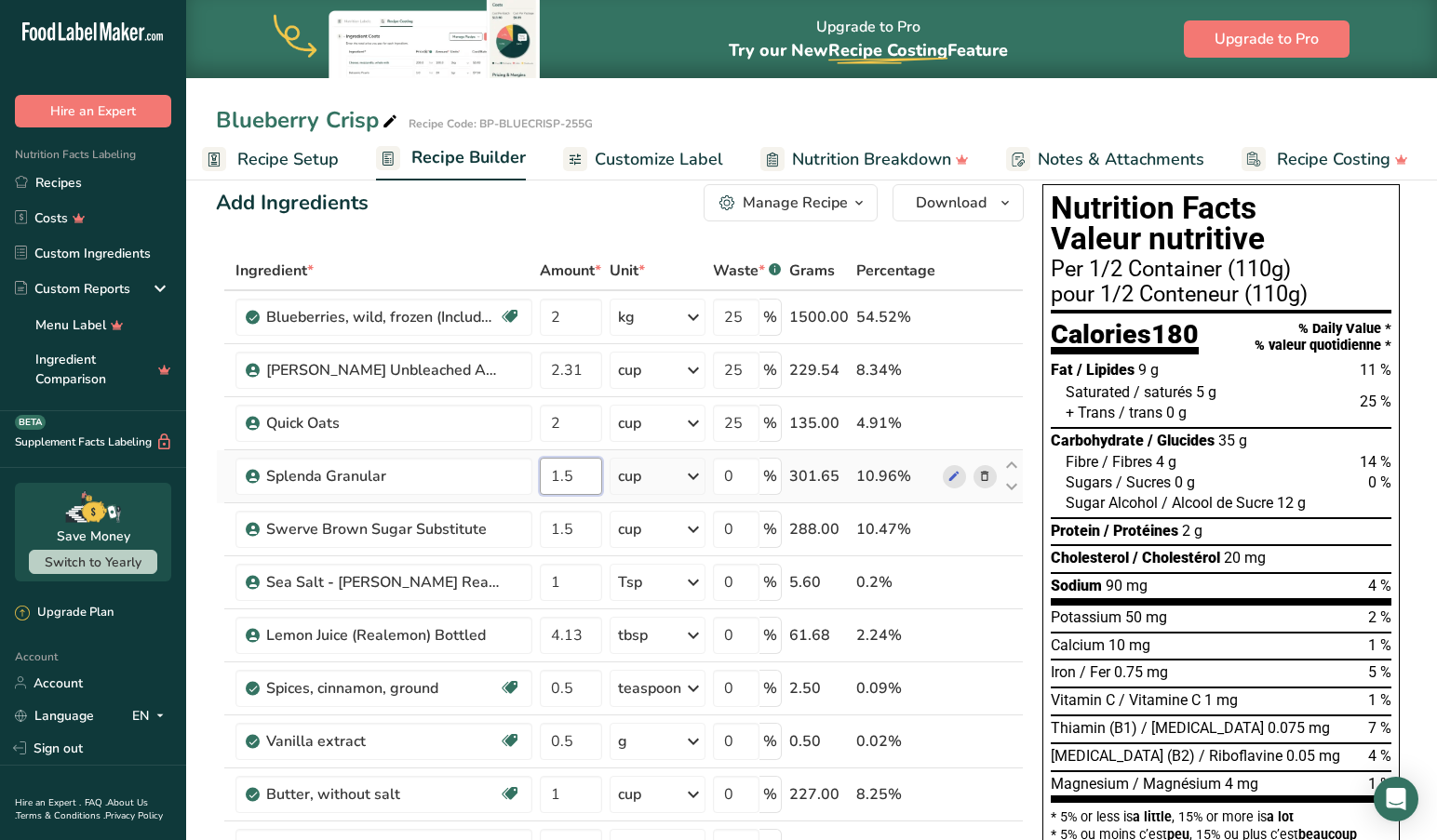
type input "1.5"
drag, startPoint x: 575, startPoint y: 526, endPoint x: 504, endPoint y: 518, distance: 71.4
click at [504, 518] on tr "Swerve Brown Sugar Substitute 1.5 cup Portions 1 cup 1 tsp Weight Units g kg mg…" at bounding box center [619, 530] width 806 height 53
type input "2"
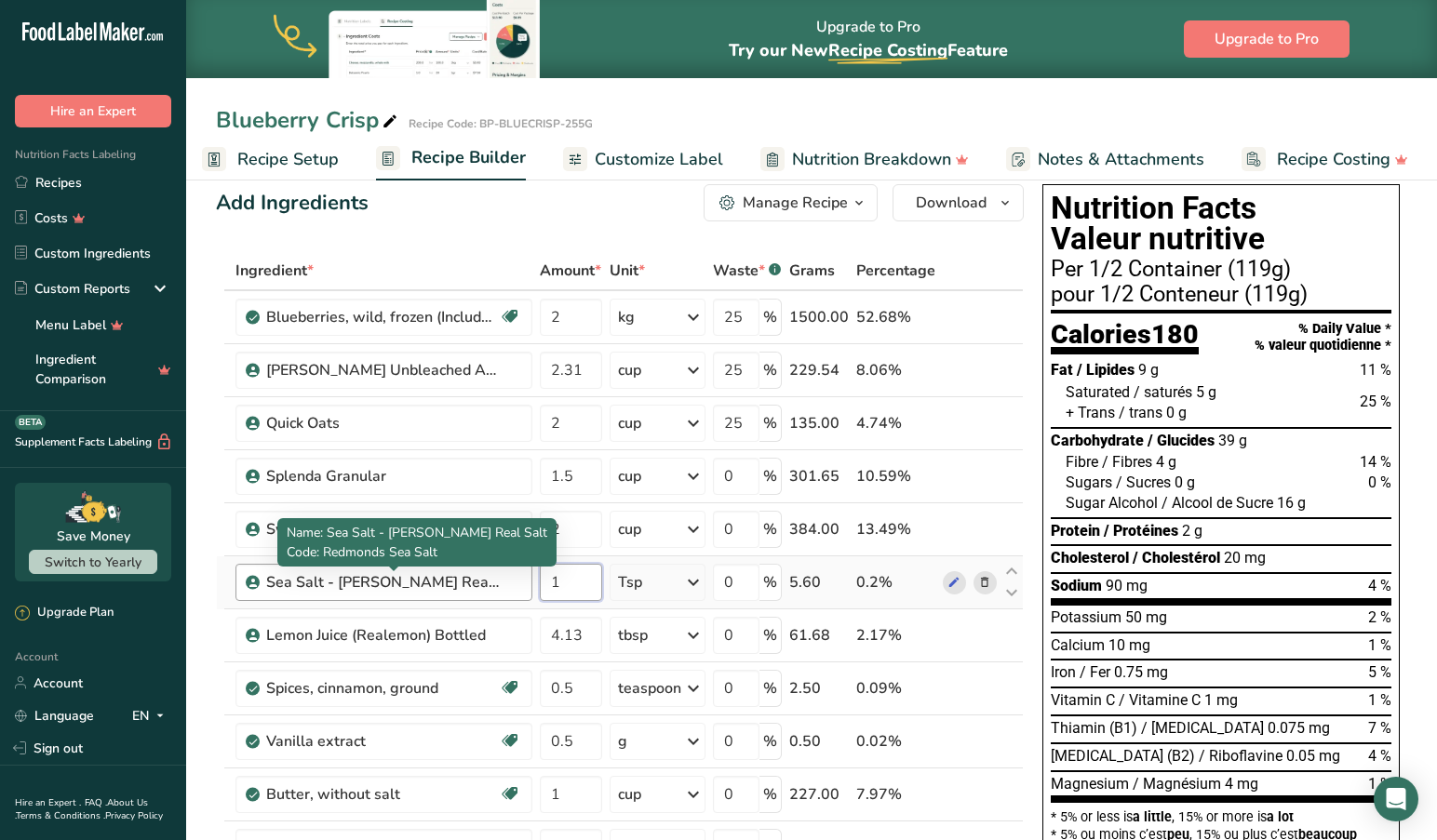
drag, startPoint x: 591, startPoint y: 586, endPoint x: 497, endPoint y: 579, distance: 94.3
click at [497, 579] on tr "Sea Salt - Redmond Real Salt 1 Tsp Portions 1 Tsp Weight Units g kg mg See more…" at bounding box center [619, 582] width 806 height 53
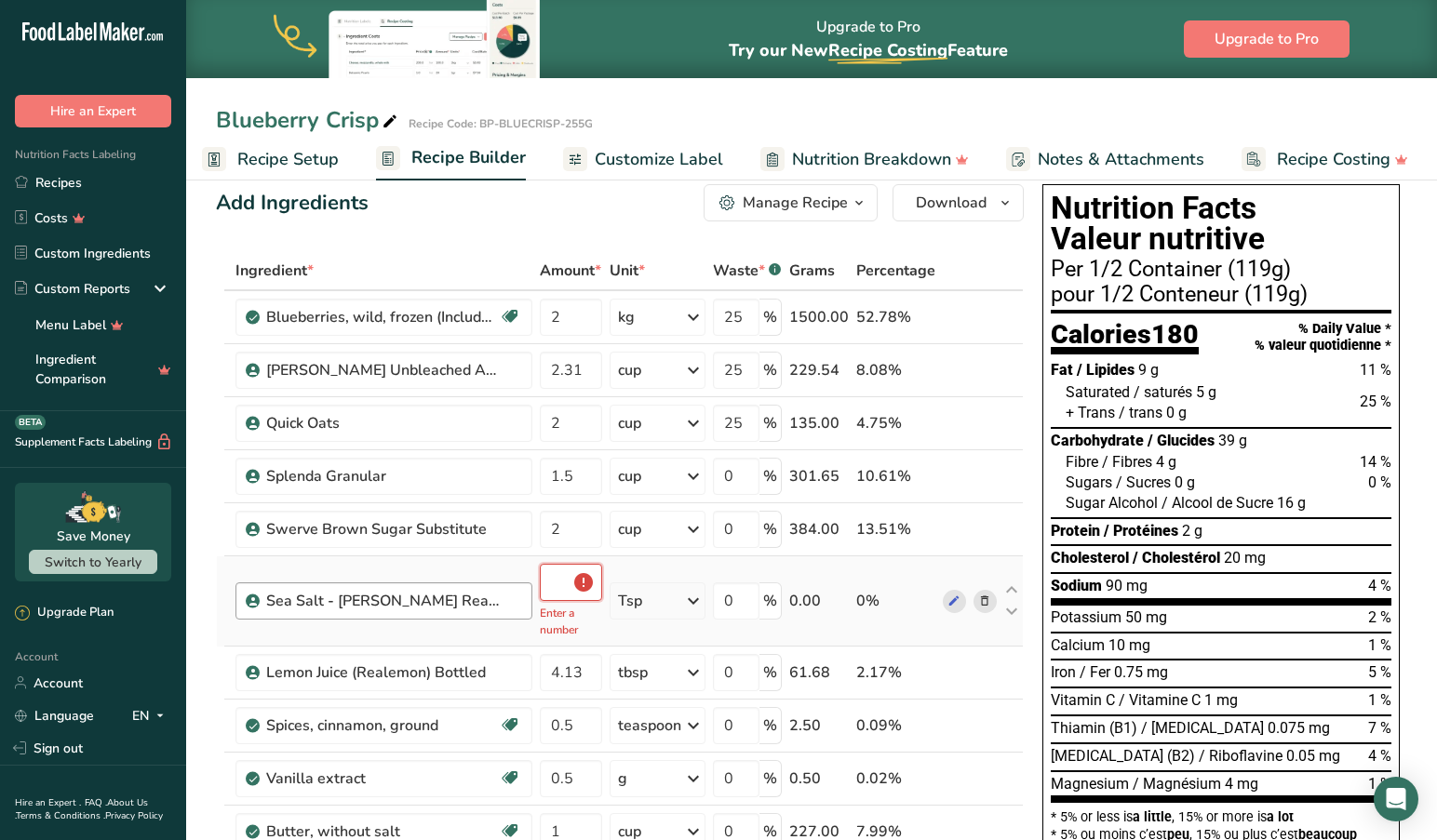
type input "0.5"
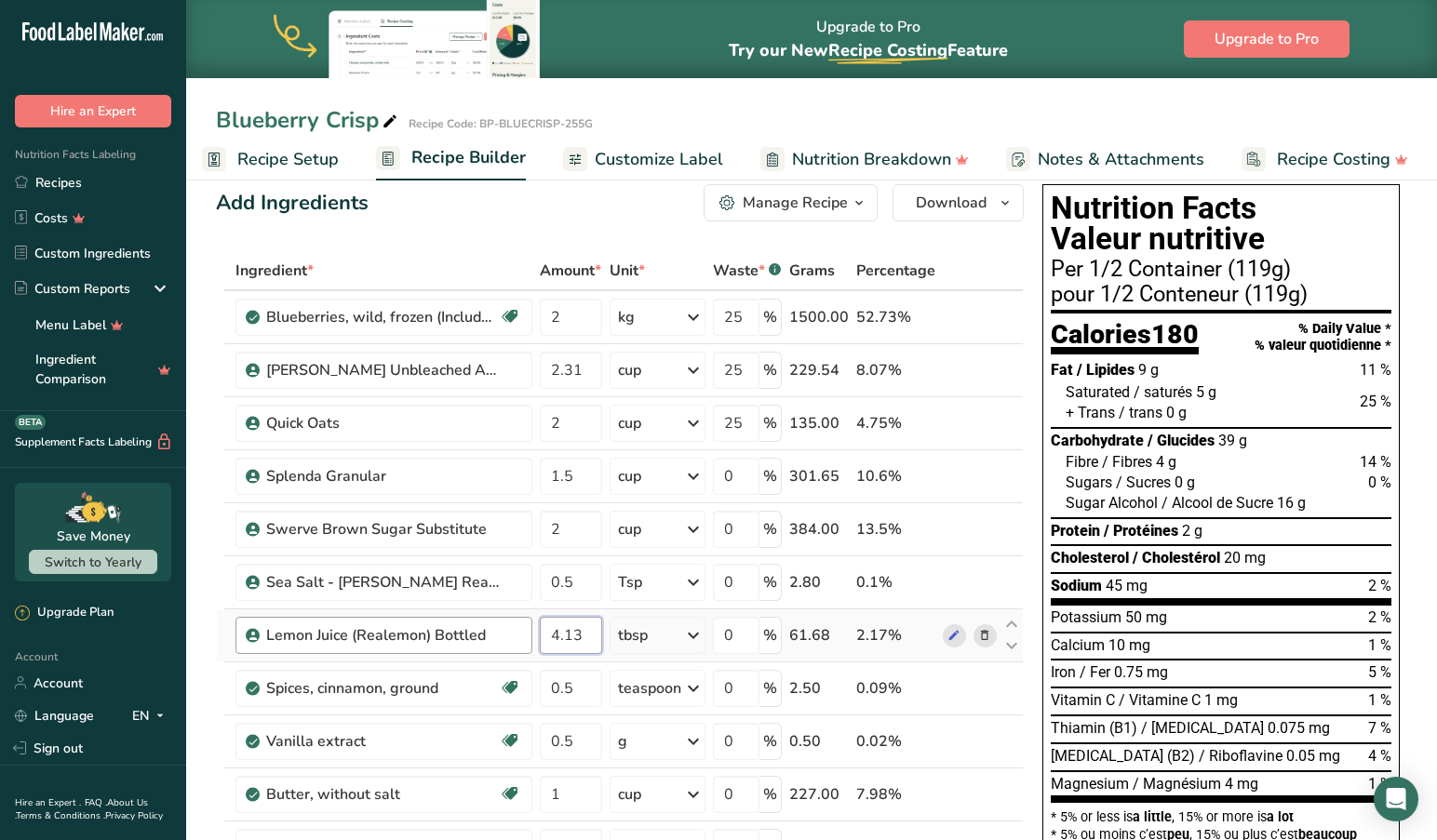
drag, startPoint x: 591, startPoint y: 640, endPoint x: 513, endPoint y: 624, distance: 79.6
click at [513, 624] on tr "Lemon Juice (Realemon) Bottled 4.13 tbsp Weight Units g kg mg See more Volume U…" at bounding box center [619, 636] width 806 height 53
type input "4"
click at [985, 689] on icon at bounding box center [985, 688] width 13 height 20
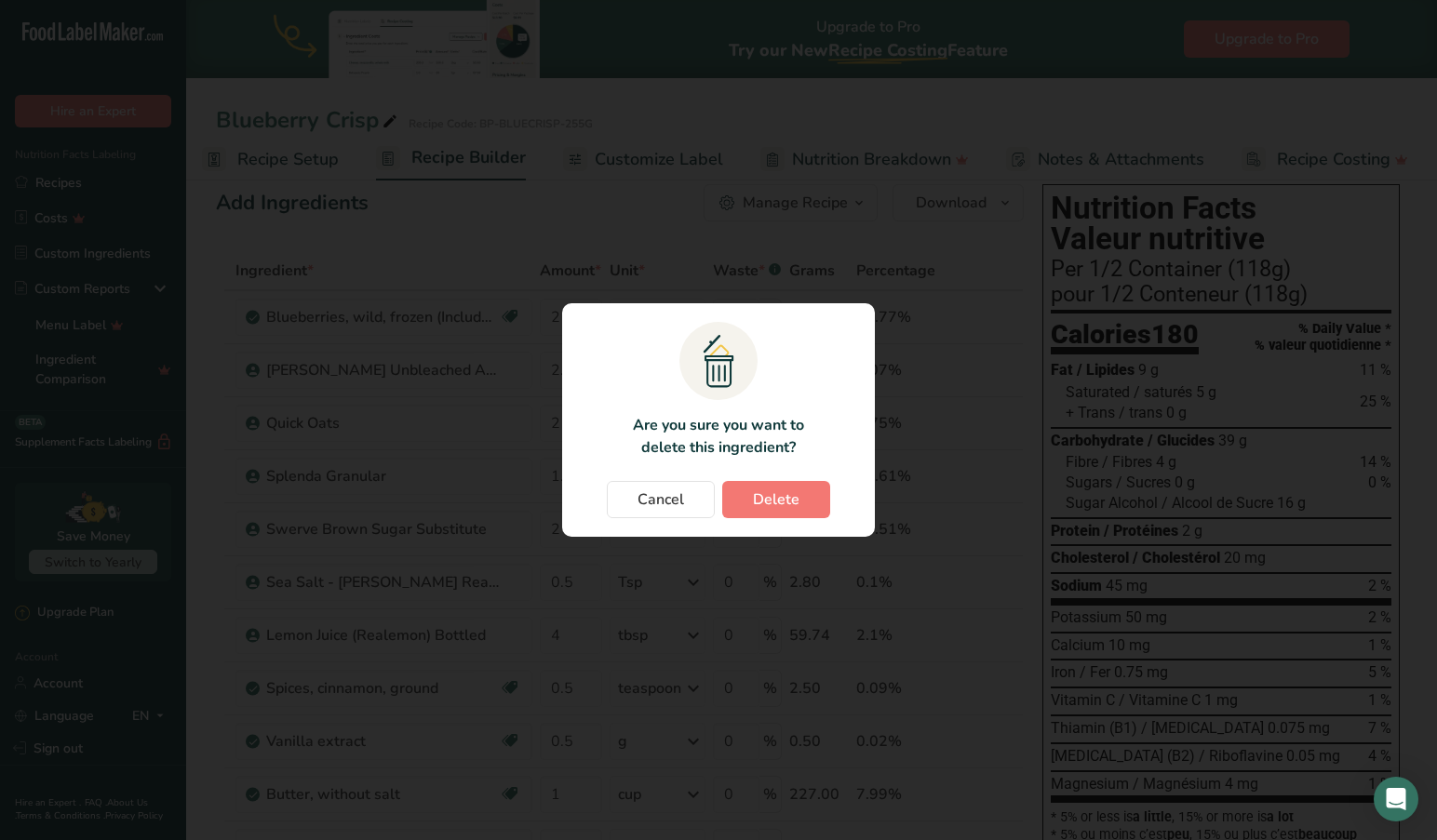
click at [764, 502] on span "Delete" at bounding box center [776, 500] width 47 height 22
type input "1"
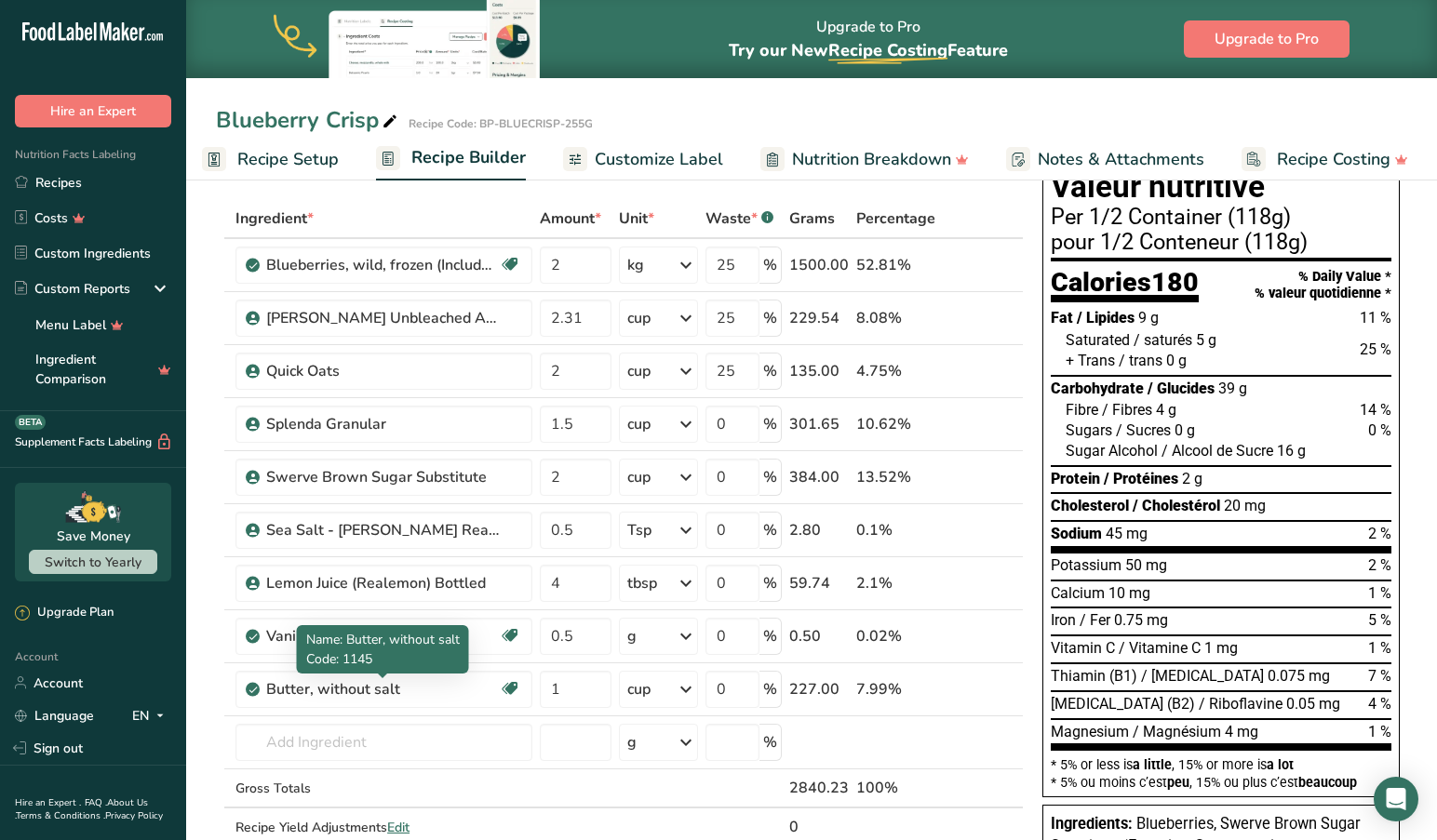
scroll to position [80, 0]
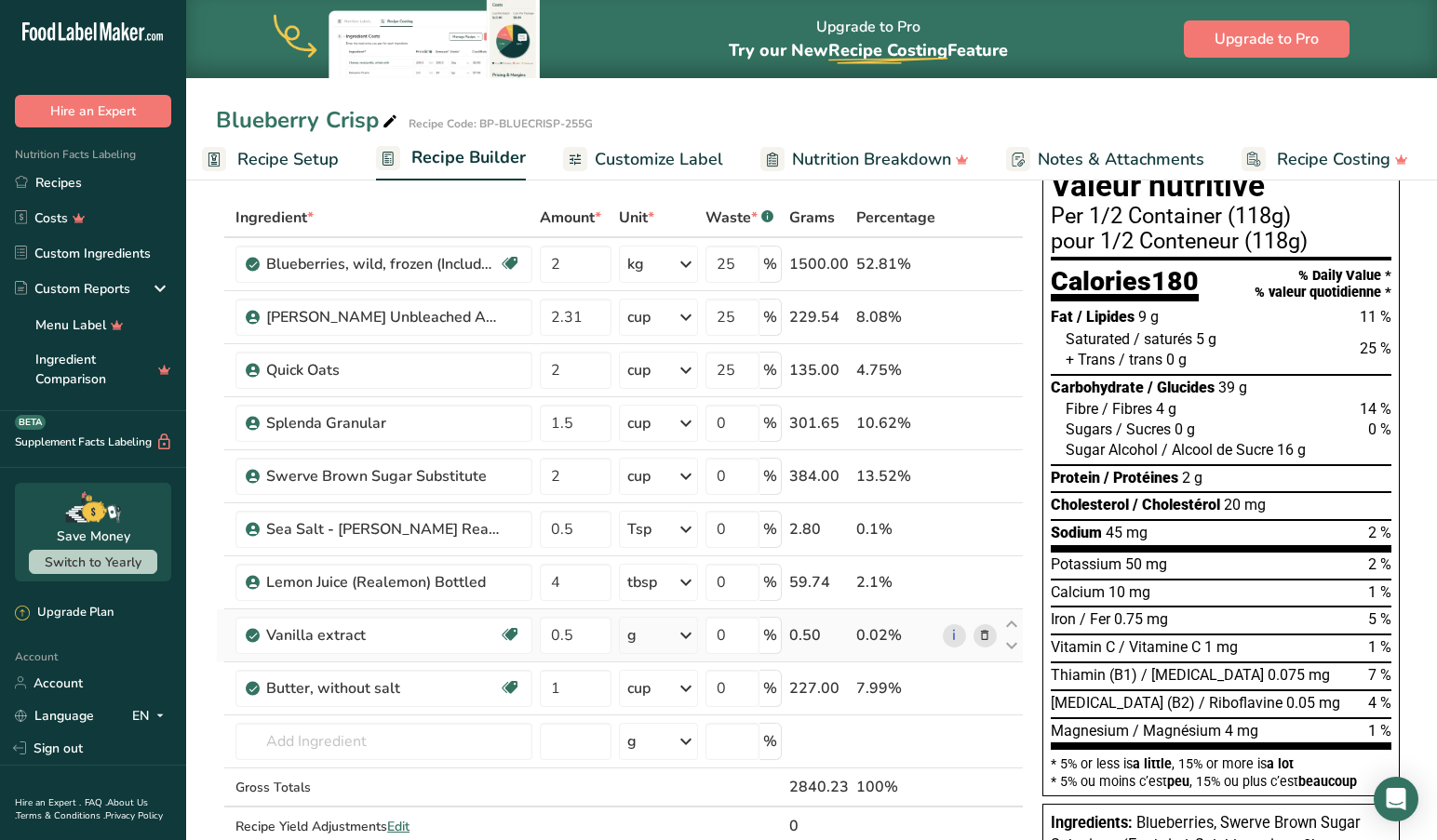
click at [690, 634] on icon at bounding box center [686, 636] width 23 height 34
click at [663, 702] on div "1 tsp" at bounding box center [708, 698] width 157 height 27
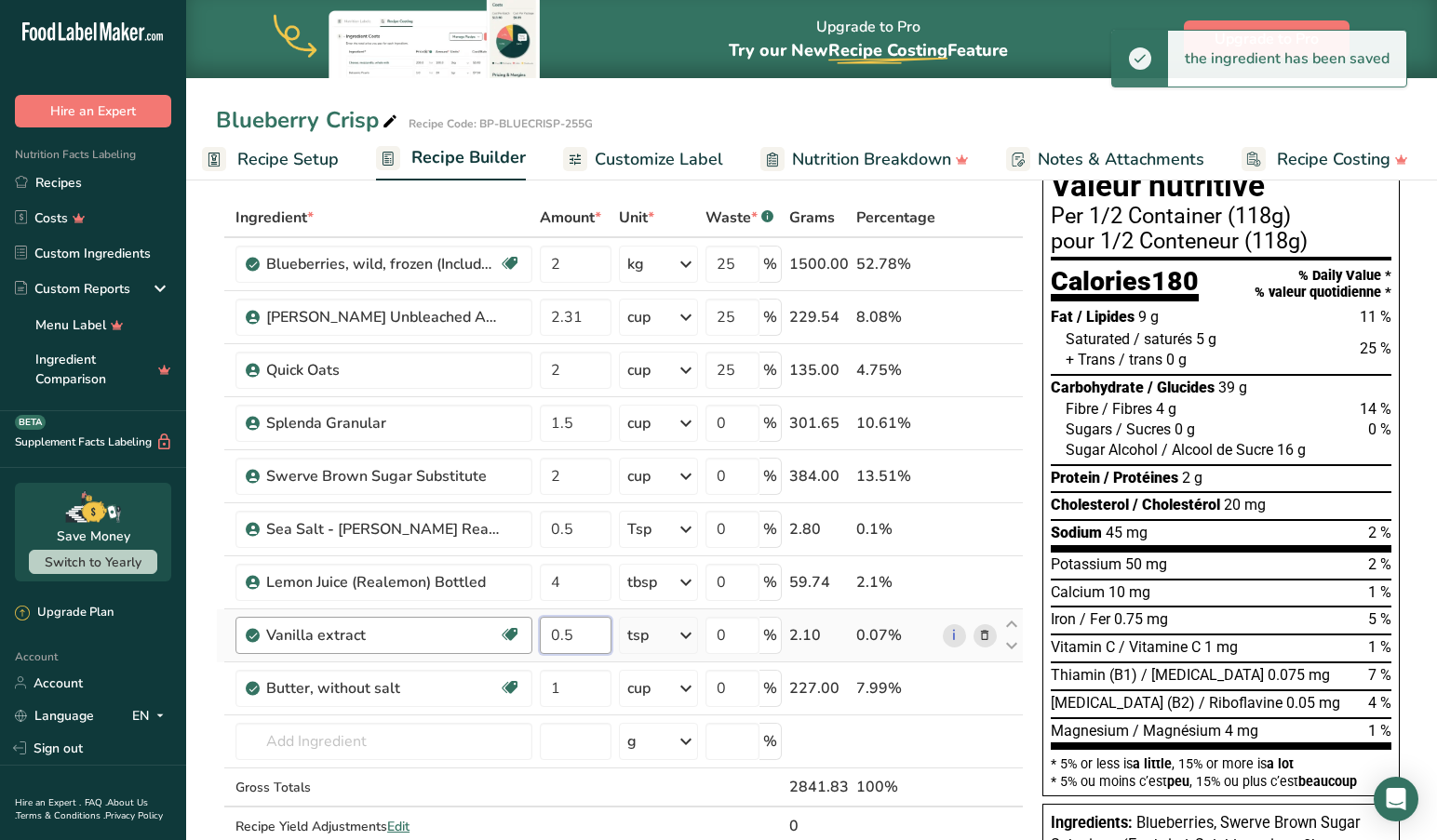
drag, startPoint x: 577, startPoint y: 638, endPoint x: 500, endPoint y: 630, distance: 77.4
click at [502, 631] on tr "Vanilla extract Dairy free Gluten free Vegan Vegetarian Soy free 0.5 tsp Portio…" at bounding box center [619, 636] width 806 height 53
type input "1"
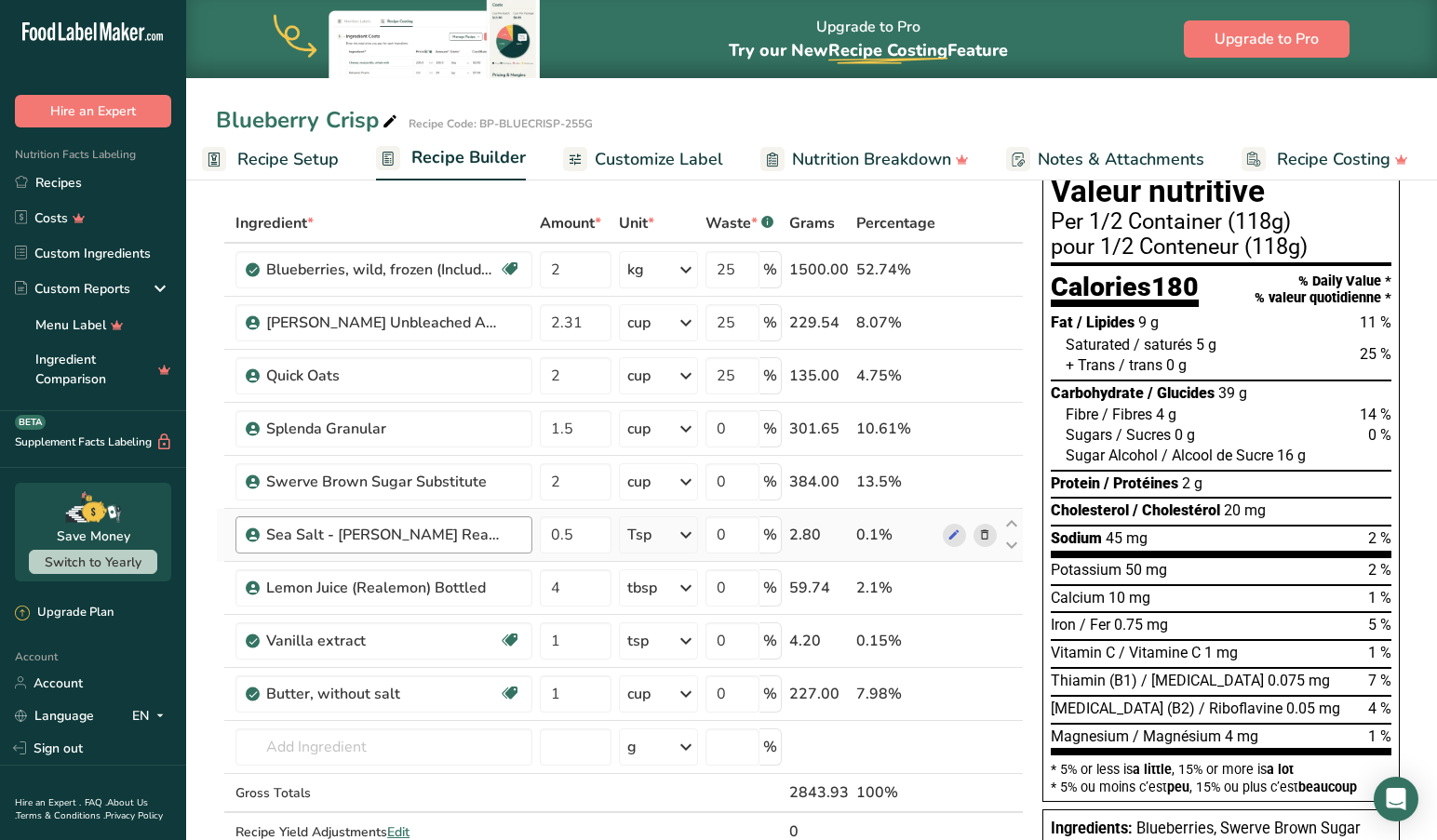
scroll to position [71, 0]
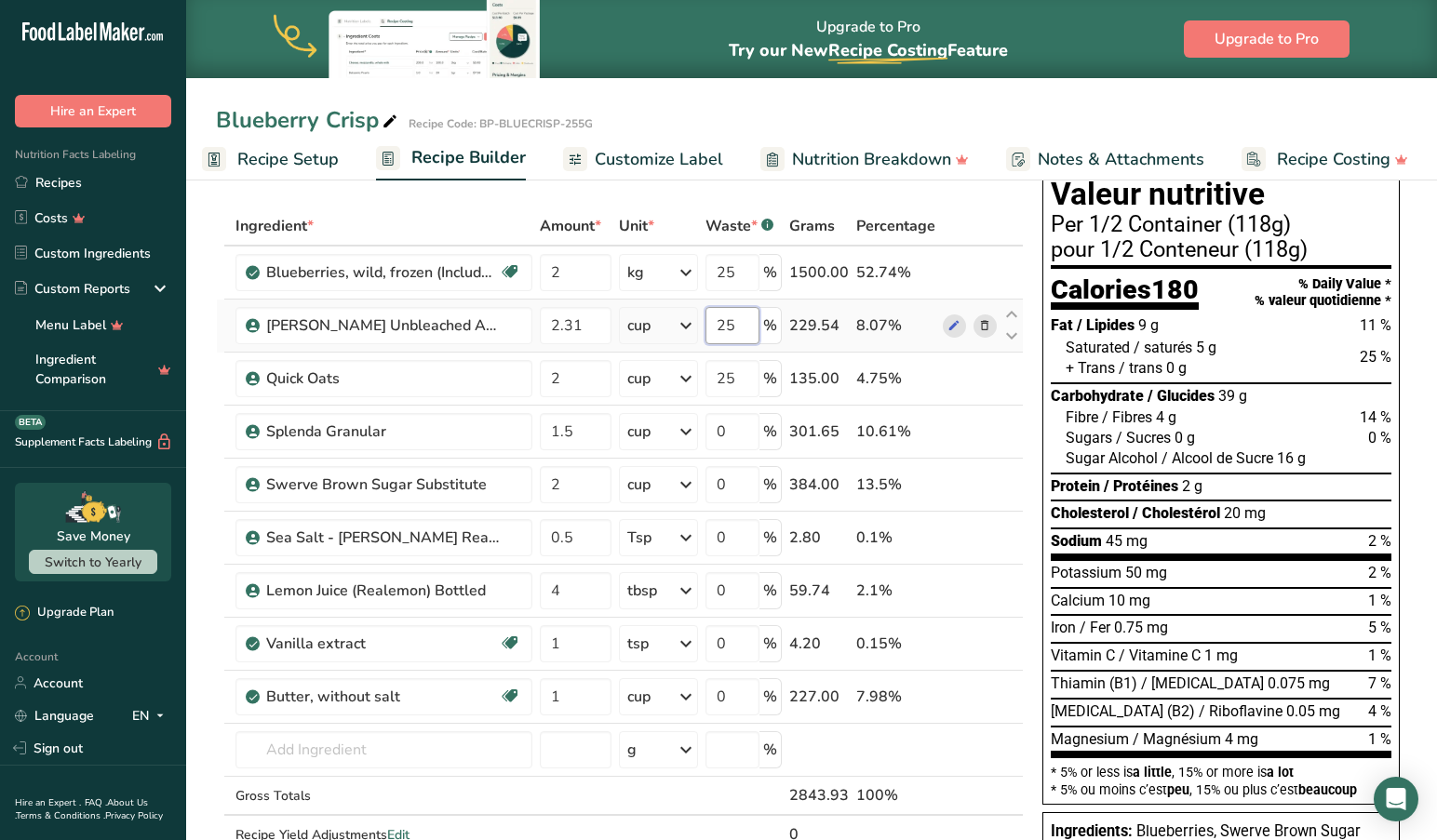
drag, startPoint x: 700, startPoint y: 319, endPoint x: 682, endPoint y: 317, distance: 18.1
click at [682, 317] on tr "Robin Hood Unbleached All Purpose Flour-Enriched 2.31 cup Weight Units g kg mg …" at bounding box center [619, 325] width 806 height 53
type input "0"
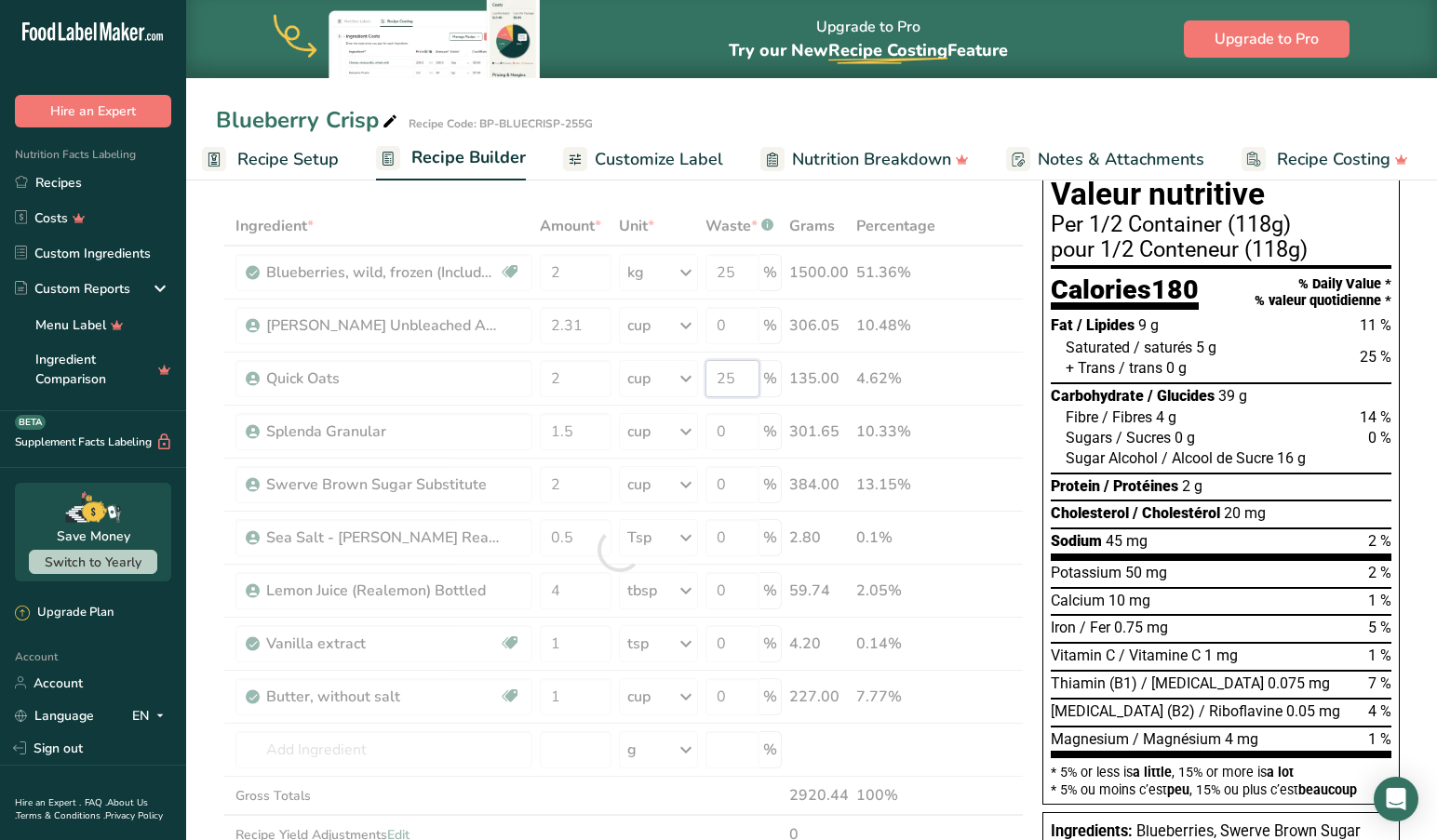
drag, startPoint x: 747, startPoint y: 371, endPoint x: 685, endPoint y: 367, distance: 62.1
click at [685, 367] on div "Ingredient * Amount * Unit * Waste * .a-a{fill:#347362;}.b-a{fill:#fff;} Grams …" at bounding box center [619, 549] width 808 height 686
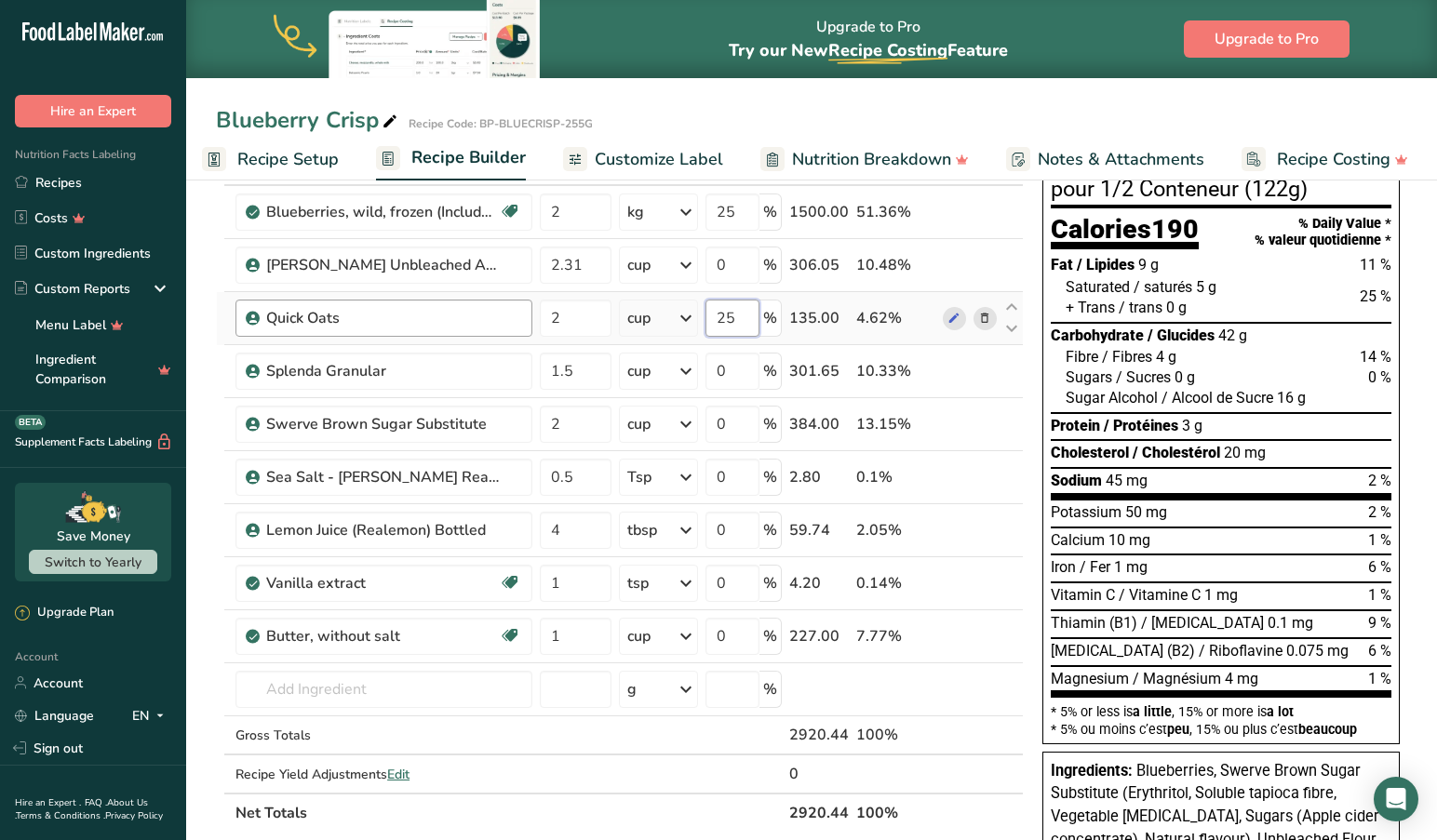
scroll to position [130, 0]
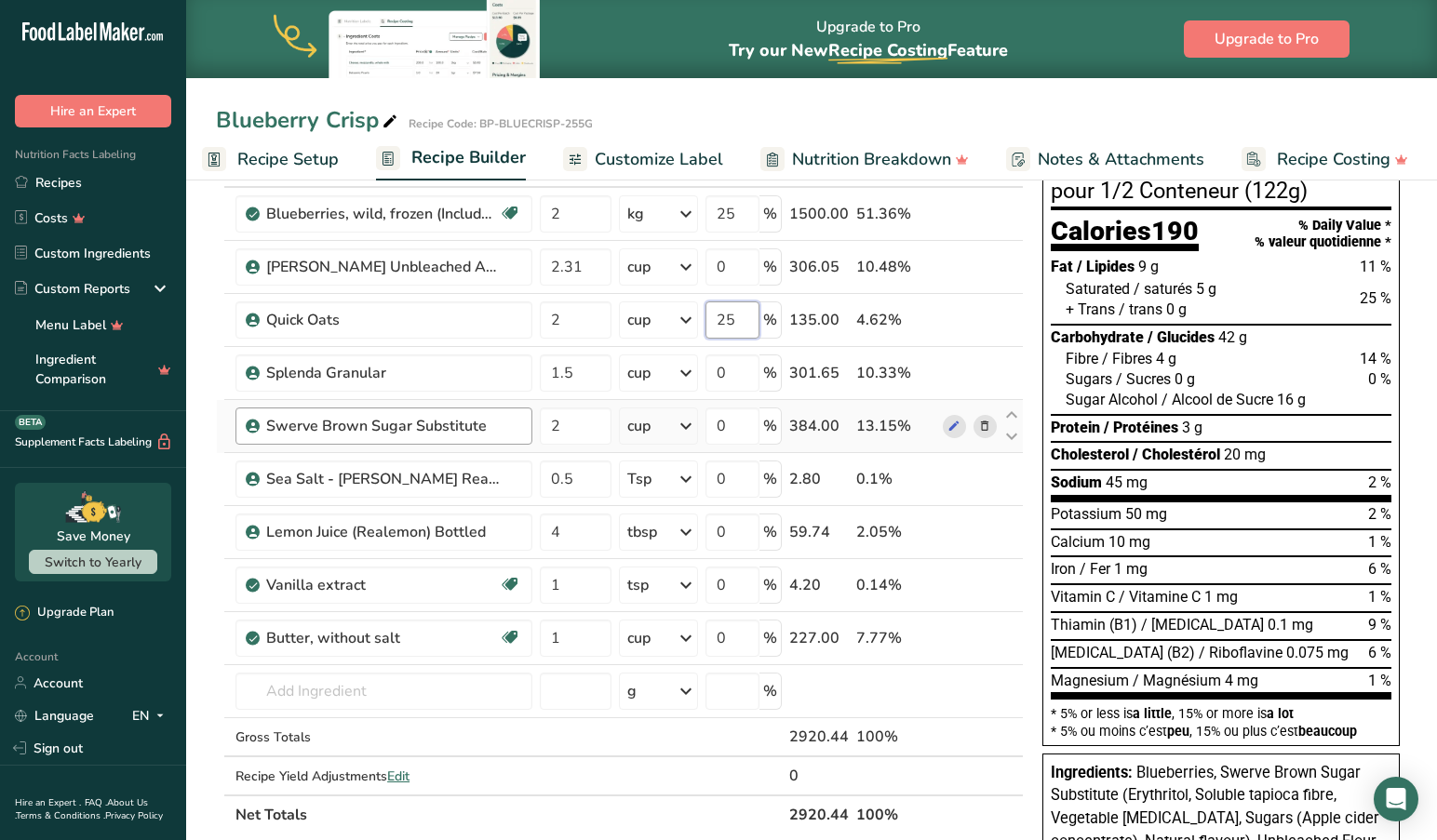
type input "2"
type input "0"
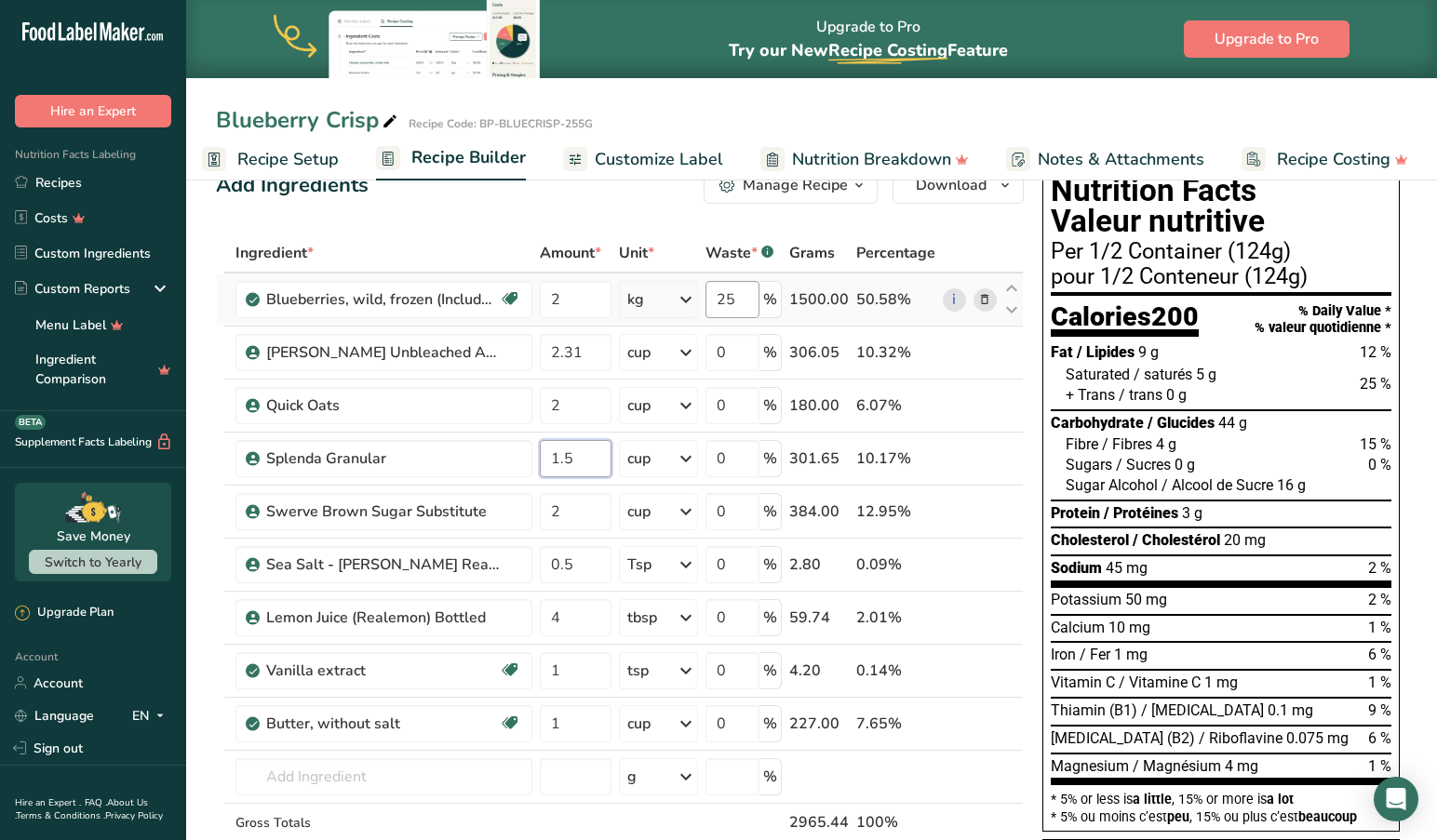
scroll to position [45, 0]
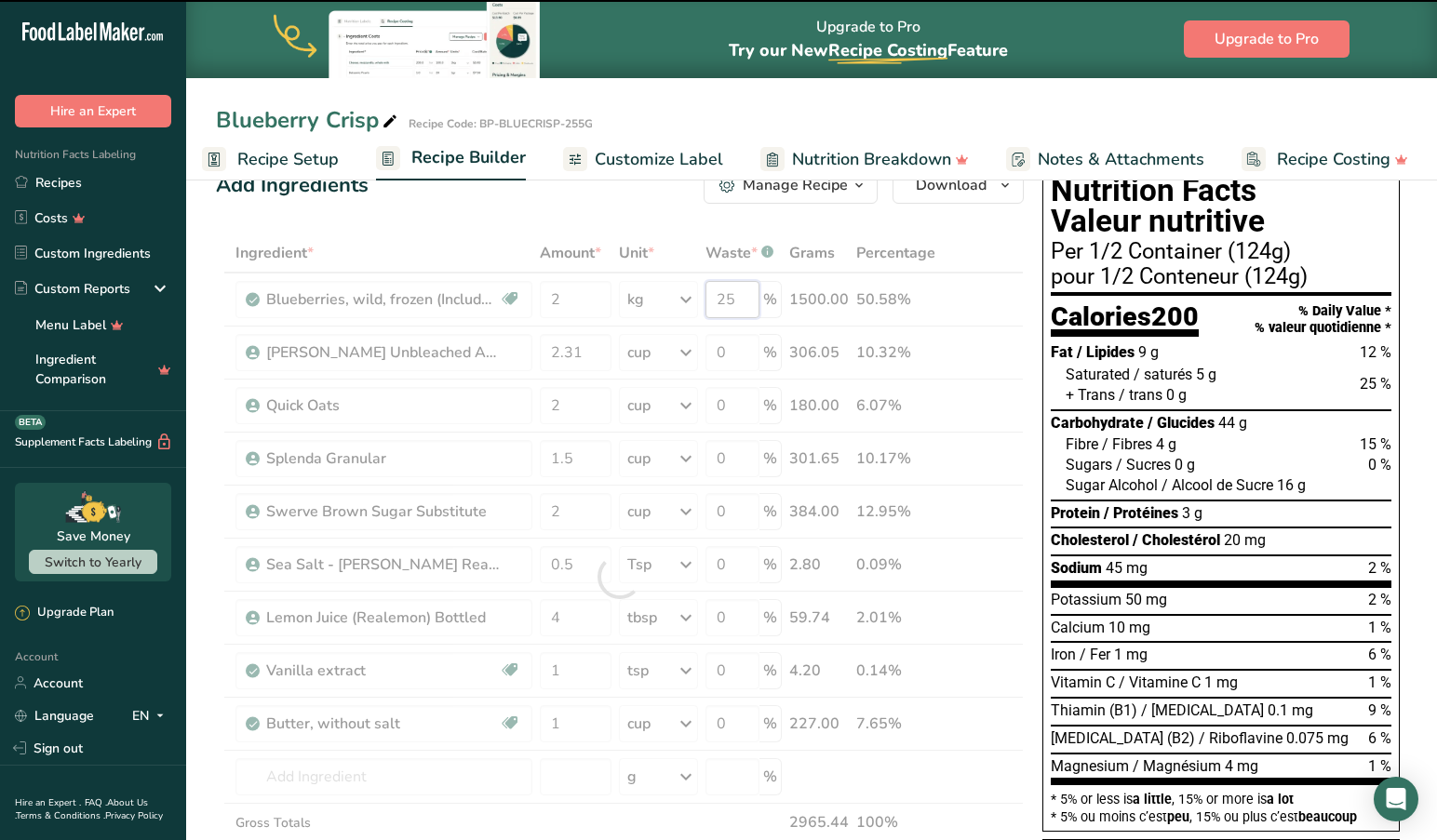
drag, startPoint x: 747, startPoint y: 297, endPoint x: 695, endPoint y: 296, distance: 52.0
click at [697, 296] on div "Ingredient * Amount * Unit * Waste * .a-a{fill:#347362;}.b-a{fill:#fff;} Grams …" at bounding box center [619, 577] width 808 height 686
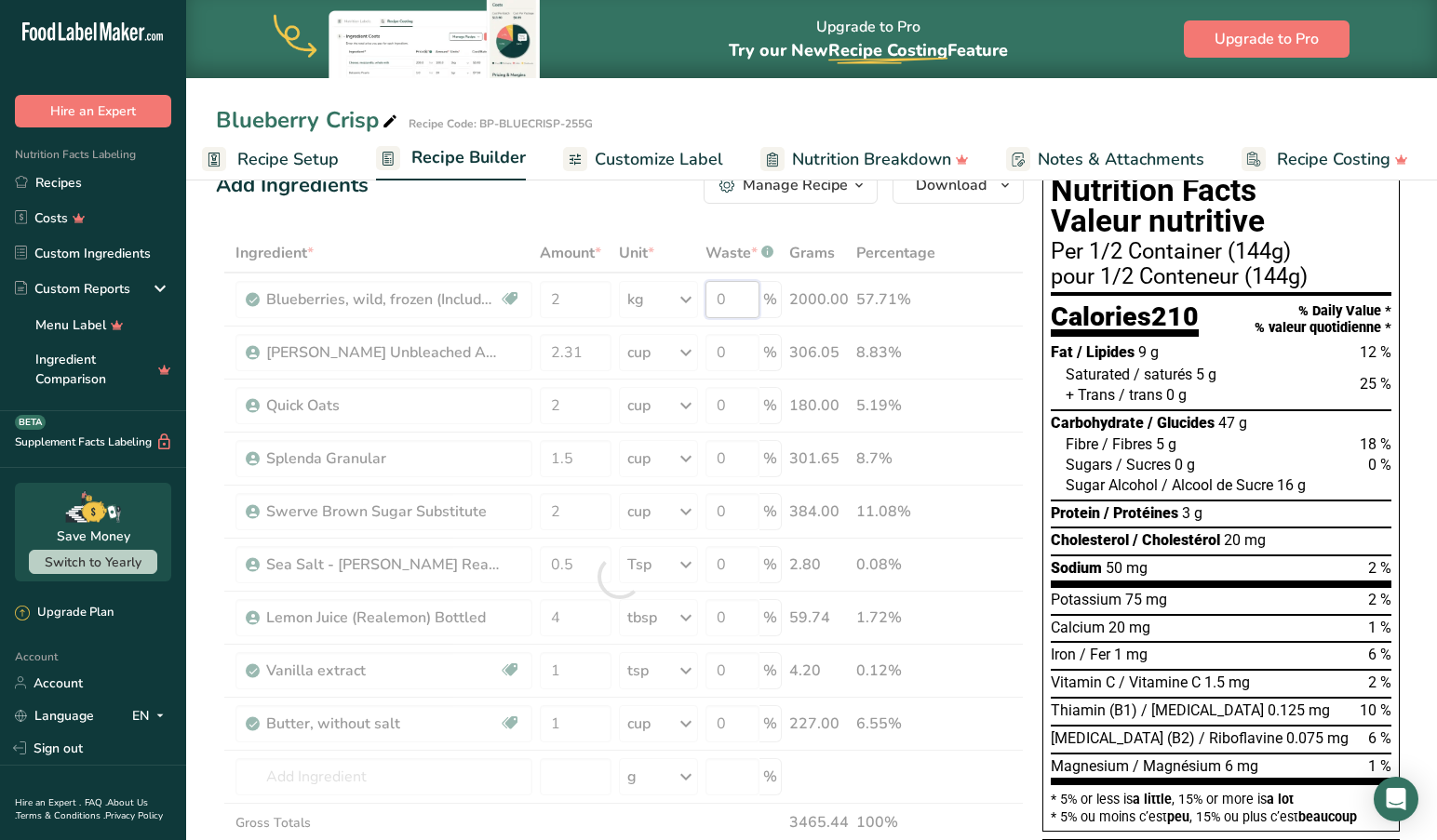
drag, startPoint x: 747, startPoint y: 307, endPoint x: 701, endPoint y: 305, distance: 46.0
click at [701, 305] on div "Ingredient * Amount * Unit * Waste * .a-a{fill:#347362;}.b-a{fill:#fff;} Grams …" at bounding box center [619, 577] width 808 height 686
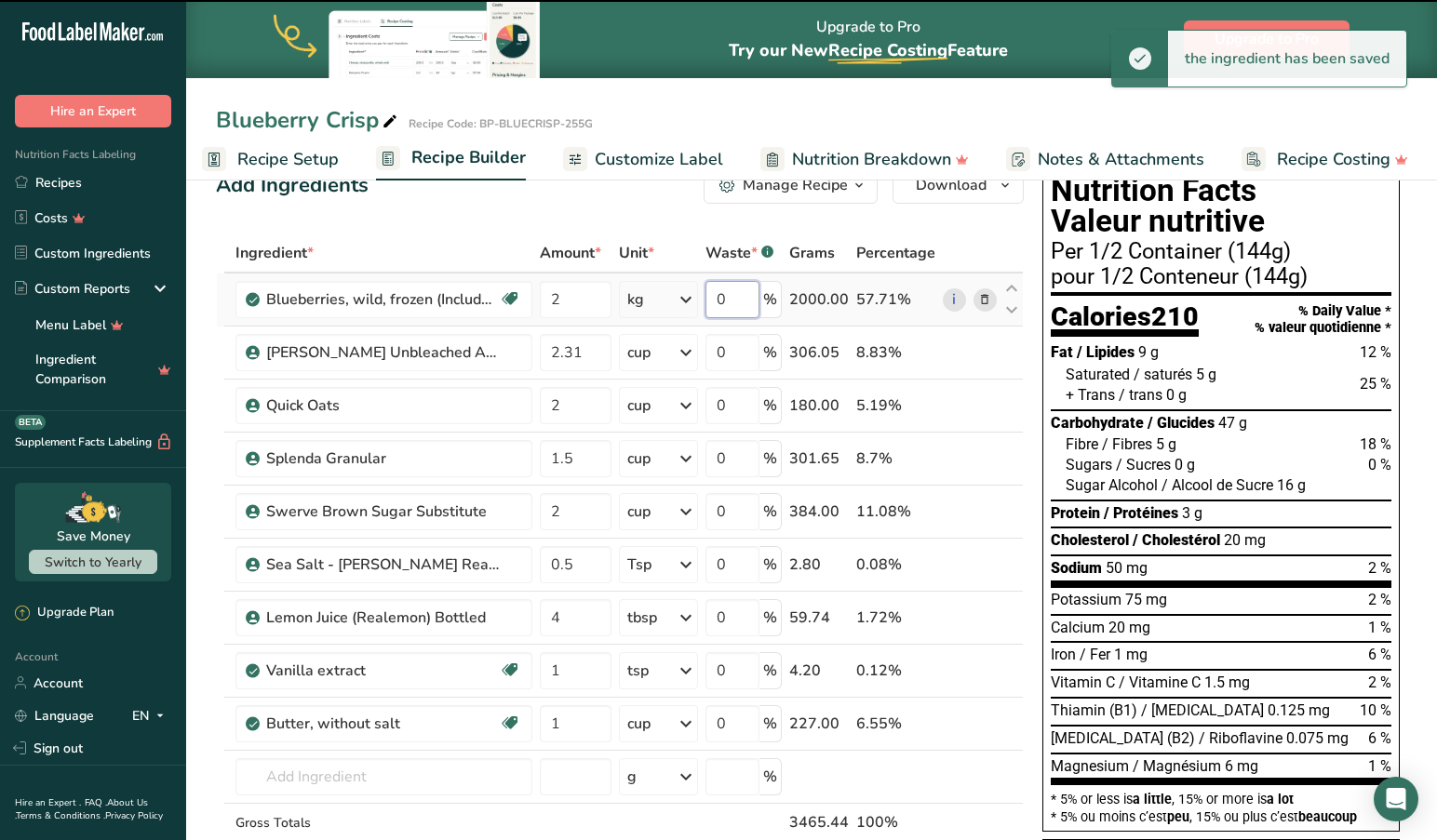
click at [734, 303] on div "Ingredient * Amount * Unit * Waste * .a-a{fill:#347362;}.b-a{fill:#fff;} Grams …" at bounding box center [619, 577] width 808 height 686
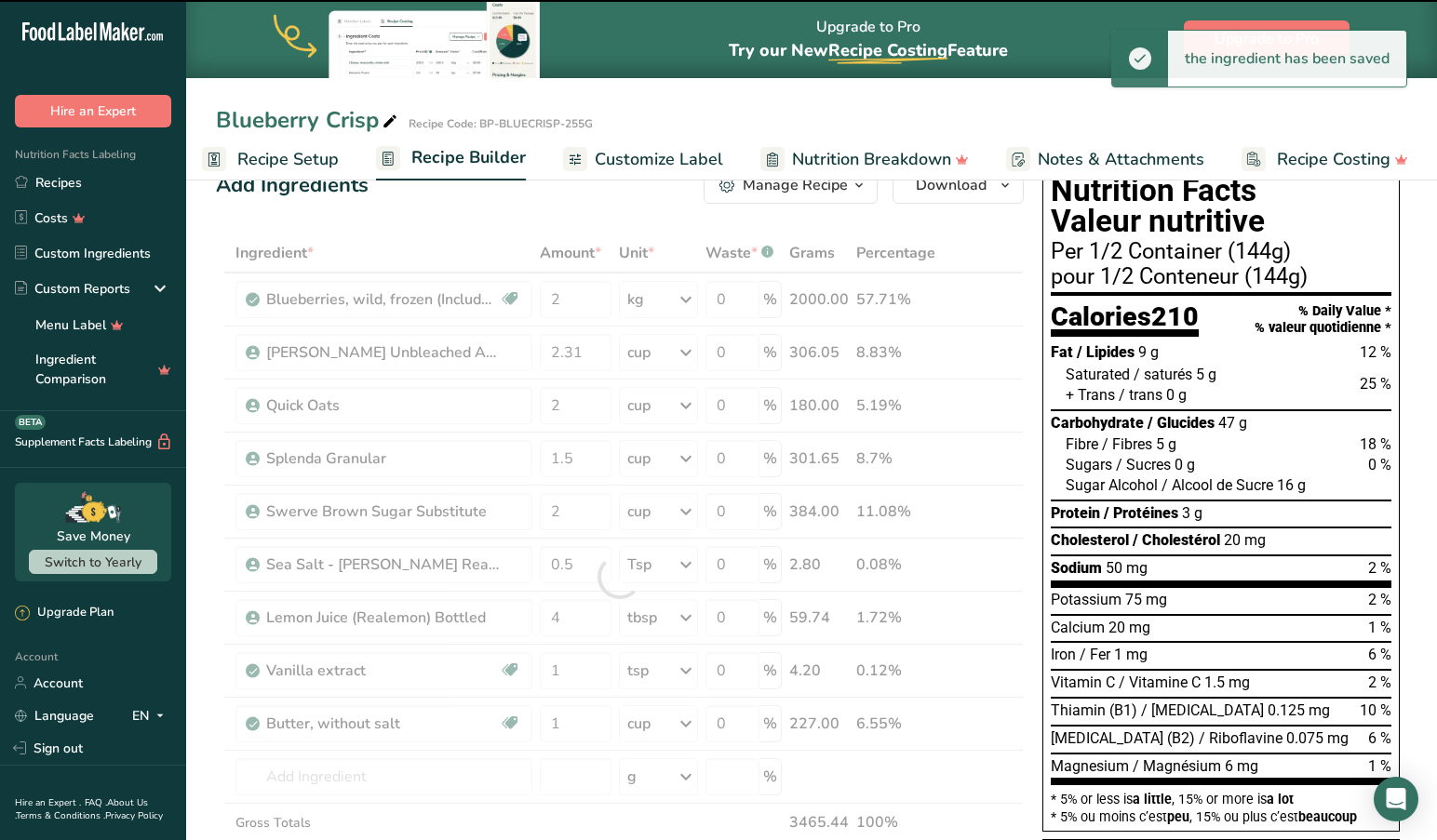
click at [742, 296] on div at bounding box center [619, 577] width 808 height 686
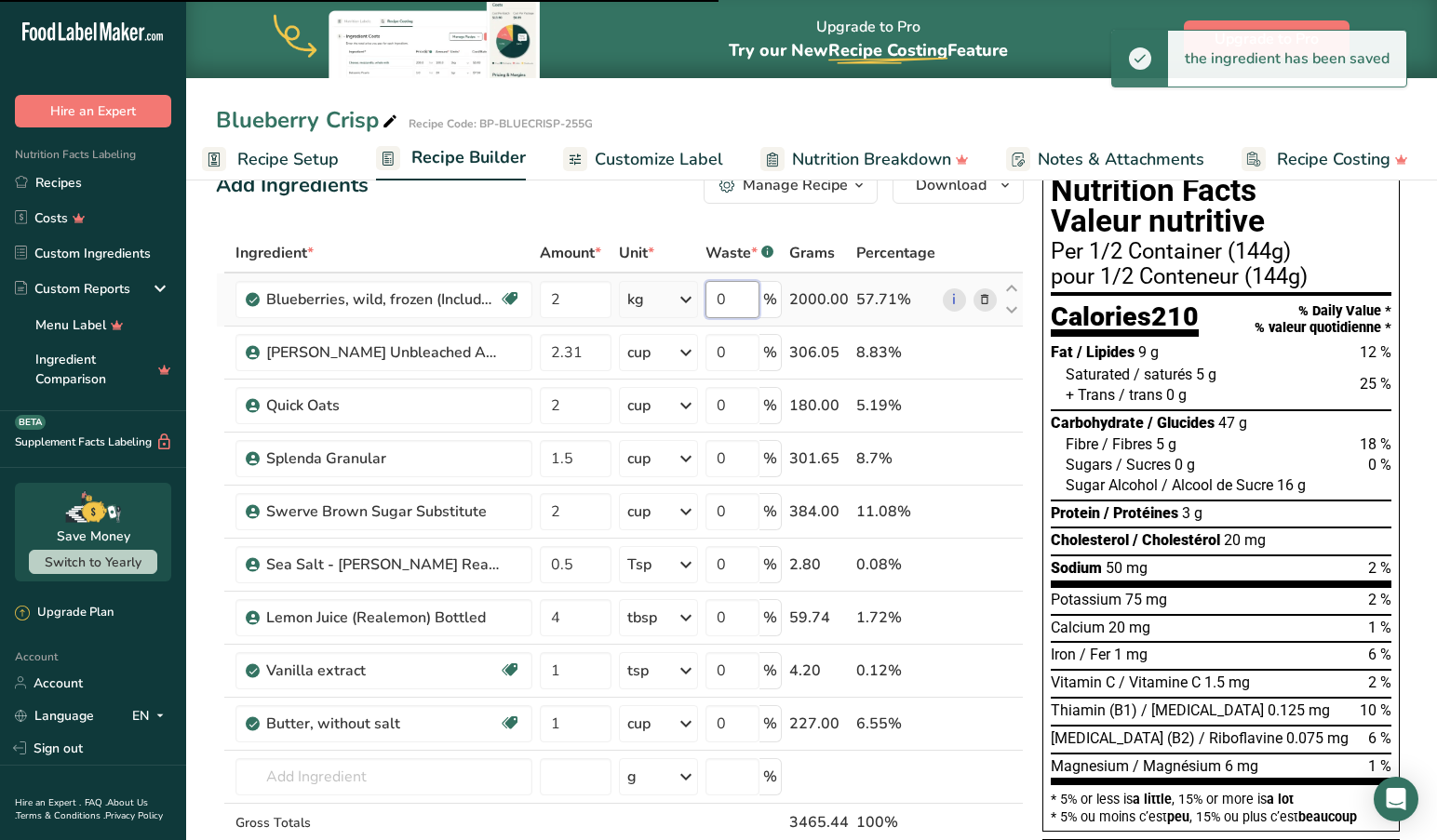
click at [745, 299] on input "0" at bounding box center [733, 300] width 54 height 38
click at [703, 297] on tr "Blueberries, wild, frozen (Includes foods for USDA's Food Distribution Program)…" at bounding box center [619, 300] width 806 height 53
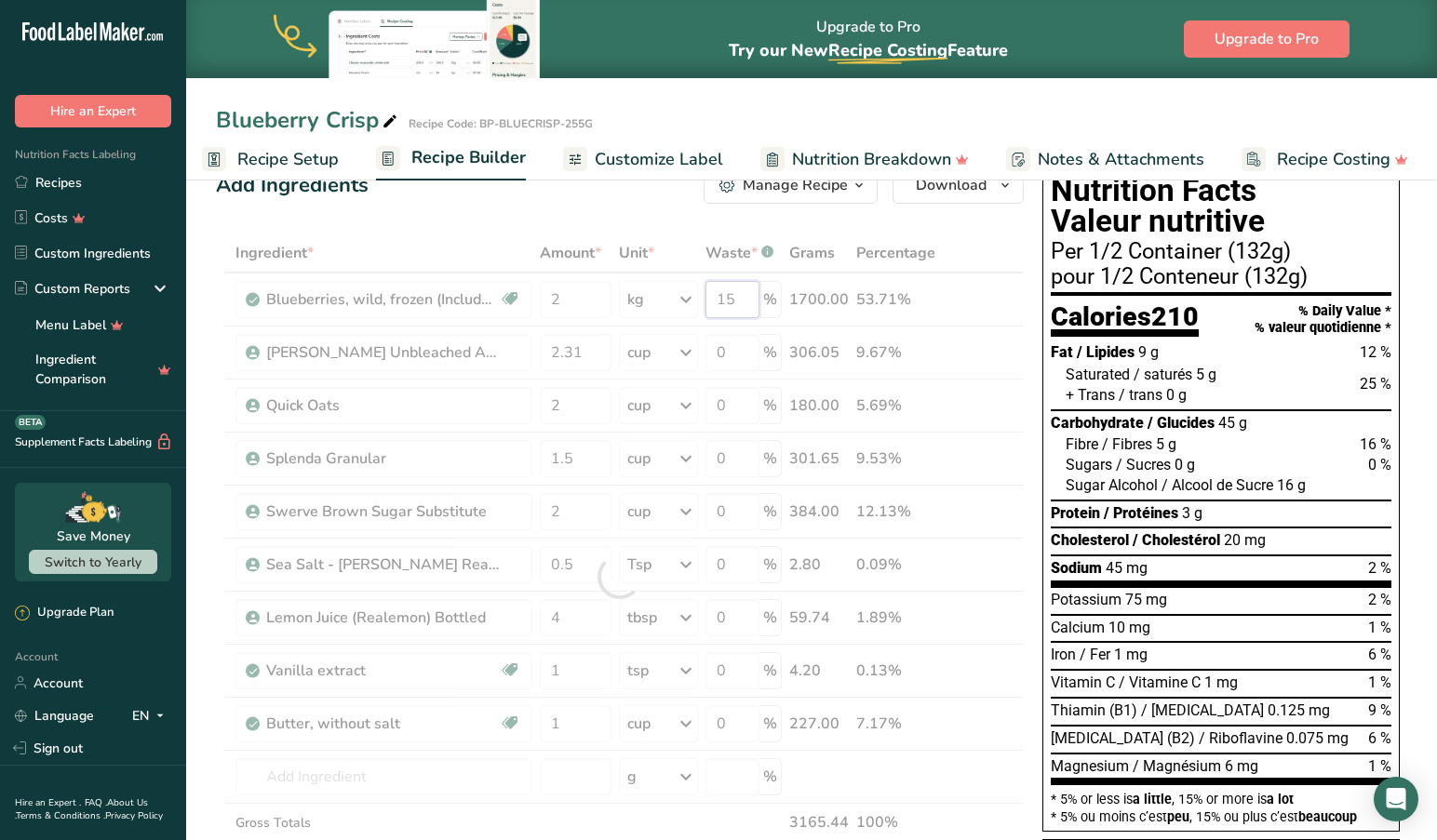
drag, startPoint x: 746, startPoint y: 297, endPoint x: 688, endPoint y: 291, distance: 58.3
click at [688, 291] on div "Ingredient * Amount * Unit * Waste * .a-a{fill:#347362;}.b-a{fill:#fff;} Grams …" at bounding box center [619, 577] width 808 height 686
drag, startPoint x: 738, startPoint y: 296, endPoint x: 697, endPoint y: 295, distance: 41.0
click at [697, 295] on div "Ingredient * Amount * Unit * Waste * .a-a{fill:#347362;}.b-a{fill:#fff;} Grams …" at bounding box center [619, 577] width 808 height 686
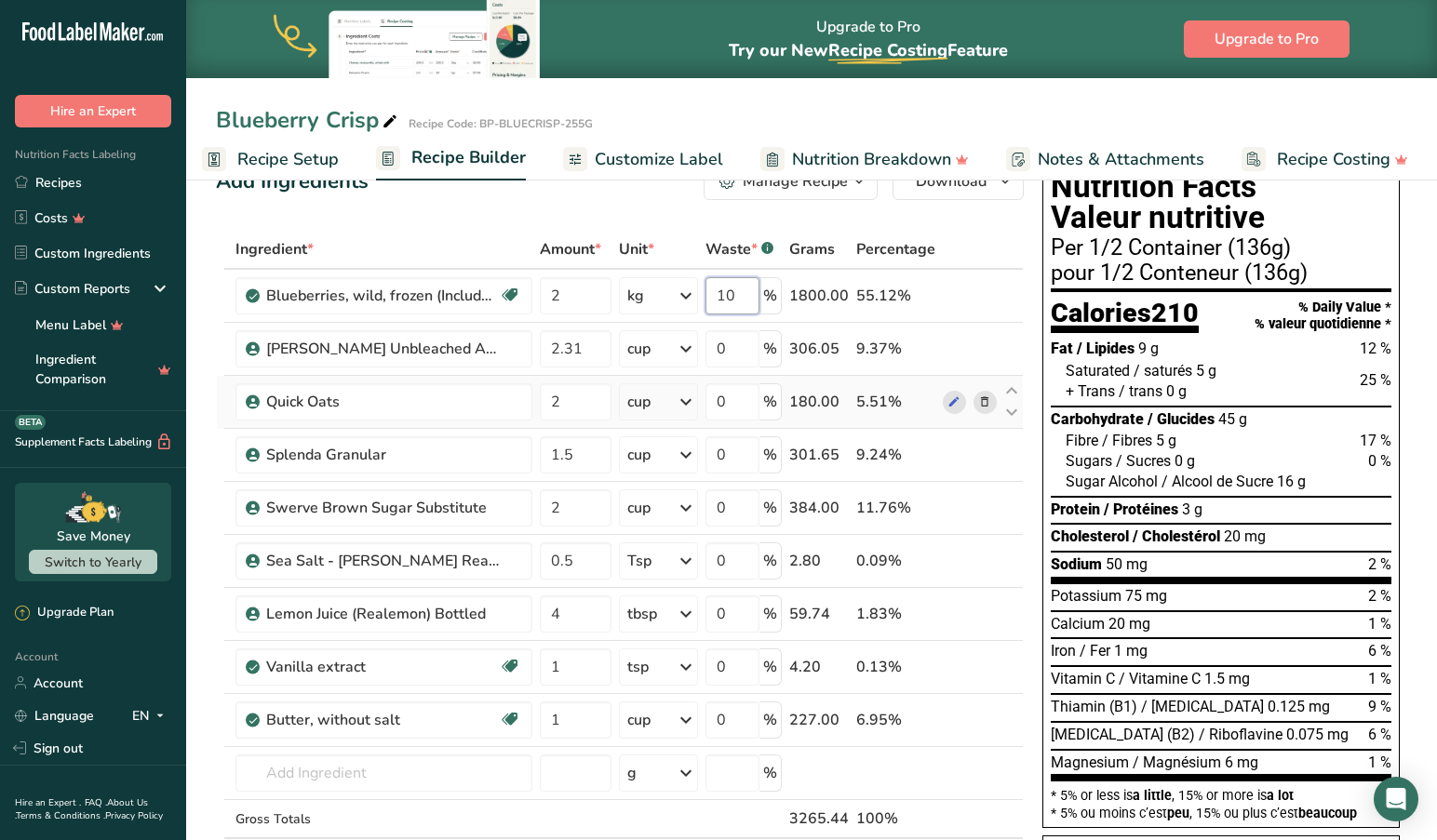
scroll to position [56, 0]
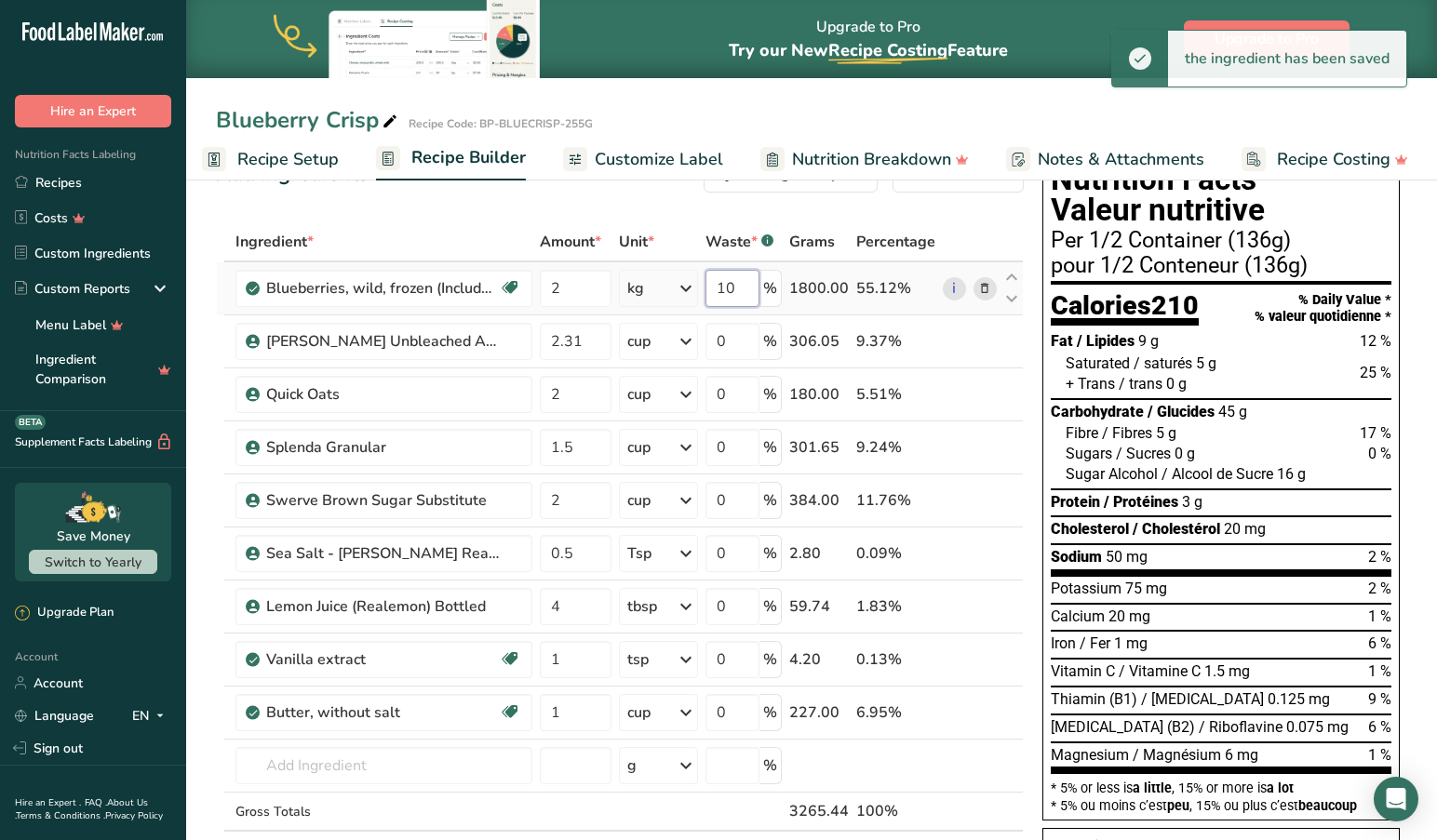
click at [745, 288] on div "Ingredient * Amount * Unit * Waste * .a-a{fill:#347362;}.b-a{fill:#fff;} Grams …" at bounding box center [619, 565] width 808 height 686
click at [749, 290] on div "Ingredient * Amount * Unit * Waste * .a-a{fill:#347362;}.b-a{fill:#fff;} Grams …" at bounding box center [619, 565] width 808 height 686
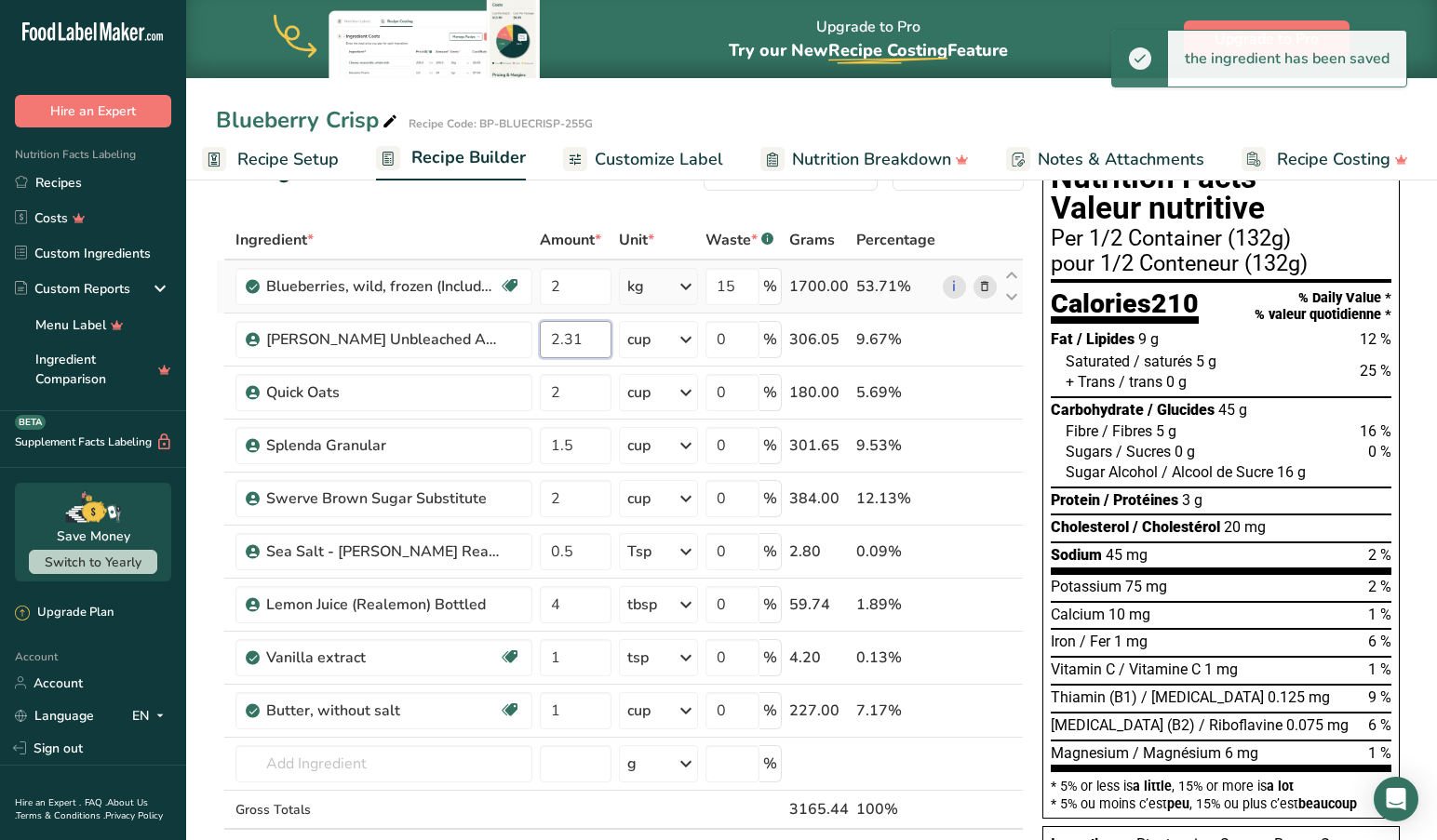
scroll to position [64, 0]
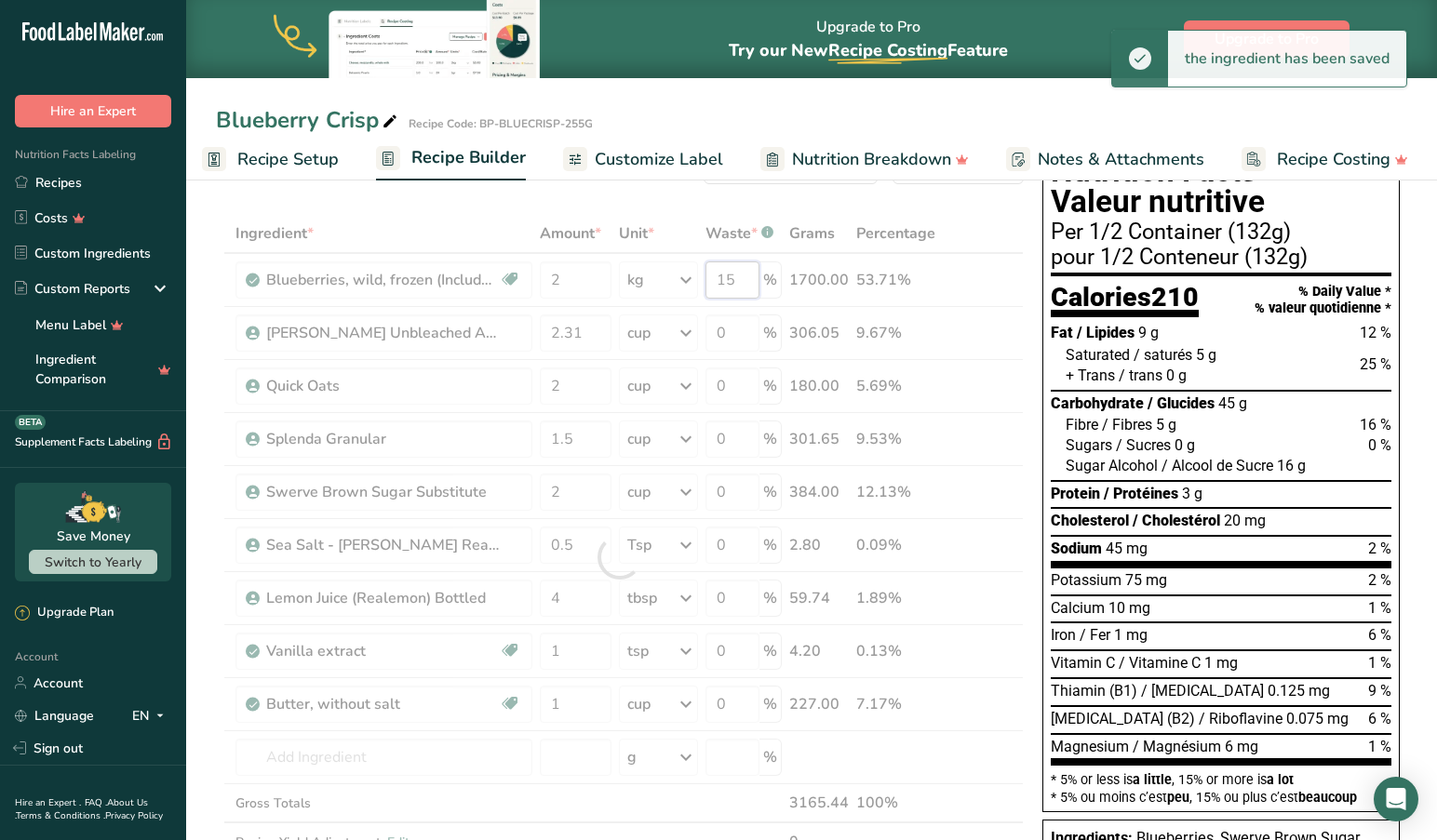
click at [750, 278] on div "Ingredient * Amount * Unit * Waste * .a-a{fill:#347362;}.b-a{fill:#fff;} Grams …" at bounding box center [619, 557] width 808 height 686
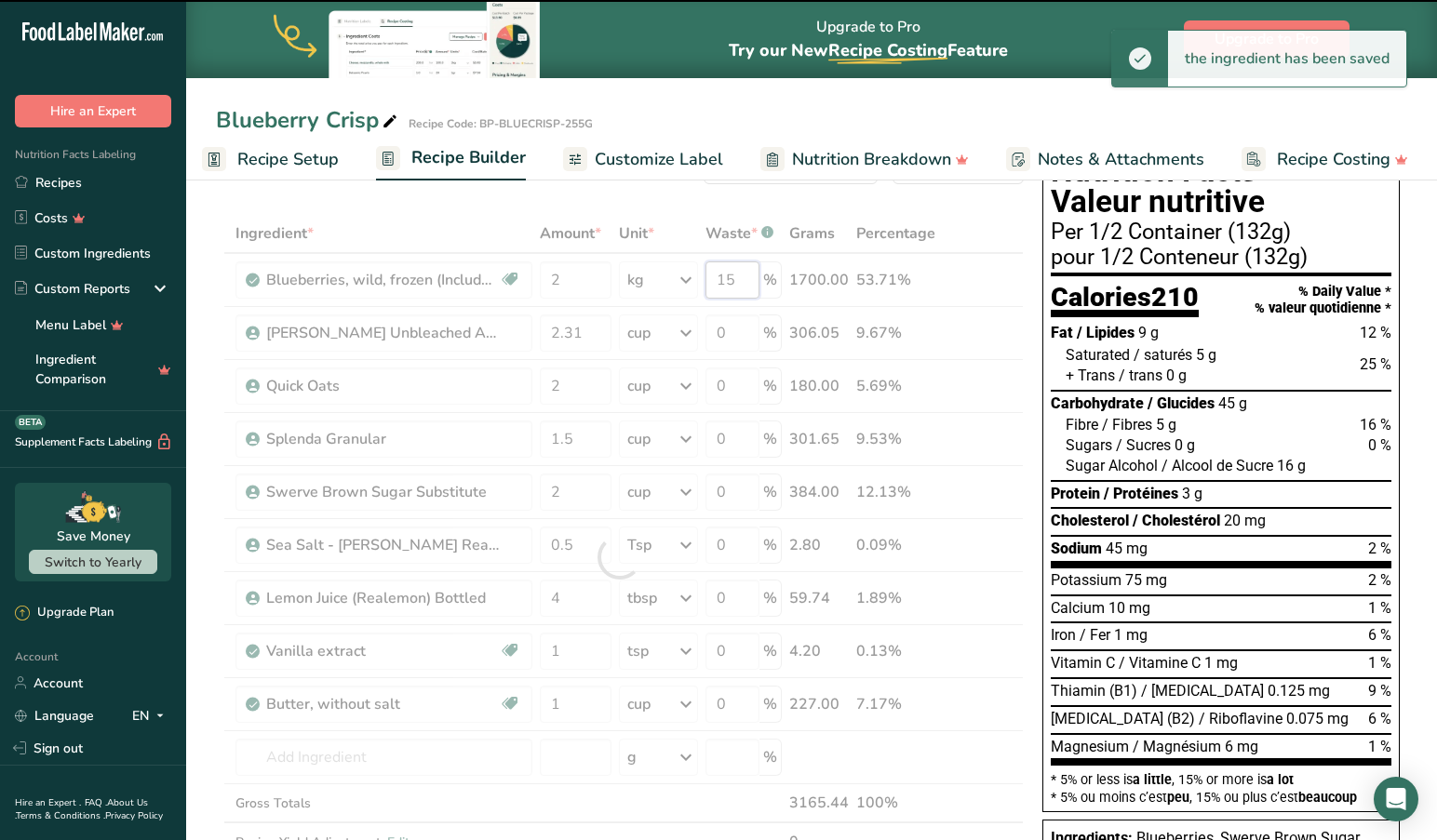
type input "1"
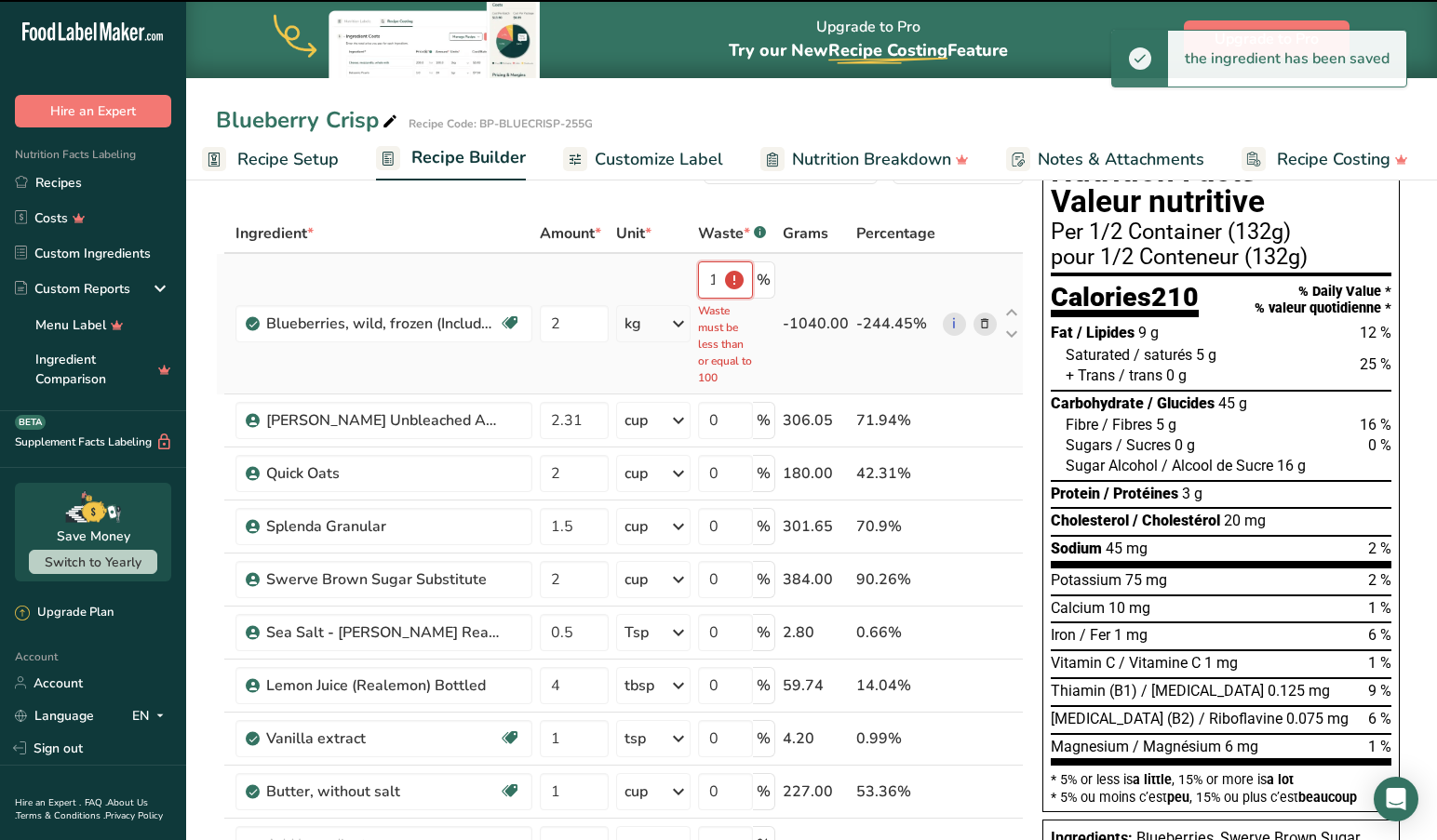
type input "1520"
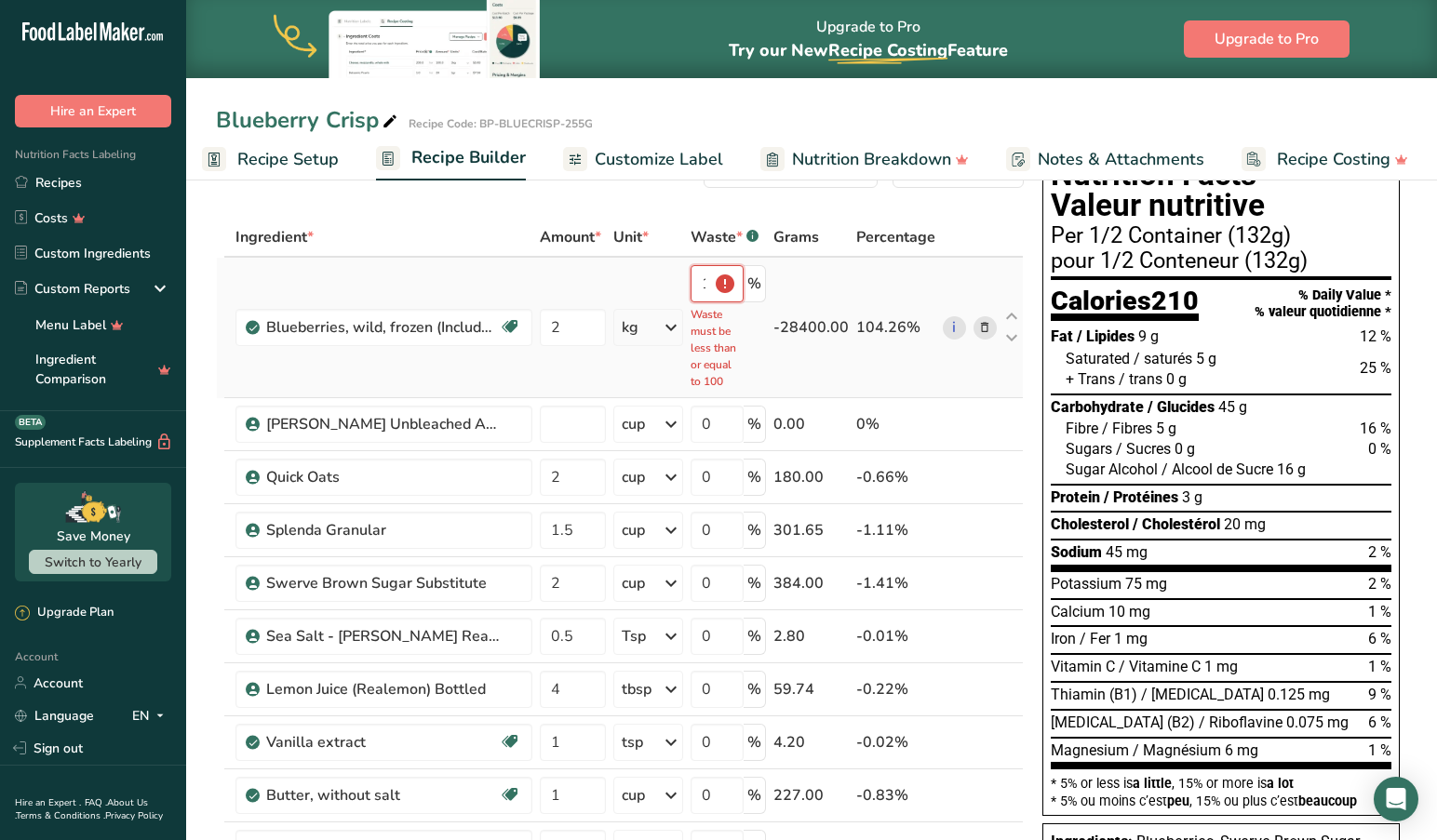
type input "0"
click at [712, 288] on div "Ingredient * Amount * Unit * Waste * .a-a{fill:#347362;}.b-a{fill:#fff;} Grams …" at bounding box center [619, 604] width 808 height 773
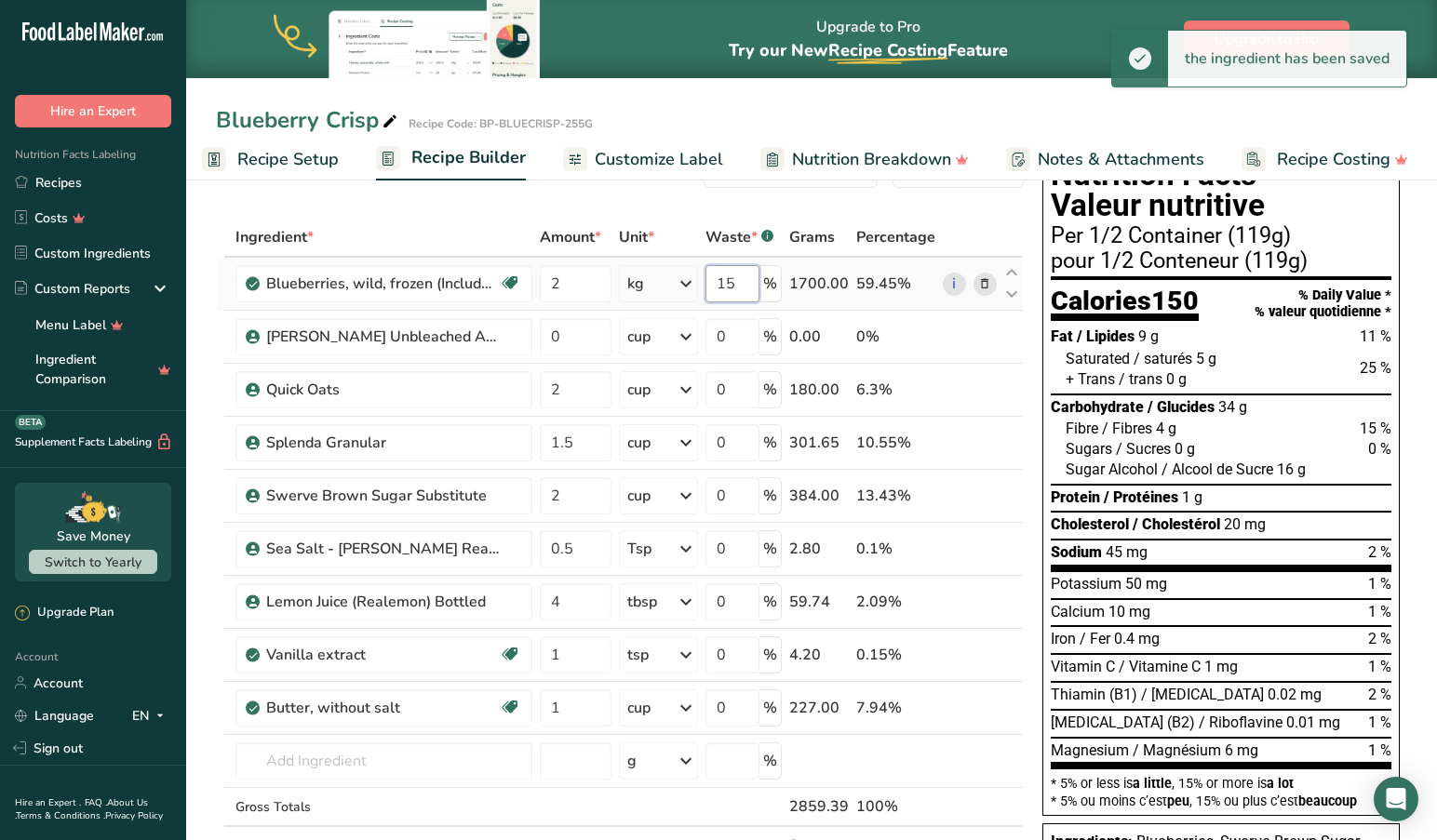
click at [745, 284] on div "Ingredient * Amount * Unit * Waste * .a-a{fill:#347362;}.b-a{fill:#fff;} Grams …" at bounding box center [619, 561] width 808 height 686
click at [741, 285] on div "Ingredient * Amount * Unit * Waste * .a-a{fill:#347362;}.b-a{fill:#fff;} Grams …" at bounding box center [619, 561] width 808 height 686
click at [742, 283] on div "Ingredient * Amount * Unit * Waste * .a-a{fill:#347362;}.b-a{fill:#fff;} Grams …" at bounding box center [619, 561] width 808 height 686
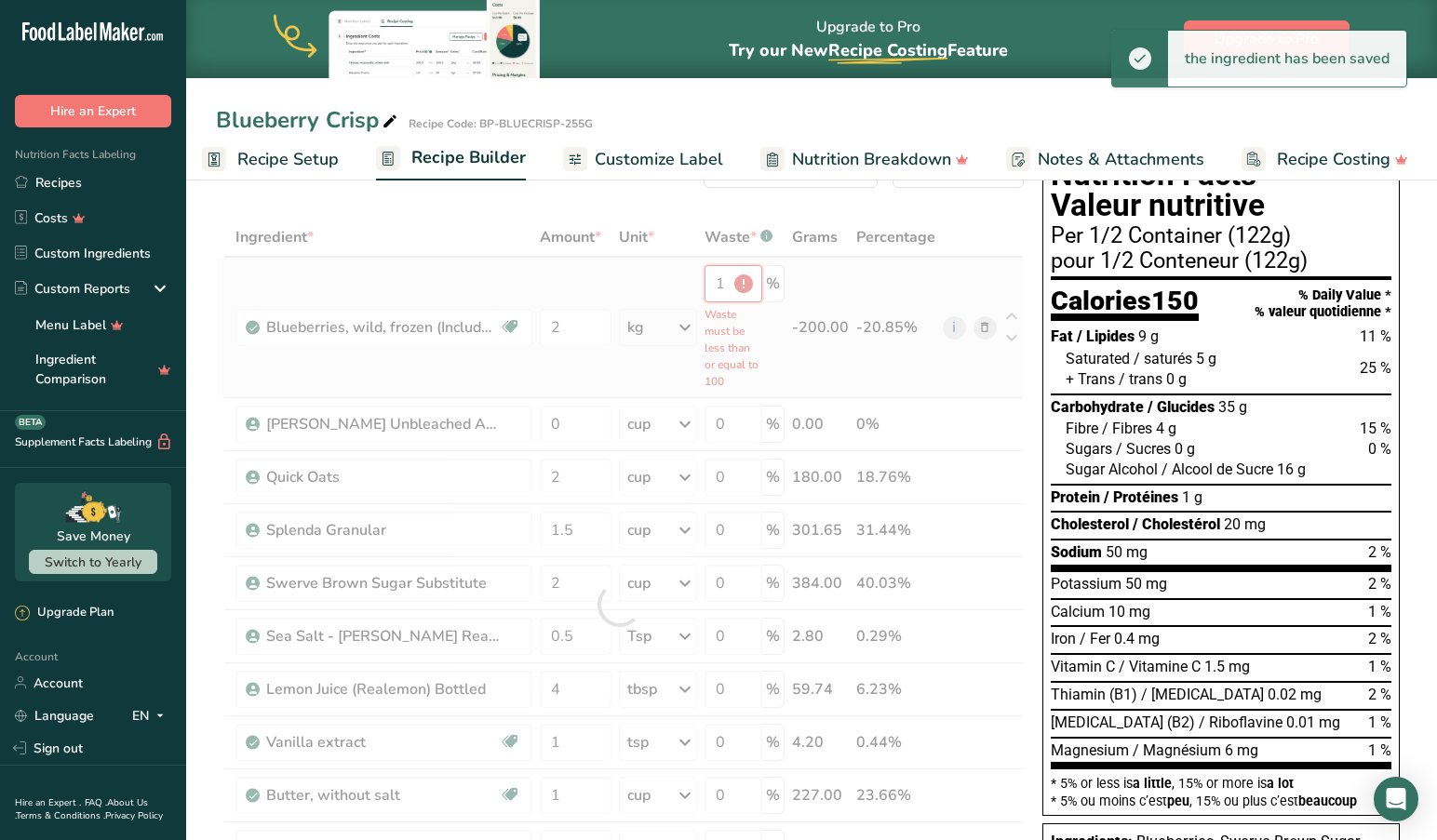
drag, startPoint x: 726, startPoint y: 284, endPoint x: 733, endPoint y: 303, distance: 20.2
click at [726, 286] on div "Ingredient * Amount * Unit * Waste * .a-a{fill:#347362;}.b-a{fill:#fff;} Grams …" at bounding box center [619, 604] width 808 height 773
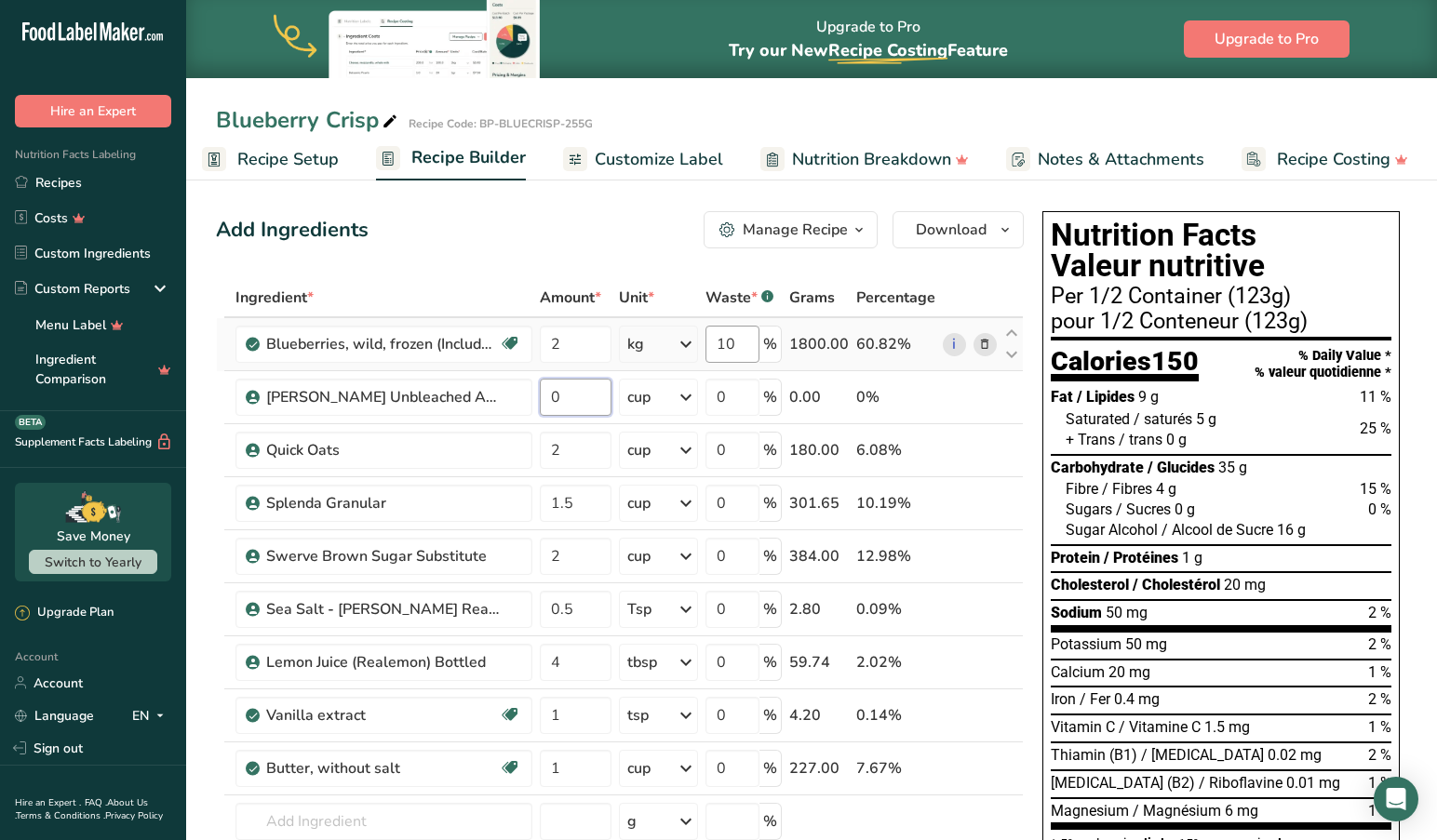
scroll to position [0, 0]
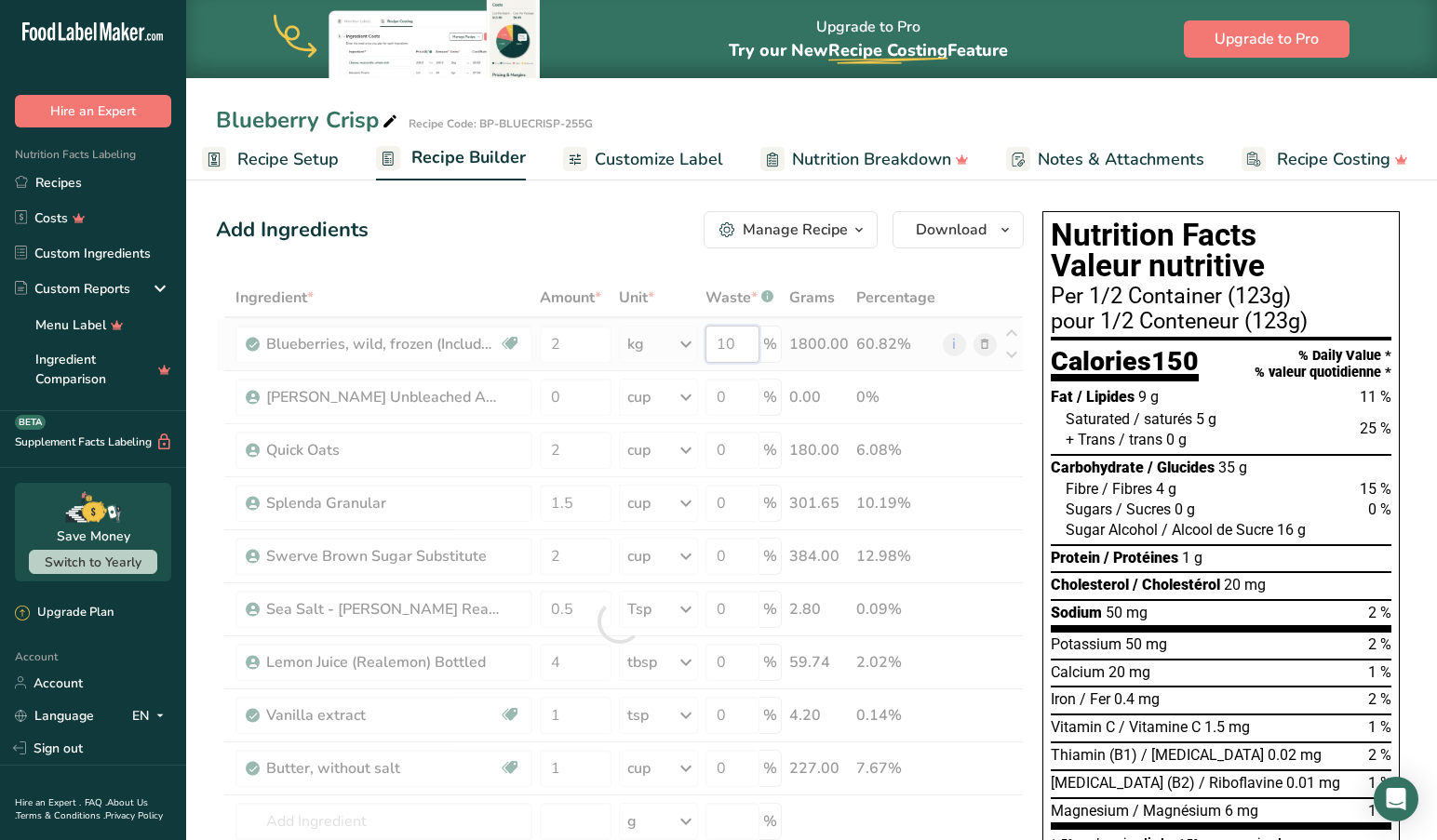
click at [747, 346] on div "Ingredient * Amount * Unit * Waste * .a-a{fill:#347362;}.b-a{fill:#fff;} Grams …" at bounding box center [619, 622] width 808 height 686
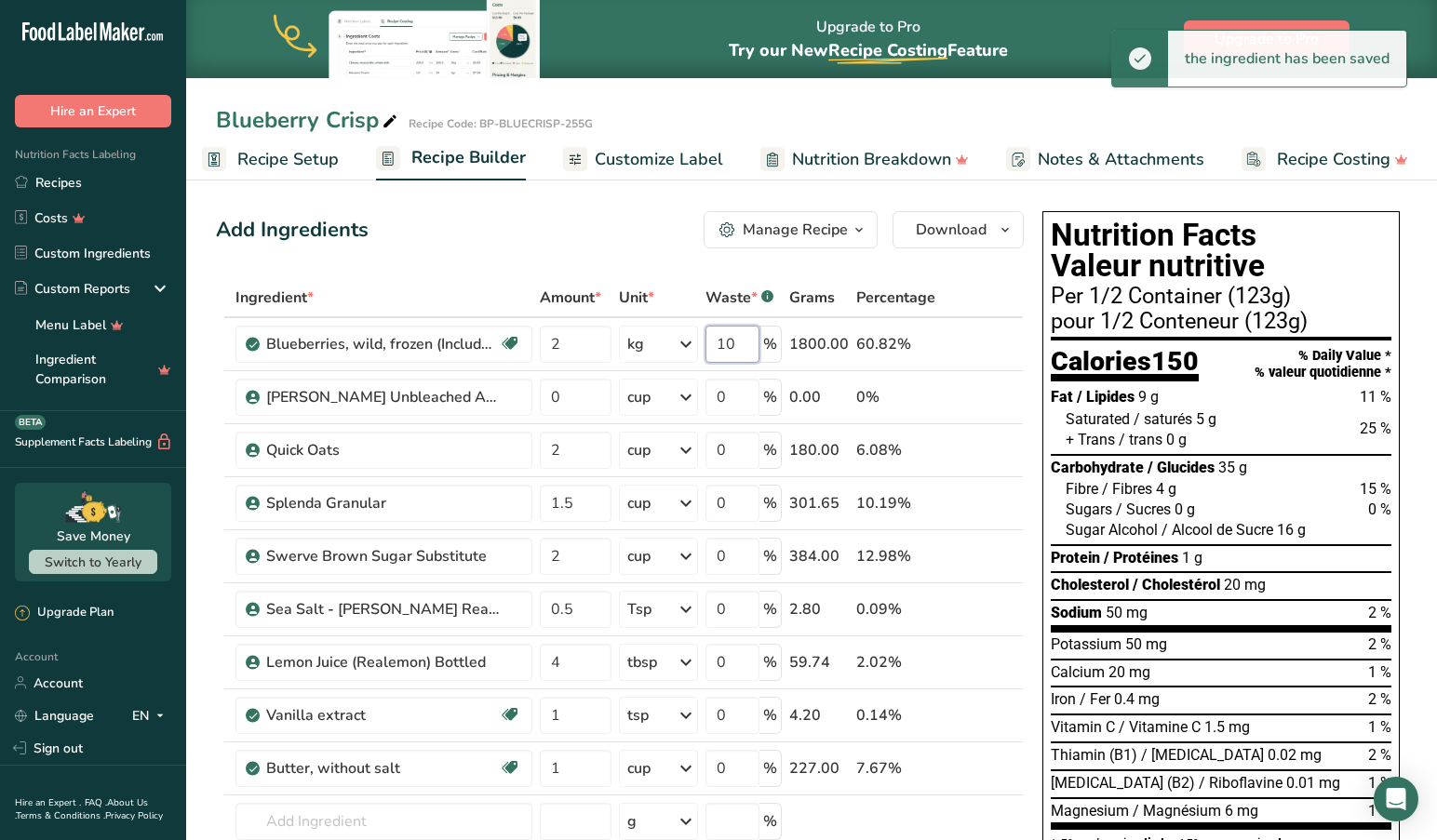
type input "1"
type input "9"
click at [735, 347] on div "Ingredient * Amount * Unit * Waste * .a-a{fill:#347362;}.b-a{fill:#fff;} Grams …" at bounding box center [619, 622] width 808 height 686
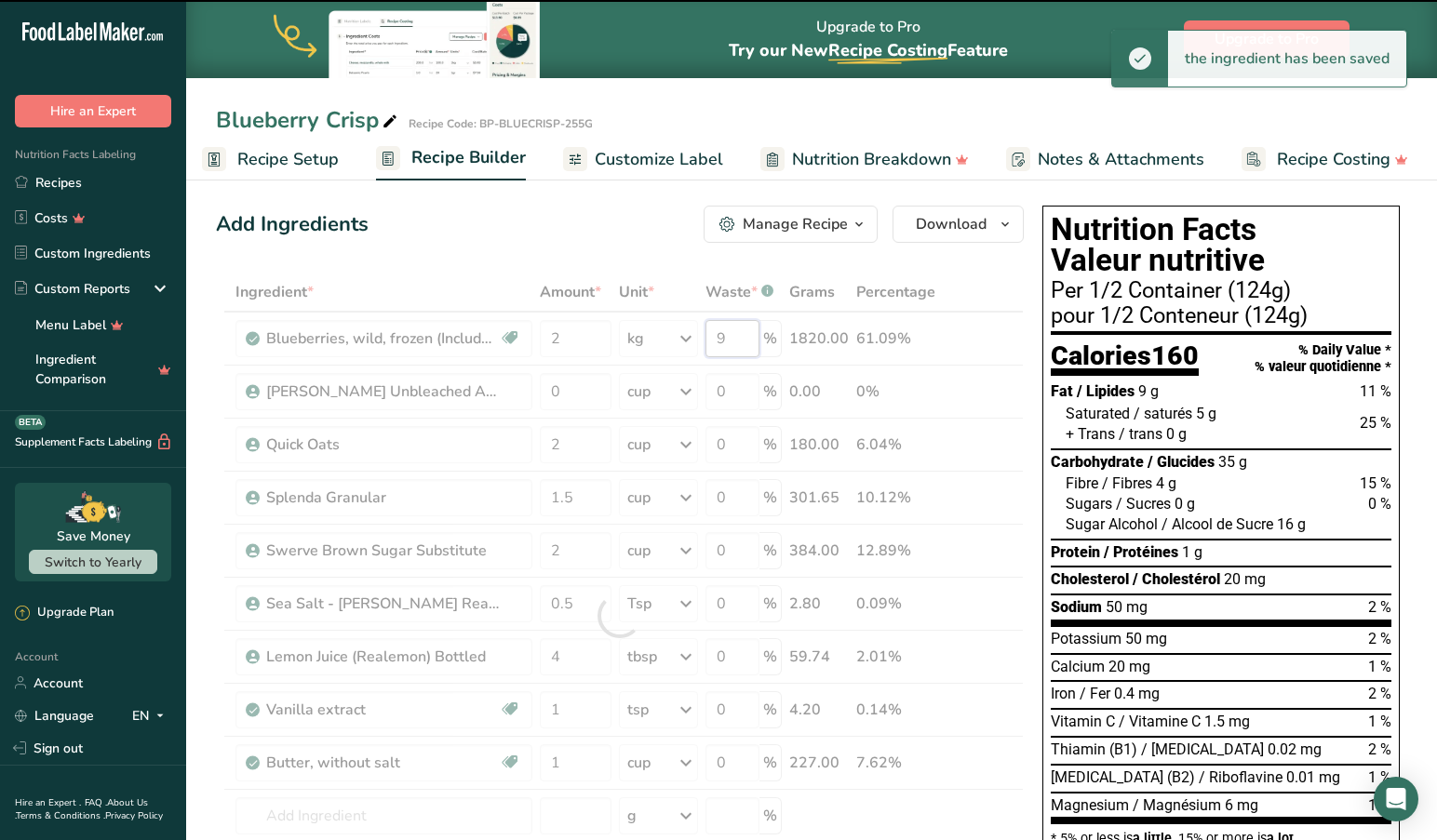
scroll to position [6, 0]
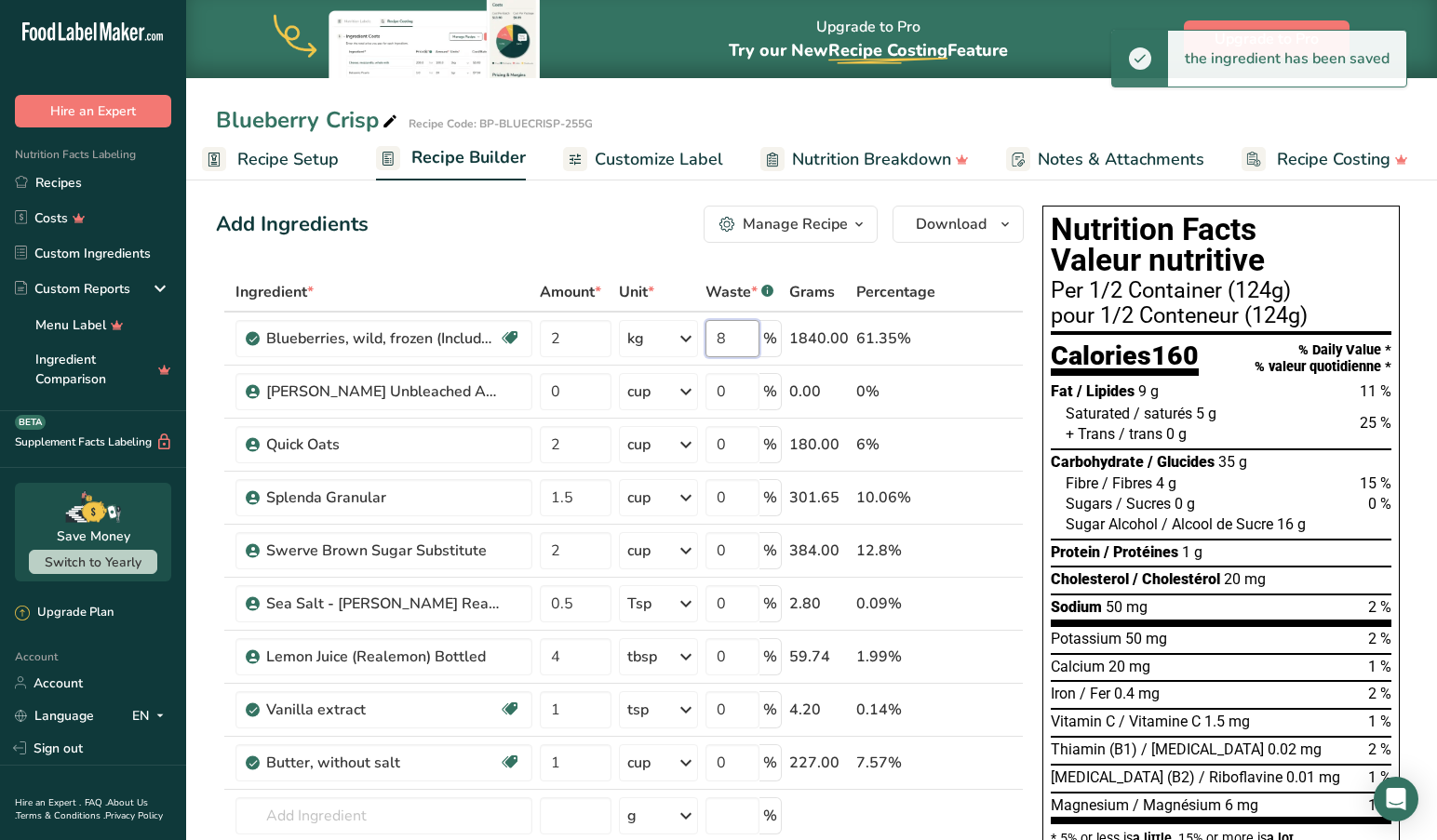
type input "8"
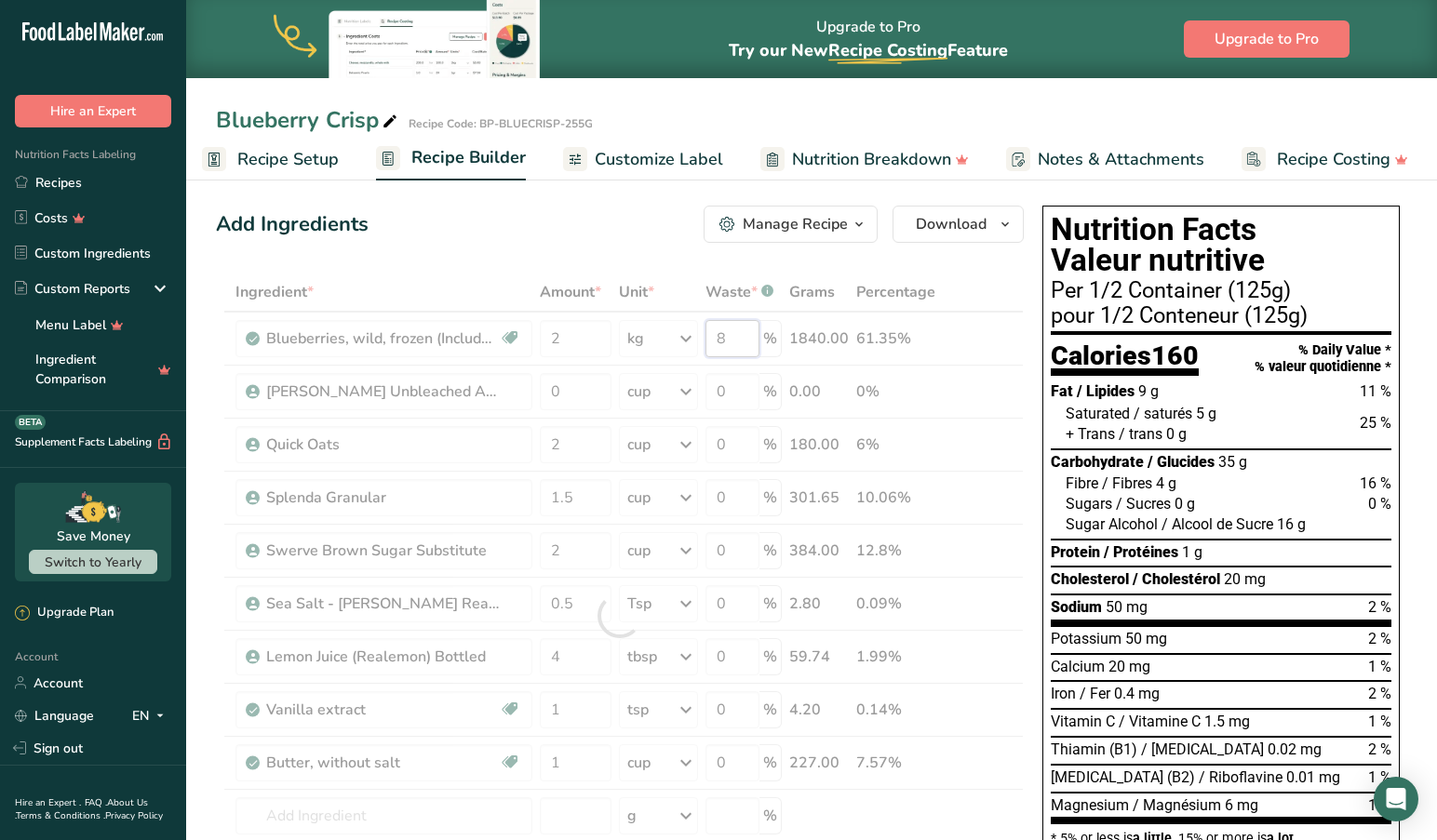
click at [746, 340] on div "Ingredient * Amount * Unit * Waste * .a-a{fill:#347362;}.b-a{fill:#fff;} Grams …" at bounding box center [619, 616] width 808 height 686
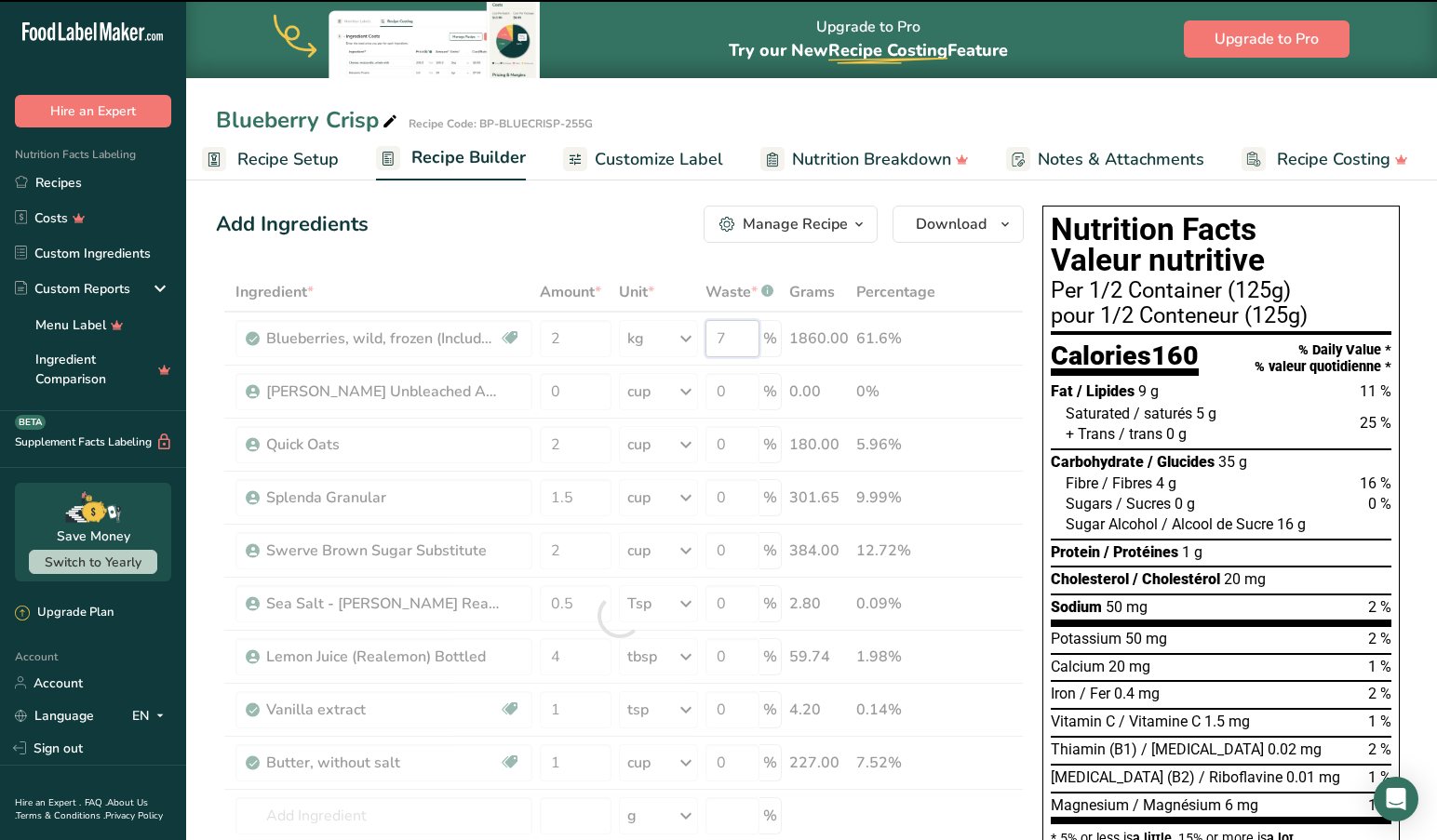
type input "8"
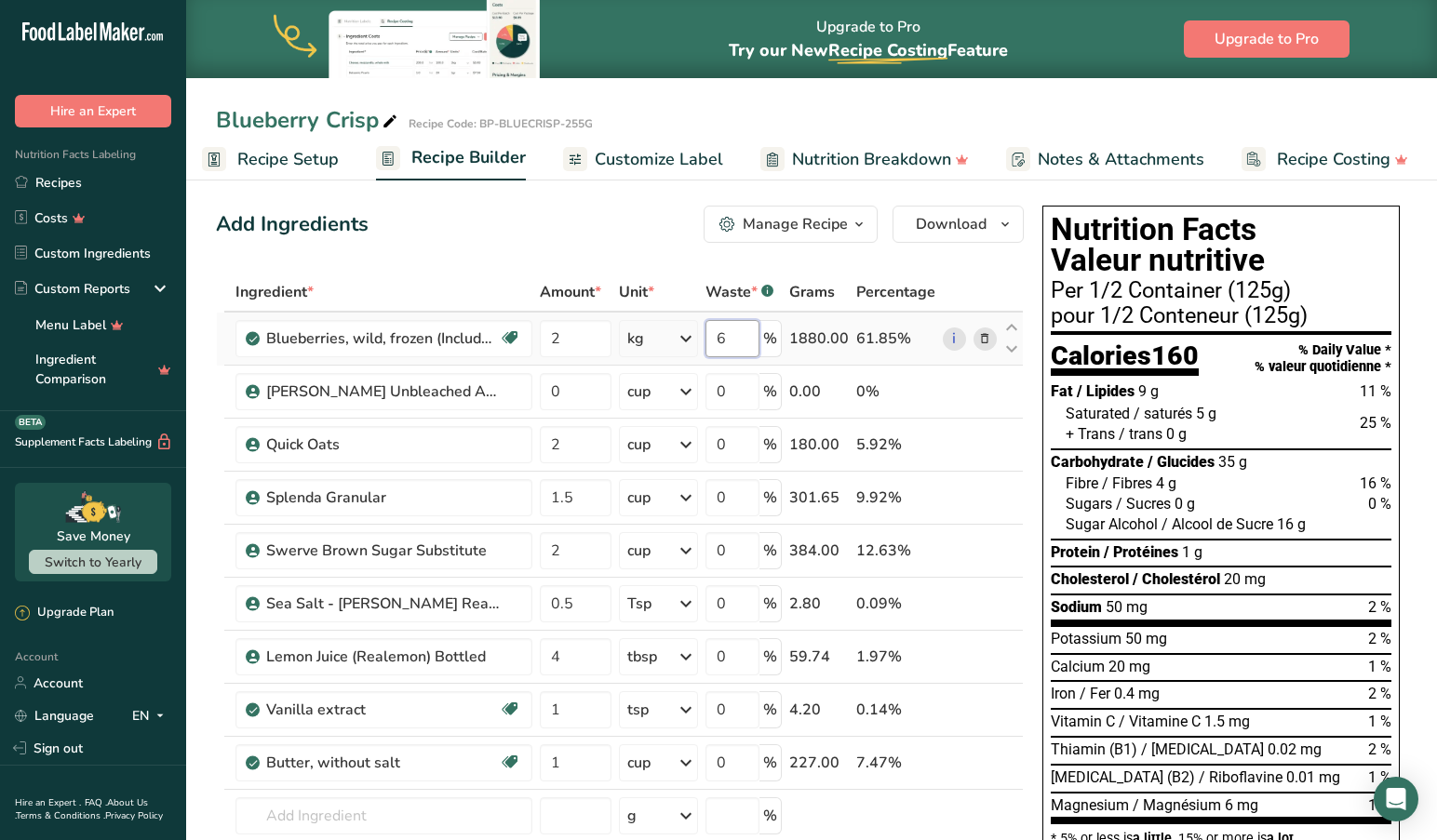
type input "6"
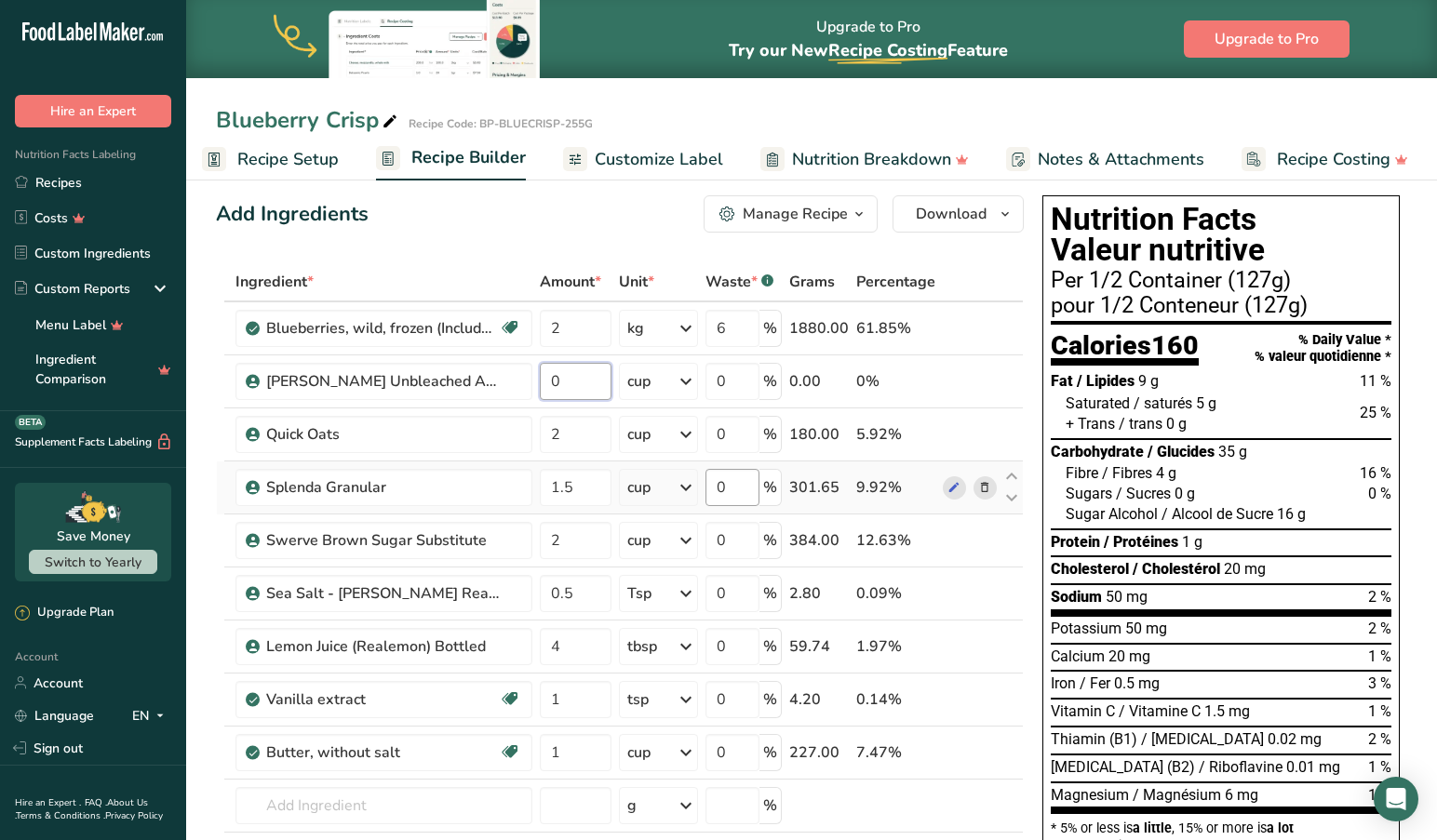
scroll to position [17, 0]
click at [735, 330] on div "Ingredient * Amount * Unit * Waste * .a-a{fill:#347362;}.b-a{fill:#fff;} Grams …" at bounding box center [619, 605] width 808 height 686
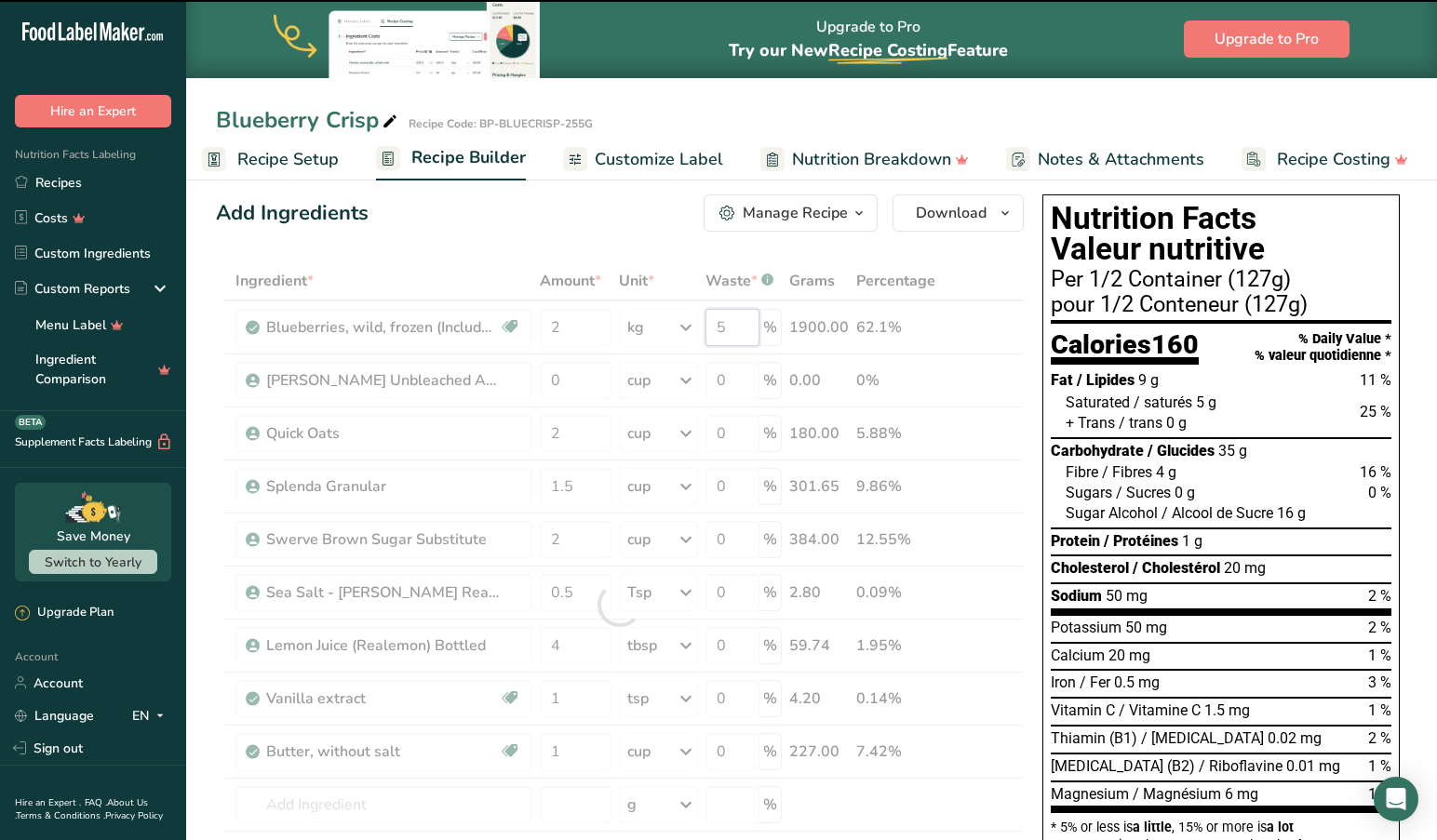
type input "6"
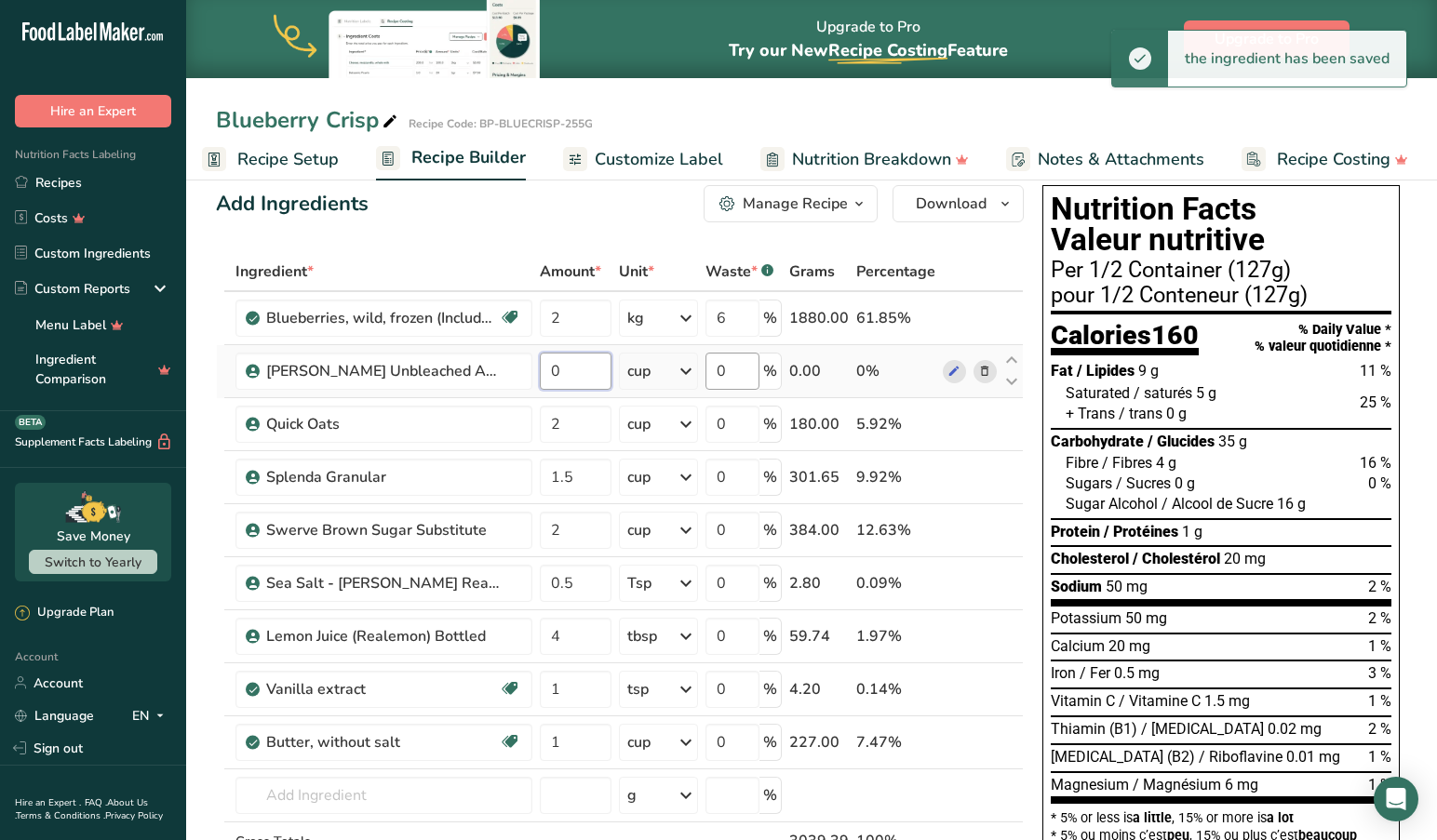
scroll to position [26, 0]
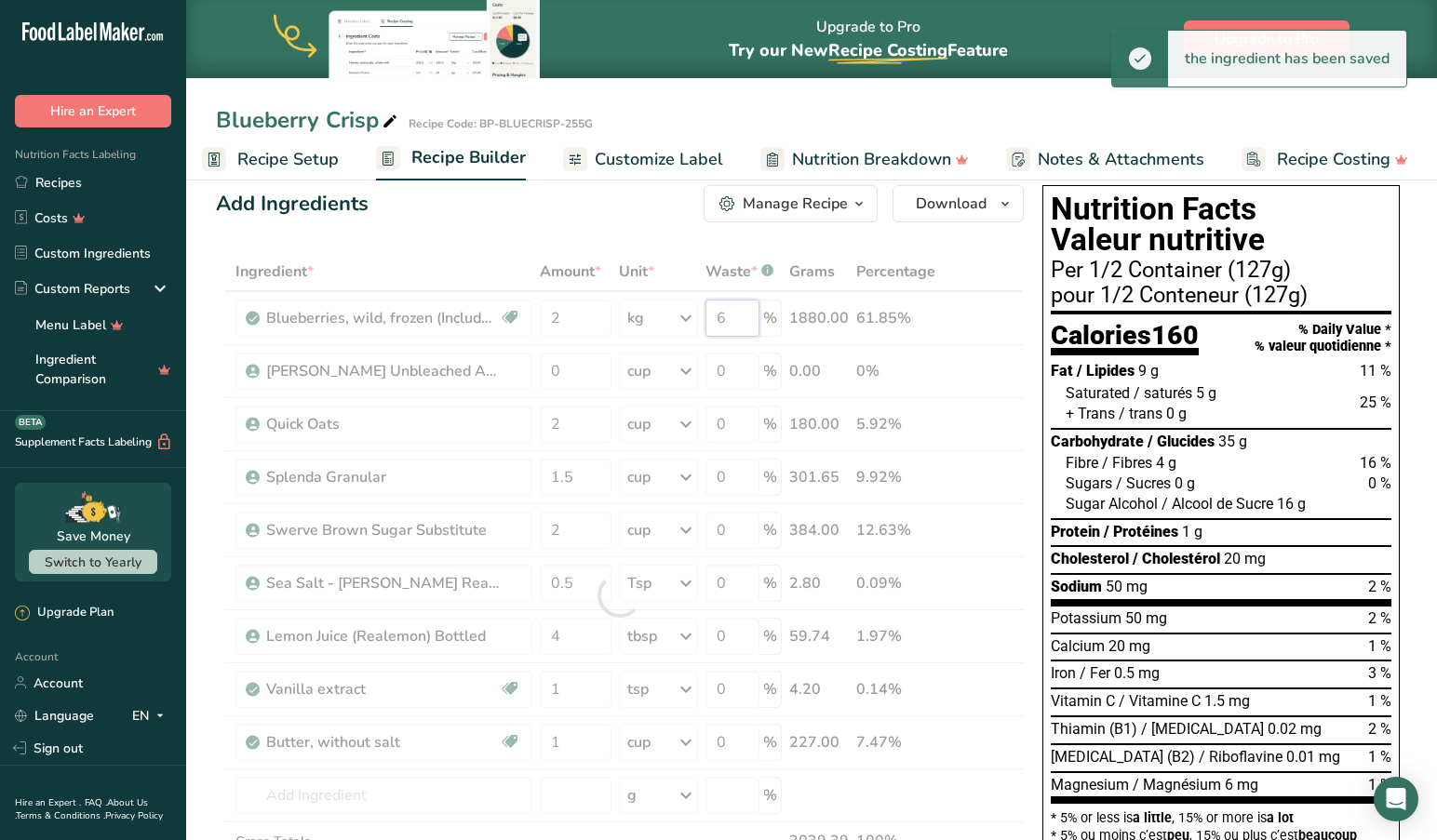
drag, startPoint x: 742, startPoint y: 322, endPoint x: 747, endPoint y: 331, distance: 10.3
click at [742, 322] on div "Ingredient * Amount * Unit * Waste * .a-a{fill:#347362;}.b-a{fill:#fff;} Grams …" at bounding box center [619, 595] width 808 height 686
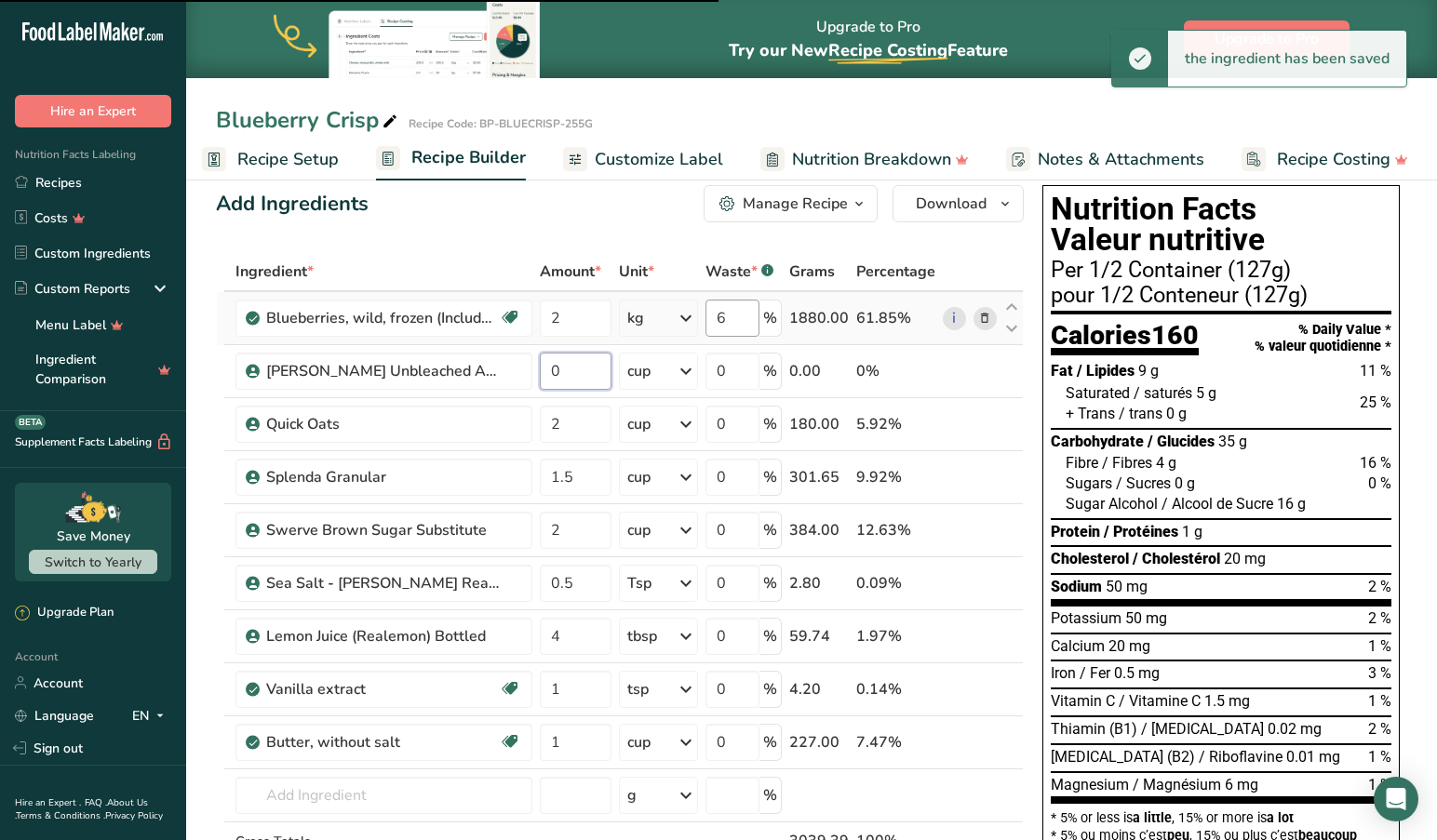
type input "5"
click at [741, 319] on div "Ingredient * Amount * Unit * Waste * .a-a{fill:#347362;}.b-a{fill:#fff;} Grams …" at bounding box center [619, 595] width 808 height 686
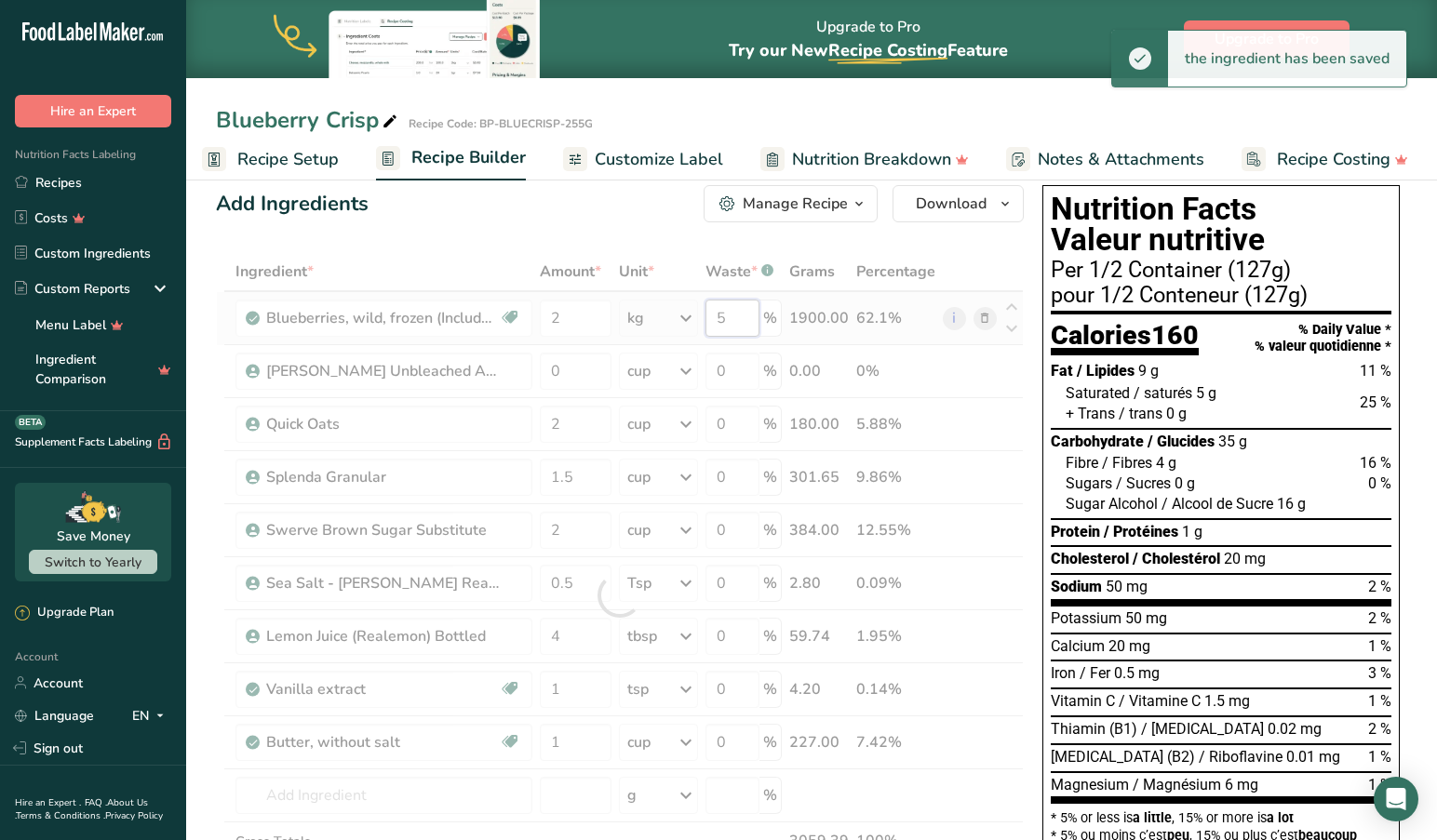
click at [741, 322] on div "Ingredient * Amount * Unit * Waste * .a-a{fill:#347362;}.b-a{fill:#fff;} Grams …" at bounding box center [619, 595] width 808 height 686
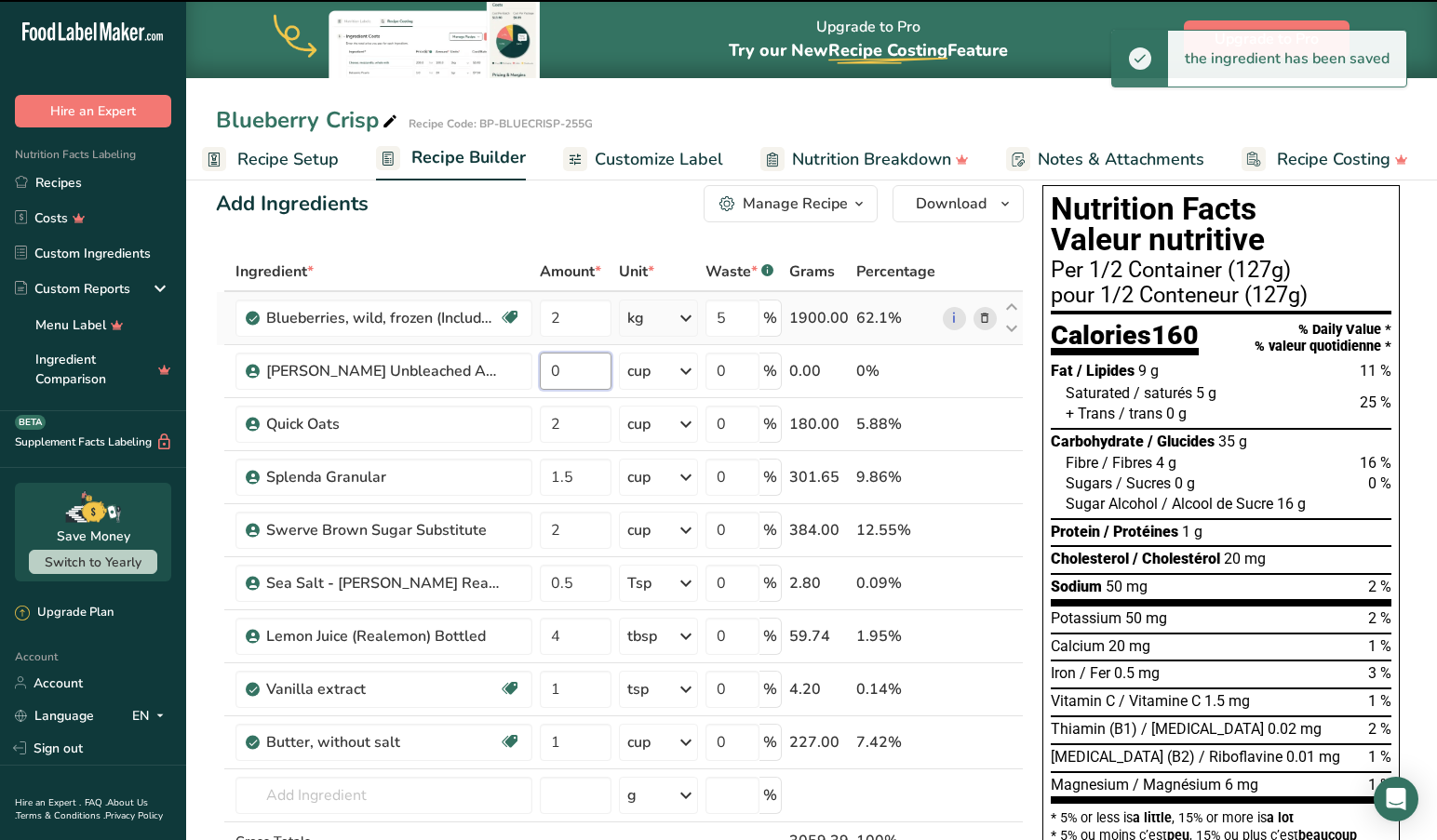
type input "4"
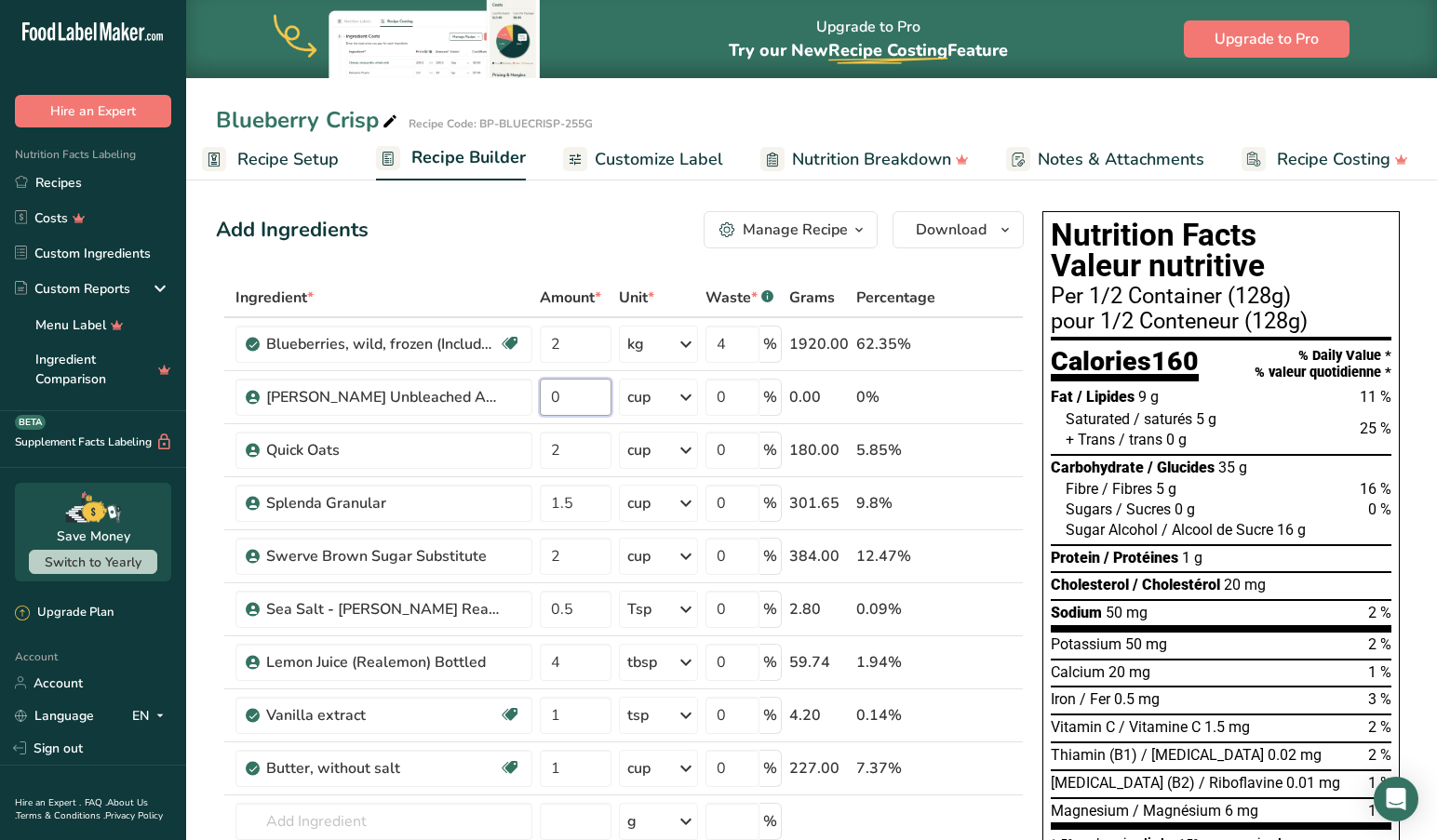
scroll to position [0, 0]
click at [599, 153] on span "Customize Label" at bounding box center [658, 159] width 129 height 25
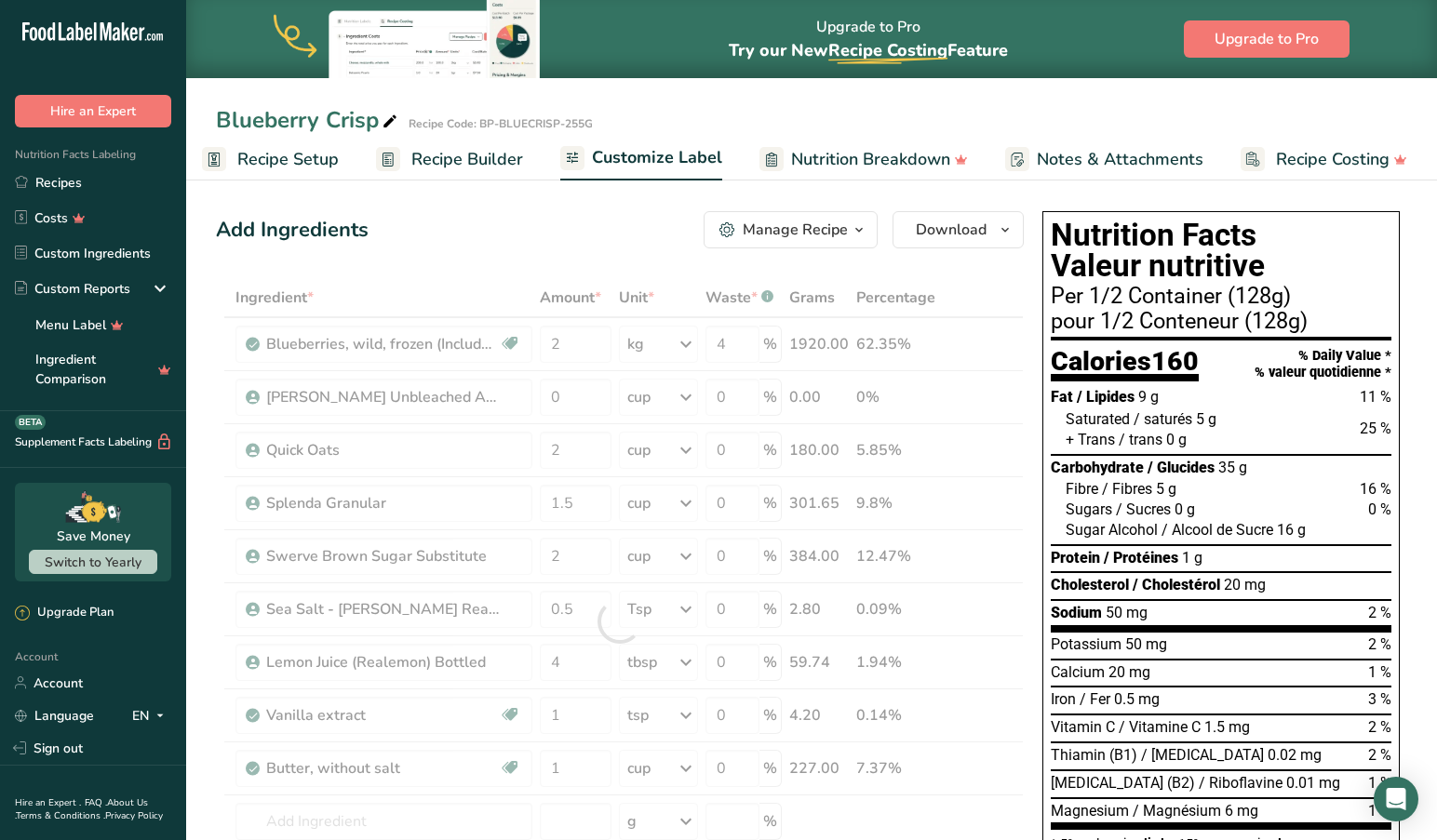
scroll to position [0, 13]
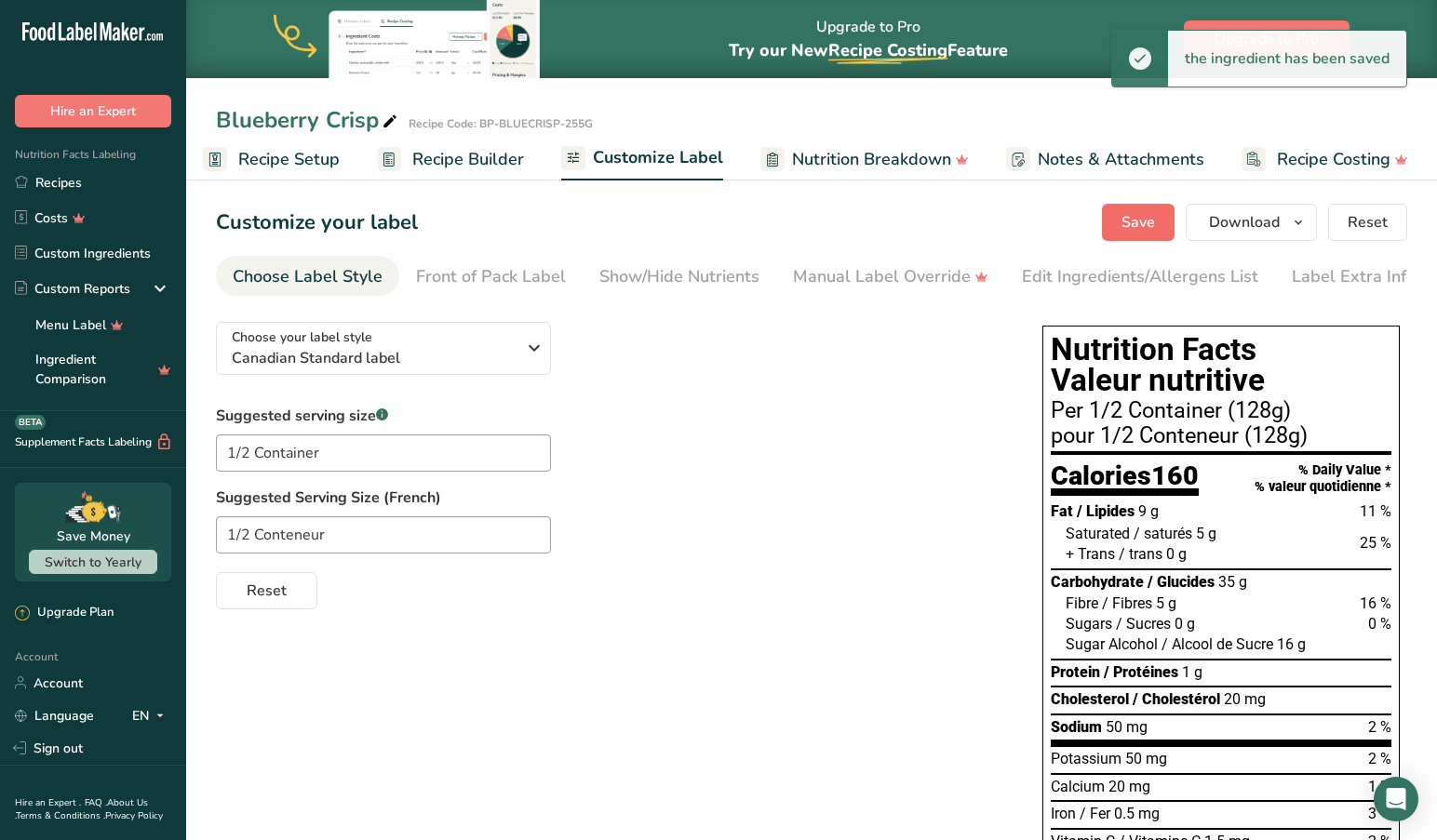
click at [1141, 216] on span "Save" at bounding box center [1138, 222] width 34 height 22
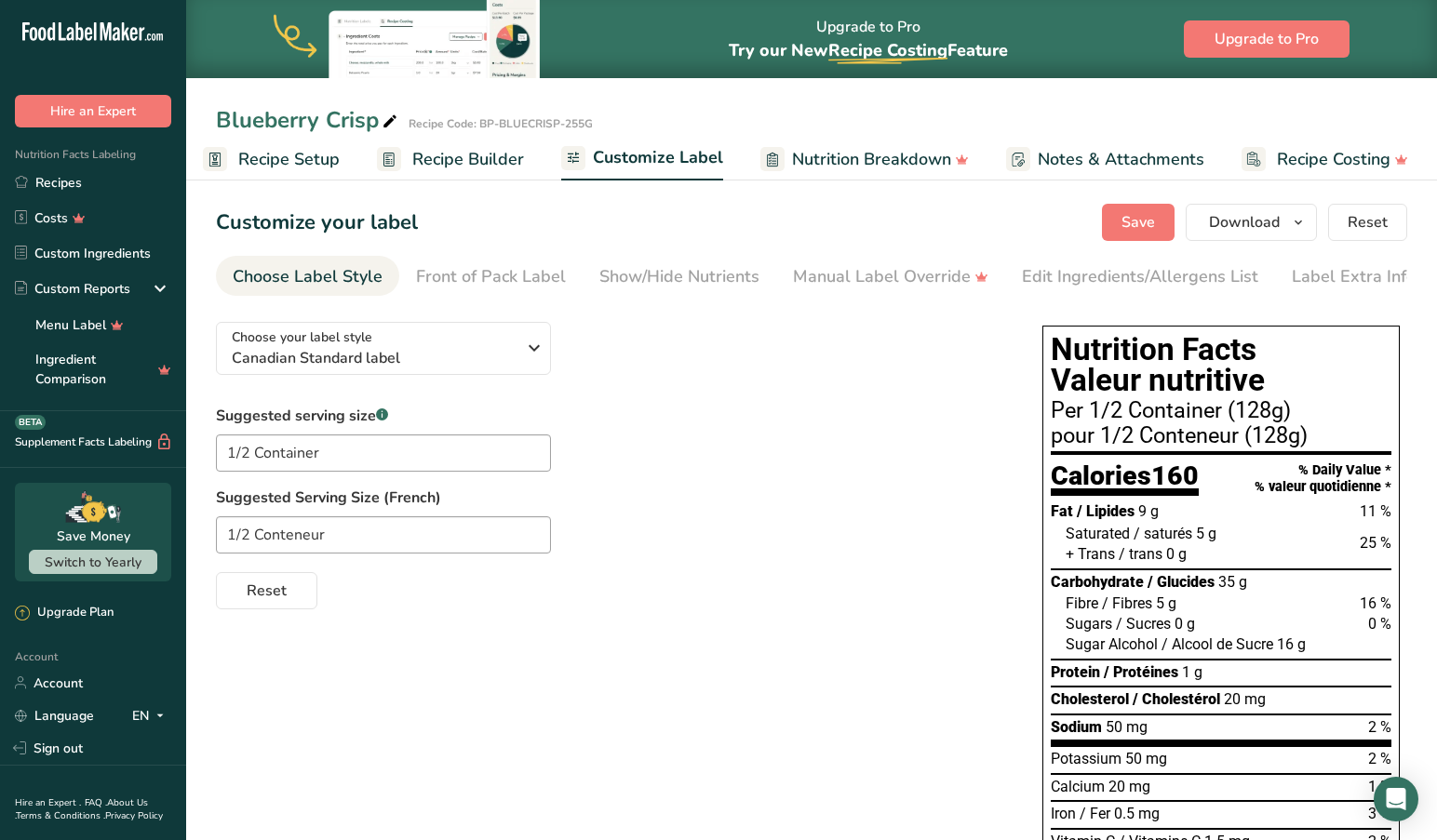
click at [284, 150] on span "Recipe Setup" at bounding box center [289, 159] width 101 height 25
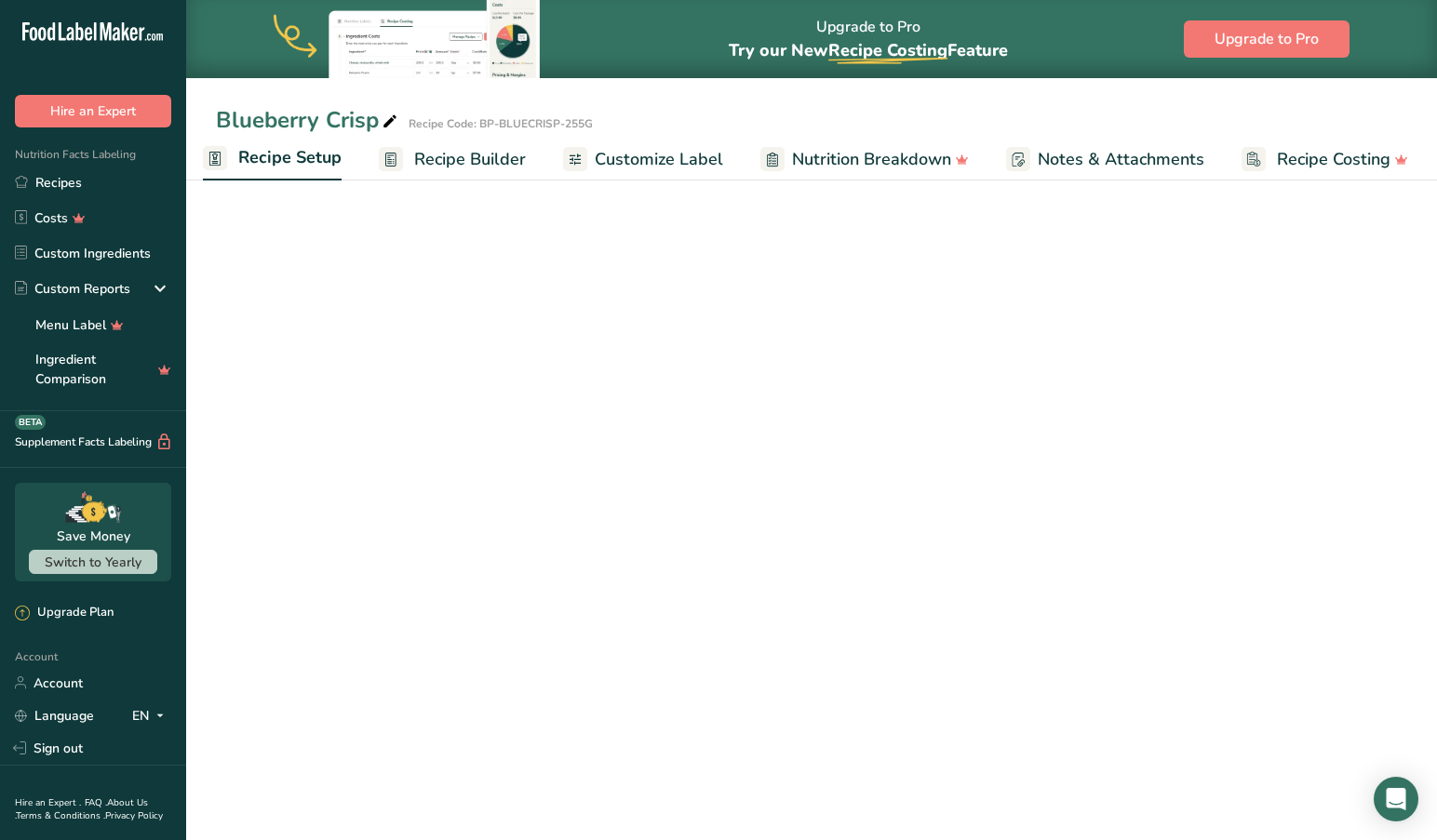
scroll to position [0, 7]
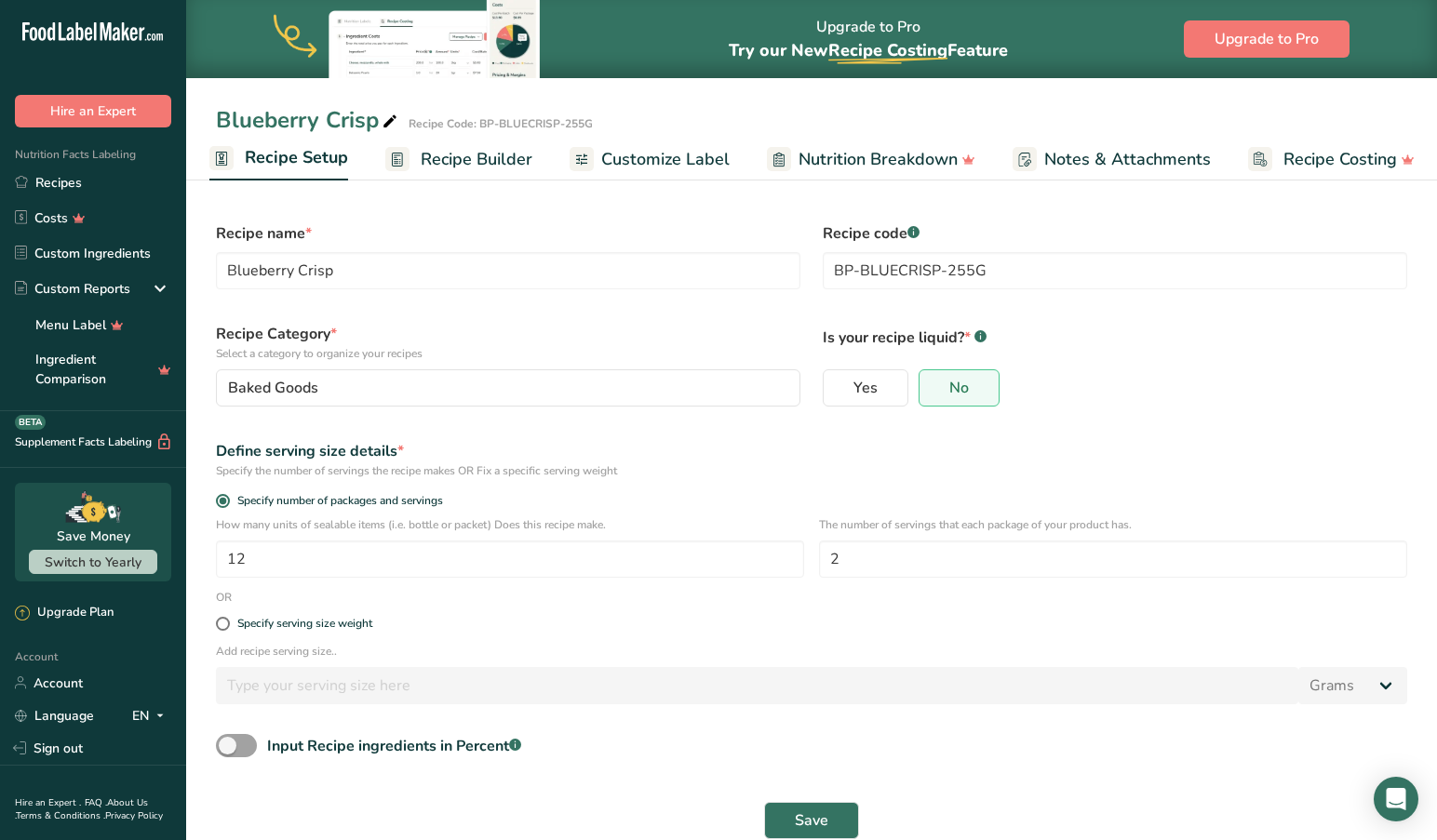
click at [464, 162] on span "Recipe Builder" at bounding box center [476, 159] width 112 height 25
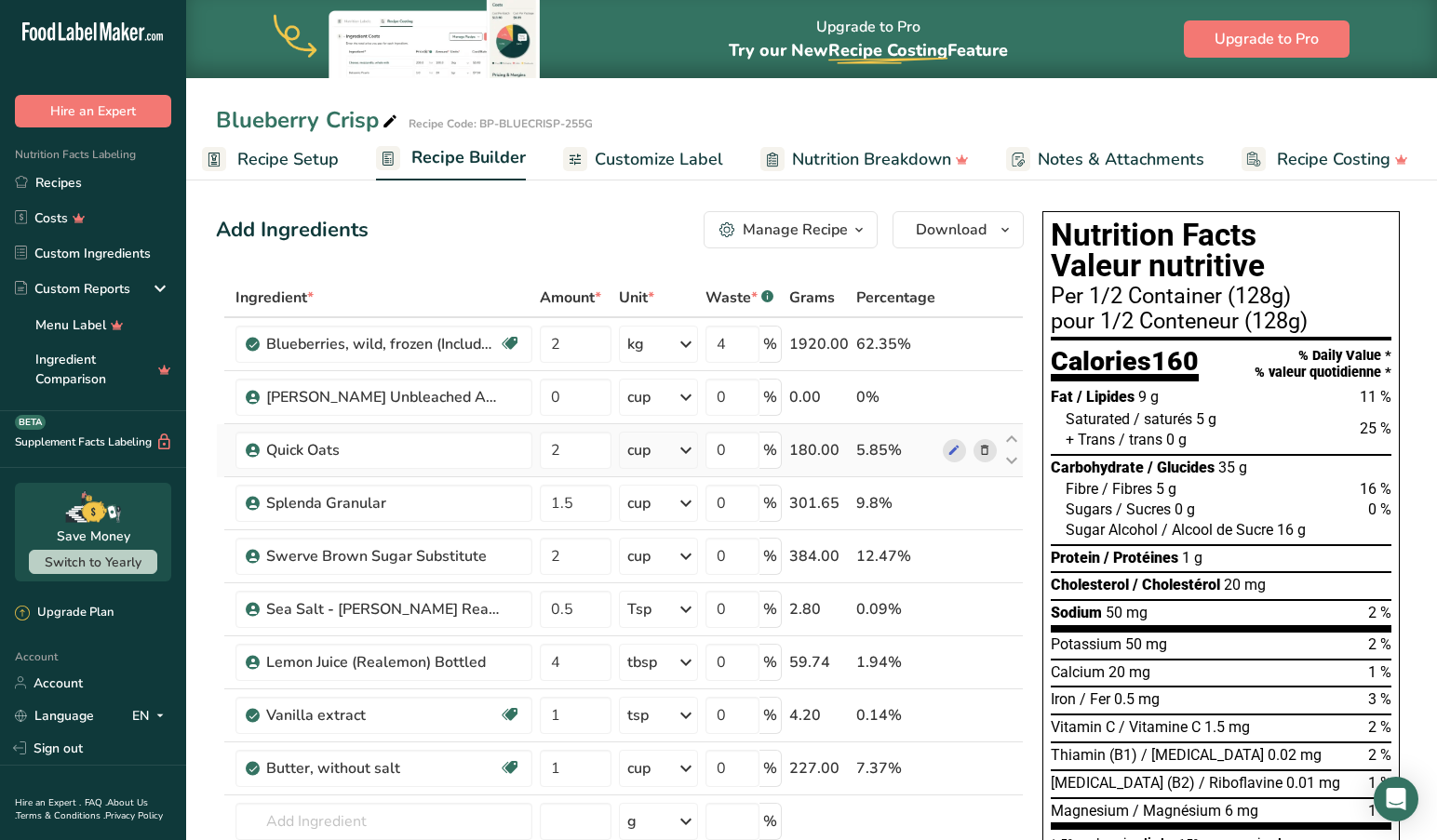
scroll to position [0, 1]
drag, startPoint x: 577, startPoint y: 399, endPoint x: 511, endPoint y: 398, distance: 66.0
click at [511, 398] on tr "Robin Hood Unbleached All Purpose Flour-Enriched 0 cup Weight Units g kg mg See…" at bounding box center [619, 398] width 806 height 53
type input "2.31"
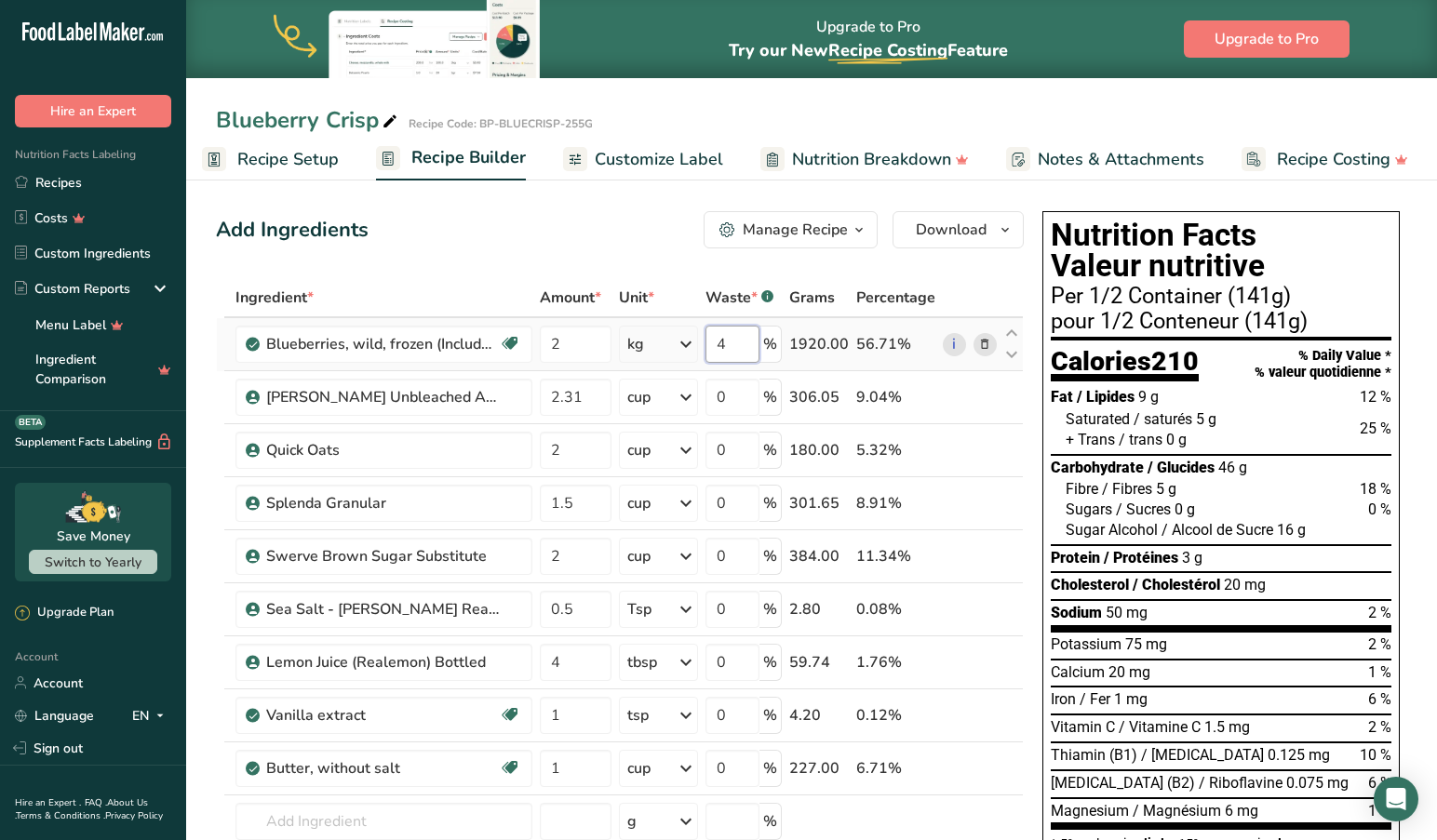
drag, startPoint x: 736, startPoint y: 344, endPoint x: 687, endPoint y: 332, distance: 50.4
click at [687, 332] on tr "Blueberries, wild, frozen (Includes foods for USDA's Food Distribution Program)…" at bounding box center [619, 344] width 806 height 53
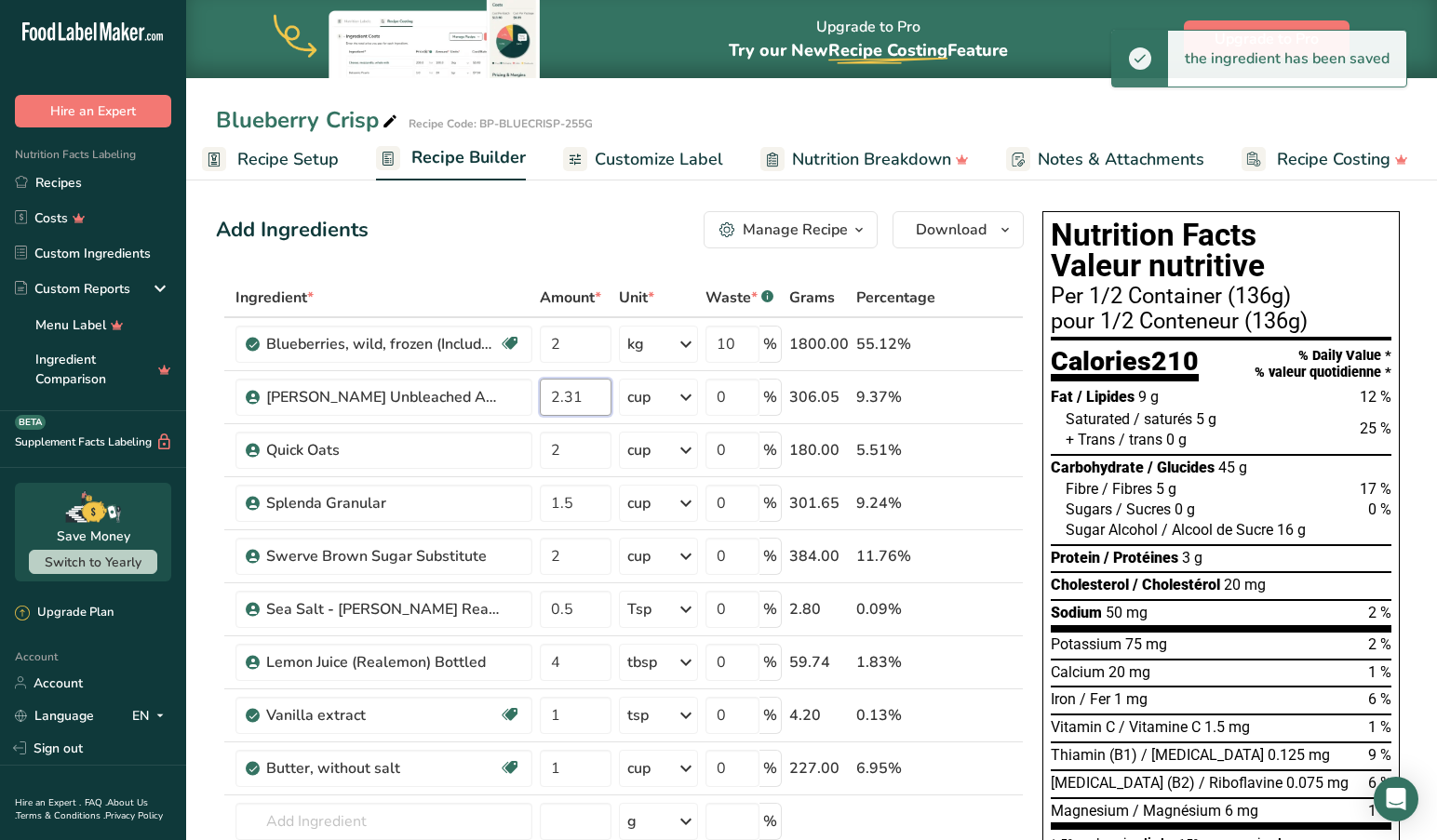
scroll to position [1, 1]
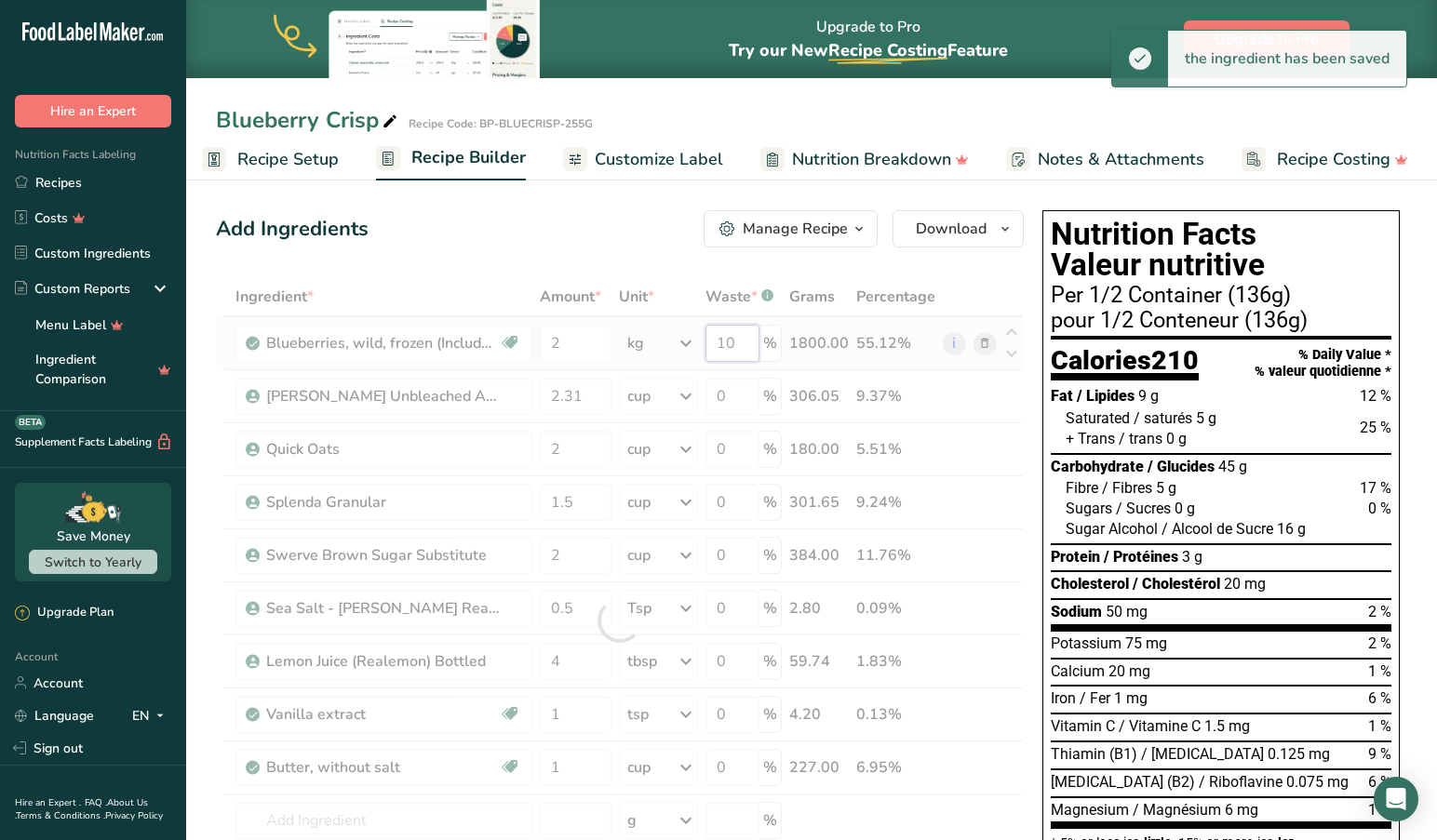
click at [746, 343] on div "Ingredient * Amount * Unit * Waste * .a-a{fill:#347362;}.b-a{fill:#fff;} Grams …" at bounding box center [619, 621] width 808 height 686
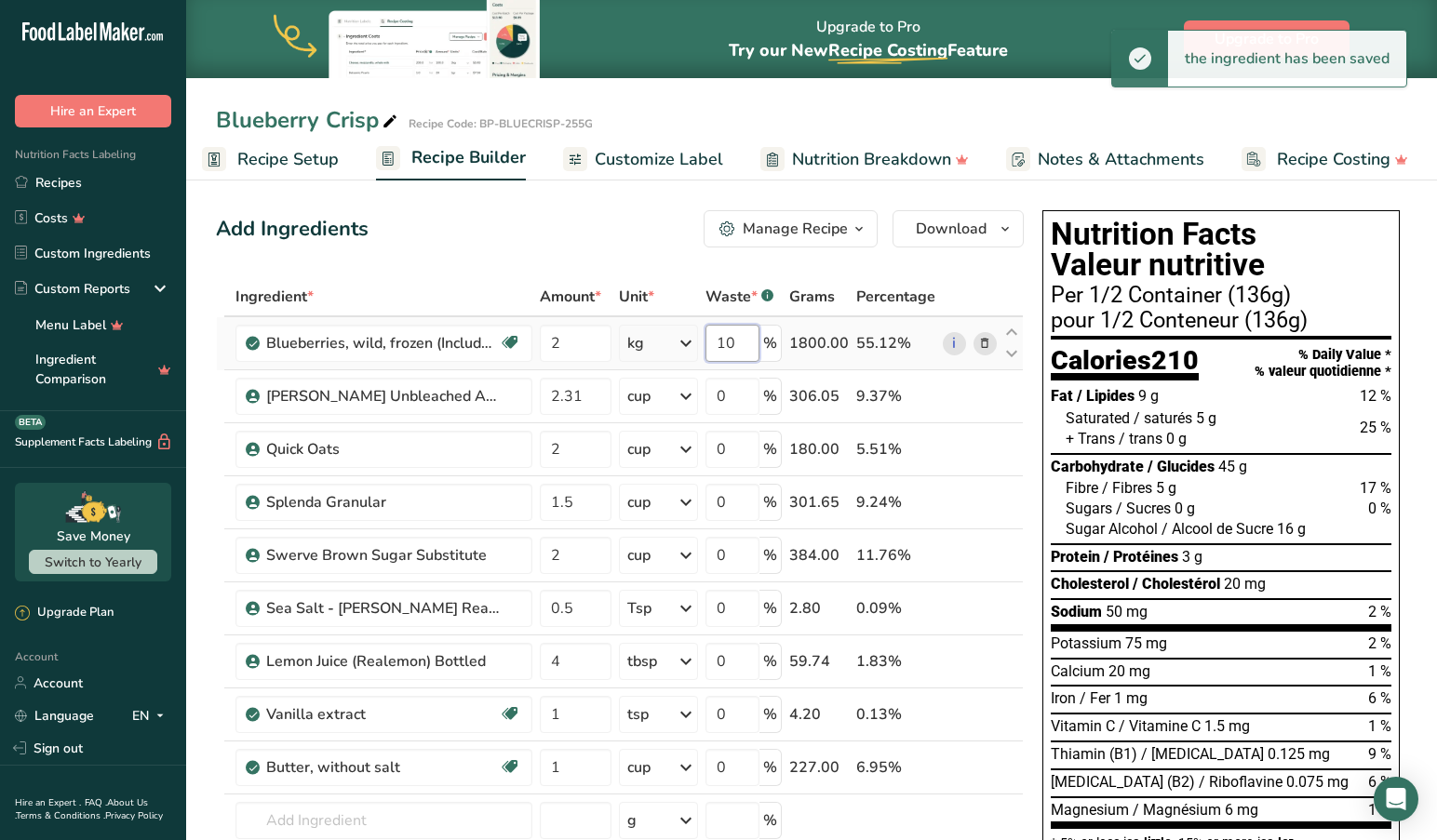
scroll to position [0, 0]
click at [742, 342] on div "Ingredient * Amount * Unit * Waste * .a-a{fill:#347362;}.b-a{fill:#fff;} Grams …" at bounding box center [619, 622] width 808 height 686
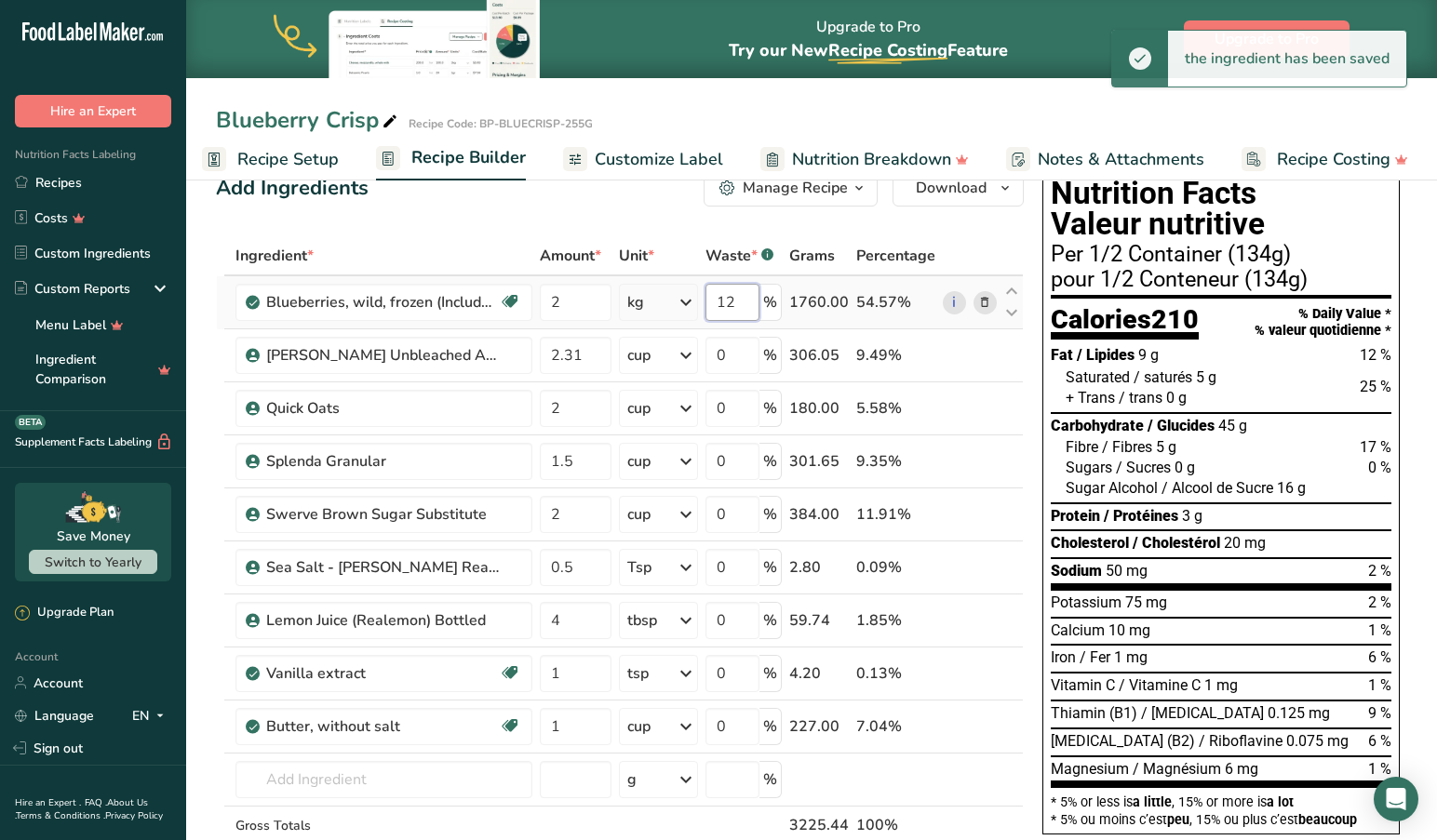
scroll to position [40, 0]
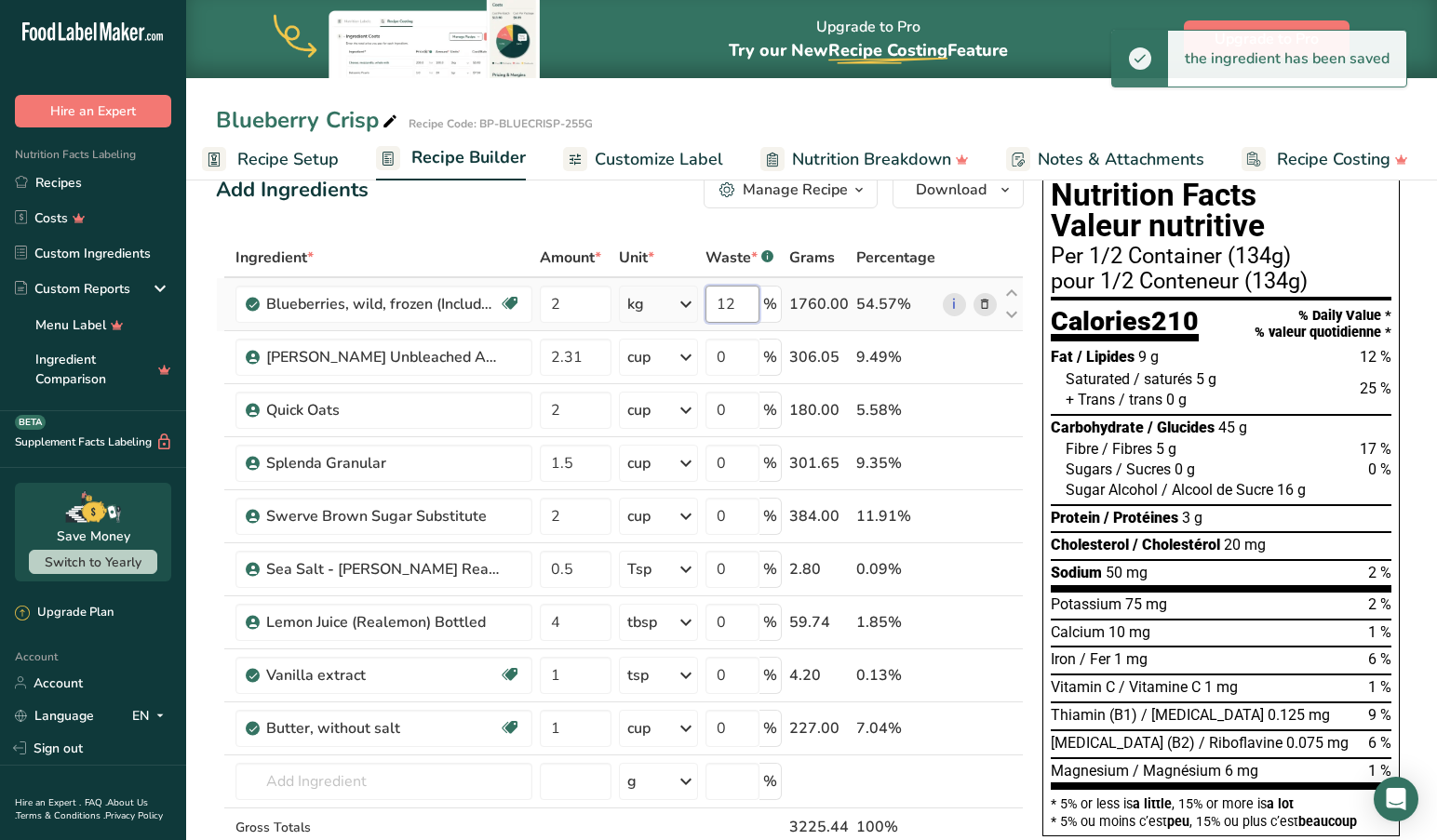
click at [751, 301] on div "Ingredient * Amount * Unit * Waste * .a-a{fill:#347362;}.b-a{fill:#fff;} Grams …" at bounding box center [619, 581] width 808 height 686
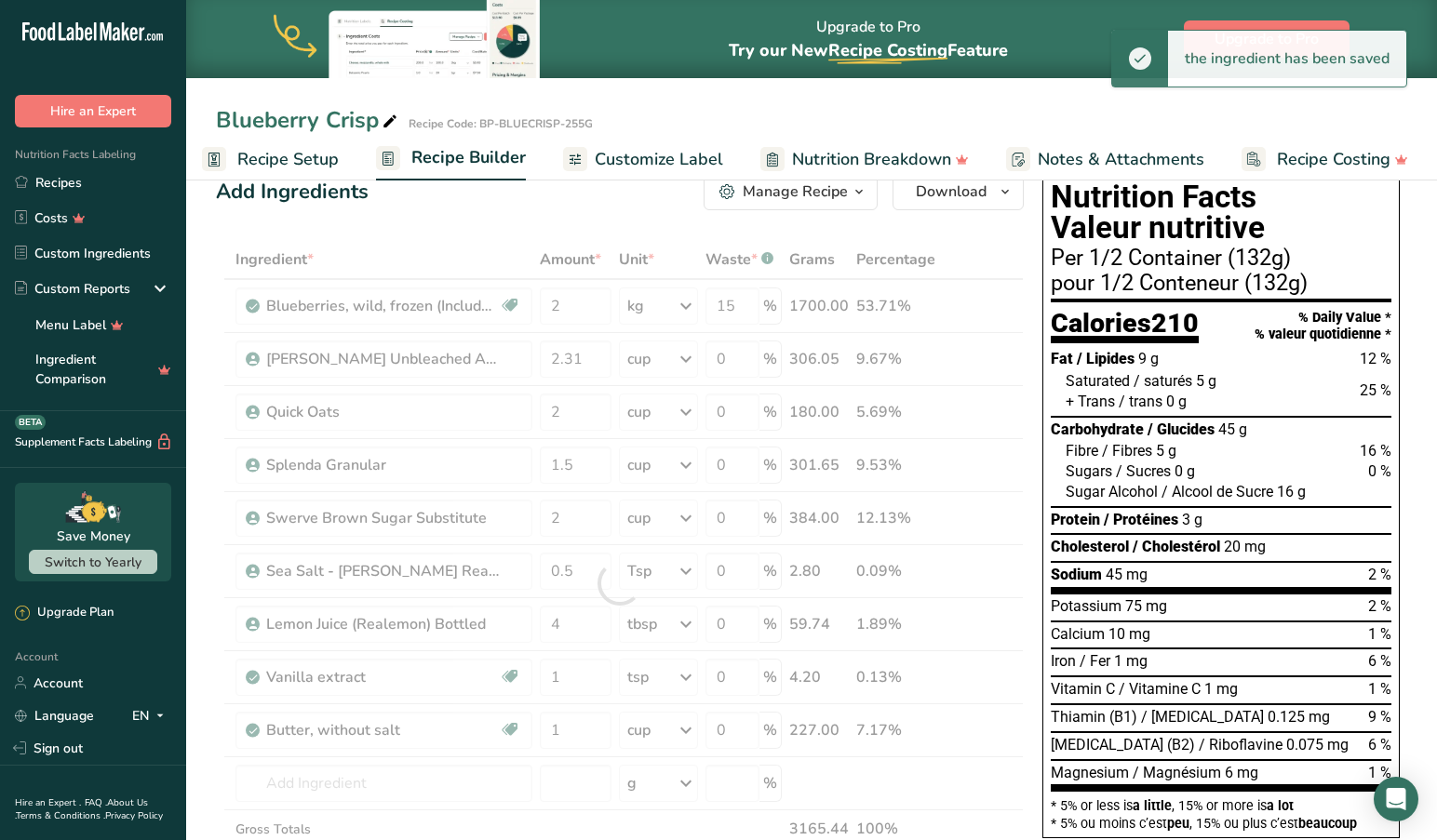
scroll to position [44, 1]
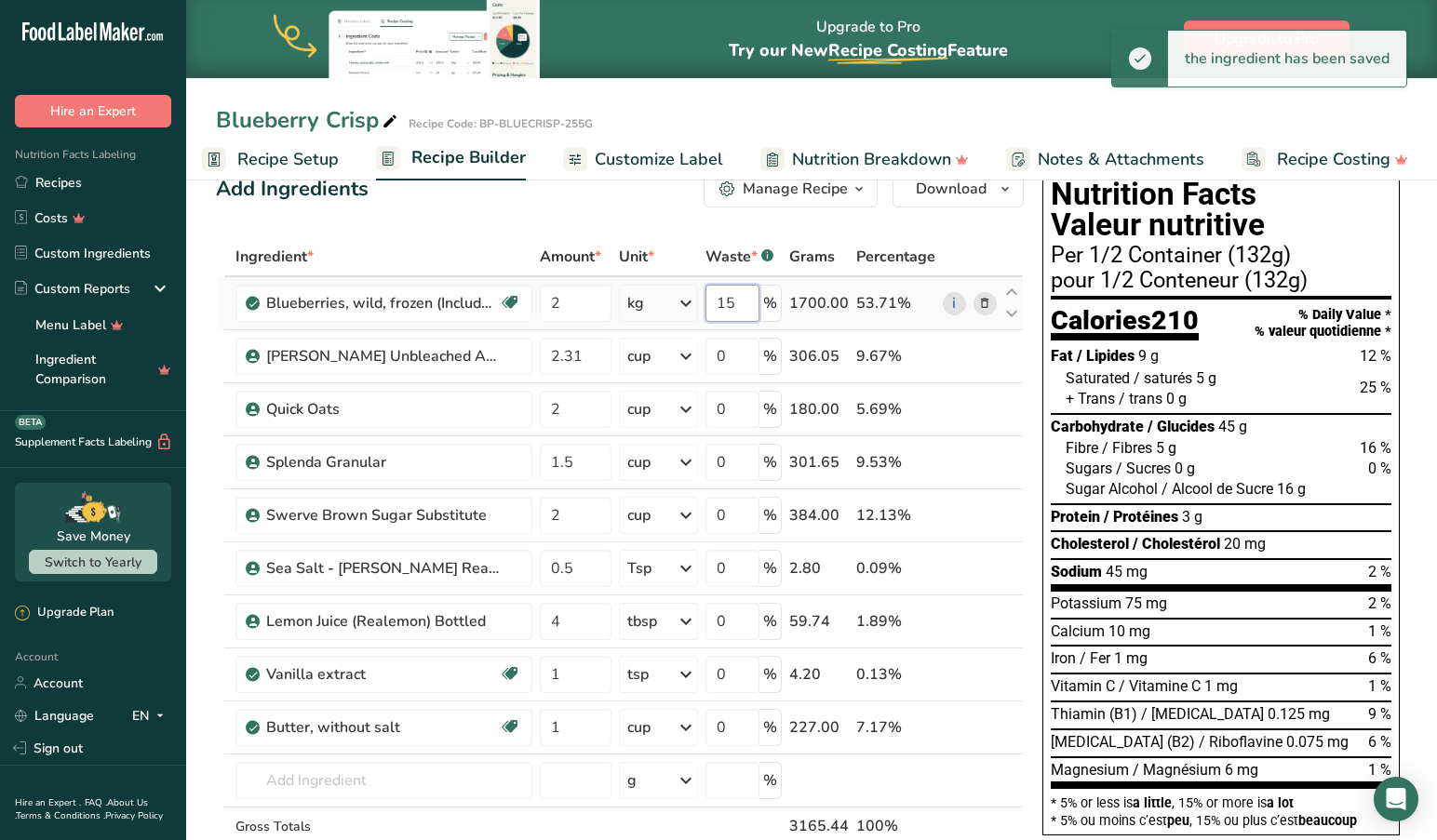
drag, startPoint x: 745, startPoint y: 293, endPoint x: 735, endPoint y: 312, distance: 21.5
click at [741, 301] on input "15" at bounding box center [733, 304] width 54 height 38
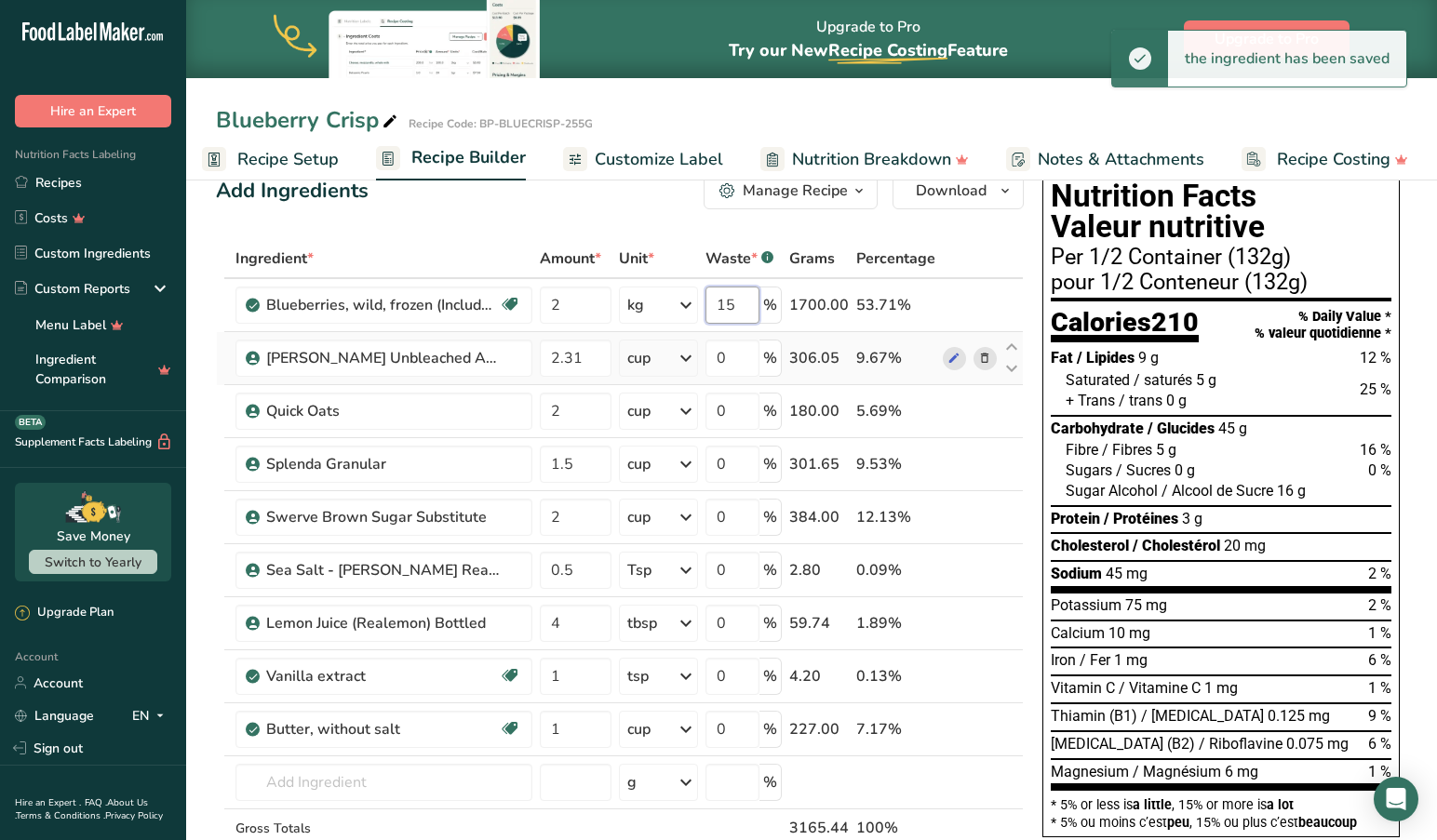
scroll to position [40, 0]
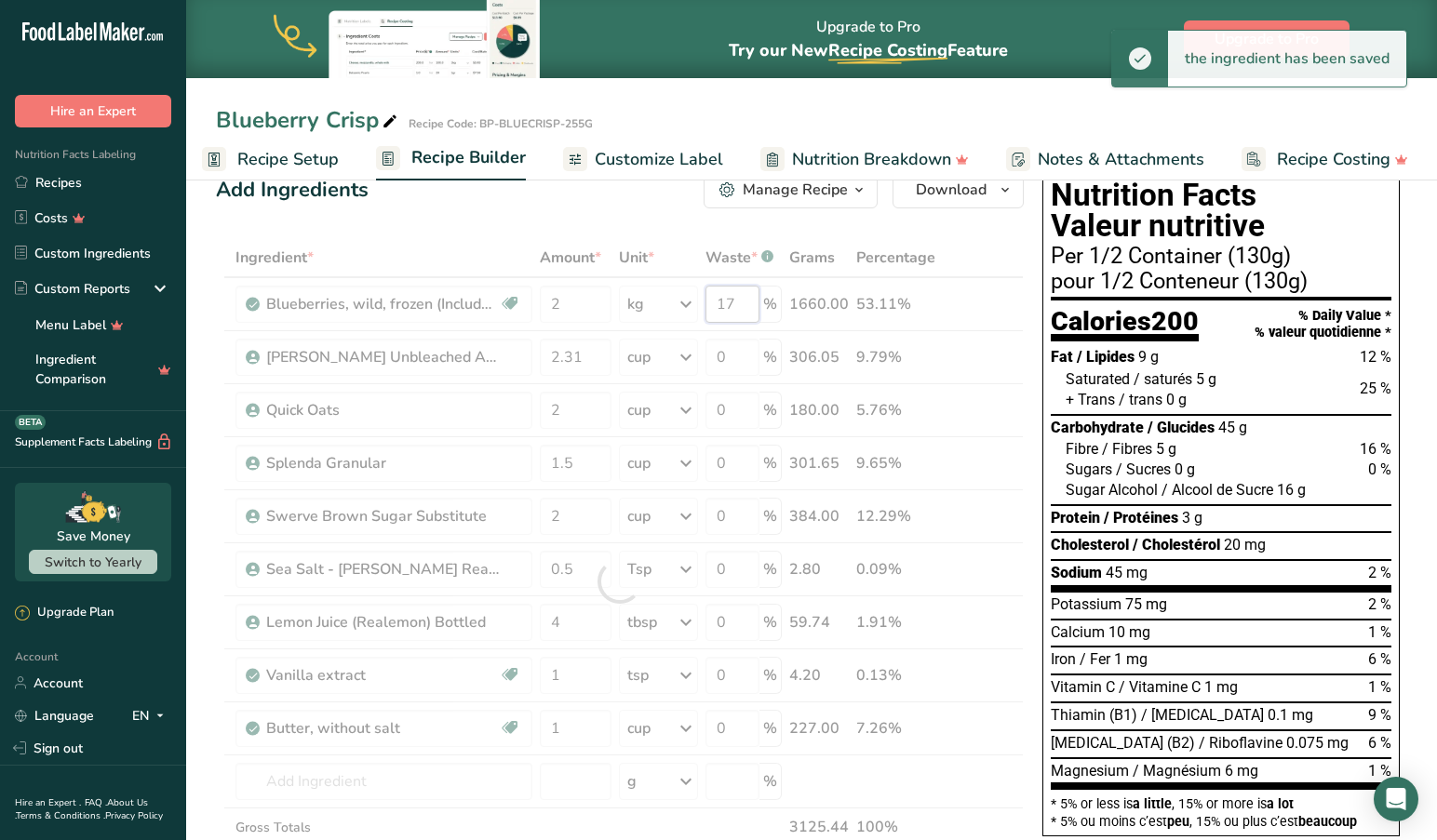
drag, startPoint x: 751, startPoint y: 305, endPoint x: 654, endPoint y: 355, distance: 109.1
click at [751, 306] on div "Ingredient * Amount * Unit * Waste * .a-a{fill:#347362;}.b-a{fill:#fff;} Grams …" at bounding box center [619, 581] width 808 height 686
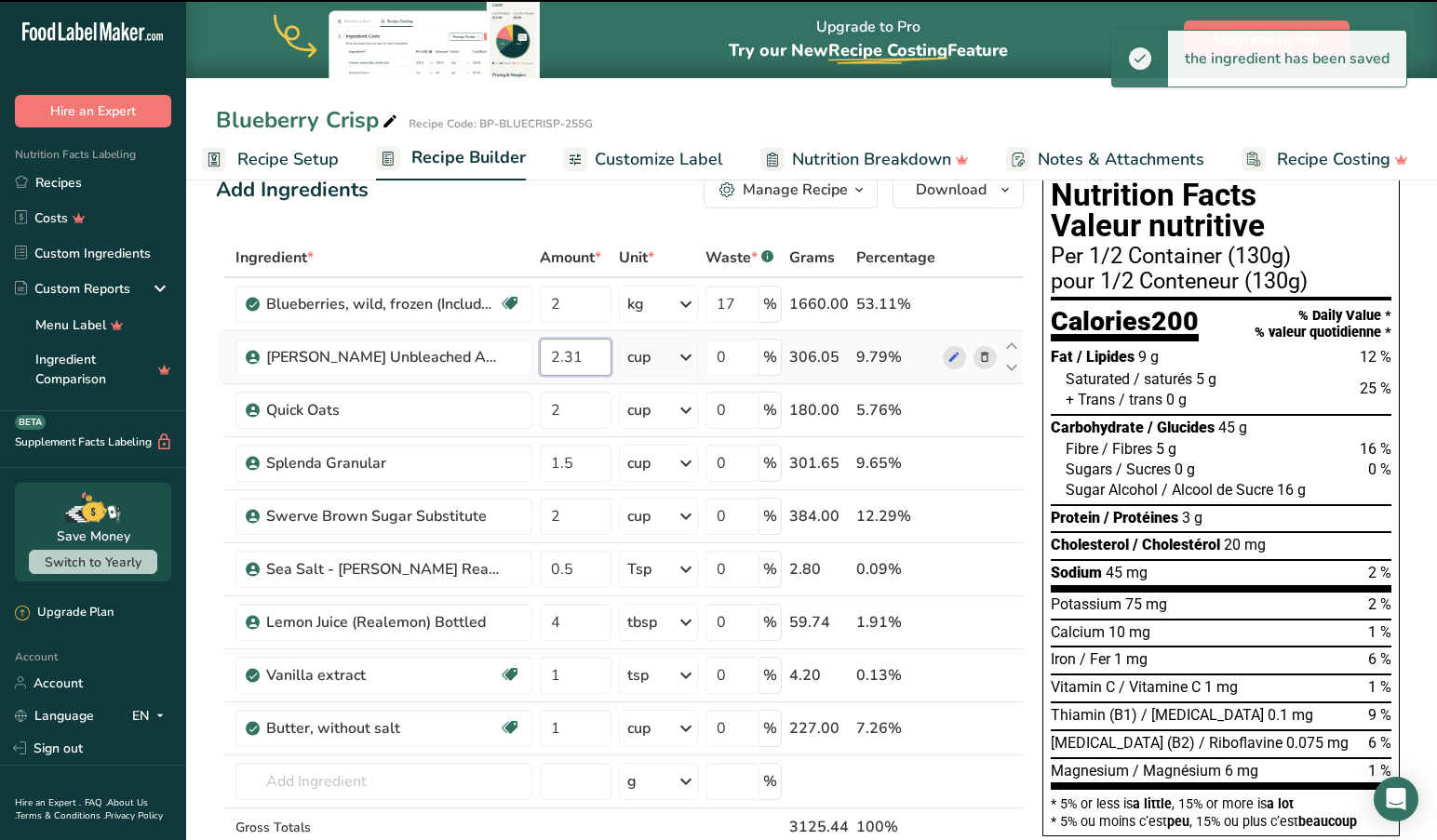
scroll to position [63, 0]
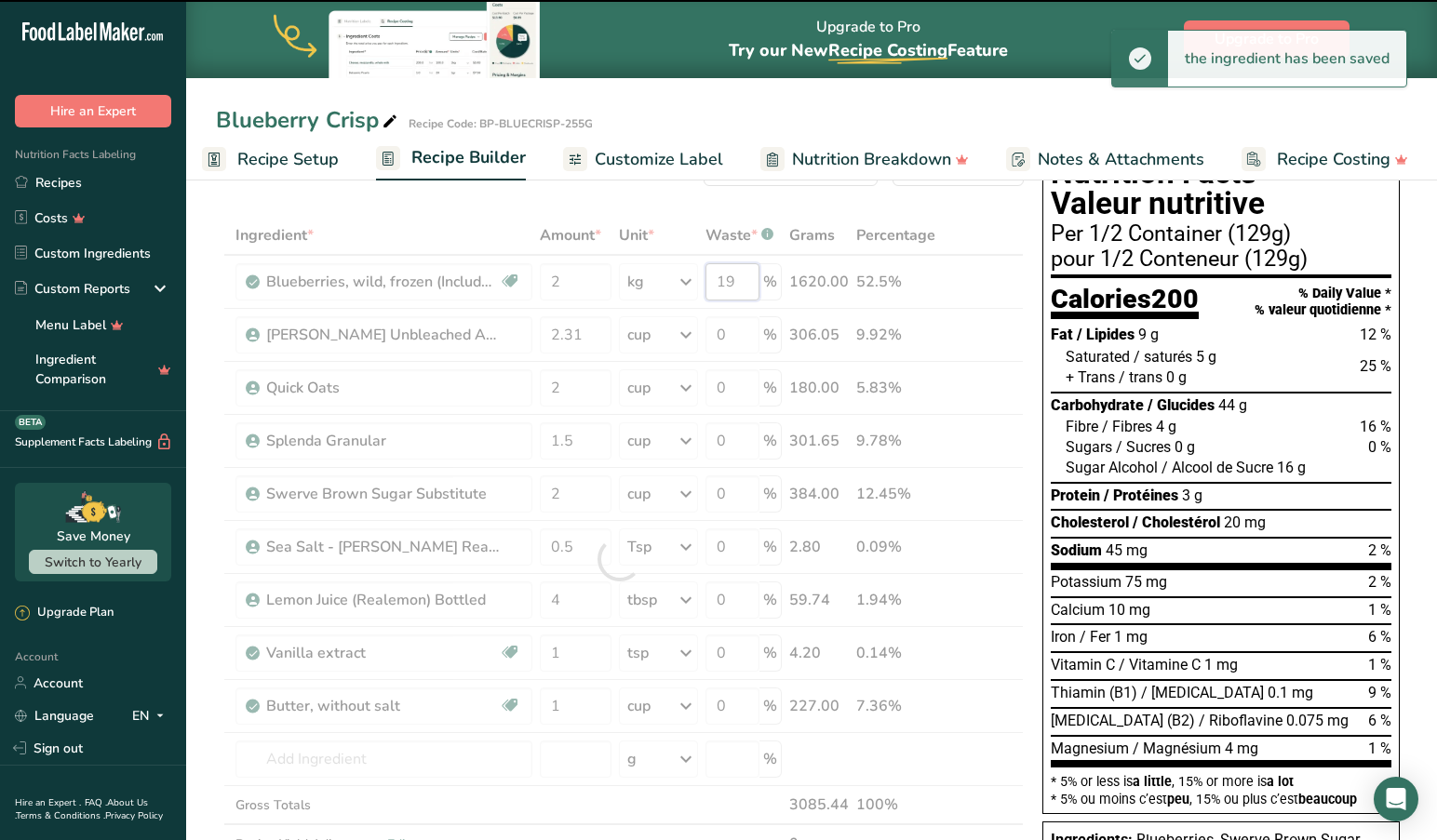
drag, startPoint x: 743, startPoint y: 281, endPoint x: 713, endPoint y: 322, distance: 50.8
click at [743, 283] on div "Ingredient * Amount * Unit * Waste * .a-a{fill:#347362;}.b-a{fill:#fff;} Grams …" at bounding box center [619, 559] width 808 height 686
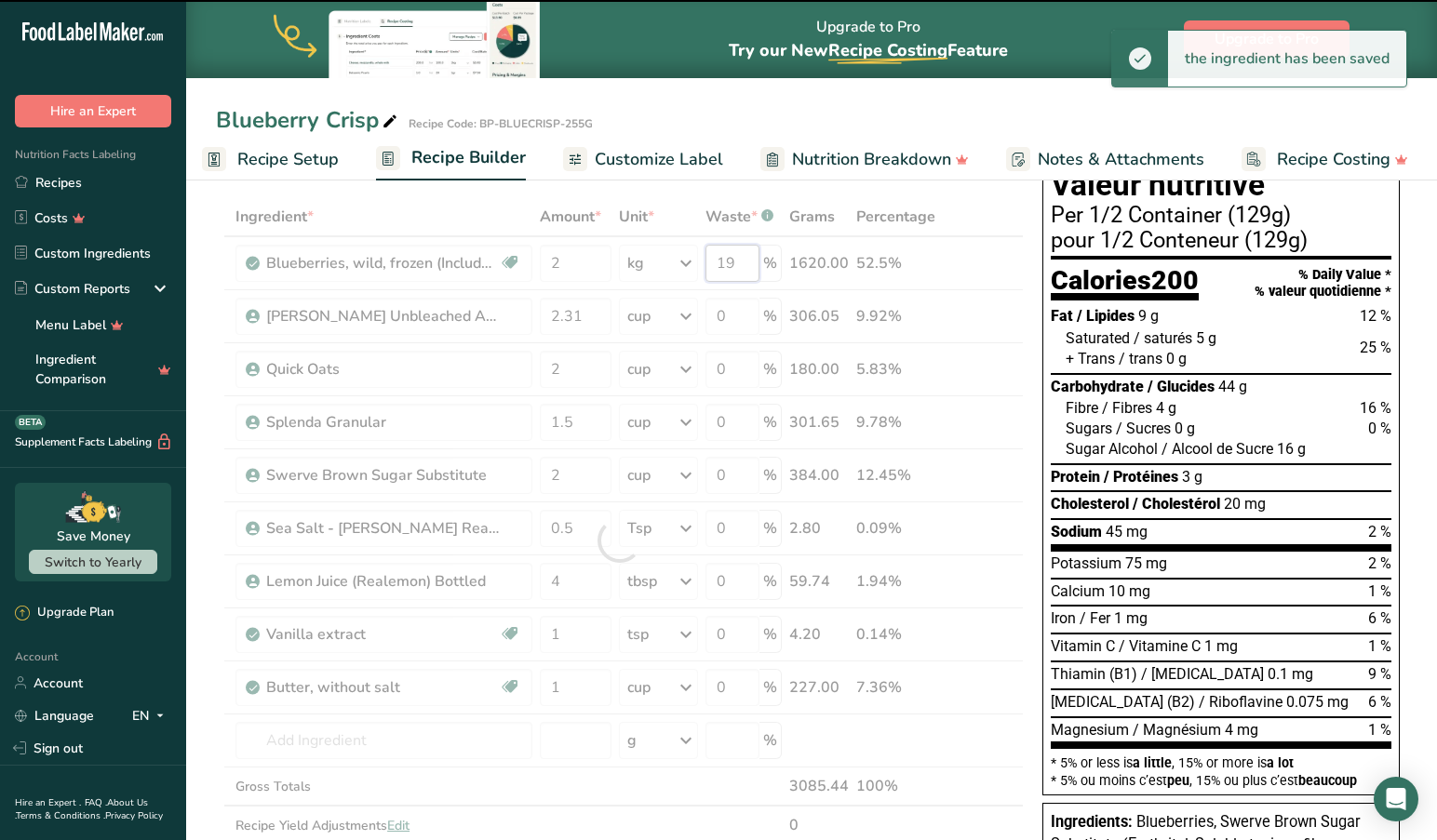
scroll to position [82, 0]
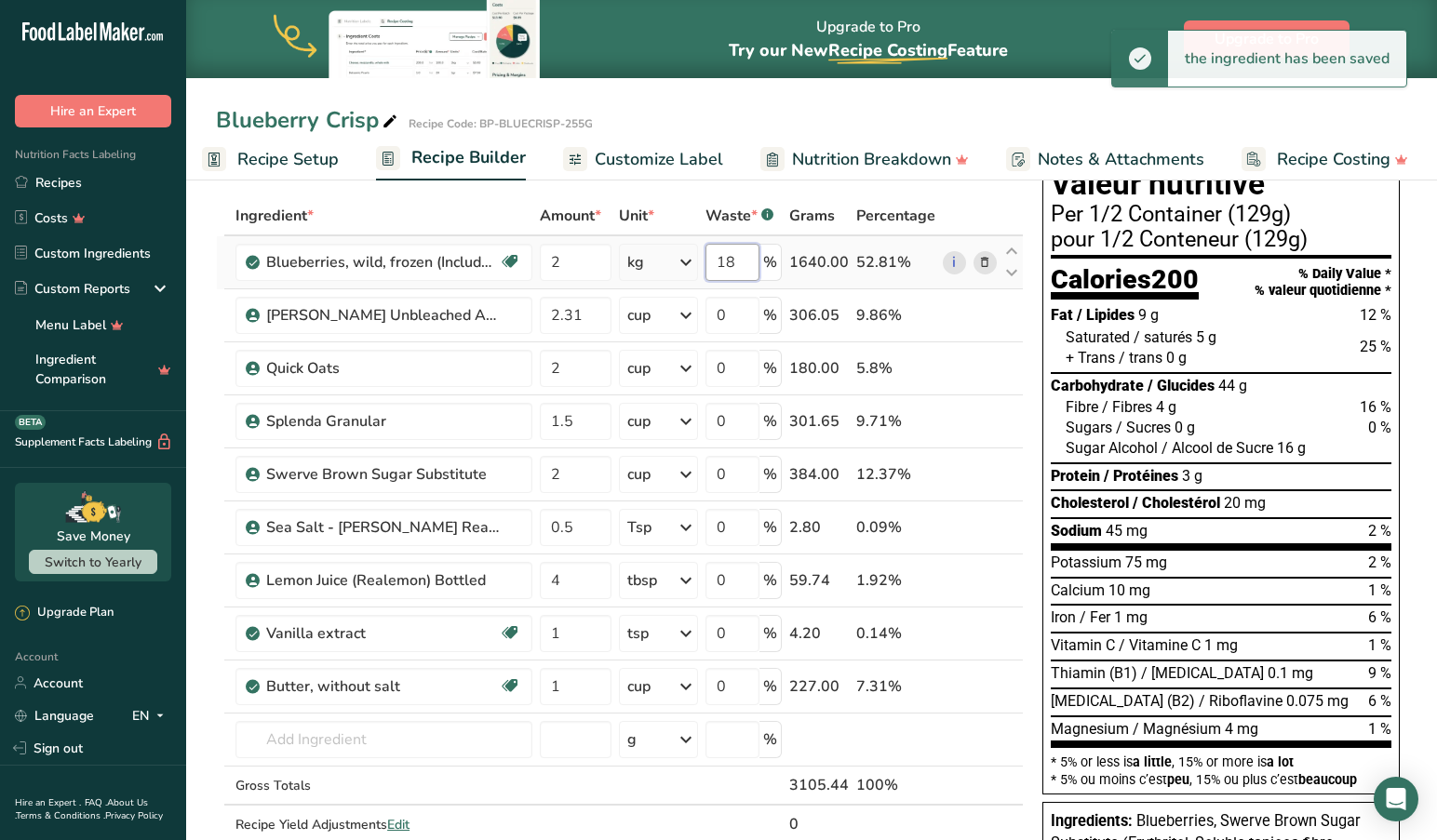
click at [750, 265] on div "Ingredient * Amount * Unit * Waste * .a-a{fill:#347362;}.b-a{fill:#fff;} Grams …" at bounding box center [619, 539] width 808 height 686
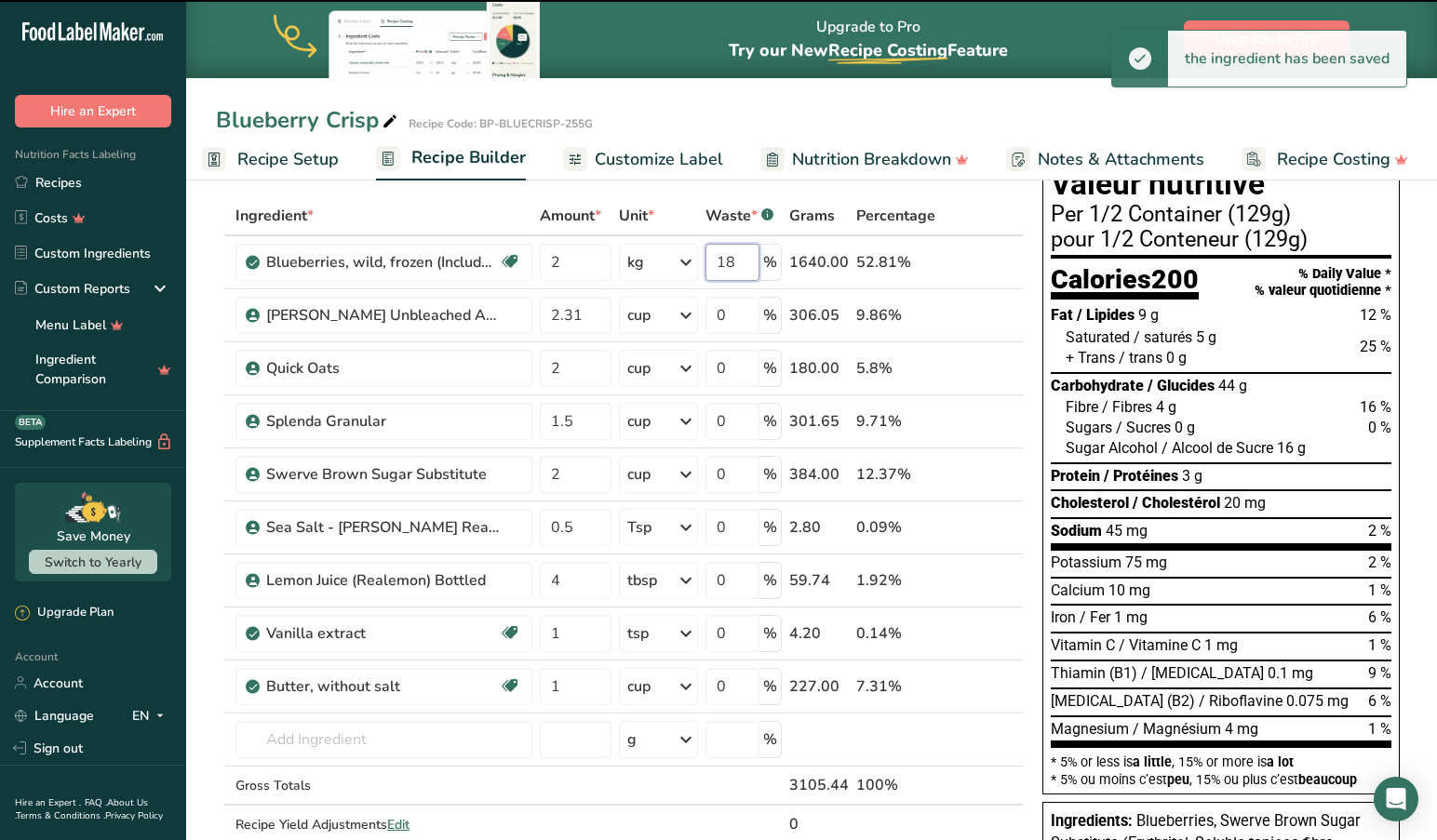
type input "1"
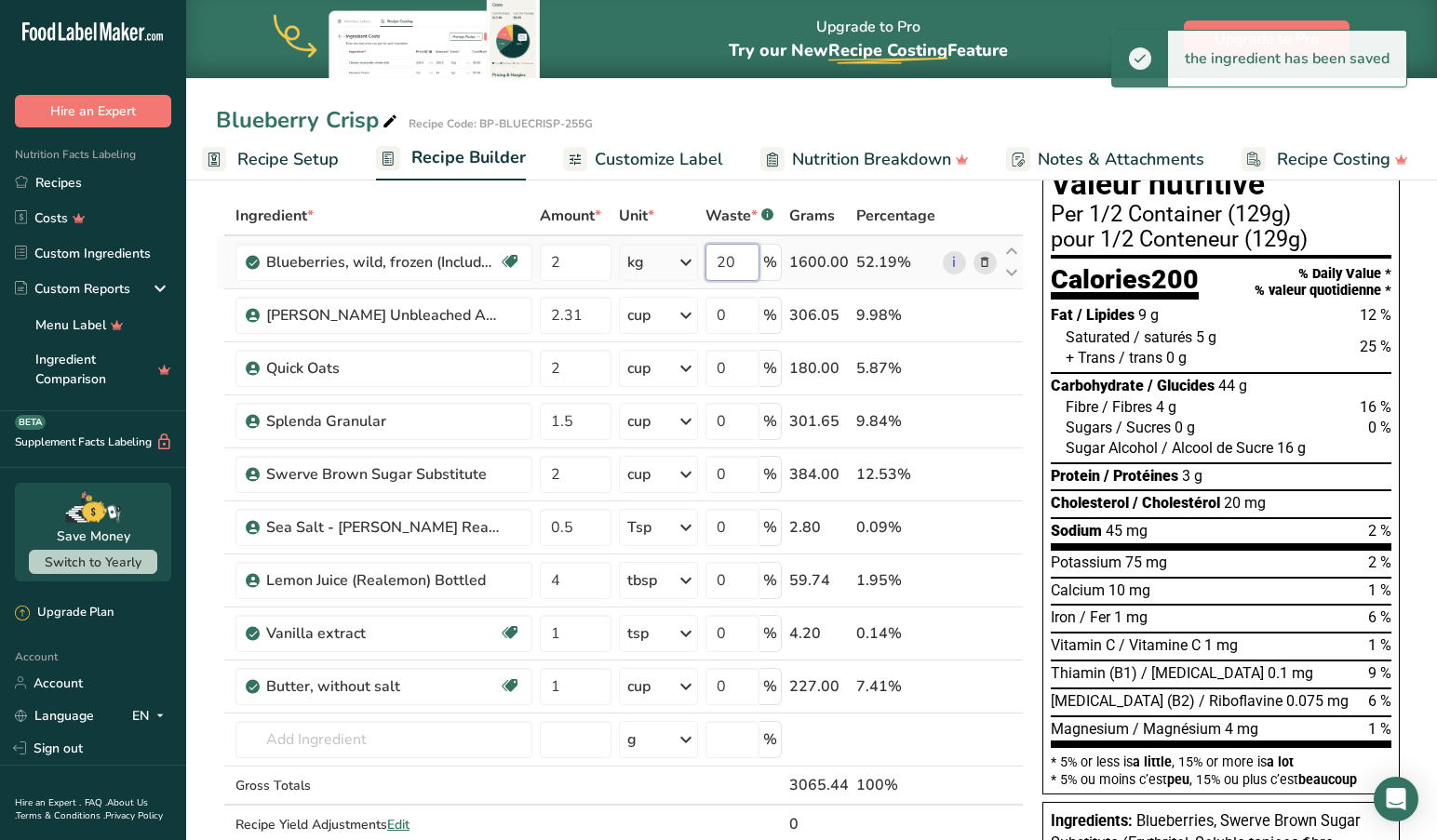
type input "20"
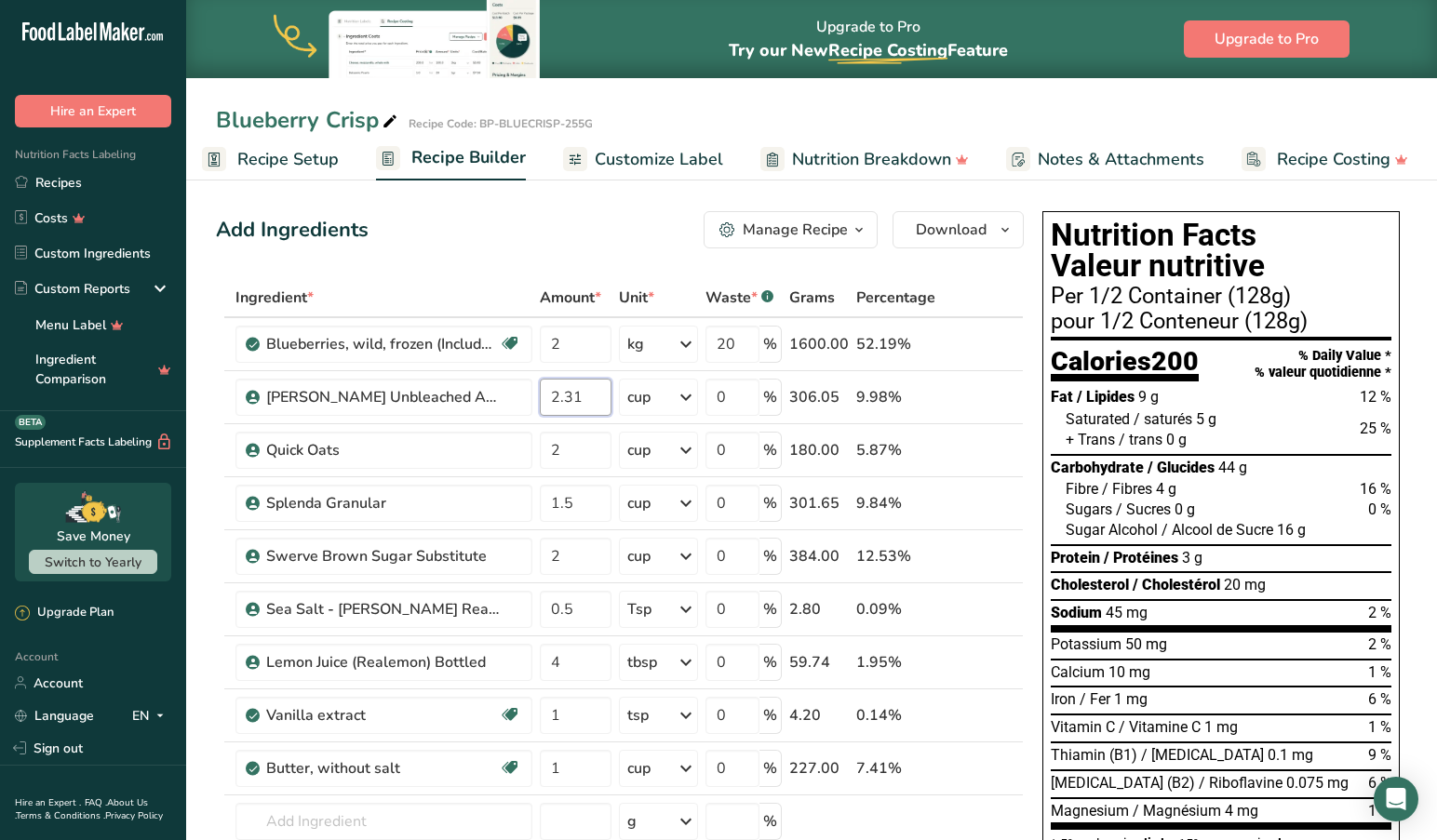
scroll to position [0, 0]
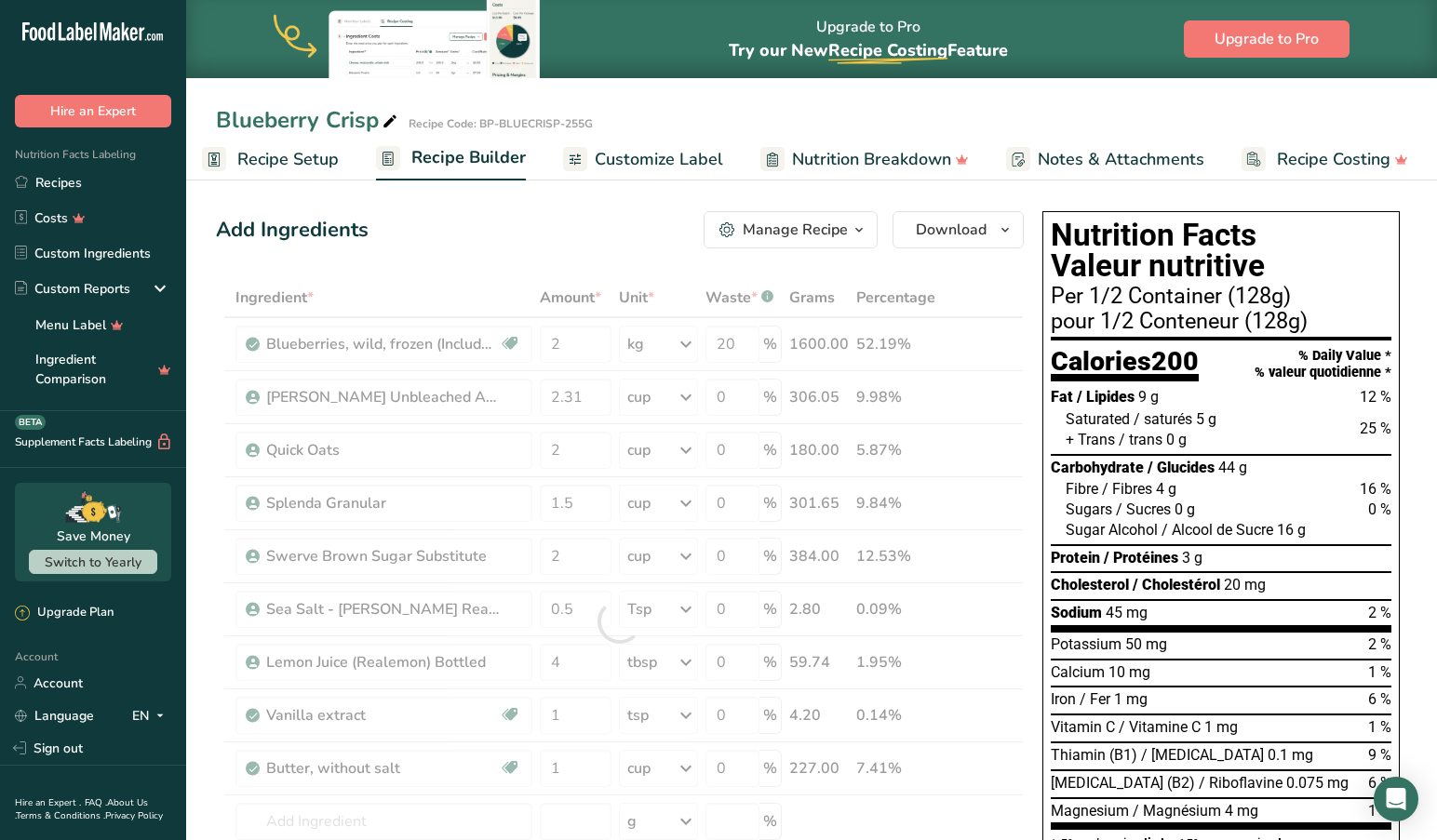
click at [703, 152] on span "Customize Label" at bounding box center [658, 159] width 129 height 25
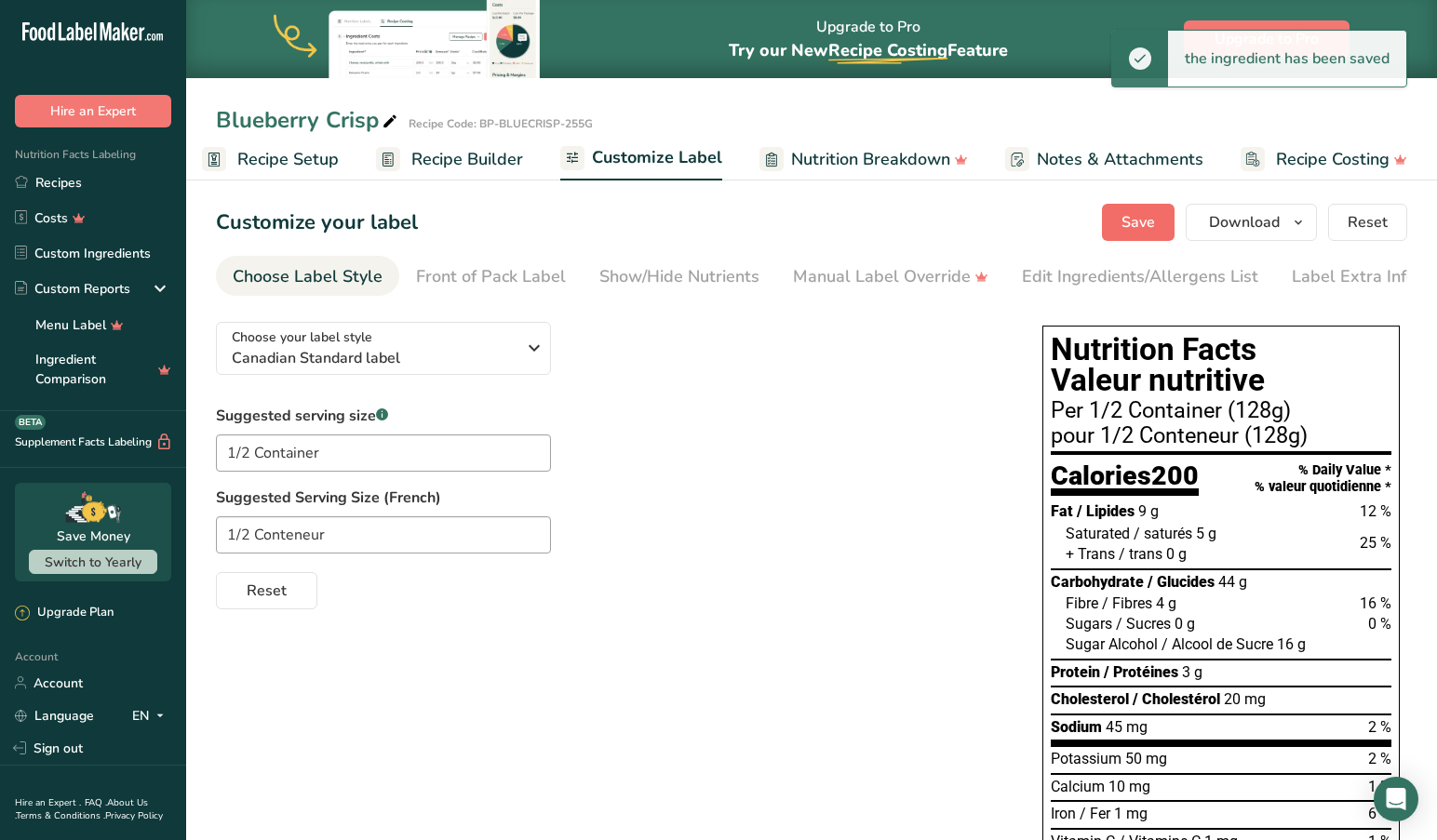
click at [1129, 225] on span "Save" at bounding box center [1138, 222] width 34 height 22
click at [1298, 220] on icon "button" at bounding box center [1298, 222] width 15 height 23
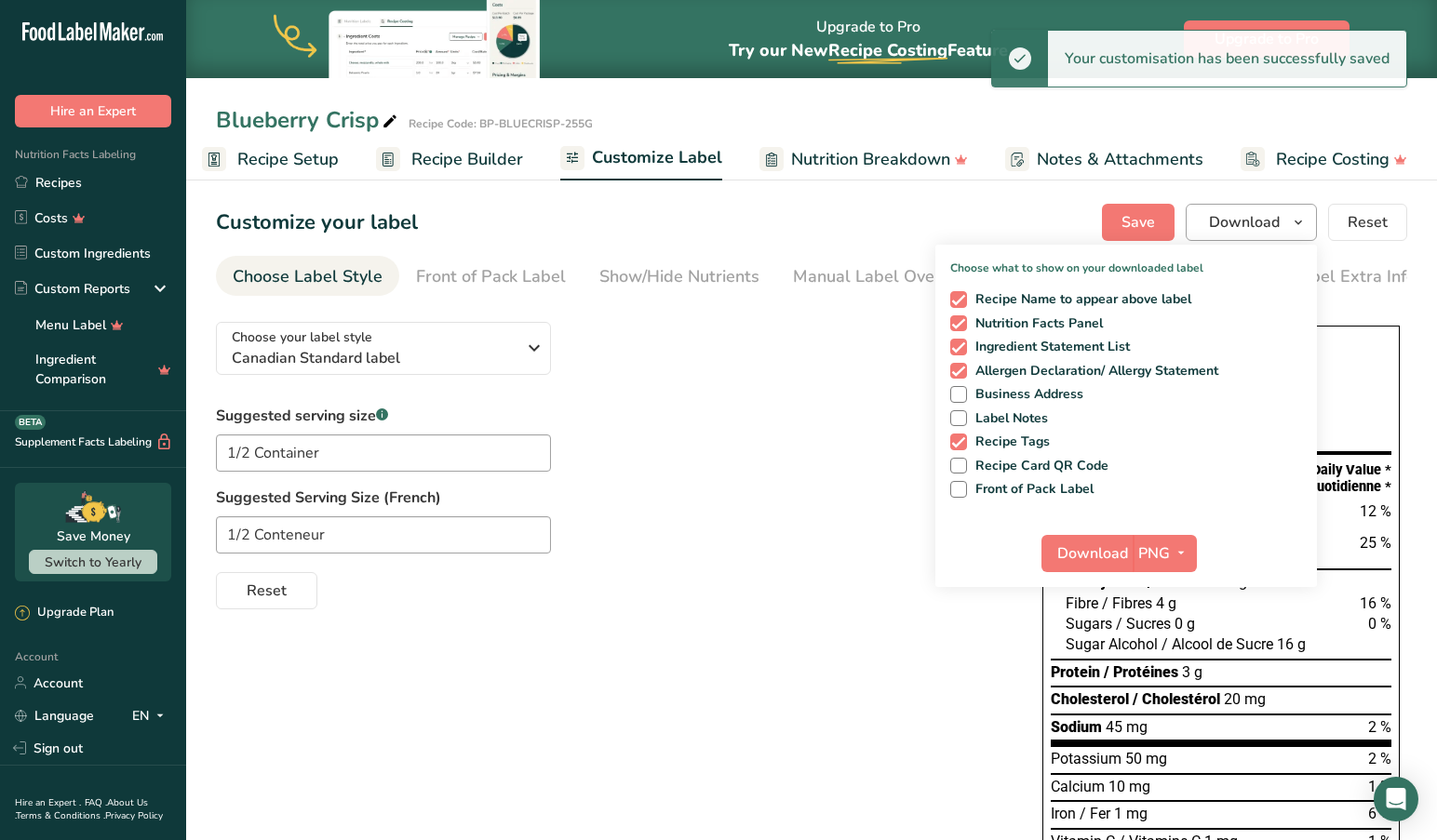
scroll to position [2, 0]
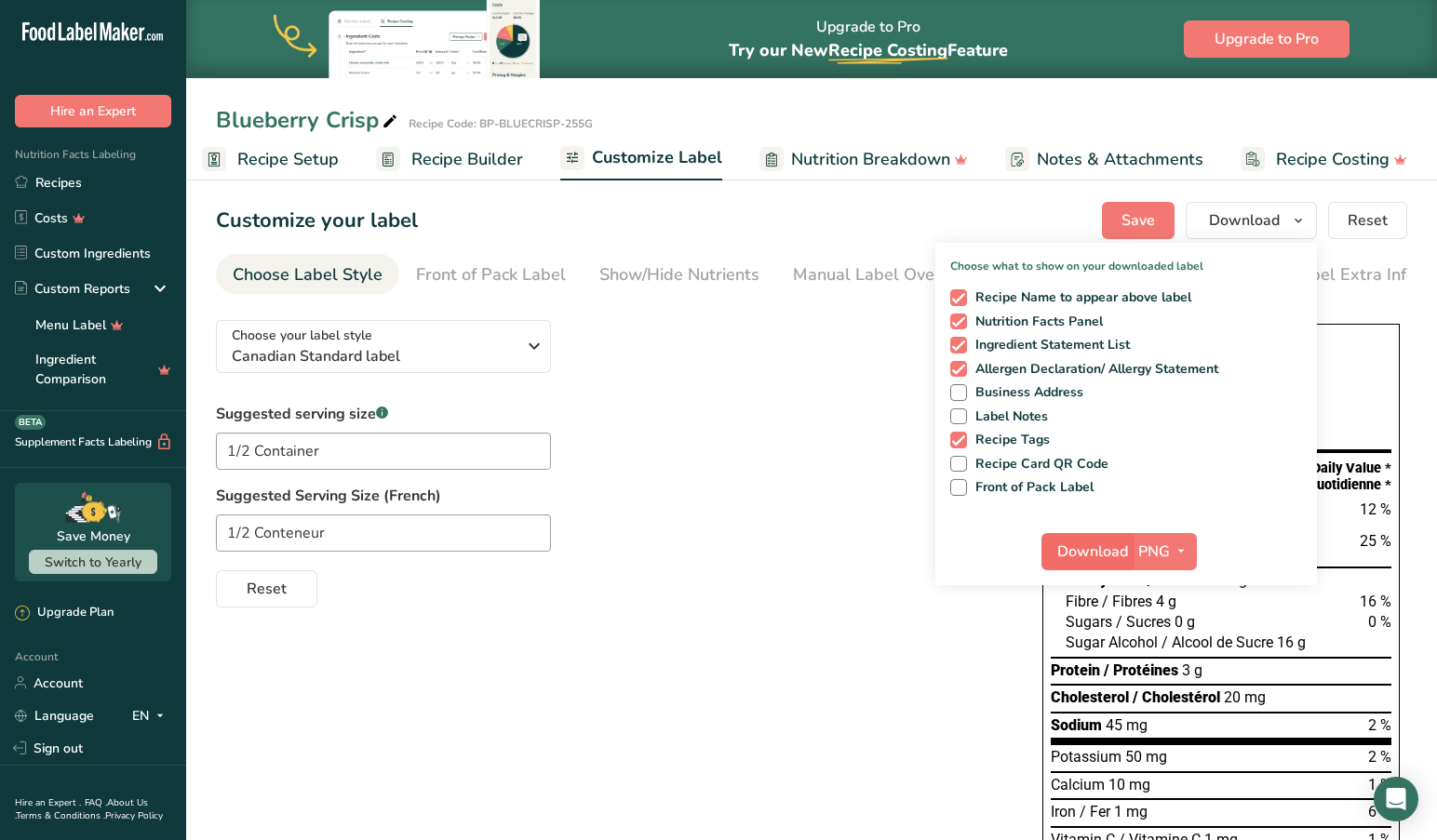
click at [1112, 548] on span "Download" at bounding box center [1092, 551] width 70 height 22
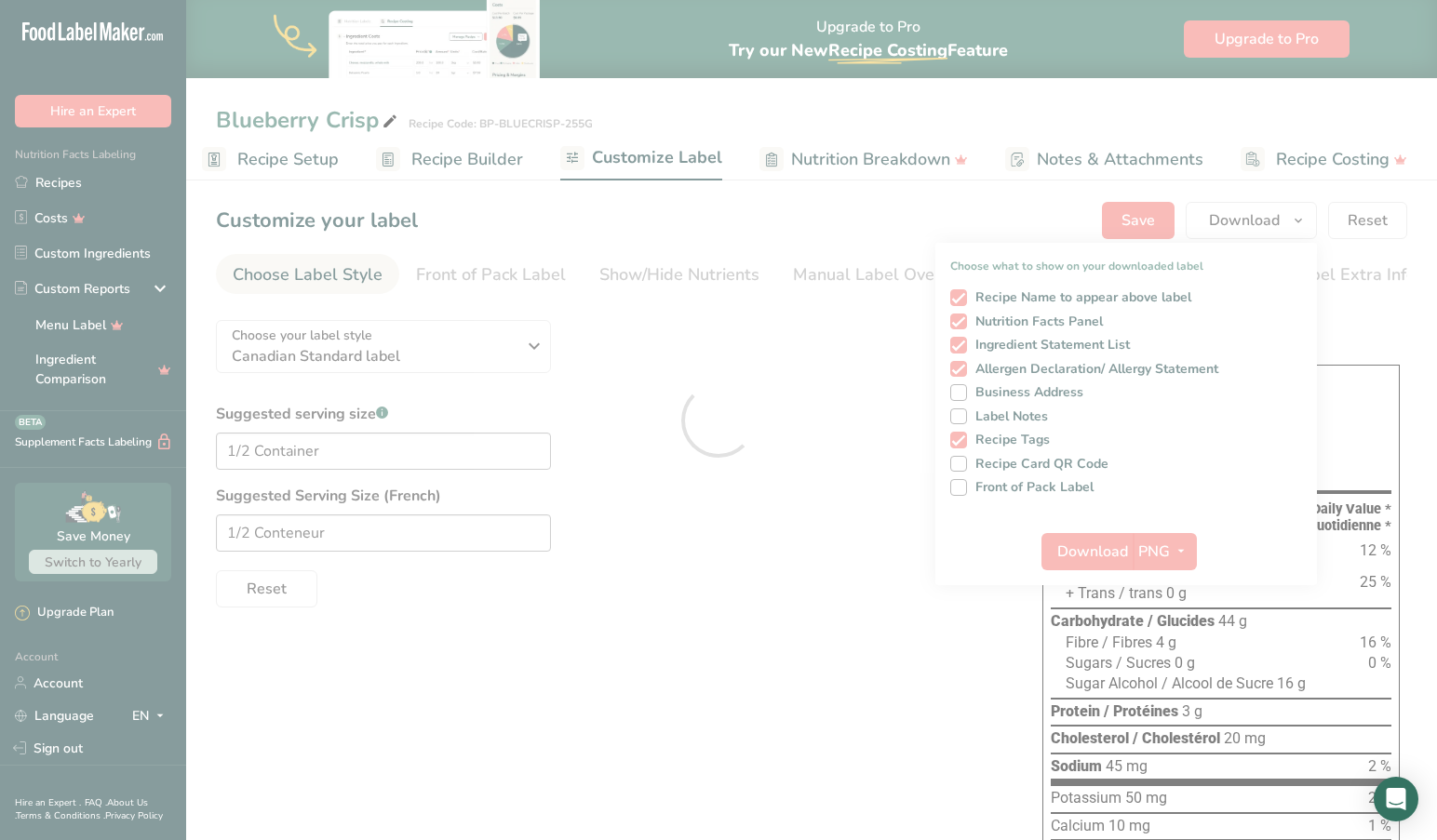
scroll to position [0, 0]
